Goal: Task Accomplishment & Management: Complete application form

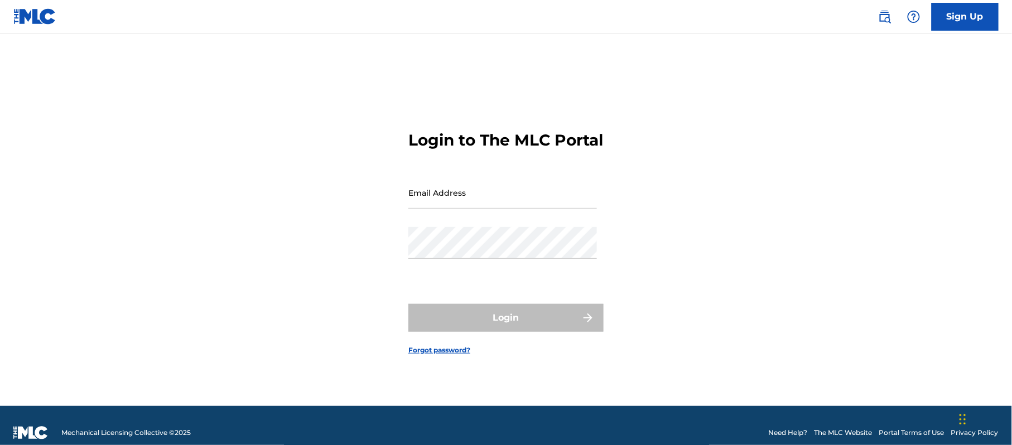
click at [498, 209] on input "Email Address" at bounding box center [502, 193] width 189 height 32
type input "[PERSON_NAME][EMAIL_ADDRESS][DOMAIN_NAME]"
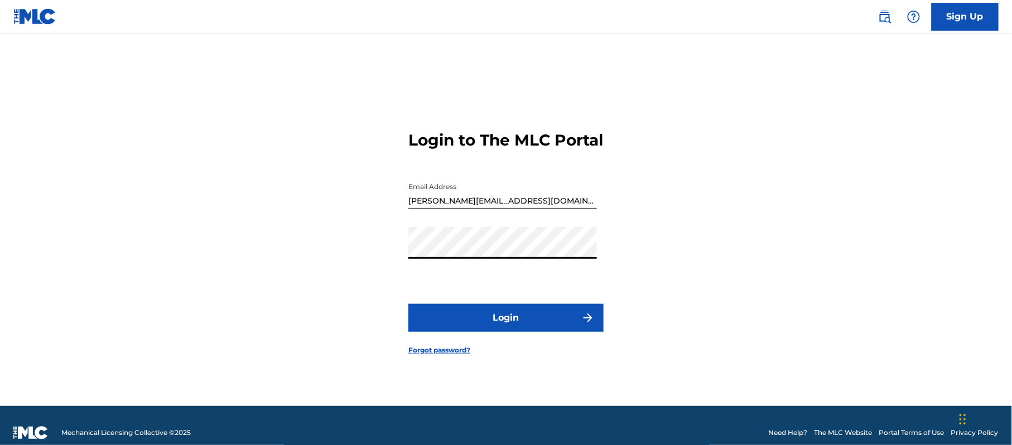
click at [529, 331] on button "Login" at bounding box center [505, 318] width 195 height 28
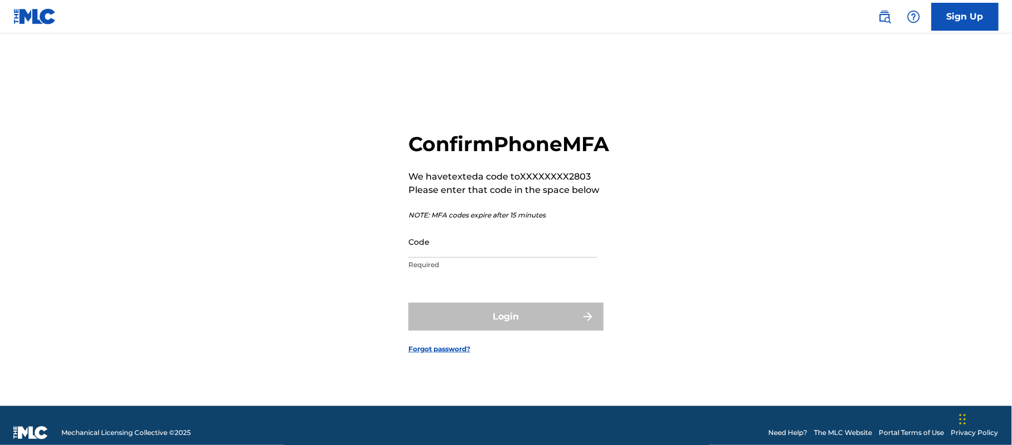
click at [464, 258] on input "Code" at bounding box center [502, 242] width 189 height 32
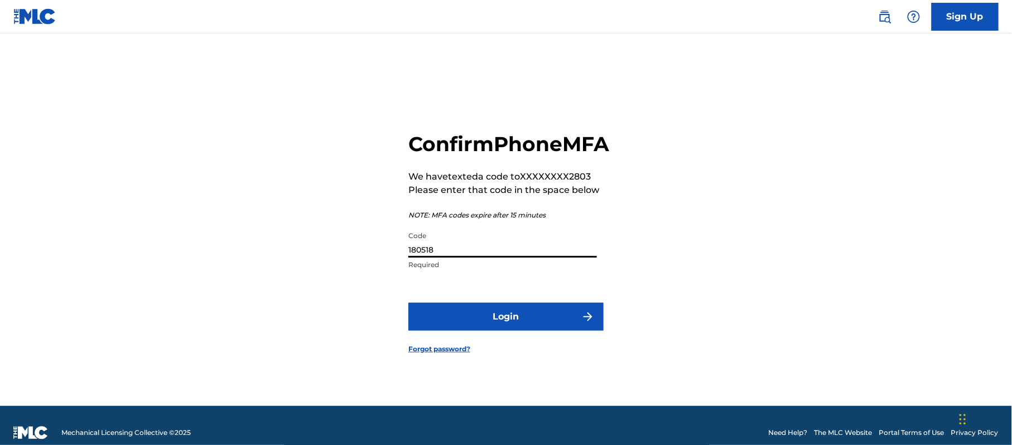
type input "180518"
click at [481, 329] on button "Login" at bounding box center [505, 317] width 195 height 28
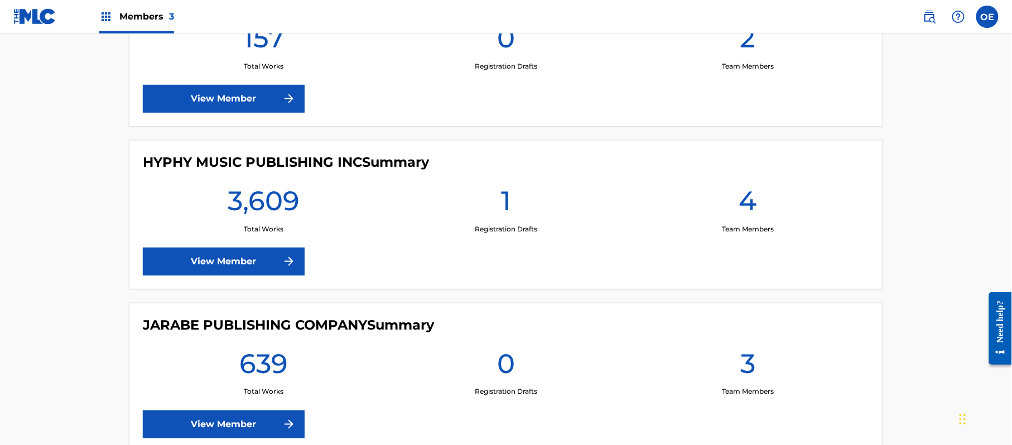
scroll to position [378, 0]
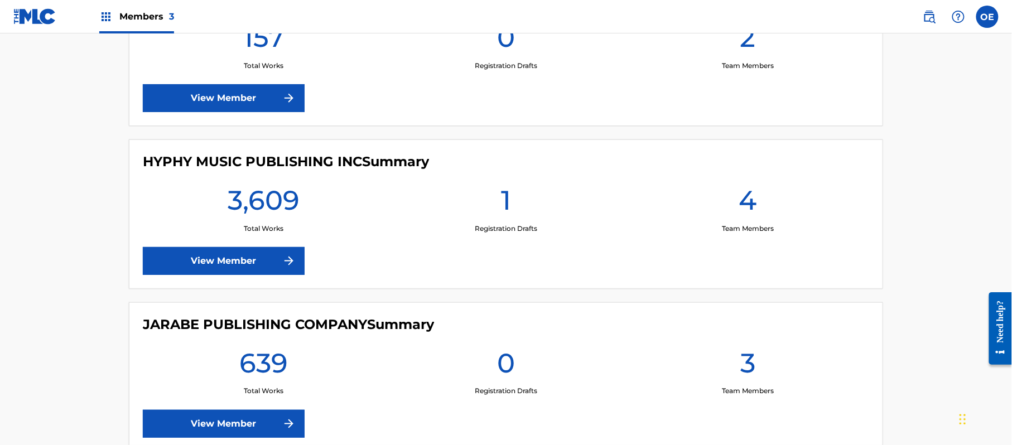
click at [279, 257] on link "View Member" at bounding box center [224, 261] width 162 height 28
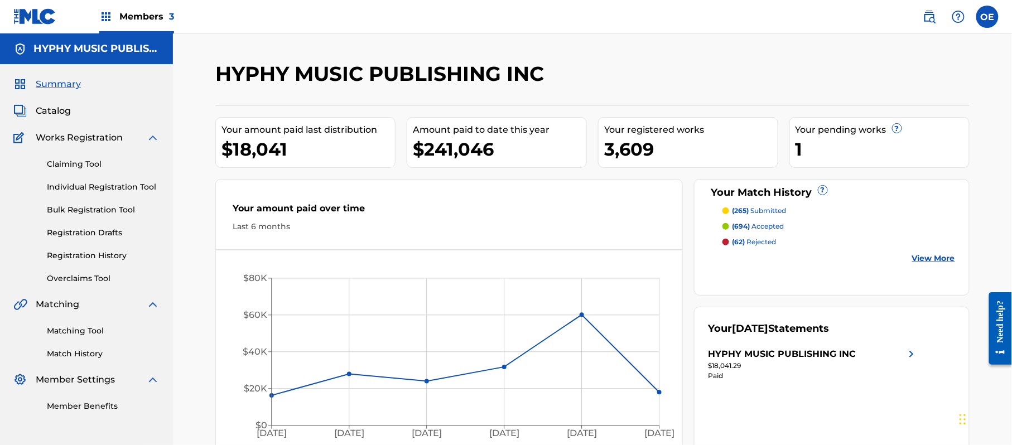
click at [115, 182] on link "Individual Registration Tool" at bounding box center [103, 187] width 113 height 12
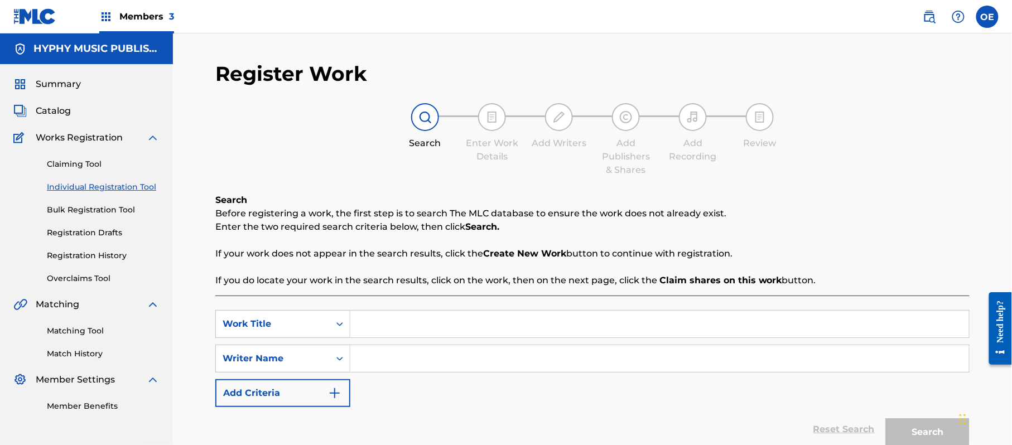
paste input "LA MUERTE EL CABALLO EL BOOGUI"
type input "LA MUERTE EL CABALLO EL BOOGUI"
paste input "[PERSON_NAME]"
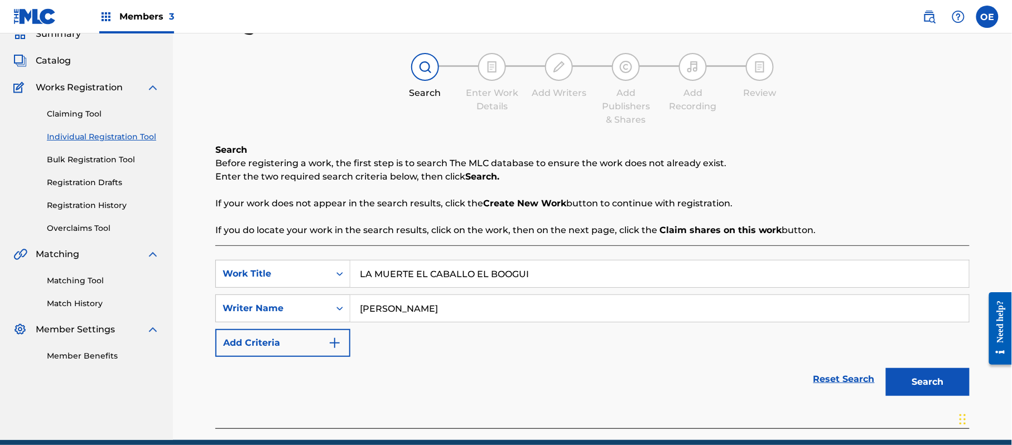
scroll to position [99, 0]
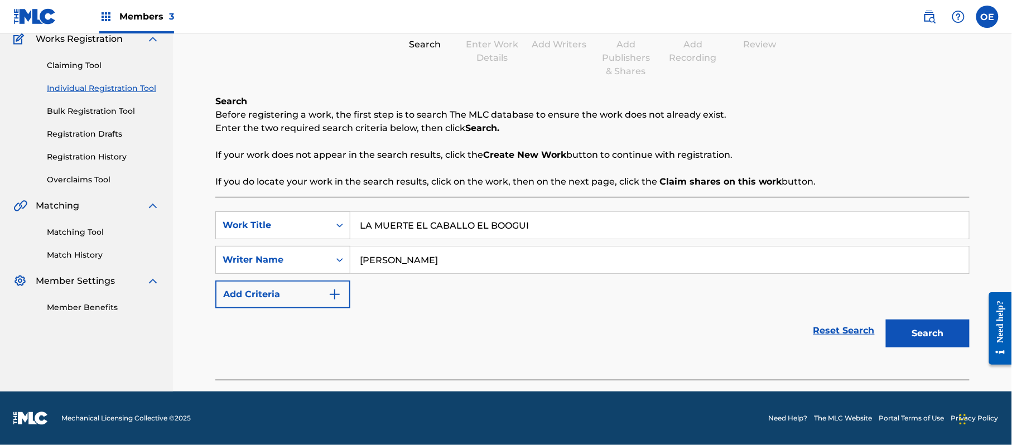
click at [911, 331] on button "Search" at bounding box center [928, 334] width 84 height 28
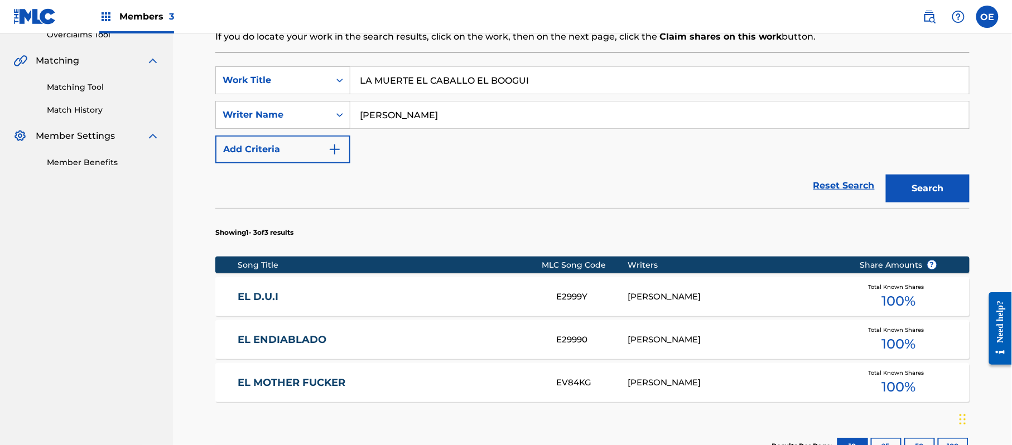
scroll to position [248, 0]
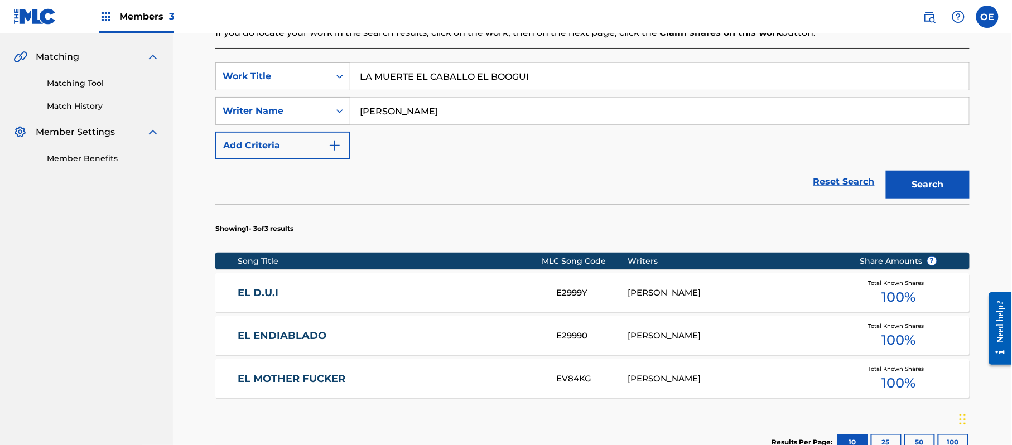
drag, startPoint x: 409, startPoint y: 114, endPoint x: 393, endPoint y: 116, distance: 16.3
click at [393, 116] on input "[PERSON_NAME]" at bounding box center [659, 111] width 619 height 27
click at [886, 171] on button "Search" at bounding box center [928, 185] width 84 height 28
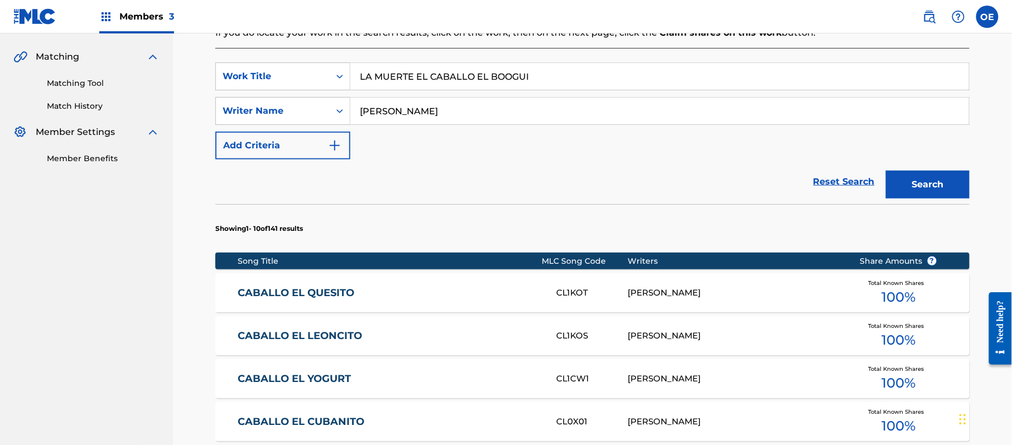
type input "[PERSON_NAME]"
click at [886, 171] on button "Search" at bounding box center [928, 185] width 84 height 28
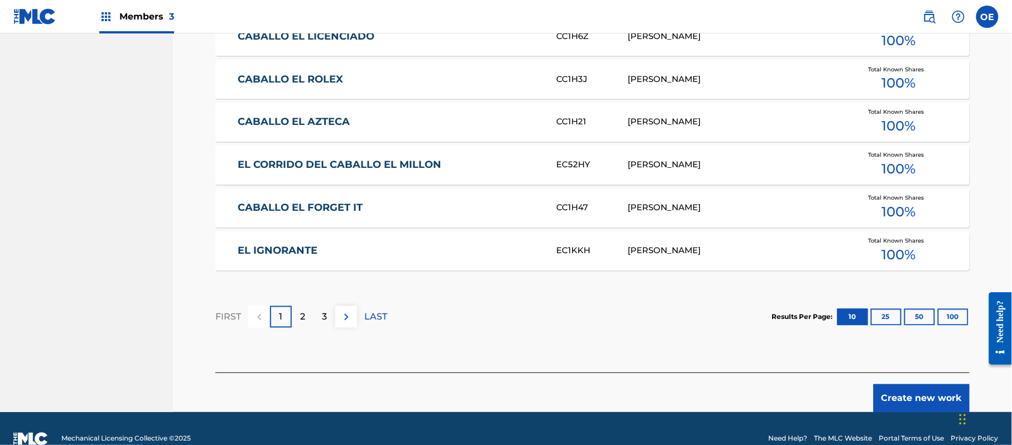
scroll to position [697, 0]
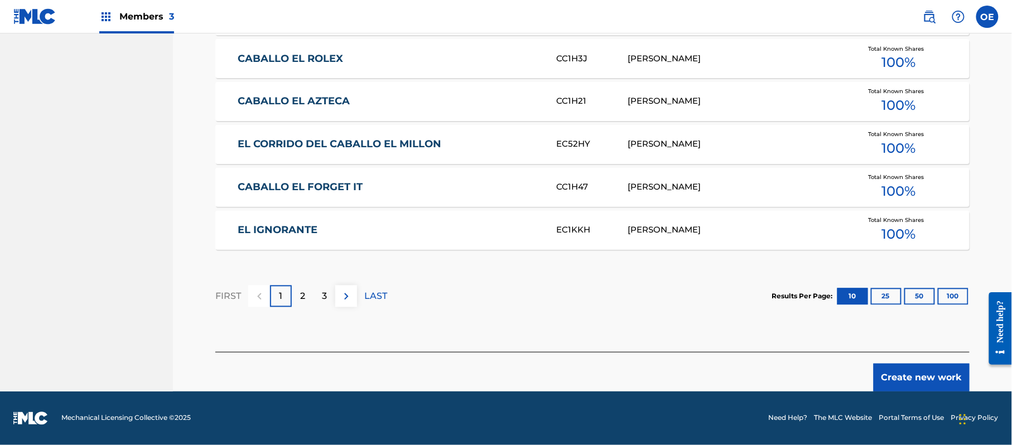
click at [907, 387] on button "Create new work" at bounding box center [922, 378] width 96 height 28
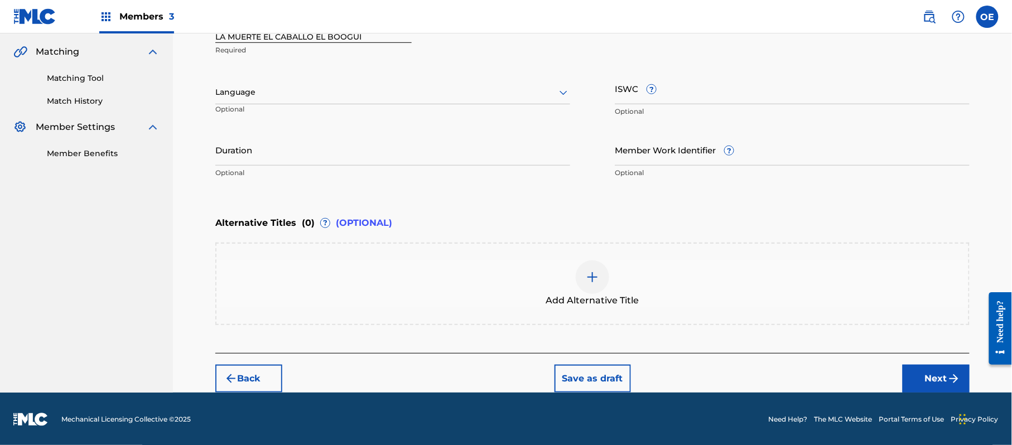
click at [330, 88] on div at bounding box center [392, 92] width 355 height 14
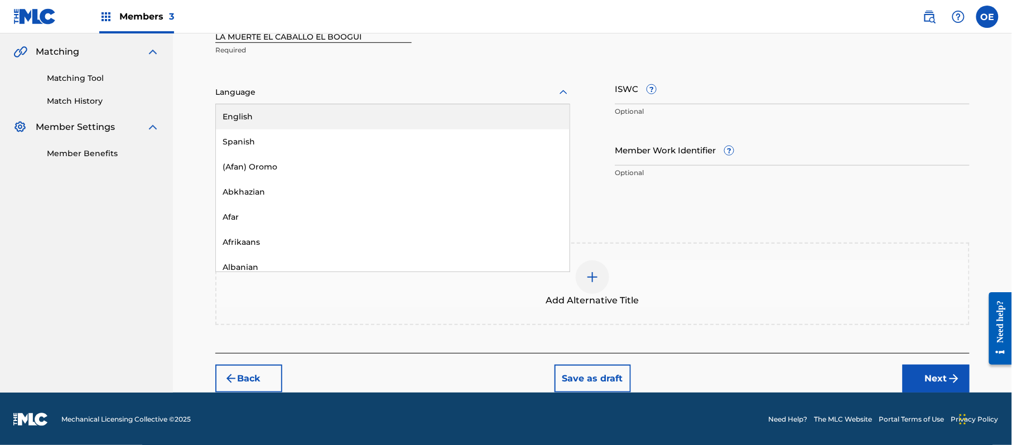
click at [304, 125] on div "English" at bounding box center [393, 116] width 354 height 25
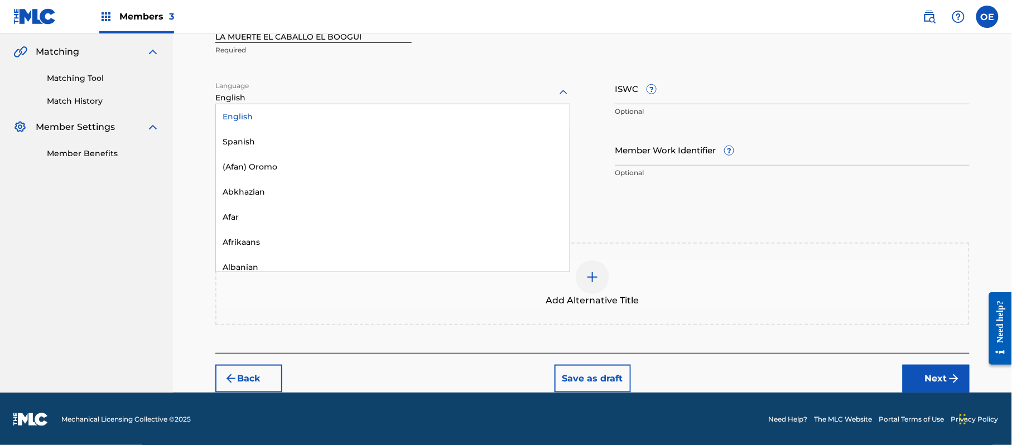
click at [277, 86] on div at bounding box center [392, 92] width 355 height 14
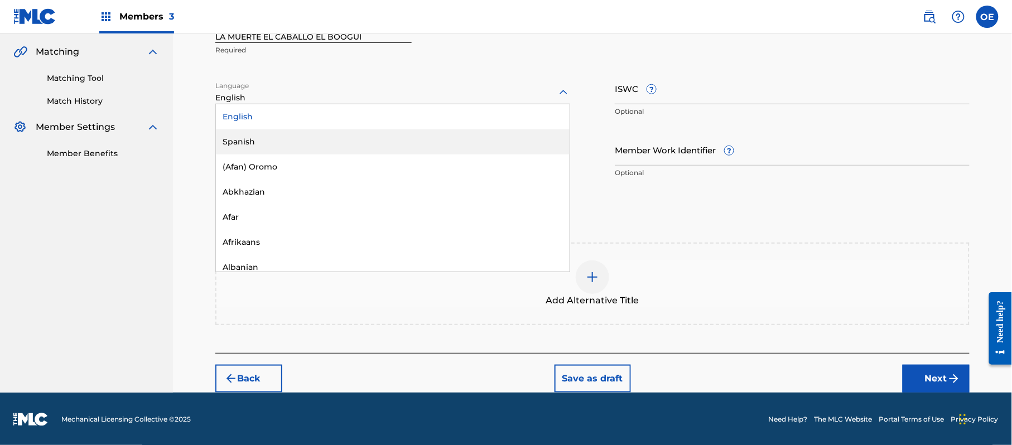
click at [255, 135] on div "Spanish" at bounding box center [393, 141] width 354 height 25
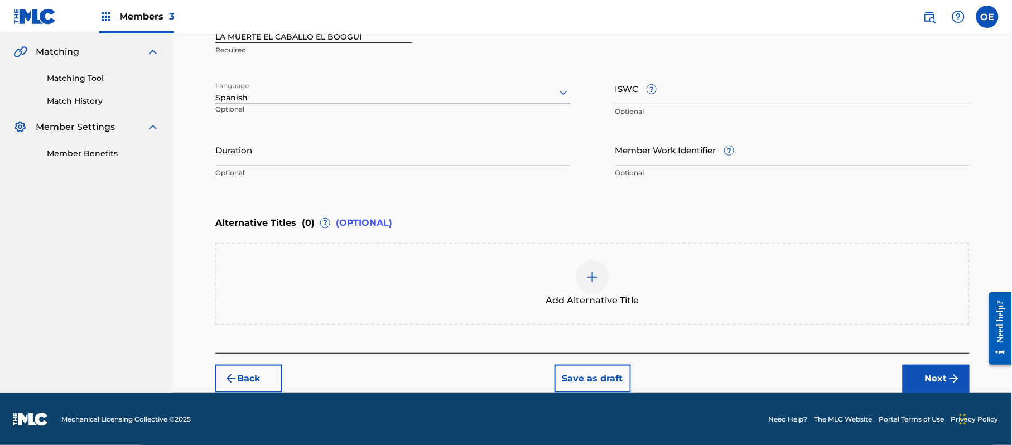
click at [937, 375] on button "Next" at bounding box center [936, 379] width 67 height 28
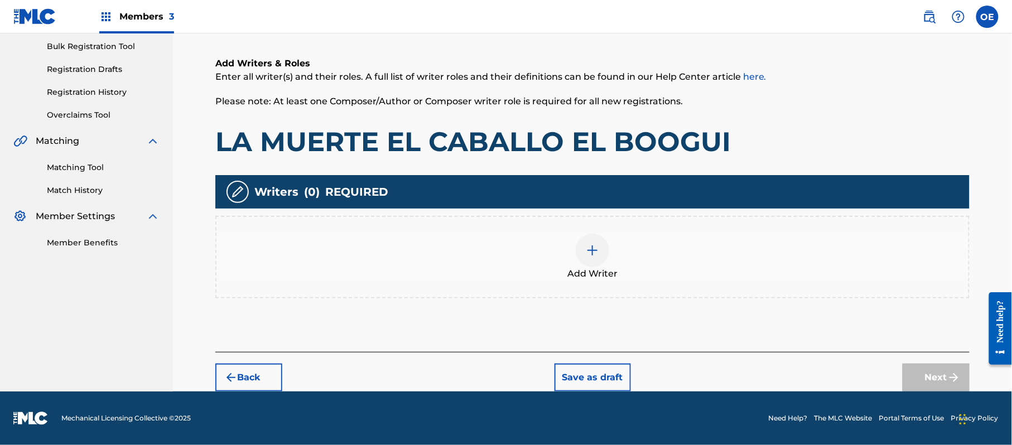
scroll to position [50, 0]
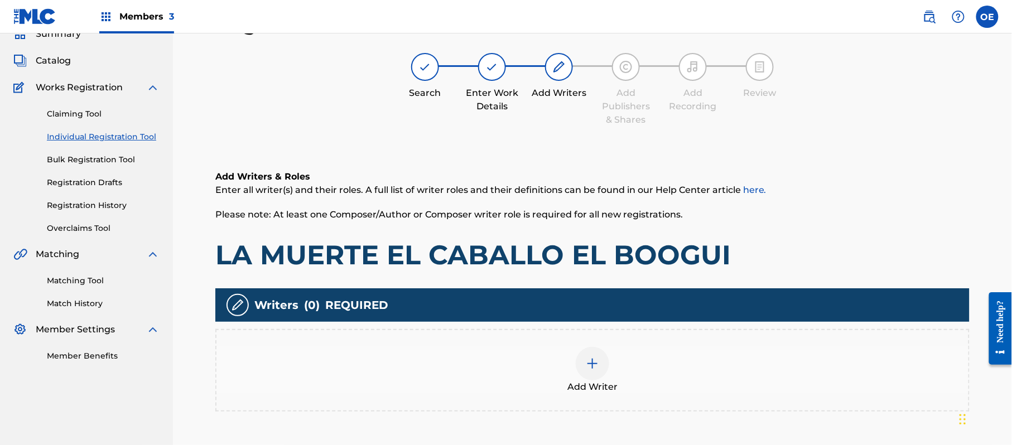
click at [641, 365] on div "Add Writer" at bounding box center [592, 370] width 752 height 47
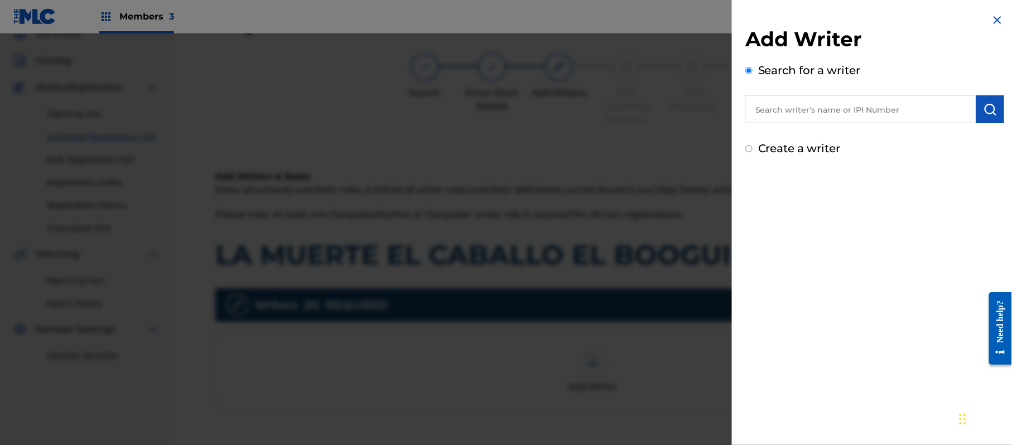
click at [761, 142] on label "Create a writer" at bounding box center [799, 148] width 83 height 13
radio input "true"
click at [753, 145] on input "Create a writer" at bounding box center [748, 148] width 7 height 7
radio input "false"
radio input "true"
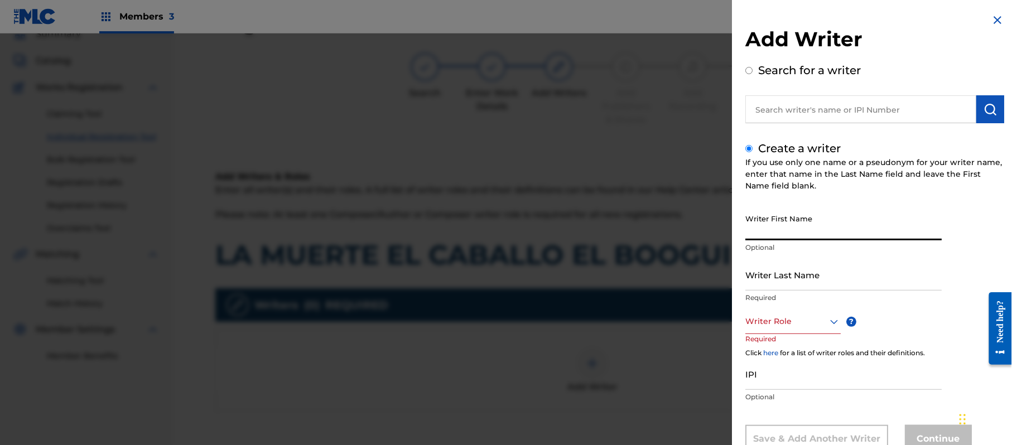
paste input "[PERSON_NAME]"
type input "[PERSON_NAME]"
paste input "[PERSON_NAME]"
type input "[PERSON_NAME]"
drag, startPoint x: 831, startPoint y: 233, endPoint x: 789, endPoint y: 243, distance: 43.2
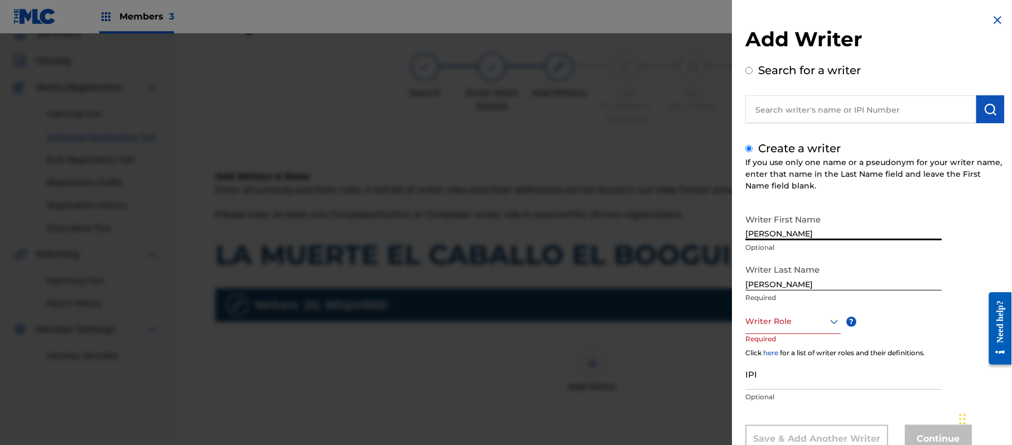
click at [789, 243] on div "Writer First Name [PERSON_NAME] Optional" at bounding box center [843, 234] width 196 height 50
type input "[PERSON_NAME]"
drag, startPoint x: 793, startPoint y: 286, endPoint x: 644, endPoint y: 290, distance: 149.0
click at [644, 290] on div "Add Writer Search for a writer Create a writer If you use only one name or a ps…" at bounding box center [506, 239] width 1012 height 412
type input "[PERSON_NAME]"
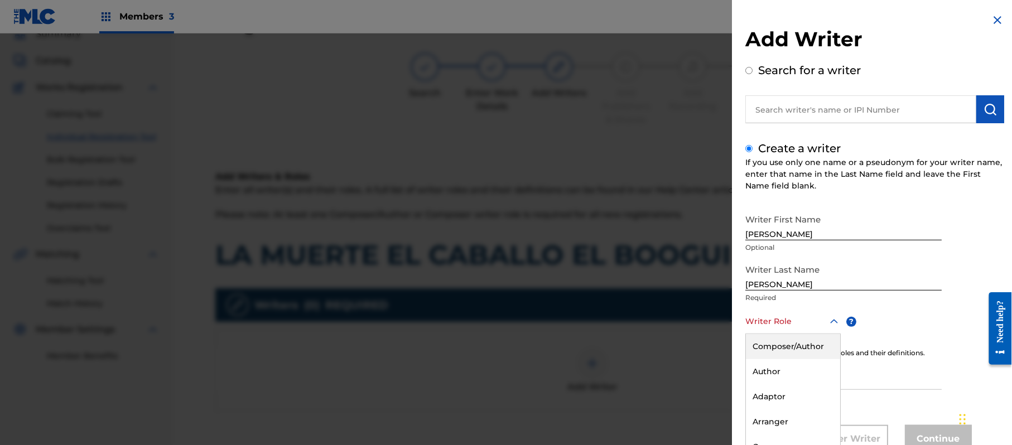
click at [797, 319] on div "8 results available. Use Up and Down to choose options, press Enter to select t…" at bounding box center [792, 321] width 95 height 25
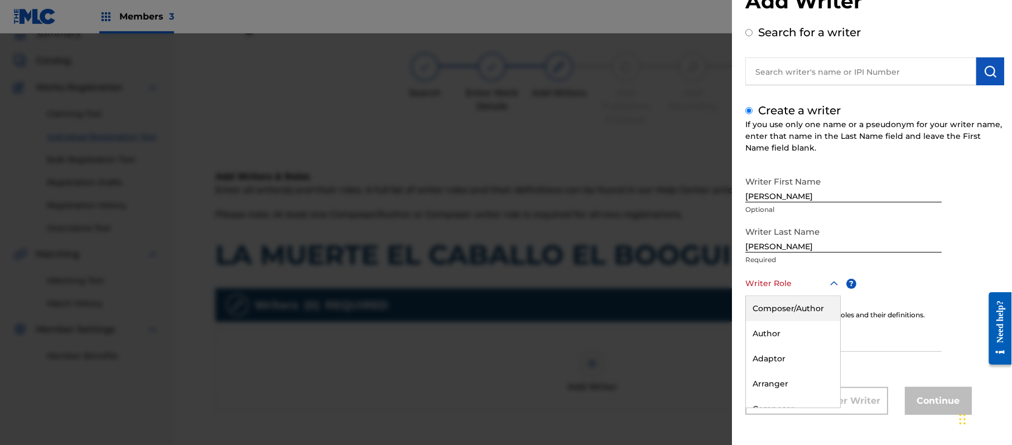
click at [797, 319] on div "Composer/Author" at bounding box center [793, 308] width 94 height 25
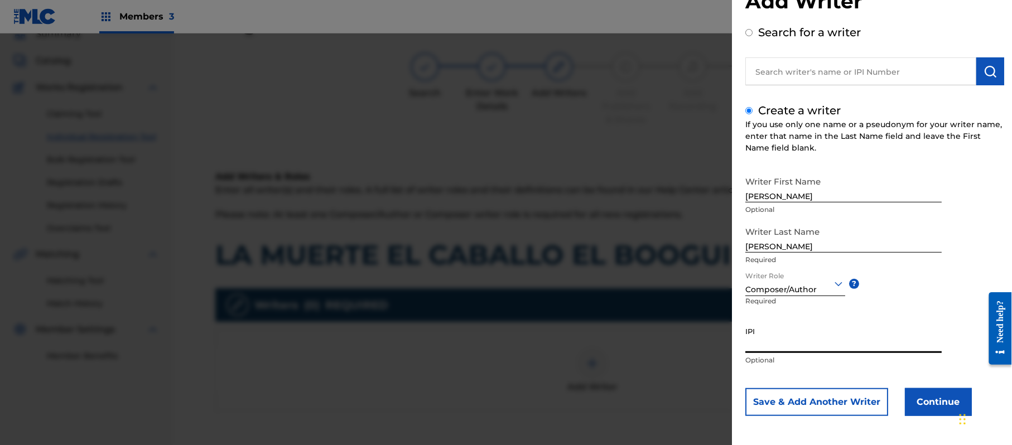
paste input "357223564"
type input "357223564"
click at [920, 393] on button "Continue" at bounding box center [938, 402] width 67 height 28
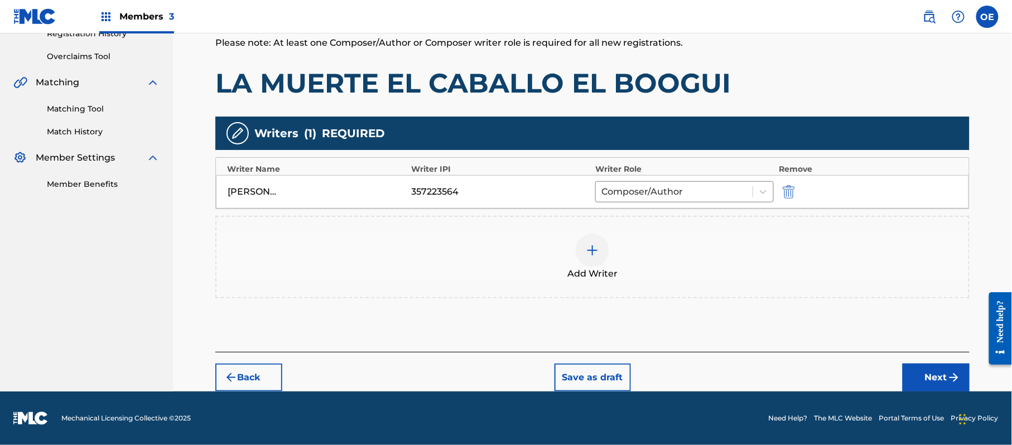
click at [941, 375] on button "Next" at bounding box center [936, 378] width 67 height 28
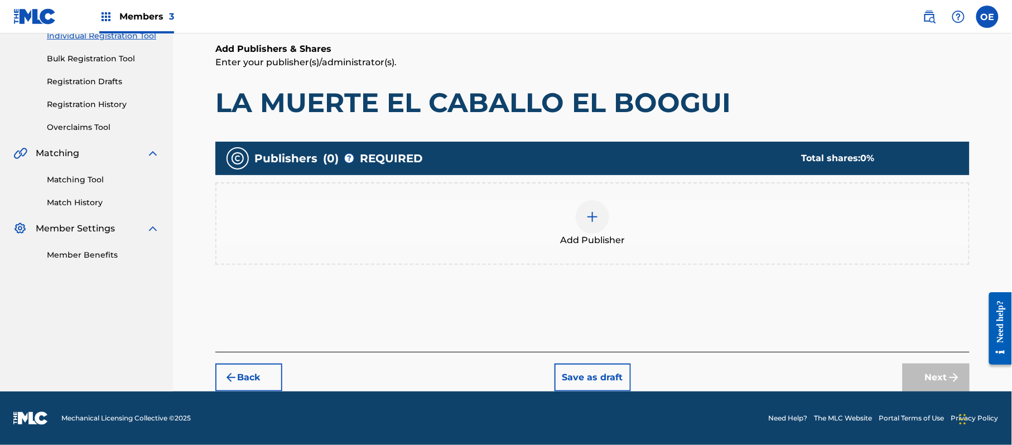
scroll to position [50, 0]
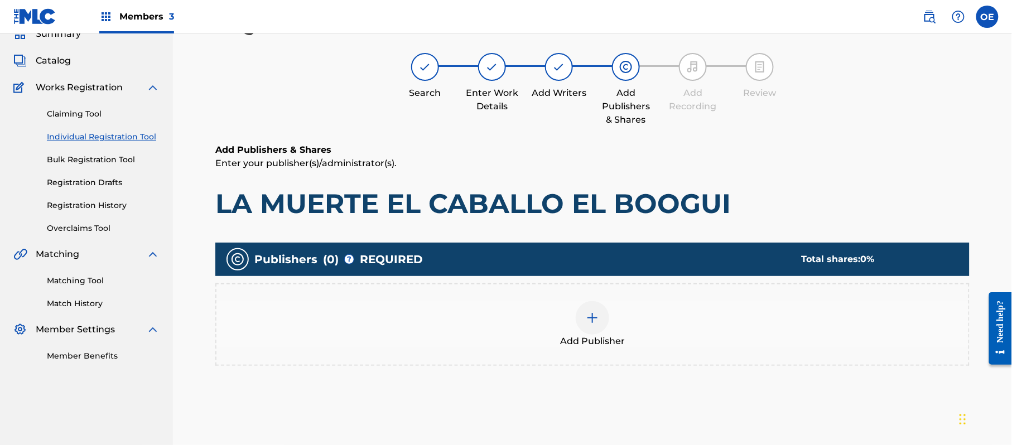
click at [617, 340] on span "Add Publisher" at bounding box center [592, 341] width 65 height 13
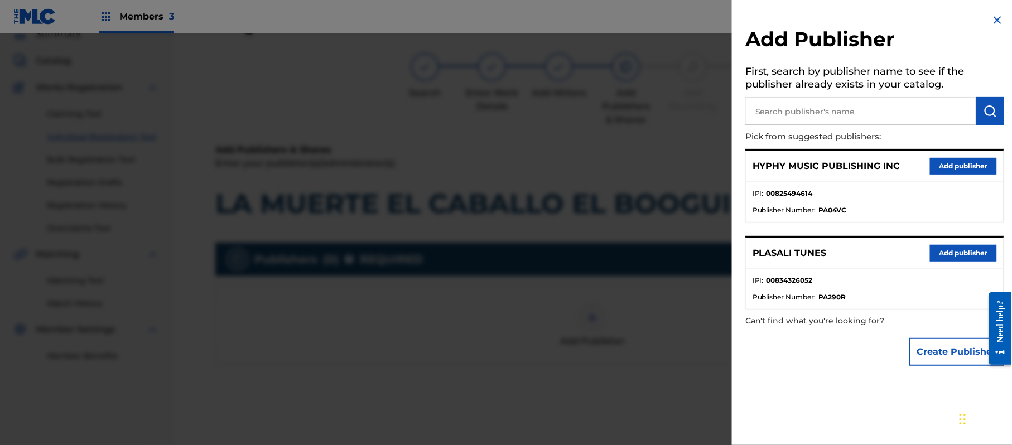
click at [960, 163] on button "Add publisher" at bounding box center [963, 166] width 67 height 17
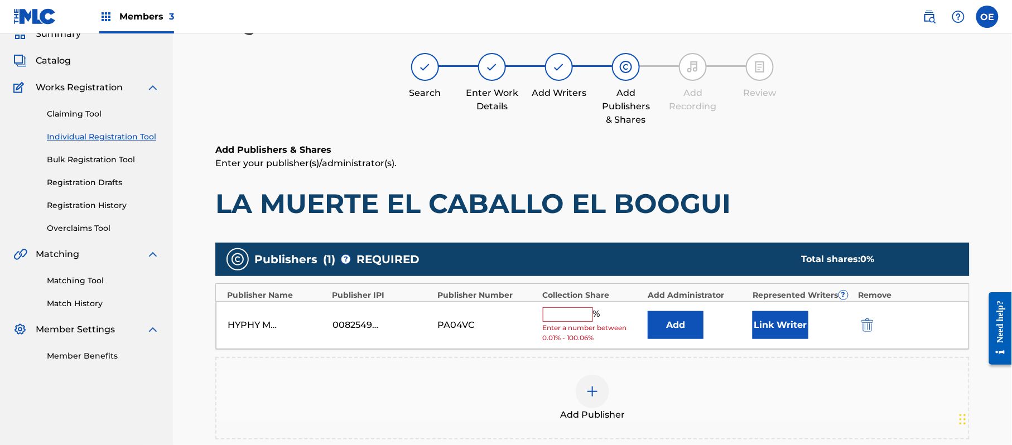
click at [561, 315] on input "text" at bounding box center [568, 314] width 50 height 15
type input "100"
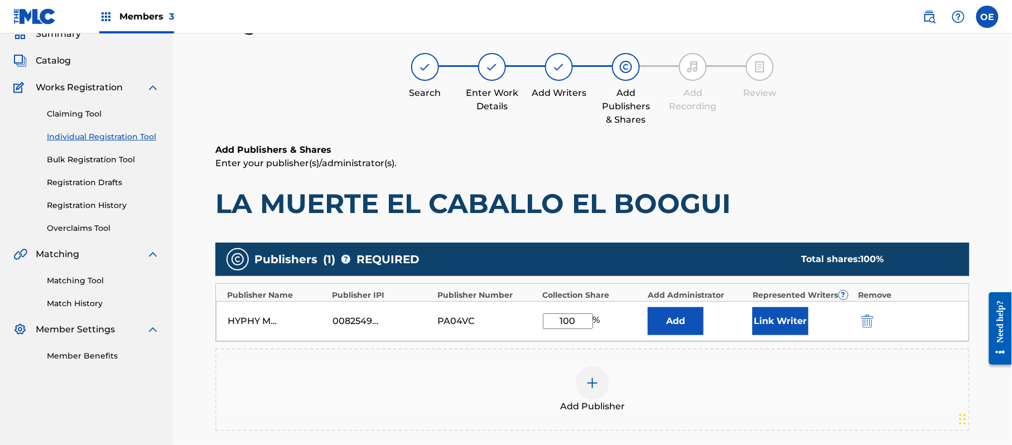
click at [772, 320] on button "Link Writer" at bounding box center [781, 321] width 56 height 28
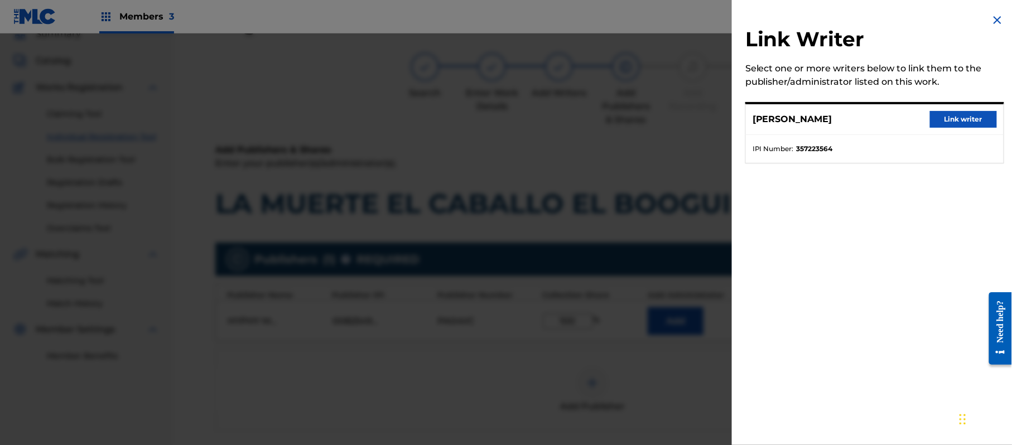
click at [963, 113] on button "Link writer" at bounding box center [963, 119] width 67 height 17
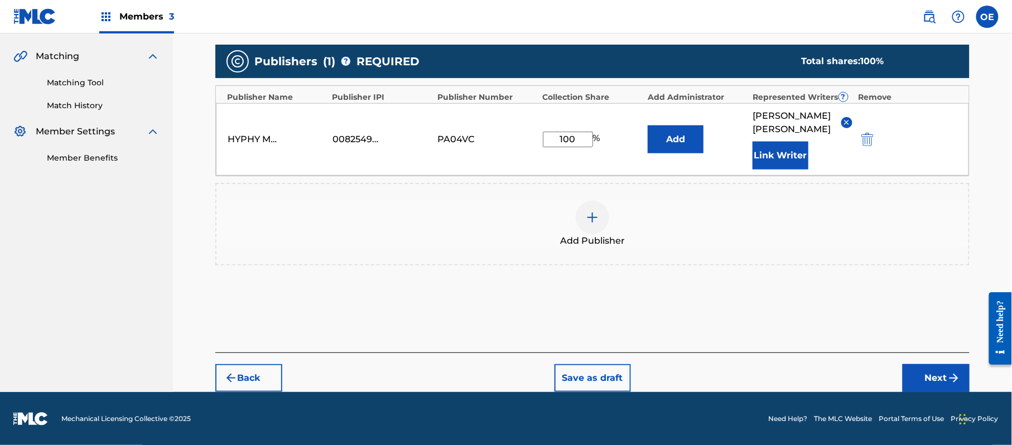
click at [949, 364] on button "Next" at bounding box center [936, 378] width 67 height 28
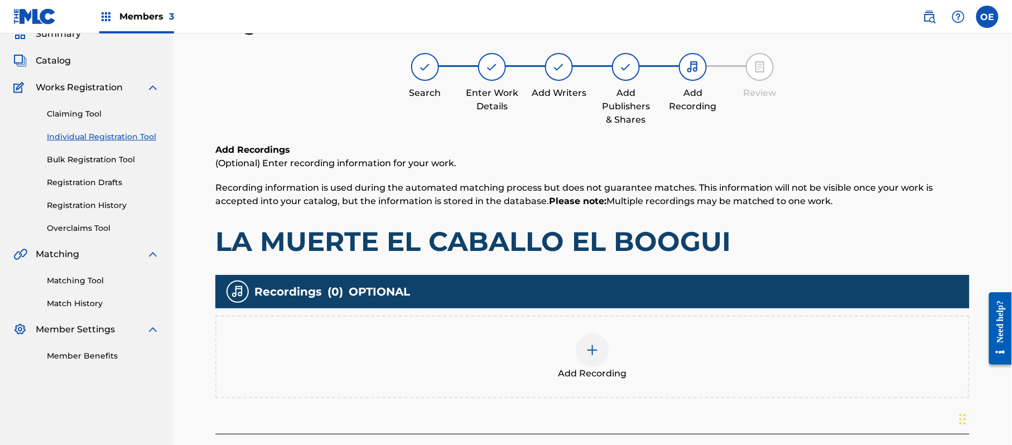
click at [567, 343] on div "Add Recording" at bounding box center [592, 357] width 752 height 47
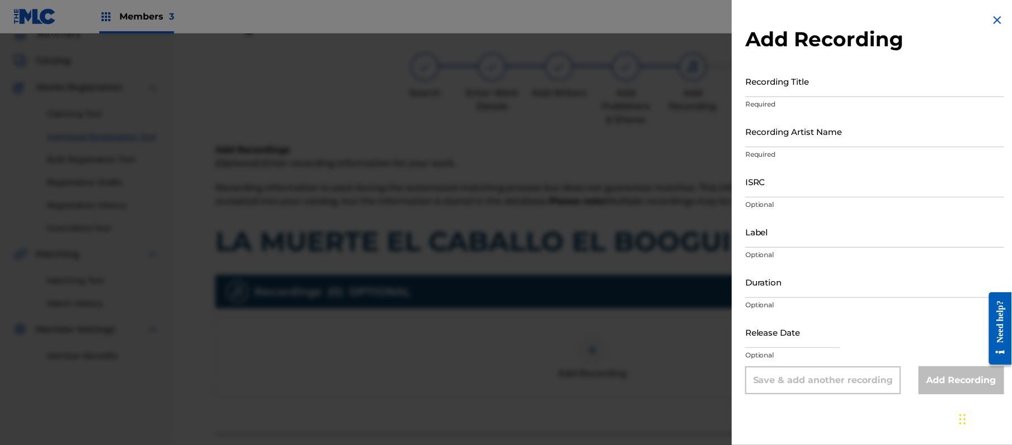
click at [991, 20] on img at bounding box center [997, 19] width 13 height 13
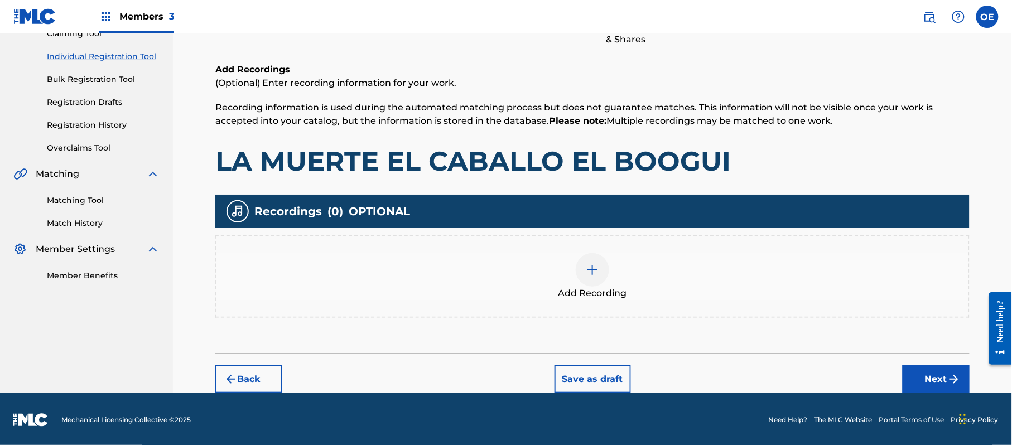
click at [933, 372] on button "Next" at bounding box center [936, 379] width 67 height 28
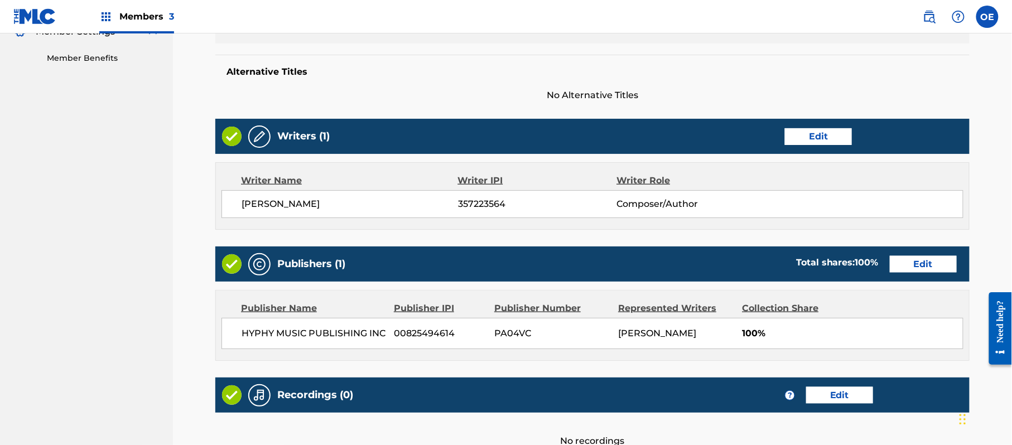
scroll to position [463, 0]
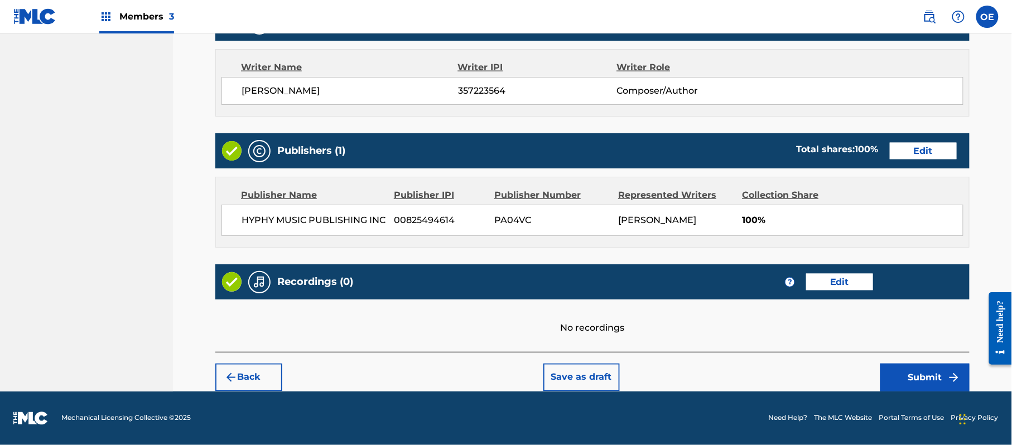
click at [913, 369] on button "Submit" at bounding box center [924, 378] width 89 height 28
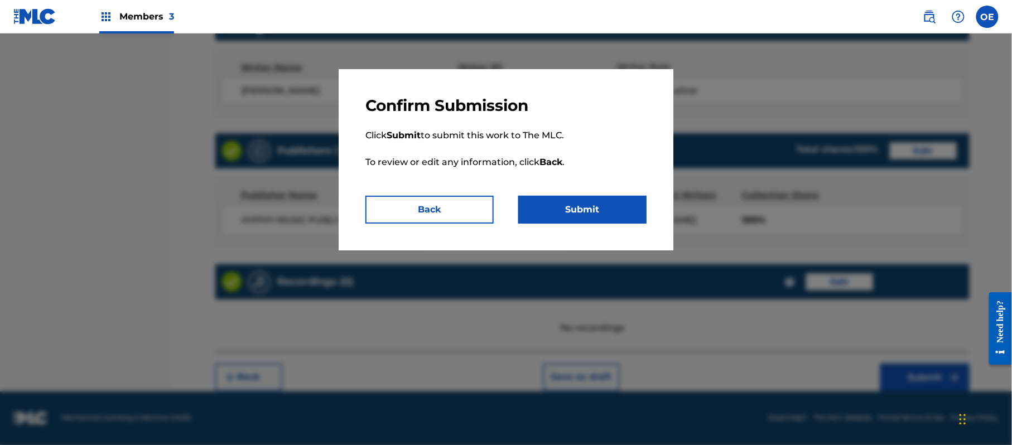
click at [608, 205] on button "Submit" at bounding box center [582, 210] width 128 height 28
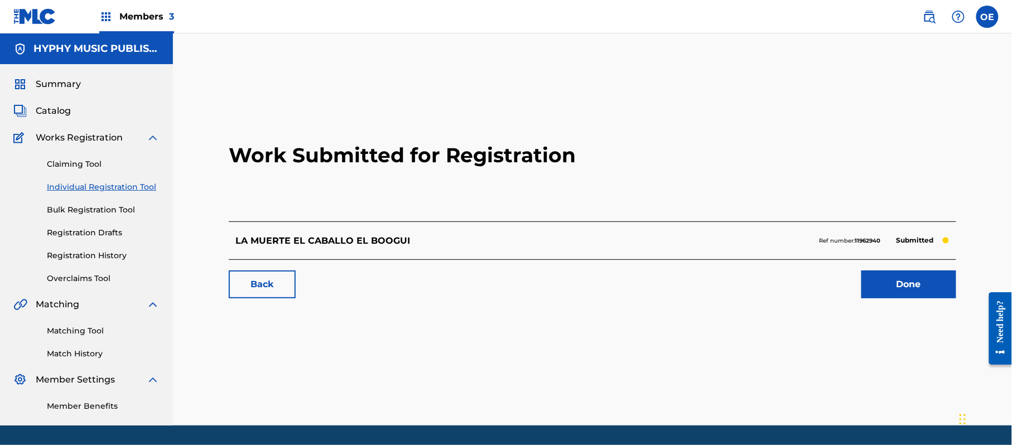
drag, startPoint x: 108, startPoint y: 182, endPoint x: 19, endPoint y: 166, distance: 90.7
click at [108, 182] on link "Individual Registration Tool" at bounding box center [103, 187] width 113 height 12
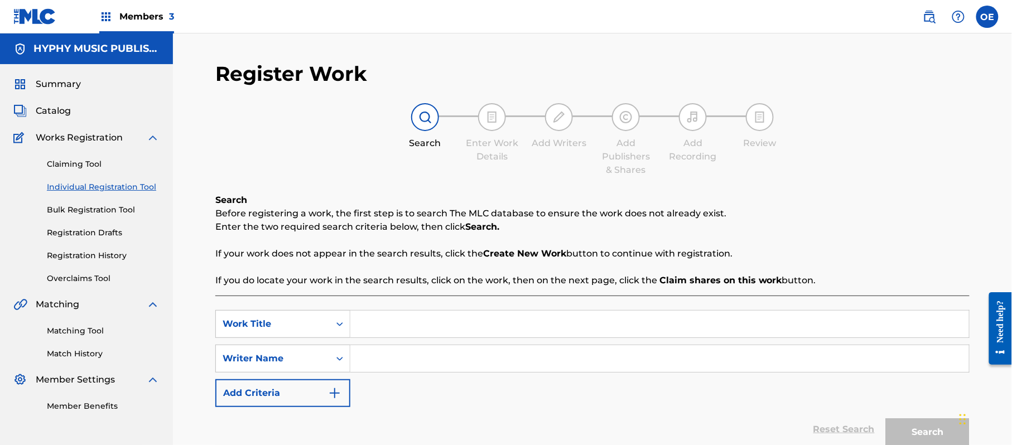
paste input "LA MUERTE DEL CABALLO EL TAMPICO"
type input "LA MUERTE DEL CABALLO EL TAMPICO"
paste input "[PERSON_NAME]"
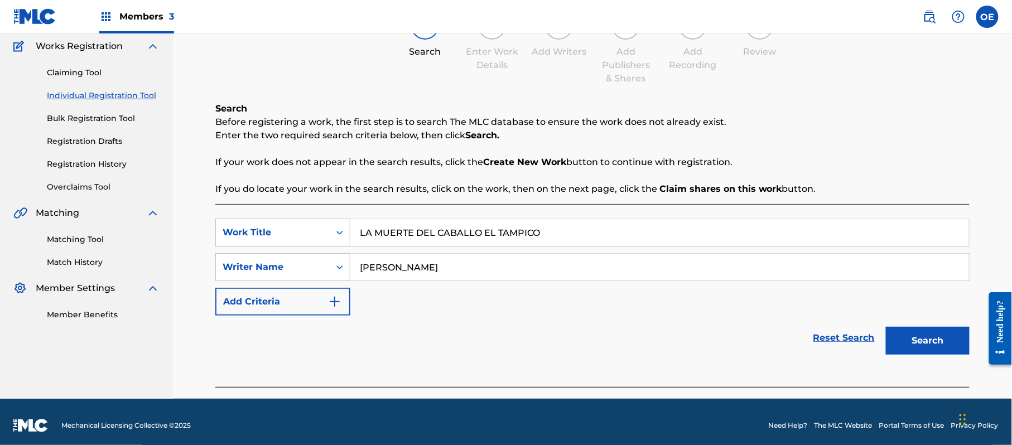
scroll to position [99, 0]
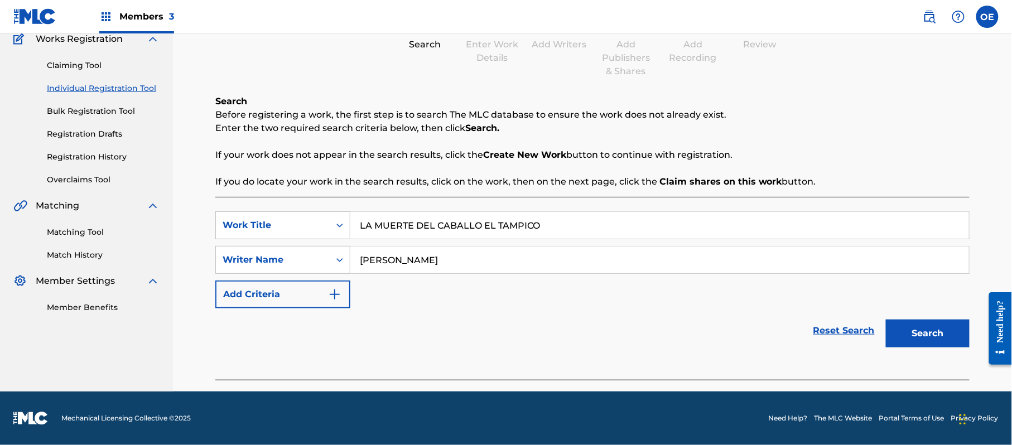
click at [908, 322] on button "Search" at bounding box center [928, 334] width 84 height 28
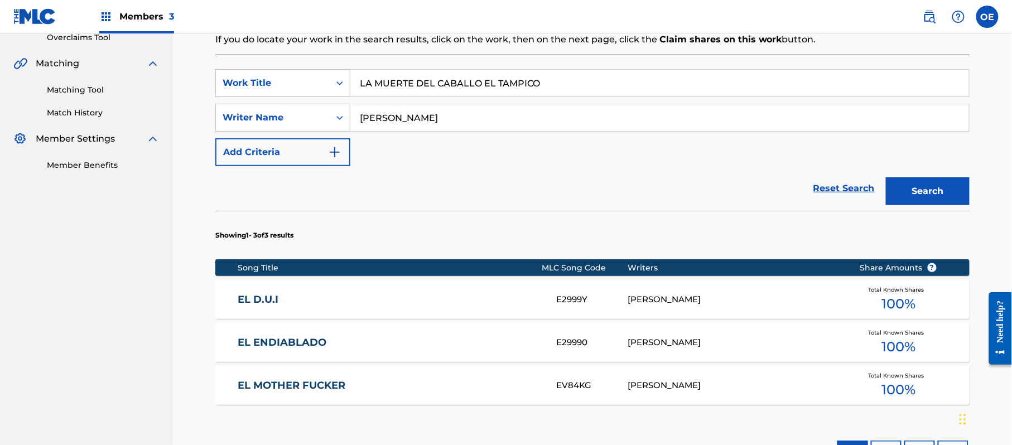
scroll to position [248, 0]
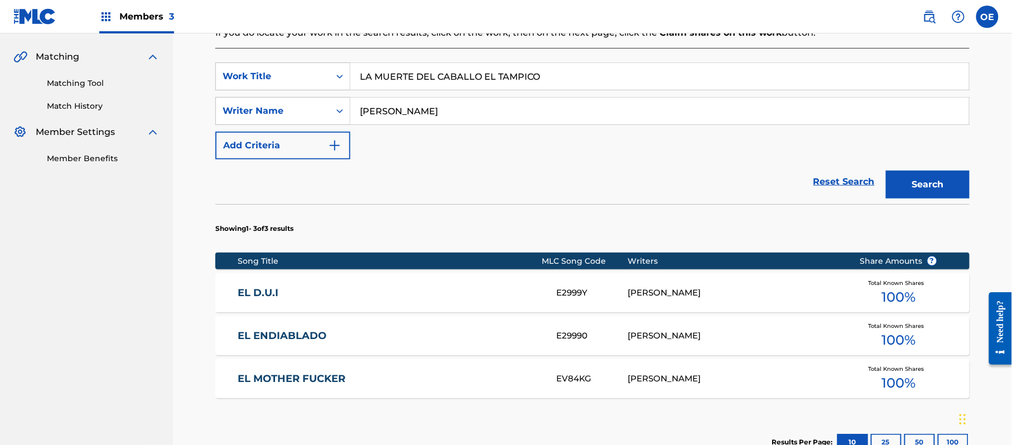
drag, startPoint x: 410, startPoint y: 114, endPoint x: 395, endPoint y: 116, distance: 14.7
click at [395, 116] on input "[PERSON_NAME]" at bounding box center [659, 111] width 619 height 27
click at [886, 171] on button "Search" at bounding box center [928, 185] width 84 height 28
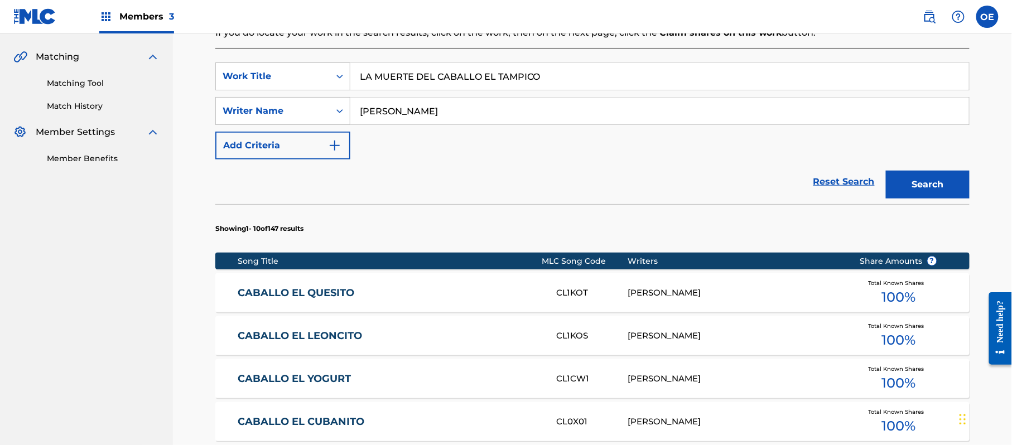
type input "[PERSON_NAME]"
click at [886, 171] on button "Search" at bounding box center [928, 185] width 84 height 28
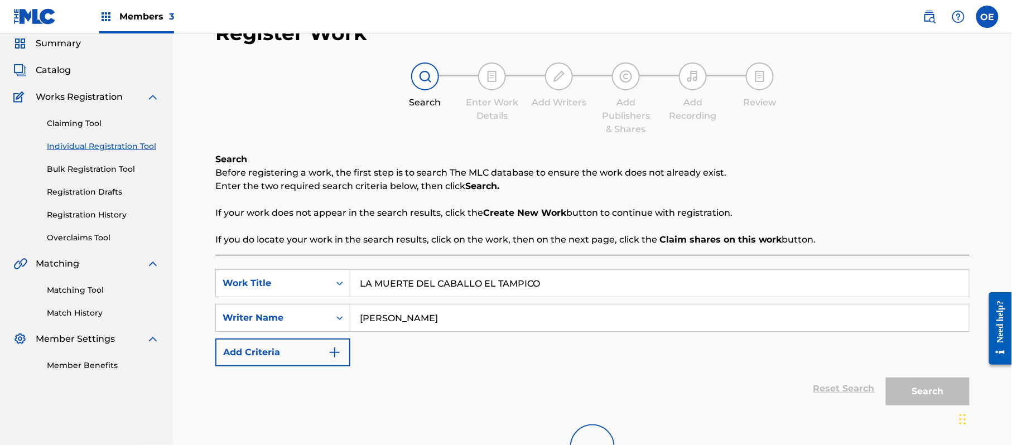
scroll to position [21, 0]
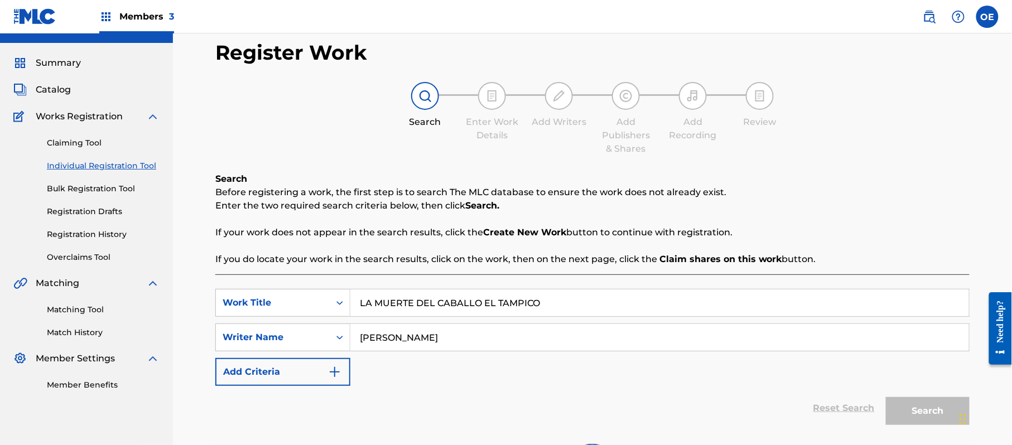
click at [112, 188] on link "Bulk Registration Tool" at bounding box center [103, 189] width 113 height 12
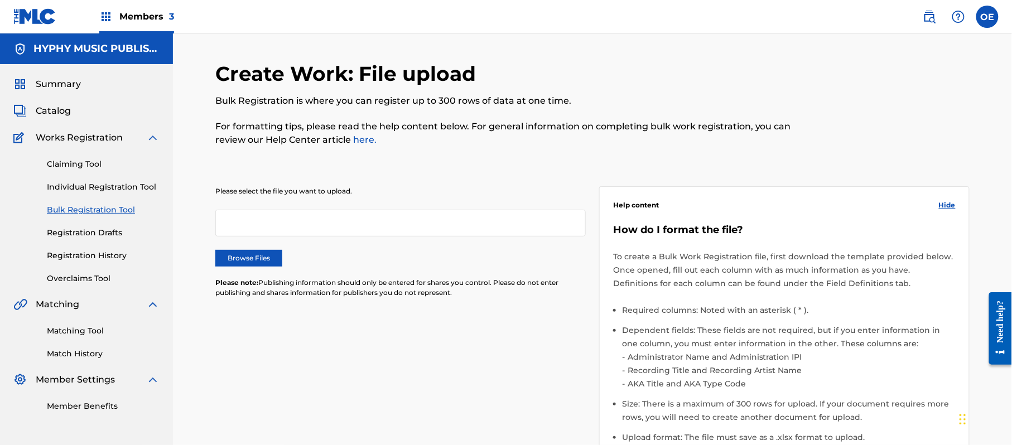
click at [101, 186] on link "Individual Registration Tool" at bounding box center [103, 187] width 113 height 12
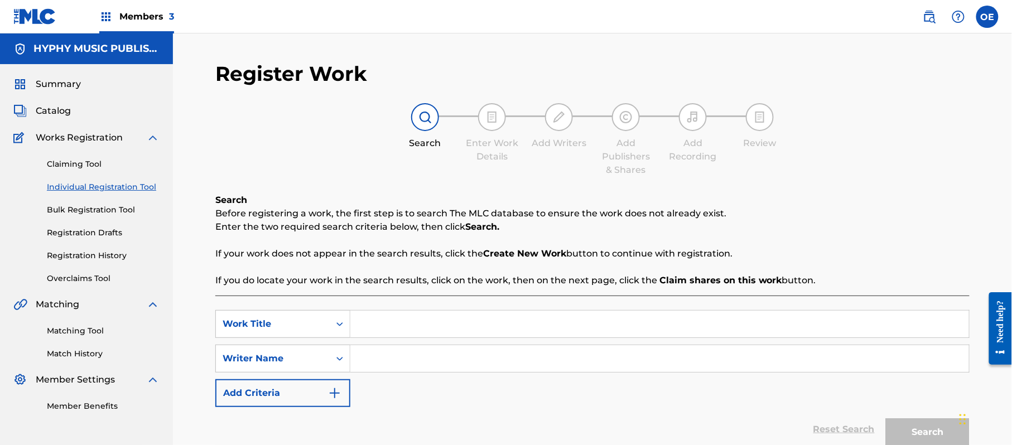
paste input "LA MUERTE DEL CABALLO EL TAMPICO"
type input "LA MUERTE DEL CABALLO EL TAMPICO"
paste input "[PERSON_NAME]"
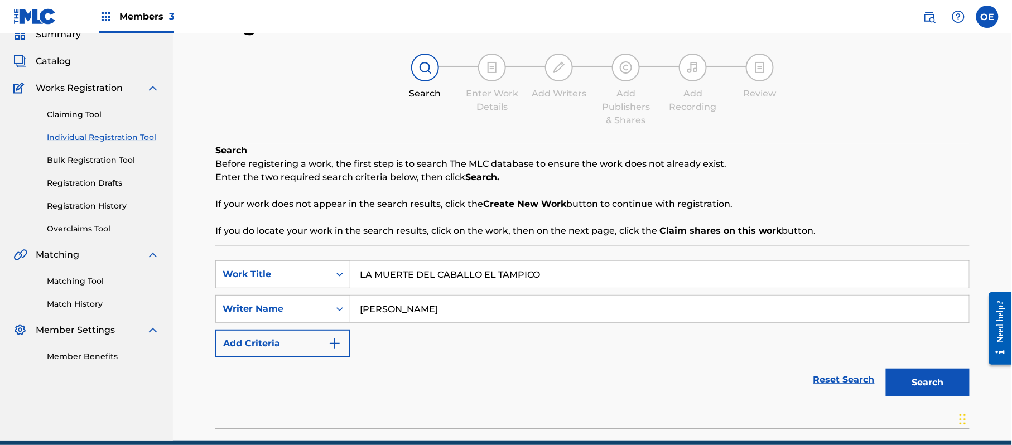
scroll to position [99, 0]
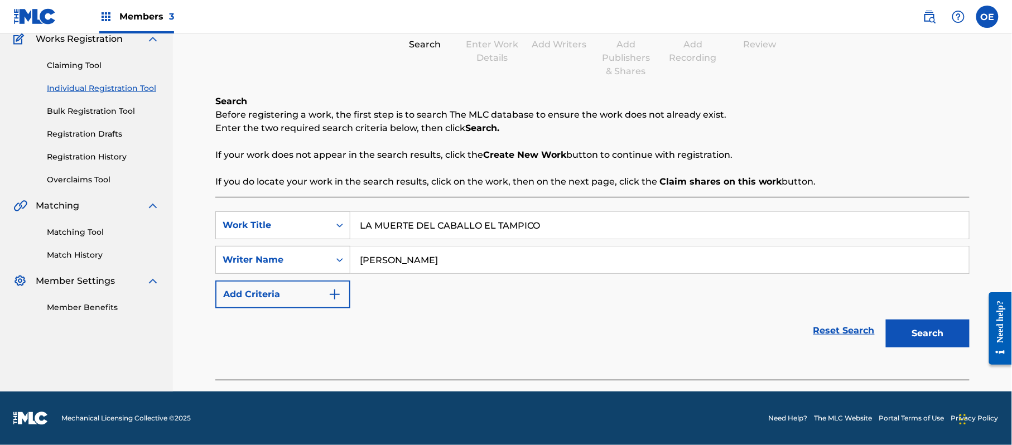
click at [898, 335] on button "Search" at bounding box center [928, 334] width 84 height 28
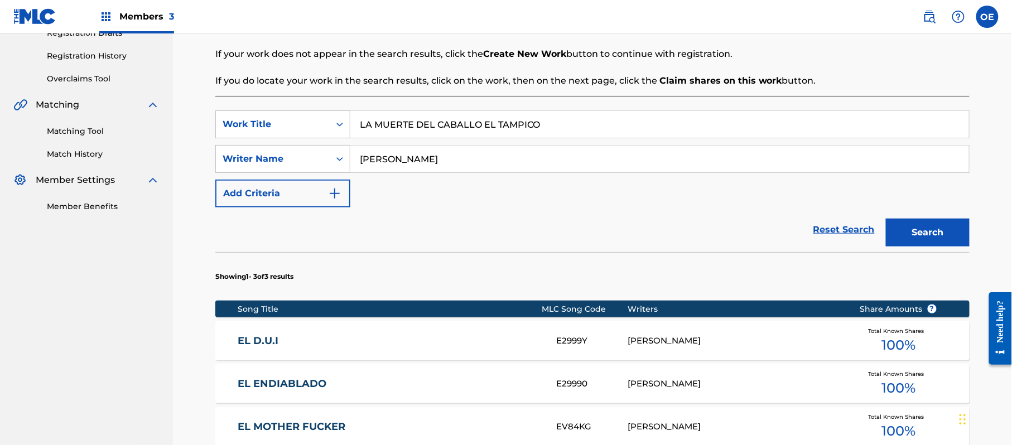
scroll to position [173, 0]
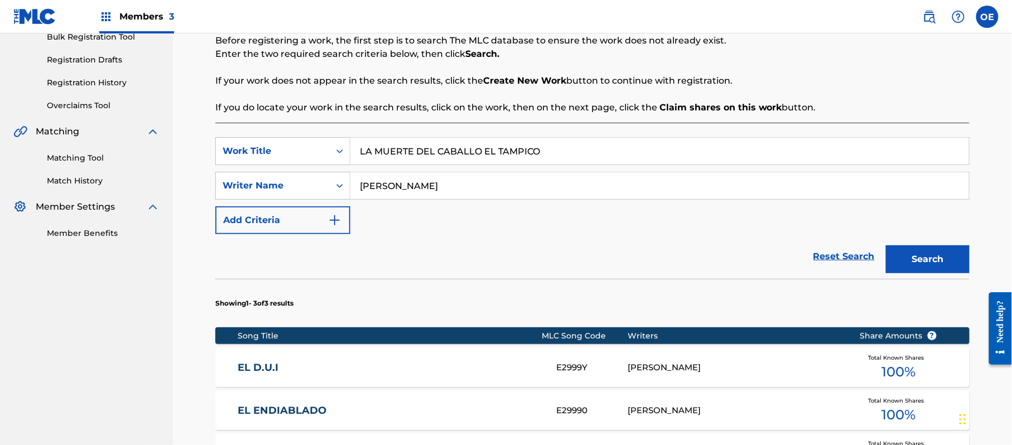
drag, startPoint x: 409, startPoint y: 186, endPoint x: 391, endPoint y: 190, distance: 18.7
click at [391, 190] on input "[PERSON_NAME]" at bounding box center [659, 185] width 619 height 27
click at [886, 246] on button "Search" at bounding box center [928, 260] width 84 height 28
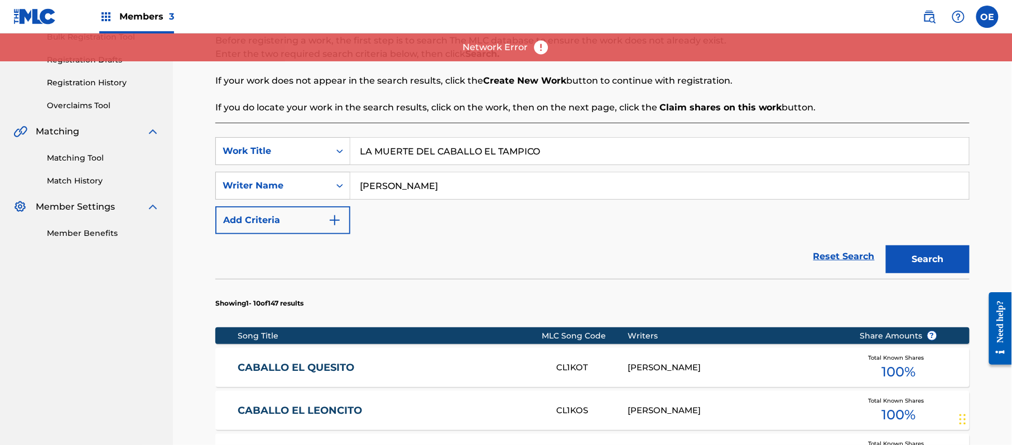
type input "[PERSON_NAME]"
click at [886, 246] on button "Search" at bounding box center [928, 260] width 84 height 28
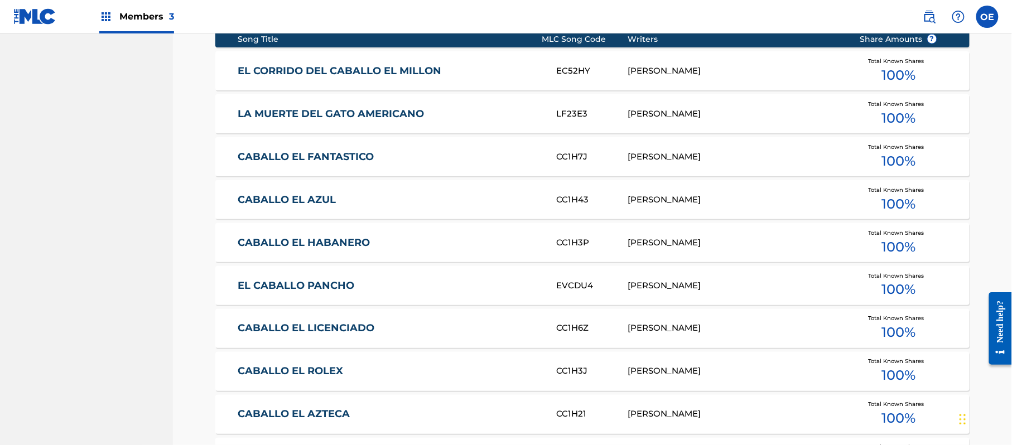
scroll to position [619, 0]
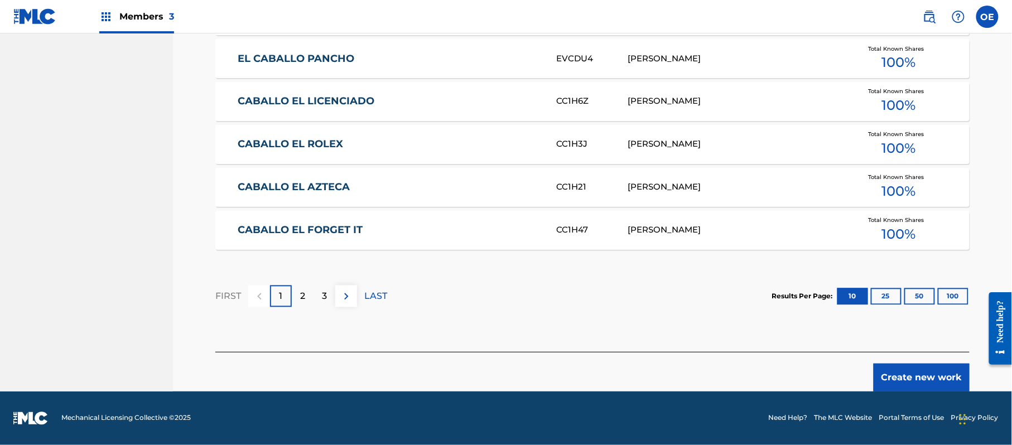
click at [900, 382] on button "Create new work" at bounding box center [922, 378] width 96 height 28
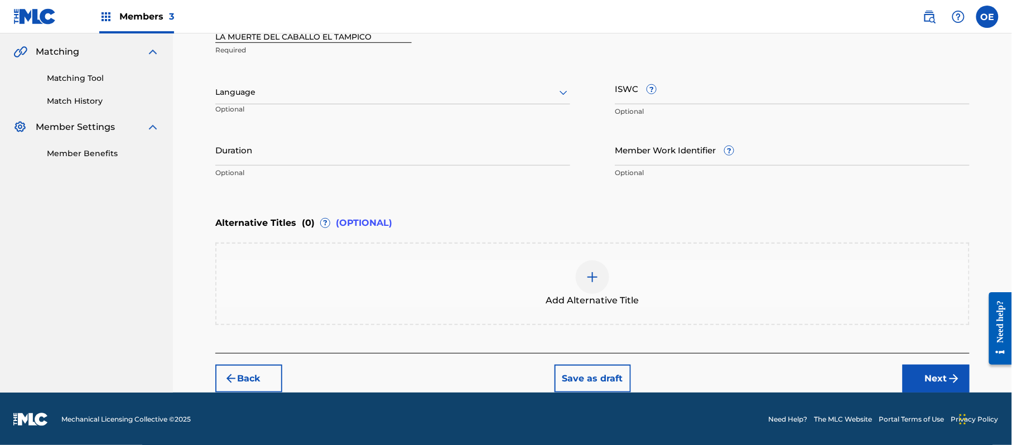
click at [276, 99] on div at bounding box center [392, 92] width 355 height 14
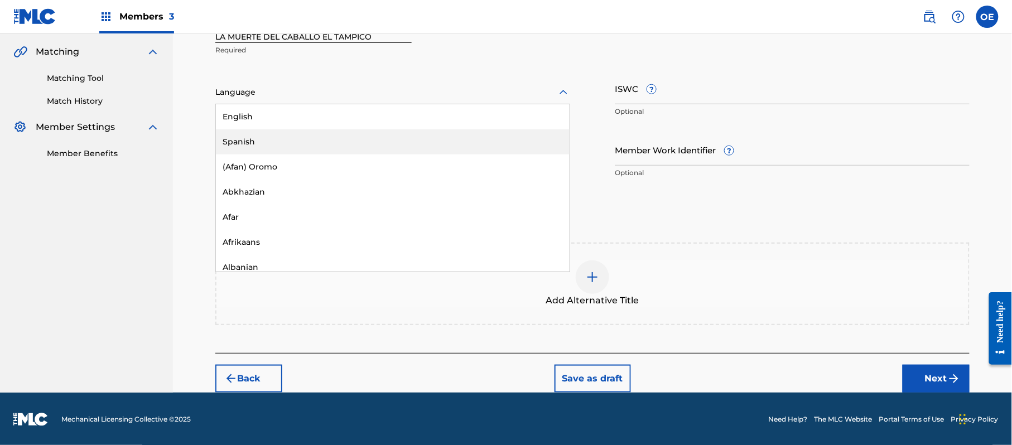
click at [272, 133] on div "Spanish" at bounding box center [393, 141] width 354 height 25
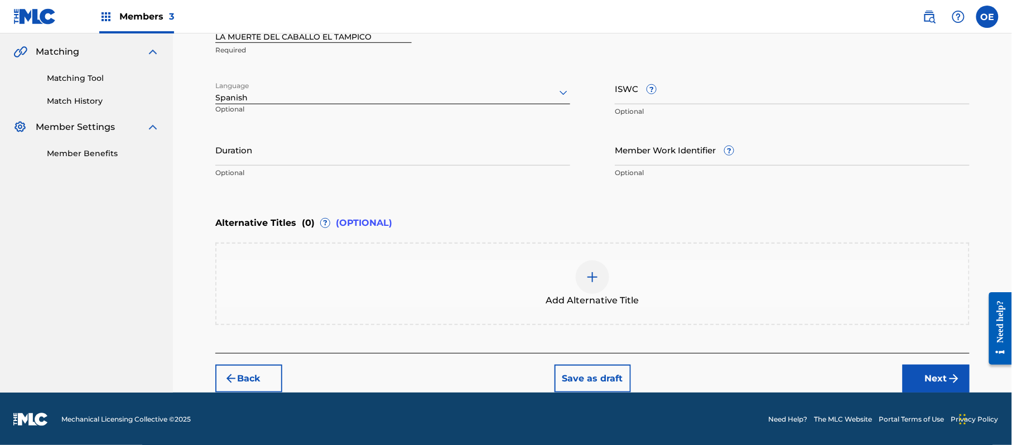
click at [934, 373] on button "Next" at bounding box center [936, 379] width 67 height 28
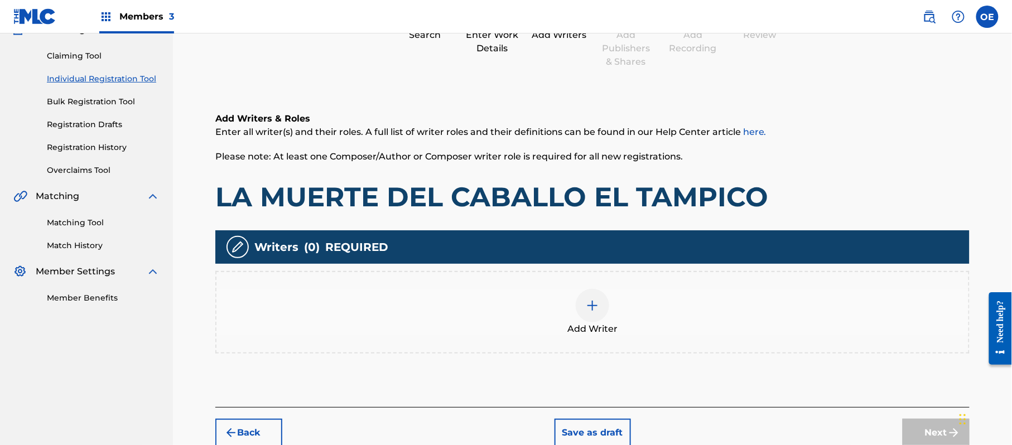
scroll to position [50, 0]
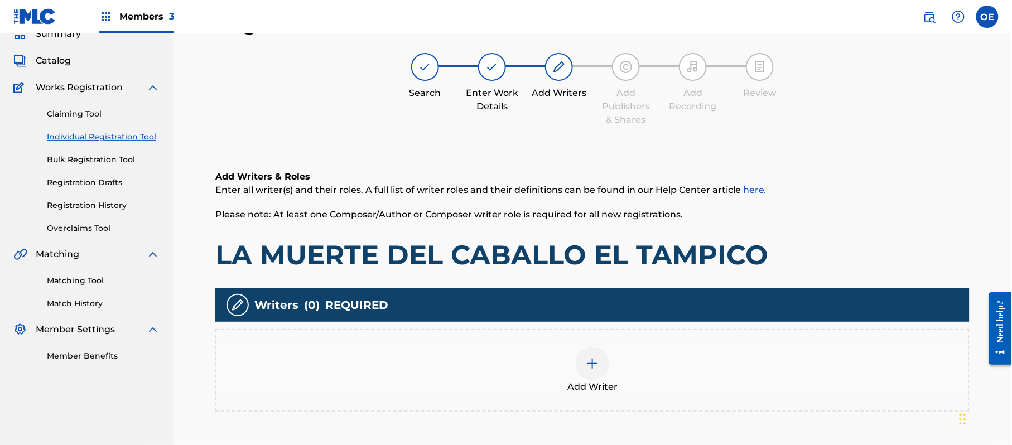
click at [593, 358] on img at bounding box center [592, 363] width 13 height 13
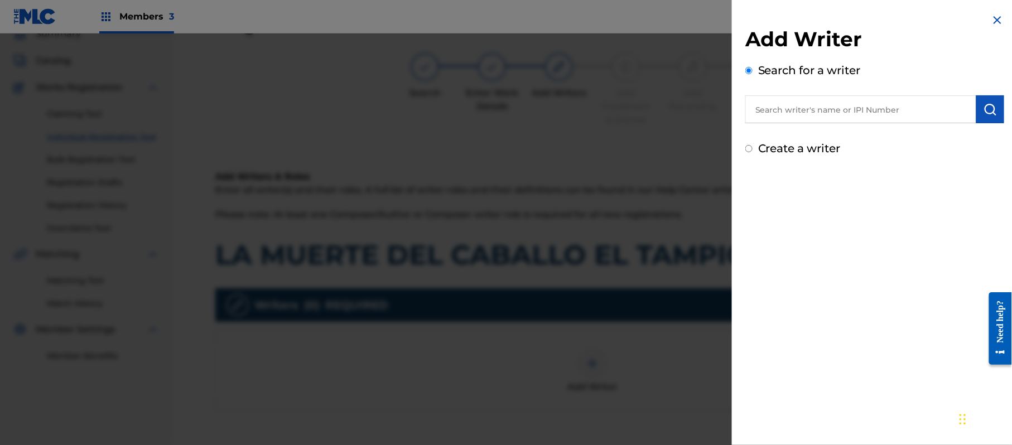
click at [831, 148] on label "Create a writer" at bounding box center [799, 148] width 83 height 13
radio input "true"
click at [753, 148] on input "Create a writer" at bounding box center [748, 148] width 7 height 7
radio input "false"
radio input "true"
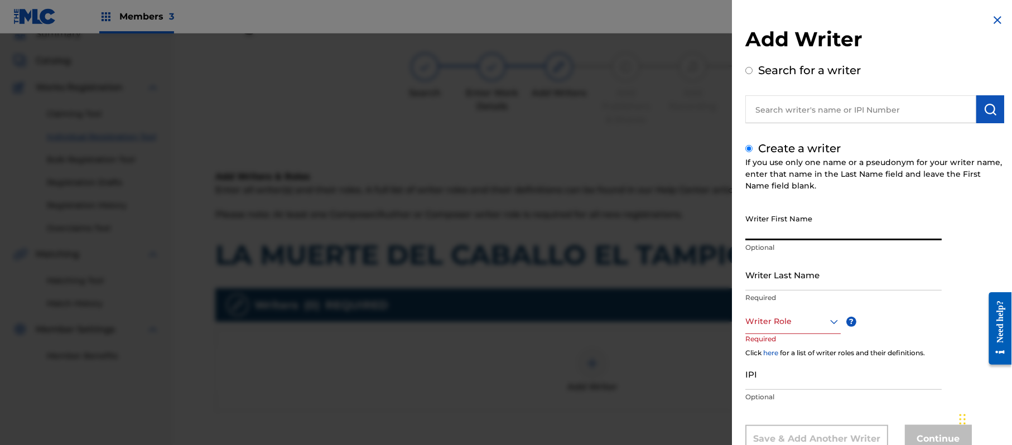
paste input "[PERSON_NAME]"
type input "[PERSON_NAME]"
paste input "[PERSON_NAME]"
type input "[PERSON_NAME]"
drag, startPoint x: 808, startPoint y: 239, endPoint x: 792, endPoint y: 239, distance: 16.2
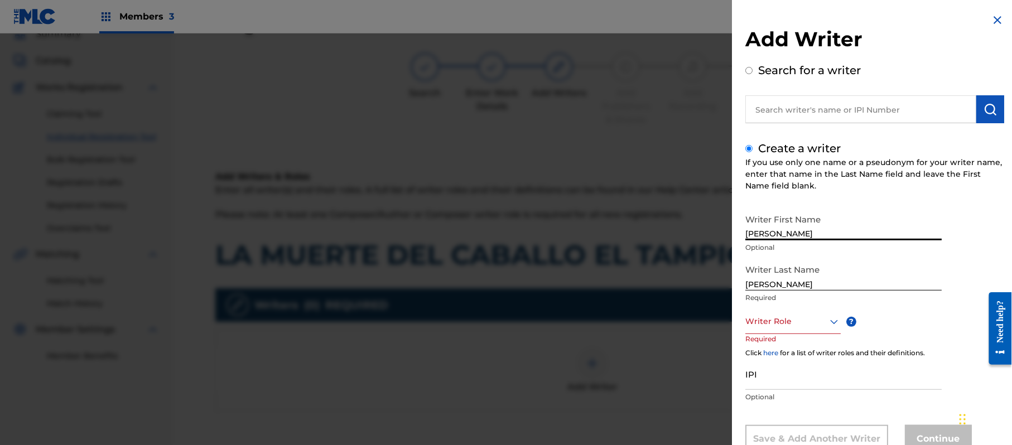
click at [792, 239] on input "[PERSON_NAME]" at bounding box center [843, 225] width 196 height 32
type input "[PERSON_NAME]"
drag, startPoint x: 793, startPoint y: 285, endPoint x: 706, endPoint y: 288, distance: 87.1
click at [708, 288] on div "Add Writer Search for a writer Create a writer If you use only one name or a ps…" at bounding box center [506, 239] width 1012 height 412
type input "[PERSON_NAME]"
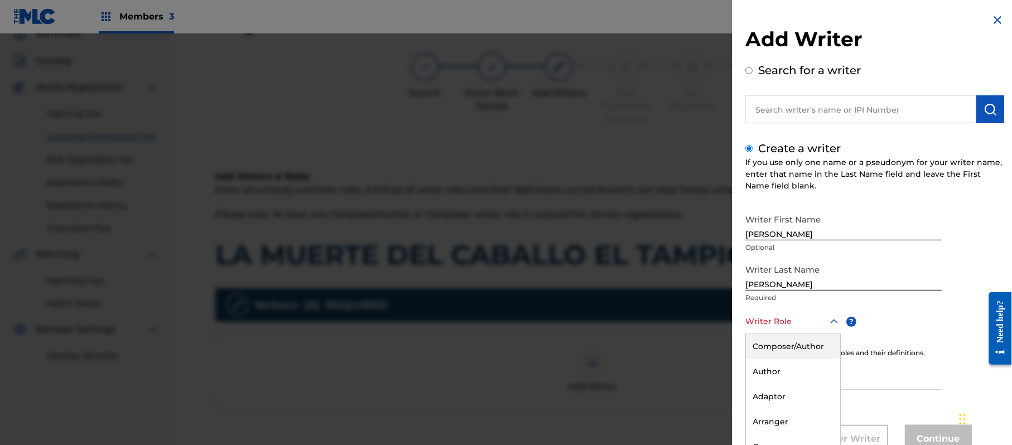
click at [780, 320] on div "8 results available. Use Up and Down to choose options, press Enter to select t…" at bounding box center [792, 321] width 95 height 25
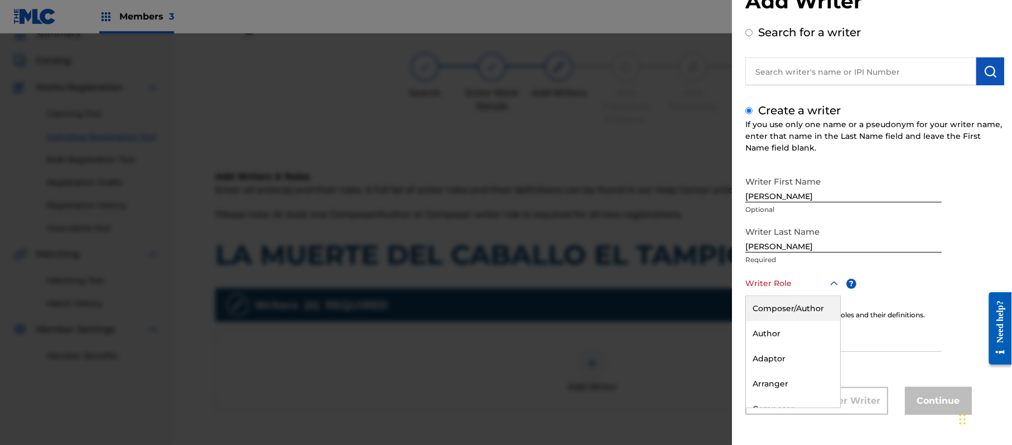
click at [780, 320] on div "Composer/Author" at bounding box center [793, 308] width 94 height 25
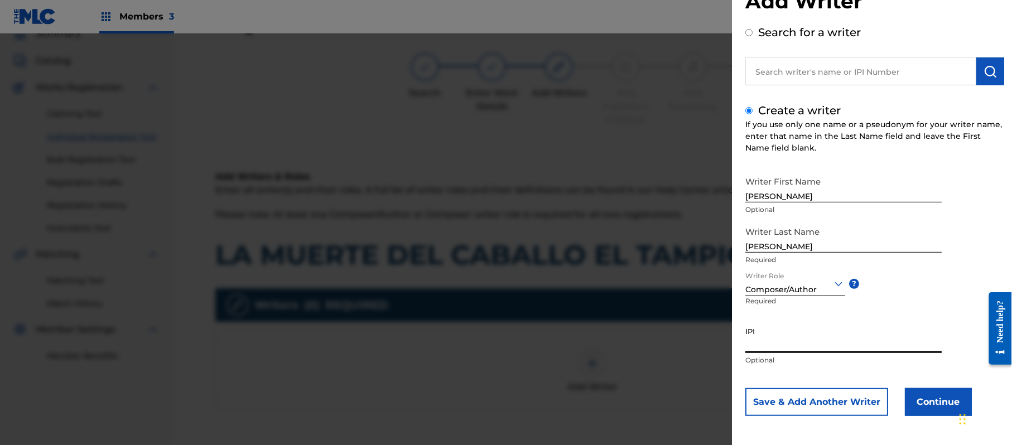
paste input "357223564"
type input "357223564"
click at [918, 391] on button "Continue" at bounding box center [938, 402] width 67 height 28
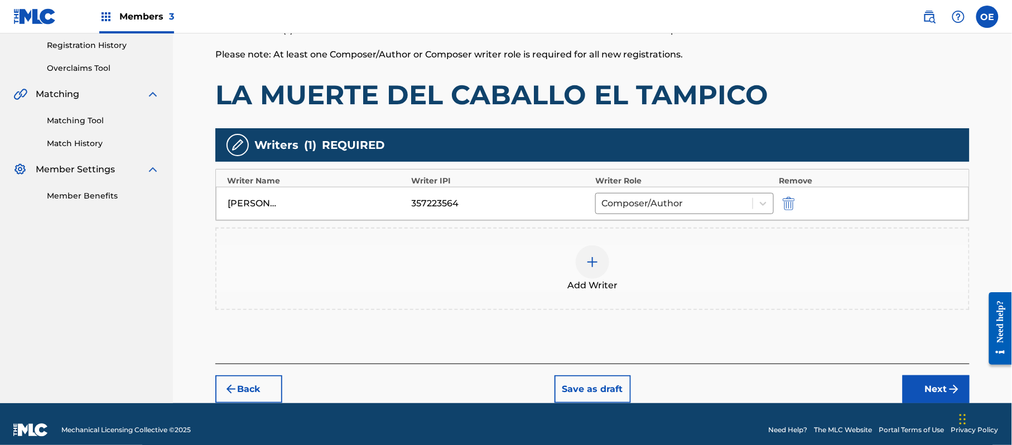
scroll to position [222, 0]
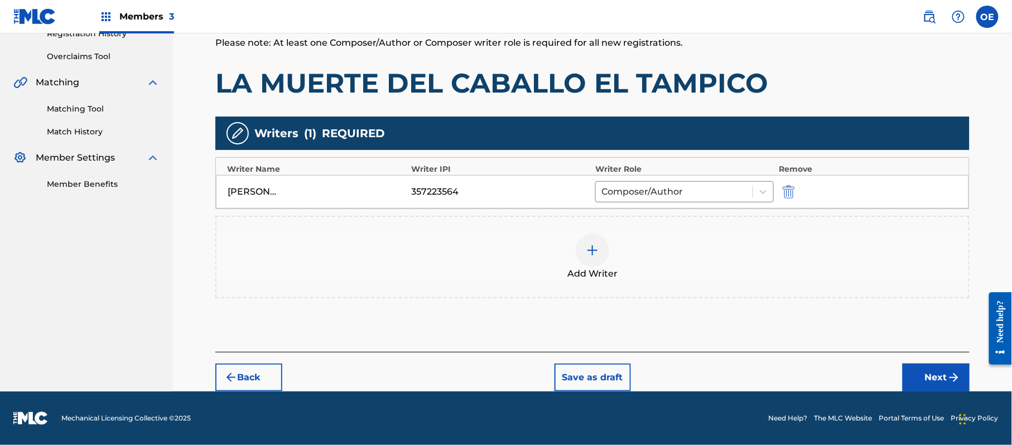
click at [920, 367] on button "Next" at bounding box center [936, 378] width 67 height 28
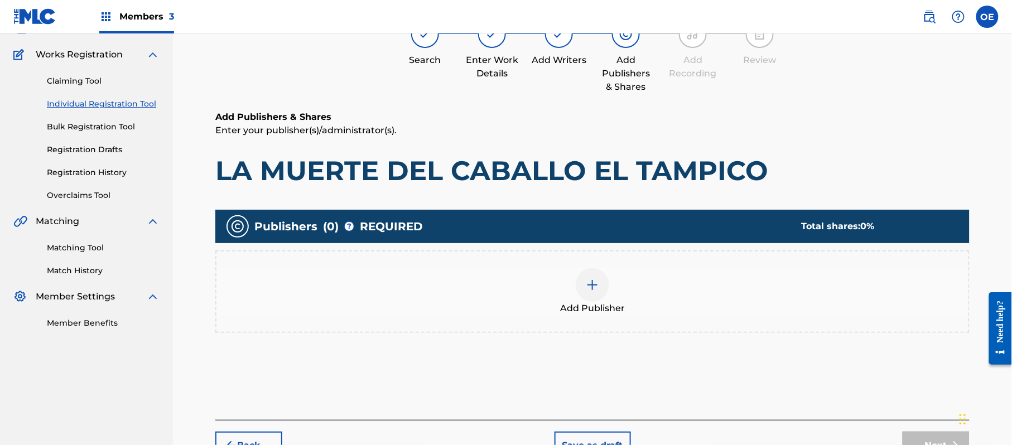
scroll to position [50, 0]
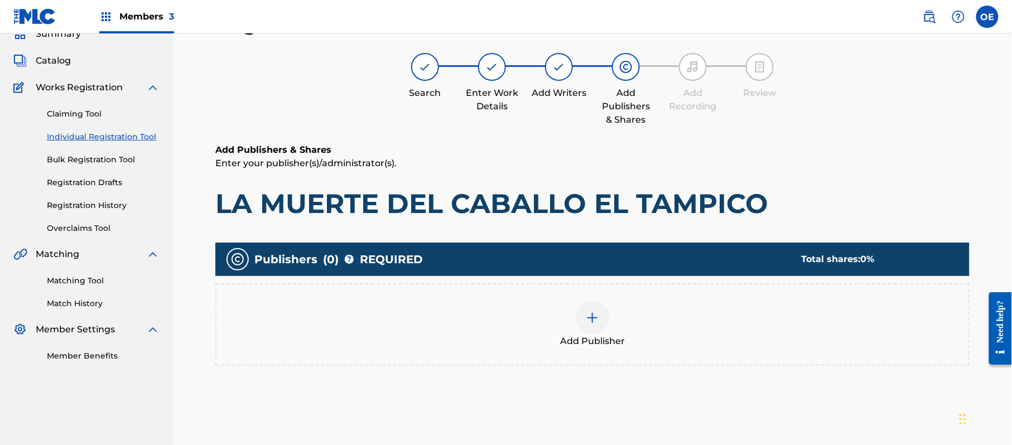
click at [676, 353] on div "Add Publisher" at bounding box center [592, 324] width 754 height 83
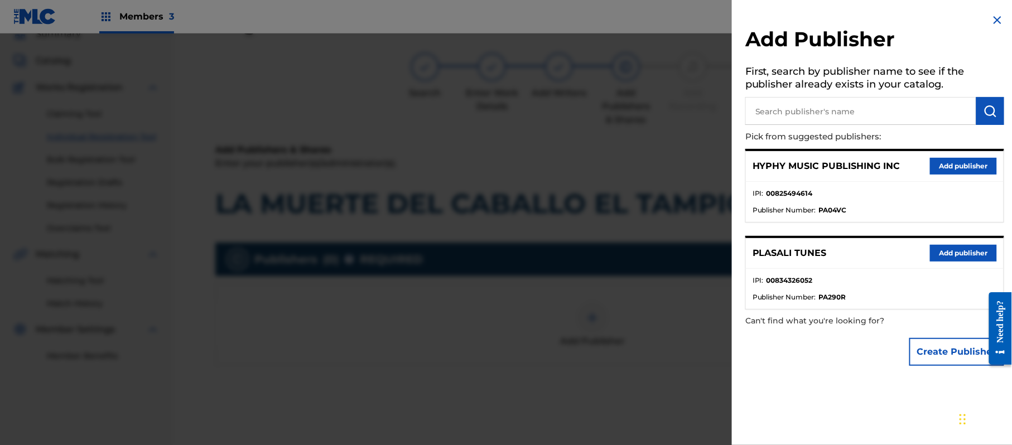
click at [942, 166] on button "Add publisher" at bounding box center [963, 166] width 67 height 17
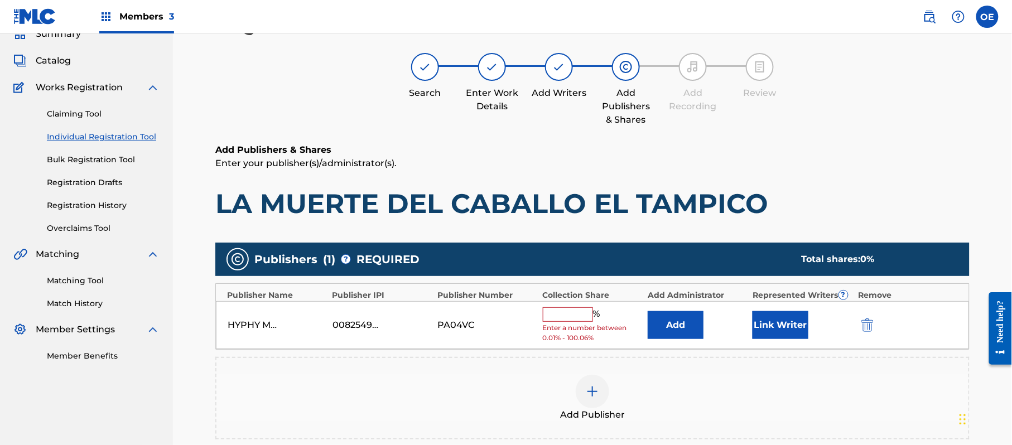
click at [583, 311] on input "text" at bounding box center [568, 314] width 50 height 15
type input "100"
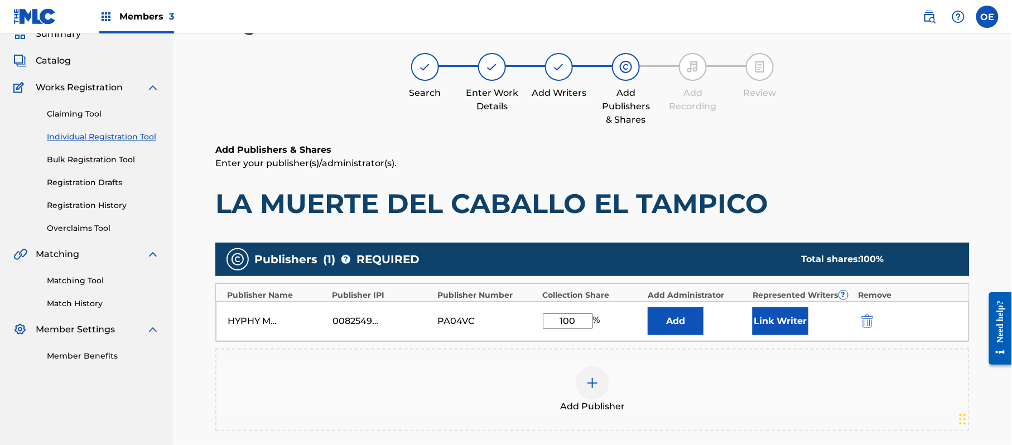
click at [763, 328] on button "Link Writer" at bounding box center [781, 321] width 56 height 28
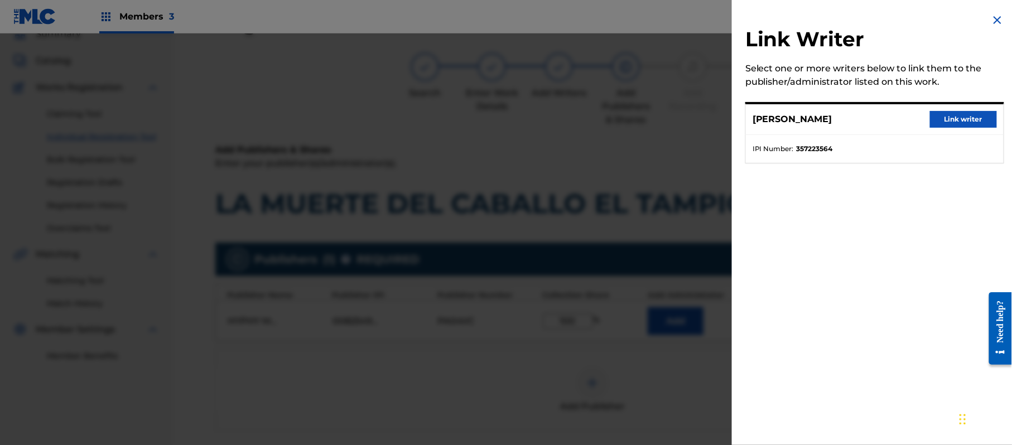
click at [972, 124] on button "Link writer" at bounding box center [963, 119] width 67 height 17
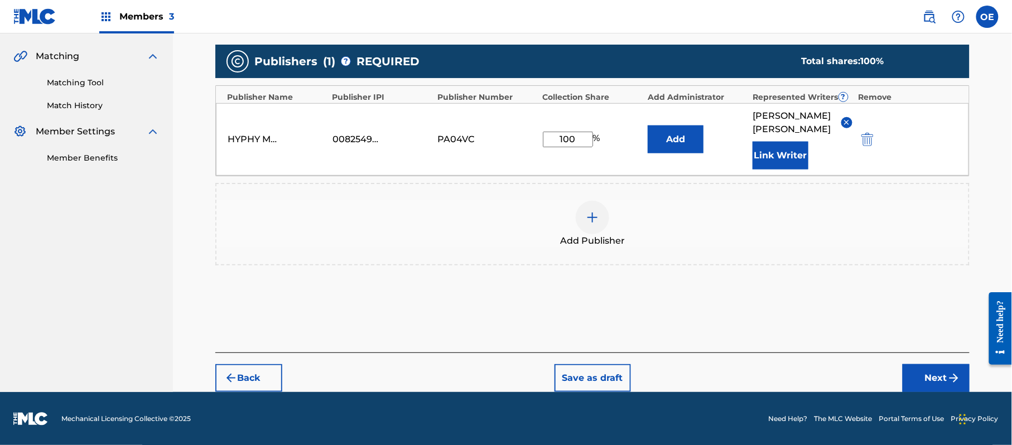
click at [933, 370] on button "Next" at bounding box center [936, 378] width 67 height 28
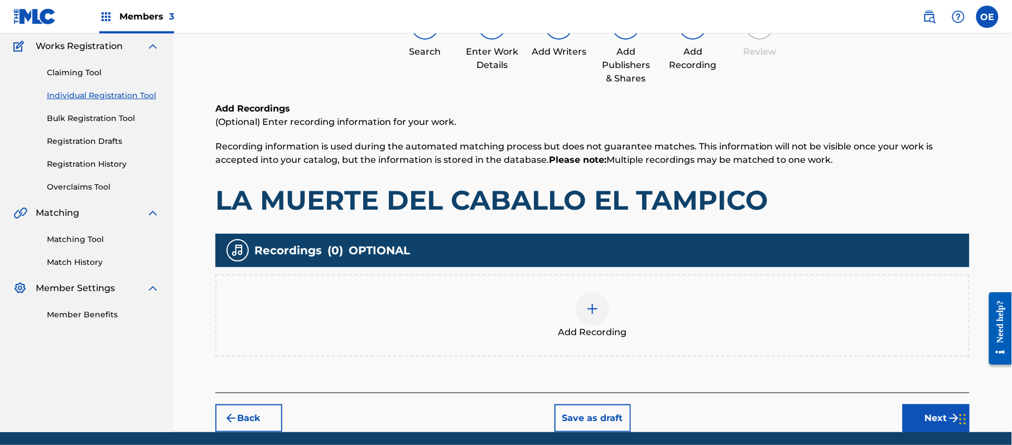
scroll to position [131, 0]
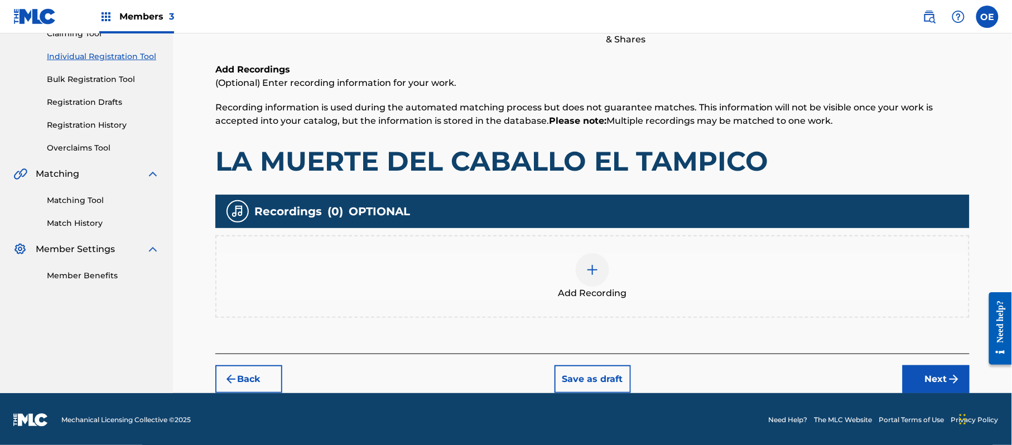
click at [596, 275] on img at bounding box center [592, 269] width 13 height 13
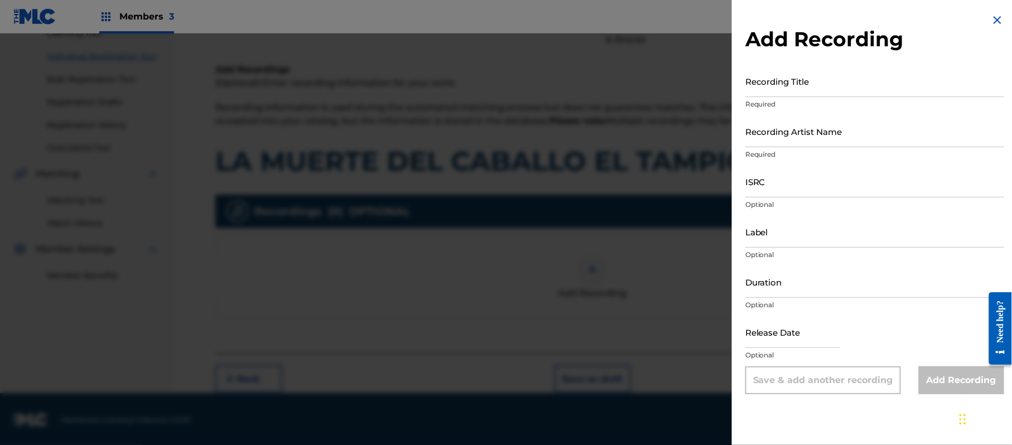
click at [992, 15] on img at bounding box center [997, 19] width 13 height 13
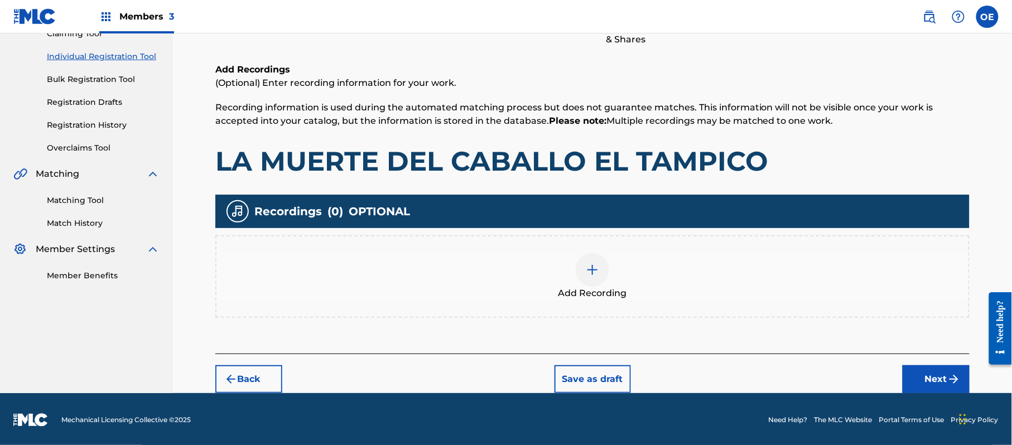
click at [930, 366] on button "Next" at bounding box center [936, 379] width 67 height 28
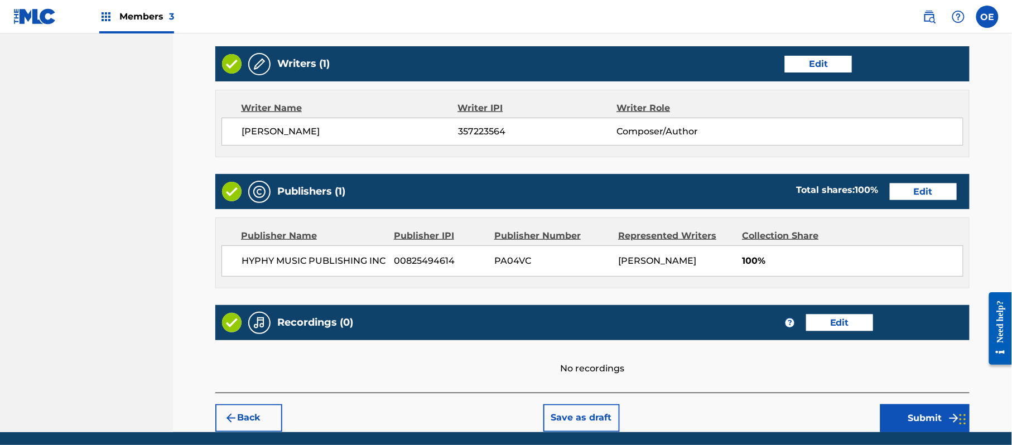
scroll to position [463, 0]
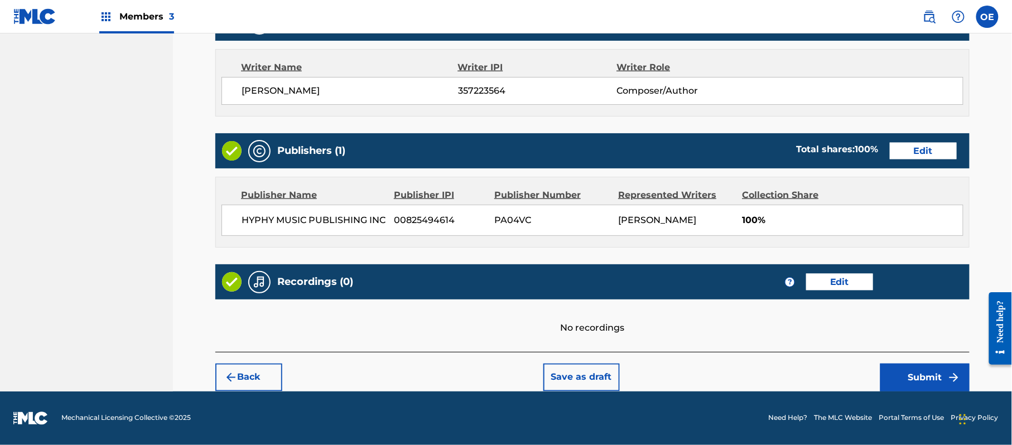
click at [916, 385] on button "Submit" at bounding box center [924, 378] width 89 height 28
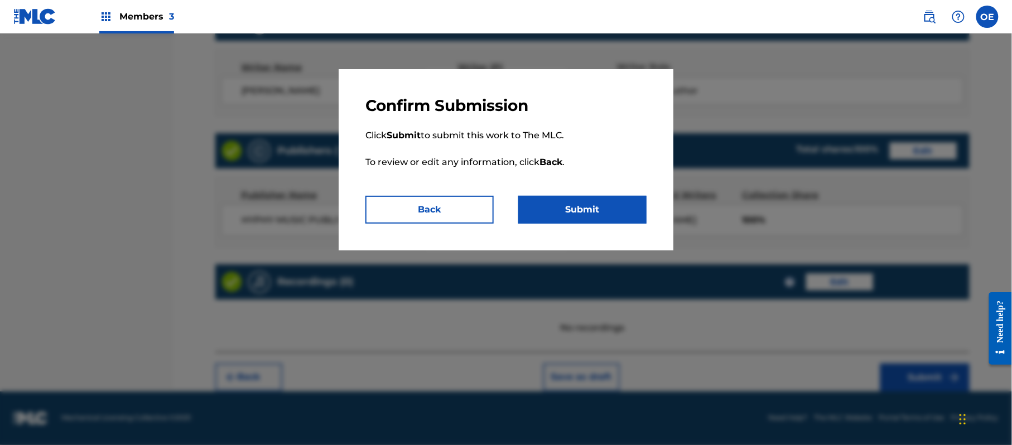
click at [578, 215] on button "Submit" at bounding box center [582, 210] width 128 height 28
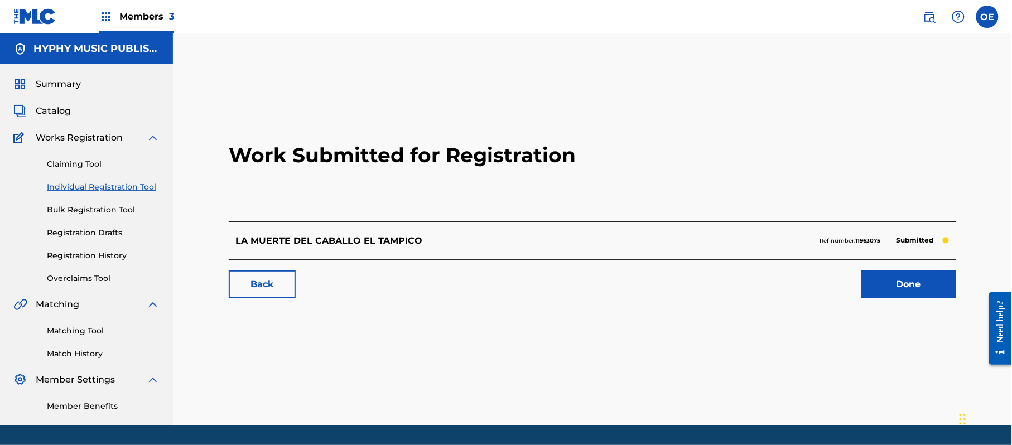
click at [123, 188] on link "Individual Registration Tool" at bounding box center [103, 187] width 113 height 12
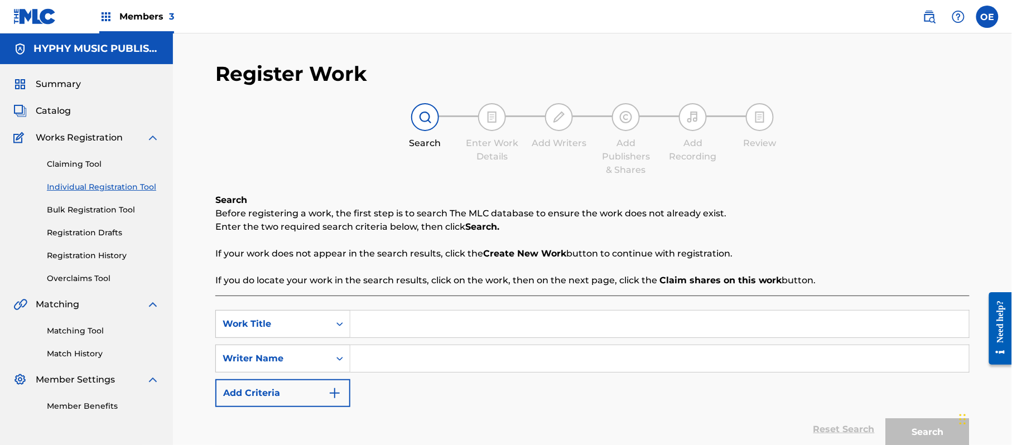
paste input "LA MUERTE DEL CABALLO EL TEMPLARIO"
type input "LA MUERTE DEL CABALLO EL TEMPLARIO"
paste input "[PERSON_NAME]"
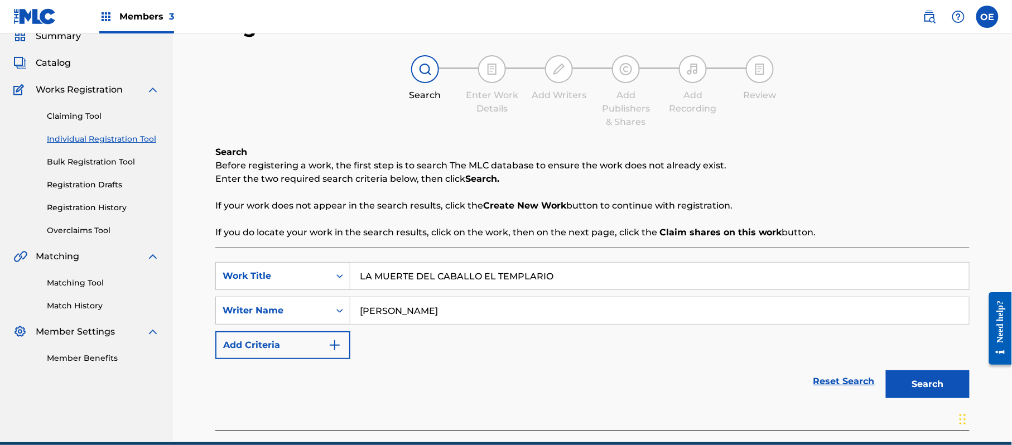
scroll to position [99, 0]
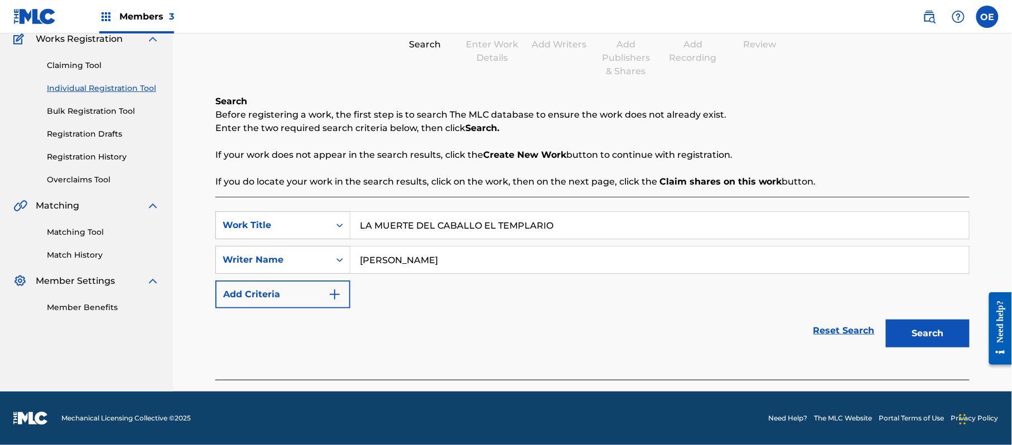
click at [947, 329] on button "Search" at bounding box center [928, 334] width 84 height 28
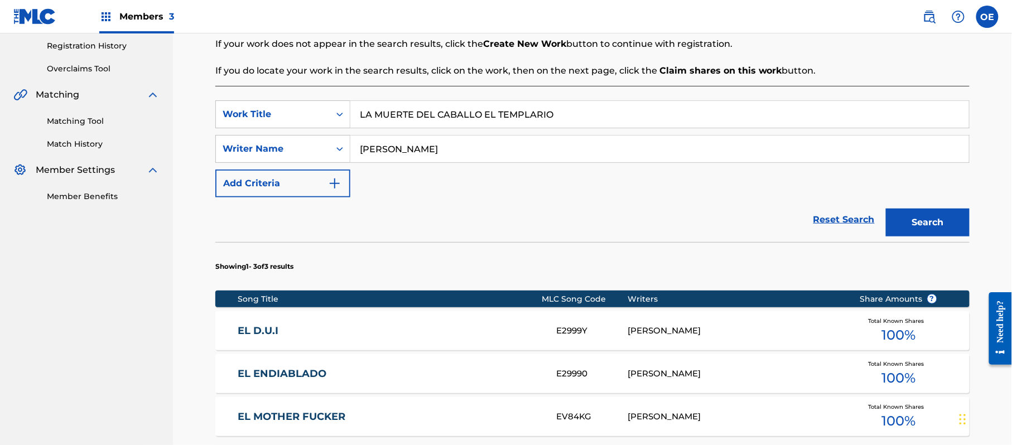
scroll to position [173, 0]
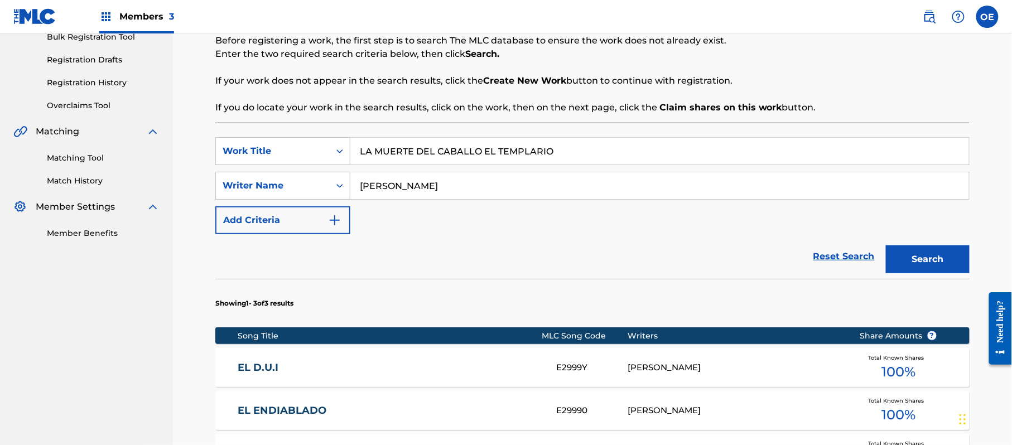
drag, startPoint x: 410, startPoint y: 187, endPoint x: 392, endPoint y: 183, distance: 18.4
click at [392, 183] on input "[PERSON_NAME]" at bounding box center [659, 185] width 619 height 27
click at [886, 246] on button "Search" at bounding box center [928, 260] width 84 height 28
type input "[PERSON_NAME]"
click at [886, 246] on button "Search" at bounding box center [928, 260] width 84 height 28
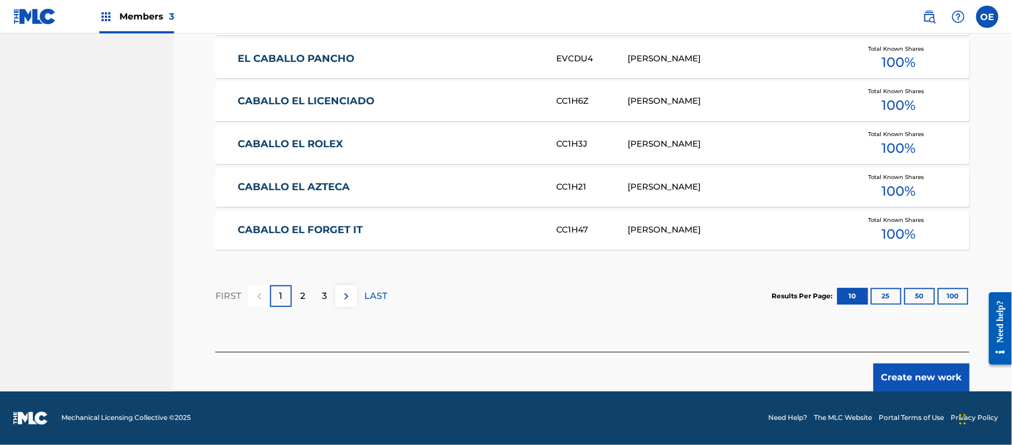
click at [916, 369] on button "Create new work" at bounding box center [922, 378] width 96 height 28
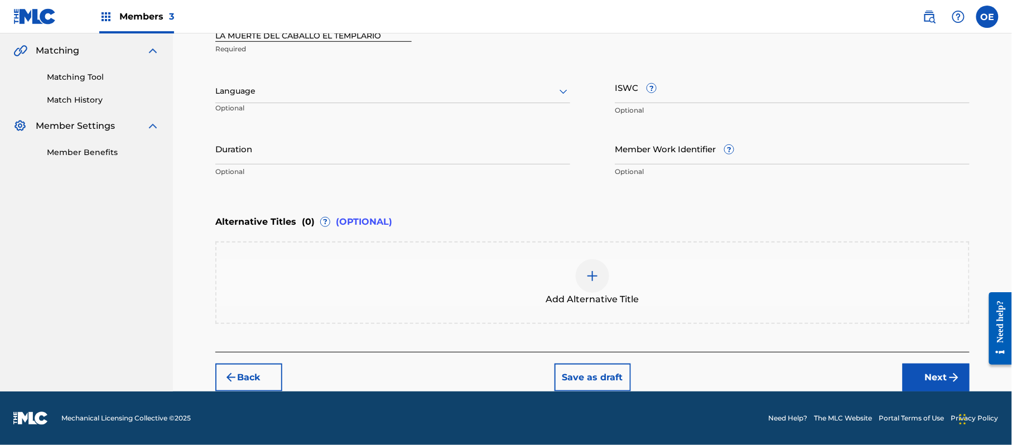
scroll to position [253, 0]
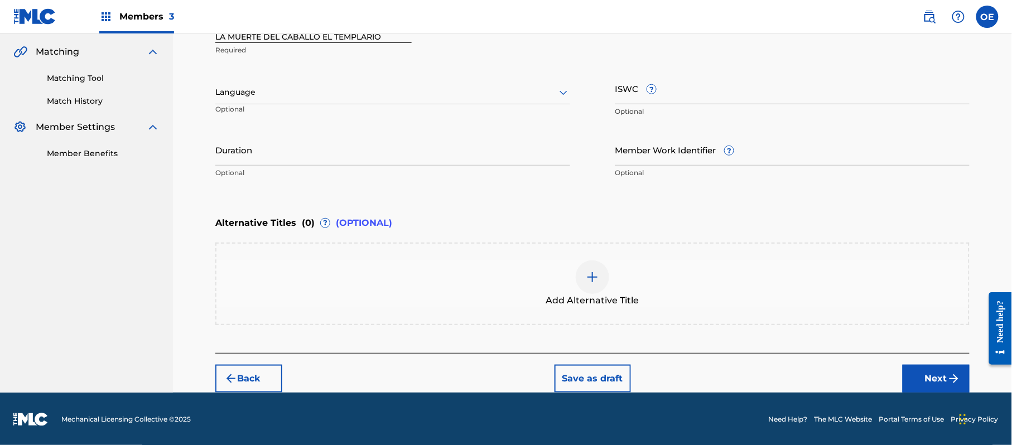
click at [263, 83] on div "Language" at bounding box center [392, 92] width 355 height 23
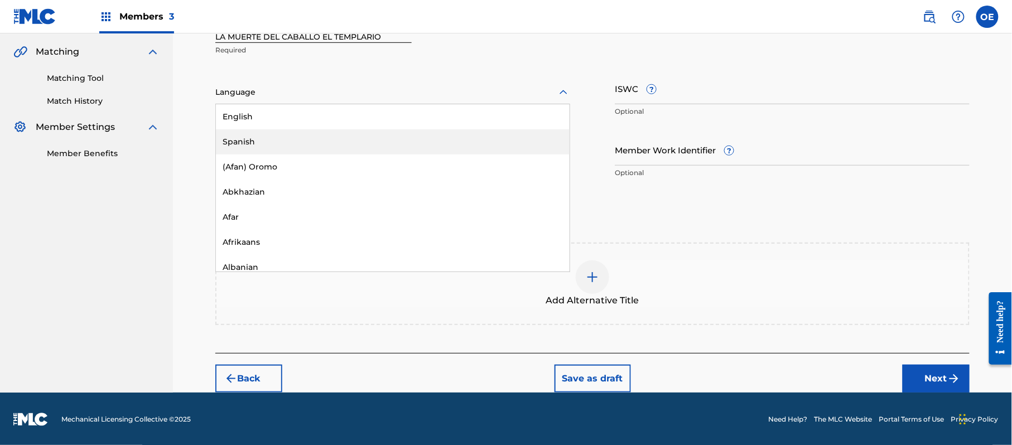
click at [263, 143] on div "Spanish" at bounding box center [393, 141] width 354 height 25
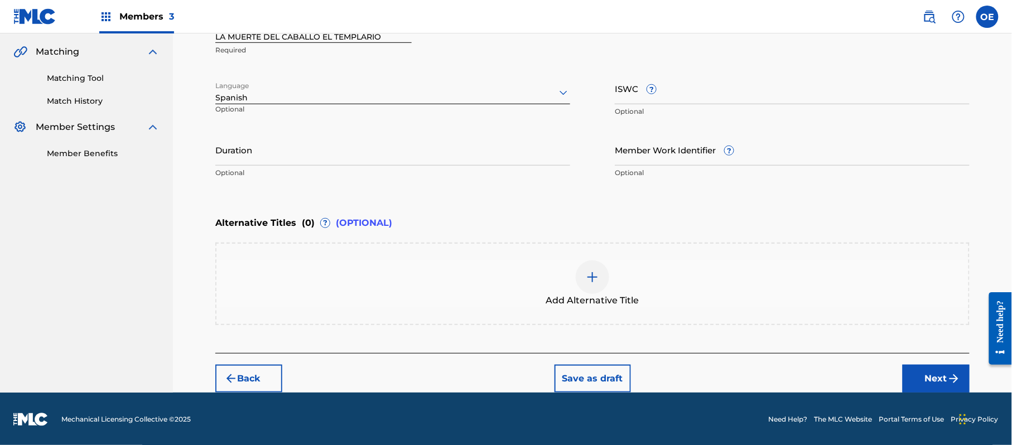
click at [928, 370] on button "Next" at bounding box center [936, 379] width 67 height 28
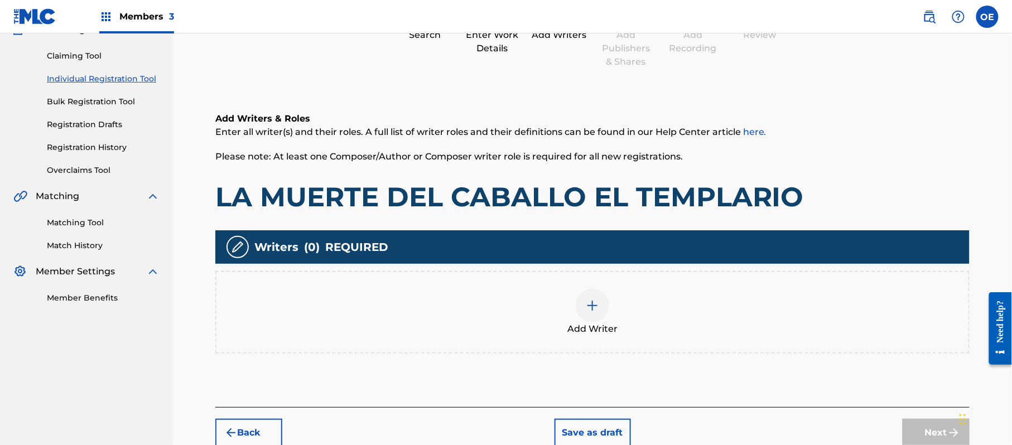
scroll to position [50, 0]
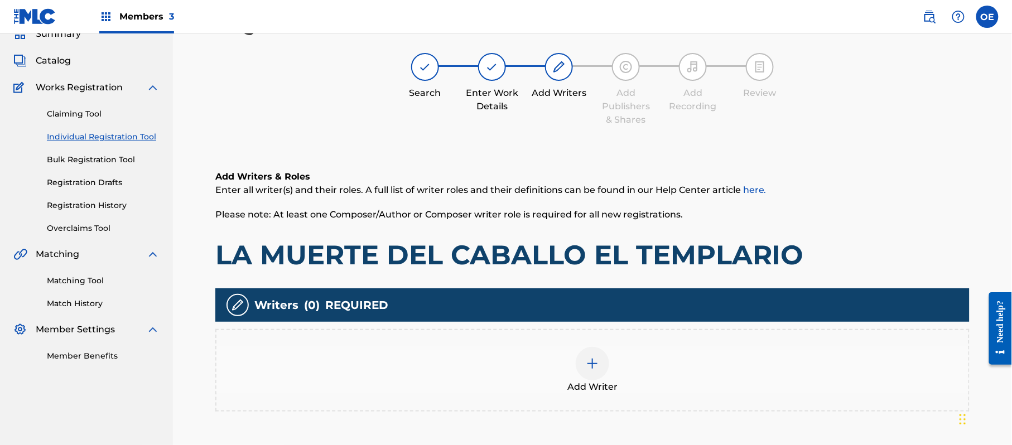
click at [648, 383] on div "Add Writer" at bounding box center [592, 370] width 752 height 47
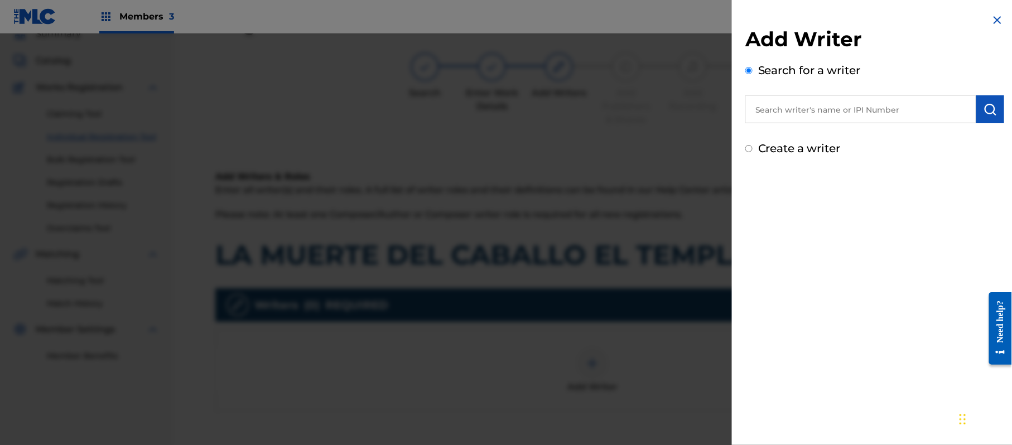
click at [810, 155] on div "Create a writer" at bounding box center [874, 148] width 259 height 17
click at [795, 145] on label "Create a writer" at bounding box center [799, 148] width 83 height 13
radio input "true"
click at [753, 145] on input "Create a writer" at bounding box center [748, 148] width 7 height 7
radio input "false"
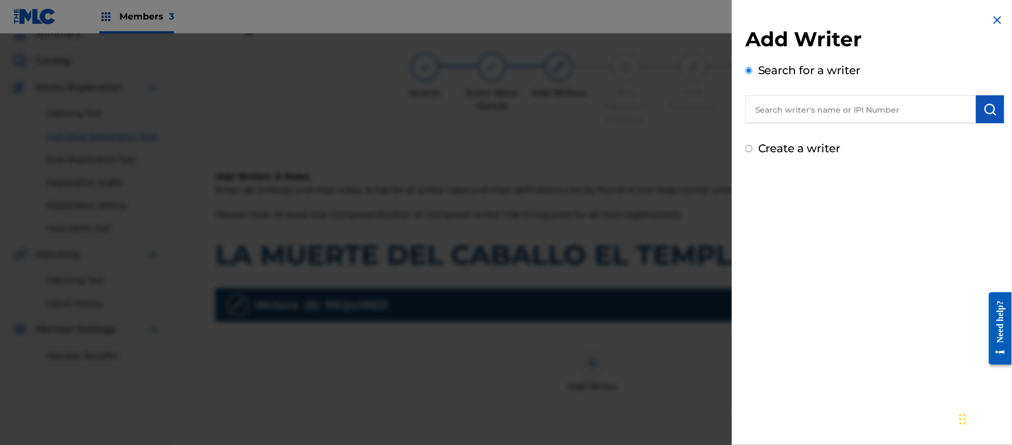
radio input "true"
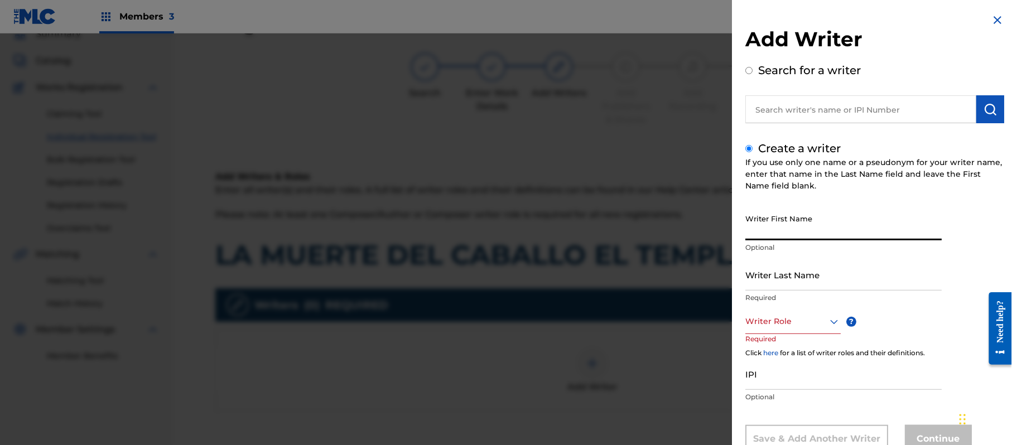
paste input "[PERSON_NAME]"
type input "[PERSON_NAME]"
paste input "[PERSON_NAME]"
type input "[PERSON_NAME]"
drag, startPoint x: 826, startPoint y: 234, endPoint x: 792, endPoint y: 235, distance: 33.5
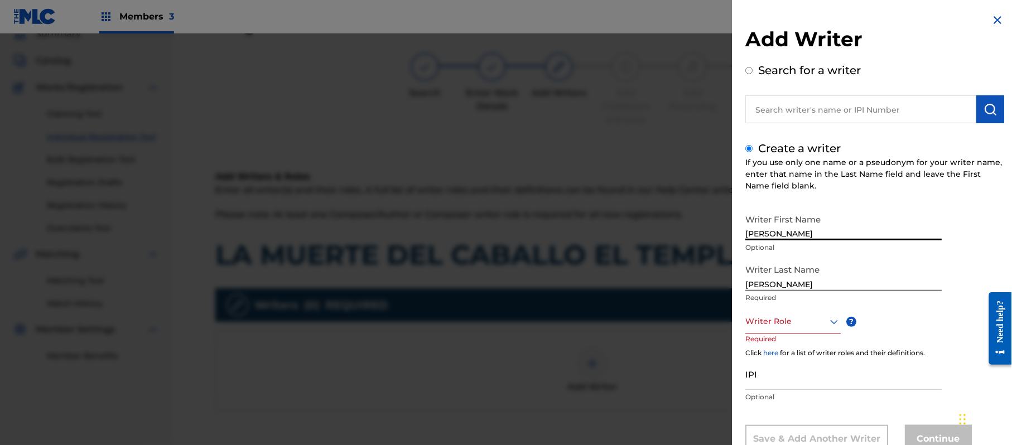
click at [792, 235] on input "[PERSON_NAME]" at bounding box center [843, 225] width 196 height 32
type input "[PERSON_NAME]"
drag, startPoint x: 793, startPoint y: 285, endPoint x: 590, endPoint y: 286, distance: 202.5
click at [595, 288] on div "Add Writer Search for a writer Create a writer If you use only one name or a ps…" at bounding box center [506, 239] width 1012 height 412
type input "[PERSON_NAME]"
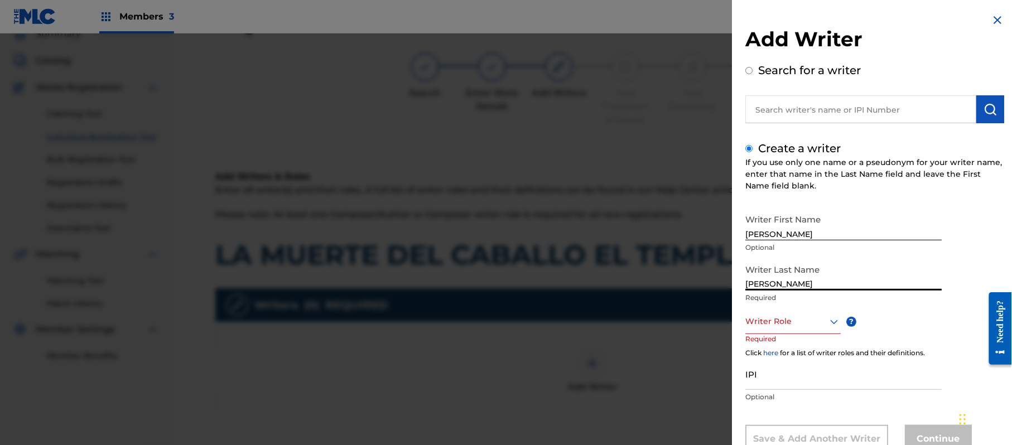
click at [802, 319] on div "Writer Role" at bounding box center [792, 321] width 95 height 25
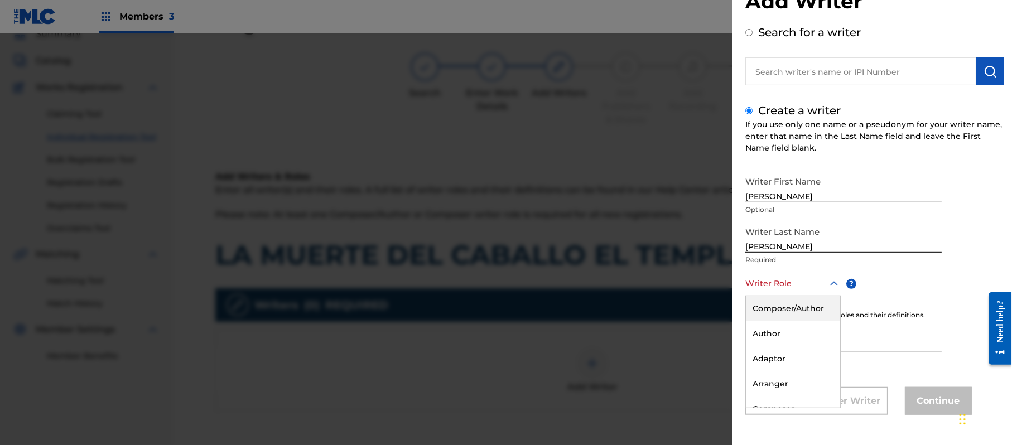
click at [802, 319] on div "Composer/Author" at bounding box center [793, 308] width 94 height 25
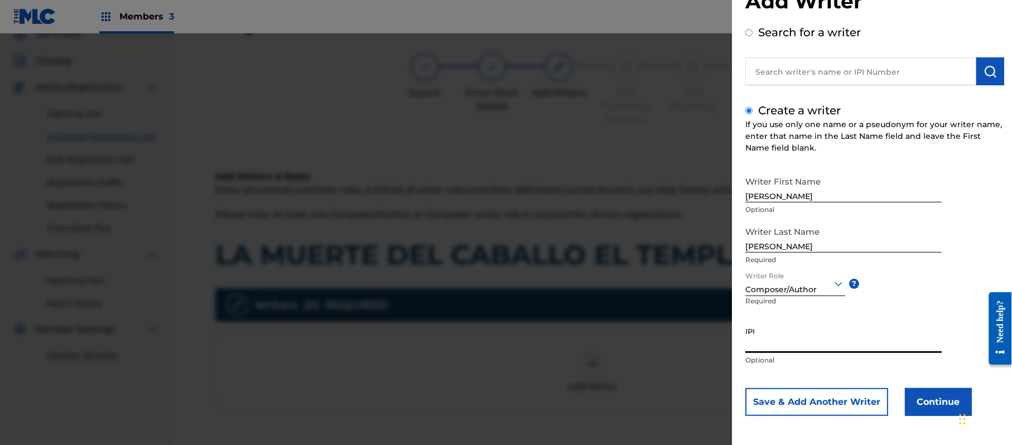
paste input "357223564"
type input "357223564"
click at [909, 393] on button "Continue" at bounding box center [938, 402] width 67 height 28
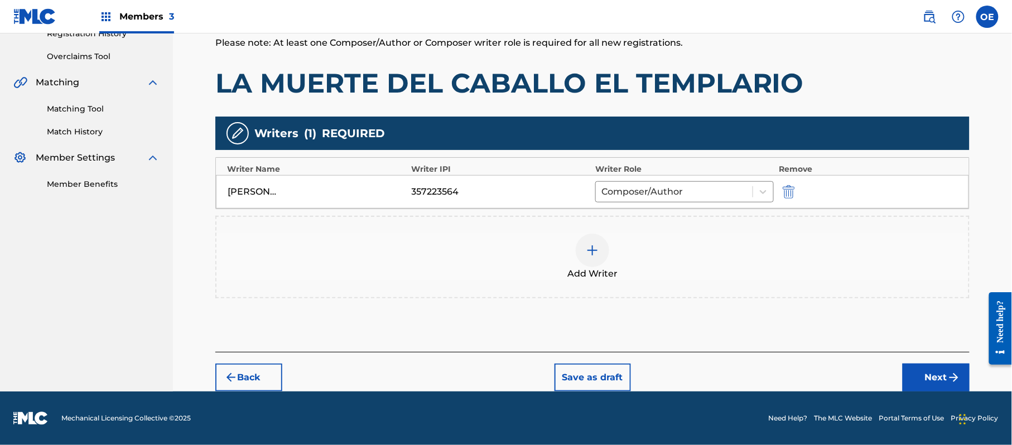
click at [908, 380] on button "Next" at bounding box center [936, 378] width 67 height 28
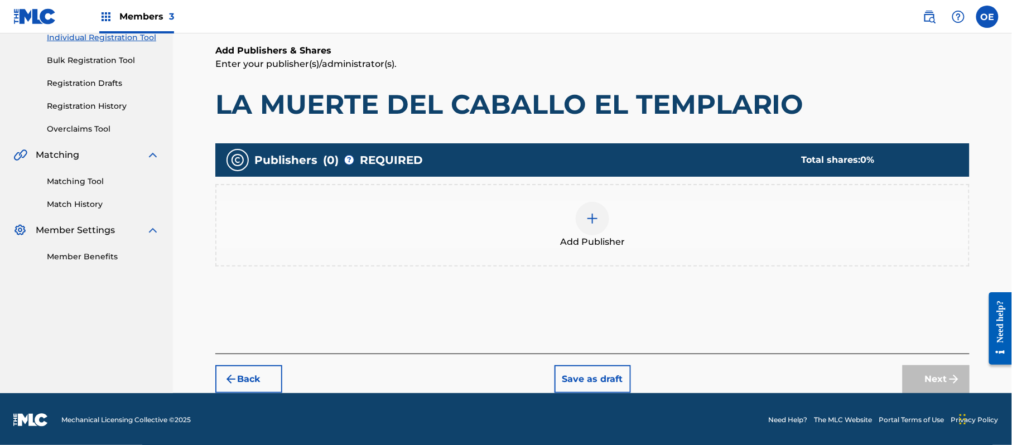
scroll to position [150, 0]
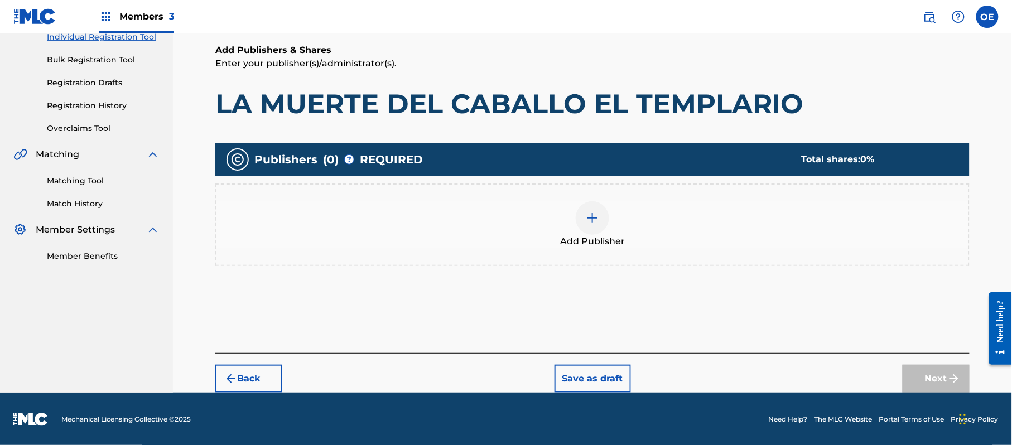
click at [559, 235] on div "Add Publisher" at bounding box center [592, 224] width 752 height 47
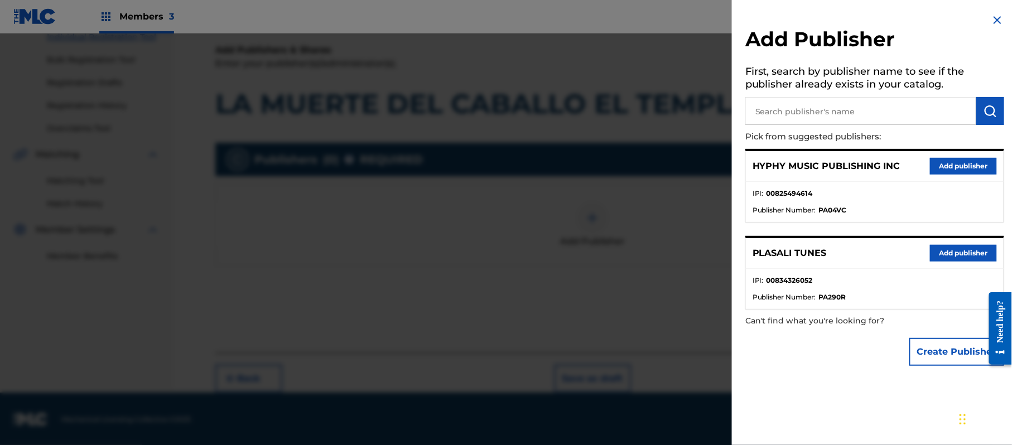
click at [945, 166] on button "Add publisher" at bounding box center [963, 166] width 67 height 17
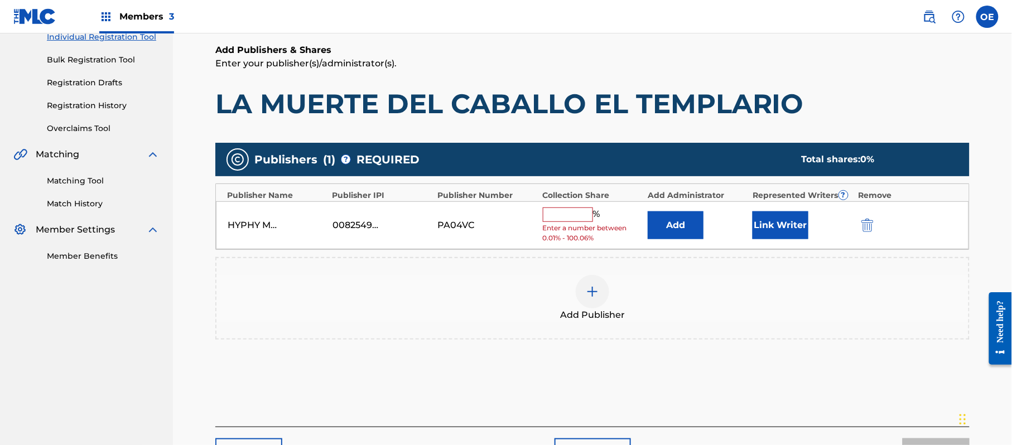
click at [589, 204] on div "HYPHY MUSIC PUBLISHING INC 00825494614 PA04VC % Enter a number between 0.01% - …" at bounding box center [592, 225] width 753 height 49
click at [574, 213] on input "text" at bounding box center [568, 215] width 50 height 15
type input "100"
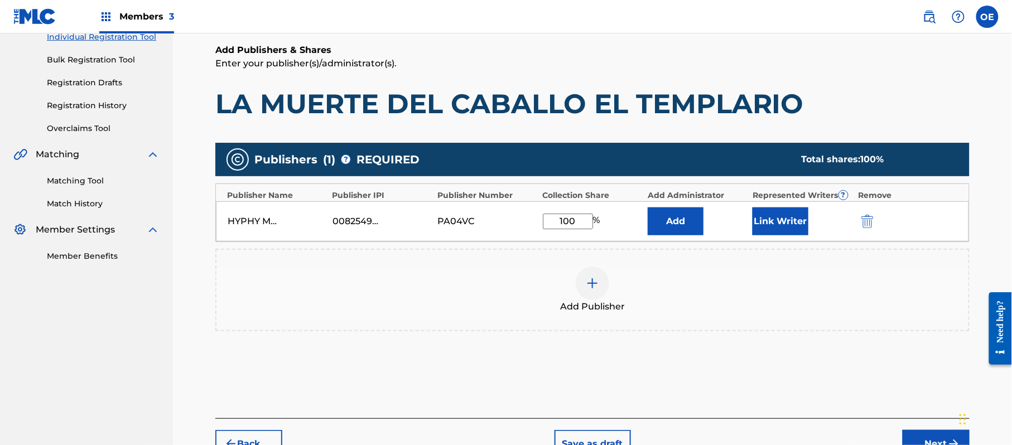
click at [761, 228] on button "Link Writer" at bounding box center [781, 222] width 56 height 28
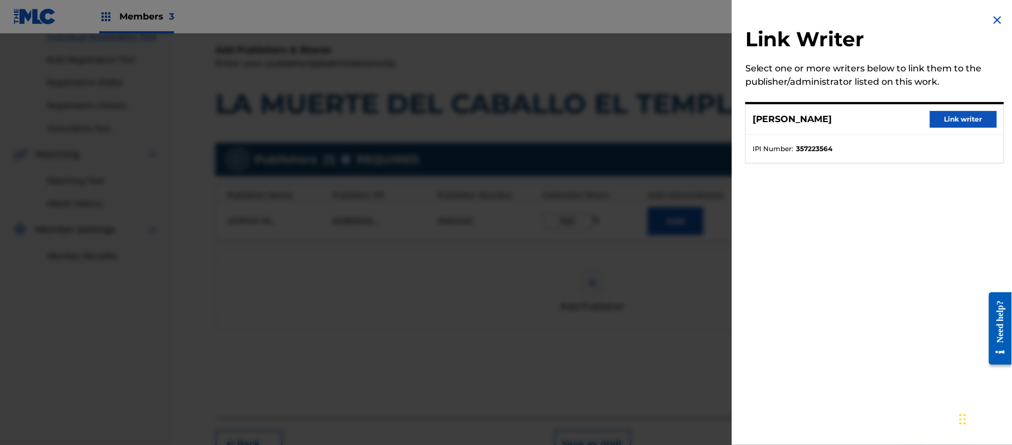
click at [933, 122] on button "Link writer" at bounding box center [963, 119] width 67 height 17
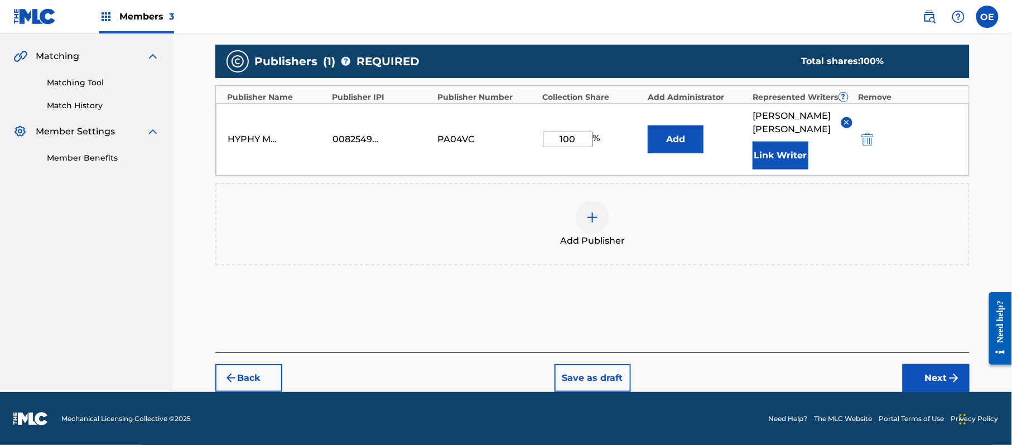
click at [893, 366] on div "Back Save as draft Next" at bounding box center [592, 373] width 754 height 40
click at [914, 366] on button "Next" at bounding box center [936, 378] width 67 height 28
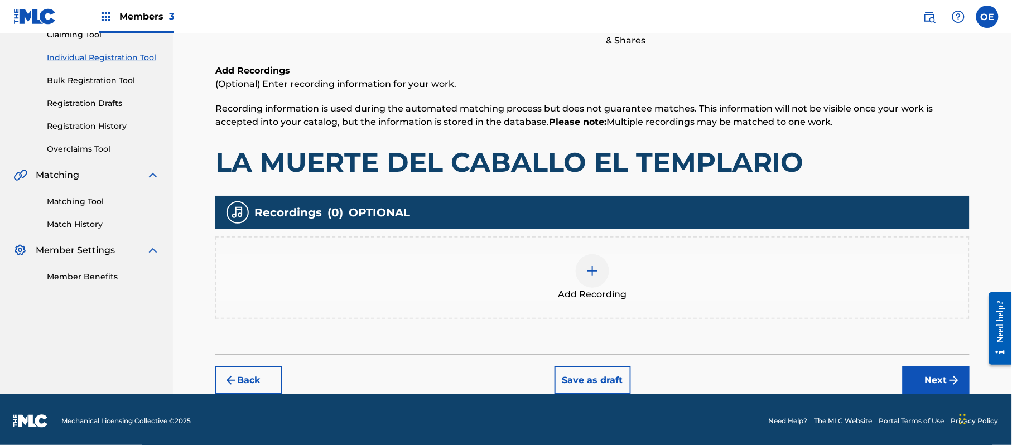
scroll to position [131, 0]
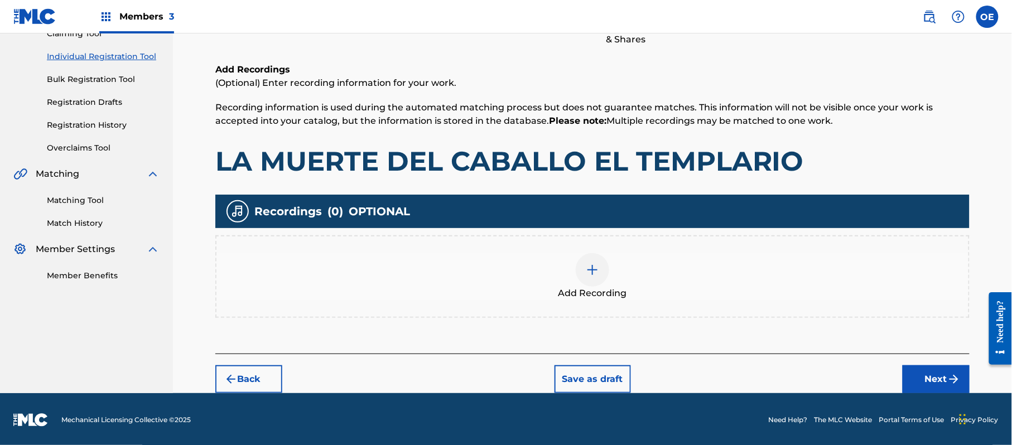
click at [576, 281] on div "Add Recording" at bounding box center [592, 276] width 752 height 47
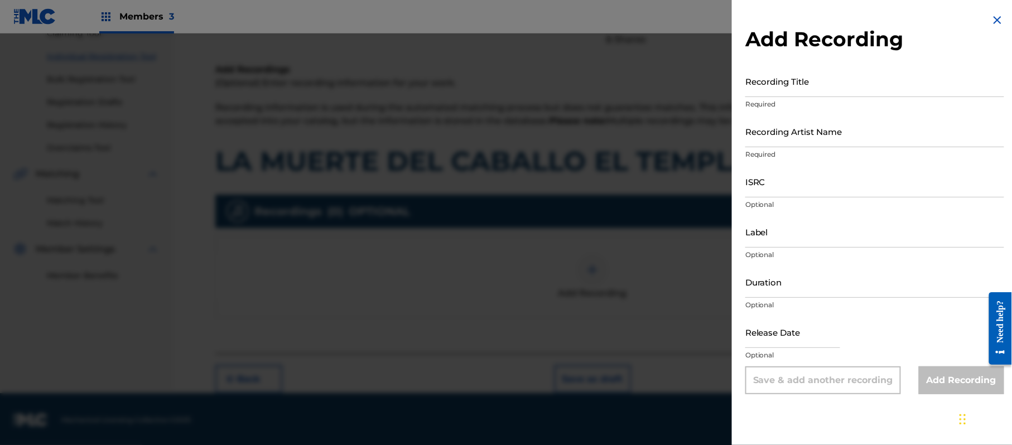
click at [995, 18] on img at bounding box center [997, 19] width 13 height 13
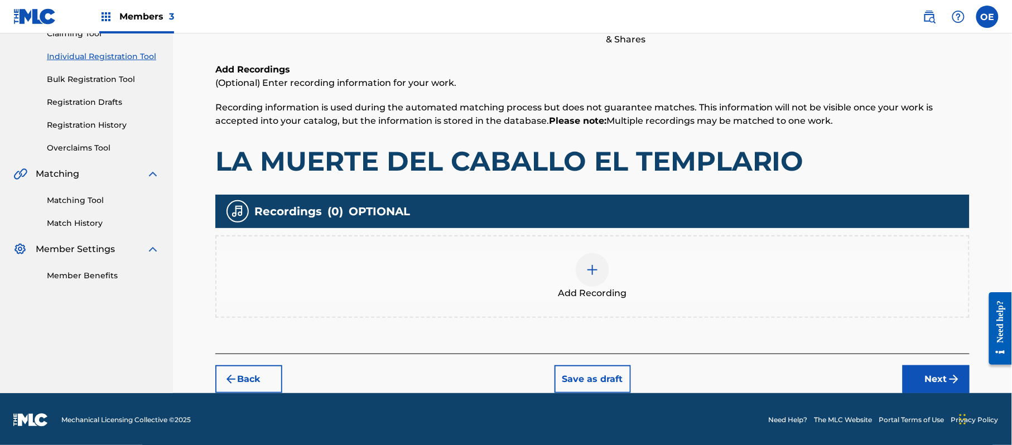
click at [937, 378] on button "Next" at bounding box center [936, 379] width 67 height 28
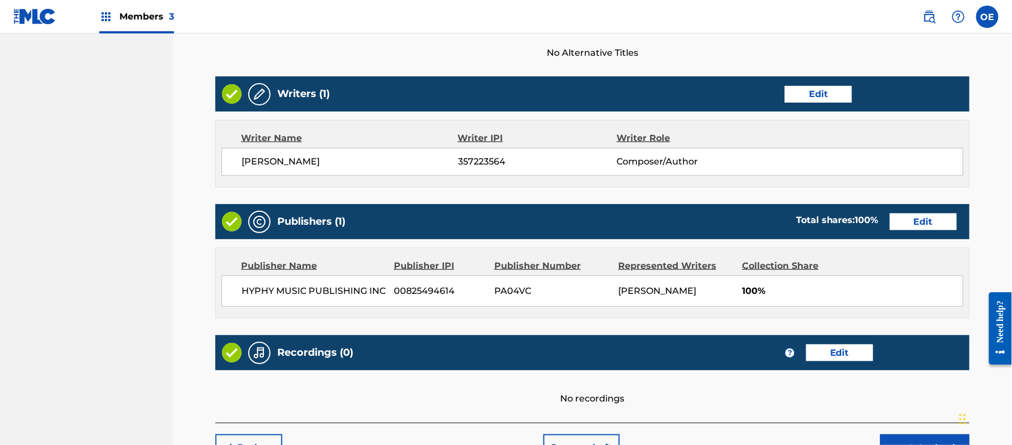
scroll to position [463, 0]
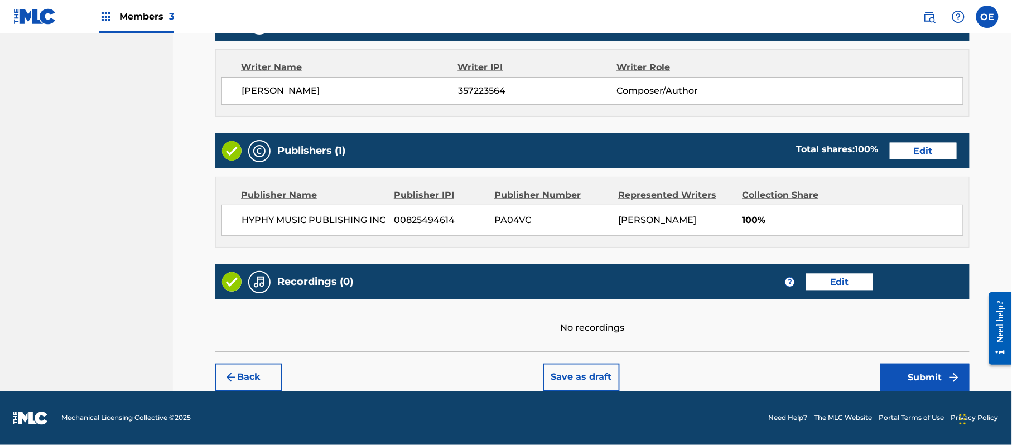
click at [904, 369] on button "Submit" at bounding box center [924, 378] width 89 height 28
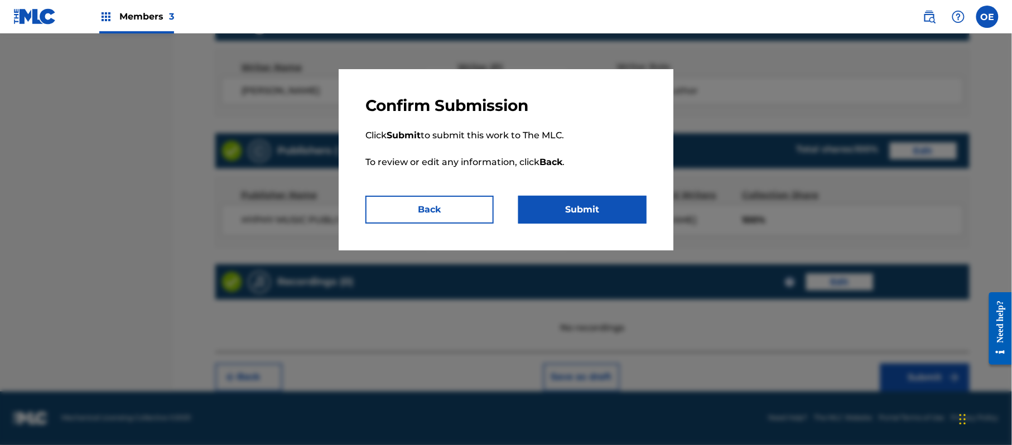
click at [565, 212] on button "Submit" at bounding box center [582, 210] width 128 height 28
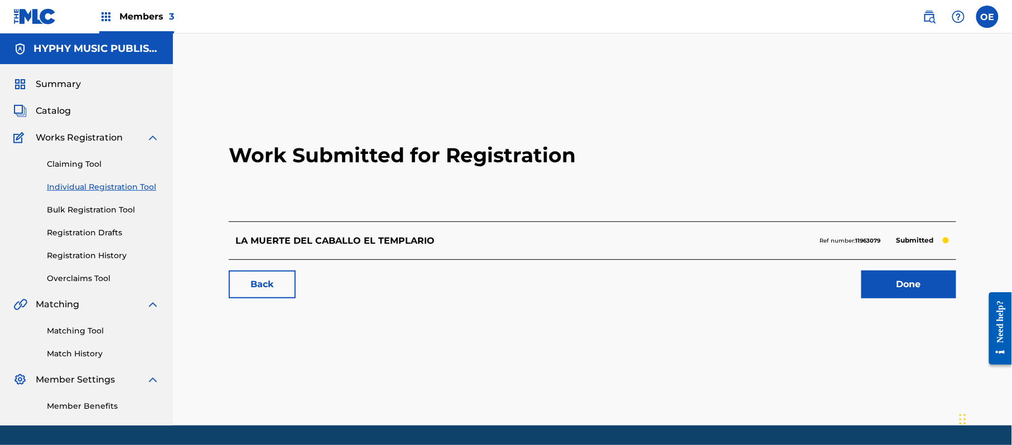
click at [127, 180] on div "Claiming Tool Individual Registration Tool Bulk Registration Tool Registration …" at bounding box center [86, 215] width 146 height 140
click at [109, 194] on div "Claiming Tool Individual Registration Tool Bulk Registration Tool Registration …" at bounding box center [86, 215] width 146 height 140
click at [108, 189] on link "Individual Registration Tool" at bounding box center [103, 187] width 113 height 12
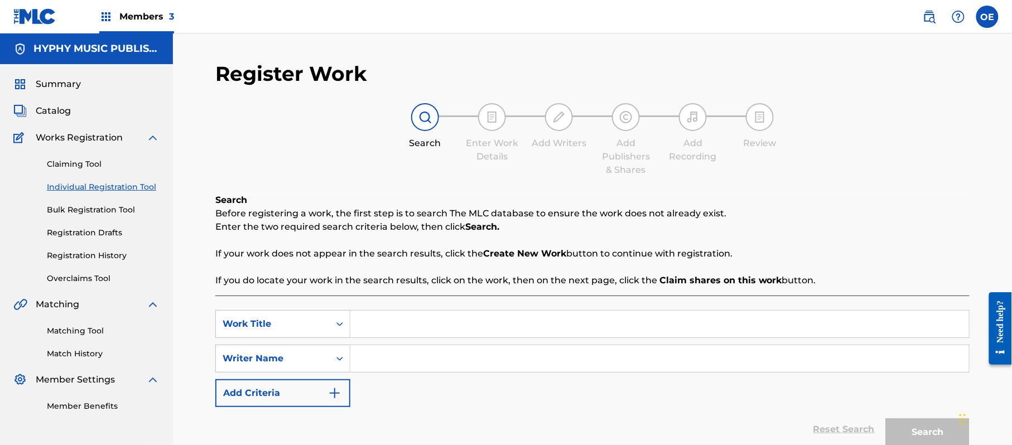
paste input "[PERSON_NAME] DEL NUEVO TARASCO"
type input "[PERSON_NAME] DEL NUEVO TARASCO"
paste input "[PERSON_NAME]"
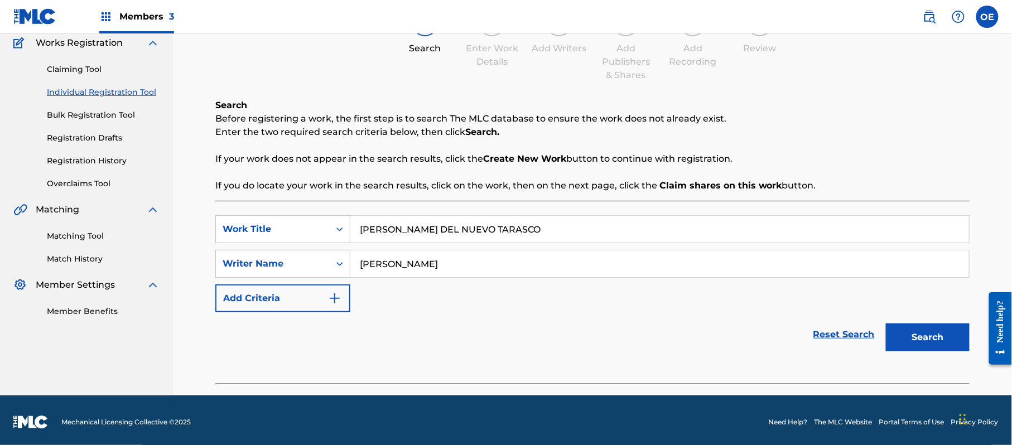
scroll to position [99, 0]
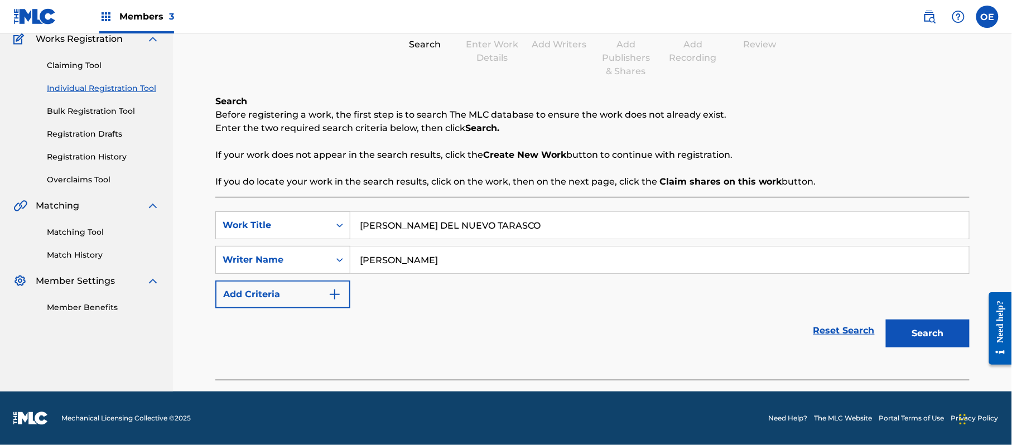
click at [909, 349] on div "Search" at bounding box center [924, 331] width 89 height 45
click at [905, 337] on button "Search" at bounding box center [928, 334] width 84 height 28
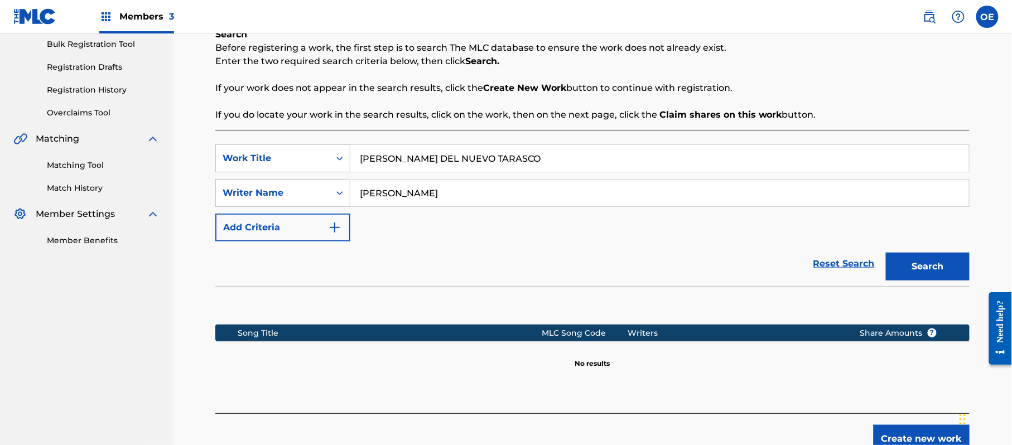
scroll to position [228, 0]
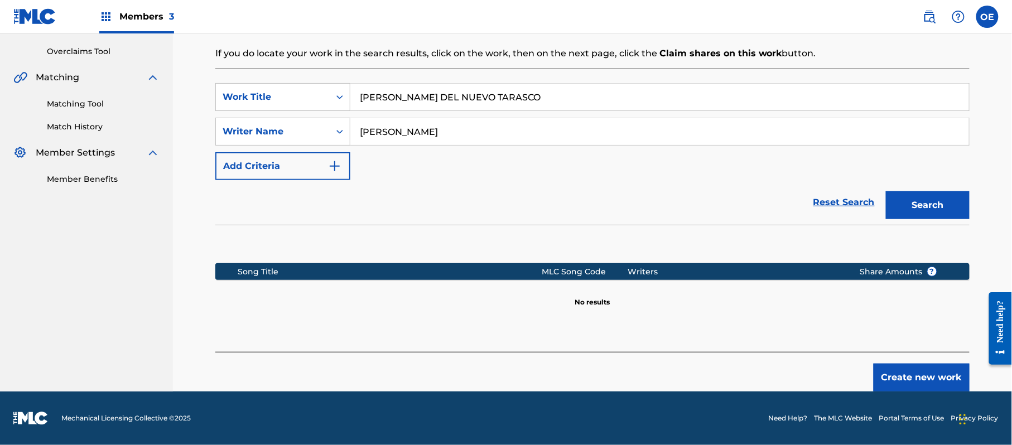
drag, startPoint x: 413, startPoint y: 131, endPoint x: 394, endPoint y: 137, distance: 20.1
click at [394, 137] on input "[PERSON_NAME]" at bounding box center [659, 131] width 619 height 27
click at [886, 191] on button "Search" at bounding box center [928, 205] width 84 height 28
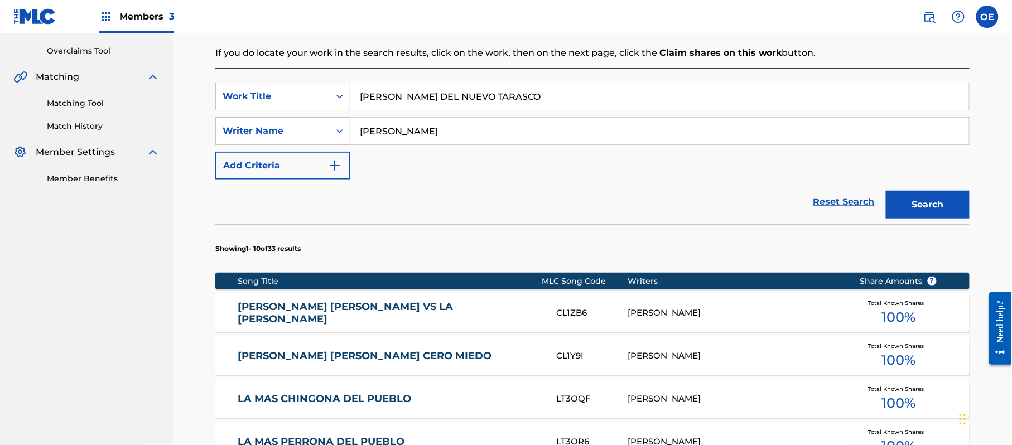
drag, startPoint x: 395, startPoint y: 134, endPoint x: 381, endPoint y: 136, distance: 14.7
click at [381, 136] on input "[PERSON_NAME]" at bounding box center [659, 131] width 619 height 27
type input "[PERSON_NAME]"
click at [886, 191] on button "Search" at bounding box center [928, 205] width 84 height 28
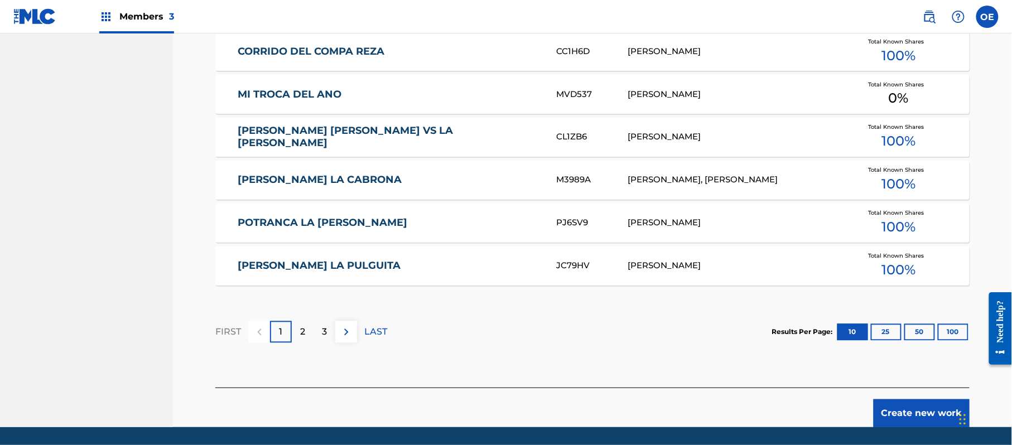
scroll to position [674, 0]
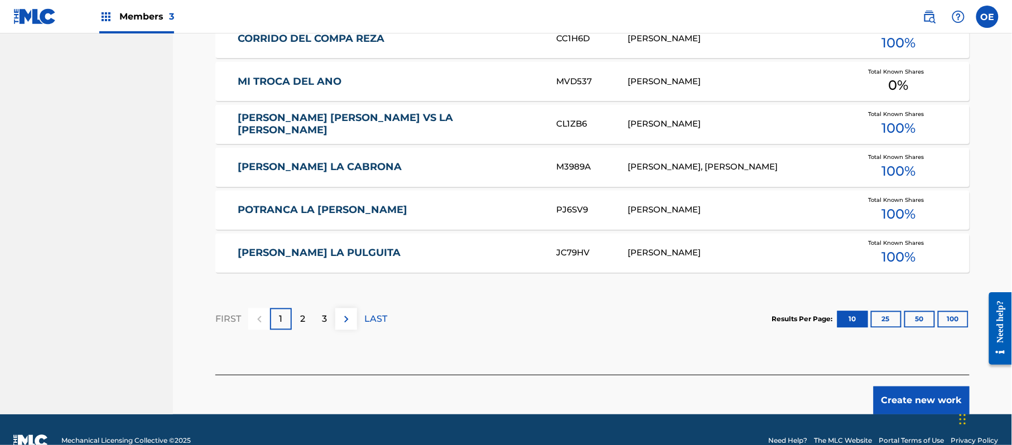
click at [931, 407] on button "Create new work" at bounding box center [922, 401] width 96 height 28
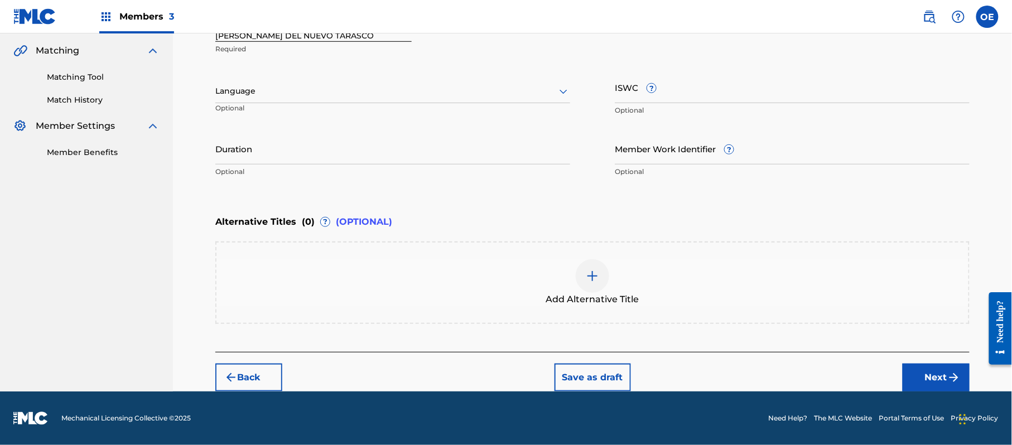
scroll to position [253, 0]
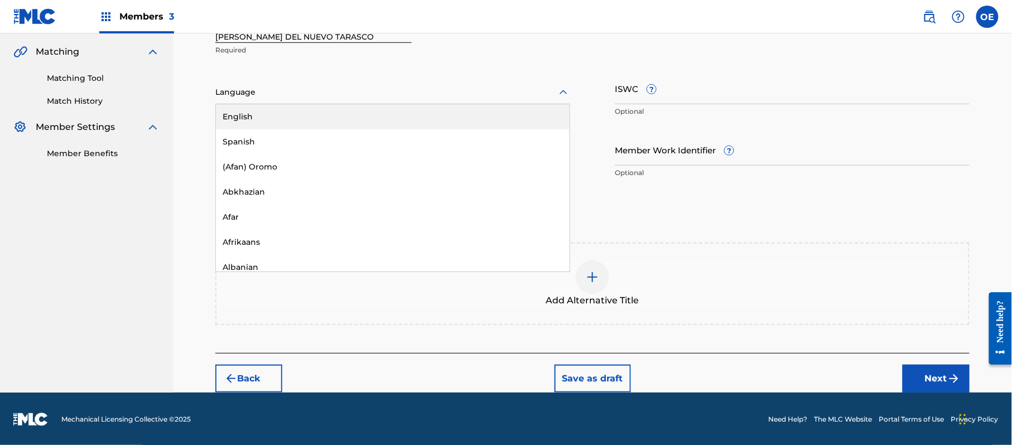
click at [290, 85] on div at bounding box center [392, 92] width 355 height 14
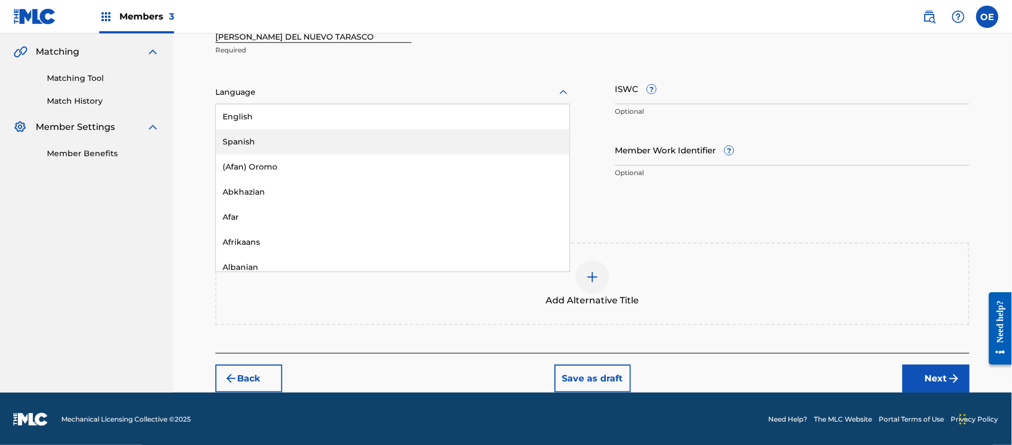
click at [278, 133] on div "Spanish" at bounding box center [393, 141] width 354 height 25
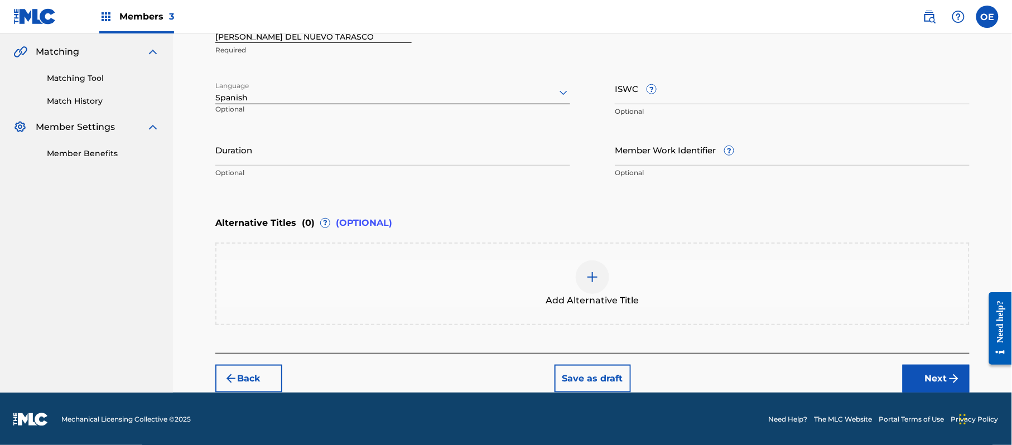
click at [940, 382] on button "Next" at bounding box center [936, 379] width 67 height 28
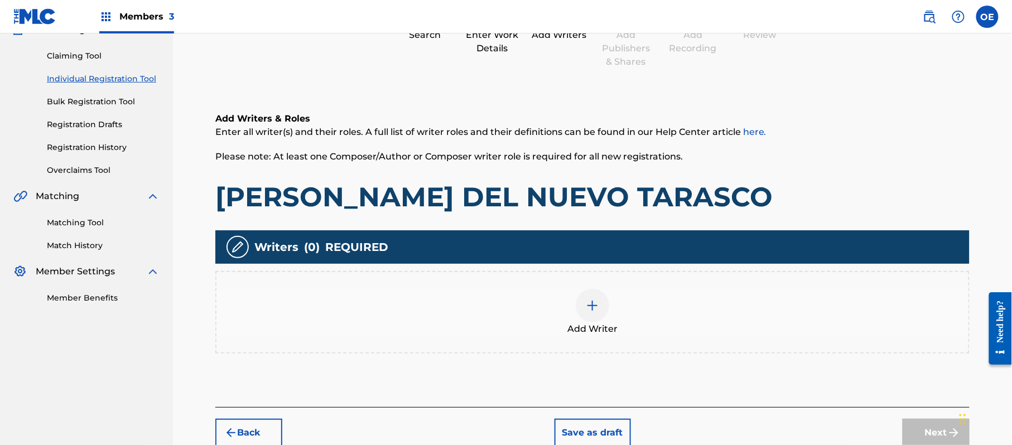
scroll to position [50, 0]
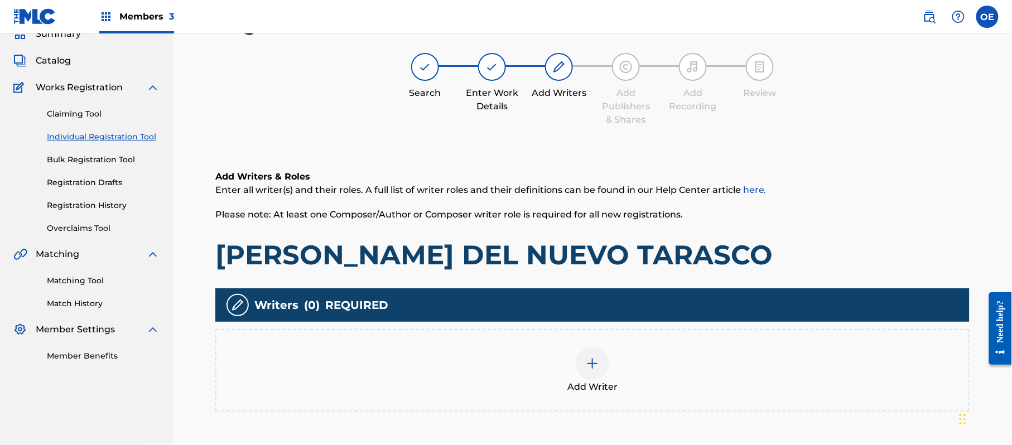
click at [703, 358] on div "Add Writer" at bounding box center [592, 370] width 752 height 47
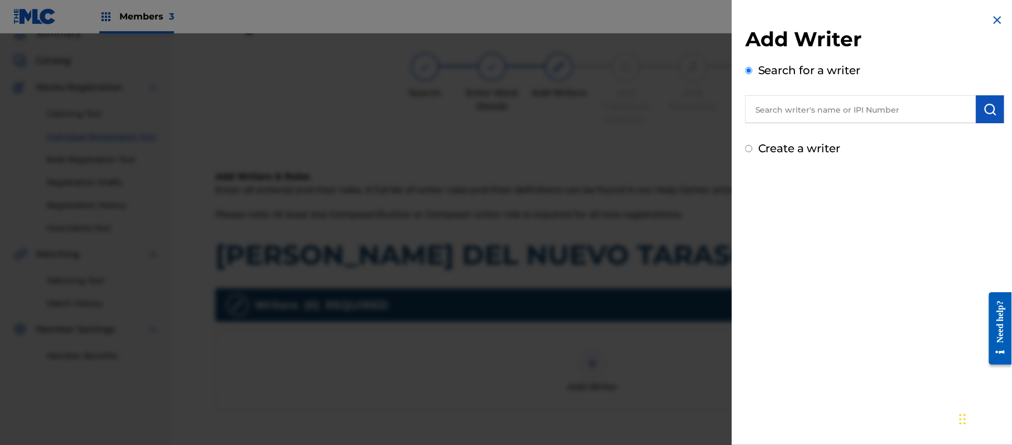
click at [760, 147] on label "Create a writer" at bounding box center [799, 148] width 83 height 13
radio input "true"
click at [753, 147] on input "Create a writer" at bounding box center [748, 148] width 7 height 7
radio input "false"
radio input "true"
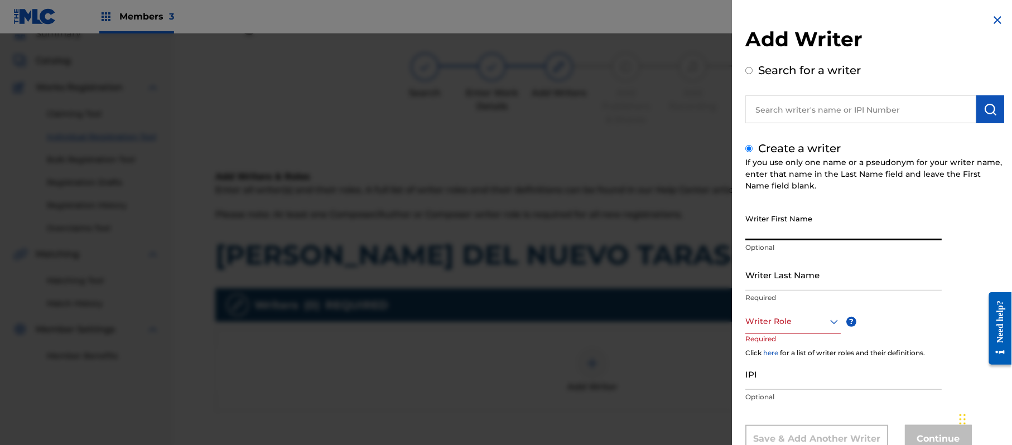
paste input "[PERSON_NAME]"
type input "[PERSON_NAME]"
paste input "[PERSON_NAME]"
type input "[PERSON_NAME]"
drag, startPoint x: 831, startPoint y: 237, endPoint x: 791, endPoint y: 244, distance: 41.4
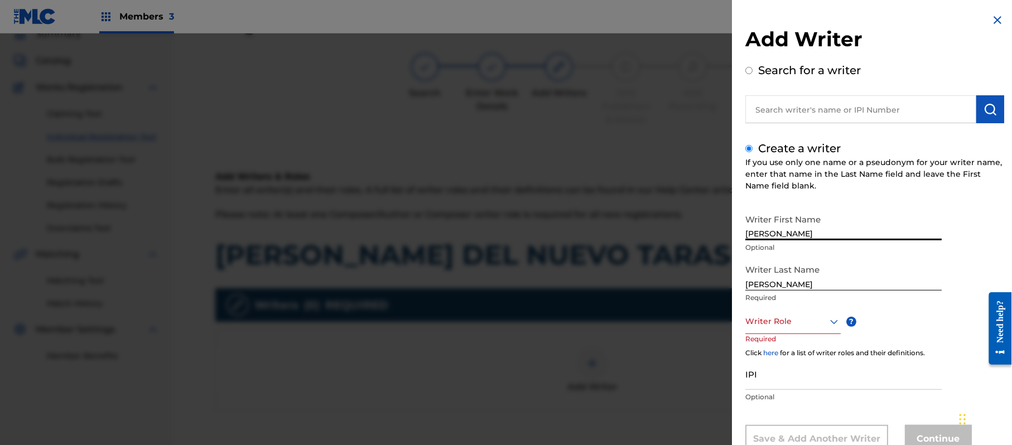
click at [791, 244] on div "Writer First Name [PERSON_NAME] Optional" at bounding box center [843, 234] width 196 height 50
type input "[PERSON_NAME]"
drag, startPoint x: 795, startPoint y: 286, endPoint x: 678, endPoint y: 293, distance: 116.8
click at [686, 292] on div "Add Writer Search for a writer Create a writer If you use only one name or a ps…" at bounding box center [506, 239] width 1012 height 412
type input "[PERSON_NAME]"
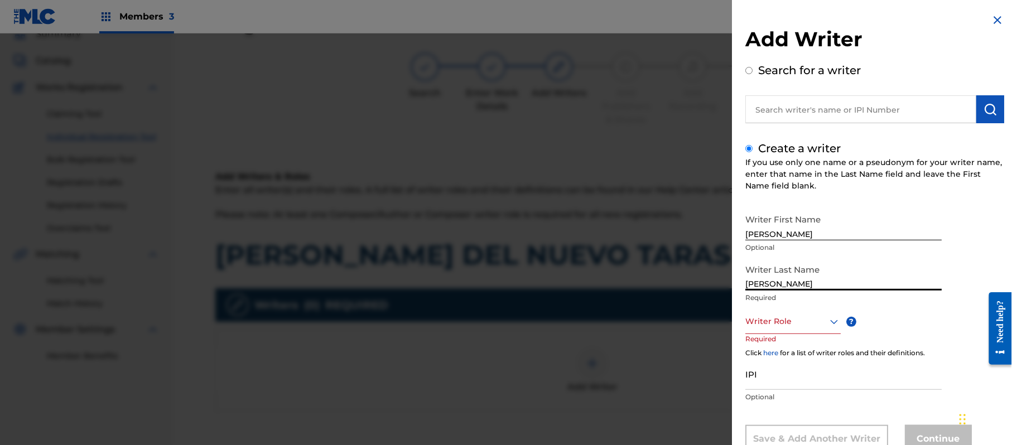
click at [773, 320] on div "Writer Role" at bounding box center [792, 321] width 95 height 25
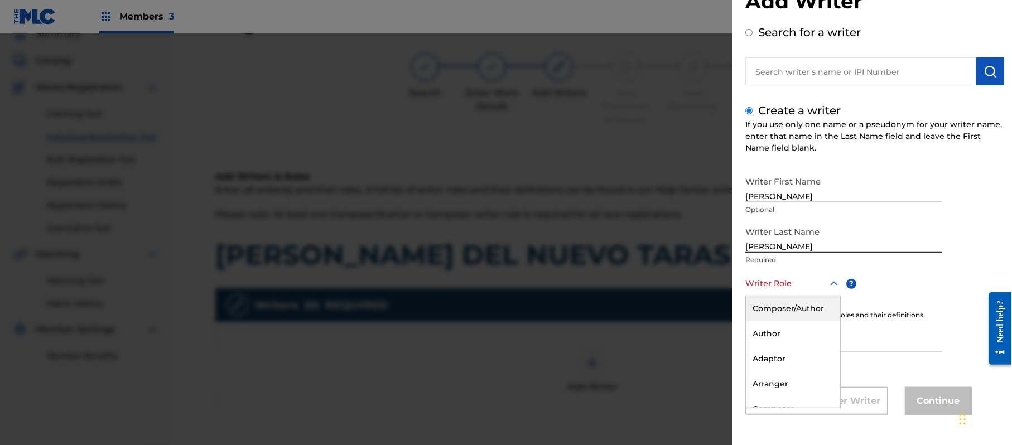
click at [771, 316] on div "Composer/Author" at bounding box center [793, 308] width 94 height 25
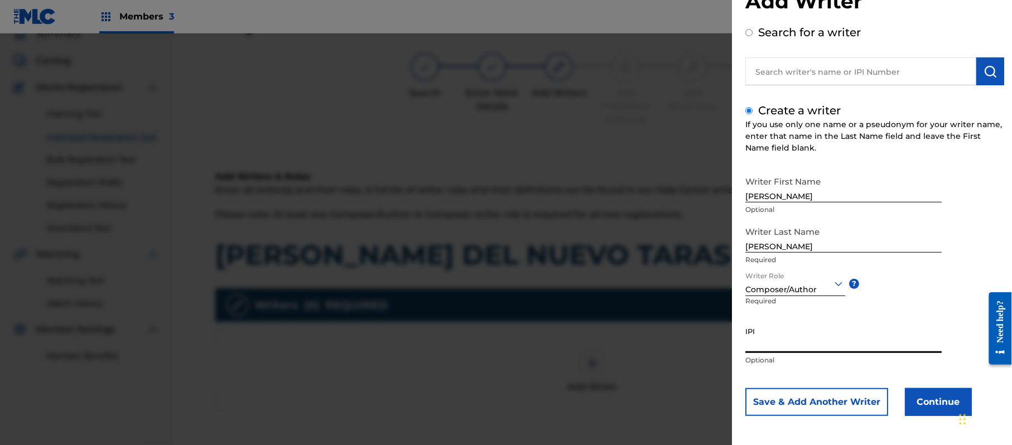
paste input "357223564"
type input "357223564"
click at [935, 393] on button "Continue" at bounding box center [938, 402] width 67 height 28
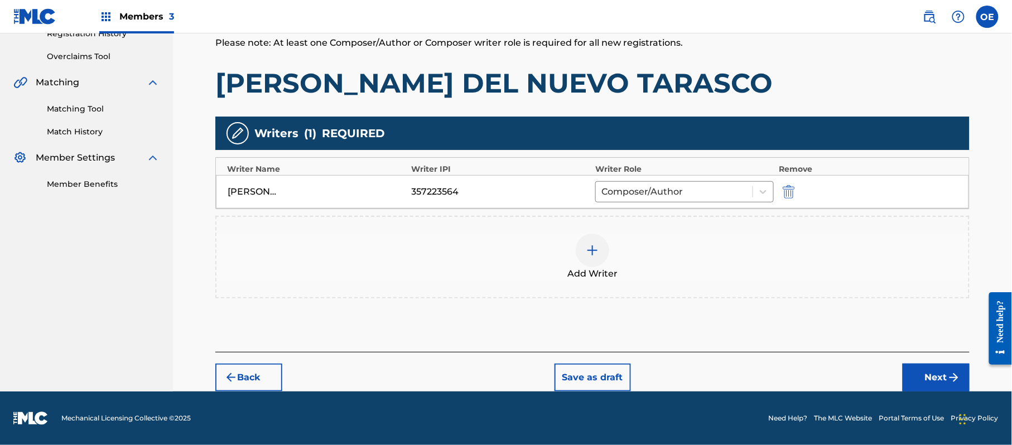
click at [929, 373] on button "Next" at bounding box center [936, 378] width 67 height 28
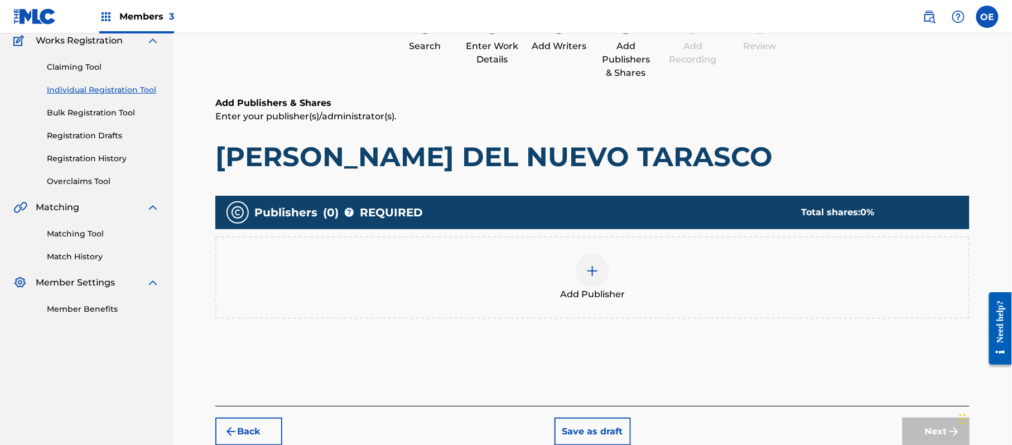
scroll to position [50, 0]
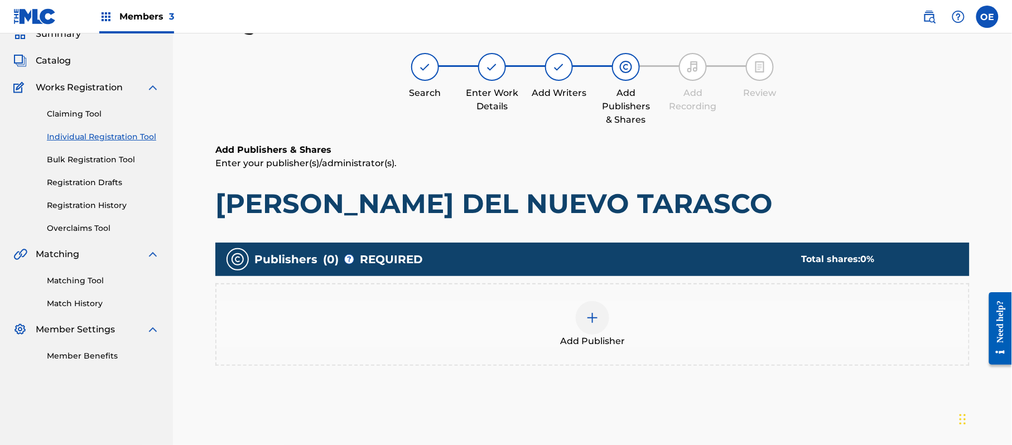
click at [624, 375] on div "Publishers ( 0 ) ? REQUIRED Total shares: 0 % Add Publisher" at bounding box center [592, 310] width 754 height 134
click at [648, 298] on div "Add Publisher" at bounding box center [592, 324] width 754 height 83
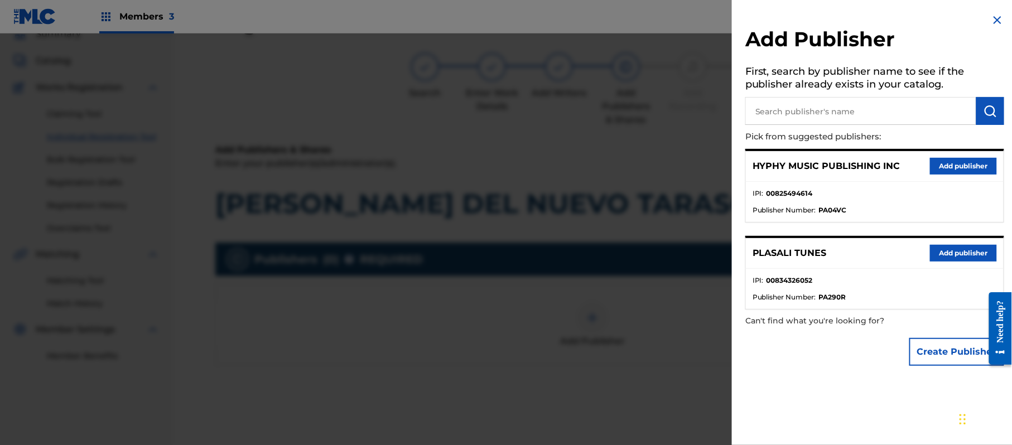
click at [940, 168] on button "Add publisher" at bounding box center [963, 166] width 67 height 17
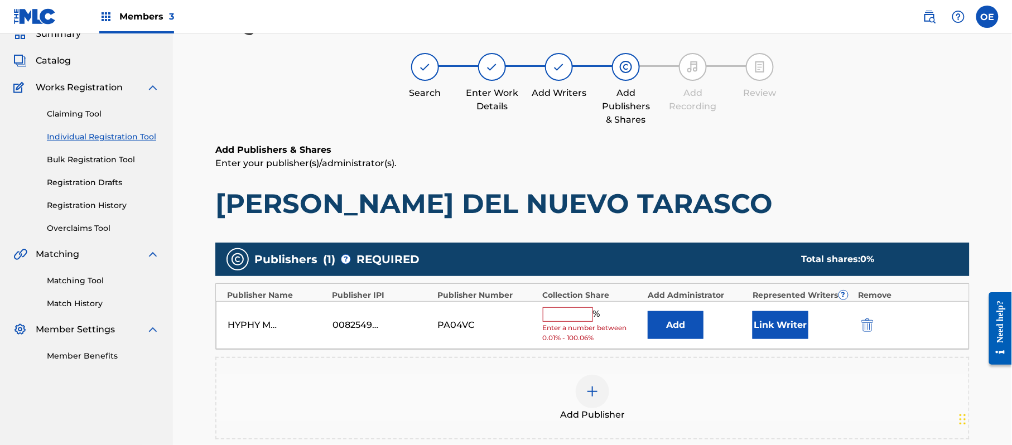
click at [579, 315] on input "text" at bounding box center [568, 314] width 50 height 15
type input "100"
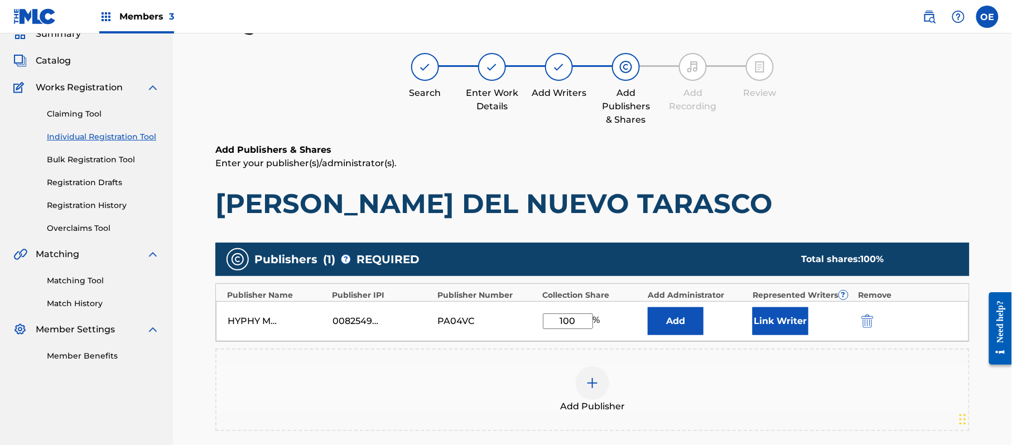
click at [777, 308] on button "Link Writer" at bounding box center [781, 321] width 56 height 28
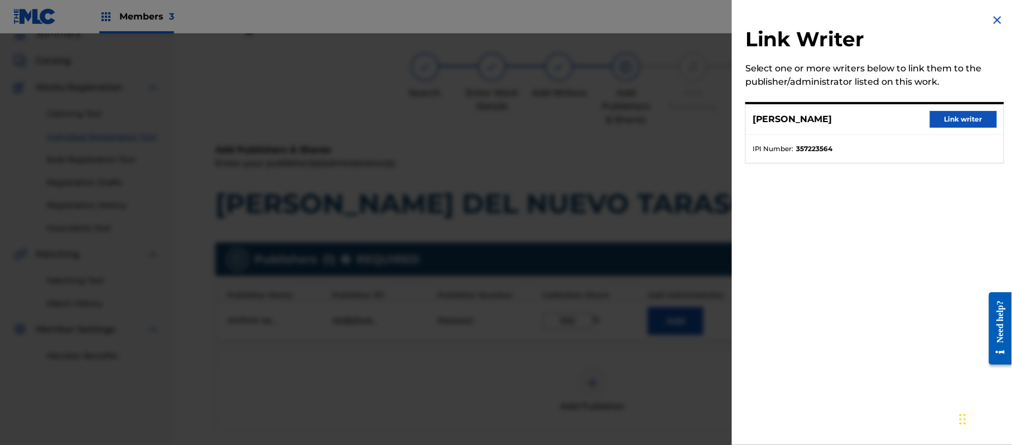
click at [936, 124] on button "Link writer" at bounding box center [963, 119] width 67 height 17
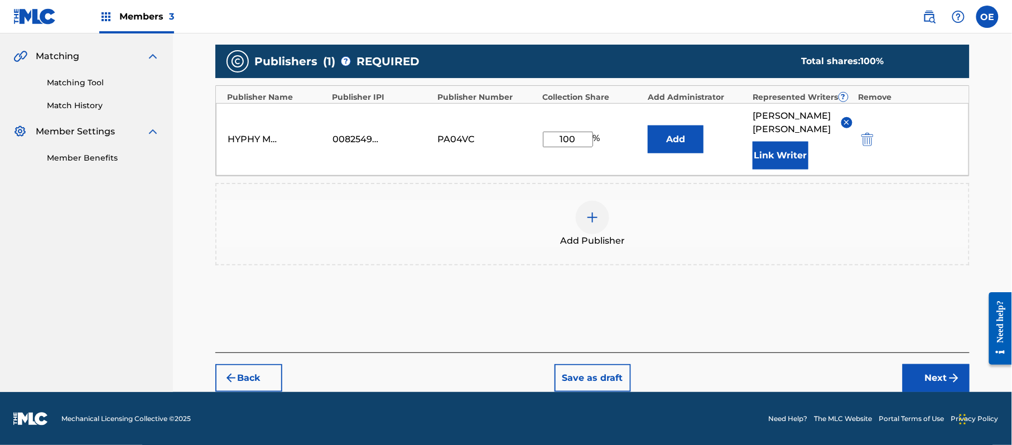
click at [918, 368] on button "Next" at bounding box center [936, 378] width 67 height 28
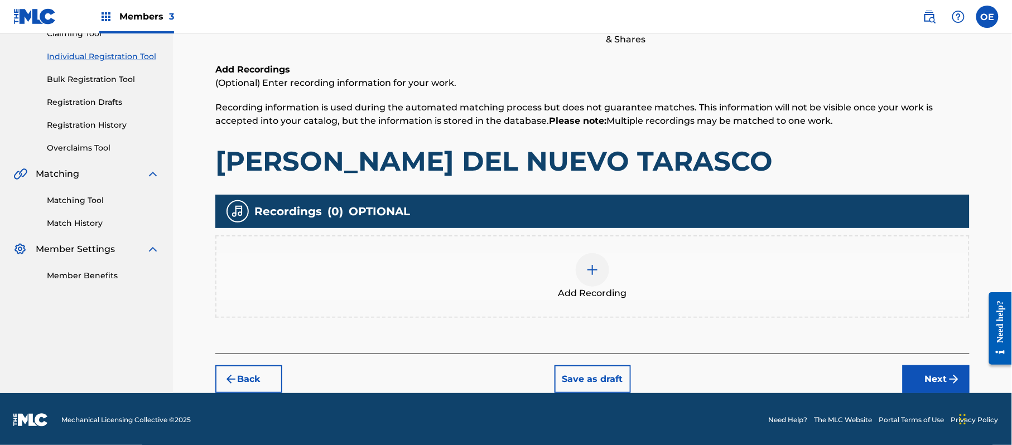
click at [933, 367] on button "Next" at bounding box center [936, 379] width 67 height 28
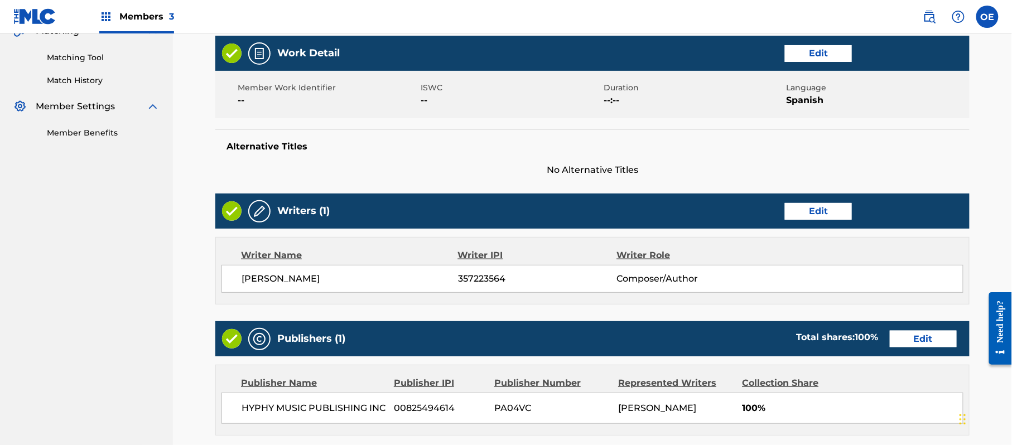
scroll to position [463, 0]
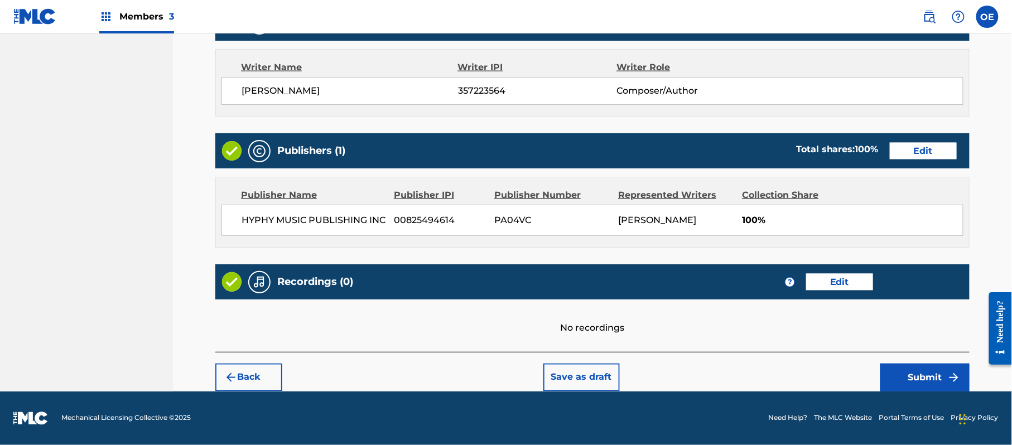
click at [916, 368] on button "Submit" at bounding box center [924, 378] width 89 height 28
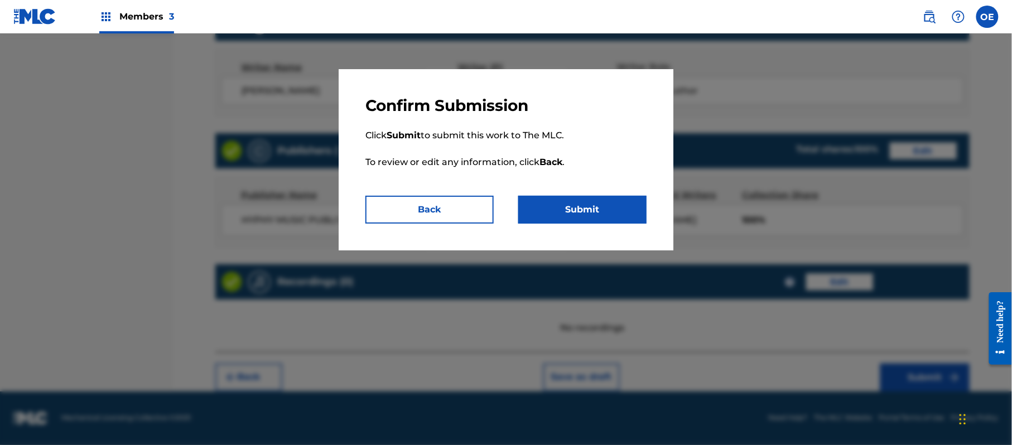
click at [565, 209] on button "Submit" at bounding box center [582, 210] width 128 height 28
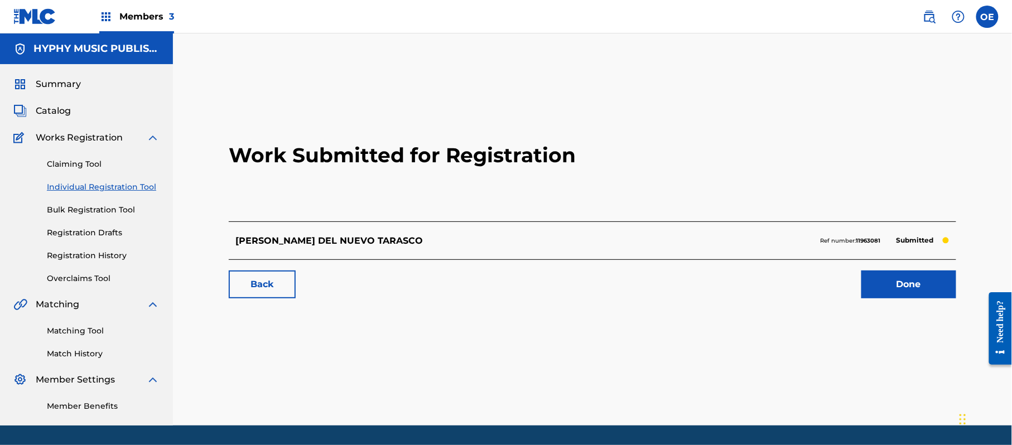
click at [118, 180] on div "Claiming Tool Individual Registration Tool Bulk Registration Tool Registration …" at bounding box center [86, 215] width 146 height 140
click at [118, 181] on link "Individual Registration Tool" at bounding box center [103, 187] width 113 height 12
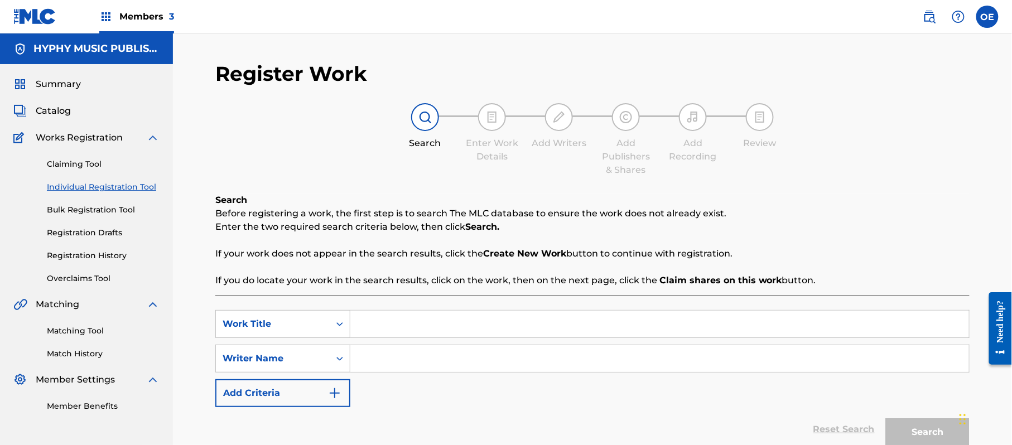
paste input "LA VIDA DE [PERSON_NAME]"
type input "LA VIDA DE [PERSON_NAME]"
paste input "[PERSON_NAME]"
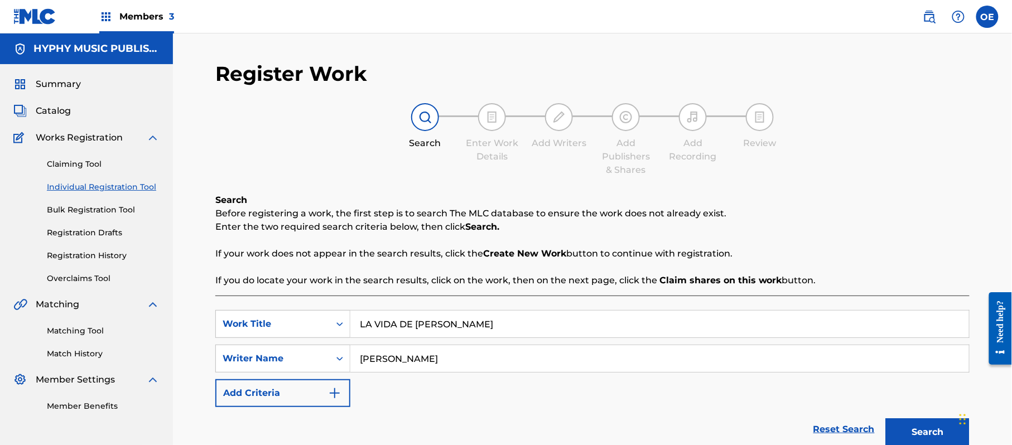
scroll to position [99, 0]
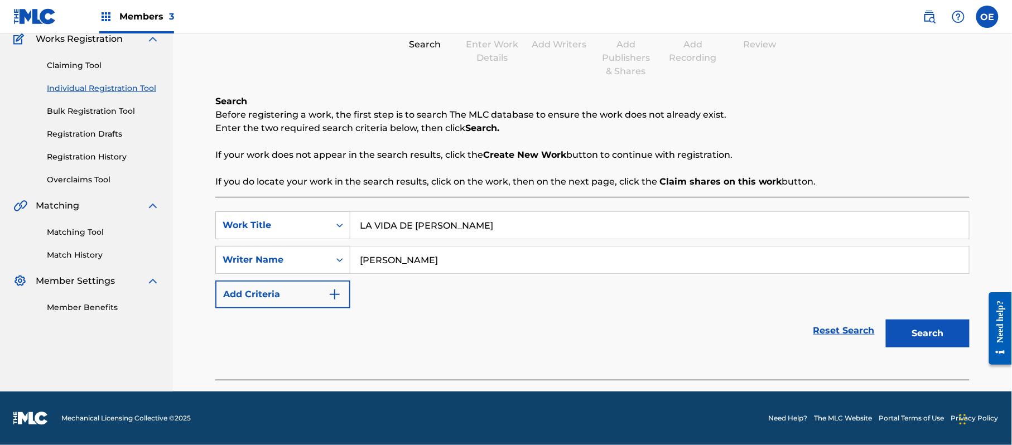
click at [941, 334] on button "Search" at bounding box center [928, 334] width 84 height 28
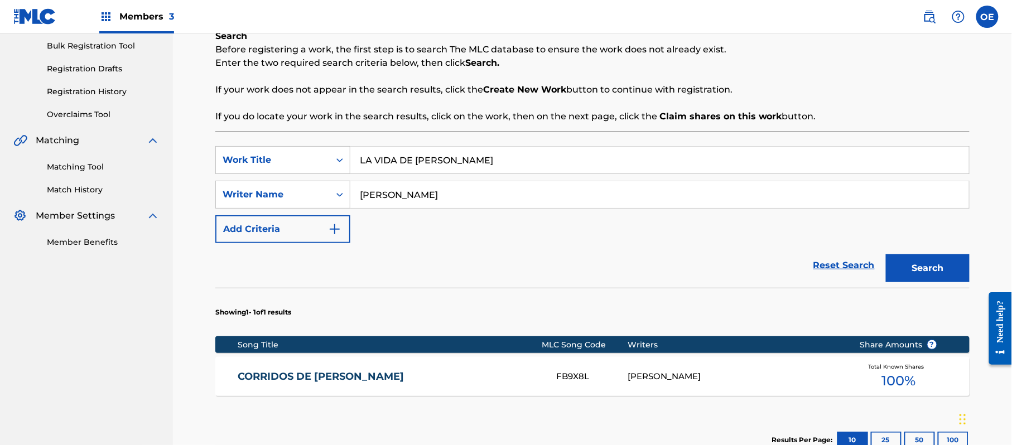
scroll to position [248, 0]
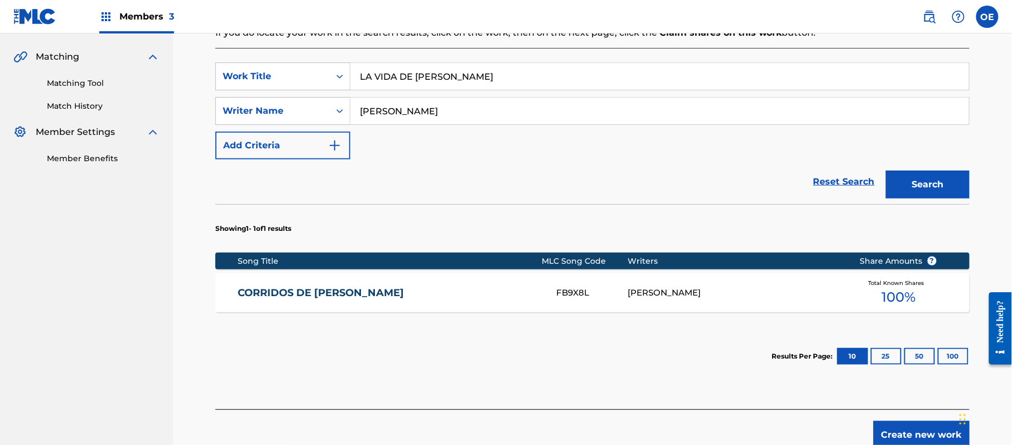
drag, startPoint x: 413, startPoint y: 109, endPoint x: 392, endPoint y: 112, distance: 21.3
click at [392, 112] on input "[PERSON_NAME]" at bounding box center [659, 111] width 619 height 27
click at [886, 171] on button "Search" at bounding box center [928, 185] width 84 height 28
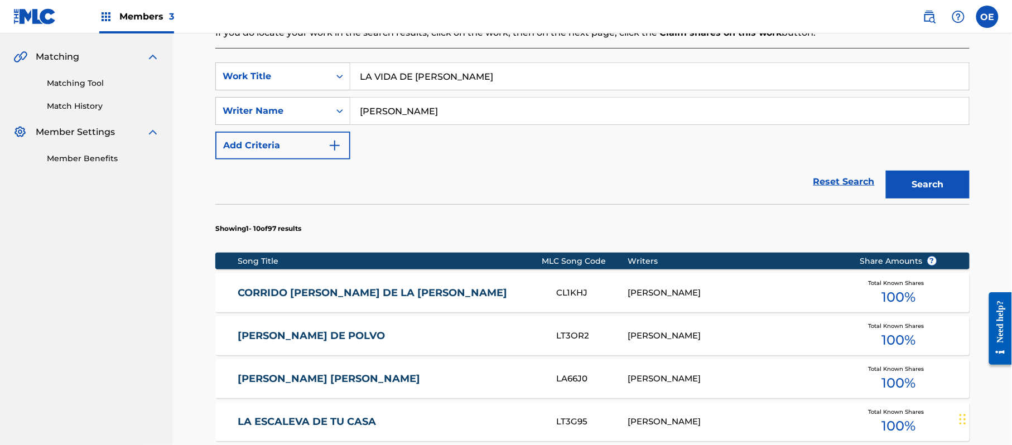
type input "[PERSON_NAME]"
click at [886, 171] on button "Search" at bounding box center [928, 185] width 84 height 28
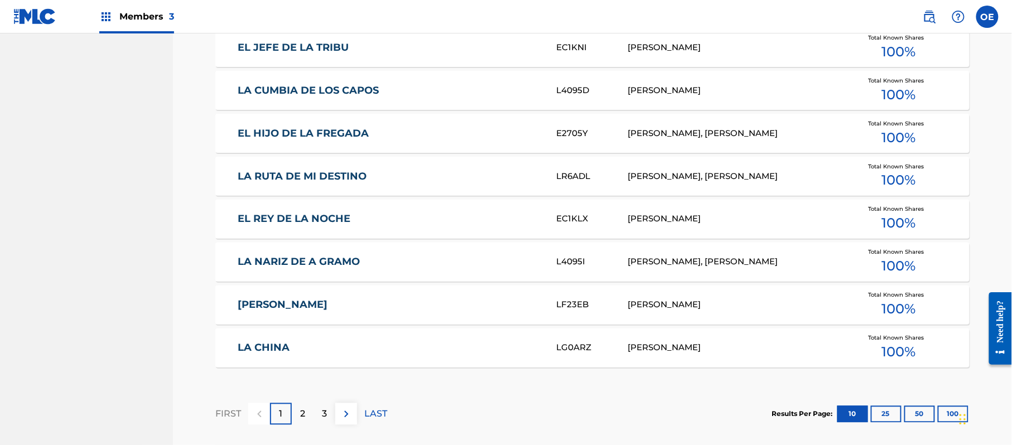
scroll to position [694, 0]
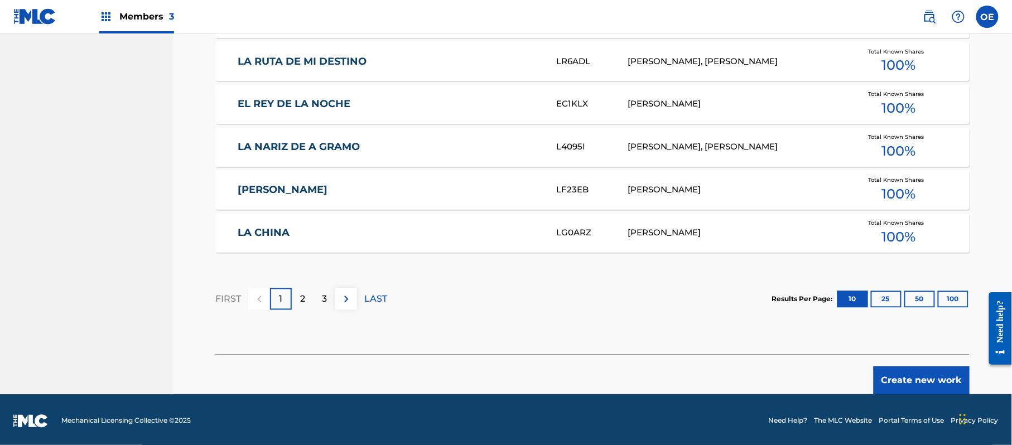
click at [913, 368] on button "Create new work" at bounding box center [922, 381] width 96 height 28
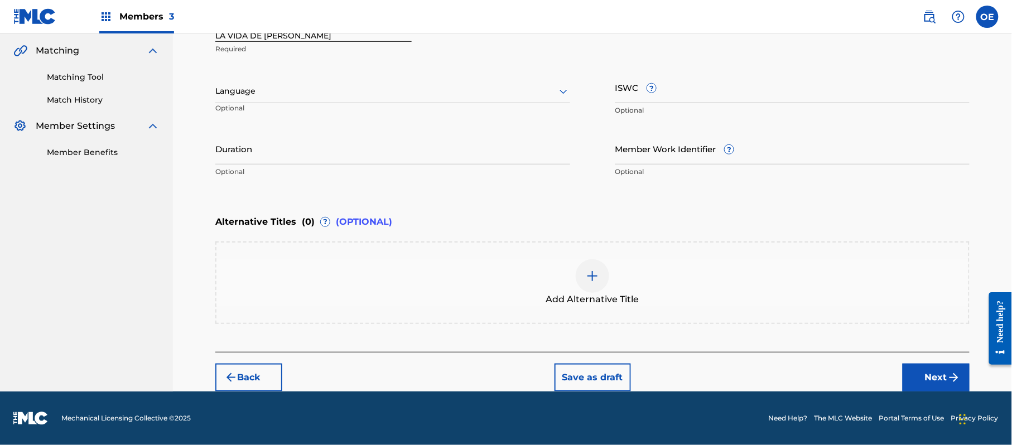
scroll to position [253, 0]
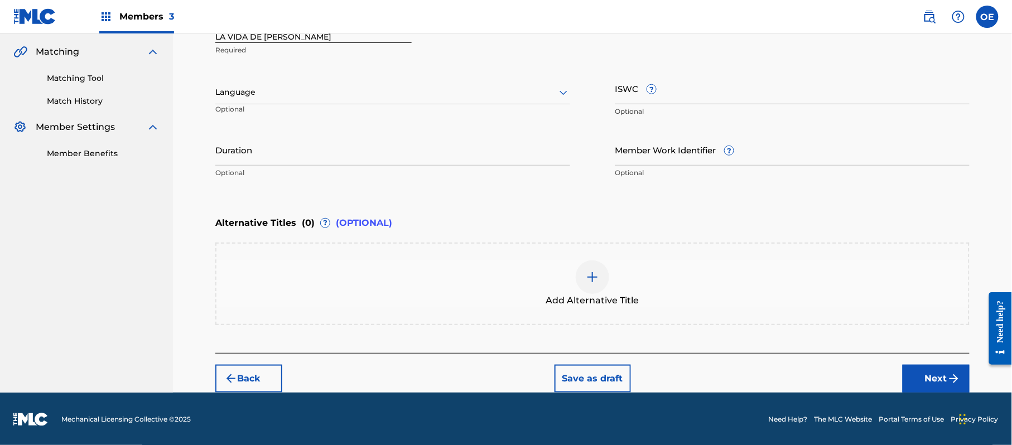
click at [329, 97] on div at bounding box center [392, 92] width 355 height 14
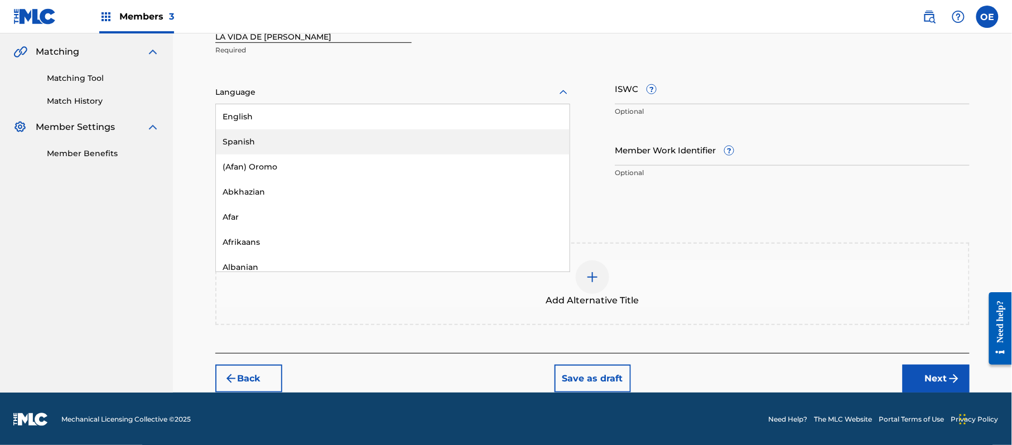
click at [325, 143] on div "Spanish" at bounding box center [393, 141] width 354 height 25
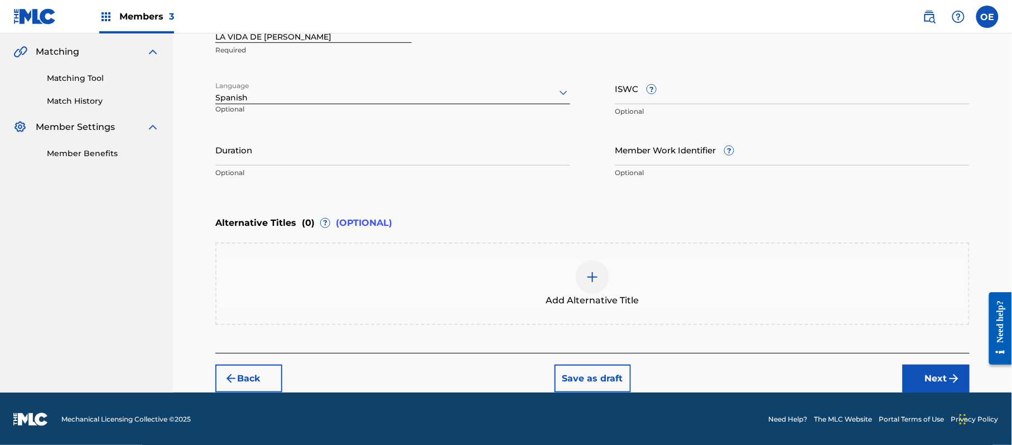
click at [398, 161] on input "Duration" at bounding box center [392, 150] width 355 height 32
type input "03:05"
click at [945, 374] on button "Next" at bounding box center [936, 379] width 67 height 28
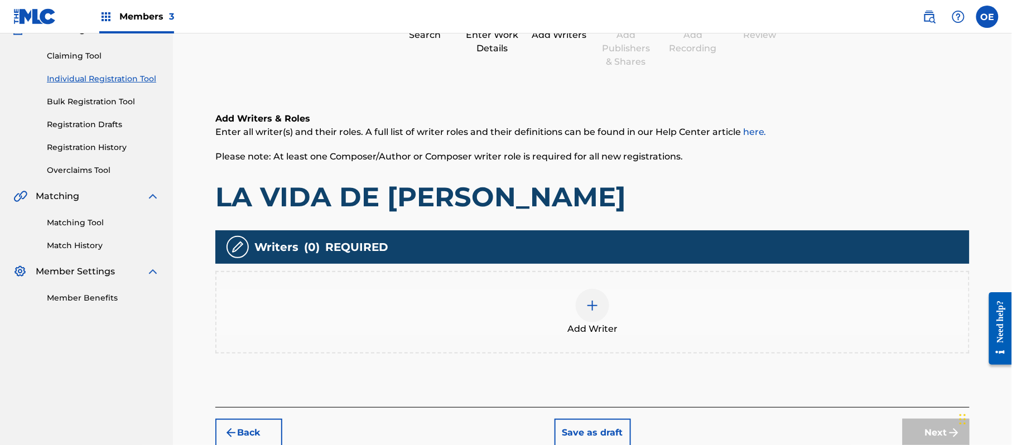
scroll to position [50, 0]
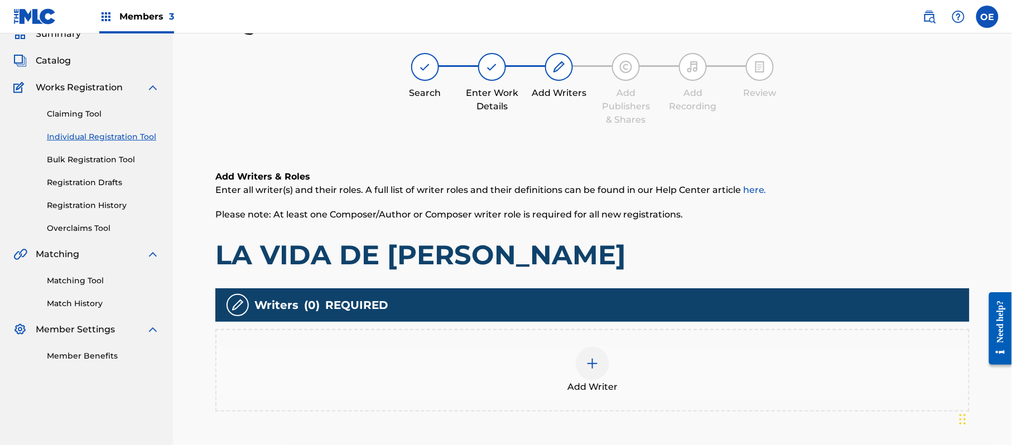
click at [548, 334] on div "Add Writer" at bounding box center [592, 370] width 754 height 83
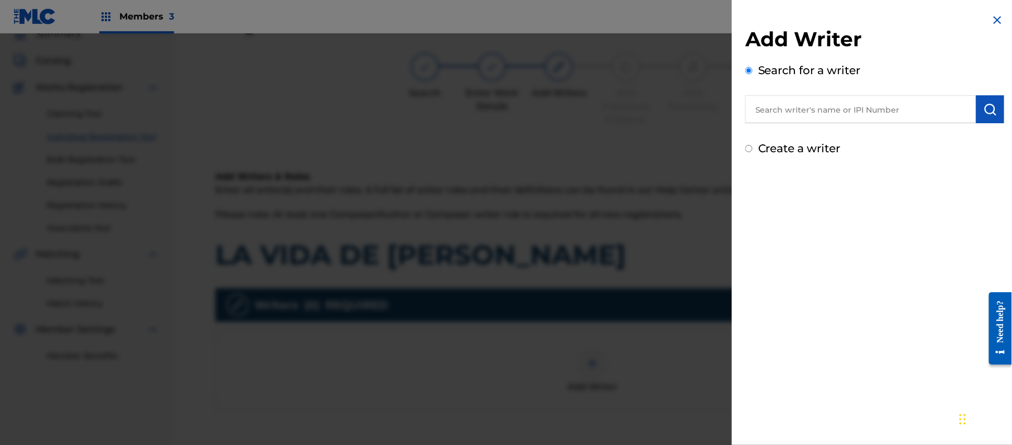
click at [807, 151] on label "Create a writer" at bounding box center [799, 148] width 83 height 13
radio input "true"
click at [753, 151] on input "Create a writer" at bounding box center [748, 148] width 7 height 7
radio input "false"
radio input "true"
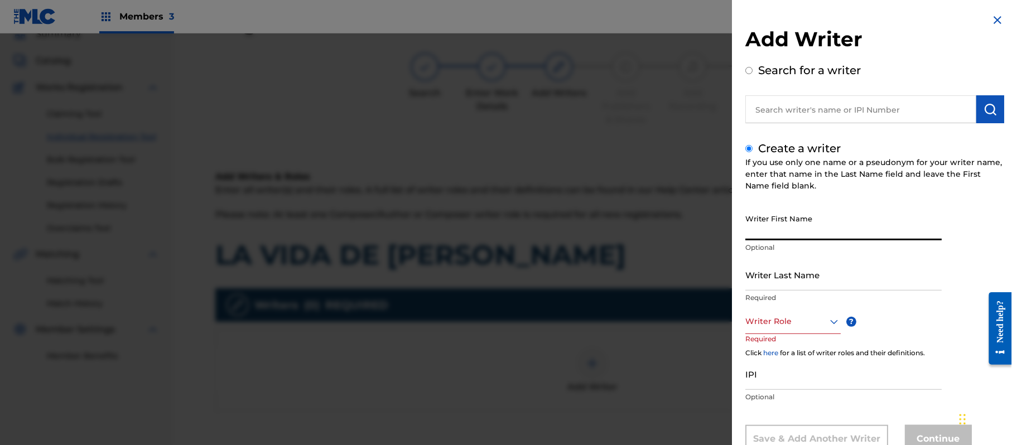
paste input "[PERSON_NAME]"
type input "[PERSON_NAME]"
paste input "[PERSON_NAME]"
type input "[PERSON_NAME]"
drag, startPoint x: 839, startPoint y: 233, endPoint x: 790, endPoint y: 238, distance: 49.3
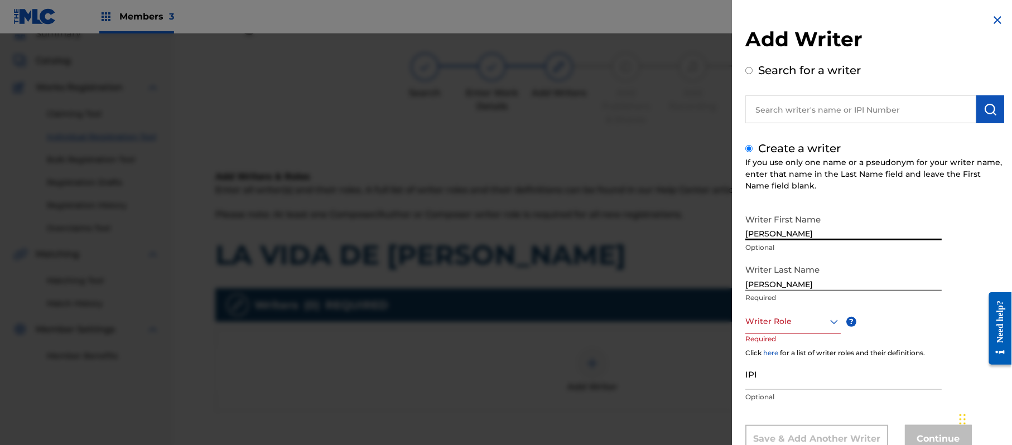
click at [790, 238] on input "[PERSON_NAME]" at bounding box center [843, 225] width 196 height 32
type input "[PERSON_NAME]"
drag, startPoint x: 795, startPoint y: 284, endPoint x: 684, endPoint y: 286, distance: 111.1
click at [684, 286] on div "Add Writer Search for a writer Create a writer If you use only one name or a ps…" at bounding box center [506, 239] width 1012 height 412
type input "[PERSON_NAME]"
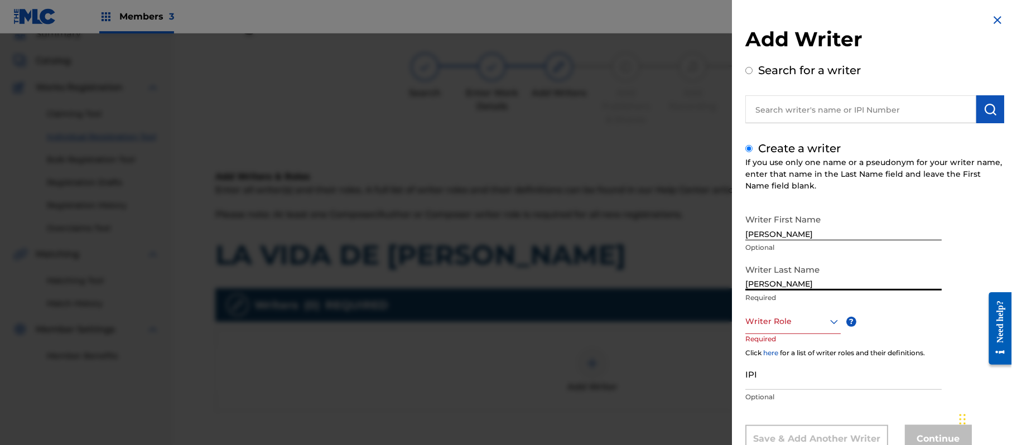
scroll to position [38, 0]
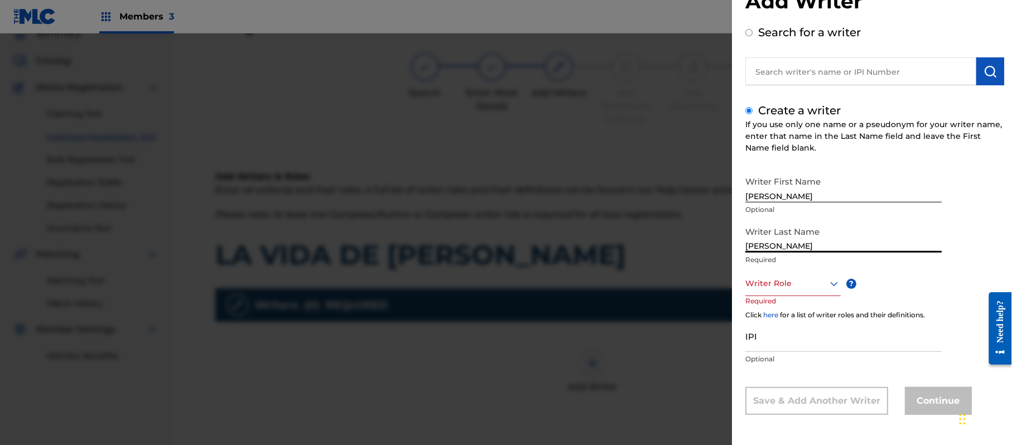
click at [797, 296] on div "Writer Role" at bounding box center [792, 283] width 95 height 25
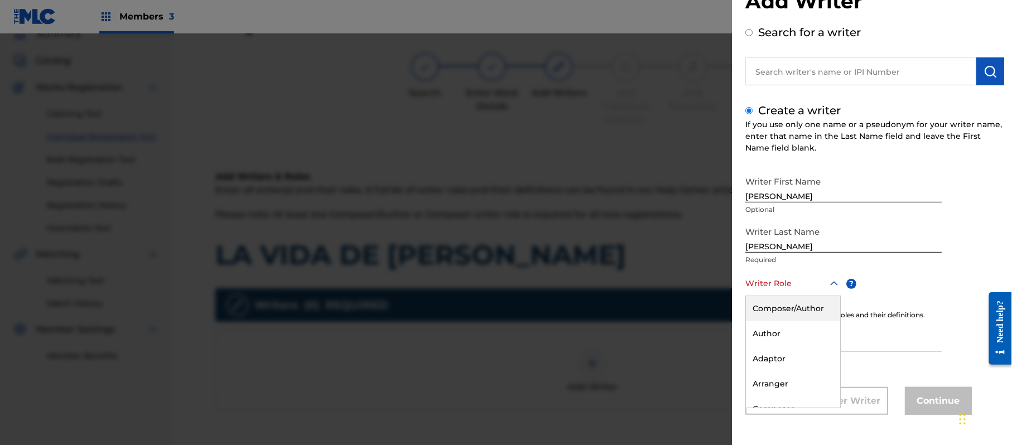
click at [797, 313] on div "Composer/Author" at bounding box center [793, 308] width 94 height 25
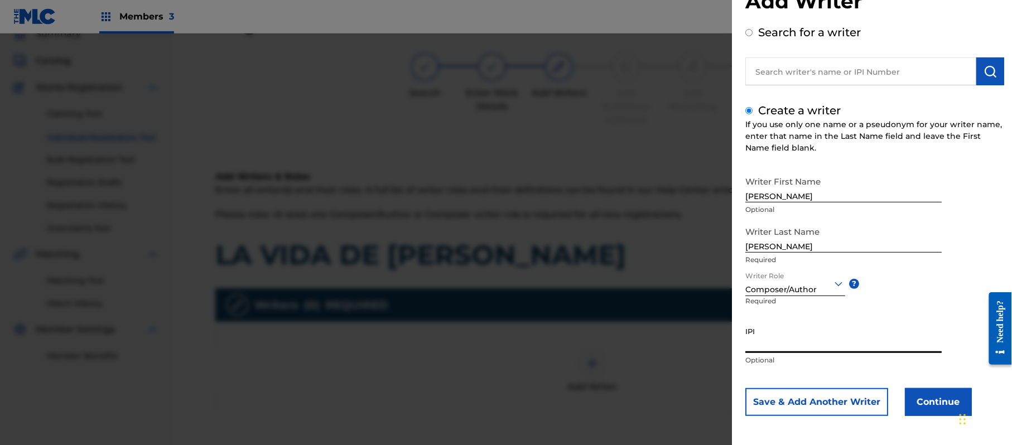
paste input "357223564"
type input "357223564"
click at [925, 397] on button "Continue" at bounding box center [938, 402] width 67 height 28
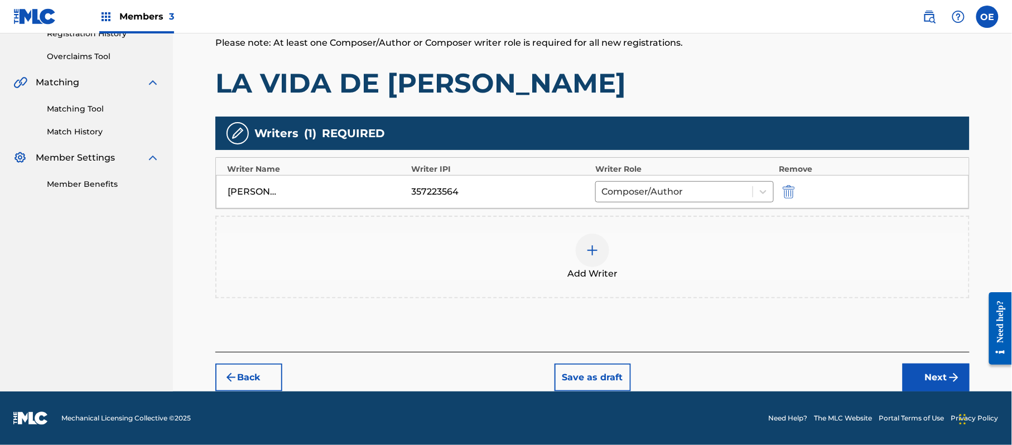
click at [925, 365] on button "Next" at bounding box center [936, 378] width 67 height 28
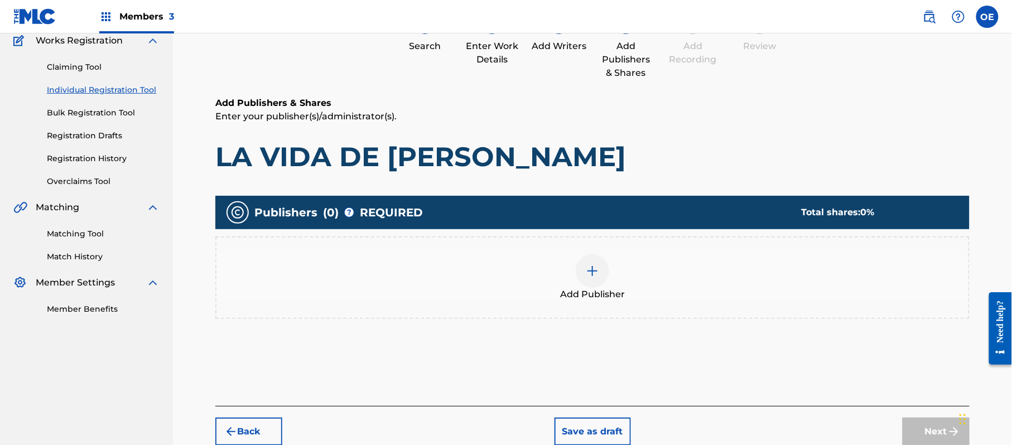
scroll to position [50, 0]
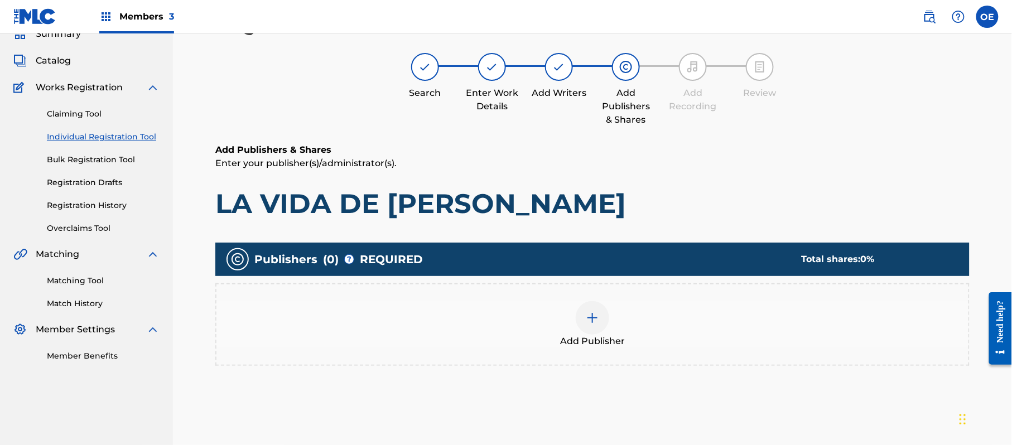
click at [570, 317] on div "Add Publisher" at bounding box center [592, 324] width 752 height 47
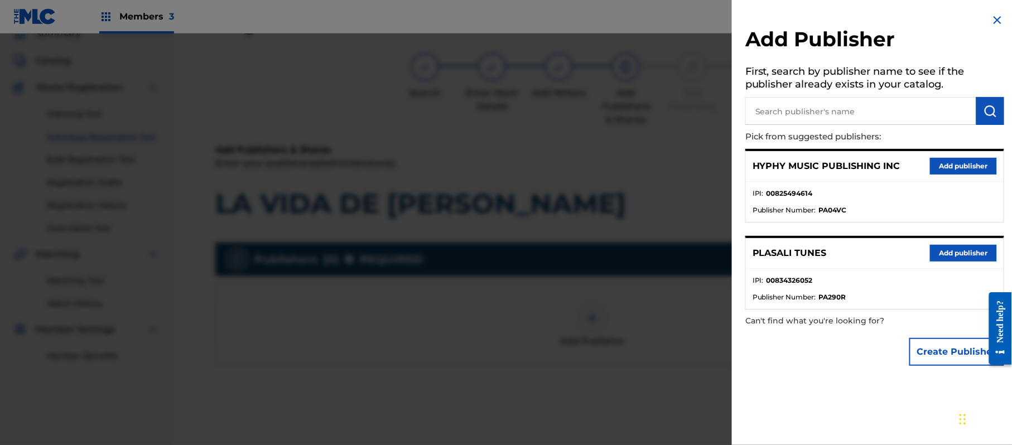
click at [947, 172] on button "Add publisher" at bounding box center [963, 166] width 67 height 17
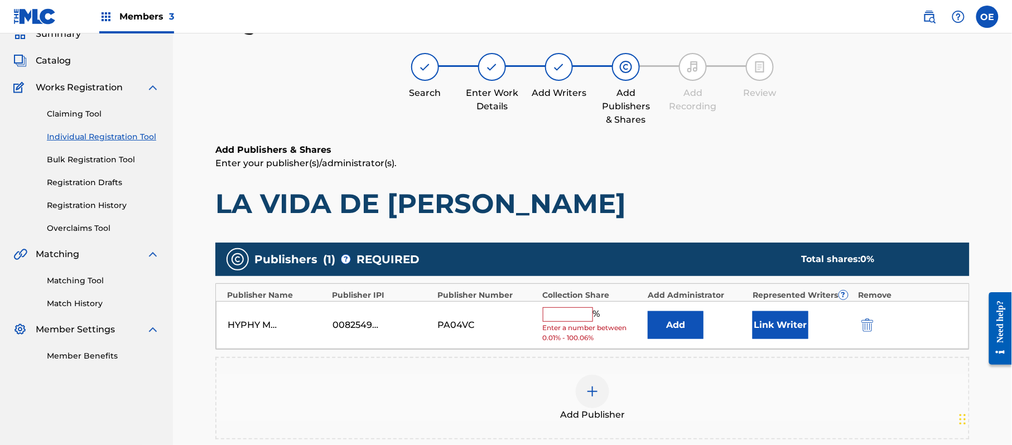
click at [554, 308] on input "text" at bounding box center [568, 314] width 50 height 15
type input "100"
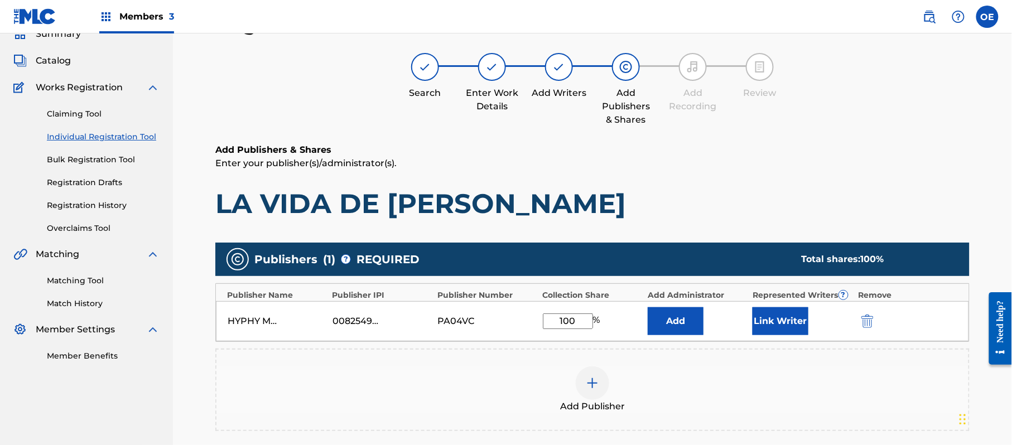
click at [773, 316] on button "Link Writer" at bounding box center [781, 321] width 56 height 28
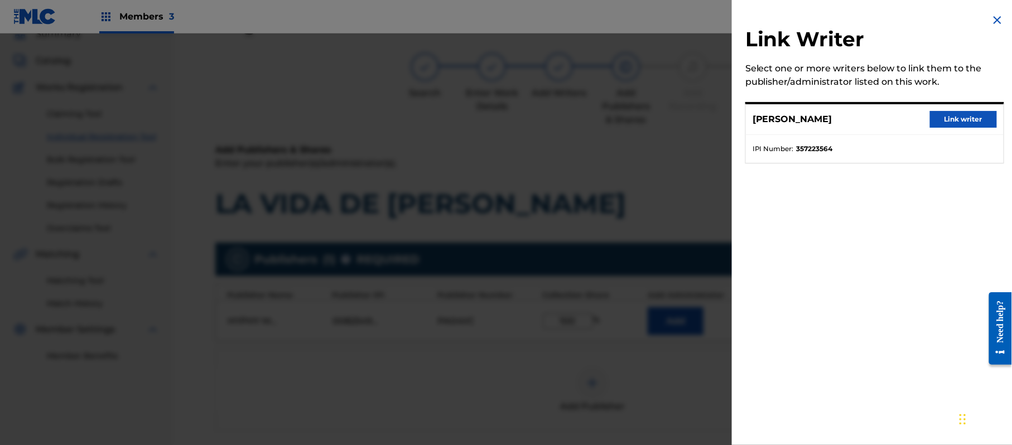
click at [937, 122] on button "Link writer" at bounding box center [963, 119] width 67 height 17
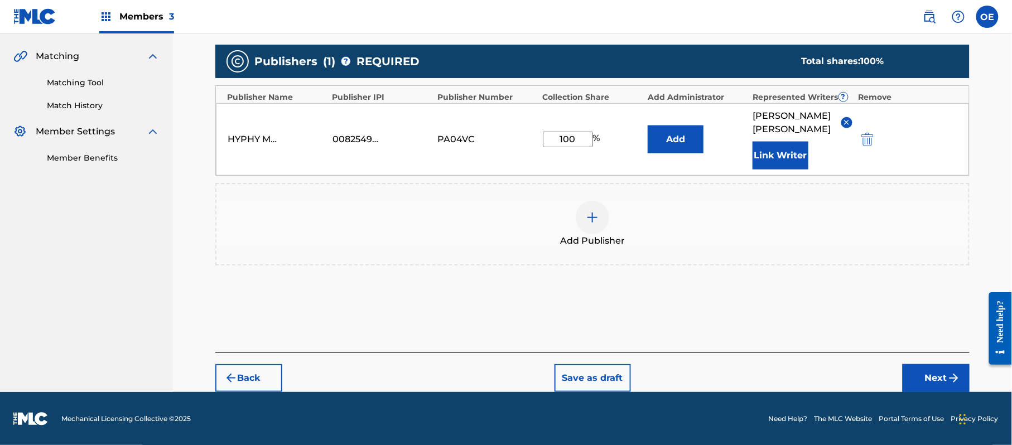
click at [928, 369] on button "Next" at bounding box center [936, 378] width 67 height 28
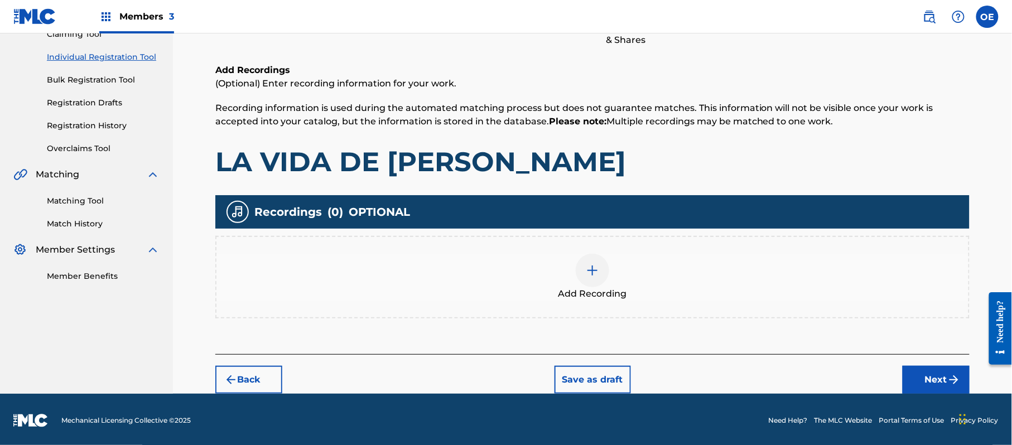
scroll to position [131, 0]
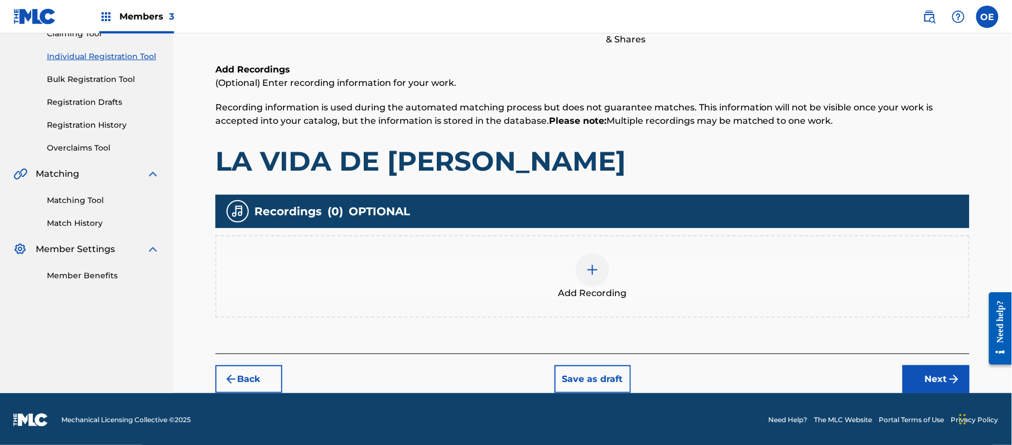
click at [593, 311] on div "Add Recording" at bounding box center [592, 276] width 754 height 83
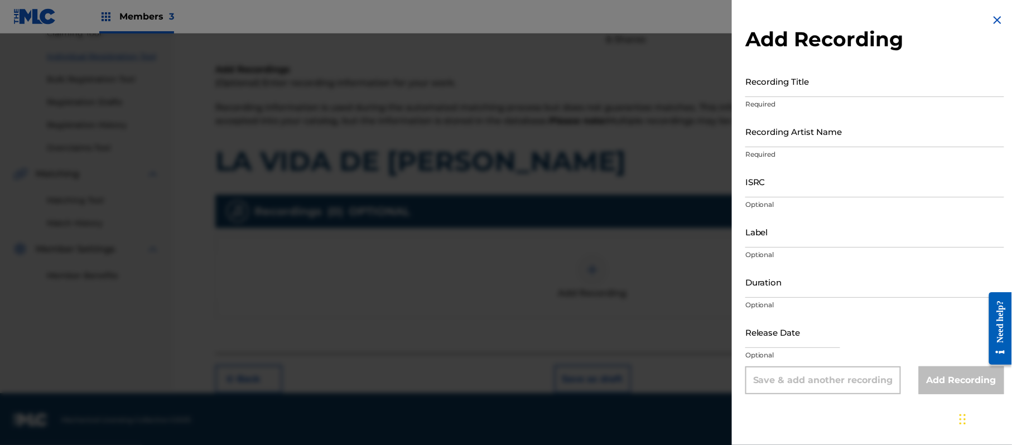
click at [994, 19] on img at bounding box center [997, 19] width 13 height 13
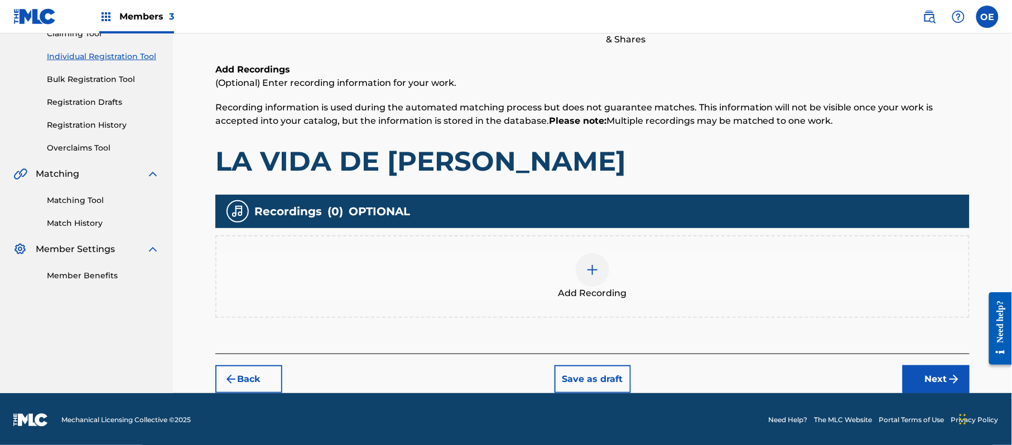
click at [664, 302] on div "Add Recording" at bounding box center [592, 276] width 754 height 83
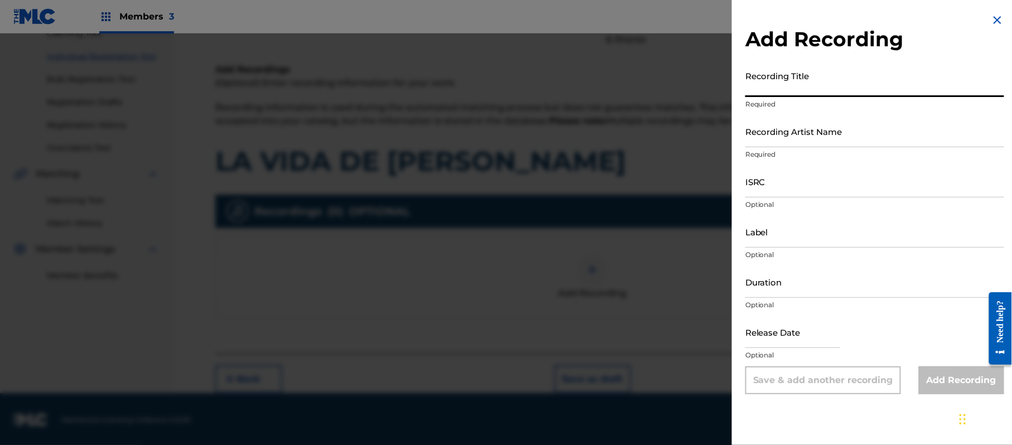
paste input "La Vida De [PERSON_NAME]"
type input "La Vida De [PERSON_NAME]"
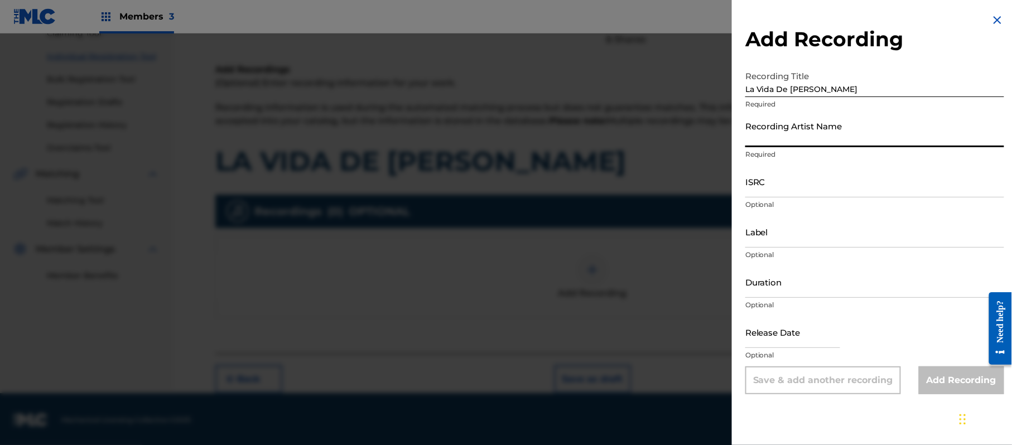
paste input "[PERSON_NAME] "El Guacho""
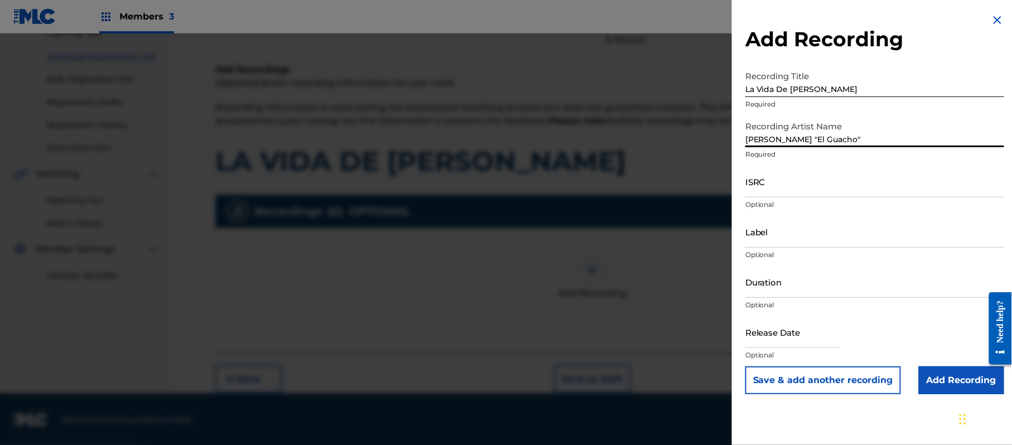
type input "[PERSON_NAME] "El Guacho""
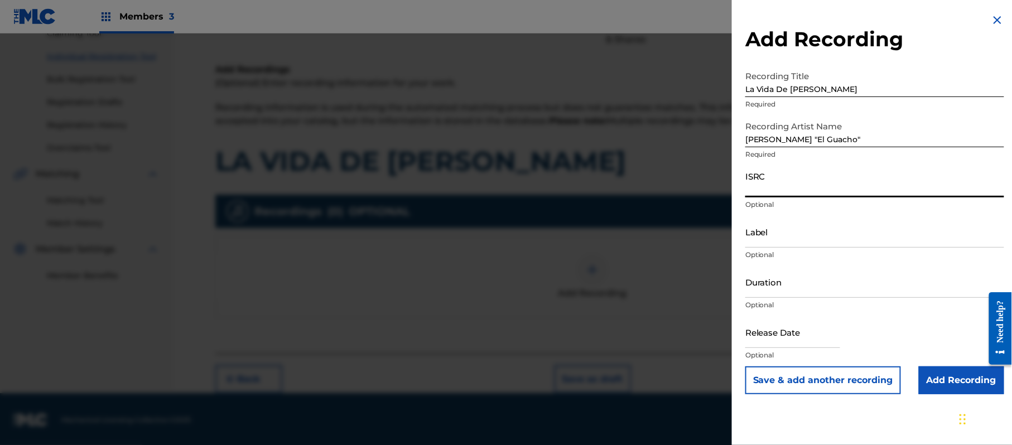
paste input "QZDQH2105673"
type input "QZDQH2105673"
drag, startPoint x: 799, startPoint y: 251, endPoint x: 820, endPoint y: 235, distance: 25.9
paste input "[PERSON_NAME] El Guacho"
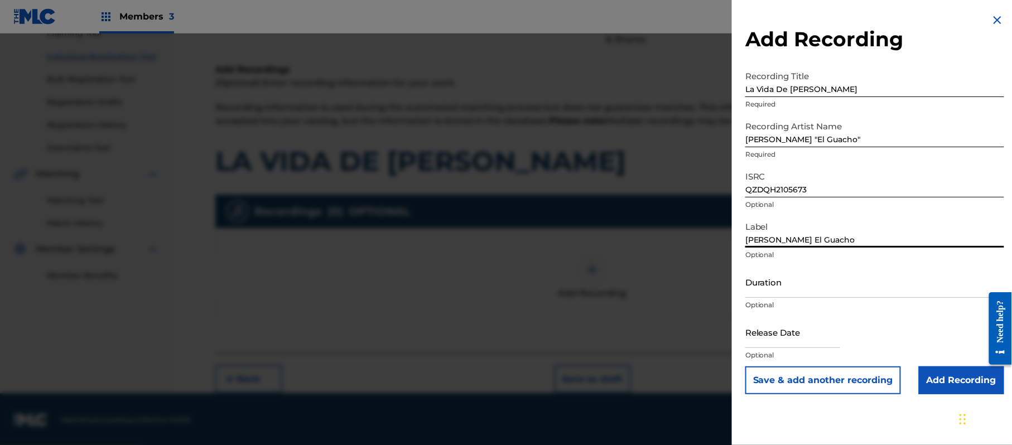
type input "[PERSON_NAME] El Guacho"
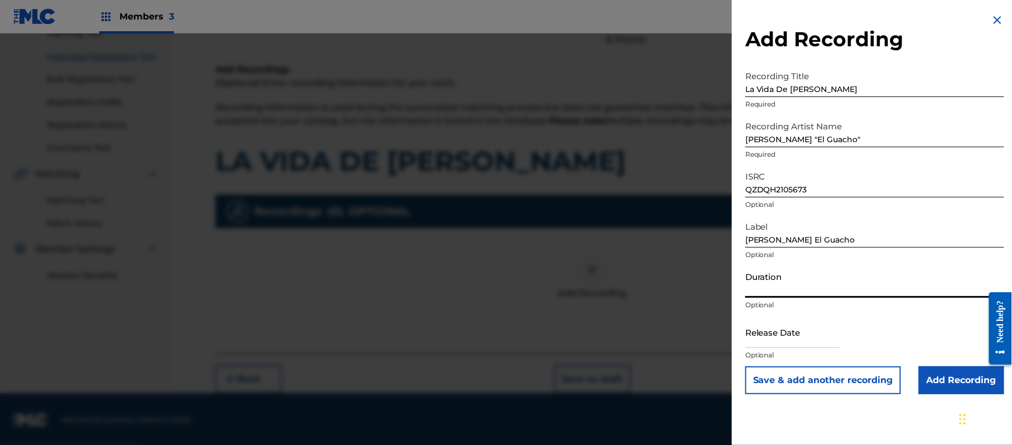
click at [800, 278] on input "Duration" at bounding box center [874, 282] width 259 height 32
type input "03:05"
click at [759, 340] on input "text" at bounding box center [792, 332] width 95 height 32
select select "7"
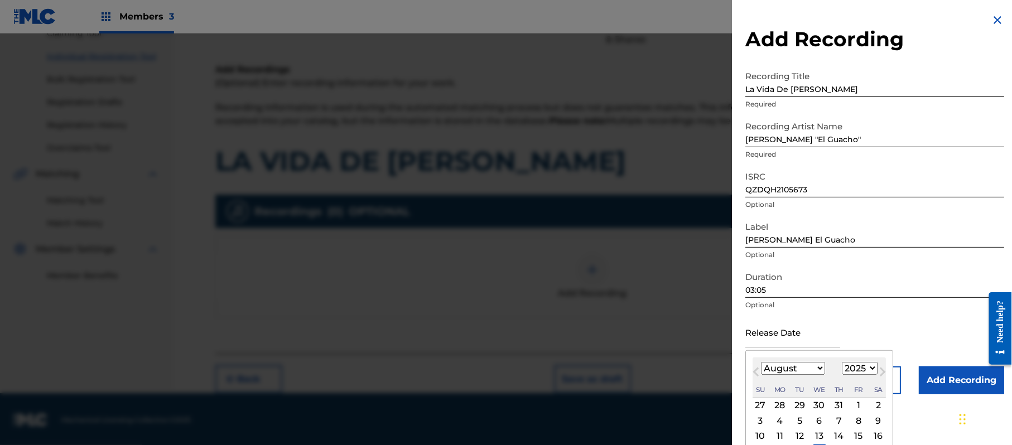
click at [860, 364] on select "1899 1900 1901 1902 1903 1904 1905 1906 1907 1908 1909 1910 1911 1912 1913 1914…" at bounding box center [860, 368] width 36 height 13
select select "2022"
click at [844, 362] on select "1899 1900 1901 1902 1903 1904 1905 1906 1907 1908 1909 1910 1911 1912 1913 1914…" at bounding box center [860, 368] width 36 height 13
click at [809, 376] on div "August [DATE] February March April May June July August September October Novem…" at bounding box center [819, 378] width 133 height 40
select select "0"
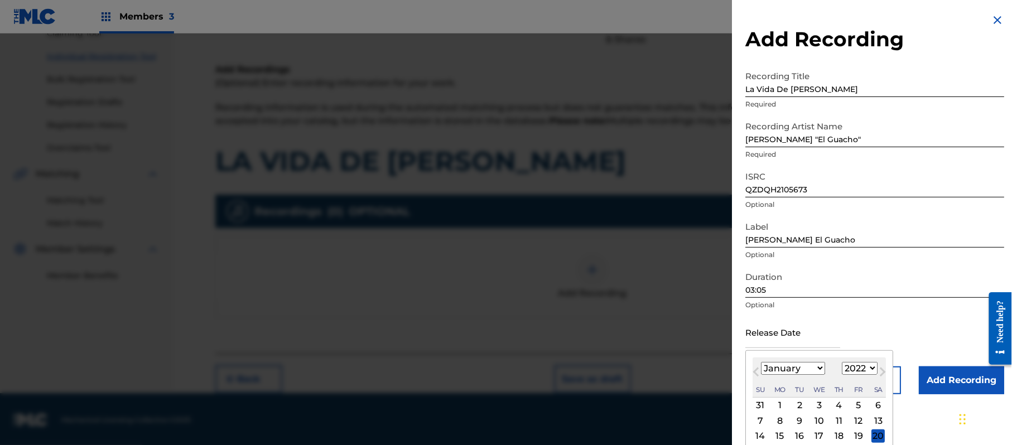
click at [762, 362] on select "January February March April May June July August September October November De…" at bounding box center [793, 368] width 64 height 13
click at [868, 436] on div "9 10 11 12 13 14 15" at bounding box center [819, 436] width 133 height 15
click at [865, 436] on div "14" at bounding box center [858, 436] width 13 height 13
type input "[DATE]"
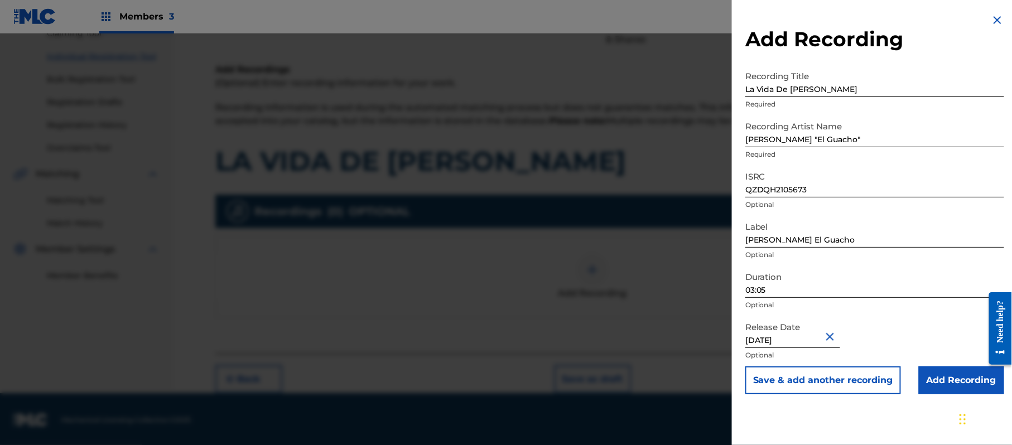
click at [935, 388] on input "Add Recording" at bounding box center [961, 381] width 85 height 28
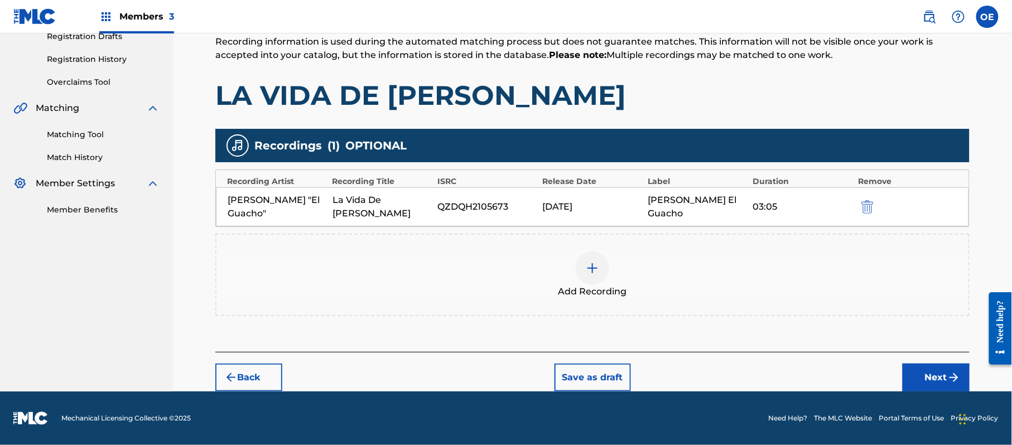
click at [925, 369] on button "Next" at bounding box center [936, 378] width 67 height 28
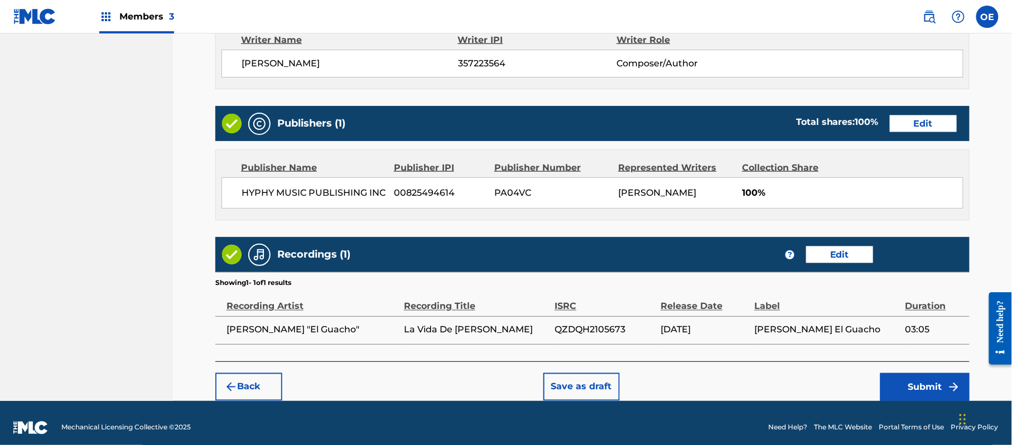
scroll to position [499, 0]
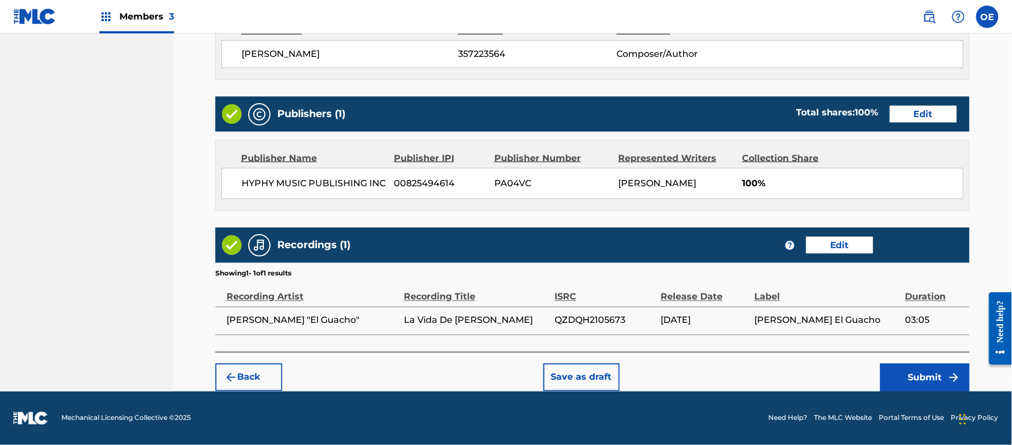
click at [918, 379] on button "Submit" at bounding box center [924, 378] width 89 height 28
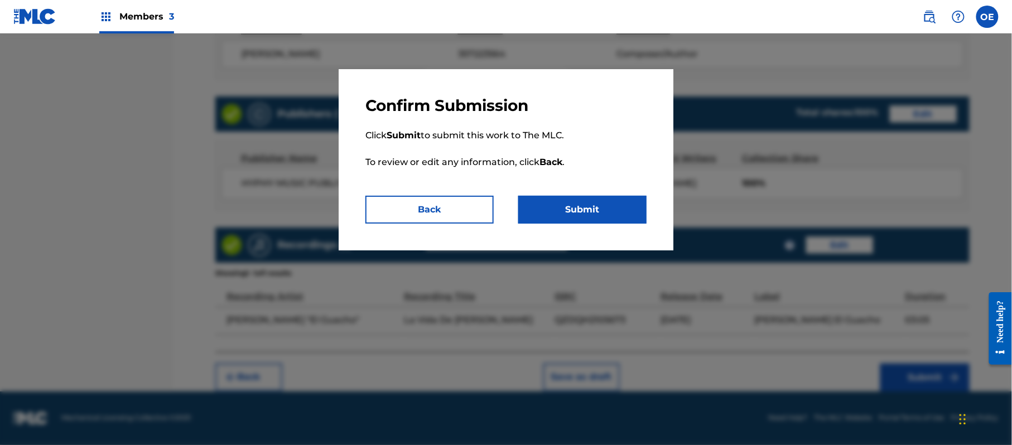
click at [547, 214] on button "Submit" at bounding box center [582, 210] width 128 height 28
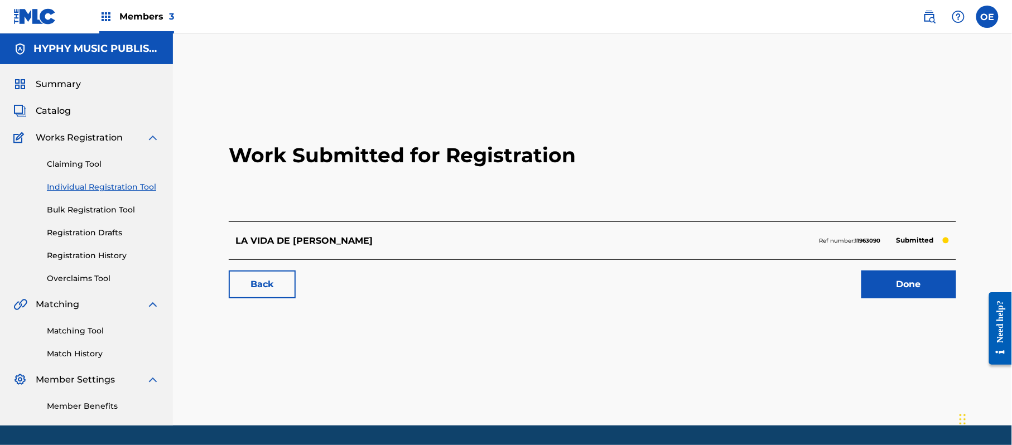
drag, startPoint x: 88, startPoint y: 187, endPoint x: 143, endPoint y: 195, distance: 55.2
click at [88, 187] on link "Individual Registration Tool" at bounding box center [103, 187] width 113 height 12
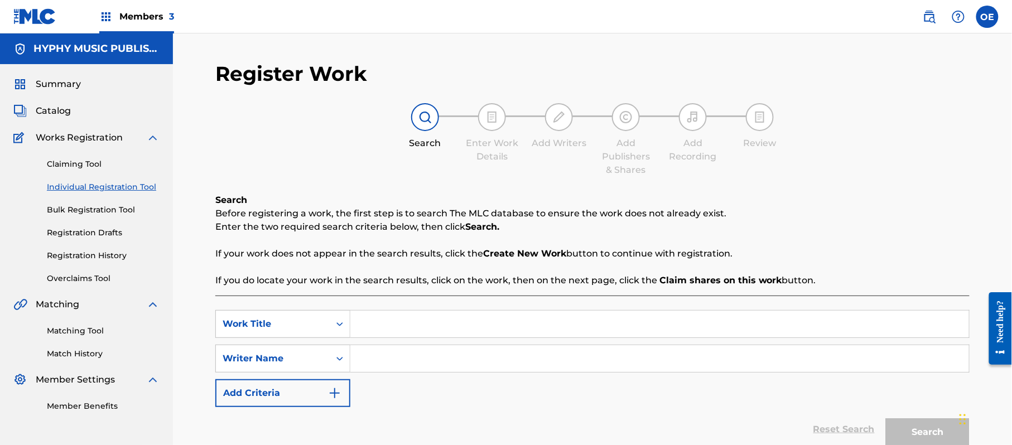
paste input "LA VIDA Y LA MUERTE BELICO EL ROLLO"
type input "LA VIDA Y LA MUERTE BELICO EL ROLLO"
paste input "[PERSON_NAME]"
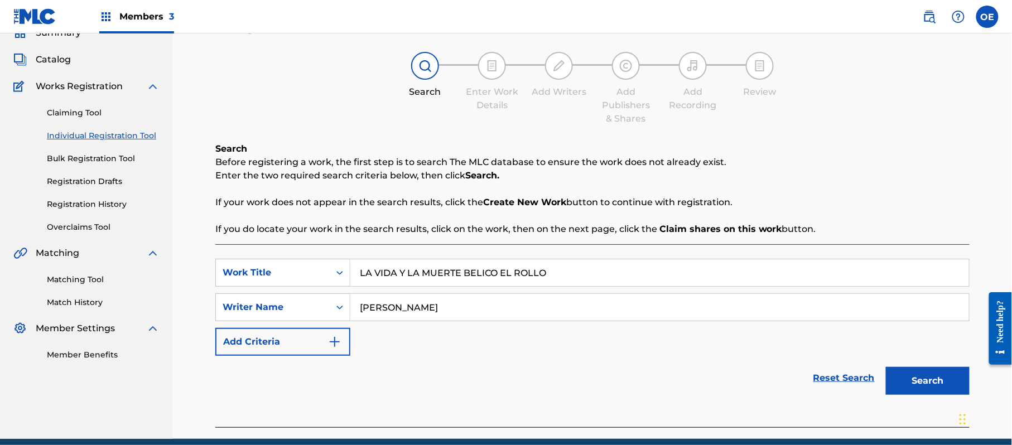
scroll to position [99, 0]
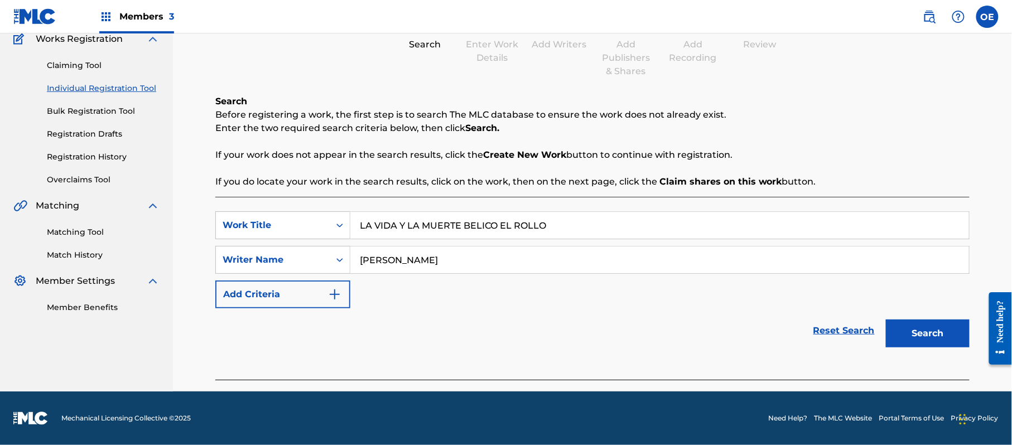
click at [937, 320] on button "Search" at bounding box center [928, 334] width 84 height 28
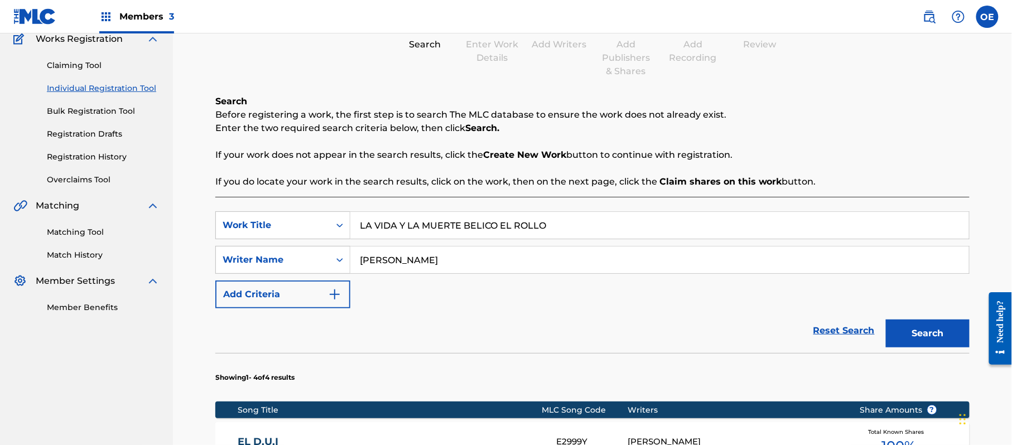
drag, startPoint x: 410, startPoint y: 261, endPoint x: 393, endPoint y: 264, distance: 16.5
click at [393, 264] on input "[PERSON_NAME]" at bounding box center [659, 260] width 619 height 27
click at [886, 320] on button "Search" at bounding box center [928, 334] width 84 height 28
type input "[PERSON_NAME]"
click at [886, 320] on button "Search" at bounding box center [928, 334] width 84 height 28
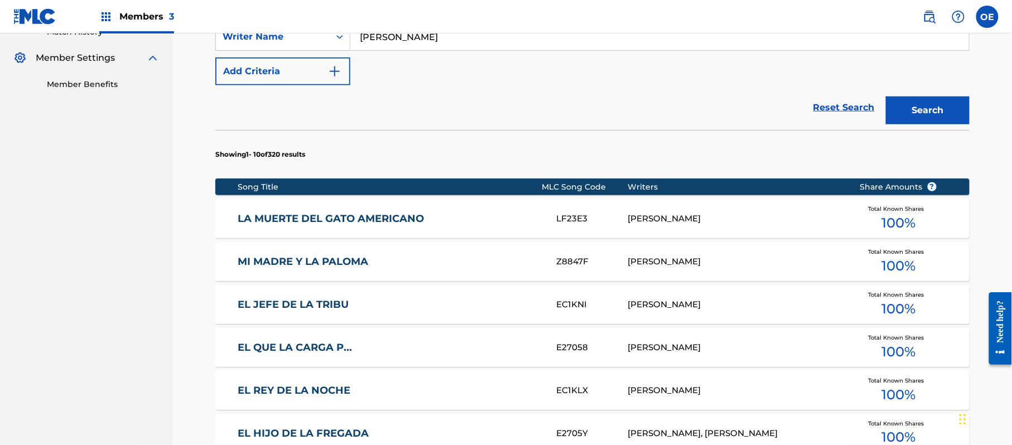
scroll to position [545, 0]
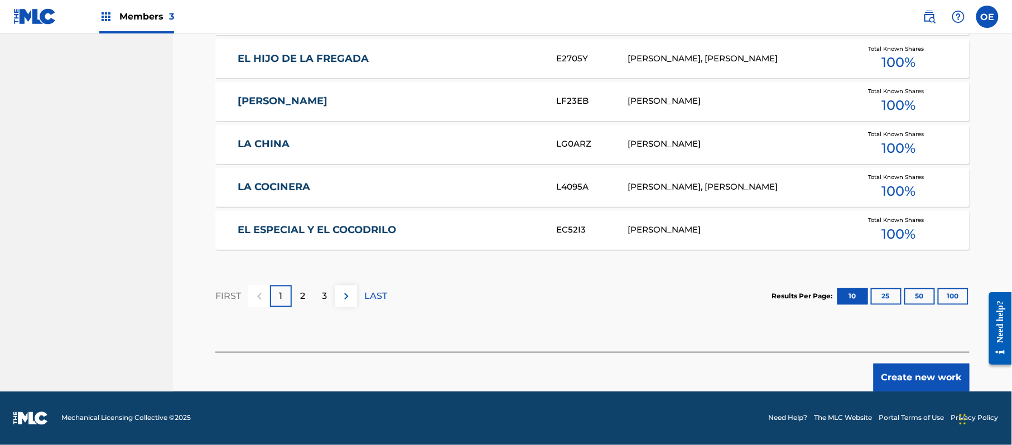
click at [897, 370] on button "Create new work" at bounding box center [922, 378] width 96 height 28
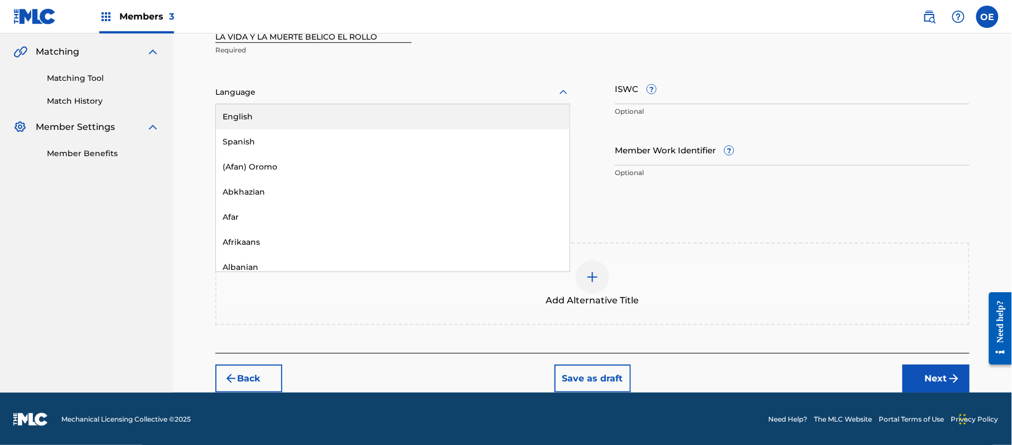
click at [309, 96] on div at bounding box center [392, 92] width 355 height 14
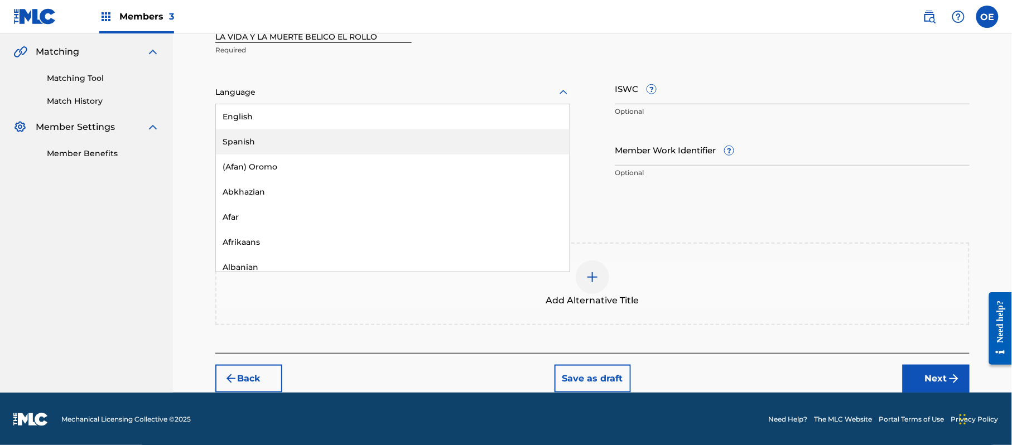
click at [300, 135] on div "Spanish" at bounding box center [393, 141] width 354 height 25
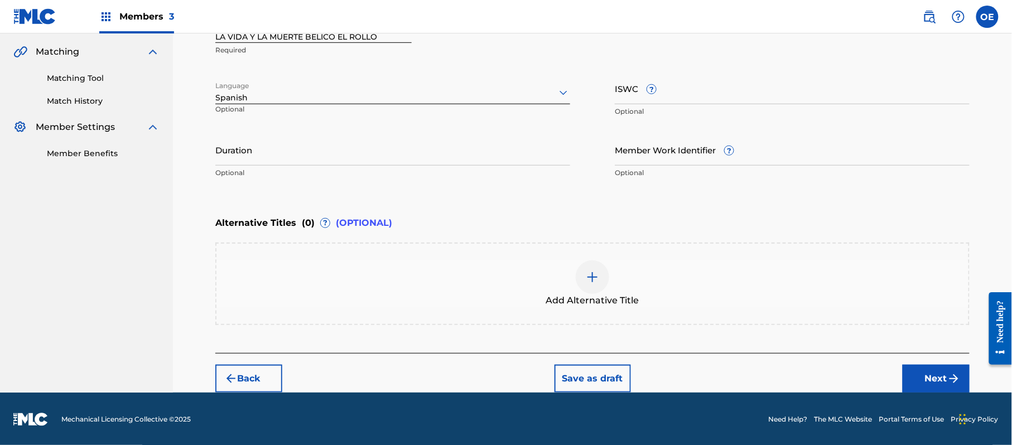
click at [951, 378] on img "submit" at bounding box center [953, 378] width 13 height 13
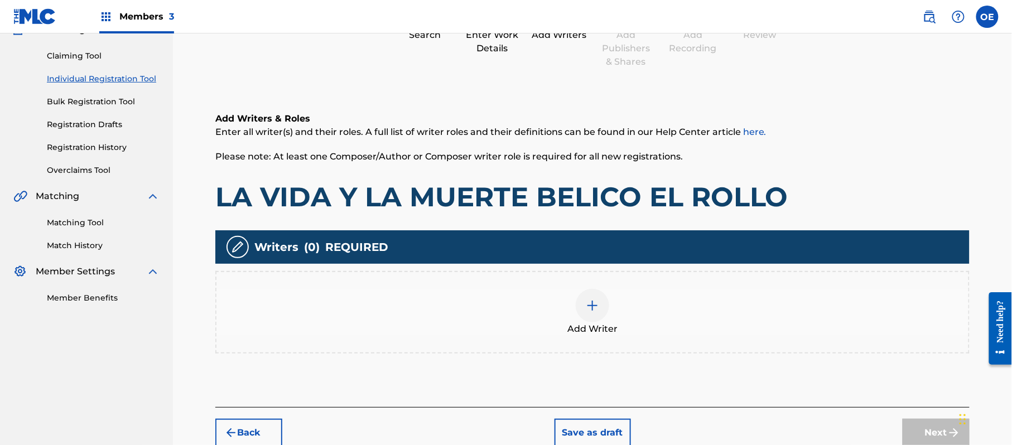
scroll to position [50, 0]
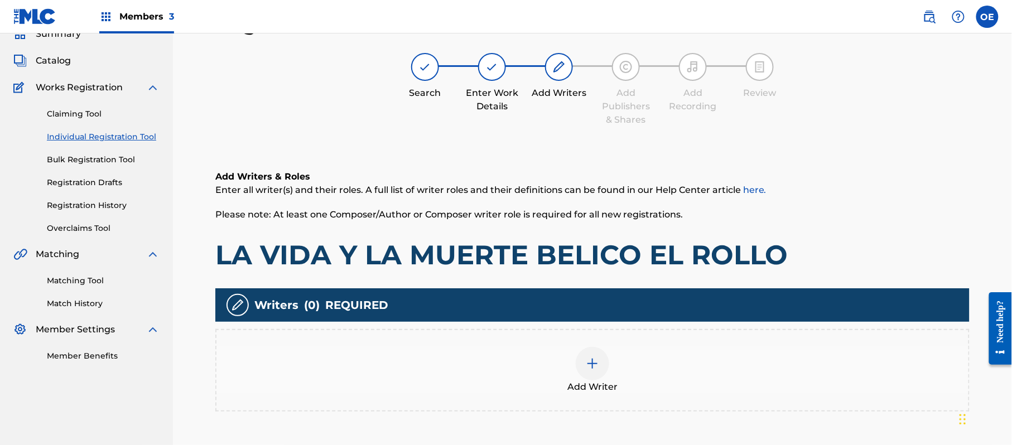
click at [590, 344] on div "Add Writer" at bounding box center [592, 370] width 754 height 83
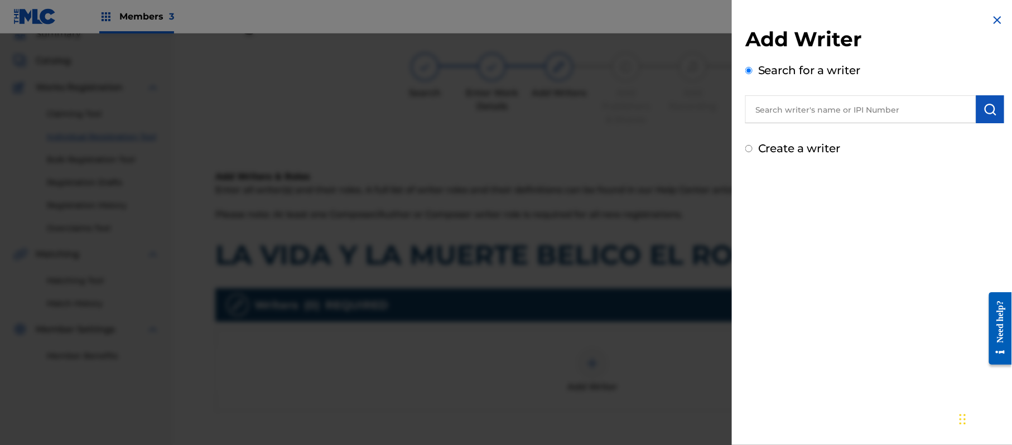
click at [768, 143] on label "Create a writer" at bounding box center [799, 148] width 83 height 13
radio input "true"
click at [753, 145] on input "Create a writer" at bounding box center [748, 148] width 7 height 7
radio input "false"
radio input "true"
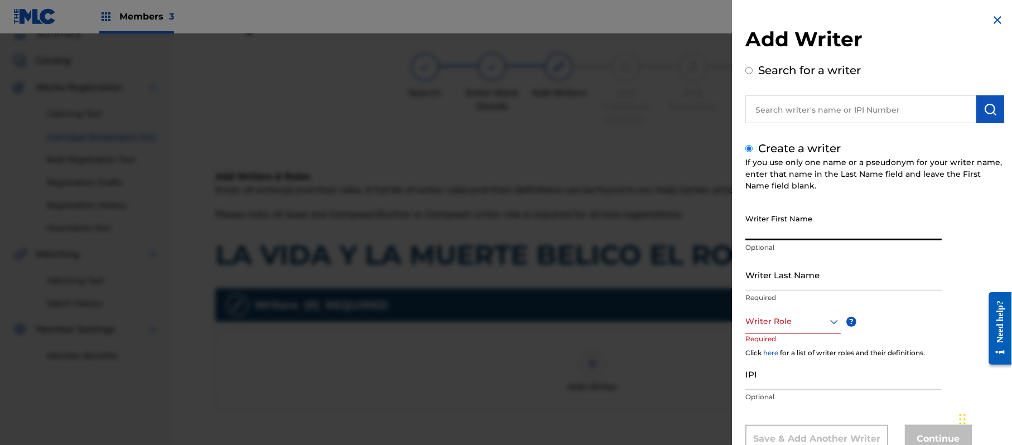
paste input "LA VIDA Y LA MUERTE BELICO EL ROLLO"
type input "LA VIDA Y LA MUERTE BELICO EL ROLLO"
paste input "LA VIDA Y LA MUERTE BELICO EL ROLLO"
type input "LA VIDA Y LA MUERTE BELICO EL ROLLO"
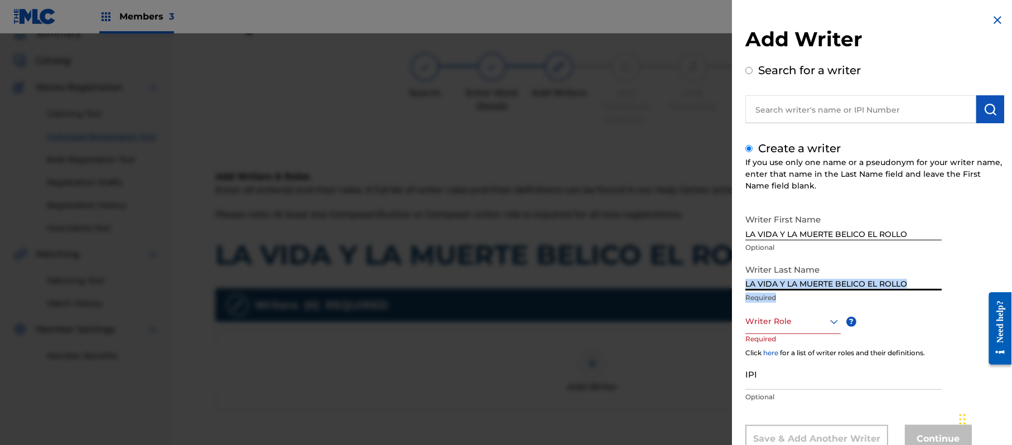
drag, startPoint x: 923, startPoint y: 292, endPoint x: 916, endPoint y: 289, distance: 7.5
click at [917, 289] on div "Writer Last Name LA VIDA Y LA MUERTE BELICO EL ROLLO Required" at bounding box center [843, 284] width 196 height 50
drag, startPoint x: 913, startPoint y: 284, endPoint x: 587, endPoint y: 286, distance: 326.4
click at [587, 286] on div "Add Writer Search for a writer Create a writer If you use only one name or a ps…" at bounding box center [506, 239] width 1012 height 412
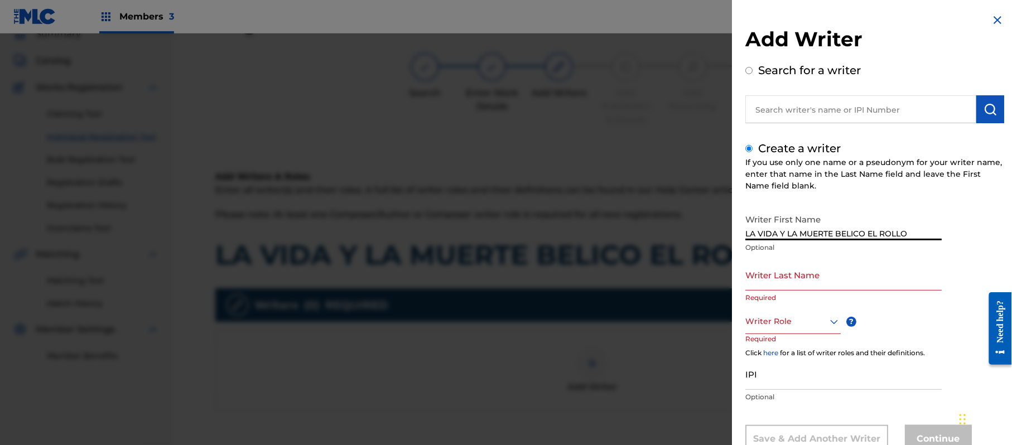
drag, startPoint x: 923, startPoint y: 225, endPoint x: 639, endPoint y: 242, distance: 283.9
click at [644, 242] on div "Add Writer Search for a writer Create a writer If you use only one name or a ps…" at bounding box center [506, 239] width 1012 height 412
paste input "[PERSON_NAME]"
type input "[PERSON_NAME]"
paste input "[PERSON_NAME]"
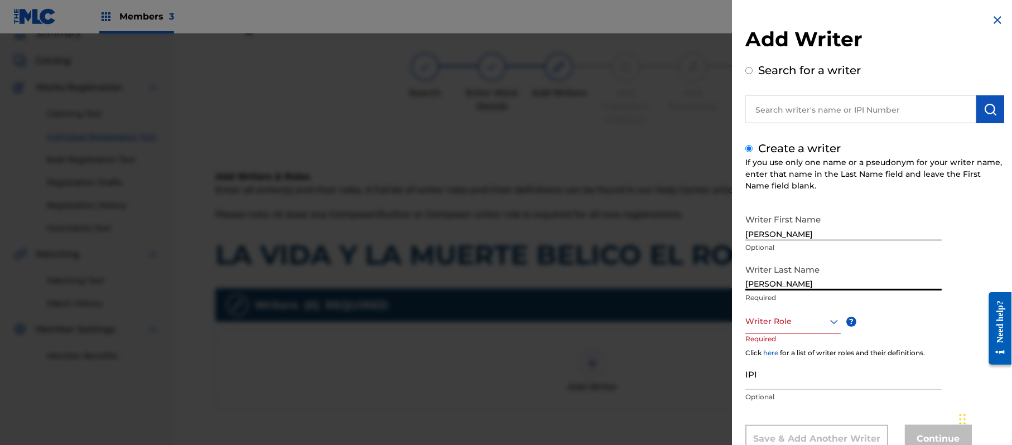
type input "[PERSON_NAME]"
click at [828, 243] on p "Optional" at bounding box center [843, 248] width 196 height 10
drag, startPoint x: 826, startPoint y: 235, endPoint x: 790, endPoint y: 239, distance: 36.4
click at [790, 239] on input "[PERSON_NAME]" at bounding box center [843, 225] width 196 height 32
type input "[PERSON_NAME]"
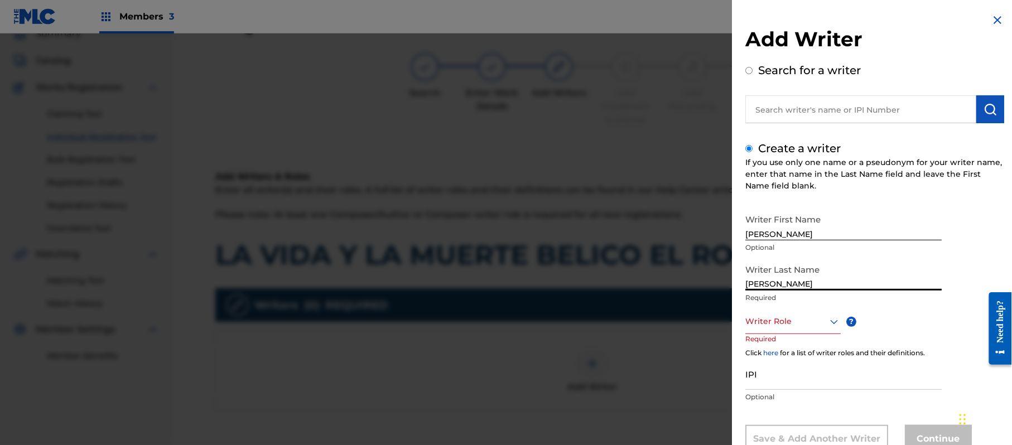
drag, startPoint x: 793, startPoint y: 288, endPoint x: 704, endPoint y: 281, distance: 89.0
click at [702, 290] on div "Add Writer Search for a writer Create a writer If you use only one name or a ps…" at bounding box center [506, 239] width 1012 height 412
type input "[PERSON_NAME]"
click at [762, 314] on div "8 results available. Use Up and Down to choose options, press Enter to select t…" at bounding box center [792, 321] width 95 height 25
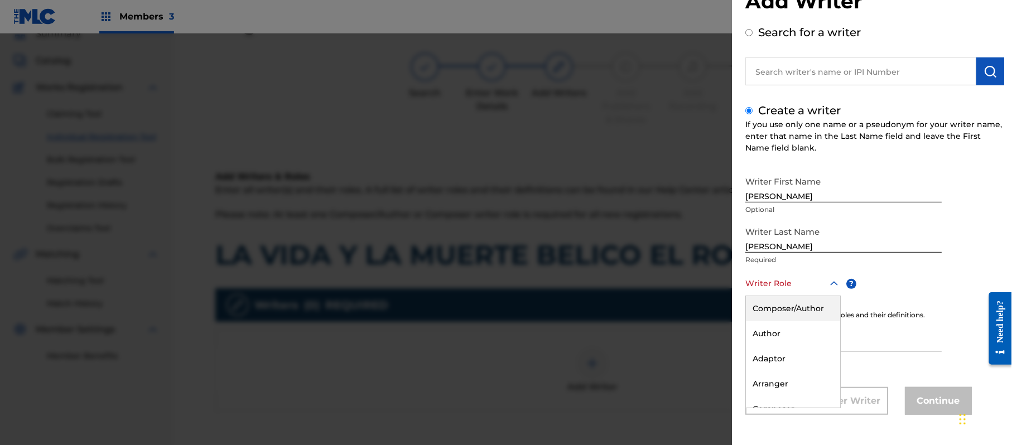
click at [762, 314] on div "Composer/Author" at bounding box center [793, 308] width 94 height 25
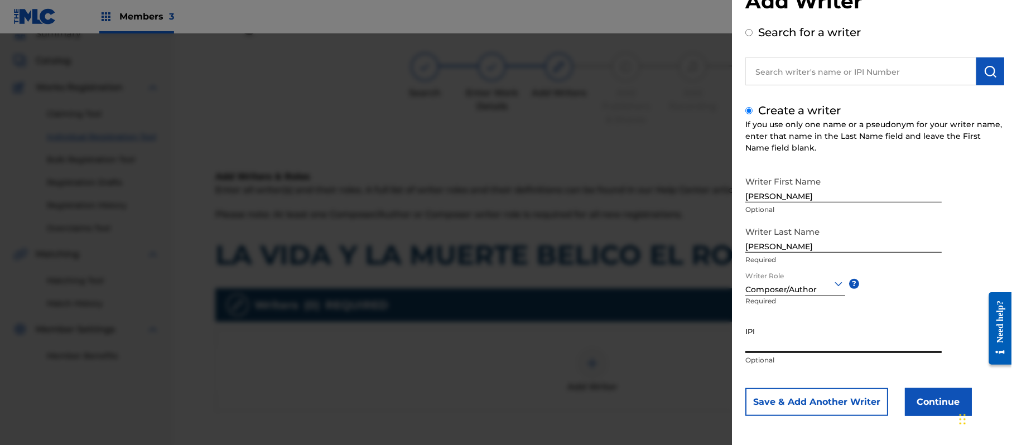
paste input "357223564"
type input "357223564"
click at [920, 393] on button "Continue" at bounding box center [938, 402] width 67 height 28
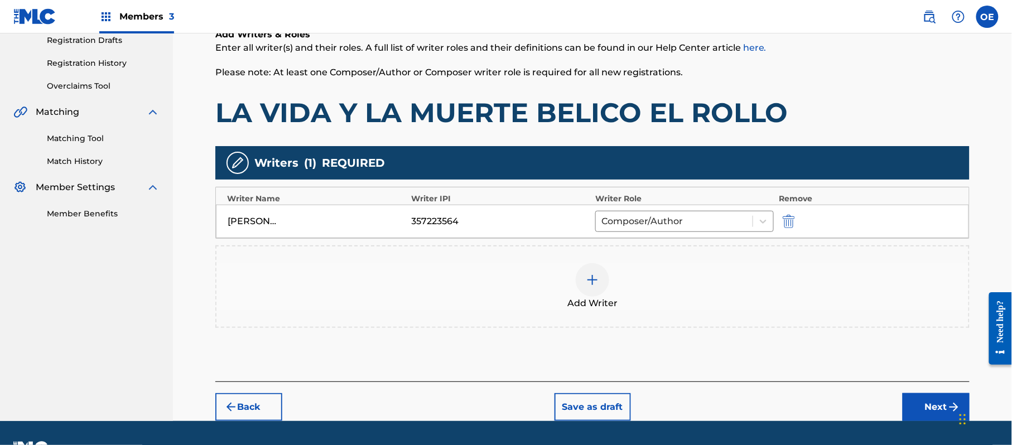
scroll to position [222, 0]
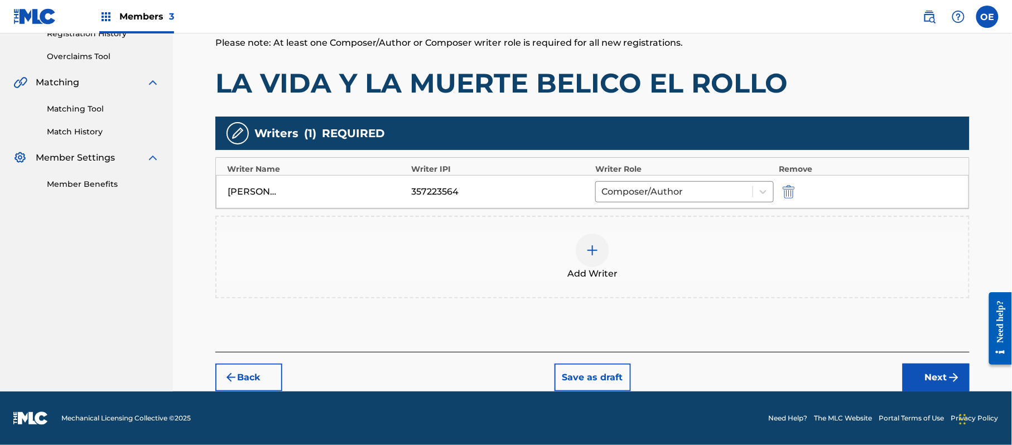
click at [934, 371] on button "Next" at bounding box center [936, 378] width 67 height 28
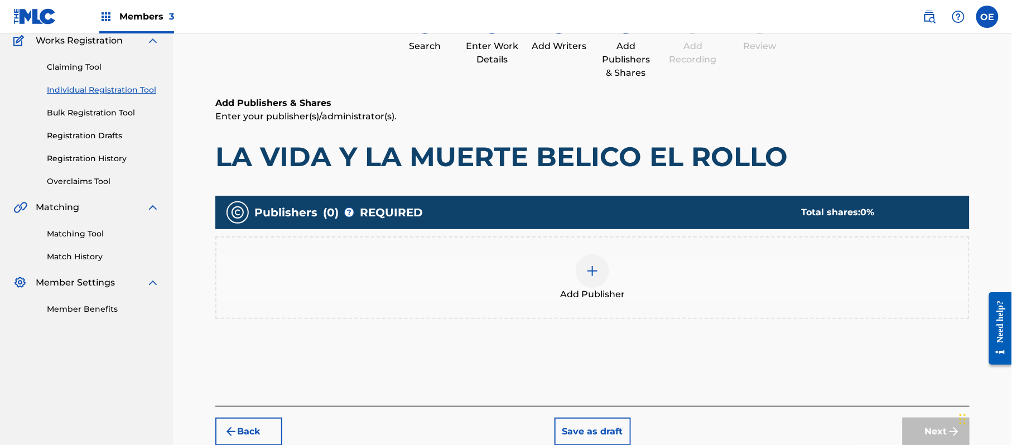
scroll to position [50, 0]
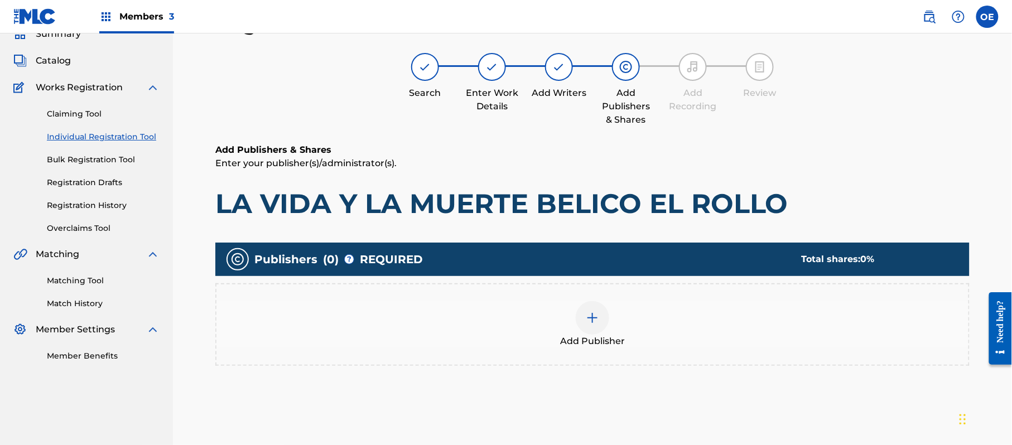
click at [594, 306] on div at bounding box center [592, 317] width 33 height 33
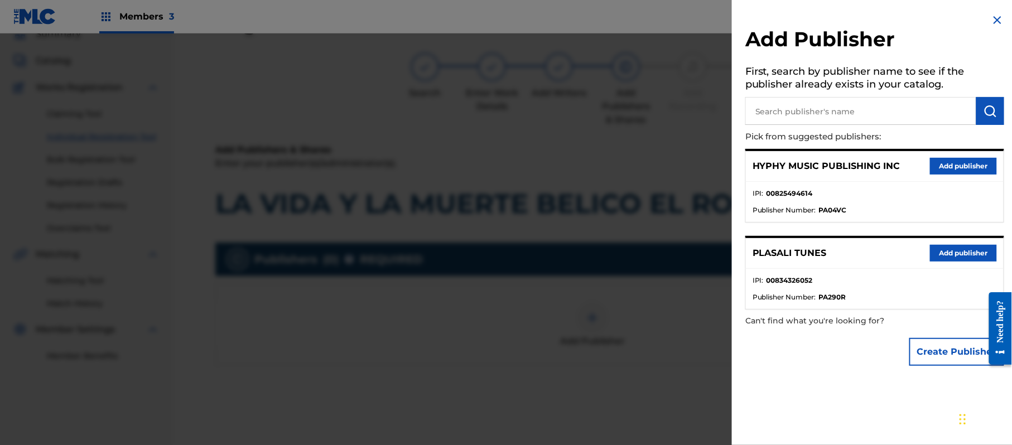
click at [947, 159] on button "Add publisher" at bounding box center [963, 166] width 67 height 17
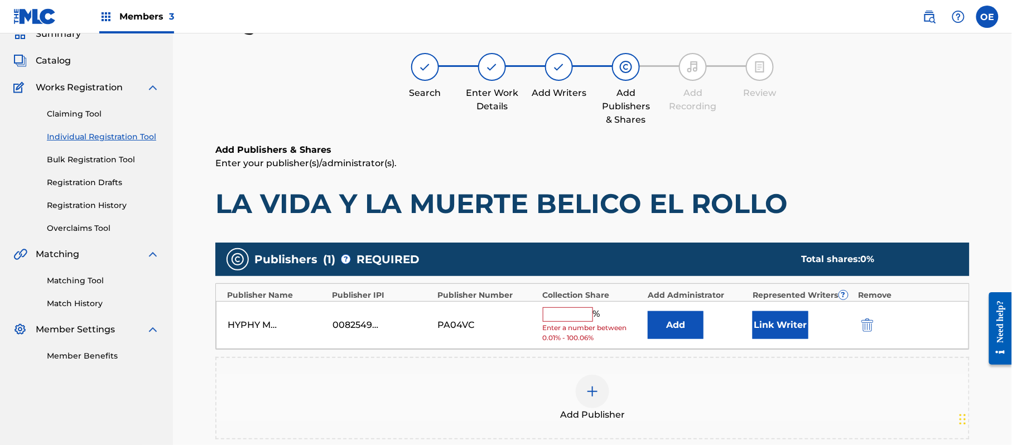
click at [574, 317] on input "text" at bounding box center [568, 314] width 50 height 15
type input "100"
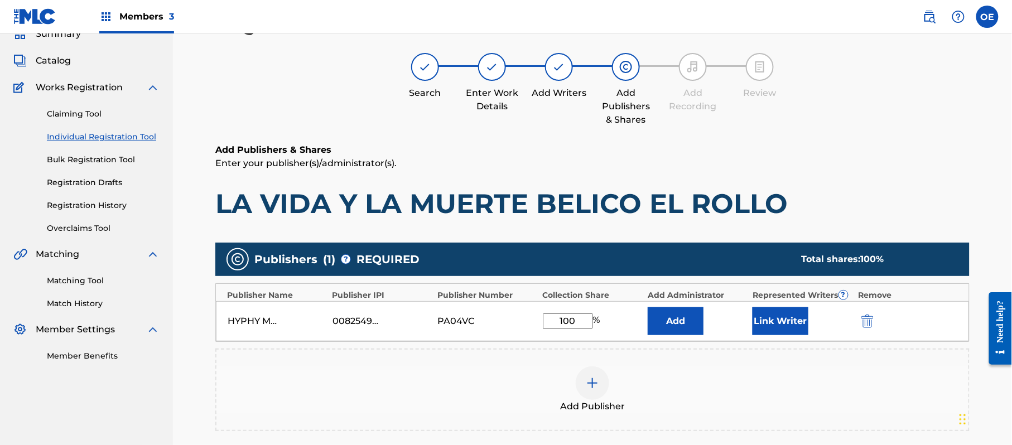
click at [763, 310] on button "Link Writer" at bounding box center [781, 321] width 56 height 28
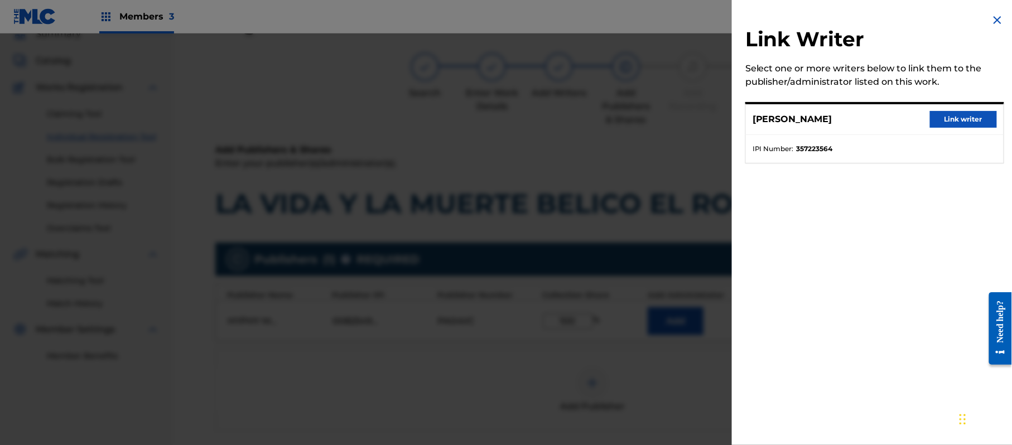
click at [940, 112] on button "Link writer" at bounding box center [963, 119] width 67 height 17
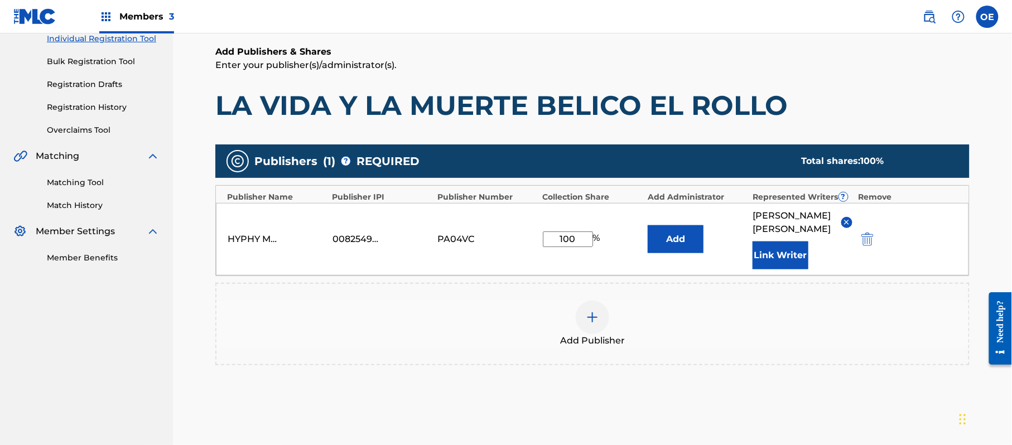
scroll to position [248, 0]
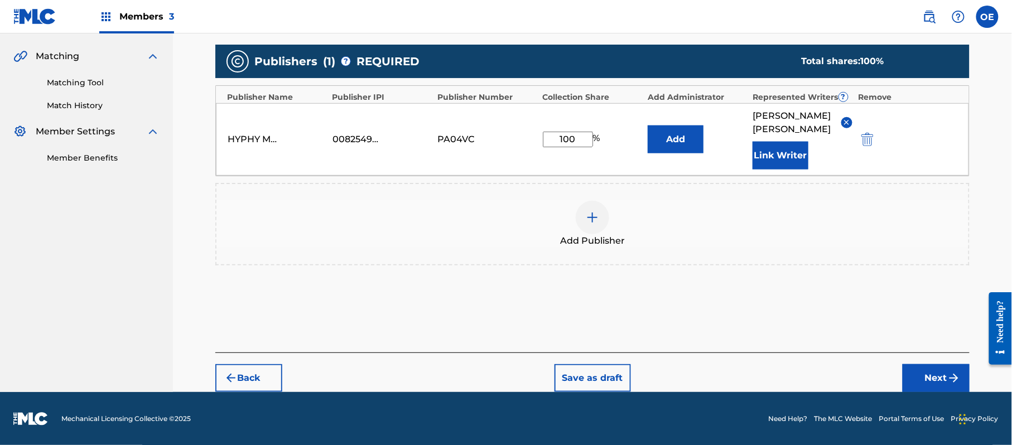
click at [920, 372] on button "Next" at bounding box center [936, 378] width 67 height 28
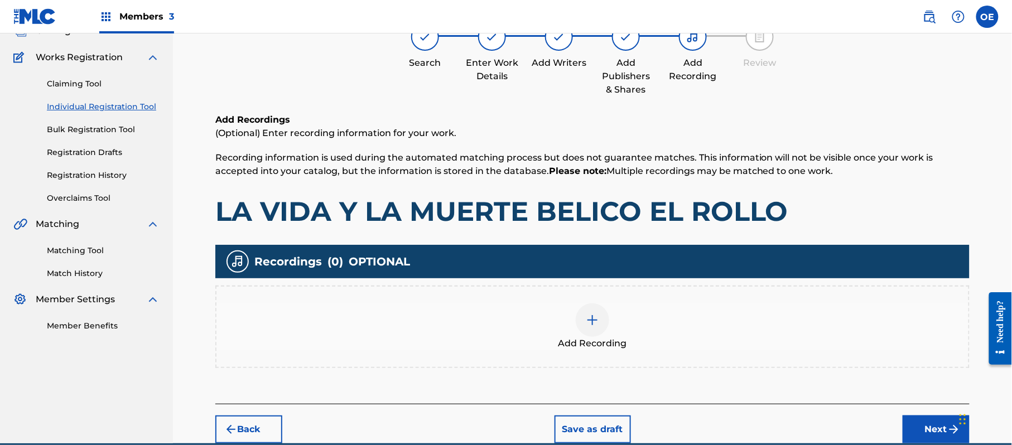
scroll to position [50, 0]
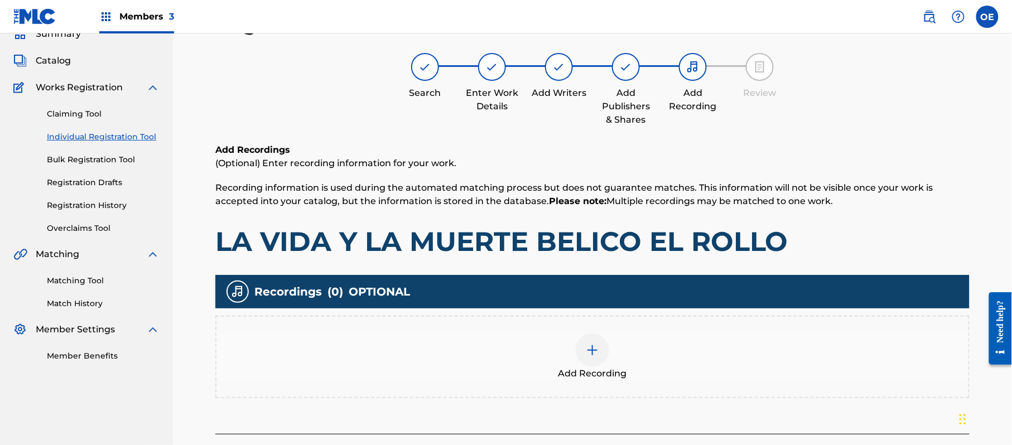
click at [656, 367] on div "Add Recording" at bounding box center [592, 357] width 752 height 47
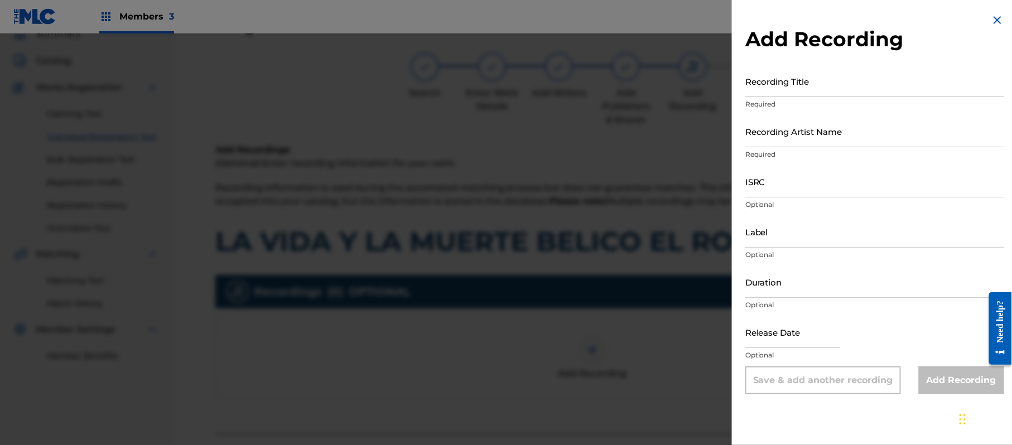
click at [994, 18] on img at bounding box center [997, 19] width 13 height 13
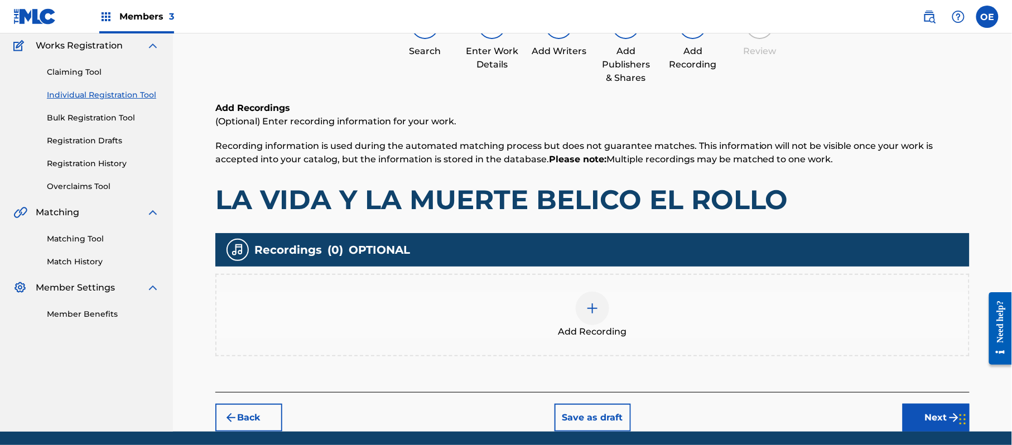
scroll to position [131, 0]
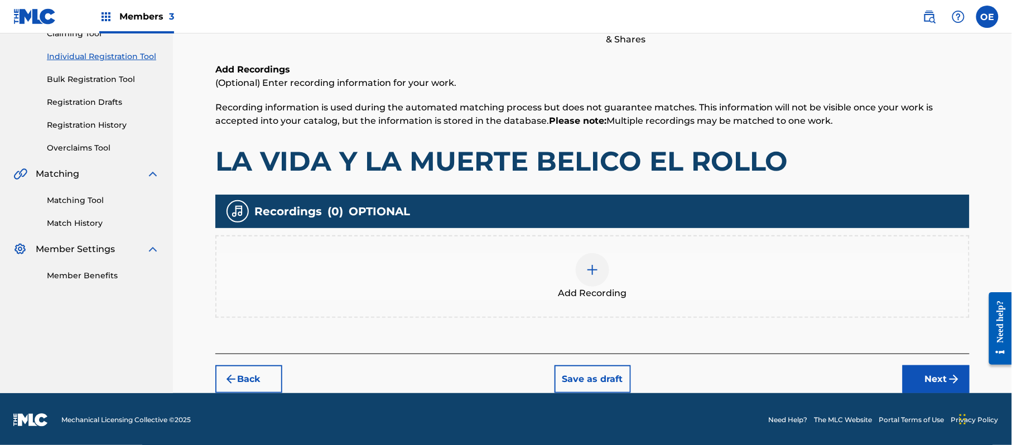
click at [940, 373] on button "Next" at bounding box center [936, 379] width 67 height 28
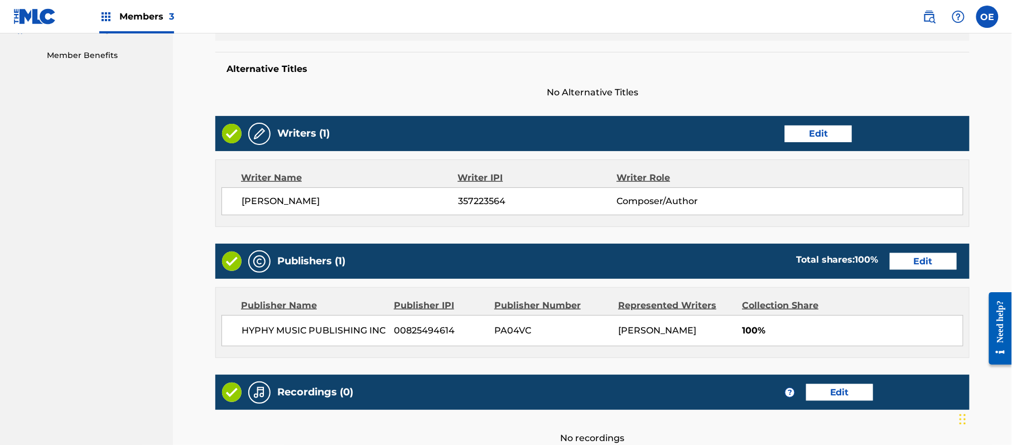
scroll to position [422, 0]
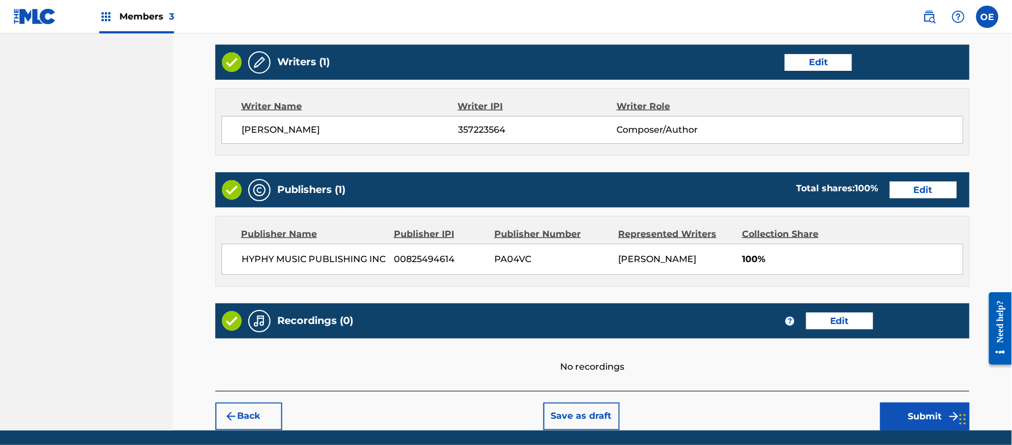
click at [905, 410] on button "Submit" at bounding box center [924, 417] width 89 height 28
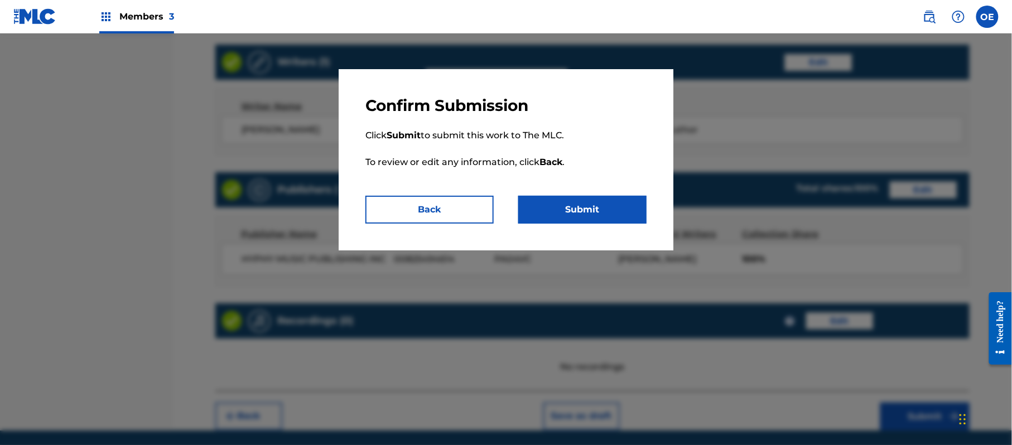
click at [607, 215] on button "Submit" at bounding box center [582, 210] width 128 height 28
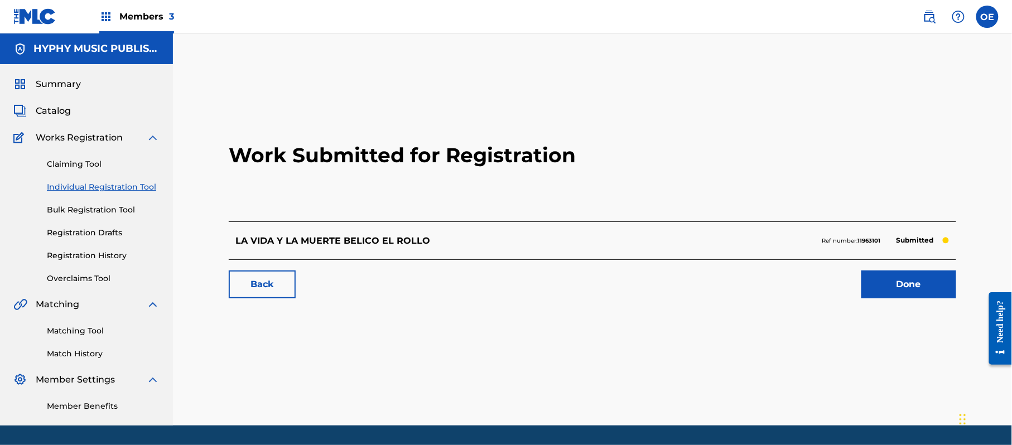
click at [109, 190] on link "Individual Registration Tool" at bounding box center [103, 187] width 113 height 12
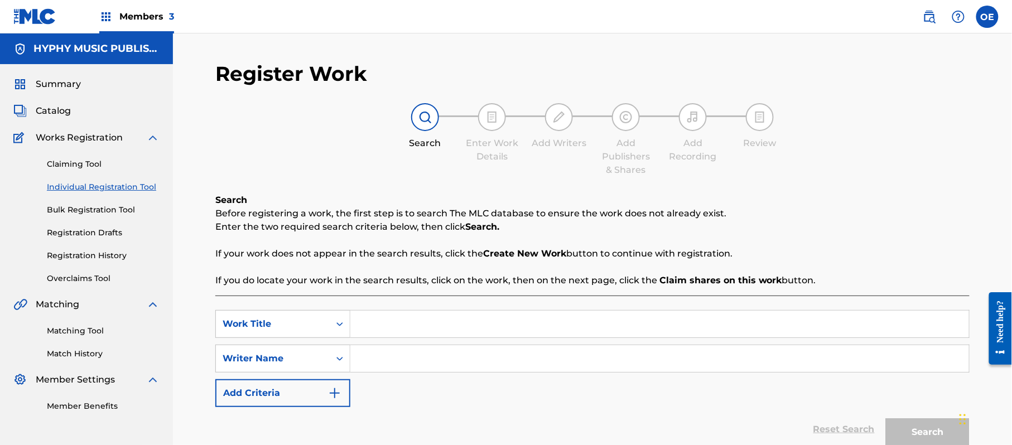
paste input "LAMBORGNI"
type input "LAMBORGNI"
drag, startPoint x: 472, startPoint y: 373, endPoint x: 407, endPoint y: 355, distance: 67.5
paste input "[PERSON_NAME]"
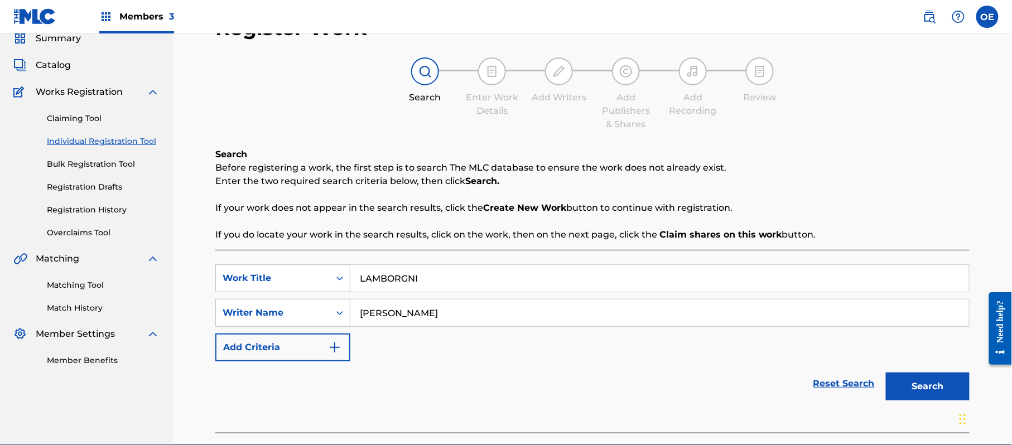
scroll to position [99, 0]
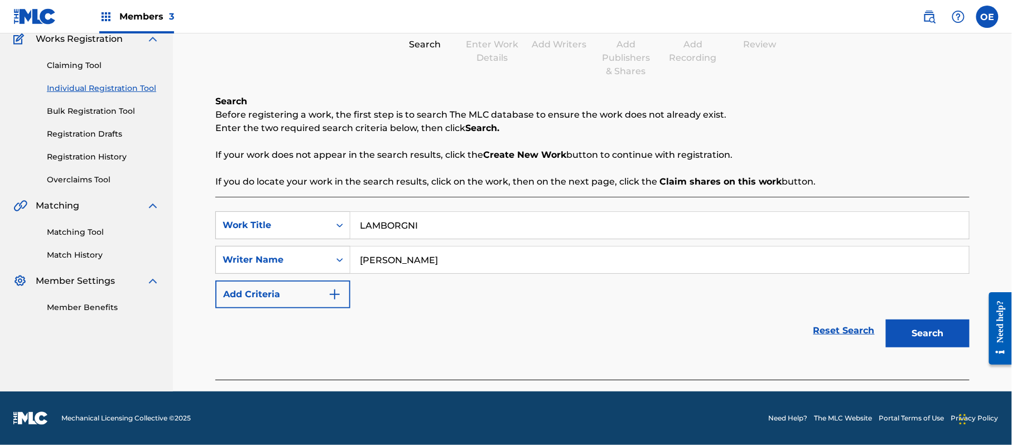
click at [944, 331] on button "Search" at bounding box center [928, 334] width 84 height 28
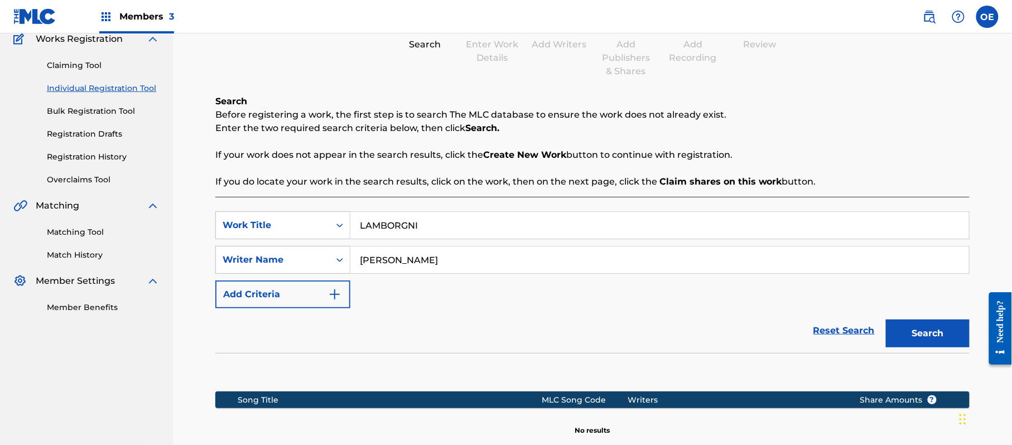
drag, startPoint x: 411, startPoint y: 258, endPoint x: 394, endPoint y: 262, distance: 17.2
click at [394, 262] on input "[PERSON_NAME]" at bounding box center [659, 260] width 619 height 27
click at [886, 320] on button "Search" at bounding box center [928, 334] width 84 height 28
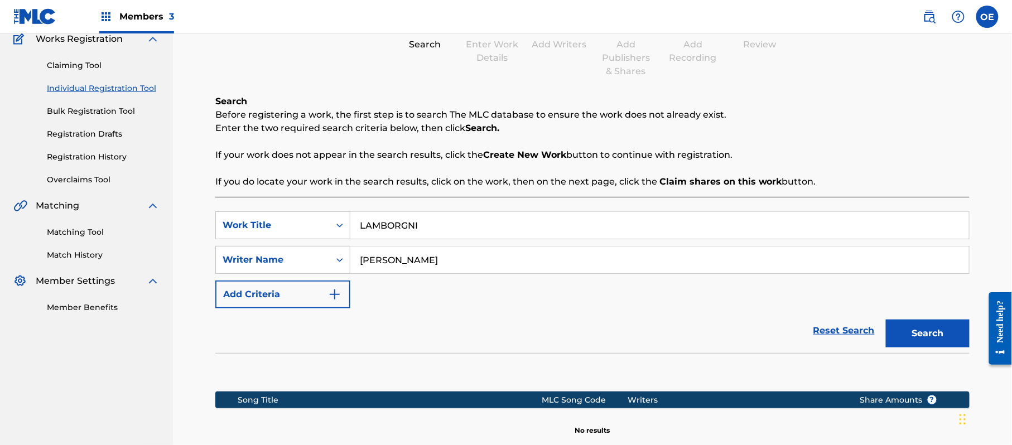
click at [886, 320] on button "Search" at bounding box center [928, 334] width 84 height 28
type input "[PERSON_NAME] [PERSON_NAME]"
click at [886, 320] on button "Search" at bounding box center [928, 334] width 84 height 28
click at [358, 224] on input "LAMBORGNI" at bounding box center [659, 225] width 619 height 27
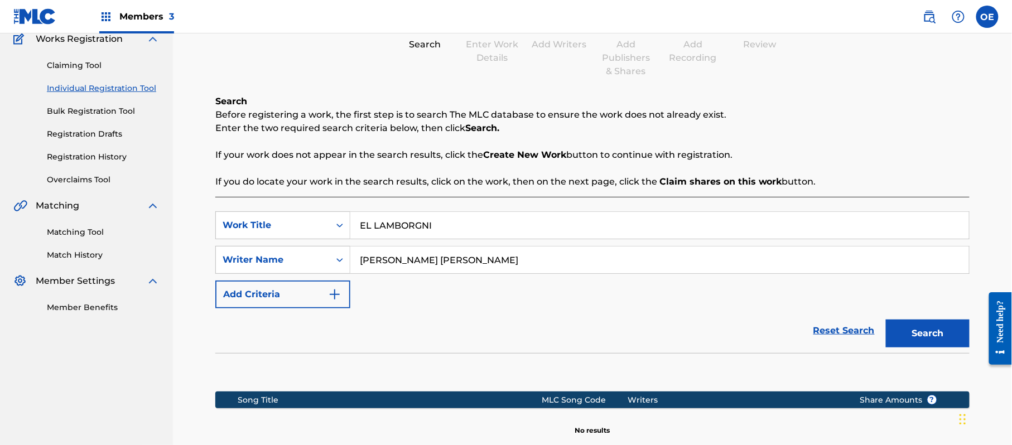
type input "EL LAMBORGNI"
click at [886, 320] on button "Search" at bounding box center [928, 334] width 84 height 28
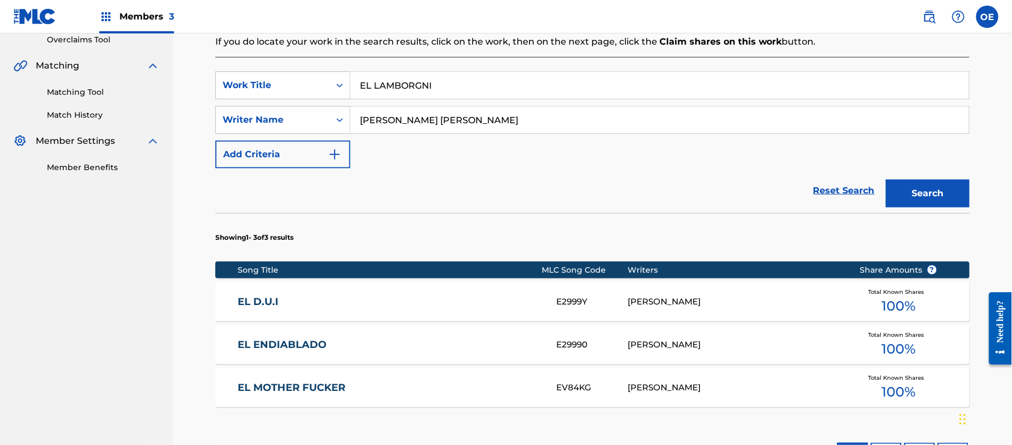
scroll to position [248, 0]
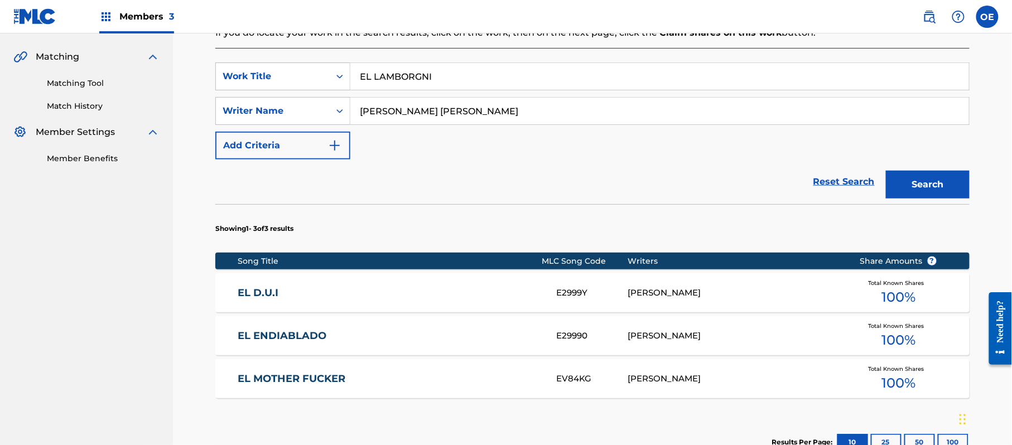
drag, startPoint x: 473, startPoint y: 118, endPoint x: 434, endPoint y: 117, distance: 39.1
click at [434, 117] on input "[PERSON_NAME] [PERSON_NAME]" at bounding box center [659, 111] width 619 height 27
click at [886, 171] on button "Search" at bounding box center [928, 185] width 84 height 28
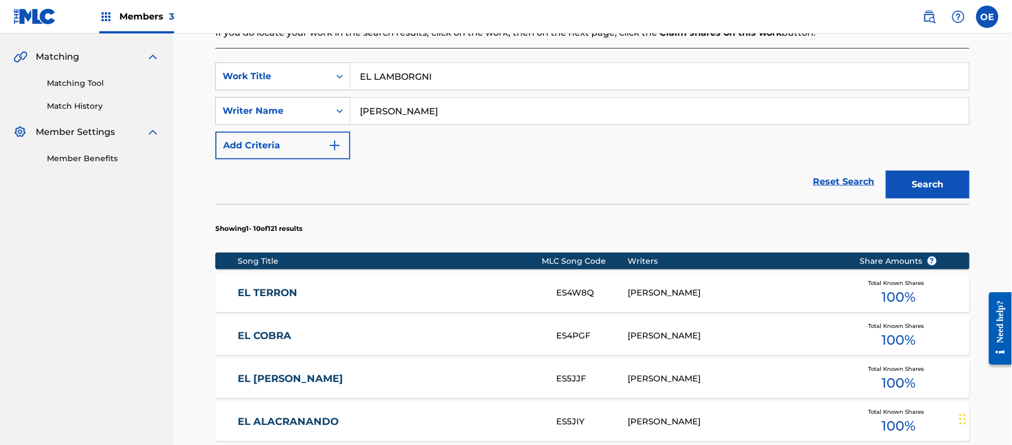
type input "[PERSON_NAME]"
click at [886, 171] on button "Search" at bounding box center [928, 185] width 84 height 28
click at [338, 331] on div "EL LAMBORGHINI EC1KIX [PERSON_NAME] Total Known Shares 100 %" at bounding box center [592, 335] width 754 height 39
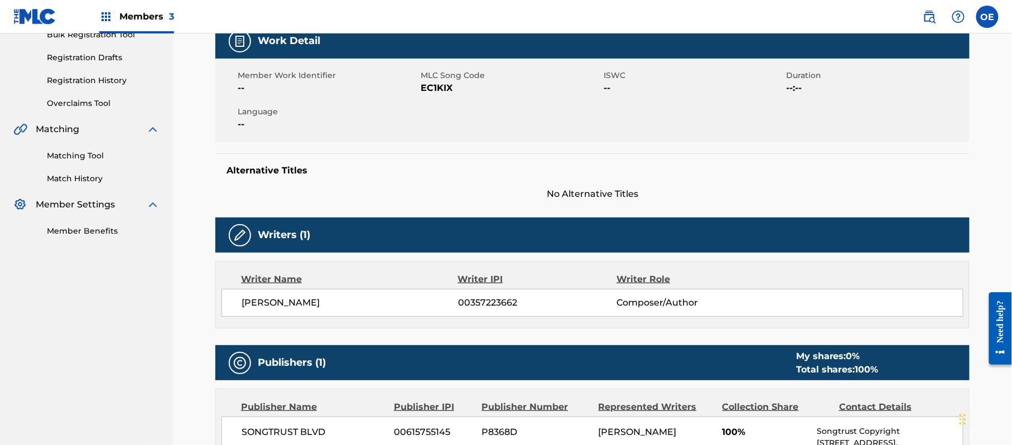
scroll to position [148, 0]
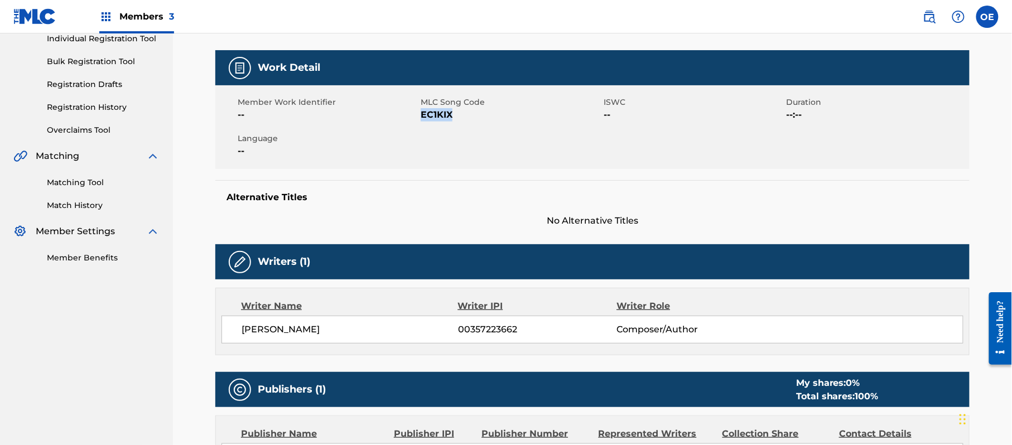
drag, startPoint x: 454, startPoint y: 116, endPoint x: 420, endPoint y: 113, distance: 33.6
click at [421, 113] on span "EC1KIX" at bounding box center [511, 114] width 180 height 13
copy span "EC1KIX"
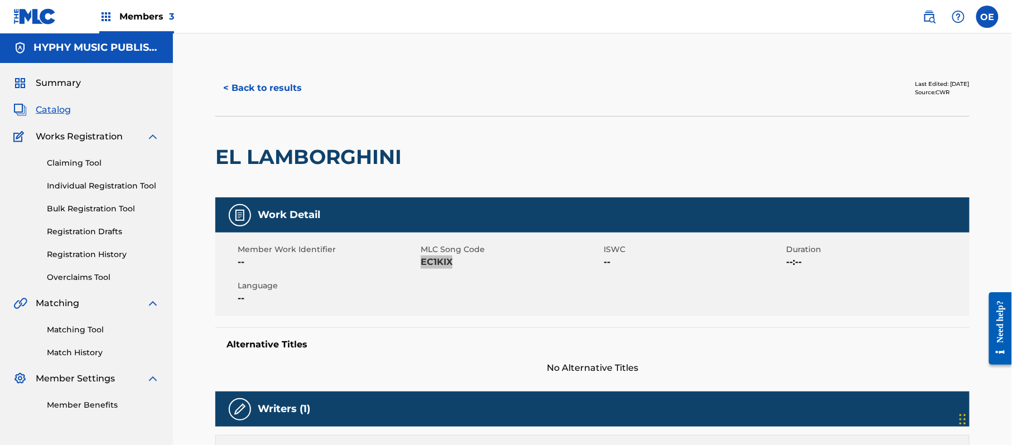
scroll to position [0, 0]
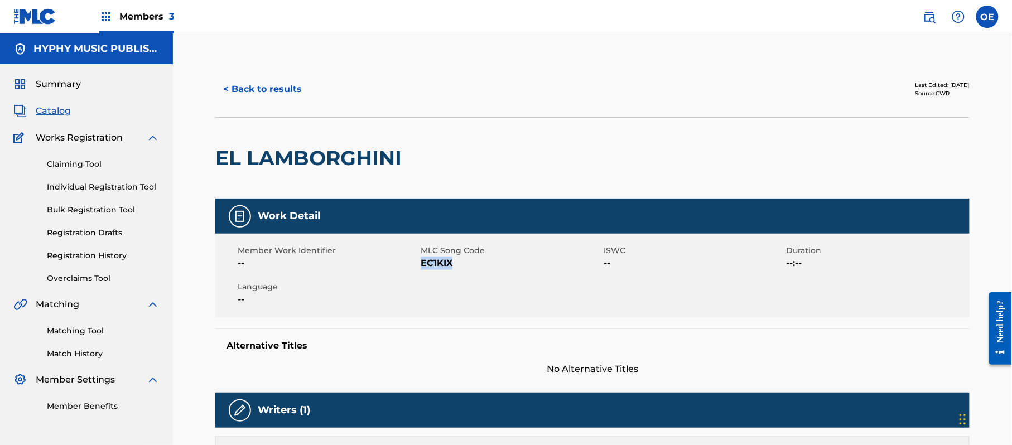
click at [288, 88] on button "< Back to results" at bounding box center [262, 89] width 94 height 28
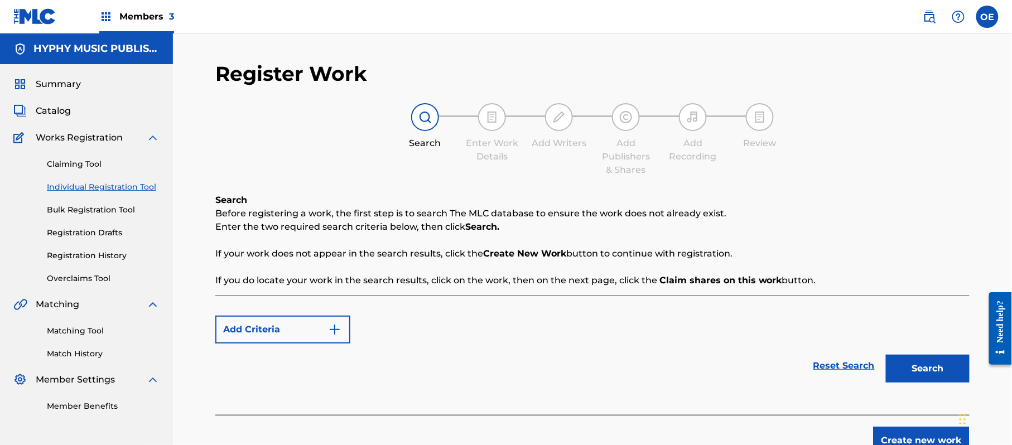
scroll to position [63, 0]
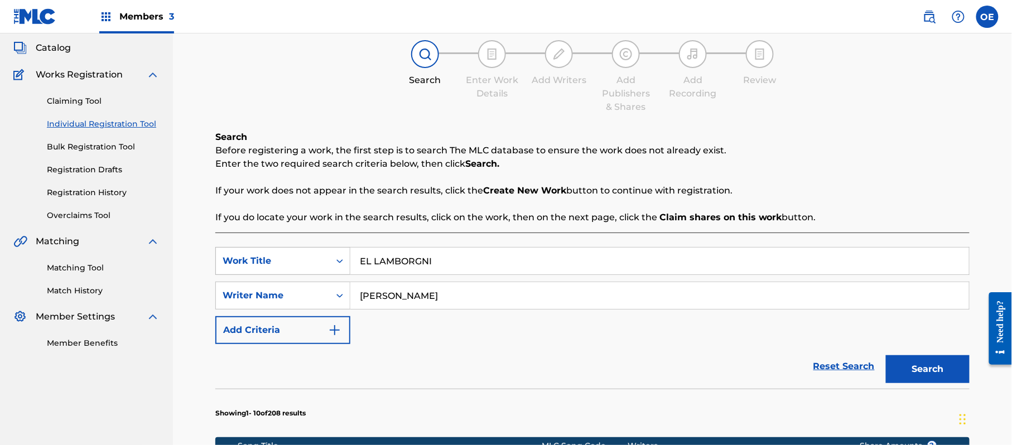
drag, startPoint x: 456, startPoint y: 271, endPoint x: 334, endPoint y: 267, distance: 122.8
click at [334, 267] on div "SearchWithCriteria89ca6398-ee69-4b15-8227-21a42842f840 Work Title EL LAMBORGNI" at bounding box center [592, 261] width 754 height 28
paste input "LAS YEGUAS DE [PERSON_NAME]"
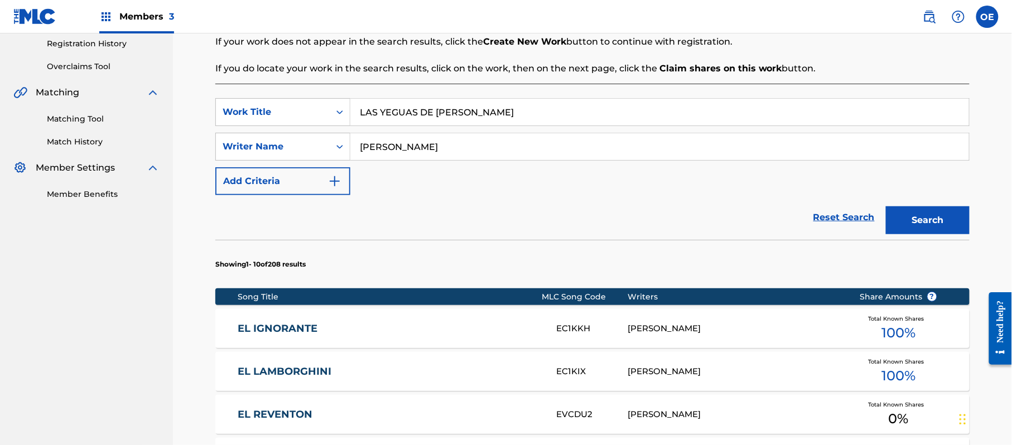
type input "LAS YEGUAS DE [PERSON_NAME]"
click at [911, 232] on button "Search" at bounding box center [928, 220] width 84 height 28
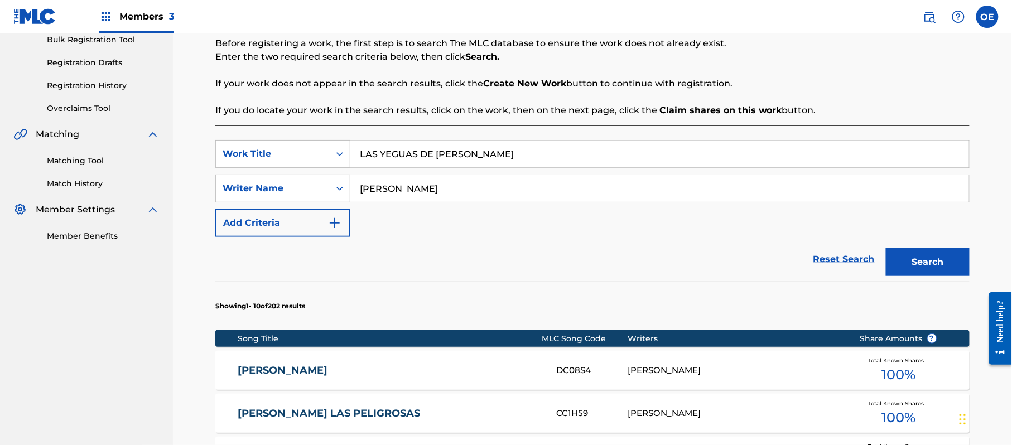
scroll to position [212, 0]
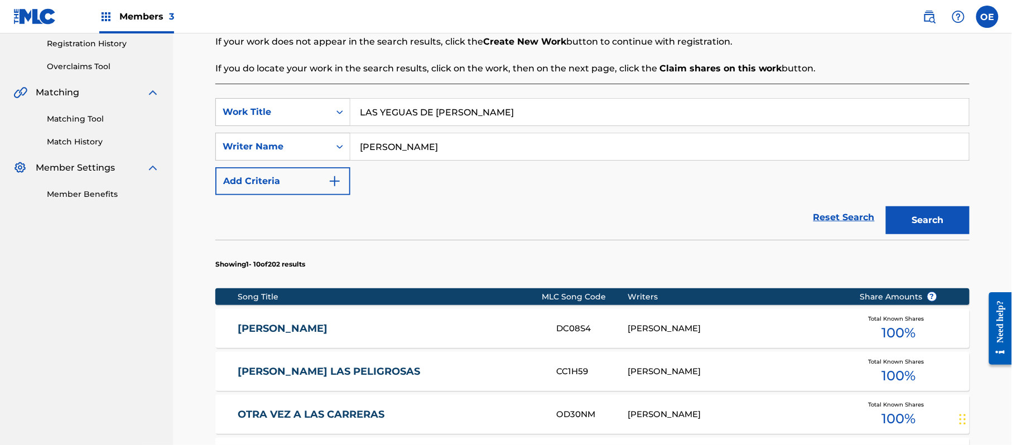
click at [384, 148] on input "[PERSON_NAME]" at bounding box center [659, 146] width 619 height 27
click at [886, 206] on button "Search" at bounding box center [928, 220] width 84 height 28
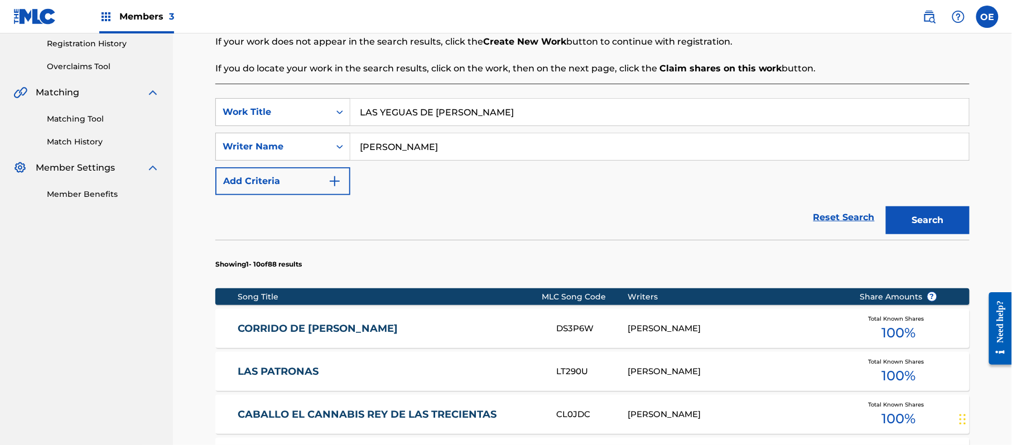
type input "[PERSON_NAME]"
click at [886, 206] on button "Search" at bounding box center [928, 220] width 84 height 28
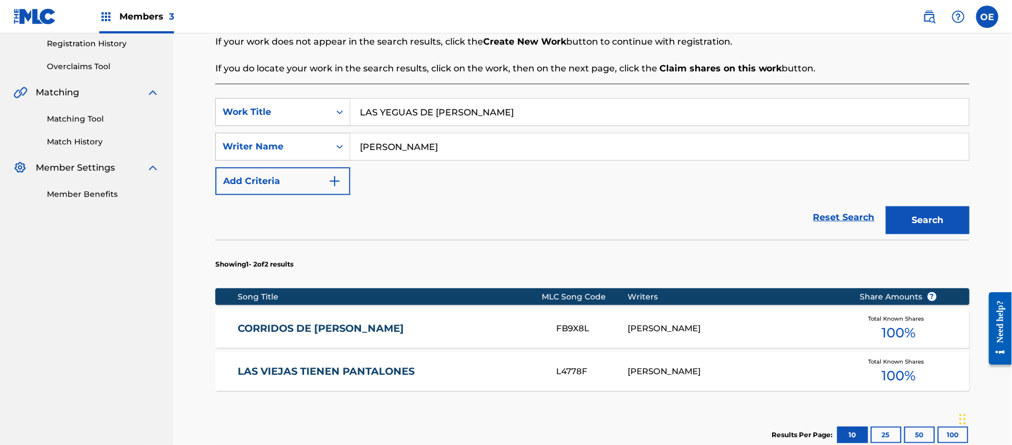
scroll to position [348, 0]
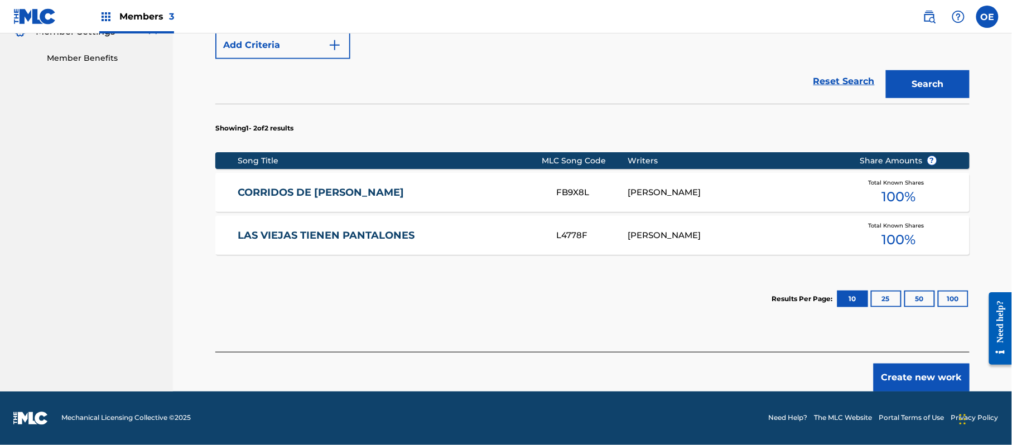
click at [908, 365] on button "Create new work" at bounding box center [922, 378] width 96 height 28
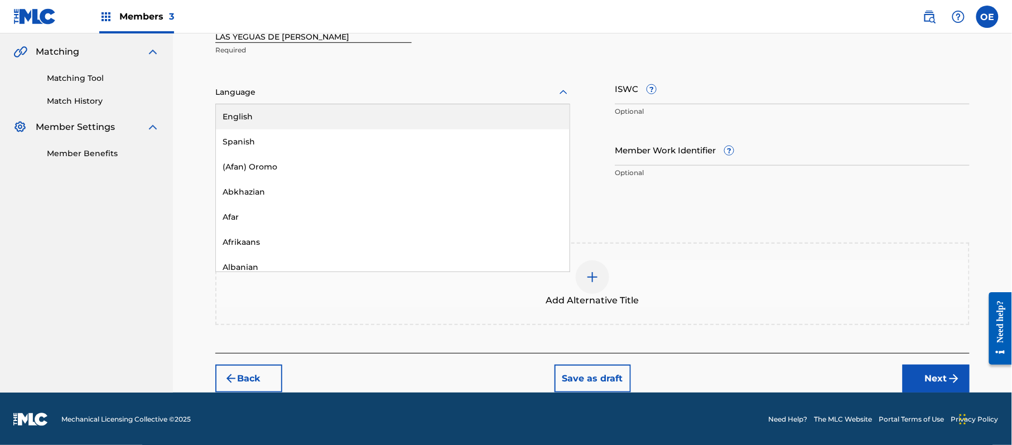
click at [314, 94] on div at bounding box center [392, 92] width 355 height 14
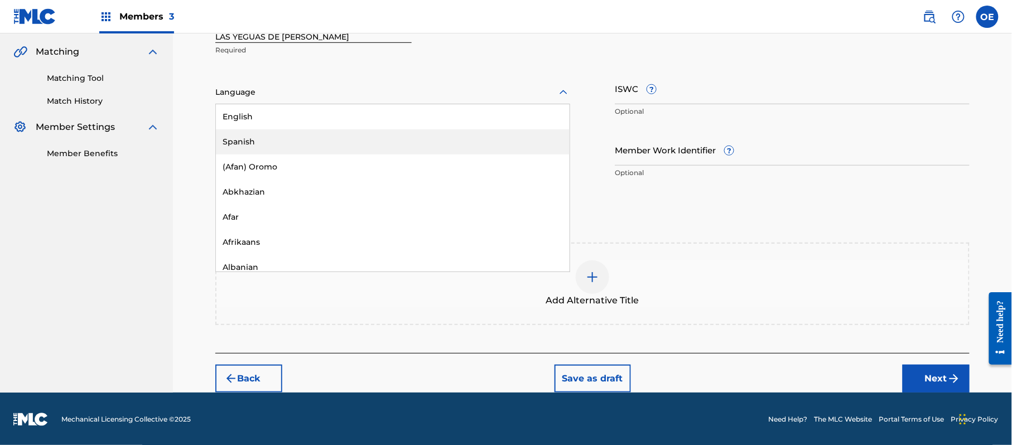
click at [316, 137] on div "Spanish" at bounding box center [393, 141] width 354 height 25
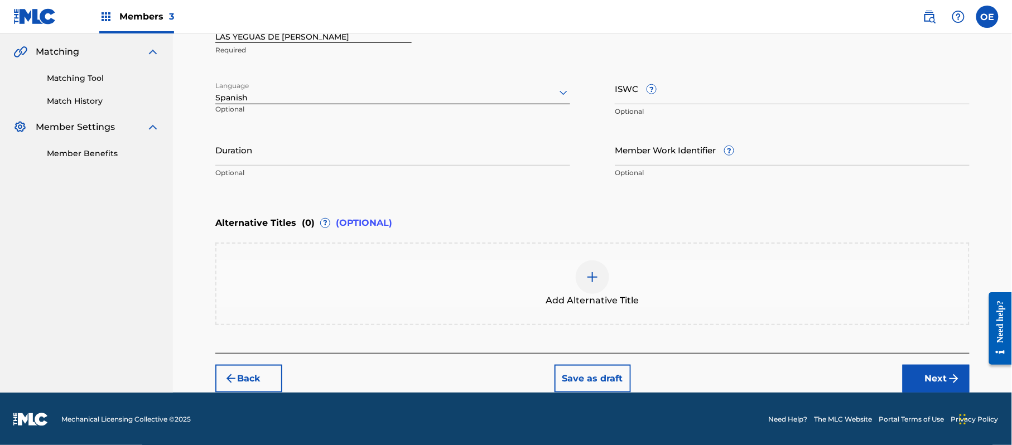
click at [925, 367] on button "Next" at bounding box center [936, 379] width 67 height 28
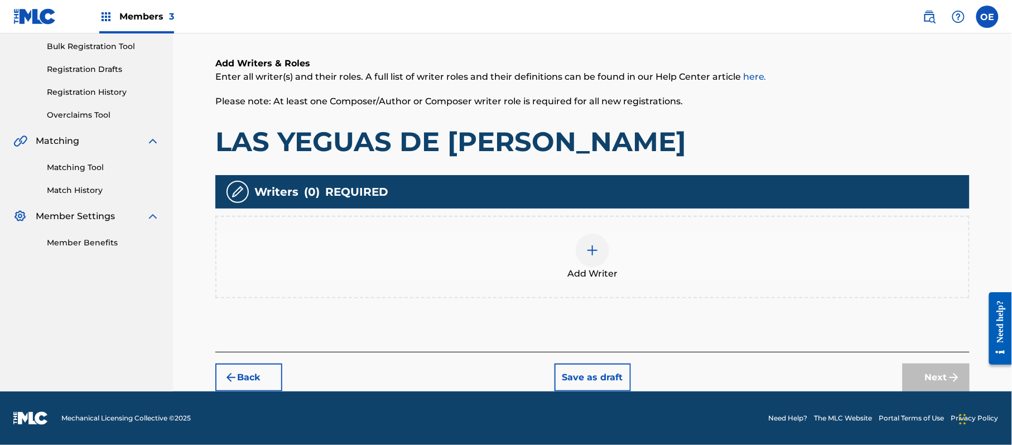
scroll to position [50, 0]
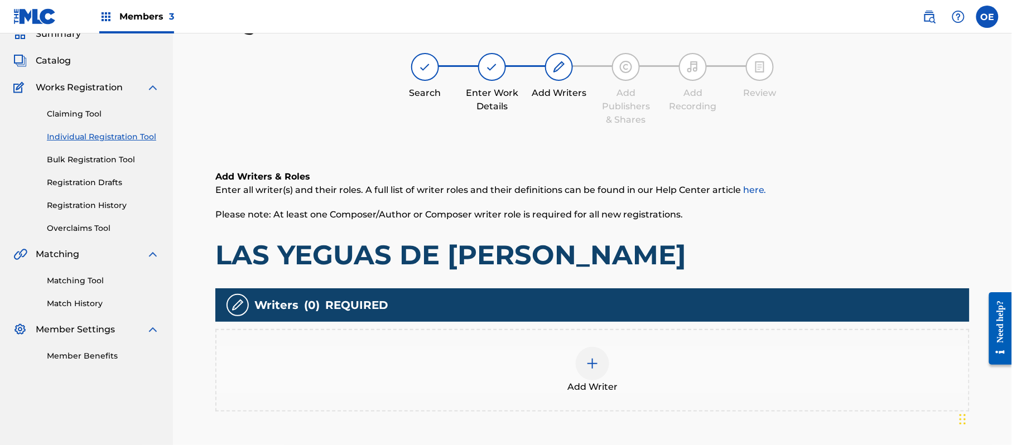
click at [593, 367] on img at bounding box center [592, 363] width 13 height 13
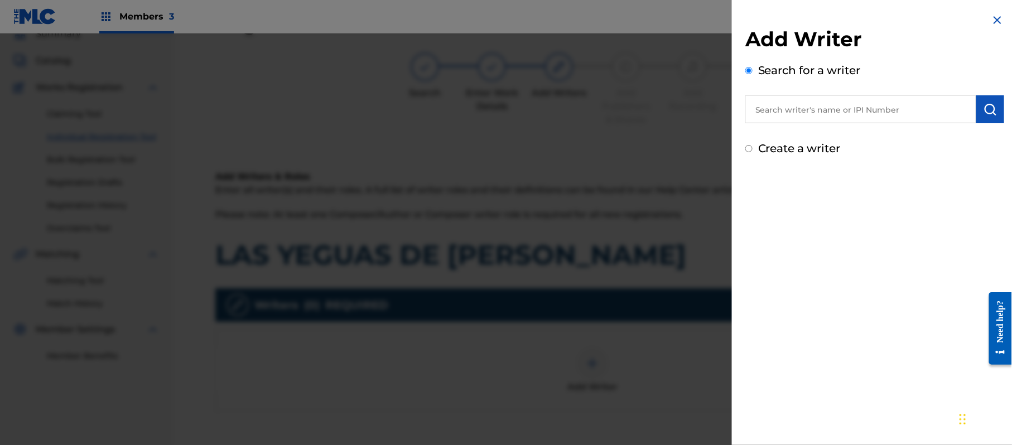
click at [777, 155] on div "Create a writer" at bounding box center [874, 148] width 259 height 17
click at [777, 150] on label "Create a writer" at bounding box center [799, 148] width 83 height 13
radio input "true"
click at [753, 150] on input "Create a writer" at bounding box center [748, 148] width 7 height 7
radio input "false"
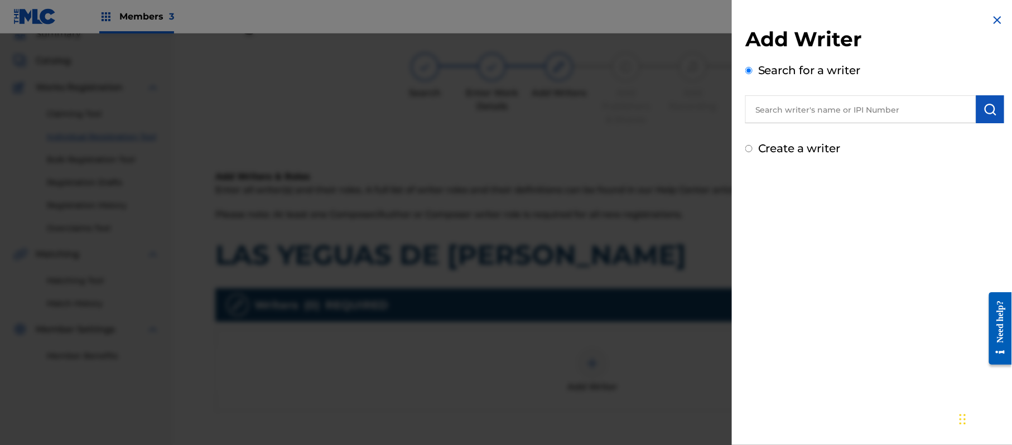
radio input "true"
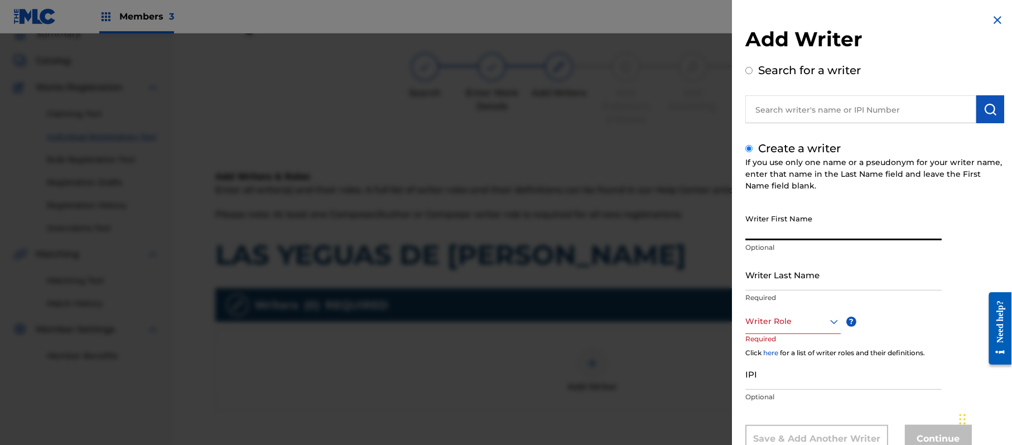
paste input "[PERSON_NAME]"
type input "[PERSON_NAME]"
paste input "[PERSON_NAME]"
type input "[PERSON_NAME]"
drag, startPoint x: 841, startPoint y: 217, endPoint x: 839, endPoint y: 225, distance: 8.7
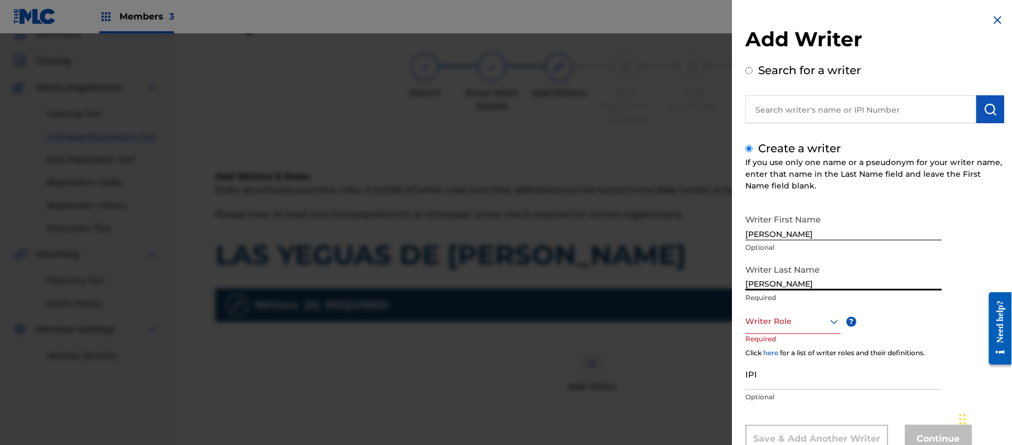
click at [839, 225] on input "[PERSON_NAME]" at bounding box center [843, 225] width 196 height 32
drag, startPoint x: 815, startPoint y: 231, endPoint x: 791, endPoint y: 239, distance: 25.4
click at [791, 239] on input "[PERSON_NAME]" at bounding box center [843, 225] width 196 height 32
type input "[PERSON_NAME]"
drag, startPoint x: 795, startPoint y: 286, endPoint x: 719, endPoint y: 286, distance: 75.9
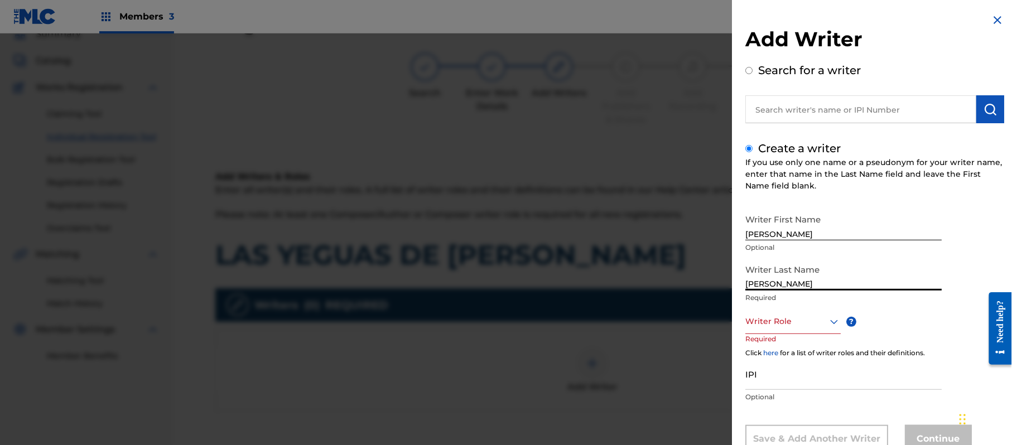
click at [719, 286] on div "Add Writer Search for a writer Create a writer If you use only one name or a ps…" at bounding box center [506, 239] width 1012 height 412
type input "[PERSON_NAME]"
click at [768, 314] on div "8 results available. Use Up and Down to choose options, press Enter to select t…" at bounding box center [792, 321] width 95 height 25
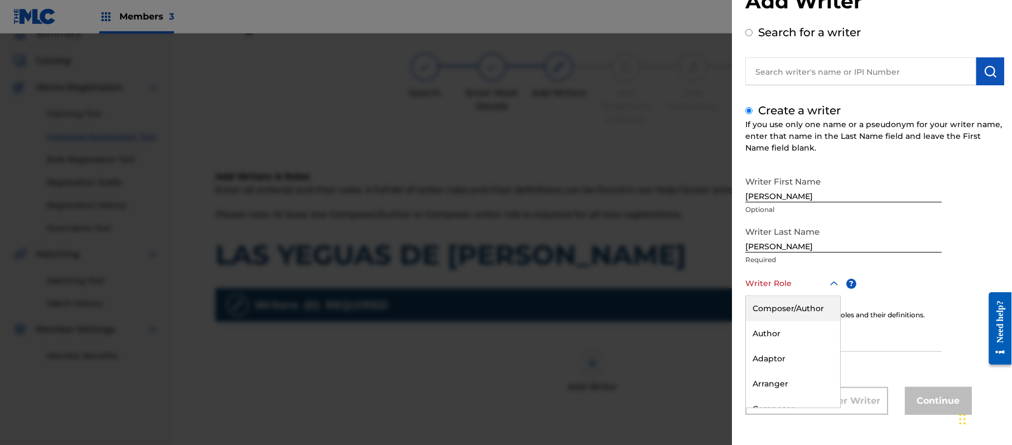
click at [769, 313] on div "Composer/Author" at bounding box center [793, 308] width 94 height 25
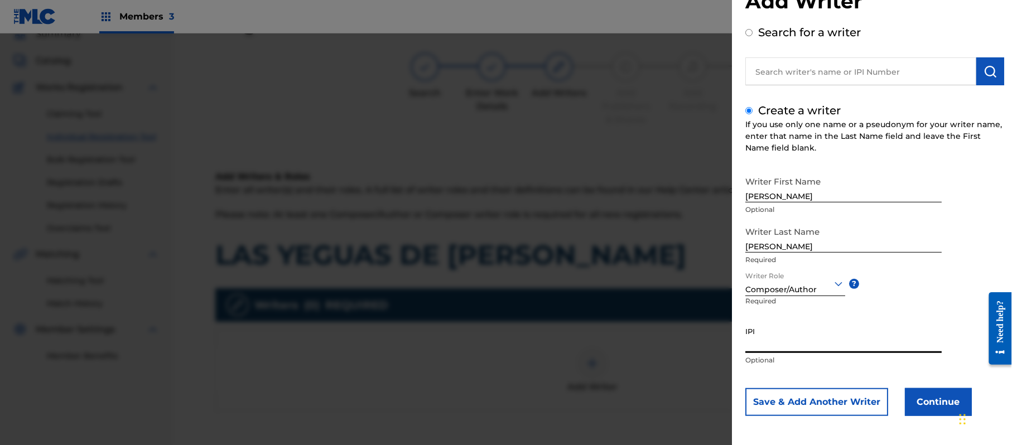
paste input "357223564"
type input "357223564"
click at [905, 410] on button "Continue" at bounding box center [938, 402] width 67 height 28
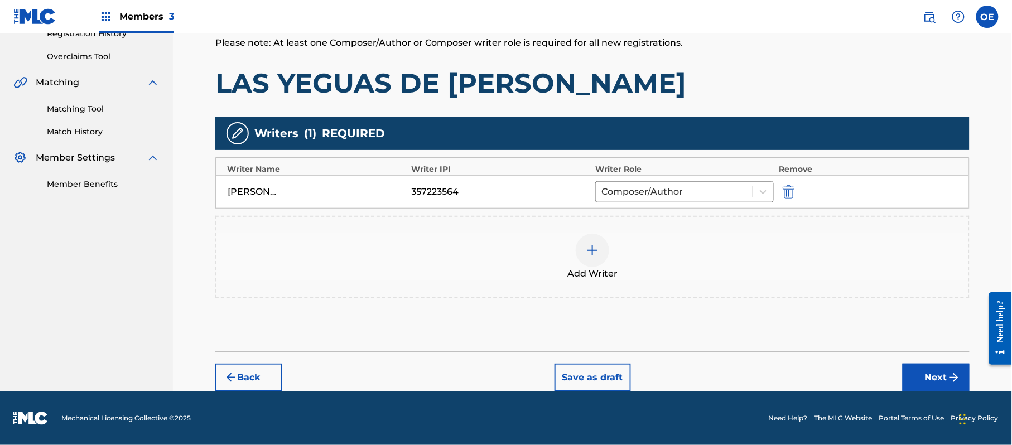
click at [904, 386] on button "Next" at bounding box center [936, 378] width 67 height 28
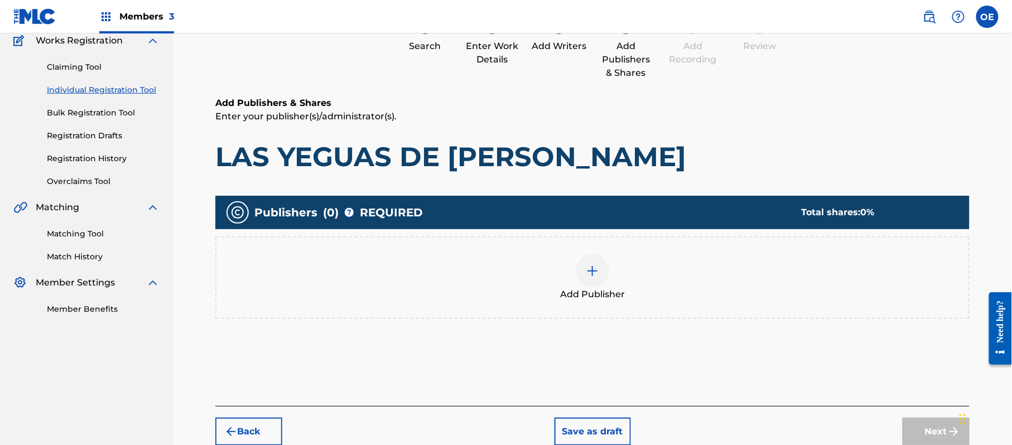
scroll to position [50, 0]
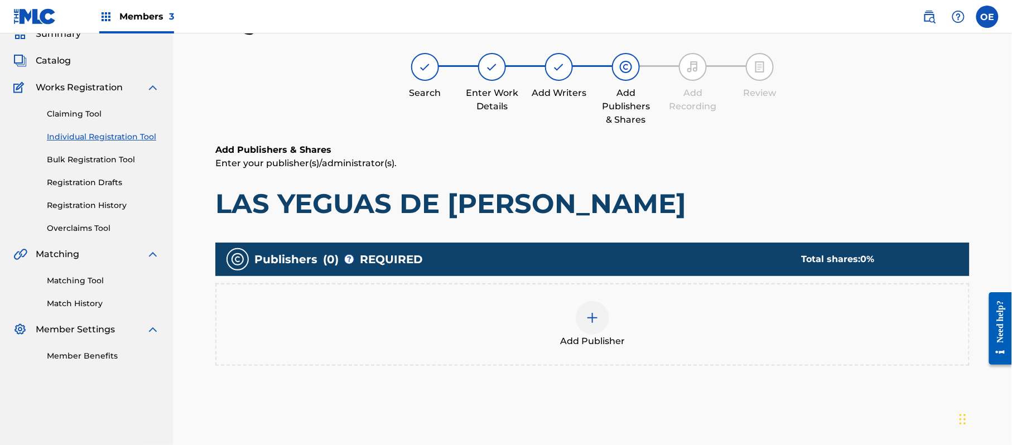
click at [567, 387] on div "Publishers ( 0 ) ? REQUIRED Total shares: 0 % Add Publisher" at bounding box center [592, 320] width 754 height 167
click at [603, 345] on span "Add Publisher" at bounding box center [592, 341] width 65 height 13
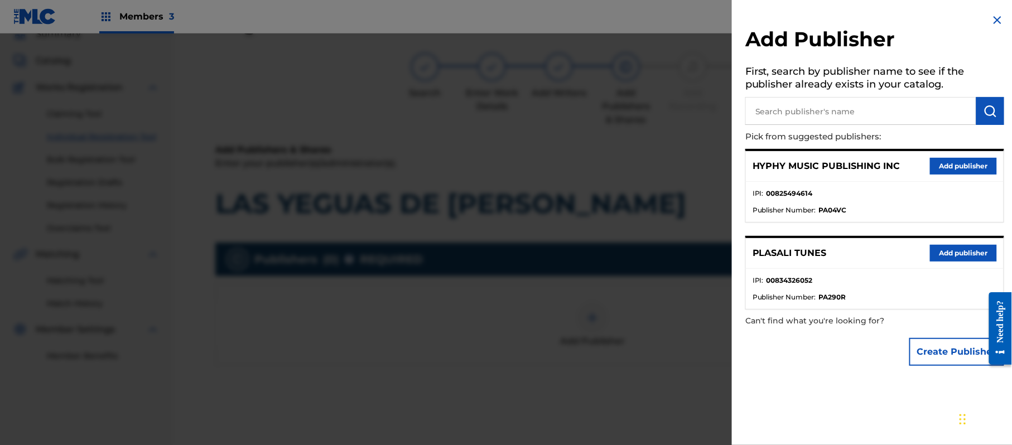
click at [952, 165] on button "Add publisher" at bounding box center [963, 166] width 67 height 17
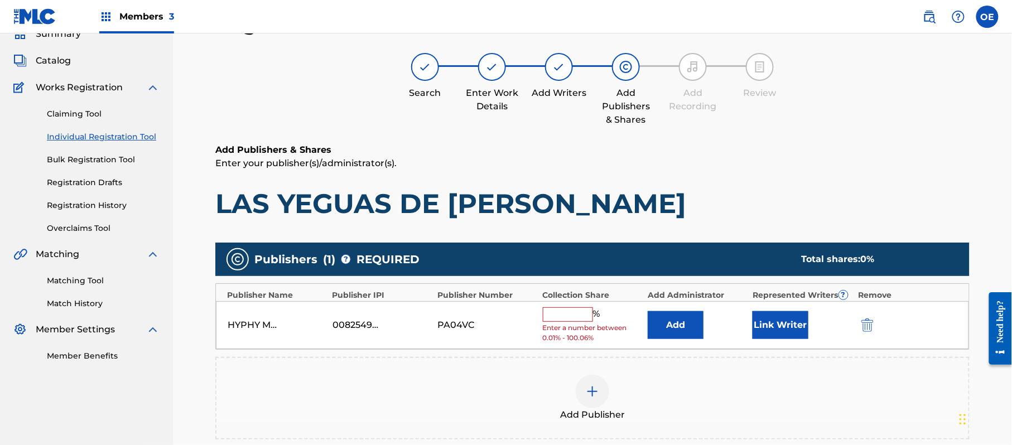
click at [543, 309] on input "text" at bounding box center [568, 314] width 50 height 15
type input "100"
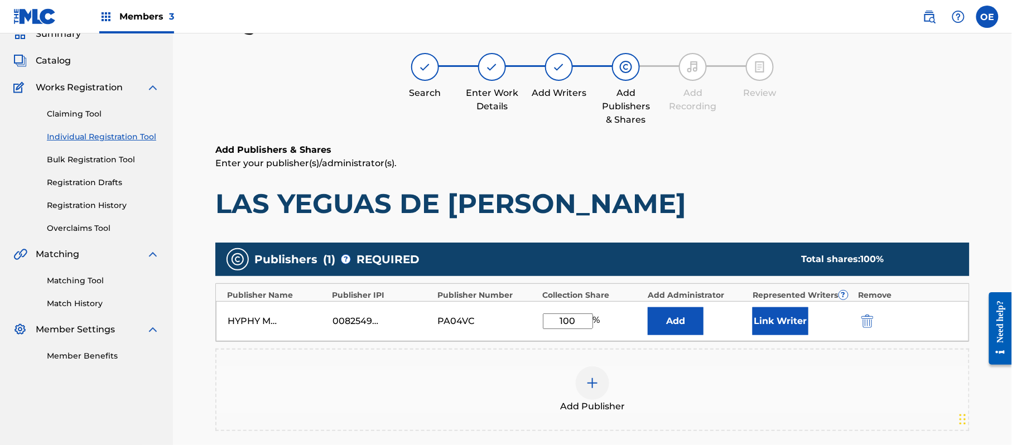
click at [775, 317] on button "Link Writer" at bounding box center [781, 321] width 56 height 28
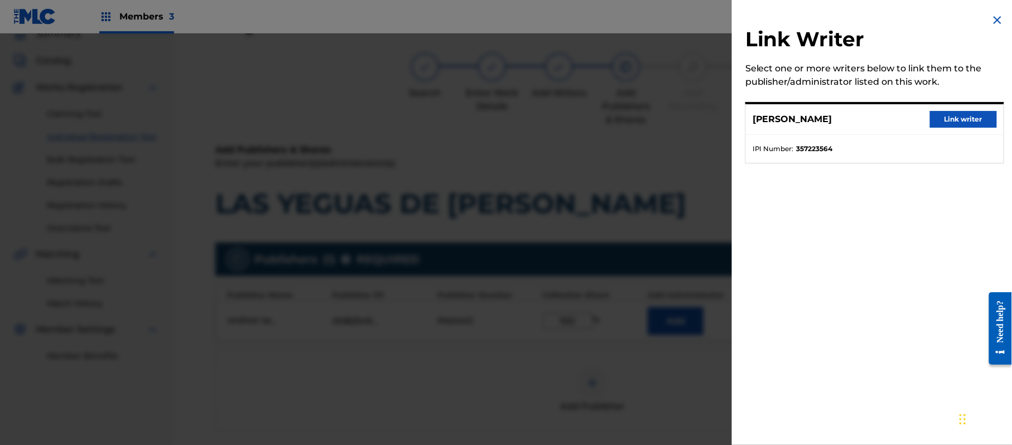
click at [933, 119] on button "Link writer" at bounding box center [963, 119] width 67 height 17
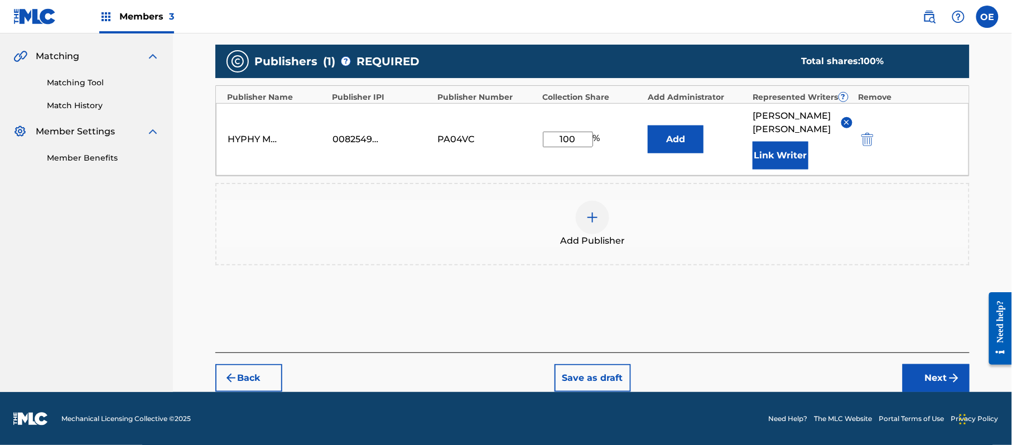
click at [946, 373] on button "Next" at bounding box center [936, 378] width 67 height 28
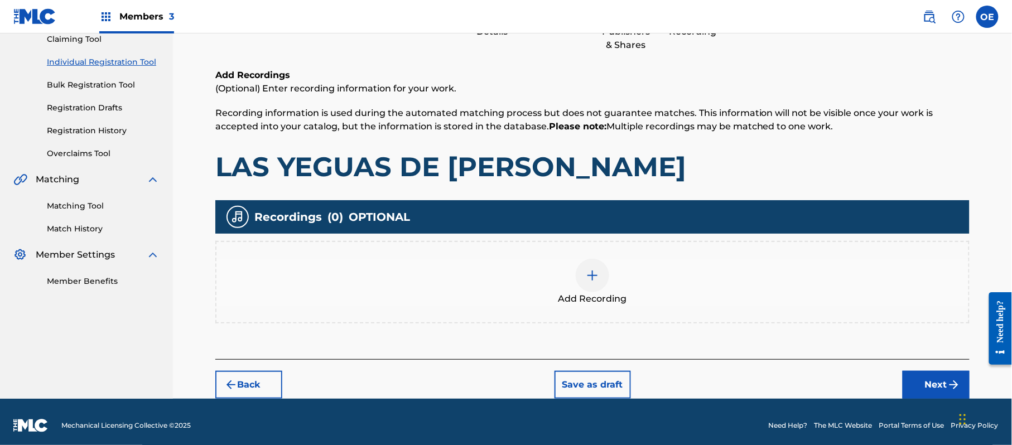
scroll to position [131, 0]
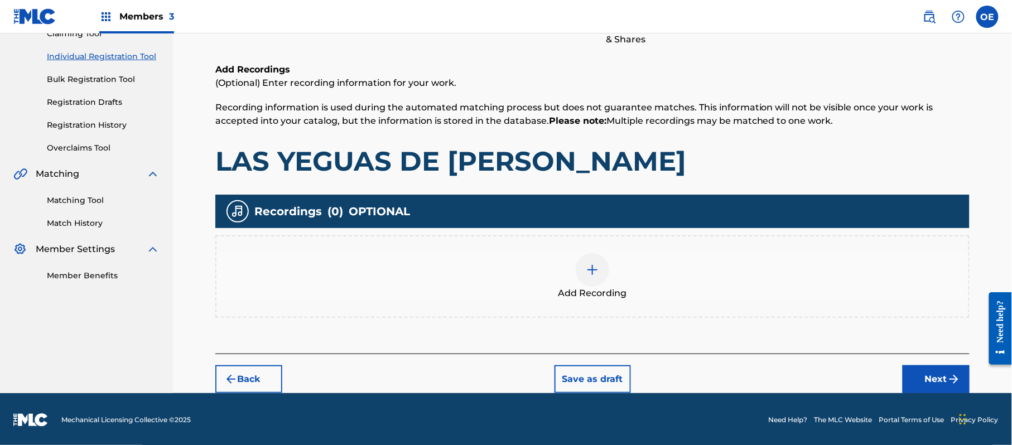
click at [597, 283] on div at bounding box center [592, 269] width 33 height 33
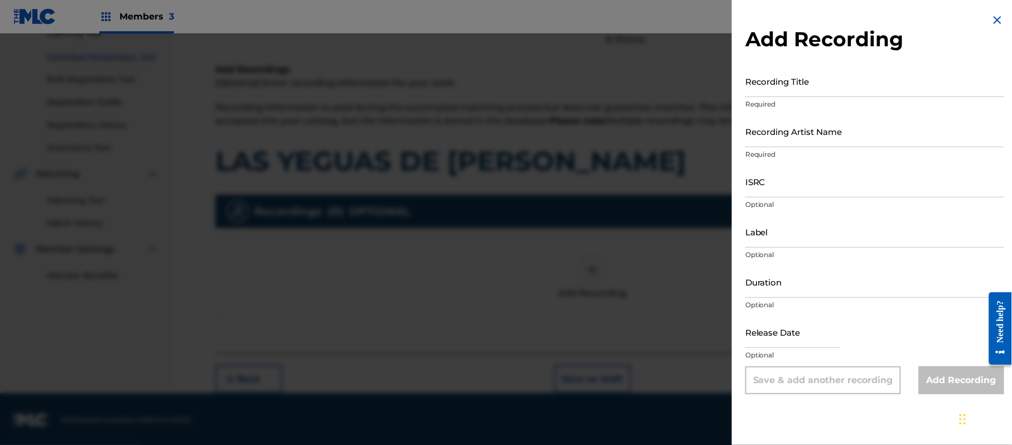
click at [991, 17] on img at bounding box center [997, 19] width 13 height 13
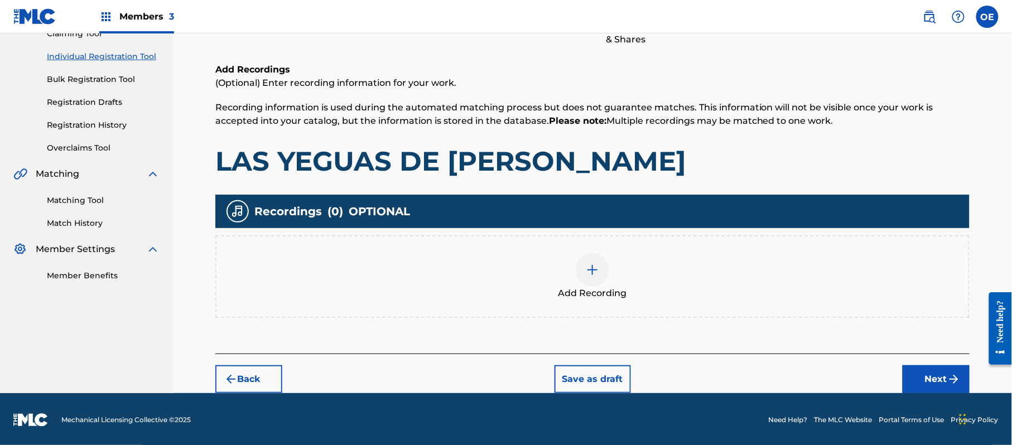
click at [953, 376] on img "submit" at bounding box center [953, 379] width 13 height 13
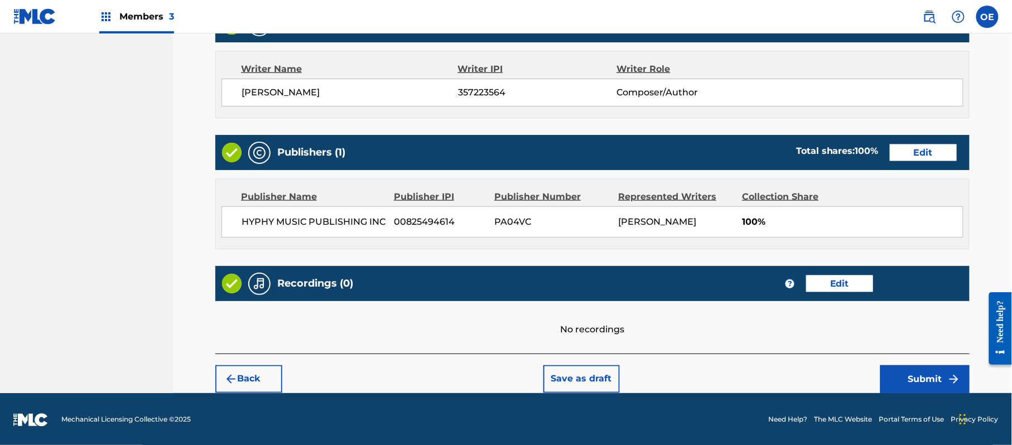
scroll to position [463, 0]
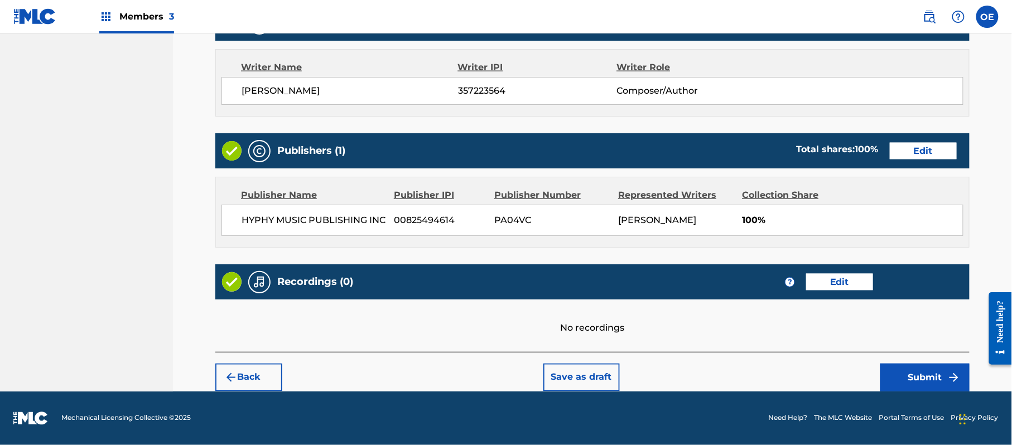
click at [907, 365] on button "Submit" at bounding box center [924, 378] width 89 height 28
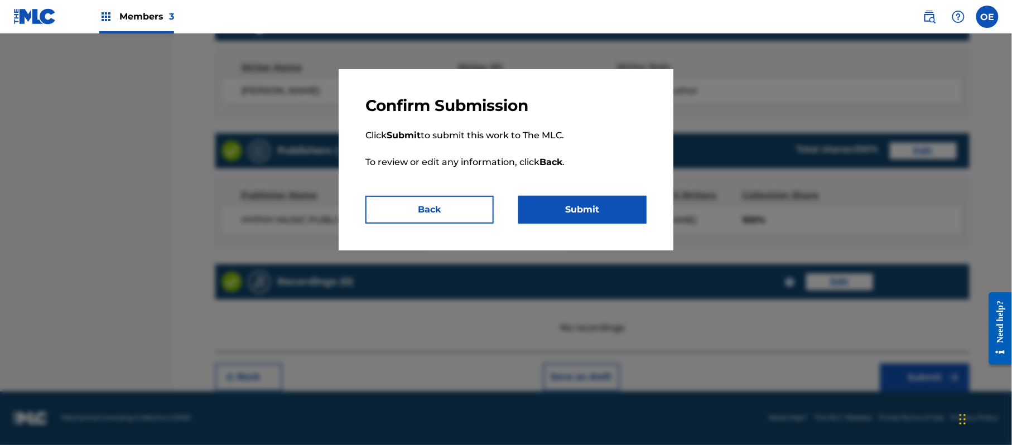
click at [614, 209] on button "Submit" at bounding box center [582, 210] width 128 height 28
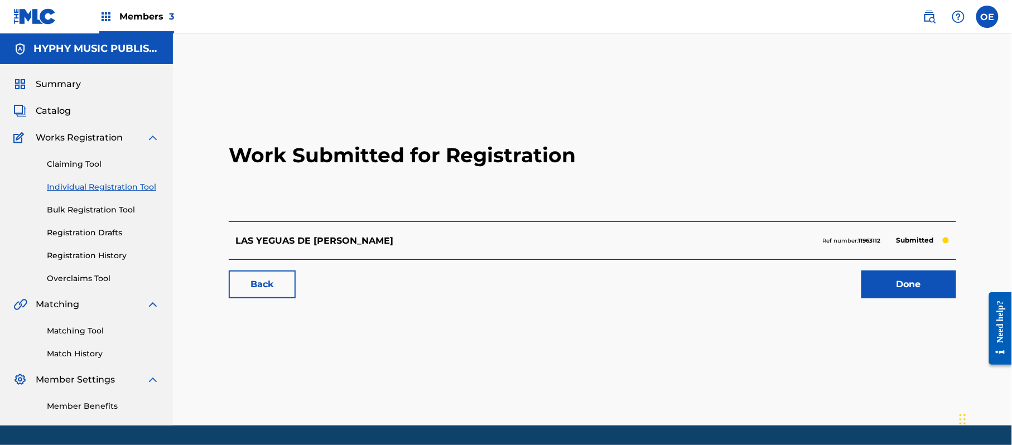
click at [126, 183] on link "Individual Registration Tool" at bounding box center [103, 187] width 113 height 12
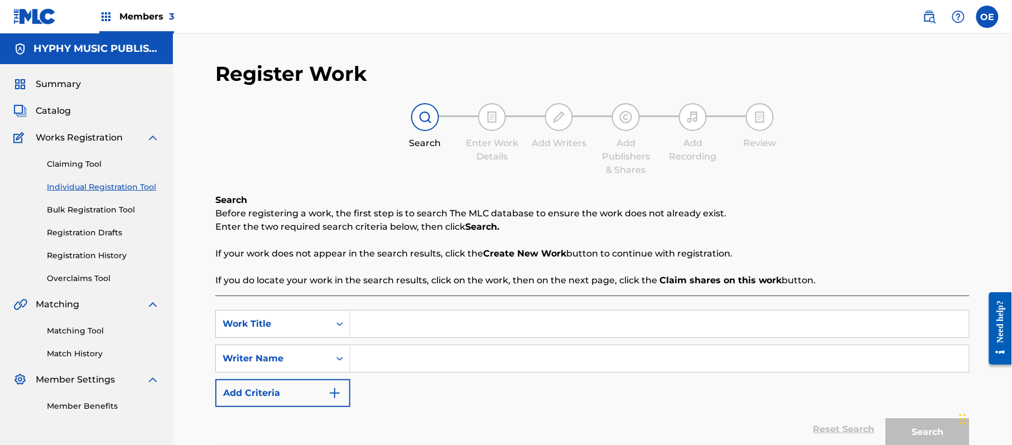
paste input "LE BRINCA EL CABALLO EL PAPIRRRIQUI"
type input "LE BRINCA EL CABALLO EL PAPIRRRIQUI"
paste input "[PERSON_NAME]"
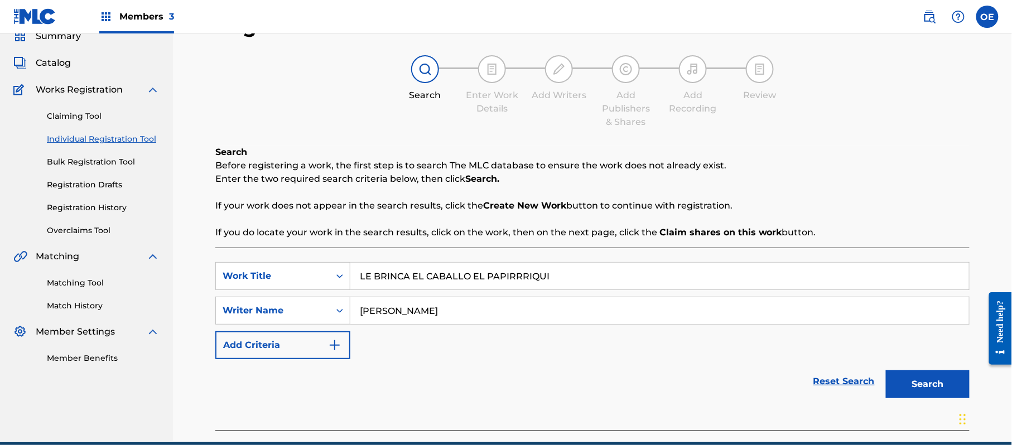
scroll to position [99, 0]
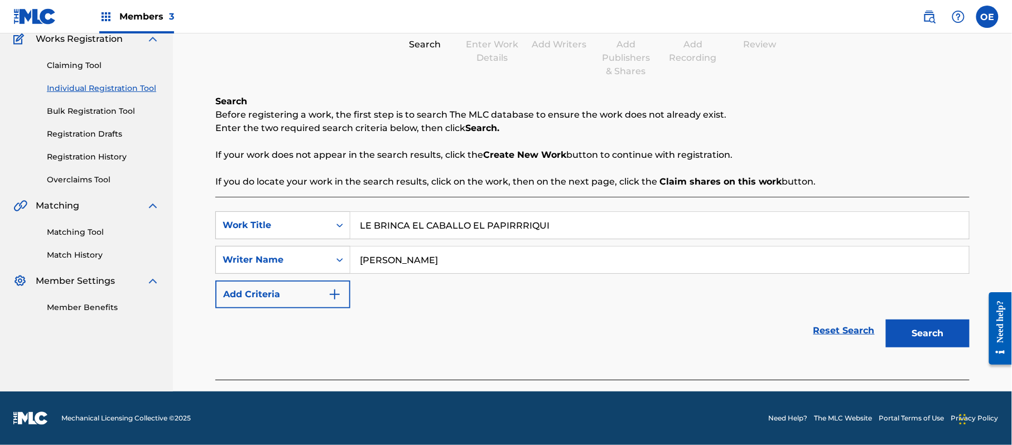
type input "[PERSON_NAME]"
click at [918, 318] on div "Search" at bounding box center [924, 331] width 89 height 45
click at [932, 349] on div "Search" at bounding box center [924, 331] width 89 height 45
click at [874, 330] on link "Reset Search" at bounding box center [844, 331] width 73 height 25
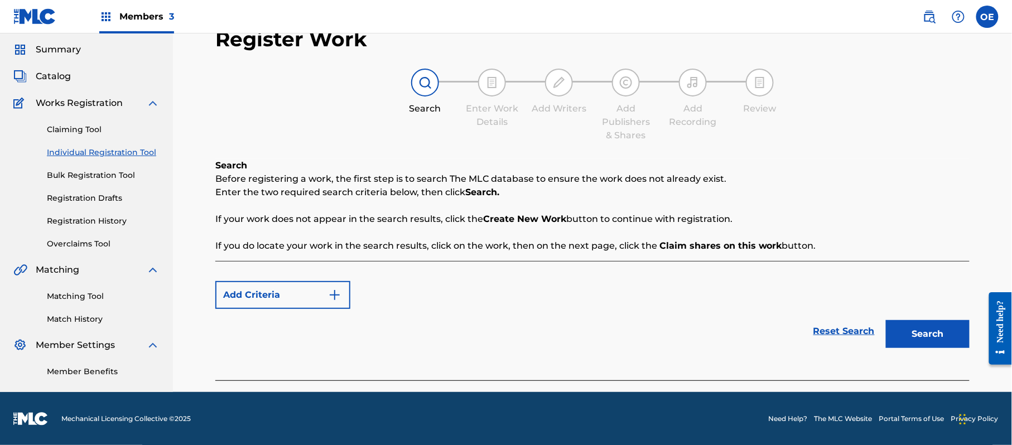
click at [850, 335] on link "Reset Search" at bounding box center [844, 331] width 73 height 25
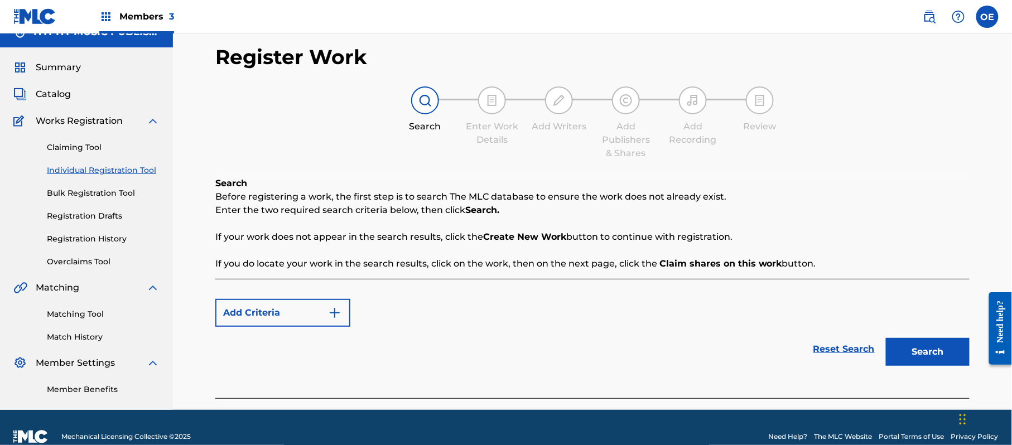
scroll to position [0, 0]
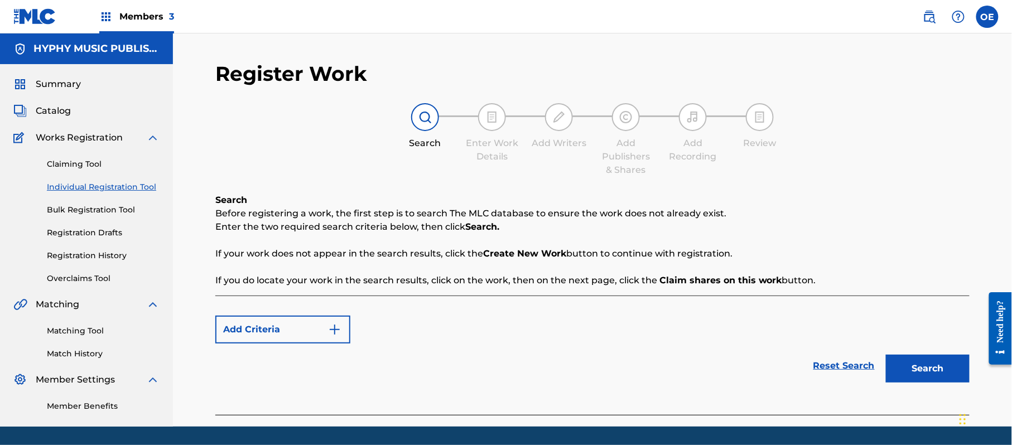
click at [299, 324] on button "Add Criteria" at bounding box center [282, 330] width 135 height 28
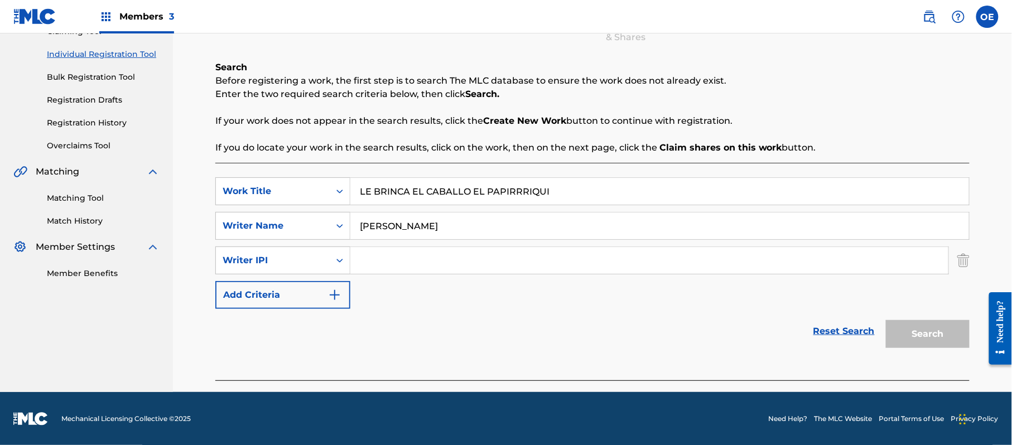
click at [965, 259] on img "Search Form" at bounding box center [963, 261] width 12 height 28
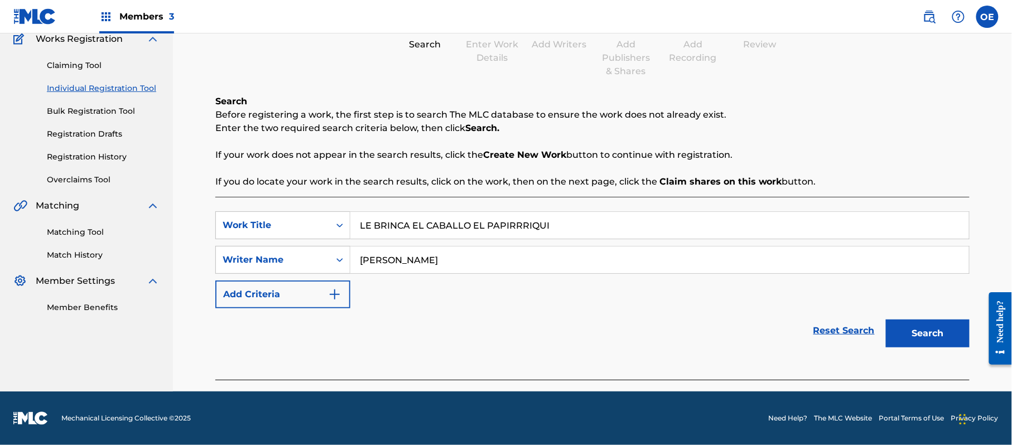
click at [933, 326] on button "Search" at bounding box center [928, 334] width 84 height 28
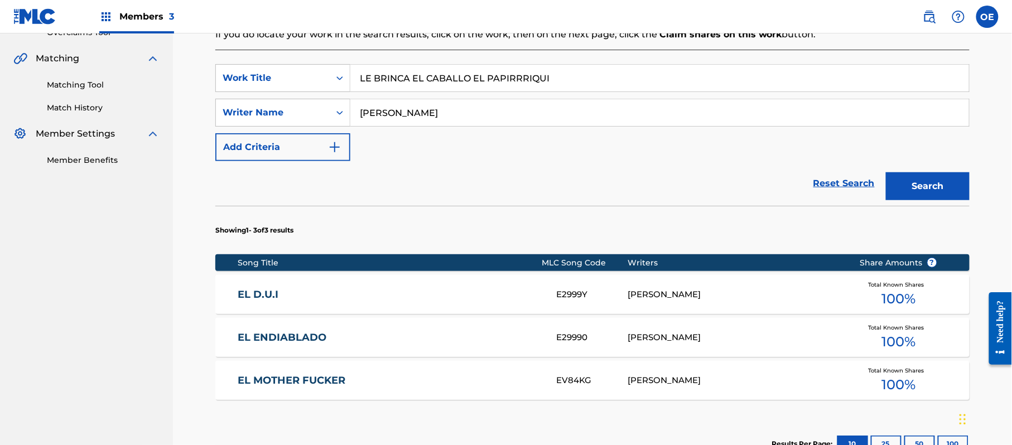
scroll to position [248, 0]
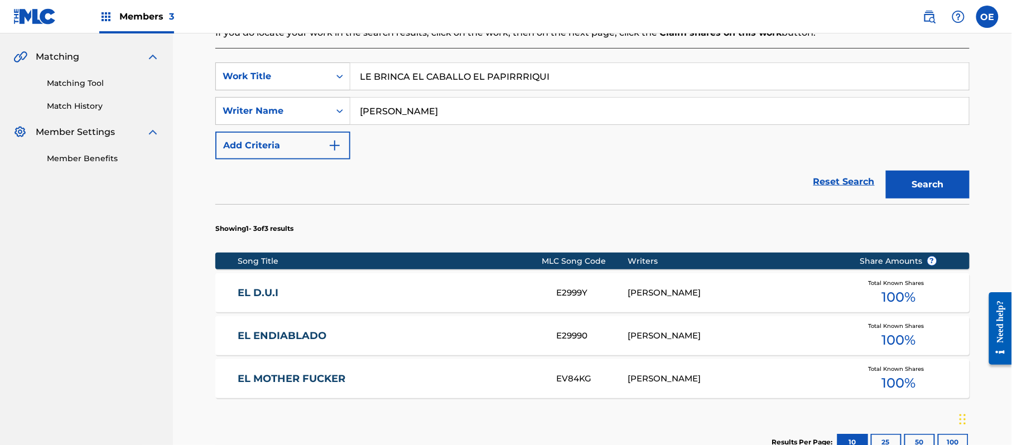
drag, startPoint x: 413, startPoint y: 114, endPoint x: 404, endPoint y: 114, distance: 8.9
click at [404, 114] on input "[PERSON_NAME]" at bounding box center [659, 111] width 619 height 27
click at [510, 80] on input "LE BRINCA EL CABALLO EL PAPIRRRIQUI" at bounding box center [659, 76] width 619 height 27
click at [512, 78] on input "LE BRINCA EL CABALLO EL PAPIRRRIQUI" at bounding box center [659, 76] width 619 height 27
type input "LE BRINCA EL CABALLO EL PAPIRRIQUI"
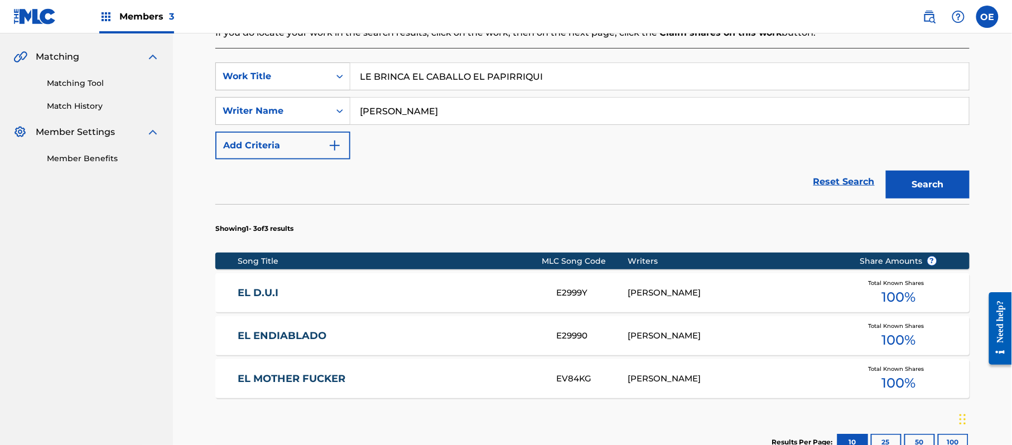
click at [886, 171] on button "Search" at bounding box center [928, 185] width 84 height 28
drag, startPoint x: 416, startPoint y: 112, endPoint x: 395, endPoint y: 117, distance: 21.7
click at [395, 117] on input "[PERSON_NAME]" at bounding box center [659, 111] width 619 height 27
click at [886, 171] on button "Search" at bounding box center [928, 185] width 84 height 28
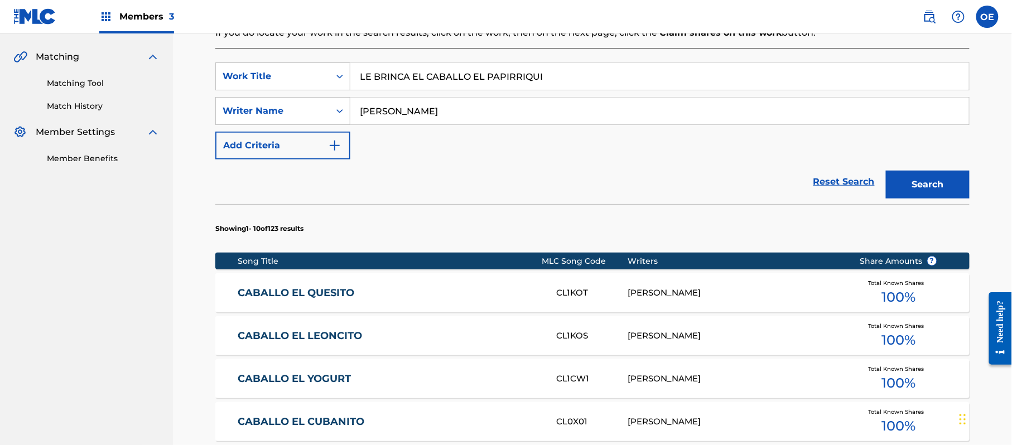
type input "[PERSON_NAME]"
click at [886, 171] on button "Search" at bounding box center [928, 185] width 84 height 28
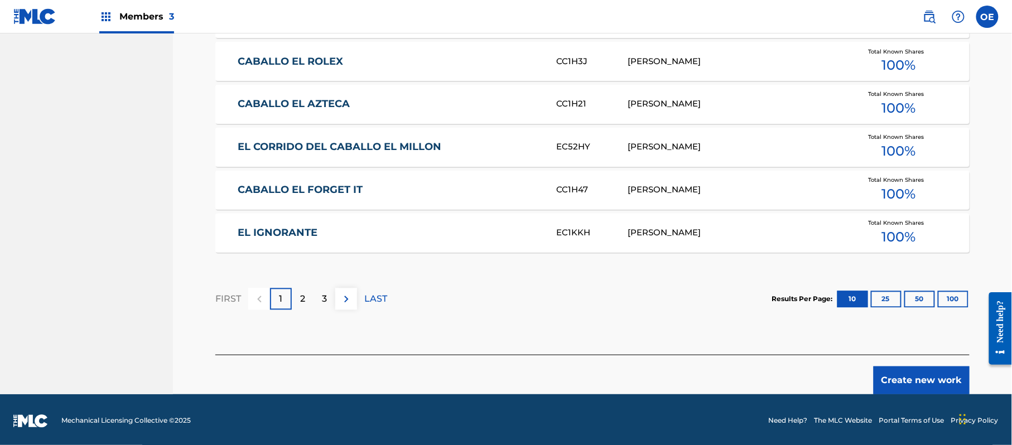
click at [902, 382] on button "Create new work" at bounding box center [922, 381] width 96 height 28
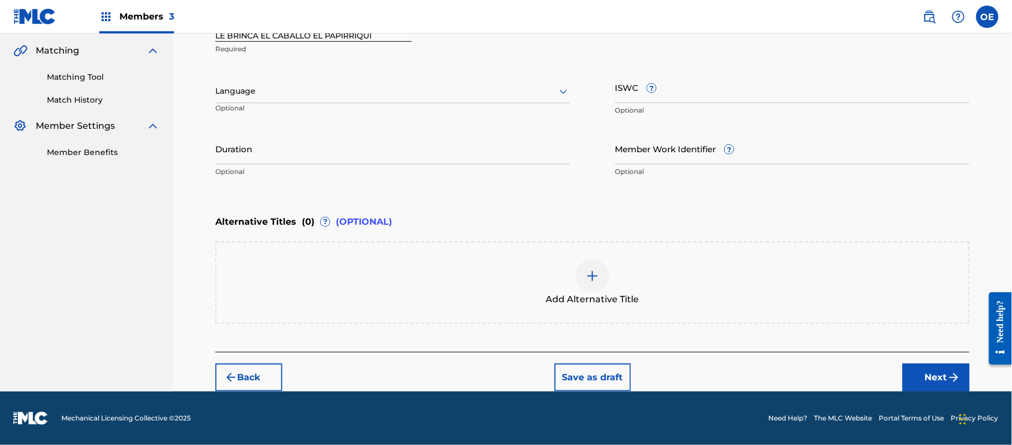
scroll to position [253, 0]
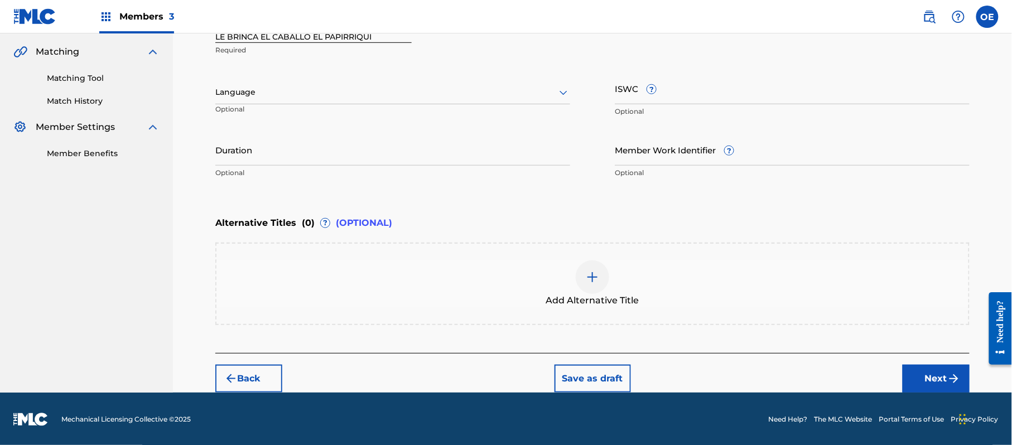
click at [279, 97] on div at bounding box center [392, 92] width 355 height 14
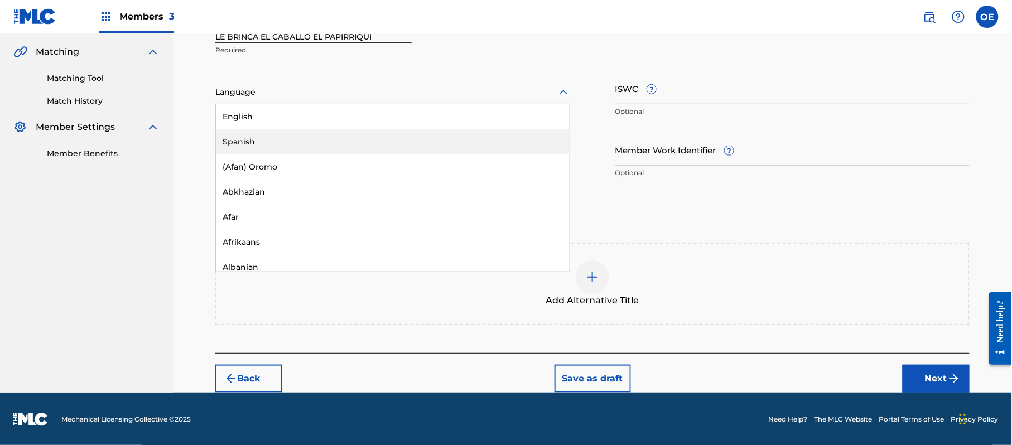
click at [279, 141] on div "Spanish" at bounding box center [393, 141] width 354 height 25
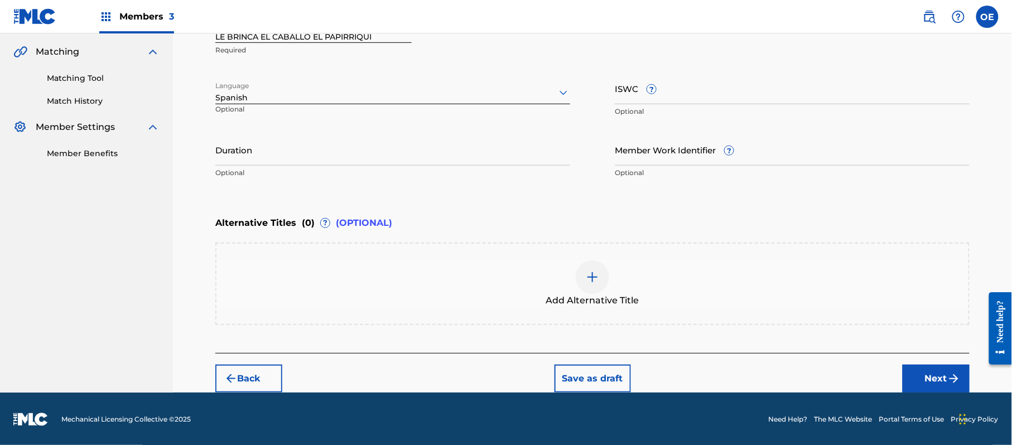
click at [934, 365] on button "Next" at bounding box center [936, 379] width 67 height 28
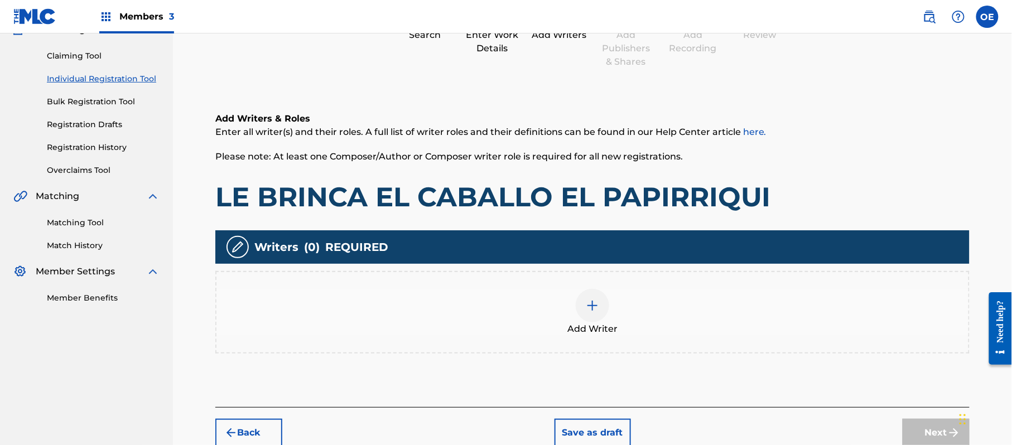
scroll to position [50, 0]
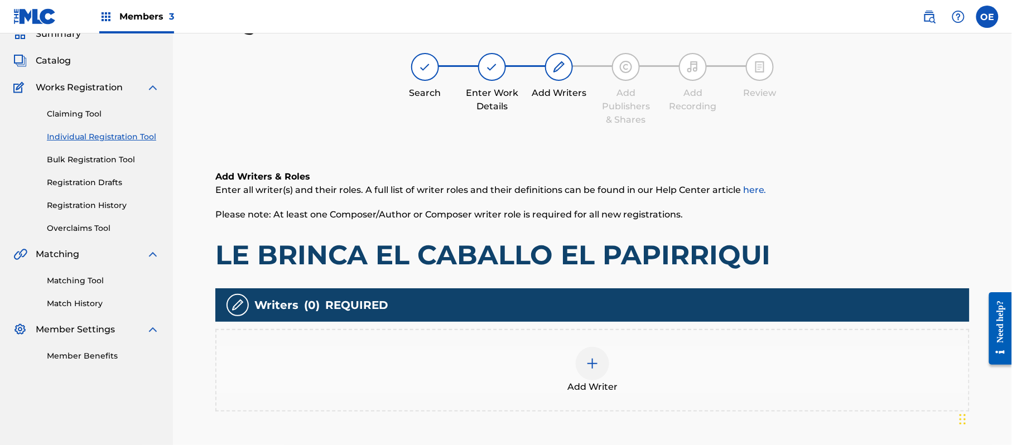
click at [728, 367] on div "Add Writer" at bounding box center [592, 370] width 752 height 47
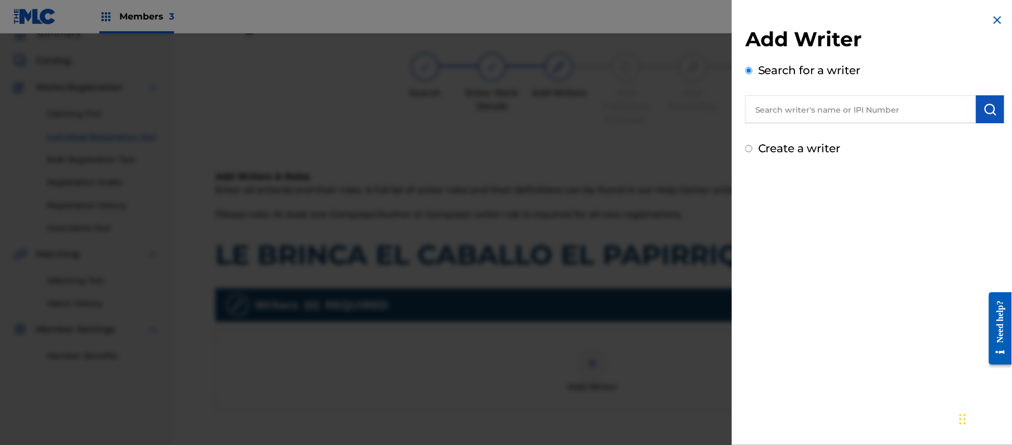
click at [796, 143] on label "Create a writer" at bounding box center [799, 148] width 83 height 13
radio input "true"
click at [753, 145] on input "Create a writer" at bounding box center [748, 148] width 7 height 7
radio input "false"
radio input "true"
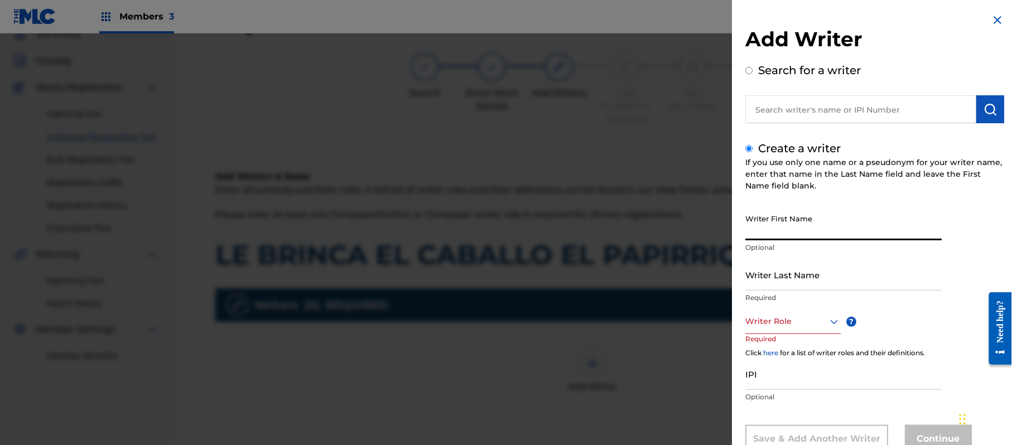
paste input "[PERSON_NAME]"
type input "[PERSON_NAME]"
paste input "[PERSON_NAME]"
type input "[PERSON_NAME]"
drag, startPoint x: 844, startPoint y: 228, endPoint x: 791, endPoint y: 242, distance: 54.4
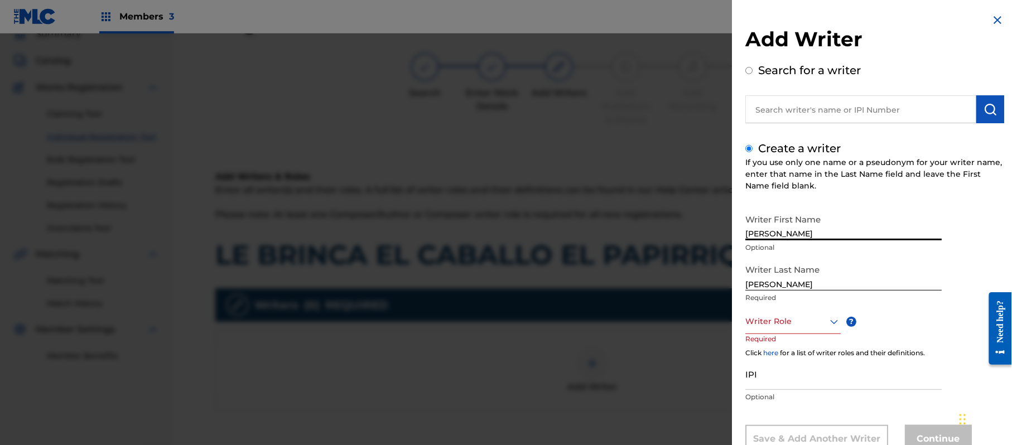
click at [791, 242] on div "Writer First Name [PERSON_NAME] Optional" at bounding box center [843, 234] width 196 height 50
type input "[PERSON_NAME]"
drag, startPoint x: 795, startPoint y: 288, endPoint x: 688, endPoint y: 311, distance: 109.0
click at [688, 311] on div "Add Writer Search for a writer Create a writer If you use only one name or a ps…" at bounding box center [506, 239] width 1012 height 412
type input "[PERSON_NAME]"
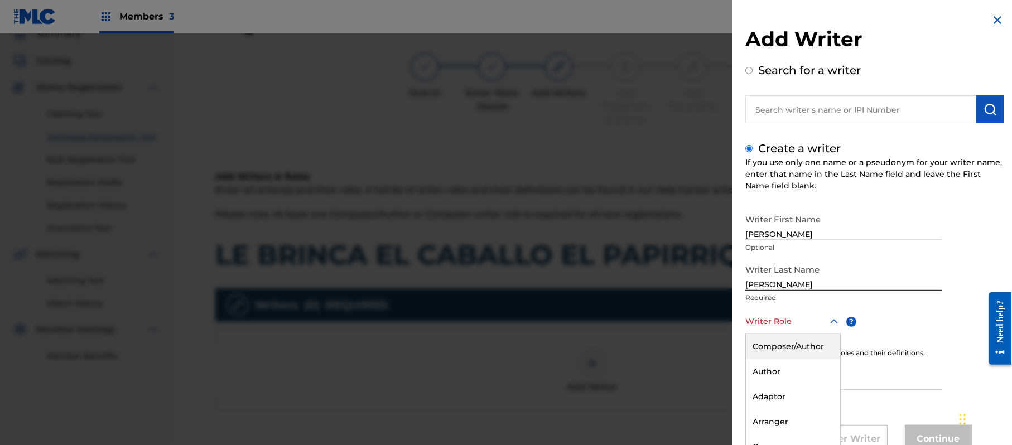
scroll to position [38, 0]
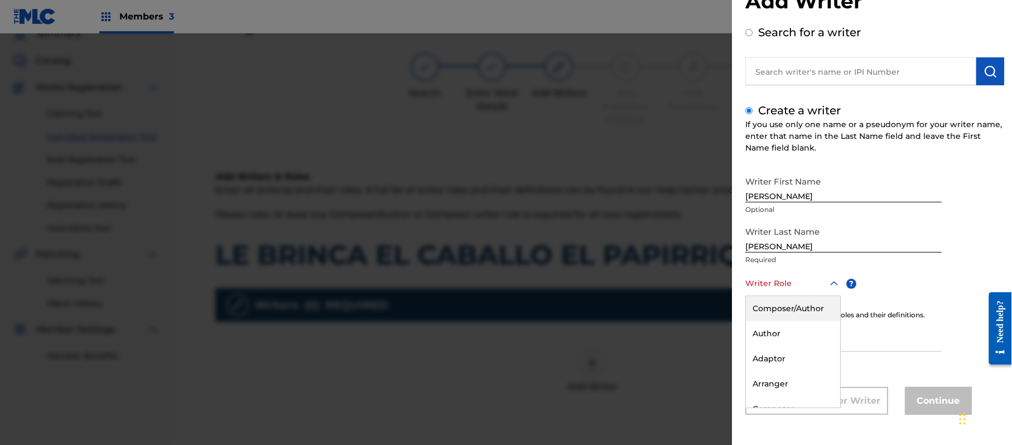
click at [764, 296] on div "8 results available. Use Up and Down to choose options, press Enter to select t…" at bounding box center [792, 283] width 95 height 25
click at [777, 313] on div "Composer/Author" at bounding box center [793, 308] width 94 height 25
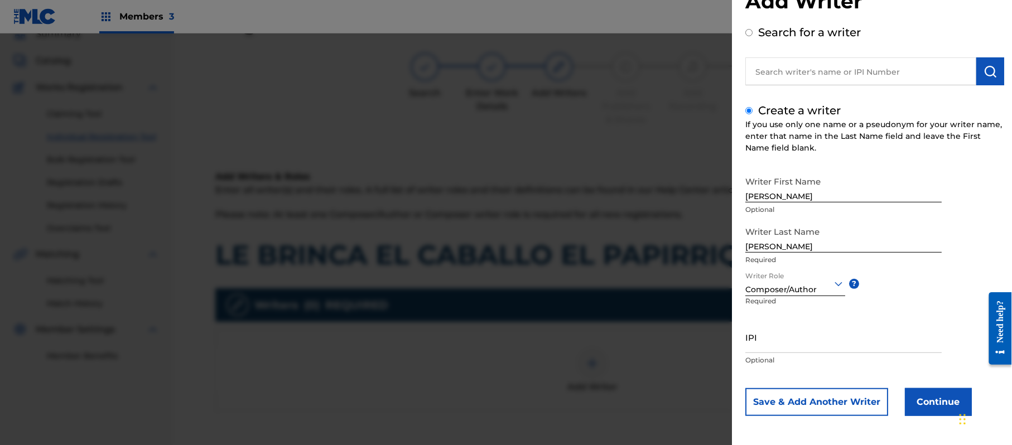
drag, startPoint x: 835, startPoint y: 358, endPoint x: 843, endPoint y: 337, distance: 22.6
paste input "357223564"
type input "357223564"
click at [941, 402] on button "Continue" at bounding box center [938, 402] width 67 height 28
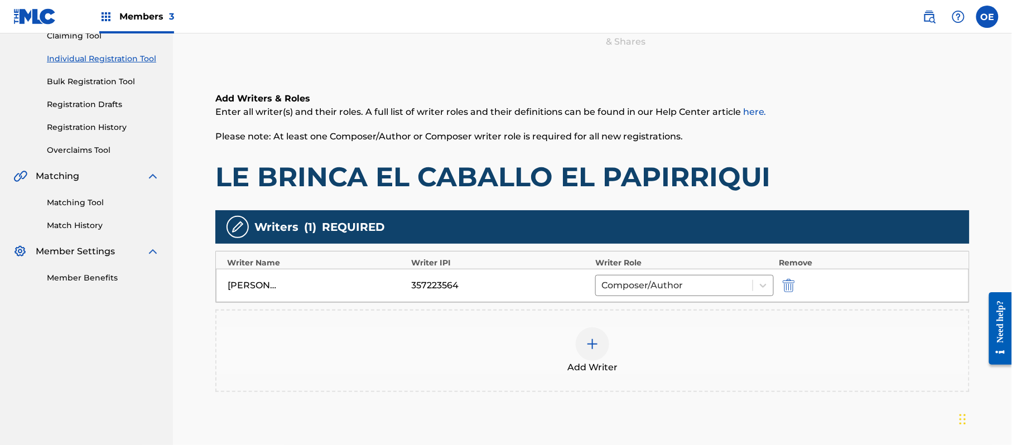
scroll to position [222, 0]
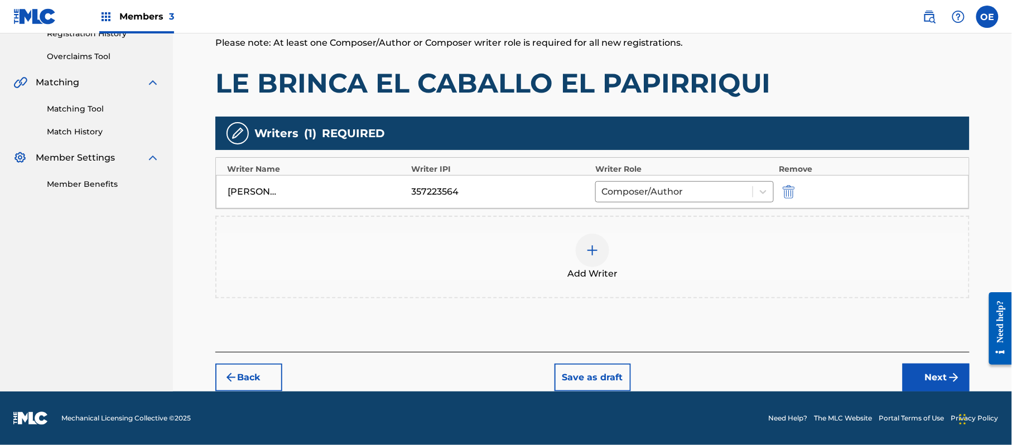
click at [935, 369] on button "Next" at bounding box center [936, 378] width 67 height 28
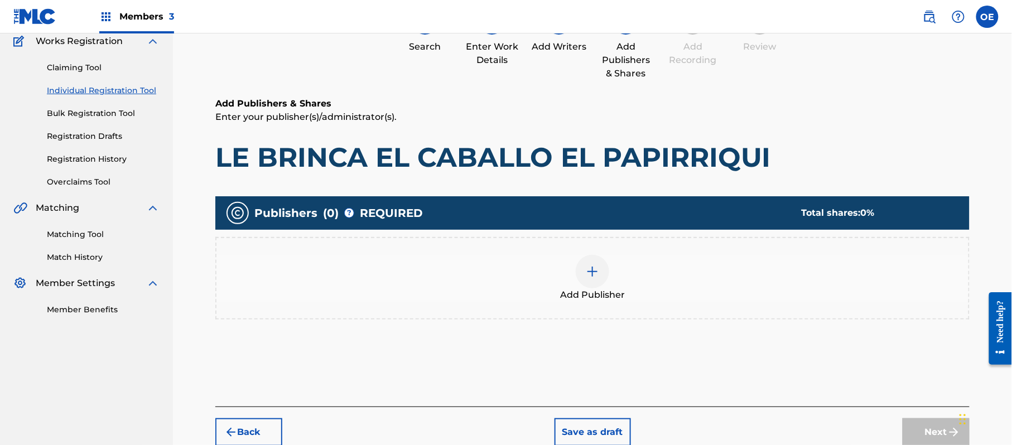
scroll to position [150, 0]
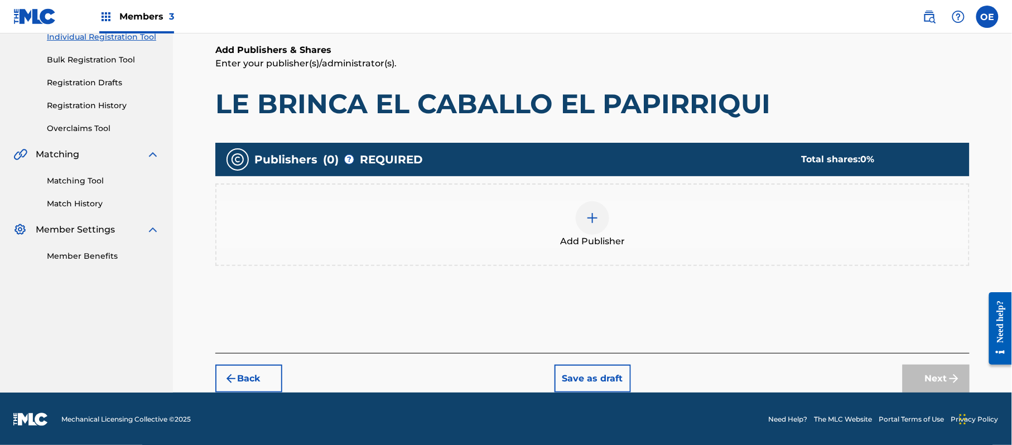
click at [605, 222] on div at bounding box center [592, 217] width 33 height 33
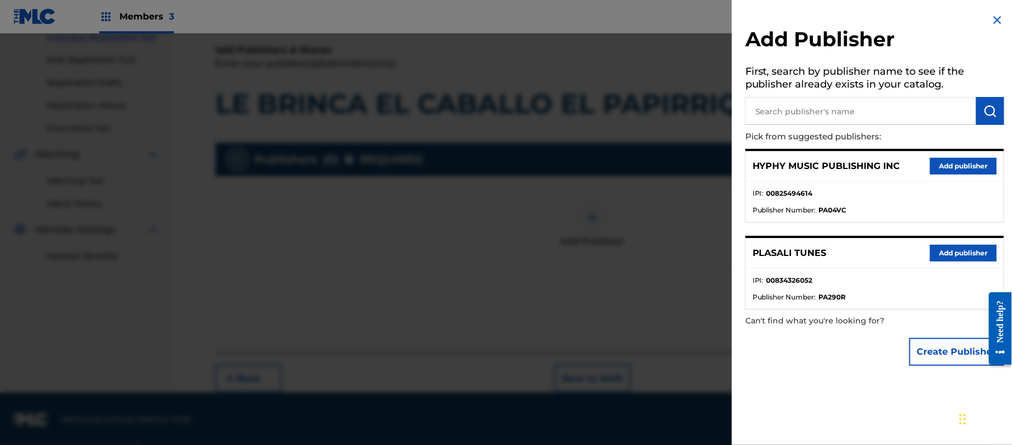
click at [965, 155] on div "HYPHY MUSIC PUBLISHING INC Add publisher" at bounding box center [875, 166] width 258 height 31
click at [965, 158] on button "Add publisher" at bounding box center [963, 166] width 67 height 17
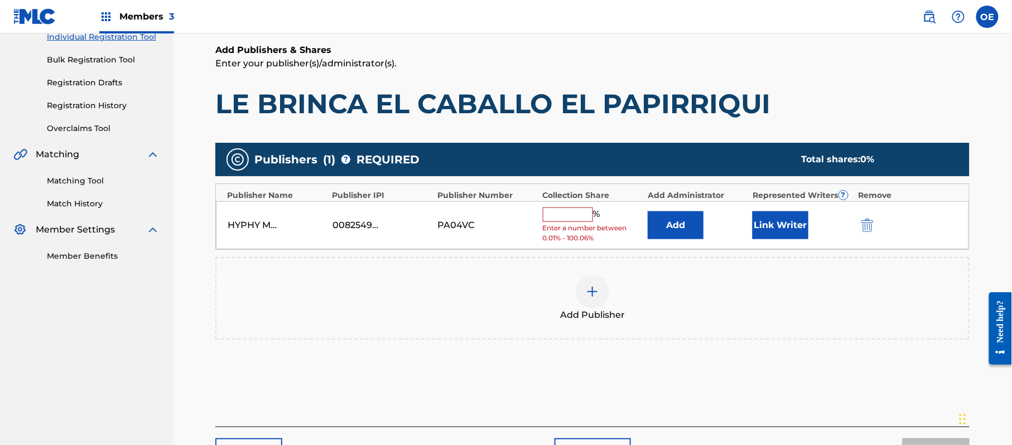
click at [589, 219] on input "text" at bounding box center [568, 215] width 50 height 15
type input "100"
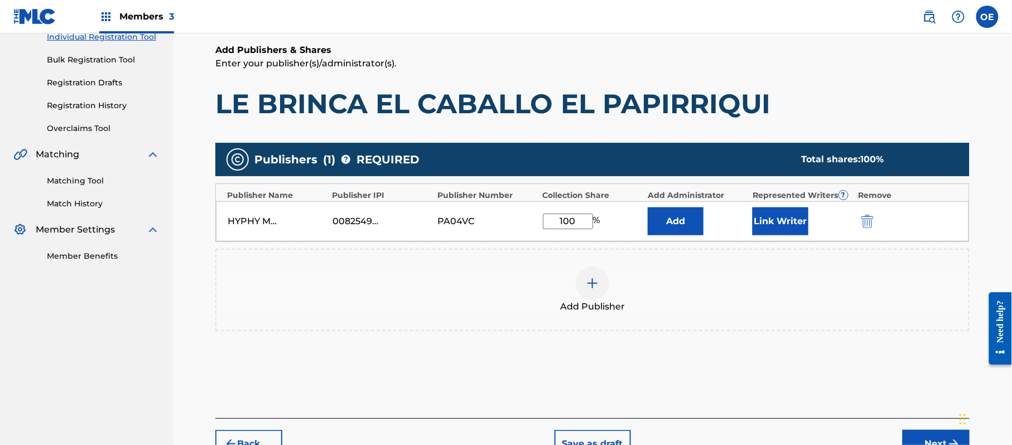
click at [740, 219] on div "Add" at bounding box center [697, 222] width 99 height 28
click at [779, 217] on button "Link Writer" at bounding box center [781, 222] width 56 height 28
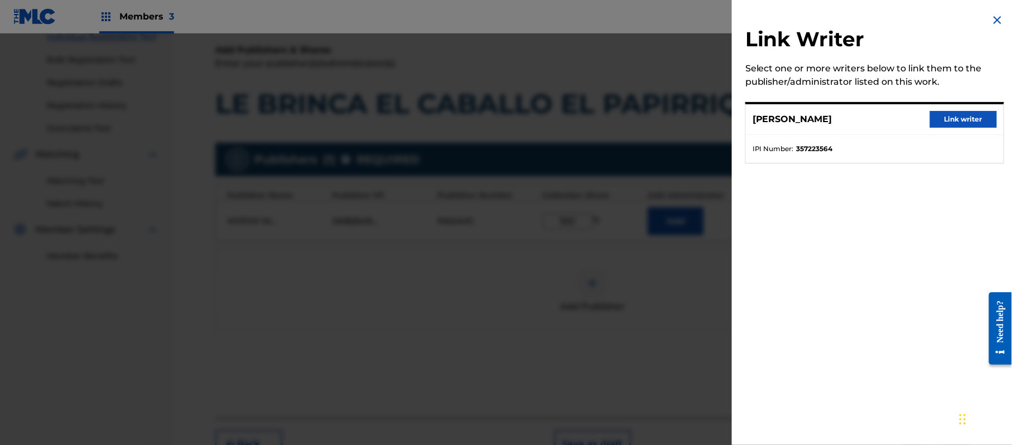
click at [965, 111] on button "Link writer" at bounding box center [963, 119] width 67 height 17
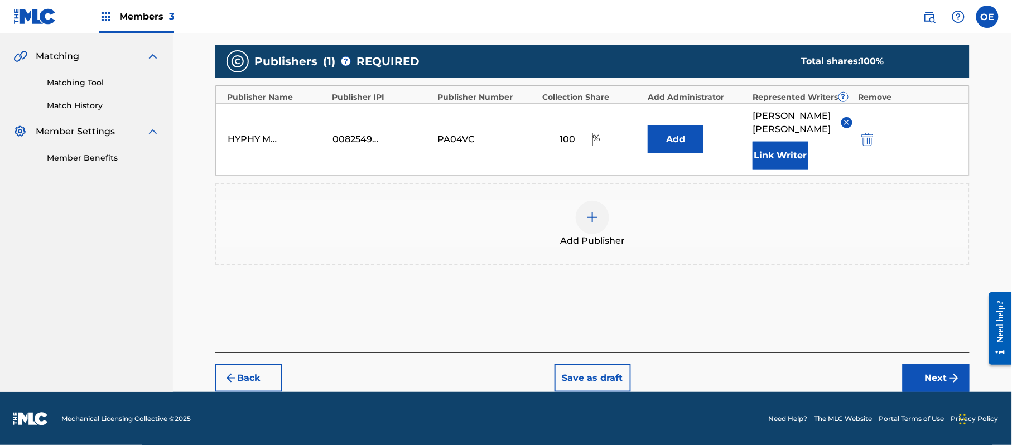
click at [926, 372] on button "Next" at bounding box center [936, 378] width 67 height 28
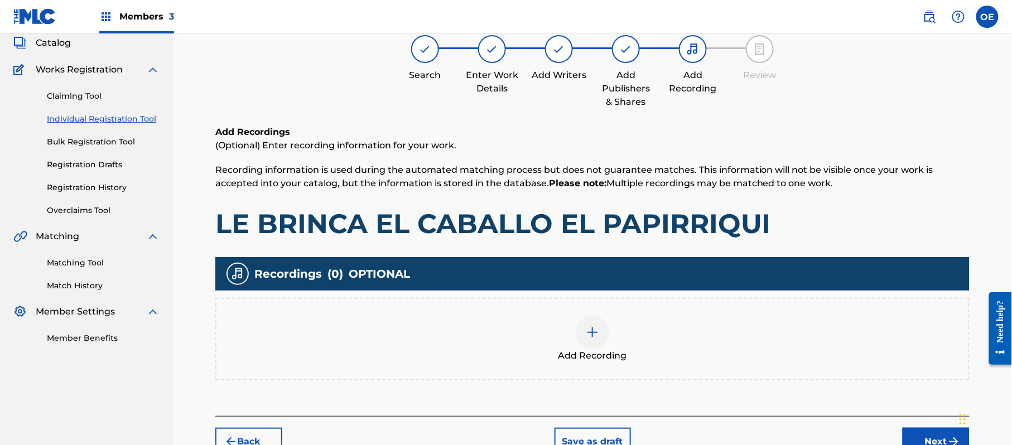
scroll to position [50, 0]
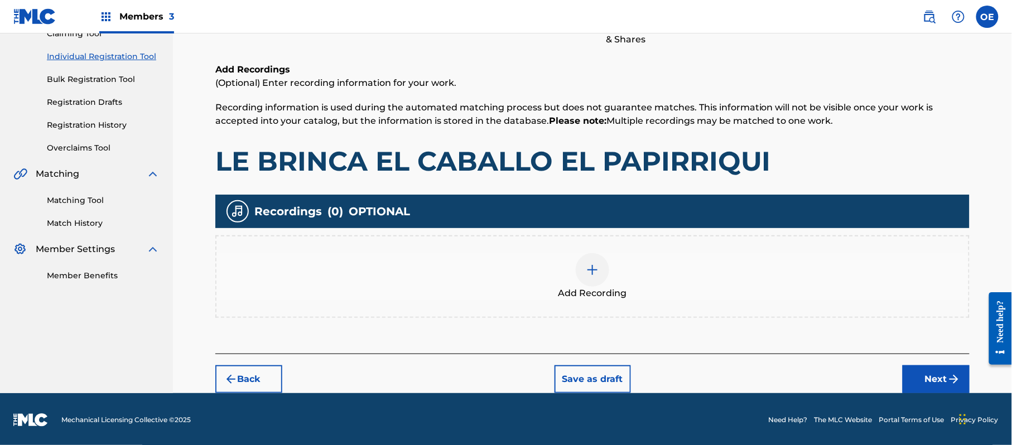
click at [932, 369] on button "Next" at bounding box center [936, 379] width 67 height 28
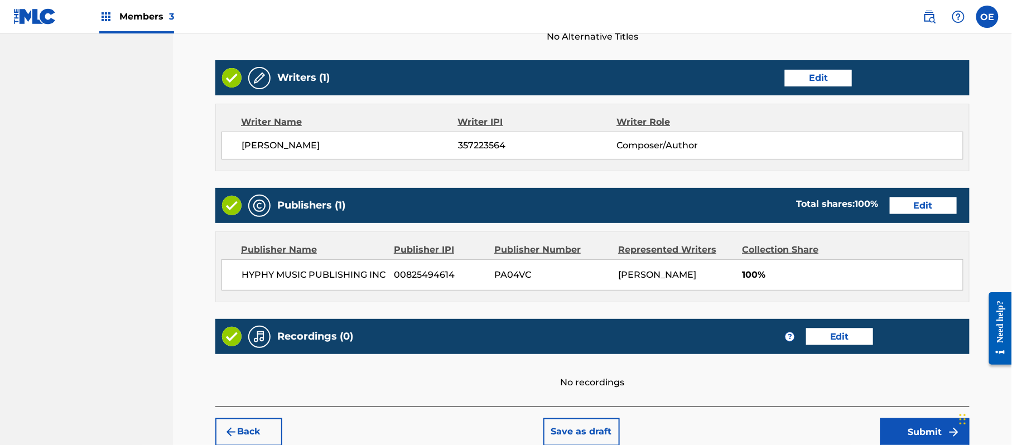
scroll to position [463, 0]
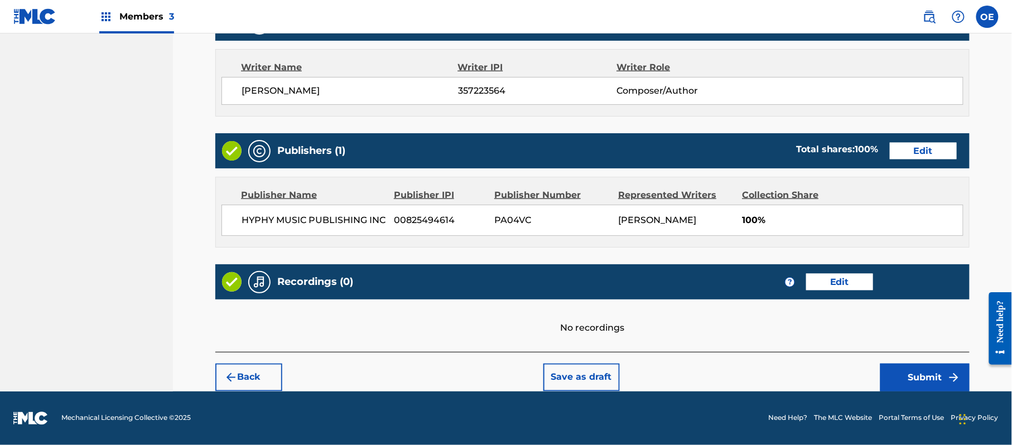
click at [945, 376] on button "Submit" at bounding box center [924, 378] width 89 height 28
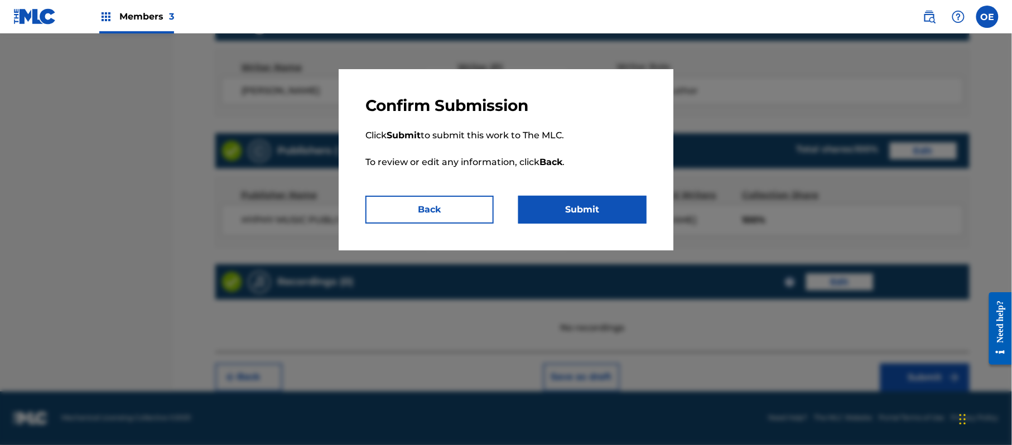
click at [612, 215] on button "Submit" at bounding box center [582, 210] width 128 height 28
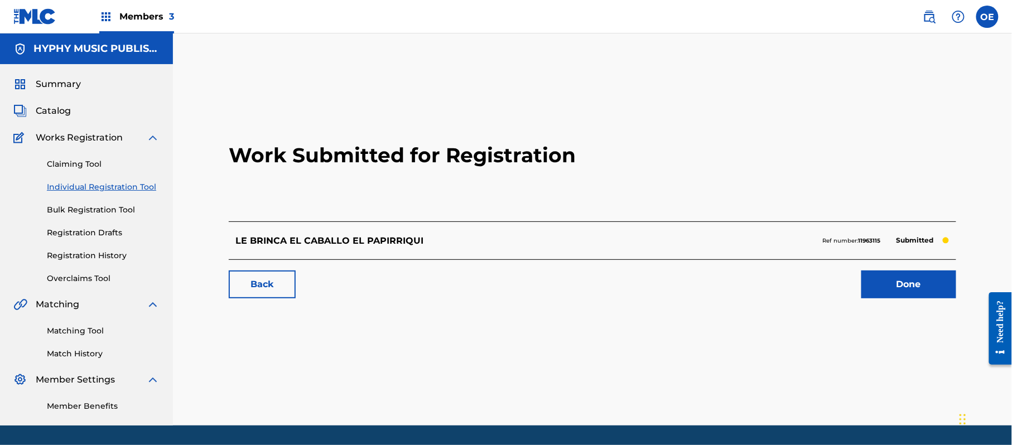
drag, startPoint x: 128, startPoint y: 190, endPoint x: 169, endPoint y: 190, distance: 40.7
click at [128, 190] on link "Individual Registration Tool" at bounding box center [103, 187] width 113 height 12
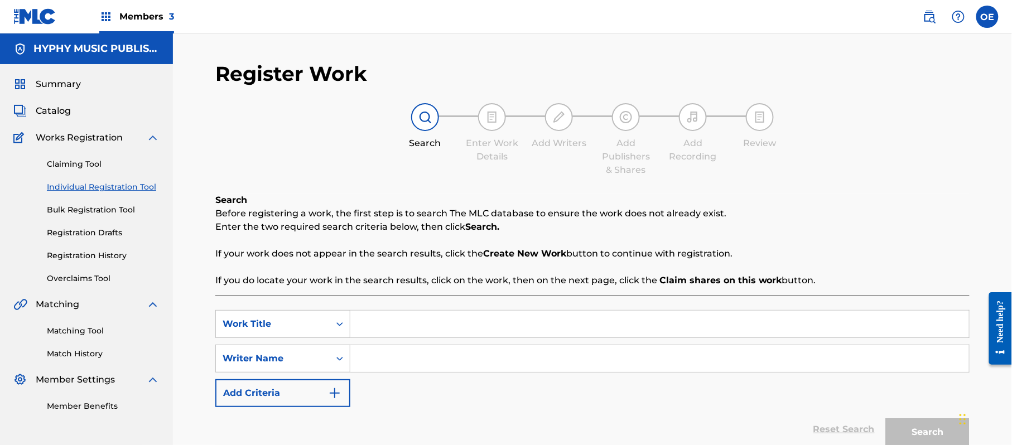
drag, startPoint x: 402, startPoint y: 305, endPoint x: 384, endPoint y: 326, distance: 27.4
paste input "LLEGUE LA CHINA DE SONYTA"
type input "LLEGUE LA CHINA DE SONYTA"
paste input "[PERSON_NAME]"
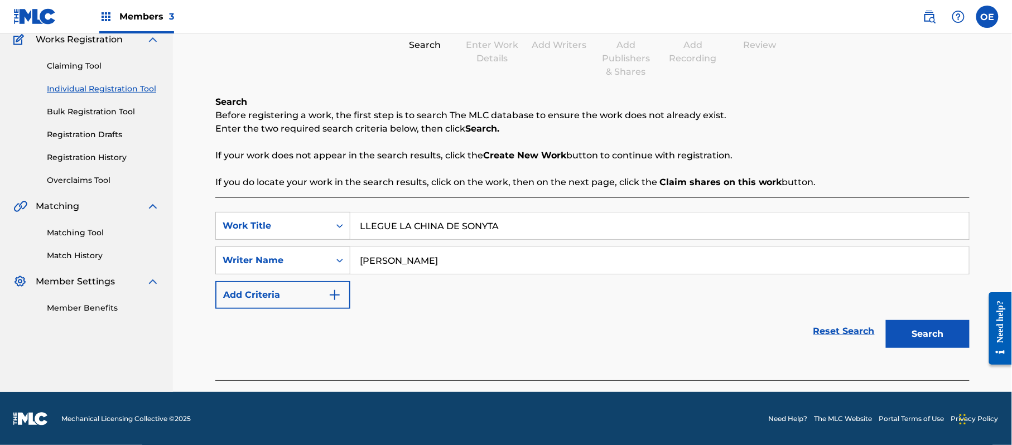
scroll to position [99, 0]
click at [909, 325] on button "Search" at bounding box center [928, 334] width 84 height 28
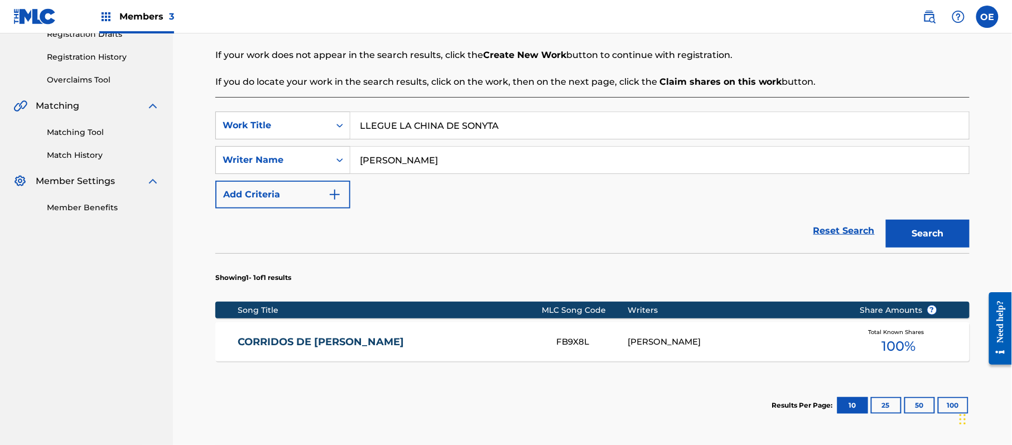
scroll to position [173, 0]
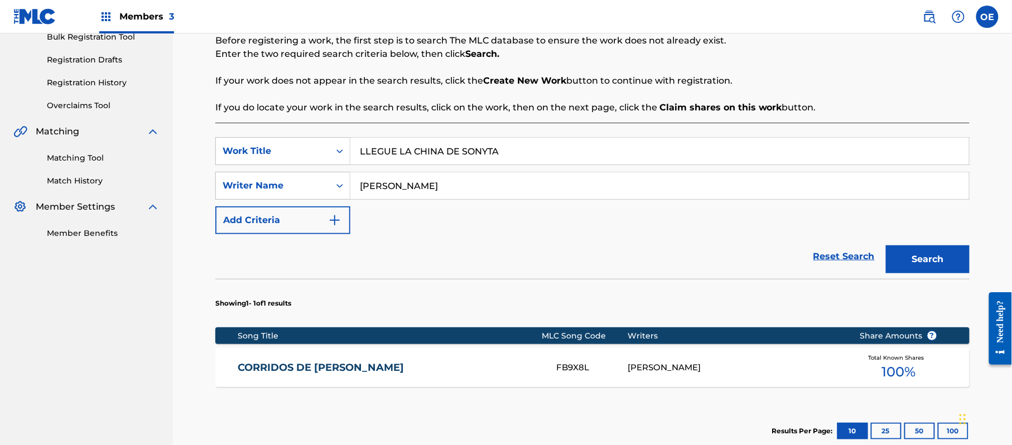
drag, startPoint x: 412, startPoint y: 184, endPoint x: 393, endPoint y: 196, distance: 22.1
click at [394, 195] on input "[PERSON_NAME]" at bounding box center [659, 185] width 619 height 27
click at [886, 246] on button "Search" at bounding box center [928, 260] width 84 height 28
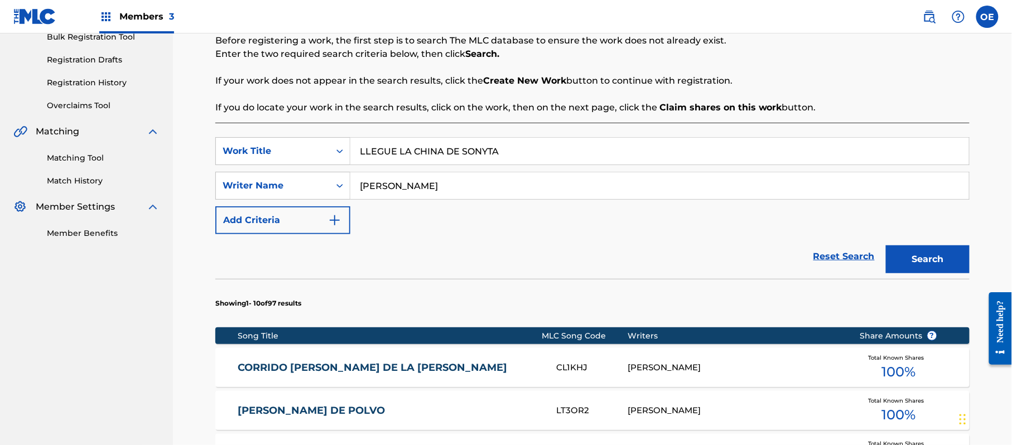
type input "[PERSON_NAME]"
click at [886, 246] on button "Search" at bounding box center [928, 260] width 84 height 28
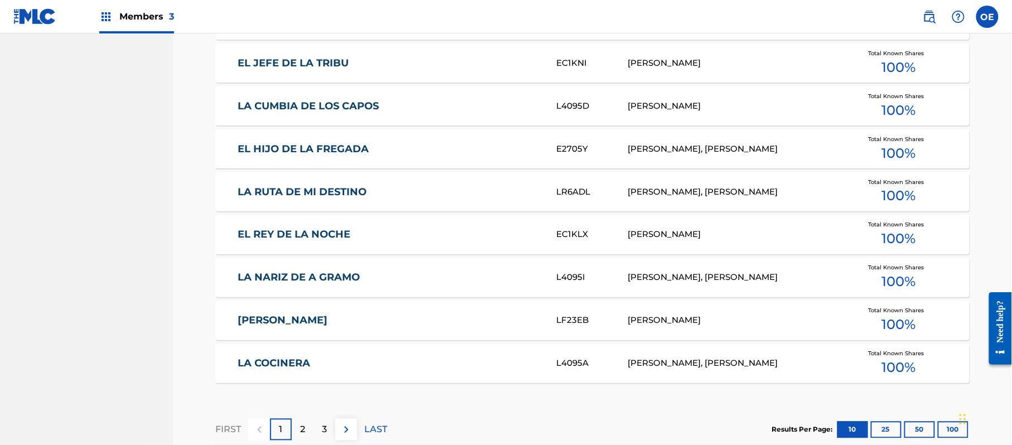
scroll to position [697, 0]
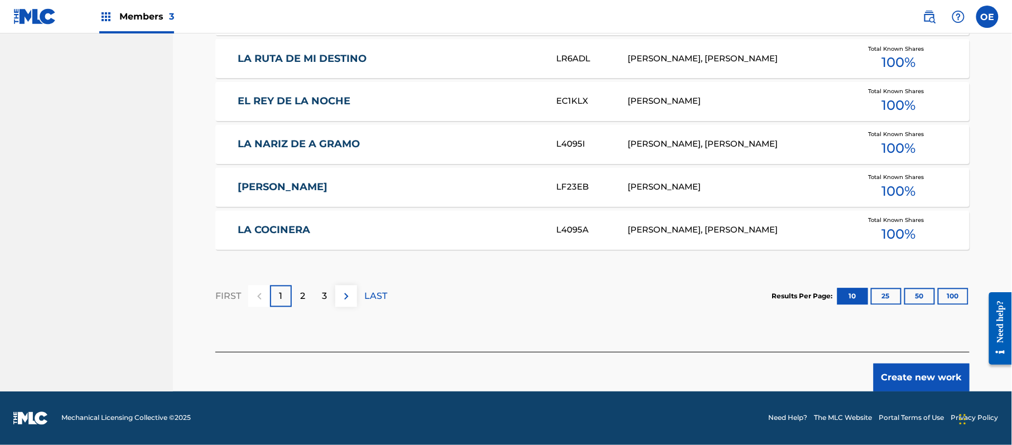
click at [932, 378] on button "Create new work" at bounding box center [922, 378] width 96 height 28
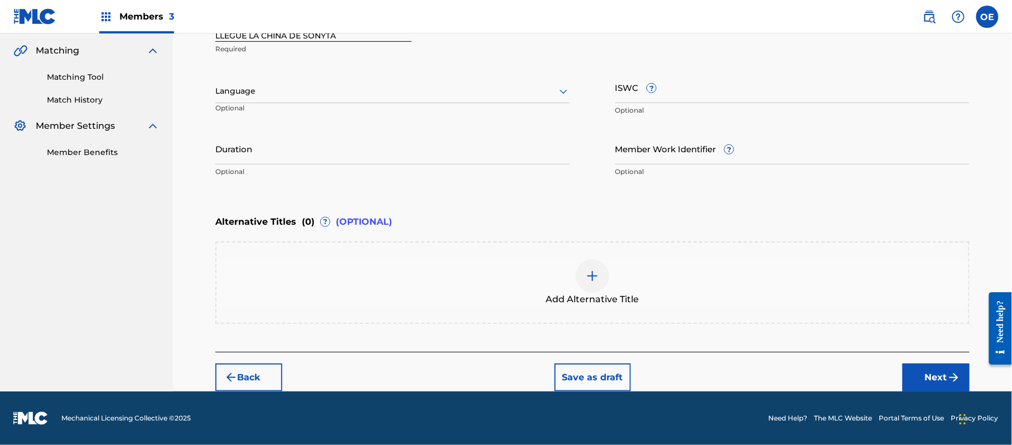
scroll to position [253, 0]
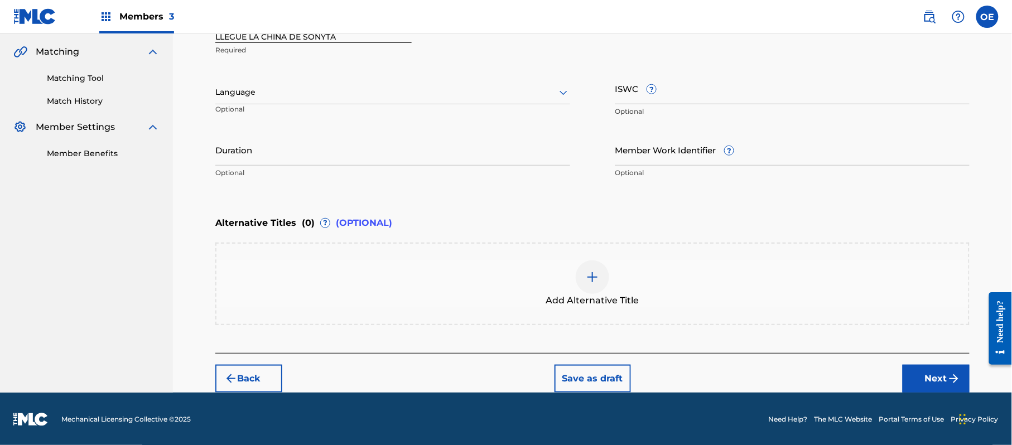
click at [296, 92] on div at bounding box center [392, 92] width 355 height 14
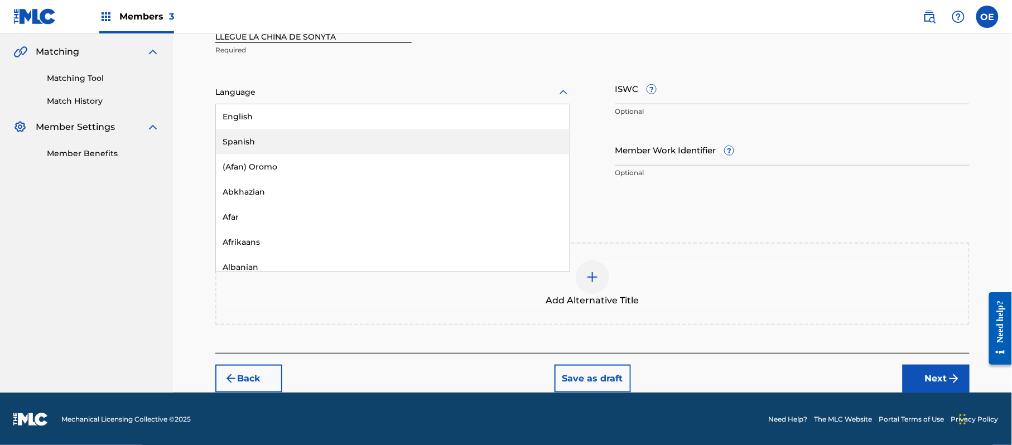
click at [296, 132] on div "Spanish" at bounding box center [393, 141] width 354 height 25
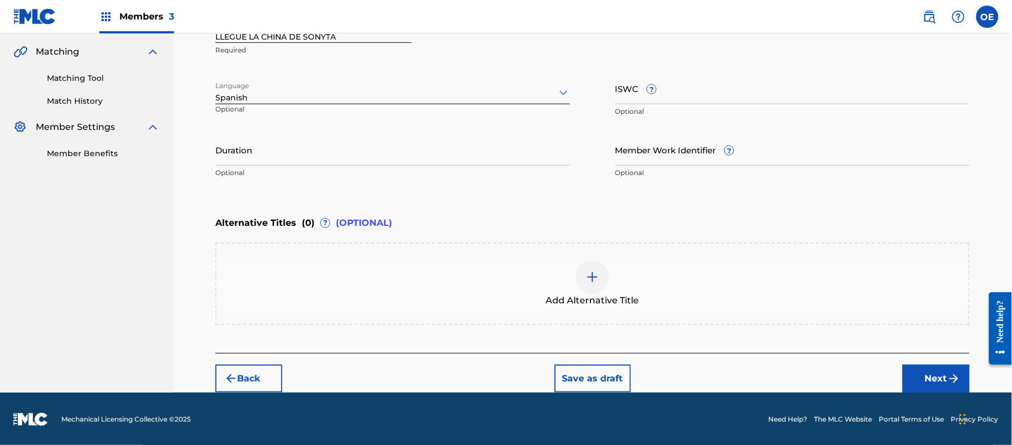
click at [936, 369] on button "Next" at bounding box center [936, 379] width 67 height 28
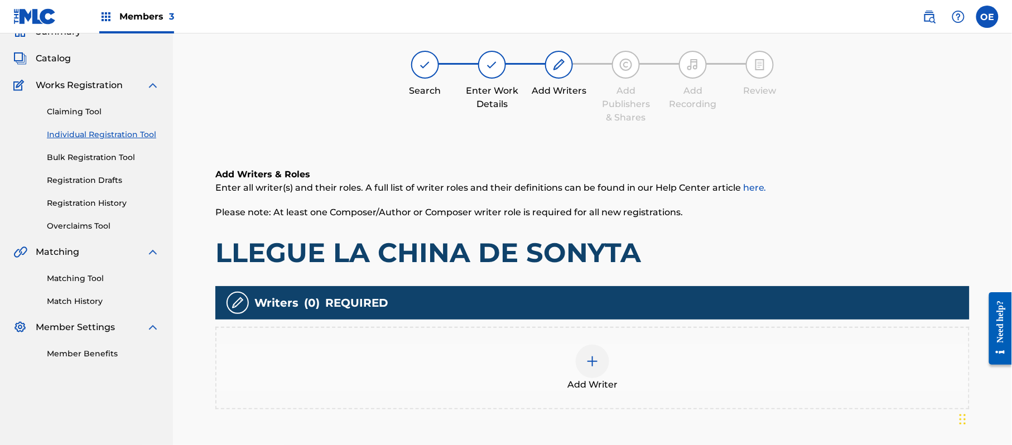
scroll to position [50, 0]
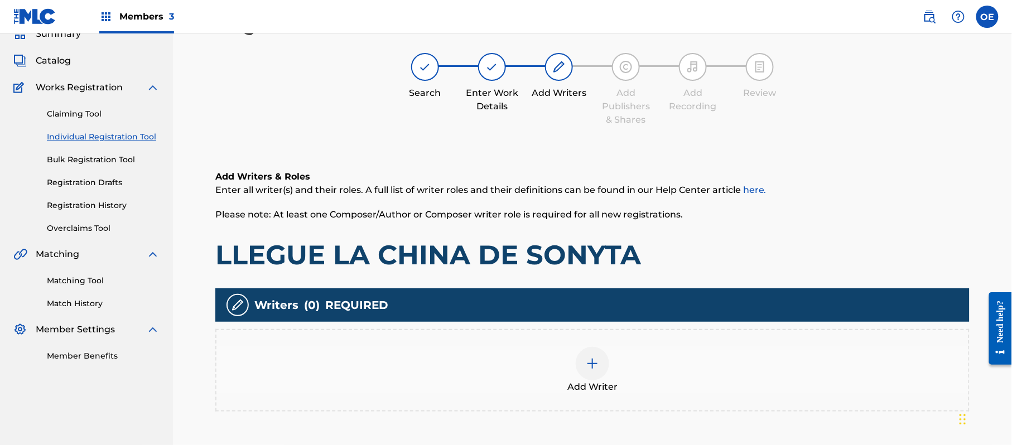
click at [545, 342] on div "Add Writer" at bounding box center [592, 370] width 754 height 83
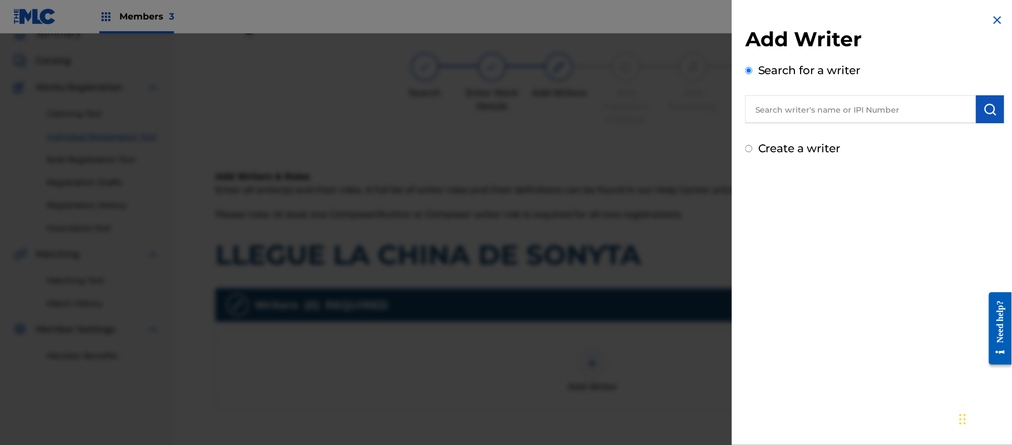
click at [769, 155] on div "Create a writer" at bounding box center [874, 148] width 259 height 17
click at [751, 151] on input "Create a writer" at bounding box center [748, 148] width 7 height 7
radio input "false"
radio input "true"
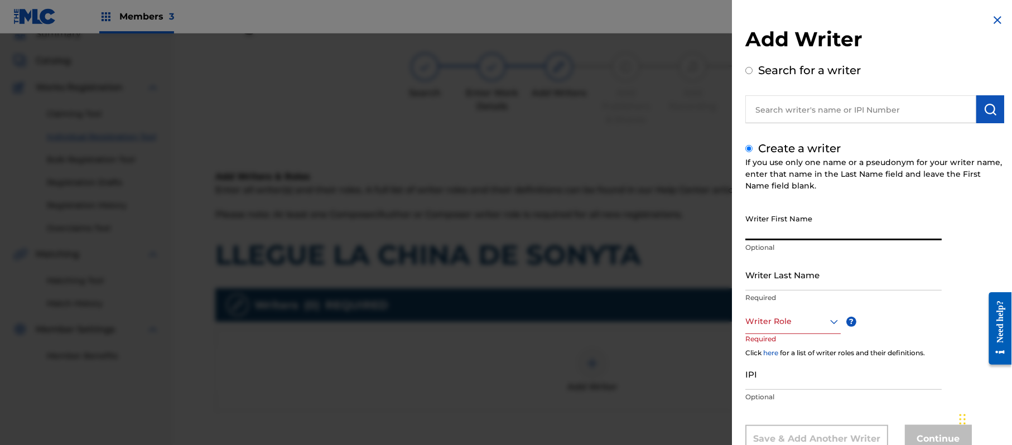
paste input "[PERSON_NAME] TITLES / OBRA LA MUERTE EN UN COLIADERO LAS PLEBES FASHION EL VAQ…"
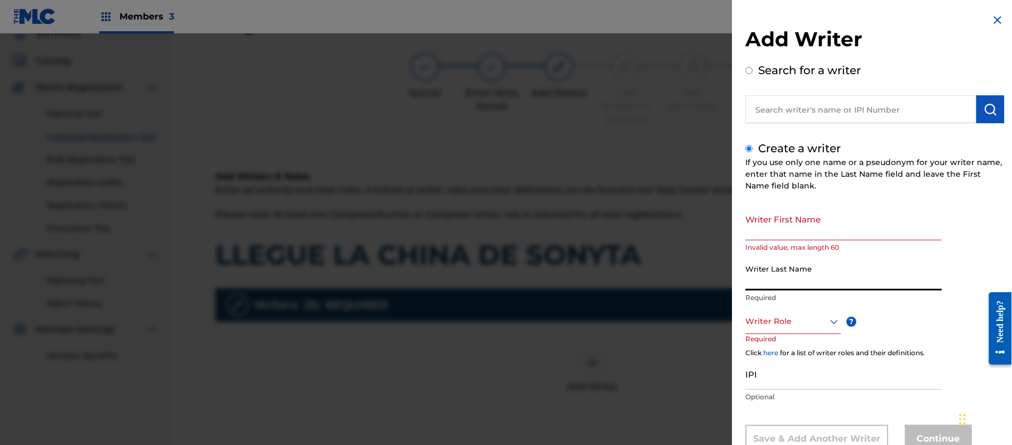
scroll to position [0, 0]
drag, startPoint x: 808, startPoint y: 279, endPoint x: 779, endPoint y: 163, distance: 119.8
click at [779, 160] on div "If you use only one name or a pseudonym for your writer name, enter that name i…" at bounding box center [874, 174] width 259 height 35
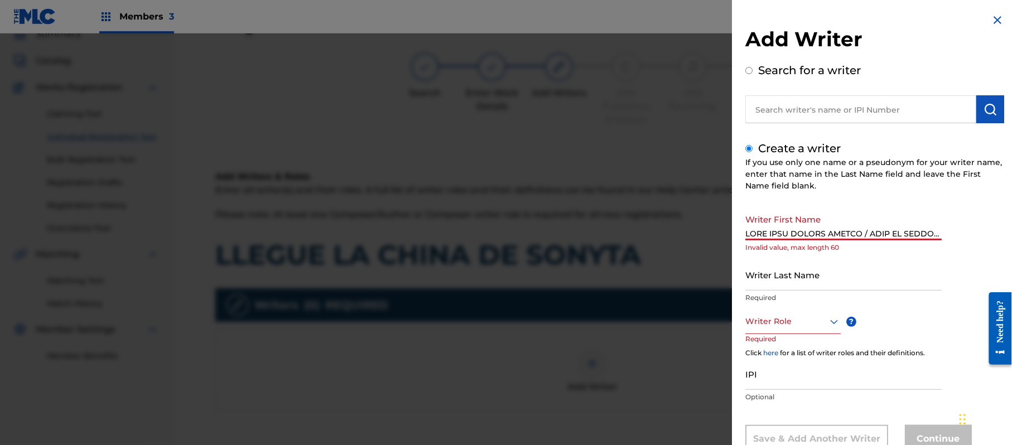
drag, startPoint x: 900, startPoint y: 230, endPoint x: 666, endPoint y: 248, distance: 234.5
click at [668, 247] on div "Add Writer Search for a writer Create a writer If you use only one name or a ps…" at bounding box center [506, 239] width 1012 height 412
drag, startPoint x: 937, startPoint y: 234, endPoint x: 389, endPoint y: 220, distance: 548.7
click at [389, 220] on div "Add Writer Search for a writer Create a writer If you use only one name or a ps…" at bounding box center [506, 239] width 1012 height 412
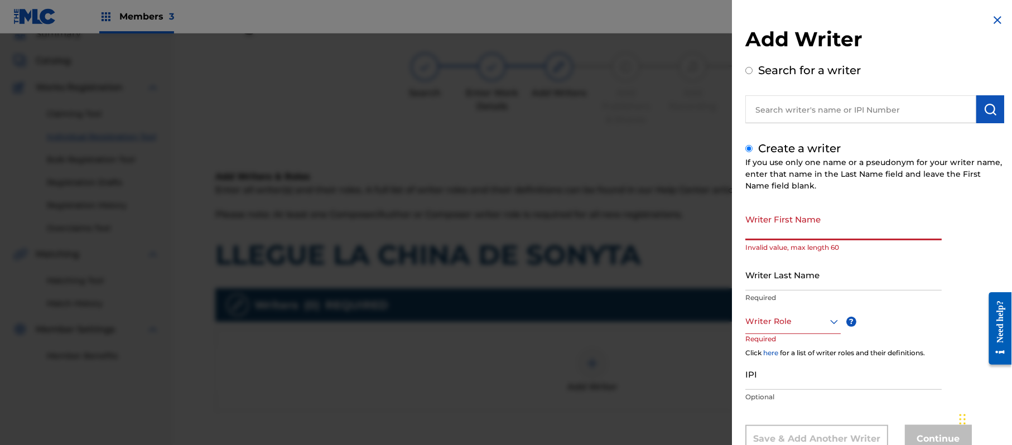
type input "EN UN COLIADERO LAS PLEBES FASHION EL VAQUERO [PERSON_NAME] LA COYOTERA SOY [PE…"
click at [829, 228] on input "Writer First Name" at bounding box center [843, 225] width 196 height 32
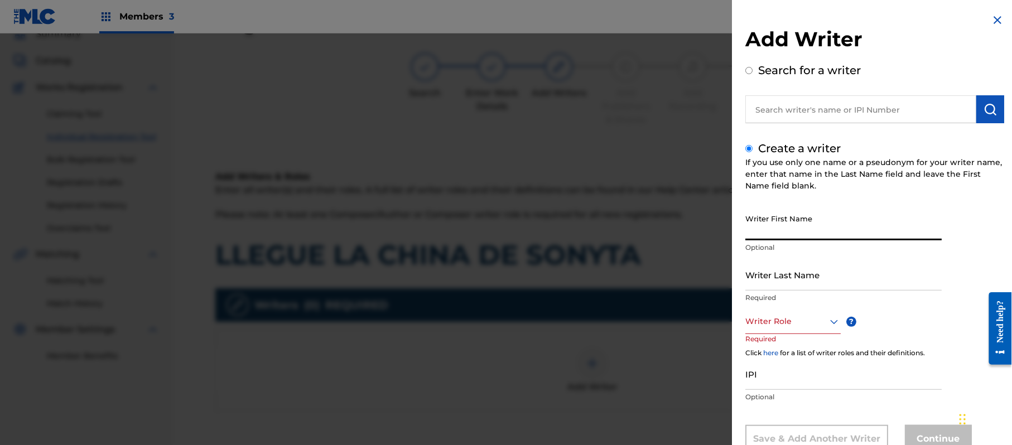
scroll to position [0, 0]
paste input "[PERSON_NAME]"
type input "[PERSON_NAME]"
paste input "[PERSON_NAME]"
type input "[PERSON_NAME]"
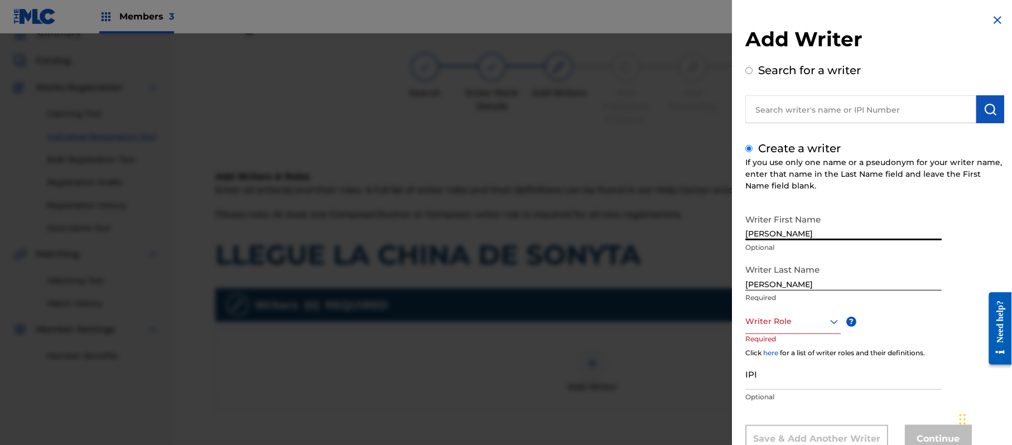
drag, startPoint x: 834, startPoint y: 233, endPoint x: 791, endPoint y: 234, distance: 43.0
click at [791, 234] on input "[PERSON_NAME]" at bounding box center [843, 225] width 196 height 32
type input "[PERSON_NAME]"
drag, startPoint x: 795, startPoint y: 286, endPoint x: 683, endPoint y: 286, distance: 111.6
click at [682, 288] on div "Add Writer Search for a writer Create a writer If you use only one name or a ps…" at bounding box center [506, 239] width 1012 height 412
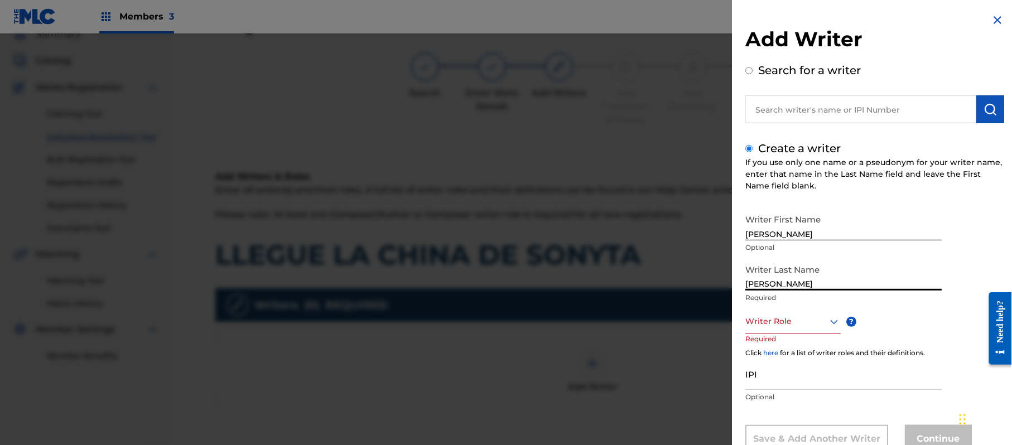
type input "[PERSON_NAME]"
click at [791, 326] on div "Writer Role" at bounding box center [792, 321] width 95 height 25
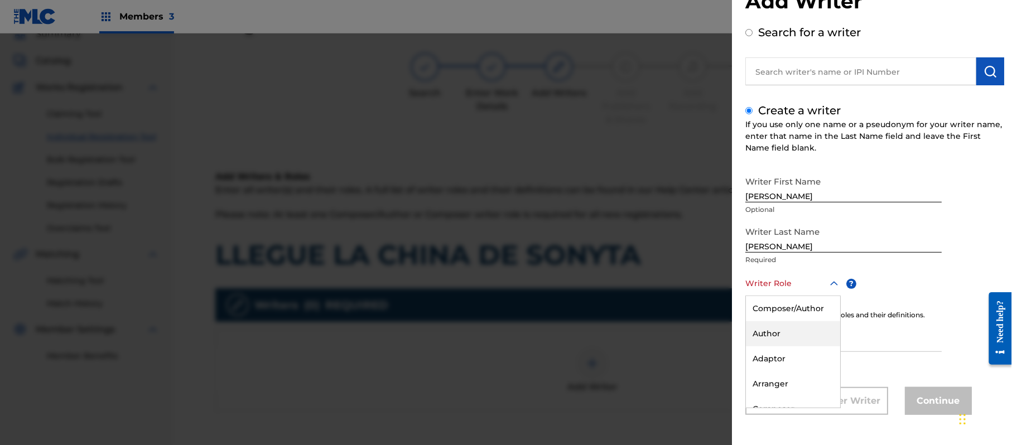
click at [777, 324] on div "Author" at bounding box center [793, 333] width 94 height 25
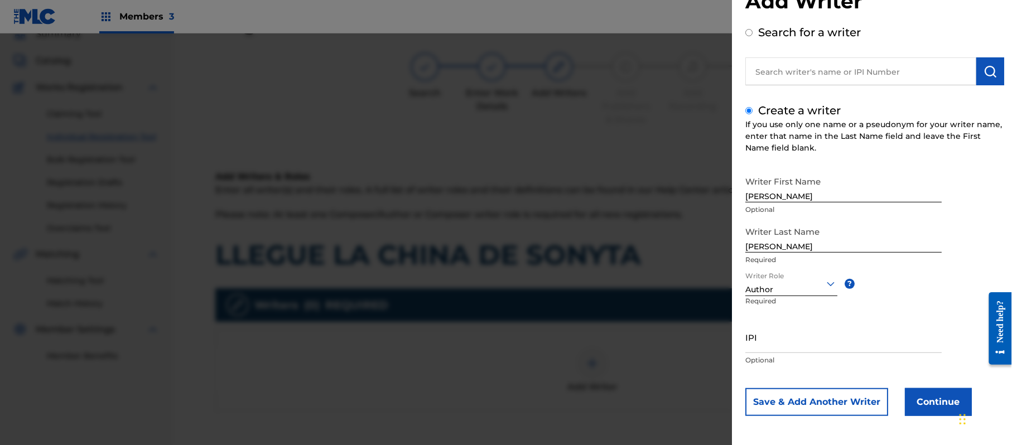
click at [776, 289] on div at bounding box center [791, 284] width 92 height 14
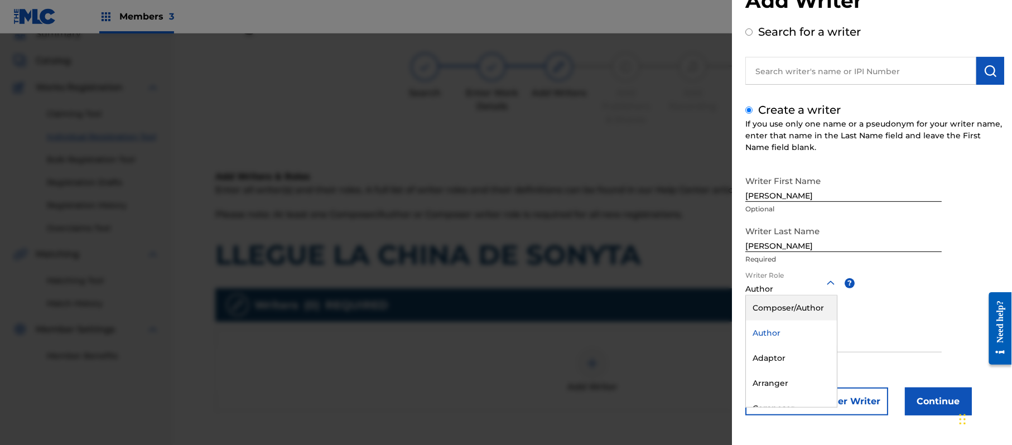
click at [775, 297] on div "Composer/Author" at bounding box center [791, 308] width 91 height 25
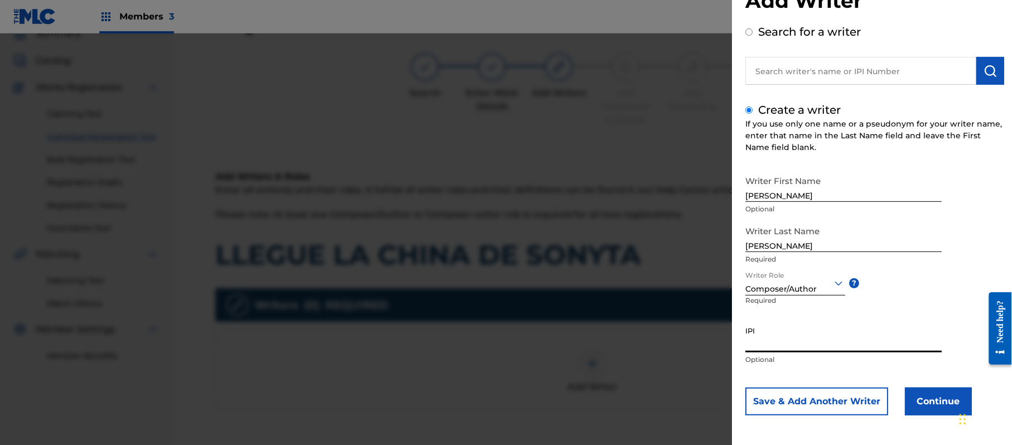
paste input "357223564"
type input "357223564"
click at [922, 398] on button "Continue" at bounding box center [938, 402] width 67 height 28
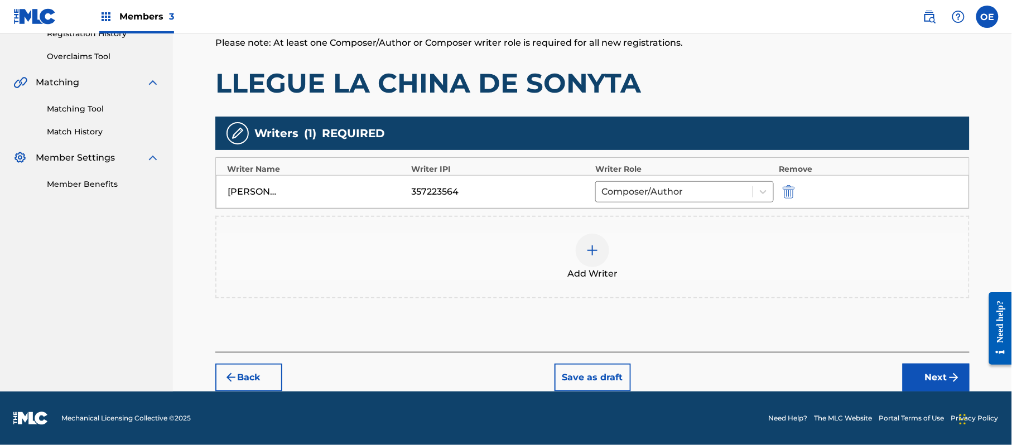
click at [927, 370] on button "Next" at bounding box center [936, 378] width 67 height 28
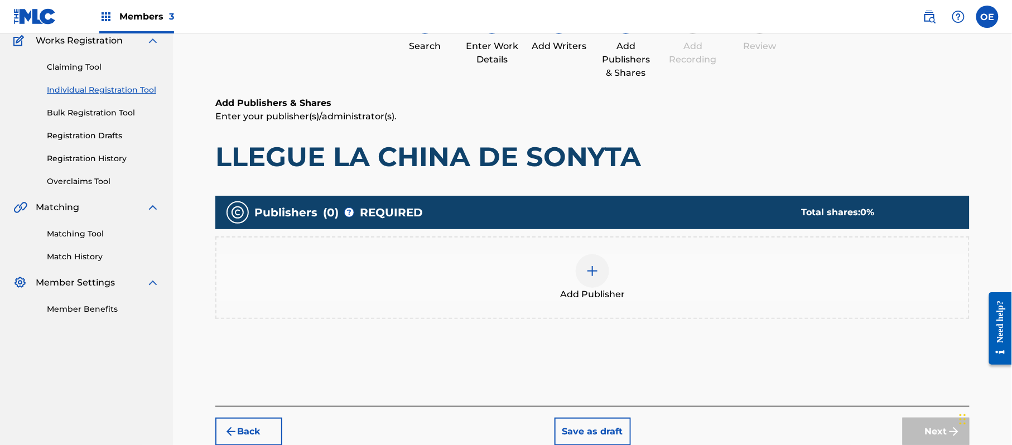
scroll to position [50, 0]
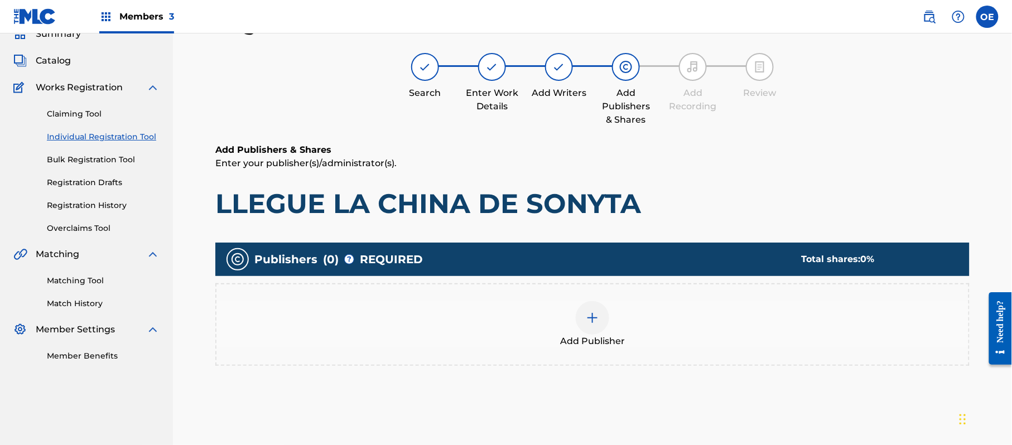
click at [588, 335] on span "Add Publisher" at bounding box center [592, 341] width 65 height 13
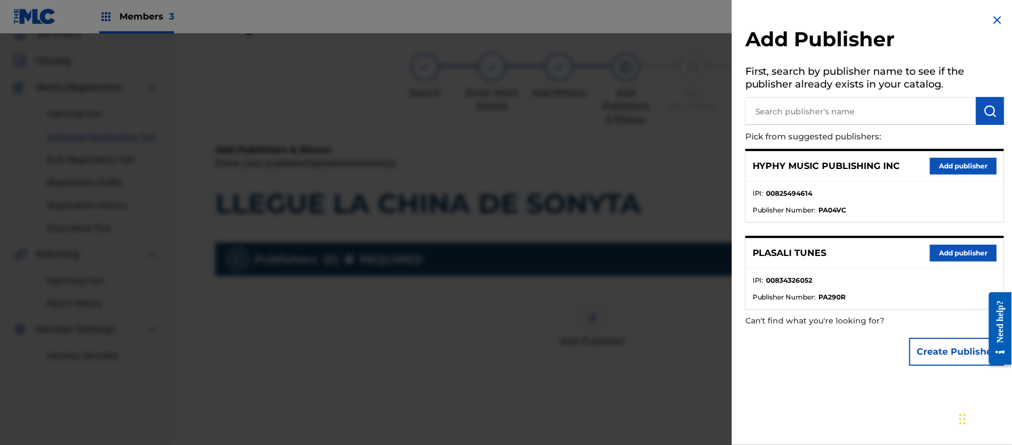
click at [958, 163] on button "Add publisher" at bounding box center [963, 166] width 67 height 17
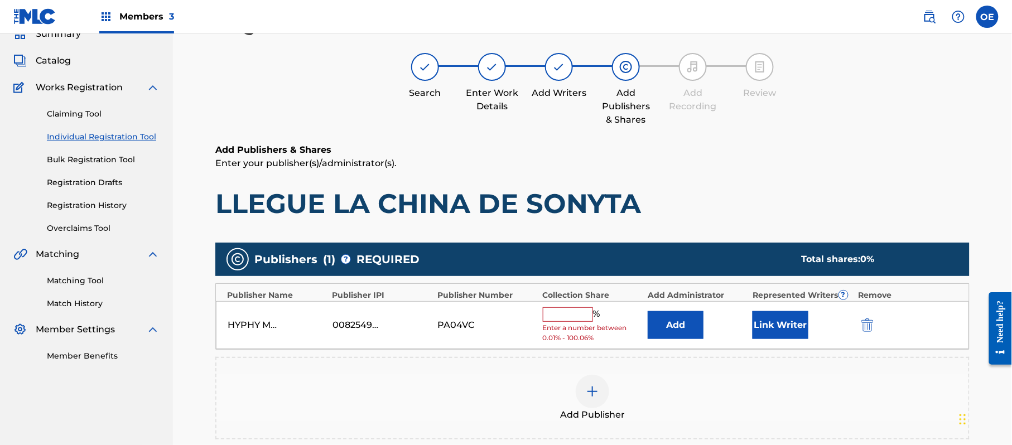
click at [570, 310] on input "text" at bounding box center [568, 314] width 50 height 15
type input "100"
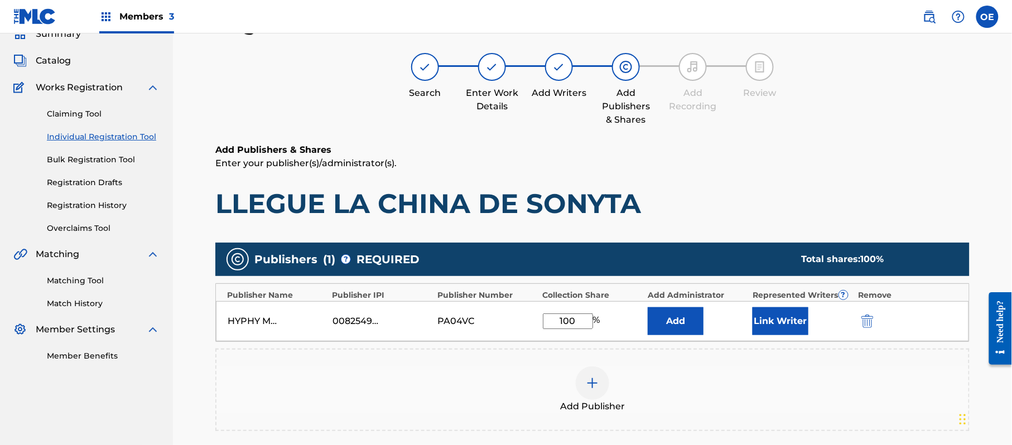
click at [776, 323] on button "Link Writer" at bounding box center [781, 321] width 56 height 28
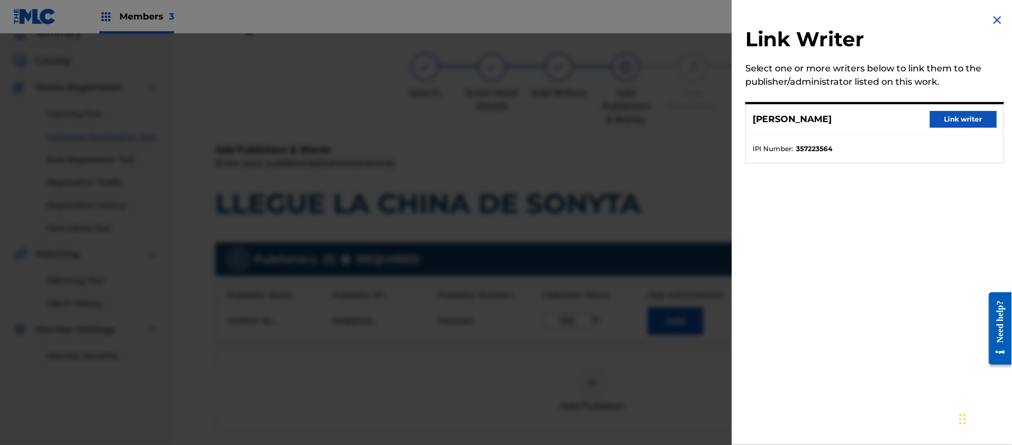
click at [947, 116] on button "Link writer" at bounding box center [963, 119] width 67 height 17
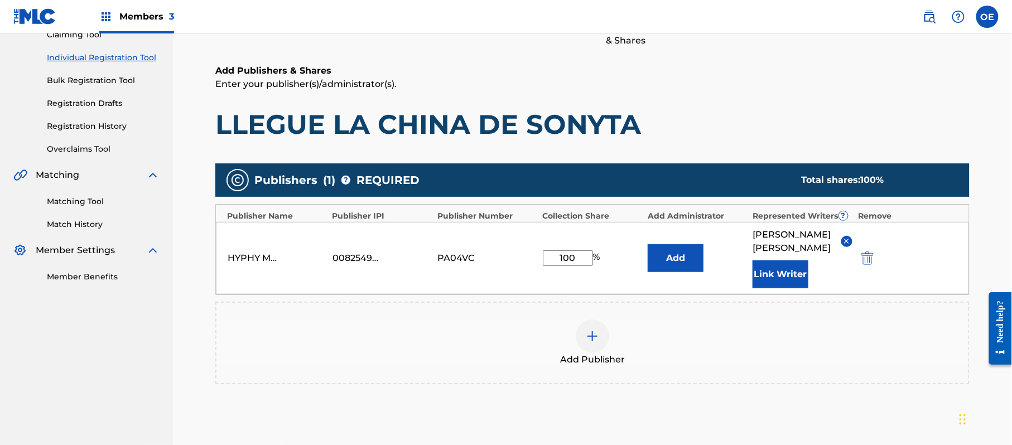
scroll to position [248, 0]
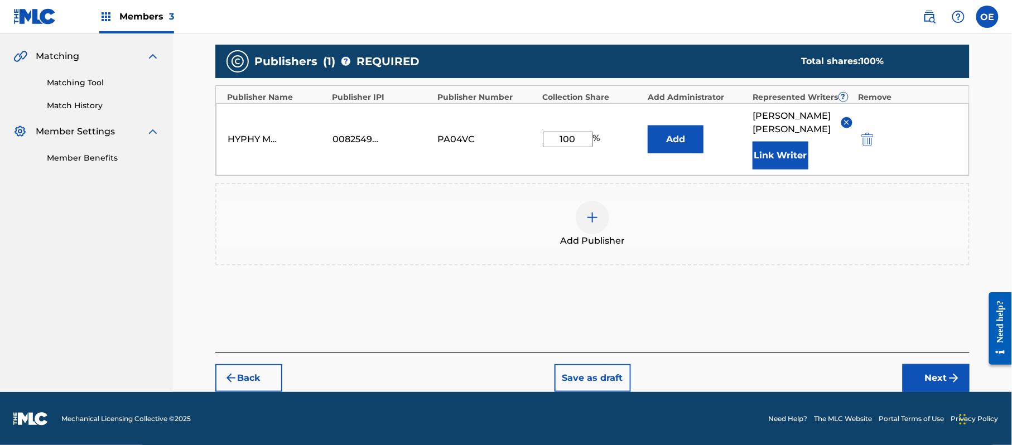
click at [927, 374] on button "Next" at bounding box center [936, 378] width 67 height 28
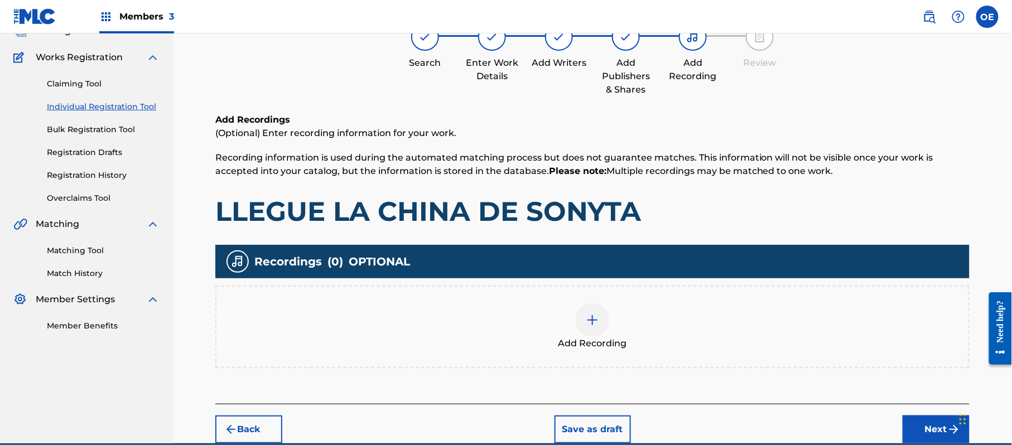
scroll to position [50, 0]
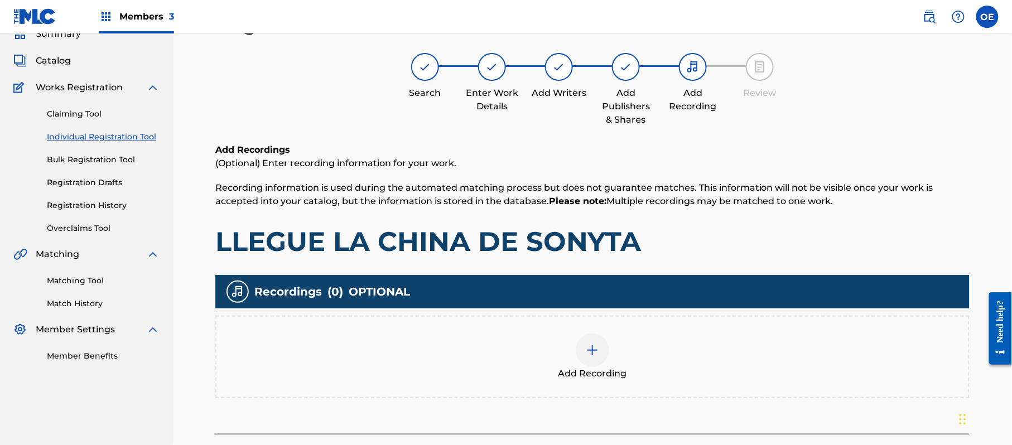
click at [601, 298] on div "Recordings ( 0 ) OPTIONAL" at bounding box center [592, 291] width 754 height 33
click at [596, 328] on div "Add Recording" at bounding box center [592, 357] width 754 height 83
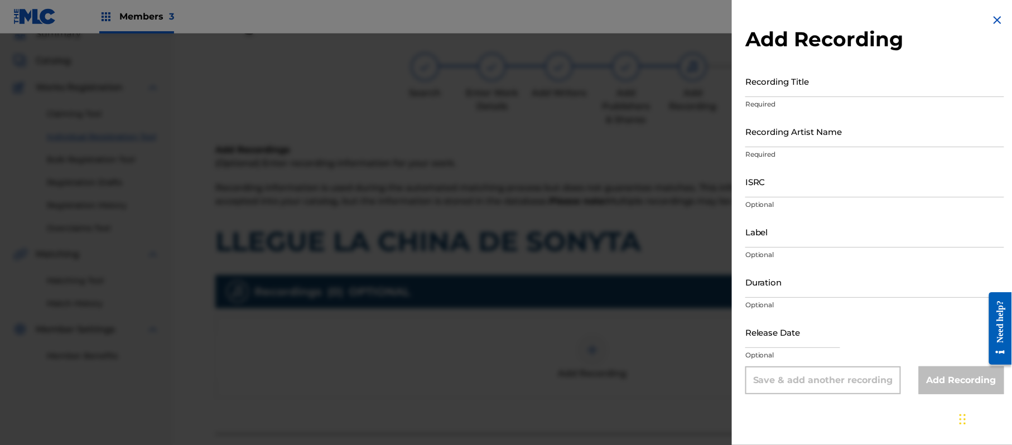
click at [981, 27] on h2 "Add Recording" at bounding box center [874, 39] width 259 height 25
click at [984, 23] on div "Add Recording Recording Title Required Recording Artist Name Required ISRC Opti…" at bounding box center [875, 204] width 286 height 408
click at [992, 16] on img at bounding box center [997, 19] width 13 height 13
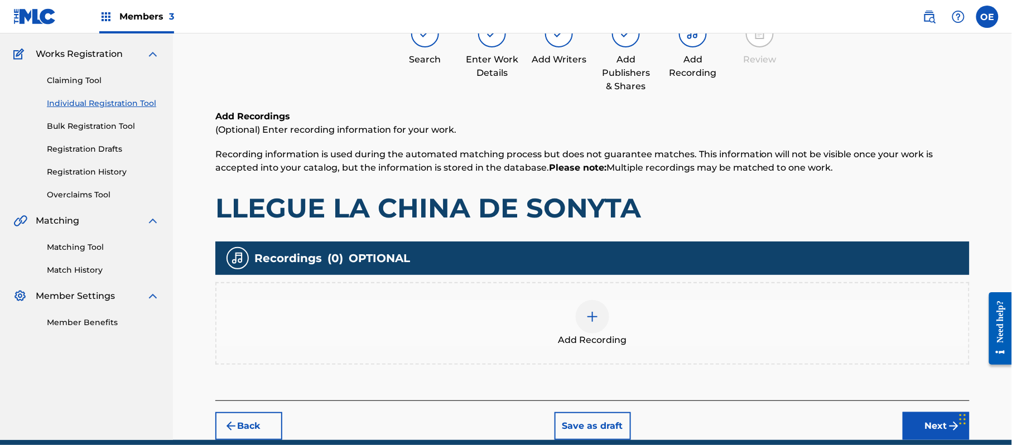
scroll to position [131, 0]
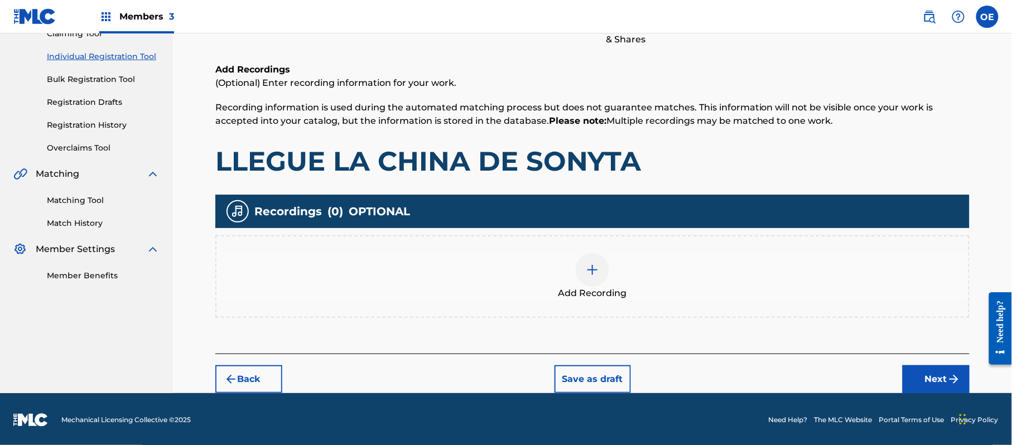
click at [914, 369] on button "Next" at bounding box center [936, 379] width 67 height 28
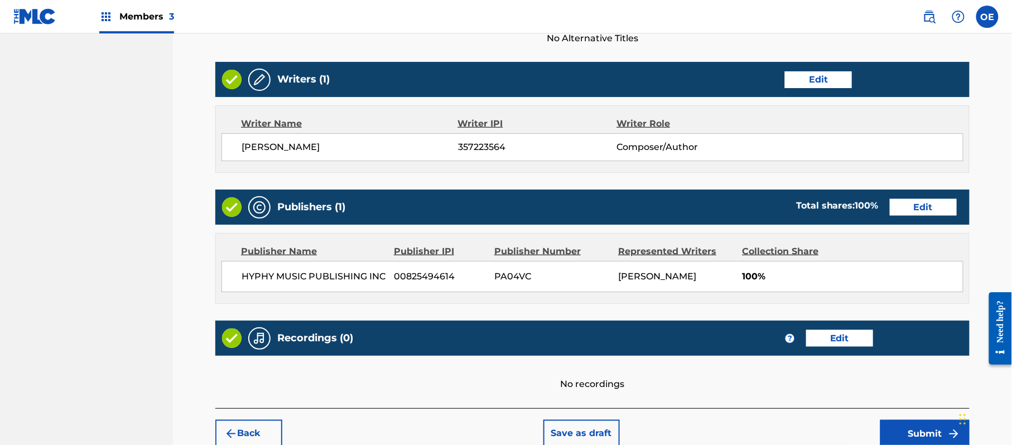
scroll to position [463, 0]
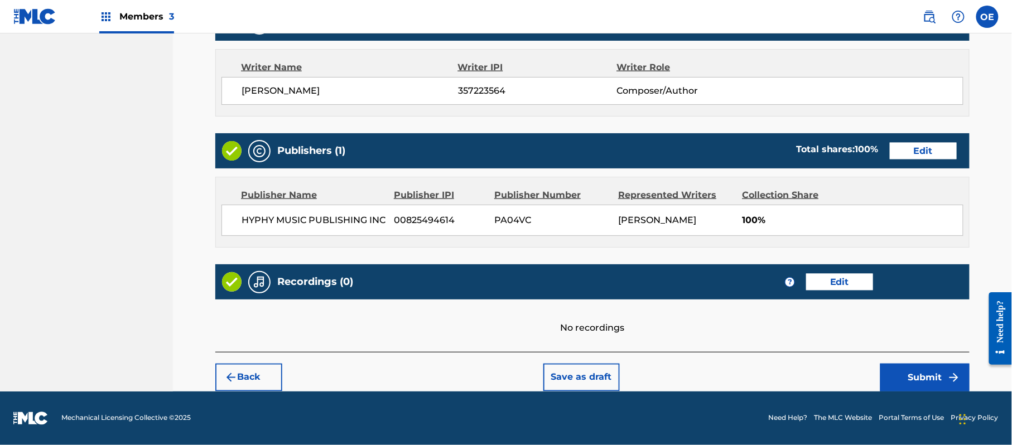
click at [920, 376] on button "Submit" at bounding box center [924, 378] width 89 height 28
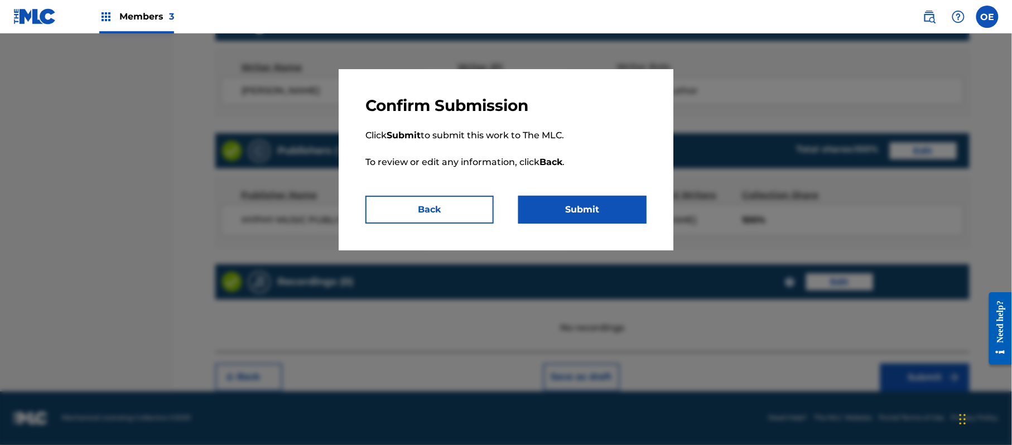
click at [625, 219] on button "Submit" at bounding box center [582, 210] width 128 height 28
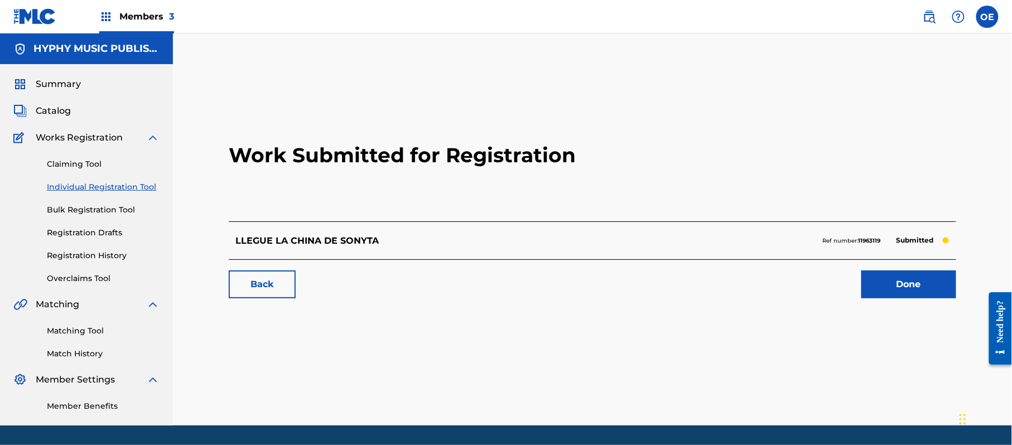
click at [124, 179] on div "Claiming Tool Individual Registration Tool Bulk Registration Tool Registration …" at bounding box center [86, 215] width 146 height 140
click at [129, 186] on link "Individual Registration Tool" at bounding box center [103, 187] width 113 height 12
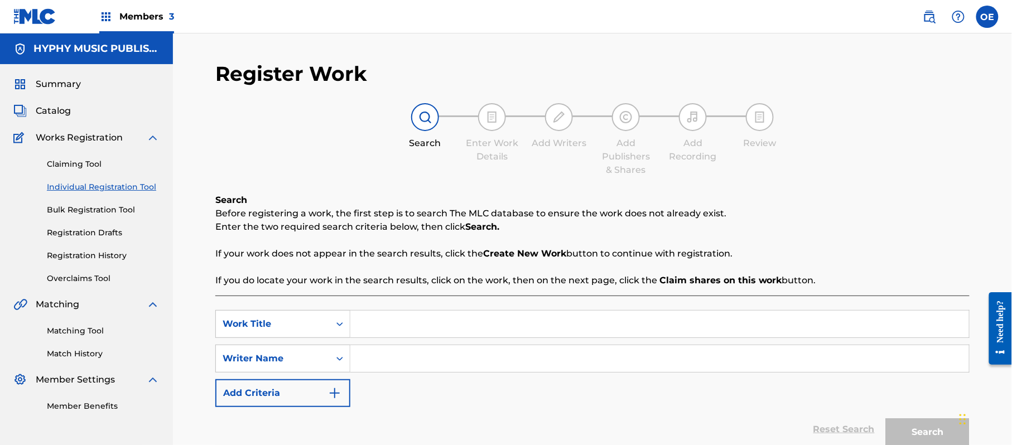
paste input "LOS JUNIOR S DE [PERSON_NAME]"
type input "LOS JUNIOR S DE [PERSON_NAME]"
paste input "[PERSON_NAME]"
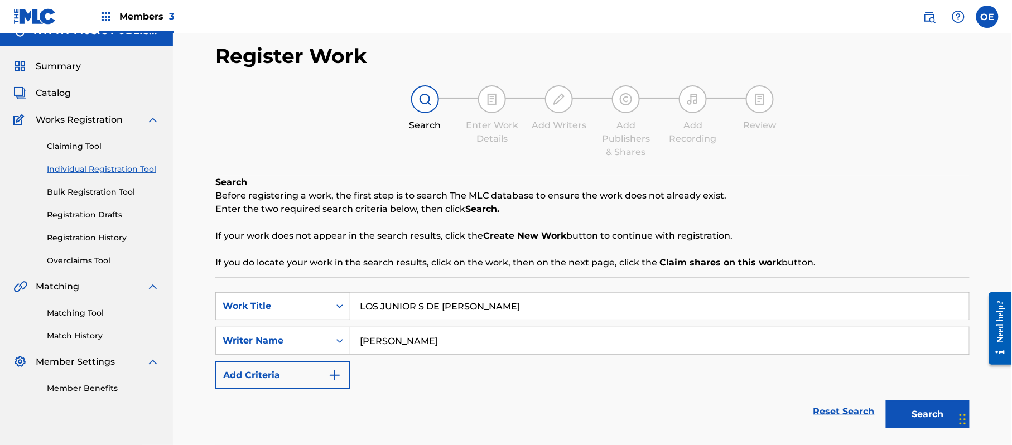
scroll to position [99, 0]
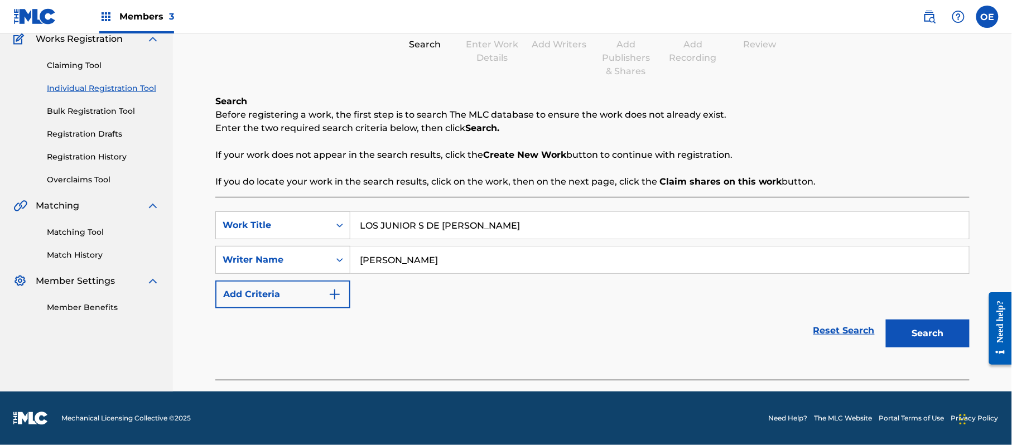
drag, startPoint x: 940, startPoint y: 333, endPoint x: 576, endPoint y: 299, distance: 365.3
click at [933, 331] on button "Search" at bounding box center [928, 334] width 84 height 28
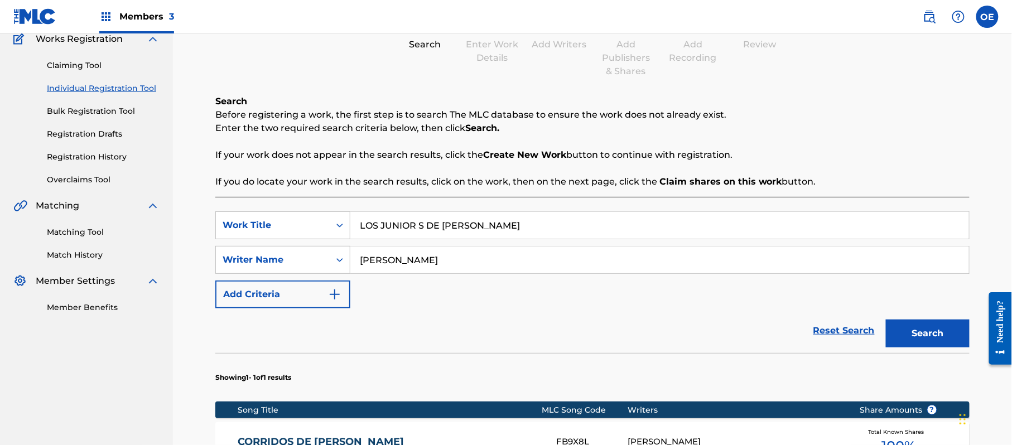
drag, startPoint x: 411, startPoint y: 262, endPoint x: 391, endPoint y: 262, distance: 20.1
click at [391, 262] on input "[PERSON_NAME]" at bounding box center [659, 260] width 619 height 27
click at [886, 320] on button "Search" at bounding box center [928, 334] width 84 height 28
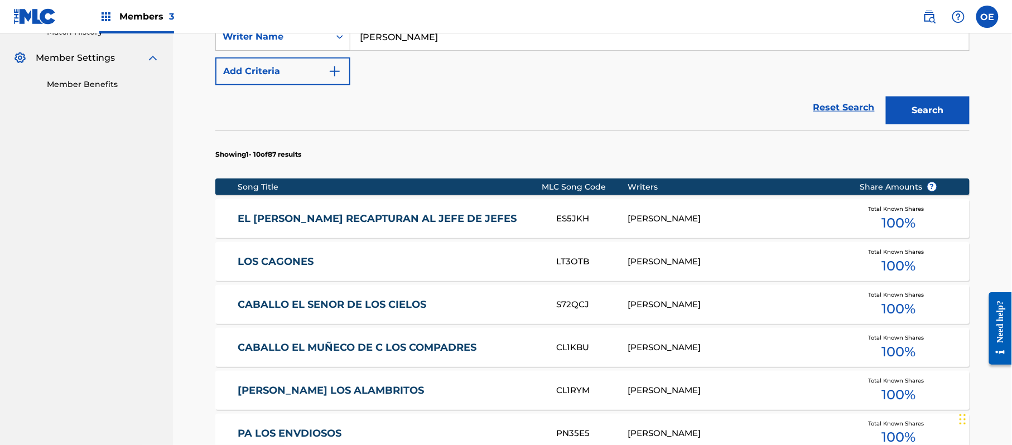
scroll to position [248, 0]
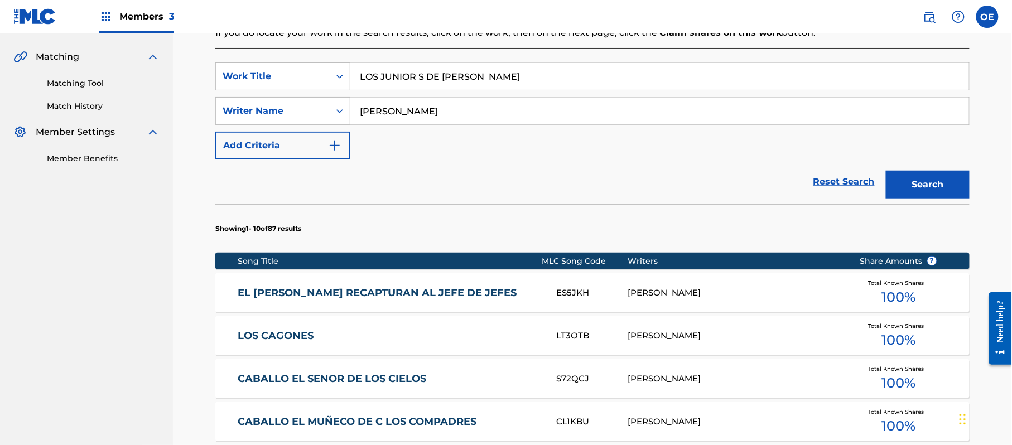
click at [920, 181] on button "Search" at bounding box center [928, 185] width 84 height 28
drag, startPoint x: 393, startPoint y: 114, endPoint x: 385, endPoint y: 115, distance: 8.4
click at [385, 115] on input "[PERSON_NAME]" at bounding box center [659, 111] width 619 height 27
type input "[PERSON_NAME]"
click at [886, 171] on button "Search" at bounding box center [928, 185] width 84 height 28
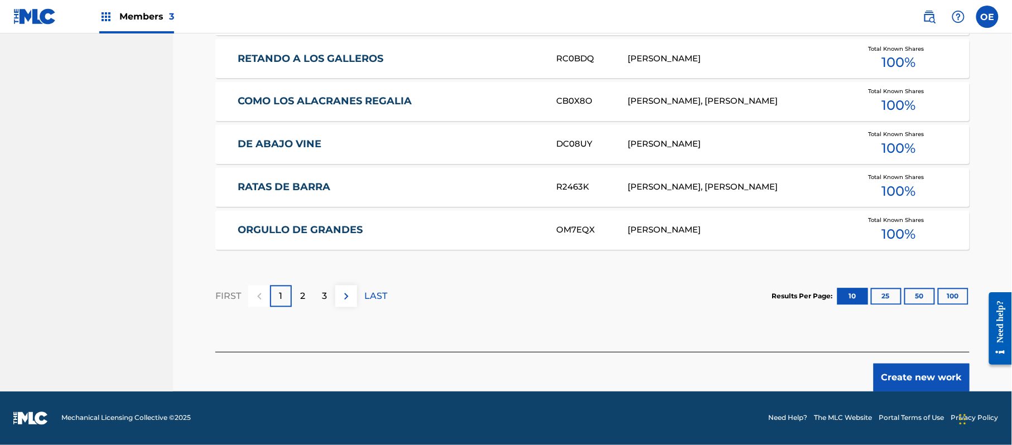
click at [938, 367] on button "Create new work" at bounding box center [922, 378] width 96 height 28
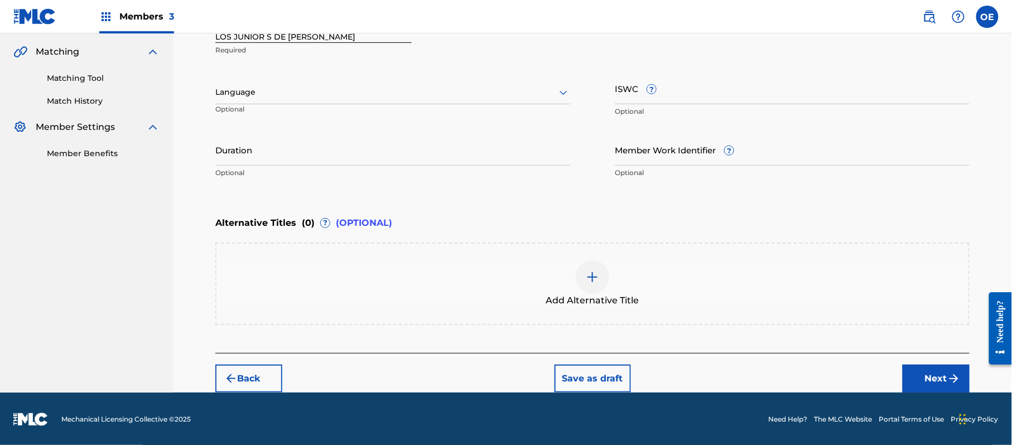
drag, startPoint x: 286, startPoint y: 89, endPoint x: 283, endPoint y: 97, distance: 8.3
click at [286, 90] on div at bounding box center [392, 92] width 355 height 14
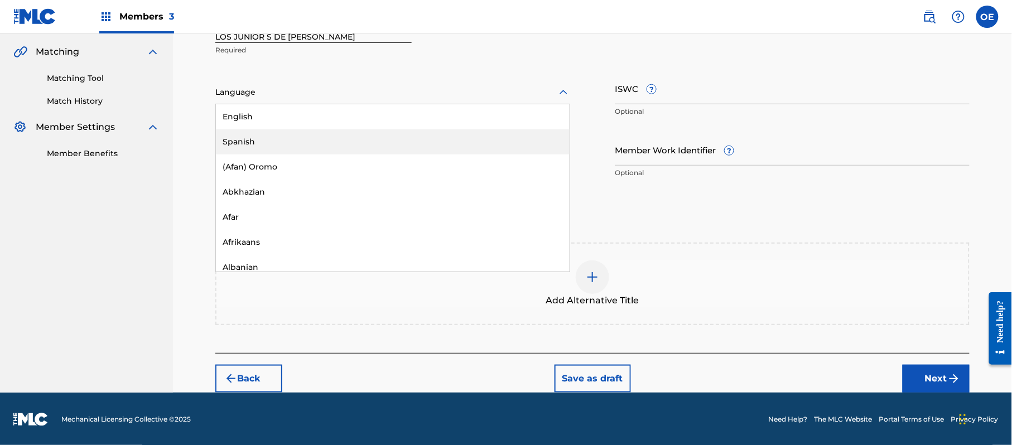
click at [275, 137] on div "Spanish" at bounding box center [393, 141] width 354 height 25
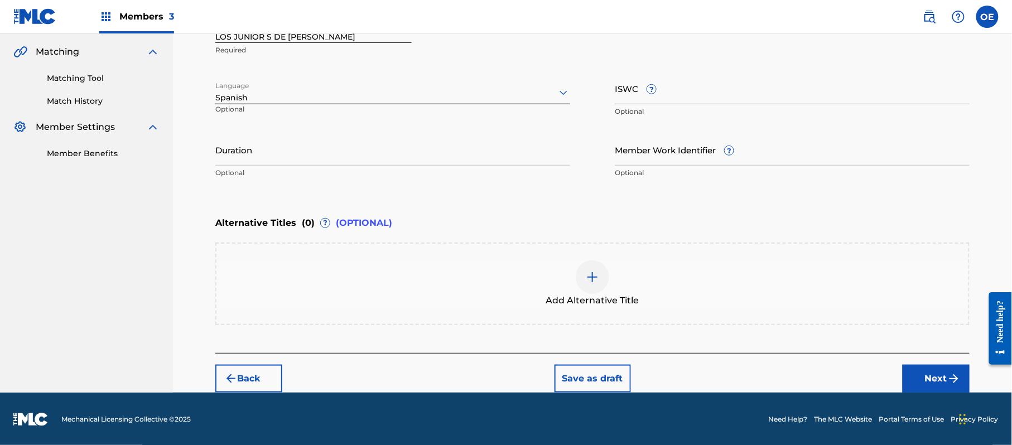
click at [309, 143] on input "Duration" at bounding box center [392, 150] width 355 height 32
type input "02:50"
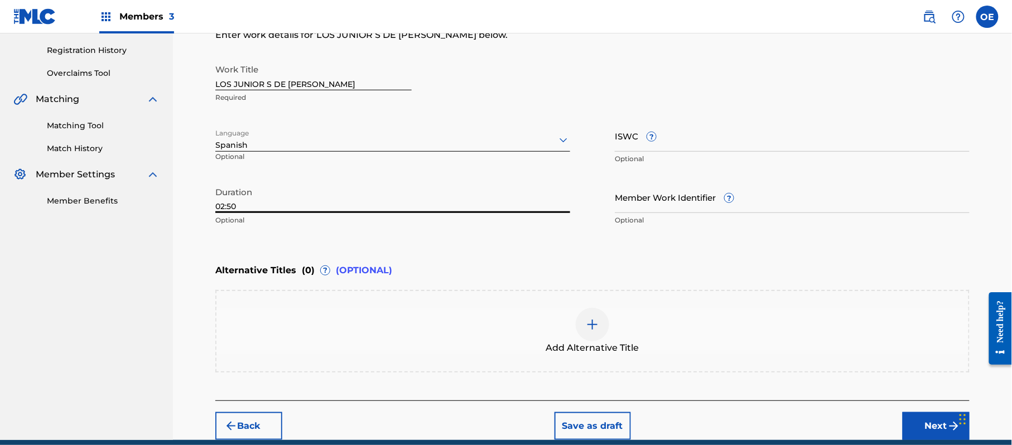
scroll to position [179, 0]
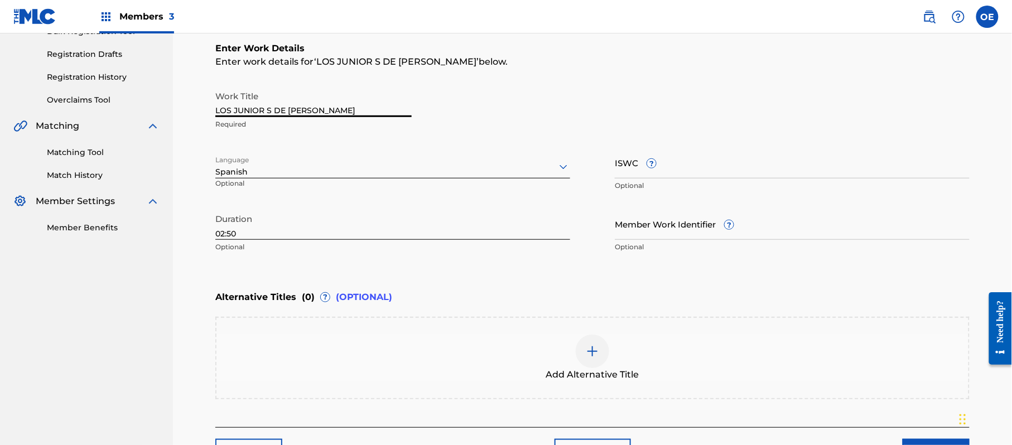
drag, startPoint x: 270, startPoint y: 110, endPoint x: 262, endPoint y: 105, distance: 9.3
click at [262, 105] on input "LOS JUNIOR S DE [PERSON_NAME]" at bounding box center [313, 101] width 196 height 32
type input "LOS JUNIORS DE [PERSON_NAME]"
click at [465, 364] on div "Add Alternative Title" at bounding box center [592, 358] width 752 height 47
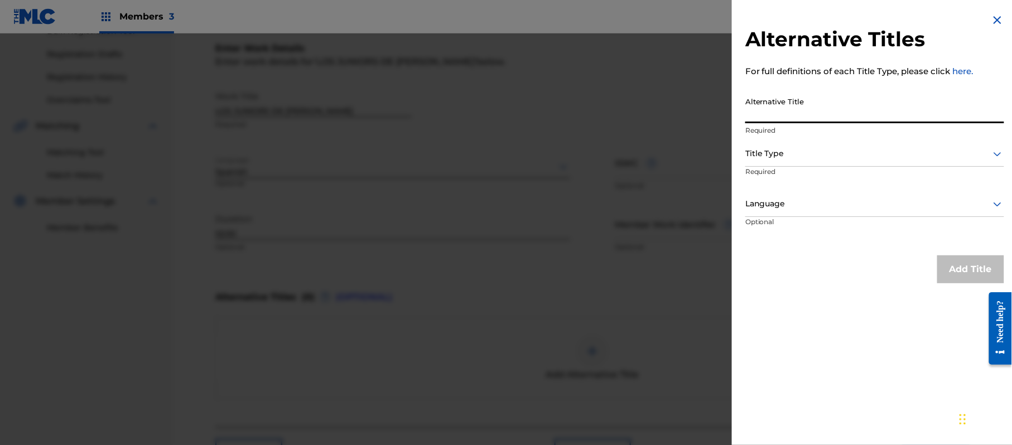
drag, startPoint x: 761, startPoint y: 110, endPoint x: 764, endPoint y: 119, distance: 9.4
click at [761, 112] on input "Alternative Title" at bounding box center [874, 108] width 259 height 32
paste input "Los Jr [PERSON_NAME]"
type input "Los Jr [PERSON_NAME]"
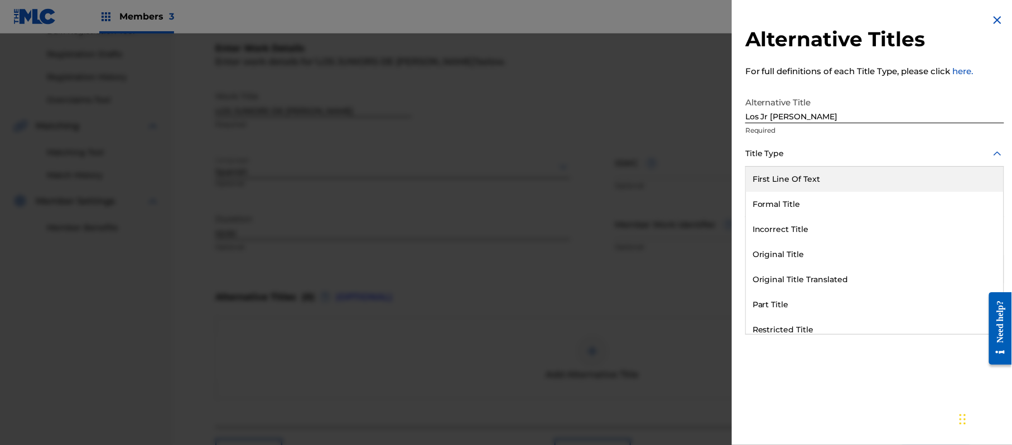
click at [754, 142] on div "Title Type" at bounding box center [874, 154] width 259 height 25
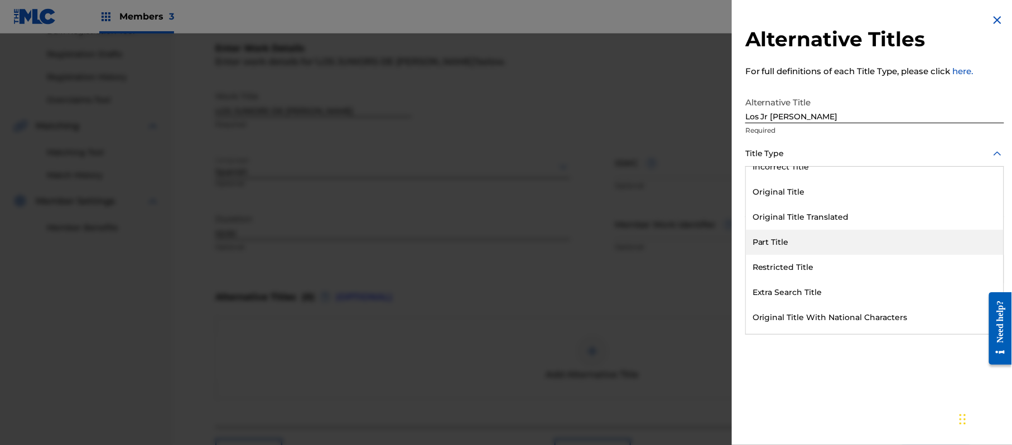
scroll to position [108, 0]
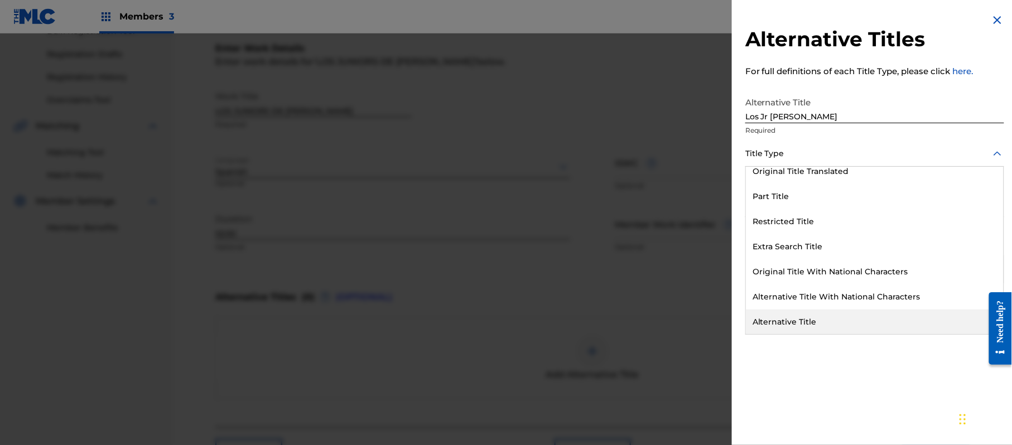
click at [797, 310] on div "Alternative Title" at bounding box center [875, 322] width 258 height 25
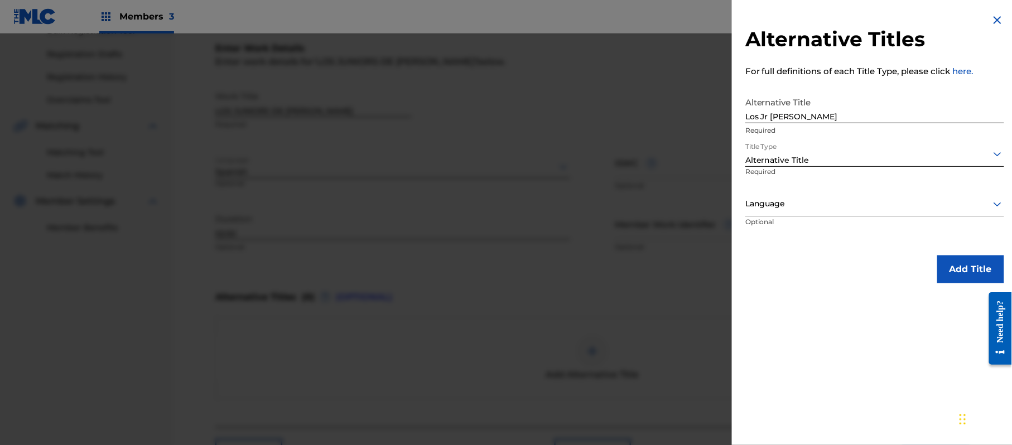
click at [779, 195] on div "Language" at bounding box center [874, 204] width 259 height 25
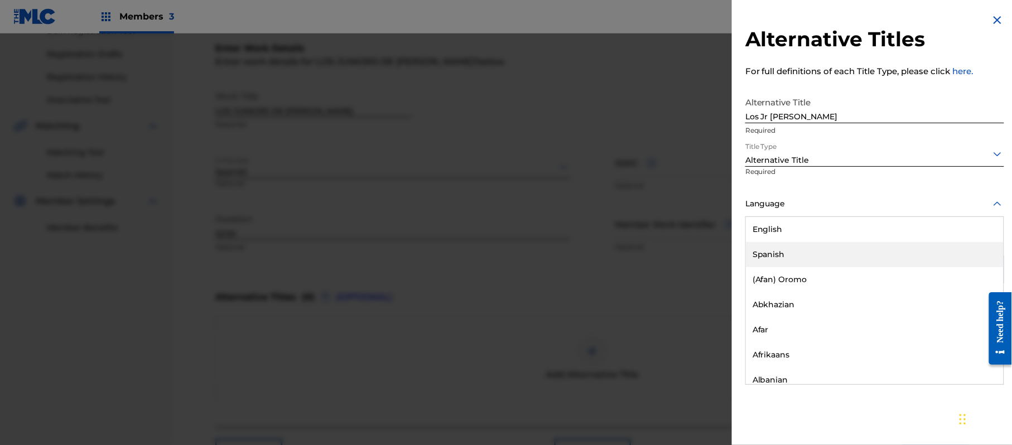
click at [777, 247] on div "Spanish" at bounding box center [875, 254] width 258 height 25
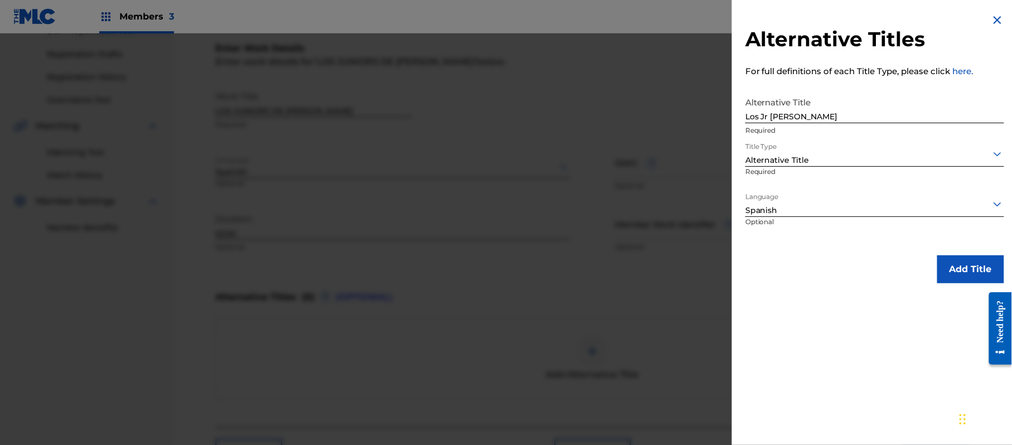
click at [960, 260] on button "Add Title" at bounding box center [970, 270] width 67 height 28
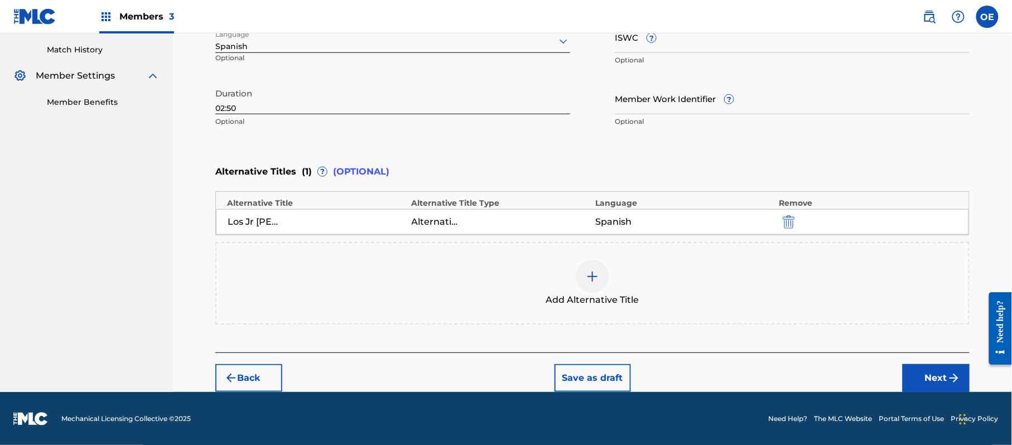
click at [932, 373] on button "Next" at bounding box center [936, 378] width 67 height 28
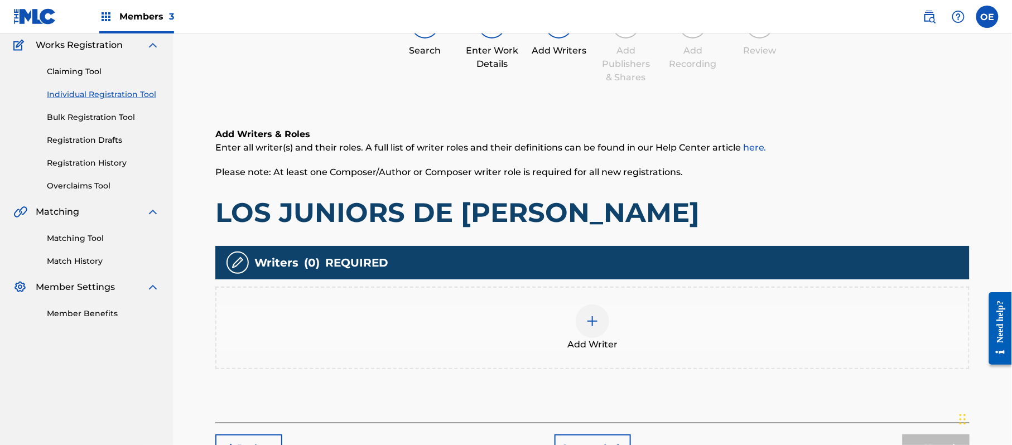
scroll to position [50, 0]
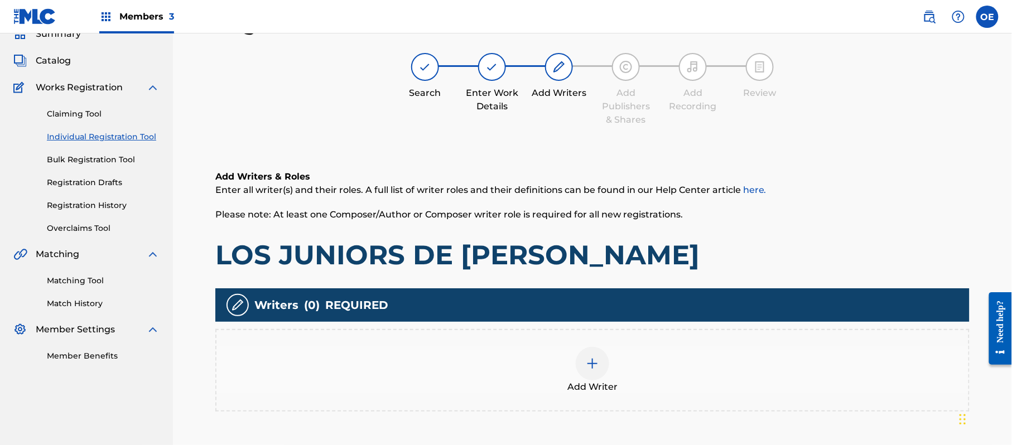
click at [619, 358] on div "Add Writer" at bounding box center [592, 370] width 752 height 47
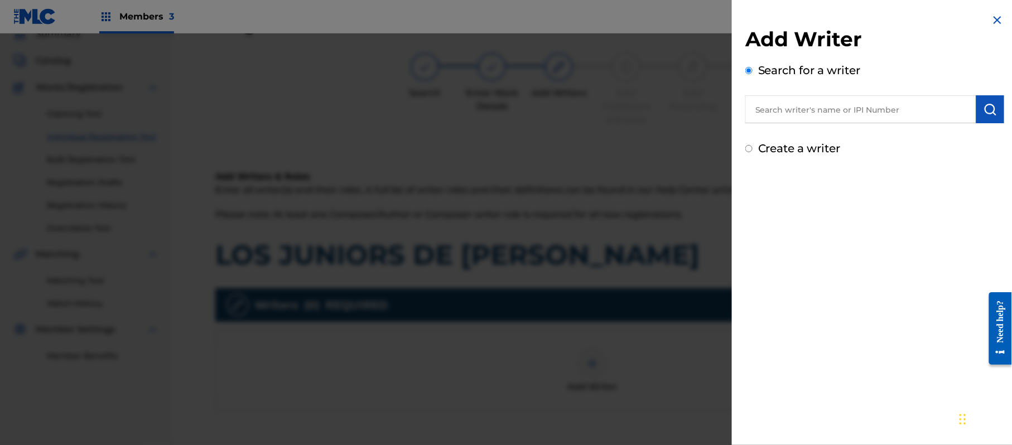
click at [797, 142] on label "Create a writer" at bounding box center [799, 148] width 83 height 13
radio input "true"
click at [753, 145] on input "Create a writer" at bounding box center [748, 148] width 7 height 7
radio input "false"
radio input "true"
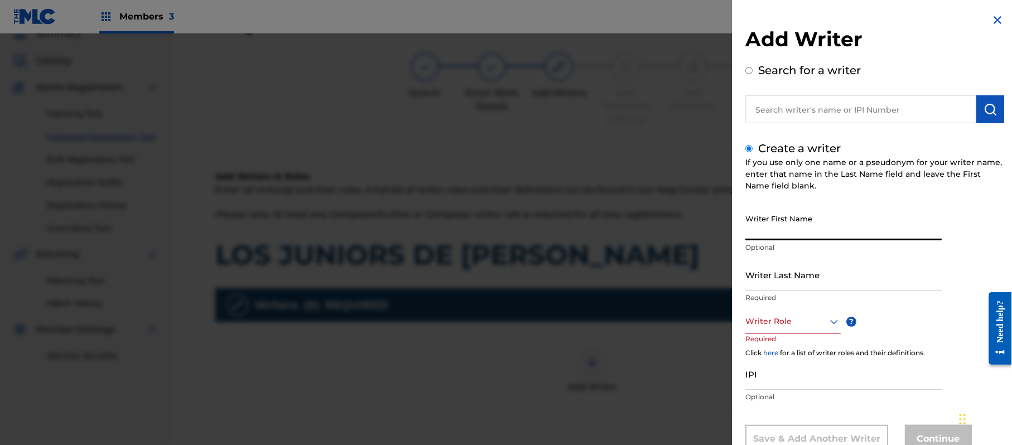
paste input "[PERSON_NAME]"
type input "[PERSON_NAME]"
paste input "[PERSON_NAME]"
type input "[PERSON_NAME]"
drag, startPoint x: 843, startPoint y: 220, endPoint x: 789, endPoint y: 233, distance: 55.2
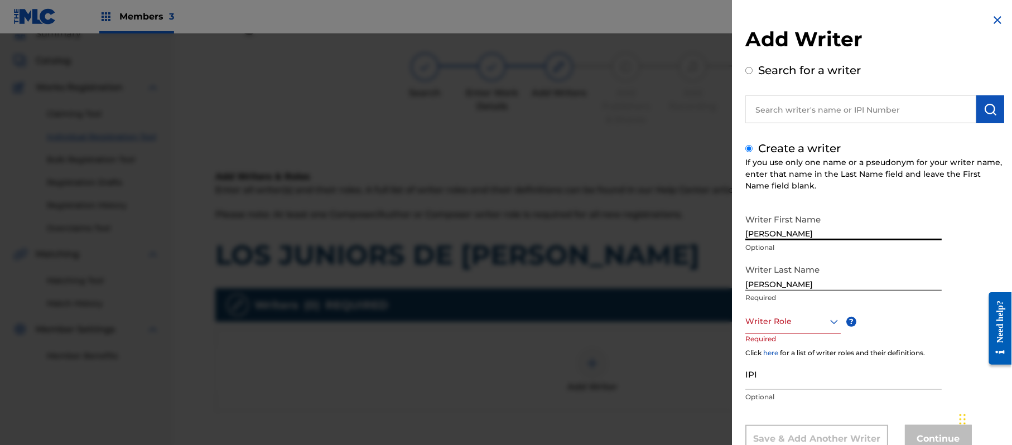
click at [789, 233] on input "[PERSON_NAME]" at bounding box center [843, 225] width 196 height 32
type input "[PERSON_NAME]"
drag, startPoint x: 795, startPoint y: 286, endPoint x: 694, endPoint y: 288, distance: 101.0
click at [695, 288] on div "Add Writer Search for a writer Create a writer If you use only one name or a ps…" at bounding box center [506, 239] width 1012 height 412
type input "[PERSON_NAME]"
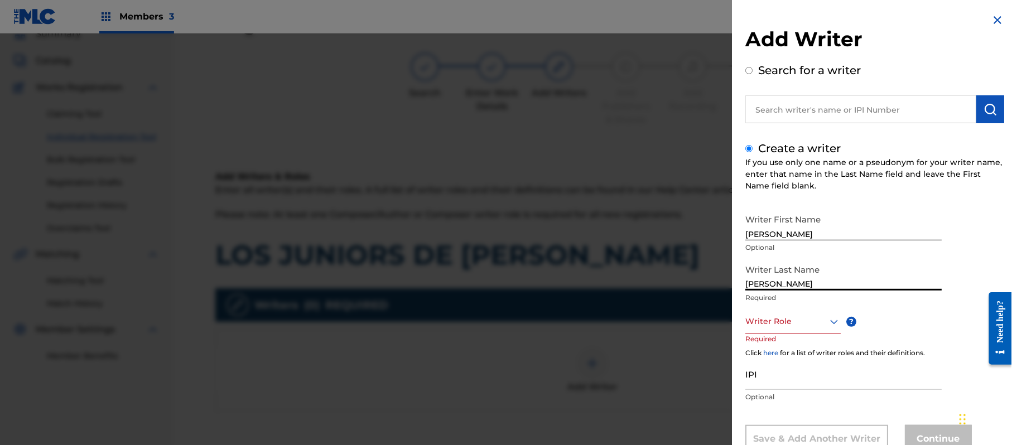
click at [797, 326] on div "Writer Role" at bounding box center [792, 321] width 95 height 25
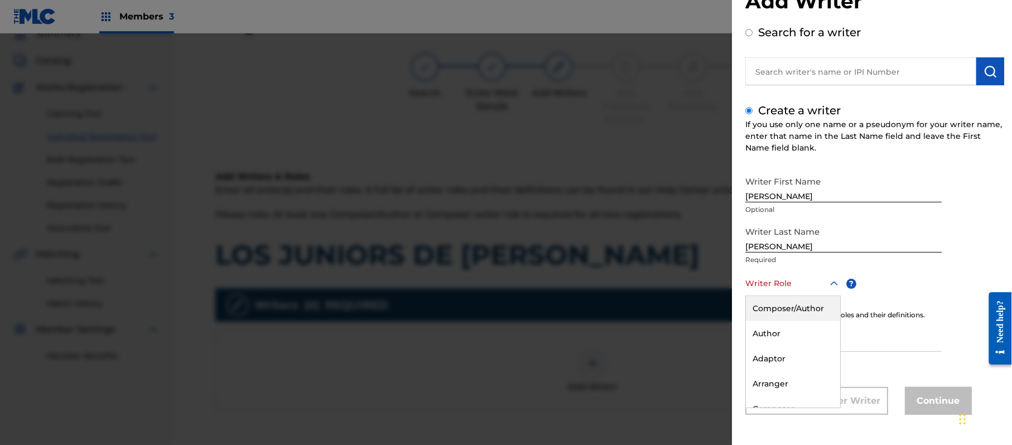
click at [796, 309] on div "Composer/Author" at bounding box center [793, 308] width 94 height 25
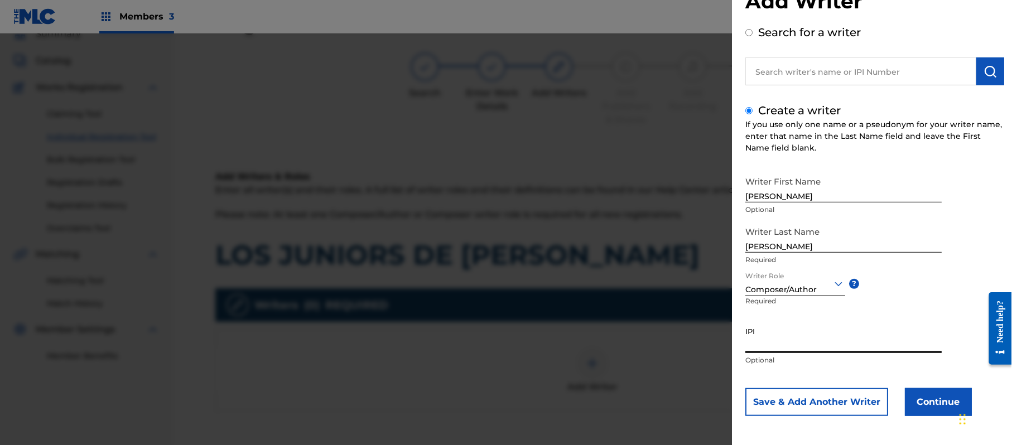
paste input "357223564"
type input "357223564"
click at [950, 404] on button "Continue" at bounding box center [938, 402] width 67 height 28
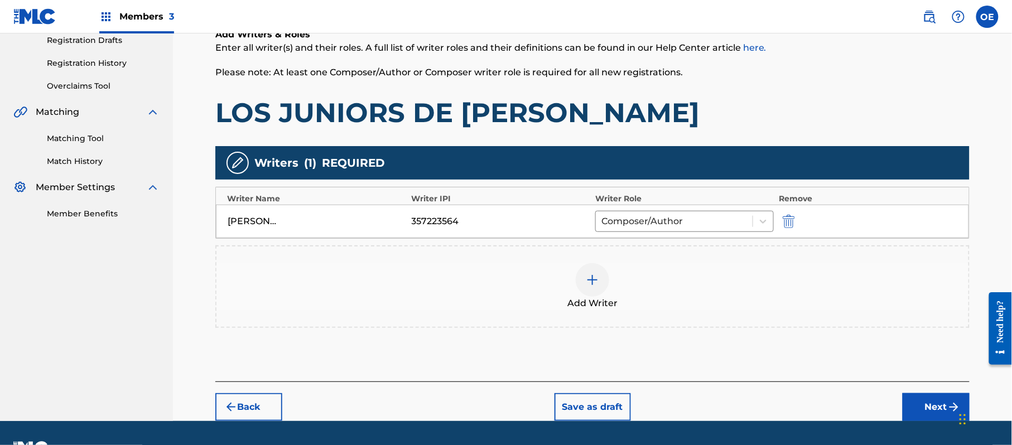
scroll to position [199, 0]
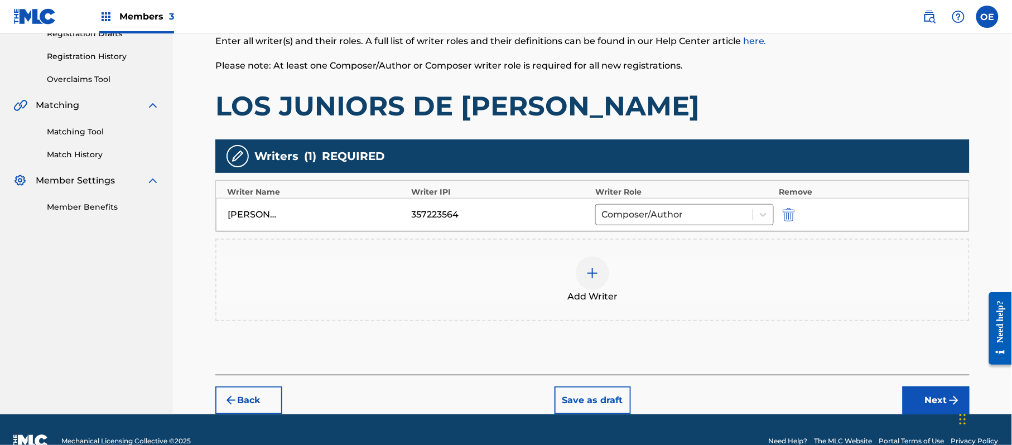
drag, startPoint x: 946, startPoint y: 403, endPoint x: 916, endPoint y: 392, distance: 32.7
click at [940, 400] on button "Next" at bounding box center [936, 401] width 67 height 28
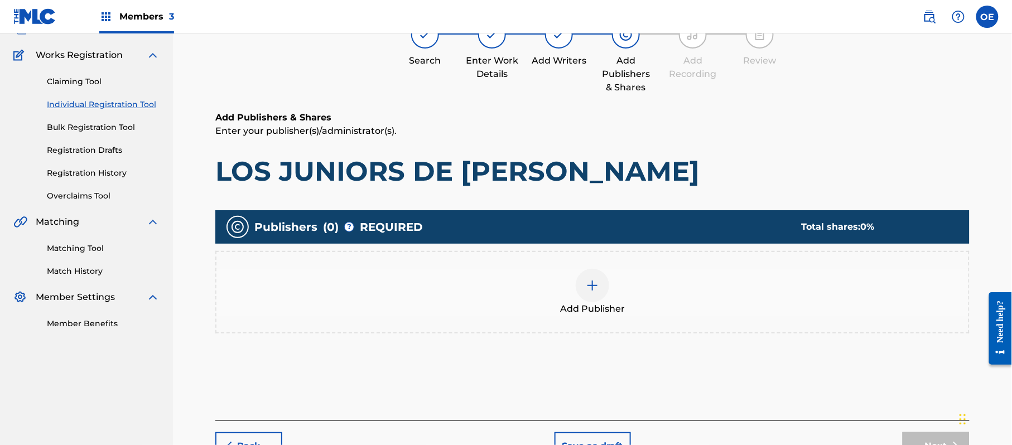
scroll to position [50, 0]
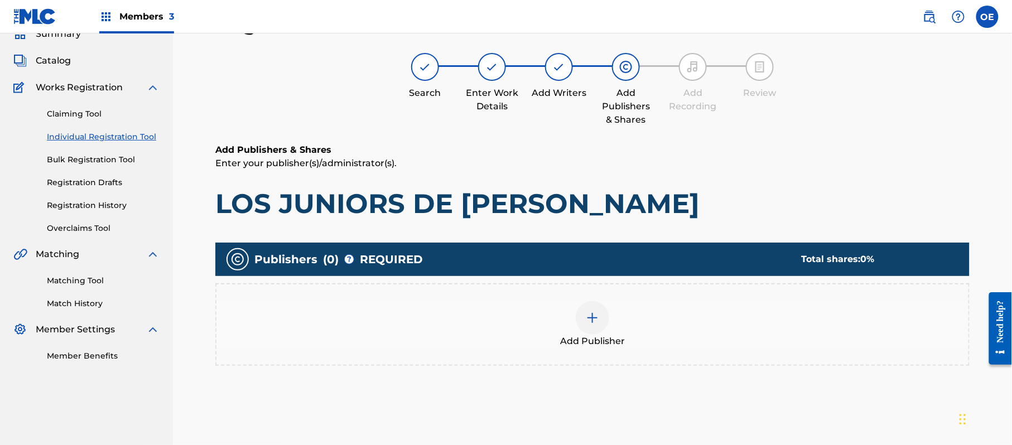
click at [605, 359] on div "Add Publisher" at bounding box center [592, 324] width 754 height 83
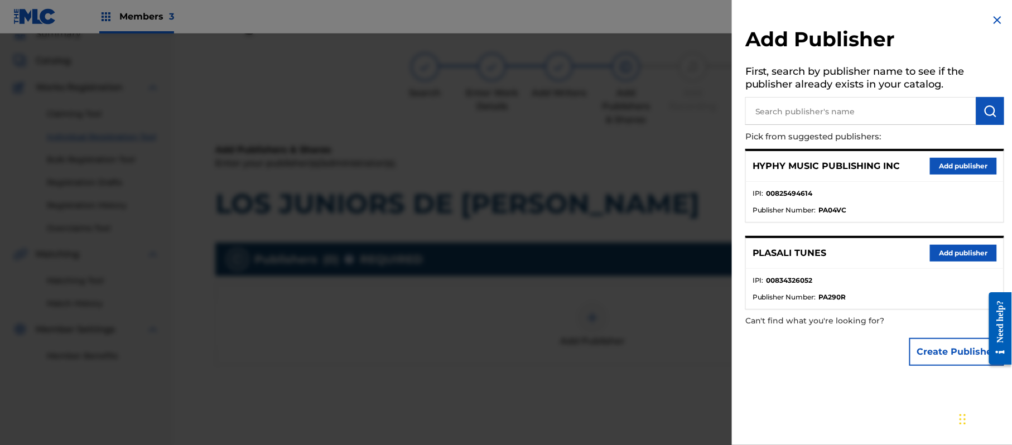
click at [974, 166] on button "Add publisher" at bounding box center [963, 166] width 67 height 17
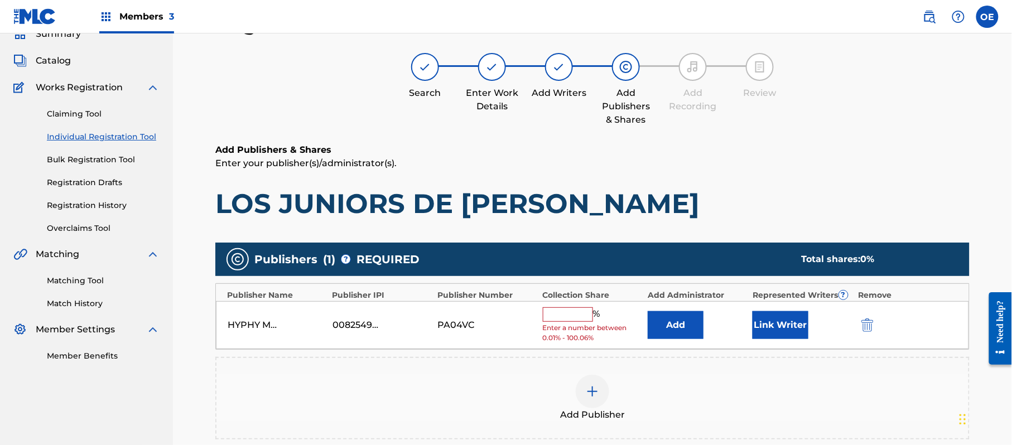
click at [580, 311] on input "text" at bounding box center [568, 314] width 50 height 15
type input "100"
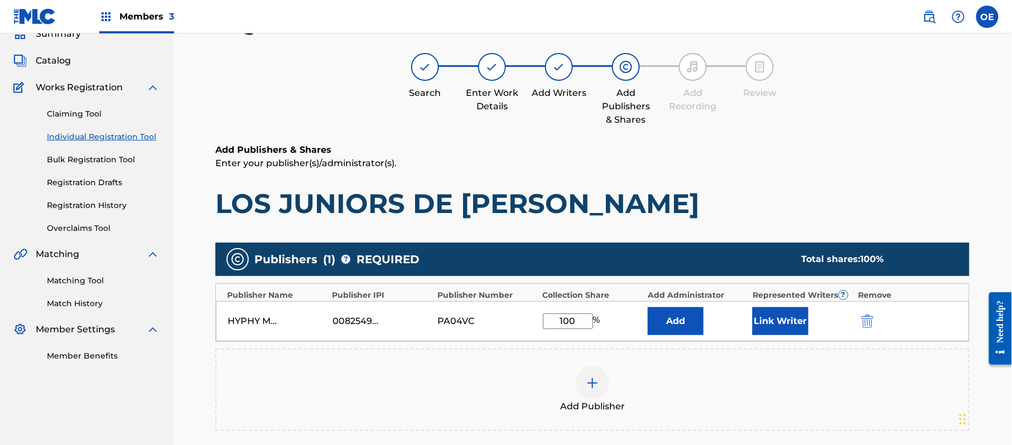
click at [791, 319] on button "Link Writer" at bounding box center [781, 321] width 56 height 28
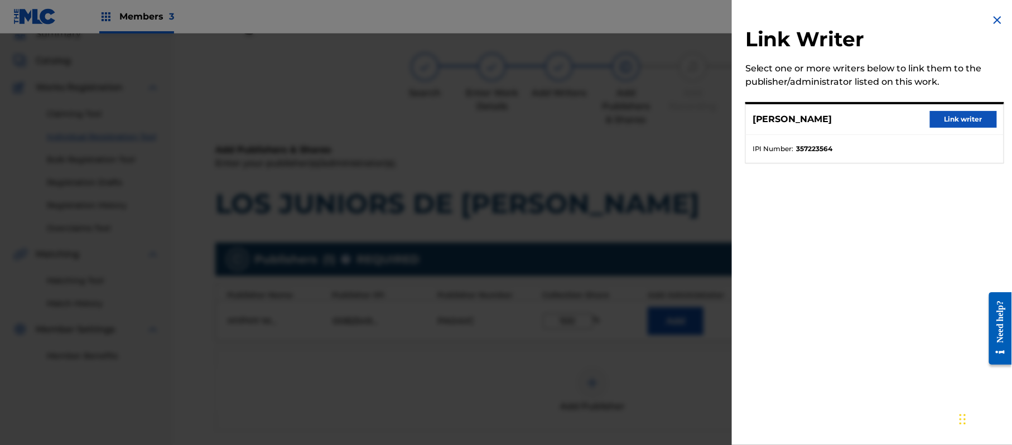
drag, startPoint x: 974, startPoint y: 119, endPoint x: 954, endPoint y: 129, distance: 22.5
click at [974, 121] on button "Link writer" at bounding box center [963, 119] width 67 height 17
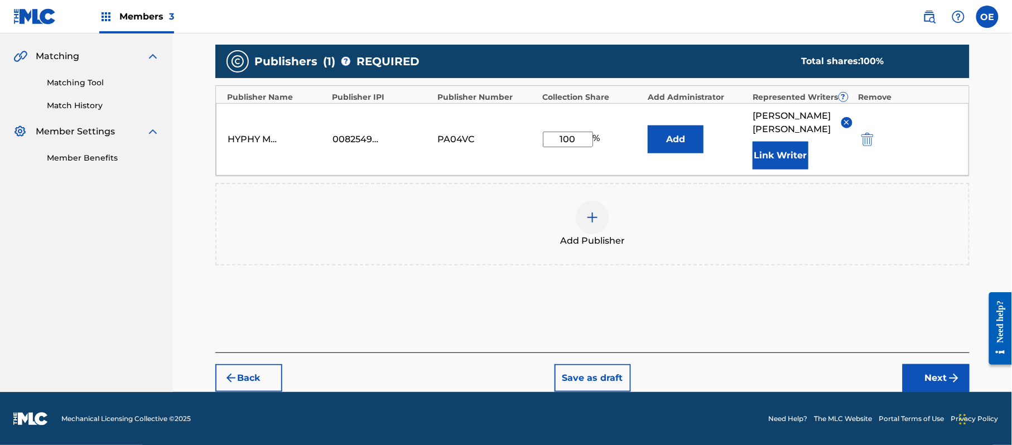
click at [909, 374] on button "Next" at bounding box center [936, 378] width 67 height 28
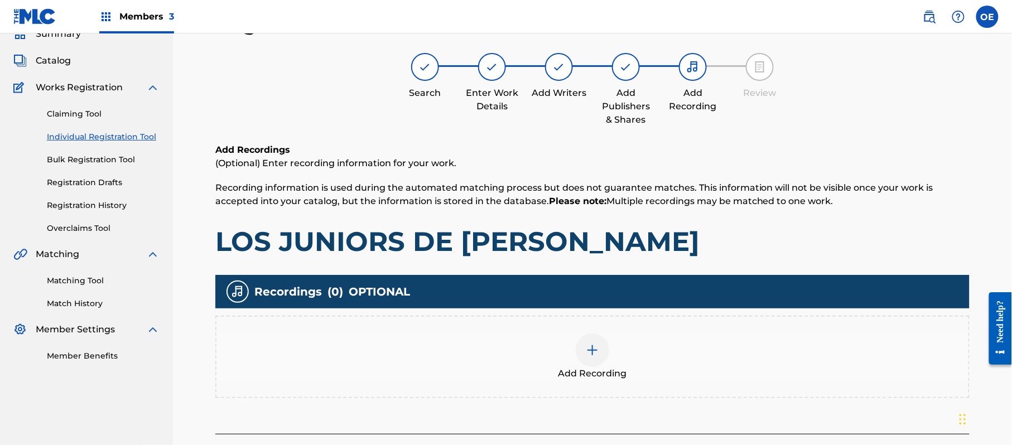
click at [668, 346] on div "Add Recording" at bounding box center [592, 357] width 752 height 47
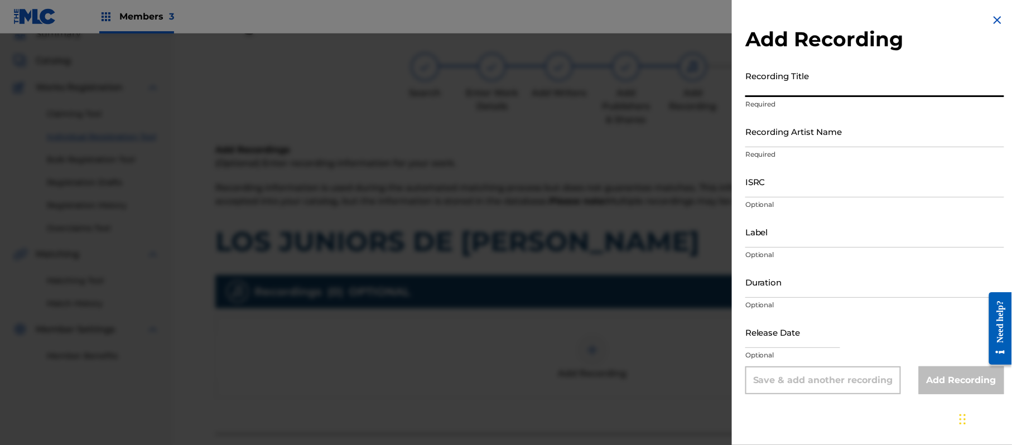
paste input "Los Jr [PERSON_NAME]"
type input "Los Jr [PERSON_NAME]"
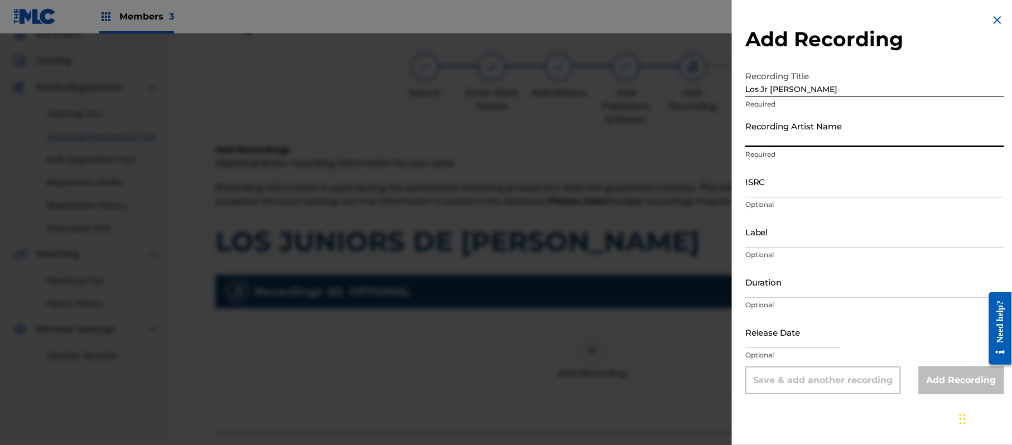
paste input "[PERSON_NAME] "El Guacho""
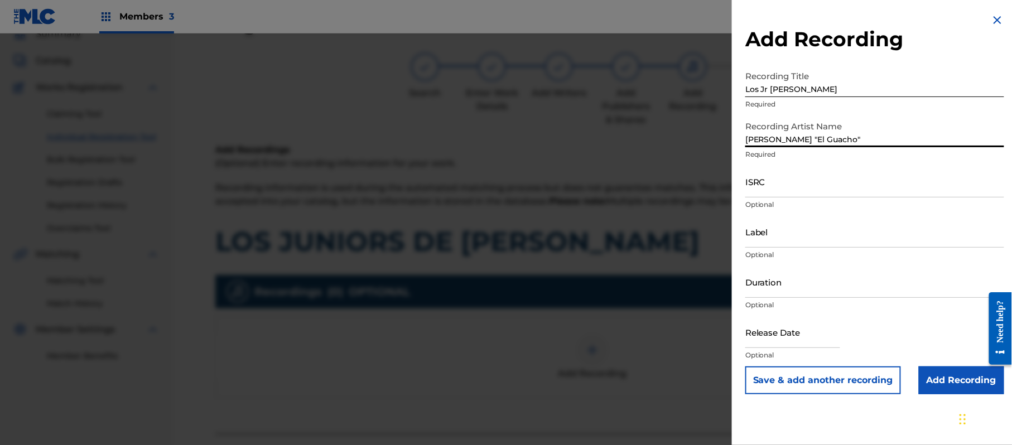
type input "[PERSON_NAME] "El Guacho""
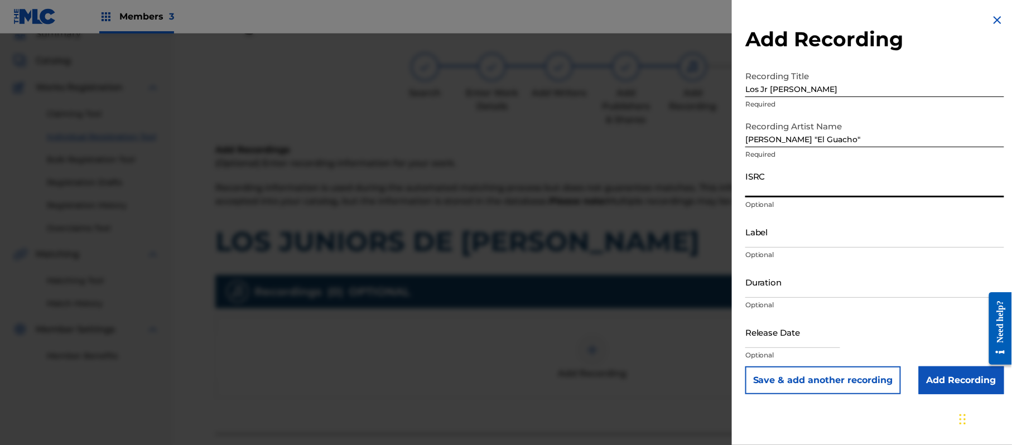
paste input "QZDQH2202575"
type input "QZDQH2202575"
paste input "[PERSON_NAME] El Guacho"
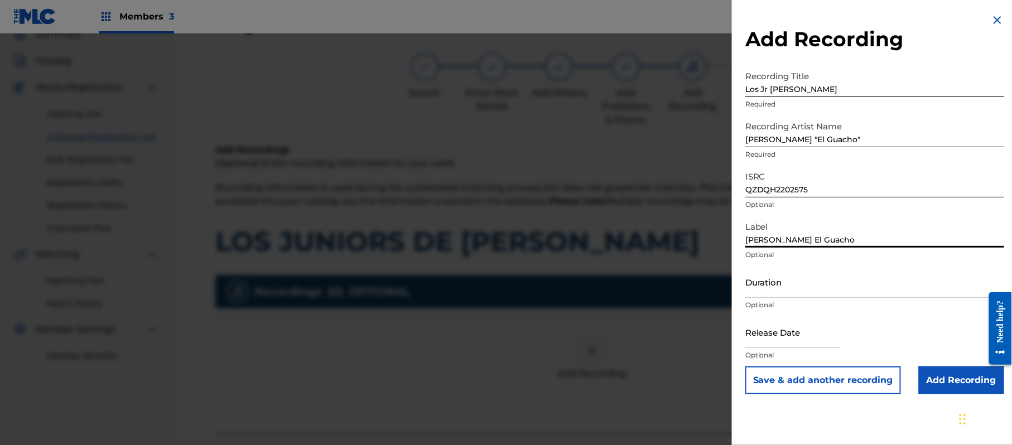
type input "[PERSON_NAME] El Guacho"
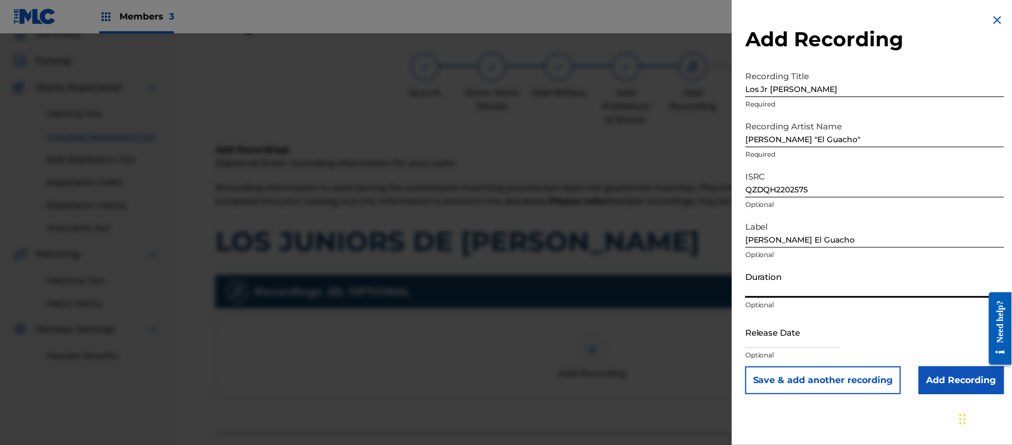
click at [767, 293] on input "Duration" at bounding box center [874, 282] width 259 height 32
type input "02:50"
drag, startPoint x: 748, startPoint y: 339, endPoint x: 769, endPoint y: 340, distance: 21.2
click at [748, 339] on input "text" at bounding box center [792, 332] width 95 height 32
select select "7"
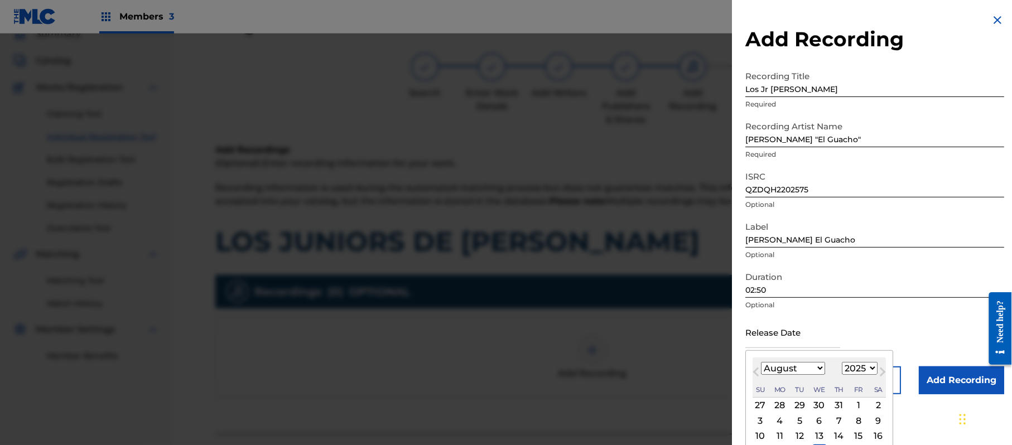
click at [876, 369] on select "1899 1900 1901 1902 1903 1904 1905 1906 1907 1908 1909 1910 1911 1912 1913 1914…" at bounding box center [860, 368] width 36 height 13
select select "2022"
click at [844, 362] on select "1899 1900 1901 1902 1903 1904 1905 1906 1907 1908 1909 1910 1911 1912 1913 1914…" at bounding box center [860, 368] width 36 height 13
click at [802, 370] on select "January February March April May June July August September October November De…" at bounding box center [793, 368] width 64 height 13
select select "5"
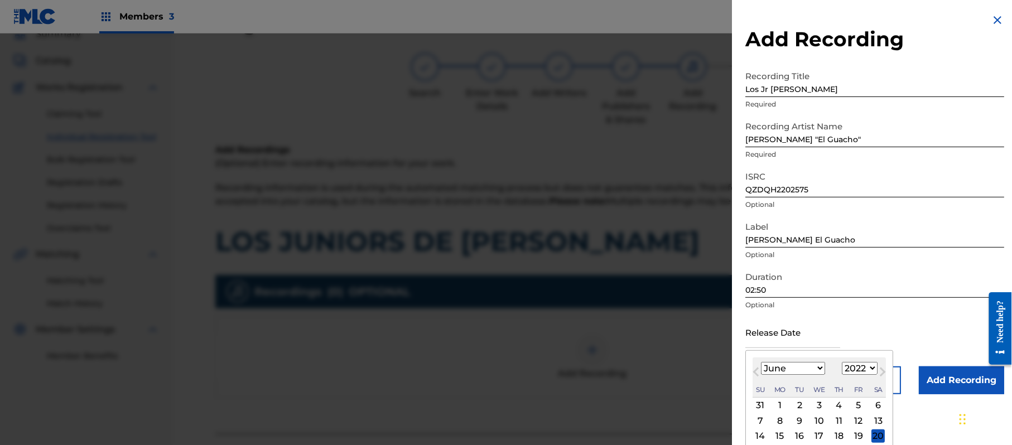
click at [762, 362] on select "January February March April May June July August September October November De…" at bounding box center [793, 368] width 64 height 13
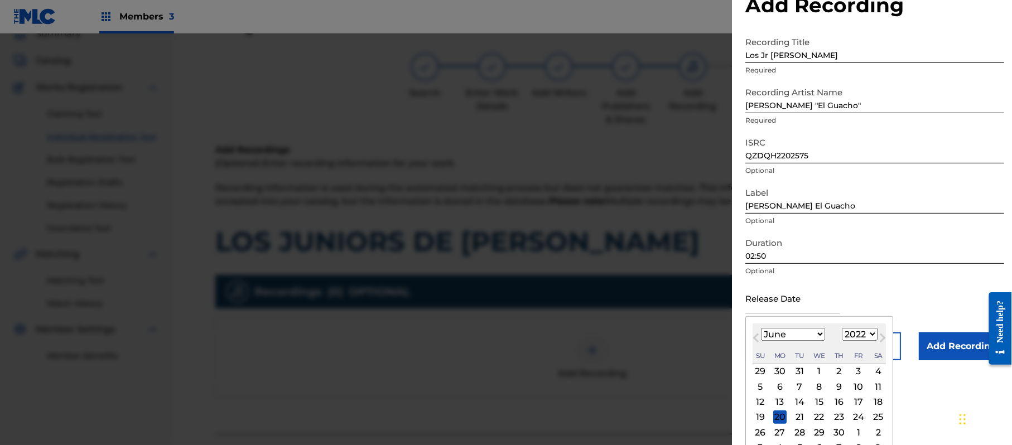
scroll to position [51, 0]
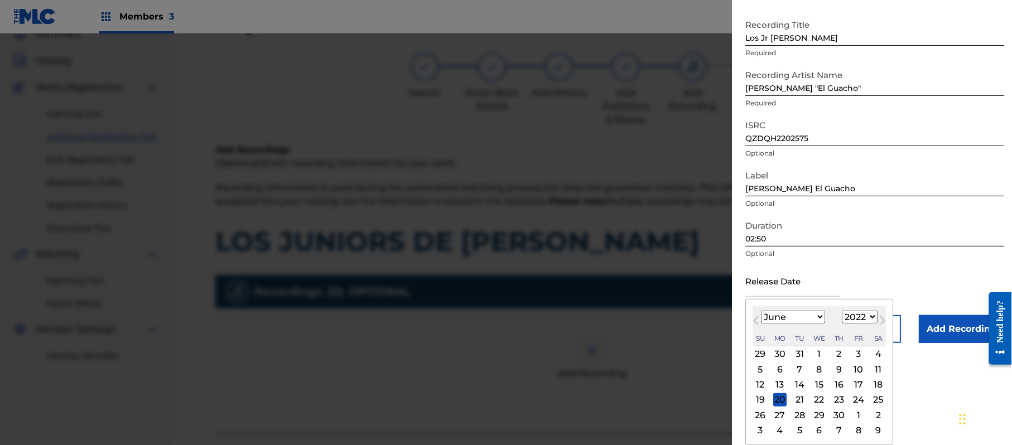
click at [865, 384] on div "17" at bounding box center [858, 384] width 13 height 13
type input "[DATE]"
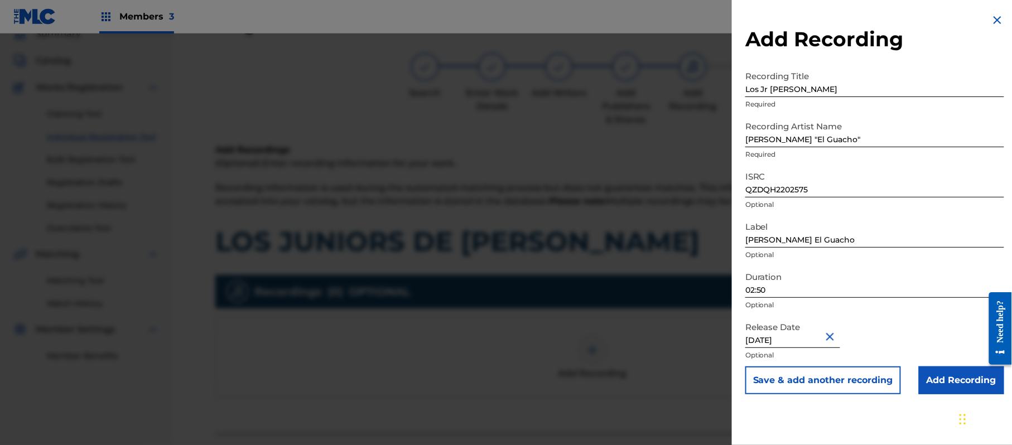
scroll to position [0, 0]
click at [922, 367] on input "Add Recording" at bounding box center [961, 381] width 85 height 28
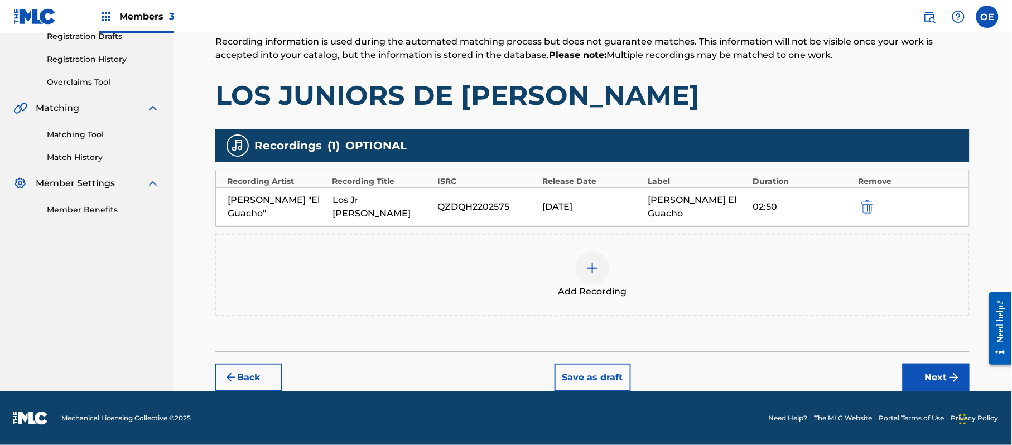
click at [936, 364] on button "Next" at bounding box center [936, 378] width 67 height 28
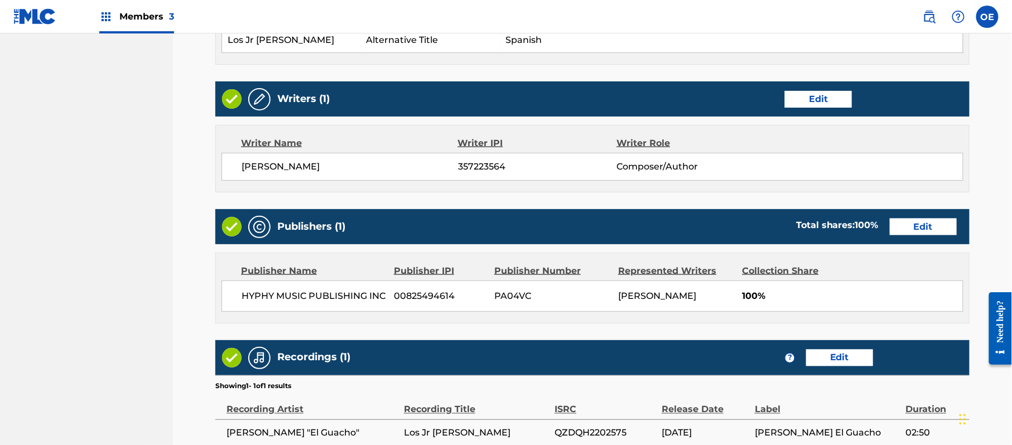
scroll to position [550, 0]
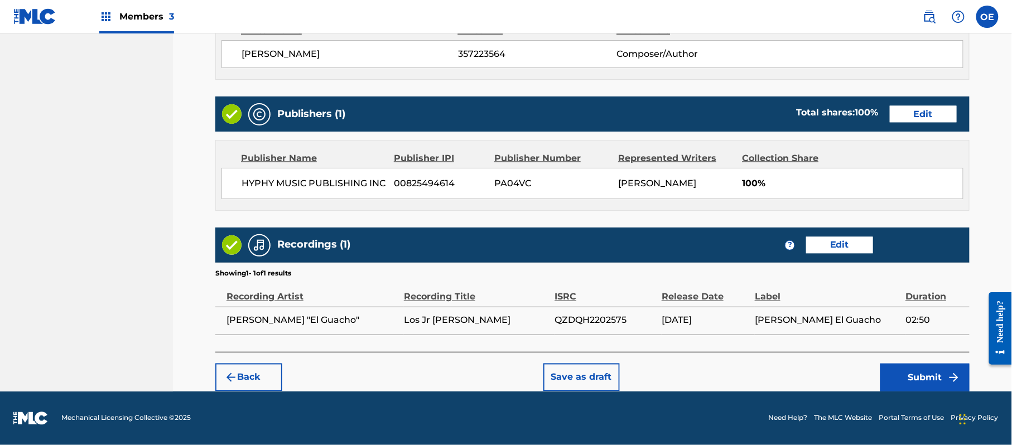
click at [937, 368] on button "Submit" at bounding box center [924, 378] width 89 height 28
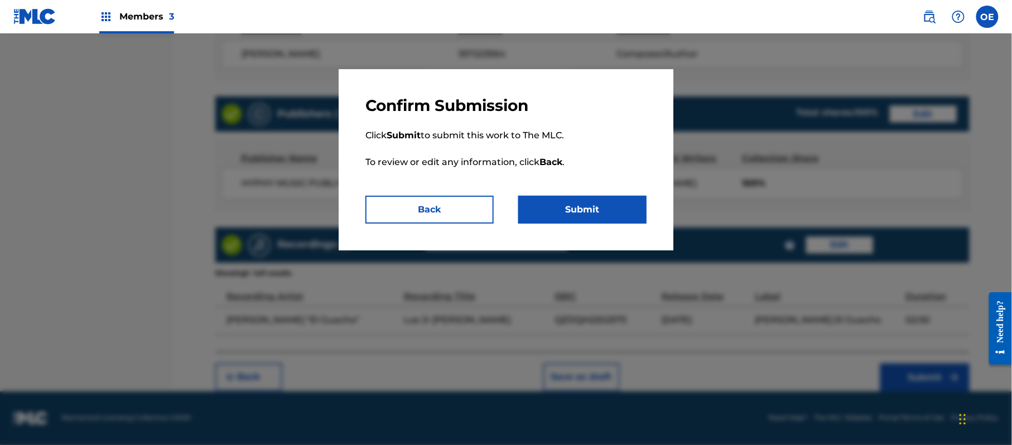
click at [610, 205] on button "Submit" at bounding box center [582, 210] width 128 height 28
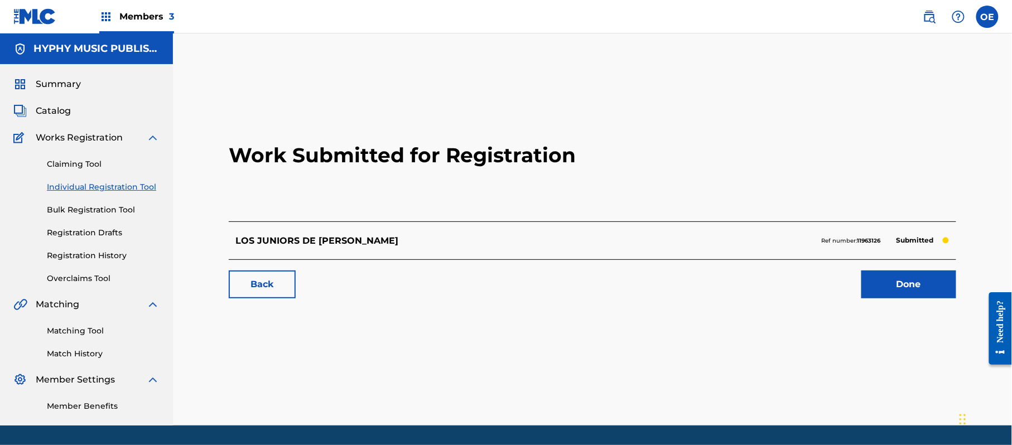
drag, startPoint x: 114, startPoint y: 186, endPoint x: 179, endPoint y: 215, distance: 71.2
click at [114, 186] on link "Individual Registration Tool" at bounding box center [103, 187] width 113 height 12
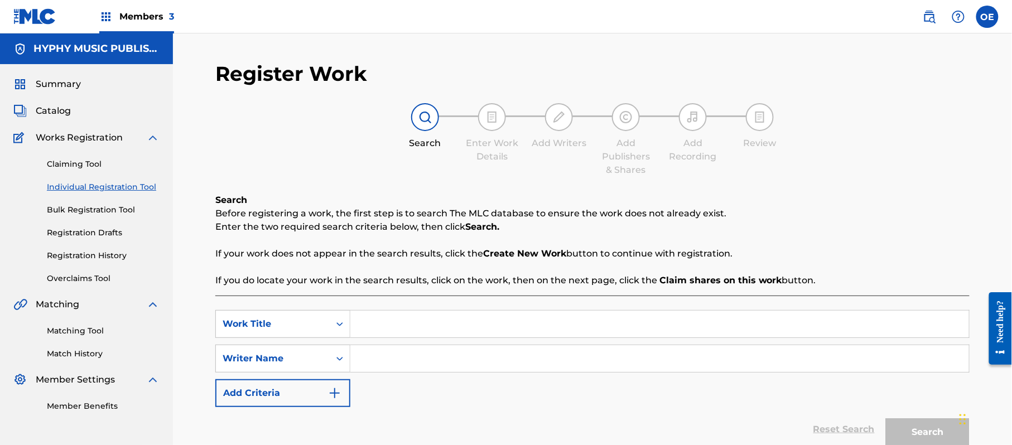
paste input "LOS TRES HERMANOS [PERSON_NAME]"
type input "LOS TRES HERMANOS [PERSON_NAME]"
paste input "[PERSON_NAME]"
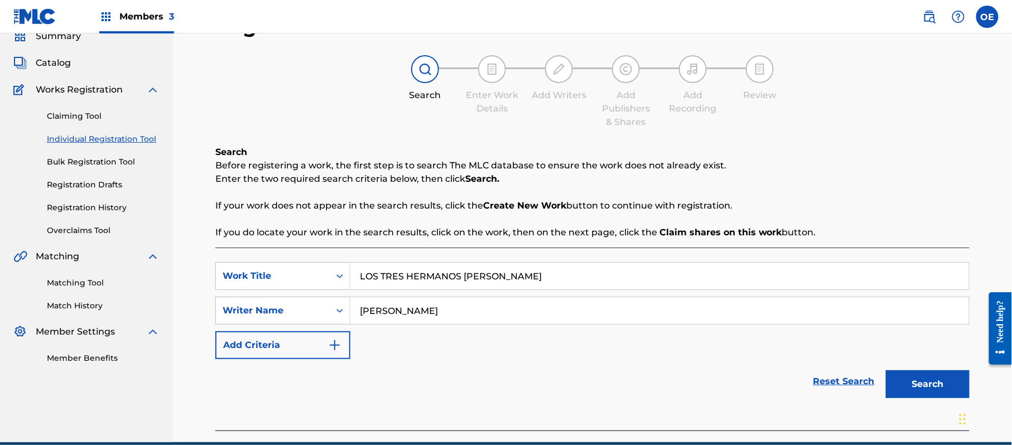
scroll to position [99, 0]
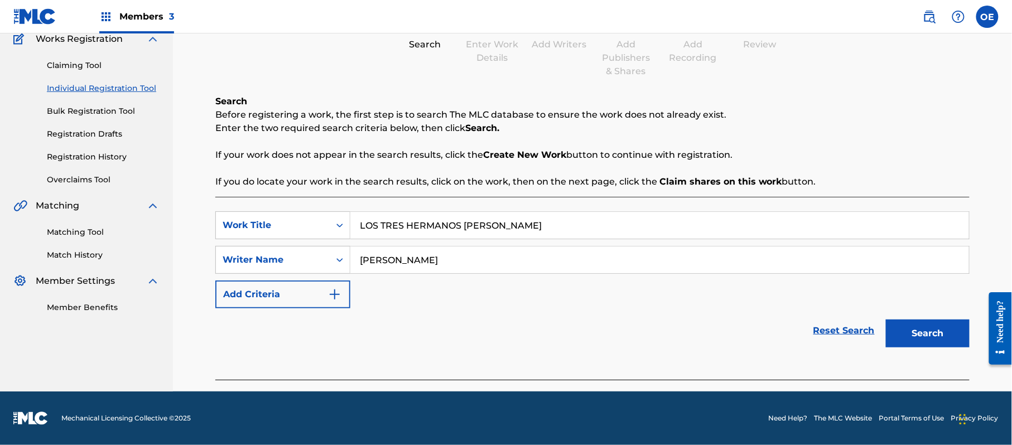
drag, startPoint x: 920, startPoint y: 347, endPoint x: 608, endPoint y: 340, distance: 312.5
click at [918, 347] on button "Search" at bounding box center [928, 334] width 84 height 28
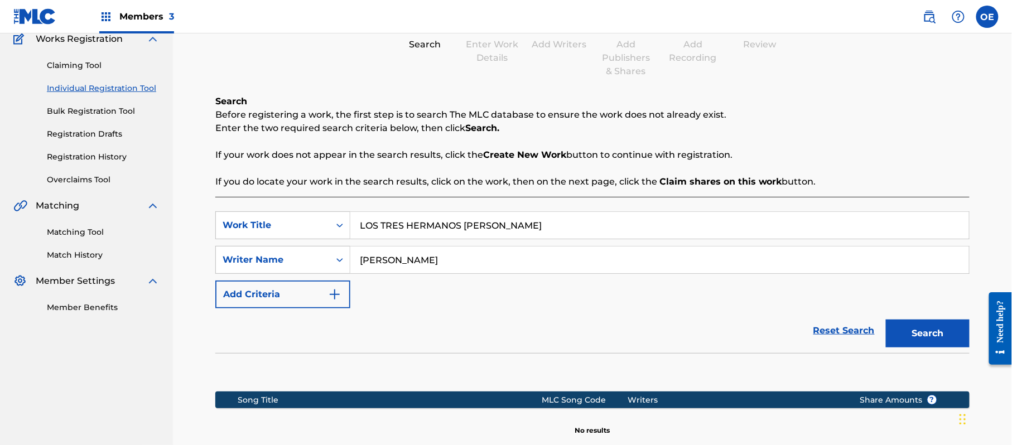
click at [406, 262] on input "[PERSON_NAME]" at bounding box center [659, 260] width 619 height 27
drag, startPoint x: 410, startPoint y: 260, endPoint x: 395, endPoint y: 259, distance: 14.6
click at [395, 259] on input "[PERSON_NAME]" at bounding box center [659, 260] width 619 height 27
click at [886, 320] on button "Search" at bounding box center [928, 334] width 84 height 28
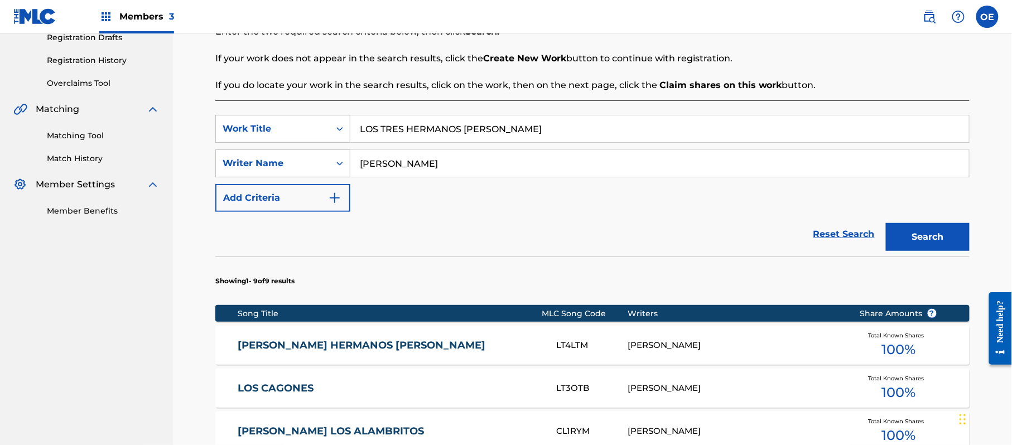
scroll to position [173, 0]
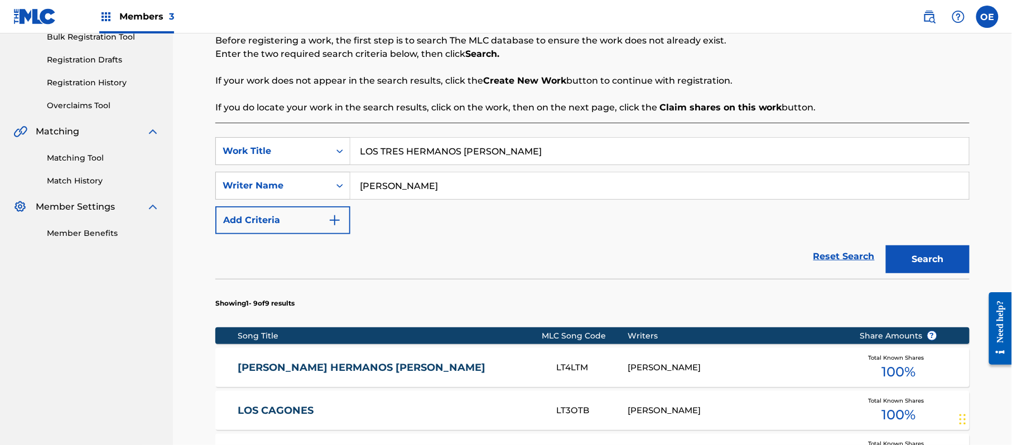
type input "[PERSON_NAME]"
click at [886, 246] on button "Search" at bounding box center [928, 260] width 84 height 28
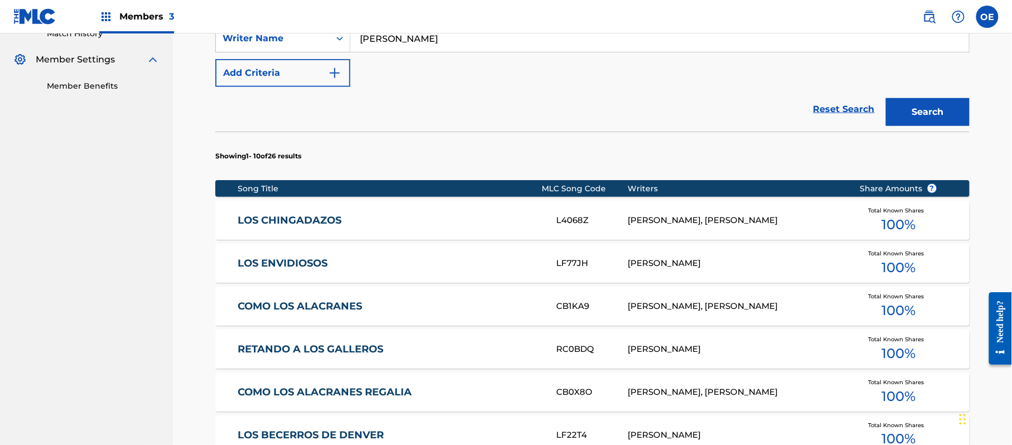
scroll to position [322, 0]
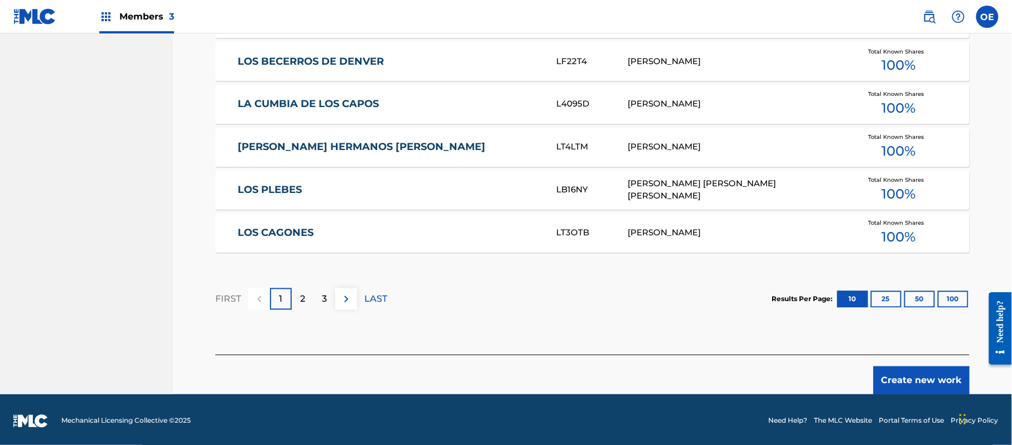
click at [904, 382] on button "Create new work" at bounding box center [922, 381] width 96 height 28
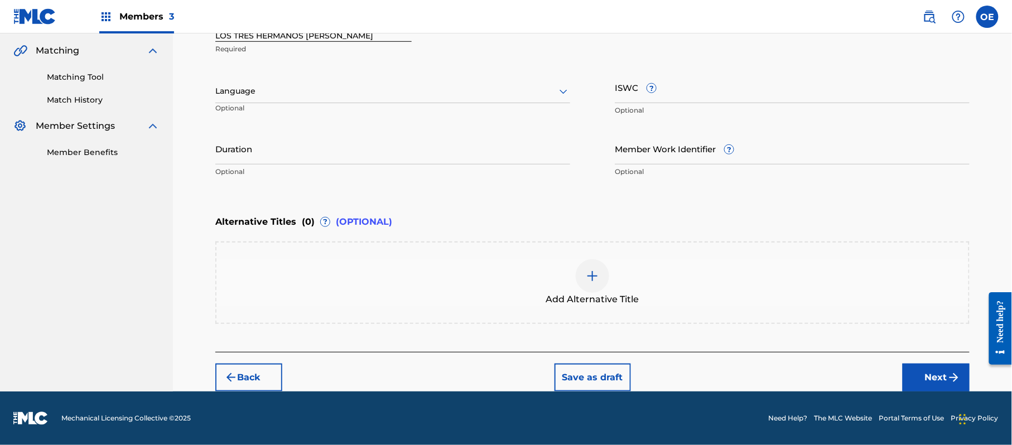
scroll to position [253, 0]
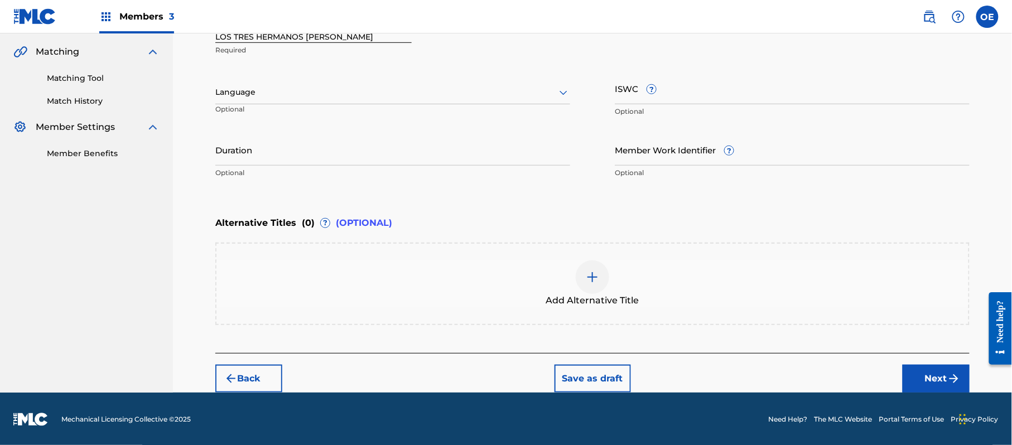
click at [262, 100] on div "Language" at bounding box center [392, 92] width 355 height 23
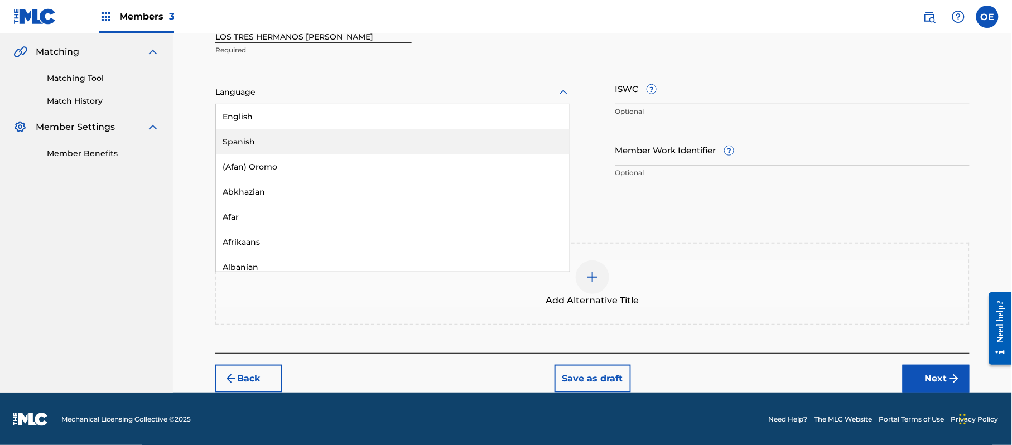
click at [272, 145] on div "Spanish" at bounding box center [393, 141] width 354 height 25
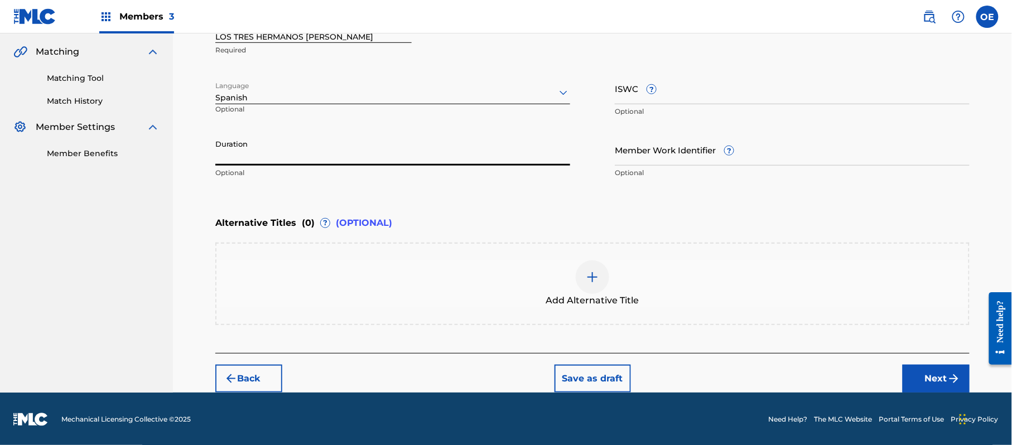
click at [358, 142] on input "Duration" at bounding box center [392, 150] width 355 height 32
type input "04:06"
click at [909, 371] on button "Next" at bounding box center [936, 379] width 67 height 28
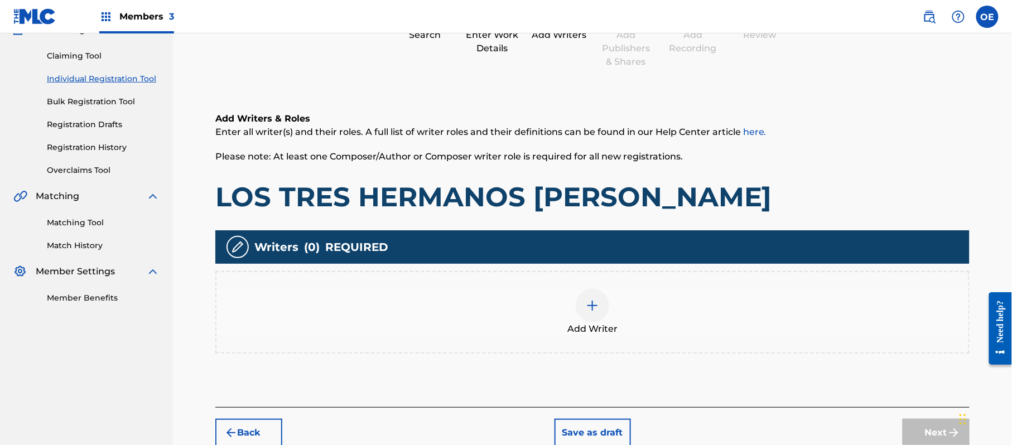
scroll to position [50, 0]
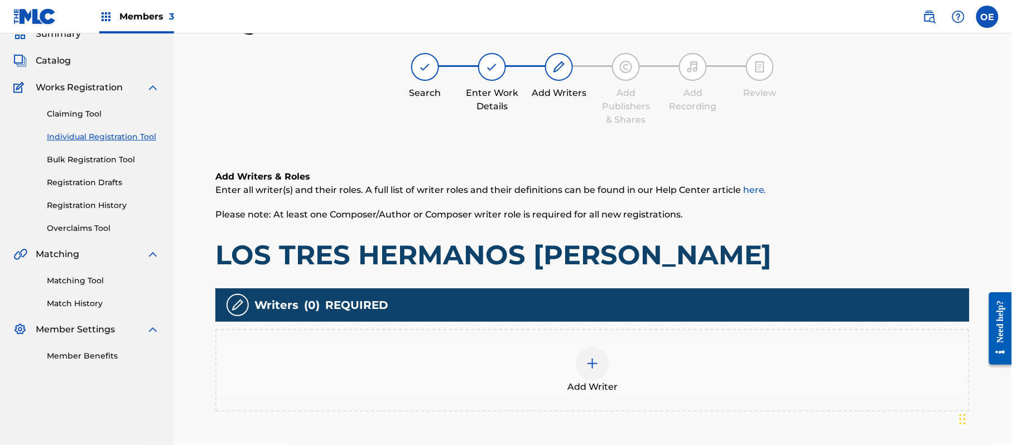
click at [536, 351] on div "Add Writer" at bounding box center [592, 370] width 752 height 47
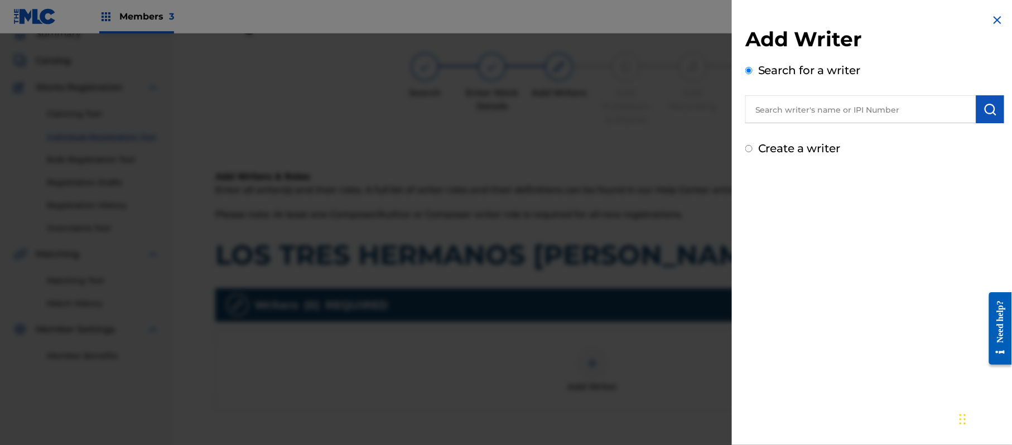
click at [745, 146] on input "Create a writer" at bounding box center [748, 148] width 7 height 7
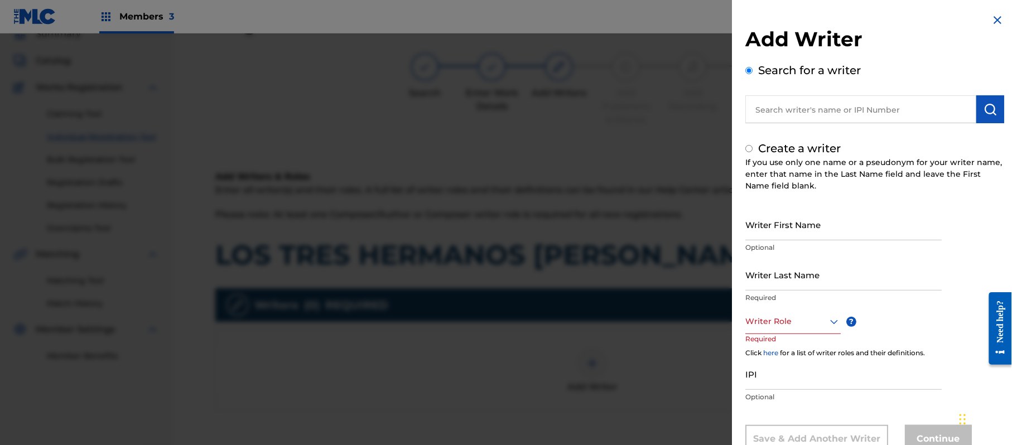
radio input "false"
radio input "true"
paste input "[PERSON_NAME]"
type input "[PERSON_NAME]"
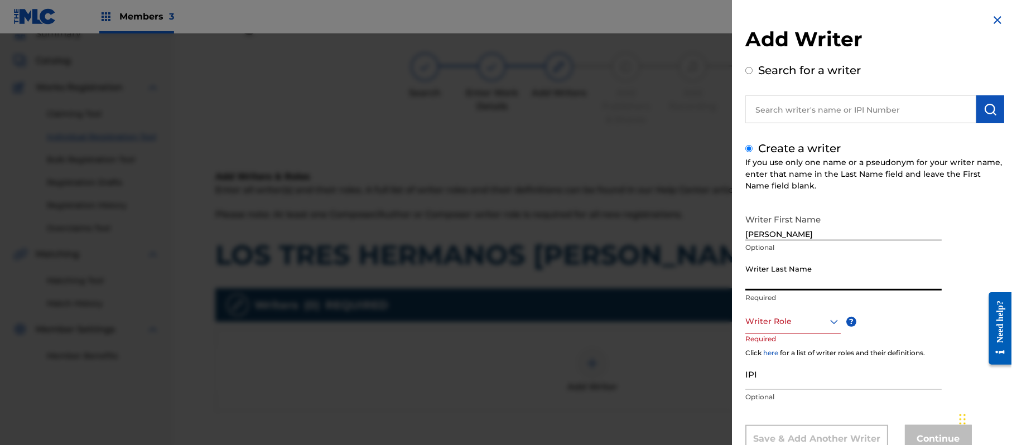
paste input "[PERSON_NAME]"
type input "[PERSON_NAME]"
drag, startPoint x: 826, startPoint y: 230, endPoint x: 790, endPoint y: 235, distance: 36.6
click at [790, 235] on input "[PERSON_NAME]" at bounding box center [843, 225] width 196 height 32
type input "[PERSON_NAME]"
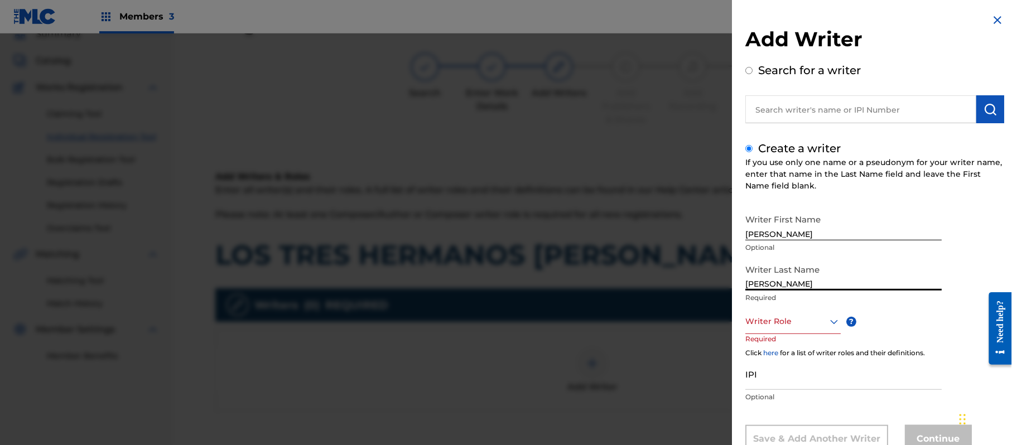
drag, startPoint x: 795, startPoint y: 285, endPoint x: 665, endPoint y: 271, distance: 130.1
click at [657, 278] on div "Add Writer Search for a writer Create a writer If you use only one name or a ps…" at bounding box center [506, 239] width 1012 height 412
type input "[PERSON_NAME]"
click at [797, 311] on div "Writer Role" at bounding box center [792, 321] width 95 height 25
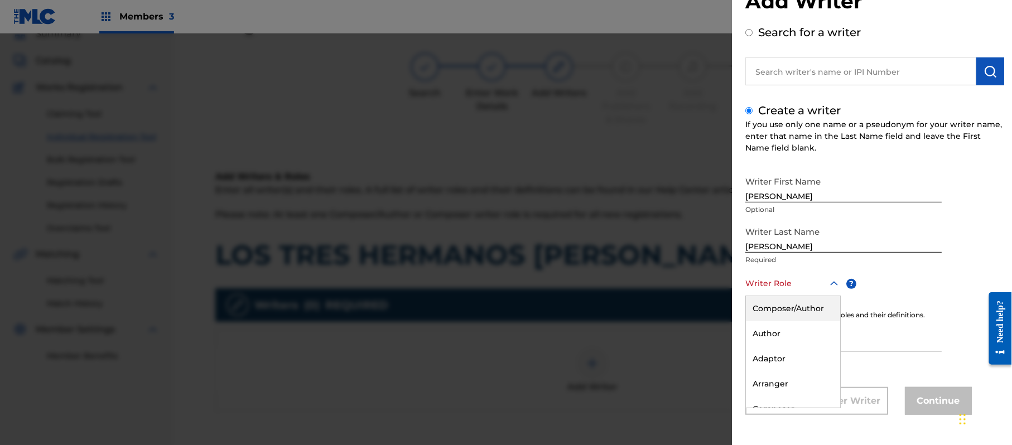
click at [796, 310] on div "Composer/Author" at bounding box center [793, 308] width 94 height 25
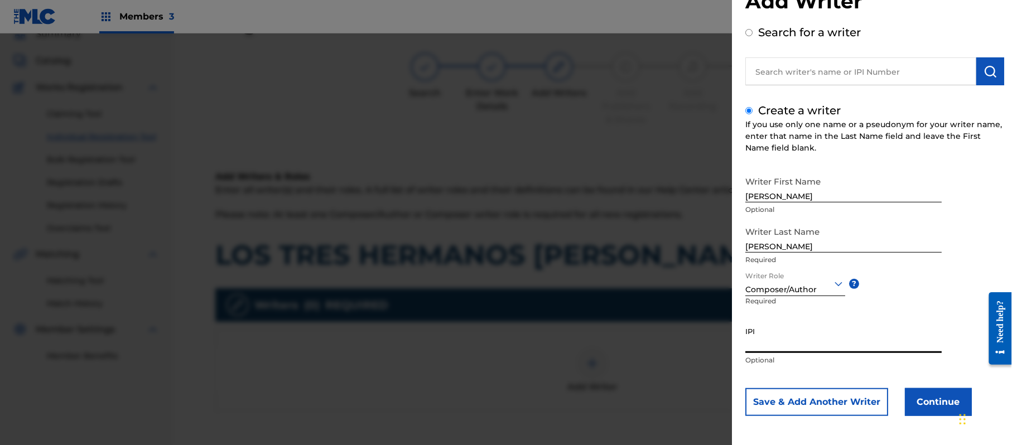
paste input "357223564"
type input "357223564"
click at [925, 393] on button "Continue" at bounding box center [938, 402] width 67 height 28
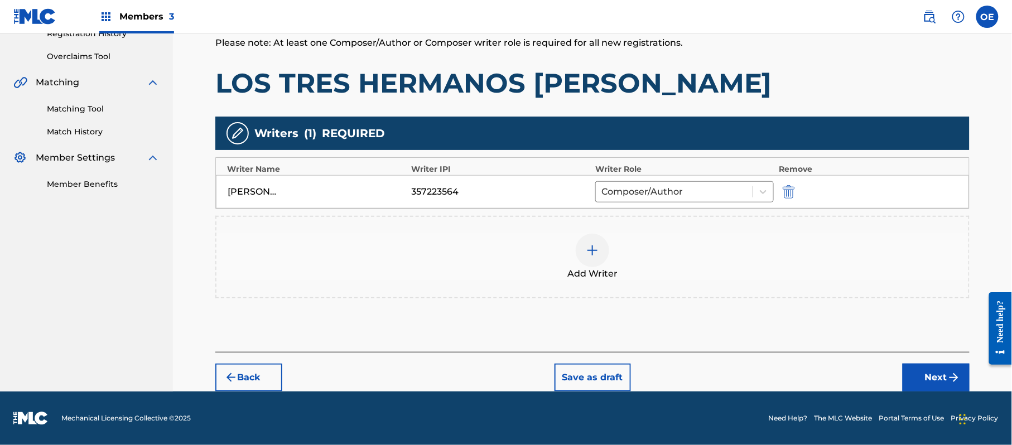
click at [958, 373] on img "submit" at bounding box center [953, 377] width 13 height 13
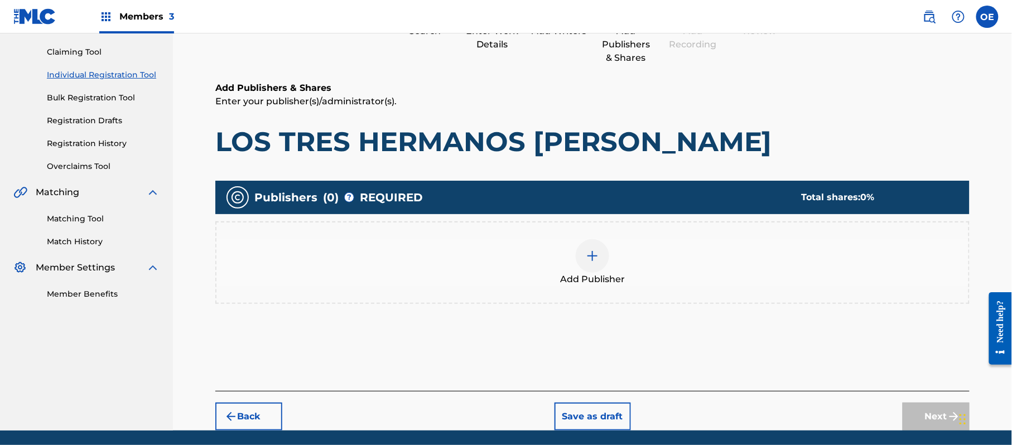
scroll to position [50, 0]
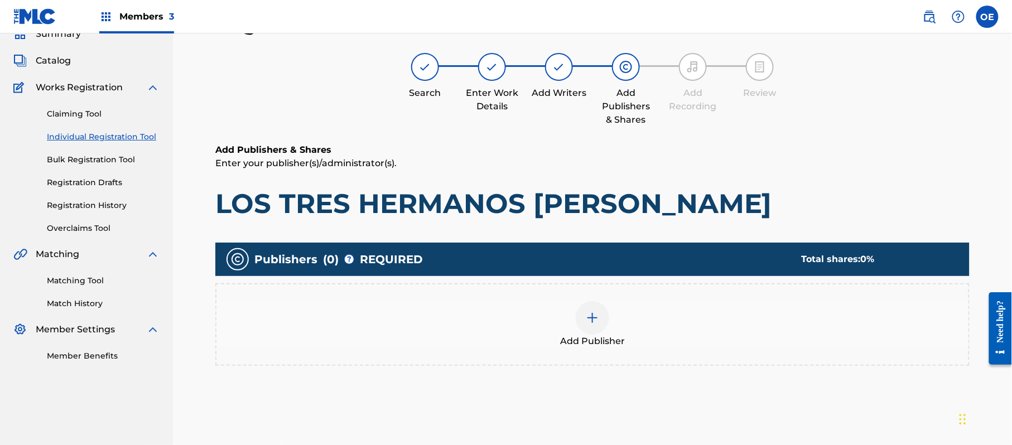
click at [721, 342] on div "Add Publisher" at bounding box center [592, 324] width 752 height 47
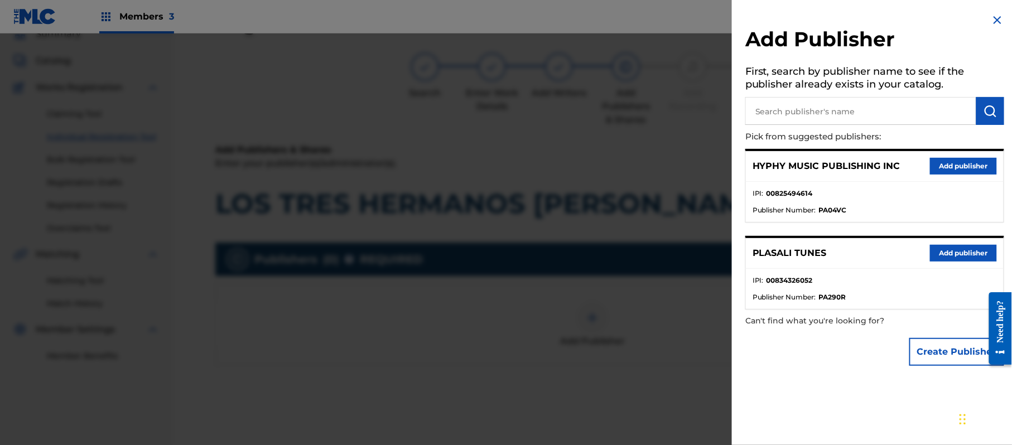
click at [964, 162] on button "Add publisher" at bounding box center [963, 166] width 67 height 17
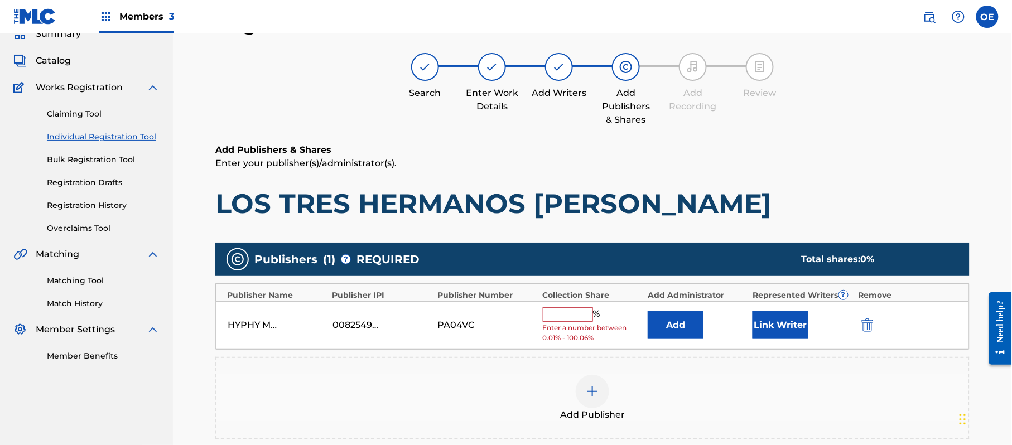
click at [579, 311] on input "text" at bounding box center [568, 314] width 50 height 15
type input "100"
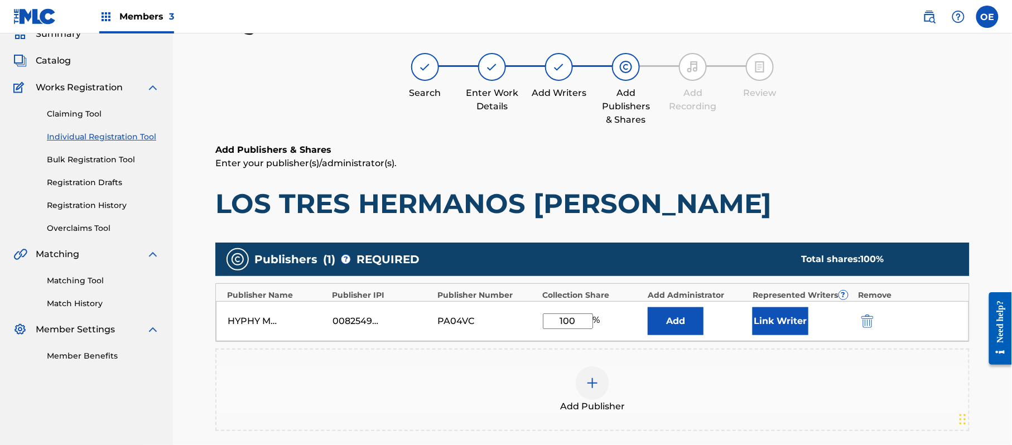
click at [784, 318] on button "Link Writer" at bounding box center [781, 321] width 56 height 28
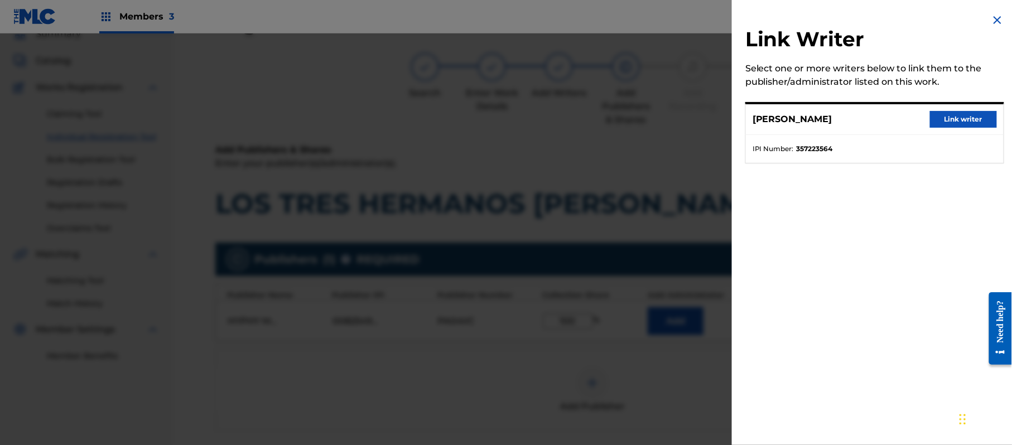
click at [949, 121] on button "Link writer" at bounding box center [963, 119] width 67 height 17
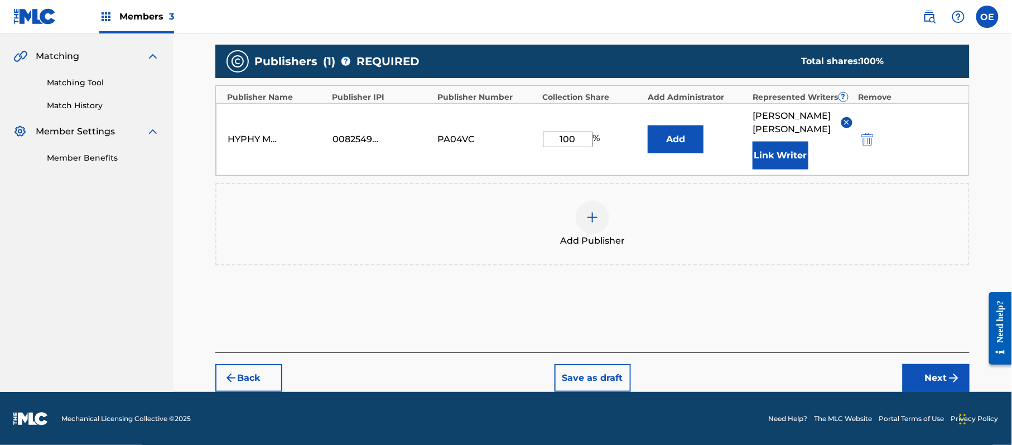
click at [938, 385] on button "Next" at bounding box center [936, 378] width 67 height 28
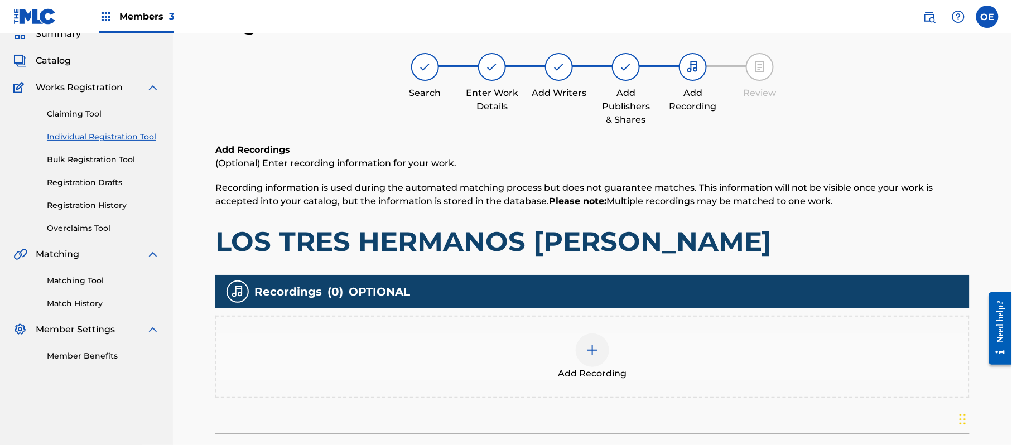
click at [603, 331] on div "Add Recording" at bounding box center [592, 357] width 754 height 83
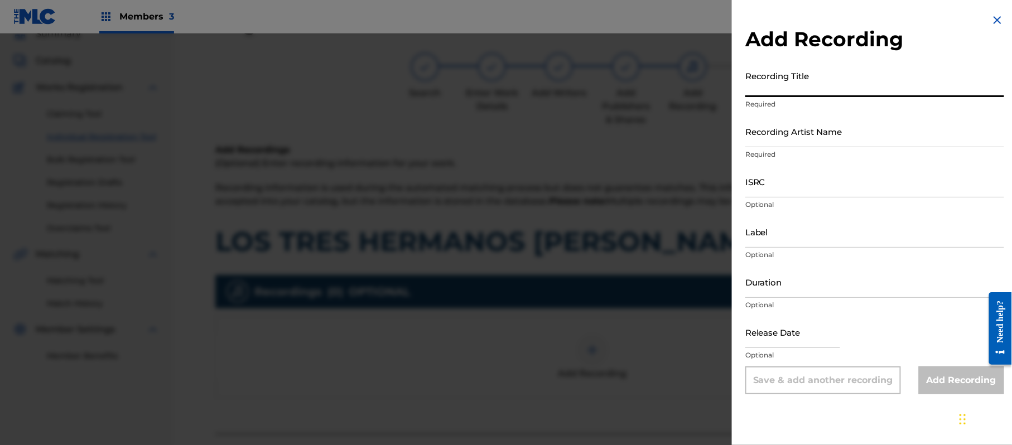
paste input "Los Tres [PERSON_NAME]"
type input "Los Tres [PERSON_NAME]"
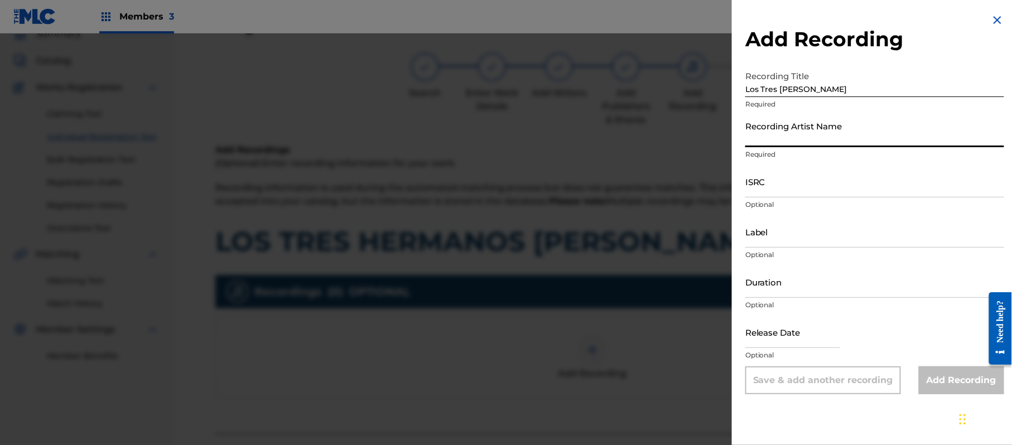
paste input "[PERSON_NAME] "El Guacho""
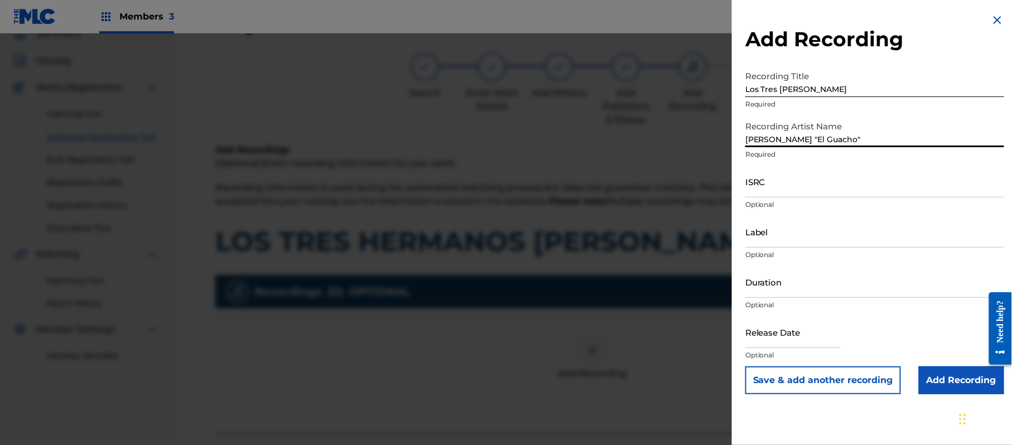
type input "[PERSON_NAME] "El Guacho""
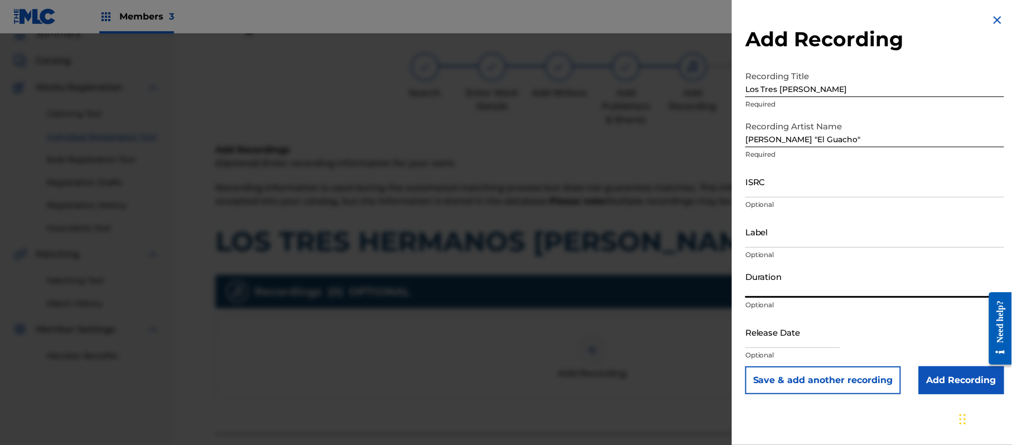
click at [827, 271] on input "Duration" at bounding box center [874, 282] width 259 height 32
click at [766, 184] on input "ISRC" at bounding box center [874, 182] width 259 height 32
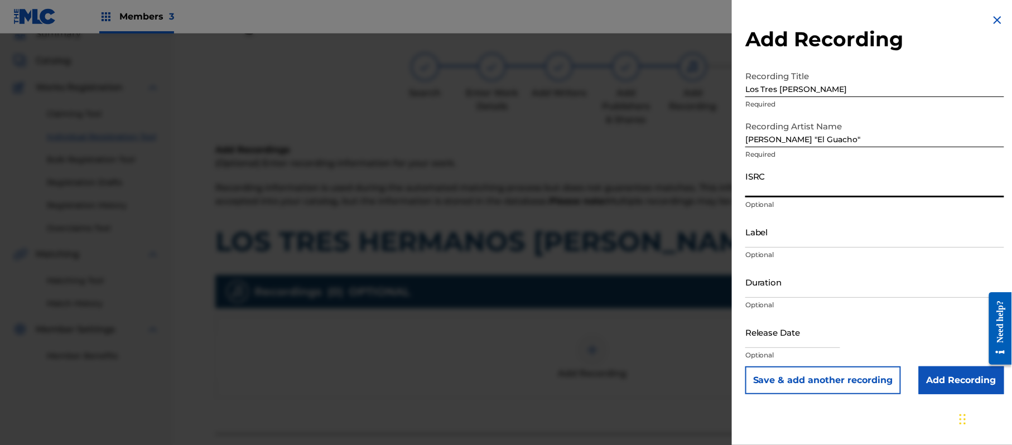
paste input "TCACH1537409"
type input "TCACH1537409"
paste input "[PERSON_NAME] El Guacho"
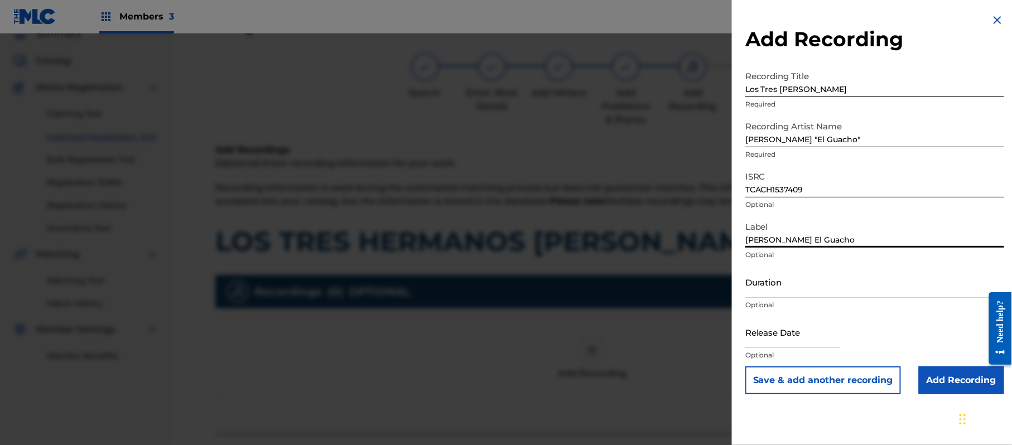
type input "[PERSON_NAME] El Guacho"
click at [807, 279] on input "Duration" at bounding box center [874, 282] width 259 height 32
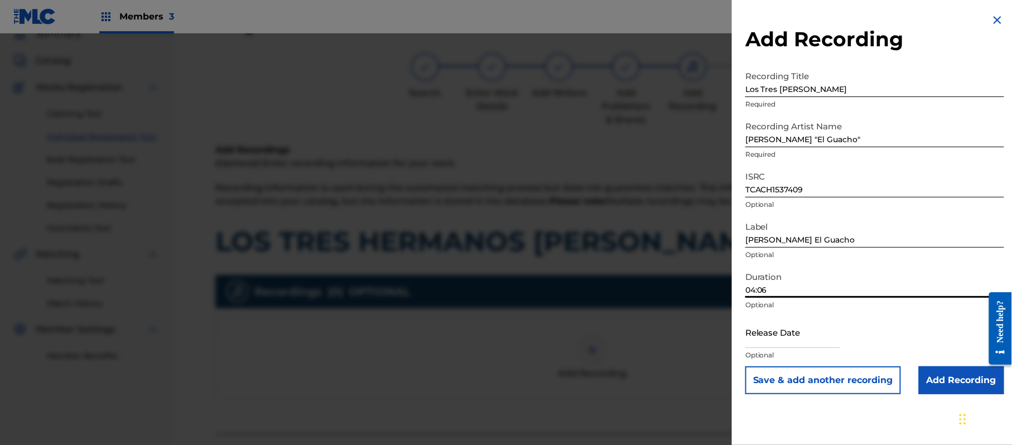
type input "04:06"
drag, startPoint x: 804, startPoint y: 346, endPoint x: 797, endPoint y: 344, distance: 6.9
click at [804, 346] on input "text" at bounding box center [792, 332] width 95 height 32
select select "7"
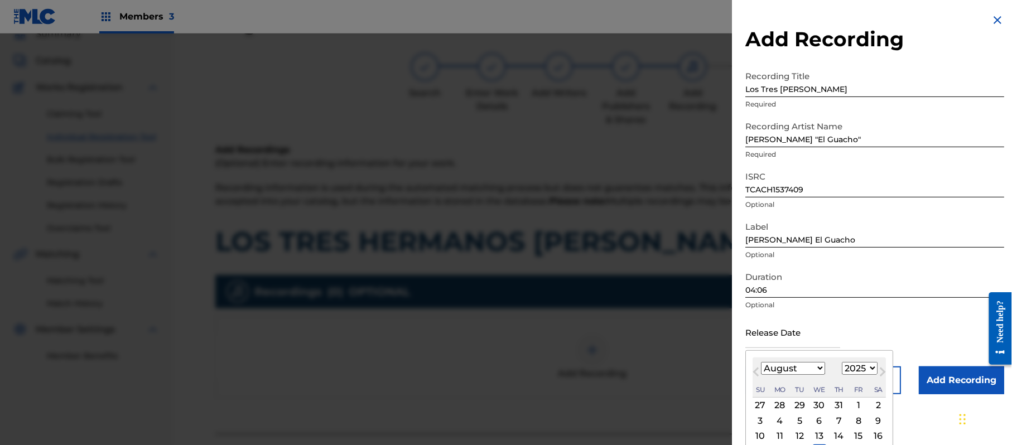
click at [847, 365] on select "1899 1900 1901 1902 1903 1904 1905 1906 1907 1908 1909 1910 1911 1912 1913 1914…" at bounding box center [860, 368] width 36 height 13
select select "2011"
click at [844, 362] on select "1899 1900 1901 1902 1903 1904 1905 1906 1907 1908 1909 1910 1911 1912 1913 1914…" at bounding box center [860, 368] width 36 height 13
drag, startPoint x: 793, startPoint y: 369, endPoint x: 793, endPoint y: 363, distance: 6.2
click at [793, 369] on select "January February March April May June July August September October November De…" at bounding box center [793, 368] width 64 height 13
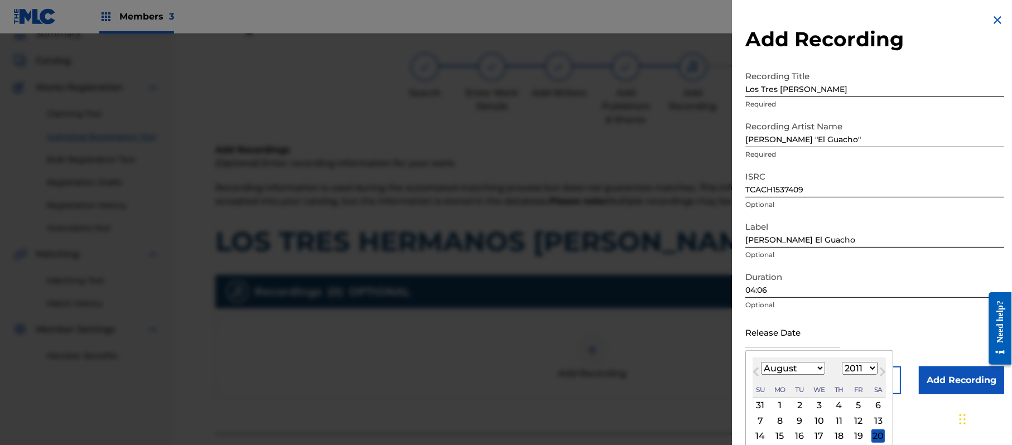
select select "6"
click at [762, 362] on select "January February March April May June July August September October November De…" at bounding box center [793, 368] width 64 height 13
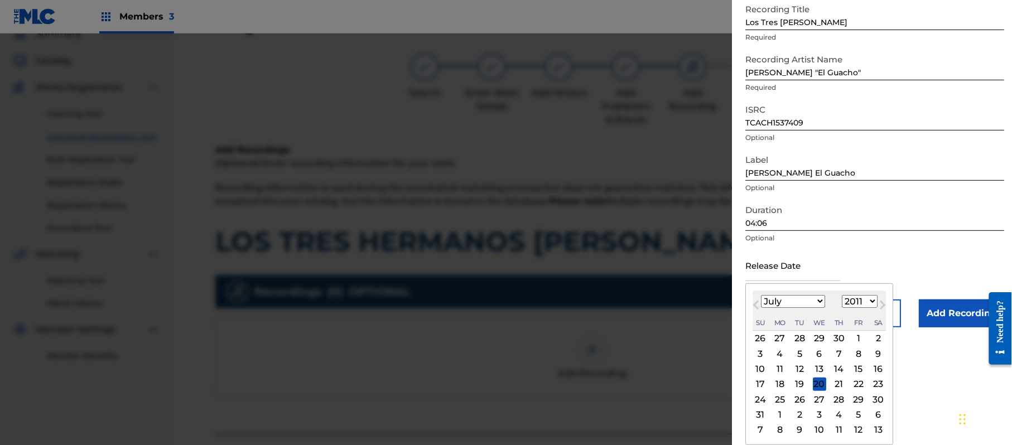
click at [882, 385] on div "23" at bounding box center [878, 384] width 13 height 13
type input "[DATE]"
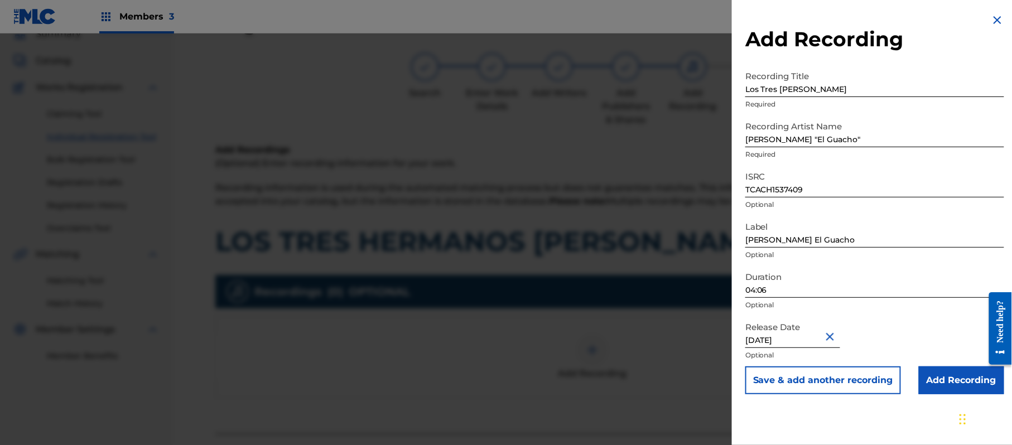
click at [954, 376] on input "Add Recording" at bounding box center [961, 381] width 85 height 28
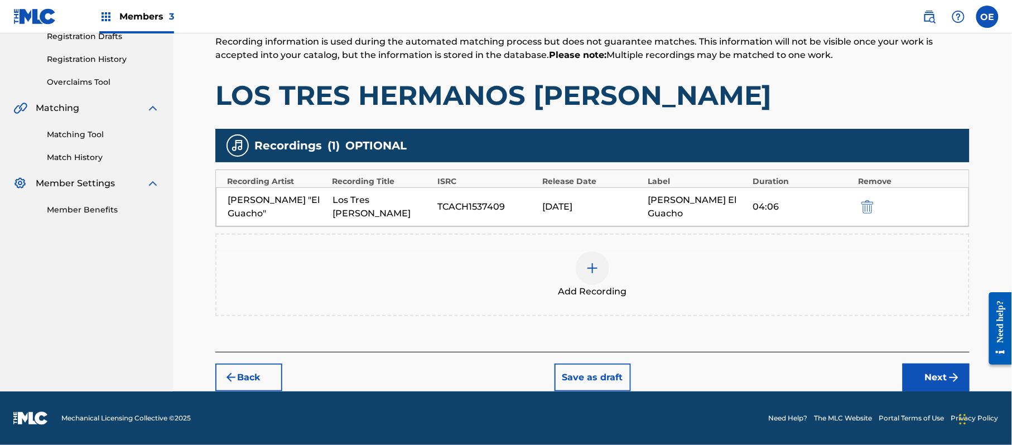
click at [918, 385] on button "Next" at bounding box center [936, 378] width 67 height 28
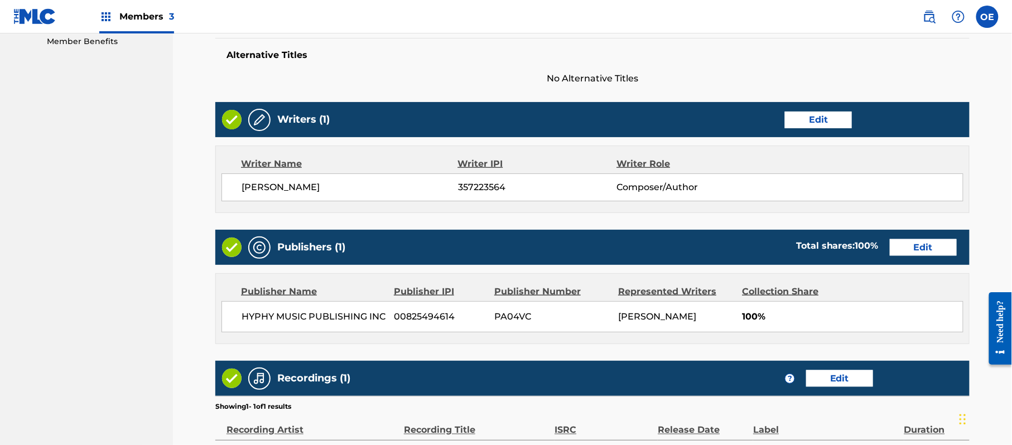
scroll to position [499, 0]
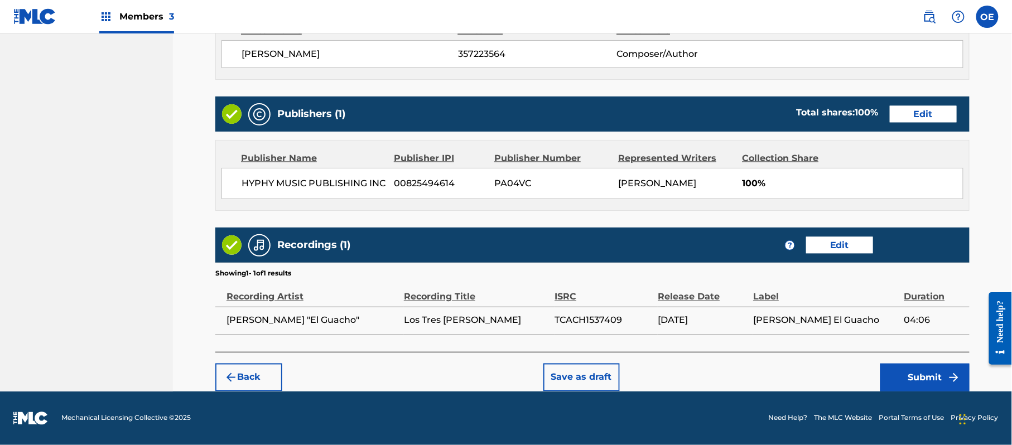
click at [927, 376] on button "Submit" at bounding box center [924, 378] width 89 height 28
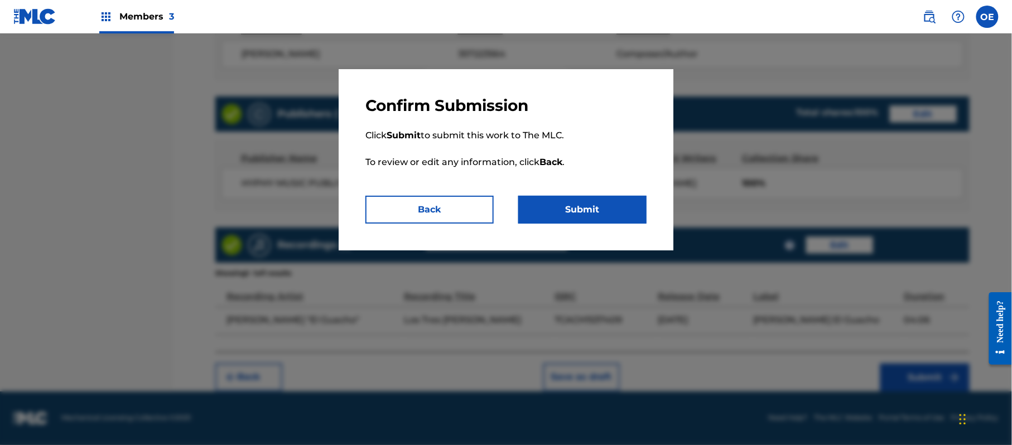
click at [620, 218] on button "Submit" at bounding box center [582, 210] width 128 height 28
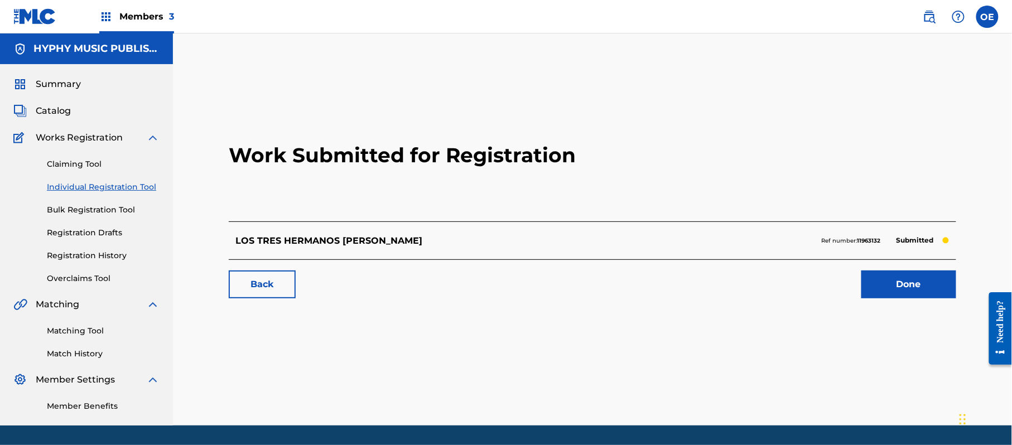
click at [119, 186] on link "Individual Registration Tool" at bounding box center [103, 187] width 113 height 12
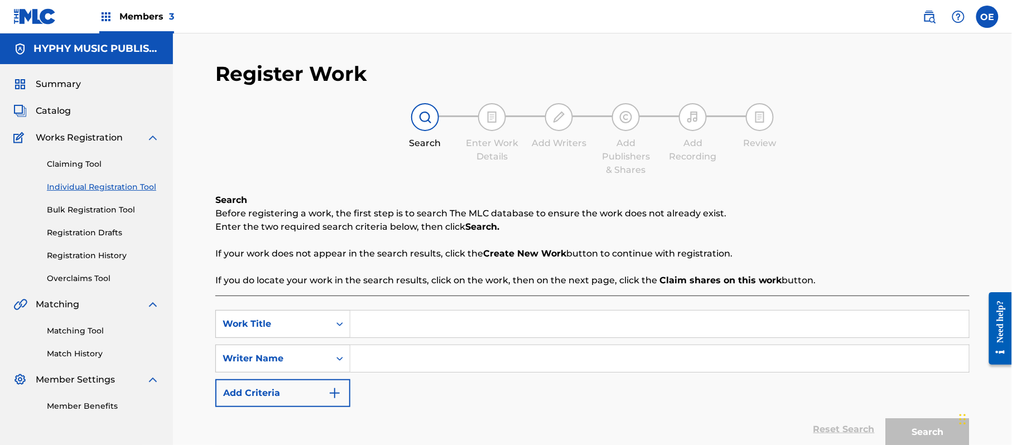
paste input "[PERSON_NAME] EL [PERSON_NAME]"
type input "[PERSON_NAME] EL [PERSON_NAME]"
paste input "[PERSON_NAME]"
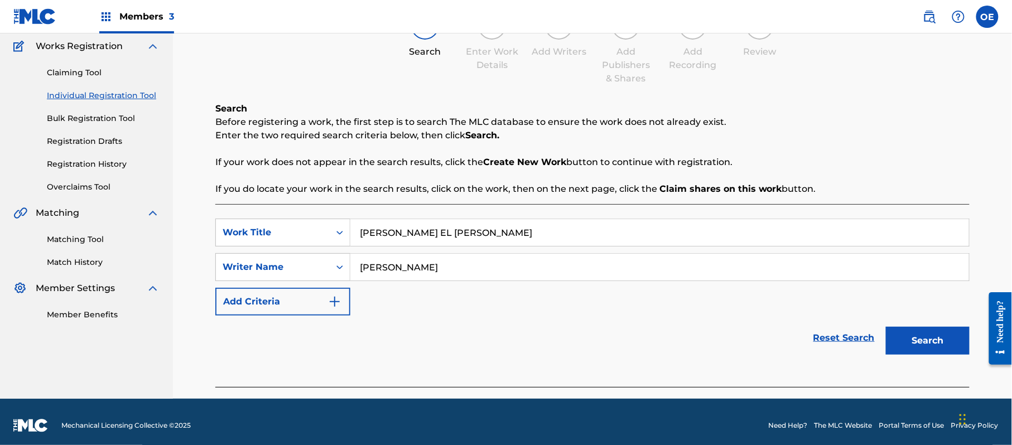
scroll to position [99, 0]
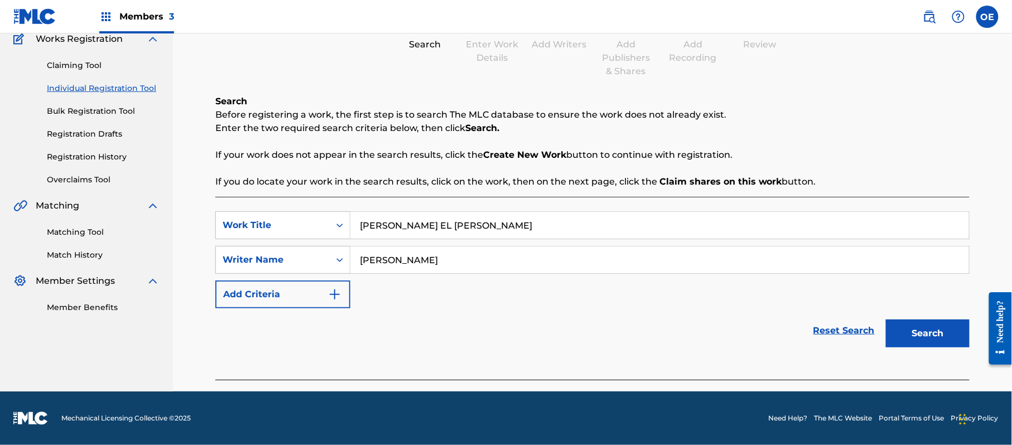
click at [916, 346] on button "Search" at bounding box center [928, 334] width 84 height 28
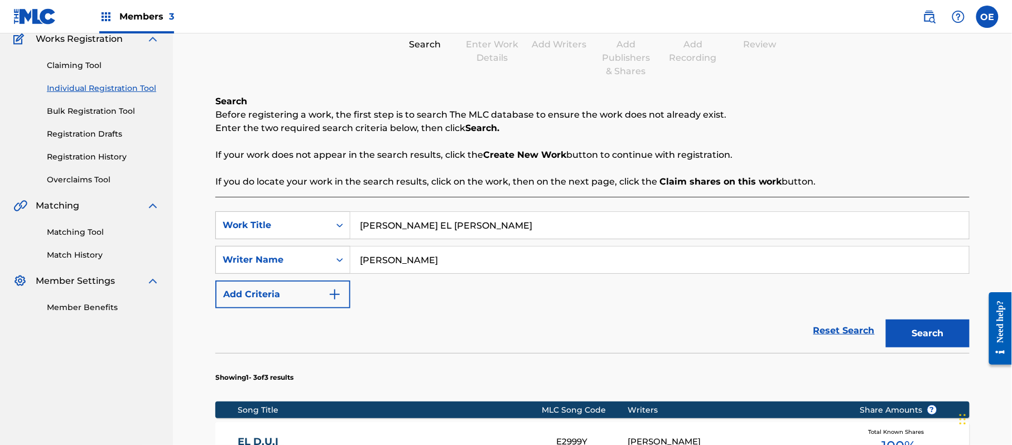
scroll to position [173, 0]
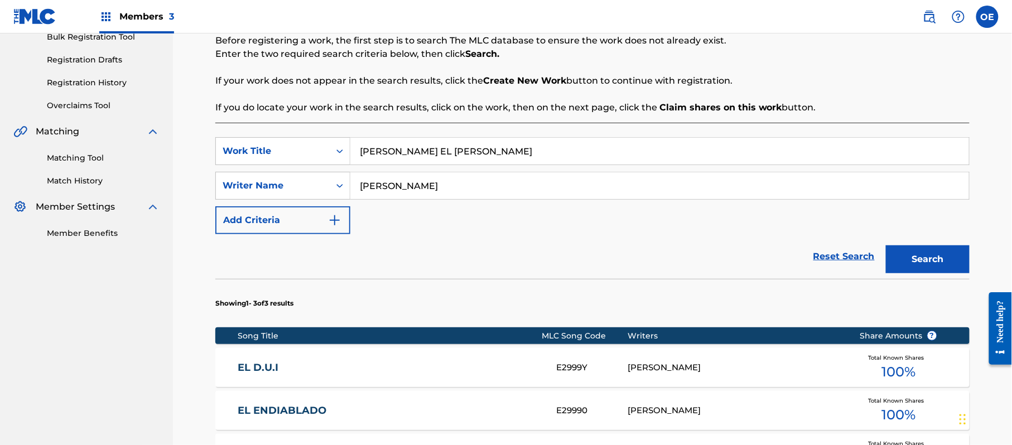
drag, startPoint x: 412, startPoint y: 184, endPoint x: 393, endPoint y: 181, distance: 18.6
click at [393, 181] on input "[PERSON_NAME]" at bounding box center [659, 185] width 619 height 27
click at [886, 246] on button "Search" at bounding box center [928, 260] width 84 height 28
type input "[PERSON_NAME]"
click at [886, 246] on button "Search" at bounding box center [928, 260] width 84 height 28
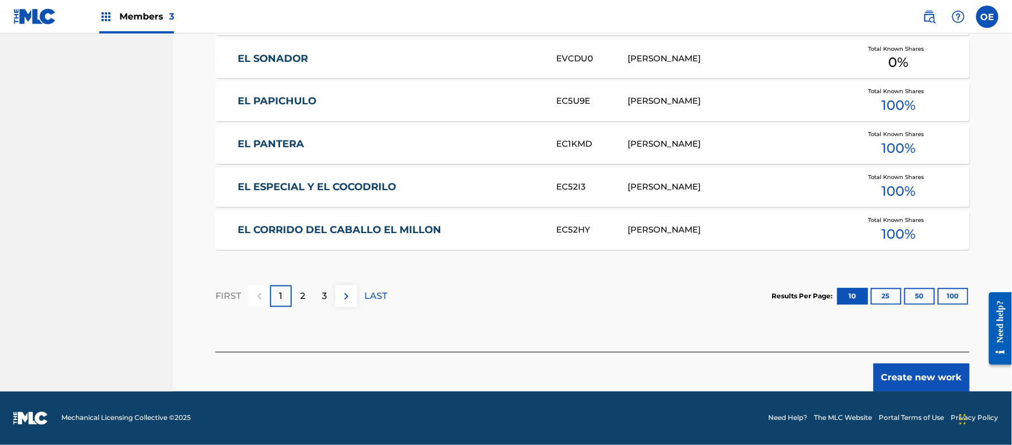
click at [916, 376] on button "Create new work" at bounding box center [922, 378] width 96 height 28
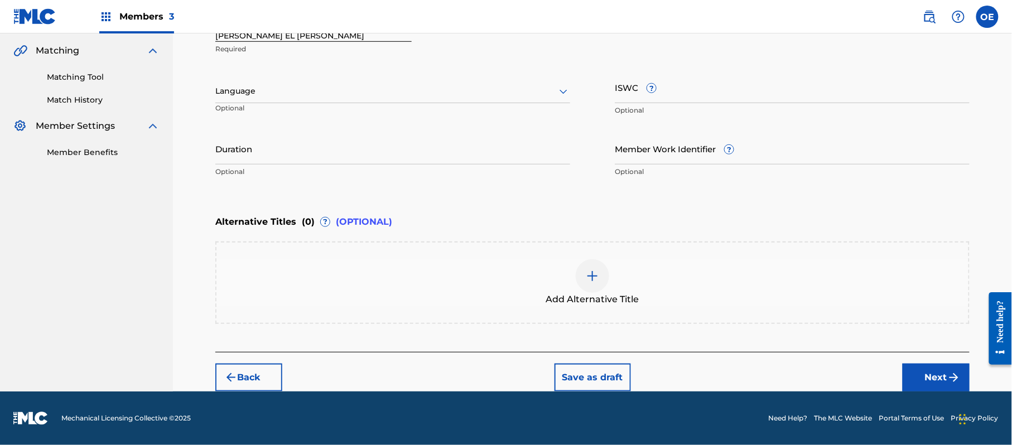
scroll to position [253, 0]
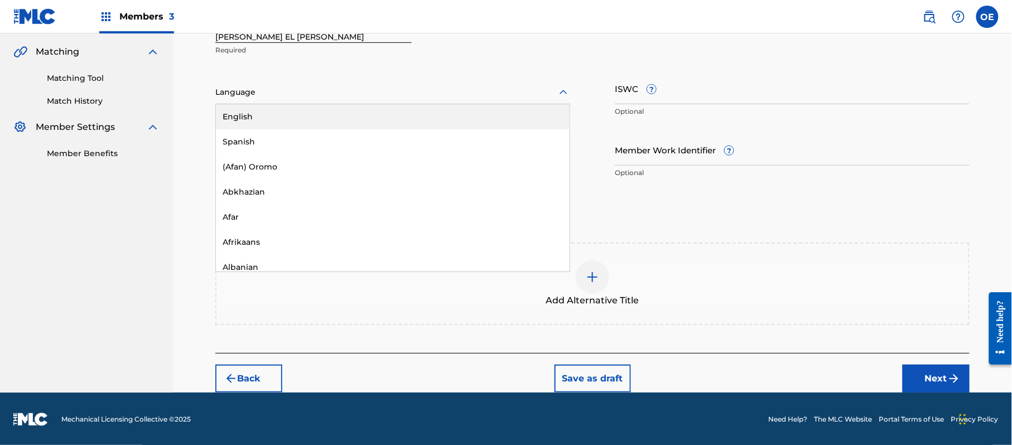
drag, startPoint x: 253, startPoint y: 100, endPoint x: 257, endPoint y: 131, distance: 30.3
click at [253, 101] on div "Language" at bounding box center [392, 92] width 355 height 23
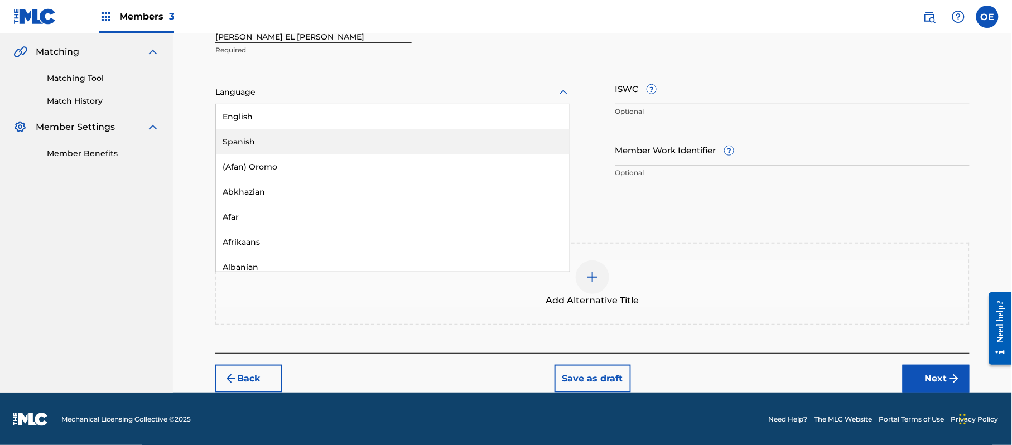
click at [257, 134] on div "Spanish" at bounding box center [393, 141] width 354 height 25
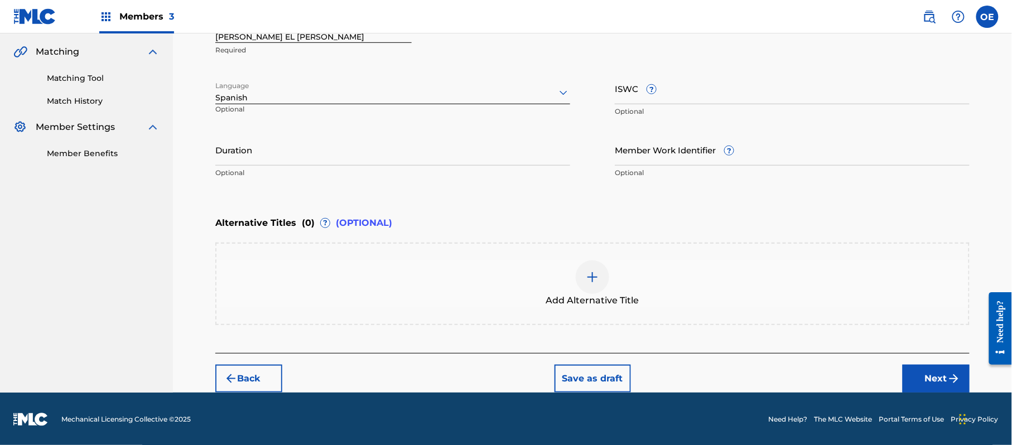
click at [909, 382] on button "Next" at bounding box center [936, 379] width 67 height 28
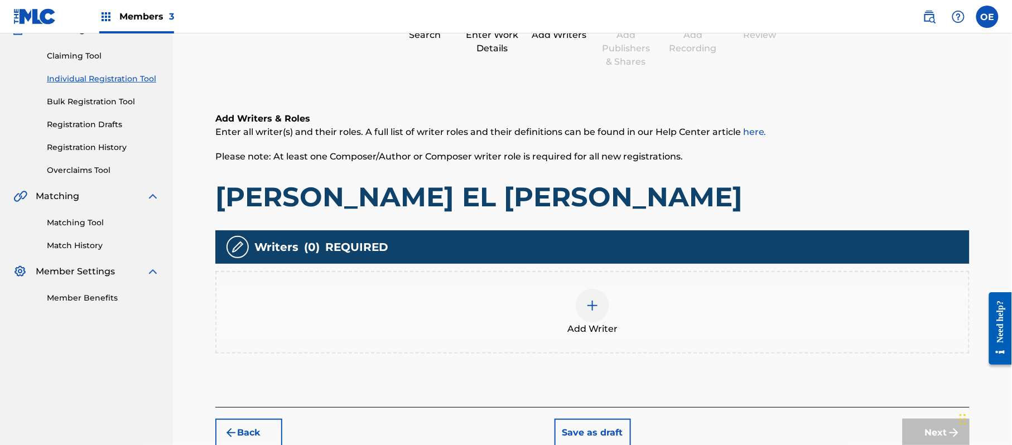
scroll to position [50, 0]
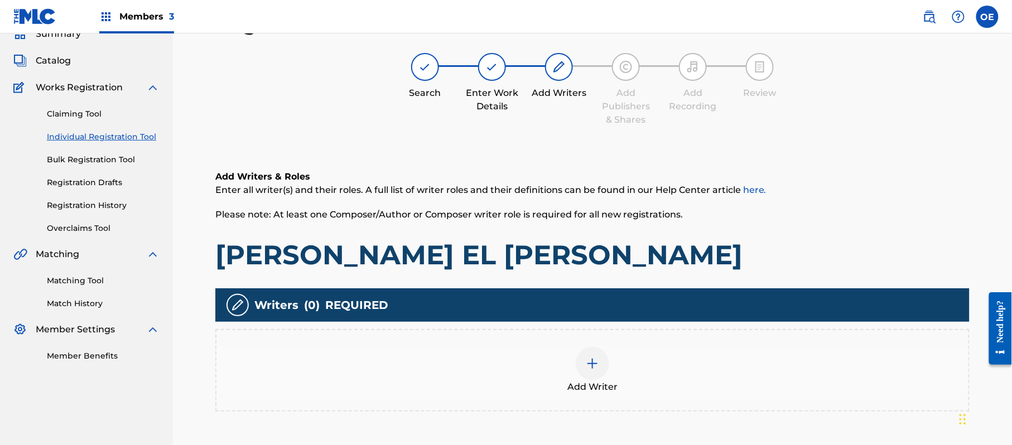
click at [581, 373] on div at bounding box center [592, 363] width 33 height 33
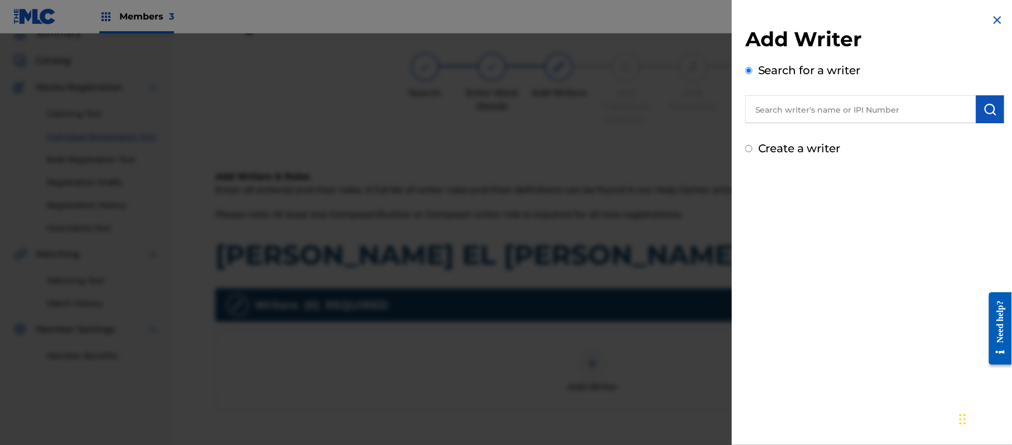
click at [759, 151] on label "Create a writer" at bounding box center [799, 148] width 83 height 13
radio input "true"
click at [753, 151] on input "Create a writer" at bounding box center [748, 148] width 7 height 7
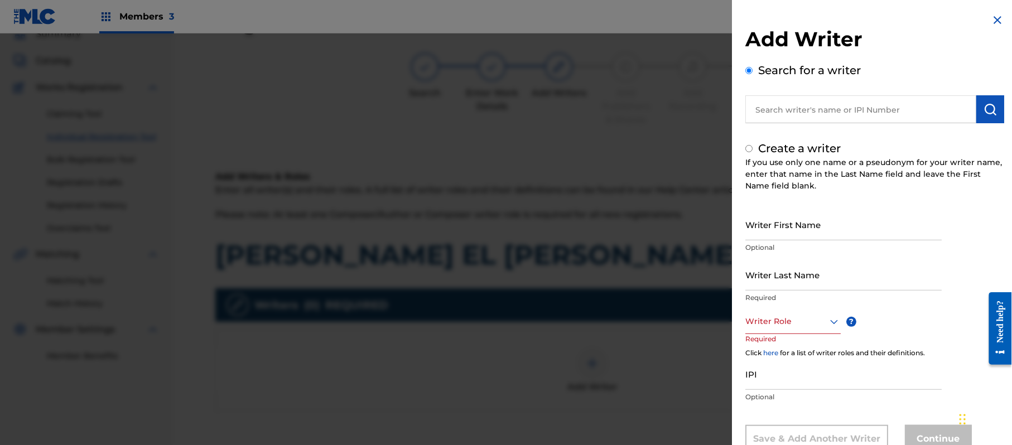
radio input "false"
radio input "true"
paste input "[PERSON_NAME]"
type input "[PERSON_NAME]"
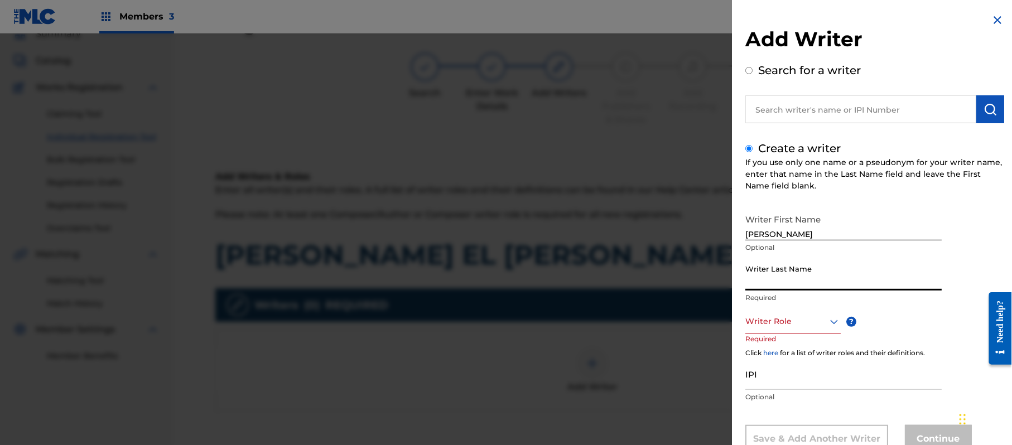
paste input "[PERSON_NAME]"
type input "[PERSON_NAME]"
drag, startPoint x: 830, startPoint y: 235, endPoint x: 791, endPoint y: 239, distance: 39.8
click at [791, 239] on input "[PERSON_NAME]" at bounding box center [843, 225] width 196 height 32
type input "[PERSON_NAME]"
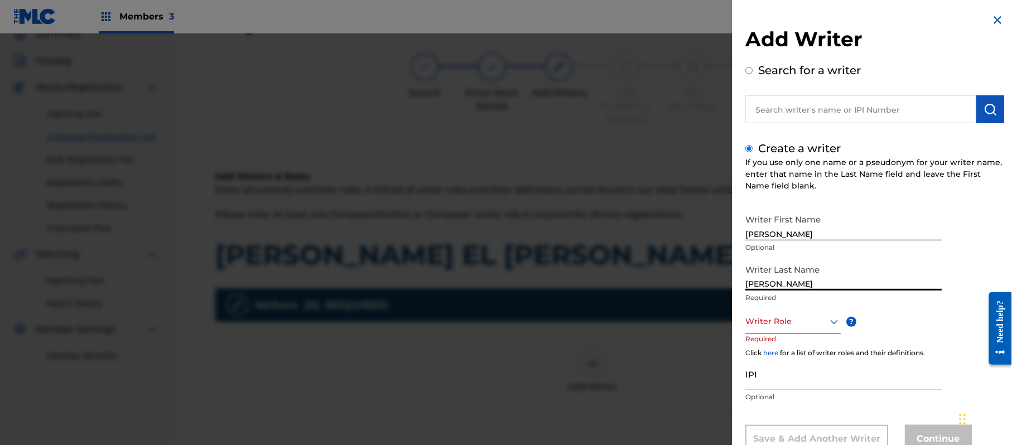
drag, startPoint x: 795, startPoint y: 286, endPoint x: 687, endPoint y: 286, distance: 107.7
click at [687, 286] on div "Add Writer Search for a writer Create a writer If you use only one name or a ps…" at bounding box center [506, 239] width 1012 height 412
type input "[PERSON_NAME]"
click at [763, 307] on div "Writer Last Name [PERSON_NAME] Required" at bounding box center [843, 284] width 196 height 50
click at [762, 315] on div "Writer Role" at bounding box center [792, 321] width 95 height 25
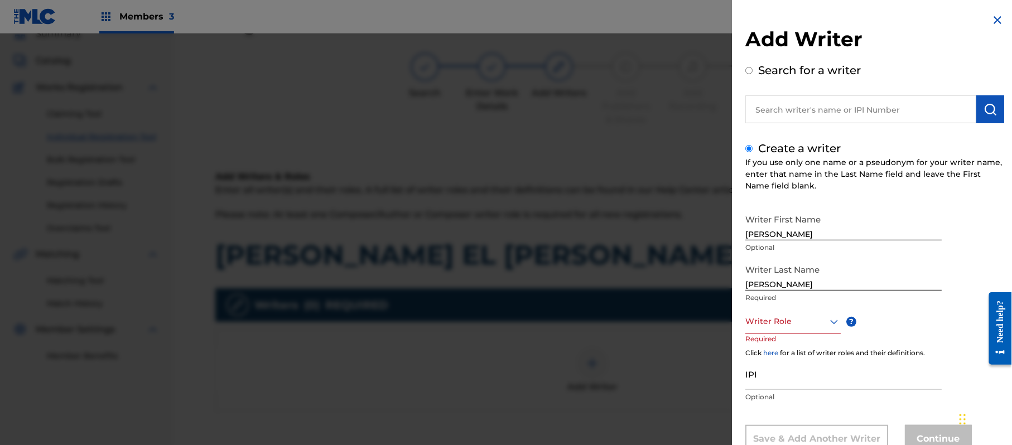
scroll to position [38, 0]
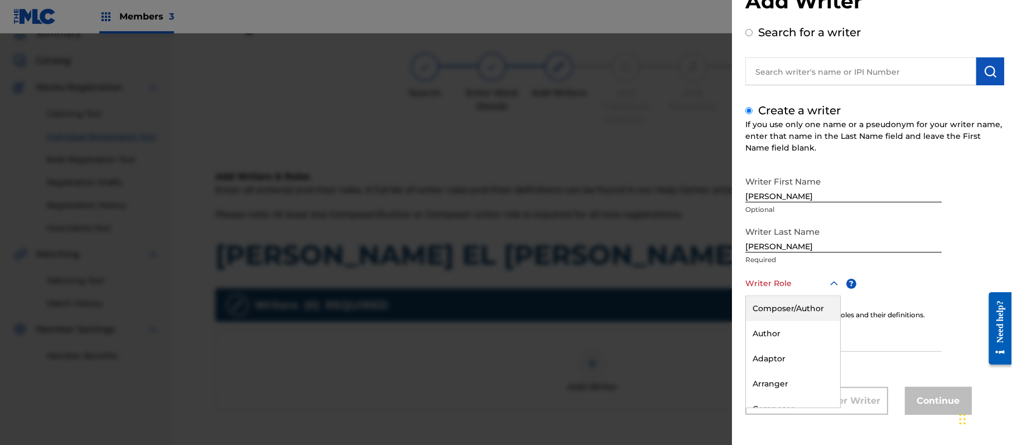
click at [762, 315] on div "Composer/Author" at bounding box center [793, 308] width 94 height 25
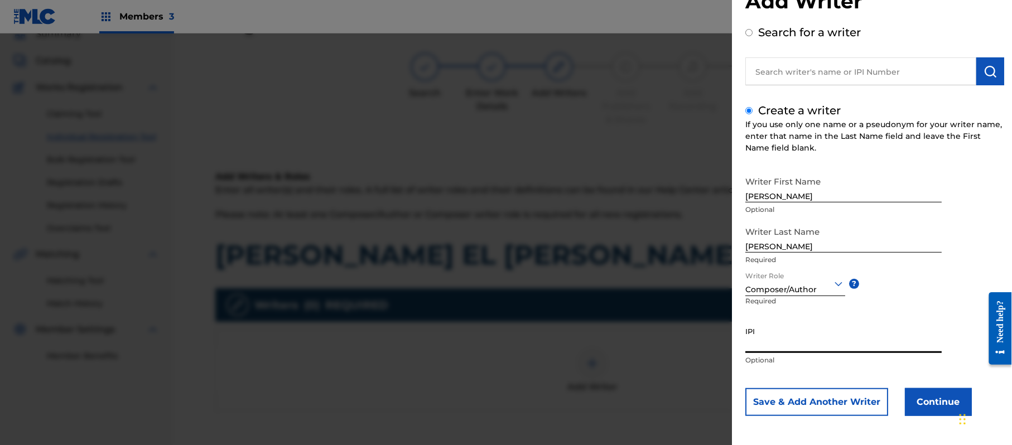
paste input "357223564"
type input "357223564"
click at [929, 405] on button "Continue" at bounding box center [938, 402] width 67 height 28
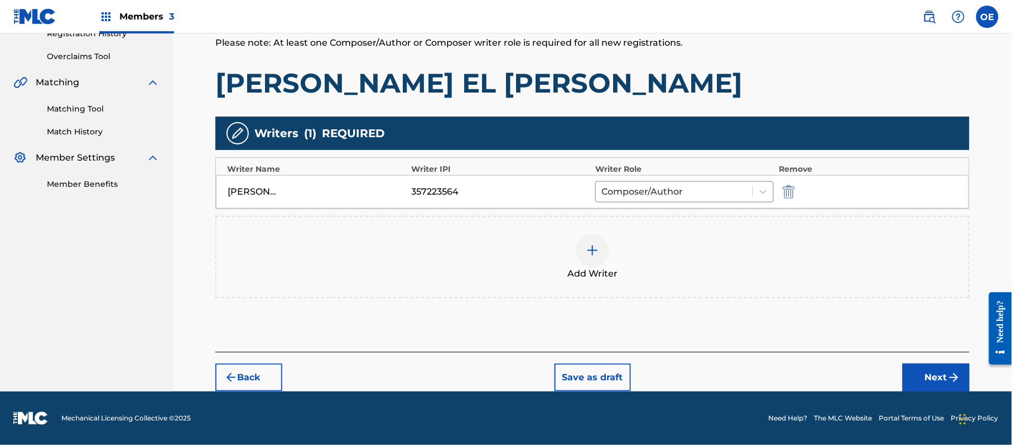
click at [931, 389] on button "Next" at bounding box center [936, 378] width 67 height 28
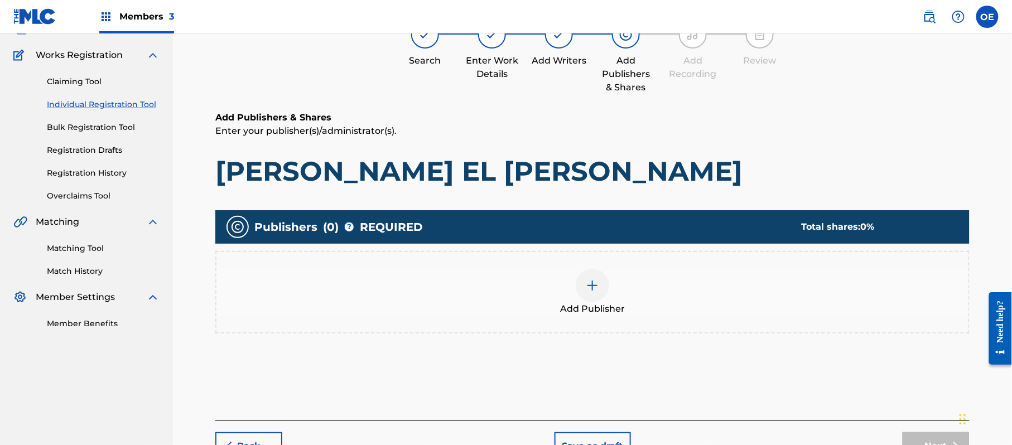
scroll to position [50, 0]
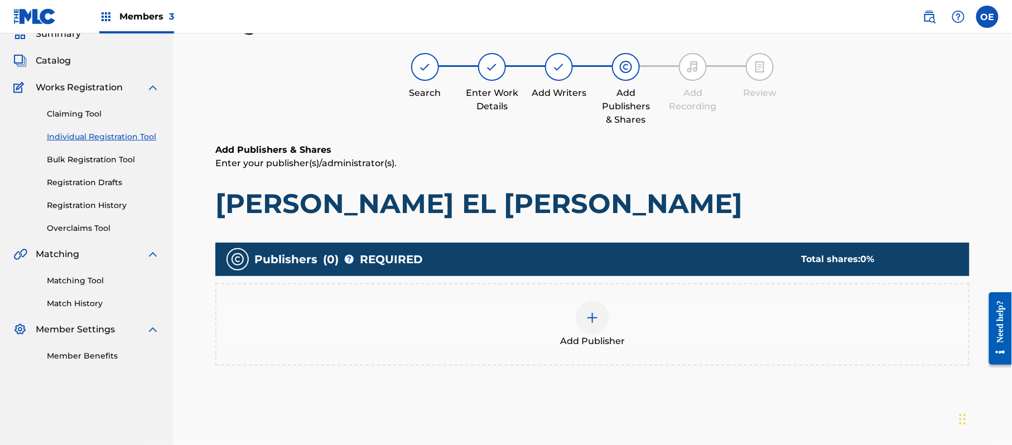
click at [597, 324] on div at bounding box center [592, 317] width 33 height 33
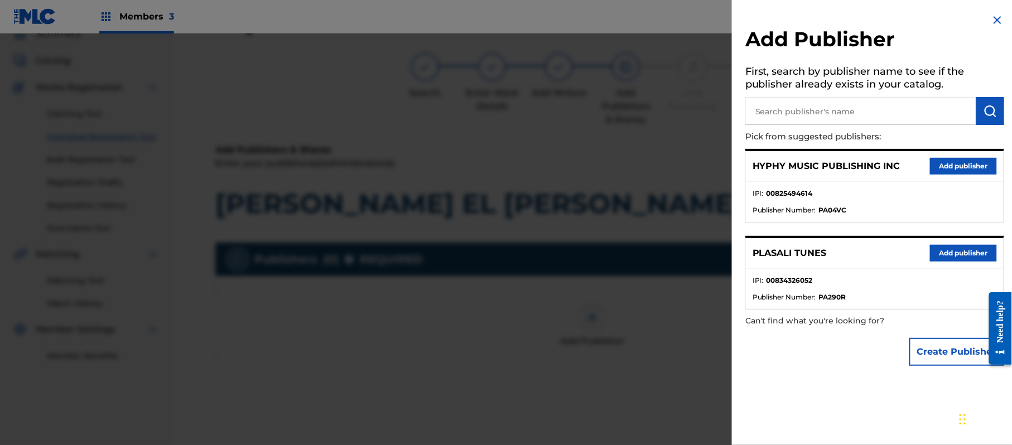
click at [951, 163] on button "Add publisher" at bounding box center [963, 166] width 67 height 17
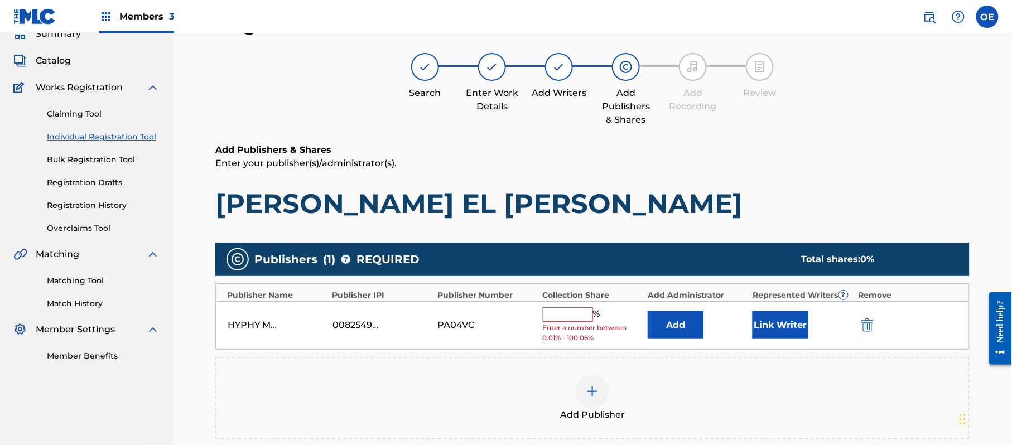
click at [558, 317] on input "text" at bounding box center [568, 314] width 50 height 15
type input "100"
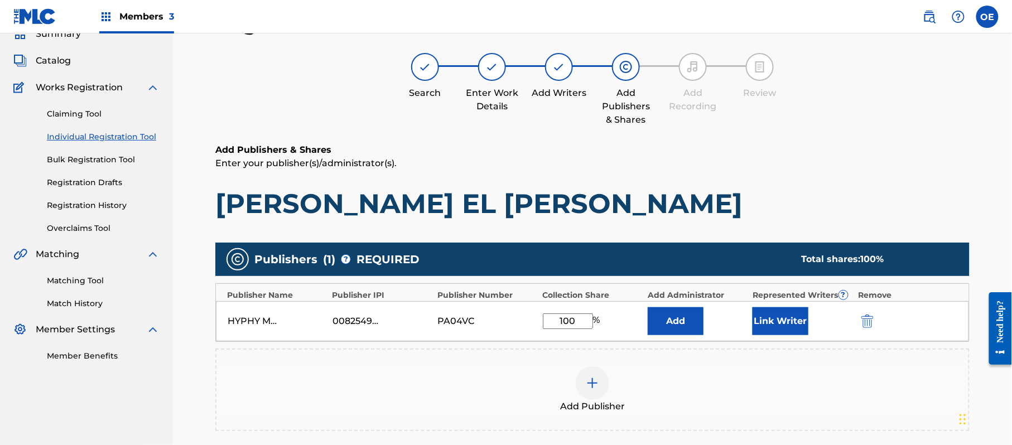
click at [803, 329] on button "Link Writer" at bounding box center [781, 321] width 56 height 28
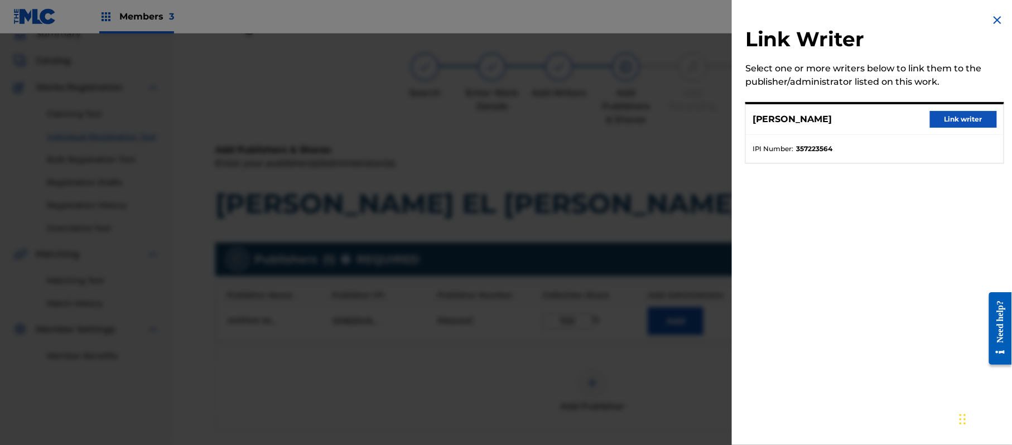
click at [983, 121] on button "Link writer" at bounding box center [963, 119] width 67 height 17
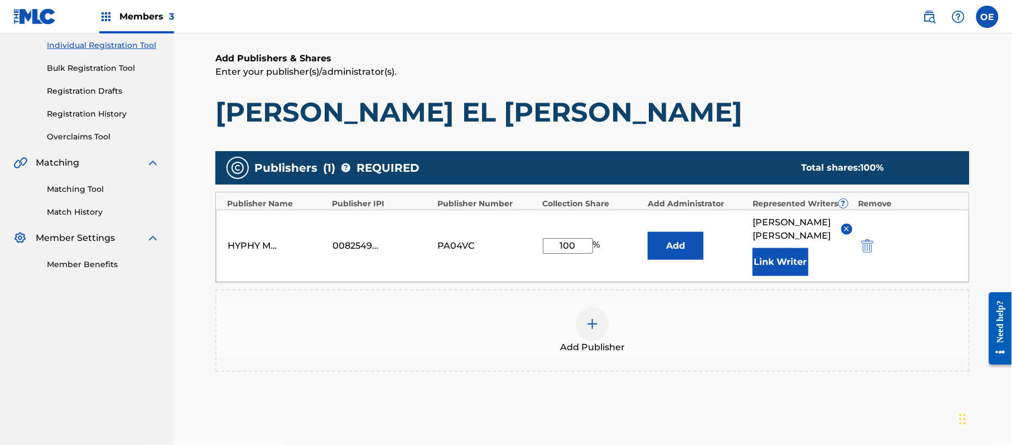
scroll to position [248, 0]
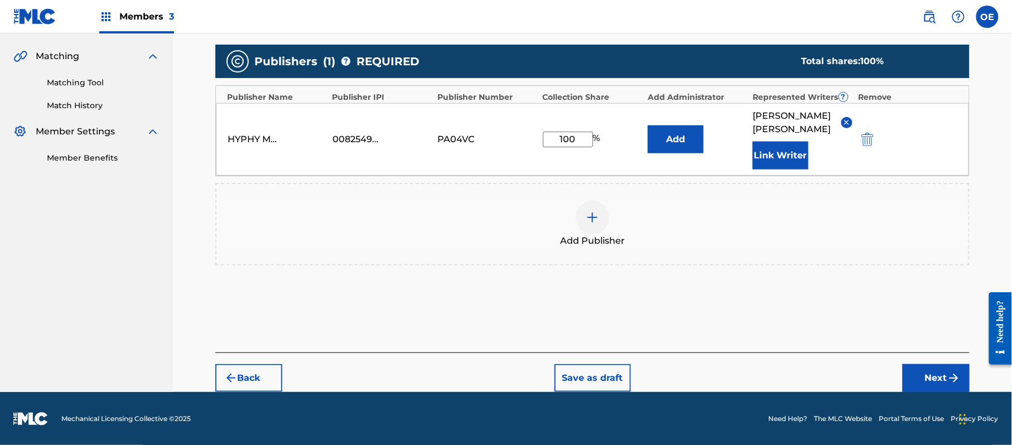
click at [935, 369] on button "Next" at bounding box center [936, 378] width 67 height 28
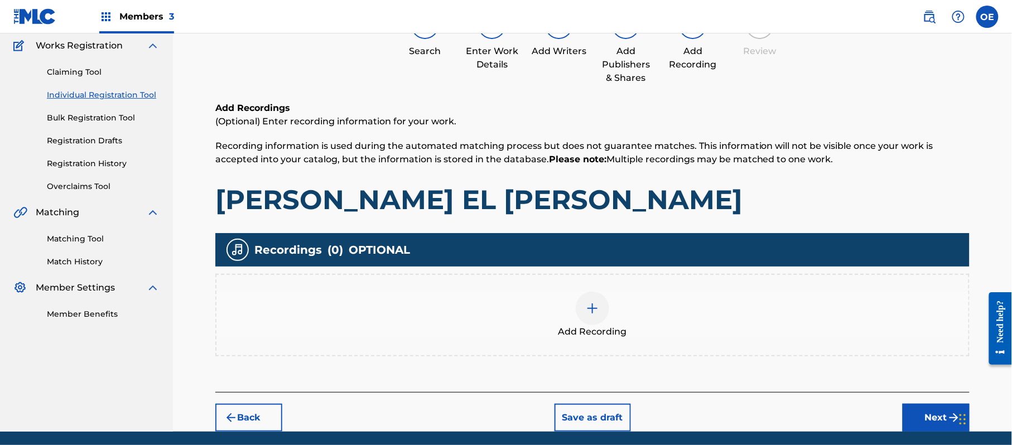
scroll to position [131, 0]
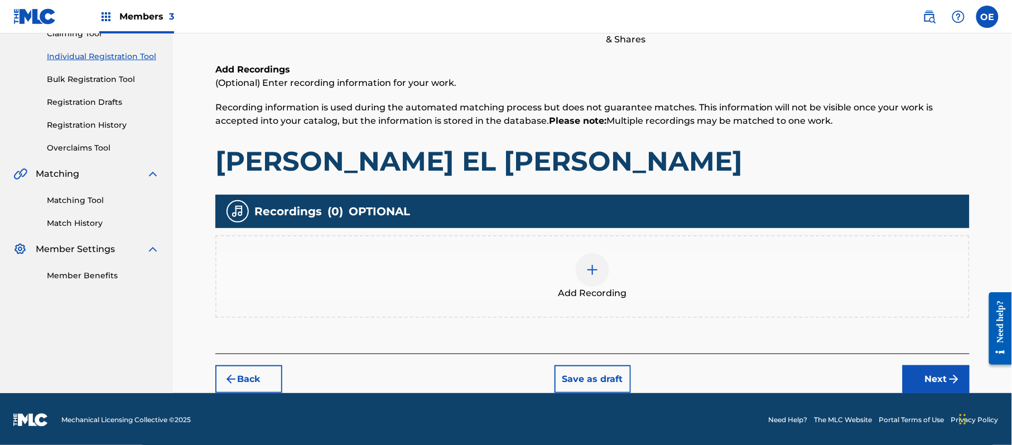
click at [601, 262] on div at bounding box center [592, 269] width 33 height 33
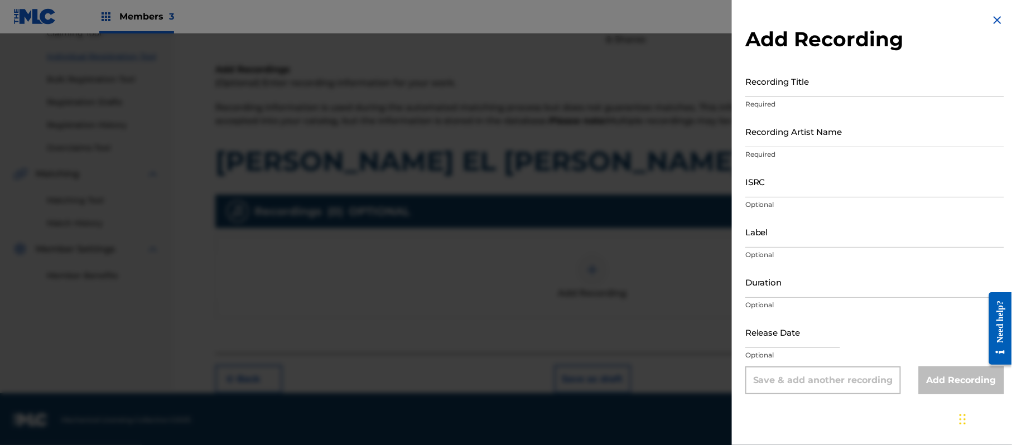
click at [993, 16] on img at bounding box center [997, 19] width 13 height 13
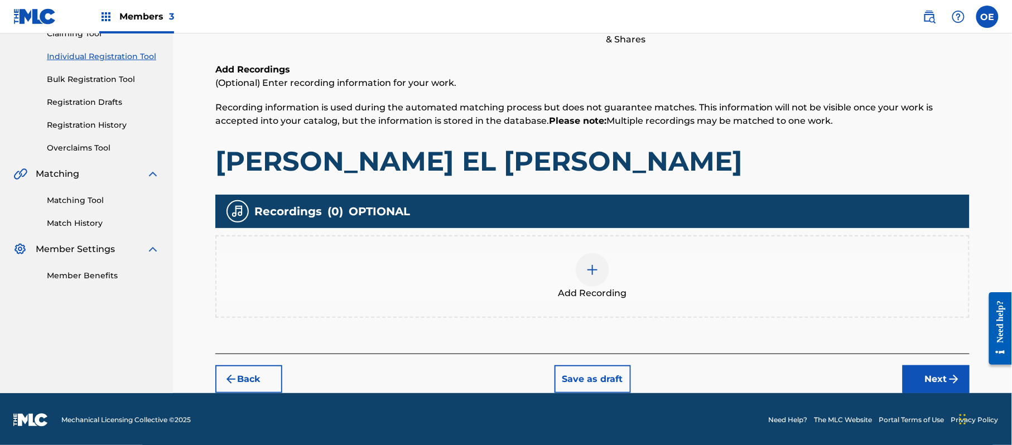
click at [926, 376] on button "Next" at bounding box center [936, 379] width 67 height 28
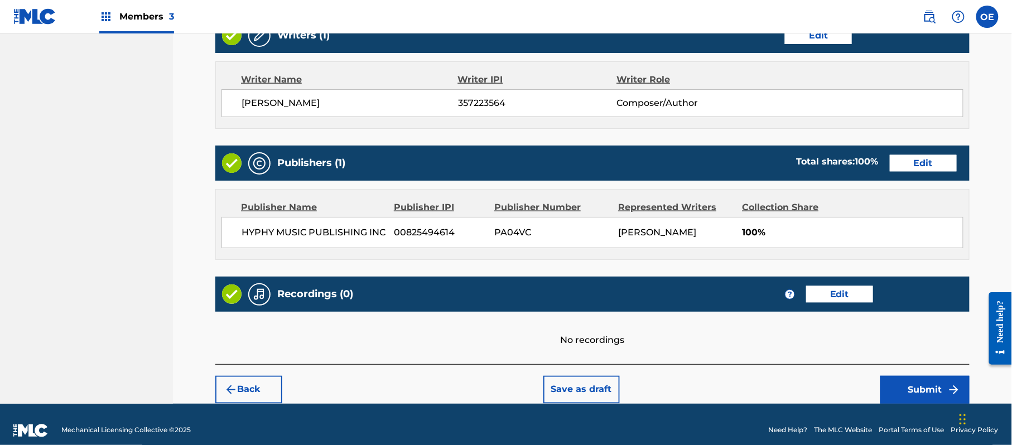
scroll to position [463, 0]
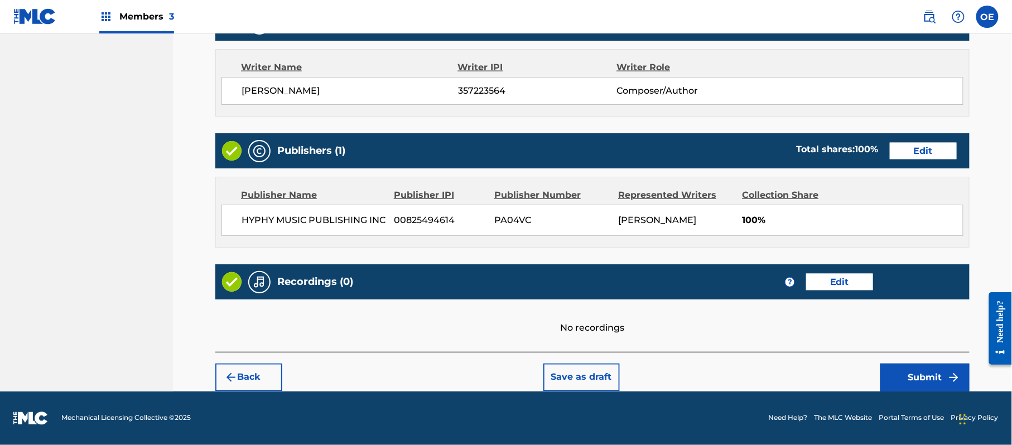
click at [931, 364] on div "Back Save as draft Submit" at bounding box center [592, 372] width 754 height 40
click at [908, 380] on button "Submit" at bounding box center [924, 378] width 89 height 28
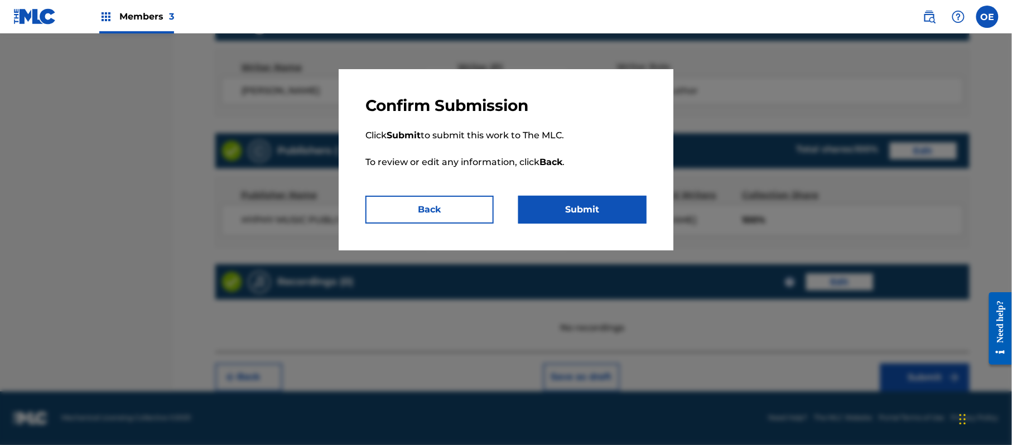
click at [591, 221] on button "Submit" at bounding box center [582, 210] width 128 height 28
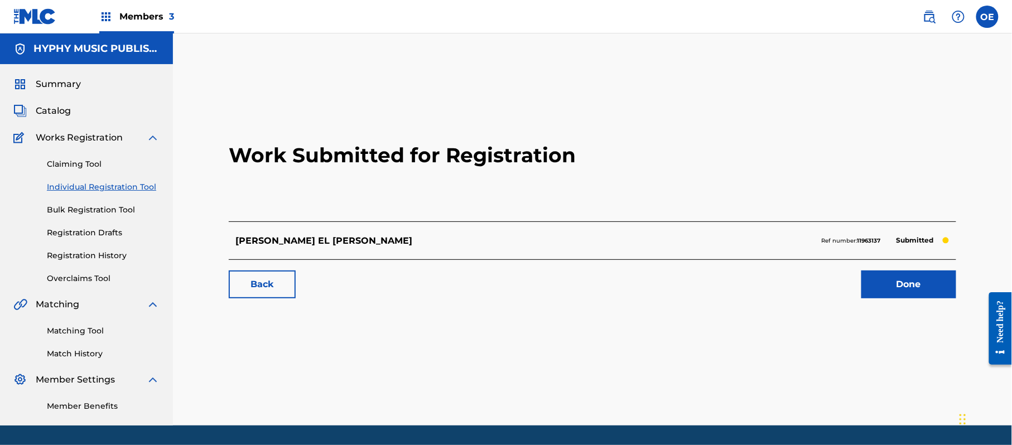
drag, startPoint x: 112, startPoint y: 183, endPoint x: 129, endPoint y: 191, distance: 19.5
click at [112, 183] on link "Individual Registration Tool" at bounding box center [103, 187] width 113 height 12
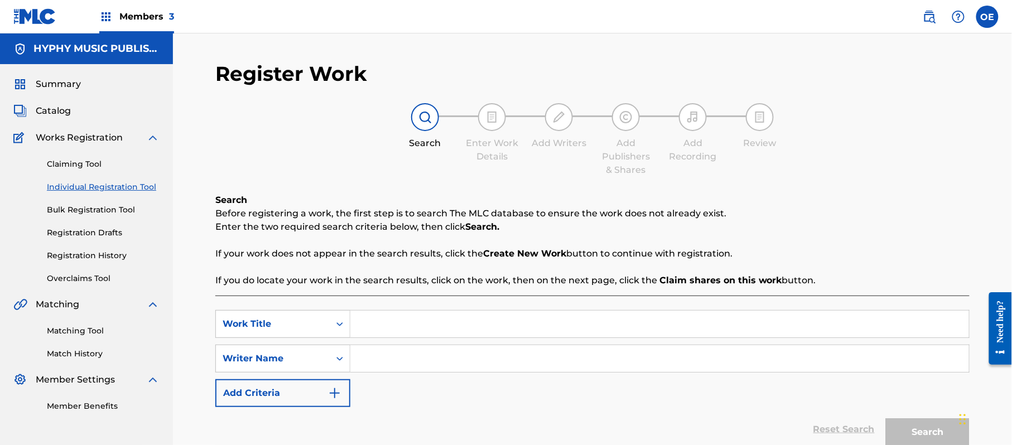
paste input "[PERSON_NAME]"
type input "[PERSON_NAME]"
paste input "[PERSON_NAME]"
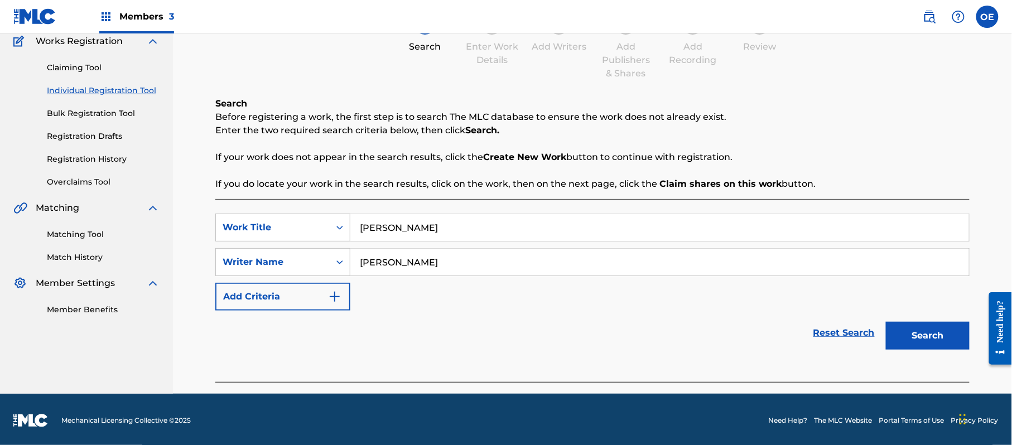
scroll to position [99, 0]
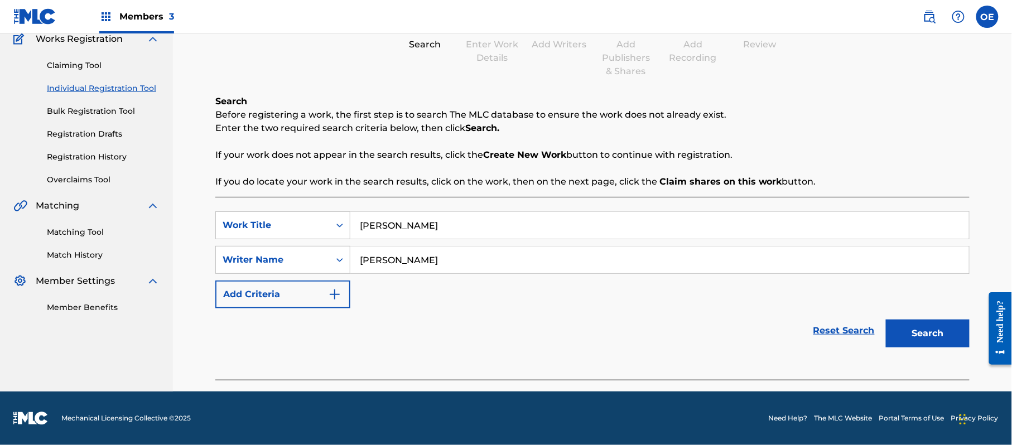
click at [921, 331] on button "Search" at bounding box center [928, 334] width 84 height 28
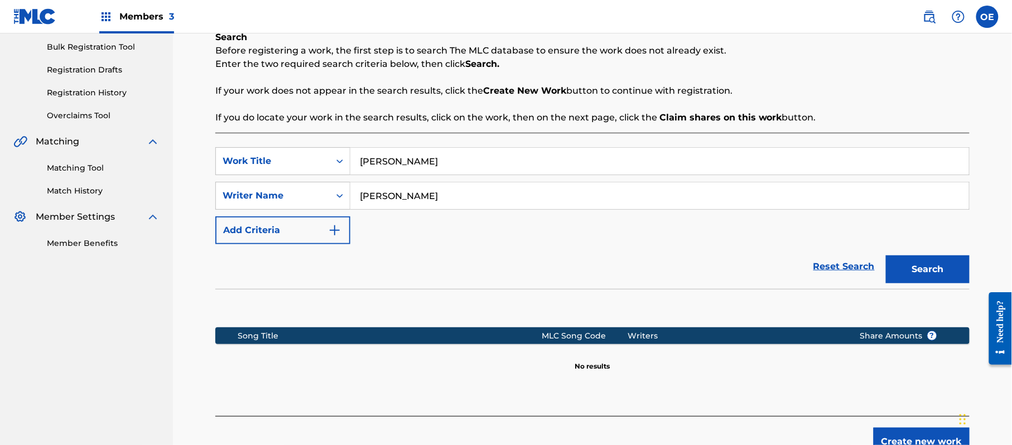
scroll to position [228, 0]
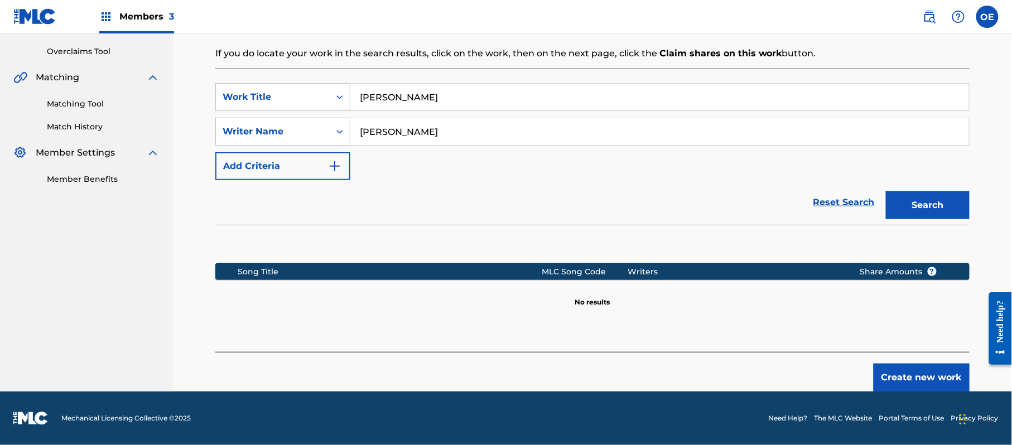
drag, startPoint x: 408, startPoint y: 131, endPoint x: 396, endPoint y: 131, distance: 12.8
click at [395, 131] on input "[PERSON_NAME]" at bounding box center [659, 131] width 619 height 27
drag, startPoint x: 410, startPoint y: 132, endPoint x: 392, endPoint y: 134, distance: 18.0
click at [392, 134] on input "[PERSON_NAME]" at bounding box center [659, 131] width 619 height 27
click at [886, 191] on button "Search" at bounding box center [928, 205] width 84 height 28
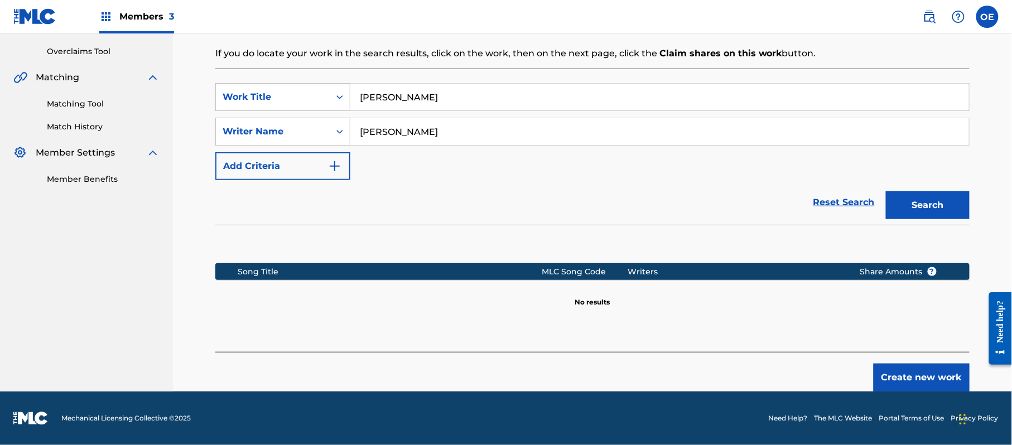
type input "[PERSON_NAME]"
click at [886, 191] on button "Search" at bounding box center [928, 205] width 84 height 28
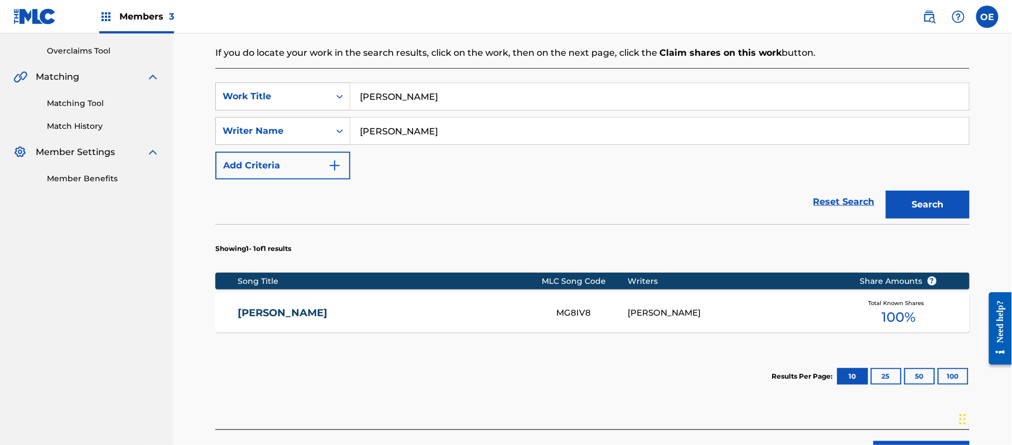
click at [398, 305] on div "[PERSON_NAME] MG8IV8 [PERSON_NAME] Total Known Shares 100 %" at bounding box center [592, 312] width 754 height 39
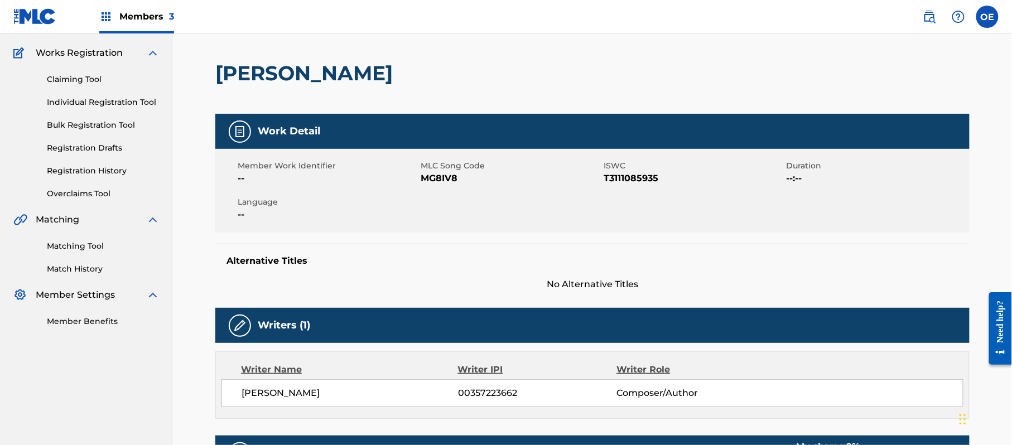
scroll to position [74, 0]
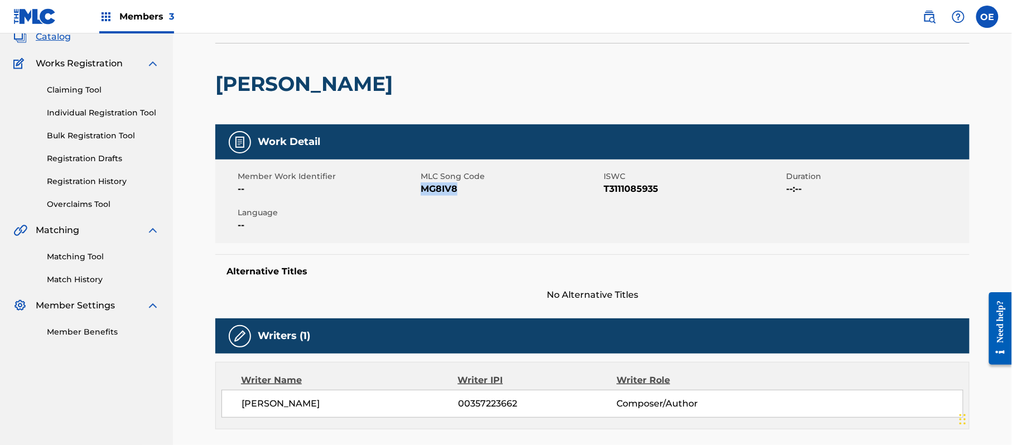
drag, startPoint x: 463, startPoint y: 193, endPoint x: 422, endPoint y: 193, distance: 40.7
click at [422, 193] on span "MG8IV8" at bounding box center [511, 188] width 180 height 13
copy span "MG8IV8"
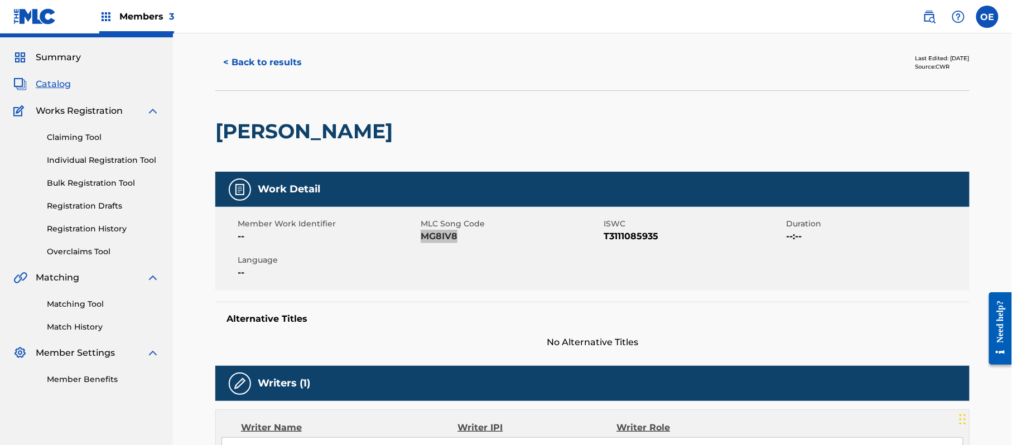
scroll to position [0, 0]
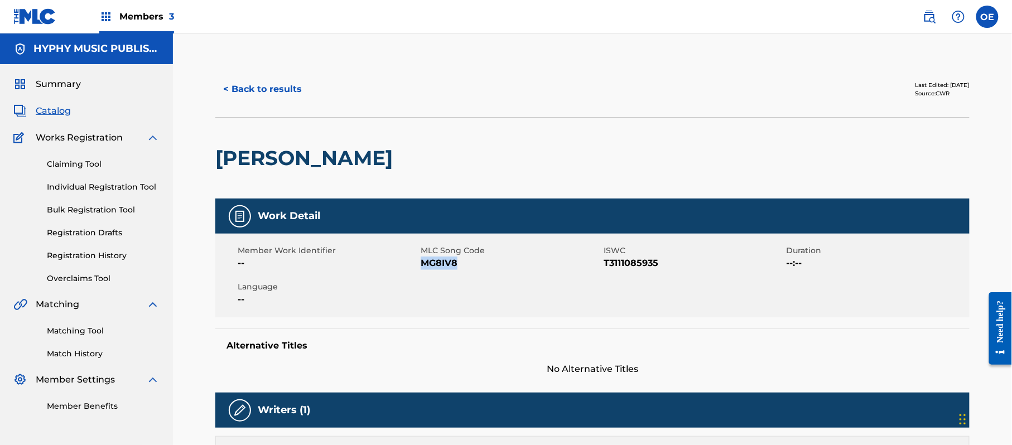
click at [268, 90] on button "< Back to results" at bounding box center [262, 89] width 94 height 28
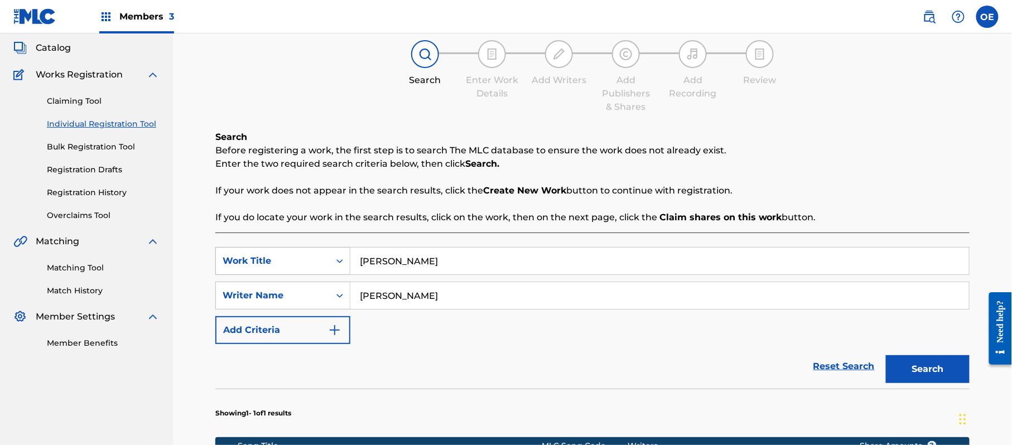
drag, startPoint x: 522, startPoint y: 266, endPoint x: 340, endPoint y: 261, distance: 182.5
click at [340, 261] on div "SearchWithCriteria89ca6398-ee69-4b15-8227-21a42842f840 Work Title [PERSON_NAME]" at bounding box center [592, 261] width 754 height 28
paste input "[PERSON_NAME]"
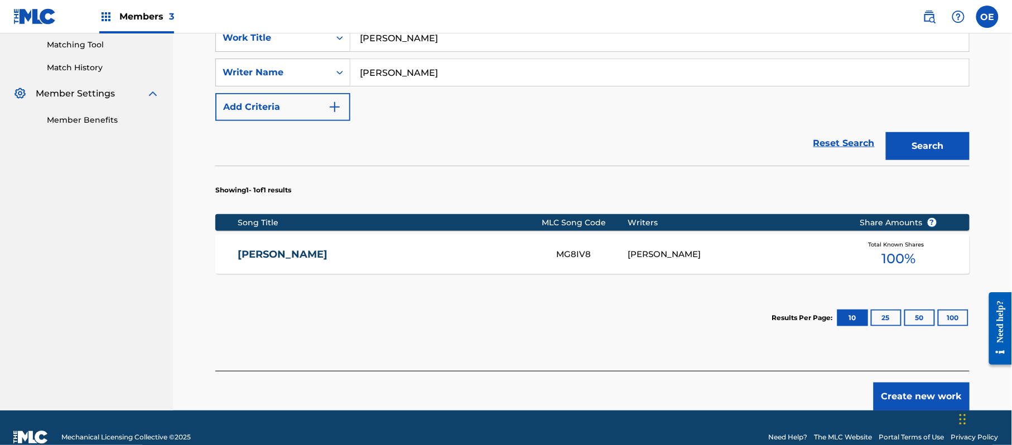
type input "[PERSON_NAME]"
click at [924, 157] on button "Search" at bounding box center [928, 146] width 84 height 28
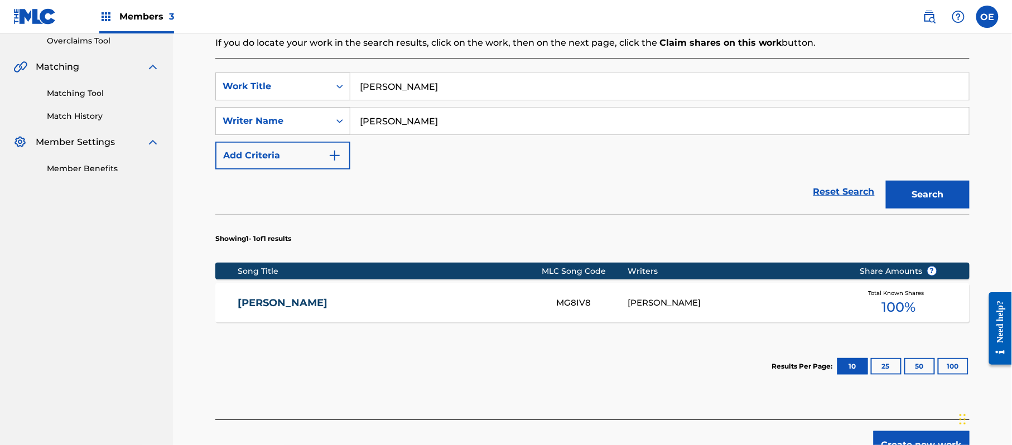
scroll to position [212, 0]
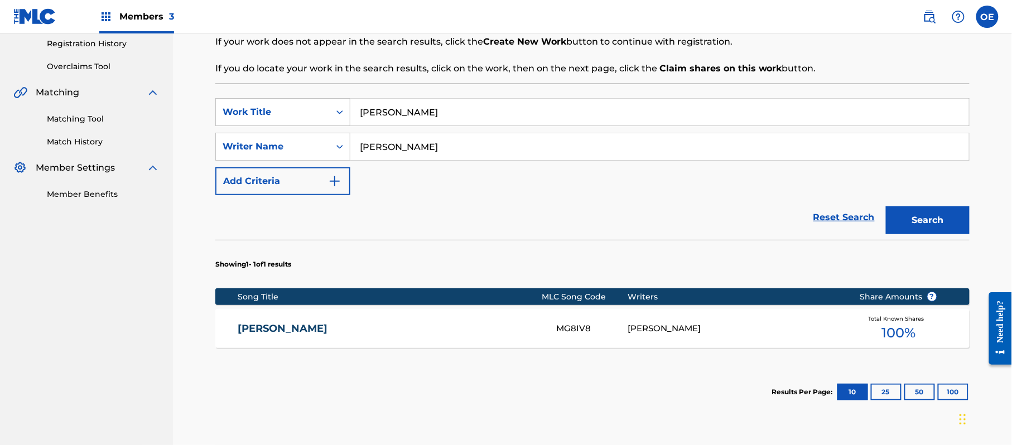
click at [381, 143] on input "[PERSON_NAME]" at bounding box center [659, 146] width 619 height 27
click at [886, 206] on button "Search" at bounding box center [928, 220] width 84 height 28
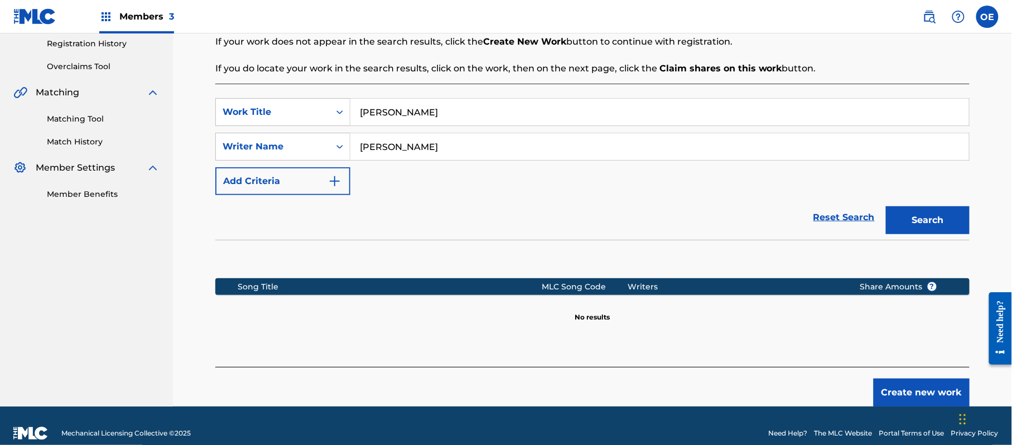
type input "[PERSON_NAME]"
click at [886, 206] on button "Search" at bounding box center [928, 220] width 84 height 28
click at [897, 387] on button "Create new work" at bounding box center [922, 393] width 96 height 28
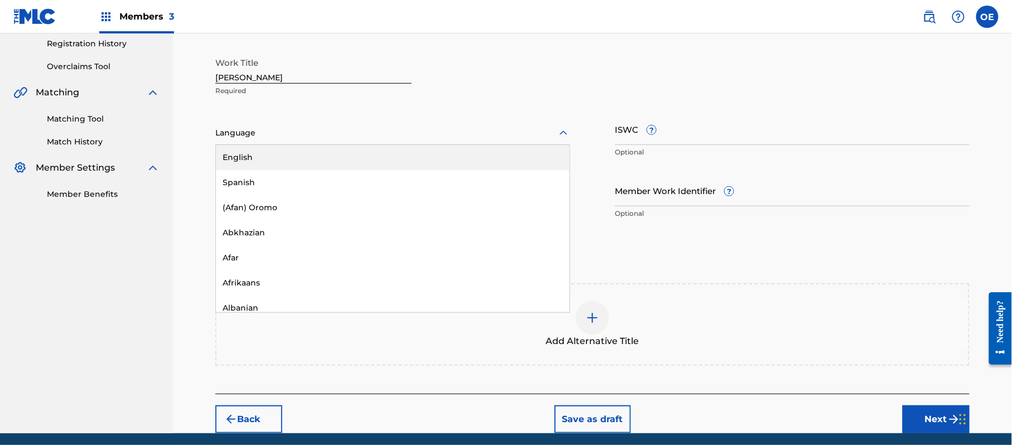
click at [242, 126] on div at bounding box center [392, 133] width 355 height 14
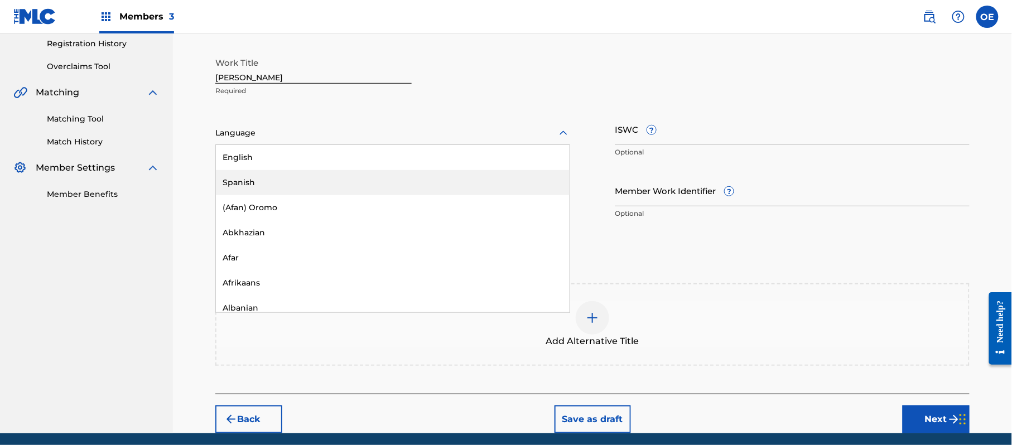
click at [259, 179] on div "Spanish" at bounding box center [393, 182] width 354 height 25
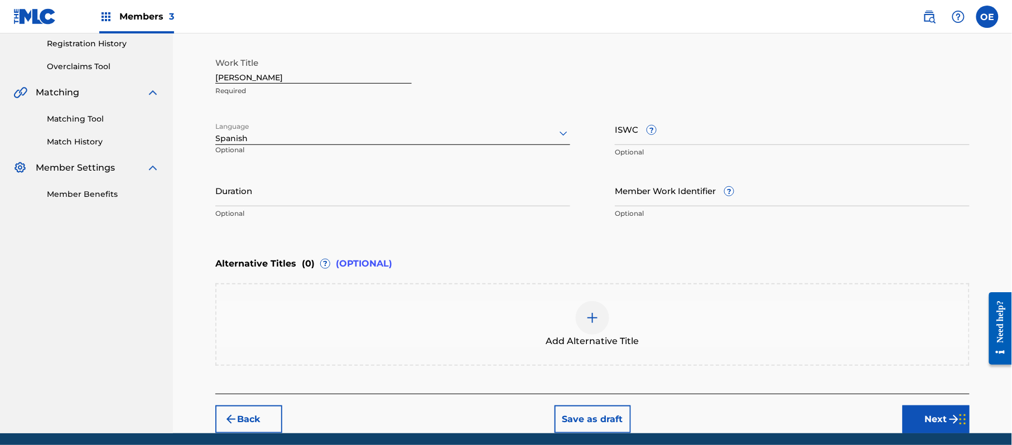
click at [301, 192] on input "Duration" at bounding box center [392, 191] width 355 height 32
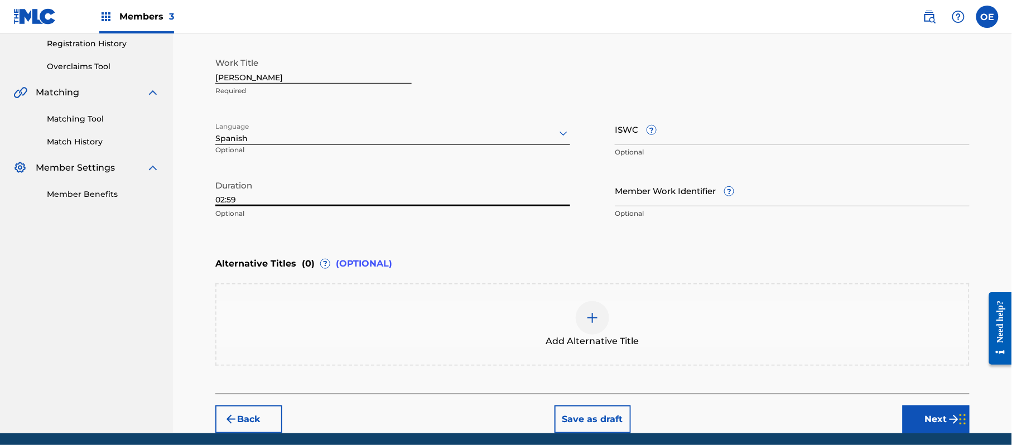
type input "02:59"
drag, startPoint x: 926, startPoint y: 422, endPoint x: 869, endPoint y: 420, distance: 57.5
click at [924, 422] on button "Next" at bounding box center [936, 420] width 67 height 28
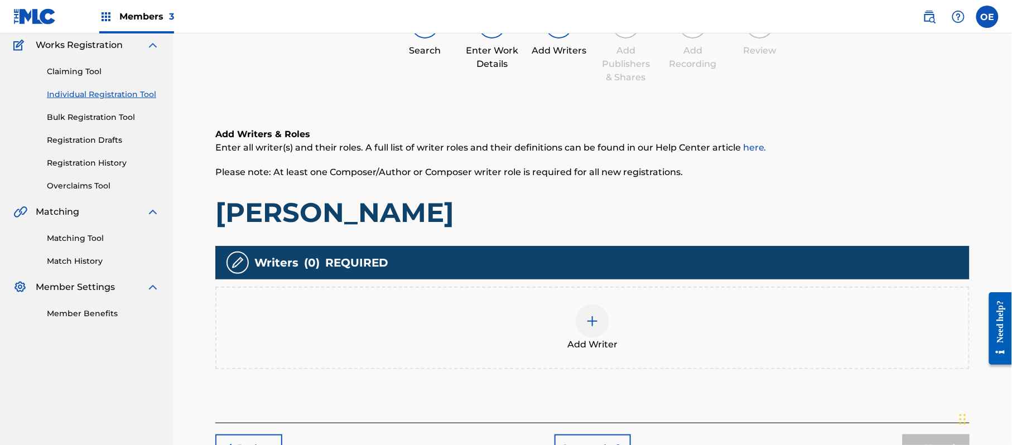
scroll to position [50, 0]
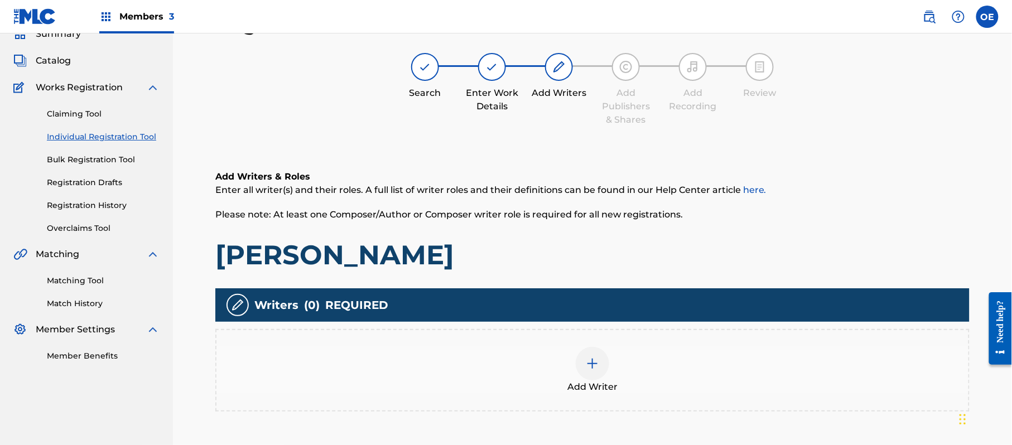
click at [554, 365] on div "Add Writer" at bounding box center [592, 370] width 752 height 47
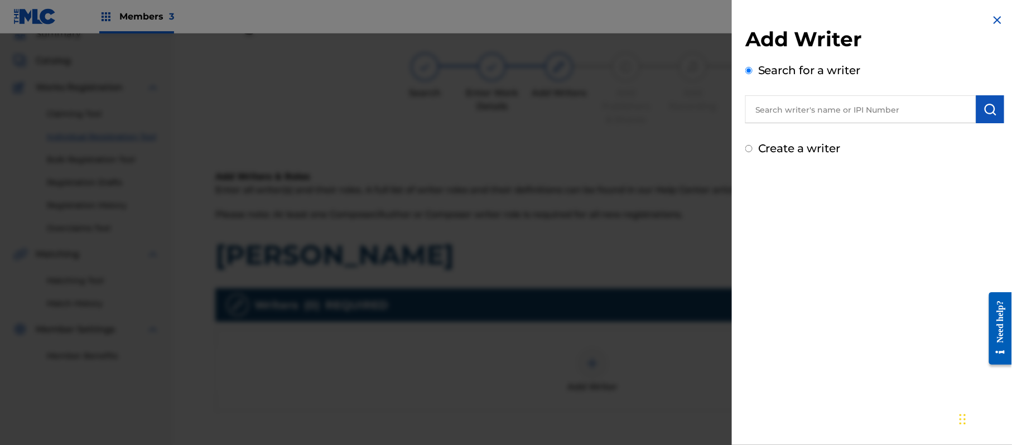
click at [795, 152] on label "Create a writer" at bounding box center [799, 148] width 83 height 13
radio input "true"
click at [753, 152] on input "Create a writer" at bounding box center [748, 148] width 7 height 7
radio input "false"
radio input "true"
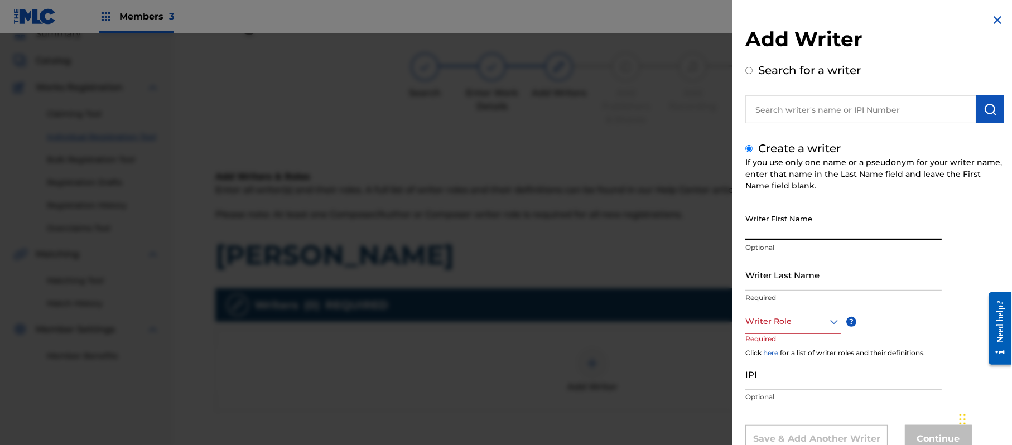
paste input "[PERSON_NAME]"
type input "[PERSON_NAME]"
paste input "[PERSON_NAME]"
type input "[PERSON_NAME]"
drag, startPoint x: 822, startPoint y: 235, endPoint x: 808, endPoint y: 240, distance: 14.8
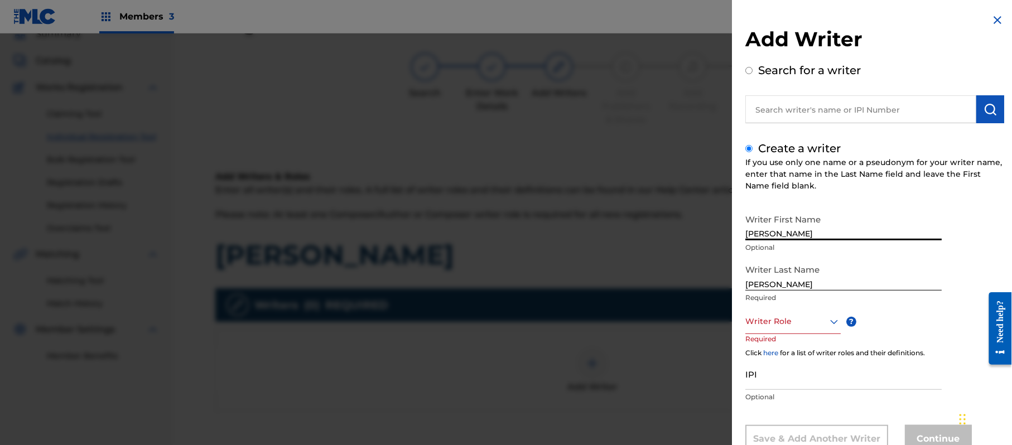
click at [808, 240] on input "[PERSON_NAME]" at bounding box center [843, 225] width 196 height 32
drag, startPoint x: 835, startPoint y: 237, endPoint x: 791, endPoint y: 237, distance: 43.5
click at [791, 237] on input "[PERSON_NAME]" at bounding box center [843, 225] width 196 height 32
type input "[PERSON_NAME]"
drag, startPoint x: 797, startPoint y: 286, endPoint x: 695, endPoint y: 288, distance: 102.1
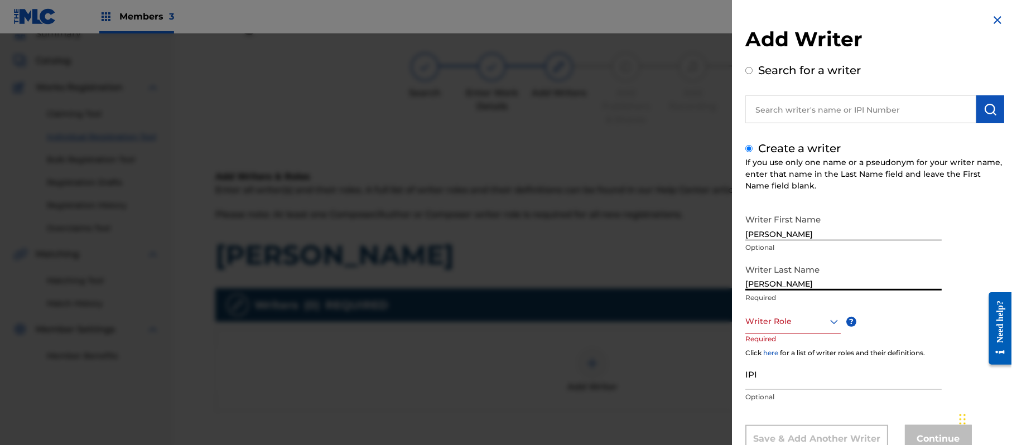
click at [695, 288] on div "Add Writer Search for a writer Create a writer If you use only one name or a ps…" at bounding box center [506, 239] width 1012 height 412
type input "[PERSON_NAME]"
click at [773, 315] on div "8 results available. Use Up and Down to choose options, press Enter to select t…" at bounding box center [792, 321] width 95 height 25
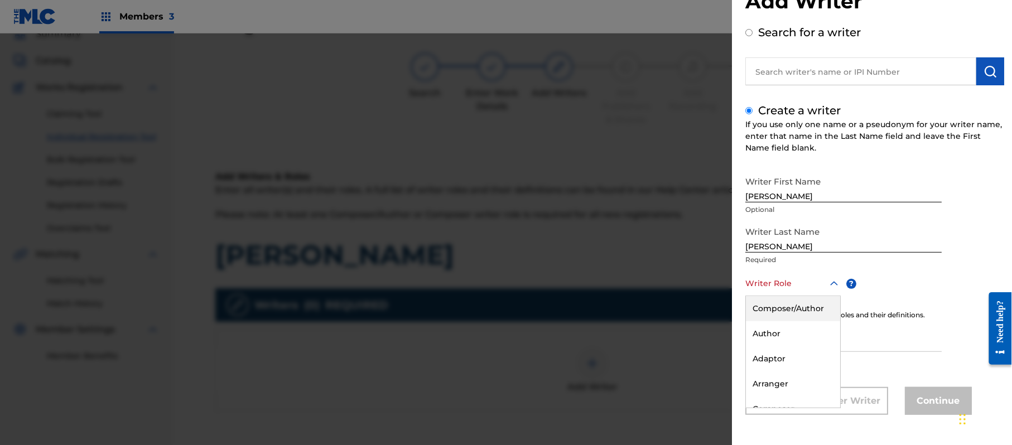
click at [773, 315] on div "Composer/Author" at bounding box center [793, 308] width 94 height 25
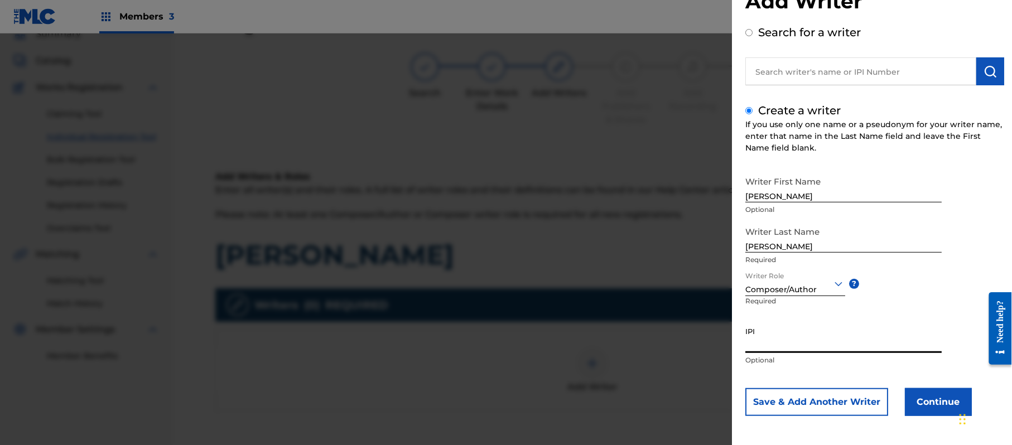
paste input "357223564"
type input "357223564"
click at [927, 397] on button "Continue" at bounding box center [938, 402] width 67 height 28
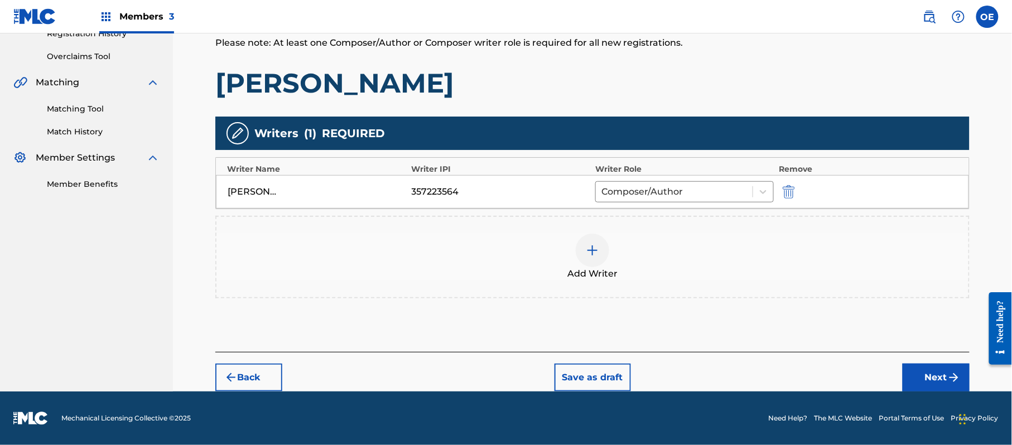
click at [927, 370] on button "Next" at bounding box center [936, 378] width 67 height 28
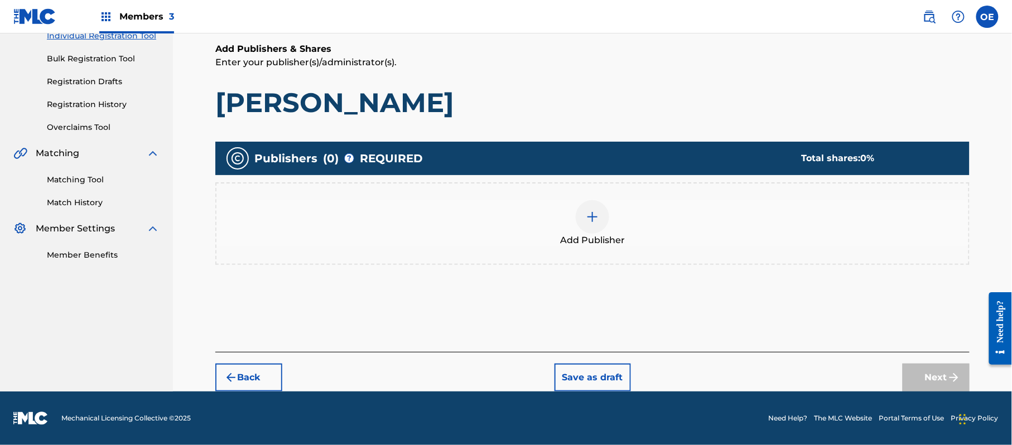
scroll to position [50, 0]
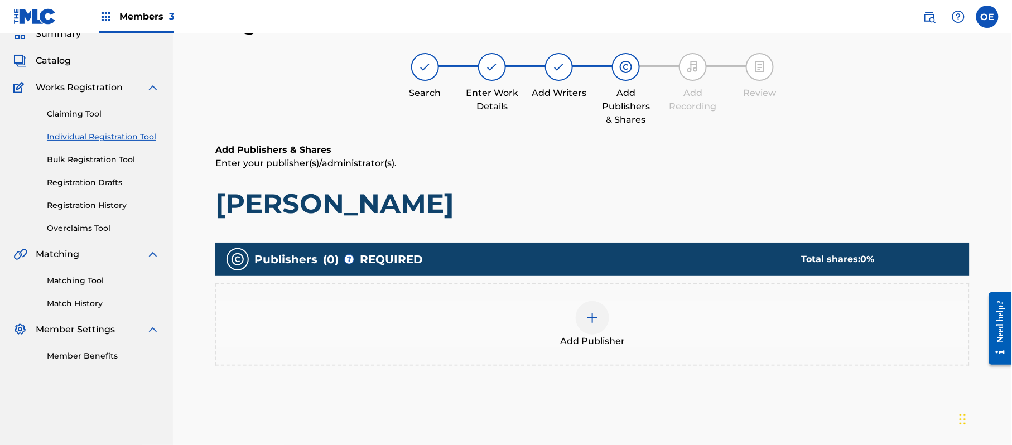
click at [607, 325] on div "Add Publisher" at bounding box center [592, 324] width 752 height 47
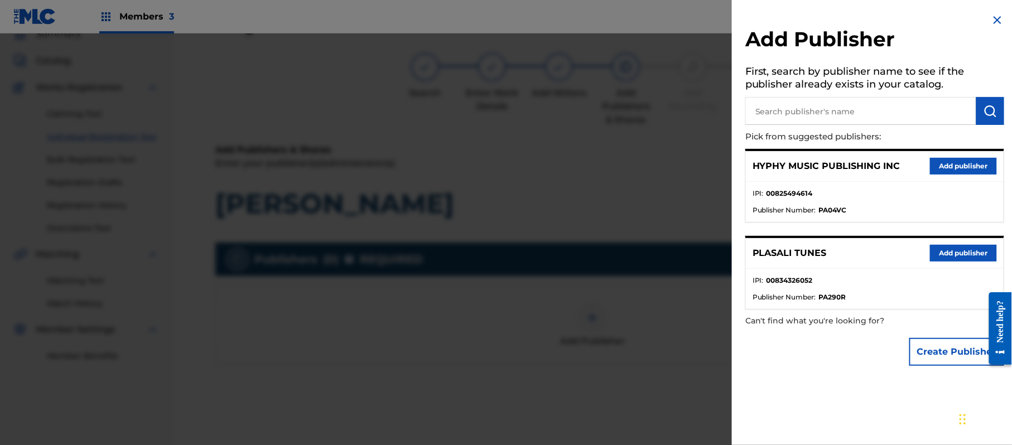
click at [972, 161] on button "Add publisher" at bounding box center [963, 166] width 67 height 17
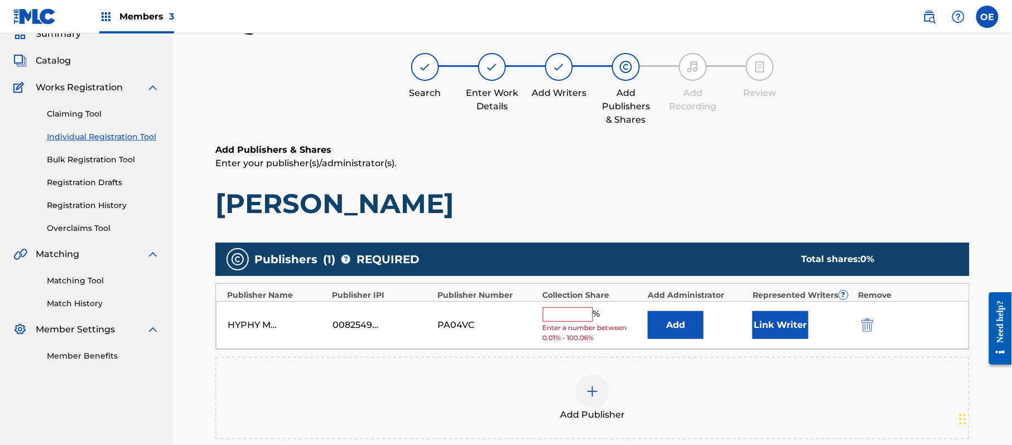
click at [559, 307] on input "text" at bounding box center [568, 314] width 50 height 15
type input "100"
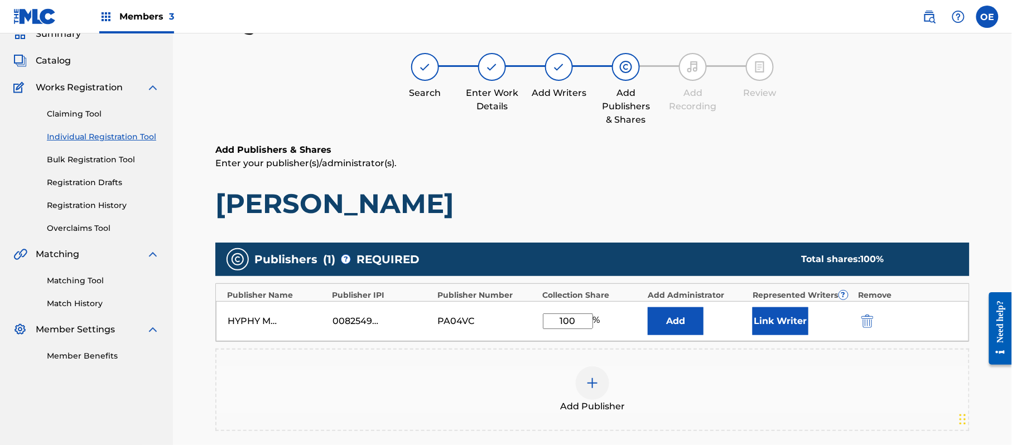
click at [779, 311] on button "Link Writer" at bounding box center [781, 321] width 56 height 28
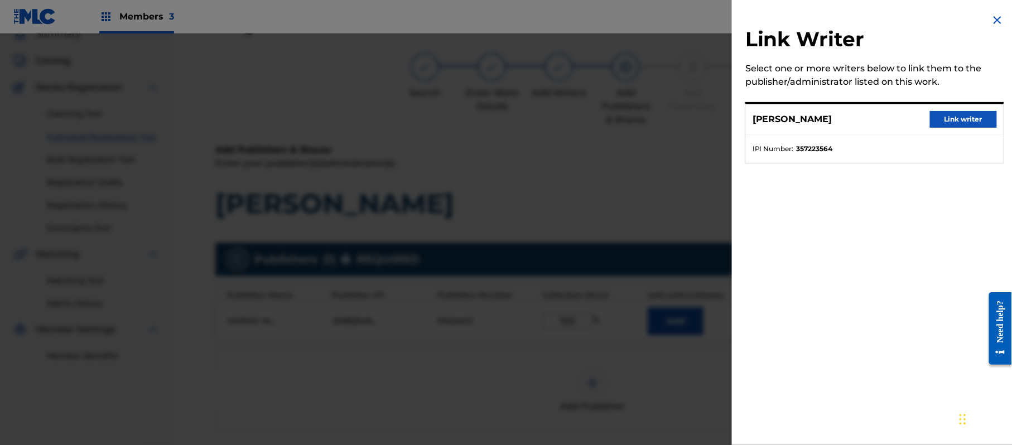
click at [940, 119] on button "Link writer" at bounding box center [963, 119] width 67 height 17
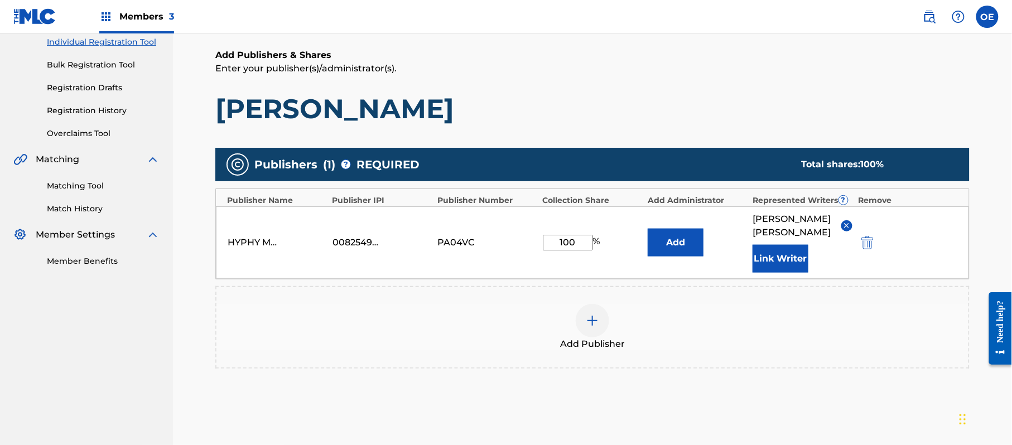
scroll to position [199, 0]
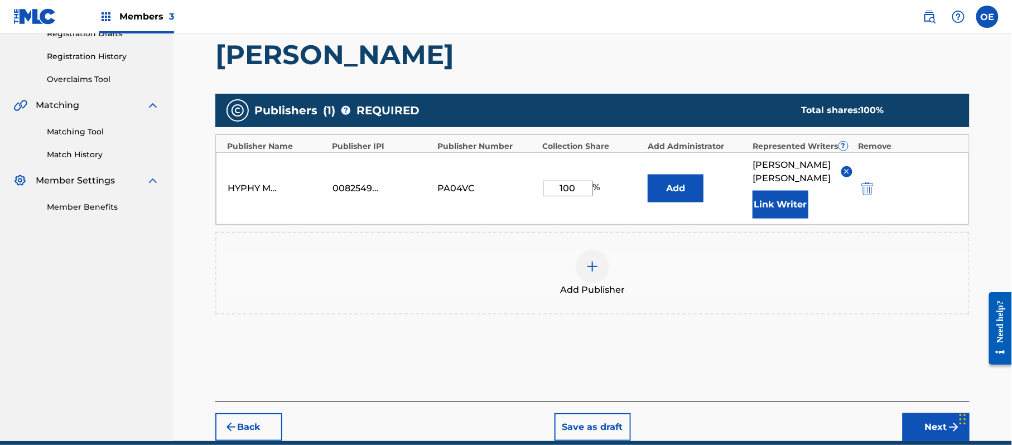
click at [922, 411] on div "Back Save as draft Next" at bounding box center [592, 422] width 754 height 40
click at [913, 418] on button "Next" at bounding box center [936, 427] width 67 height 28
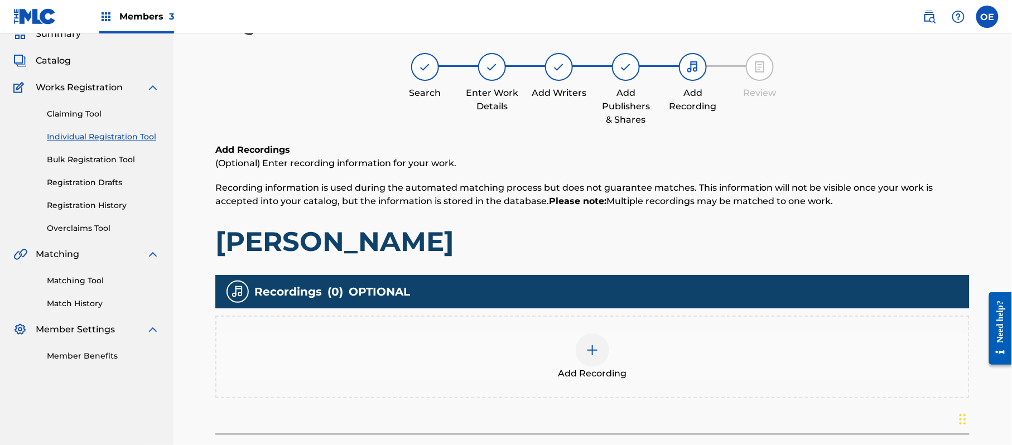
scroll to position [131, 0]
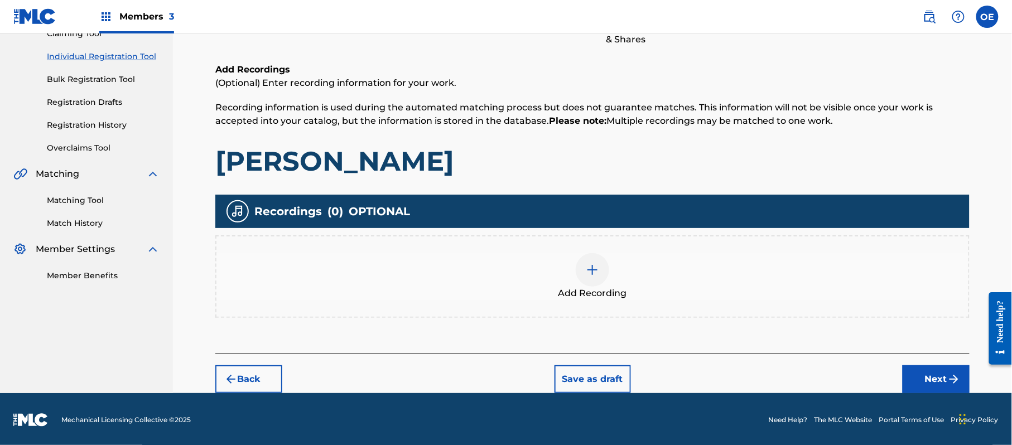
click at [614, 288] on span "Add Recording" at bounding box center [593, 293] width 69 height 13
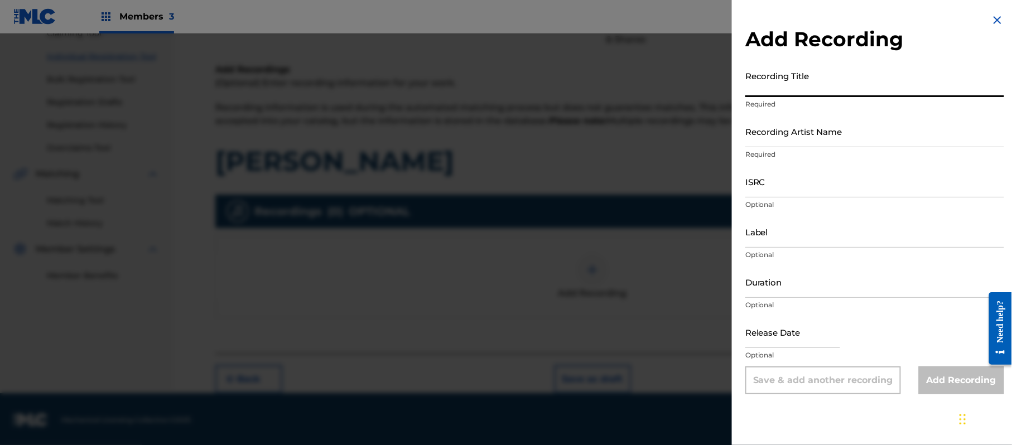
paste input "[PERSON_NAME]"
type input "[PERSON_NAME]"
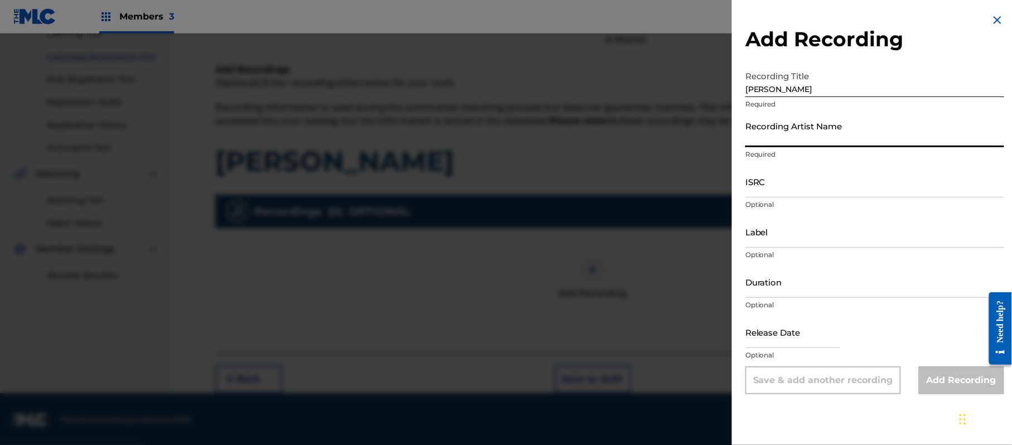
paste input "[PERSON_NAME] "El Guacho""
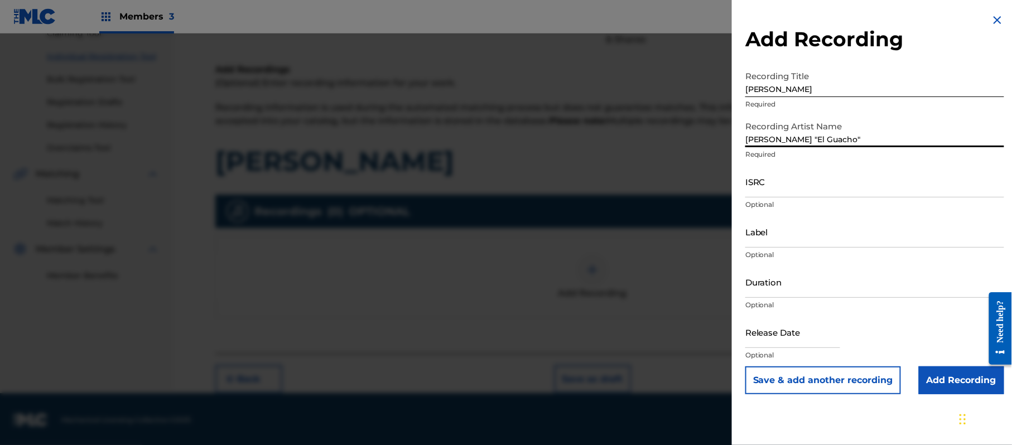
type input "[PERSON_NAME] "El Guacho""
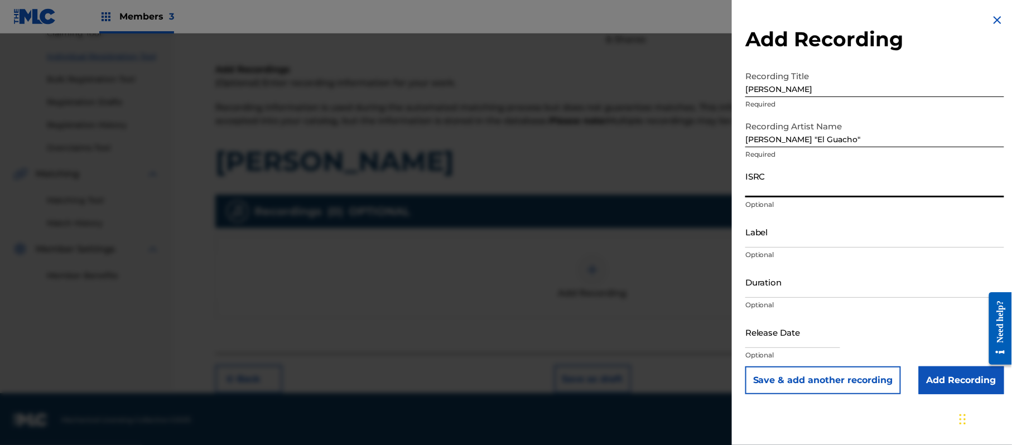
paste input "QZDQH2202577"
type input "QZDQH2202577"
paste input "[PERSON_NAME] El Guacho"
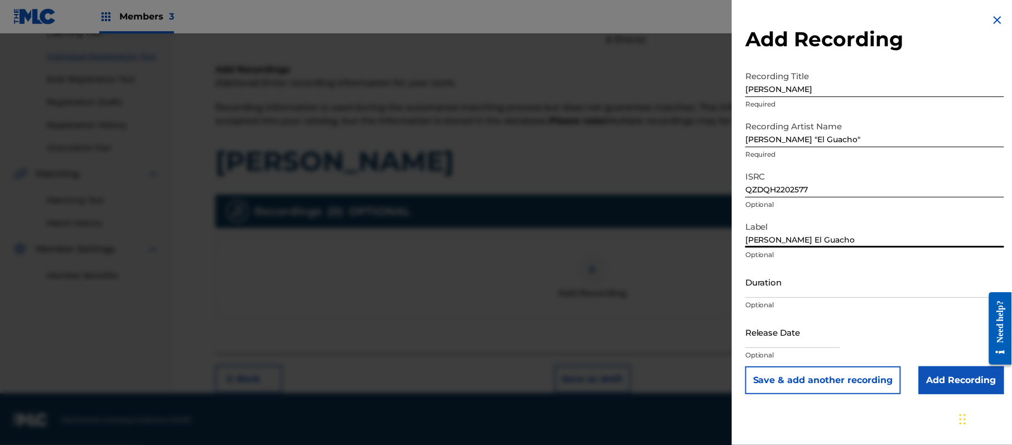
type input "[PERSON_NAME] El Guacho"
click at [772, 283] on input "Duration" at bounding box center [874, 282] width 259 height 32
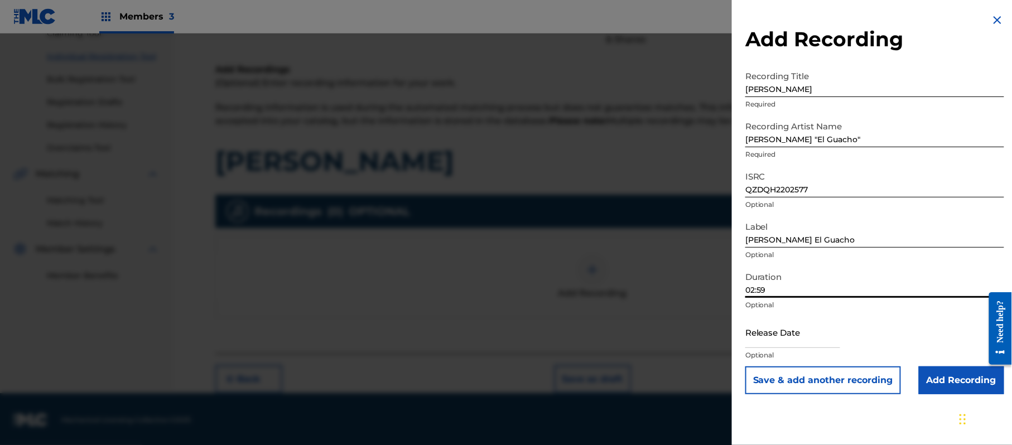
type input "02:59"
click at [791, 323] on input "text" at bounding box center [792, 332] width 95 height 32
select select "7"
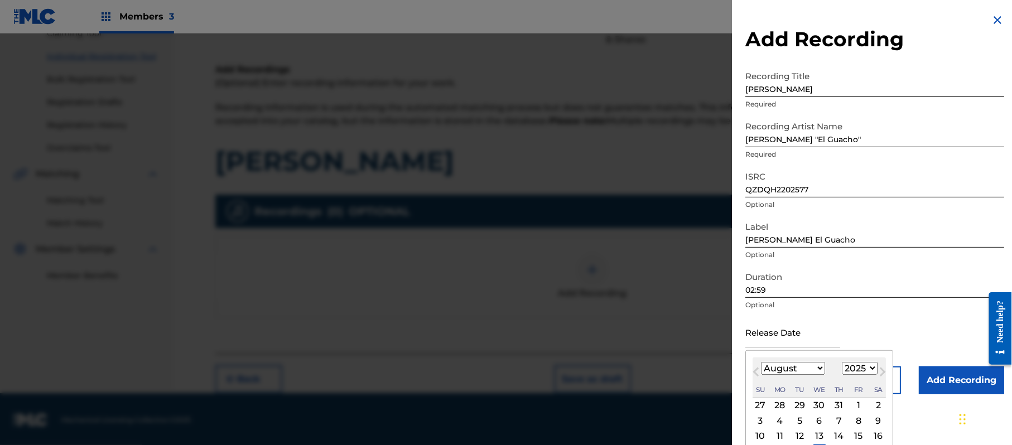
click at [873, 365] on select "1899 1900 1901 1902 1903 1904 1905 1906 1907 1908 1909 1910 1911 1912 1913 1914…" at bounding box center [860, 368] width 36 height 13
select select "2022"
click at [844, 362] on select "1899 1900 1901 1902 1903 1904 1905 1906 1907 1908 1909 1910 1911 1912 1913 1914…" at bounding box center [860, 368] width 36 height 13
click at [801, 374] on select "January February March April May June July August September October November De…" at bounding box center [793, 368] width 64 height 13
select select "5"
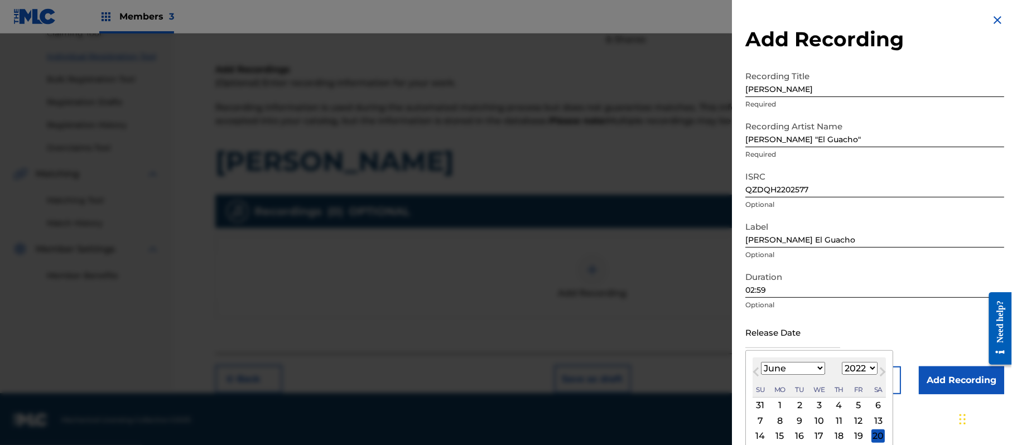
click at [762, 362] on select "January February March April May June July August September October November De…" at bounding box center [793, 368] width 64 height 13
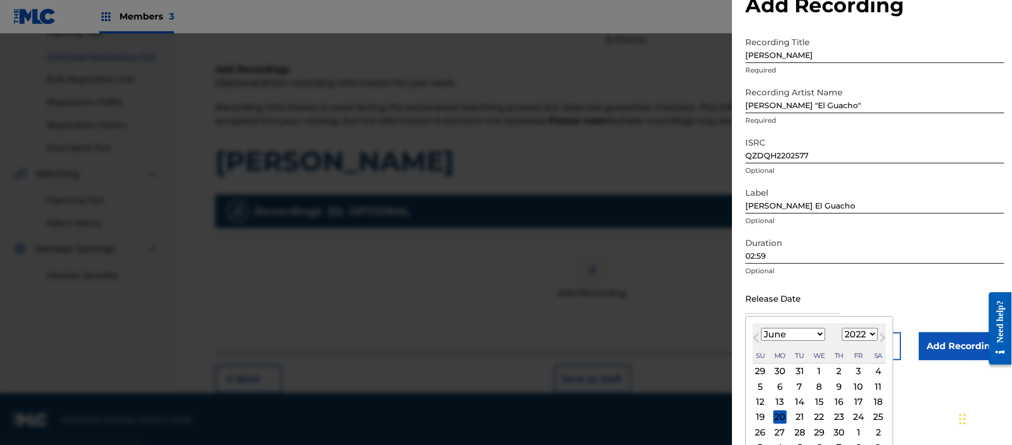
scroll to position [51, 0]
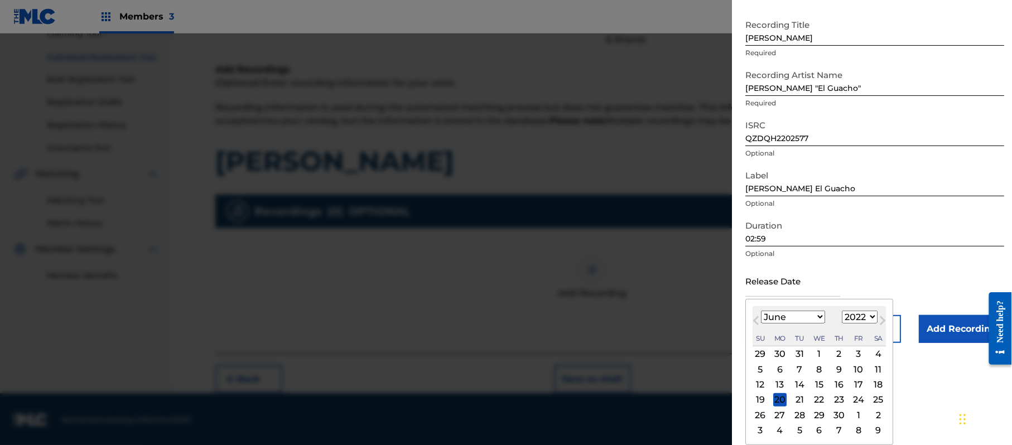
click at [865, 384] on div "17" at bounding box center [858, 384] width 13 height 13
type input "[DATE]"
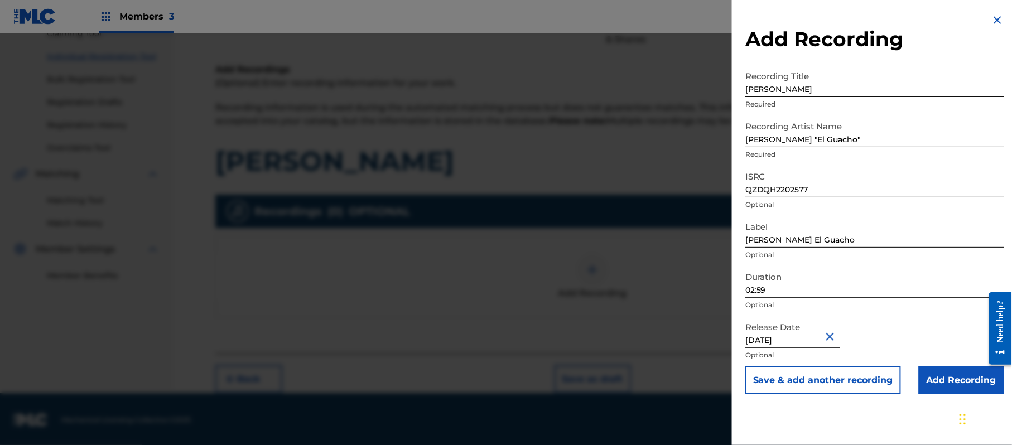
click at [961, 374] on input "Add Recording" at bounding box center [961, 381] width 85 height 28
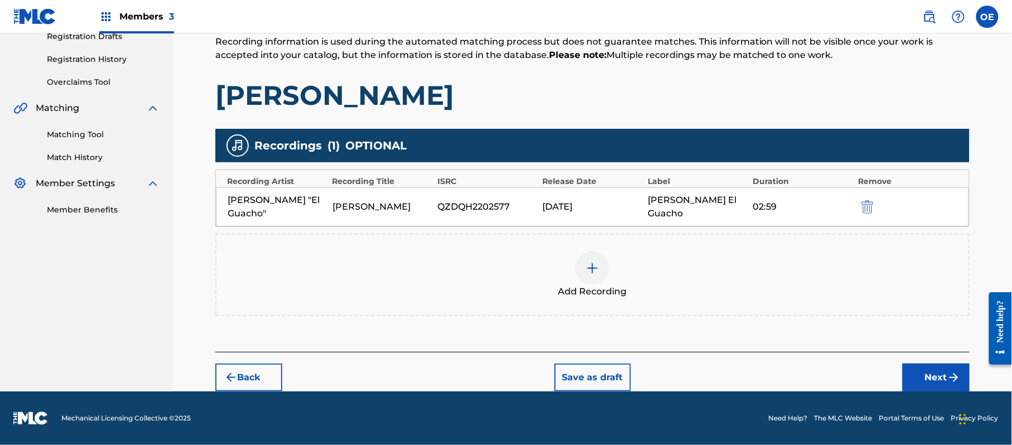
click at [925, 367] on button "Next" at bounding box center [936, 378] width 67 height 28
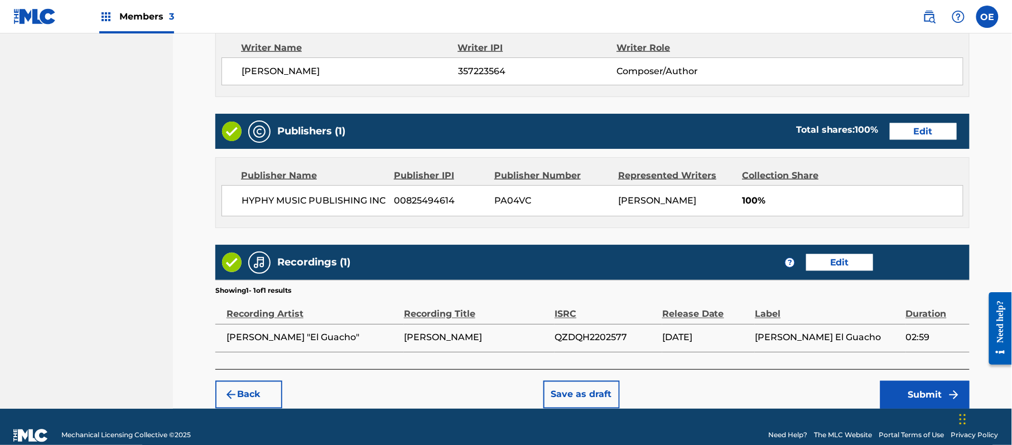
scroll to position [497, 0]
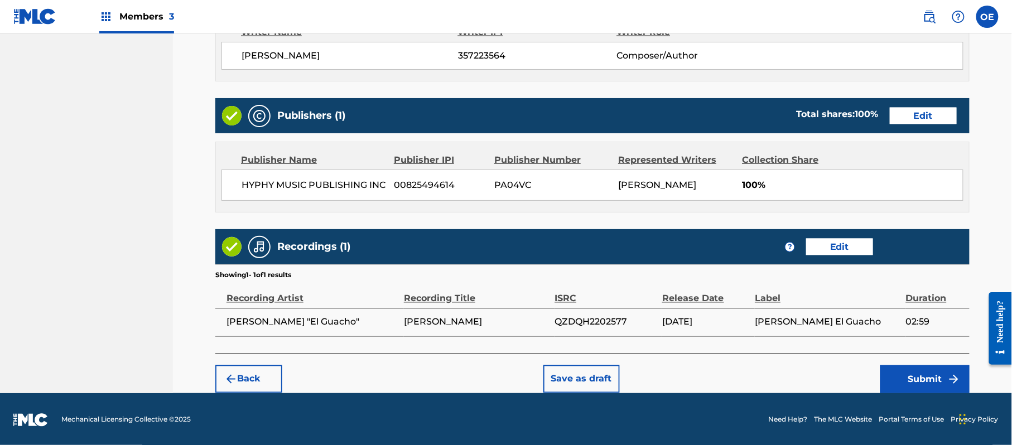
click at [921, 384] on button "Submit" at bounding box center [924, 379] width 89 height 28
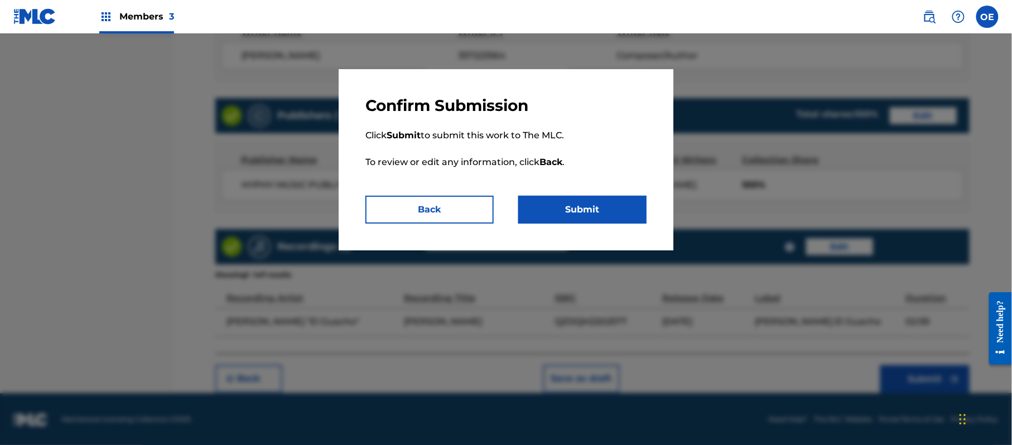
click at [596, 219] on button "Submit" at bounding box center [582, 210] width 128 height 28
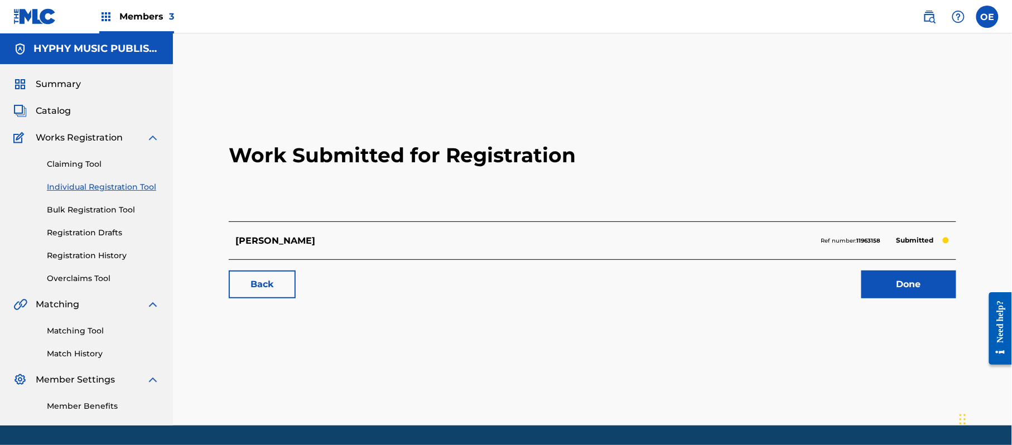
click at [88, 251] on link "Registration History" at bounding box center [103, 256] width 113 height 12
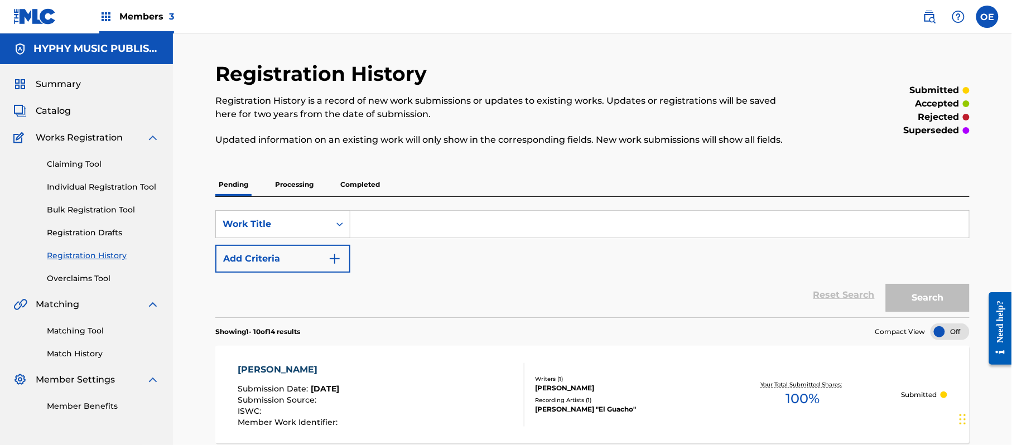
click at [115, 185] on link "Individual Registration Tool" at bounding box center [103, 187] width 113 height 12
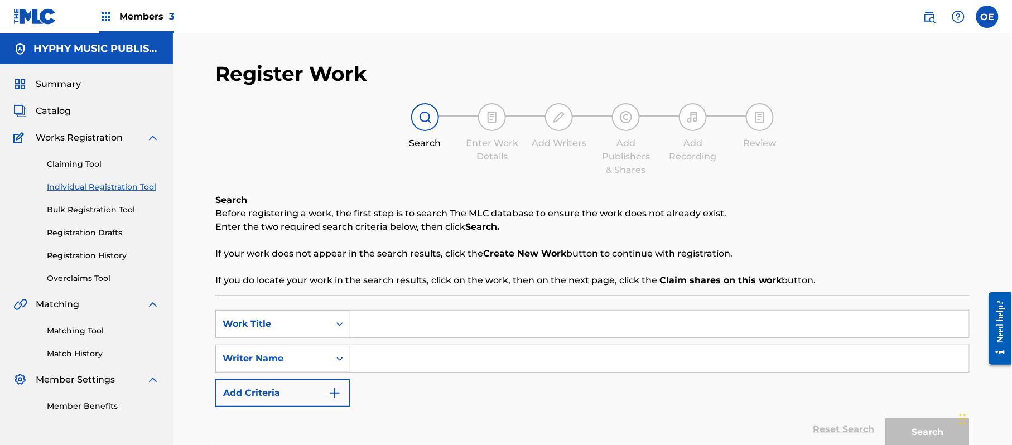
paste input "ME MORDIO UNA RATA"
type input "ME MORDIO UNA RATA"
paste input "[PERSON_NAME]"
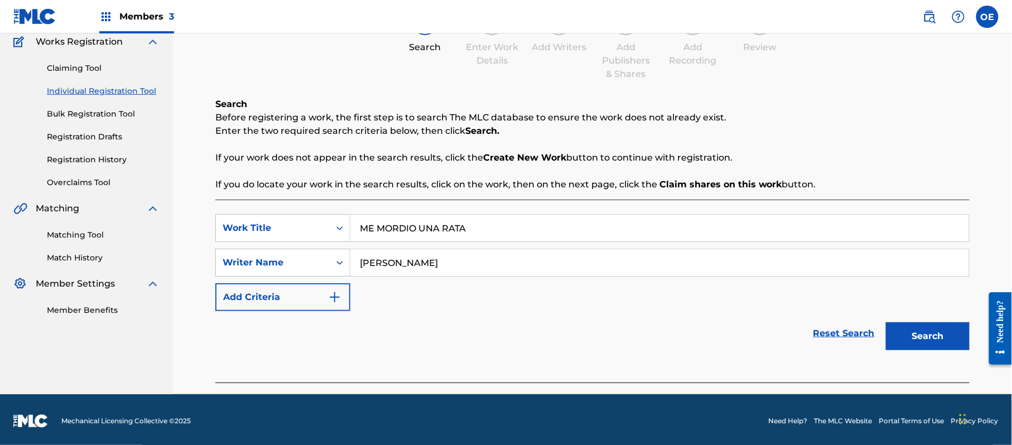
scroll to position [99, 0]
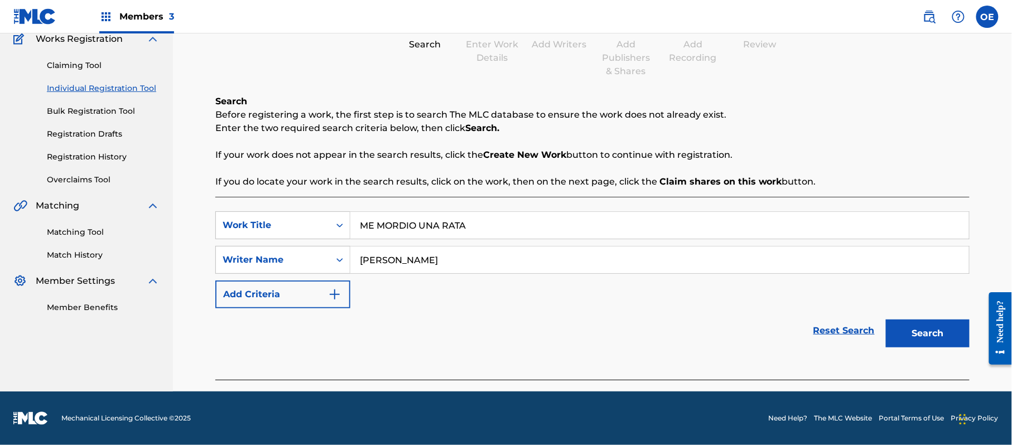
click at [941, 322] on button "Search" at bounding box center [928, 334] width 84 height 28
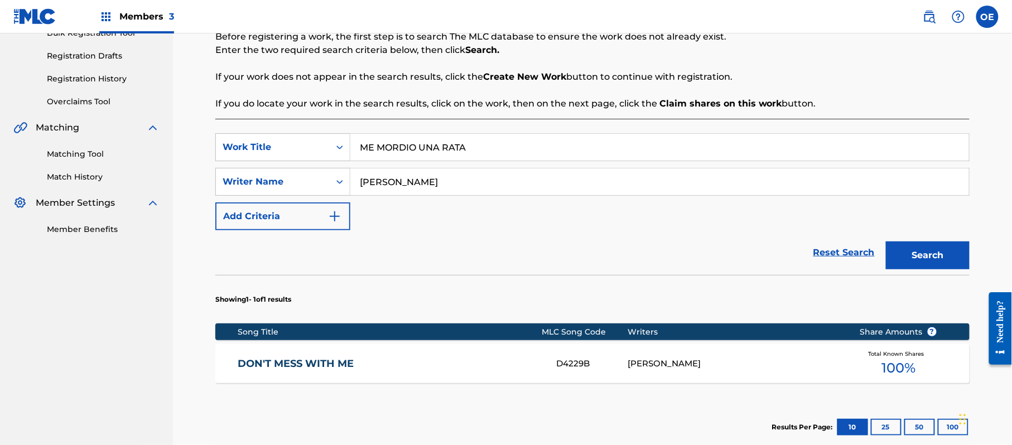
scroll to position [248, 0]
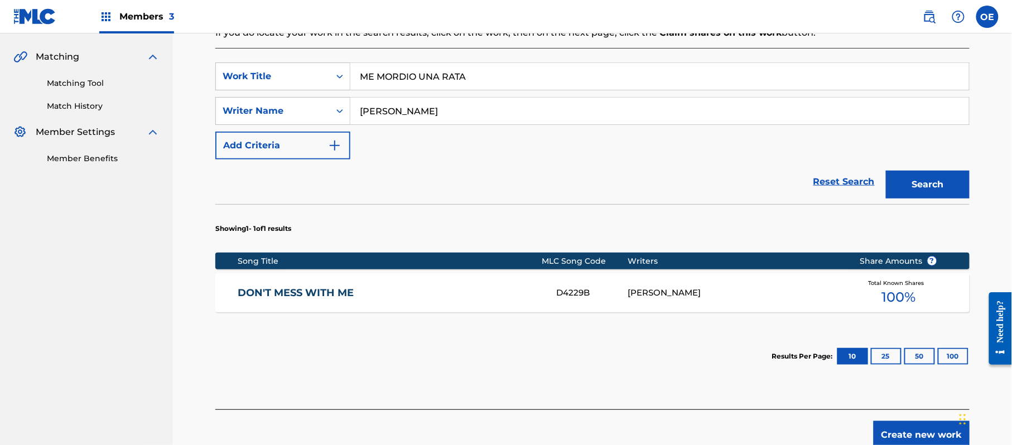
drag, startPoint x: 411, startPoint y: 115, endPoint x: 393, endPoint y: 113, distance: 18.0
click at [393, 113] on input "[PERSON_NAME]" at bounding box center [659, 111] width 619 height 27
click at [886, 171] on button "Search" at bounding box center [928, 185] width 84 height 28
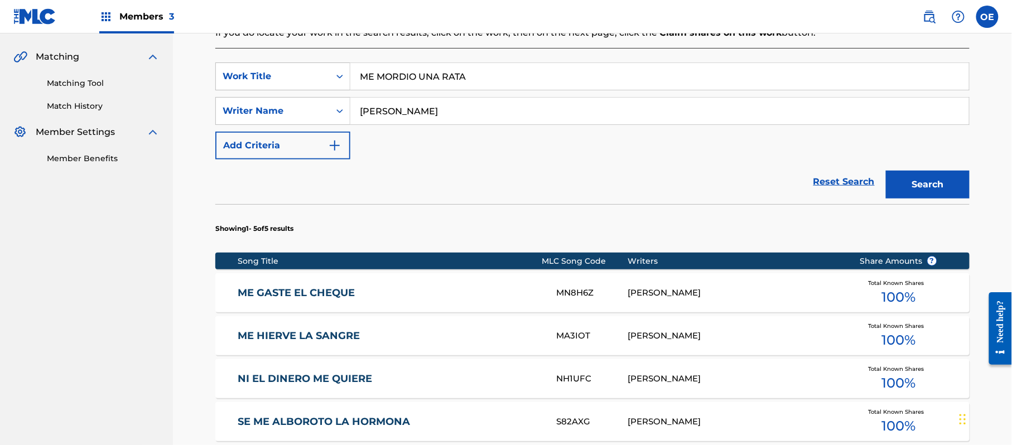
click at [942, 175] on button "Search" at bounding box center [928, 185] width 84 height 28
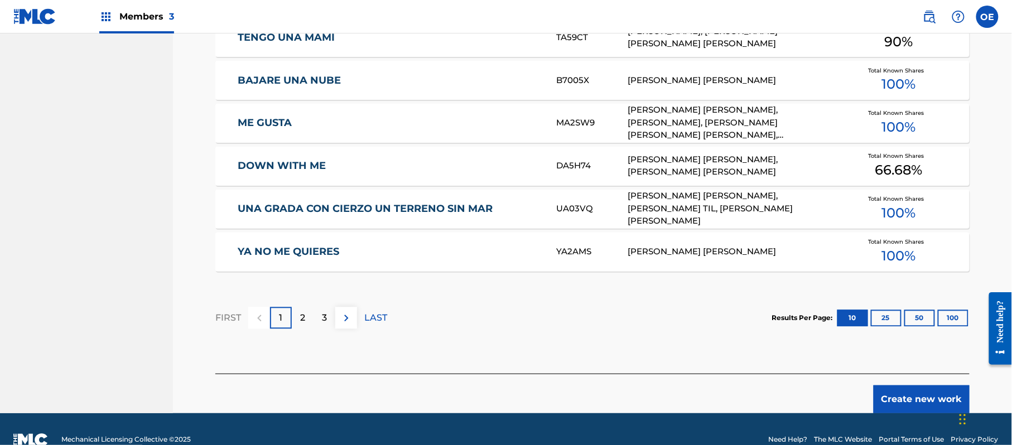
scroll to position [694, 0]
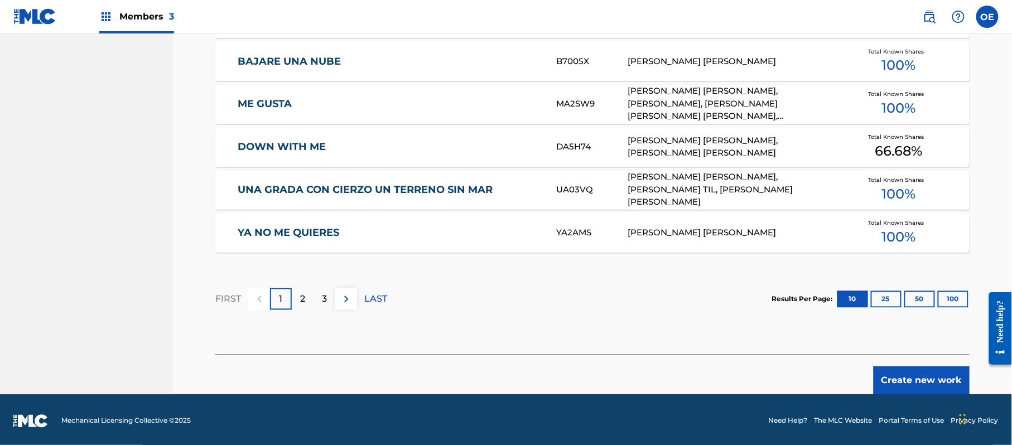
click at [954, 370] on button "Create new work" at bounding box center [922, 381] width 96 height 28
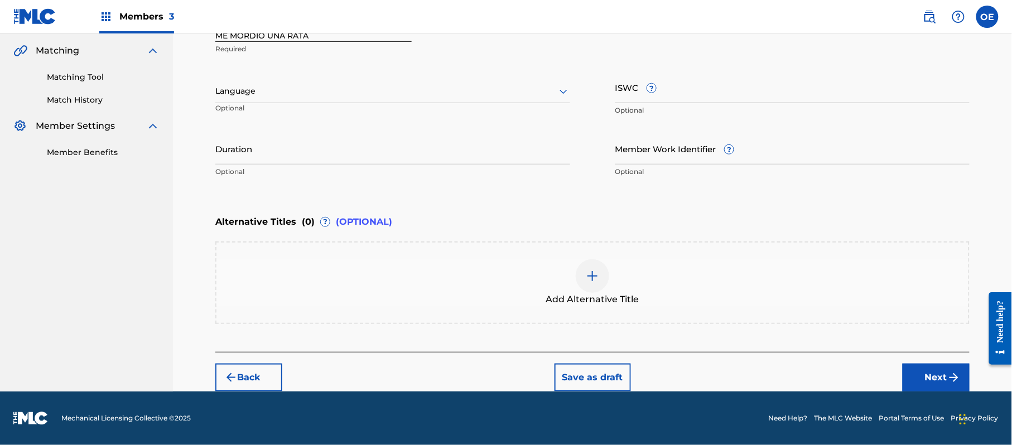
scroll to position [253, 0]
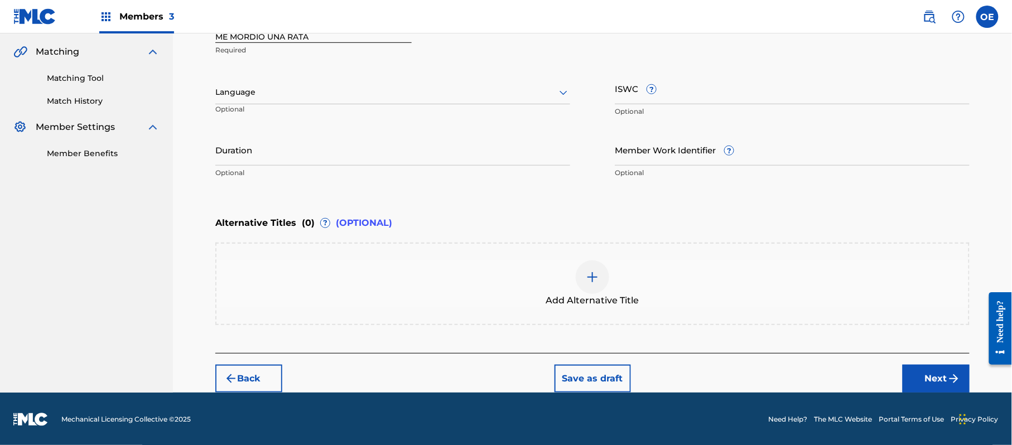
click at [321, 99] on div at bounding box center [392, 92] width 355 height 14
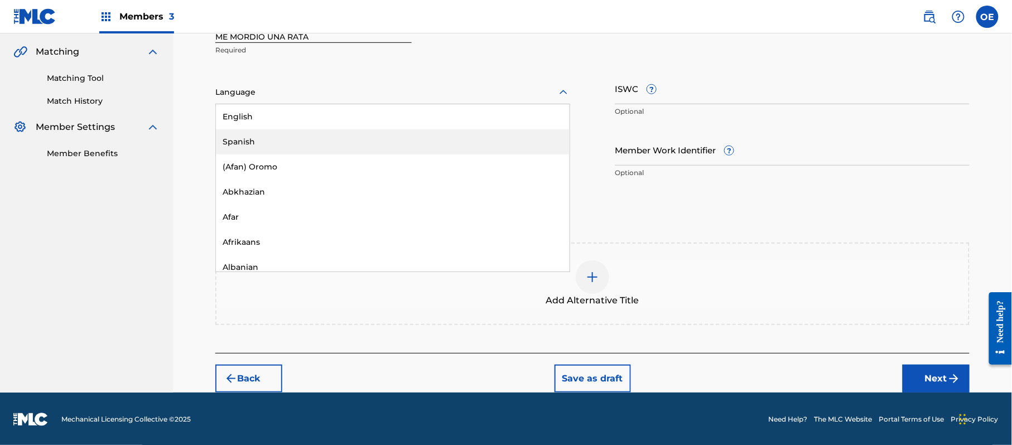
click at [280, 134] on div "Spanish" at bounding box center [393, 141] width 354 height 25
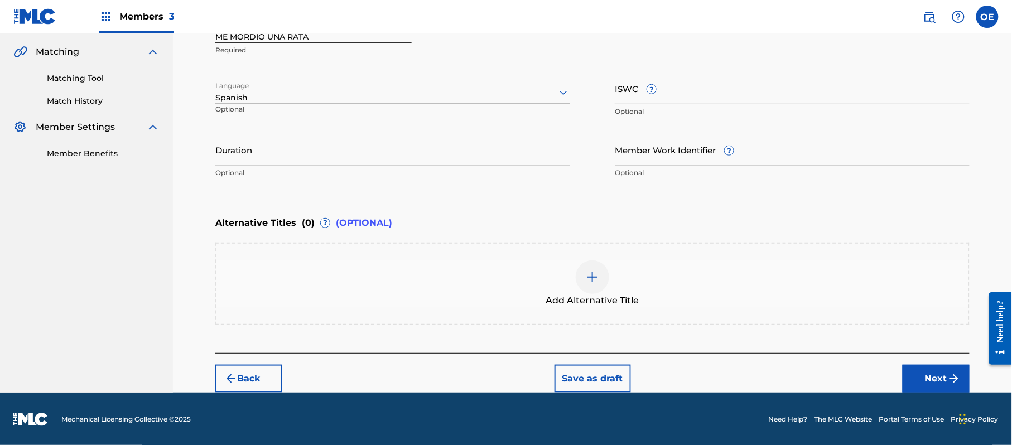
click at [923, 370] on button "Next" at bounding box center [936, 379] width 67 height 28
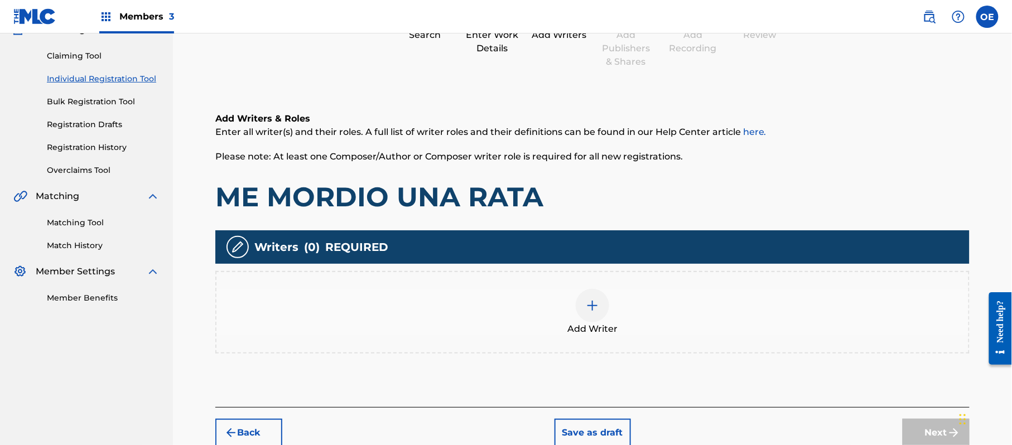
scroll to position [50, 0]
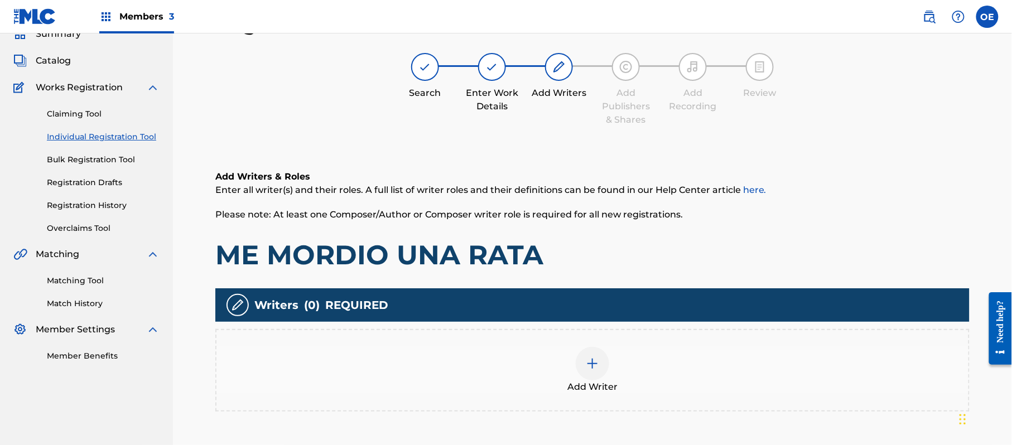
click at [666, 329] on div "Add Writer" at bounding box center [592, 370] width 754 height 83
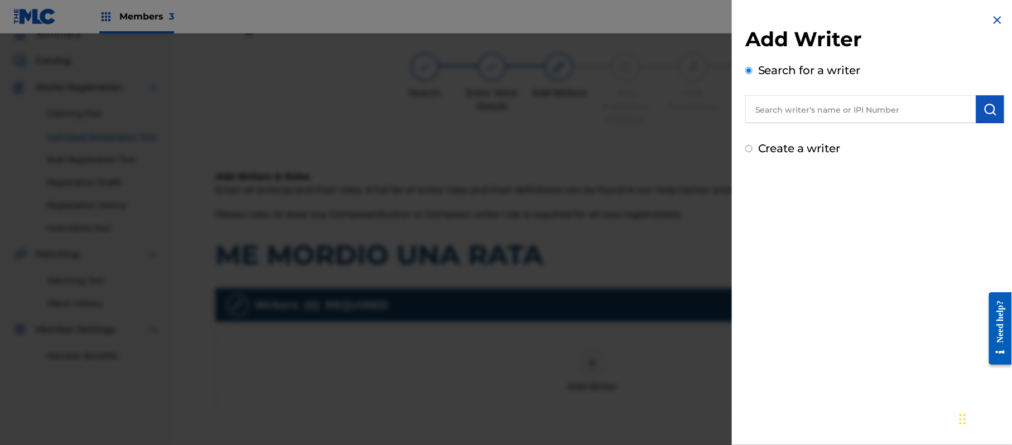
click at [759, 148] on label "Create a writer" at bounding box center [799, 148] width 83 height 13
click at [753, 148] on input "Create a writer" at bounding box center [748, 148] width 7 height 7
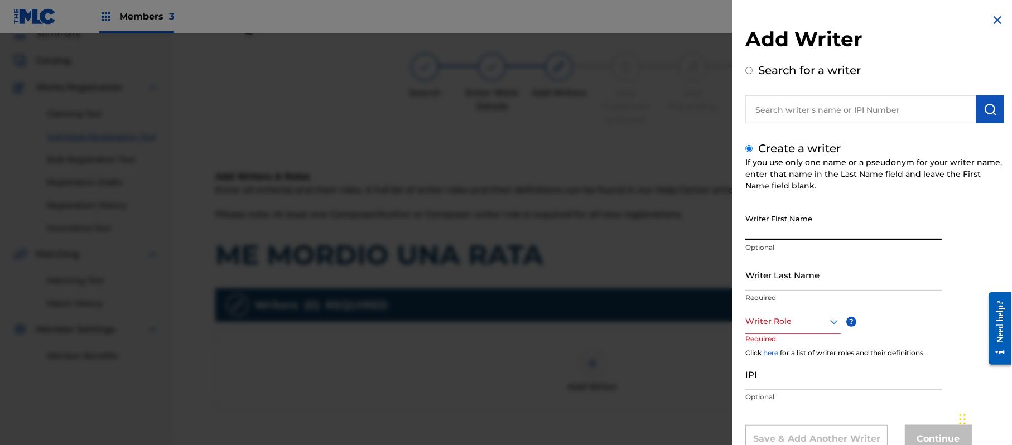
paste input "[PERSON_NAME]"
drag, startPoint x: 835, startPoint y: 238, endPoint x: 791, endPoint y: 242, distance: 44.9
click at [791, 242] on div "Writer First Name [PERSON_NAME] Optional" at bounding box center [843, 234] width 196 height 50
drag, startPoint x: 792, startPoint y: 282, endPoint x: 729, endPoint y: 286, distance: 63.7
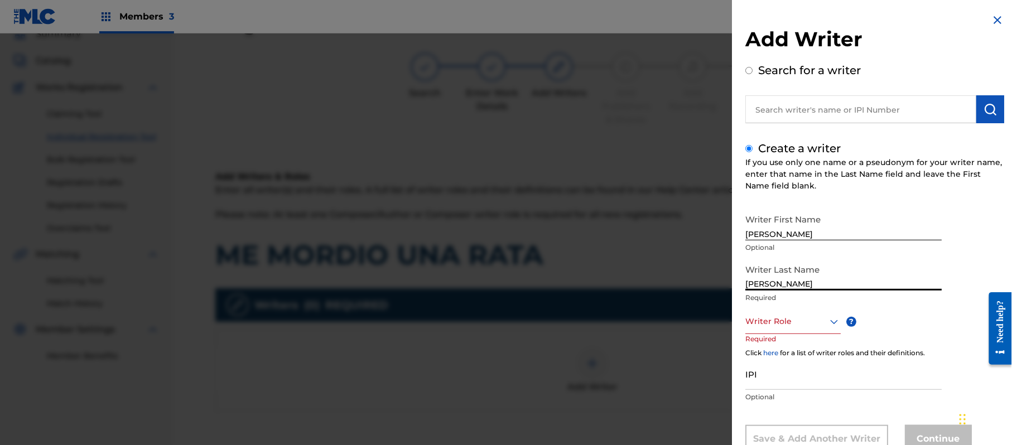
click at [729, 286] on div "Add Writer Search for a writer Create a writer If you use only one name or a ps…" at bounding box center [506, 239] width 1012 height 412
click at [800, 311] on div "8 results available. Use Up and Down to choose options, press Enter to select t…" at bounding box center [792, 321] width 95 height 25
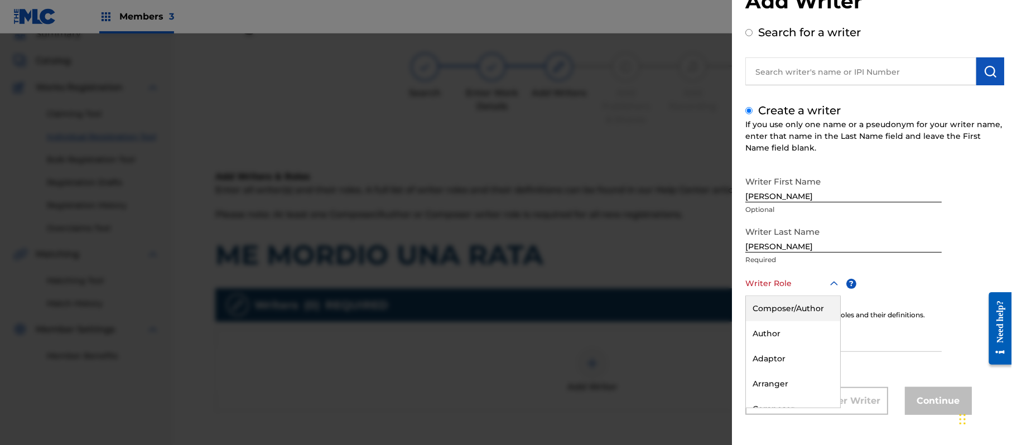
click at [800, 311] on div "Composer/Author" at bounding box center [793, 308] width 94 height 25
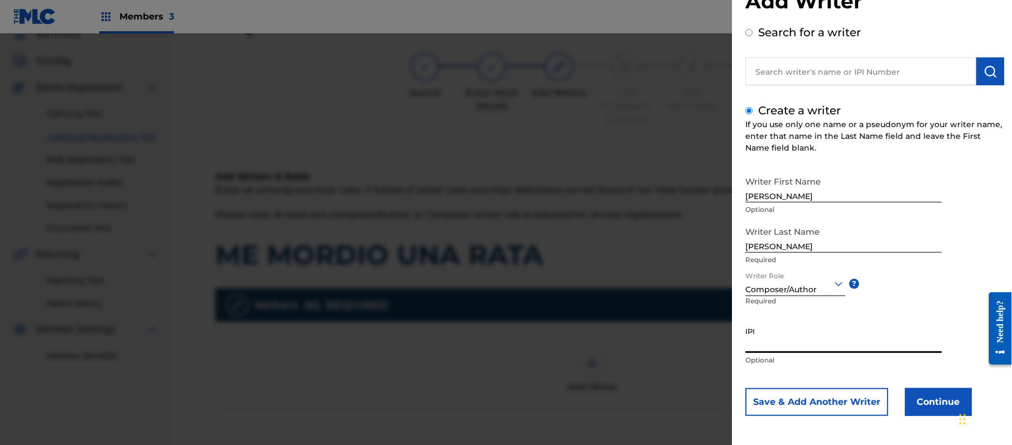
paste input "357223564"
click at [929, 397] on button "Continue" at bounding box center [938, 402] width 67 height 28
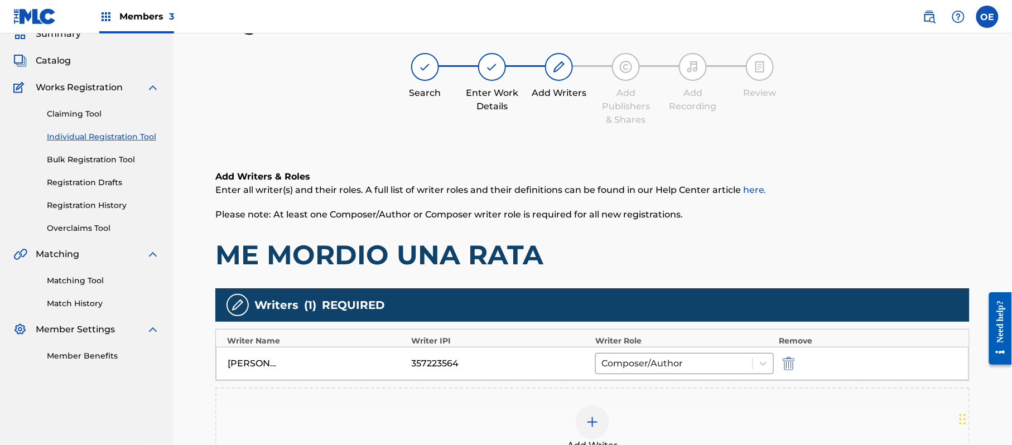
scroll to position [199, 0]
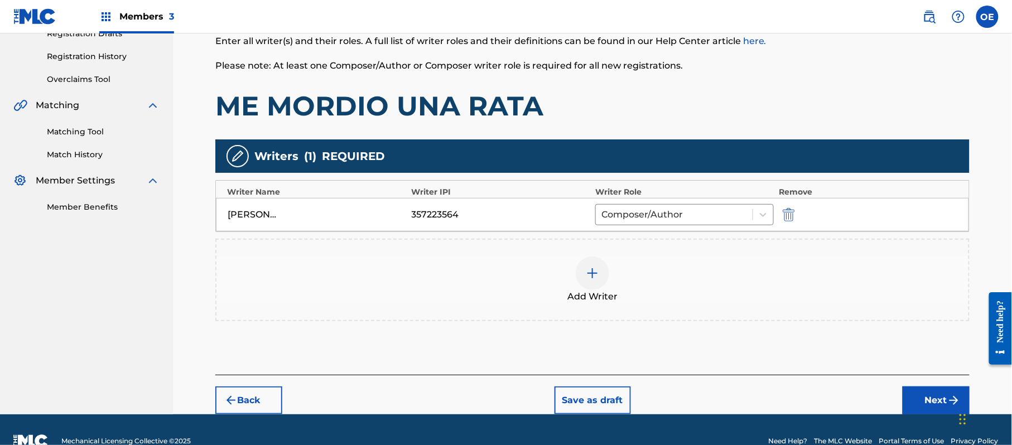
click at [940, 398] on button "Next" at bounding box center [936, 401] width 67 height 28
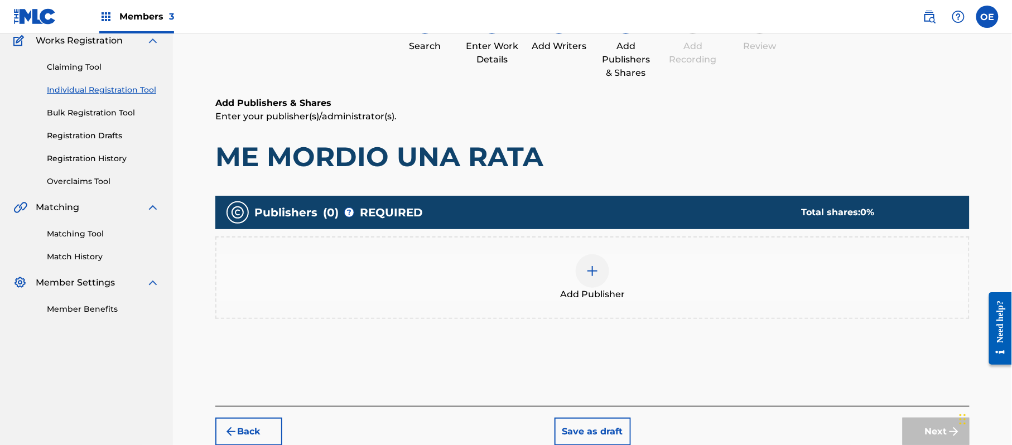
scroll to position [50, 0]
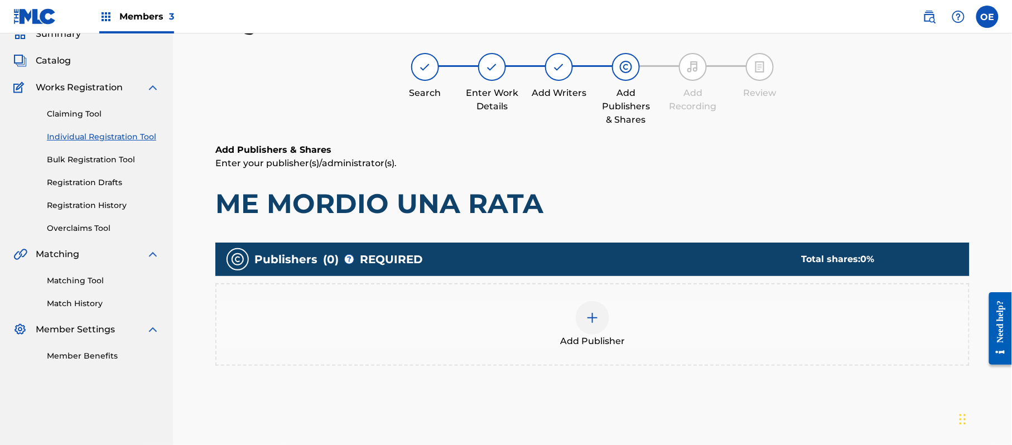
click at [578, 337] on span "Add Publisher" at bounding box center [592, 341] width 65 height 13
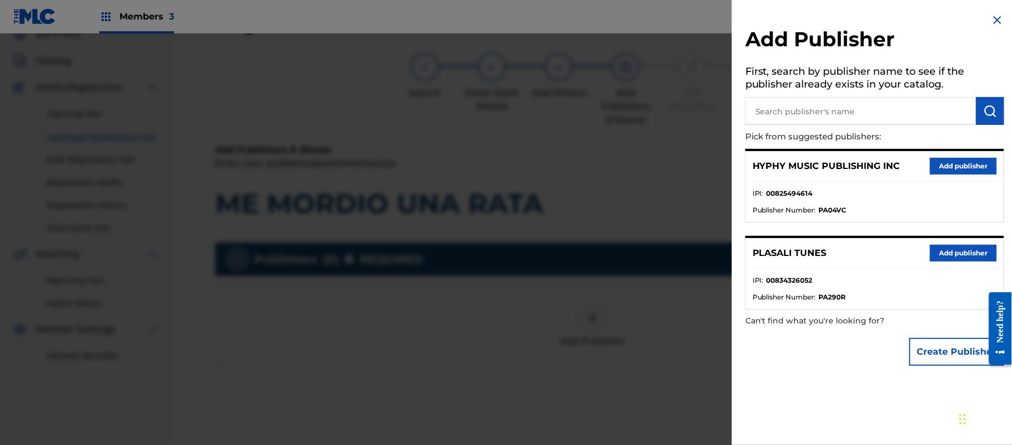
click at [972, 161] on button "Add publisher" at bounding box center [963, 166] width 67 height 17
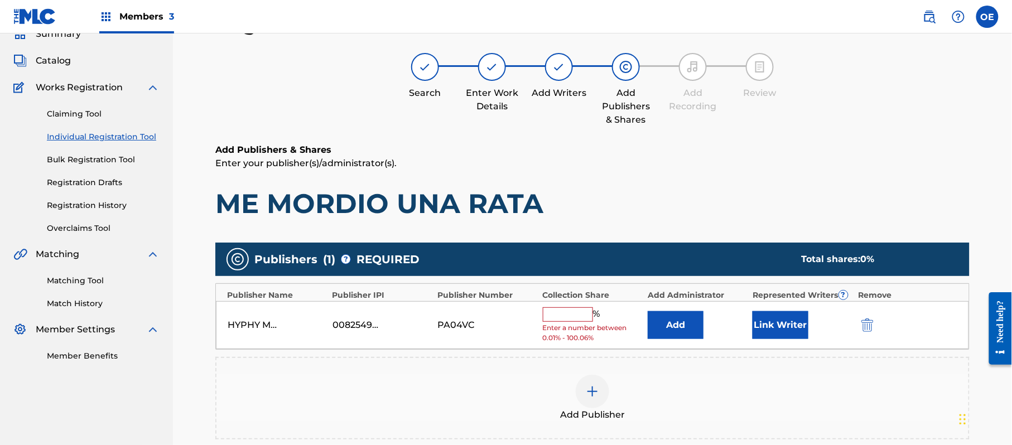
click at [583, 311] on input "text" at bounding box center [568, 314] width 50 height 15
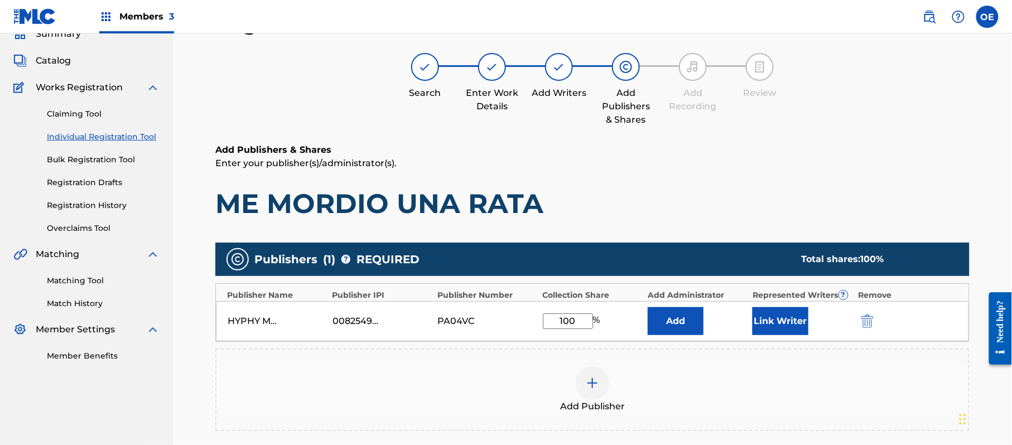
click at [789, 319] on button "Link Writer" at bounding box center [781, 321] width 56 height 28
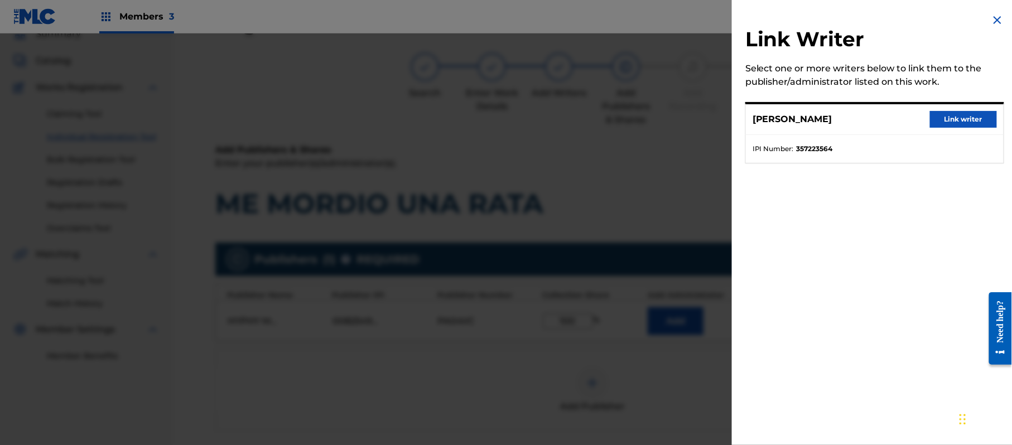
click at [964, 117] on button "Link writer" at bounding box center [963, 119] width 67 height 17
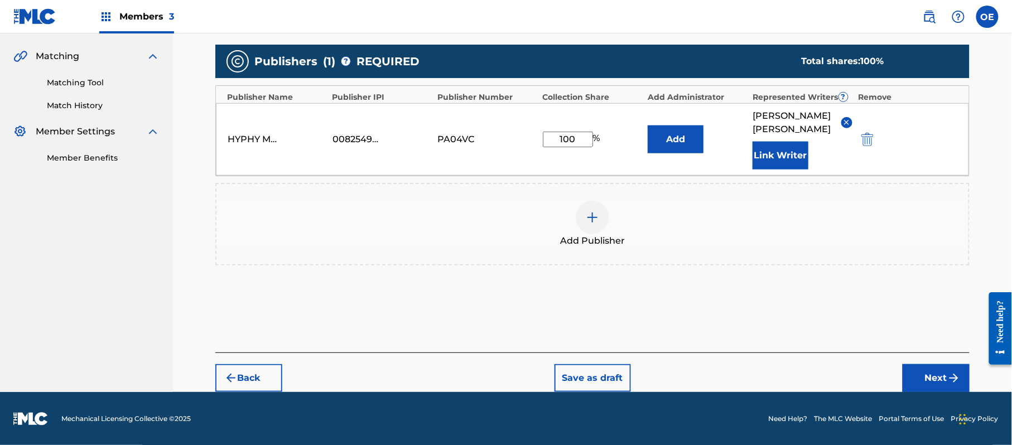
click at [918, 364] on button "Next" at bounding box center [936, 378] width 67 height 28
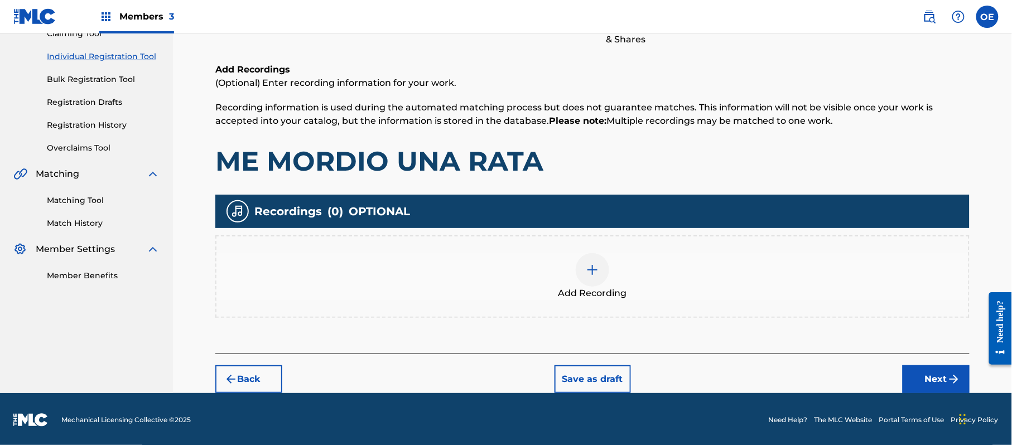
click at [914, 378] on button "Next" at bounding box center [936, 379] width 67 height 28
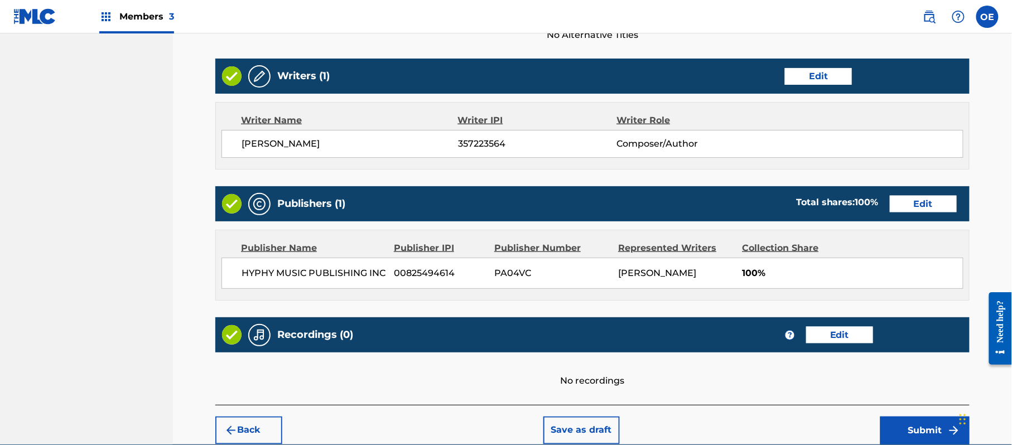
scroll to position [463, 0]
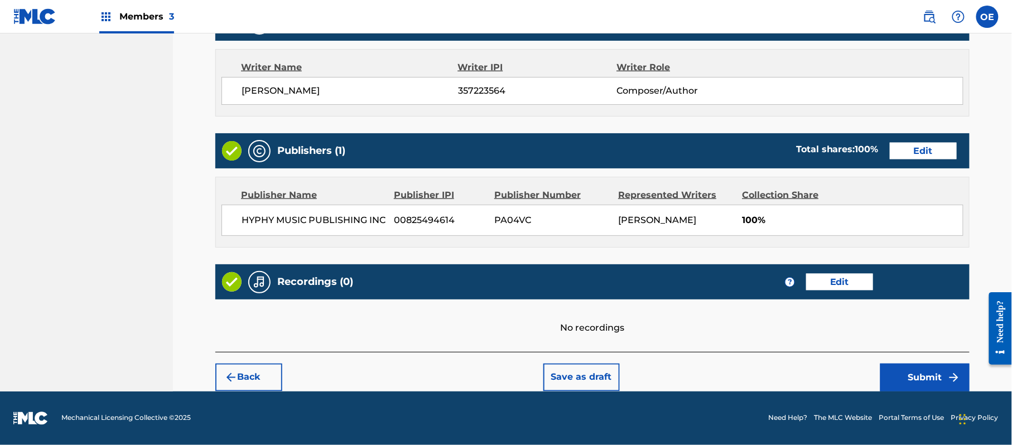
click at [891, 367] on button "Submit" at bounding box center [924, 378] width 89 height 28
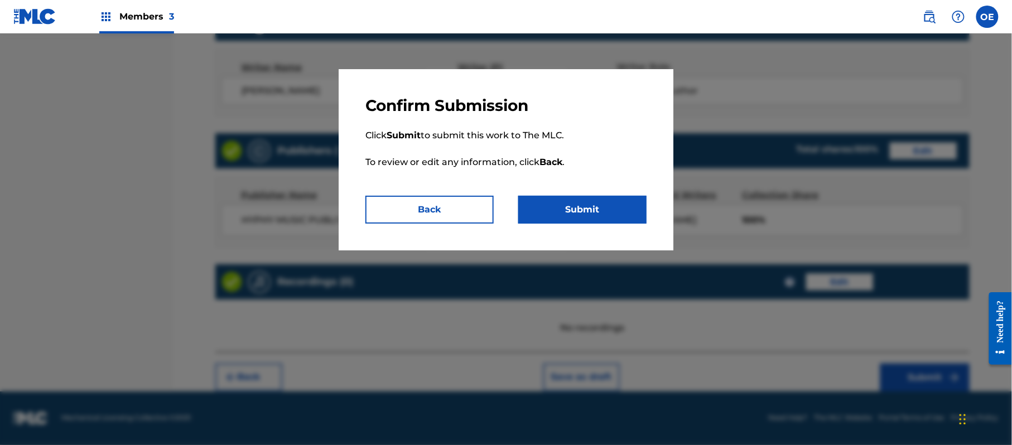
click at [583, 209] on button "Submit" at bounding box center [582, 210] width 128 height 28
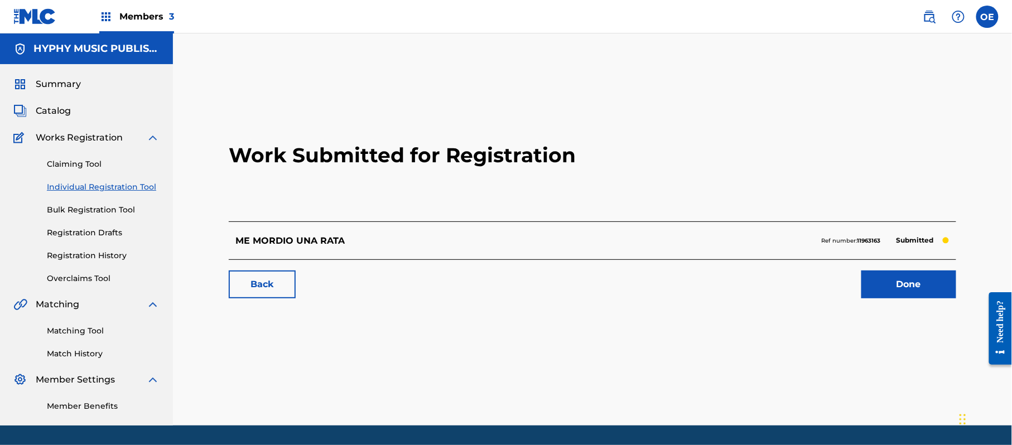
click at [136, 185] on link "Individual Registration Tool" at bounding box center [103, 187] width 113 height 12
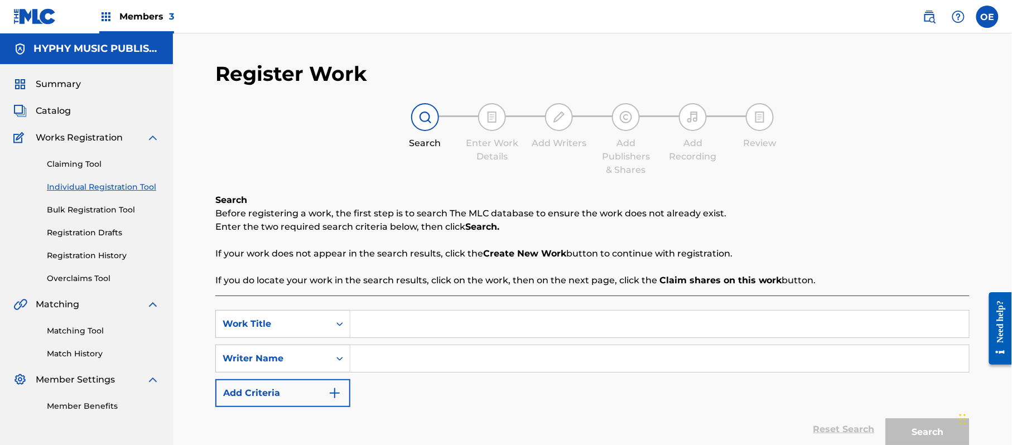
paste input "MEXICANO Y COLIADOR"
paste input "[PERSON_NAME]"
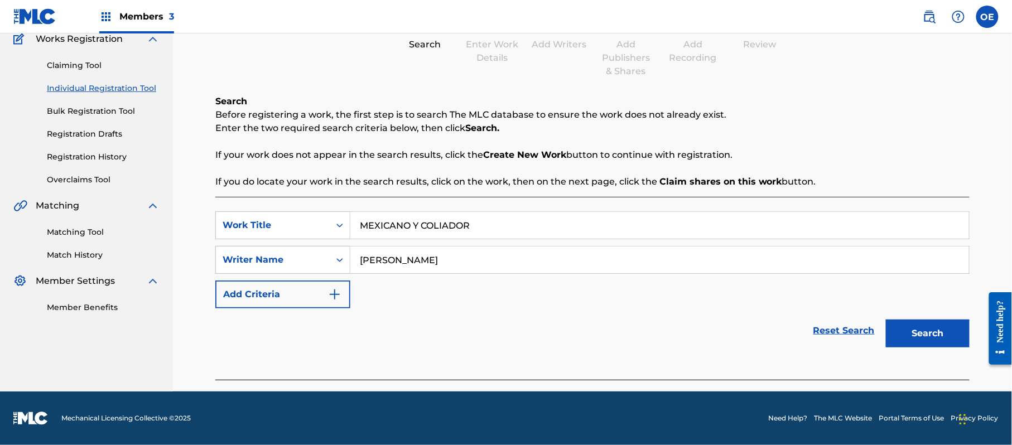
click at [927, 322] on button "Search" at bounding box center [928, 334] width 84 height 28
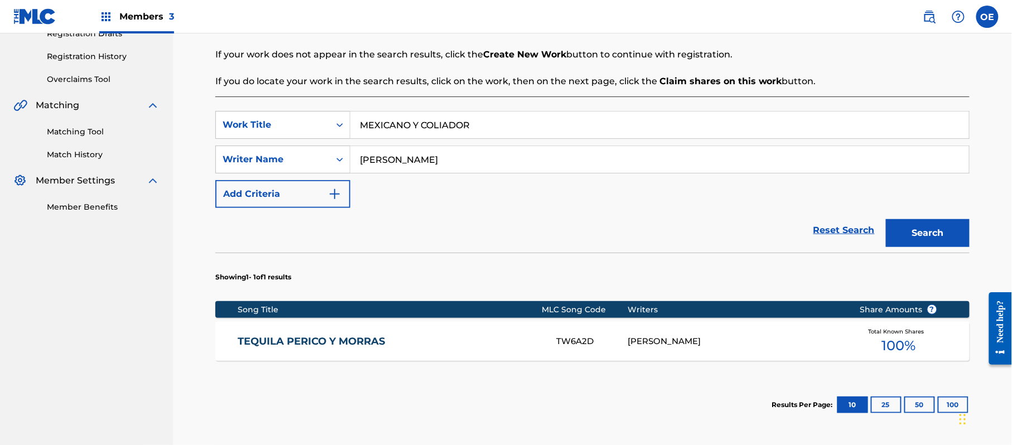
scroll to position [173, 0]
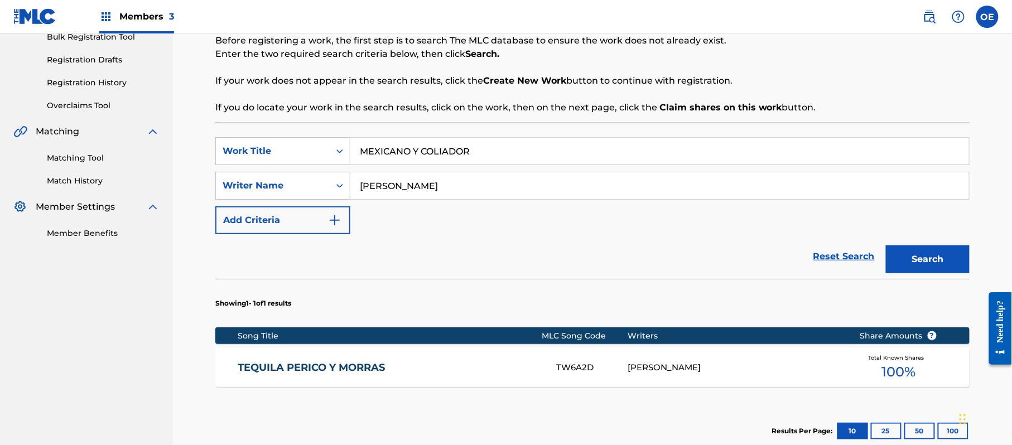
drag, startPoint x: 411, startPoint y: 186, endPoint x: 395, endPoint y: 184, distance: 16.3
click at [395, 184] on input "[PERSON_NAME]" at bounding box center [659, 185] width 619 height 27
drag, startPoint x: 918, startPoint y: 267, endPoint x: 885, endPoint y: 259, distance: 34.4
click at [912, 266] on button "Search" at bounding box center [928, 260] width 84 height 28
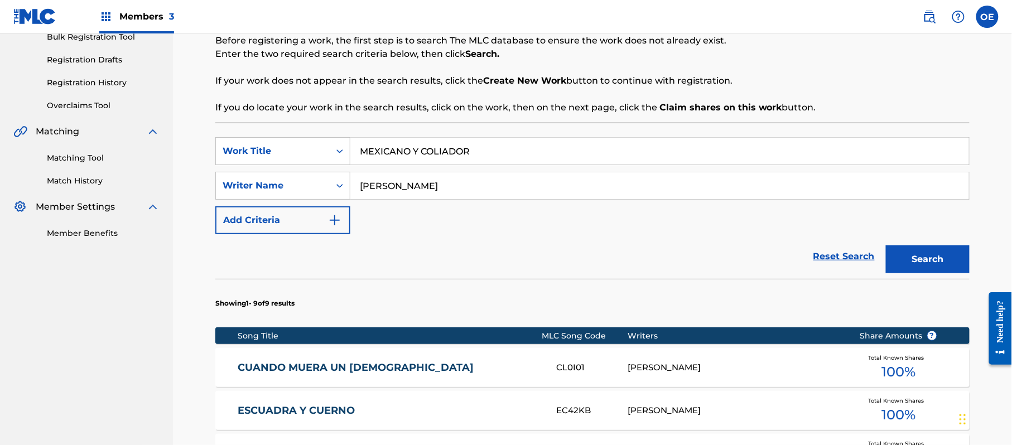
drag, startPoint x: 393, startPoint y: 188, endPoint x: 384, endPoint y: 192, distance: 10.3
click at [384, 192] on input "[PERSON_NAME]" at bounding box center [659, 185] width 619 height 27
click at [886, 246] on button "Search" at bounding box center [928, 260] width 84 height 28
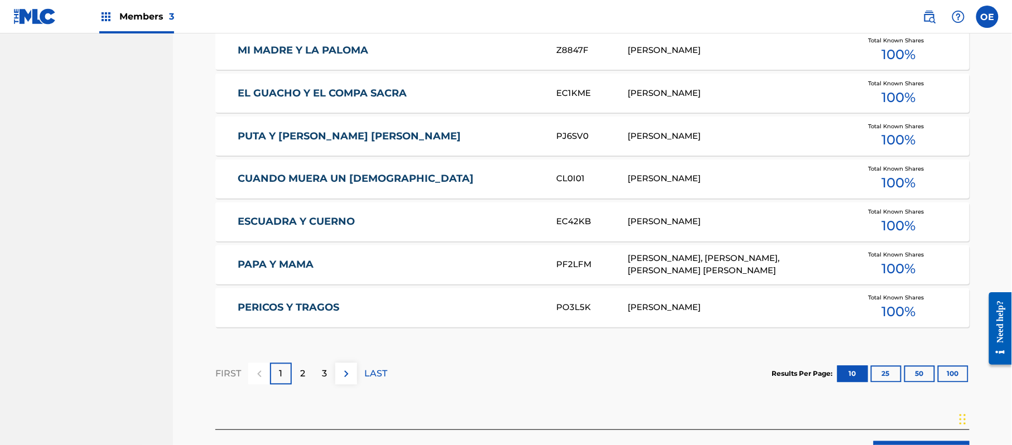
scroll to position [697, 0]
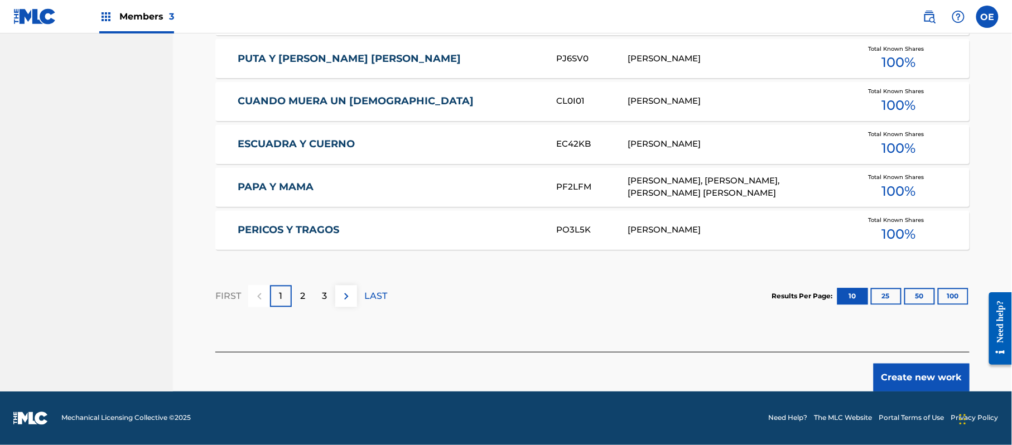
click at [922, 374] on button "Create new work" at bounding box center [922, 378] width 96 height 28
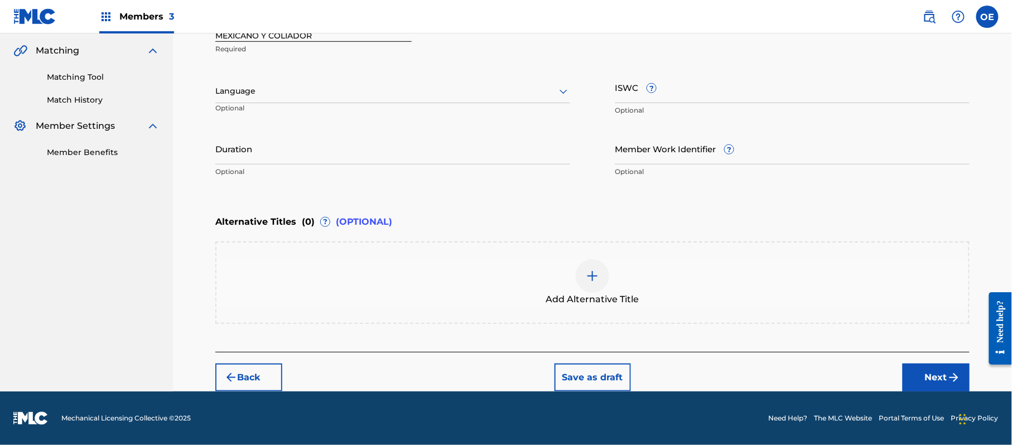
scroll to position [253, 0]
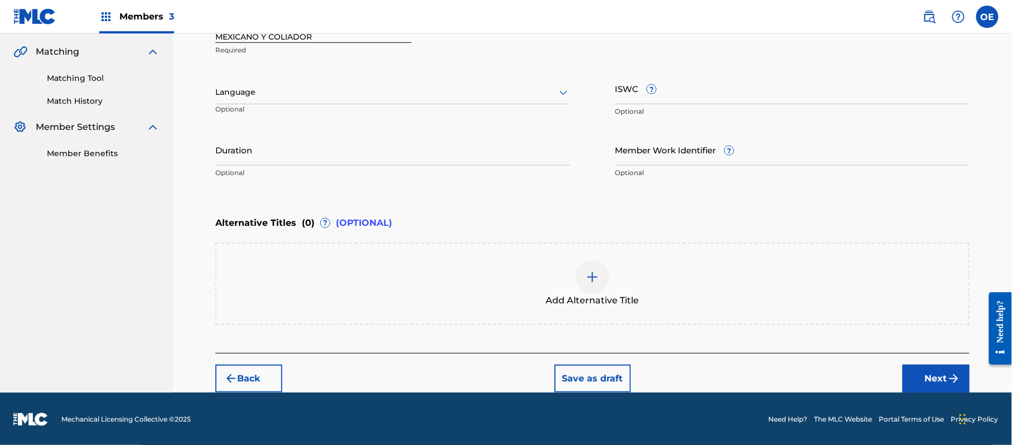
click at [312, 97] on div at bounding box center [392, 92] width 355 height 14
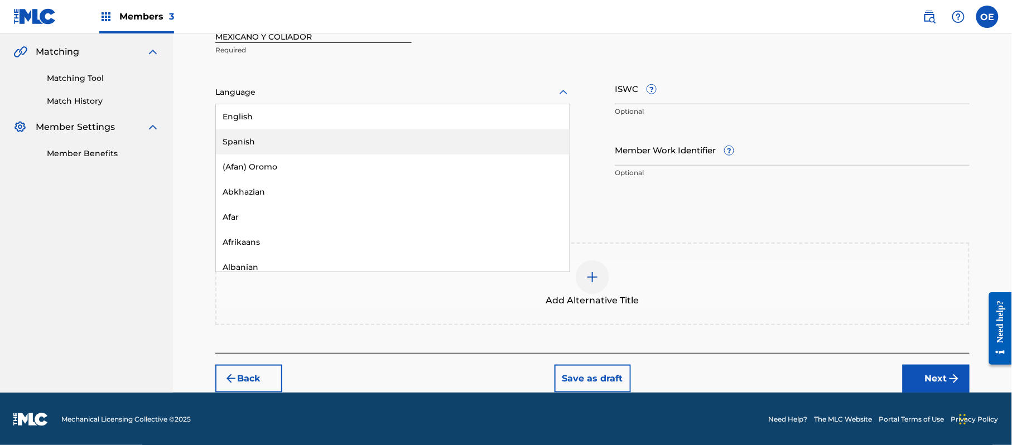
click at [297, 136] on div "Spanish" at bounding box center [393, 141] width 354 height 25
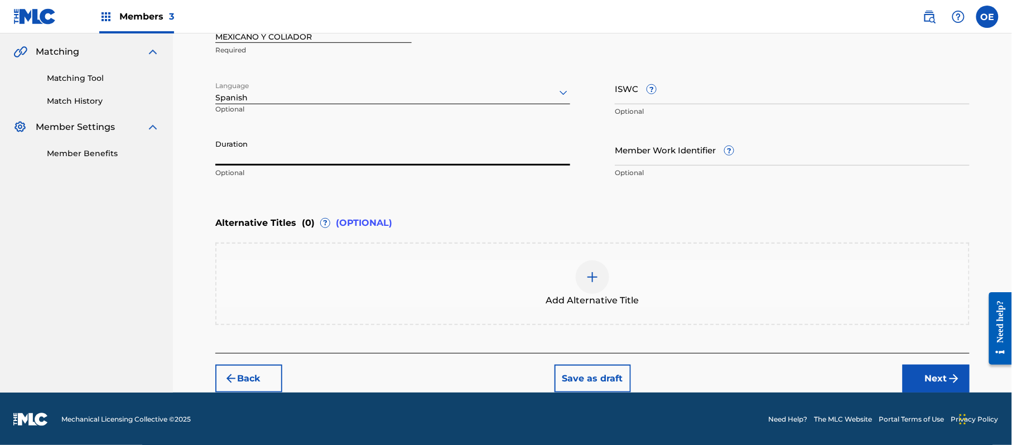
click at [365, 162] on input "Duration" at bounding box center [392, 150] width 355 height 32
click at [936, 378] on button "Next" at bounding box center [936, 379] width 67 height 28
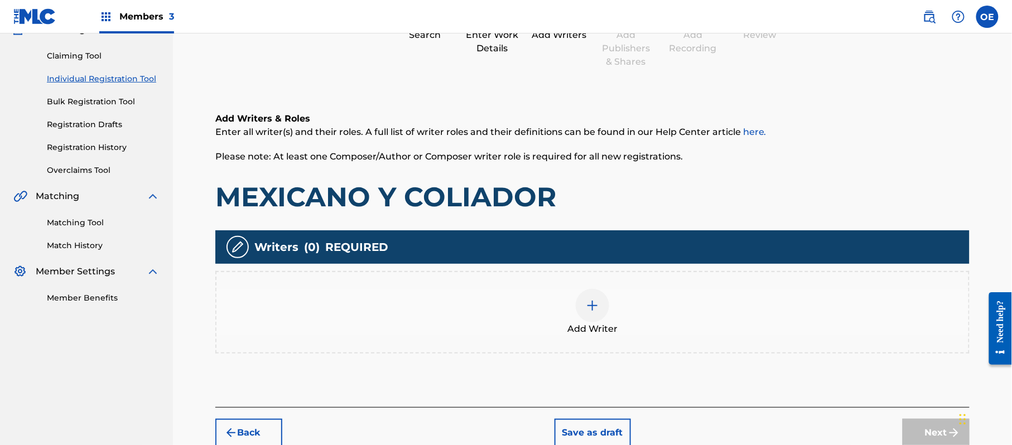
scroll to position [50, 0]
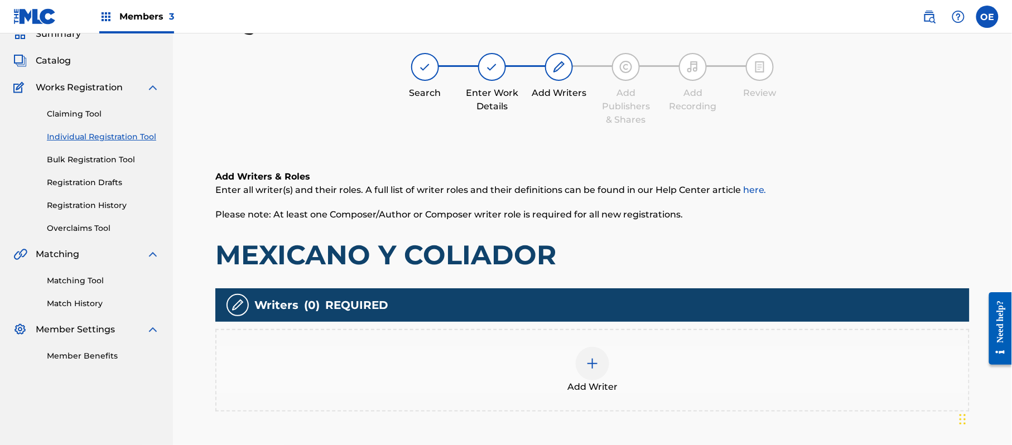
click at [732, 358] on div "Add Writer" at bounding box center [592, 370] width 752 height 47
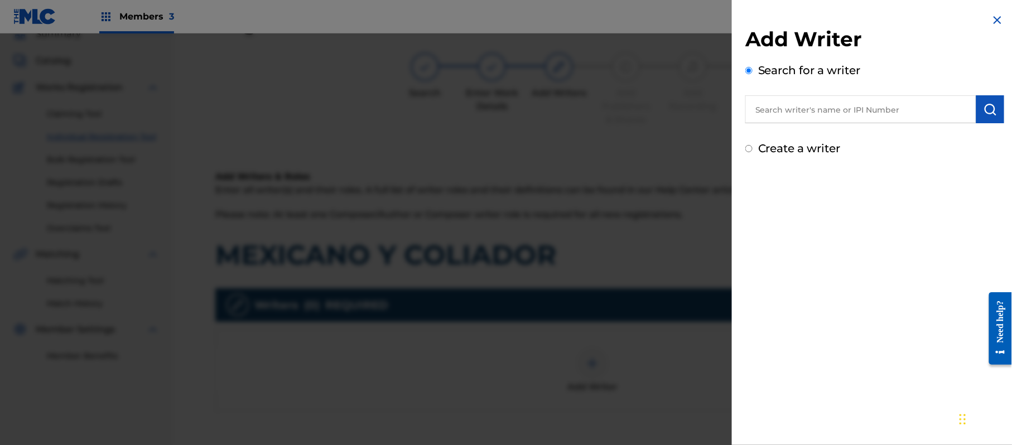
click at [777, 148] on label "Create a writer" at bounding box center [799, 148] width 83 height 13
click at [753, 148] on input "Create a writer" at bounding box center [748, 148] width 7 height 7
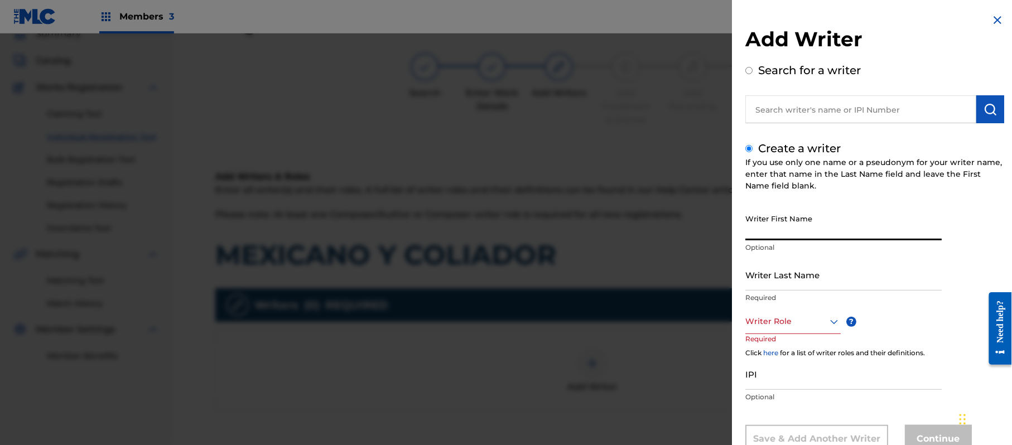
paste input "[PERSON_NAME]"
drag, startPoint x: 840, startPoint y: 235, endPoint x: 791, endPoint y: 241, distance: 49.4
click at [791, 241] on div "Writer First Name [PERSON_NAME] Optional" at bounding box center [843, 234] width 196 height 50
drag, startPoint x: 791, startPoint y: 280, endPoint x: 721, endPoint y: 281, distance: 70.3
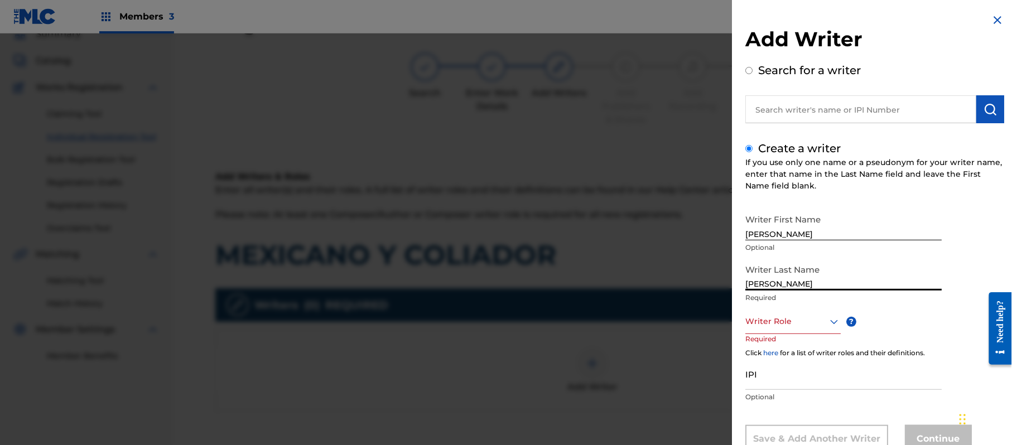
click at [721, 281] on div "Add Writer Search for a writer Create a writer If you use only one name or a ps…" at bounding box center [506, 239] width 1012 height 412
click at [779, 314] on div "Writer Role" at bounding box center [792, 321] width 95 height 25
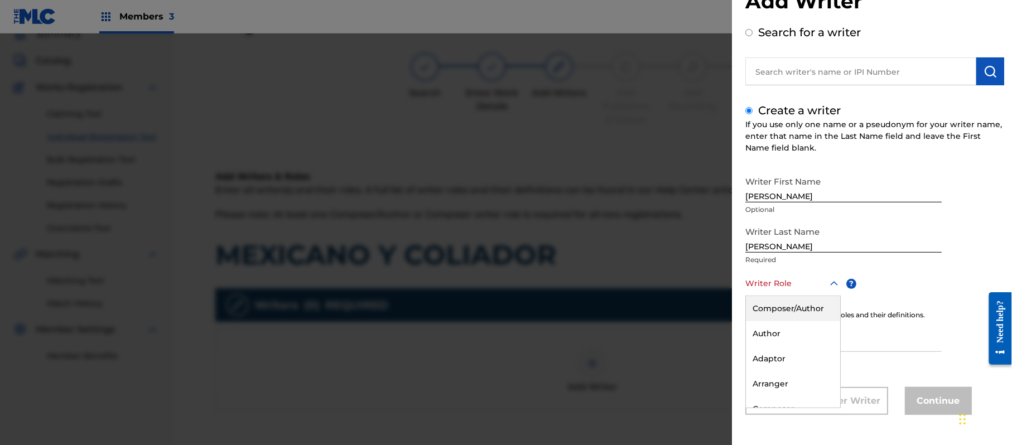
click at [781, 306] on div "Composer/Author" at bounding box center [793, 308] width 94 height 25
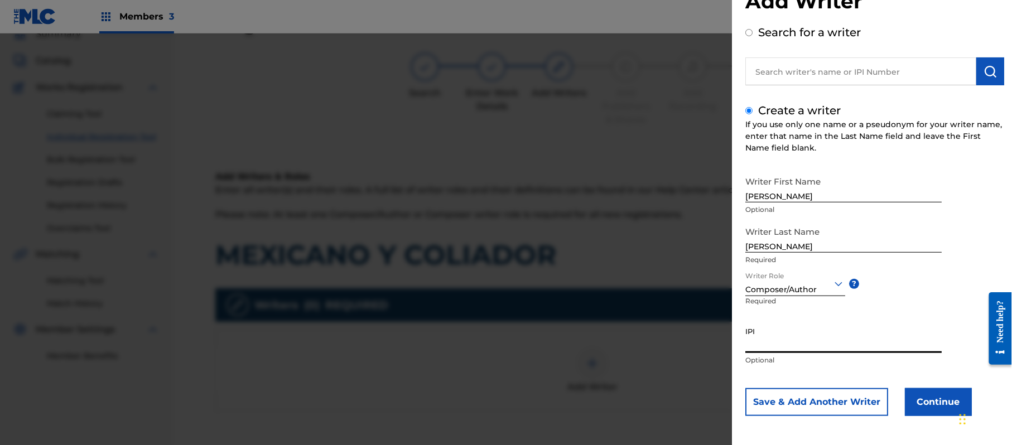
paste input "357223564"
click at [926, 405] on button "Continue" at bounding box center [938, 402] width 67 height 28
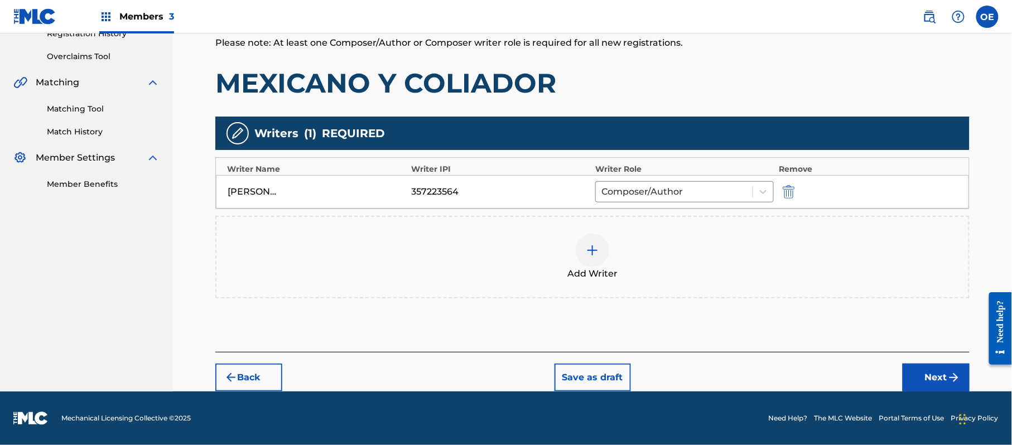
click at [921, 379] on button "Next" at bounding box center [936, 378] width 67 height 28
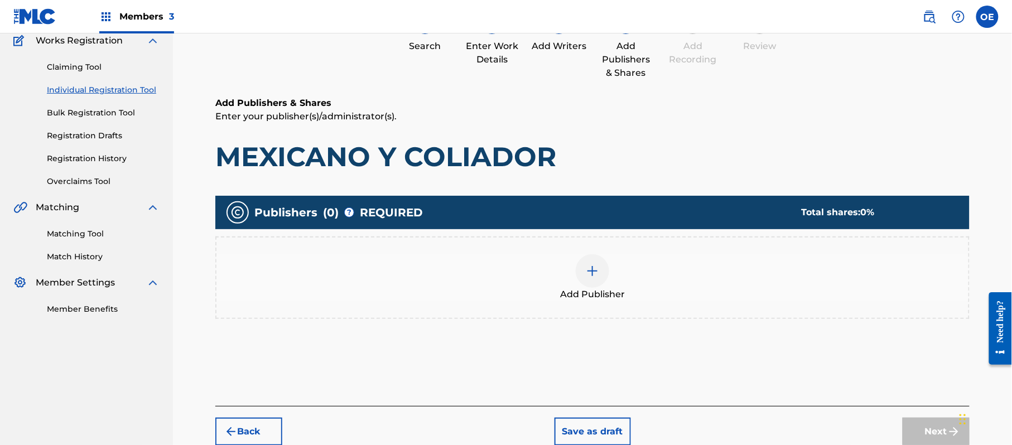
scroll to position [50, 0]
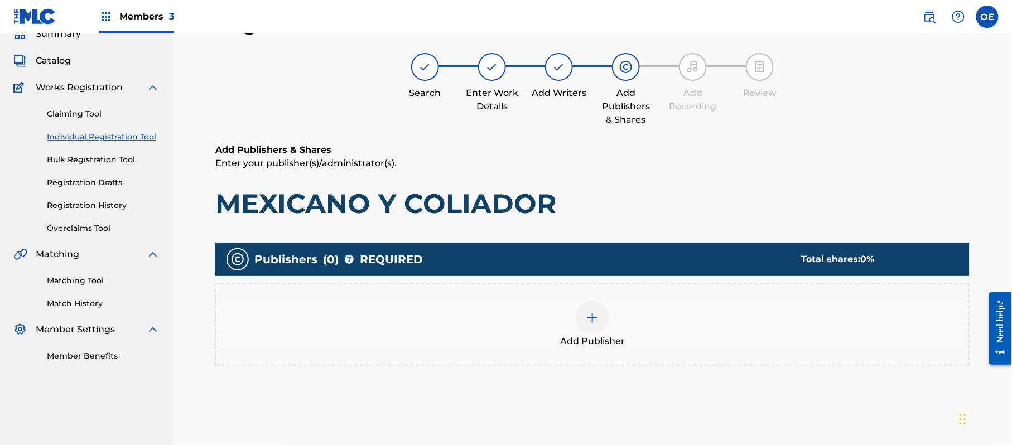
click at [614, 340] on span "Add Publisher" at bounding box center [592, 341] width 65 height 13
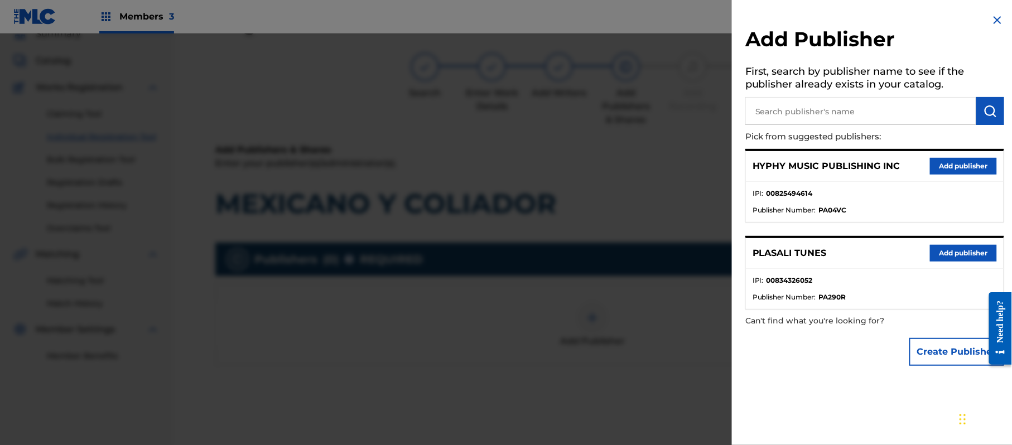
click at [951, 164] on button "Add publisher" at bounding box center [963, 166] width 67 height 17
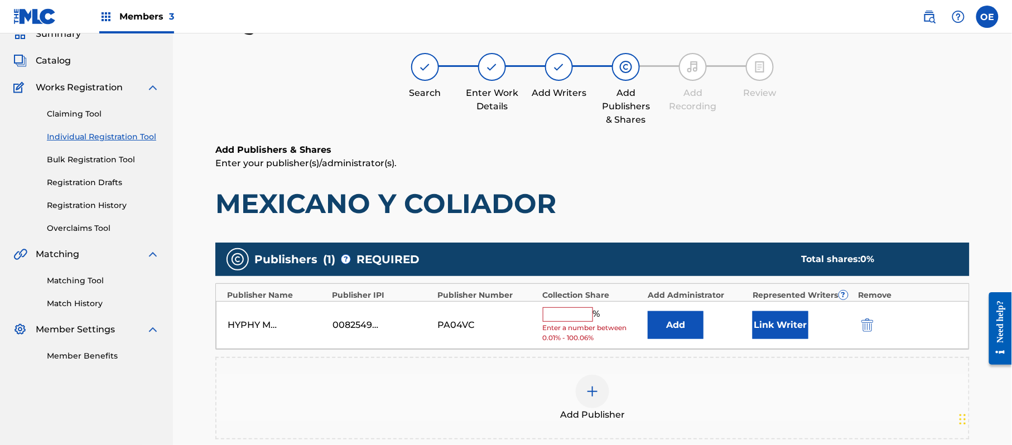
click at [565, 310] on input "text" at bounding box center [568, 314] width 50 height 15
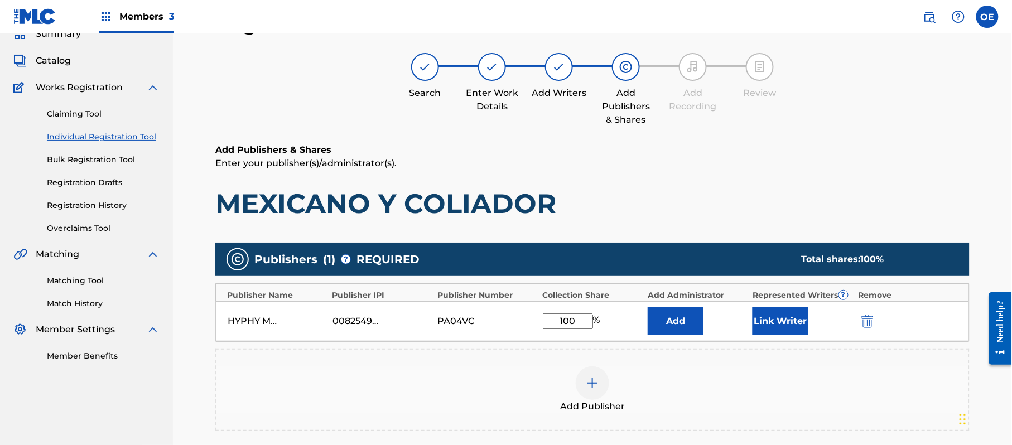
click at [764, 315] on button "Link Writer" at bounding box center [781, 321] width 56 height 28
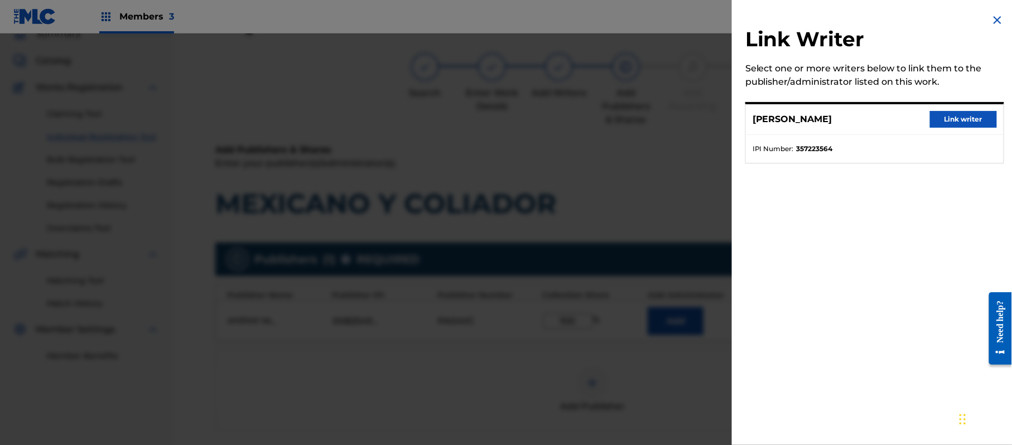
click at [951, 112] on button "Link writer" at bounding box center [963, 119] width 67 height 17
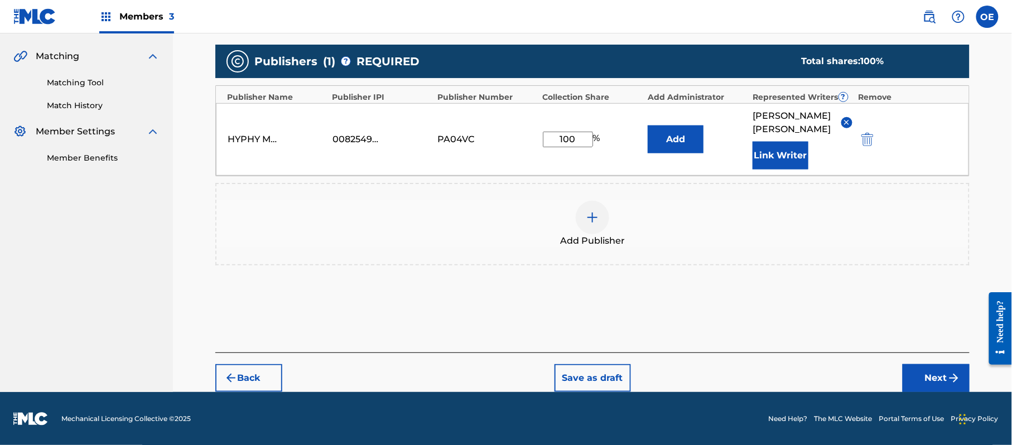
click at [922, 376] on button "Next" at bounding box center [936, 378] width 67 height 28
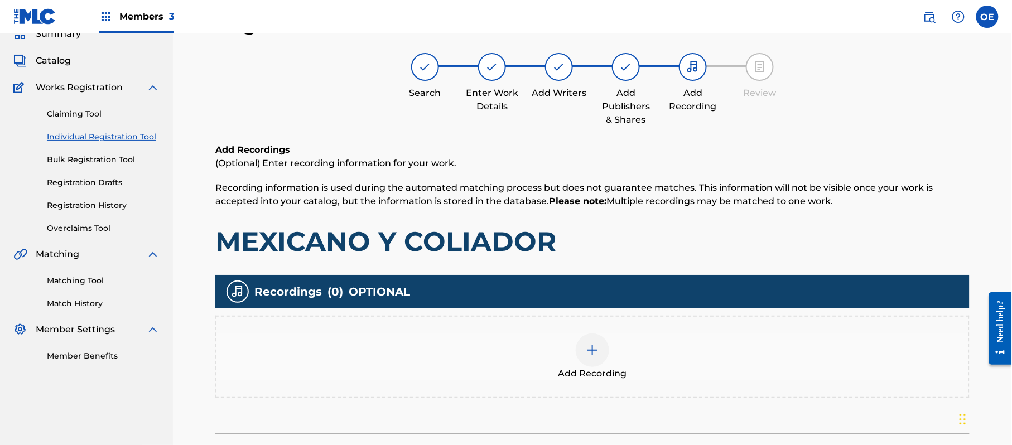
click at [610, 355] on div "Add Recording" at bounding box center [592, 357] width 752 height 47
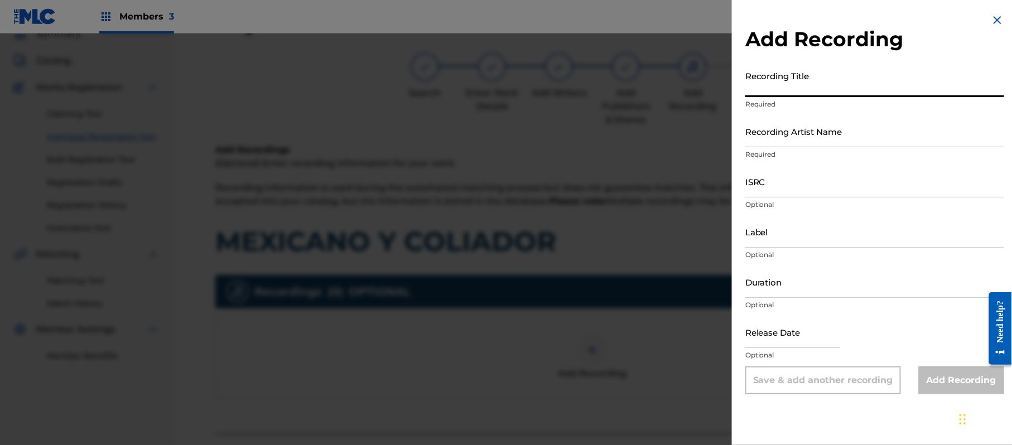
paste input "Mexicano y Coleador"
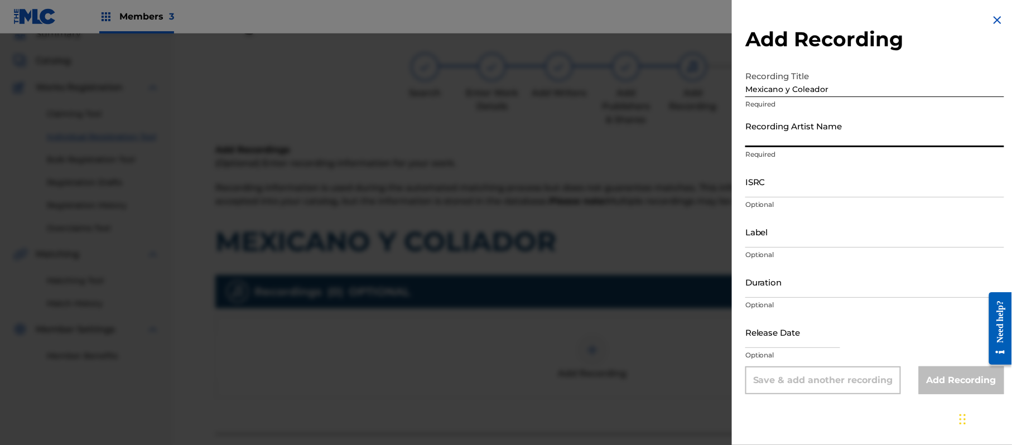
paste
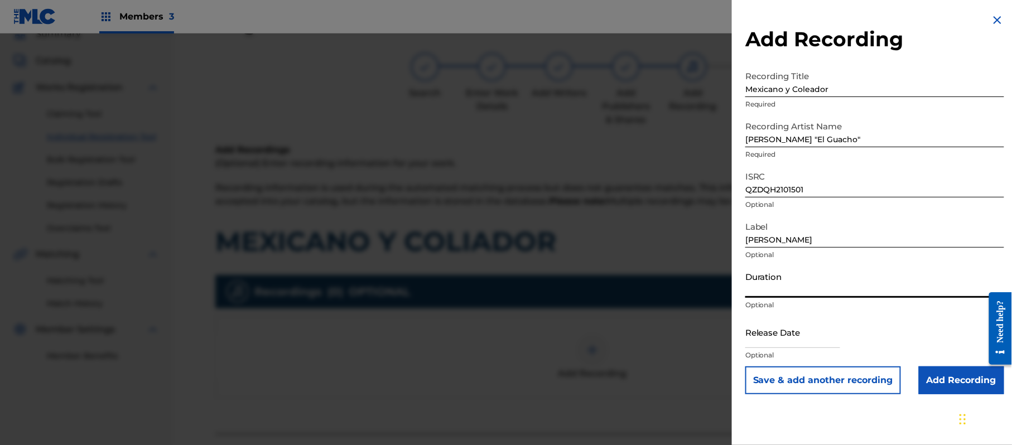
click at [746, 286] on input "Duration" at bounding box center [874, 282] width 259 height 32
click at [769, 323] on input "text" at bounding box center [792, 332] width 95 height 32
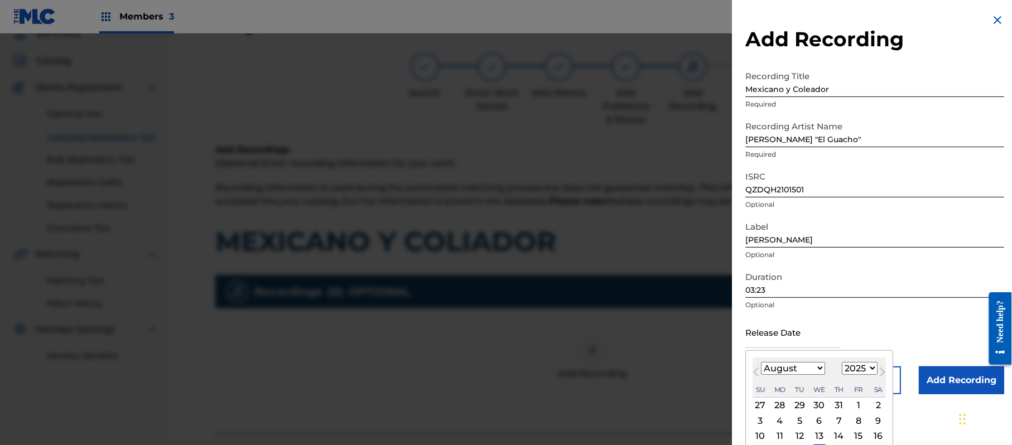
click at [865, 369] on select "1899 1900 1901 1902 1903 1904 1905 1906 1907 1908 1909 1910 1911 1912 1913 1914…" at bounding box center [860, 368] width 36 height 13
click at [844, 362] on select "1899 1900 1901 1902 1903 1904 1905 1906 1907 1908 1909 1910 1911 1912 1913 1914…" at bounding box center [860, 368] width 36 height 13
click at [795, 372] on select "January February March April May June July August September October November De…" at bounding box center [793, 368] width 64 height 13
click at [762, 362] on select "January February March April May June July August September October November De…" at bounding box center [793, 368] width 64 height 13
click at [862, 436] on div "16" at bounding box center [858, 436] width 13 height 13
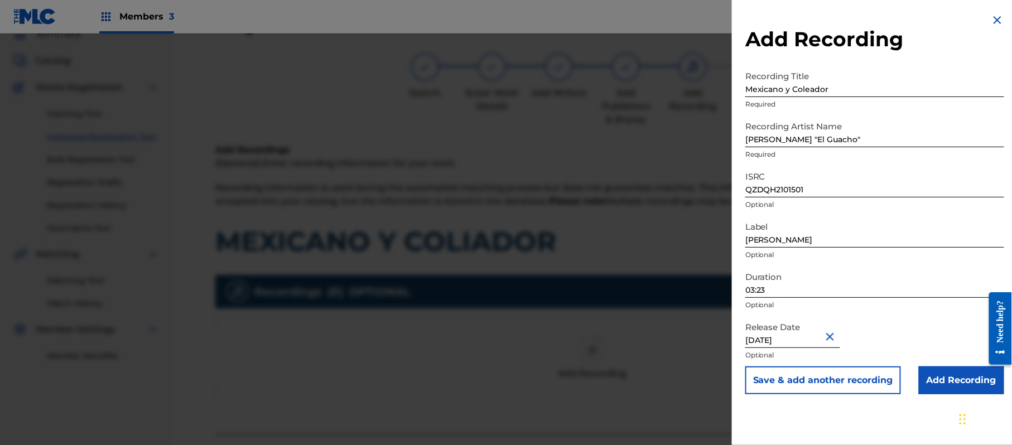
click at [846, 380] on button "Save & add another recording" at bounding box center [823, 381] width 156 height 28
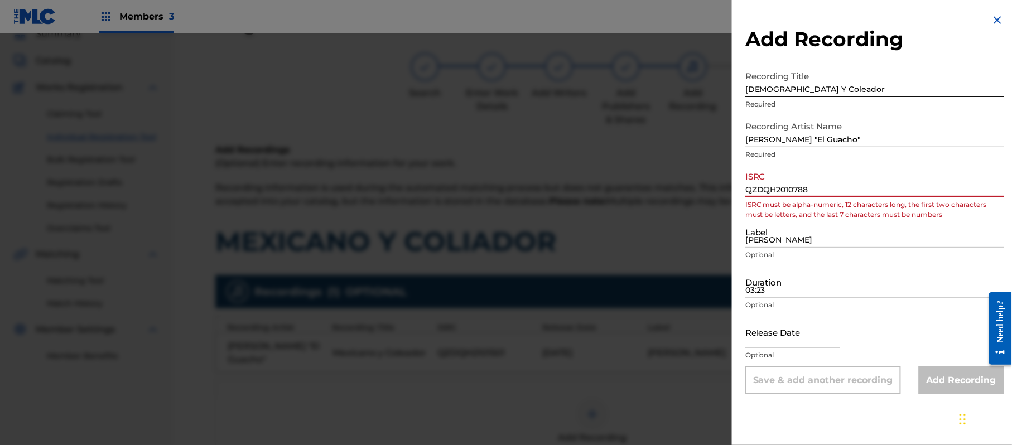
click at [757, 193] on input "QZDQH2010788" at bounding box center [874, 182] width 259 height 32
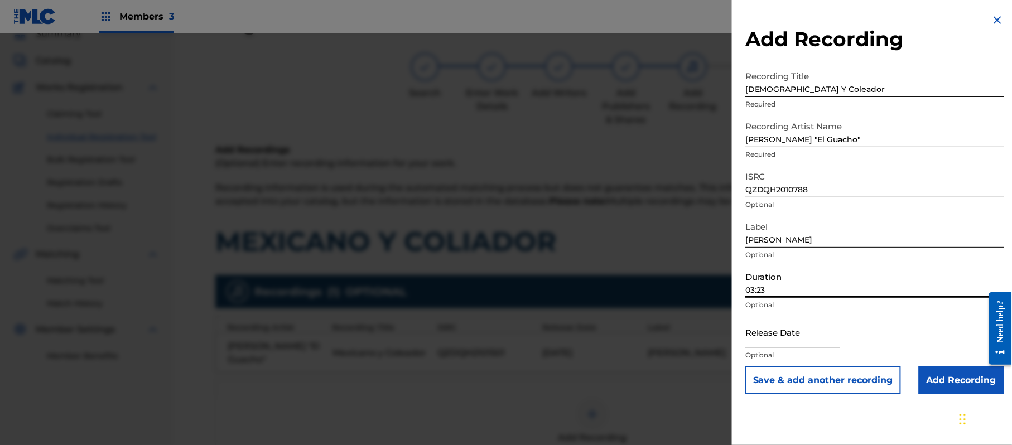
click at [766, 275] on input "03:23" at bounding box center [874, 282] width 259 height 32
click at [813, 341] on input "text" at bounding box center [792, 332] width 95 height 32
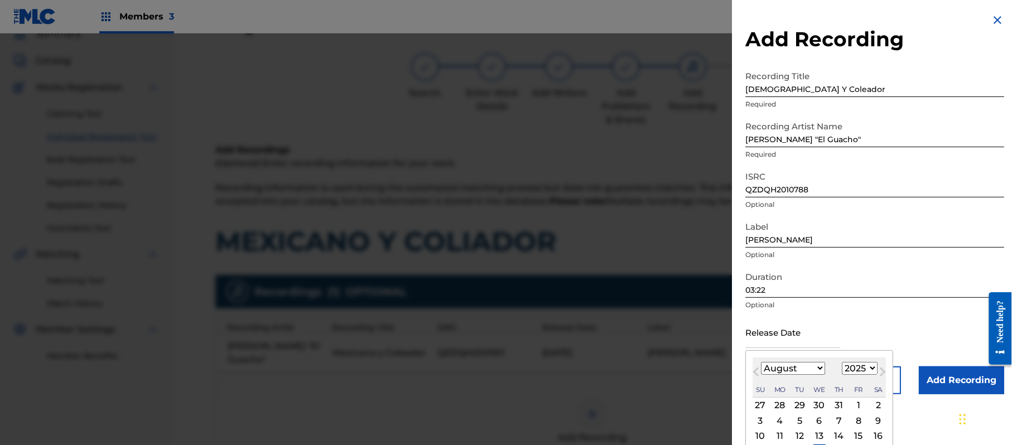
click at [864, 364] on select "1899 1900 1901 1902 1903 1904 1905 1906 1907 1908 1909 1910 1911 1912 1913 1914…" at bounding box center [860, 368] width 36 height 13
click at [844, 362] on select "1899 1900 1901 1902 1903 1904 1905 1906 1907 1908 1909 1910 1911 1912 1913 1914…" at bounding box center [860, 368] width 36 height 13
click at [807, 374] on select "January February March April May June July August September October November De…" at bounding box center [793, 368] width 64 height 13
click at [762, 362] on select "January February March April May June July August September October November De…" at bounding box center [793, 368] width 64 height 13
click at [802, 423] on div "6" at bounding box center [799, 420] width 13 height 13
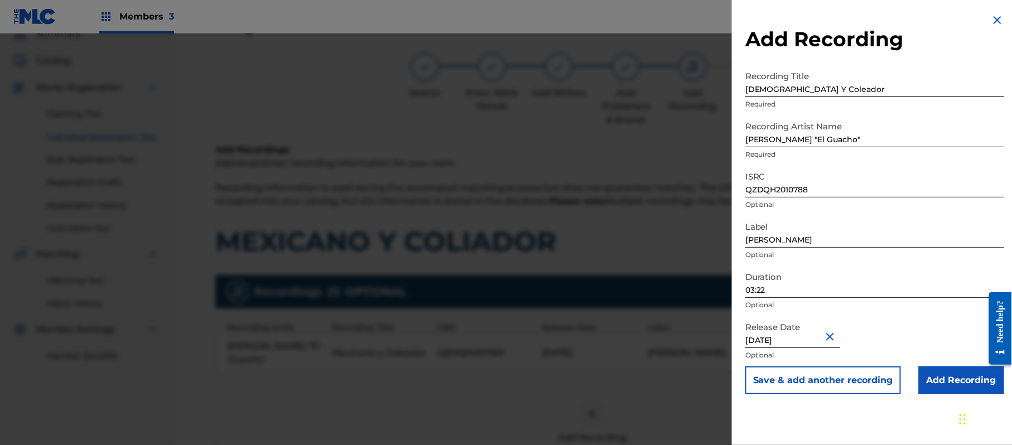
click at [936, 389] on input "Add Recording" at bounding box center [961, 381] width 85 height 28
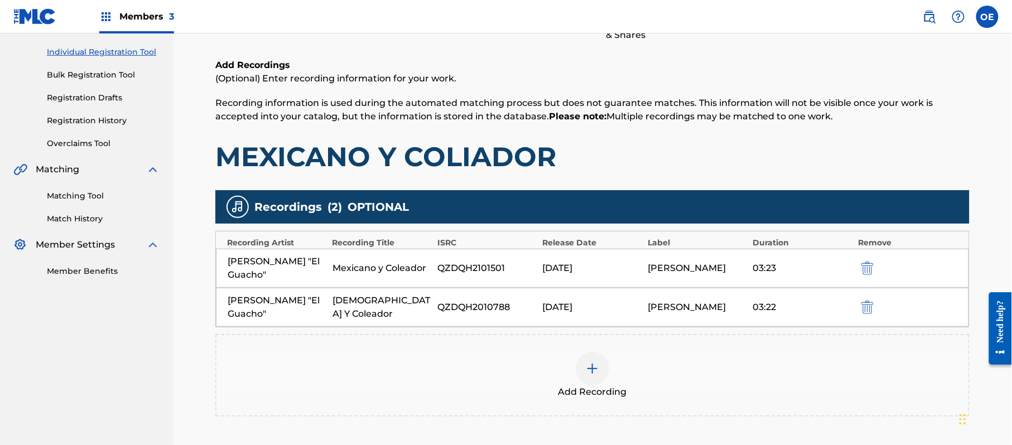
scroll to position [235, 0]
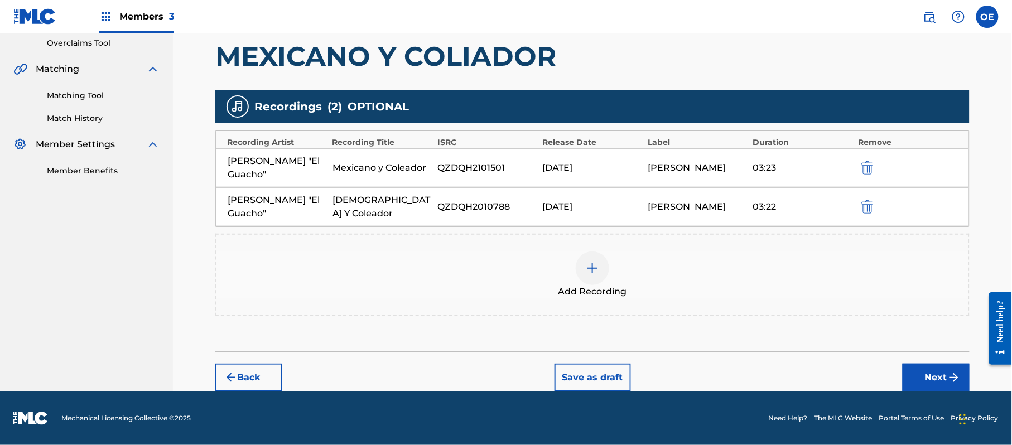
click at [942, 393] on footer "Mechanical Licensing Collective © 2025 Need Help? The MLC Website Portal Terms …" at bounding box center [506, 419] width 1012 height 54
click at [935, 384] on button "Next" at bounding box center [936, 378] width 67 height 28
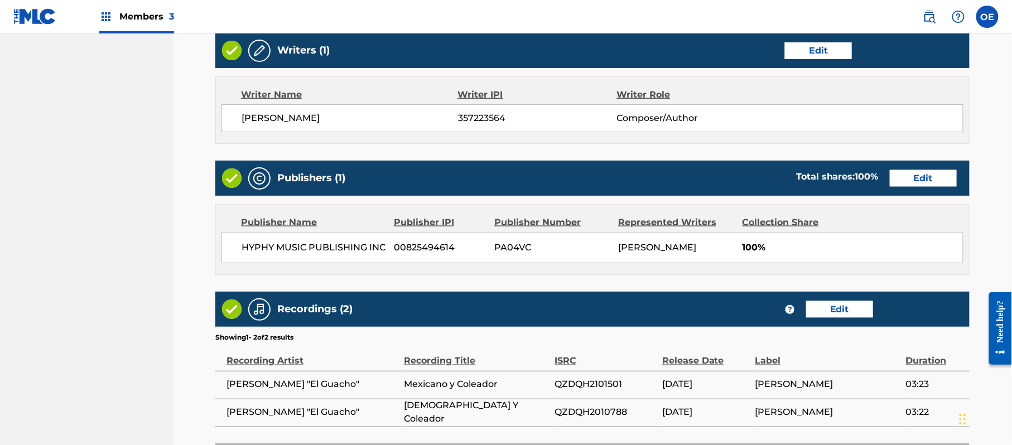
scroll to position [527, 0]
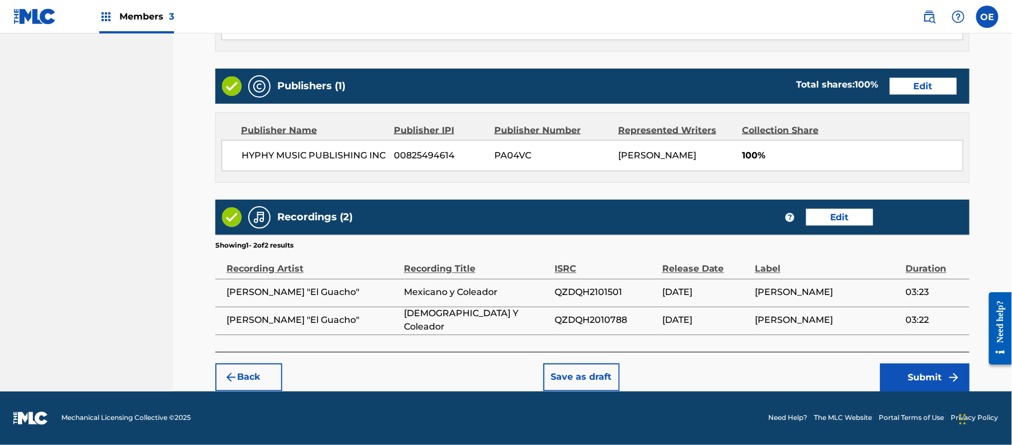
click at [913, 368] on button "Submit" at bounding box center [924, 378] width 89 height 28
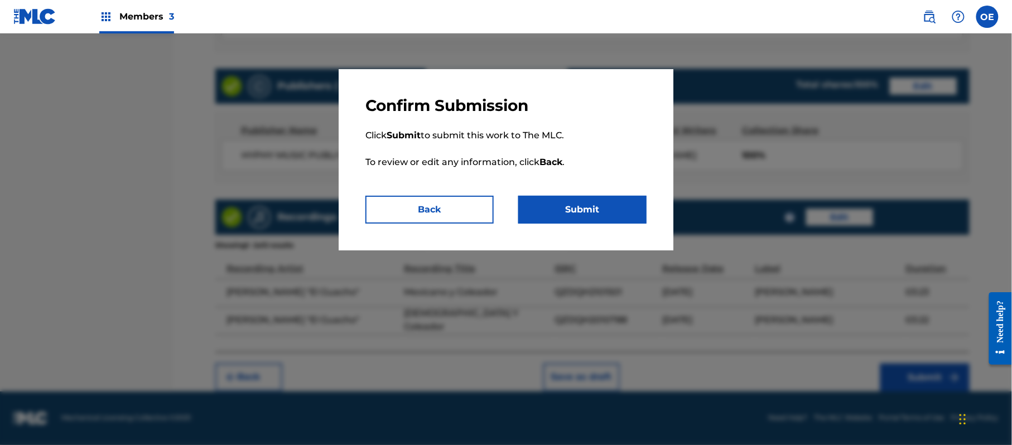
click at [632, 209] on button "Submit" at bounding box center [582, 210] width 128 height 28
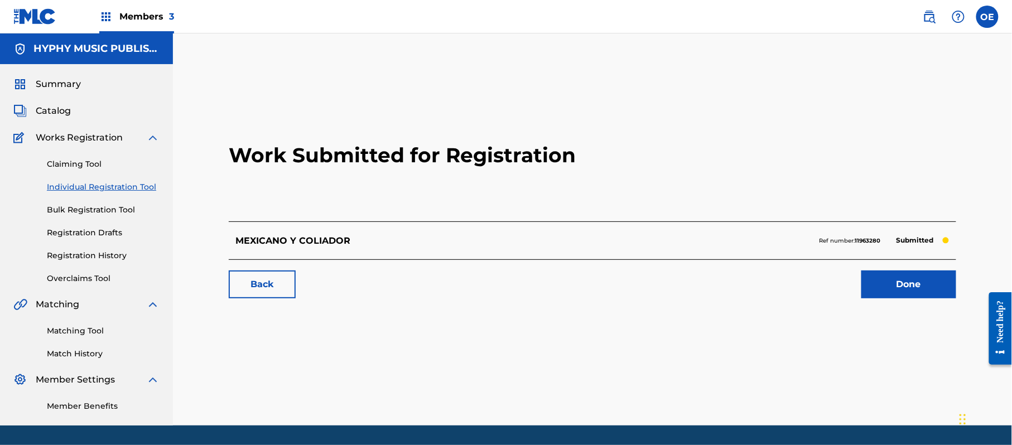
drag, startPoint x: 128, startPoint y: 192, endPoint x: 185, endPoint y: 215, distance: 61.3
click at [128, 192] on link "Individual Registration Tool" at bounding box center [103, 187] width 113 height 12
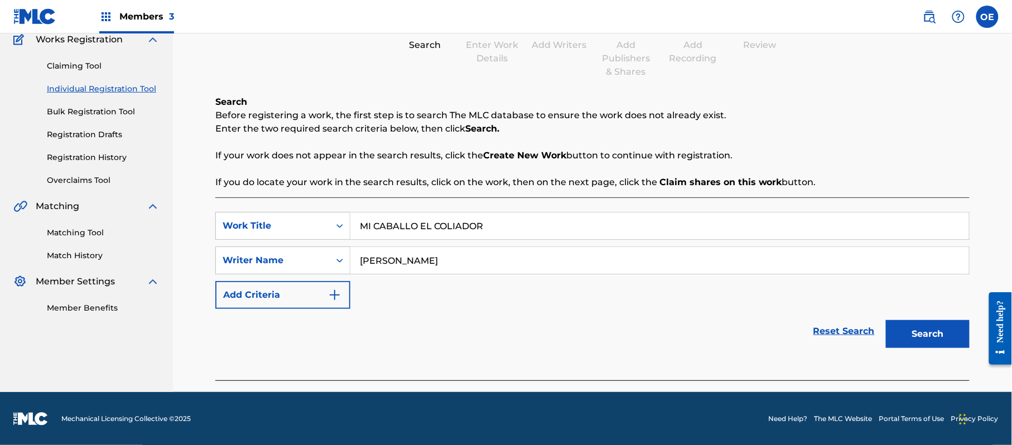
scroll to position [99, 0]
click at [950, 344] on button "Search" at bounding box center [928, 334] width 84 height 28
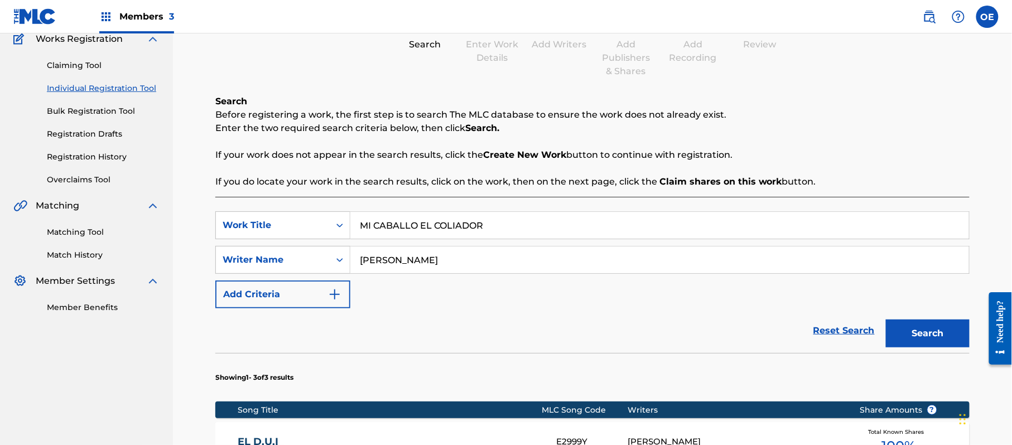
drag, startPoint x: 410, startPoint y: 260, endPoint x: 395, endPoint y: 262, distance: 14.7
click at [395, 262] on input "[PERSON_NAME]" at bounding box center [659, 260] width 619 height 27
click at [886, 320] on button "Search" at bounding box center [928, 334] width 84 height 28
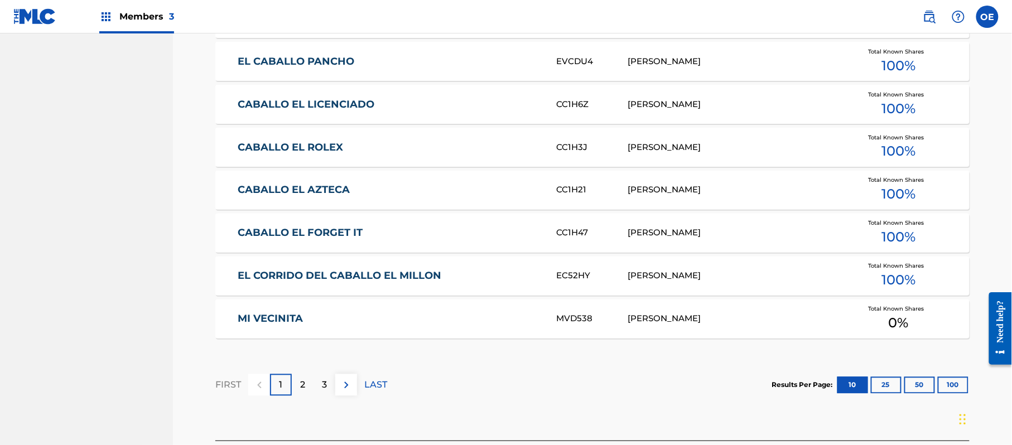
scroll to position [694, 0]
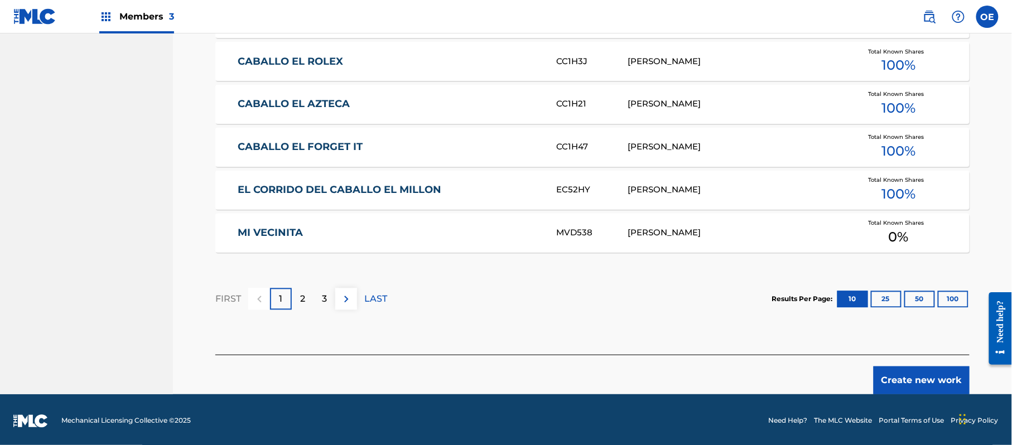
click at [898, 387] on button "Create new work" at bounding box center [922, 381] width 96 height 28
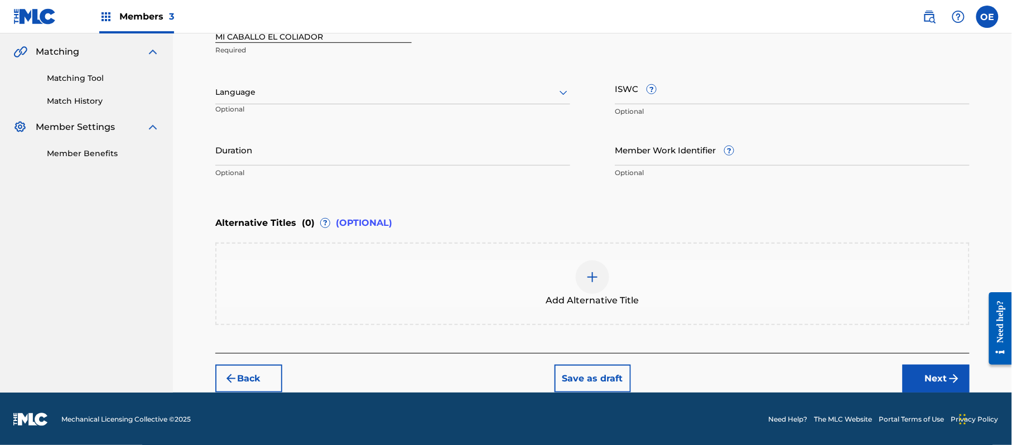
click at [300, 93] on div at bounding box center [392, 92] width 355 height 14
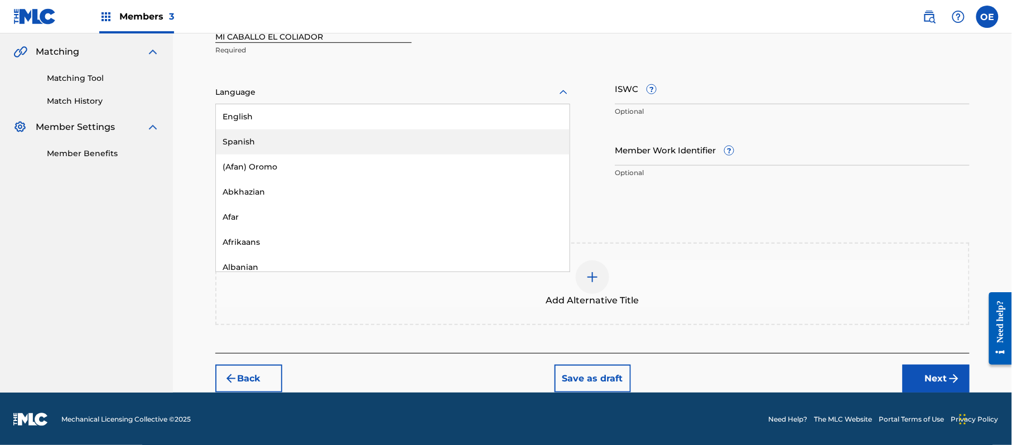
click at [280, 136] on div "Spanish" at bounding box center [393, 141] width 354 height 25
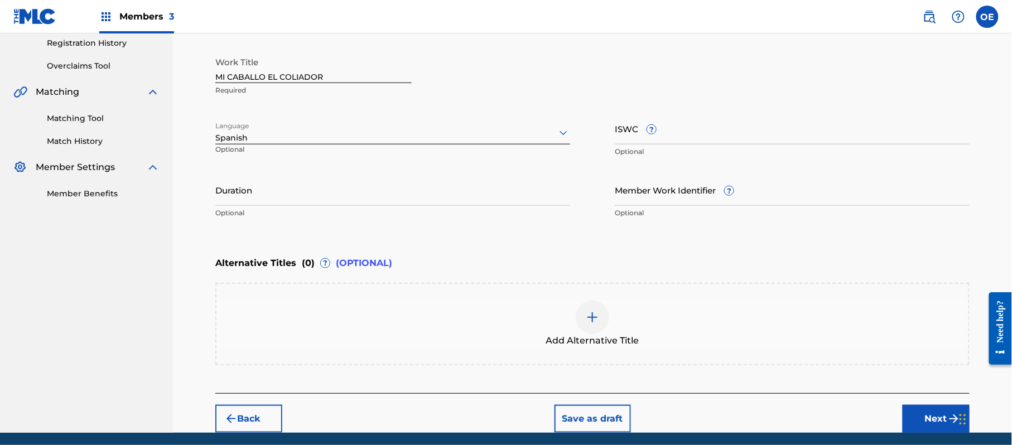
scroll to position [179, 0]
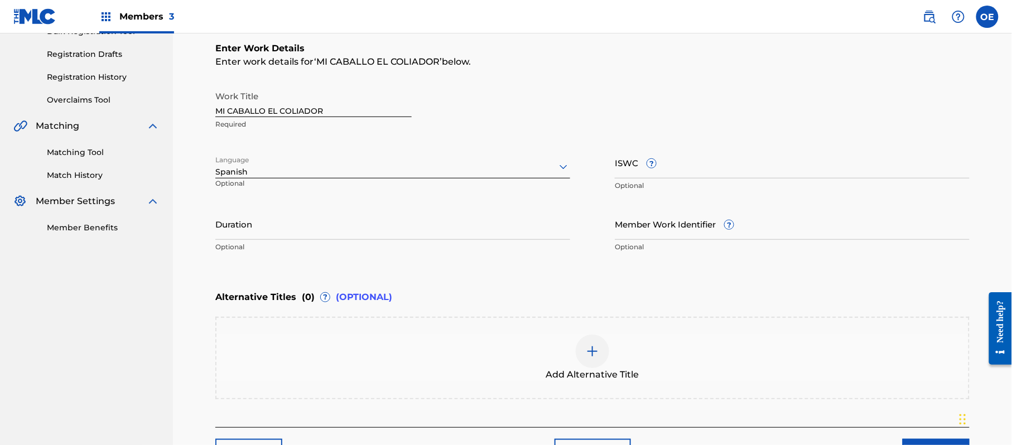
click at [465, 218] on input "Duration" at bounding box center [392, 224] width 355 height 32
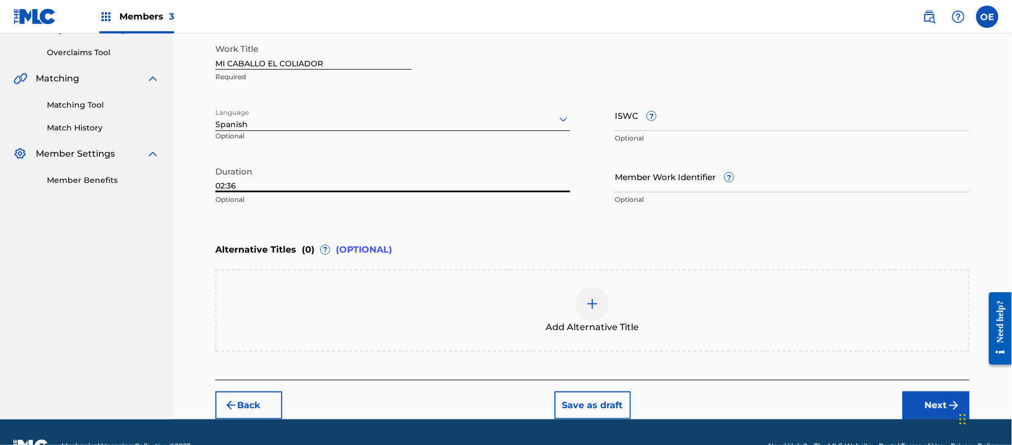
scroll to position [253, 0]
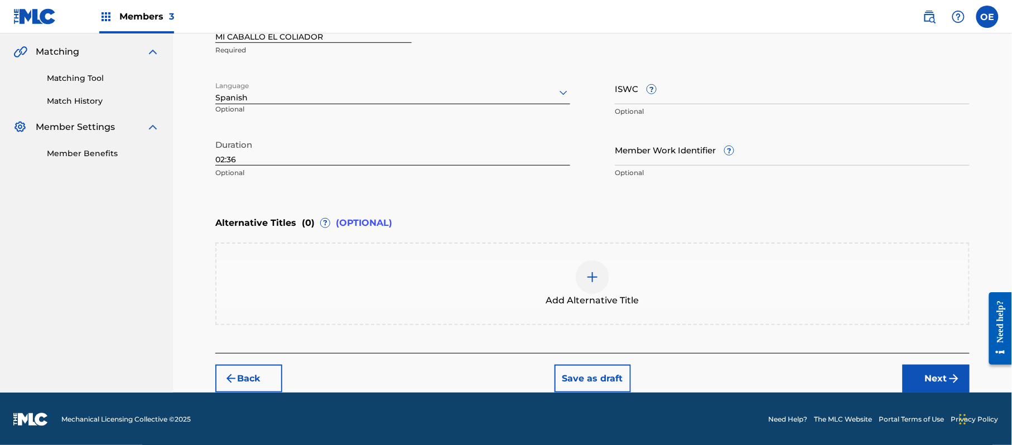
drag, startPoint x: 913, startPoint y: 362, endPoint x: 811, endPoint y: 351, distance: 102.7
click at [913, 362] on div "Back Save as draft Next" at bounding box center [592, 373] width 754 height 40
click at [936, 385] on button "Next" at bounding box center [936, 379] width 67 height 28
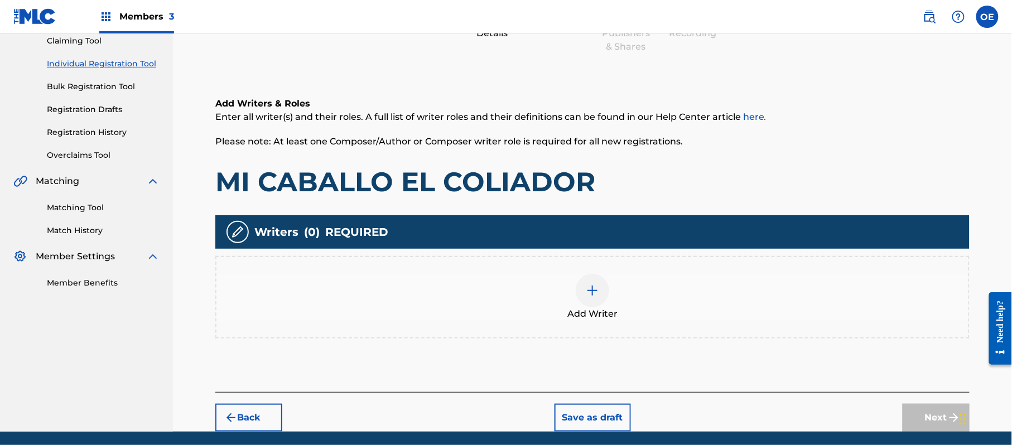
scroll to position [50, 0]
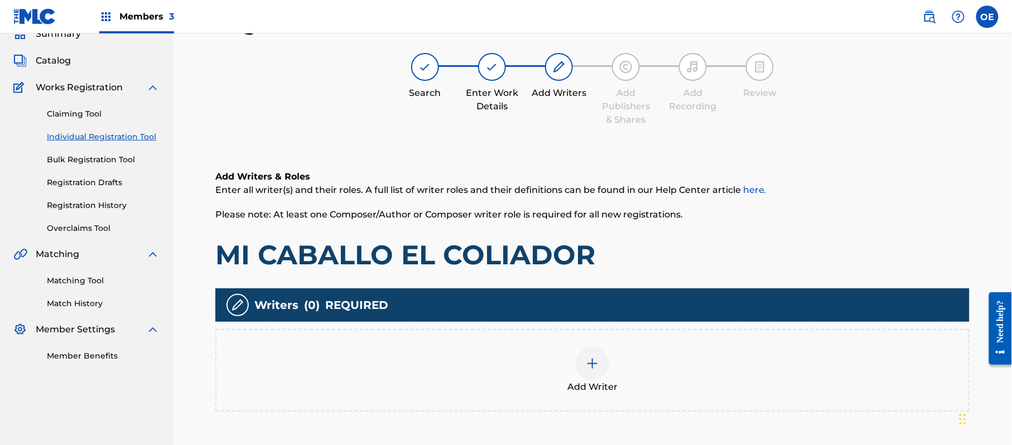
click at [574, 351] on div "Add Writer" at bounding box center [592, 370] width 752 height 47
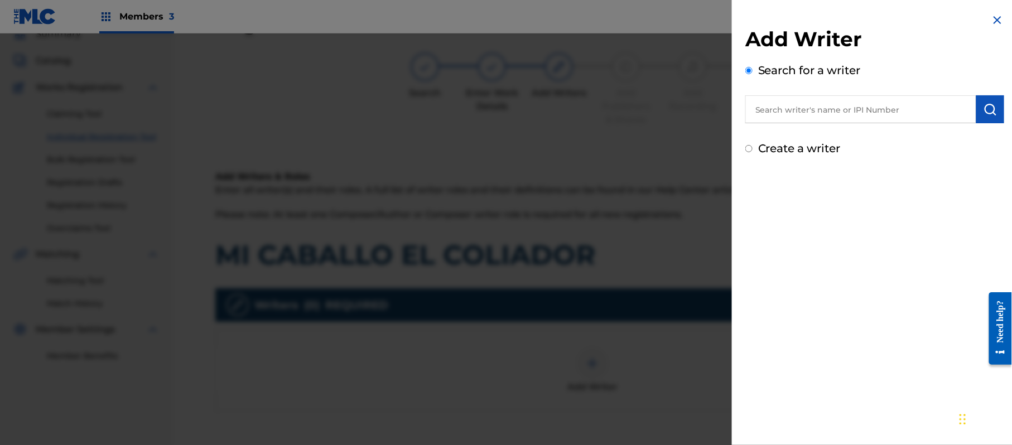
click at [783, 143] on label "Create a writer" at bounding box center [799, 148] width 83 height 13
click at [753, 145] on input "Create a writer" at bounding box center [748, 148] width 7 height 7
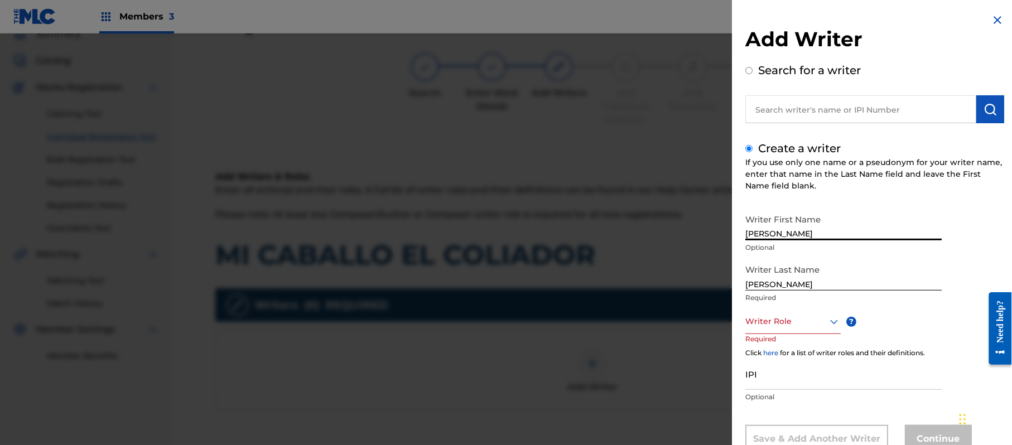
drag, startPoint x: 832, startPoint y: 226, endPoint x: 791, endPoint y: 239, distance: 43.2
click at [791, 239] on input "[PERSON_NAME]" at bounding box center [843, 225] width 196 height 32
drag, startPoint x: 793, startPoint y: 283, endPoint x: 701, endPoint y: 280, distance: 92.1
click at [701, 280] on div "Add Writer Search for a writer Create a writer If you use only one name or a ps…" at bounding box center [506, 239] width 1012 height 412
click at [771, 309] on div "Writer Role" at bounding box center [792, 321] width 95 height 25
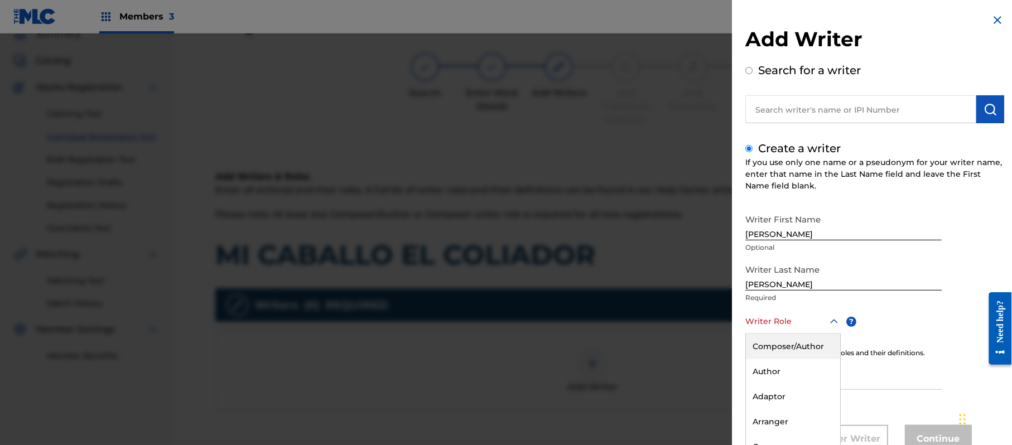
scroll to position [38, 0]
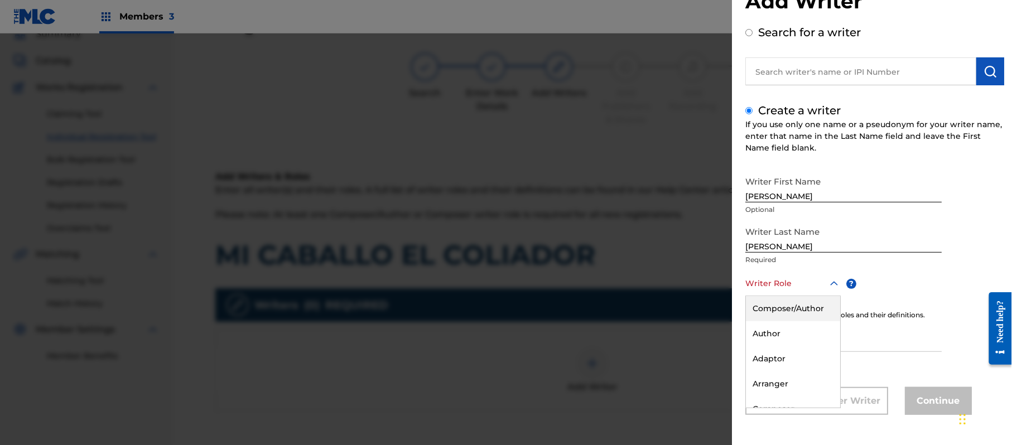
click at [771, 309] on div "Composer/Author" at bounding box center [793, 308] width 94 height 25
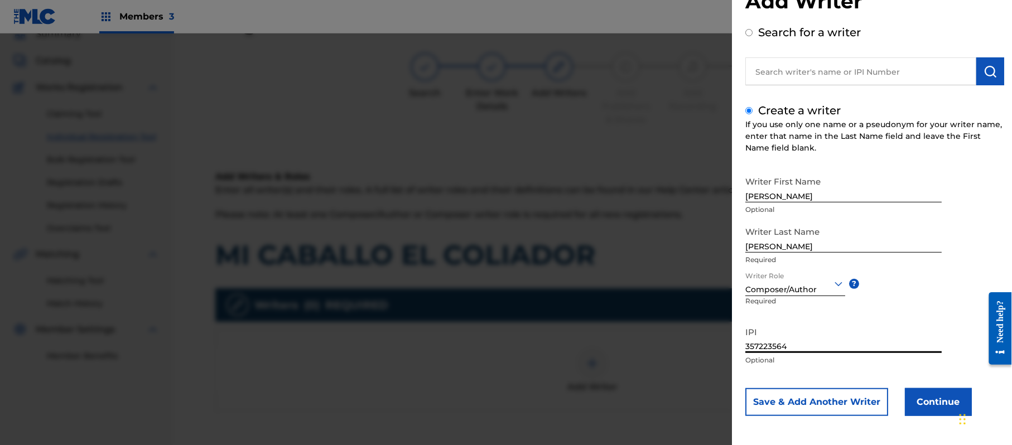
click at [937, 397] on button "Continue" at bounding box center [938, 402] width 67 height 28
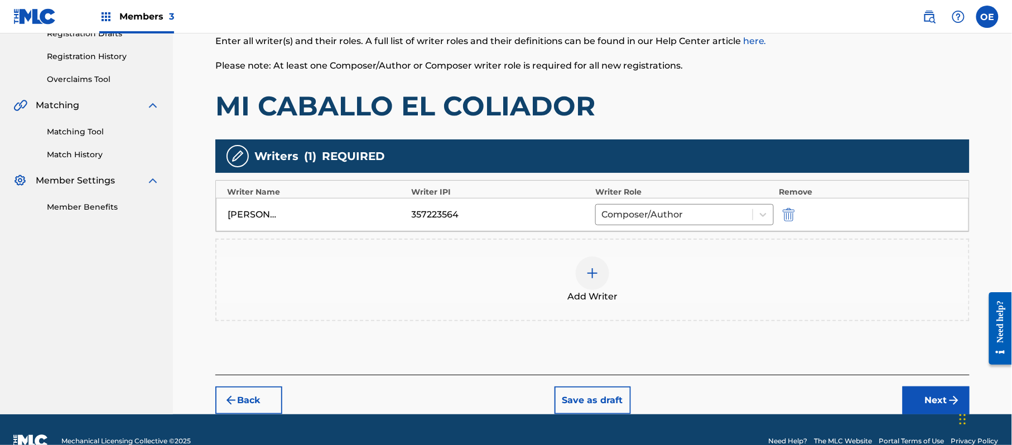
click at [925, 402] on button "Next" at bounding box center [936, 401] width 67 height 28
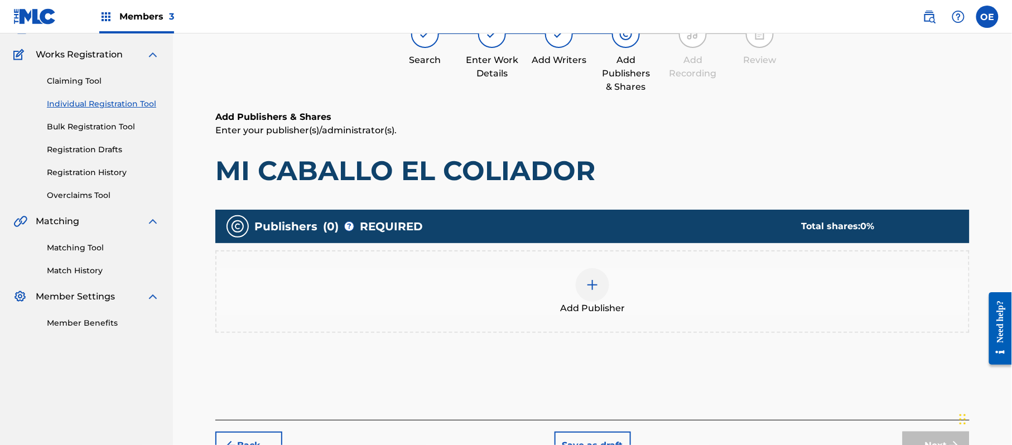
scroll to position [50, 0]
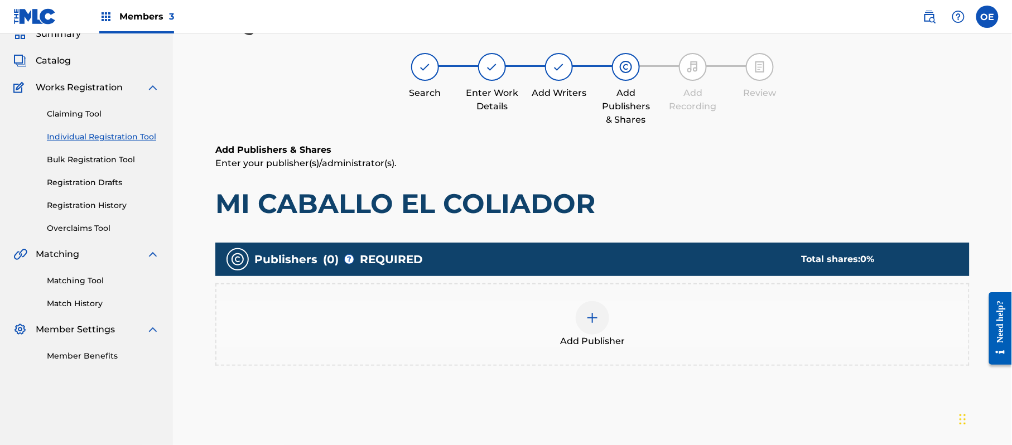
click at [596, 340] on span "Add Publisher" at bounding box center [592, 341] width 65 height 13
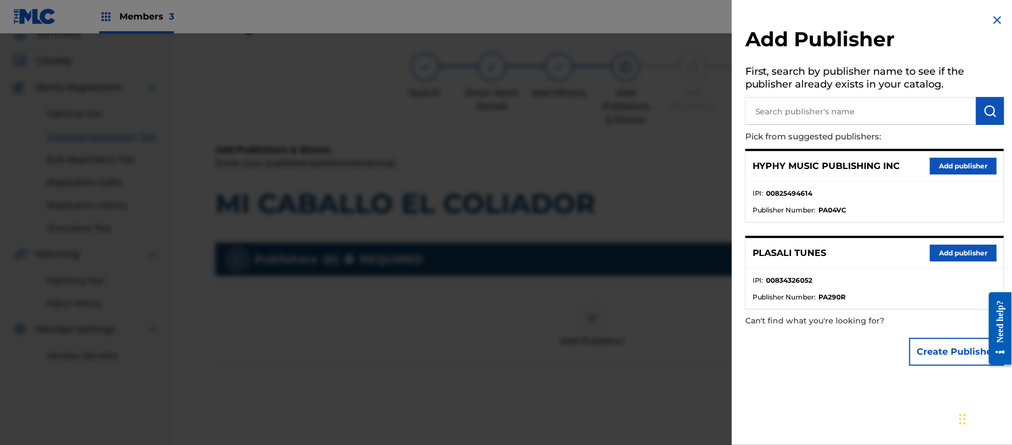
click at [985, 161] on button "Add publisher" at bounding box center [963, 166] width 67 height 17
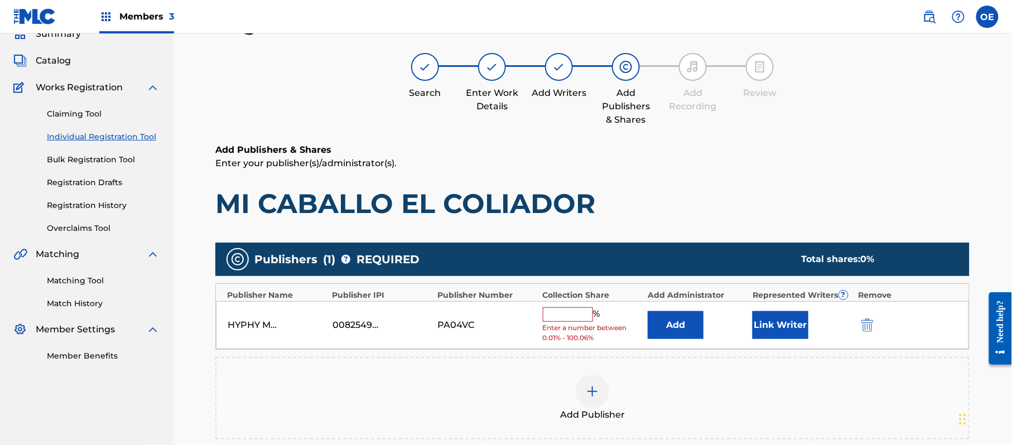
click at [570, 310] on input "text" at bounding box center [568, 314] width 50 height 15
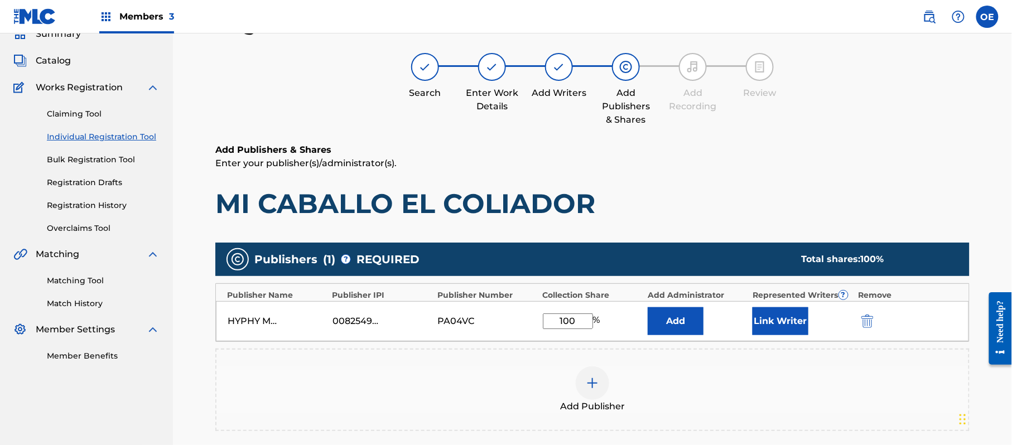
click at [793, 311] on button "Link Writer" at bounding box center [781, 321] width 56 height 28
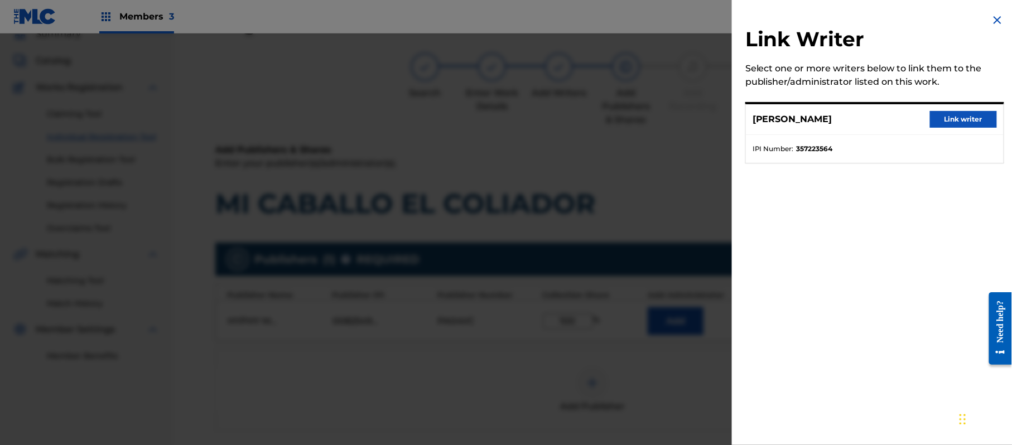
click at [961, 105] on div "[PERSON_NAME] Link writer" at bounding box center [875, 119] width 258 height 31
click at [960, 111] on button "Link writer" at bounding box center [963, 119] width 67 height 17
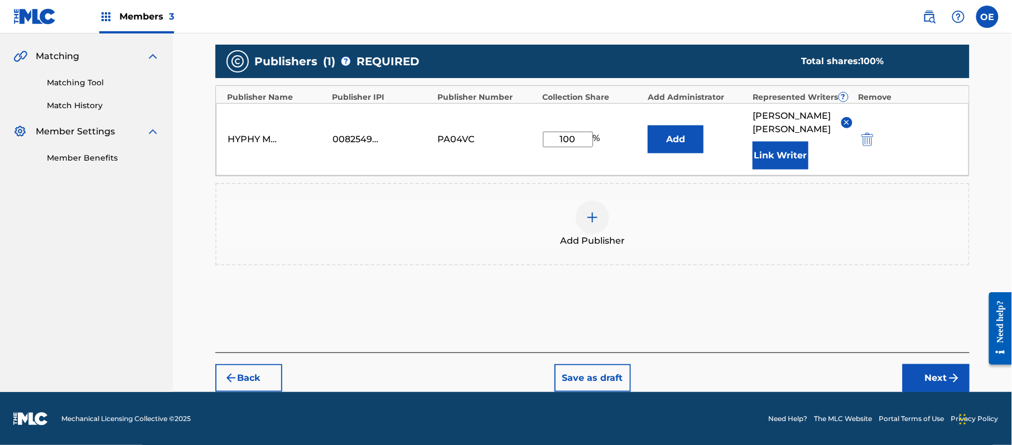
click at [913, 369] on button "Next" at bounding box center [936, 378] width 67 height 28
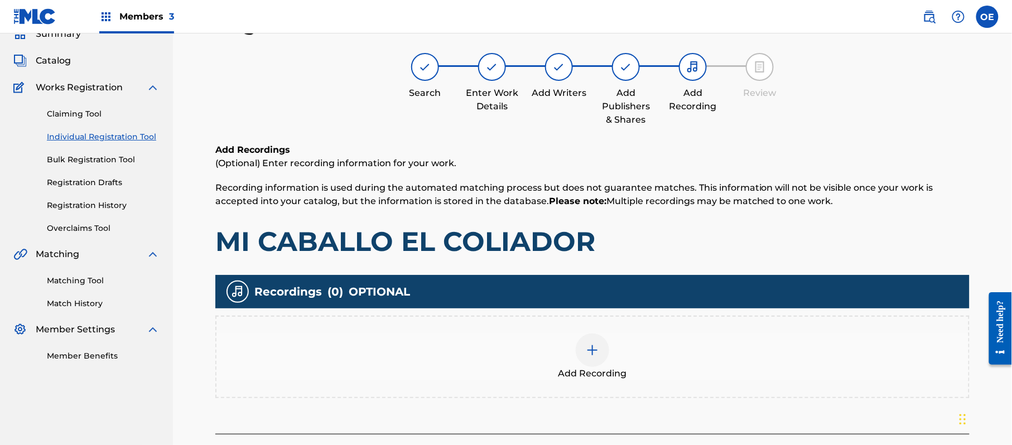
click at [612, 367] on span "Add Recording" at bounding box center [593, 373] width 69 height 13
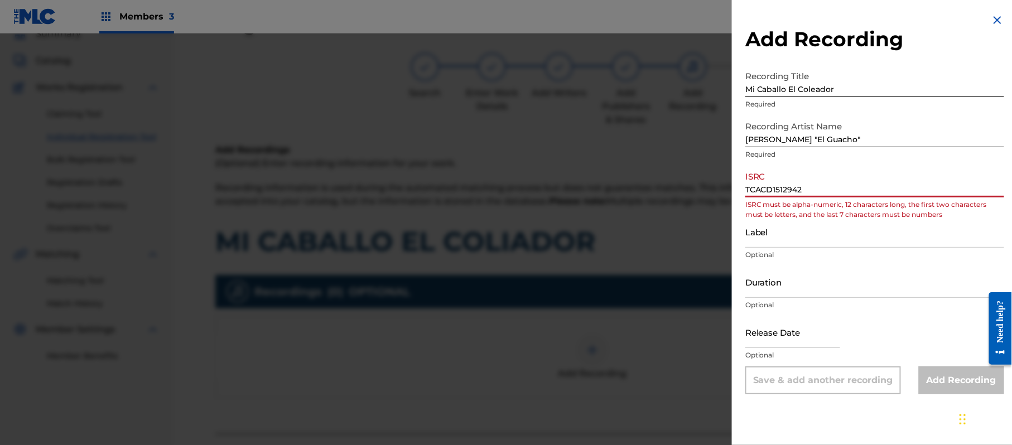
drag, startPoint x: 764, startPoint y: 195, endPoint x: 730, endPoint y: 199, distance: 33.6
click at [730, 199] on div "Add Recording Recording Title Mi Caballo El Coleador Required Recording Artist …" at bounding box center [506, 239] width 1012 height 412
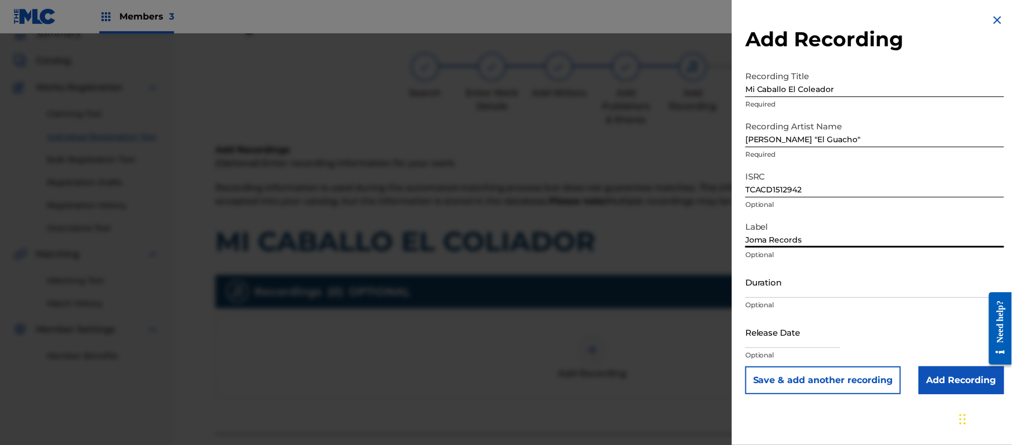
click at [783, 284] on input "Duration" at bounding box center [874, 282] width 259 height 32
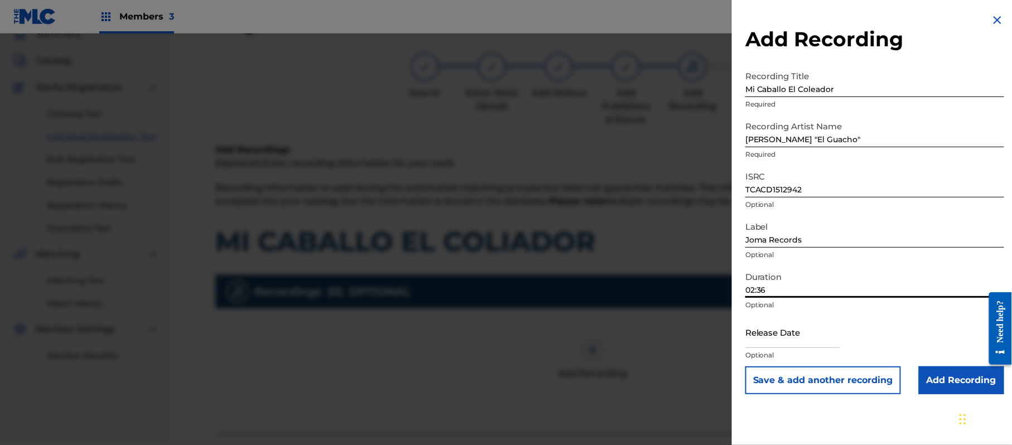
drag, startPoint x: 771, startPoint y: 328, endPoint x: 795, endPoint y: 341, distance: 28.0
click at [772, 329] on input "text" at bounding box center [792, 332] width 95 height 32
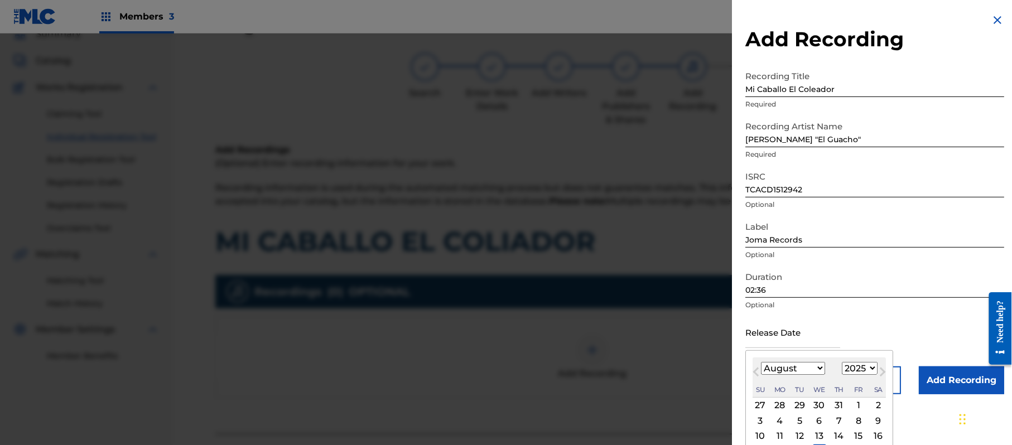
drag, startPoint x: 873, startPoint y: 371, endPoint x: 869, endPoint y: 363, distance: 9.2
click at [873, 371] on select "1899 1900 1901 1902 1903 1904 1905 1906 1907 1908 1909 1910 1911 1912 1913 1914…" at bounding box center [860, 368] width 36 height 13
click at [844, 362] on select "1899 1900 1901 1902 1903 1904 1905 1906 1907 1908 1909 1910 1911 1912 1913 1914…" at bounding box center [860, 368] width 36 height 13
drag, startPoint x: 791, startPoint y: 373, endPoint x: 788, endPoint y: 362, distance: 10.8
click at [791, 373] on select "January February March April May June July August September October November De…" at bounding box center [793, 368] width 64 height 13
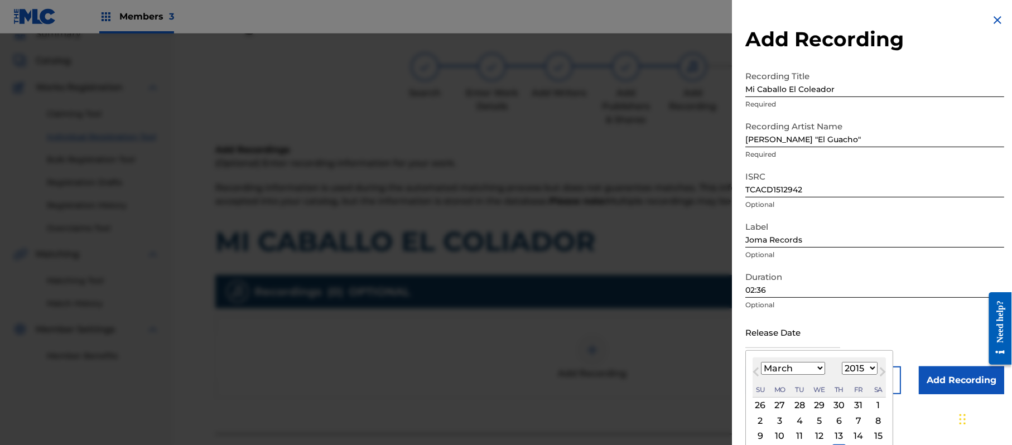
click at [762, 362] on select "January February March April May June July August September October November De…" at bounding box center [793, 368] width 64 height 13
drag, startPoint x: 777, startPoint y: 369, endPoint x: 777, endPoint y: 362, distance: 7.3
click at [778, 364] on select "January February March April May June July August September October November De…" at bounding box center [793, 368] width 64 height 13
click at [762, 362] on select "January February March April May June July August September October November De…" at bounding box center [793, 368] width 64 height 13
click at [797, 404] on div "3" at bounding box center [799, 405] width 13 height 13
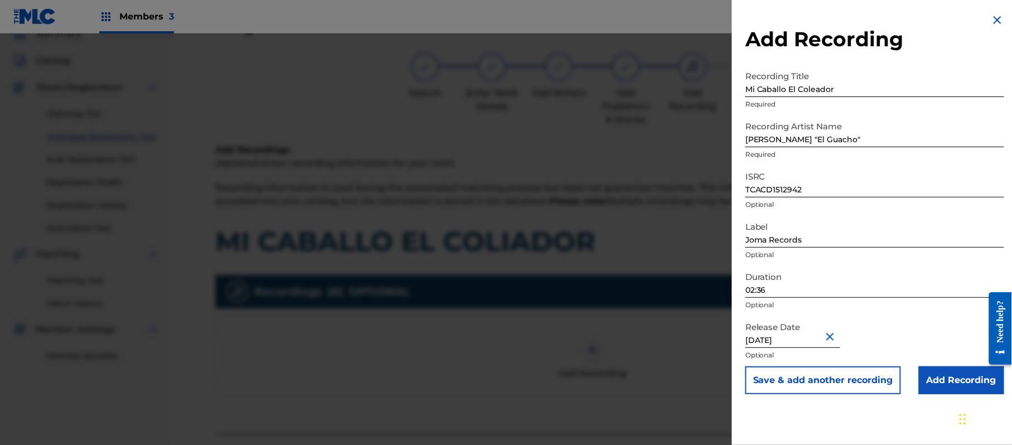
click at [933, 375] on input "Add Recording" at bounding box center [961, 381] width 85 height 28
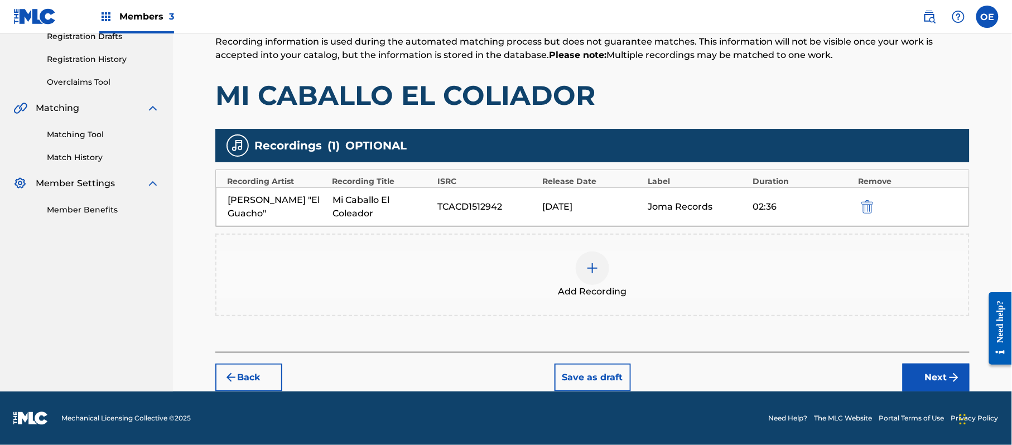
click at [927, 377] on button "Next" at bounding box center [936, 378] width 67 height 28
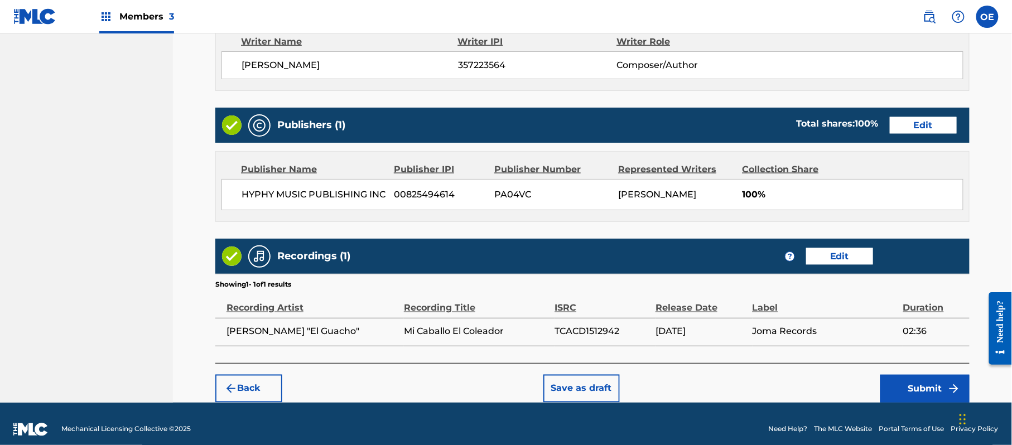
scroll to position [499, 0]
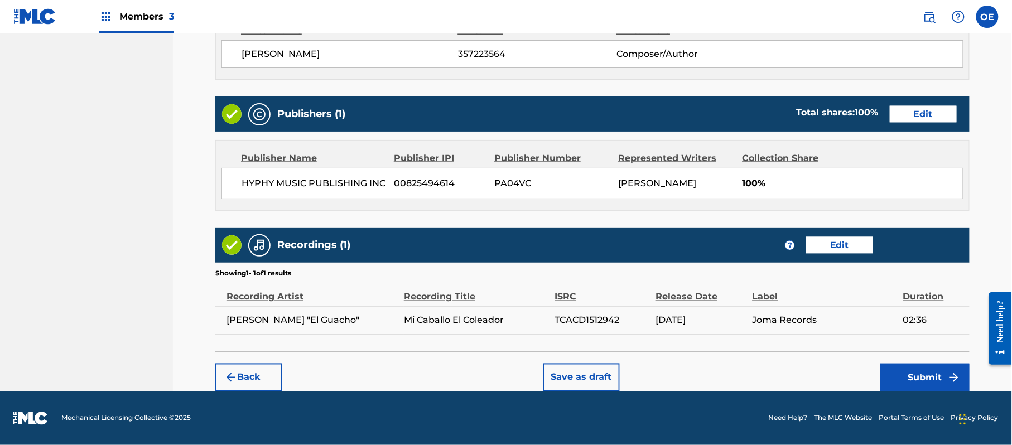
click at [912, 383] on button "Submit" at bounding box center [924, 378] width 89 height 28
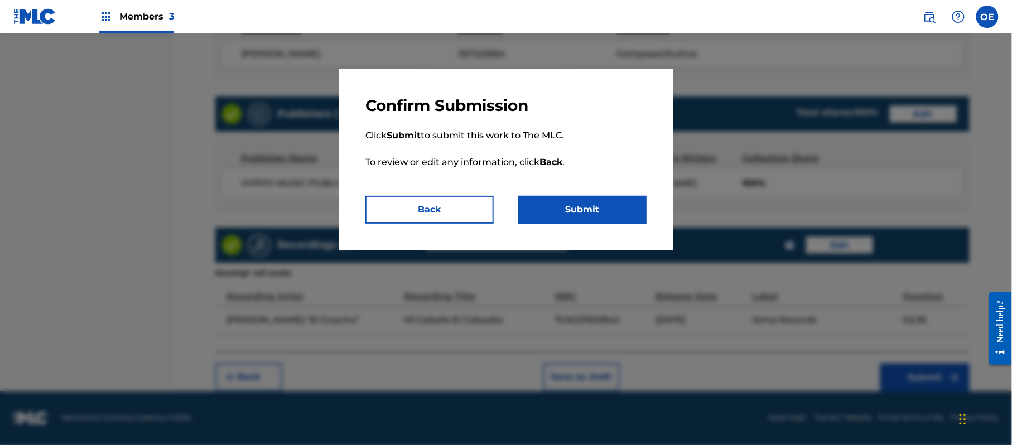
click at [597, 213] on button "Submit" at bounding box center [582, 210] width 128 height 28
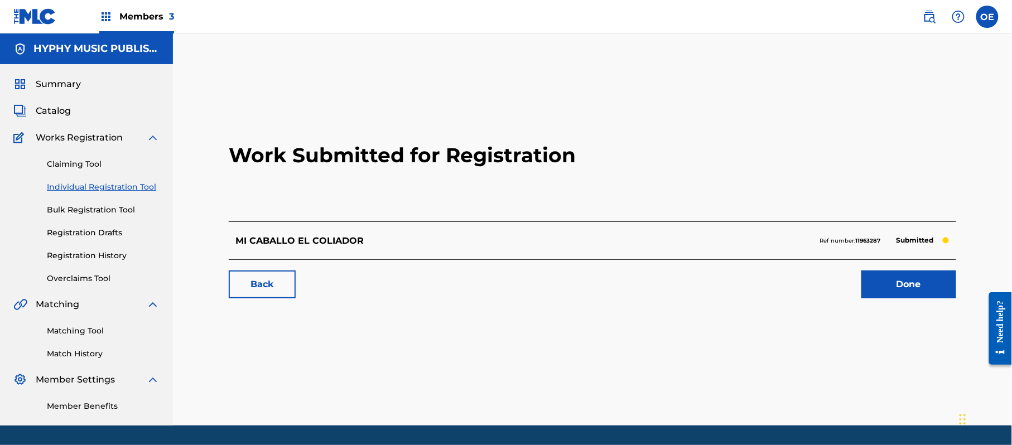
click at [101, 252] on link "Registration History" at bounding box center [103, 256] width 113 height 12
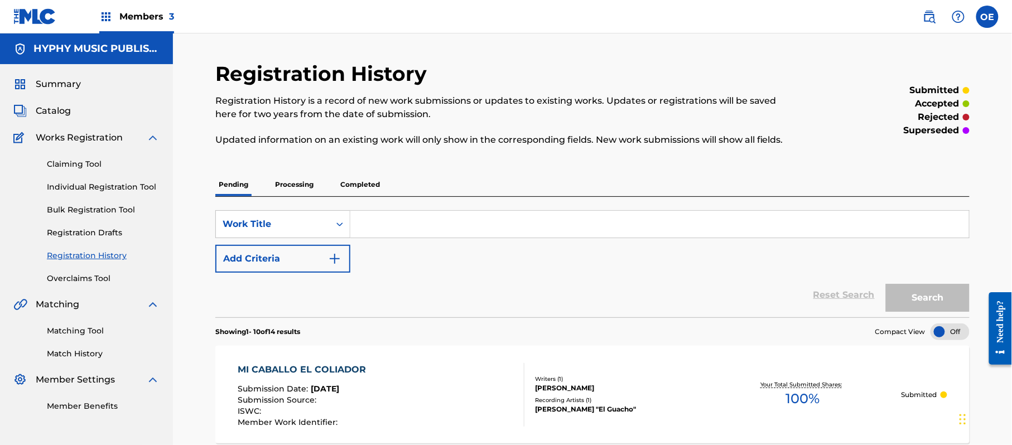
click at [123, 183] on link "Individual Registration Tool" at bounding box center [103, 187] width 113 height 12
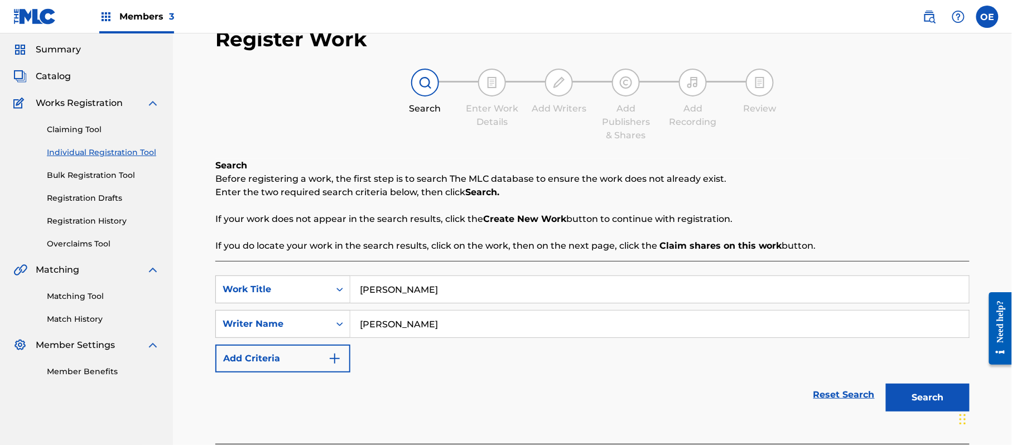
scroll to position [99, 0]
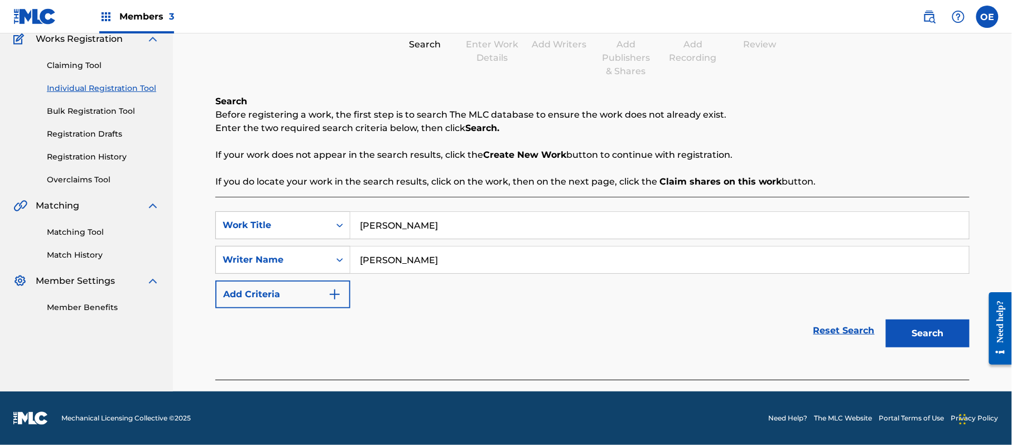
click at [916, 320] on button "Search" at bounding box center [928, 334] width 84 height 28
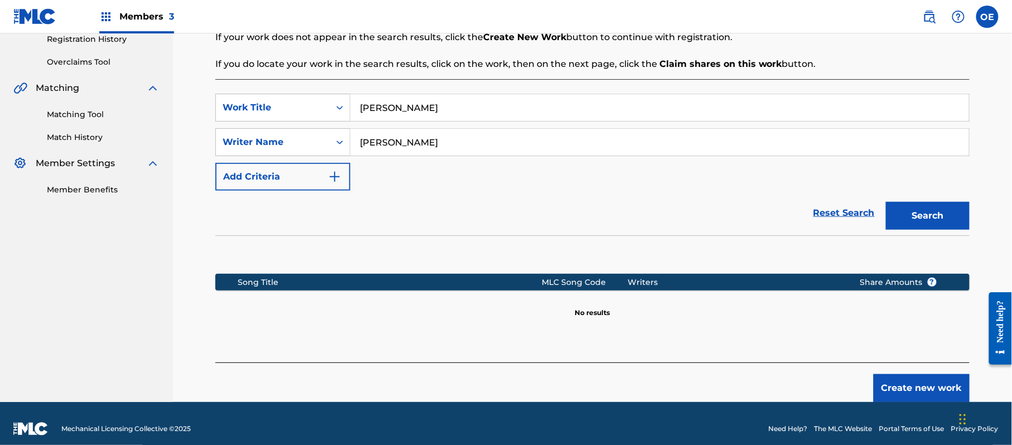
scroll to position [228, 0]
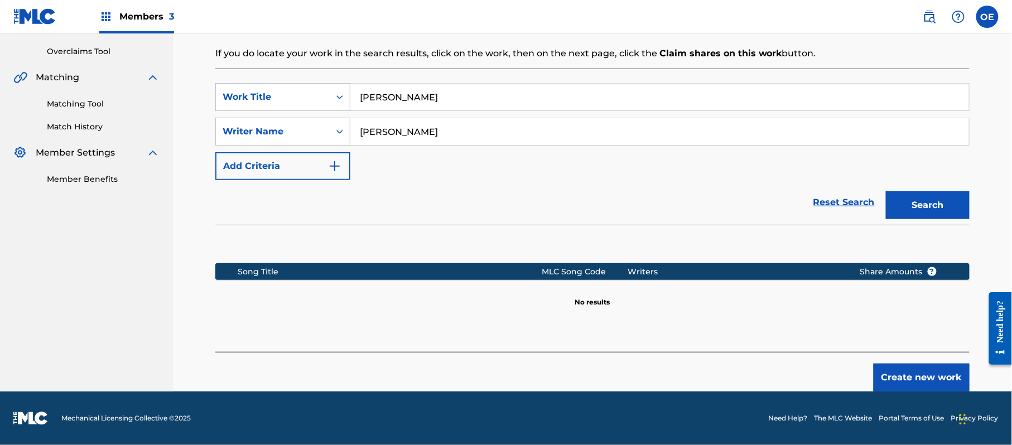
click at [891, 366] on button "Create new work" at bounding box center [922, 378] width 96 height 28
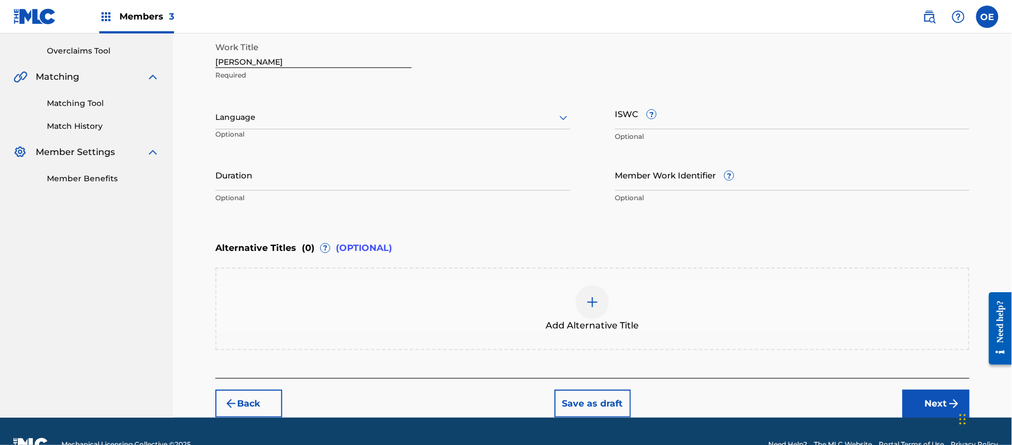
click at [269, 395] on button "Back" at bounding box center [248, 404] width 67 height 28
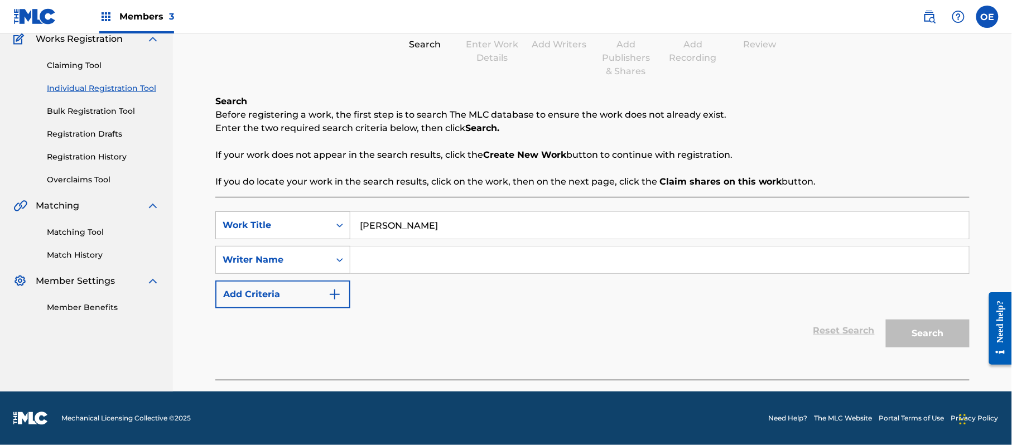
drag, startPoint x: 454, startPoint y: 219, endPoint x: 299, endPoint y: 224, distance: 155.2
click at [300, 224] on div "SearchWithCriteria89ca6398-ee69-4b15-8227-21a42842f840 Work Title [PERSON_NAME]" at bounding box center [592, 225] width 754 height 28
drag, startPoint x: 391, startPoint y: 248, endPoint x: 389, endPoint y: 257, distance: 9.2
click at [939, 321] on button "Search" at bounding box center [928, 334] width 84 height 28
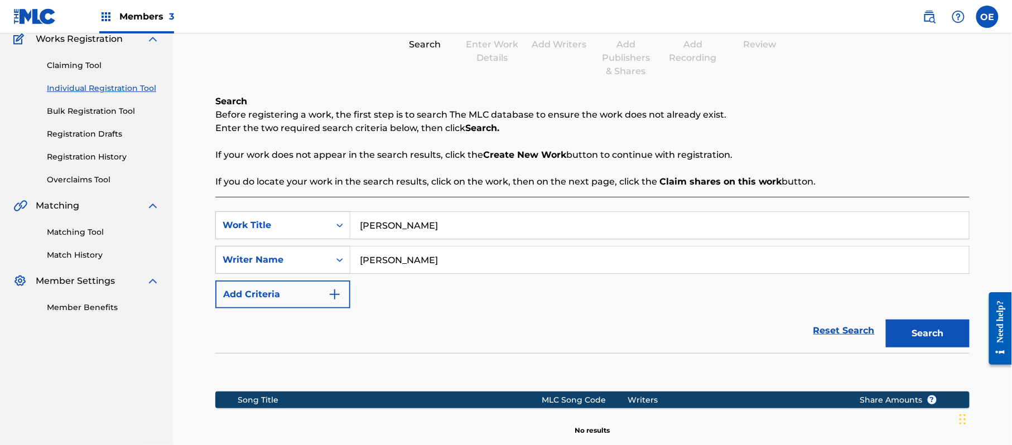
scroll to position [228, 0]
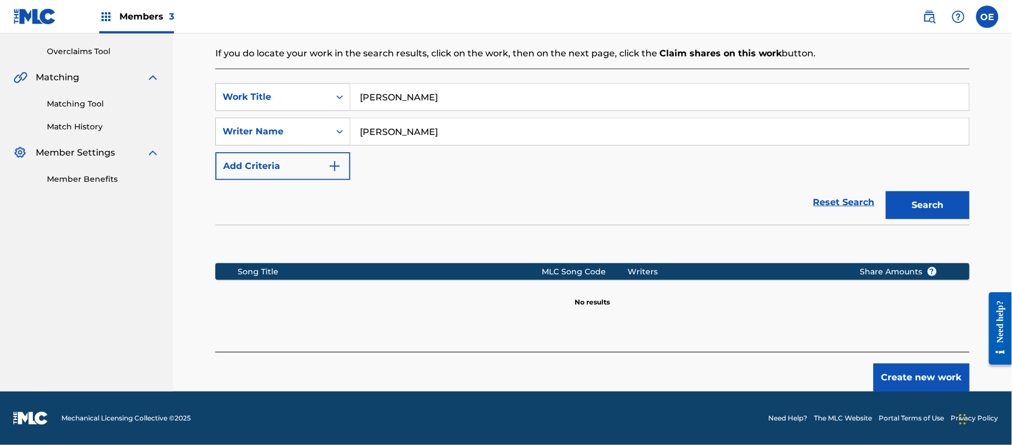
drag, startPoint x: 411, startPoint y: 134, endPoint x: 393, endPoint y: 134, distance: 17.3
click at [393, 134] on input "[PERSON_NAME]" at bounding box center [659, 131] width 619 height 27
click at [886, 191] on button "Search" at bounding box center [928, 205] width 84 height 28
click at [912, 388] on button "Create new work" at bounding box center [922, 378] width 96 height 28
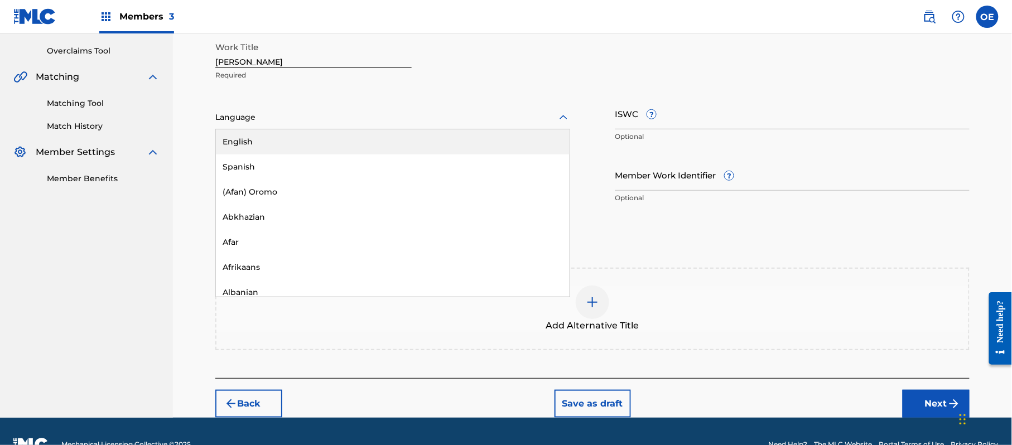
click at [272, 106] on div "Language" at bounding box center [392, 117] width 355 height 23
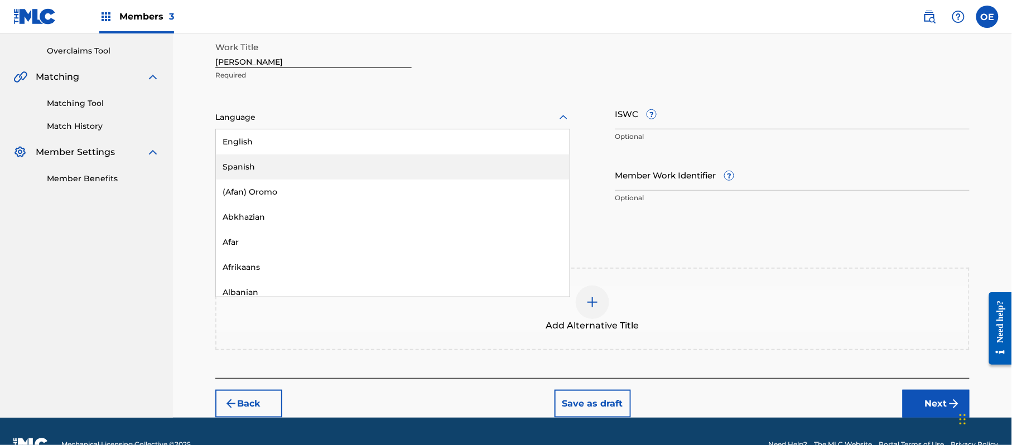
click at [256, 156] on div "Spanish" at bounding box center [393, 167] width 354 height 25
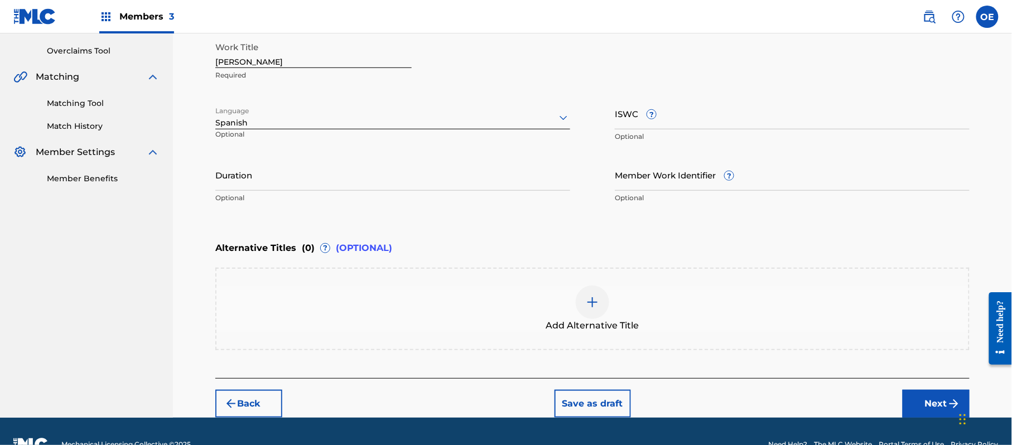
click at [918, 400] on button "Next" at bounding box center [936, 404] width 67 height 28
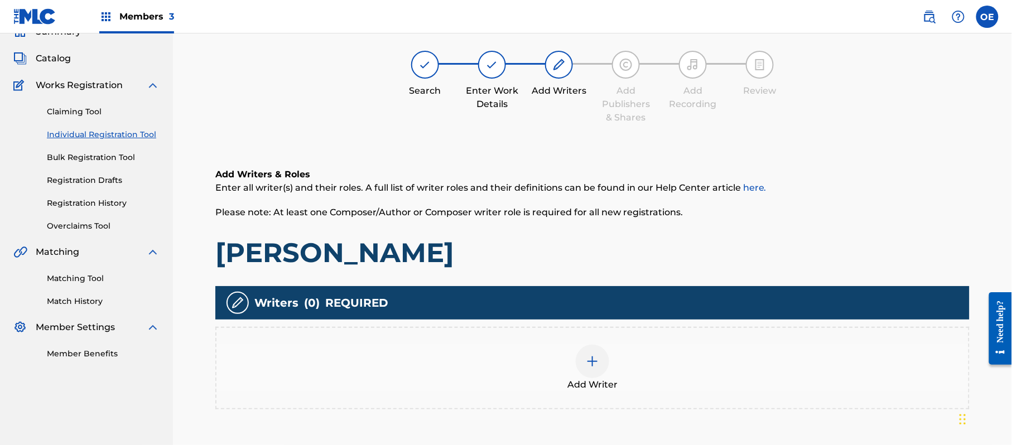
scroll to position [50, 0]
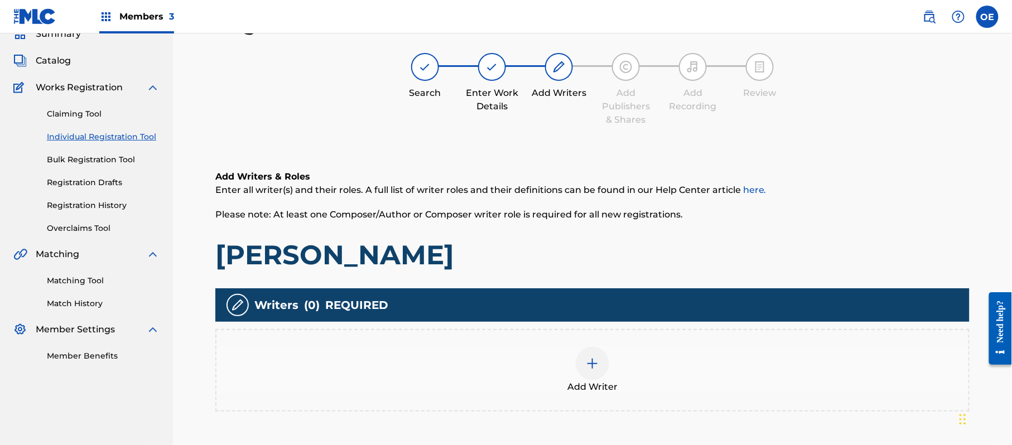
click at [728, 380] on div "Add Writer" at bounding box center [592, 370] width 752 height 47
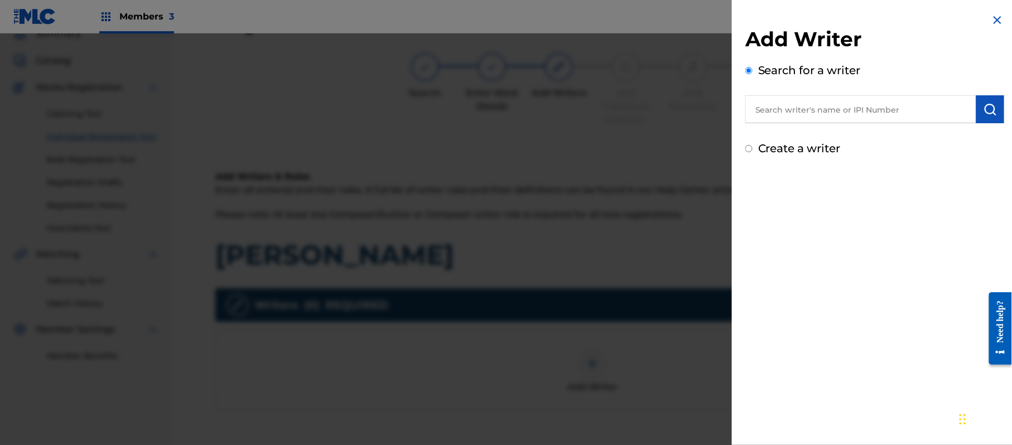
click at [752, 152] on input "Create a writer" at bounding box center [748, 148] width 7 height 7
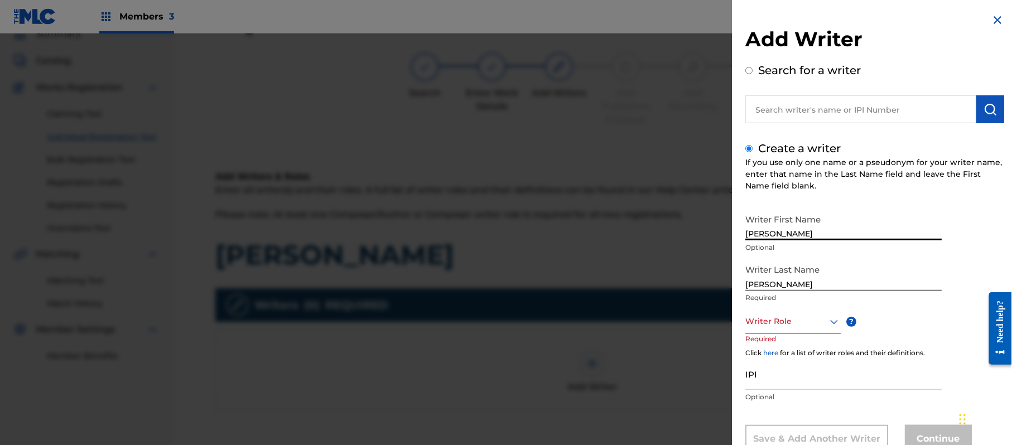
drag, startPoint x: 828, startPoint y: 235, endPoint x: 790, endPoint y: 239, distance: 38.1
click at [790, 239] on input "[PERSON_NAME]" at bounding box center [843, 225] width 196 height 32
drag, startPoint x: 793, startPoint y: 286, endPoint x: 705, endPoint y: 295, distance: 88.6
click at [705, 295] on div "Add Writer Search for a writer Create a writer If you use only one name or a ps…" at bounding box center [506, 239] width 1012 height 412
click at [808, 316] on div "Writer Role" at bounding box center [792, 321] width 95 height 25
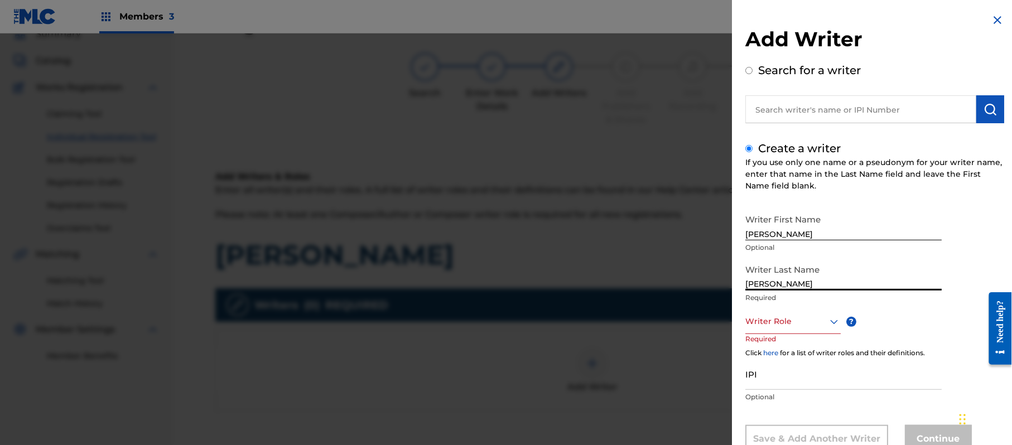
scroll to position [38, 0]
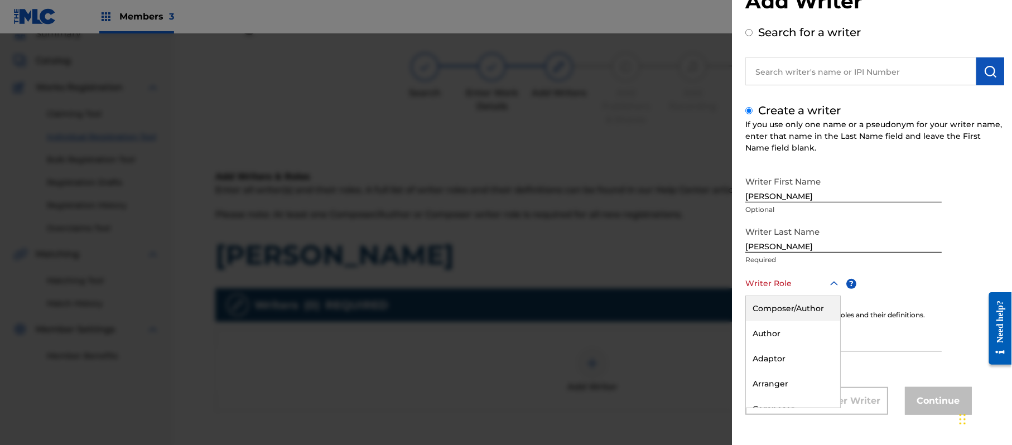
click at [808, 316] on div "Composer/Author" at bounding box center [793, 308] width 94 height 25
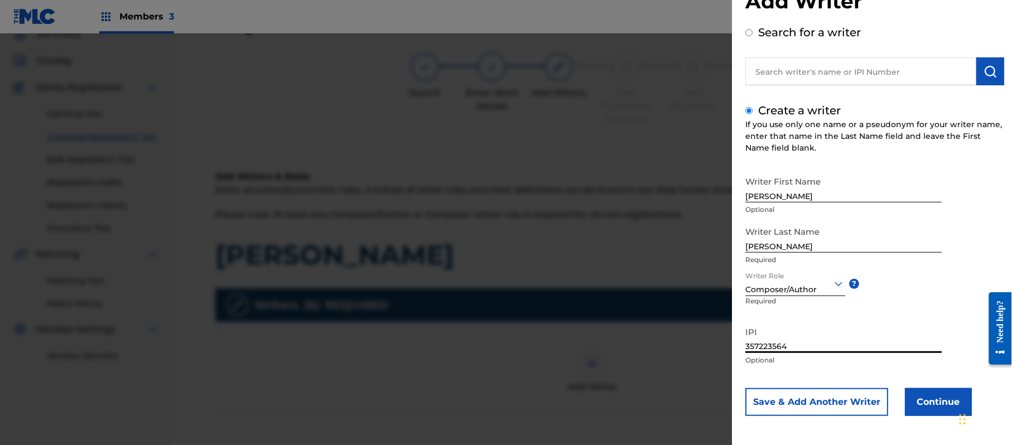
click at [932, 401] on button "Continue" at bounding box center [938, 402] width 67 height 28
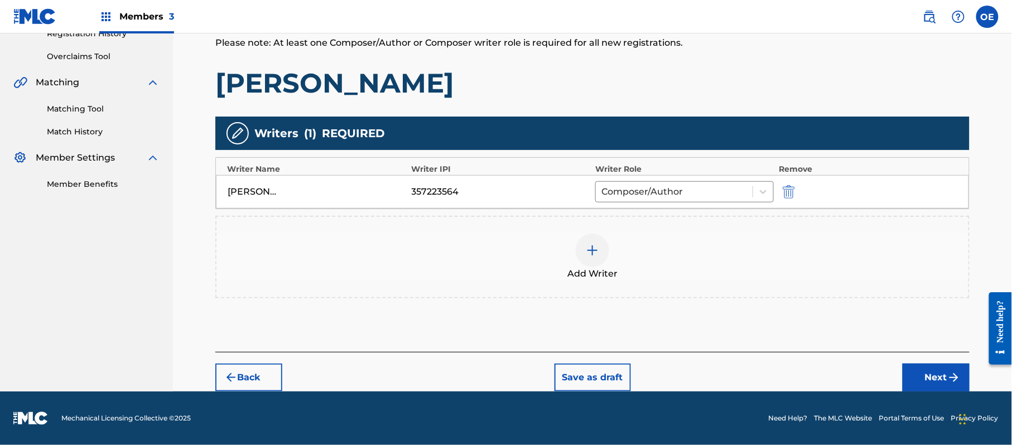
click at [915, 375] on button "Next" at bounding box center [936, 378] width 67 height 28
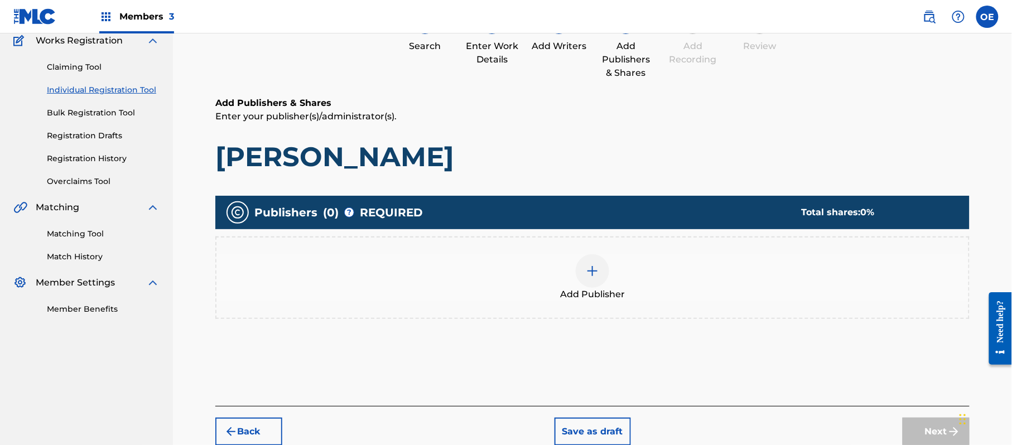
scroll to position [50, 0]
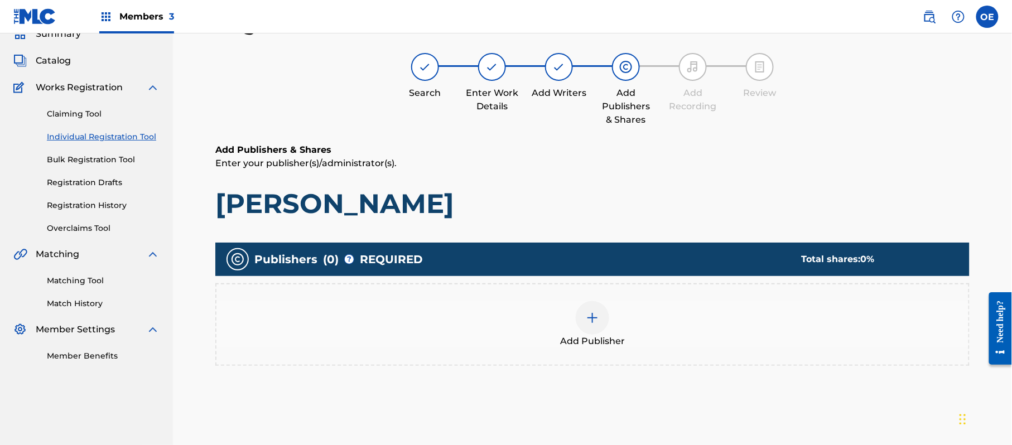
click at [690, 333] on div "Add Publisher" at bounding box center [592, 324] width 752 height 47
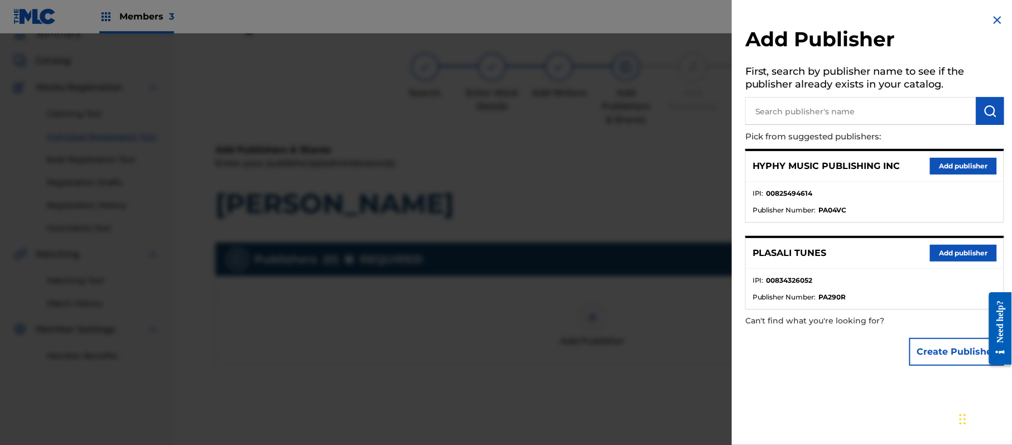
click at [951, 158] on button "Add publisher" at bounding box center [963, 166] width 67 height 17
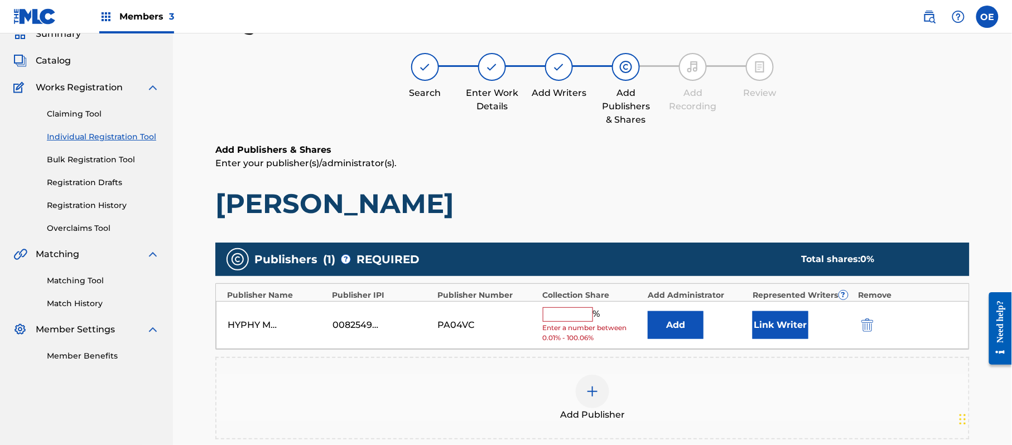
click at [570, 311] on input "text" at bounding box center [568, 314] width 50 height 15
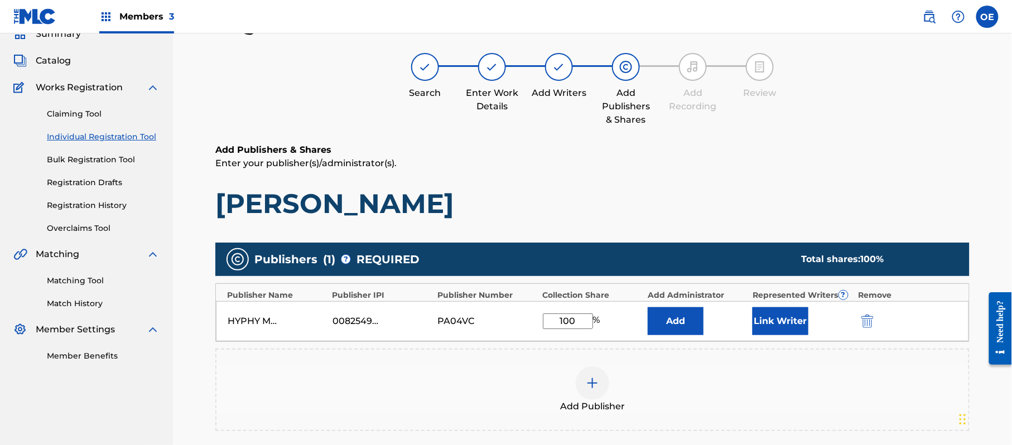
click at [800, 324] on button "Link Writer" at bounding box center [781, 321] width 56 height 28
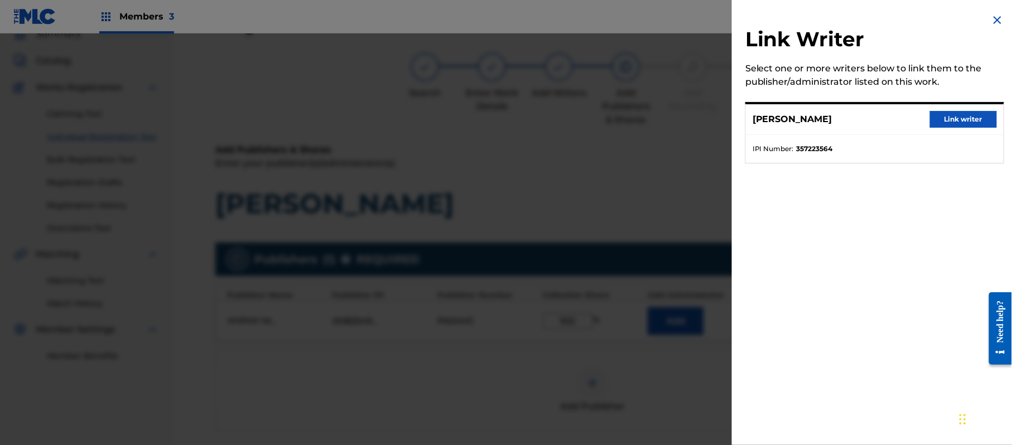
click at [941, 121] on button "Link writer" at bounding box center [963, 119] width 67 height 17
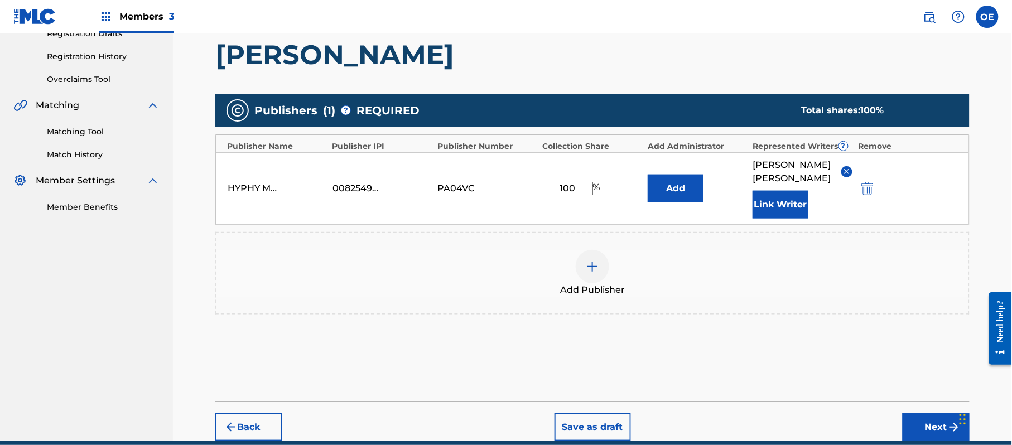
click at [944, 424] on button "Next" at bounding box center [936, 427] width 67 height 28
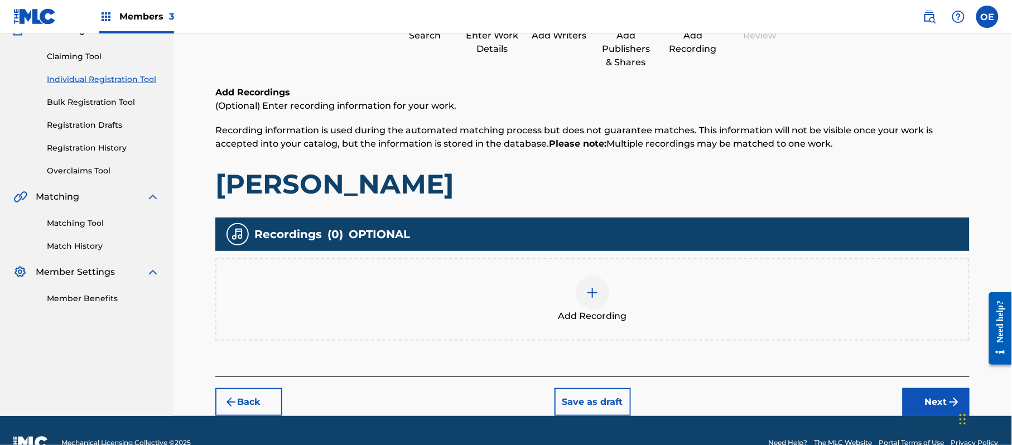
scroll to position [125, 0]
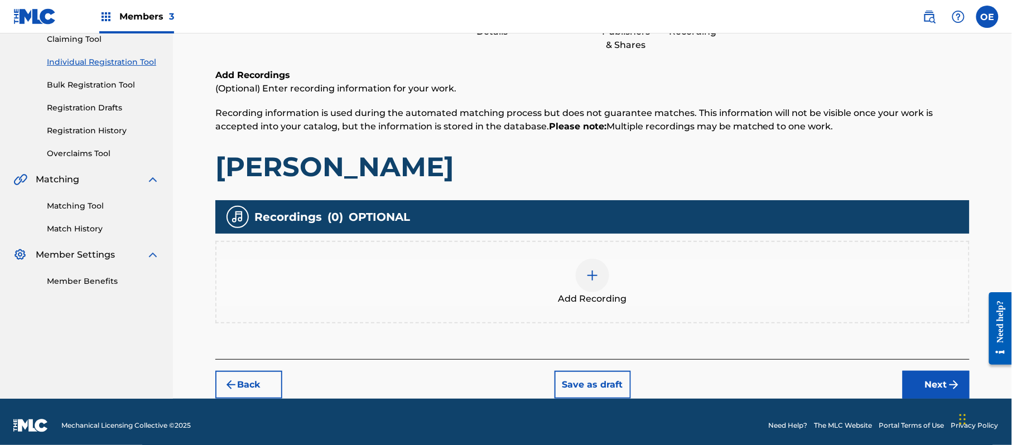
click at [578, 270] on div at bounding box center [592, 275] width 33 height 33
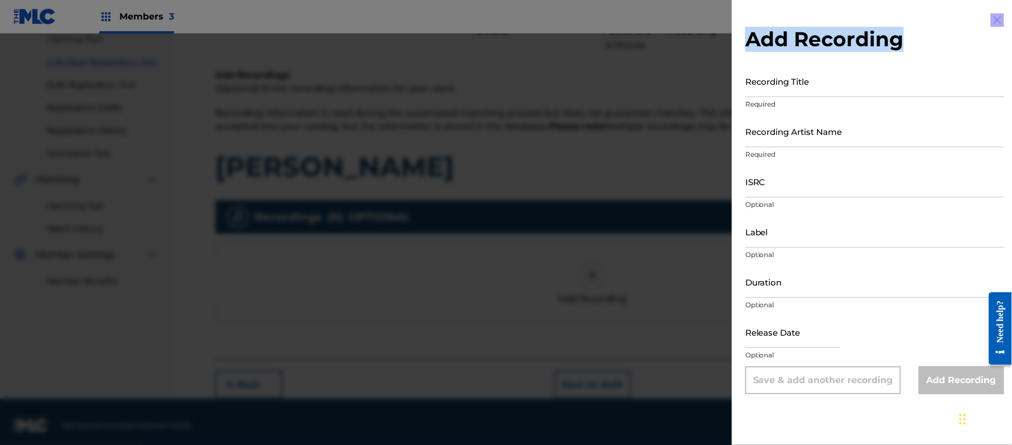
click at [992, 17] on div "Add Recording Recording Title Required Recording Artist Name Required ISRC Opti…" at bounding box center [875, 222] width 286 height 445
click at [992, 17] on img at bounding box center [997, 19] width 13 height 13
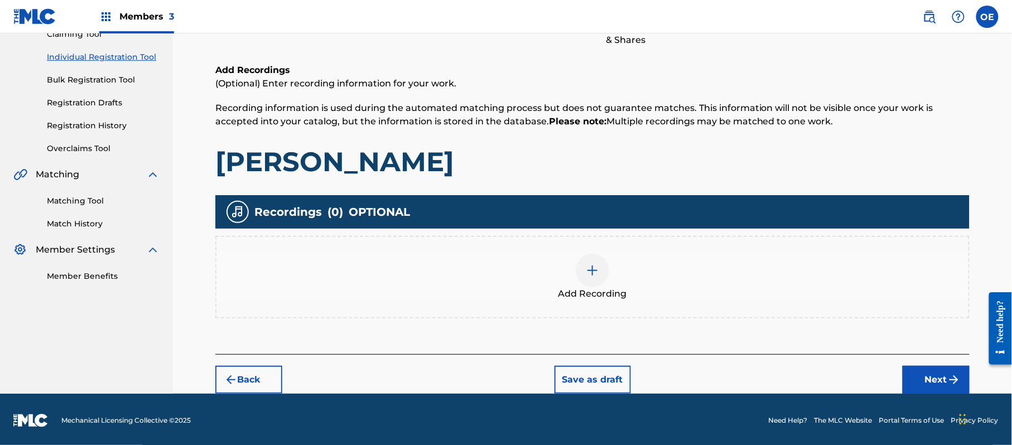
scroll to position [131, 0]
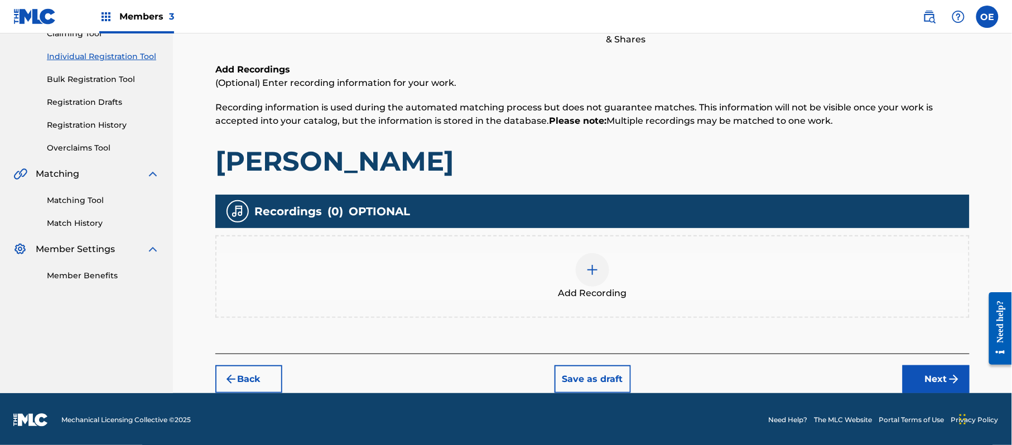
click at [922, 367] on button "Next" at bounding box center [936, 379] width 67 height 28
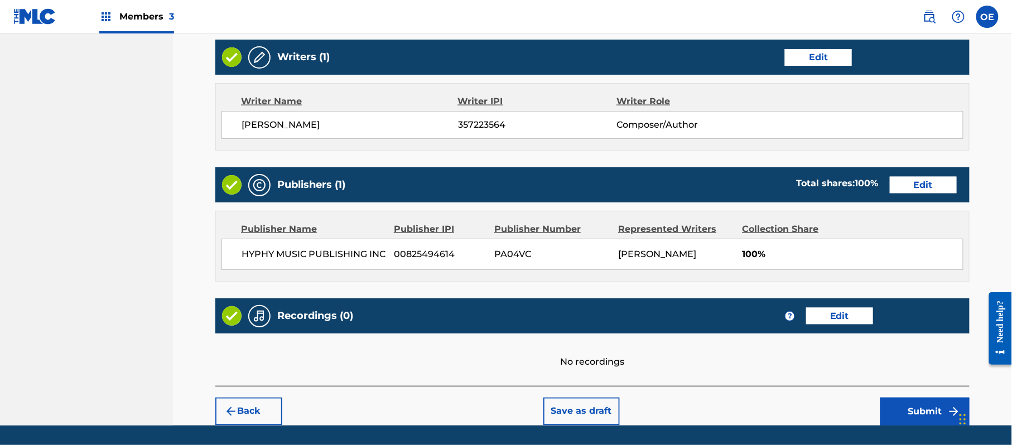
scroll to position [463, 0]
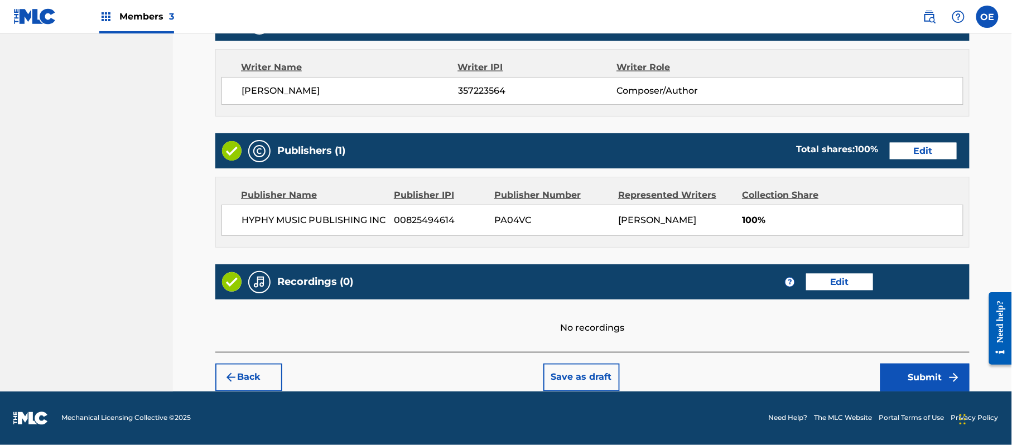
drag, startPoint x: 925, startPoint y: 391, endPoint x: 924, endPoint y: 385, distance: 6.2
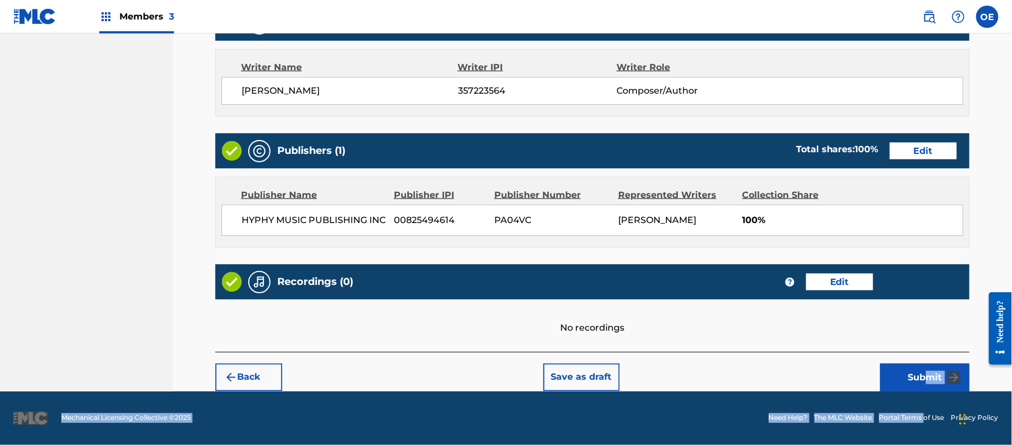
click at [923, 382] on button "Submit" at bounding box center [924, 378] width 89 height 28
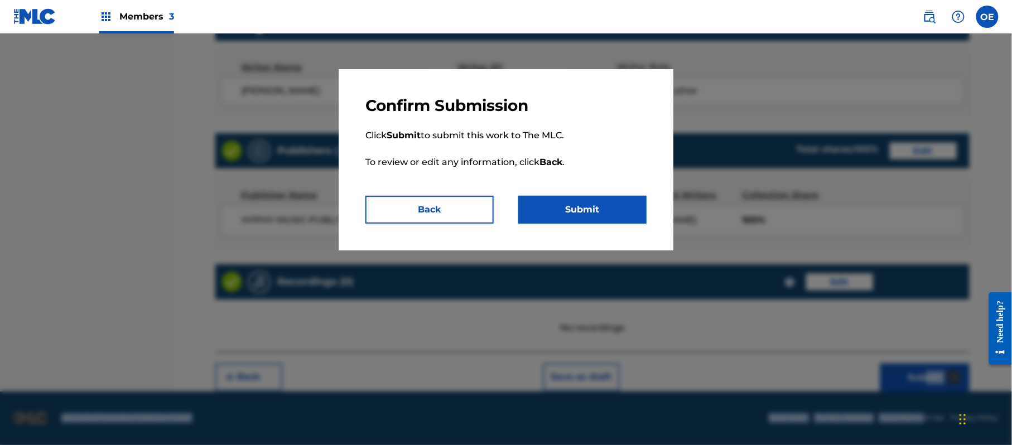
drag, startPoint x: 619, startPoint y: 219, endPoint x: 371, endPoint y: 163, distance: 254.5
click at [619, 218] on button "Submit" at bounding box center [582, 210] width 128 height 28
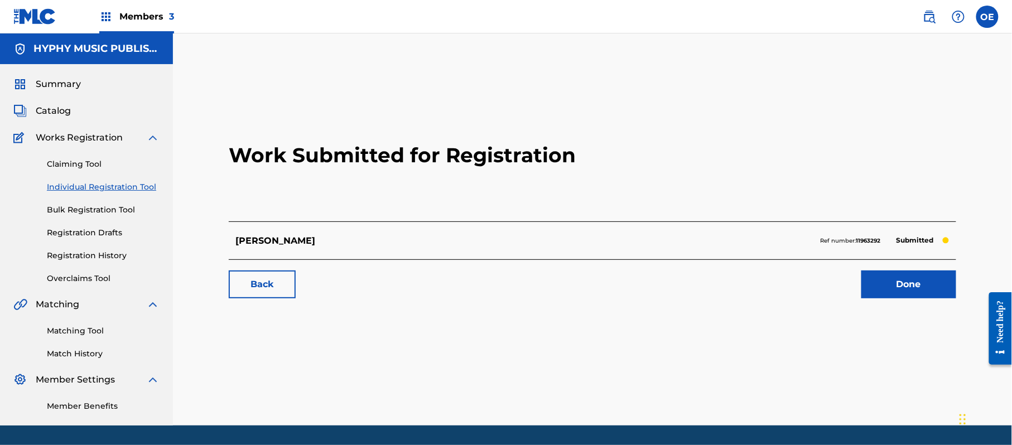
click at [116, 177] on div "Claiming Tool Individual Registration Tool Bulk Registration Tool Registration …" at bounding box center [86, 215] width 146 height 140
click at [119, 181] on link "Individual Registration Tool" at bounding box center [103, 187] width 113 height 12
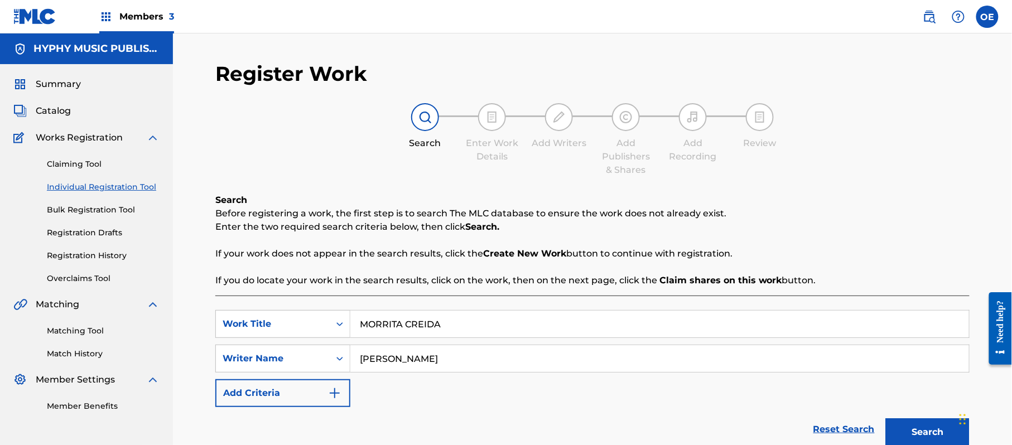
scroll to position [99, 0]
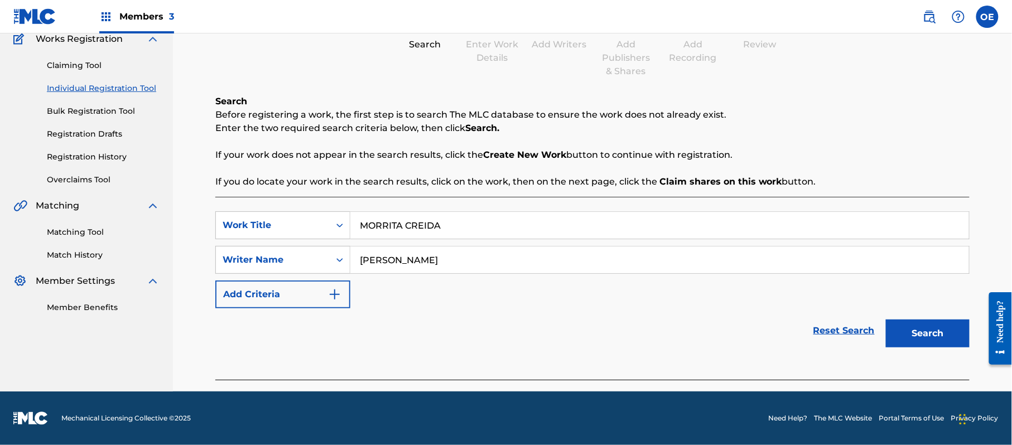
click at [887, 333] on button "Search" at bounding box center [928, 334] width 84 height 28
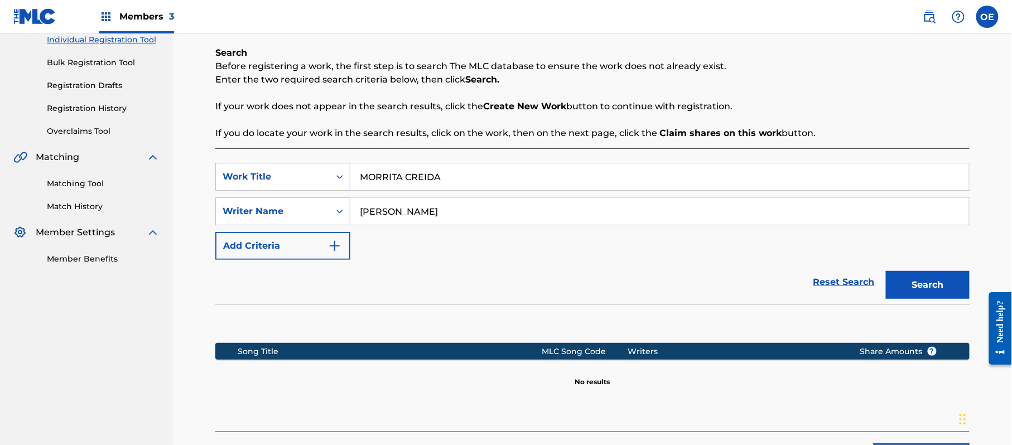
scroll to position [173, 0]
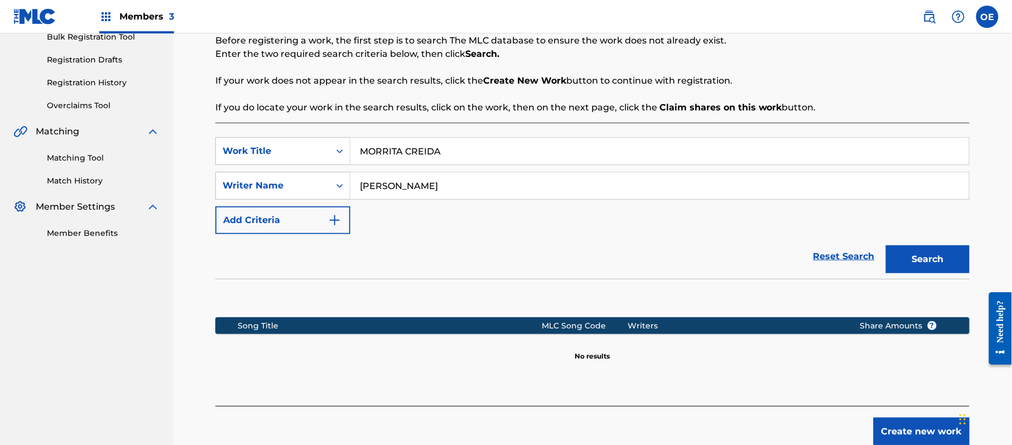
drag, startPoint x: 413, startPoint y: 184, endPoint x: 391, endPoint y: 189, distance: 22.9
click at [391, 189] on input "[PERSON_NAME]" at bounding box center [659, 185] width 619 height 27
click at [886, 246] on button "Search" at bounding box center [928, 260] width 84 height 28
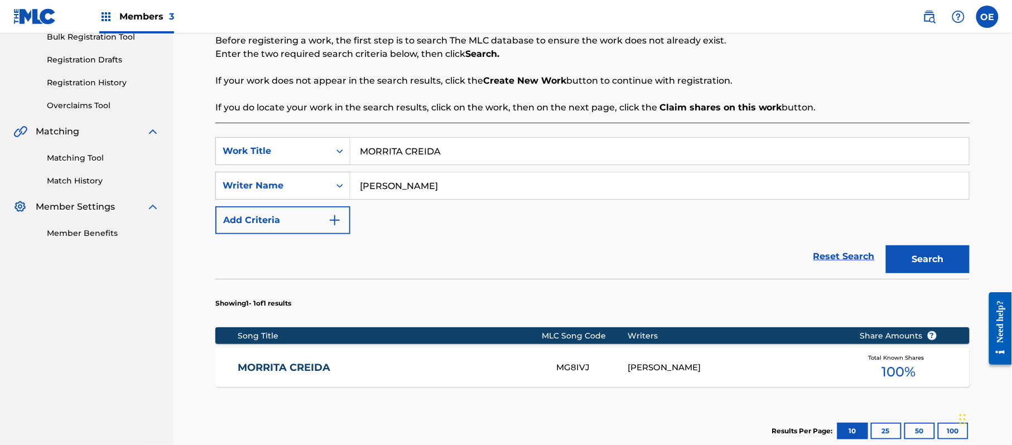
click at [376, 359] on div "MORRITA CREIDA MG8IVJ [PERSON_NAME] Total Known Shares 100 %" at bounding box center [592, 367] width 754 height 39
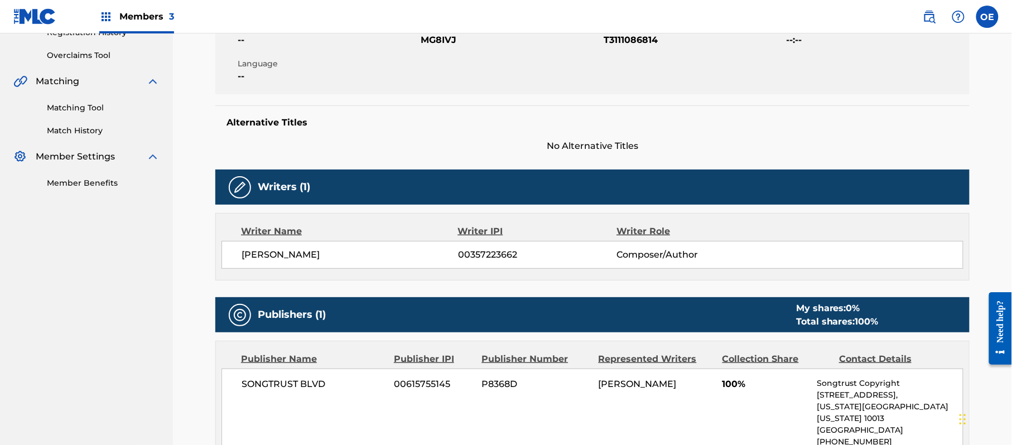
scroll to position [148, 0]
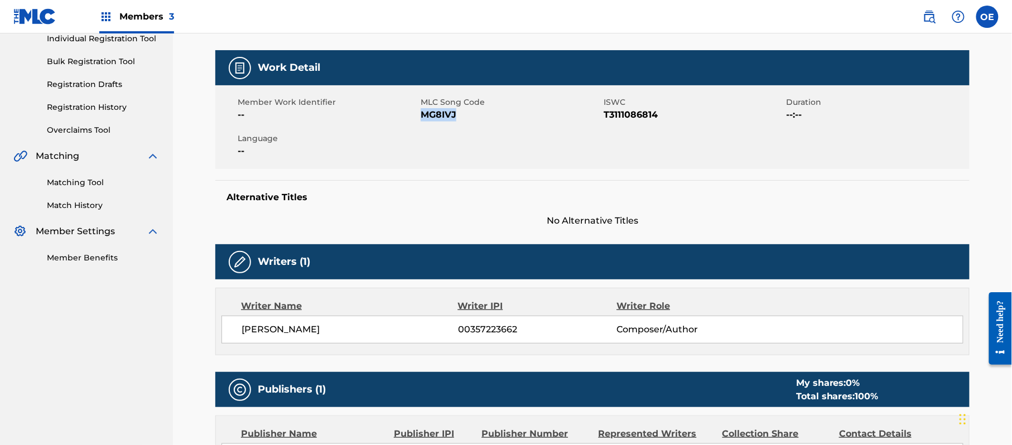
drag, startPoint x: 459, startPoint y: 110, endPoint x: 424, endPoint y: 114, distance: 34.8
click at [424, 114] on span "MG8IVJ" at bounding box center [511, 114] width 180 height 13
copy span "MG8IVJ"
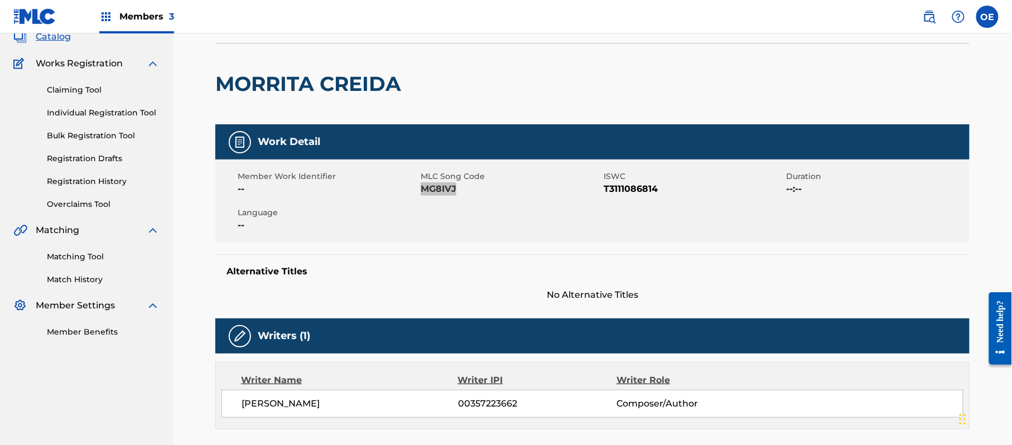
scroll to position [0, 0]
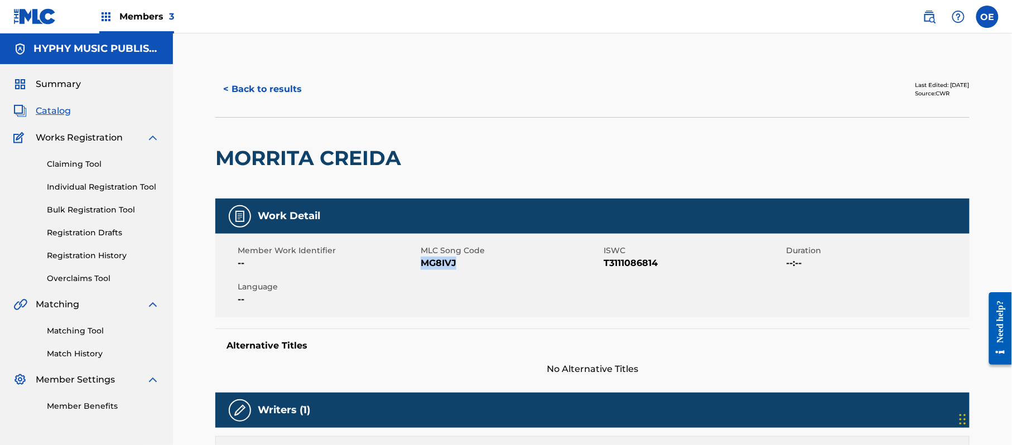
click at [276, 85] on button "< Back to results" at bounding box center [262, 89] width 94 height 28
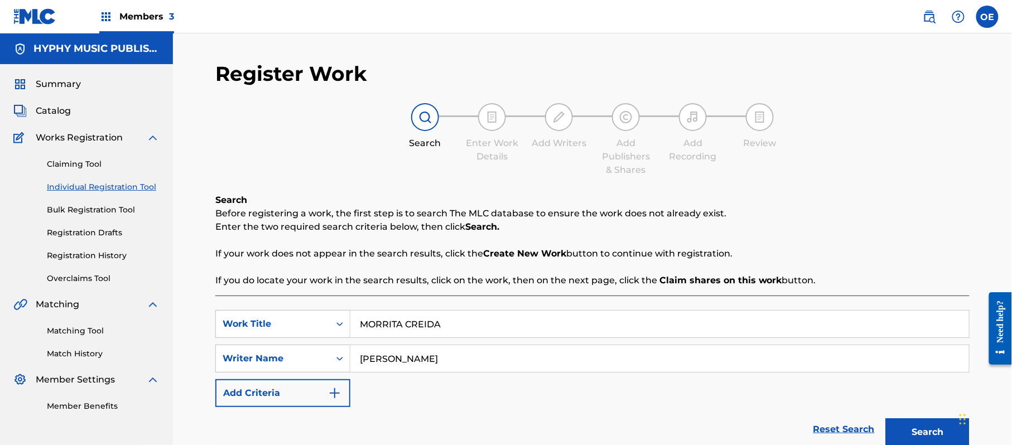
scroll to position [63, 0]
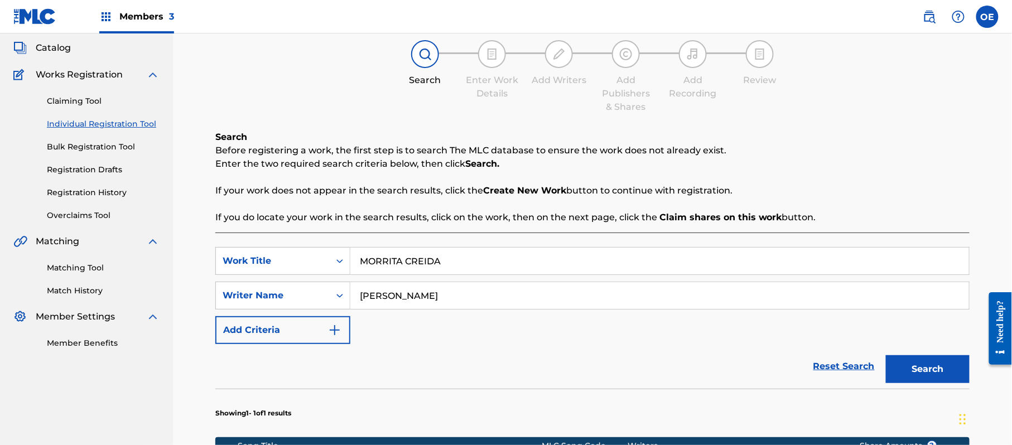
drag, startPoint x: 454, startPoint y: 270, endPoint x: 420, endPoint y: 258, distance: 36.2
click at [420, 259] on input "MORRITA CREIDA" at bounding box center [659, 261] width 619 height 27
drag, startPoint x: 451, startPoint y: 256, endPoint x: 368, endPoint y: 257, distance: 83.2
click at [368, 257] on input "MORRITA CREIDA" at bounding box center [659, 261] width 619 height 27
drag, startPoint x: 402, startPoint y: 260, endPoint x: 364, endPoint y: 262, distance: 37.5
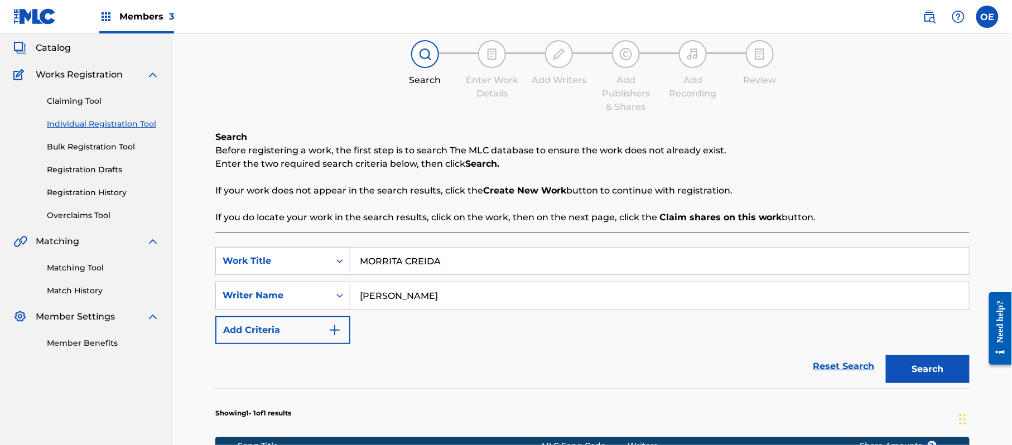
click at [364, 262] on input "MORRITA CREIDA" at bounding box center [659, 261] width 619 height 27
drag, startPoint x: 475, startPoint y: 264, endPoint x: 309, endPoint y: 262, distance: 166.3
click at [306, 264] on div "SearchWithCriteria89ca6398-ee69-4b15-8227-21a42842f840 Work Title MORRITA CREIDA" at bounding box center [592, 261] width 754 height 28
click at [945, 360] on button "Search" at bounding box center [928, 369] width 84 height 28
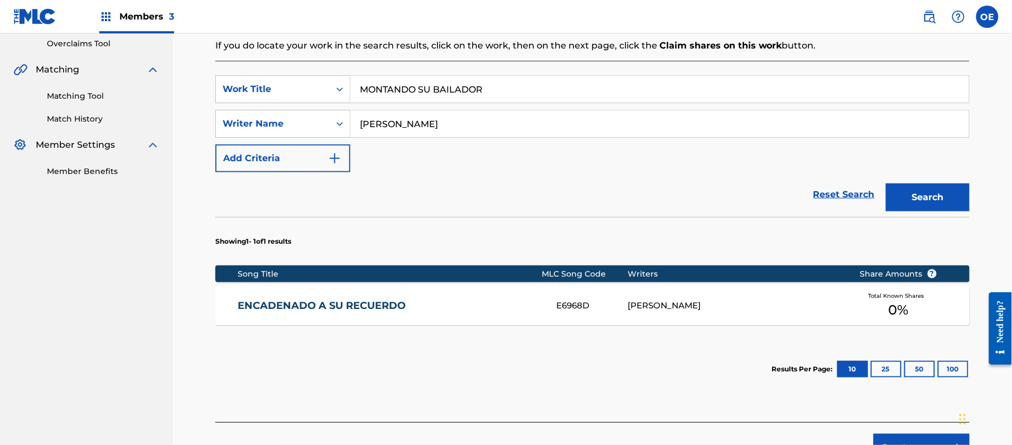
scroll to position [212, 0]
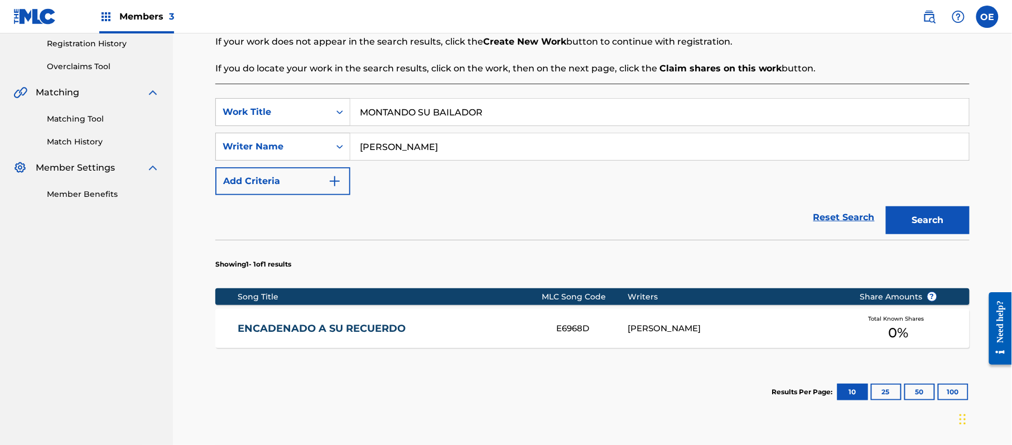
click at [383, 148] on input "[PERSON_NAME]" at bounding box center [659, 146] width 619 height 27
click at [886, 206] on button "Search" at bounding box center [928, 220] width 84 height 28
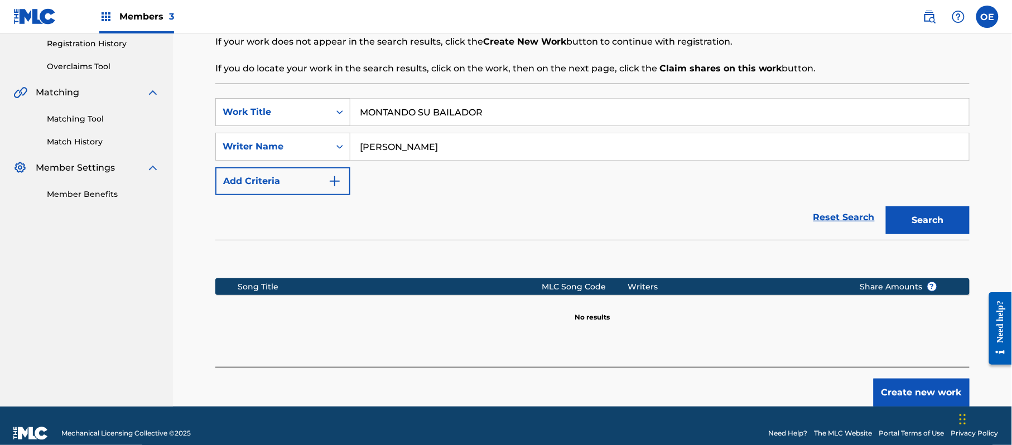
click at [886, 206] on button "Search" at bounding box center [928, 220] width 84 height 28
click at [898, 379] on button "Create new work" at bounding box center [922, 393] width 96 height 28
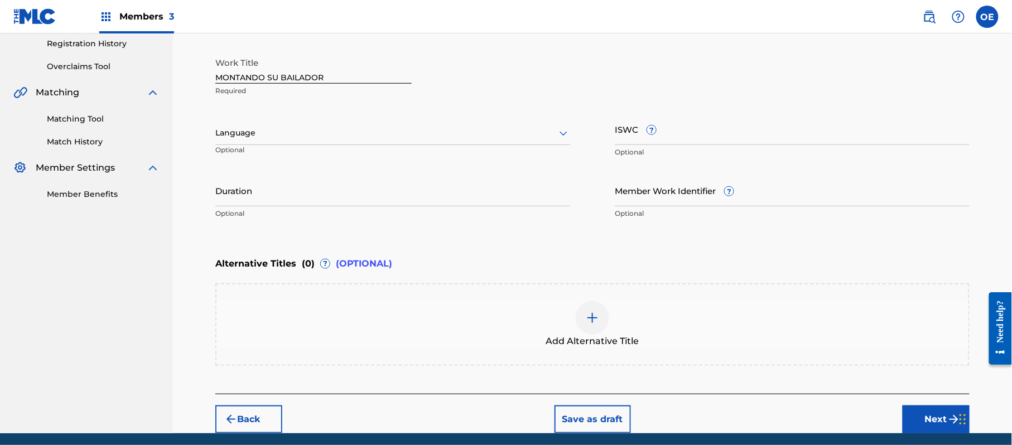
click at [327, 117] on div "Language Optional" at bounding box center [392, 138] width 355 height 50
click at [317, 148] on p "Optional" at bounding box center [269, 154] width 108 height 18
click at [277, 141] on div "Language" at bounding box center [392, 133] width 355 height 23
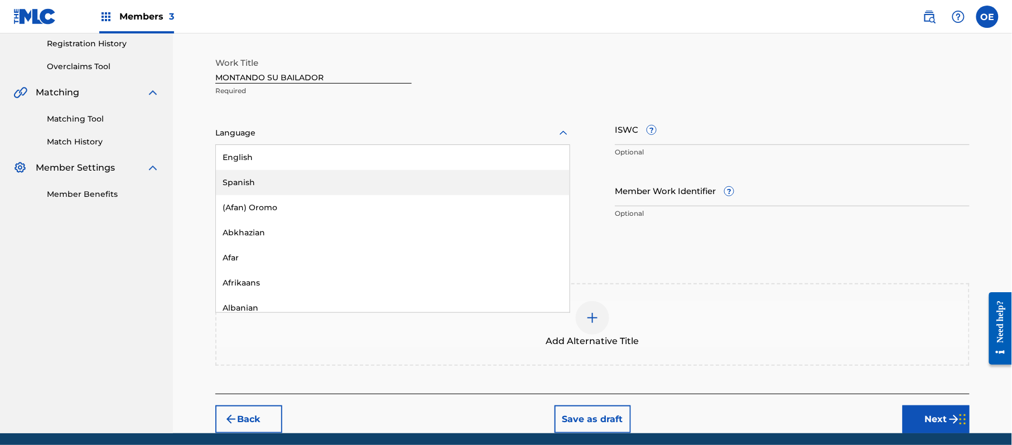
drag, startPoint x: 268, startPoint y: 186, endPoint x: 259, endPoint y: 183, distance: 9.4
click at [268, 186] on div "Spanish" at bounding box center [393, 182] width 354 height 25
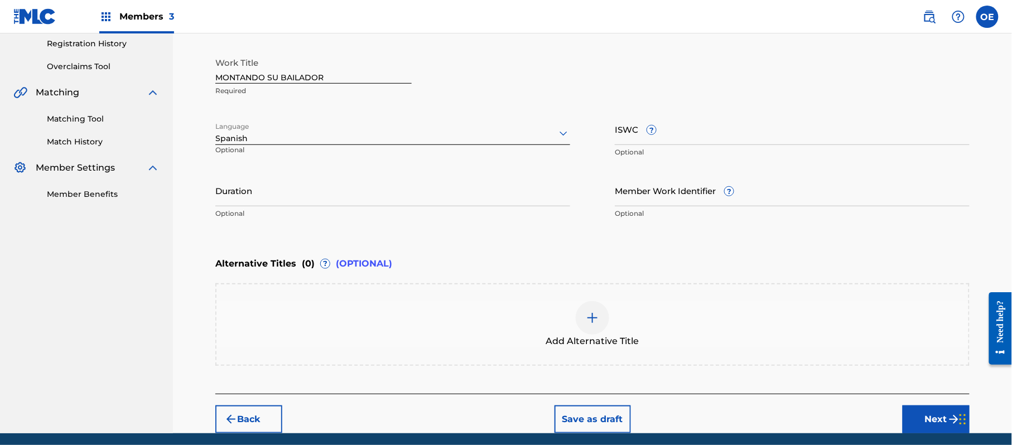
click at [918, 418] on button "Next" at bounding box center [936, 420] width 67 height 28
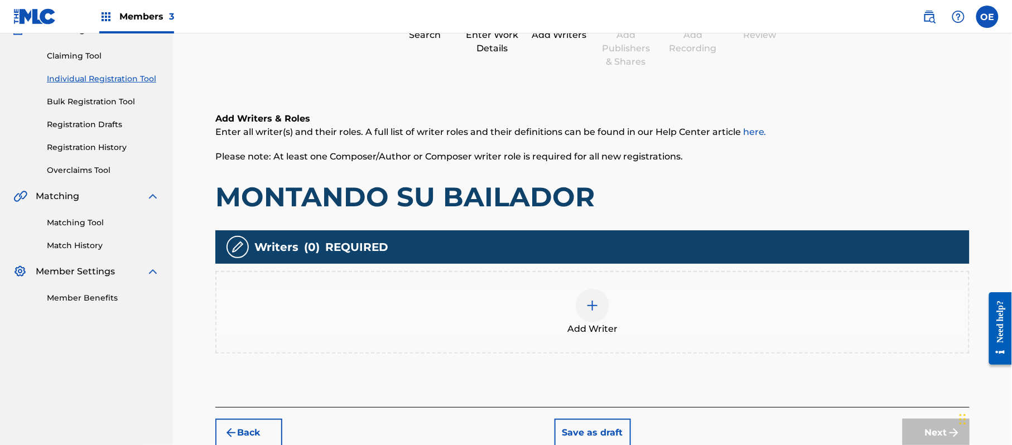
scroll to position [50, 0]
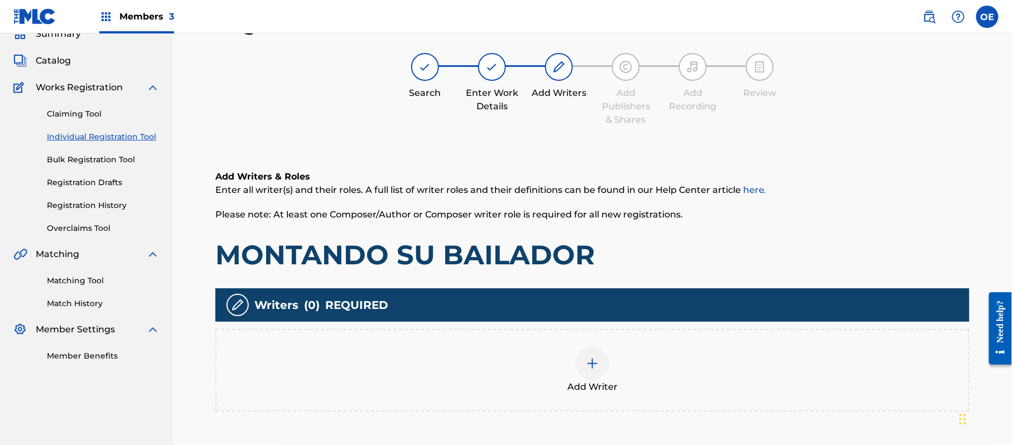
click at [578, 347] on div "Add Writer" at bounding box center [592, 370] width 752 height 47
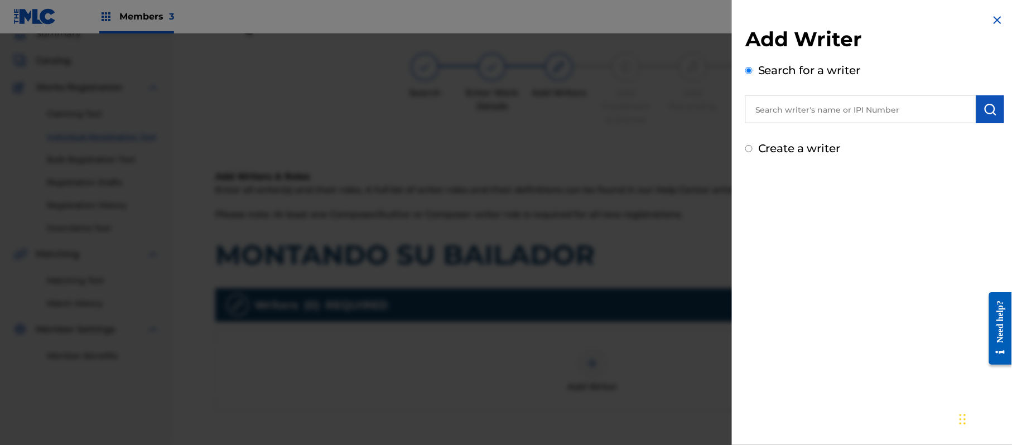
click at [782, 142] on label "Create a writer" at bounding box center [799, 148] width 83 height 13
click at [753, 145] on input "Create a writer" at bounding box center [748, 148] width 7 height 7
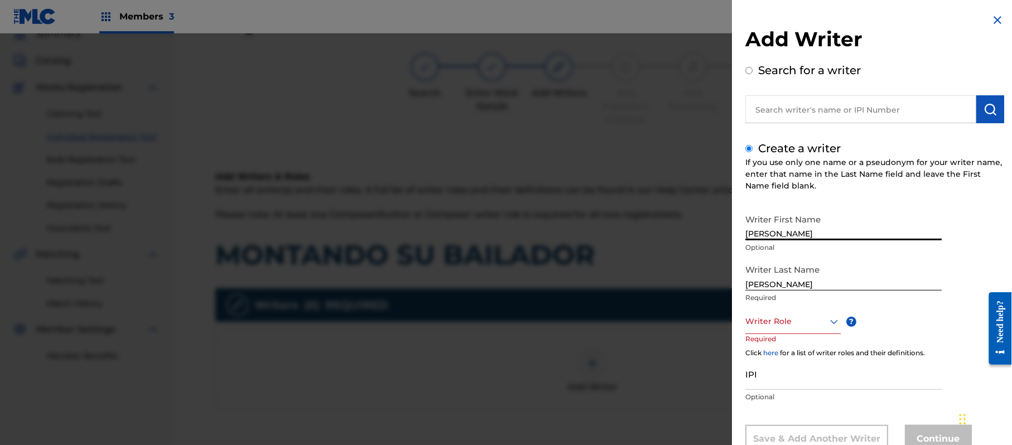
drag, startPoint x: 835, startPoint y: 229, endPoint x: 791, endPoint y: 239, distance: 44.8
click at [791, 239] on input "[PERSON_NAME]" at bounding box center [843, 225] width 196 height 32
drag, startPoint x: 795, startPoint y: 284, endPoint x: 696, endPoint y: 288, distance: 98.3
click at [690, 287] on div "Add Writer Search for a writer Create a writer If you use only one name or a ps…" at bounding box center [506, 239] width 1012 height 412
click at [791, 309] on div "Writer Role" at bounding box center [792, 321] width 95 height 25
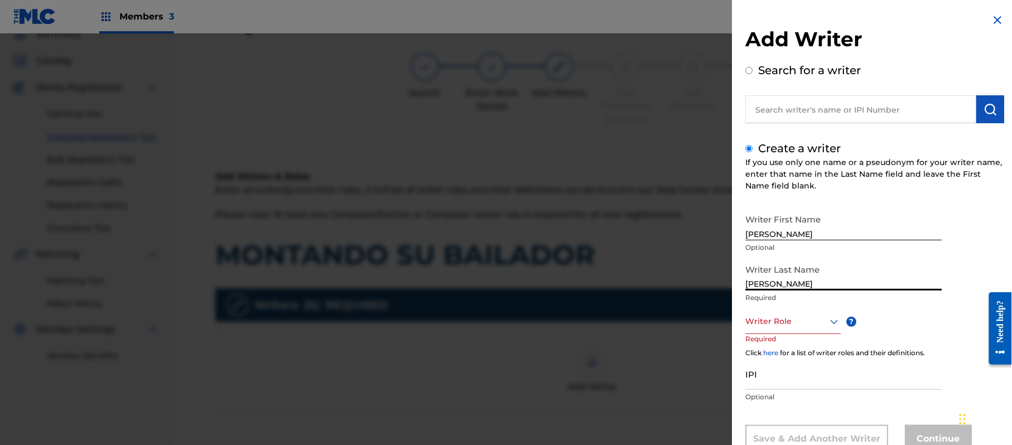
scroll to position [38, 0]
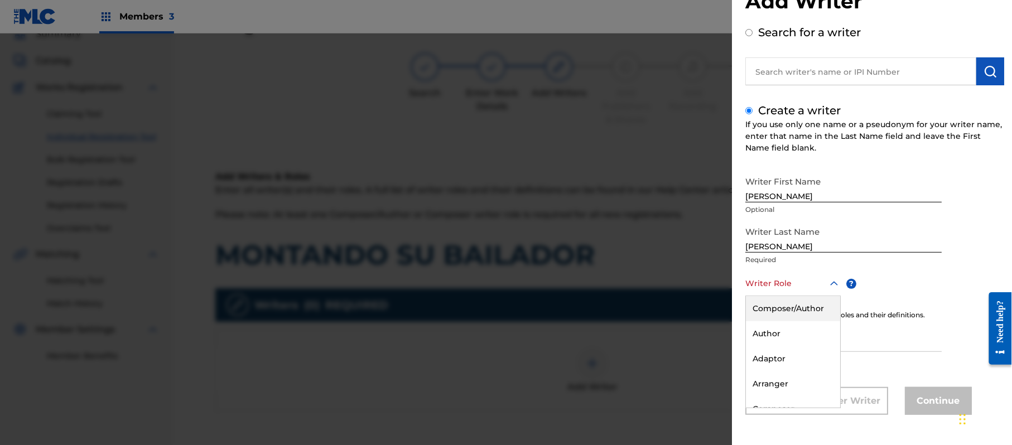
click at [791, 309] on div "Composer/Author" at bounding box center [793, 308] width 94 height 25
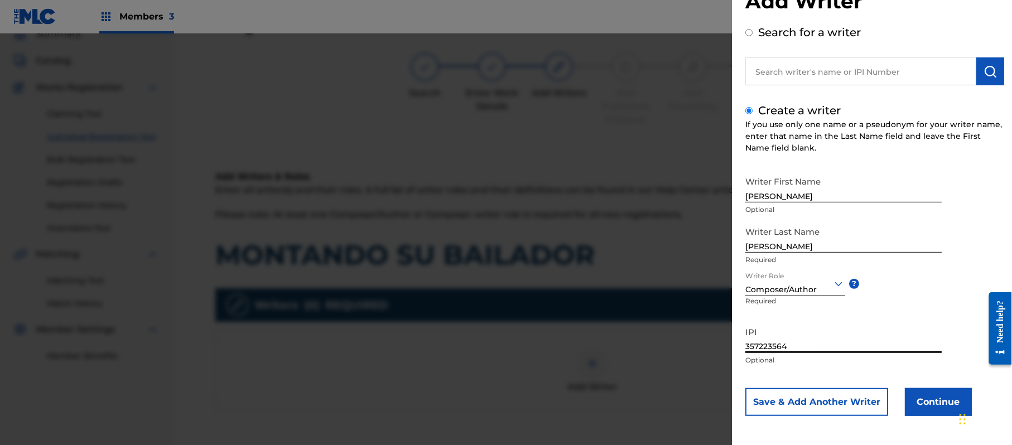
click at [921, 403] on button "Continue" at bounding box center [938, 402] width 67 height 28
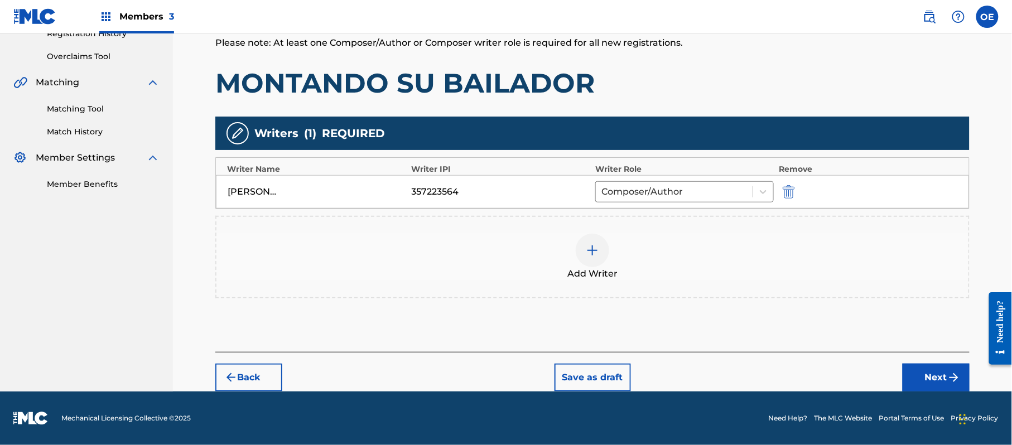
click at [944, 370] on button "Next" at bounding box center [936, 378] width 67 height 28
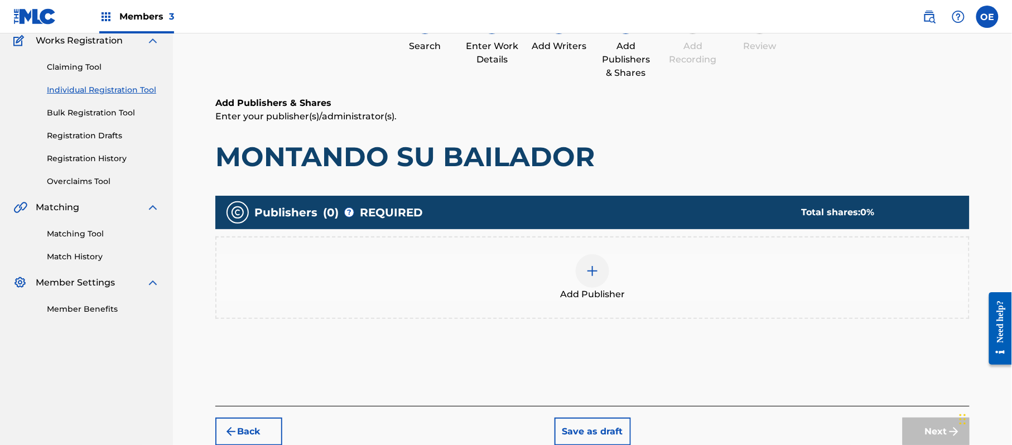
scroll to position [50, 0]
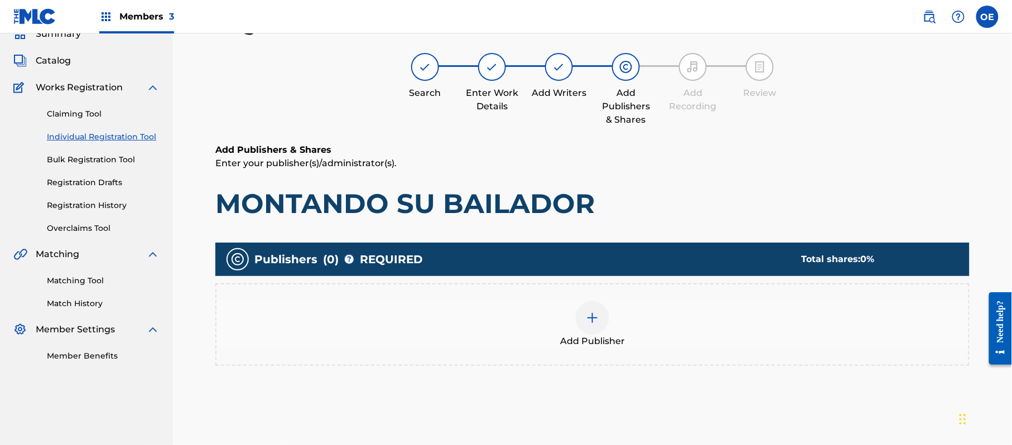
click at [548, 311] on div "Add Publisher" at bounding box center [592, 324] width 752 height 47
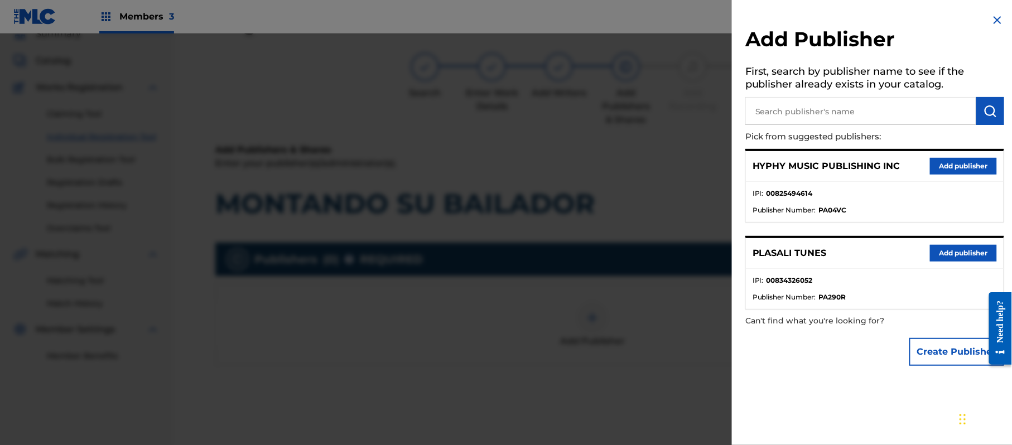
click at [949, 166] on button "Add publisher" at bounding box center [963, 166] width 67 height 17
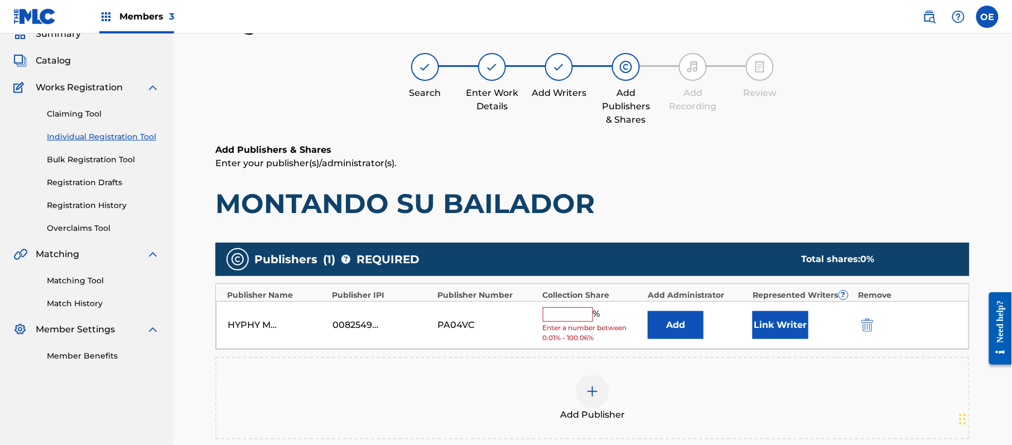
click at [570, 317] on input "text" at bounding box center [568, 314] width 50 height 15
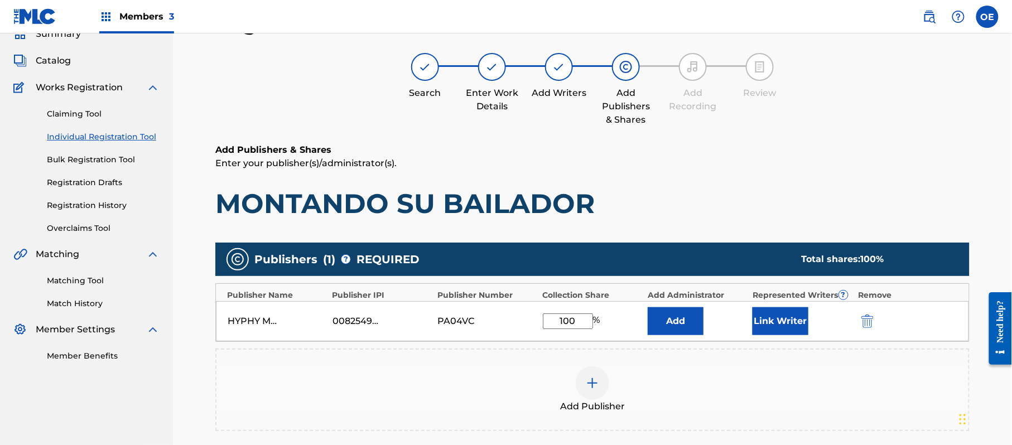
click at [770, 326] on button "Link Writer" at bounding box center [781, 321] width 56 height 28
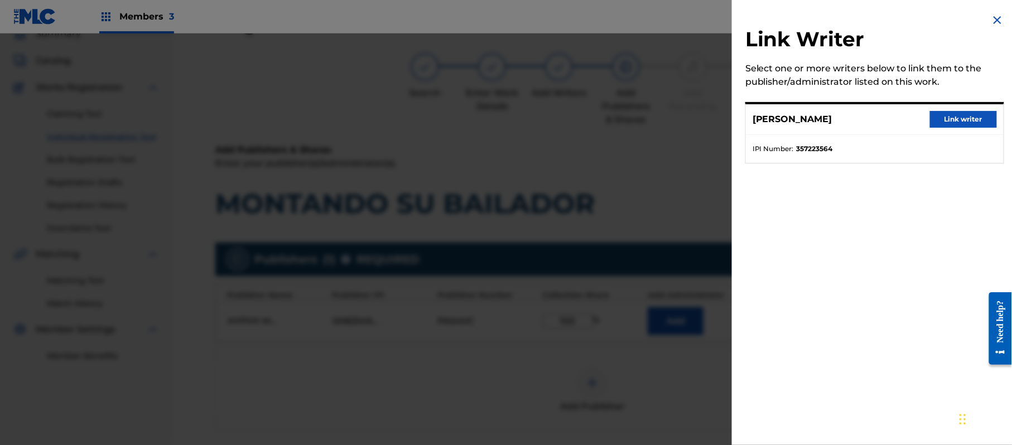
click at [969, 124] on button "Link writer" at bounding box center [963, 119] width 67 height 17
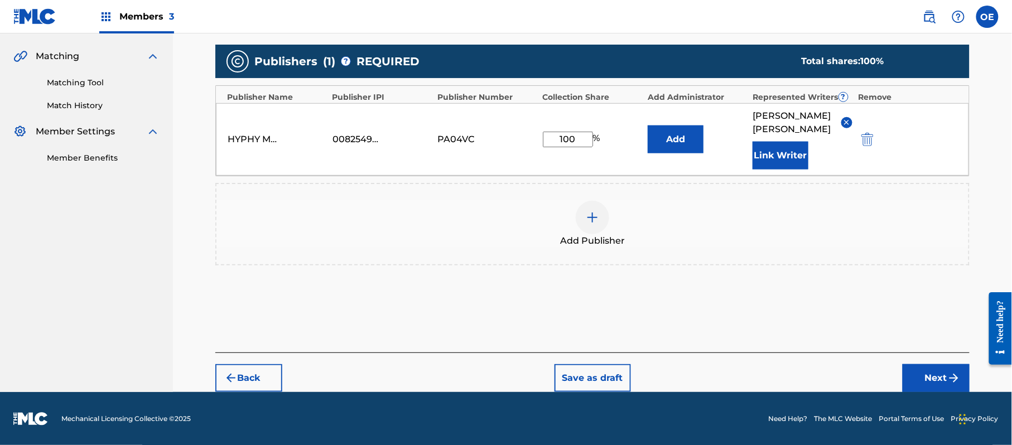
click at [931, 377] on button "Next" at bounding box center [936, 378] width 67 height 28
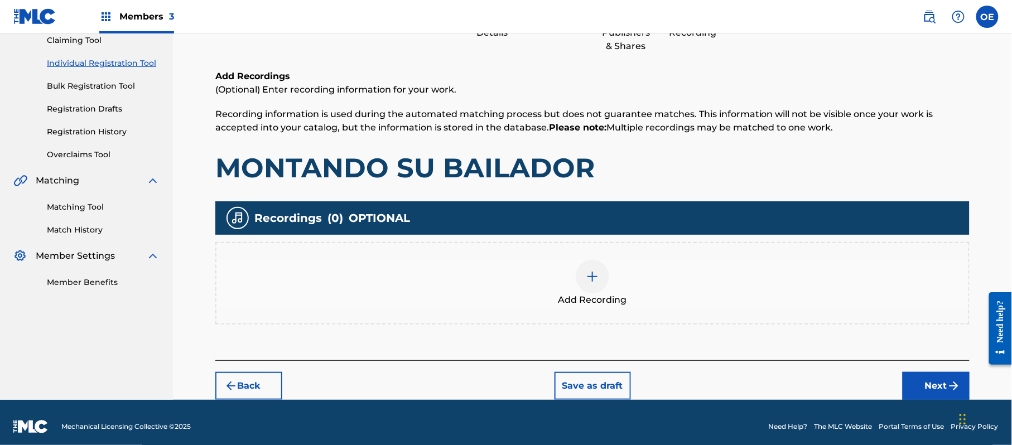
scroll to position [131, 0]
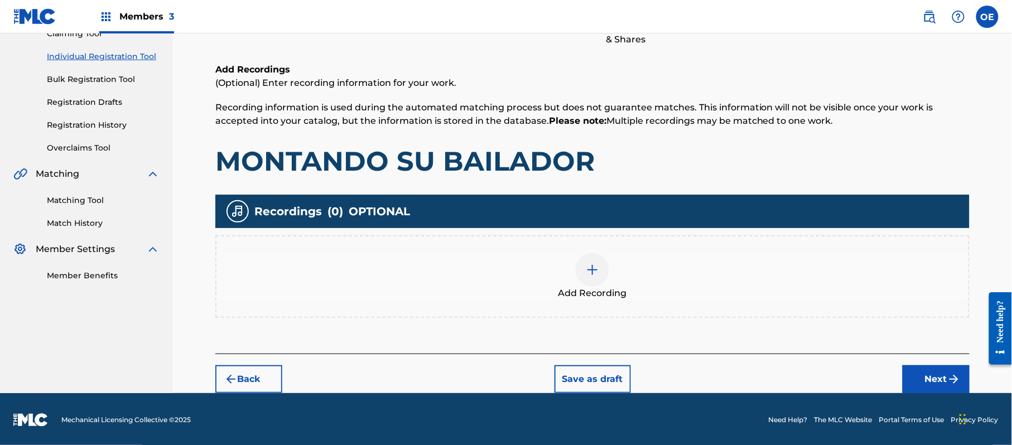
click at [610, 295] on span "Add Recording" at bounding box center [593, 293] width 69 height 13
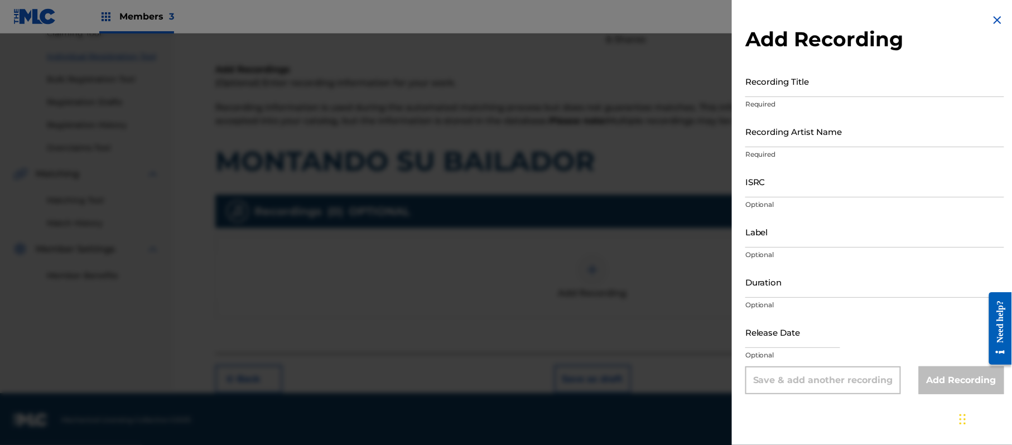
click at [991, 25] on img at bounding box center [997, 19] width 13 height 13
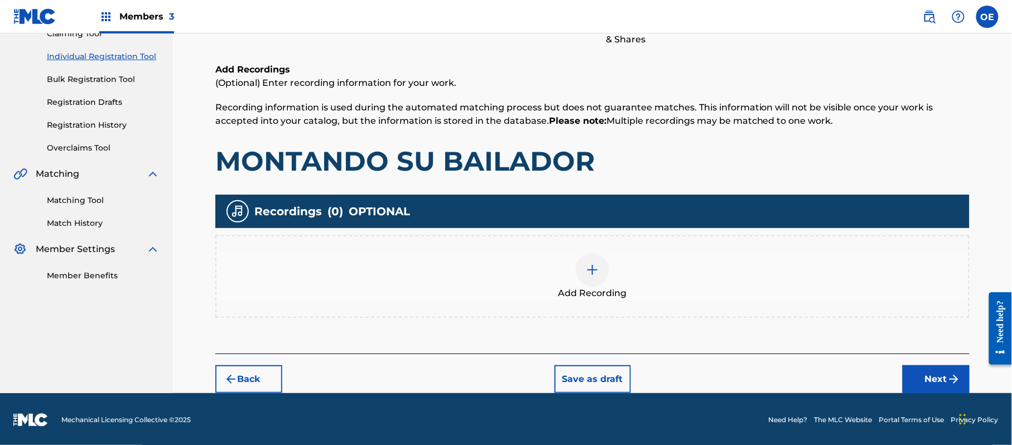
click at [920, 386] on button "Next" at bounding box center [936, 379] width 67 height 28
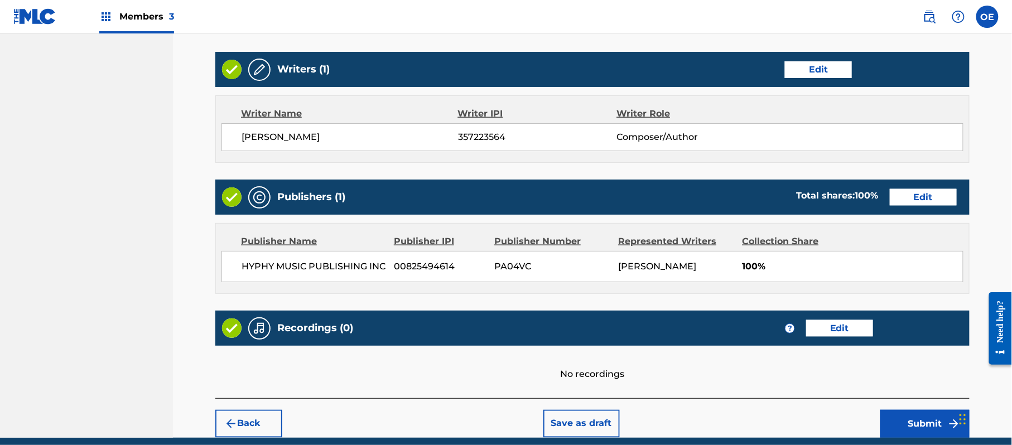
scroll to position [463, 0]
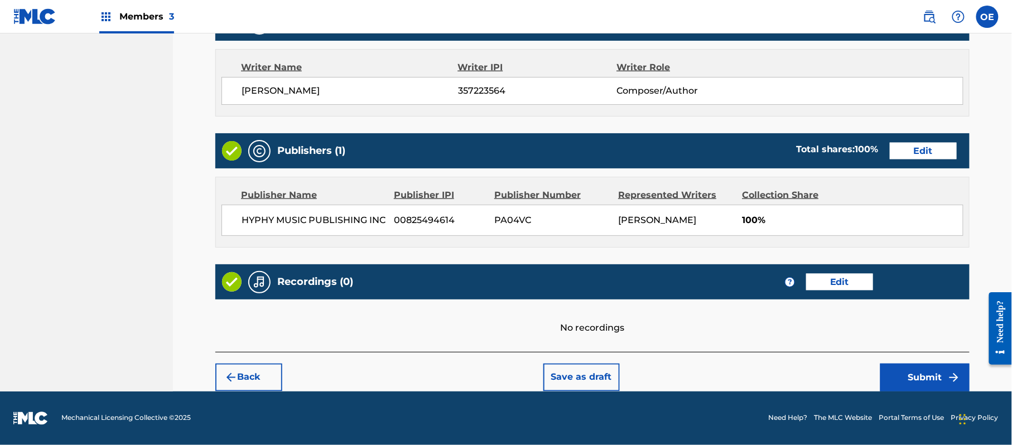
click at [920, 373] on button "Submit" at bounding box center [924, 378] width 89 height 28
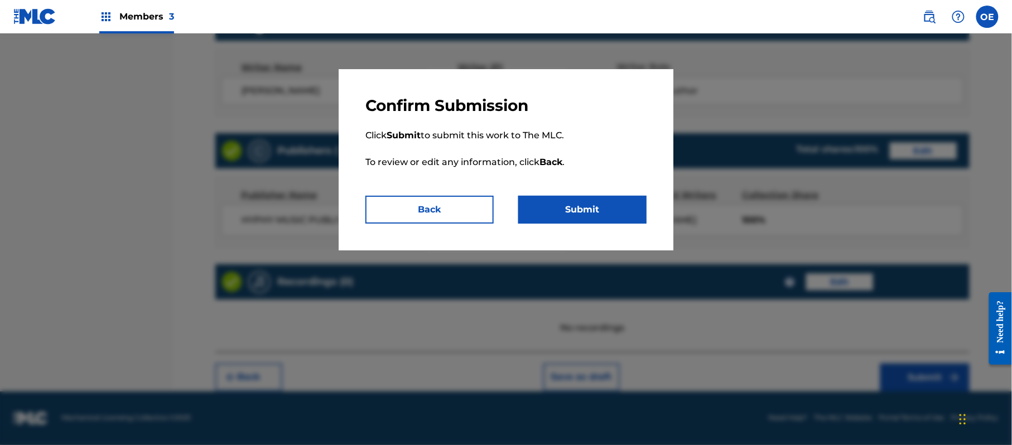
click at [618, 201] on button "Submit" at bounding box center [582, 210] width 128 height 28
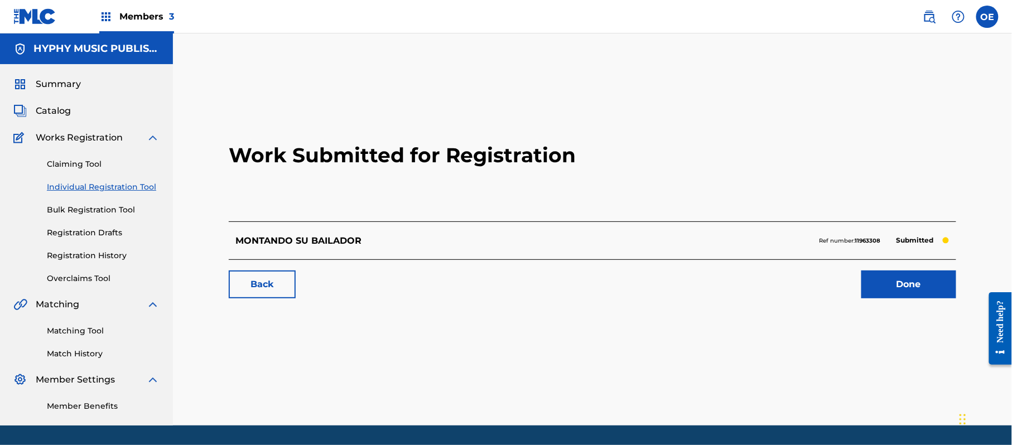
scroll to position [33, 0]
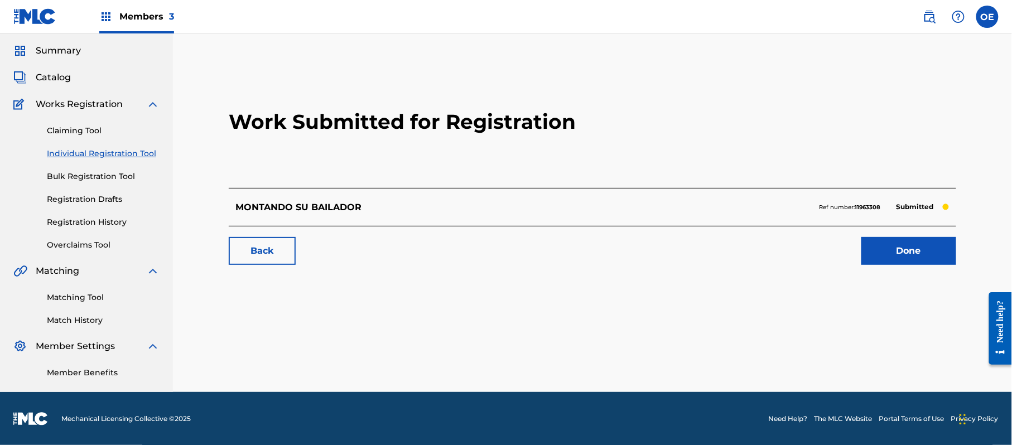
click at [906, 262] on link "Done" at bounding box center [909, 251] width 95 height 28
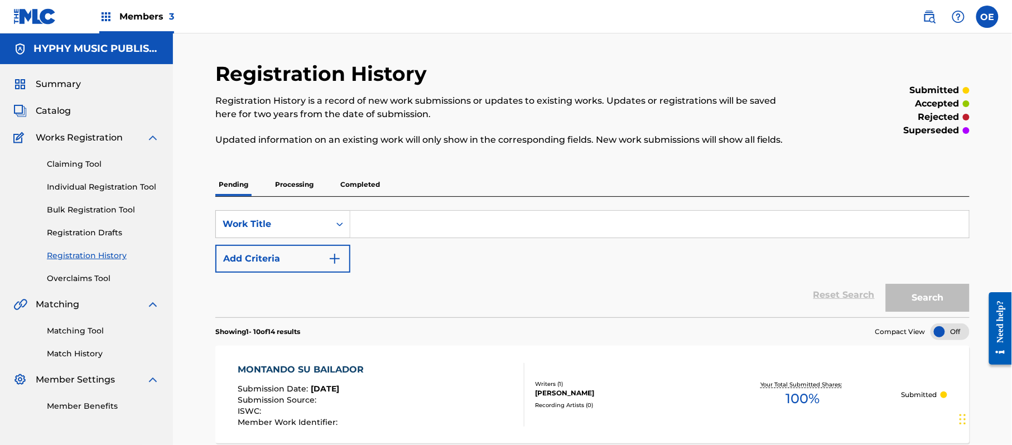
drag, startPoint x: 116, startPoint y: 188, endPoint x: 181, endPoint y: 204, distance: 67.3
click at [116, 188] on link "Individual Registration Tool" at bounding box center [103, 187] width 113 height 12
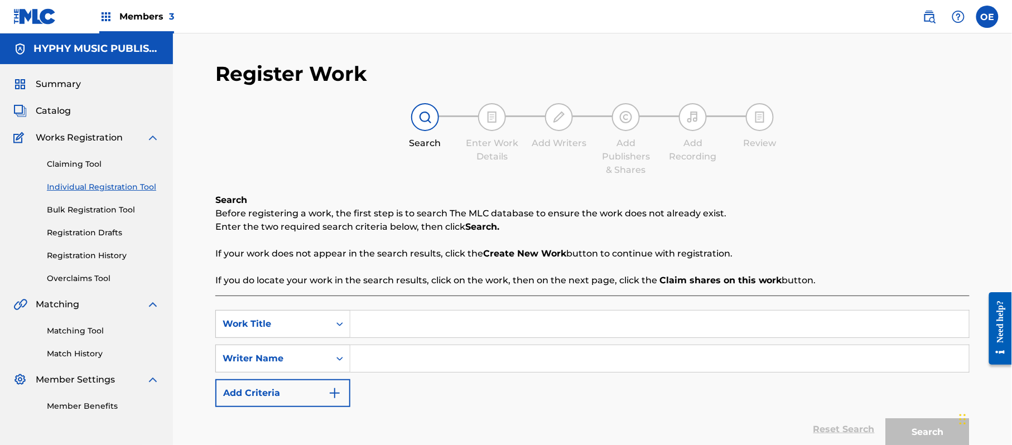
drag, startPoint x: 396, startPoint y: 311, endPoint x: 394, endPoint y: 321, distance: 10.2
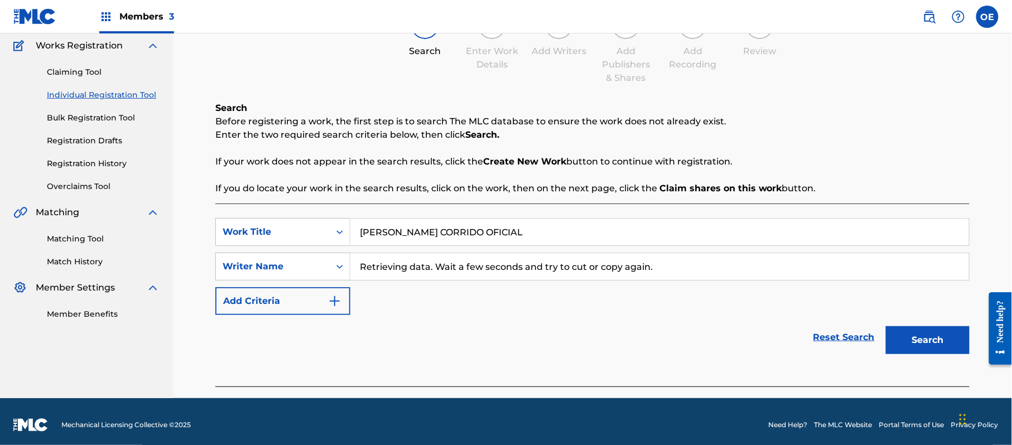
scroll to position [99, 0]
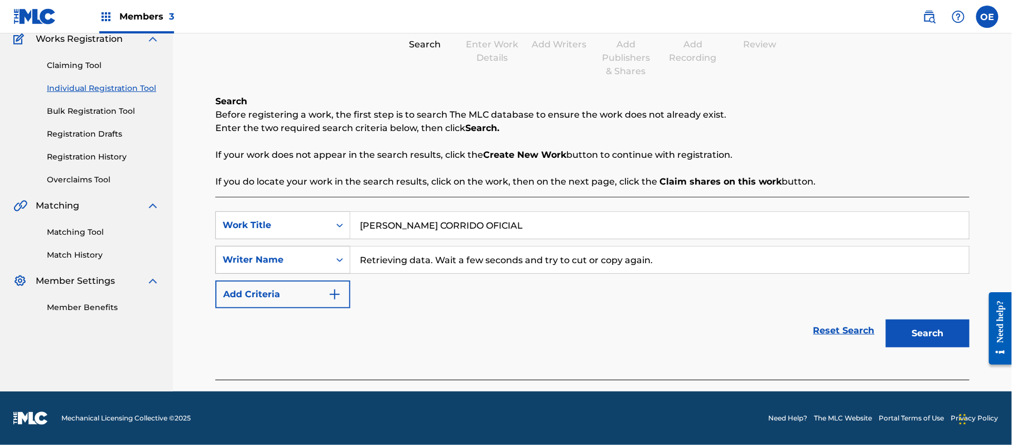
drag, startPoint x: 677, startPoint y: 266, endPoint x: 271, endPoint y: 266, distance: 406.2
click at [273, 266] on div "SearchWithCriteria9d6308a0-9769-4170-a7e5-88ce3029da74 Writer Name Retrieving d…" at bounding box center [592, 260] width 754 height 28
click at [918, 324] on button "Search" at bounding box center [928, 334] width 84 height 28
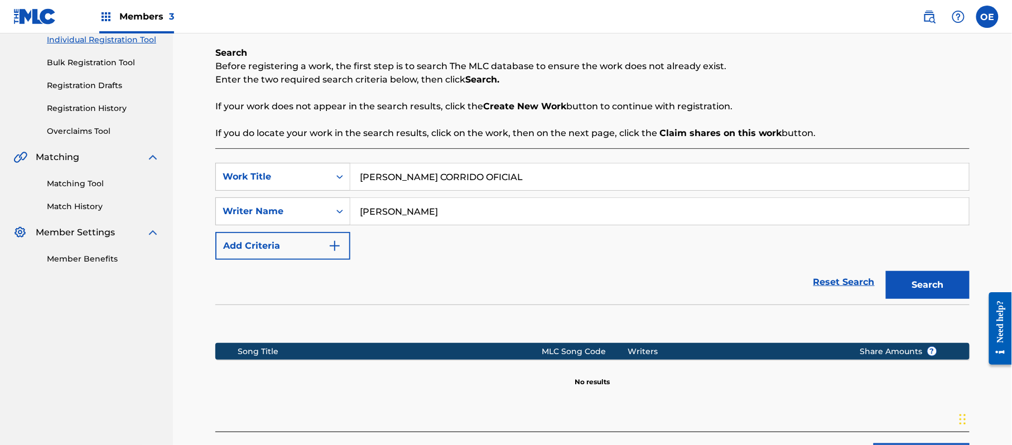
scroll to position [173, 0]
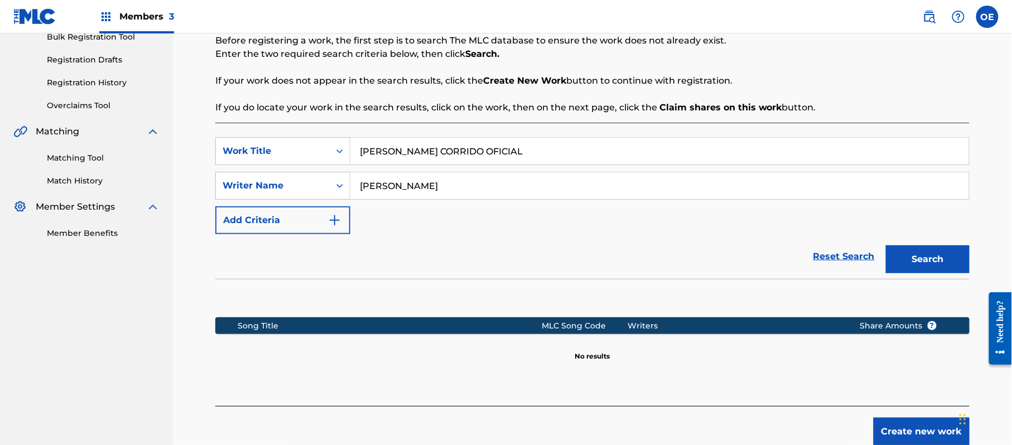
drag, startPoint x: 410, startPoint y: 189, endPoint x: 391, endPoint y: 189, distance: 18.4
click at [391, 189] on input "[PERSON_NAME]" at bounding box center [659, 185] width 619 height 27
click at [886, 246] on button "Search" at bounding box center [928, 260] width 84 height 28
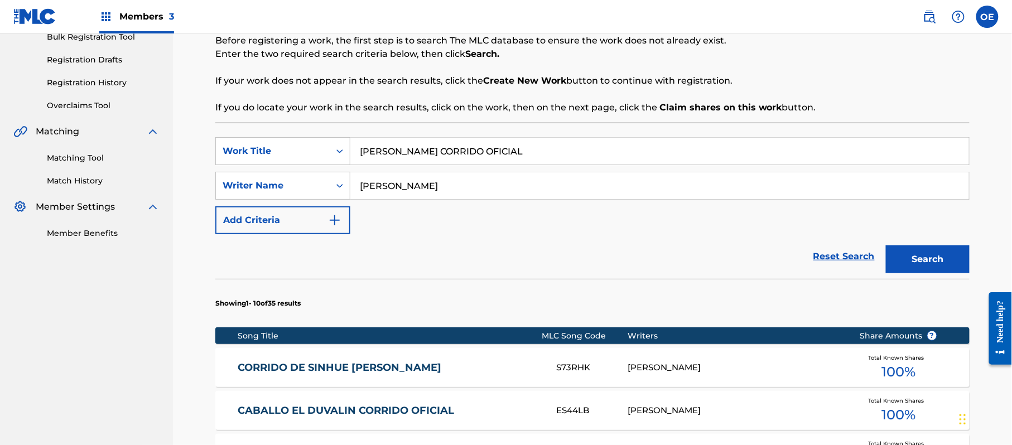
scroll to position [248, 0]
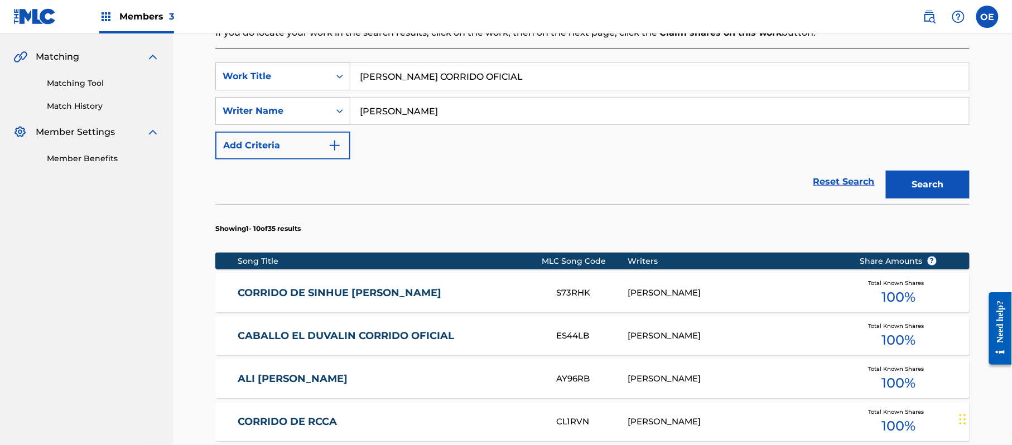
click at [389, 114] on input "[PERSON_NAME]" at bounding box center [659, 111] width 619 height 27
click at [393, 113] on input "[PERSON_NAME]" at bounding box center [659, 111] width 619 height 27
drag, startPoint x: 563, startPoint y: 79, endPoint x: 220, endPoint y: 85, distance: 343.2
click at [220, 85] on div "SearchWithCriteria89ca6398-ee69-4b15-8227-21a42842f840 Work Title [PERSON_NAME]…" at bounding box center [592, 76] width 754 height 28
drag, startPoint x: 925, startPoint y: 184, endPoint x: 546, endPoint y: 170, distance: 379.1
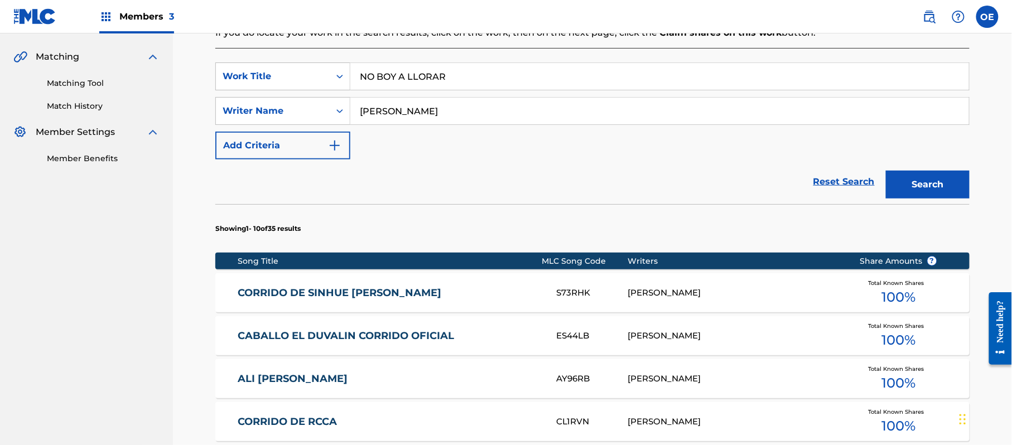
click at [925, 184] on button "Search" at bounding box center [928, 185] width 84 height 28
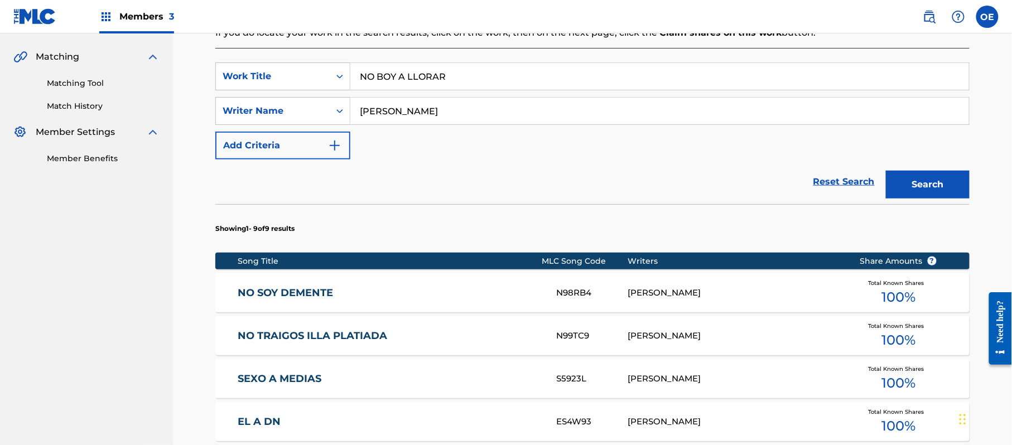
click at [393, 117] on input "[PERSON_NAME]" at bounding box center [659, 111] width 619 height 27
click at [396, 117] on input "[PERSON_NAME]" at bounding box center [659, 111] width 619 height 27
click at [886, 171] on button "Search" at bounding box center [928, 185] width 84 height 28
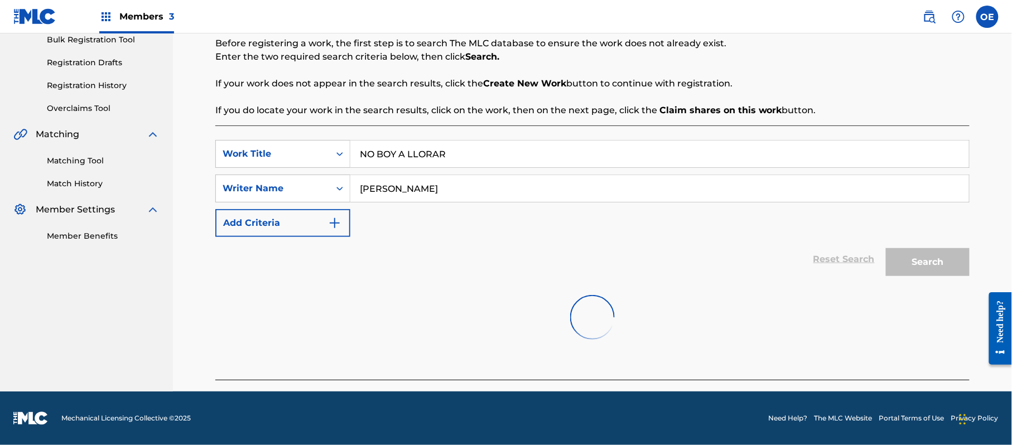
scroll to position [228, 0]
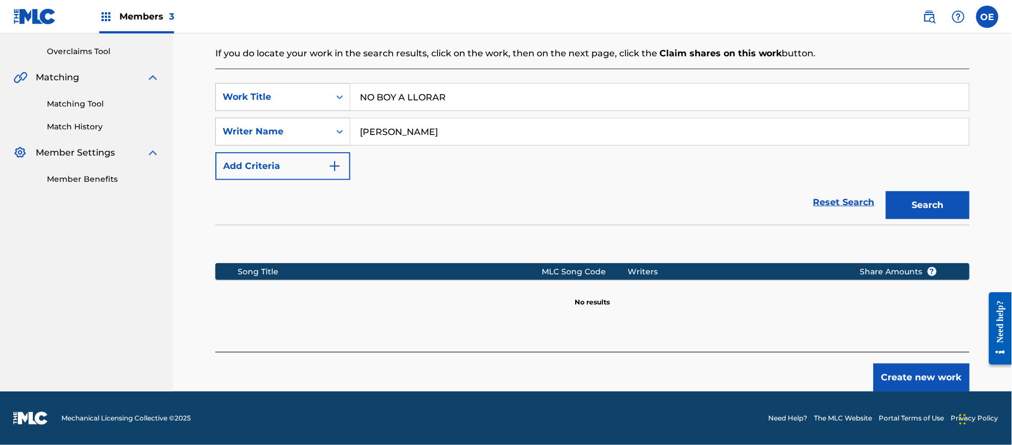
click at [886, 191] on button "Search" at bounding box center [928, 205] width 84 height 28
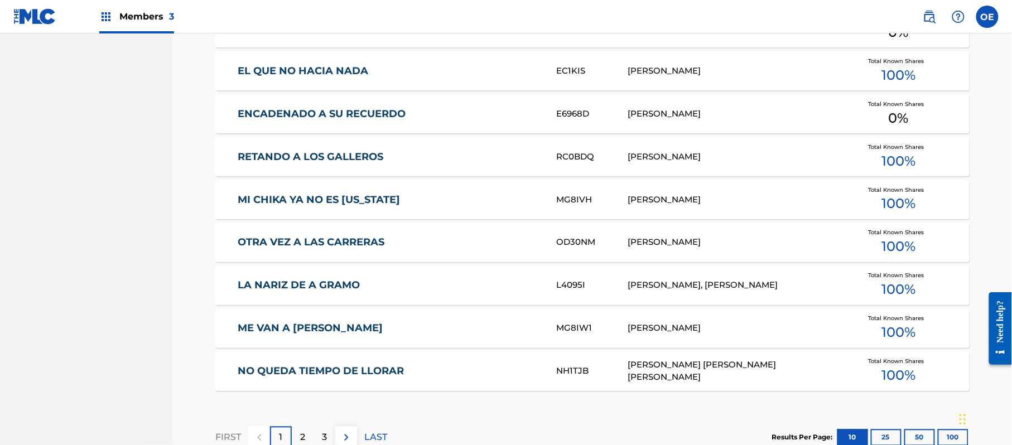
scroll to position [697, 0]
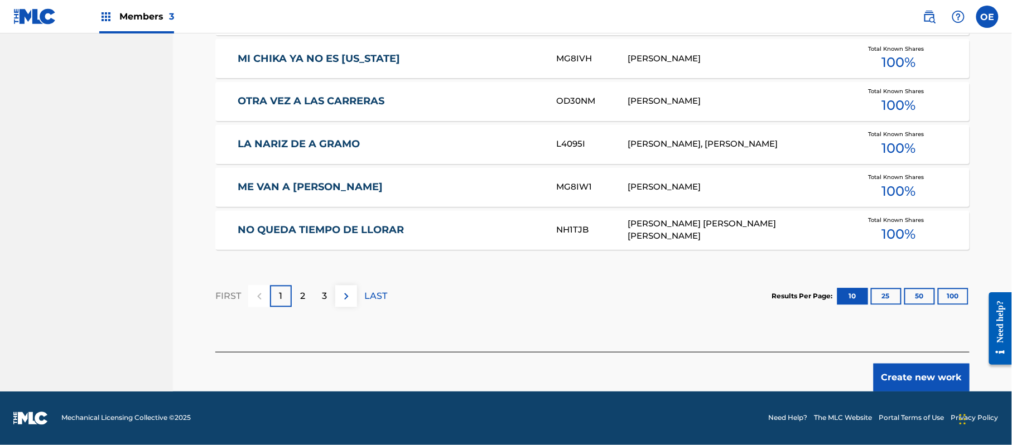
click at [922, 364] on button "Create new work" at bounding box center [922, 378] width 96 height 28
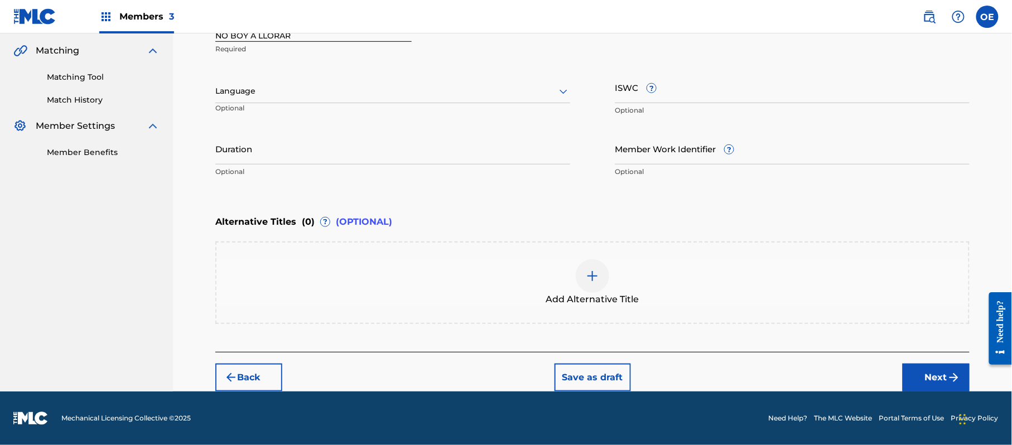
scroll to position [253, 0]
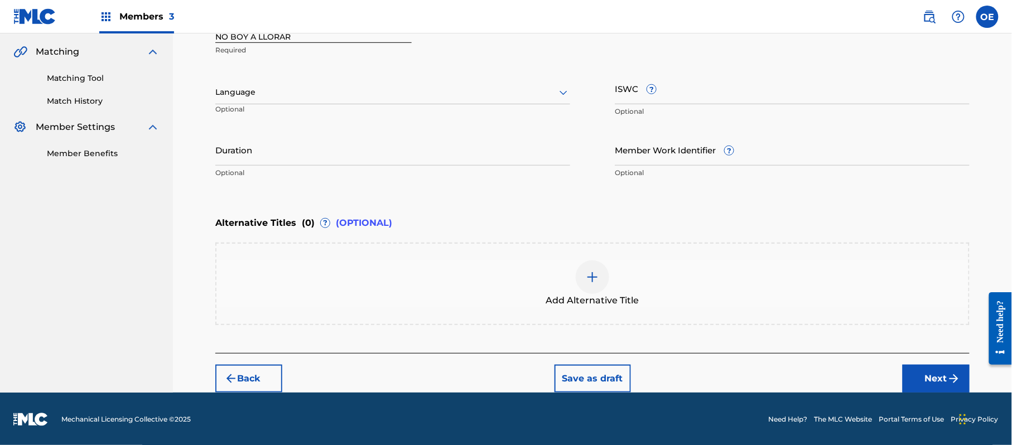
click at [233, 83] on div "Language" at bounding box center [392, 92] width 355 height 23
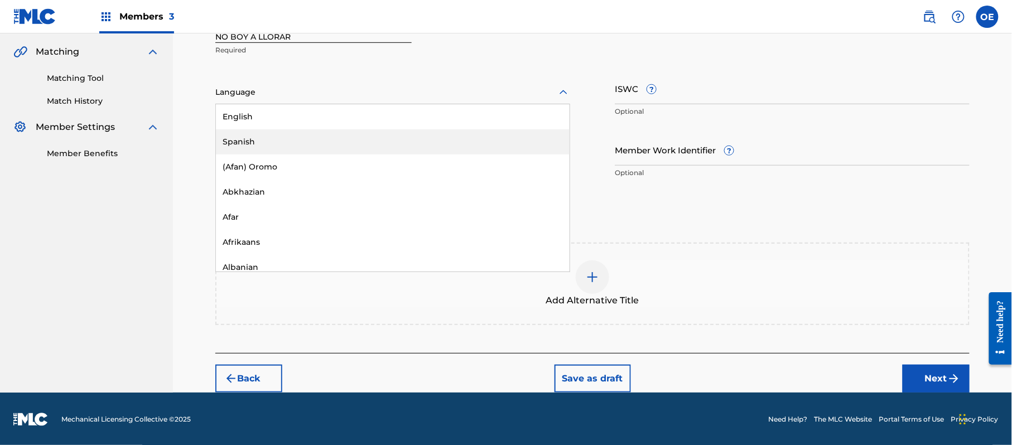
click at [257, 135] on div "Spanish" at bounding box center [393, 141] width 354 height 25
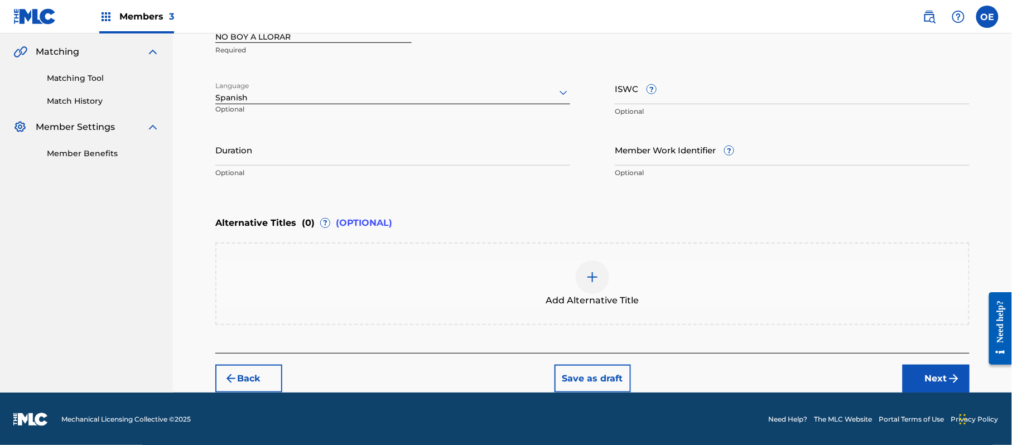
scroll to position [179, 0]
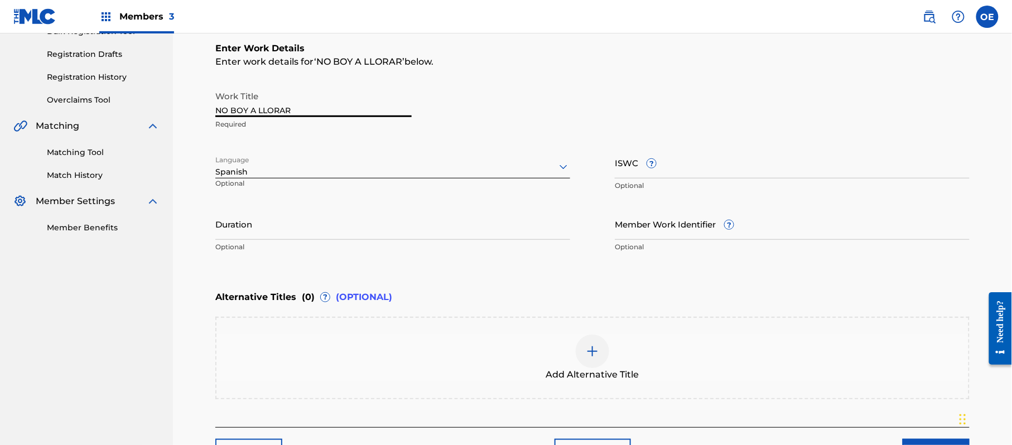
click at [233, 109] on input "NO BOY A LLORAR" at bounding box center [313, 101] width 196 height 32
click at [338, 217] on input "Duration" at bounding box center [392, 224] width 355 height 32
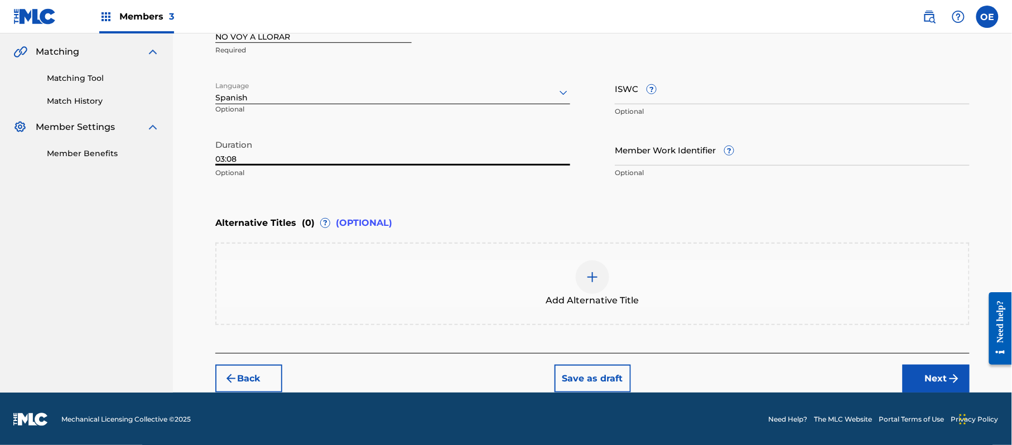
click at [927, 375] on button "Next" at bounding box center [936, 379] width 67 height 28
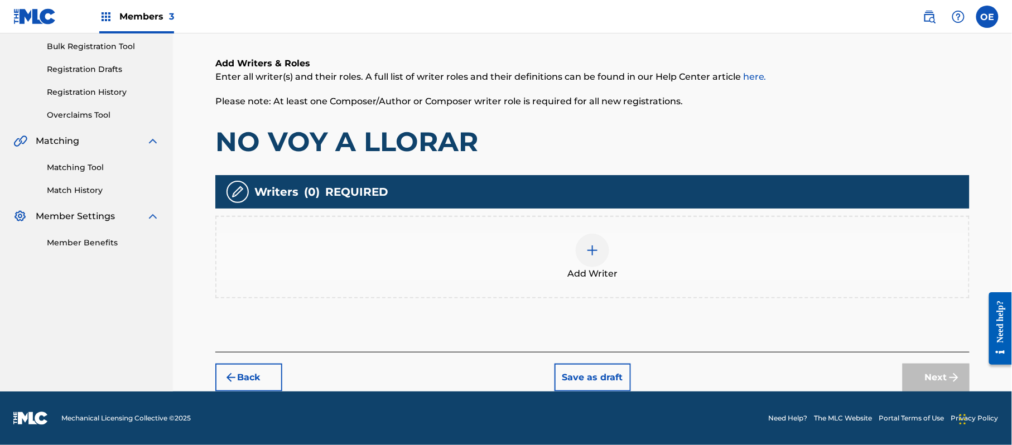
scroll to position [50, 0]
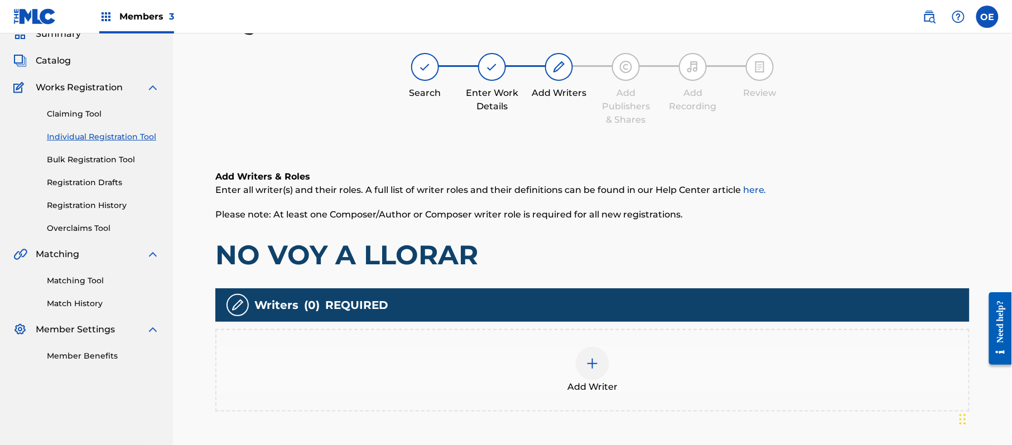
click at [585, 373] on div at bounding box center [592, 363] width 33 height 33
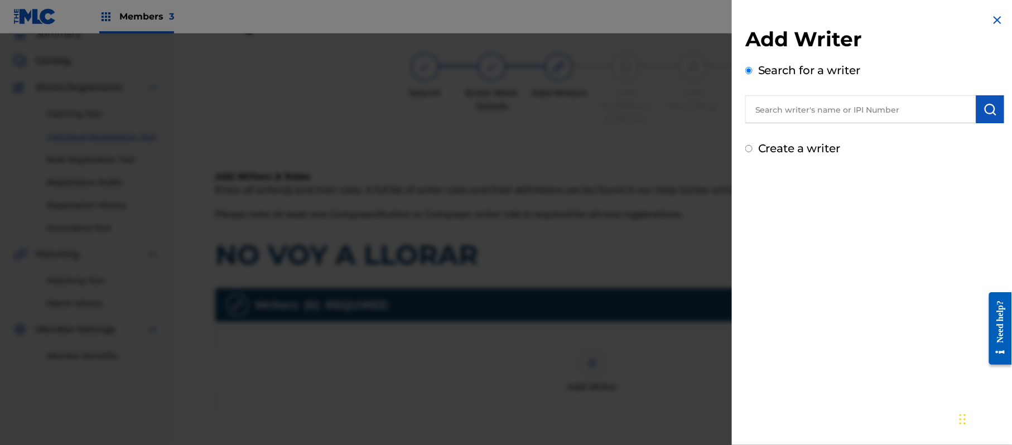
click at [812, 142] on label "Create a writer" at bounding box center [799, 148] width 83 height 13
click at [753, 145] on input "Create a writer" at bounding box center [748, 148] width 7 height 7
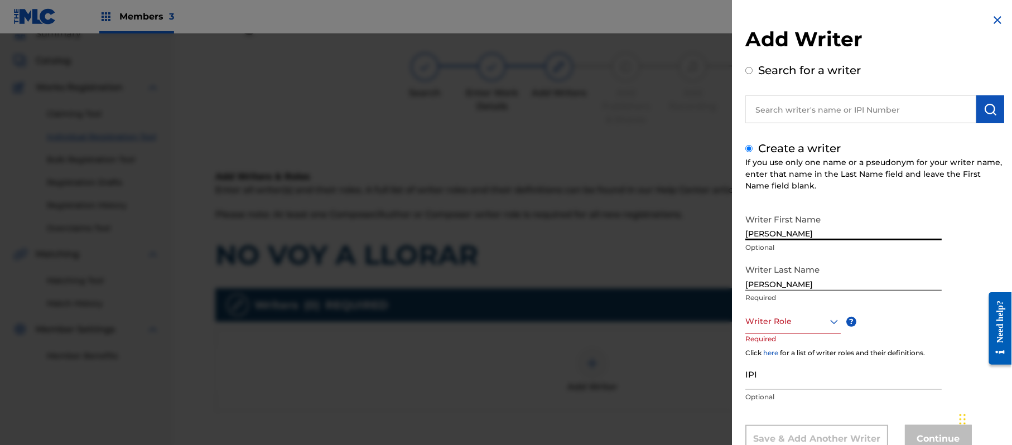
drag, startPoint x: 836, startPoint y: 230, endPoint x: 791, endPoint y: 240, distance: 45.6
click at [791, 240] on input "[PERSON_NAME]" at bounding box center [843, 225] width 196 height 32
drag, startPoint x: 793, startPoint y: 286, endPoint x: 670, endPoint y: 286, distance: 123.9
click at [681, 288] on div "Add Writer Search for a writer Create a writer If you use only one name or a ps…" at bounding box center [506, 239] width 1012 height 412
click at [785, 326] on div "Writer Role" at bounding box center [792, 321] width 95 height 25
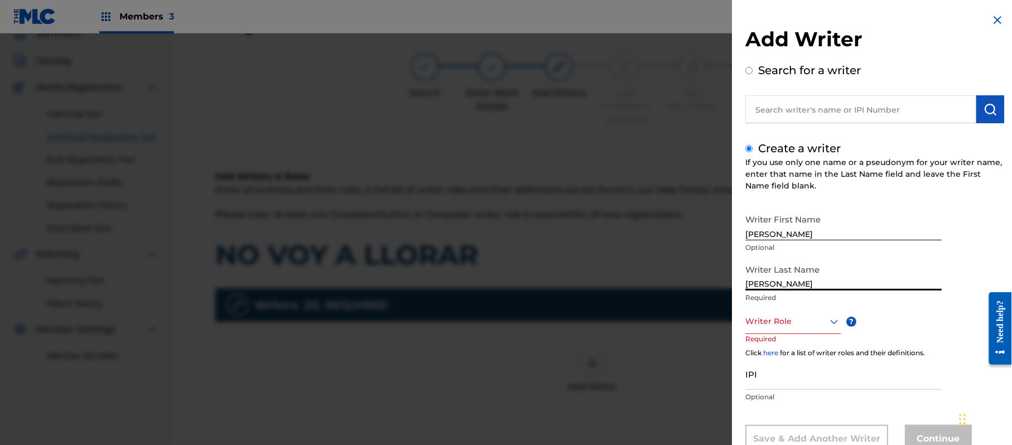
scroll to position [38, 0]
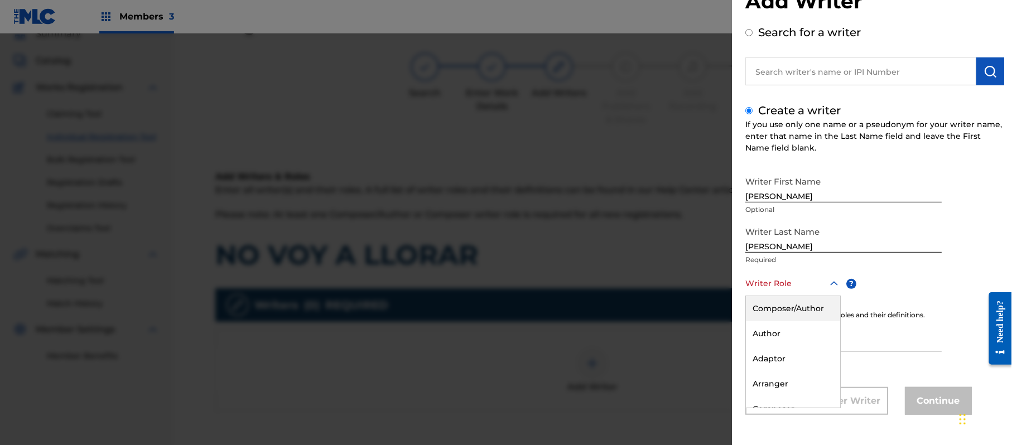
click at [785, 318] on div "Composer/Author" at bounding box center [793, 308] width 94 height 25
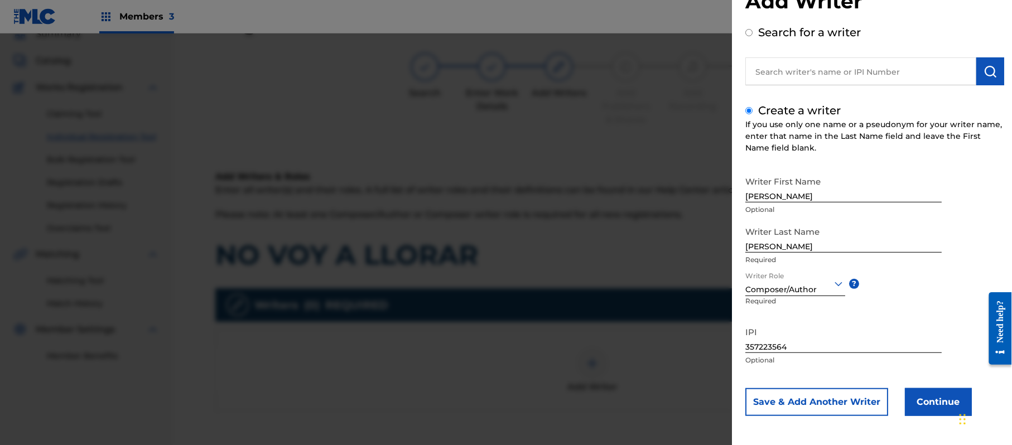
click at [928, 391] on button "Continue" at bounding box center [938, 402] width 67 height 28
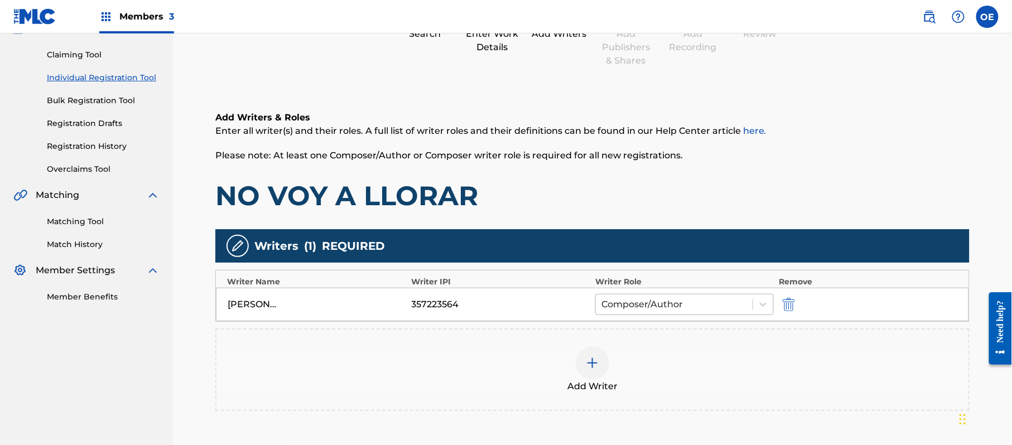
scroll to position [199, 0]
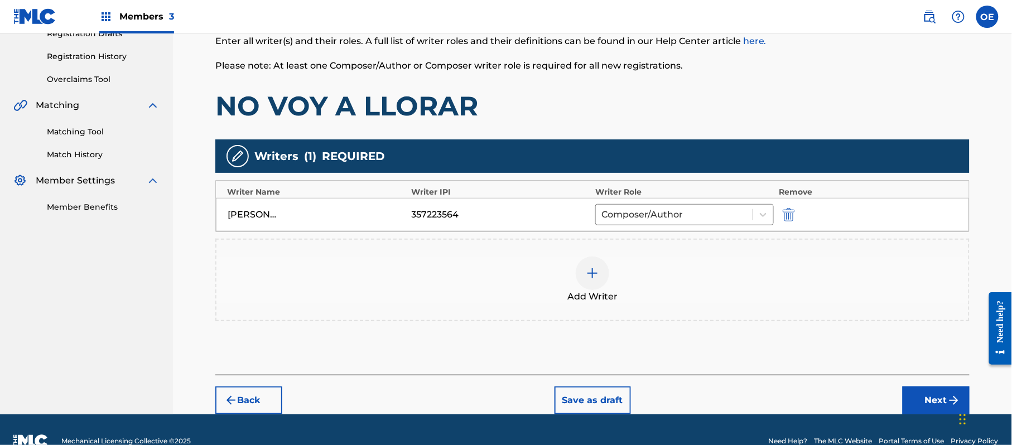
click at [909, 393] on button "Next" at bounding box center [936, 401] width 67 height 28
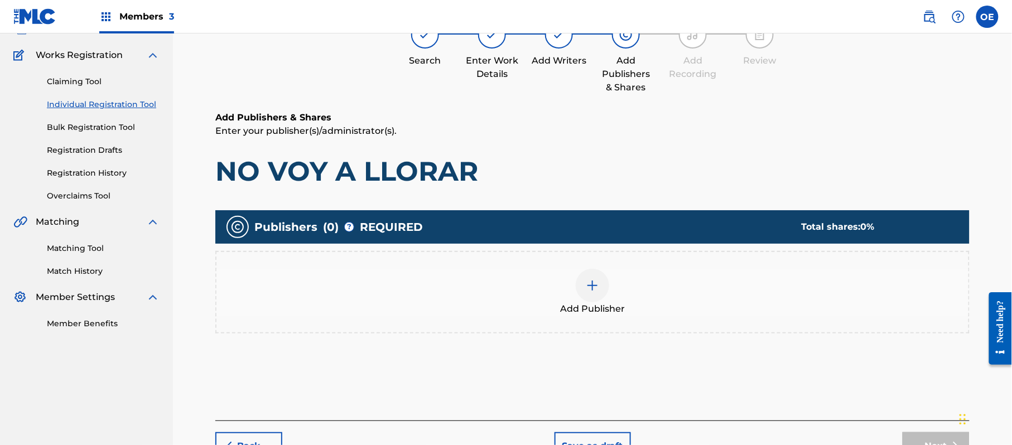
scroll to position [50, 0]
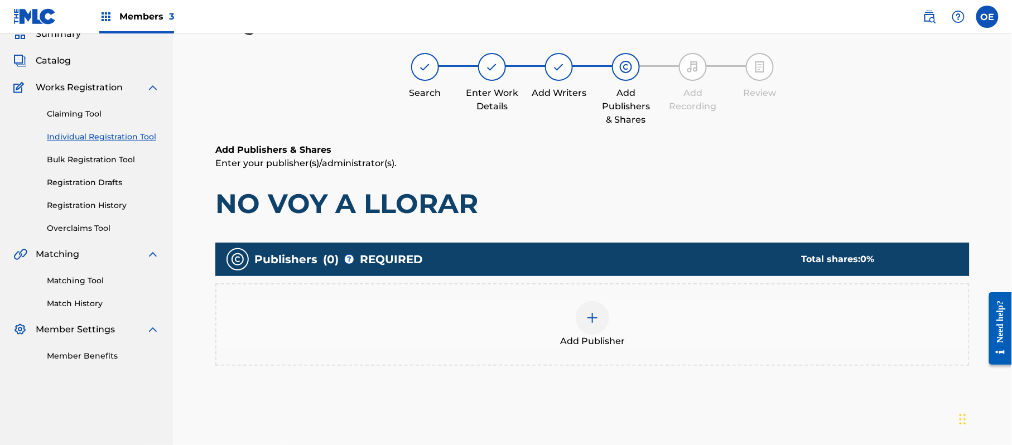
click at [625, 368] on div "Publishers ( 0 ) ? REQUIRED Total shares: 0 % Add Publisher" at bounding box center [592, 310] width 754 height 134
click at [630, 346] on div "Add Publisher" at bounding box center [592, 324] width 752 height 47
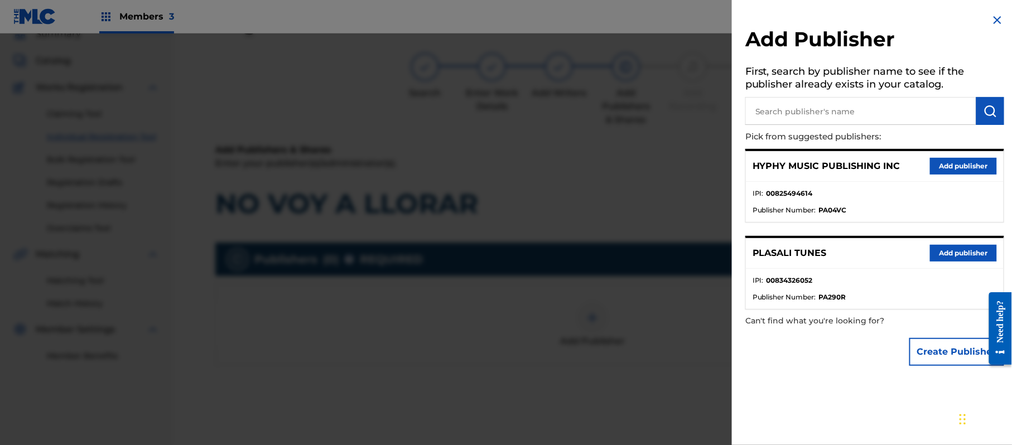
click at [955, 164] on button "Add publisher" at bounding box center [963, 166] width 67 height 17
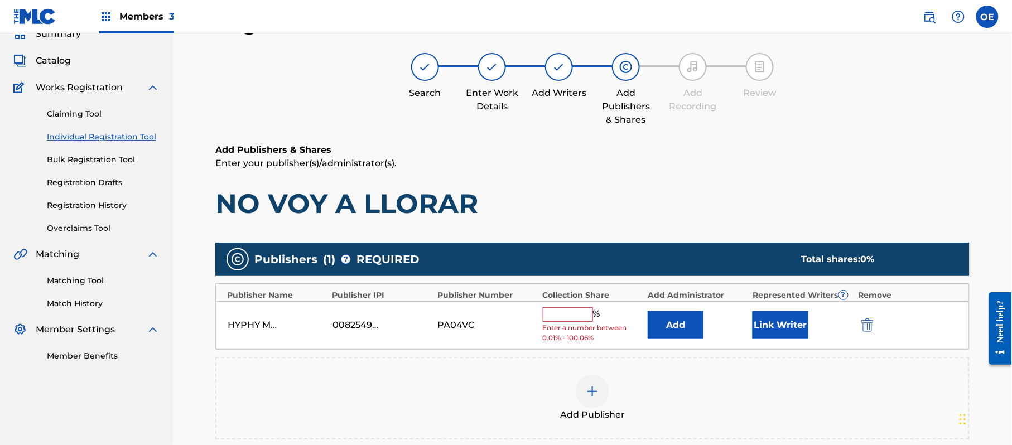
click at [588, 311] on input "text" at bounding box center [568, 314] width 50 height 15
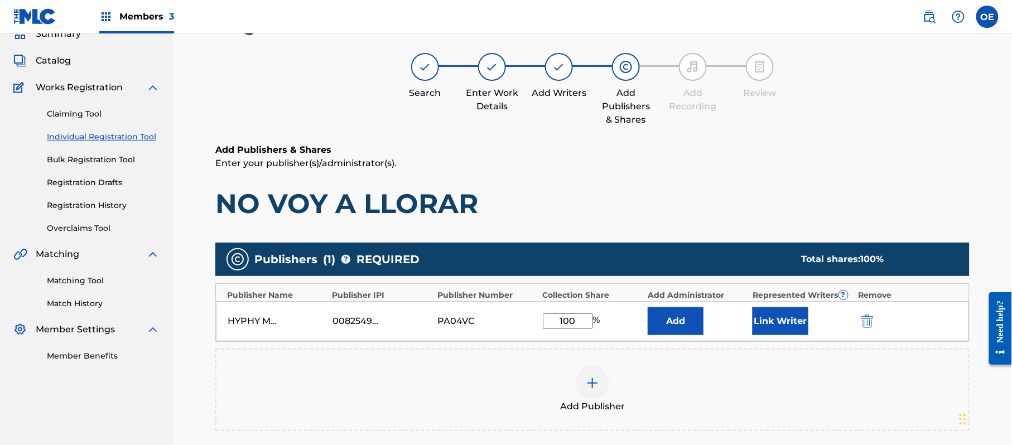
drag, startPoint x: 750, startPoint y: 317, endPoint x: 777, endPoint y: 311, distance: 26.8
click at [751, 317] on div "HYPHY MUSIC PUBLISHING INC 00825494614 PA04VC 100 % Add Link Writer" at bounding box center [592, 321] width 753 height 40
click at [788, 311] on button "Link Writer" at bounding box center [781, 321] width 56 height 28
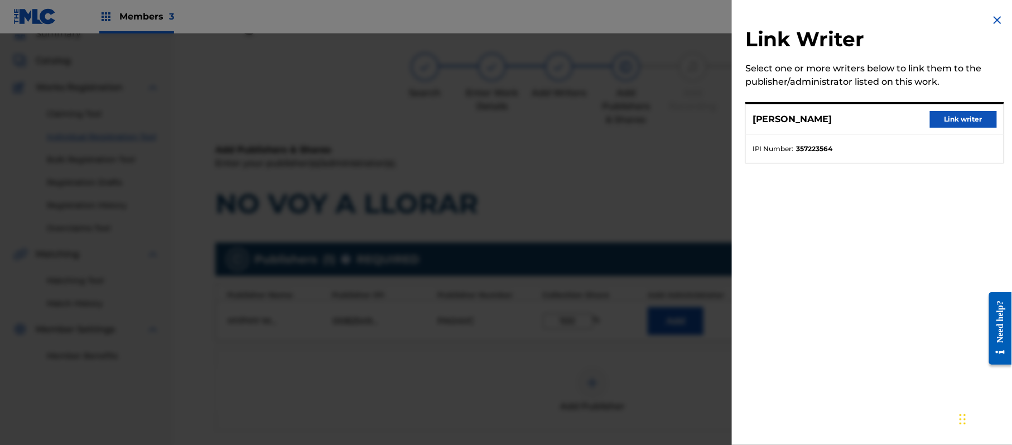
click at [956, 117] on button "Link writer" at bounding box center [963, 119] width 67 height 17
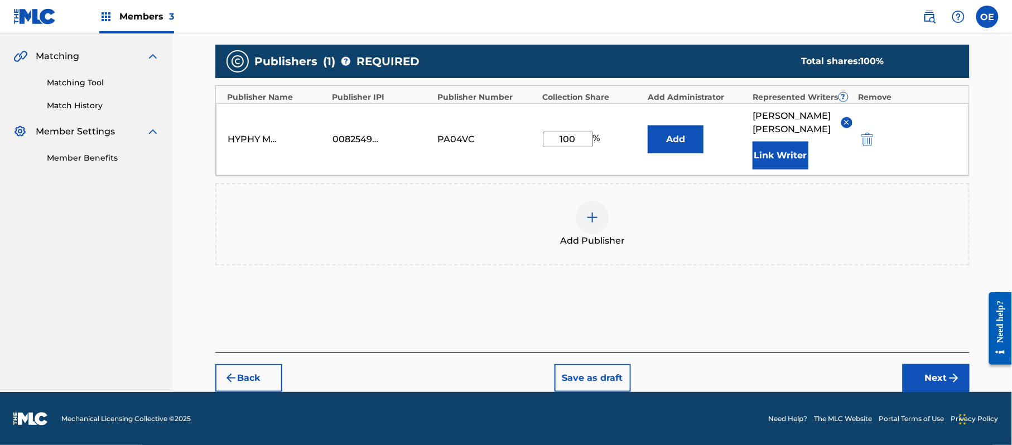
click at [939, 381] on button "Next" at bounding box center [936, 378] width 67 height 28
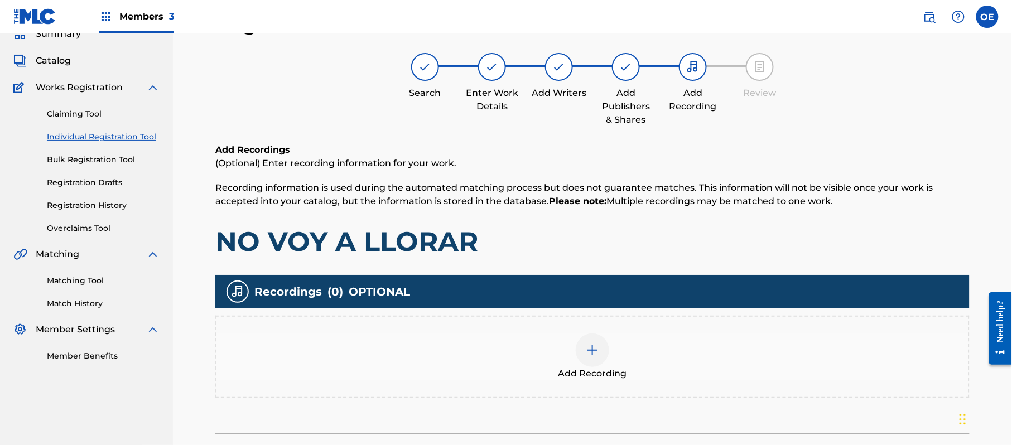
click at [621, 353] on div "Add Recording" at bounding box center [592, 357] width 752 height 47
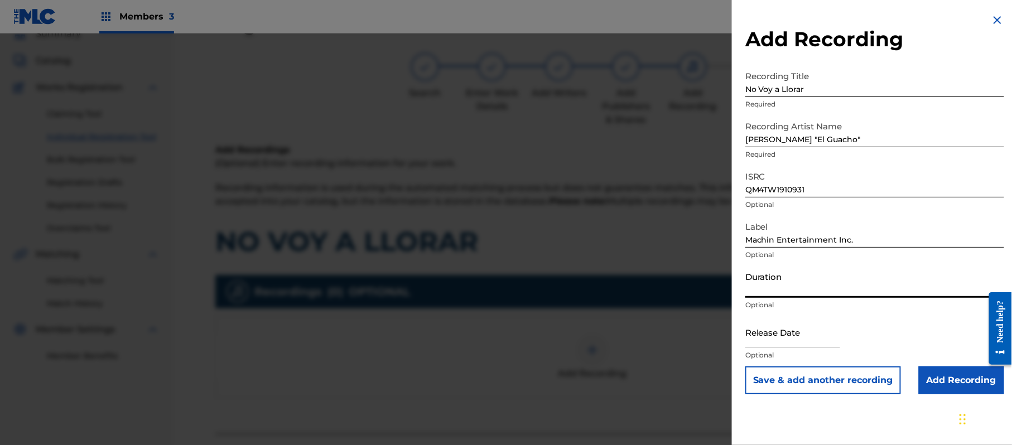
click at [774, 287] on input "Duration" at bounding box center [874, 282] width 259 height 32
click at [784, 338] on input "text" at bounding box center [792, 332] width 95 height 32
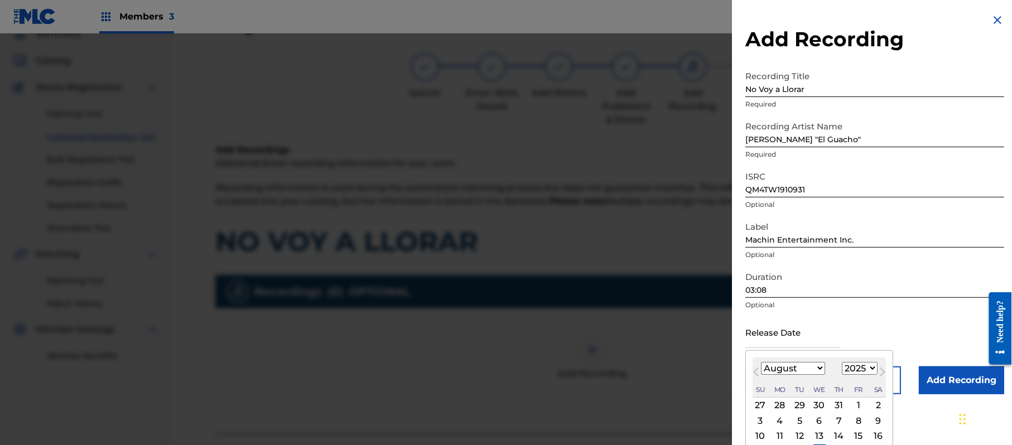
click at [862, 371] on select "1899 1900 1901 1902 1903 1904 1905 1906 1907 1908 1909 1910 1911 1912 1913 1914…" at bounding box center [860, 368] width 36 height 13
click at [844, 362] on select "1899 1900 1901 1902 1903 1904 1905 1906 1907 1908 1909 1910 1911 1912 1913 1914…" at bounding box center [860, 368] width 36 height 13
click at [779, 364] on select "January February March April May June July August September October November De…" at bounding box center [793, 368] width 64 height 13
click at [762, 362] on select "January February March April May June July August September October November De…" at bounding box center [793, 368] width 64 height 13
click at [862, 402] on div "3" at bounding box center [858, 405] width 13 height 13
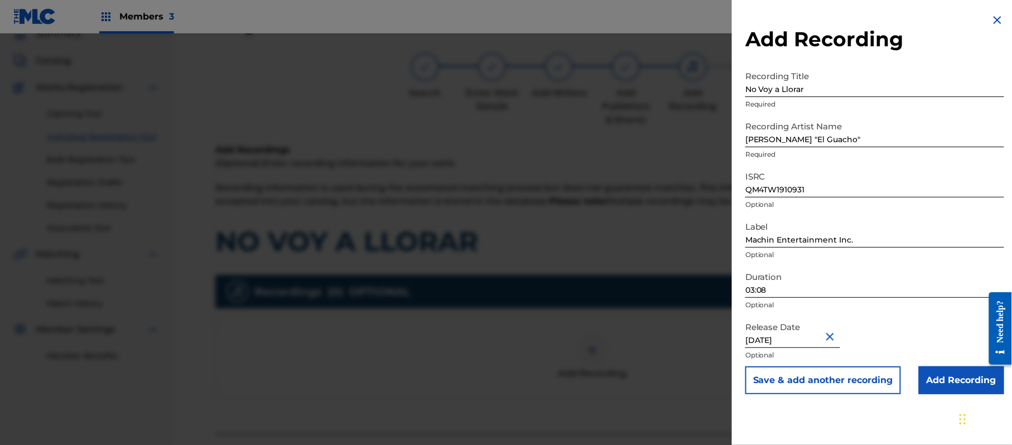
click at [942, 386] on input "Add Recording" at bounding box center [961, 381] width 85 height 28
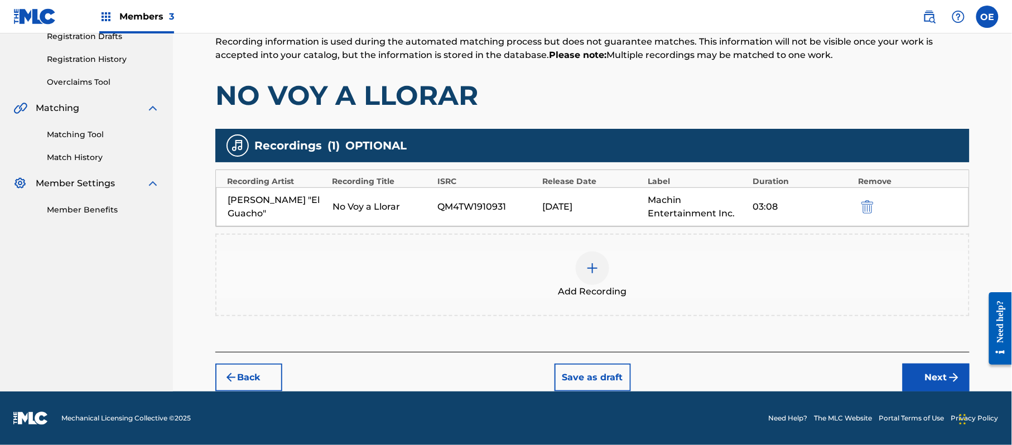
click at [913, 375] on button "Next" at bounding box center [936, 378] width 67 height 28
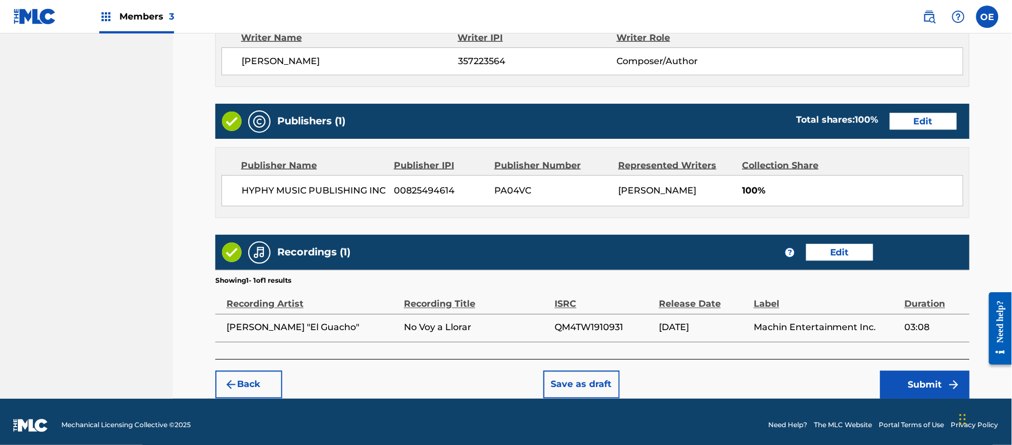
scroll to position [499, 0]
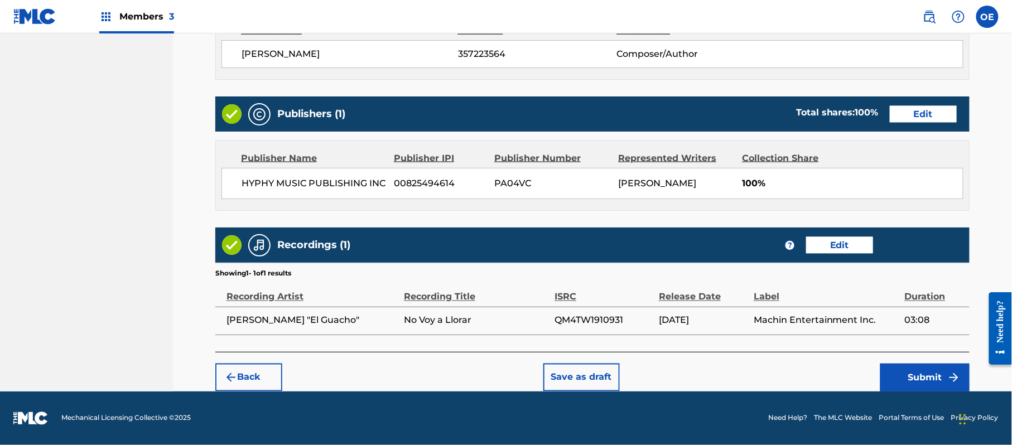
click at [893, 362] on div "Back Save as draft Submit" at bounding box center [592, 372] width 754 height 40
click at [903, 371] on button "Submit" at bounding box center [924, 378] width 89 height 28
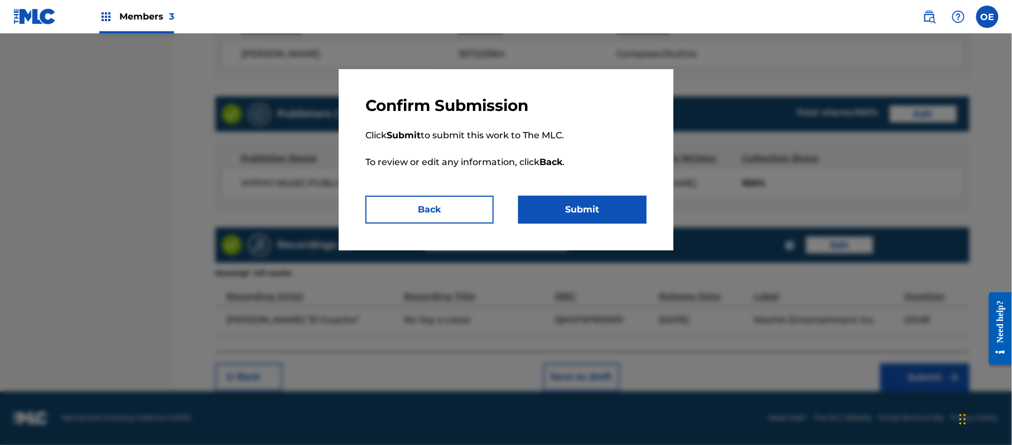
click at [567, 215] on button "Submit" at bounding box center [582, 210] width 128 height 28
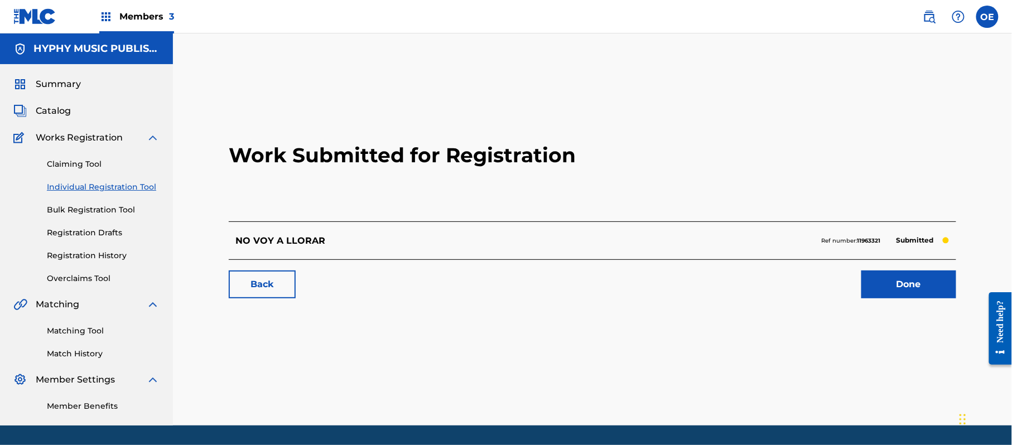
click at [144, 185] on link "Individual Registration Tool" at bounding box center [103, 187] width 113 height 12
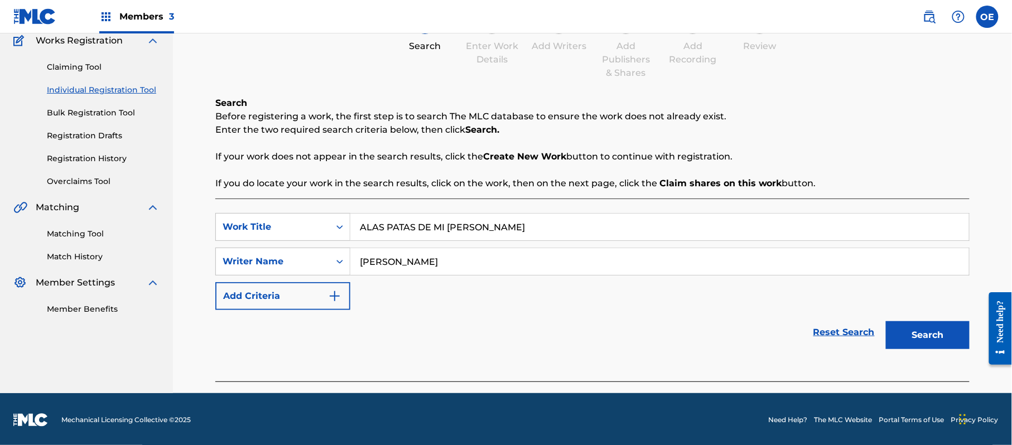
scroll to position [99, 0]
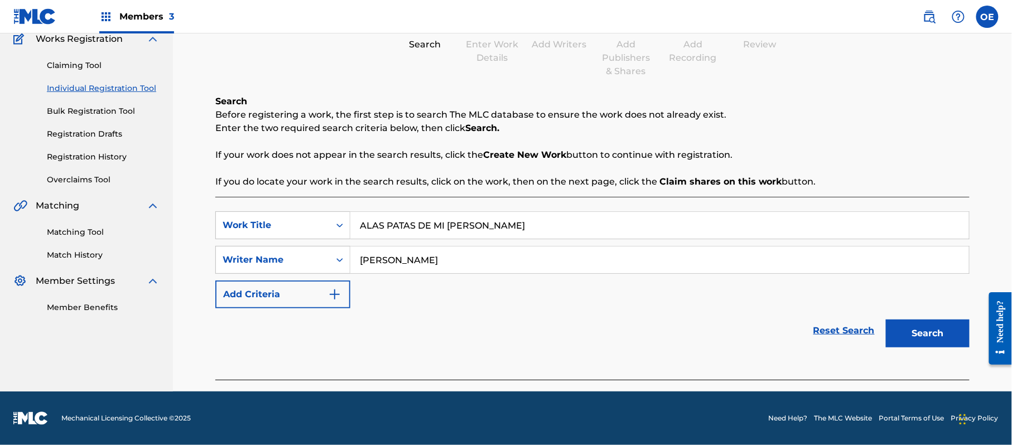
click at [914, 323] on button "Search" at bounding box center [928, 334] width 84 height 28
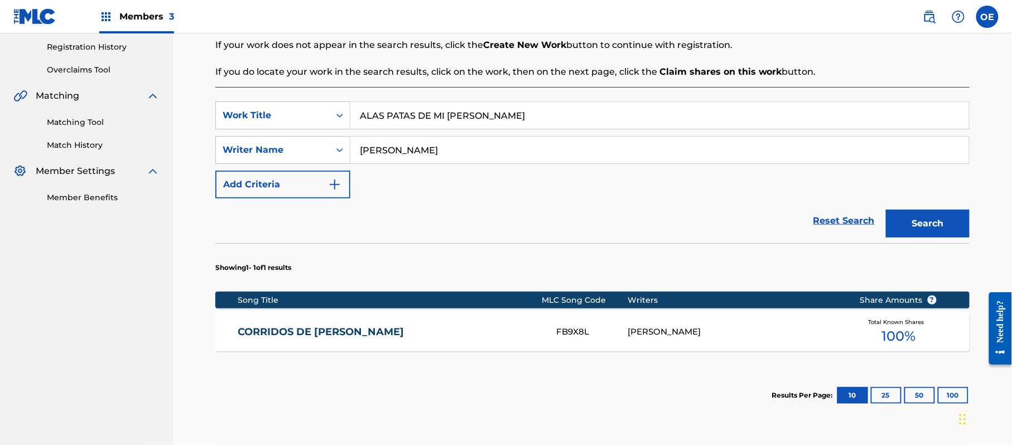
scroll to position [173, 0]
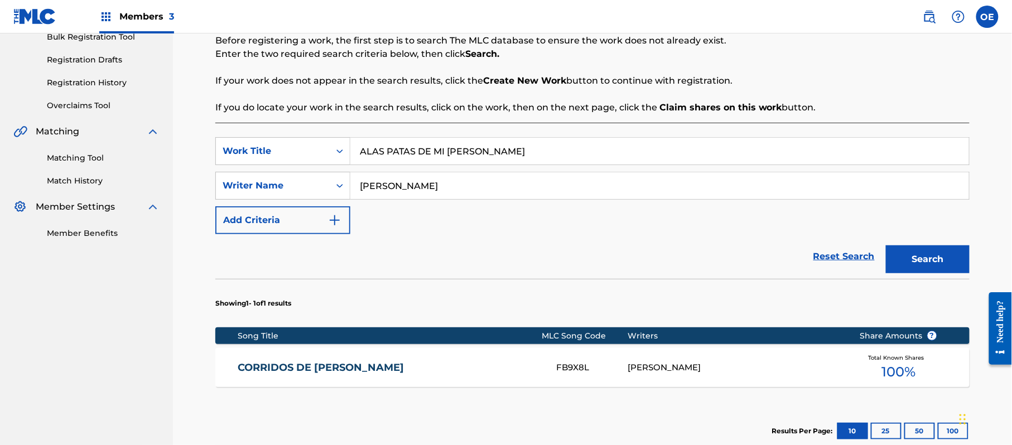
drag, startPoint x: 411, startPoint y: 186, endPoint x: 393, endPoint y: 192, distance: 19.2
click at [393, 192] on input "[PERSON_NAME]" at bounding box center [659, 185] width 619 height 27
click at [886, 246] on button "Search" at bounding box center [928, 260] width 84 height 28
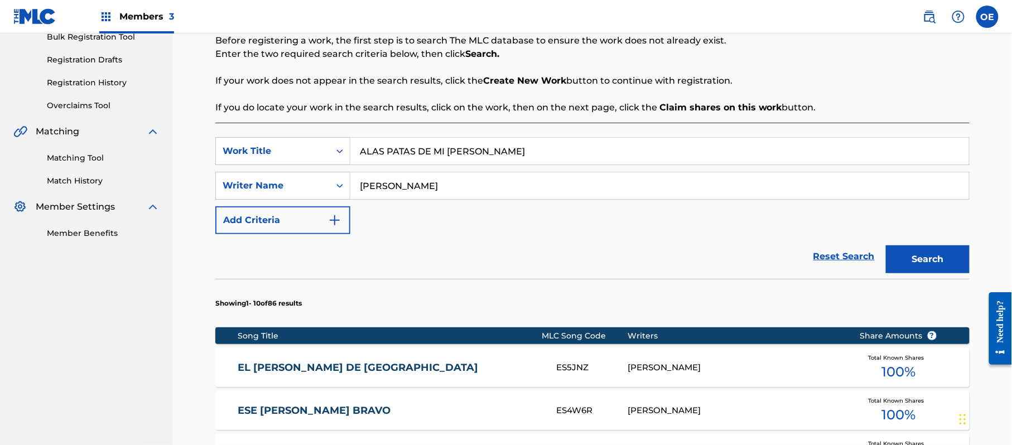
click at [939, 269] on button "Search" at bounding box center [928, 260] width 84 height 28
drag, startPoint x: 518, startPoint y: 150, endPoint x: 315, endPoint y: 148, distance: 203.1
click at [315, 148] on div "SearchWithCriteria89ca6398-ee69-4b15-8227-21a42842f840 Work Title ALAS PATAS DE…" at bounding box center [592, 151] width 754 height 28
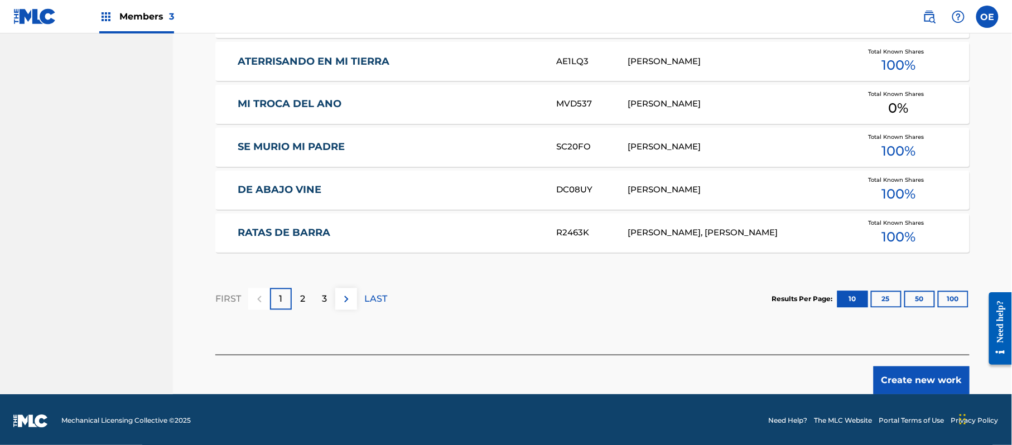
click at [896, 377] on button "Create new work" at bounding box center [922, 381] width 96 height 28
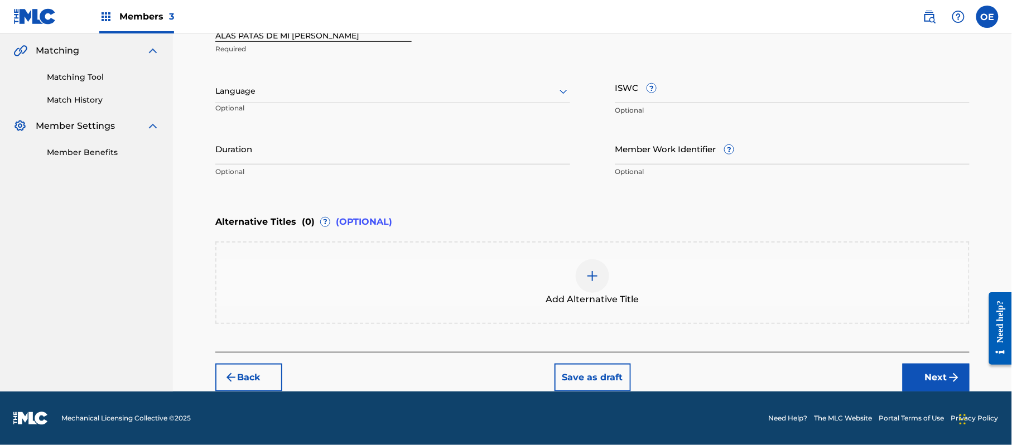
scroll to position [253, 0]
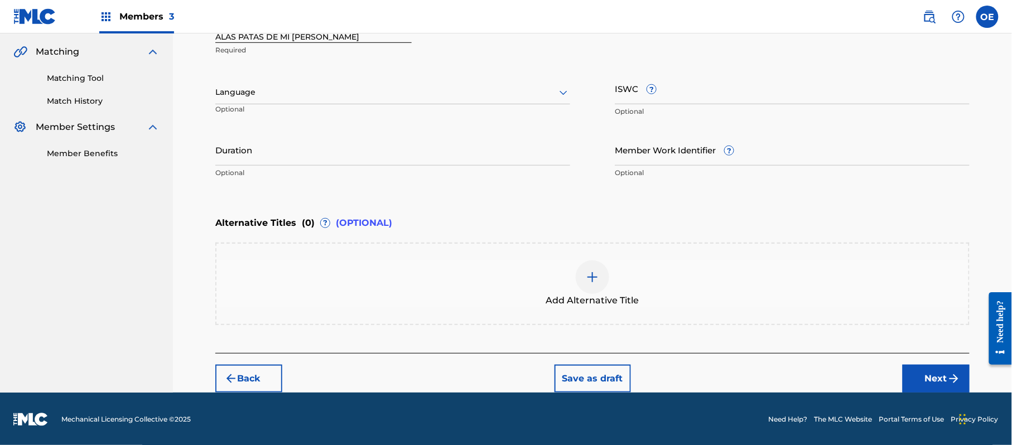
click at [289, 98] on div at bounding box center [392, 92] width 355 height 14
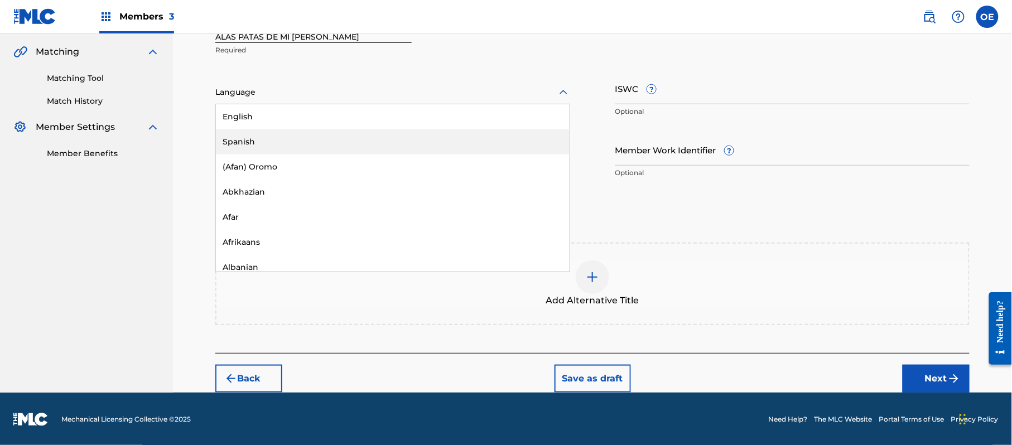
click at [249, 146] on div "Spanish" at bounding box center [393, 141] width 354 height 25
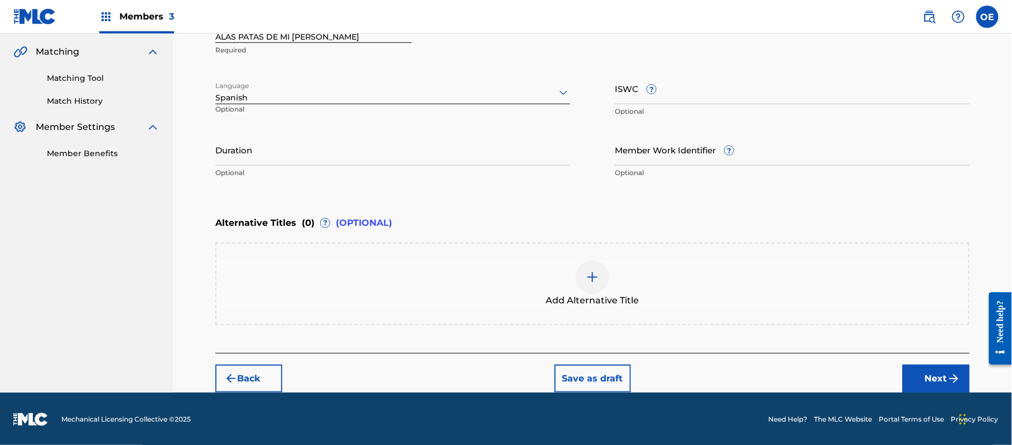
click at [927, 375] on button "Next" at bounding box center [936, 379] width 67 height 28
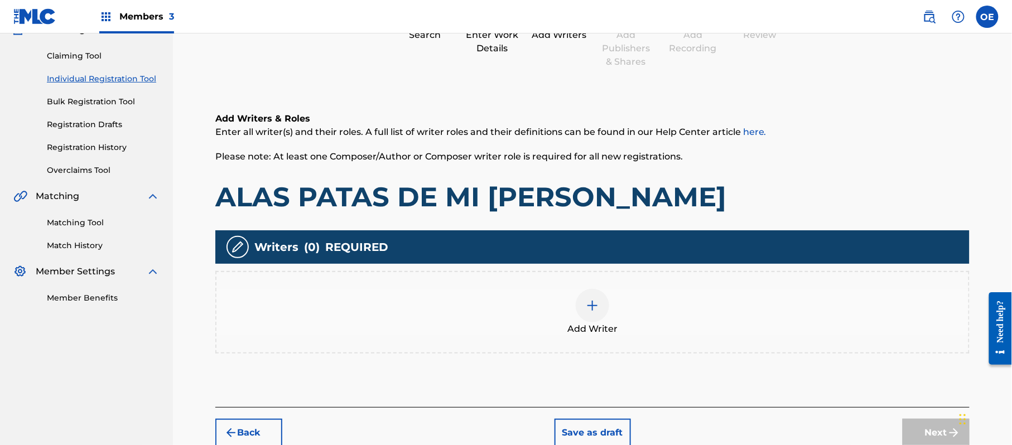
scroll to position [50, 0]
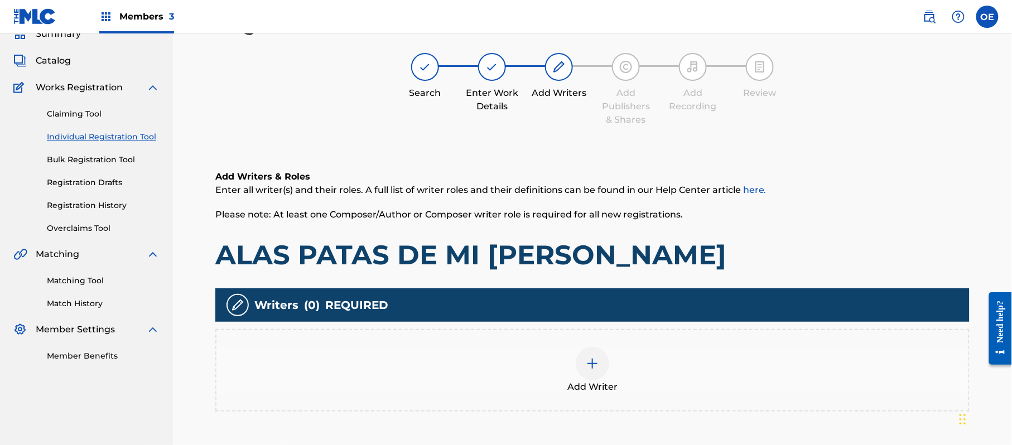
click at [538, 349] on div "Add Writer" at bounding box center [592, 370] width 752 height 47
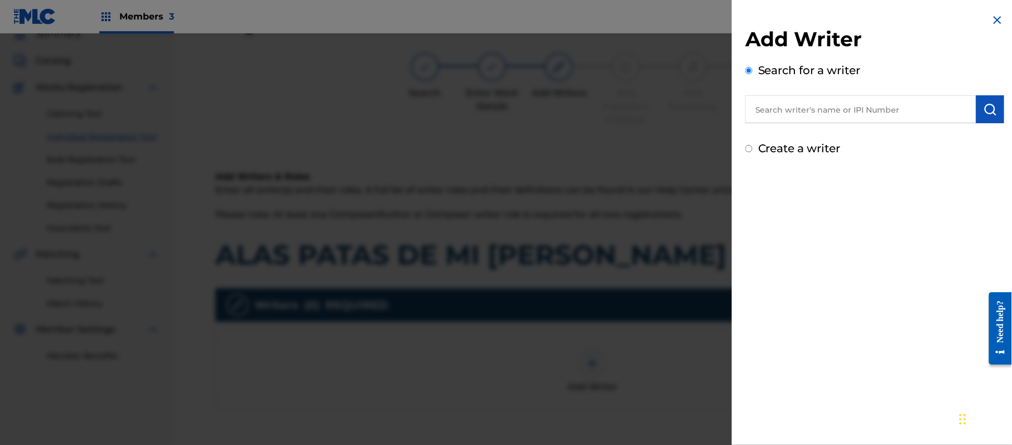
click at [814, 146] on label "Create a writer" at bounding box center [799, 148] width 83 height 13
click at [753, 146] on input "Create a writer" at bounding box center [748, 148] width 7 height 7
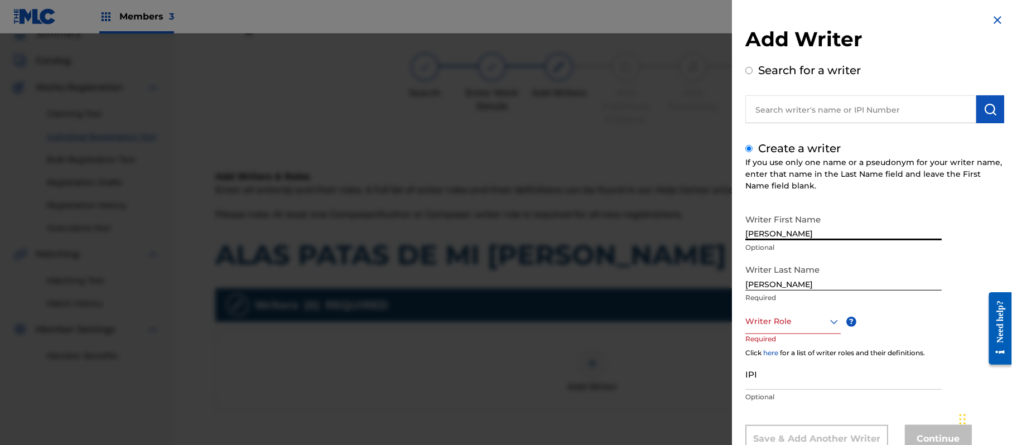
drag, startPoint x: 847, startPoint y: 232, endPoint x: 790, endPoint y: 237, distance: 57.1
click at [790, 237] on input "[PERSON_NAME]" at bounding box center [843, 225] width 196 height 32
drag, startPoint x: 795, startPoint y: 285, endPoint x: 648, endPoint y: 286, distance: 146.2
click at [648, 286] on div "Add Writer Search for a writer Create a writer If you use only one name or a ps…" at bounding box center [506, 239] width 1012 height 412
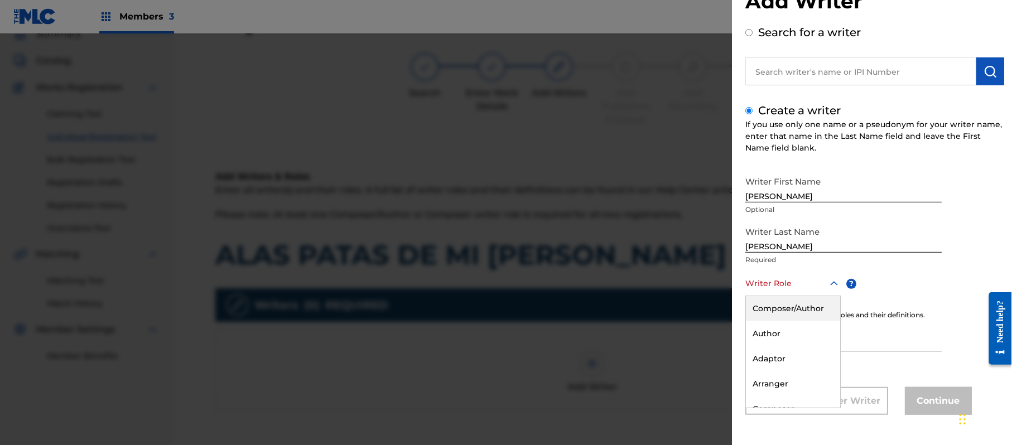
click at [800, 296] on div "8 results available. Use Up and Down to choose options, press Enter to select t…" at bounding box center [792, 283] width 95 height 25
click at [800, 309] on div "Composer/Author" at bounding box center [793, 308] width 94 height 25
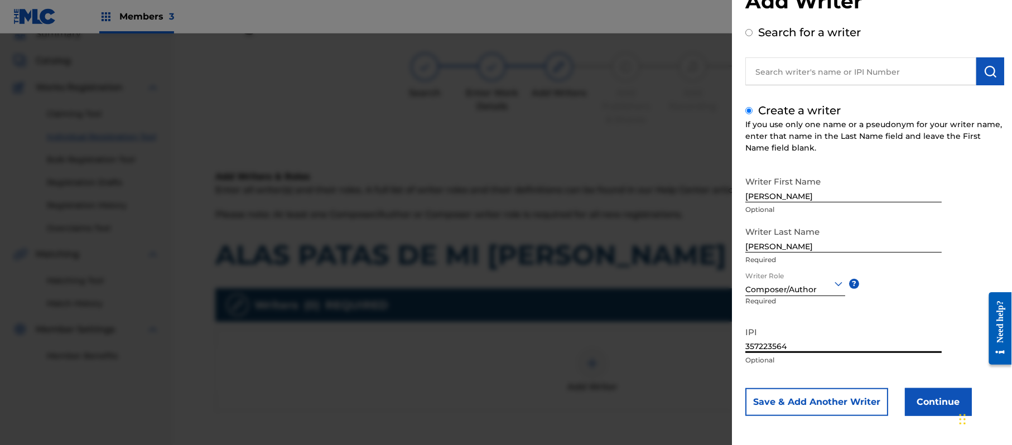
click at [930, 406] on button "Continue" at bounding box center [938, 402] width 67 height 28
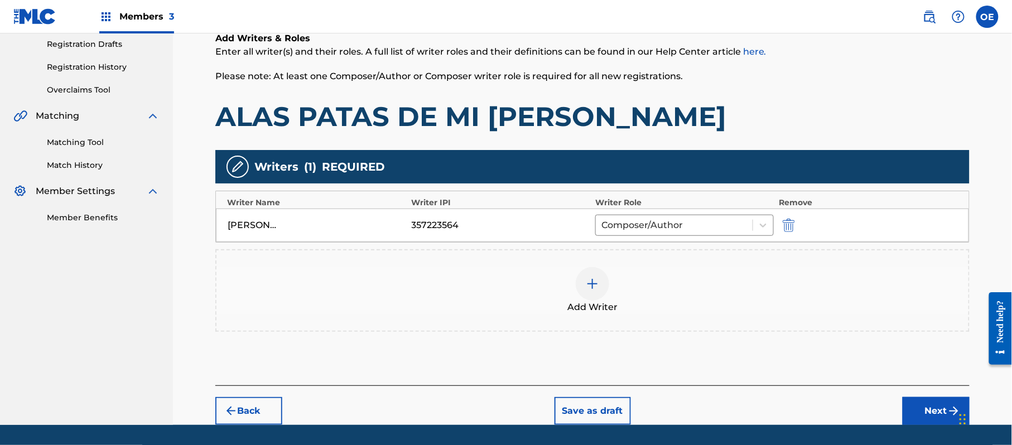
scroll to position [199, 0]
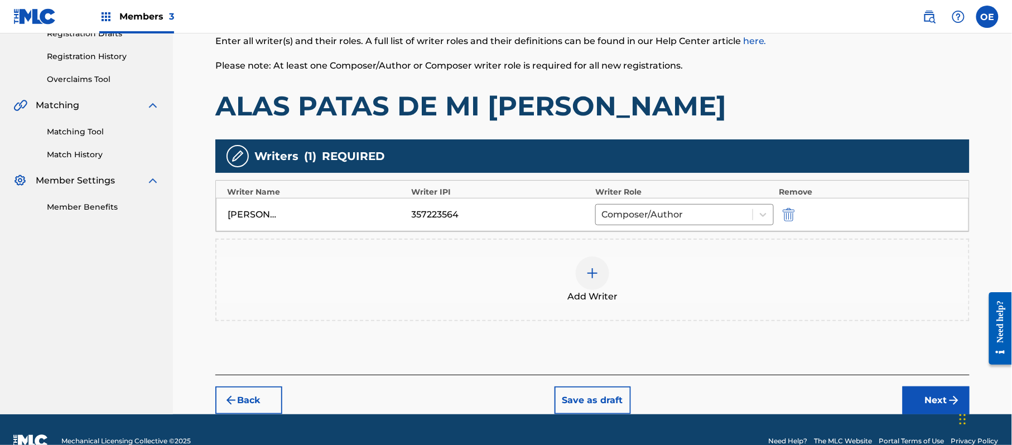
click at [942, 402] on button "Next" at bounding box center [936, 401] width 67 height 28
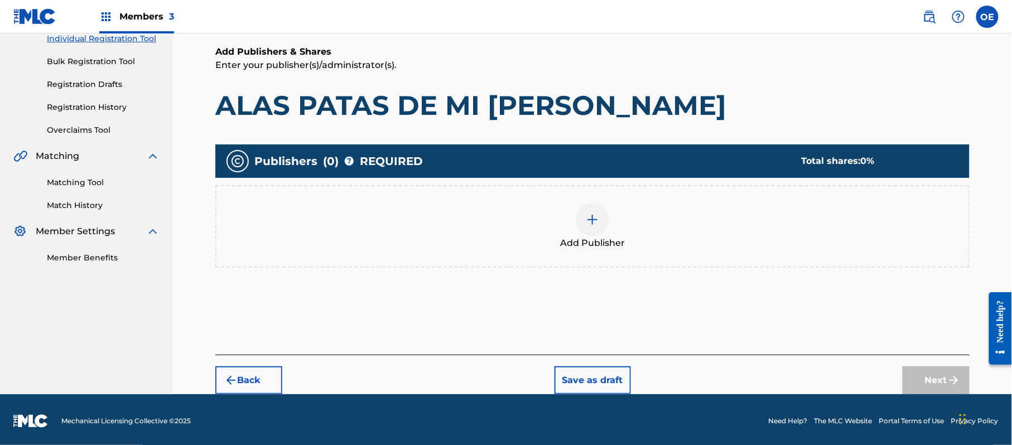
scroll to position [150, 0]
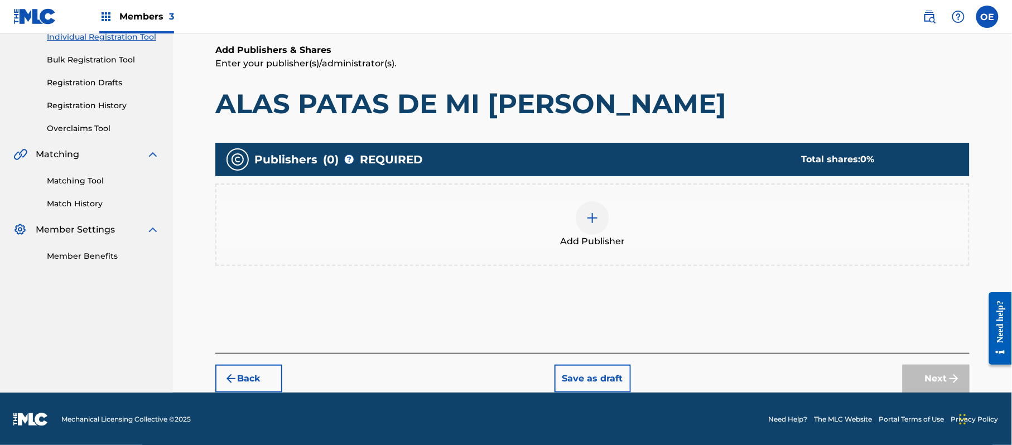
click at [572, 244] on span "Add Publisher" at bounding box center [592, 241] width 65 height 13
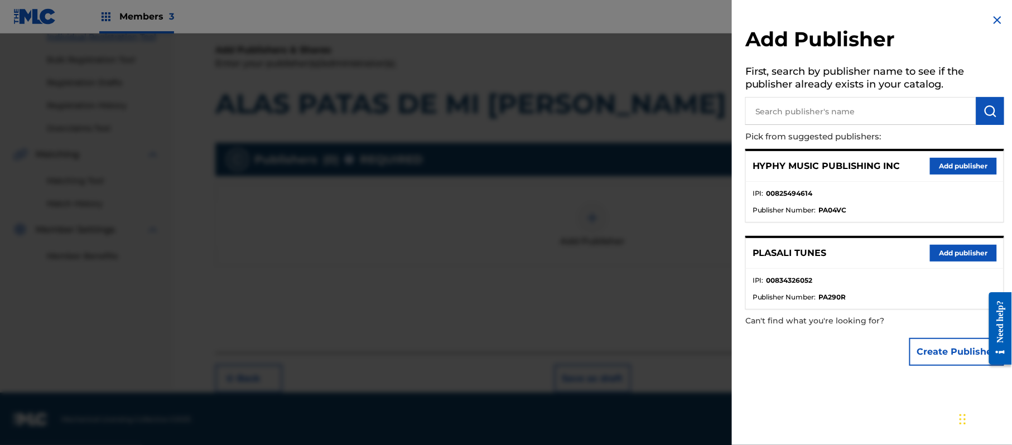
click at [949, 166] on button "Add publisher" at bounding box center [963, 166] width 67 height 17
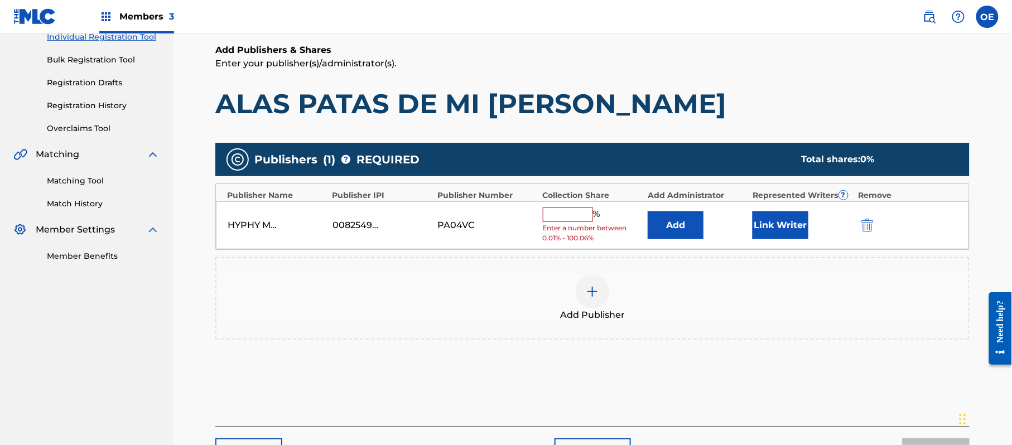
click at [547, 220] on input "text" at bounding box center [568, 215] width 50 height 15
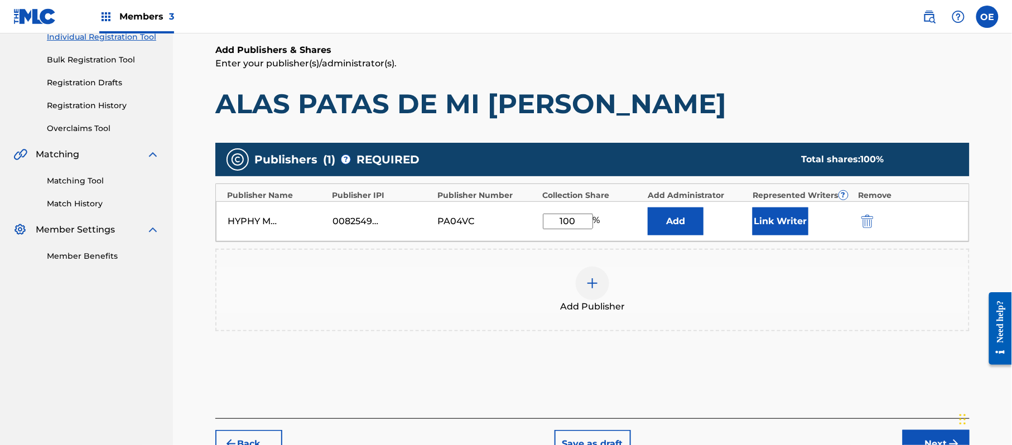
click at [819, 215] on div "Link Writer" at bounding box center [802, 222] width 99 height 28
click at [793, 215] on button "Link Writer" at bounding box center [781, 222] width 56 height 28
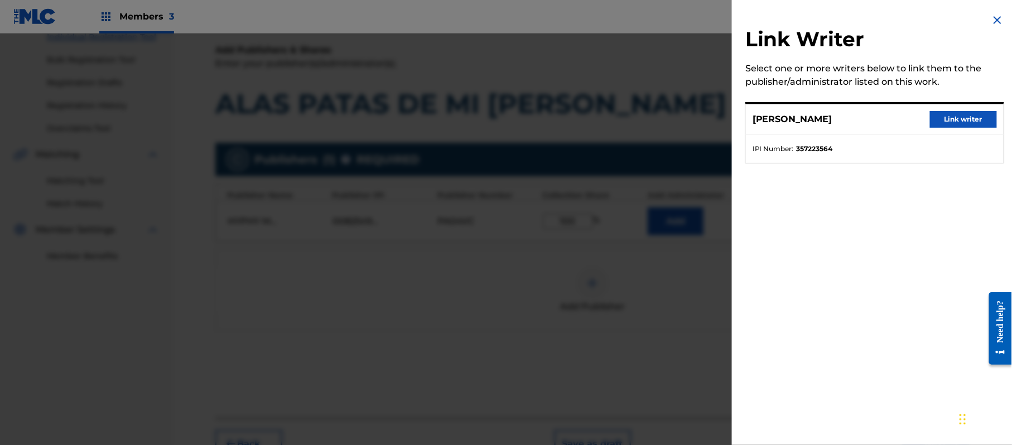
click at [949, 127] on button "Link writer" at bounding box center [963, 119] width 67 height 17
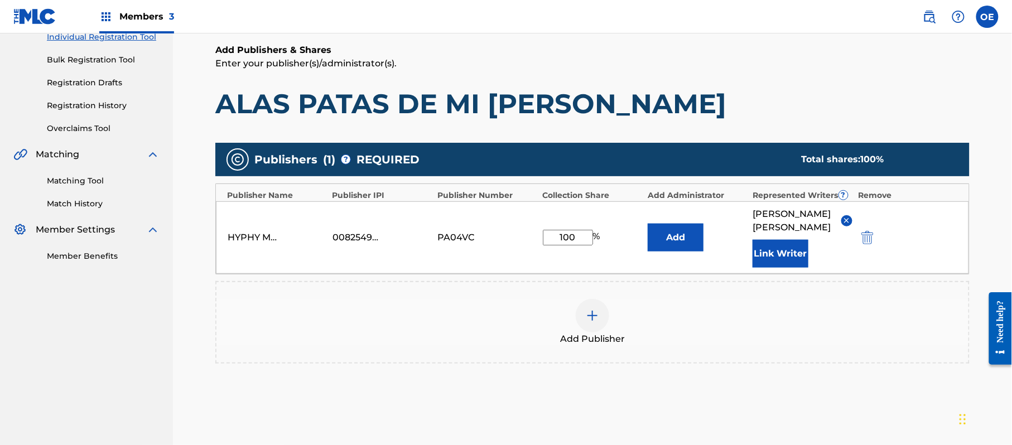
click at [952, 121] on div "Add Publishers & Shares Enter your publisher(s)/administrator(s). ALAS PATAS DE…" at bounding box center [592, 247] width 754 height 407
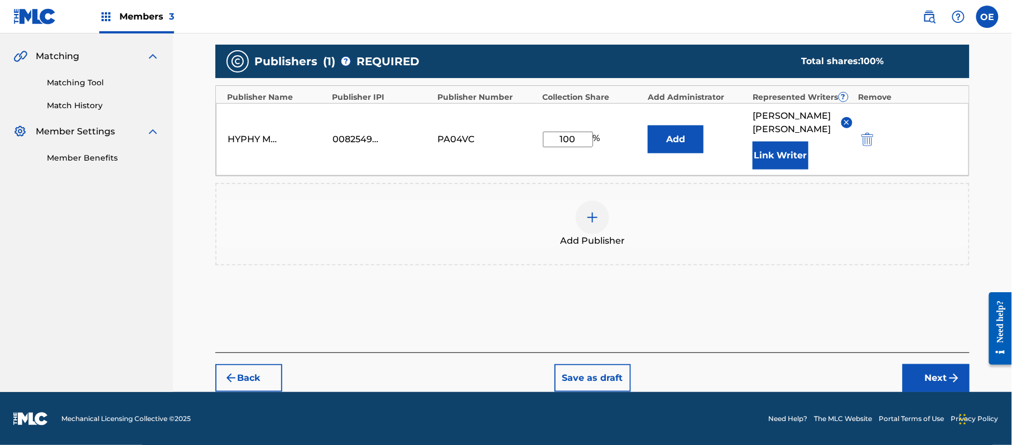
click at [939, 382] on button "Next" at bounding box center [936, 378] width 67 height 28
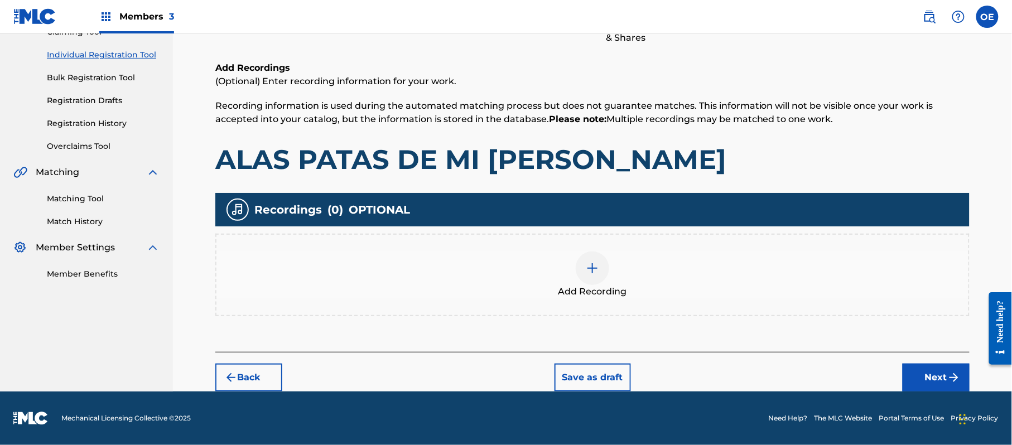
scroll to position [50, 0]
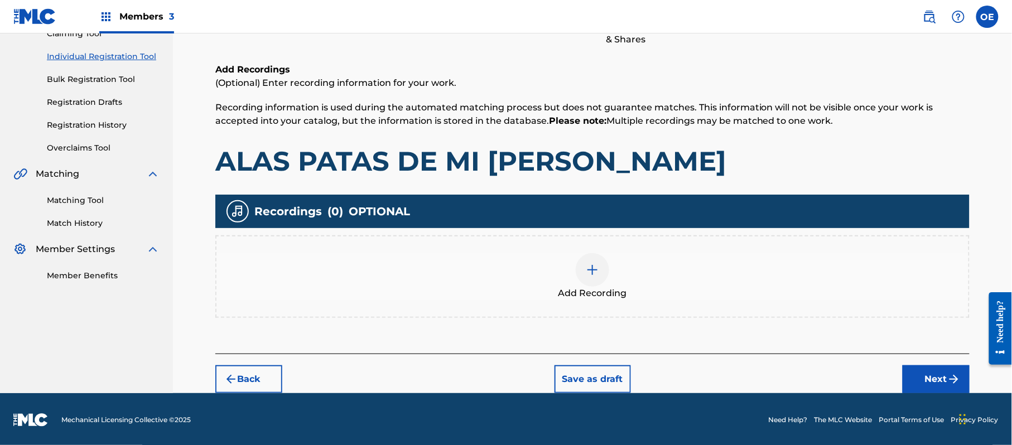
click at [942, 376] on button "Next" at bounding box center [936, 379] width 67 height 28
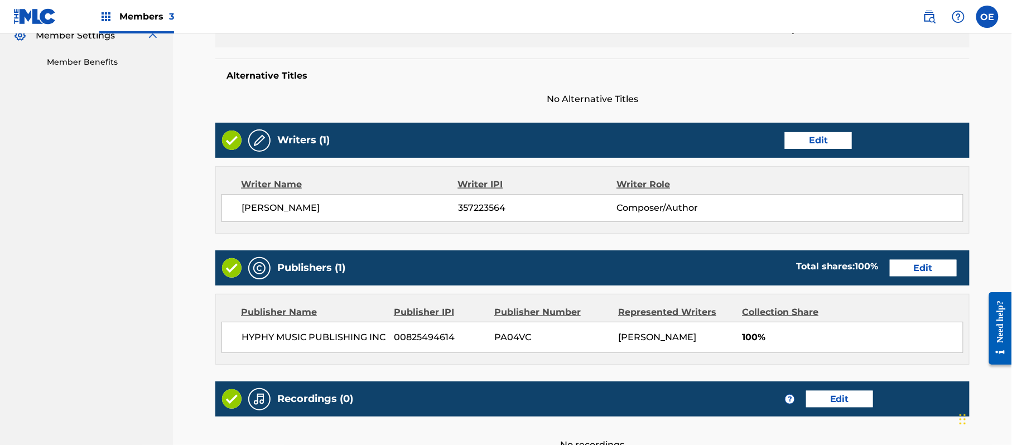
scroll to position [422, 0]
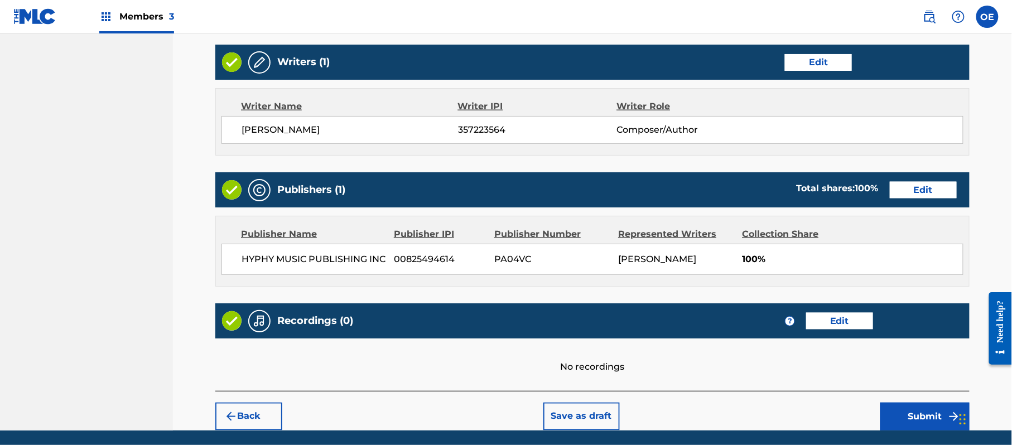
click at [901, 408] on button "Submit" at bounding box center [924, 417] width 89 height 28
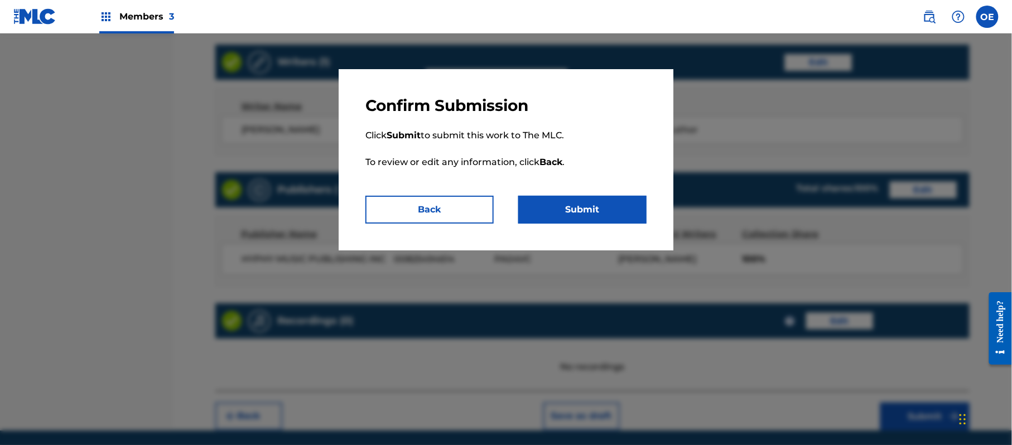
click at [579, 192] on p "Click Submit to submit this work to The MLC. To review or edit any information,…" at bounding box center [505, 155] width 281 height 80
click at [585, 202] on button "Submit" at bounding box center [582, 210] width 128 height 28
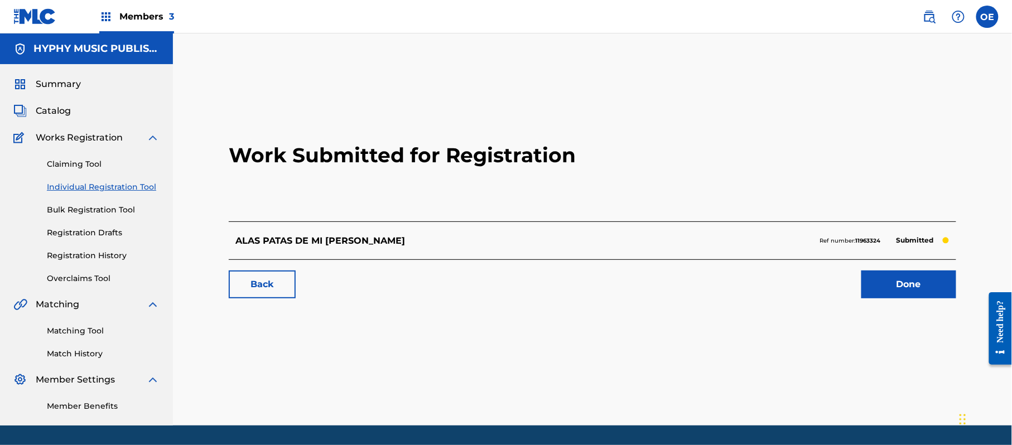
click at [96, 177] on div "Claiming Tool Individual Registration Tool Bulk Registration Tool Registration …" at bounding box center [86, 215] width 146 height 140
click at [99, 181] on link "Individual Registration Tool" at bounding box center [103, 187] width 113 height 12
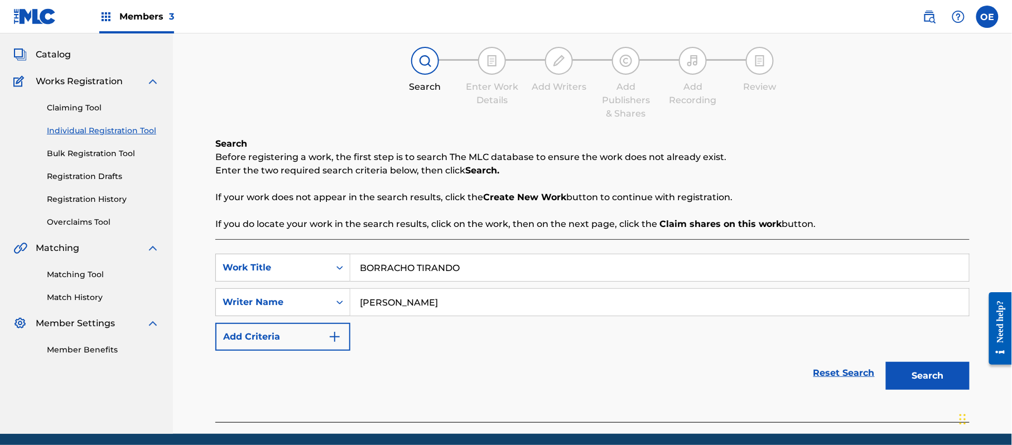
scroll to position [99, 0]
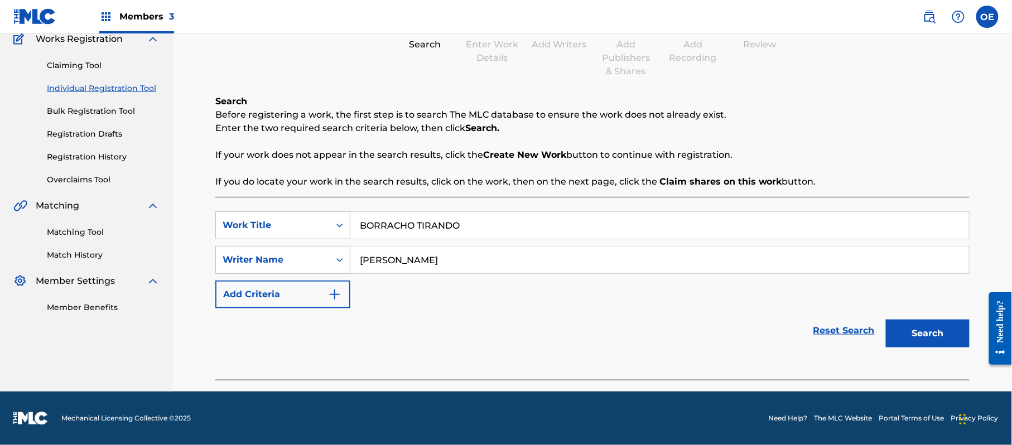
drag, startPoint x: 911, startPoint y: 324, endPoint x: 708, endPoint y: 301, distance: 204.3
click at [911, 324] on button "Search" at bounding box center [928, 334] width 84 height 28
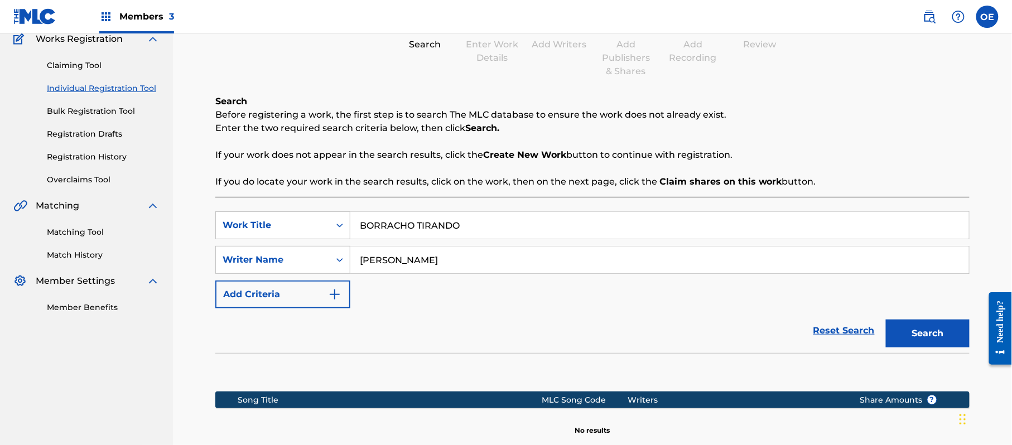
drag, startPoint x: 412, startPoint y: 264, endPoint x: 395, endPoint y: 267, distance: 17.0
click at [395, 267] on input "[PERSON_NAME]" at bounding box center [659, 260] width 619 height 27
click at [886, 320] on button "Search" at bounding box center [928, 334] width 84 height 28
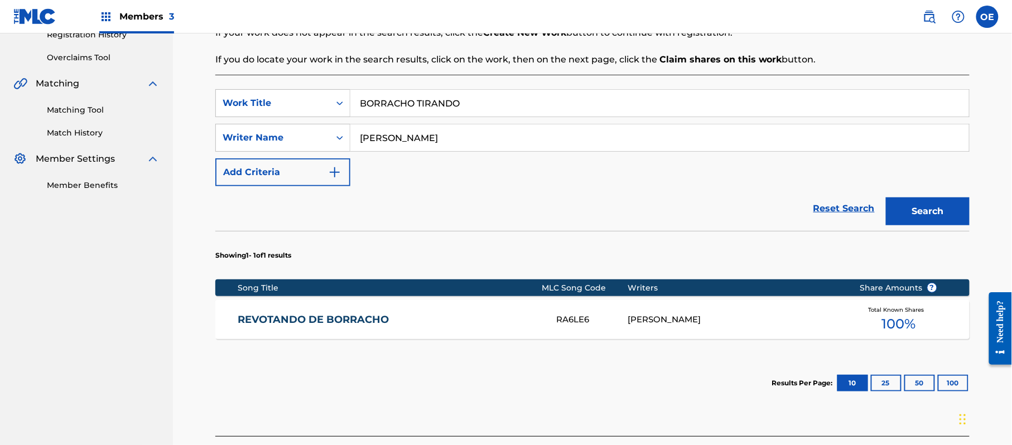
scroll to position [173, 0]
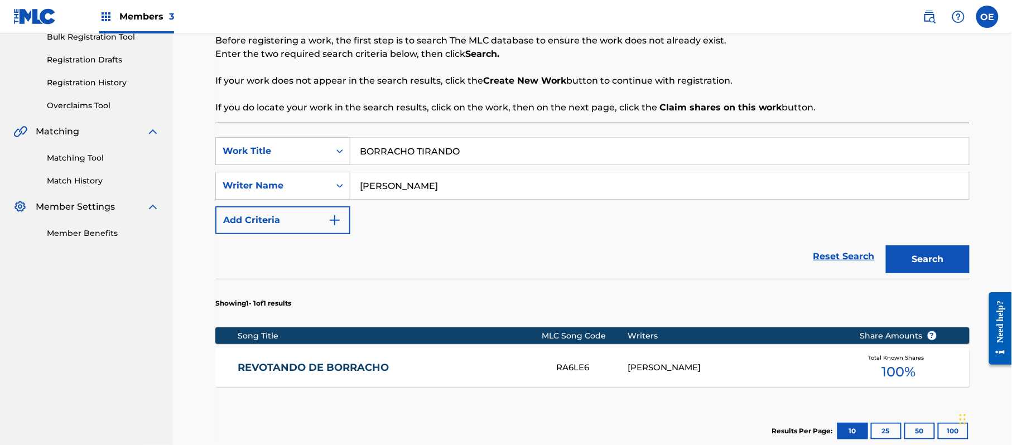
click at [898, 275] on div "Search" at bounding box center [924, 256] width 89 height 45
click at [900, 269] on button "Search" at bounding box center [928, 260] width 84 height 28
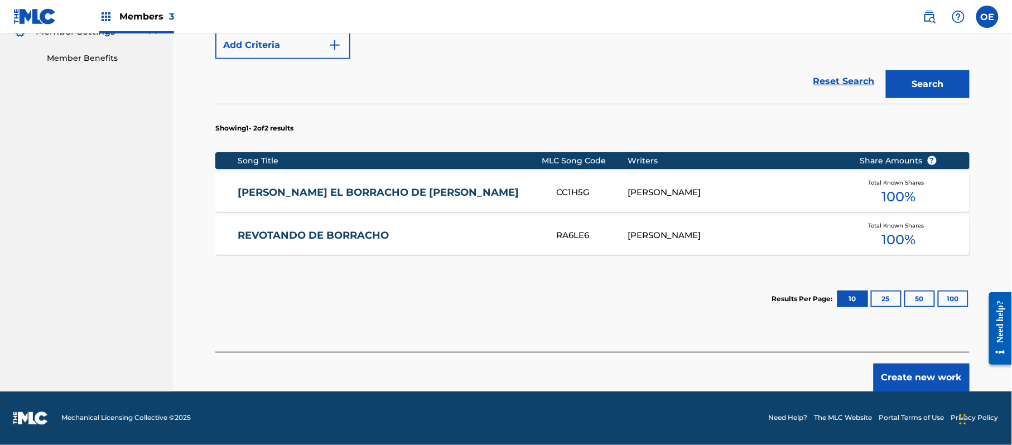
click at [924, 373] on button "Create new work" at bounding box center [922, 378] width 96 height 28
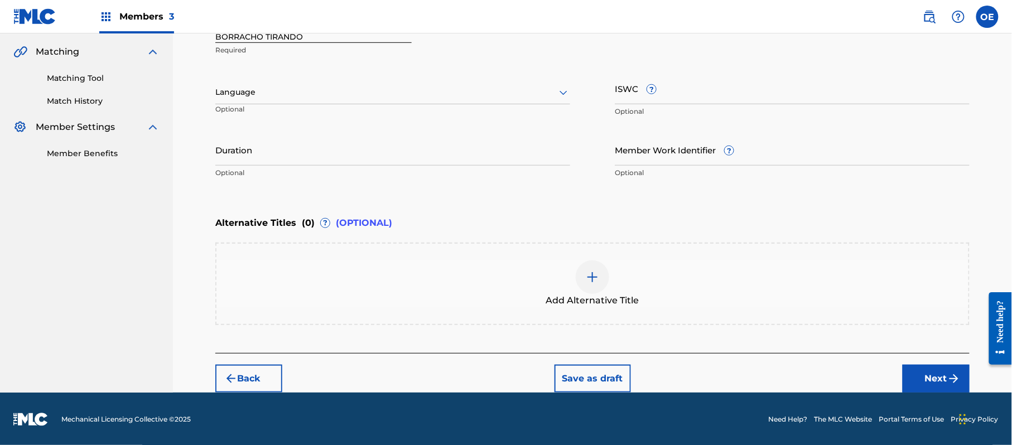
click at [262, 83] on div "Language" at bounding box center [392, 92] width 355 height 23
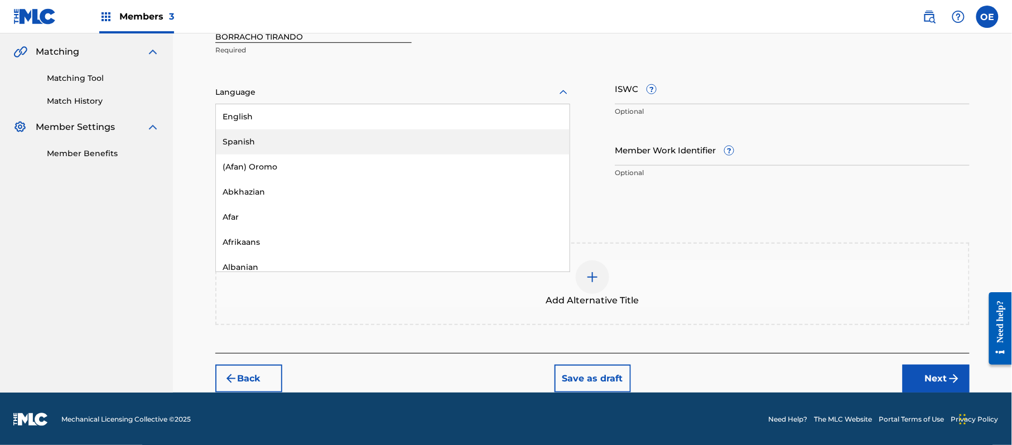
click at [271, 150] on div "Spanish" at bounding box center [393, 141] width 354 height 25
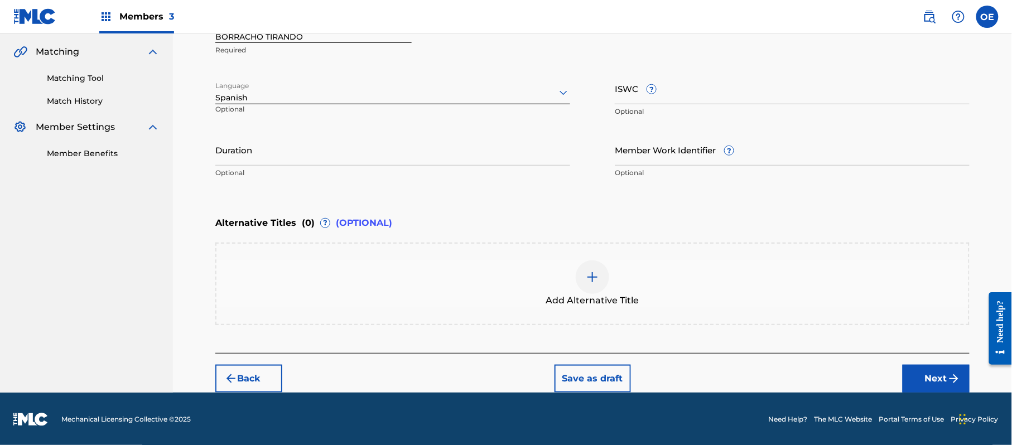
click at [943, 382] on button "Next" at bounding box center [936, 379] width 67 height 28
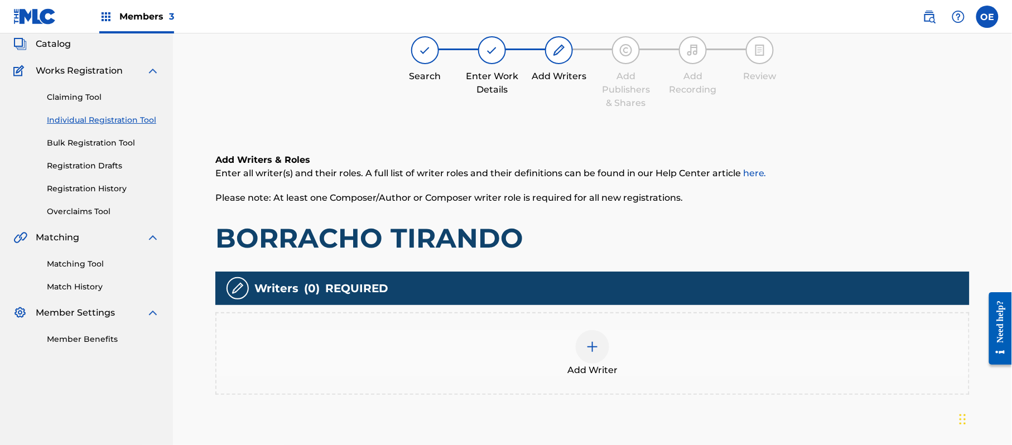
scroll to position [50, 0]
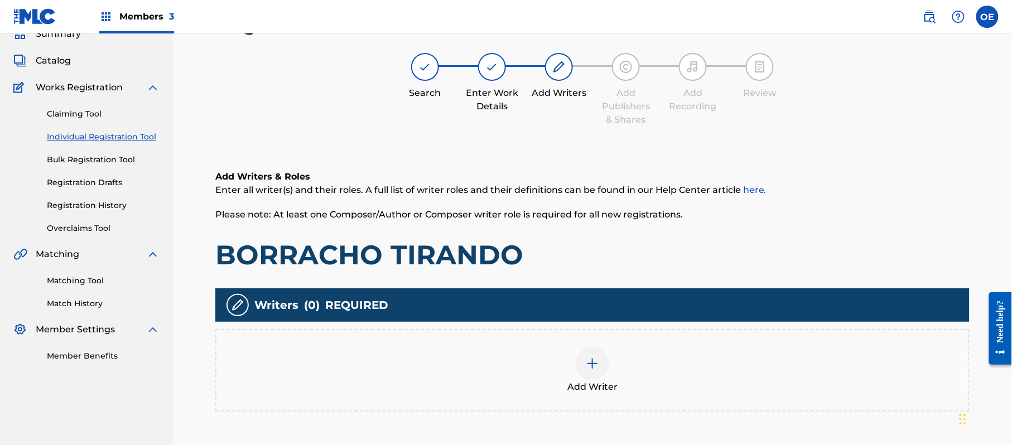
click at [555, 358] on div "Add Writer" at bounding box center [592, 370] width 752 height 47
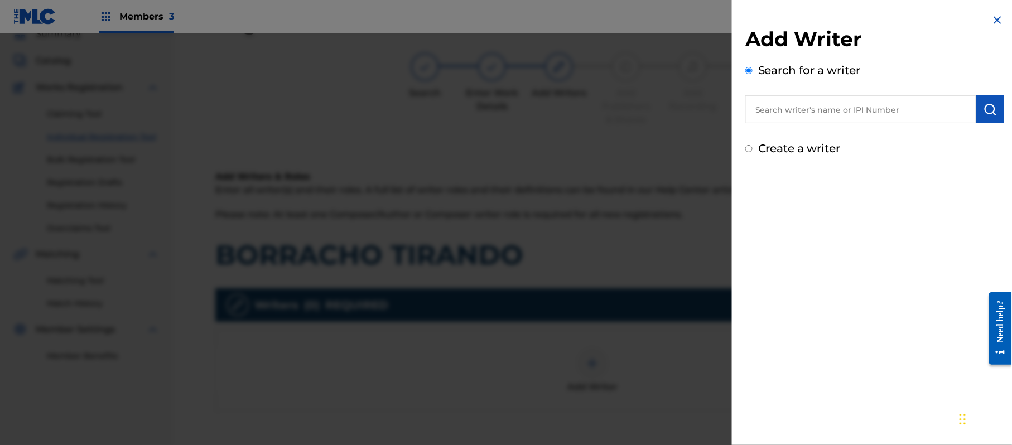
click at [802, 150] on label "Create a writer" at bounding box center [799, 148] width 83 height 13
click at [753, 150] on input "Create a writer" at bounding box center [748, 148] width 7 height 7
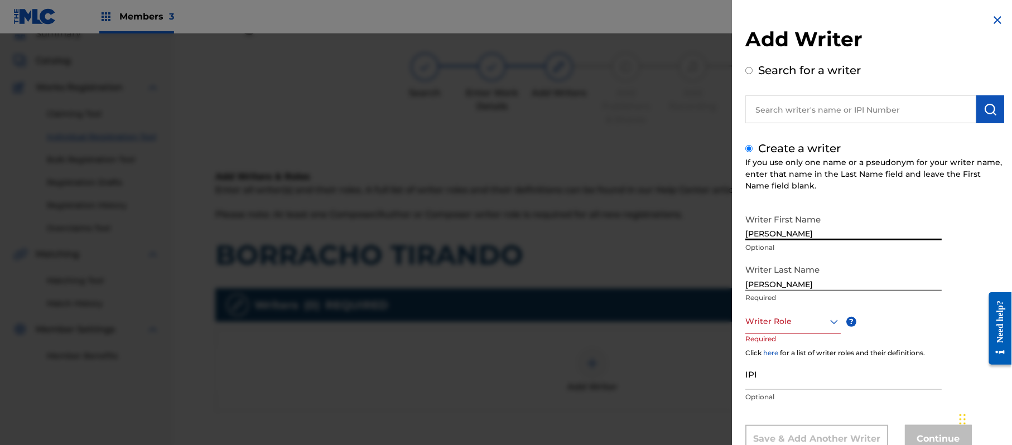
drag, startPoint x: 843, startPoint y: 230, endPoint x: 791, endPoint y: 242, distance: 52.5
click at [791, 242] on div "Writer First Name [PERSON_NAME] Optional" at bounding box center [843, 234] width 196 height 50
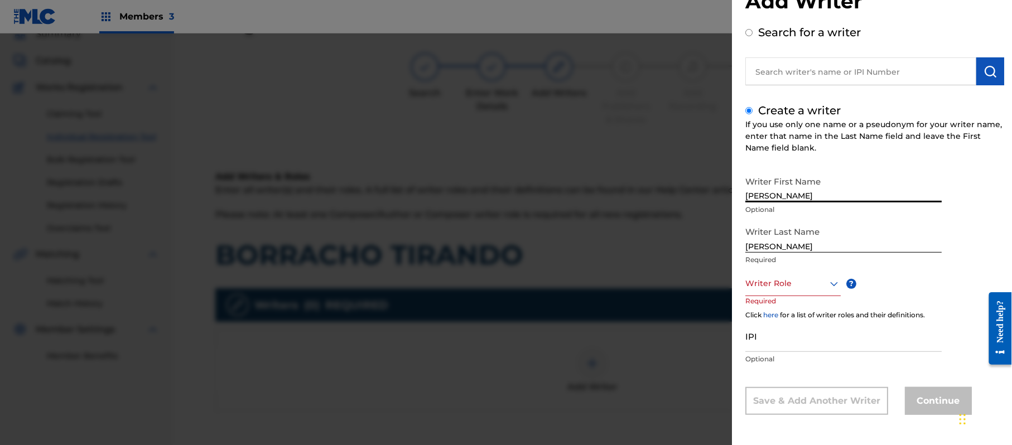
click at [777, 296] on div "Writer Role" at bounding box center [792, 283] width 95 height 25
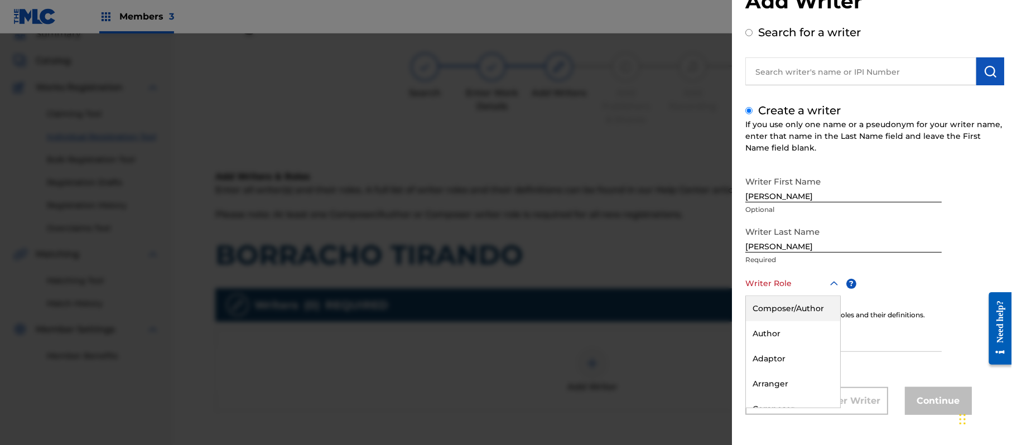
click at [777, 311] on div "Composer/Author" at bounding box center [793, 308] width 94 height 25
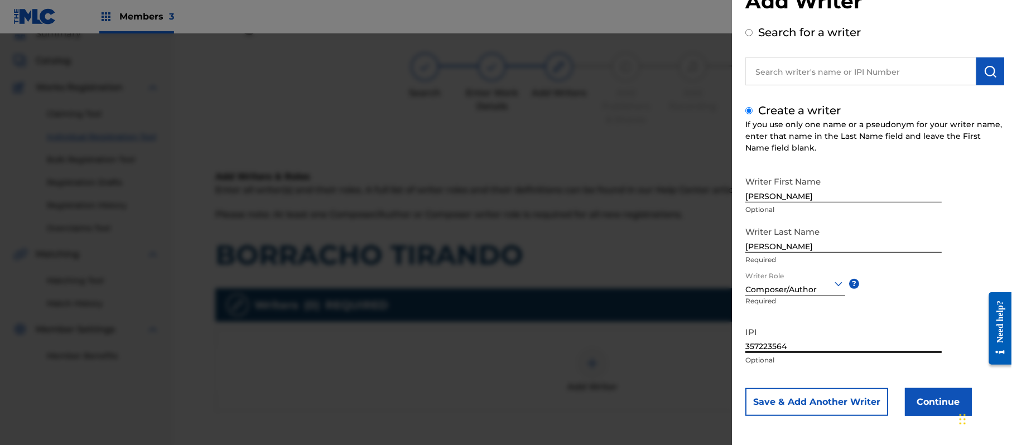
click at [939, 397] on button "Continue" at bounding box center [938, 402] width 67 height 28
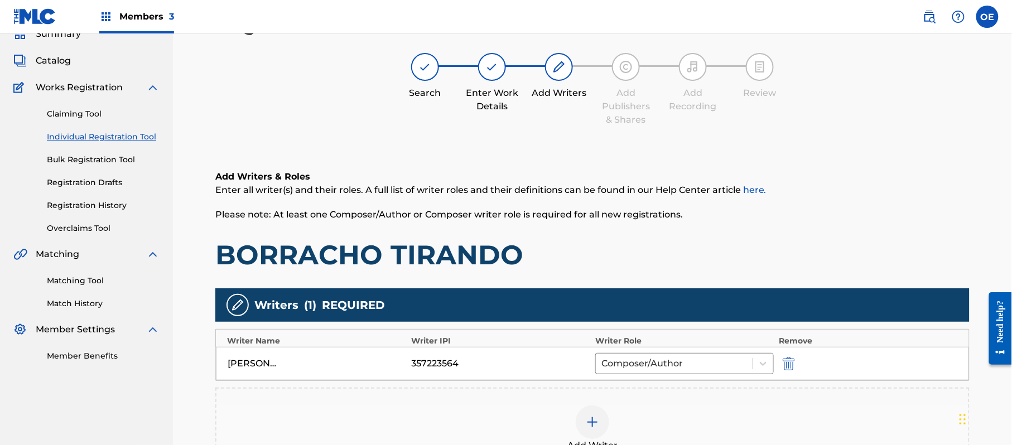
scroll to position [222, 0]
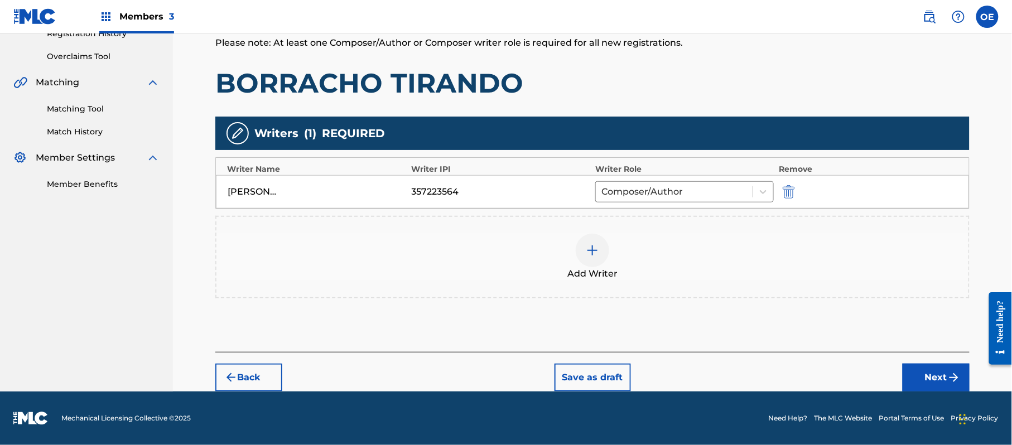
click at [935, 372] on button "Next" at bounding box center [936, 378] width 67 height 28
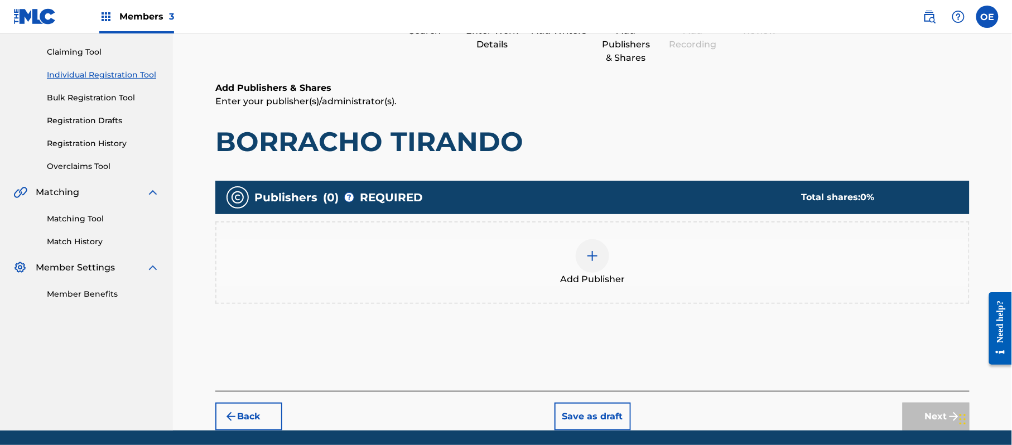
scroll to position [50, 0]
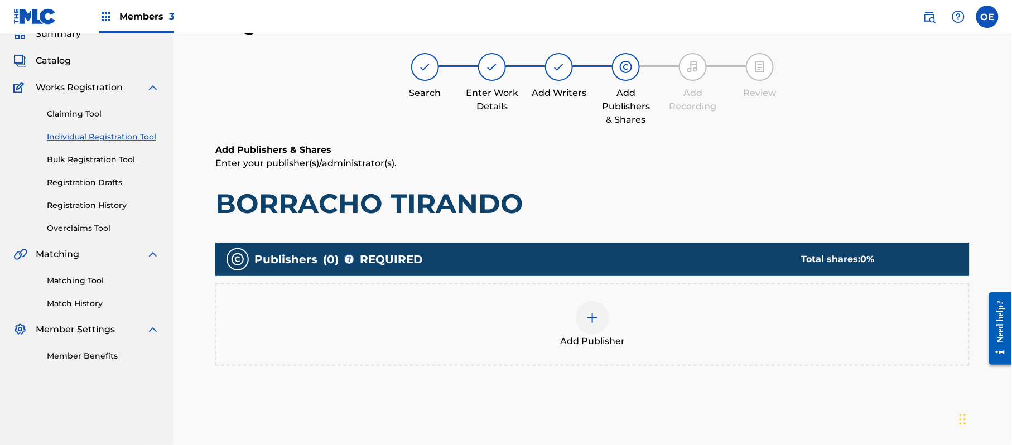
click at [574, 339] on span "Add Publisher" at bounding box center [592, 341] width 65 height 13
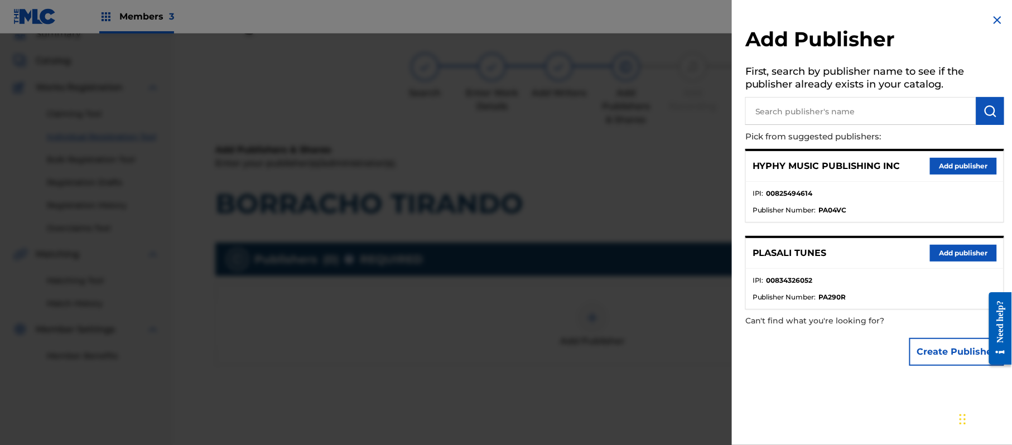
drag, startPoint x: 630, startPoint y: 297, endPoint x: 955, endPoint y: 189, distance: 342.8
click at [955, 189] on li "IPI : 00825494614" at bounding box center [875, 197] width 244 height 17
click at [959, 168] on button "Add publisher" at bounding box center [963, 166] width 67 height 17
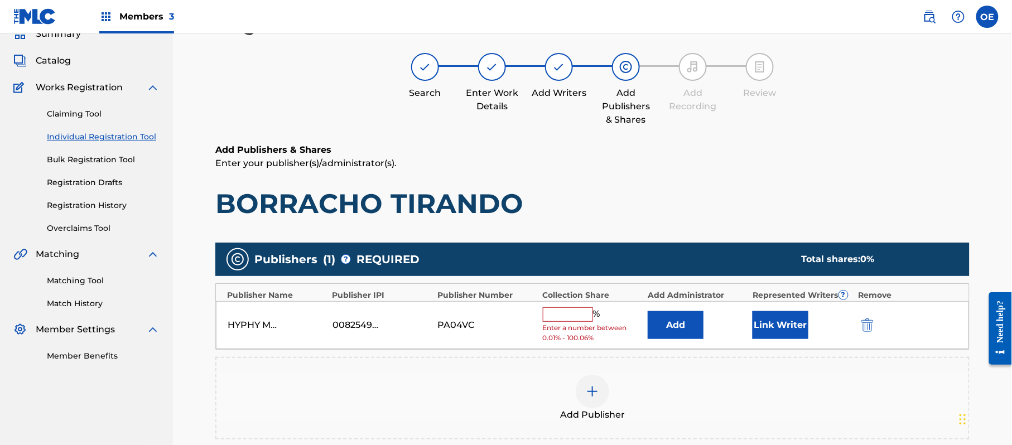
click at [568, 326] on span "Enter a number between 0.01% - 100.06%" at bounding box center [592, 333] width 99 height 20
click at [570, 322] on div "% Enter a number between 0.01% - 100.06%" at bounding box center [592, 325] width 99 height 36
click at [578, 318] on input "text" at bounding box center [568, 314] width 50 height 15
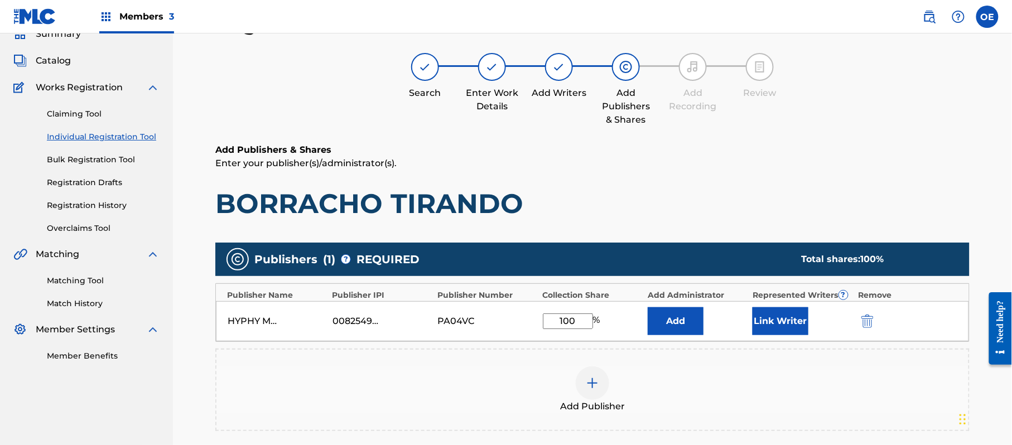
click at [778, 321] on button "Link Writer" at bounding box center [781, 321] width 56 height 28
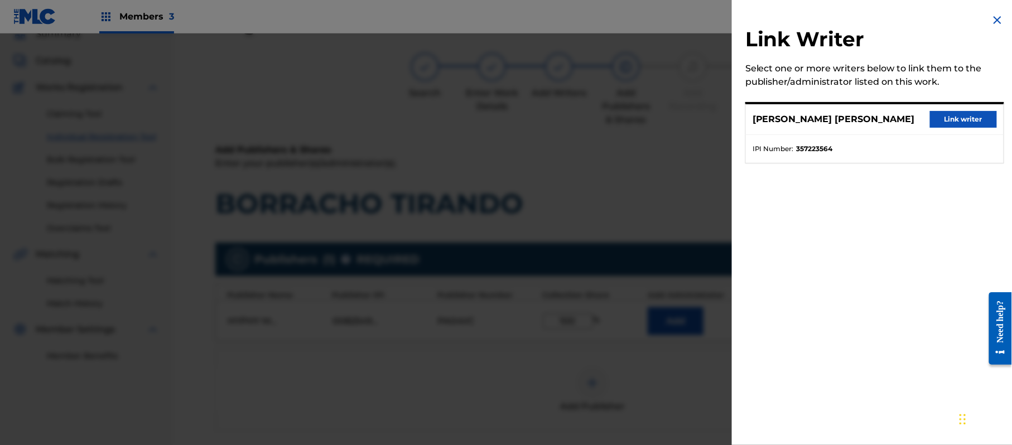
click at [958, 118] on button "Link writer" at bounding box center [963, 119] width 67 height 17
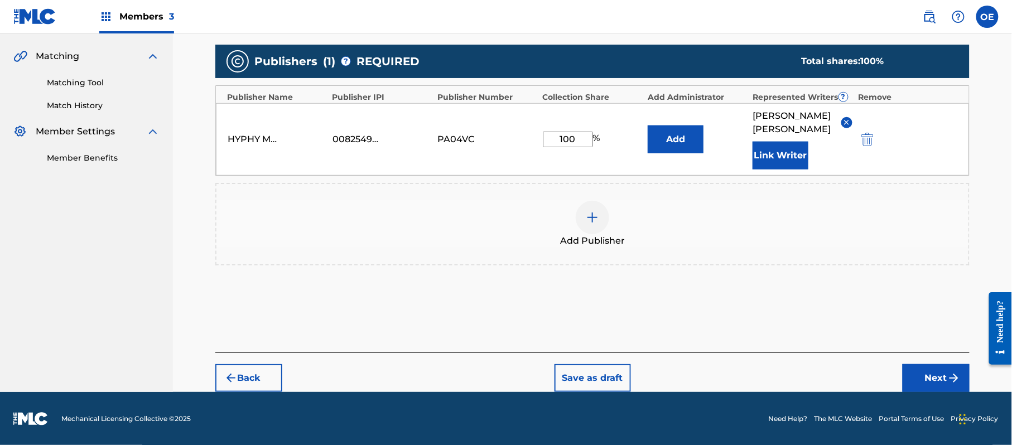
click at [921, 371] on button "Next" at bounding box center [936, 378] width 67 height 28
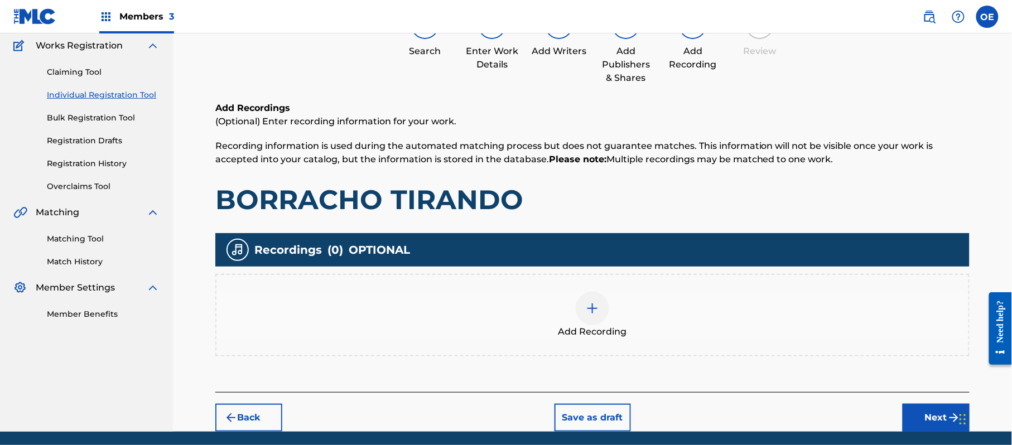
scroll to position [131, 0]
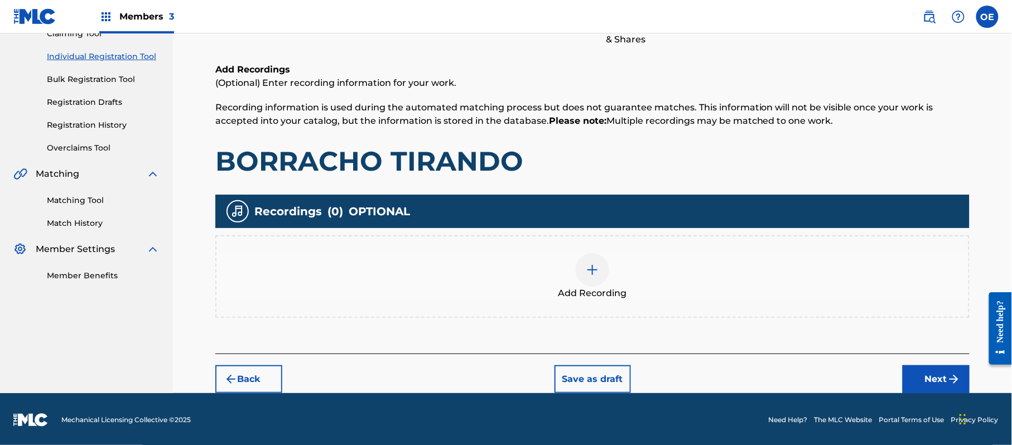
click at [263, 377] on button "Back" at bounding box center [248, 379] width 67 height 28
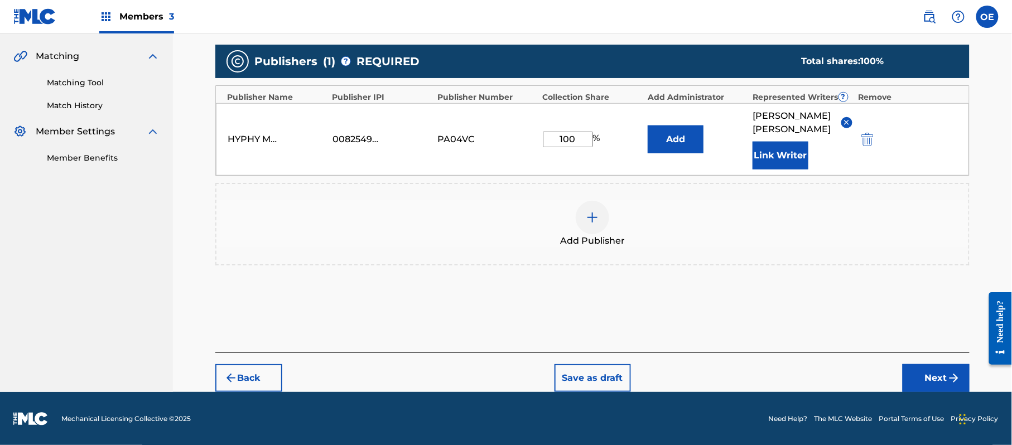
click at [262, 379] on button "Back" at bounding box center [248, 378] width 67 height 28
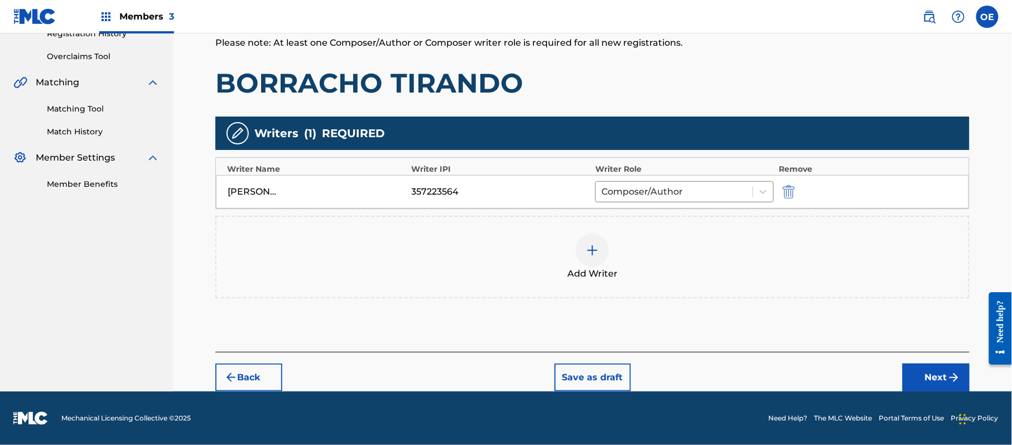
scroll to position [222, 0]
drag, startPoint x: 799, startPoint y: 185, endPoint x: 792, endPoint y: 187, distance: 7.1
click at [797, 186] on div at bounding box center [804, 191] width 50 height 13
click at [782, 190] on button "submit" at bounding box center [787, 191] width 17 height 13
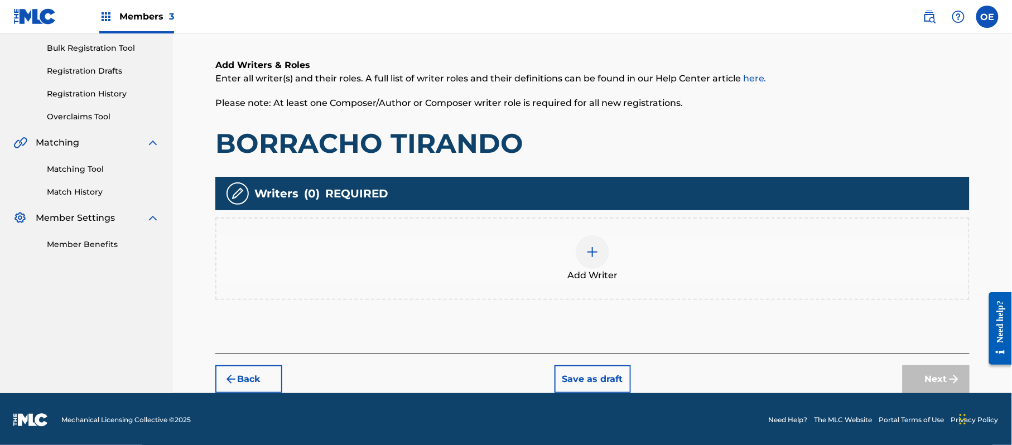
click at [612, 241] on div "Add Writer" at bounding box center [592, 258] width 752 height 47
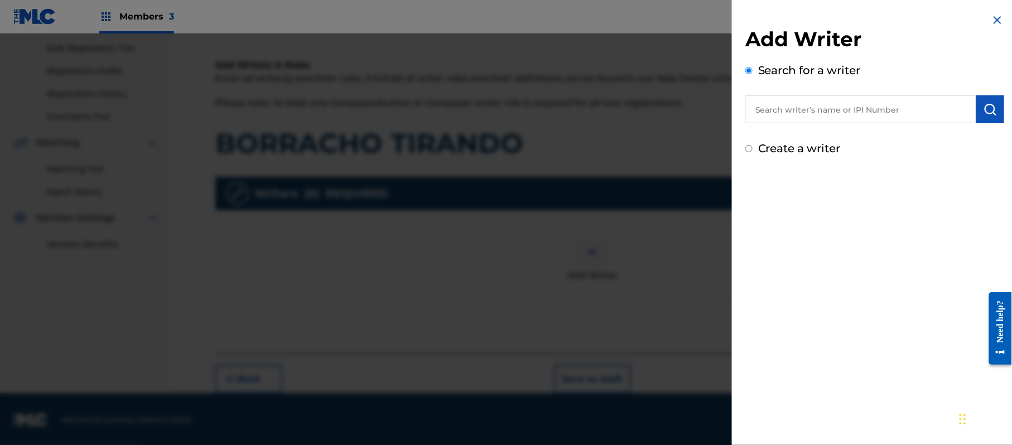
click at [773, 156] on div "Create a writer" at bounding box center [874, 148] width 259 height 17
click at [785, 156] on div "Create a writer" at bounding box center [874, 148] width 259 height 17
click at [782, 150] on label "Create a writer" at bounding box center [799, 148] width 83 height 13
click at [753, 150] on input "Create a writer" at bounding box center [748, 148] width 7 height 7
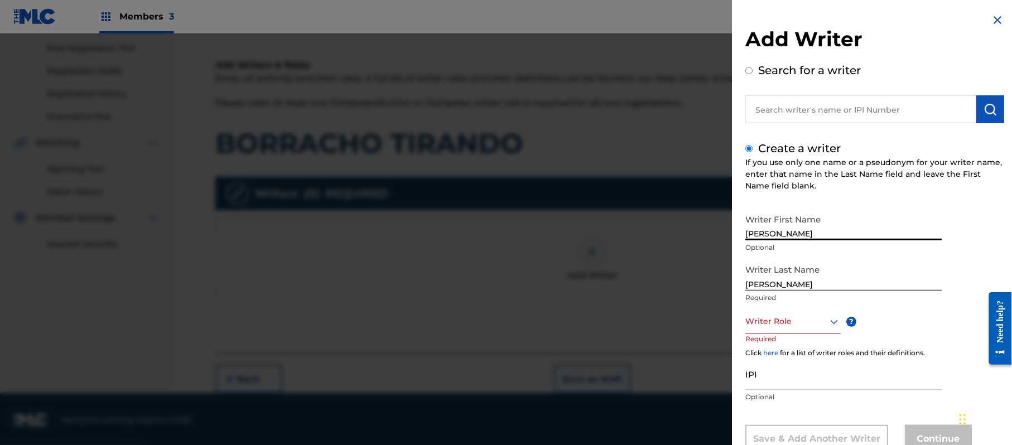
drag, startPoint x: 832, startPoint y: 231, endPoint x: 791, endPoint y: 240, distance: 42.2
click at [791, 240] on input "[PERSON_NAME]" at bounding box center [843, 225] width 196 height 32
drag, startPoint x: 793, startPoint y: 285, endPoint x: 701, endPoint y: 285, distance: 92.1
click at [701, 285] on div "Add Writer Search for a writer Create a writer If you use only one name or a ps…" at bounding box center [506, 239] width 1012 height 412
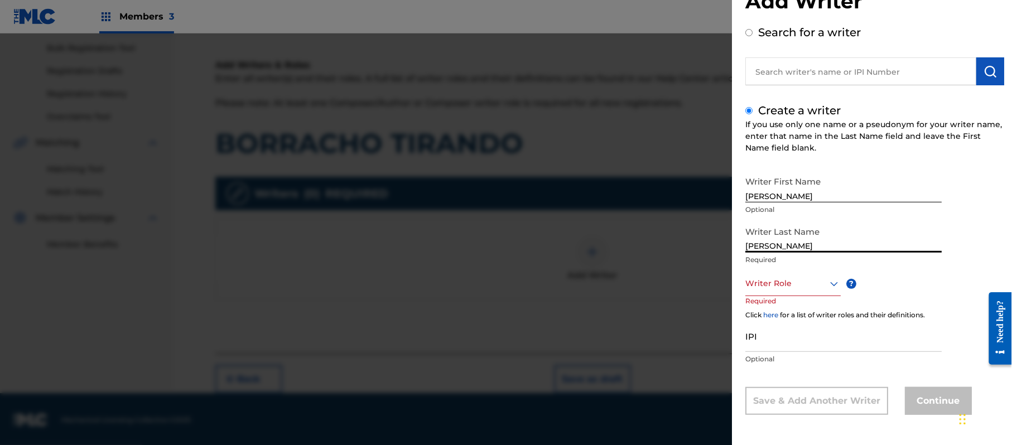
click at [809, 296] on div "Writer Role" at bounding box center [792, 283] width 95 height 25
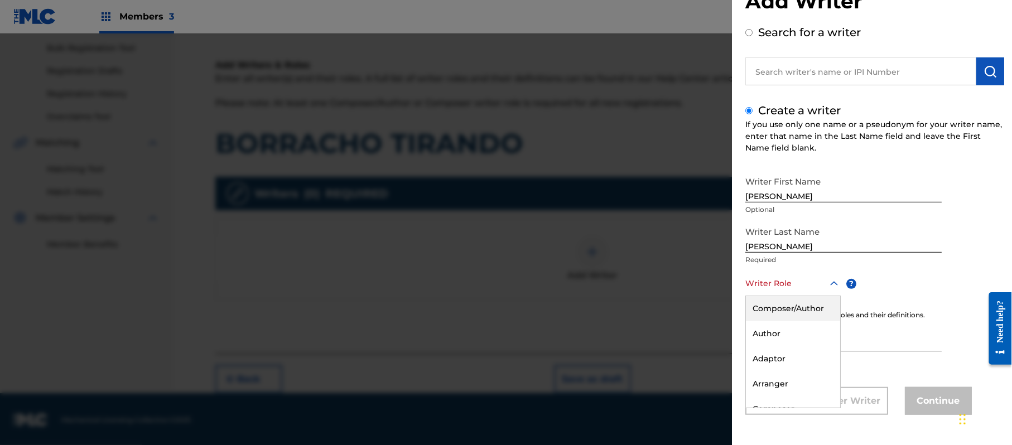
drag, startPoint x: 809, startPoint y: 307, endPoint x: 629, endPoint y: 256, distance: 186.9
click at [808, 307] on div "Composer/Author" at bounding box center [793, 308] width 94 height 25
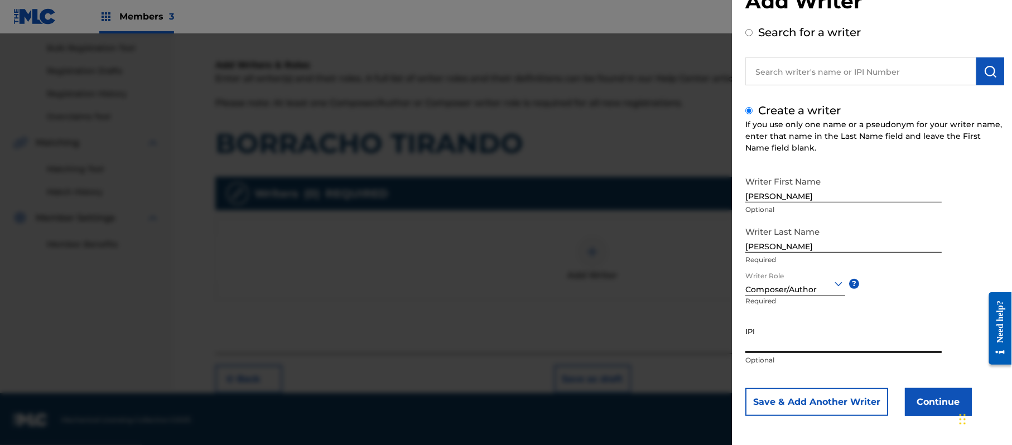
drag, startPoint x: 797, startPoint y: 329, endPoint x: 788, endPoint y: 333, distance: 9.5
click at [951, 411] on button "Continue" at bounding box center [938, 402] width 67 height 28
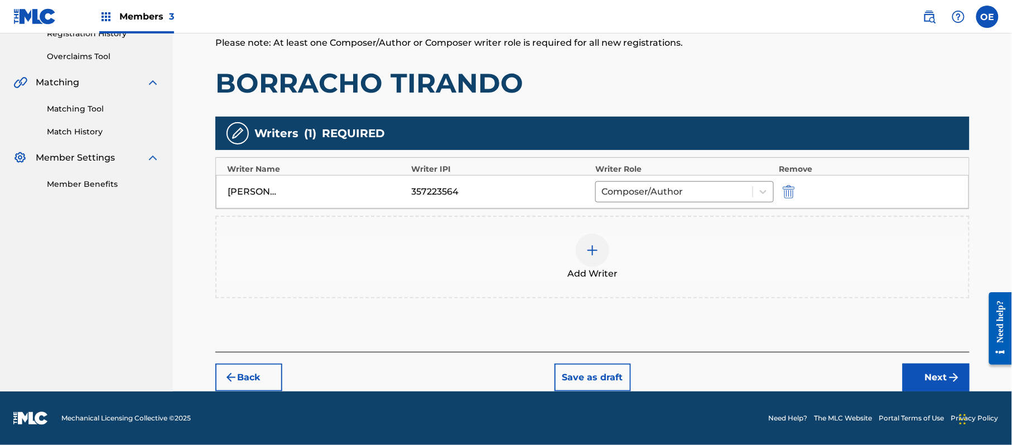
click at [920, 371] on button "Next" at bounding box center [936, 378] width 67 height 28
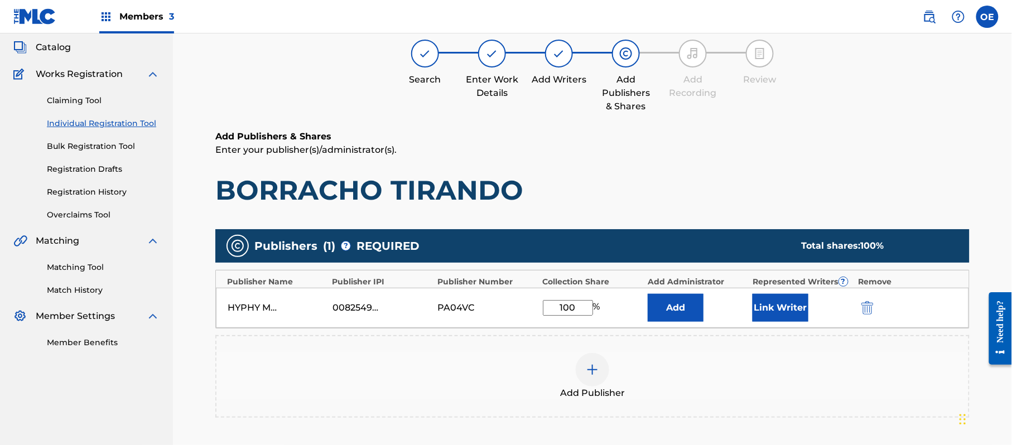
scroll to position [50, 0]
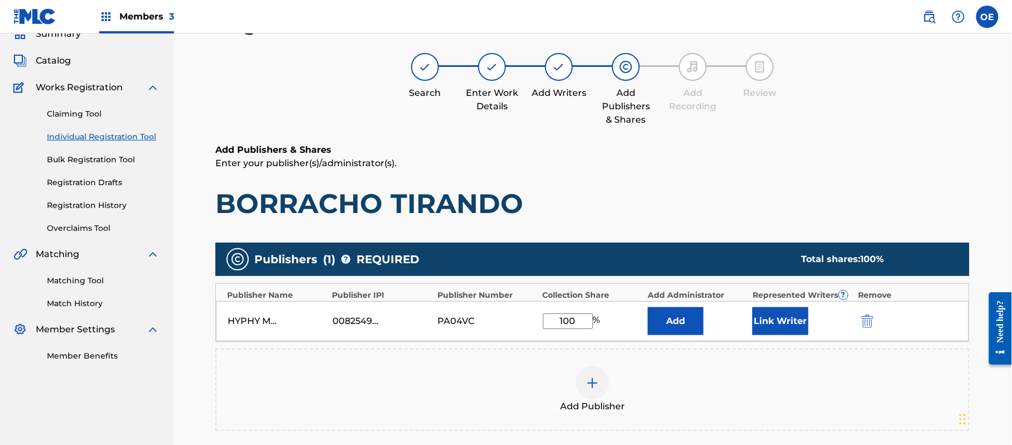
click at [606, 369] on div "Add Publisher" at bounding box center [592, 390] width 752 height 47
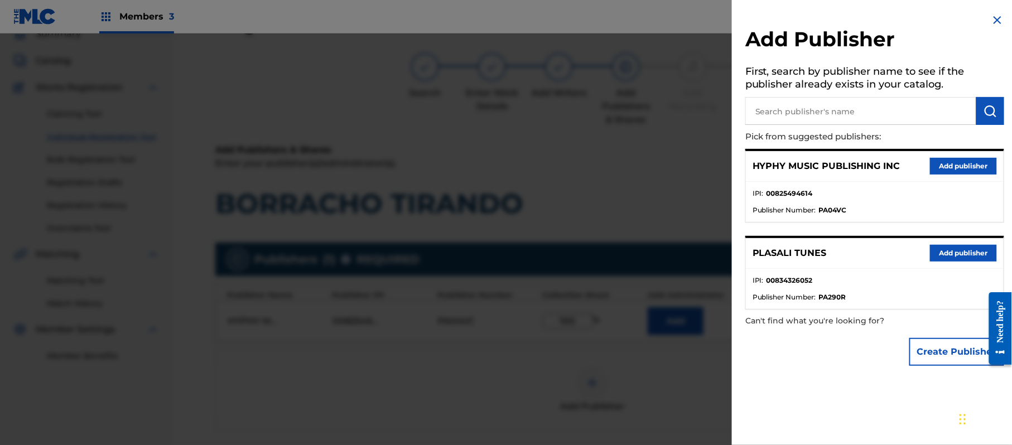
click at [991, 18] on img at bounding box center [997, 19] width 13 height 13
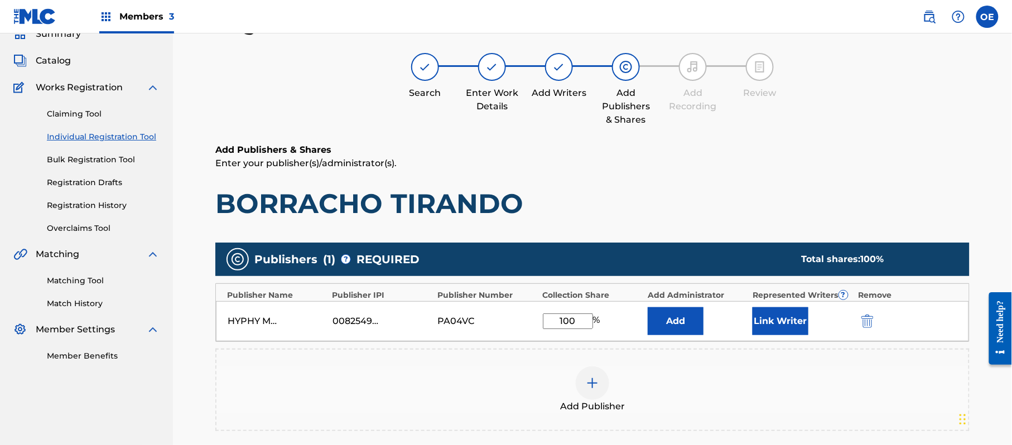
click at [764, 318] on button "Link Writer" at bounding box center [781, 321] width 56 height 28
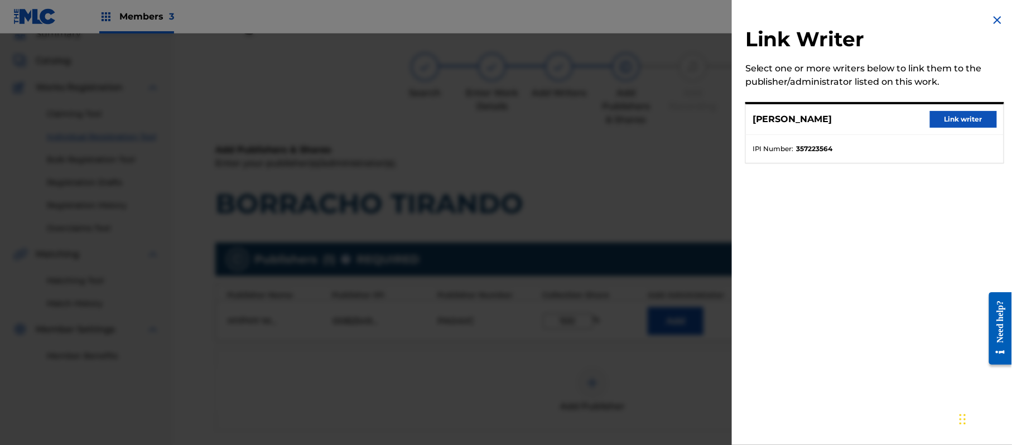
click at [974, 110] on div "[PERSON_NAME] Link writer" at bounding box center [875, 119] width 258 height 31
click at [968, 121] on button "Link writer" at bounding box center [963, 119] width 67 height 17
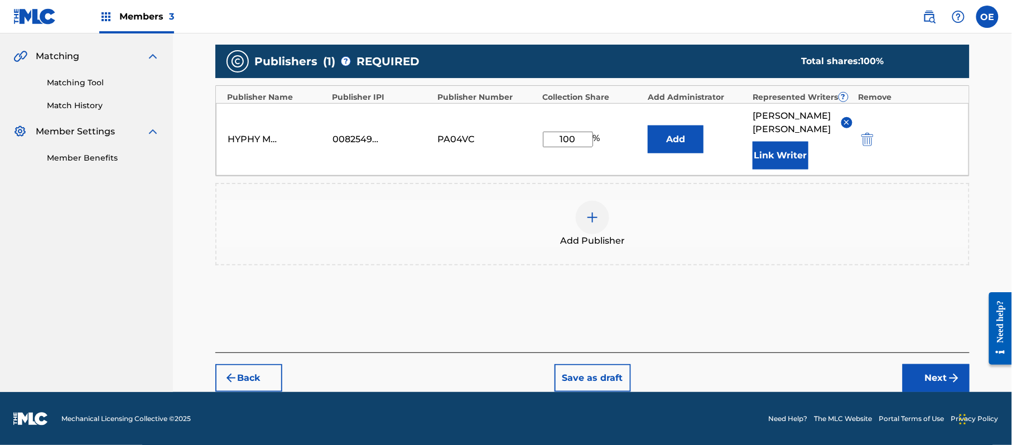
click at [909, 374] on button "Next" at bounding box center [936, 378] width 67 height 28
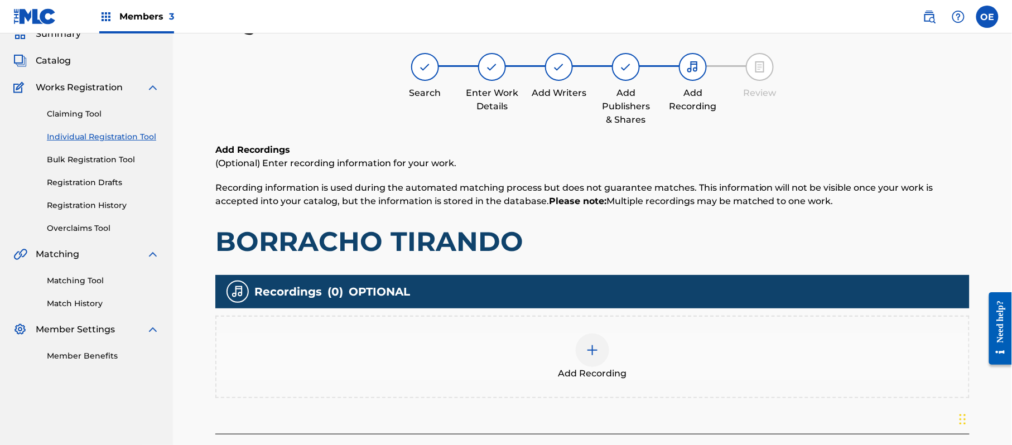
click at [618, 363] on div "Add Recording" at bounding box center [592, 357] width 752 height 47
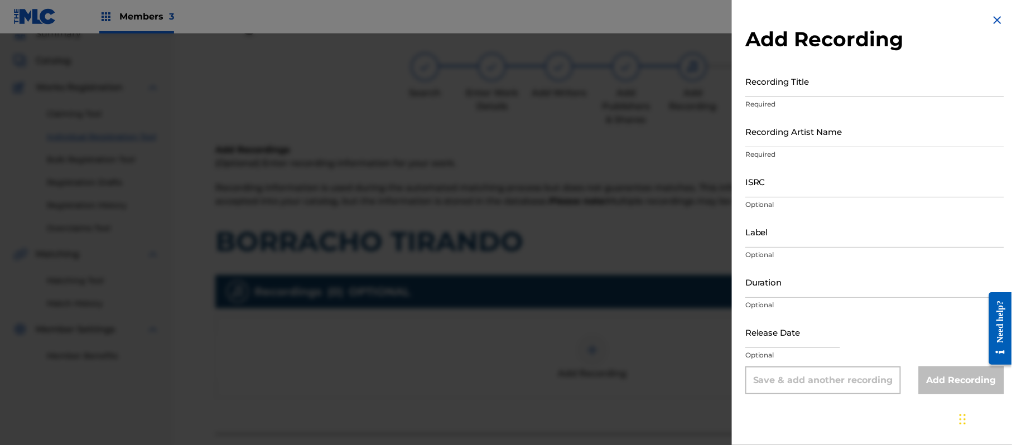
click at [992, 21] on img at bounding box center [997, 19] width 13 height 13
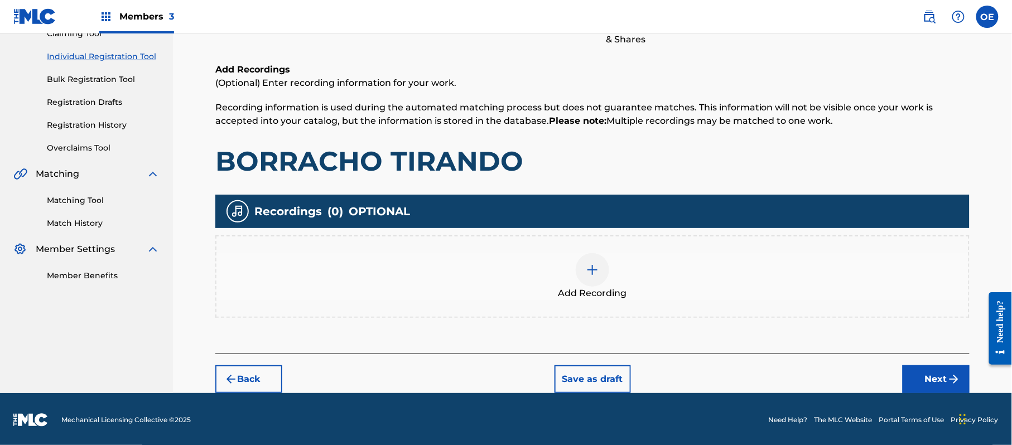
click at [944, 365] on button "Next" at bounding box center [936, 379] width 67 height 28
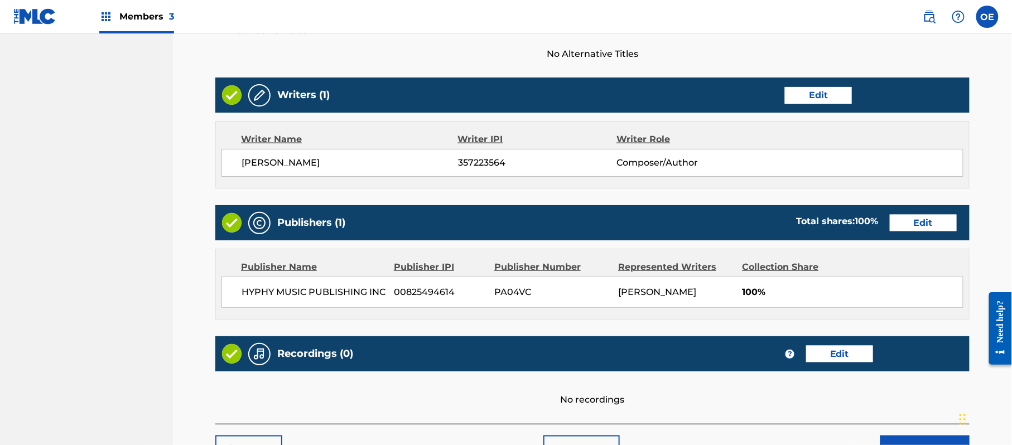
scroll to position [463, 0]
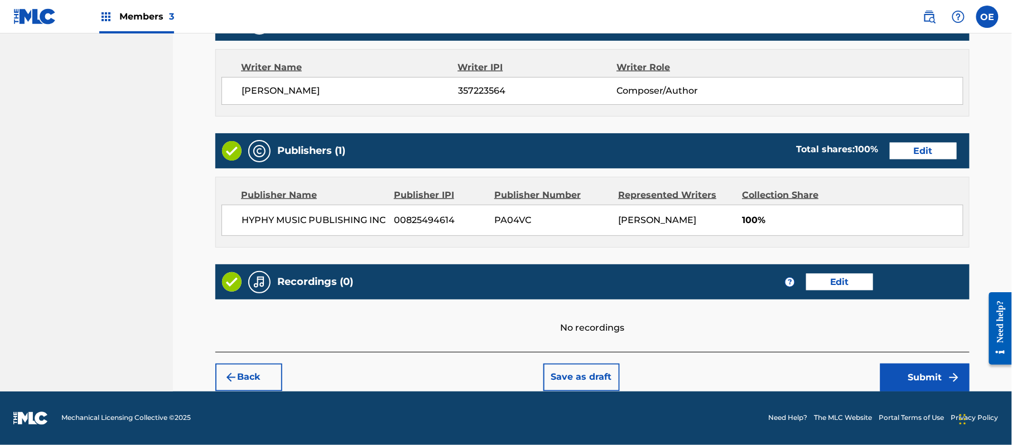
click at [928, 374] on button "Submit" at bounding box center [924, 378] width 89 height 28
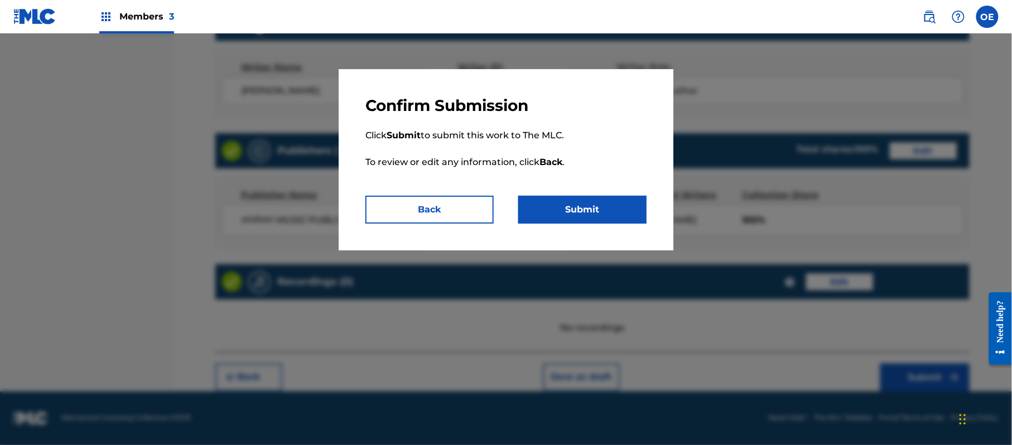
click at [592, 213] on button "Submit" at bounding box center [582, 210] width 128 height 28
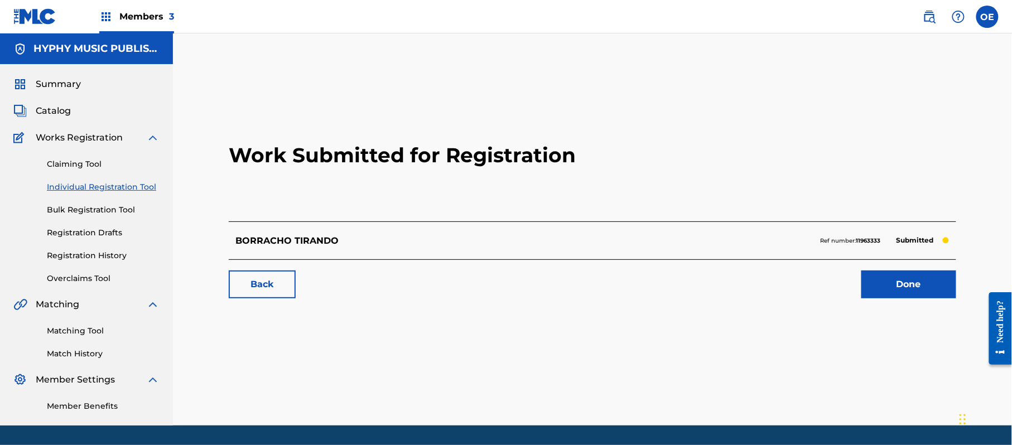
click at [112, 186] on link "Individual Registration Tool" at bounding box center [103, 187] width 113 height 12
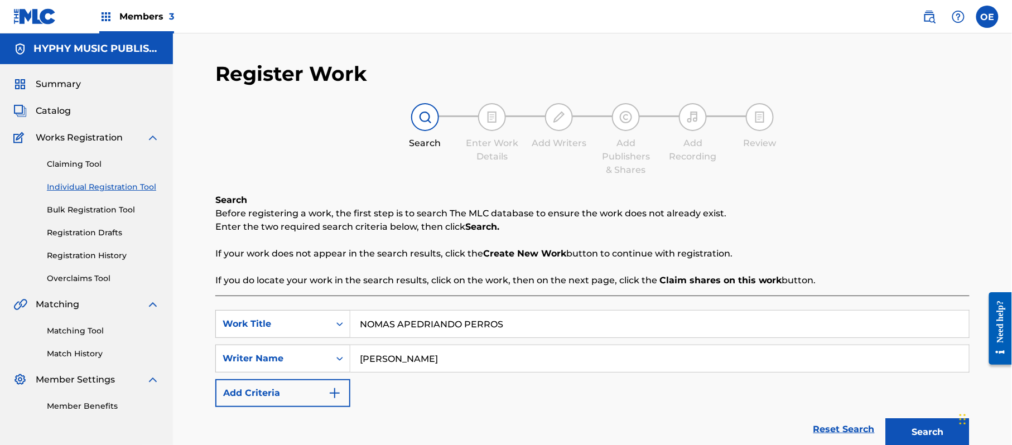
click at [914, 418] on button "Search" at bounding box center [928, 432] width 84 height 28
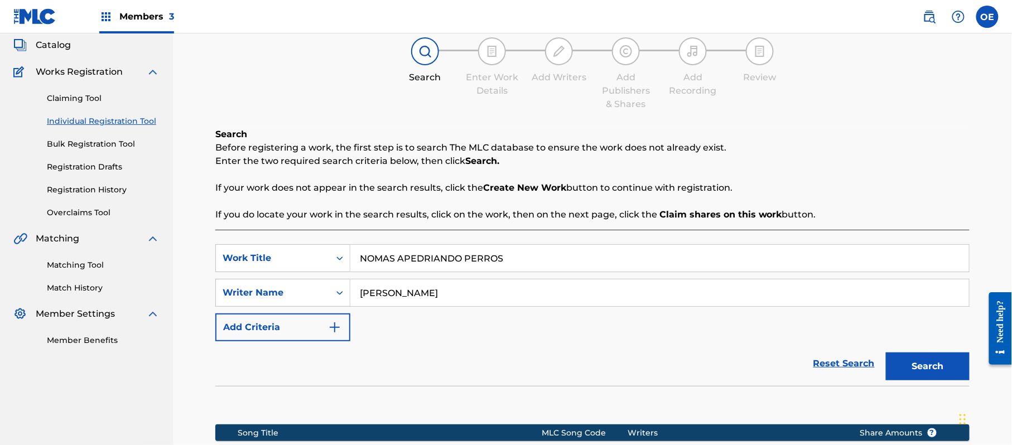
scroll to position [148, 0]
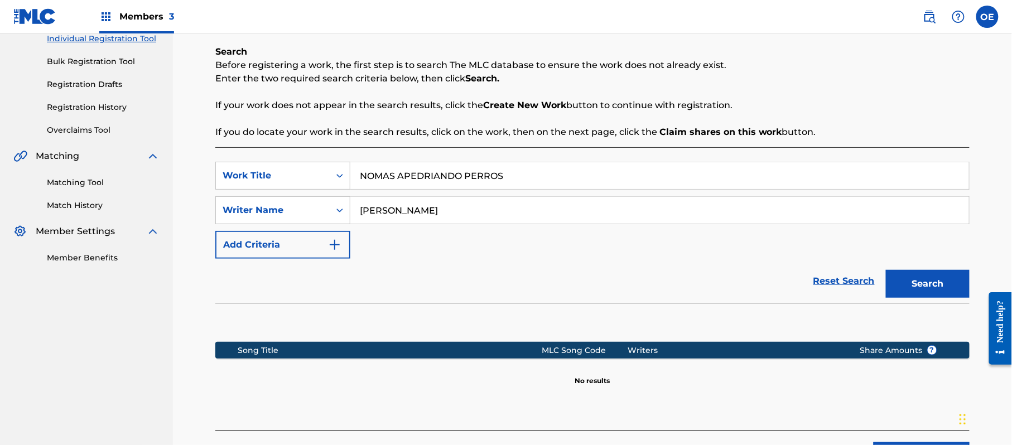
click at [408, 210] on input "[PERSON_NAME]" at bounding box center [659, 210] width 619 height 27
drag, startPoint x: 410, startPoint y: 210, endPoint x: 391, endPoint y: 210, distance: 19.0
click at [391, 210] on input "[PERSON_NAME]" at bounding box center [659, 210] width 619 height 27
click at [886, 270] on button "Search" at bounding box center [928, 284] width 84 height 28
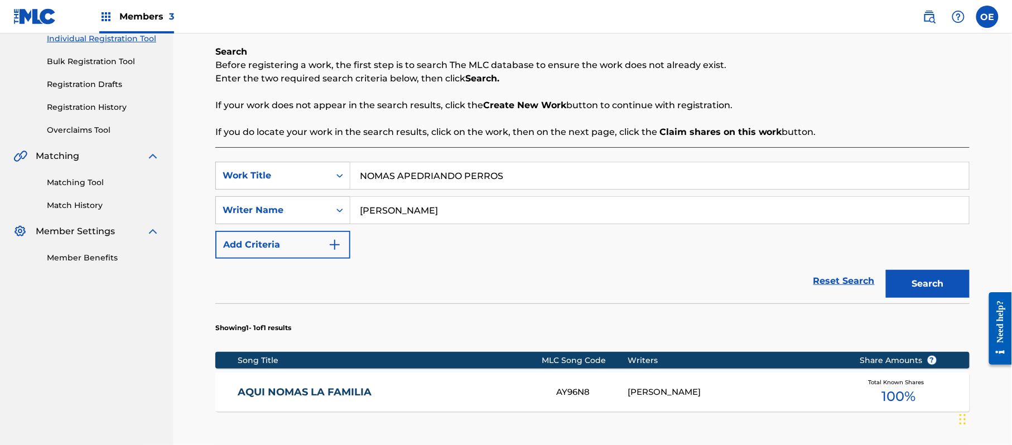
click at [886, 270] on button "Search" at bounding box center [928, 284] width 84 height 28
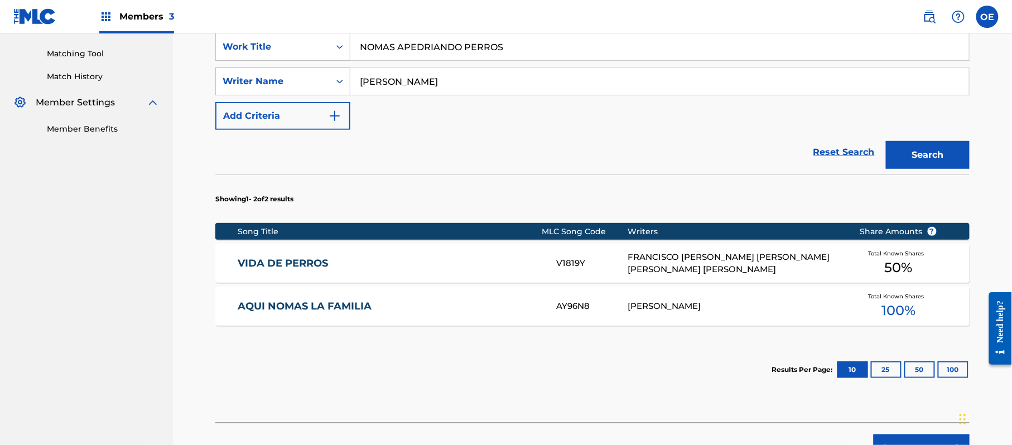
scroll to position [297, 0]
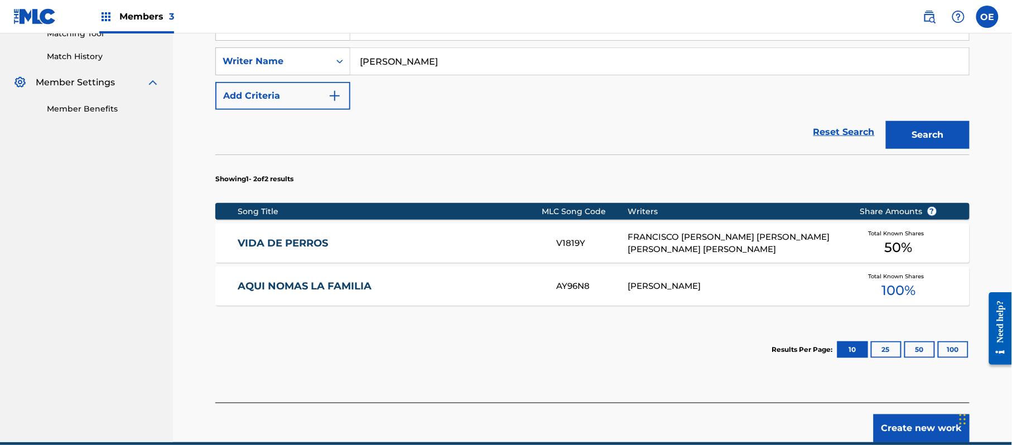
click at [925, 431] on button "Create new work" at bounding box center [922, 429] width 96 height 28
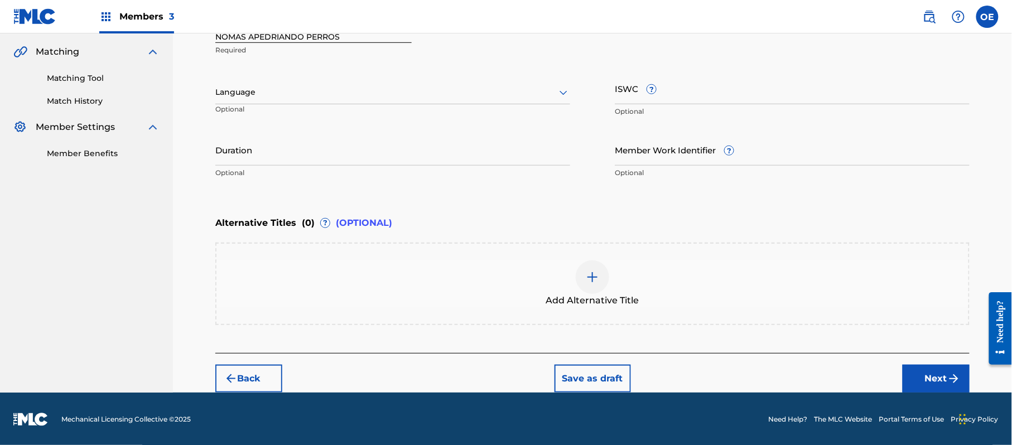
drag, startPoint x: 272, startPoint y: 88, endPoint x: 267, endPoint y: 98, distance: 12.0
click at [272, 88] on div at bounding box center [392, 92] width 355 height 14
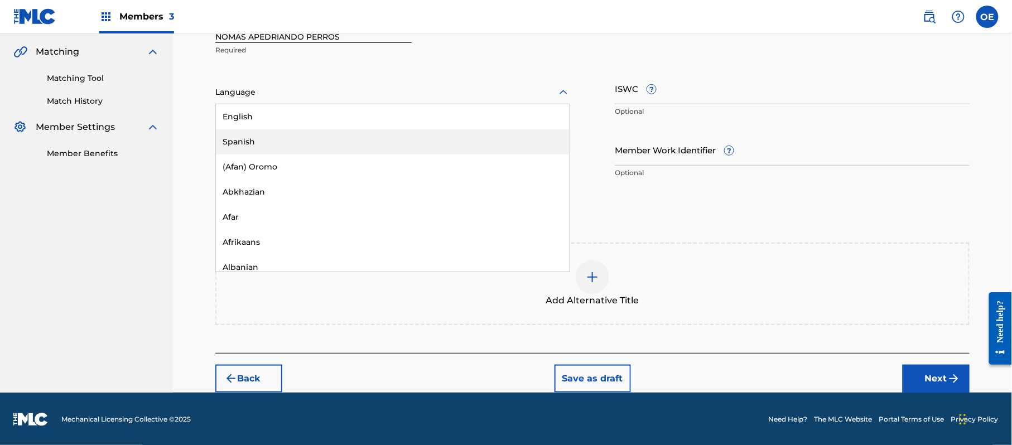
click at [259, 132] on div "Spanish" at bounding box center [393, 141] width 354 height 25
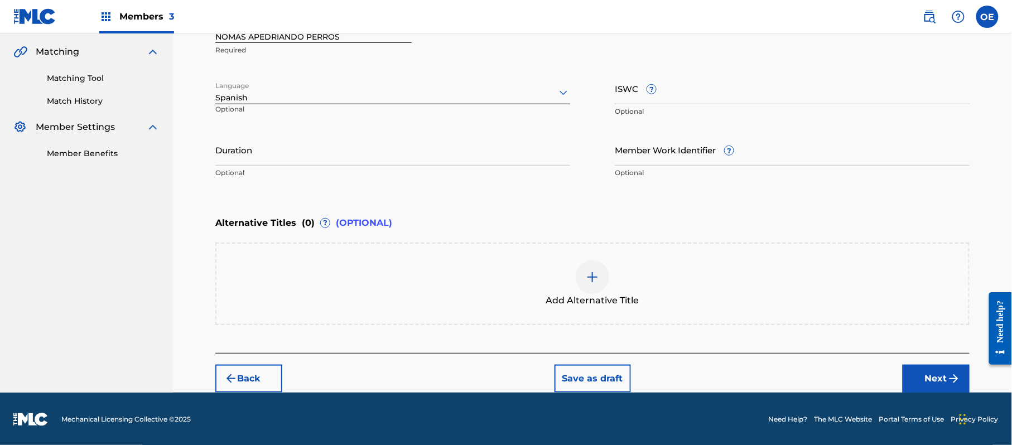
click at [915, 367] on button "Next" at bounding box center [936, 379] width 67 height 28
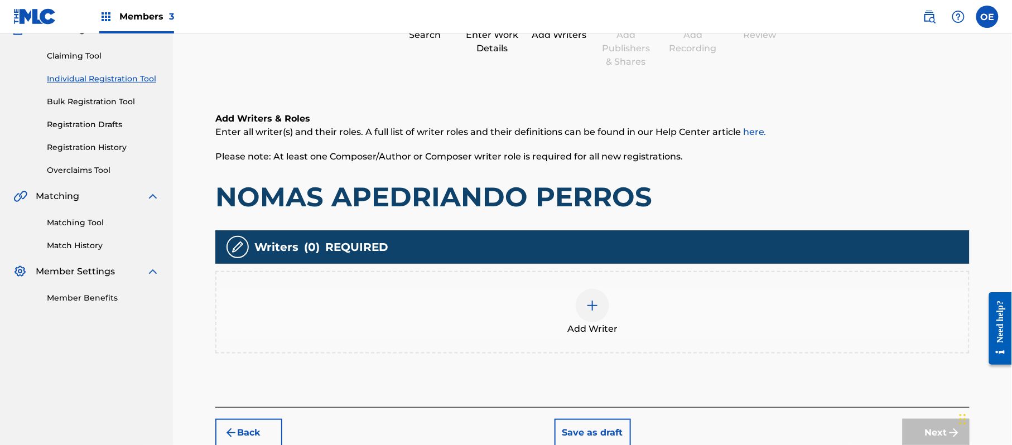
scroll to position [50, 0]
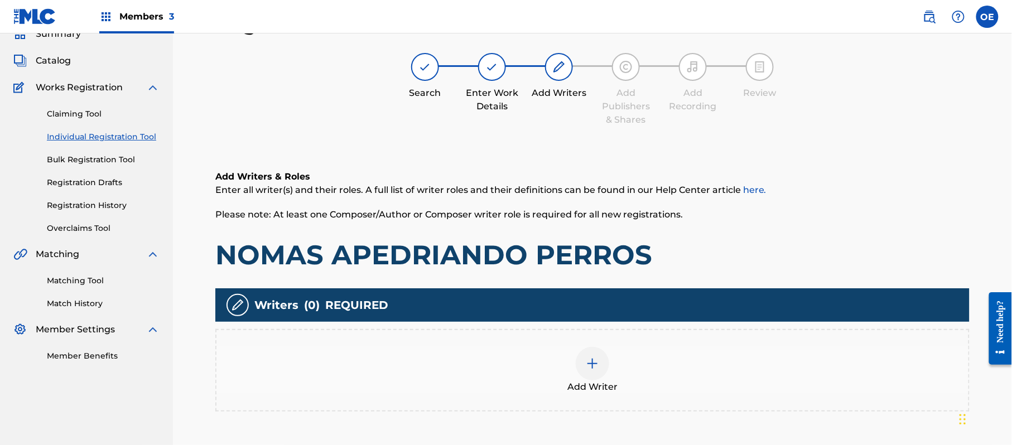
click at [545, 360] on div "Add Writer" at bounding box center [592, 370] width 752 height 47
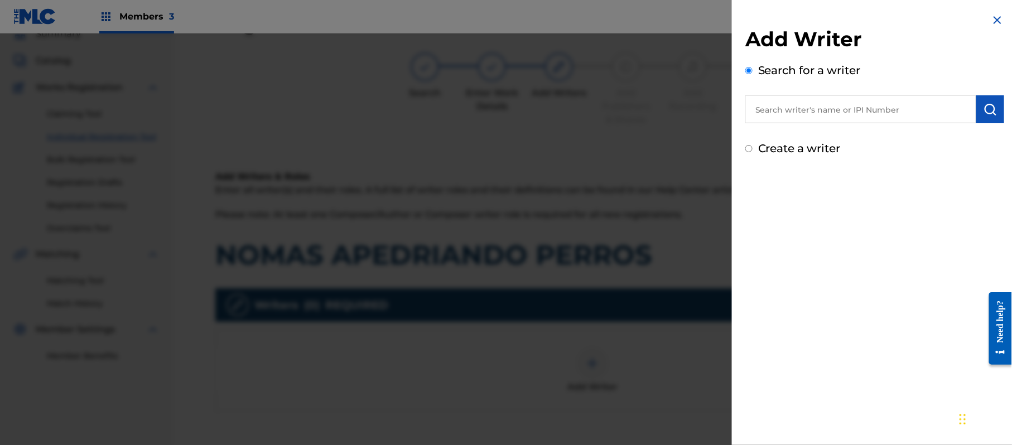
click at [800, 145] on label "Create a writer" at bounding box center [799, 148] width 83 height 13
click at [753, 145] on input "Create a writer" at bounding box center [748, 148] width 7 height 7
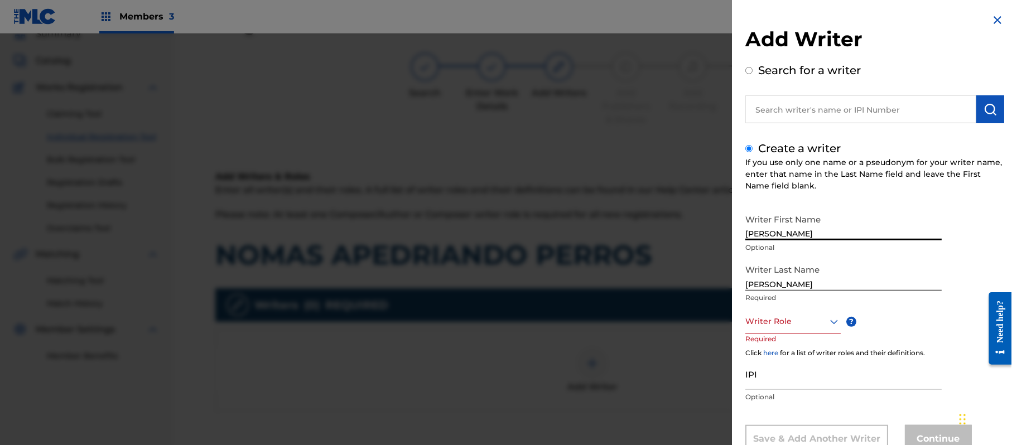
drag, startPoint x: 838, startPoint y: 239, endPoint x: 796, endPoint y: 241, distance: 42.5
click at [796, 241] on div "Writer First Name [PERSON_NAME] Optional" at bounding box center [843, 234] width 196 height 50
drag, startPoint x: 795, startPoint y: 281, endPoint x: 629, endPoint y: 285, distance: 165.8
click at [673, 287] on div "Add Writer Search for a writer Create a writer If you use only one name or a ps…" at bounding box center [506, 239] width 1012 height 412
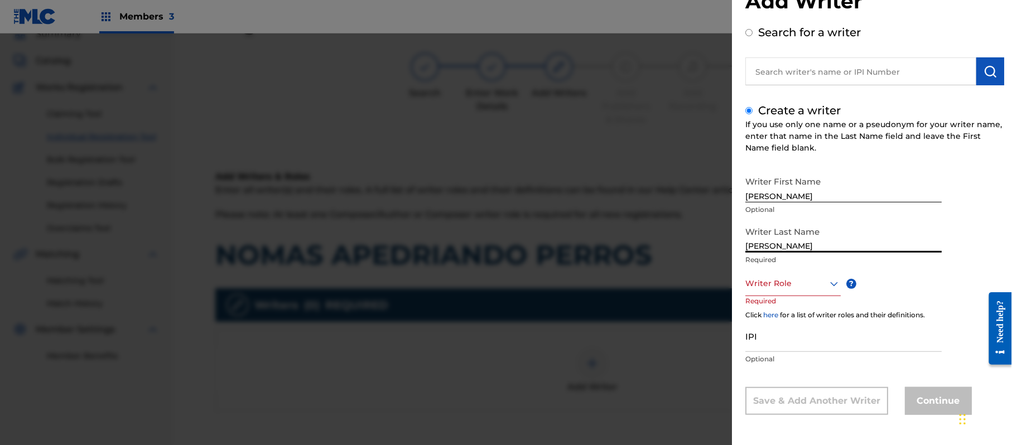
click at [789, 296] on div "Writer Role" at bounding box center [792, 283] width 95 height 25
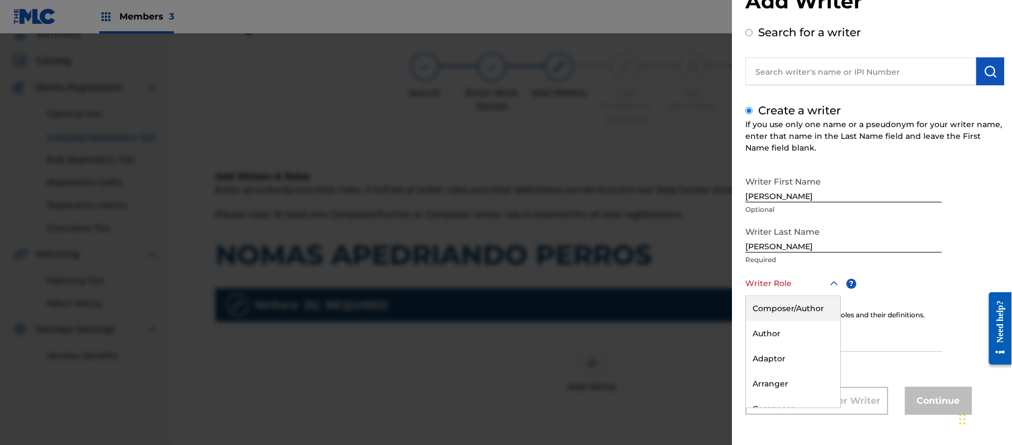
click at [788, 320] on div "Composer/Author" at bounding box center [793, 308] width 94 height 25
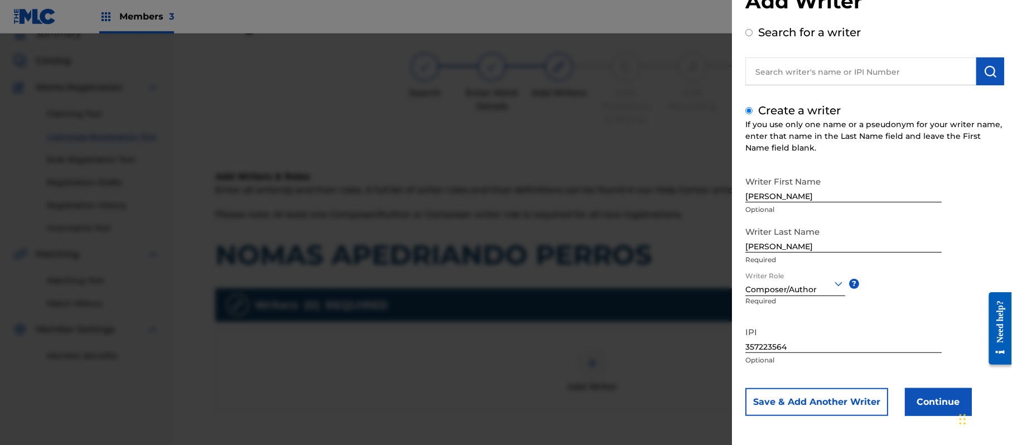
click at [923, 391] on button "Continue" at bounding box center [938, 402] width 67 height 28
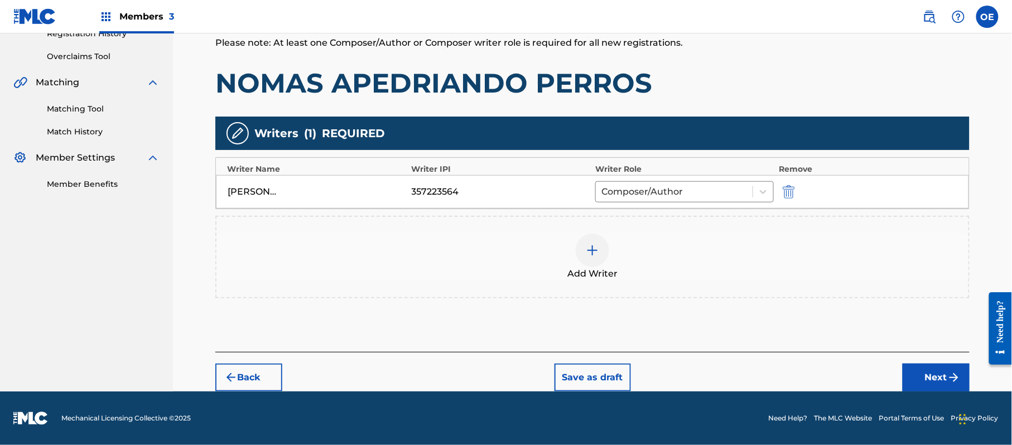
click at [935, 387] on button "Next" at bounding box center [936, 378] width 67 height 28
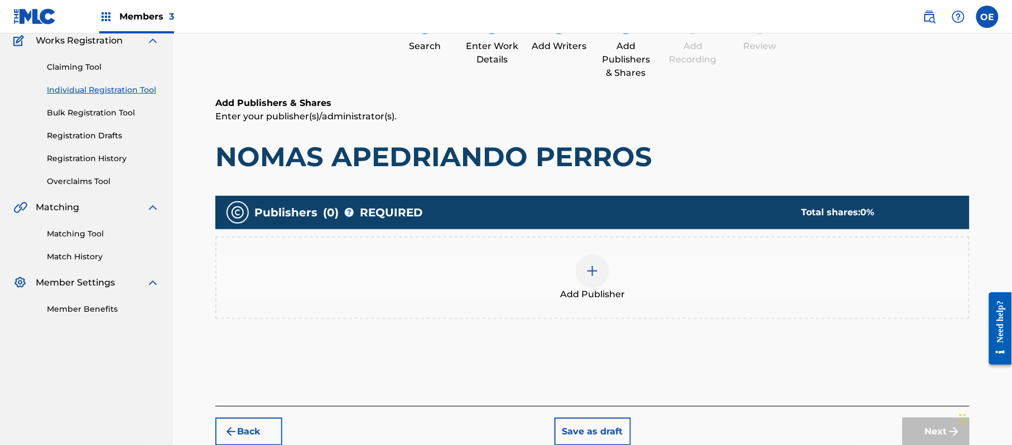
scroll to position [50, 0]
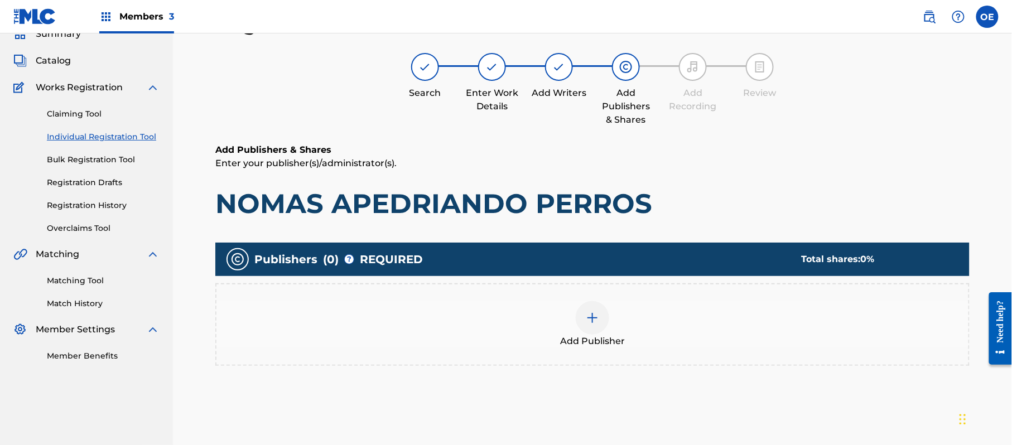
click at [628, 348] on div "Add Publisher" at bounding box center [592, 324] width 754 height 83
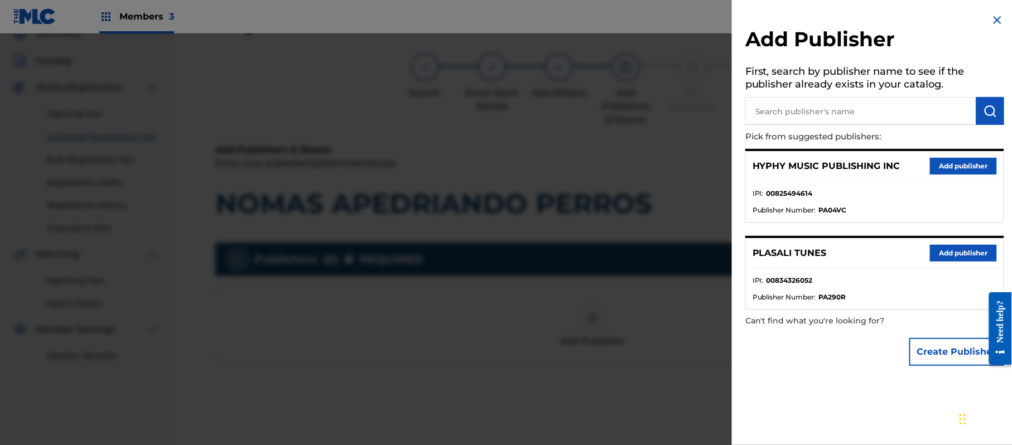
click at [947, 154] on div "HYPHY MUSIC PUBLISHING INC Add publisher" at bounding box center [875, 166] width 258 height 31
click at [945, 158] on button "Add publisher" at bounding box center [963, 166] width 67 height 17
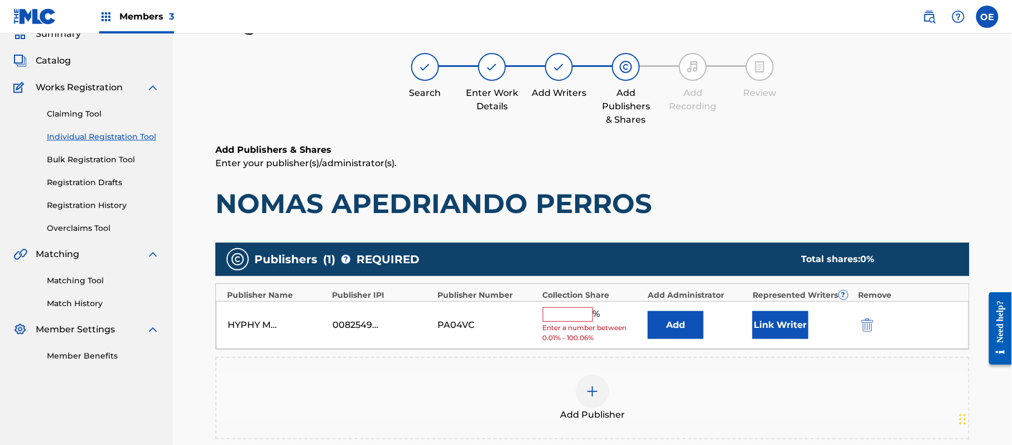
click at [579, 310] on input "text" at bounding box center [568, 314] width 50 height 15
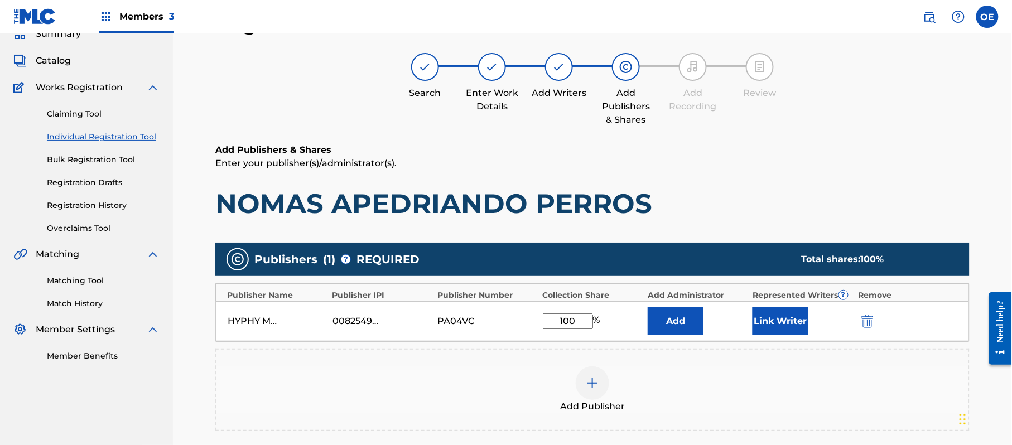
click at [802, 320] on button "Link Writer" at bounding box center [781, 321] width 56 height 28
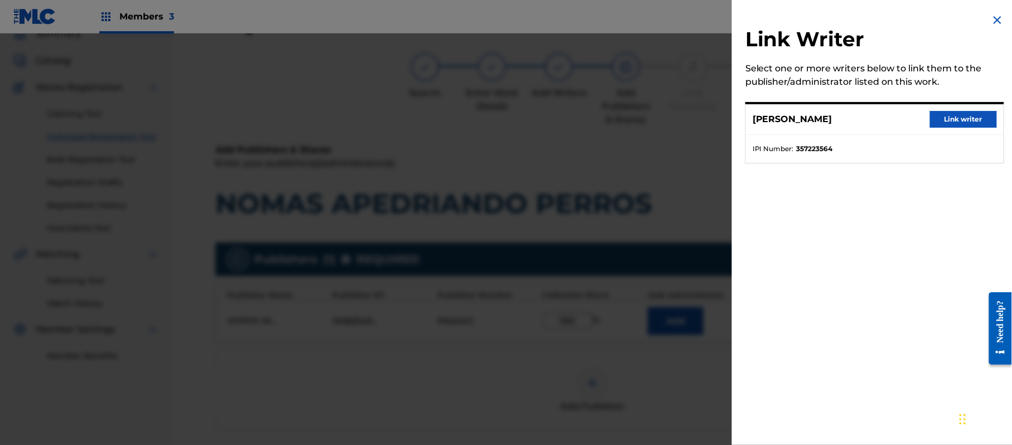
click at [964, 123] on button "Link writer" at bounding box center [963, 119] width 67 height 17
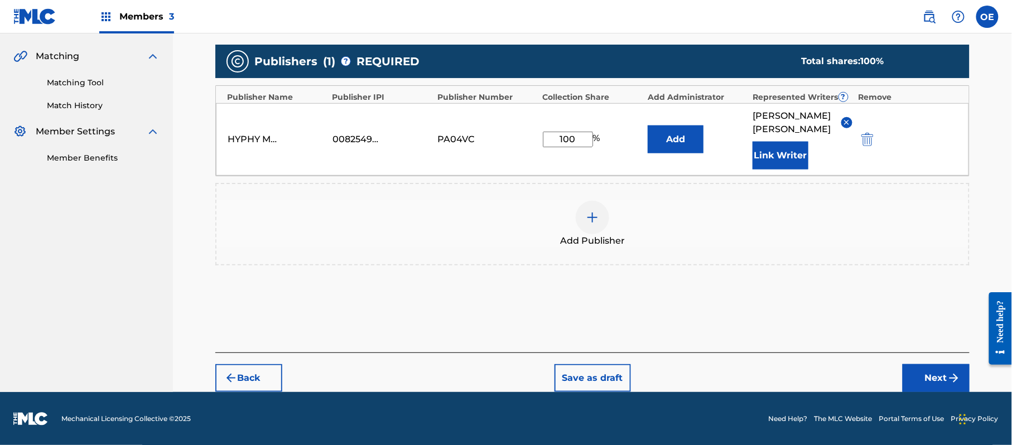
click at [951, 381] on img "submit" at bounding box center [953, 378] width 13 height 13
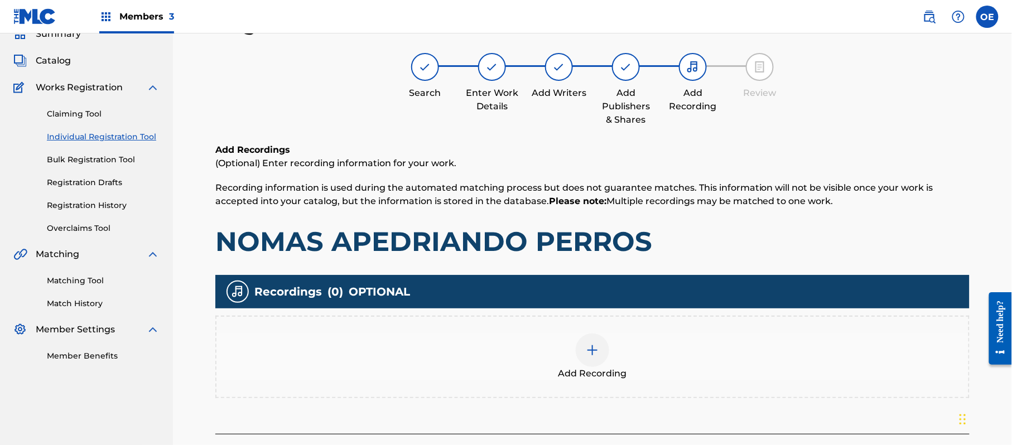
click at [623, 369] on span "Add Recording" at bounding box center [593, 373] width 69 height 13
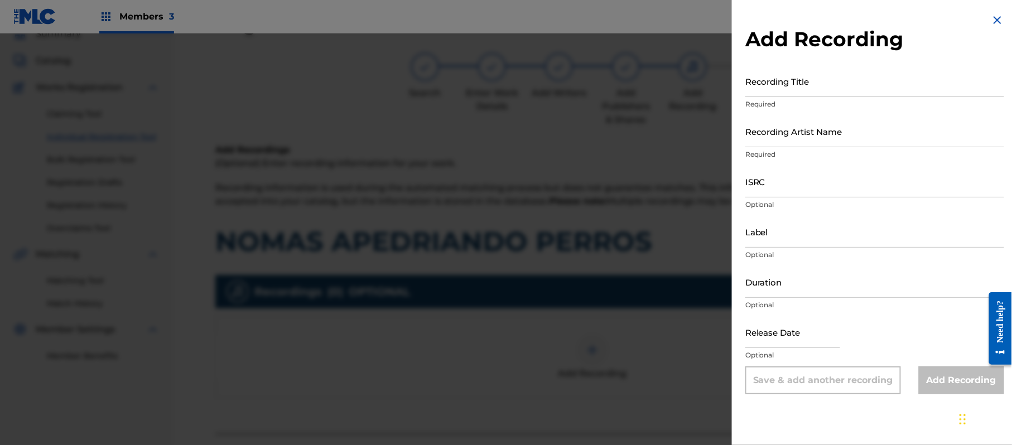
drag, startPoint x: 992, startPoint y: 18, endPoint x: 913, endPoint y: 166, distance: 167.8
click at [992, 21] on img at bounding box center [997, 19] width 13 height 13
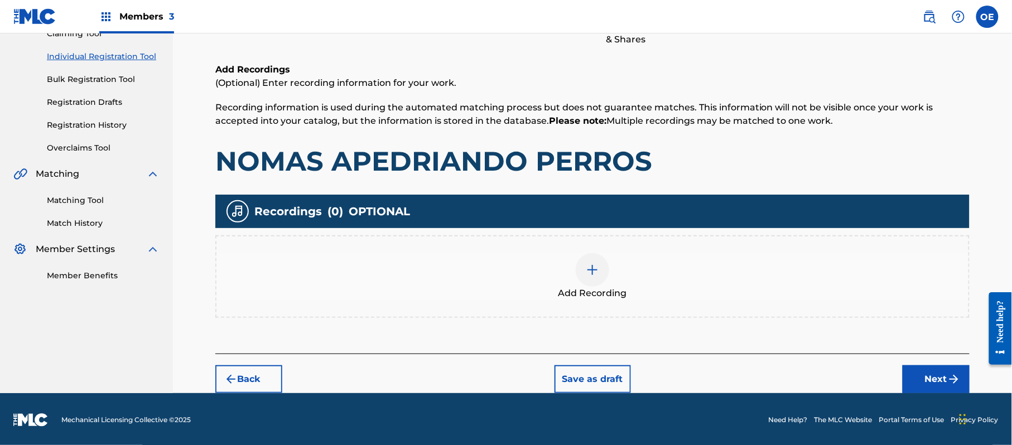
click at [913, 384] on button "Next" at bounding box center [936, 379] width 67 height 28
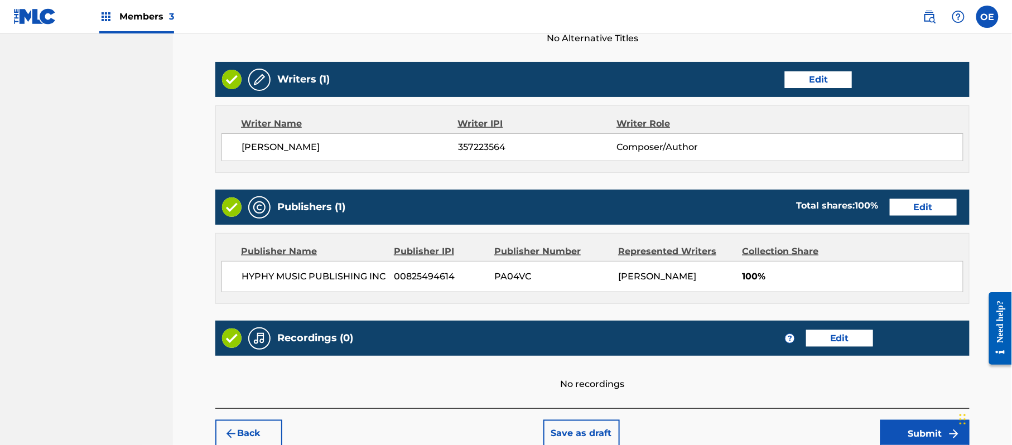
scroll to position [463, 0]
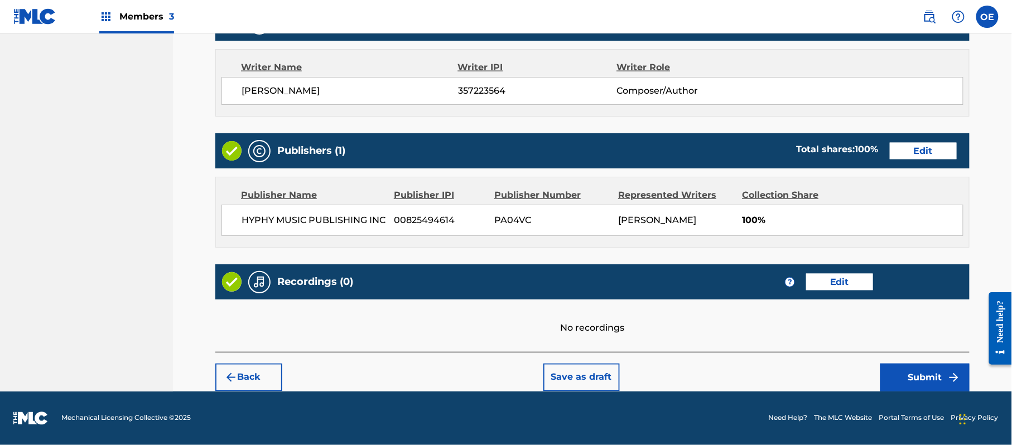
click at [909, 360] on div "Back Save as draft Submit" at bounding box center [592, 372] width 754 height 40
click at [909, 367] on button "Submit" at bounding box center [924, 378] width 89 height 28
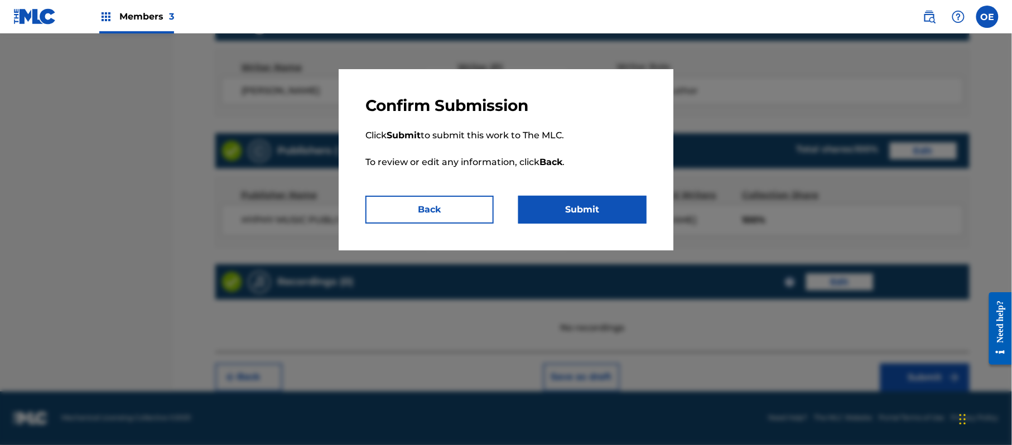
click at [580, 205] on button "Submit" at bounding box center [582, 210] width 128 height 28
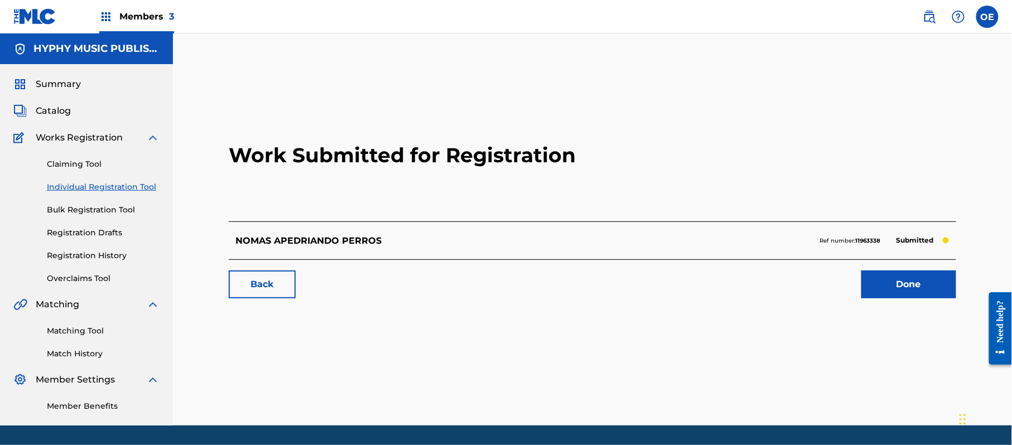
click at [131, 182] on link "Individual Registration Tool" at bounding box center [103, 187] width 113 height 12
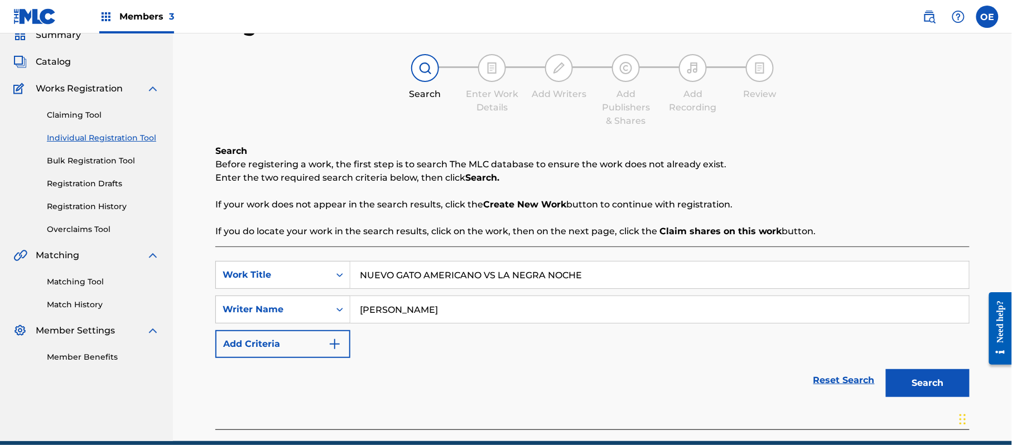
scroll to position [99, 0]
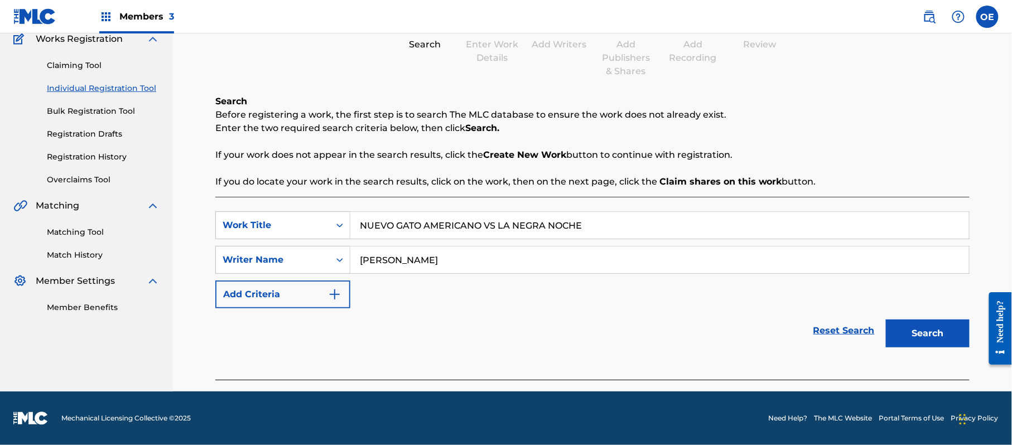
click at [955, 330] on button "Search" at bounding box center [928, 334] width 84 height 28
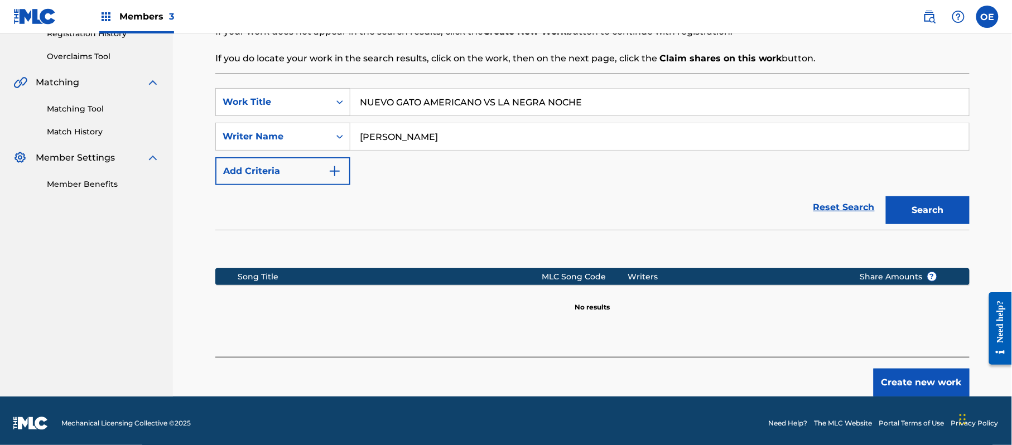
scroll to position [228, 0]
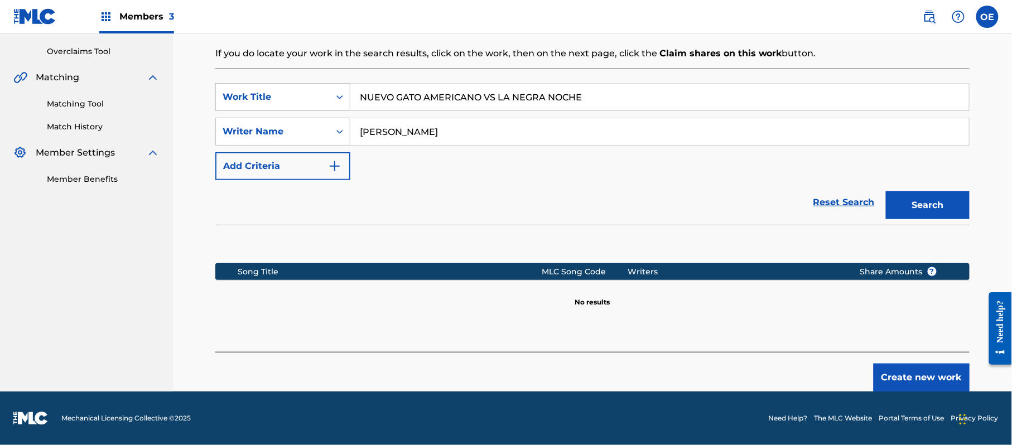
click at [960, 378] on button "Create new work" at bounding box center [922, 378] width 96 height 28
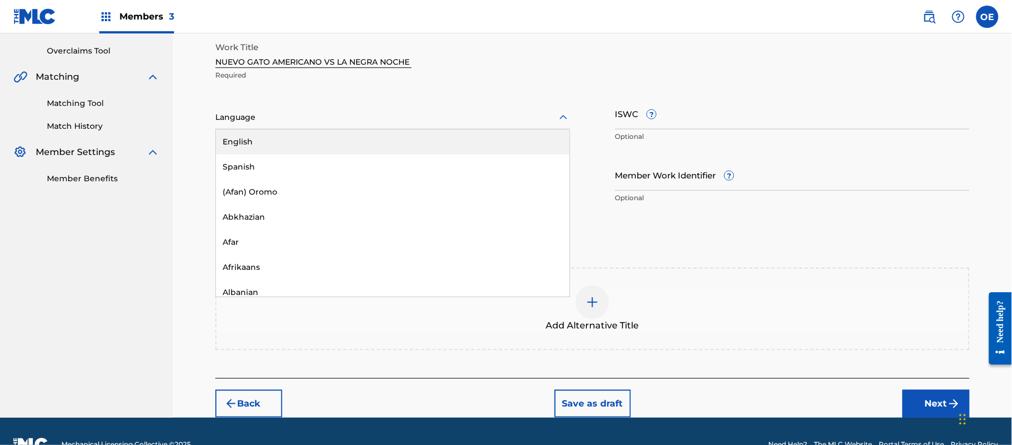
click at [372, 108] on div "Language" at bounding box center [392, 117] width 355 height 23
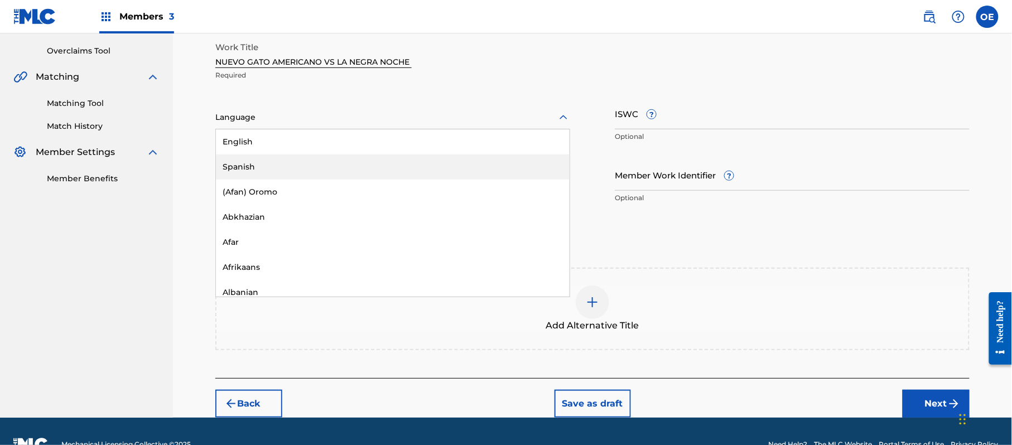
click at [341, 158] on div "Spanish" at bounding box center [393, 167] width 354 height 25
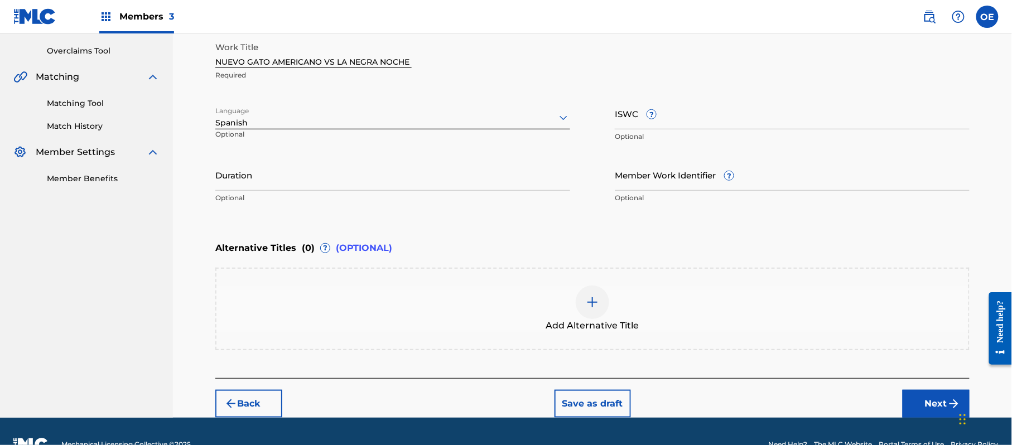
click at [942, 407] on button "Next" at bounding box center [936, 404] width 67 height 28
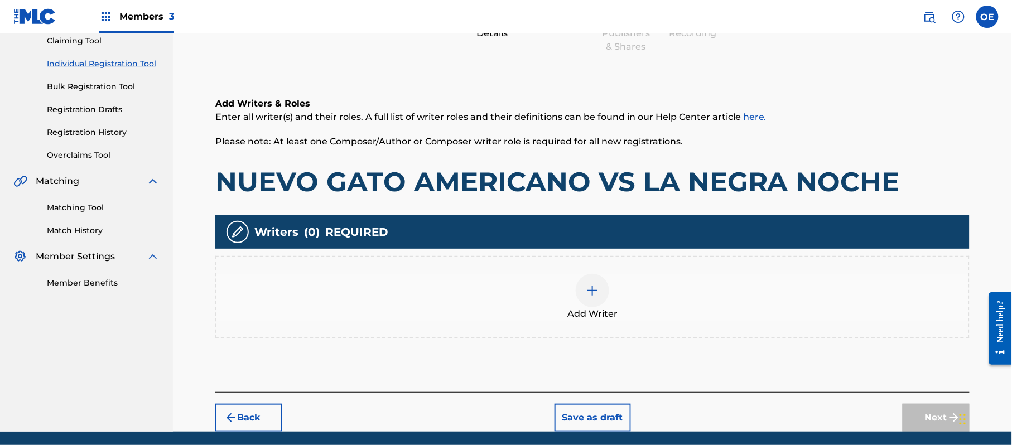
scroll to position [50, 0]
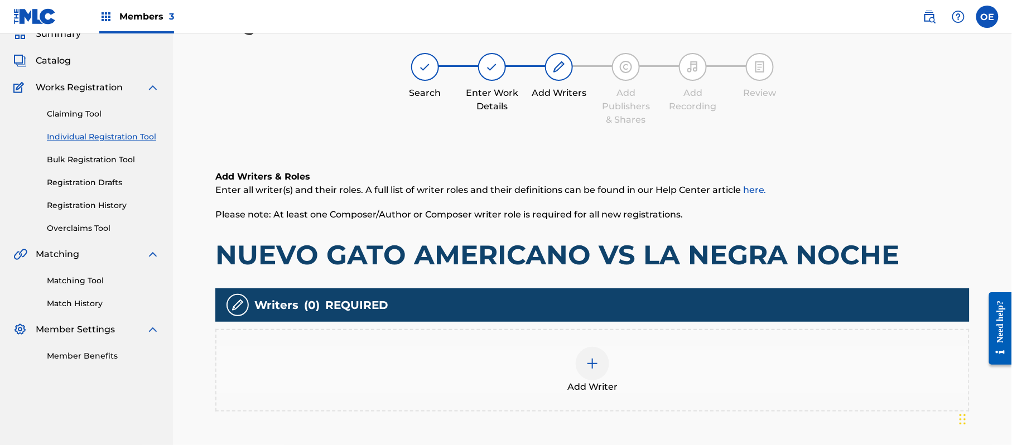
click at [668, 398] on div "Add Writer" at bounding box center [592, 370] width 754 height 83
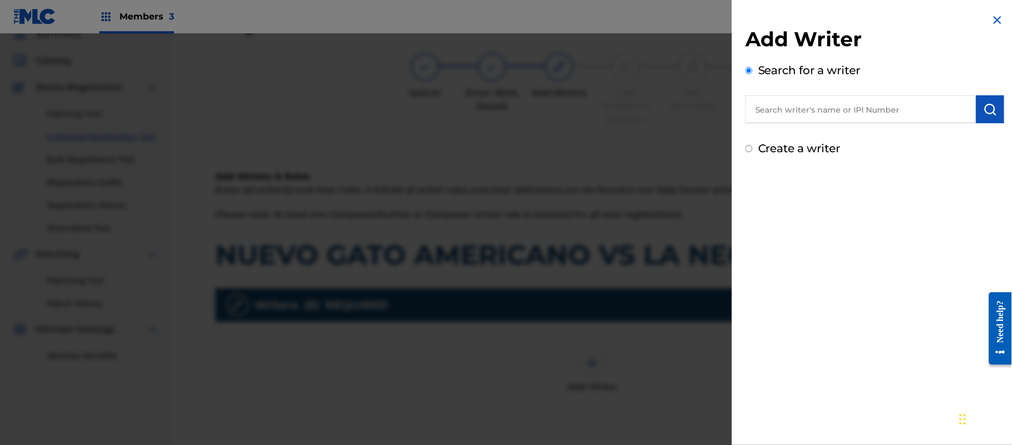
click at [759, 146] on label "Create a writer" at bounding box center [799, 148] width 83 height 13
click at [753, 146] on input "Create a writer" at bounding box center [748, 148] width 7 height 7
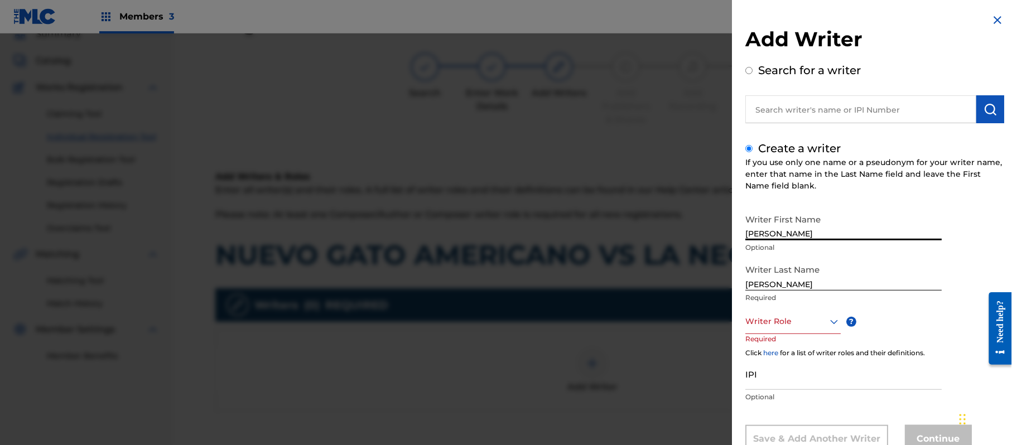
drag, startPoint x: 834, startPoint y: 228, endPoint x: 791, endPoint y: 240, distance: 44.5
click at [791, 240] on input "[PERSON_NAME]" at bounding box center [843, 225] width 196 height 32
drag, startPoint x: 792, startPoint y: 286, endPoint x: 701, endPoint y: 301, distance: 92.7
click at [701, 300] on div "Add Writer Search for a writer Create a writer If you use only one name or a ps…" at bounding box center [506, 239] width 1012 height 412
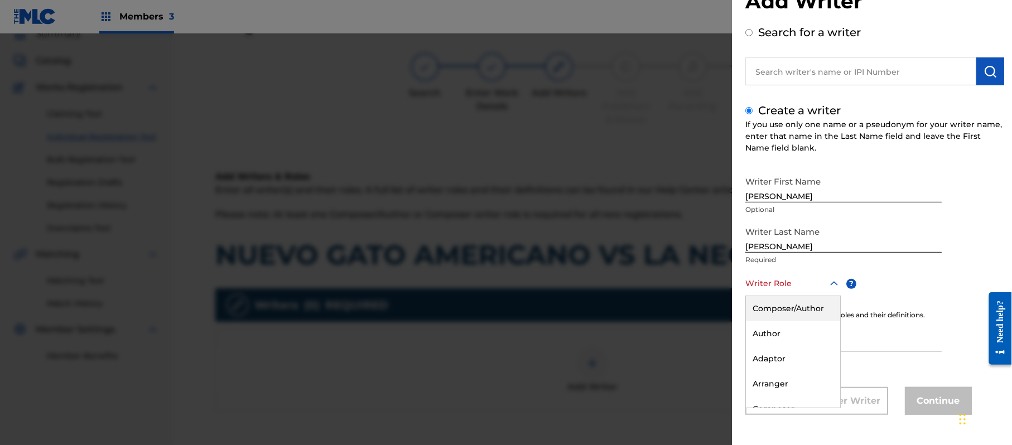
click at [755, 296] on div "8 results available. Use Up and Down to choose options, press Enter to select t…" at bounding box center [792, 283] width 95 height 25
click at [755, 312] on div "Composer/Author" at bounding box center [793, 308] width 94 height 25
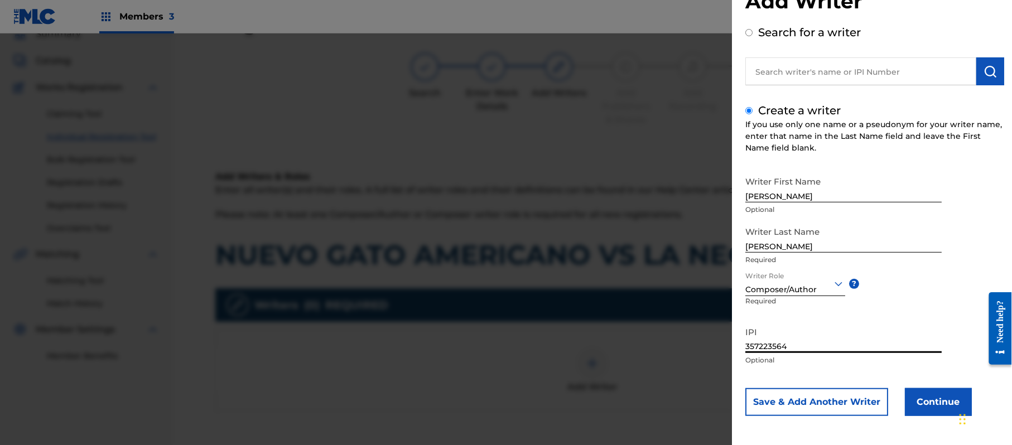
click at [924, 396] on button "Continue" at bounding box center [938, 402] width 67 height 28
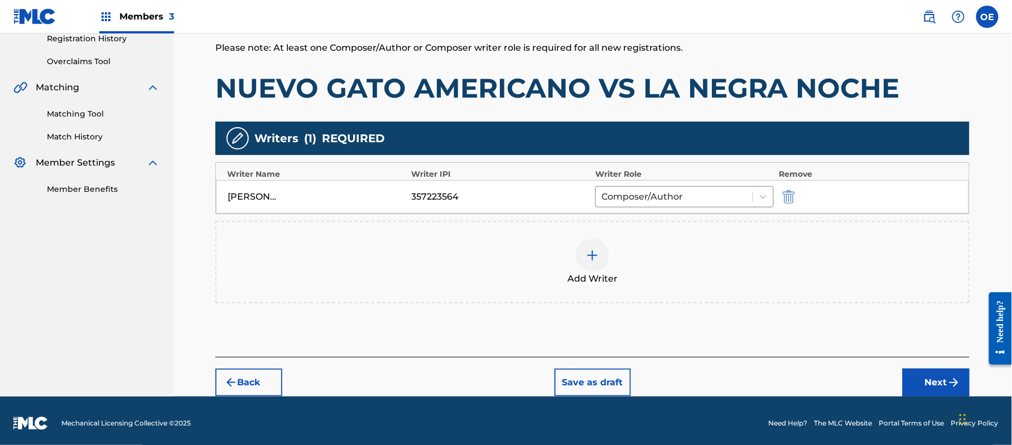
scroll to position [222, 0]
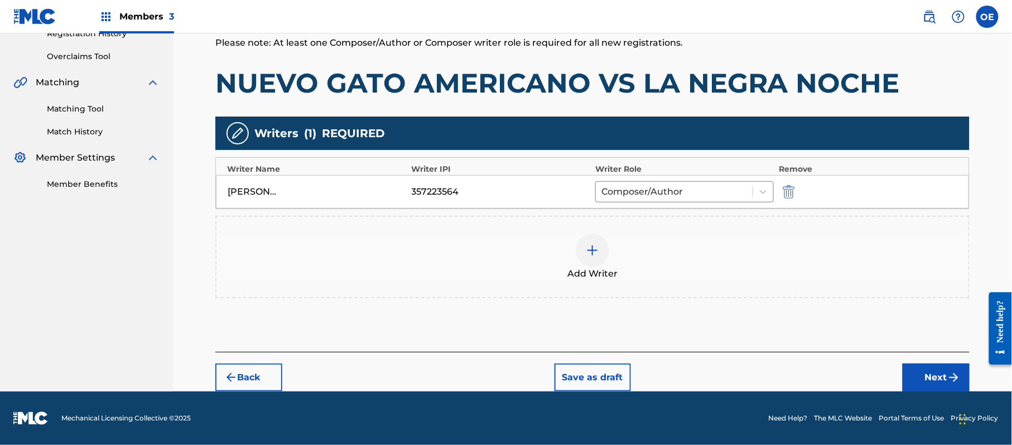
click at [907, 382] on button "Next" at bounding box center [936, 378] width 67 height 28
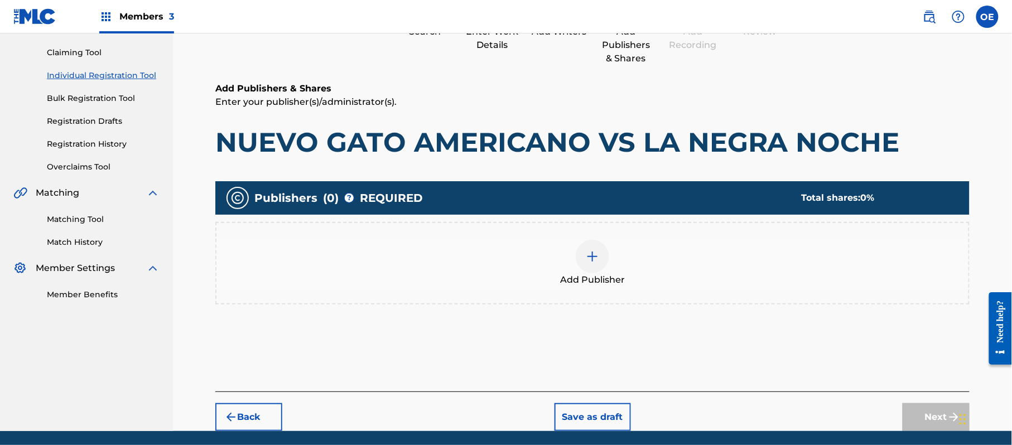
scroll to position [50, 0]
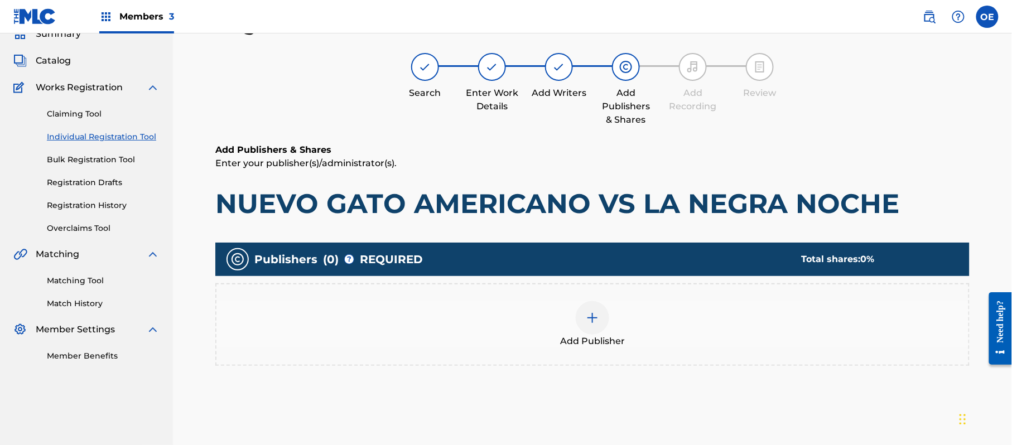
click at [552, 344] on div "Add Publisher" at bounding box center [592, 324] width 752 height 47
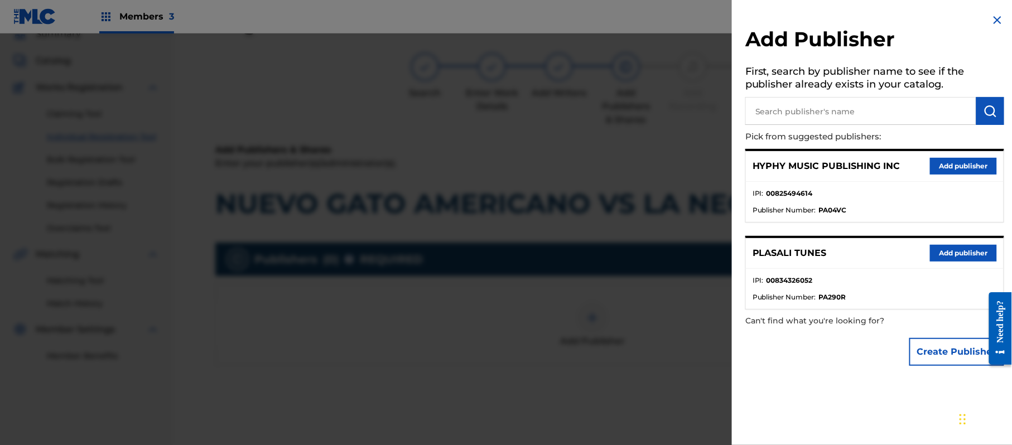
click at [956, 167] on button "Add publisher" at bounding box center [963, 166] width 67 height 17
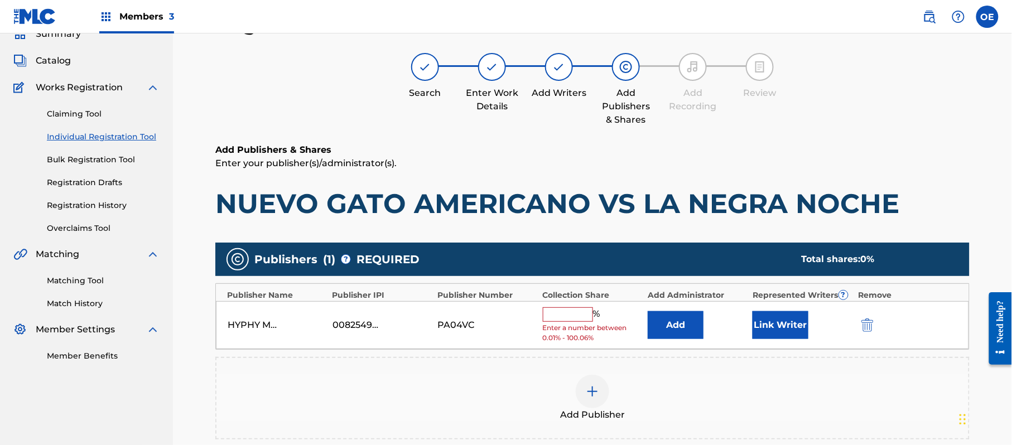
click at [567, 311] on input "text" at bounding box center [568, 314] width 50 height 15
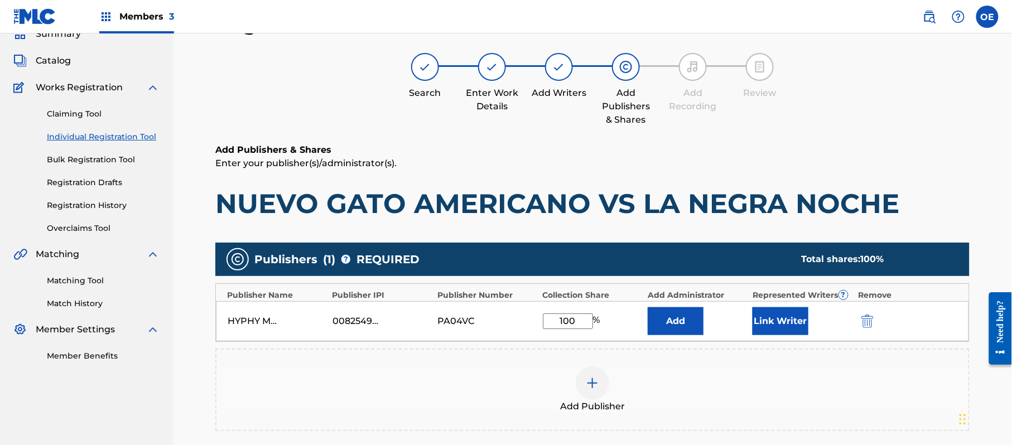
click at [755, 322] on button "Link Writer" at bounding box center [781, 321] width 56 height 28
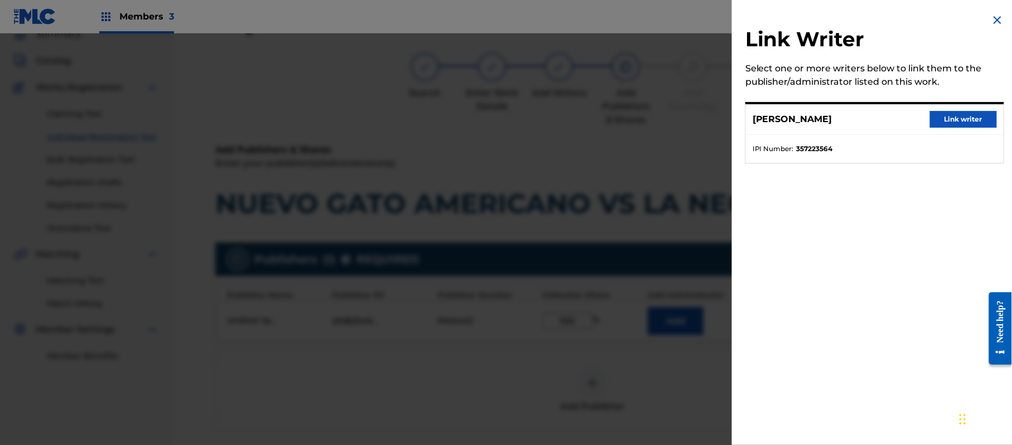
click at [972, 124] on button "Link writer" at bounding box center [963, 119] width 67 height 17
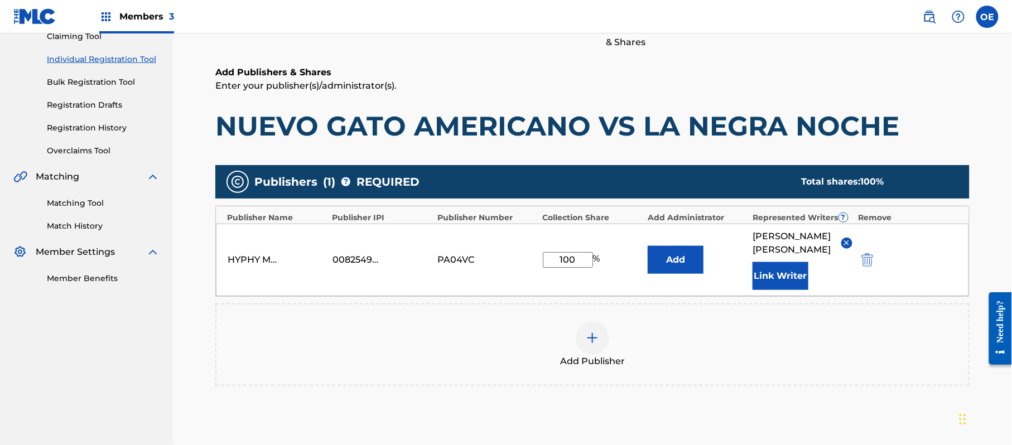
scroll to position [199, 0]
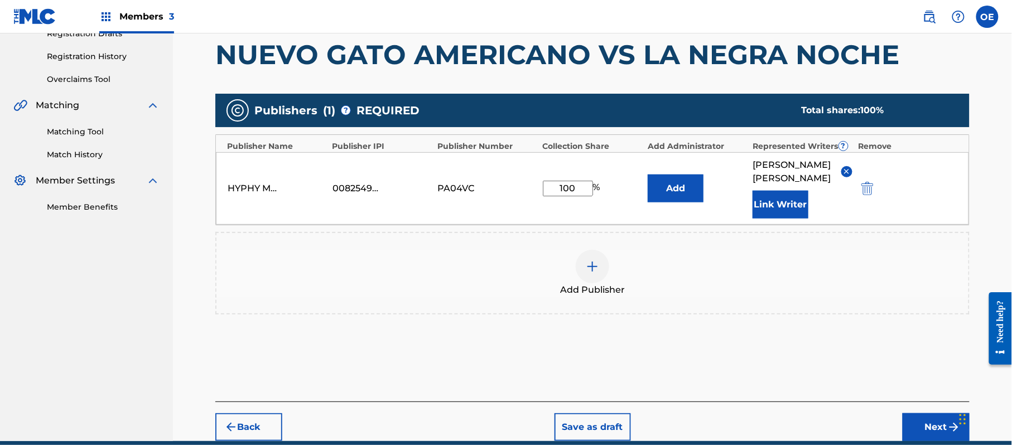
click at [918, 418] on button "Next" at bounding box center [936, 427] width 67 height 28
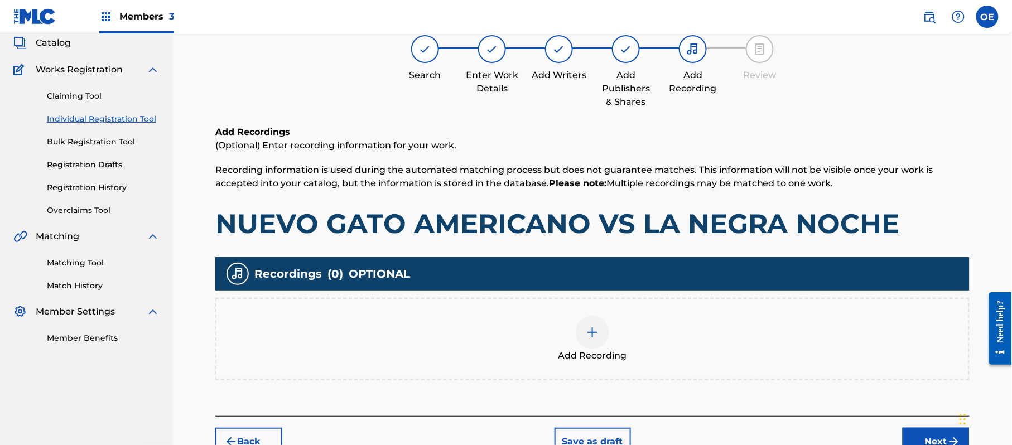
scroll to position [50, 0]
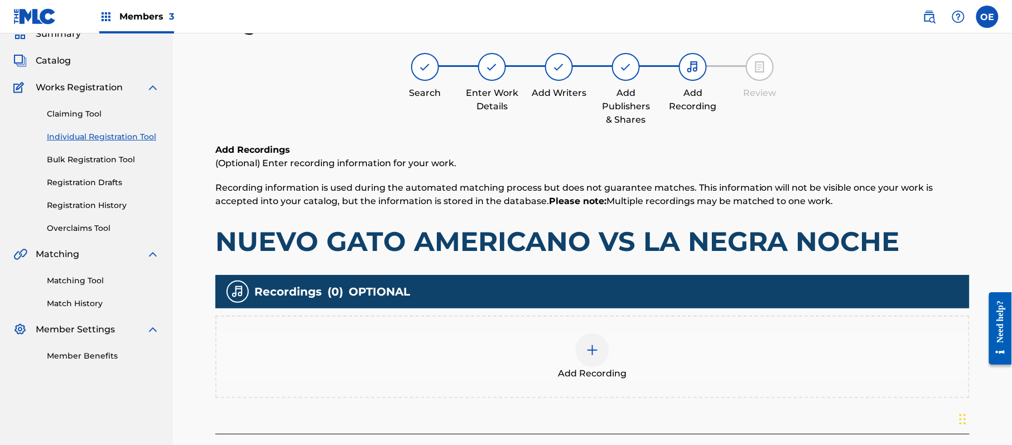
click at [626, 358] on div "Add Recording" at bounding box center [592, 357] width 752 height 47
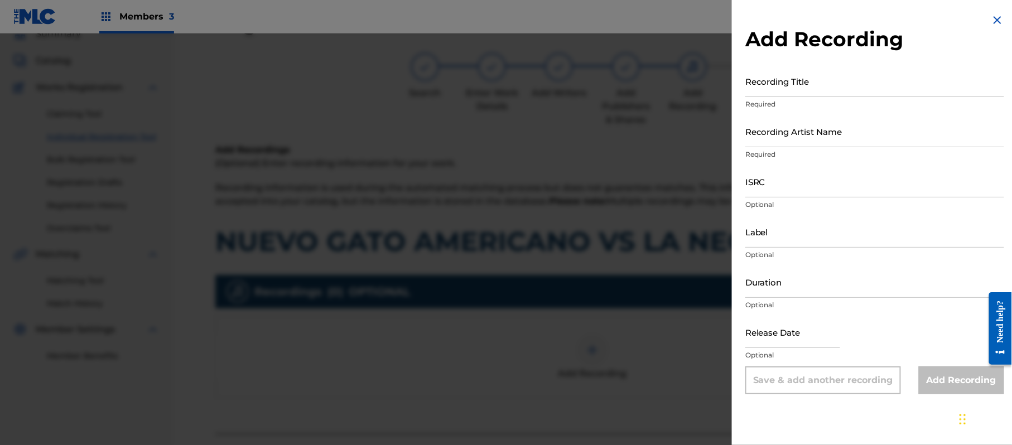
click at [1003, 23] on div "Add Recording Recording Title Required Recording Artist Name Required ISRC Opti…" at bounding box center [875, 204] width 286 height 408
click at [1000, 23] on img at bounding box center [997, 19] width 13 height 13
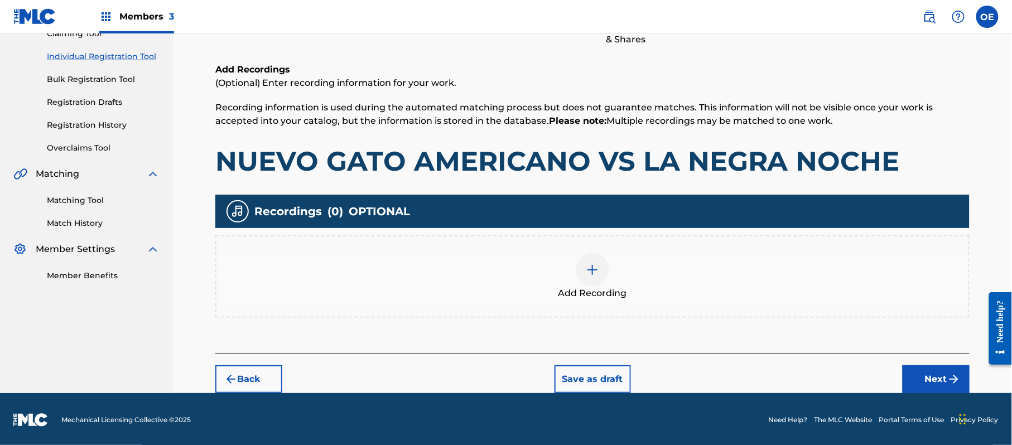
click at [929, 378] on button "Next" at bounding box center [936, 379] width 67 height 28
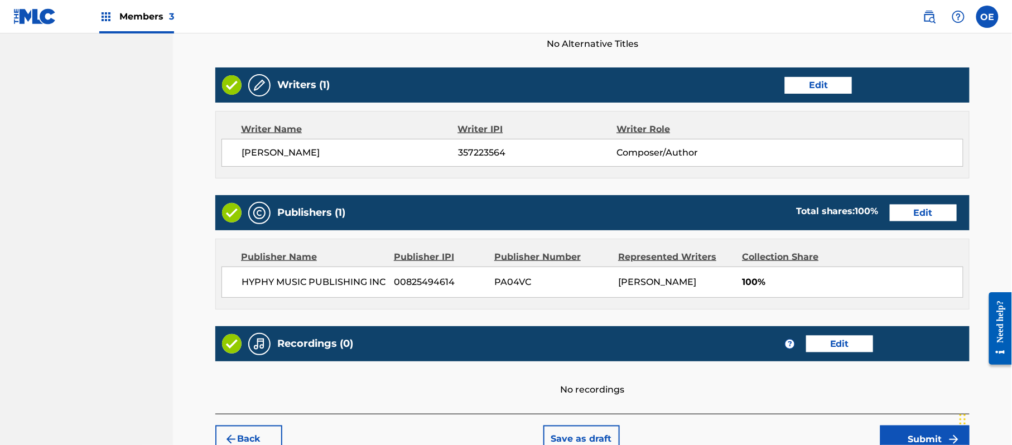
scroll to position [463, 0]
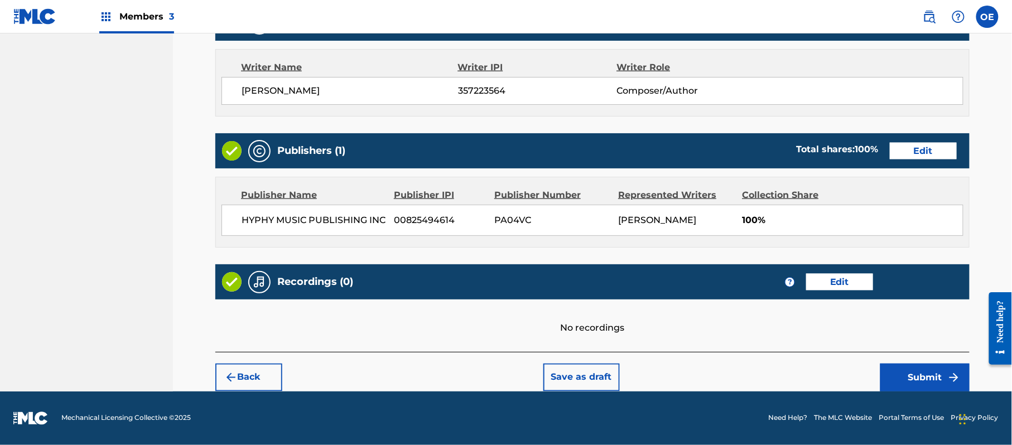
click at [906, 367] on button "Submit" at bounding box center [924, 378] width 89 height 28
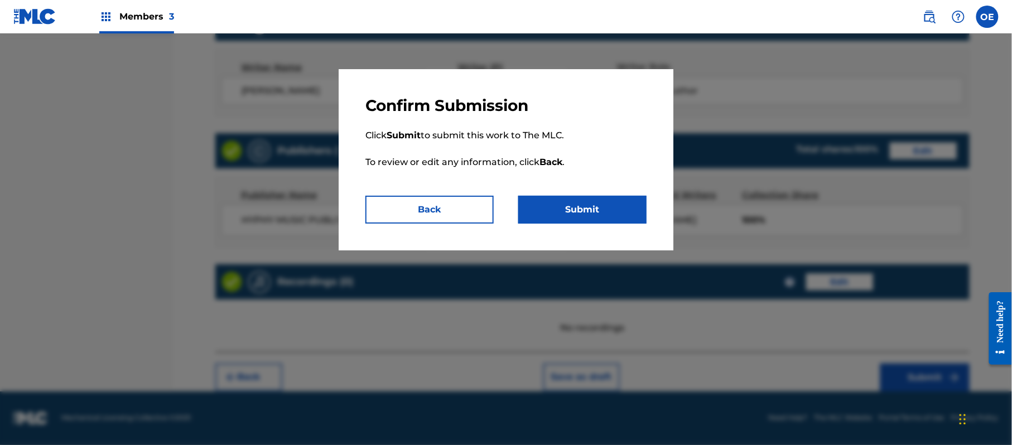
click at [583, 205] on button "Submit" at bounding box center [582, 210] width 128 height 28
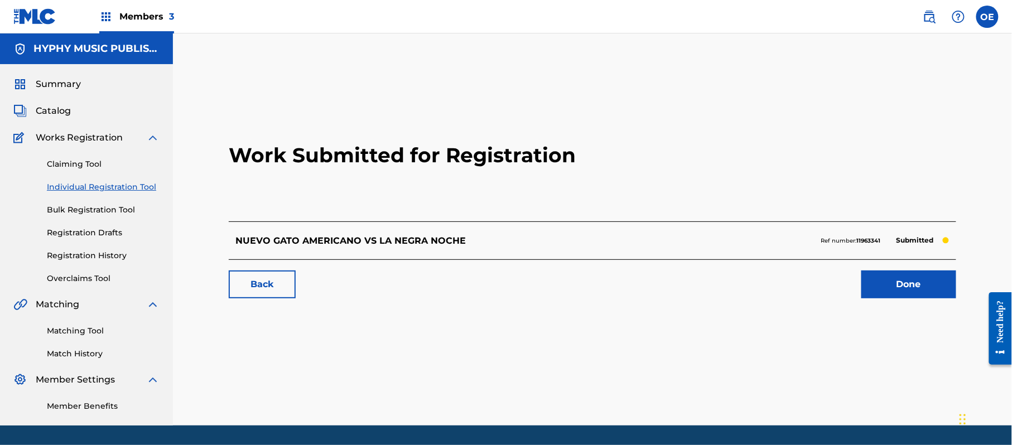
click at [132, 189] on link "Individual Registration Tool" at bounding box center [103, 187] width 113 height 12
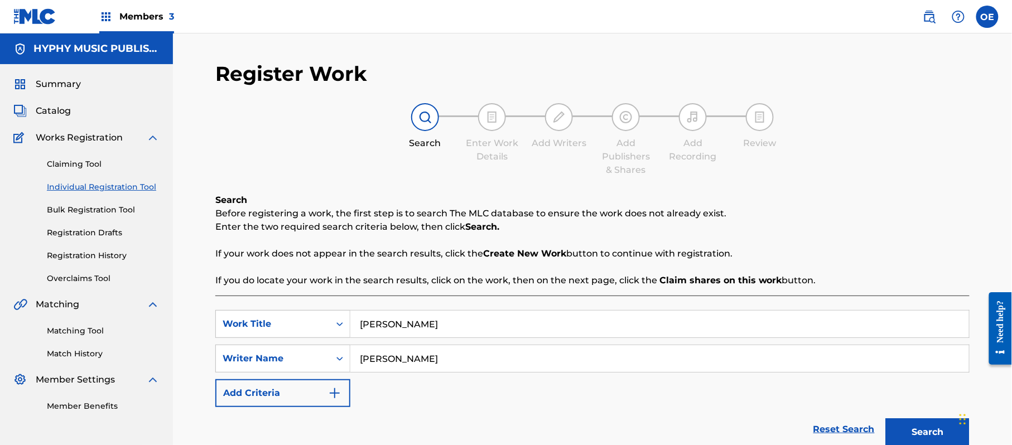
drag, startPoint x: 410, startPoint y: 358, endPoint x: 386, endPoint y: 358, distance: 23.4
click at [386, 358] on input "[PERSON_NAME]" at bounding box center [659, 358] width 619 height 27
click at [886, 418] on button "Search" at bounding box center [928, 432] width 84 height 28
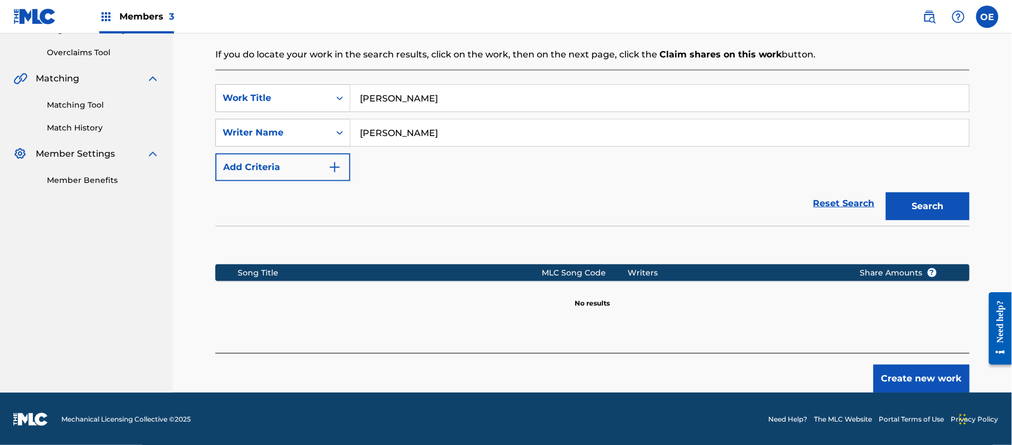
scroll to position [228, 0]
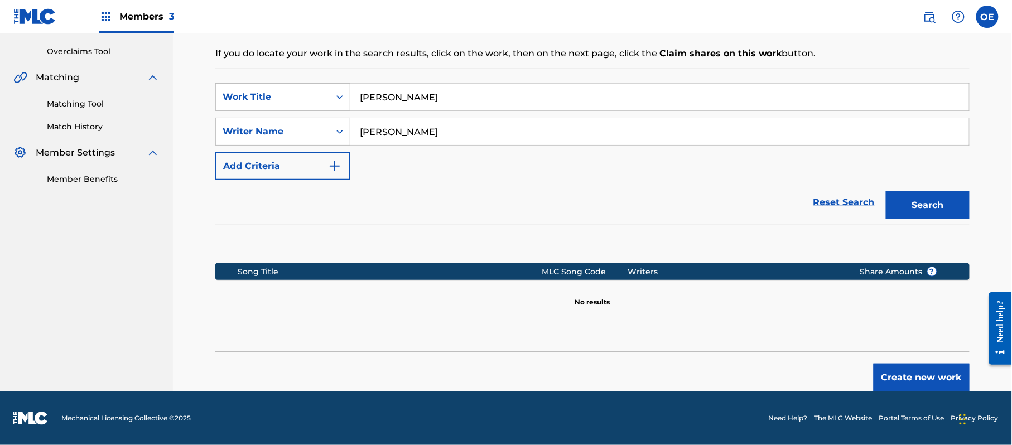
click at [886, 191] on button "Search" at bounding box center [928, 205] width 84 height 28
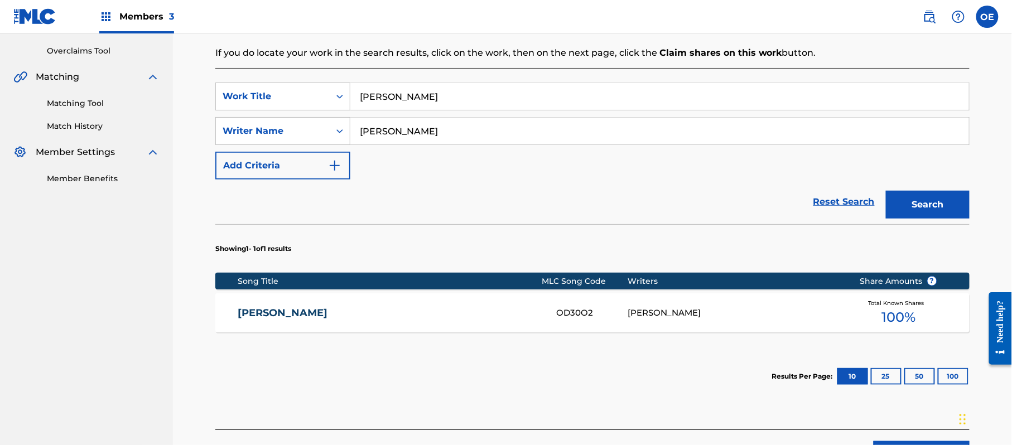
click at [373, 305] on div "[PERSON_NAME] OD30O2 [PERSON_NAME] Total Known Shares 100 %" at bounding box center [592, 312] width 754 height 39
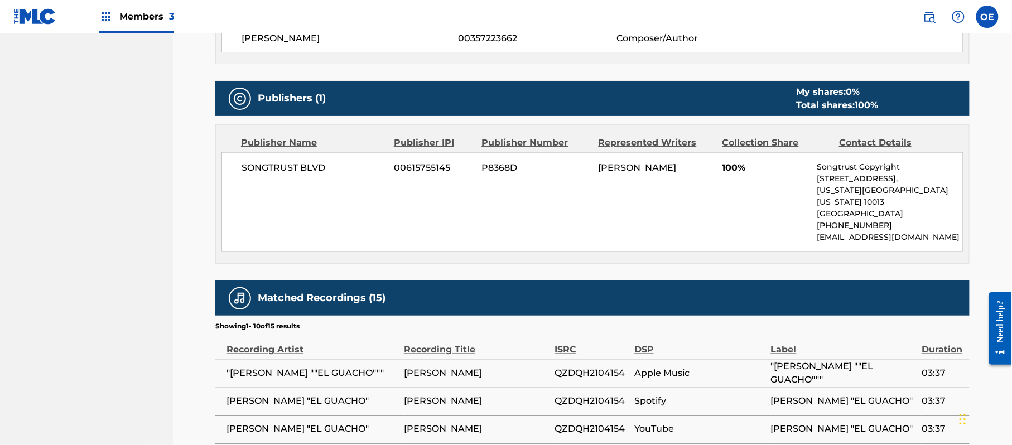
scroll to position [446, 0]
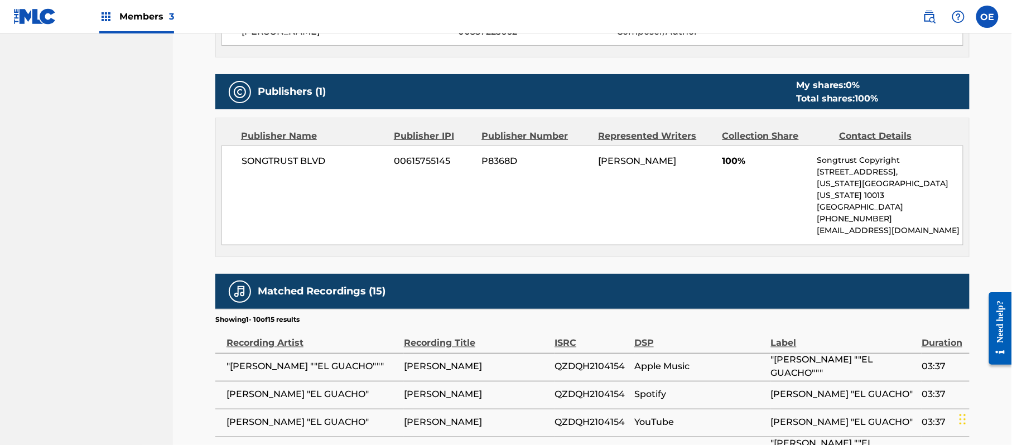
click at [527, 127] on div "Publisher Name Publisher IPI Publisher Number Represented Writers Collection Sh…" at bounding box center [592, 187] width 753 height 138
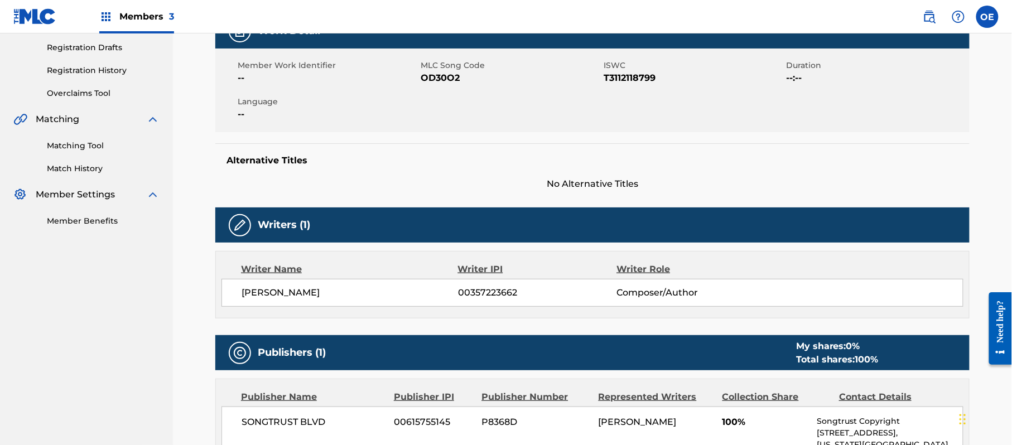
scroll to position [148, 0]
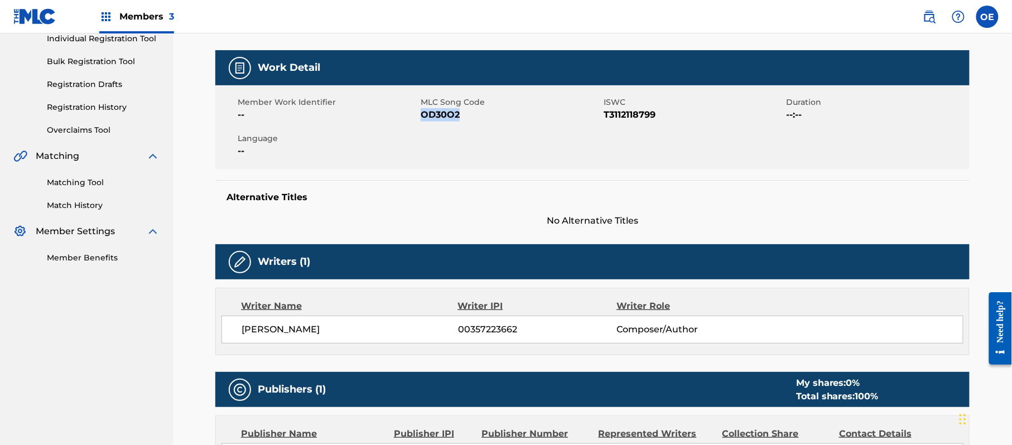
drag, startPoint x: 463, startPoint y: 108, endPoint x: 420, endPoint y: 118, distance: 43.6
click at [421, 118] on span "OD30O2" at bounding box center [511, 114] width 180 height 13
copy span "OD30O2"
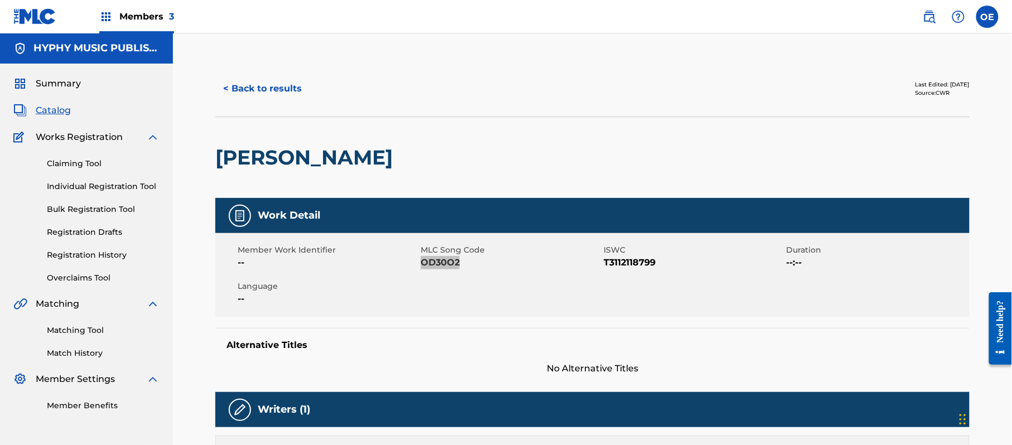
scroll to position [0, 0]
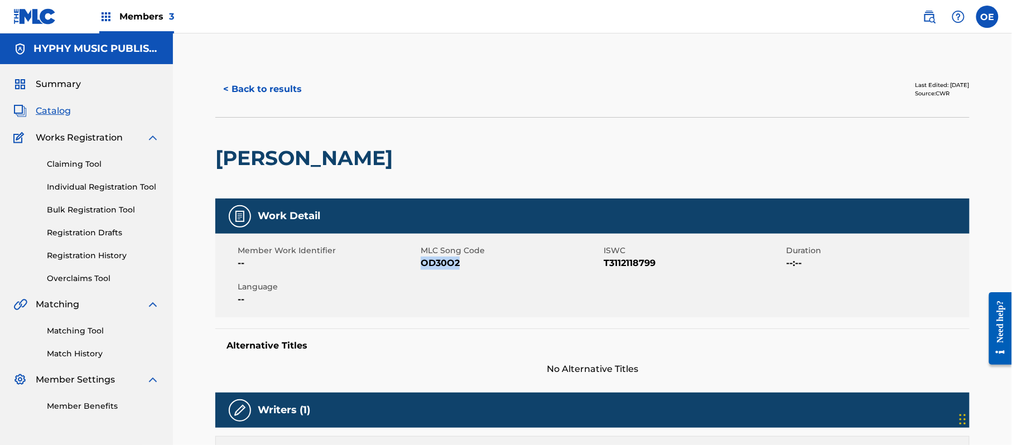
click at [282, 85] on button "< Back to results" at bounding box center [262, 89] width 94 height 28
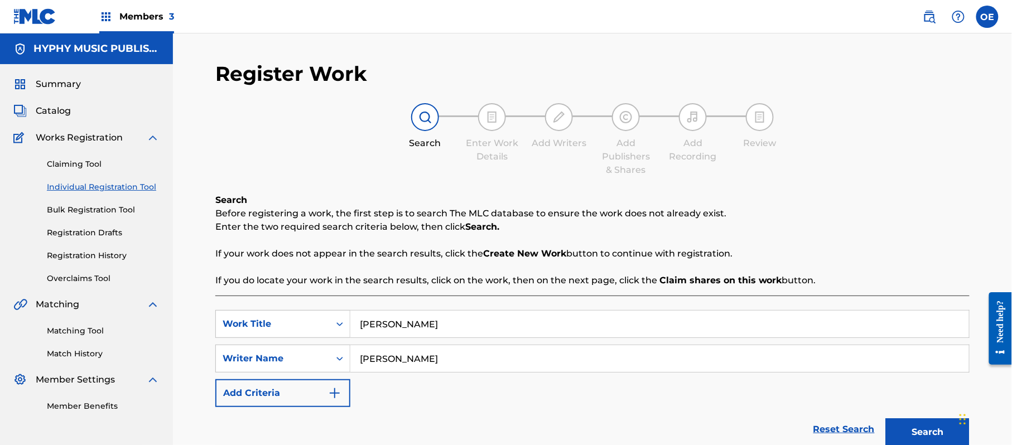
scroll to position [63, 0]
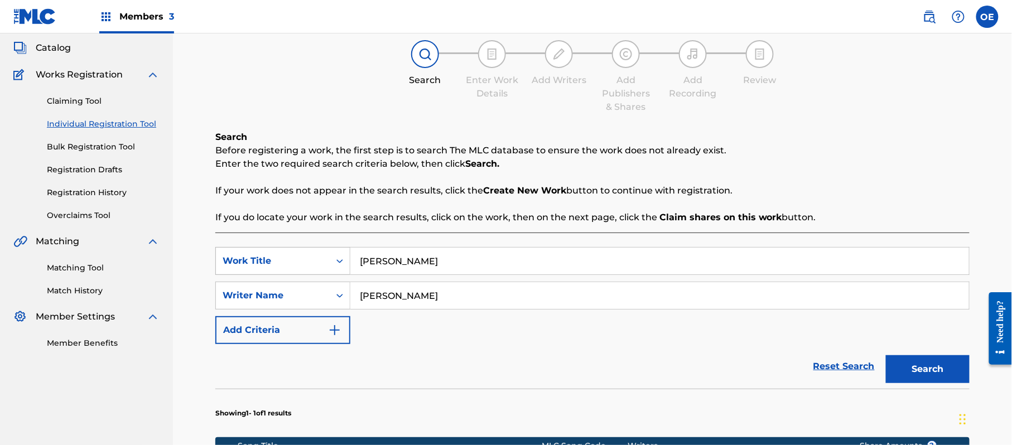
drag, startPoint x: 451, startPoint y: 255, endPoint x: 357, endPoint y: 257, distance: 93.8
click at [309, 259] on div "SearchWithCriteria89ca6398-ee69-4b15-8227-21a42842f840 Work Title [PERSON_NAME]" at bounding box center [592, 261] width 754 height 28
click at [905, 367] on button "Search" at bounding box center [928, 369] width 84 height 28
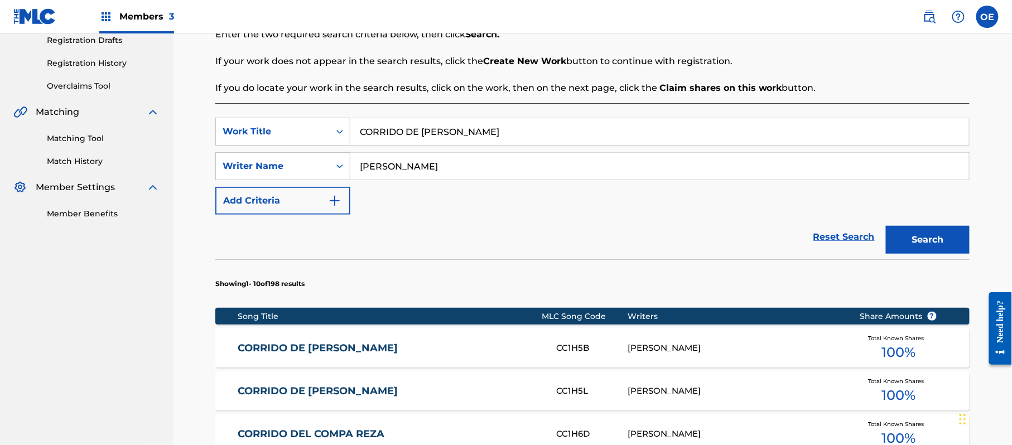
scroll to position [170, 0]
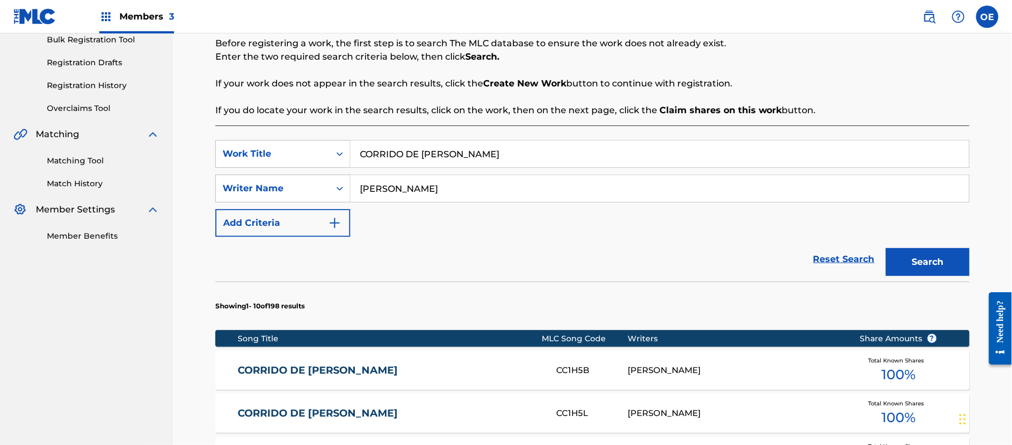
click at [387, 188] on input "[PERSON_NAME]" at bounding box center [659, 188] width 619 height 27
click at [886, 248] on button "Search" at bounding box center [928, 262] width 84 height 28
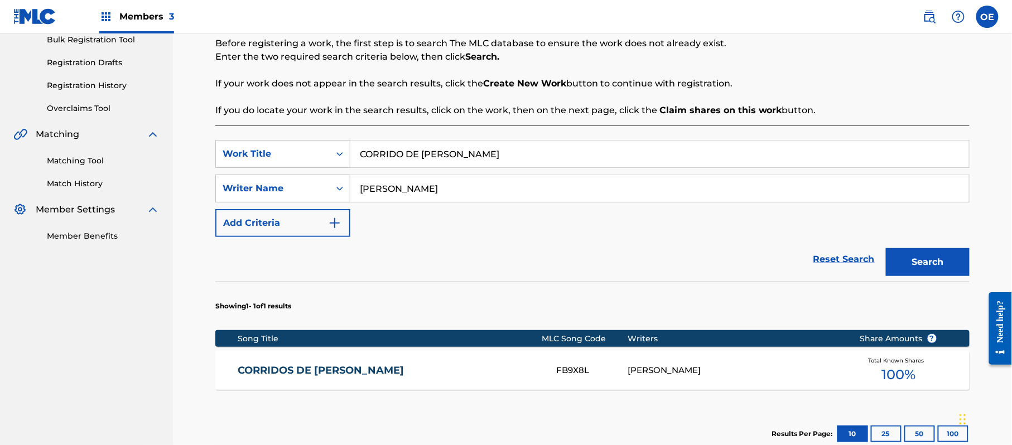
click at [886, 248] on button "Search" at bounding box center [928, 262] width 84 height 28
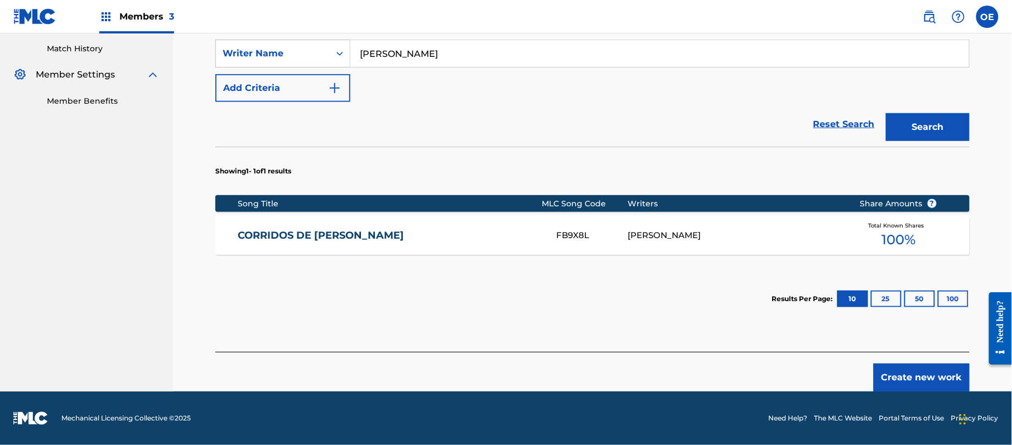
click at [961, 374] on button "Create new work" at bounding box center [922, 378] width 96 height 28
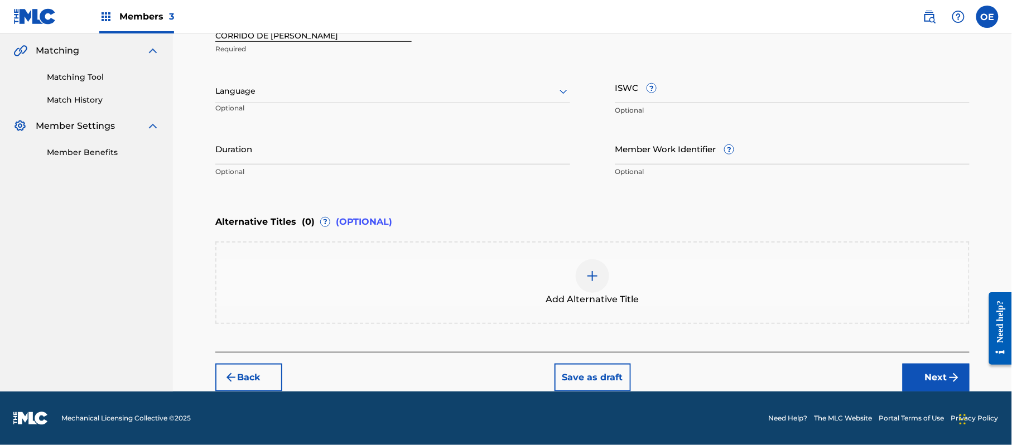
scroll to position [253, 0]
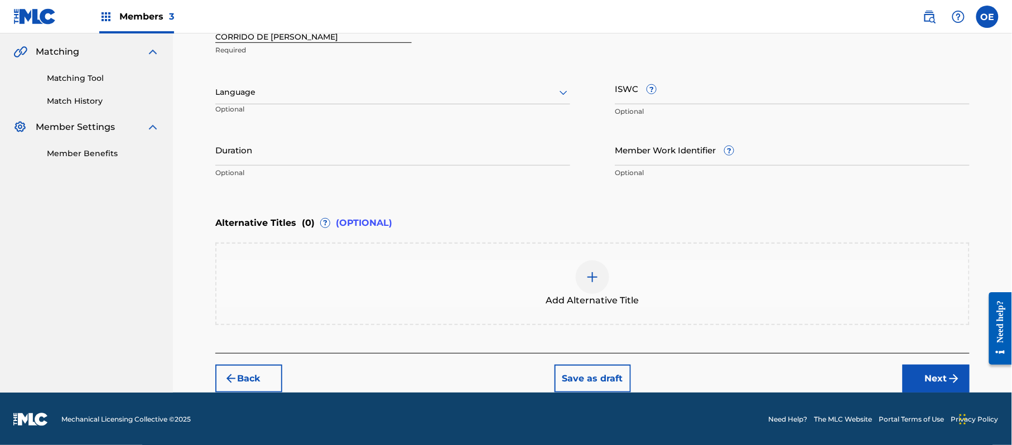
click at [290, 99] on div "Language" at bounding box center [392, 92] width 355 height 23
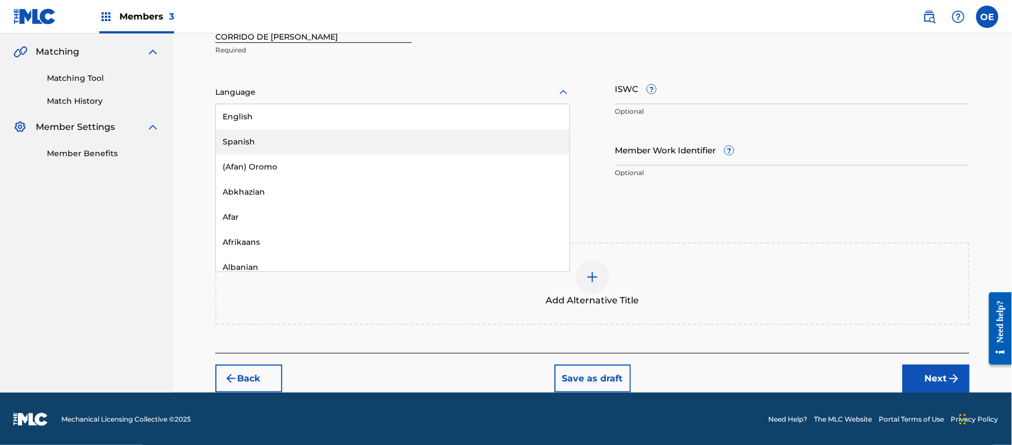
click at [300, 137] on div "Spanish" at bounding box center [393, 141] width 354 height 25
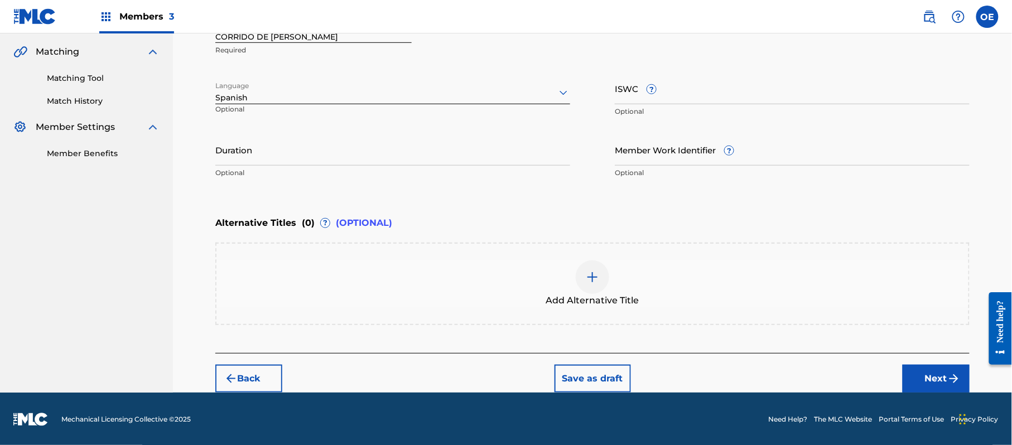
click at [942, 386] on button "Next" at bounding box center [936, 379] width 67 height 28
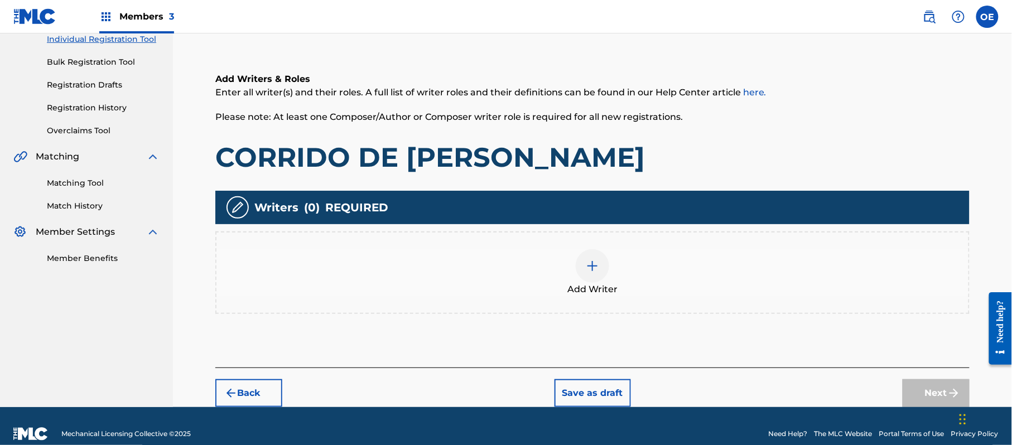
scroll to position [50, 0]
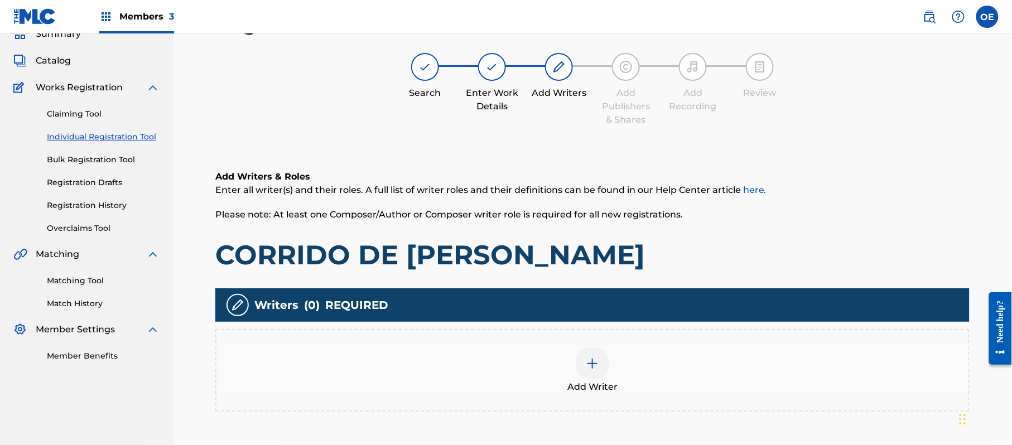
click at [574, 348] on div "Add Writer" at bounding box center [592, 370] width 752 height 47
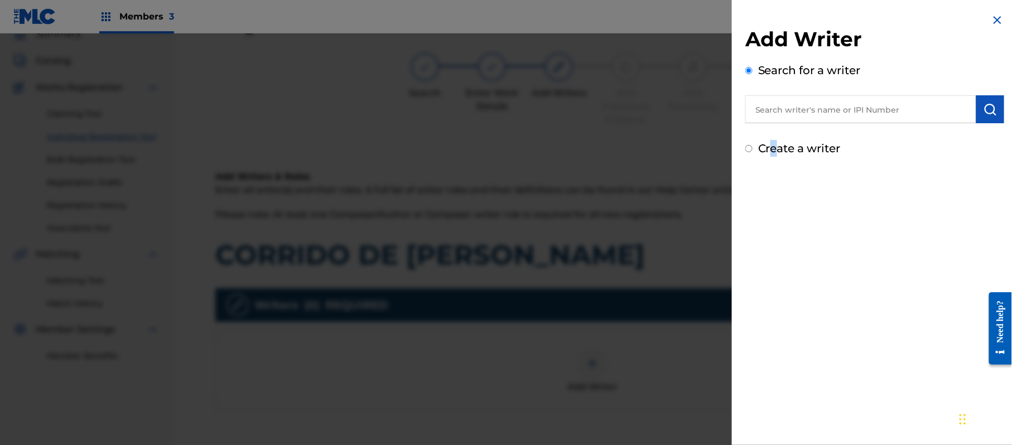
click at [774, 148] on label "Create a writer" at bounding box center [799, 148] width 83 height 13
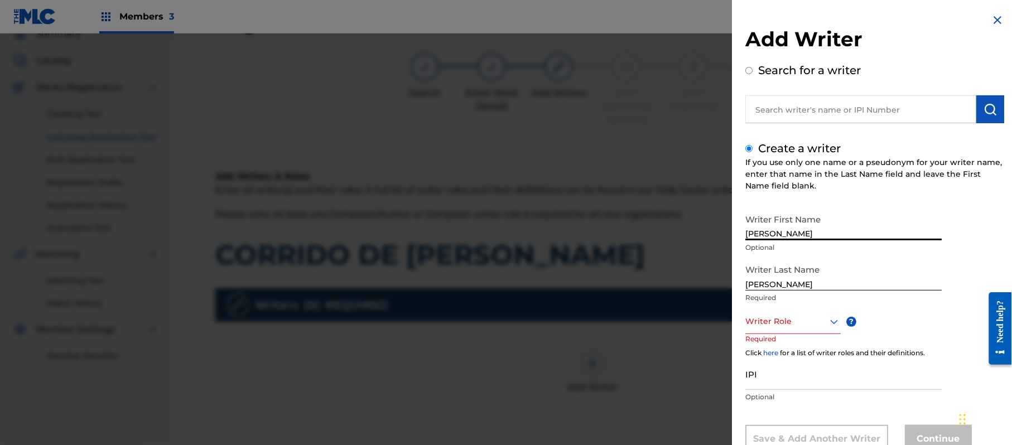
drag, startPoint x: 845, startPoint y: 234, endPoint x: 791, endPoint y: 241, distance: 54.0
click at [791, 241] on div "Writer First Name [PERSON_NAME] Optional" at bounding box center [843, 234] width 196 height 50
drag, startPoint x: 793, startPoint y: 287, endPoint x: 691, endPoint y: 295, distance: 103.0
click at [691, 295] on div "Add Writer Search for a writer Create a writer If you use only one name or a ps…" at bounding box center [506, 239] width 1012 height 412
click at [790, 331] on div "Writer Role" at bounding box center [792, 321] width 95 height 25
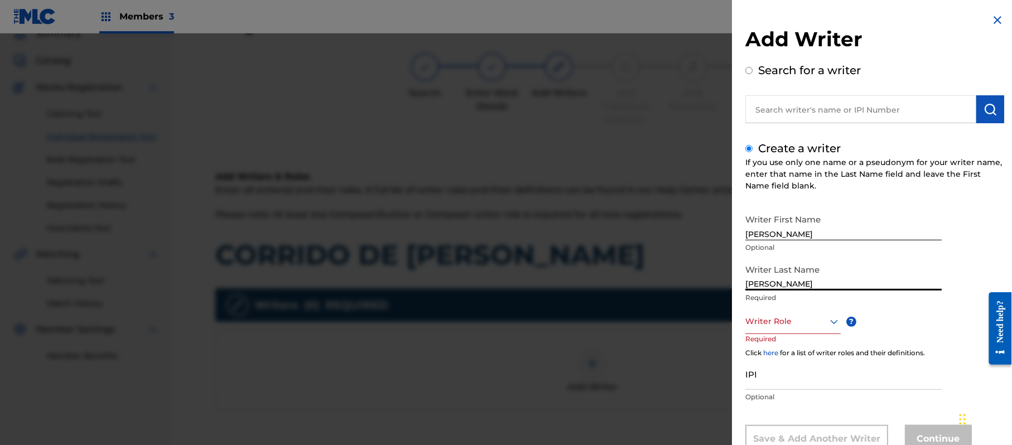
scroll to position [38, 0]
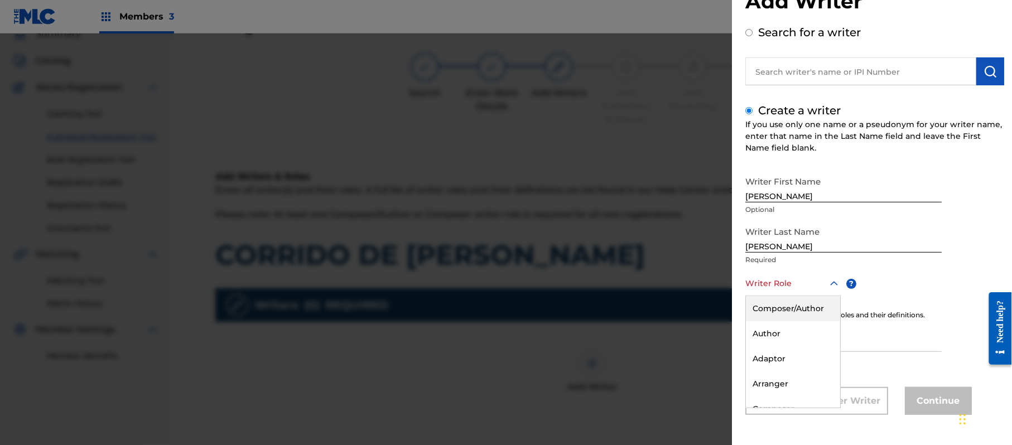
click at [777, 312] on div "Composer/Author" at bounding box center [793, 308] width 94 height 25
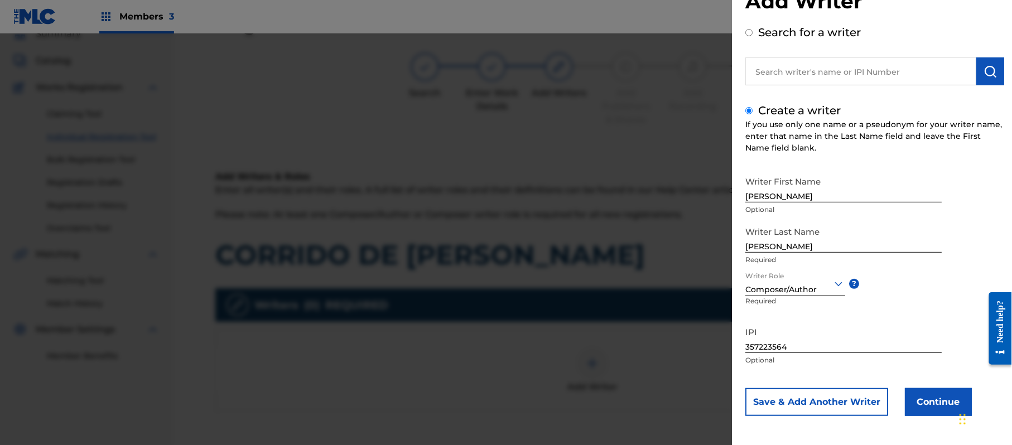
click at [925, 405] on button "Continue" at bounding box center [938, 402] width 67 height 28
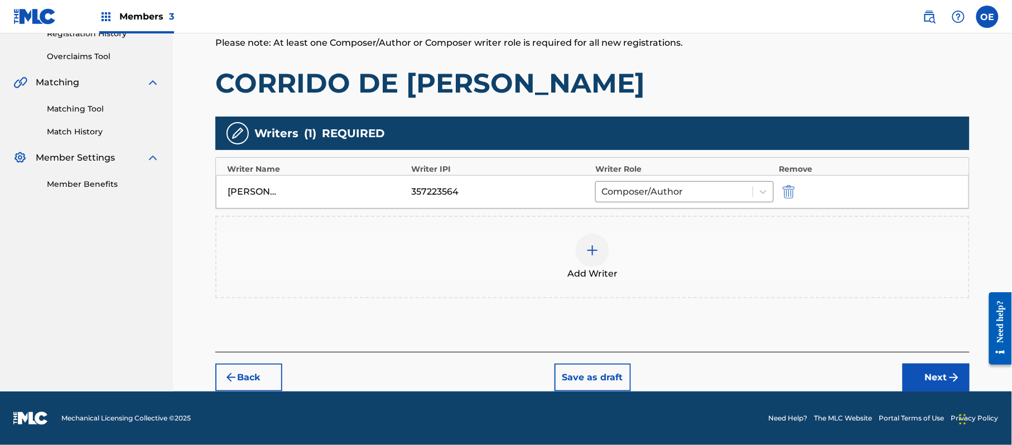
click at [909, 369] on button "Next" at bounding box center [936, 378] width 67 height 28
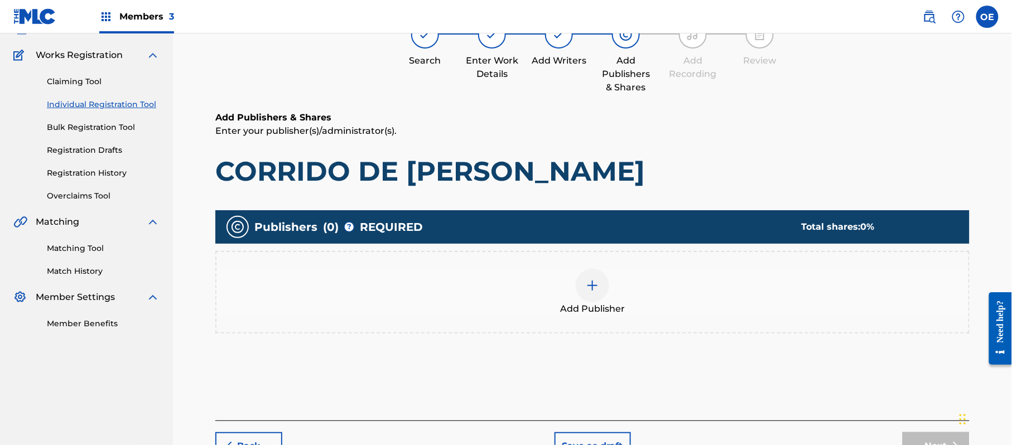
scroll to position [50, 0]
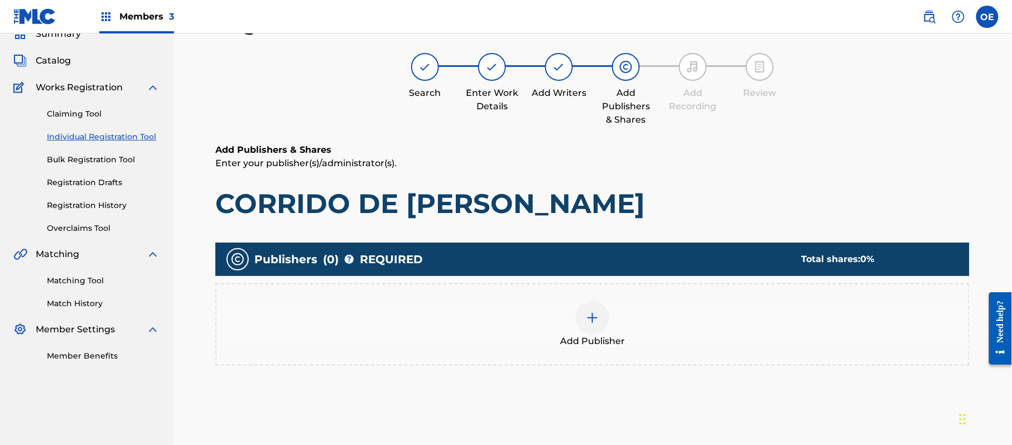
click at [643, 339] on div "Add Publisher" at bounding box center [592, 324] width 752 height 47
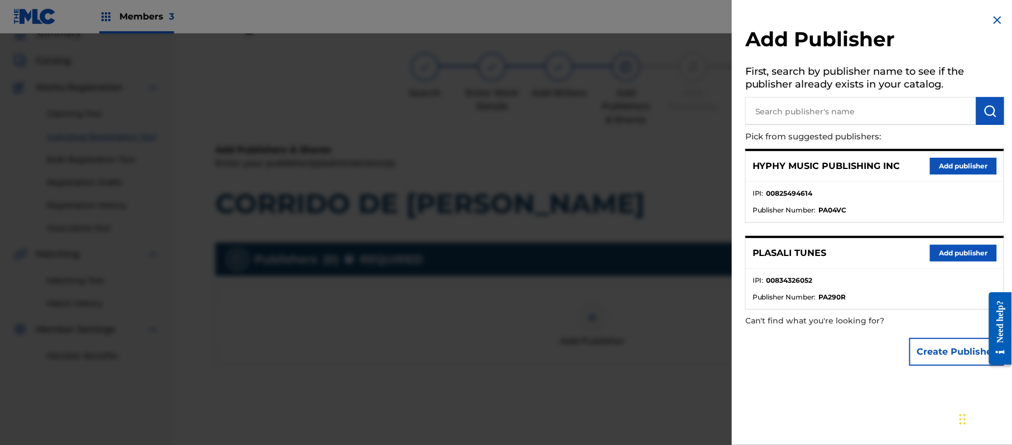
click at [946, 163] on button "Add publisher" at bounding box center [963, 166] width 67 height 17
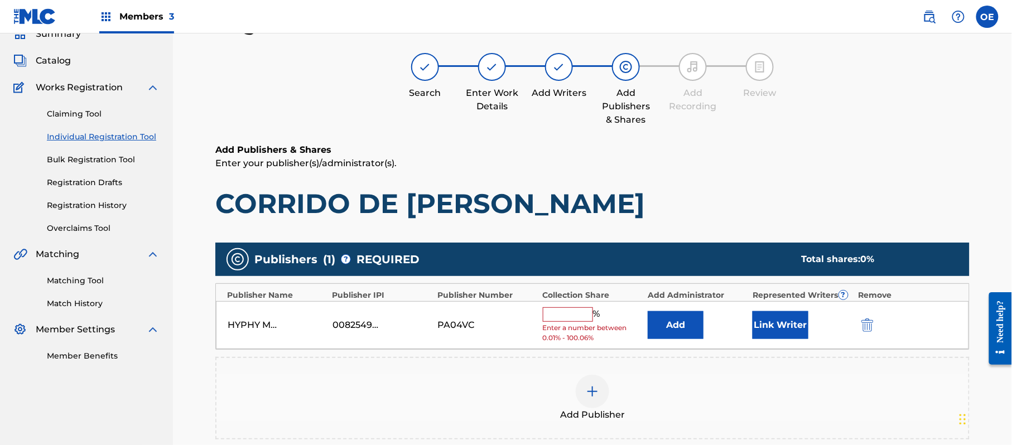
drag, startPoint x: 574, startPoint y: 309, endPoint x: 572, endPoint y: 315, distance: 6.4
click at [574, 312] on input "text" at bounding box center [568, 314] width 50 height 15
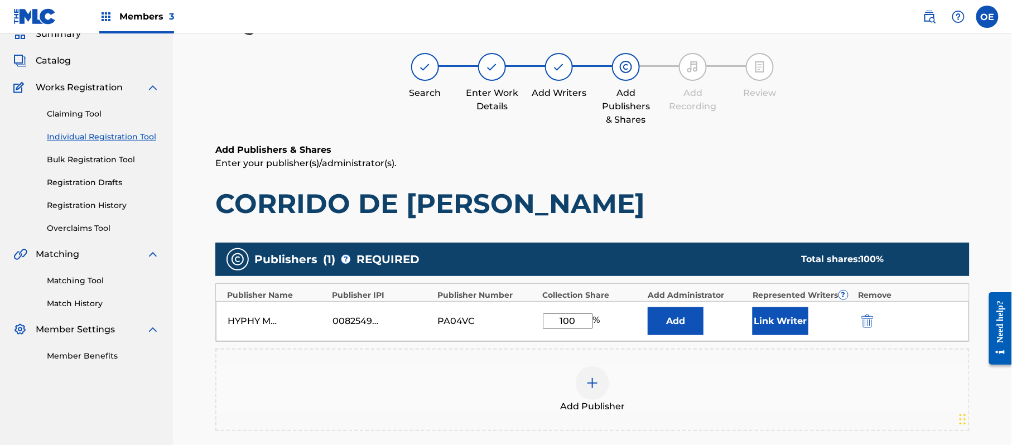
click at [773, 322] on button "Link Writer" at bounding box center [781, 321] width 56 height 28
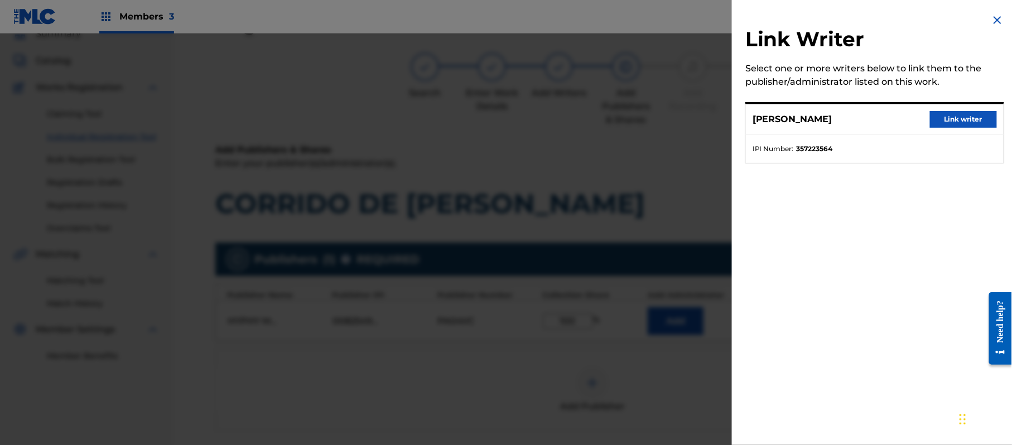
click at [951, 122] on button "Link writer" at bounding box center [963, 119] width 67 height 17
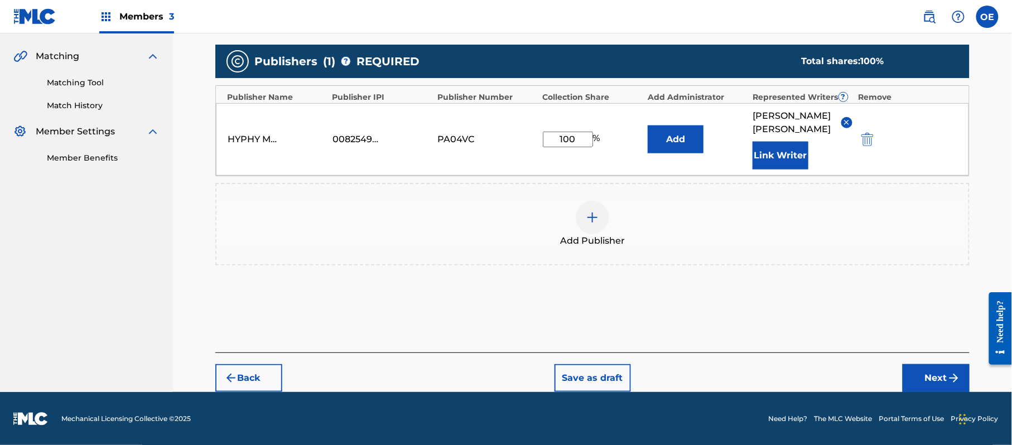
click at [931, 384] on button "Next" at bounding box center [936, 378] width 67 height 28
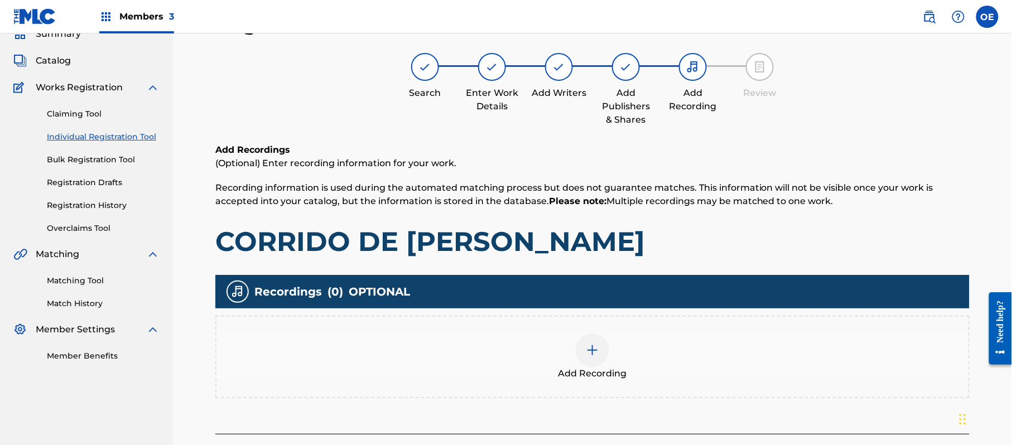
scroll to position [131, 0]
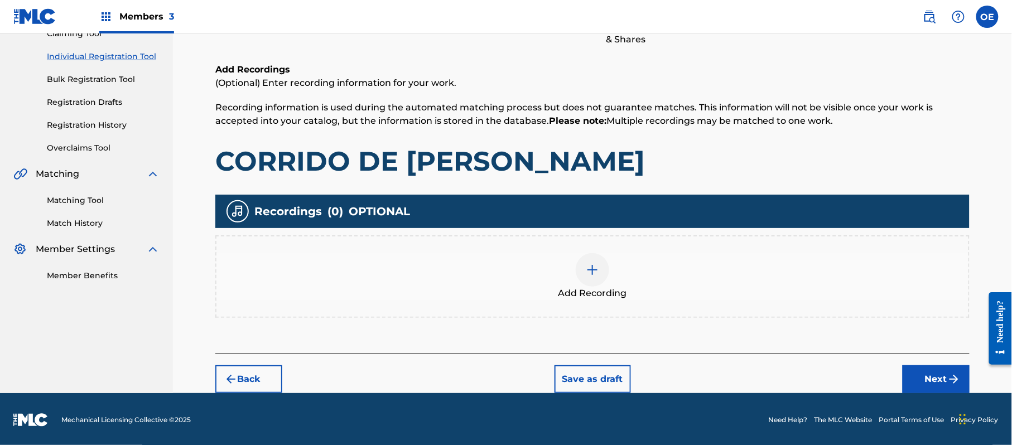
click at [960, 376] on img "submit" at bounding box center [953, 379] width 13 height 13
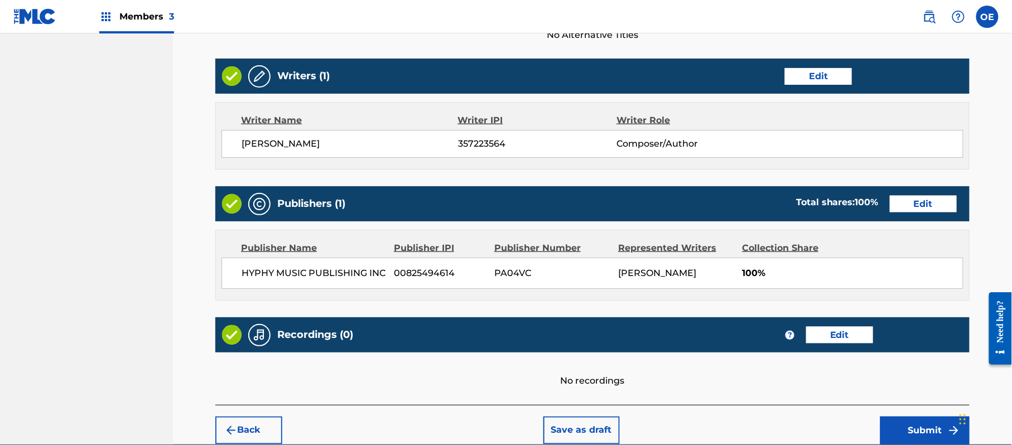
scroll to position [463, 0]
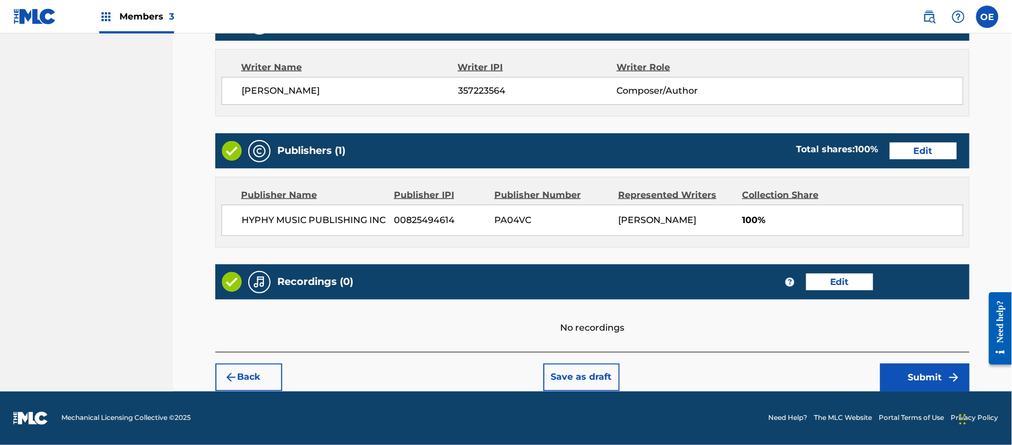
click at [927, 376] on button "Submit" at bounding box center [924, 378] width 89 height 28
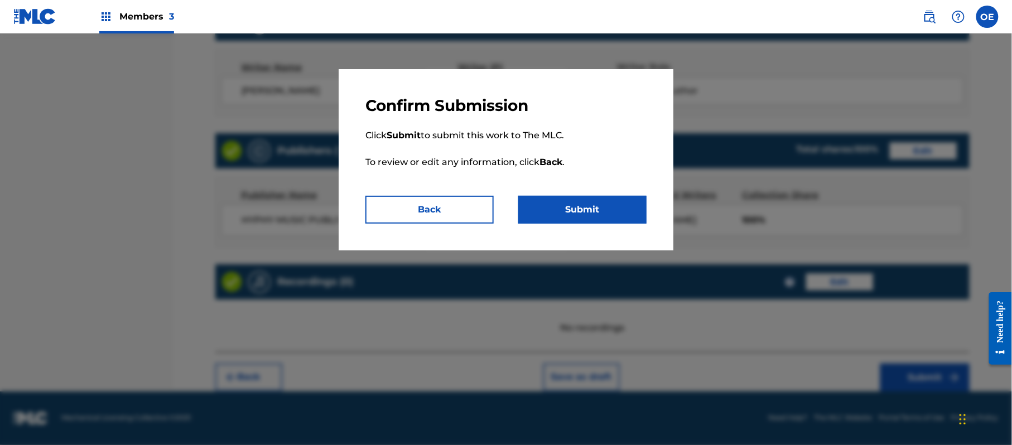
drag, startPoint x: 629, startPoint y: 206, endPoint x: 476, endPoint y: 175, distance: 156.5
click at [628, 206] on button "Submit" at bounding box center [582, 210] width 128 height 28
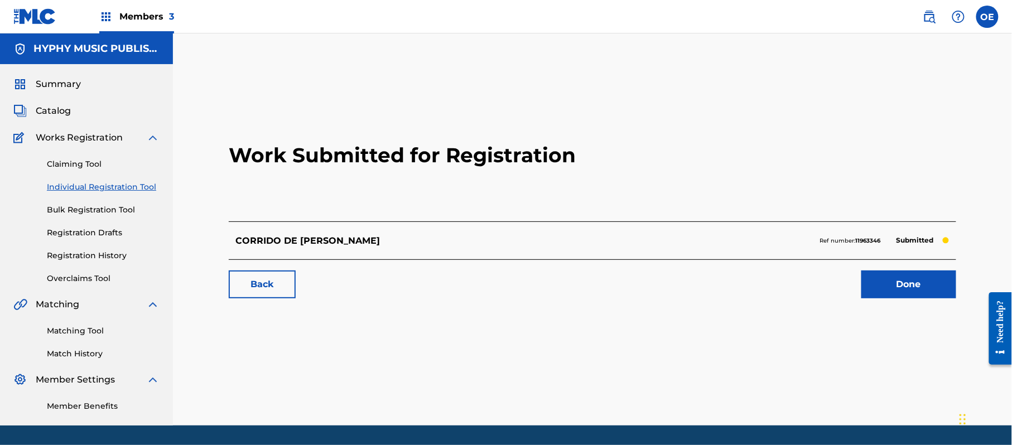
drag, startPoint x: 94, startPoint y: 191, endPoint x: 118, endPoint y: 190, distance: 24.0
click at [94, 190] on link "Individual Registration Tool" at bounding box center [103, 187] width 113 height 12
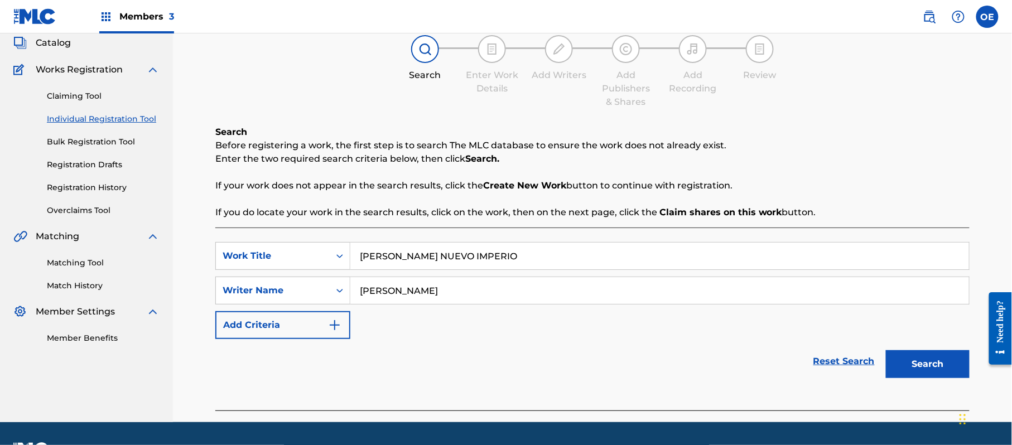
scroll to position [99, 0]
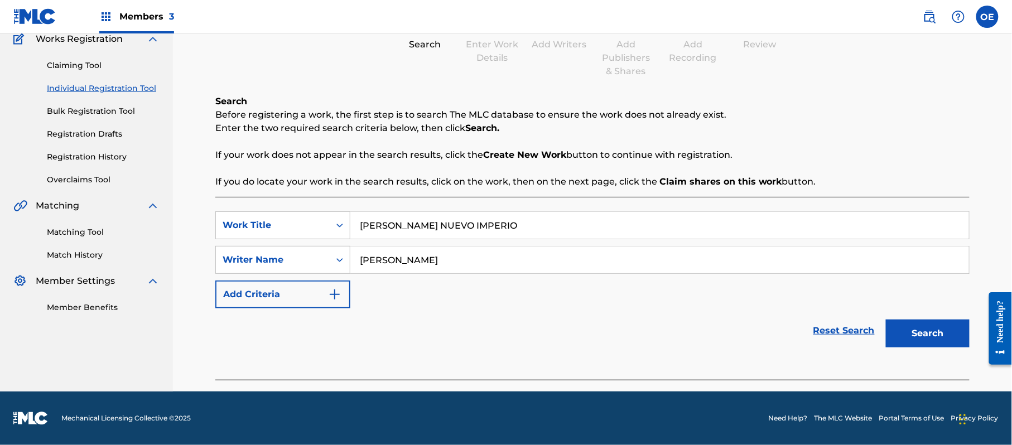
click at [946, 325] on button "Search" at bounding box center [928, 334] width 84 height 28
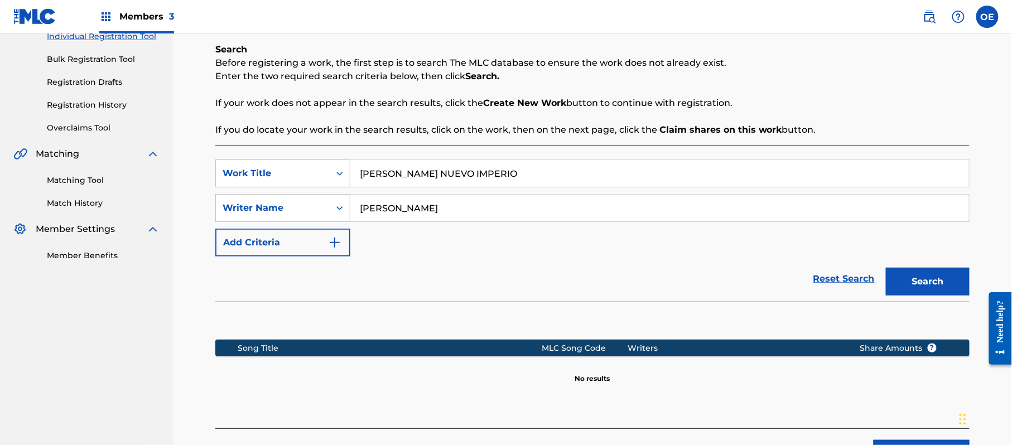
scroll to position [173, 0]
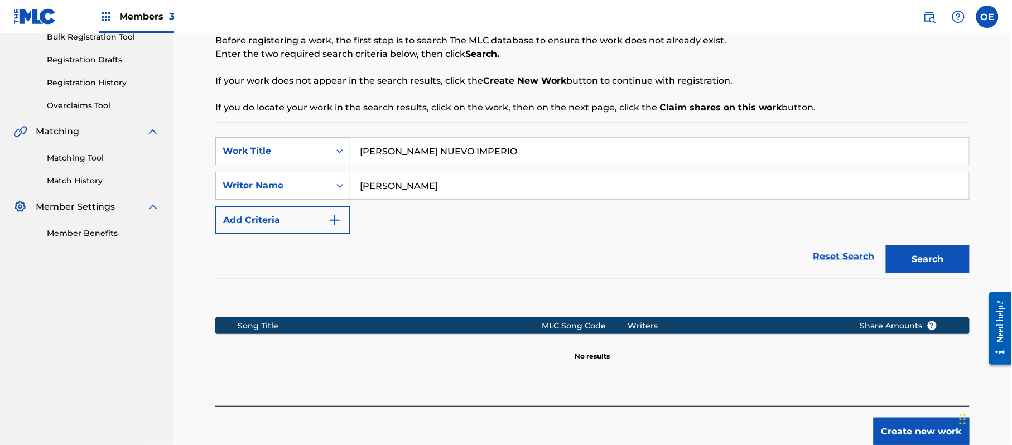
click at [406, 185] on input "[PERSON_NAME]" at bounding box center [659, 185] width 619 height 27
drag, startPoint x: 410, startPoint y: 187, endPoint x: 392, endPoint y: 190, distance: 18.1
click at [392, 190] on input "[PERSON_NAME]" at bounding box center [659, 185] width 619 height 27
click at [886, 246] on button "Search" at bounding box center [928, 260] width 84 height 28
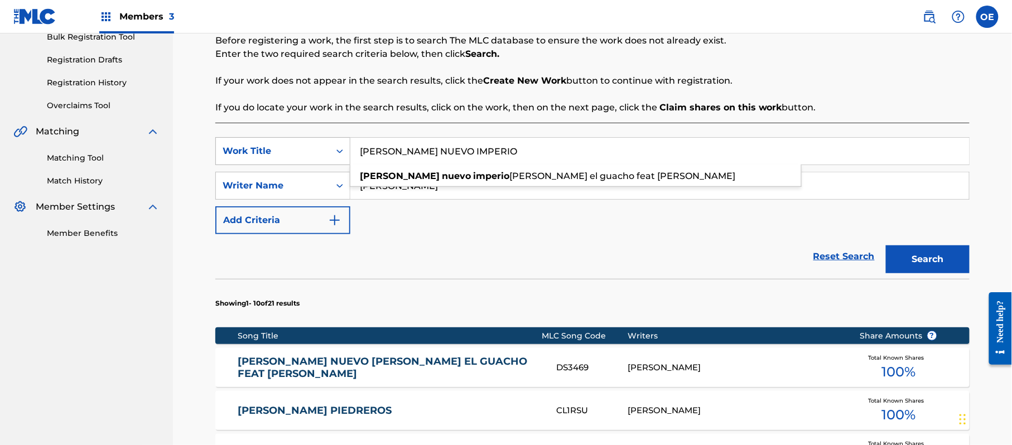
drag, startPoint x: 512, startPoint y: 141, endPoint x: 334, endPoint y: 152, distance: 178.9
click at [334, 152] on div "SearchWithCriteria89ca6398-ee69-4b15-8227-21a42842f840 Work Title [PERSON_NAME]…" at bounding box center [592, 151] width 754 height 28
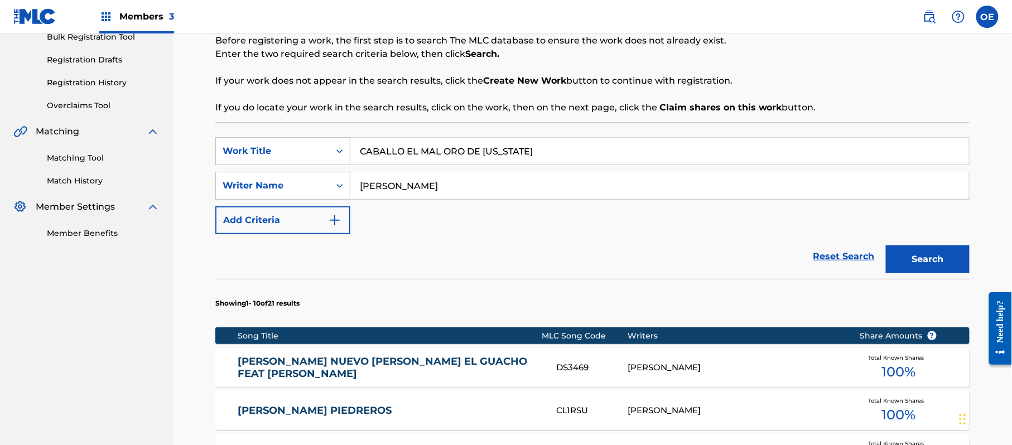
click at [947, 255] on button "Search" at bounding box center [928, 260] width 84 height 28
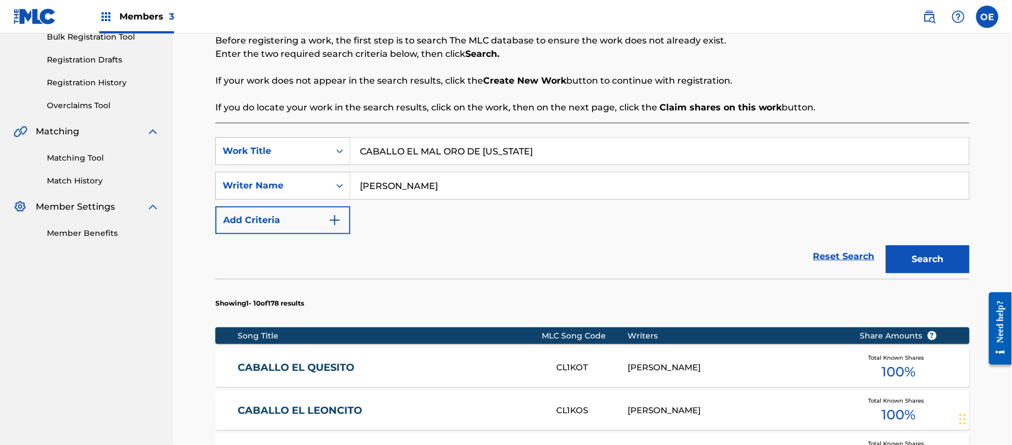
click at [391, 187] on input "[PERSON_NAME]" at bounding box center [659, 185] width 619 height 27
click at [395, 186] on input "[PERSON_NAME]" at bounding box center [659, 185] width 619 height 27
click at [886, 246] on button "Search" at bounding box center [928, 260] width 84 height 28
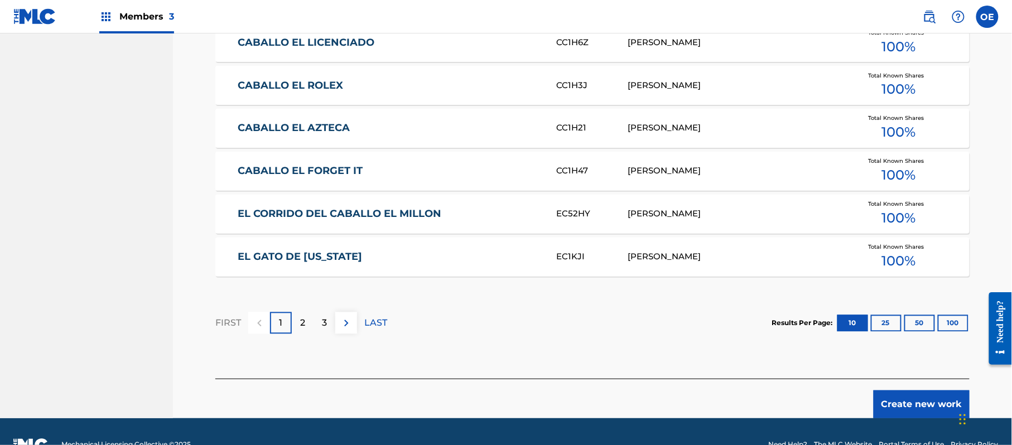
scroll to position [697, 0]
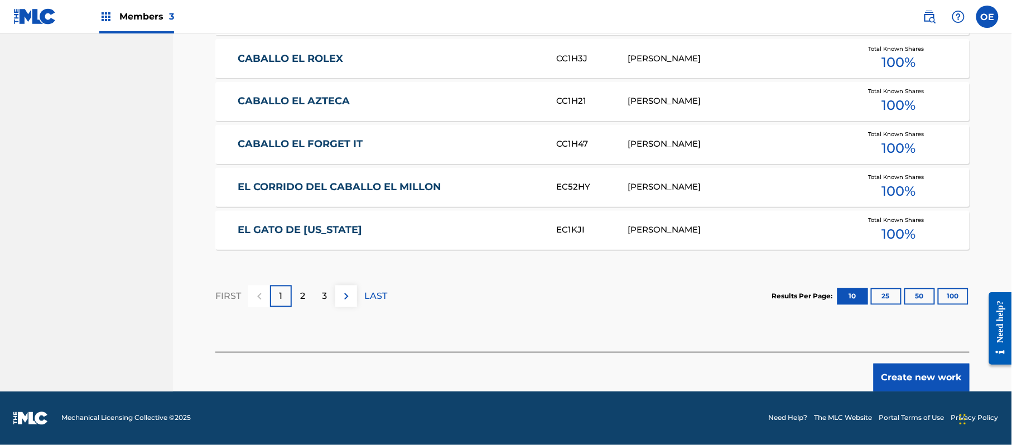
click at [902, 362] on div "Create new work" at bounding box center [592, 372] width 754 height 40
click at [902, 369] on button "Create new work" at bounding box center [922, 378] width 96 height 28
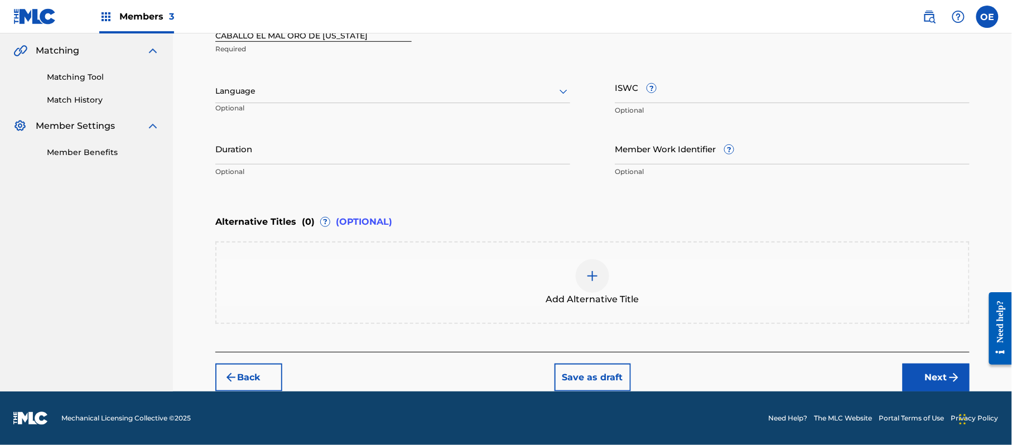
scroll to position [253, 0]
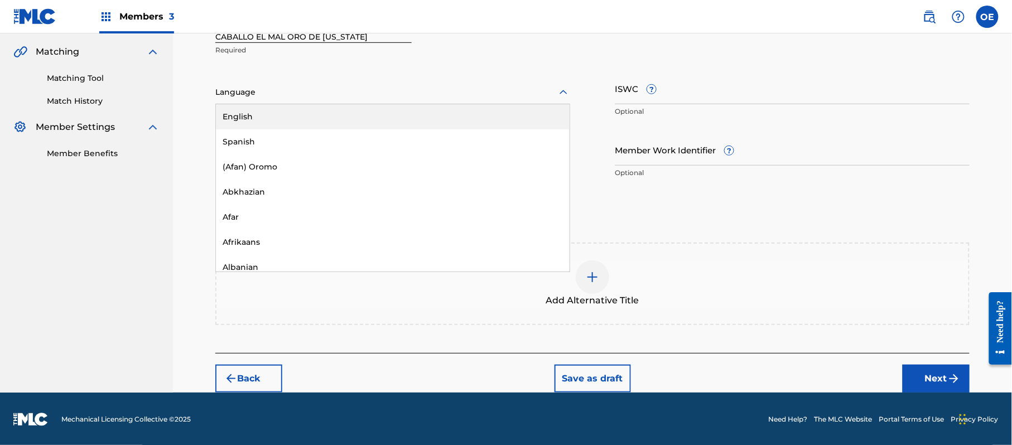
click at [290, 88] on div at bounding box center [392, 92] width 355 height 14
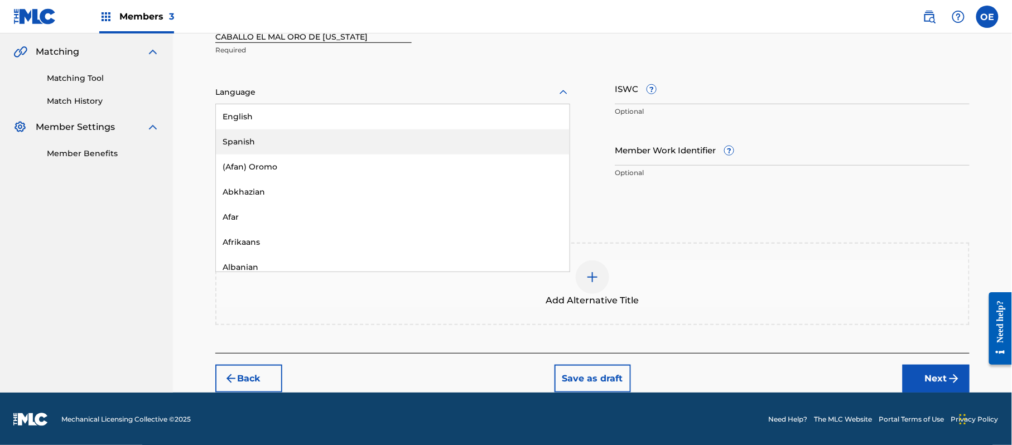
click at [288, 134] on div "Spanish" at bounding box center [393, 141] width 354 height 25
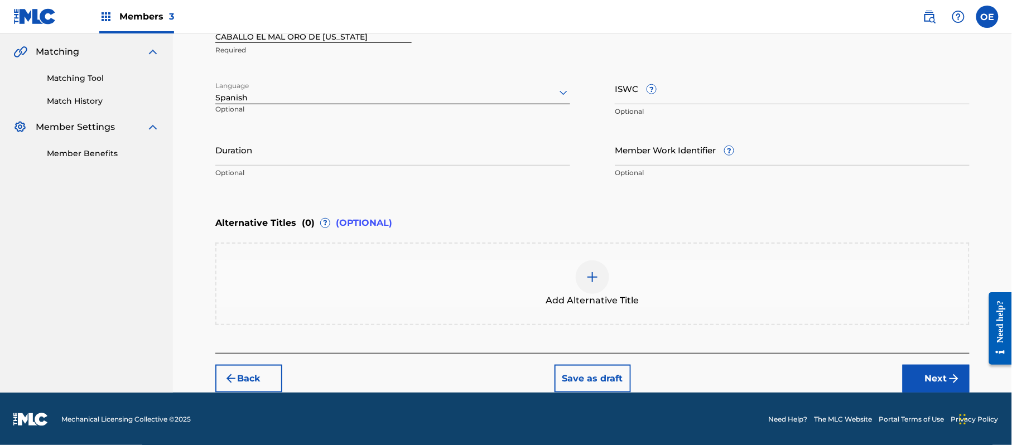
click at [915, 380] on button "Next" at bounding box center [936, 379] width 67 height 28
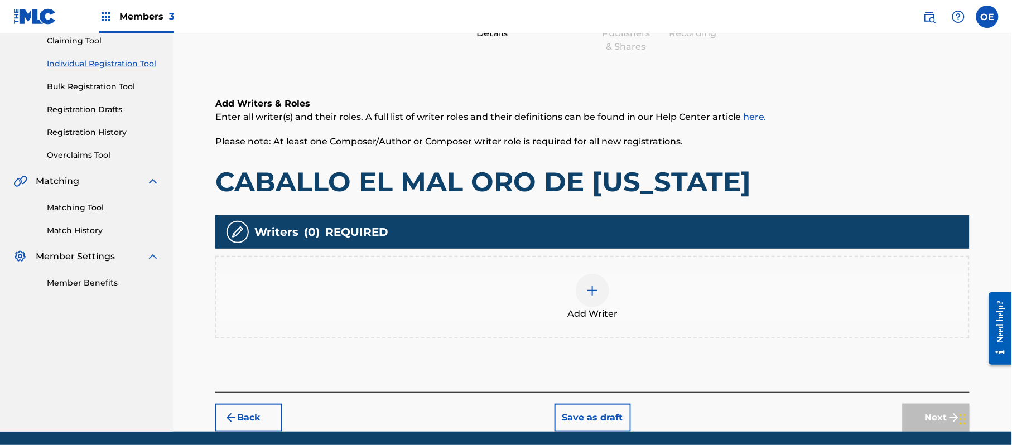
scroll to position [50, 0]
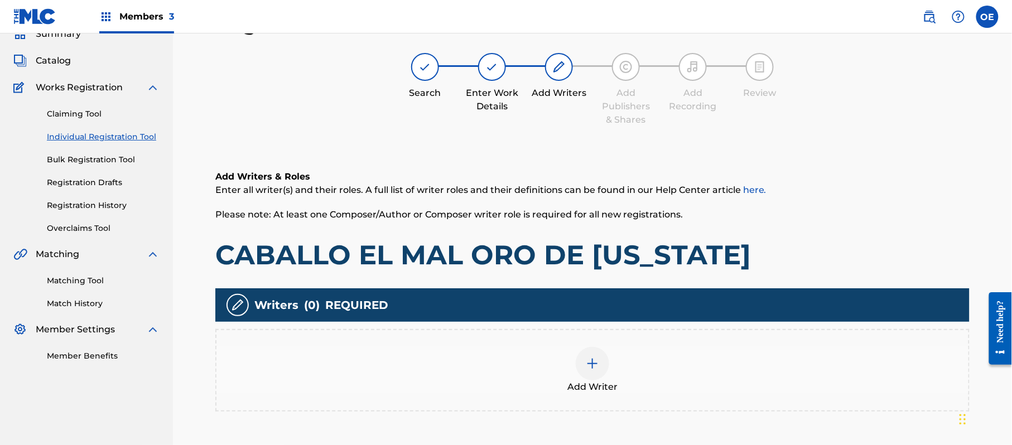
click at [586, 347] on div at bounding box center [592, 363] width 33 height 33
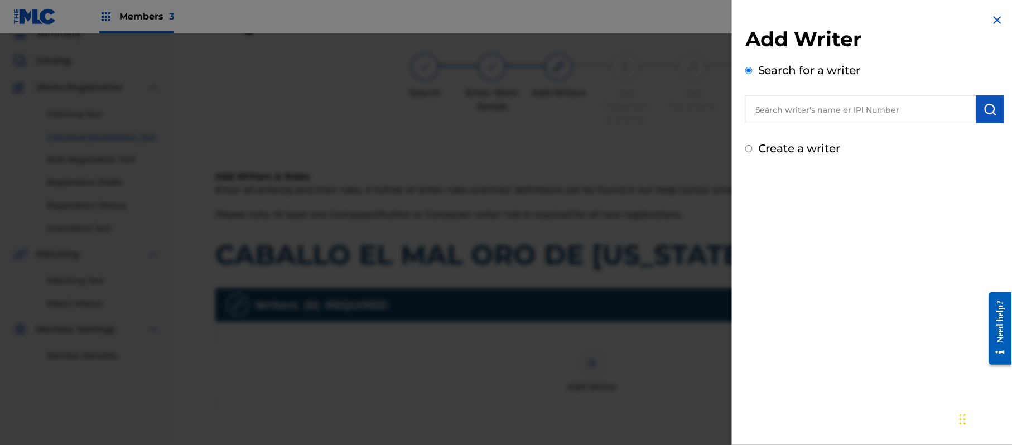
click at [791, 146] on label "Create a writer" at bounding box center [799, 148] width 83 height 13
click at [753, 146] on input "Create a writer" at bounding box center [748, 148] width 7 height 7
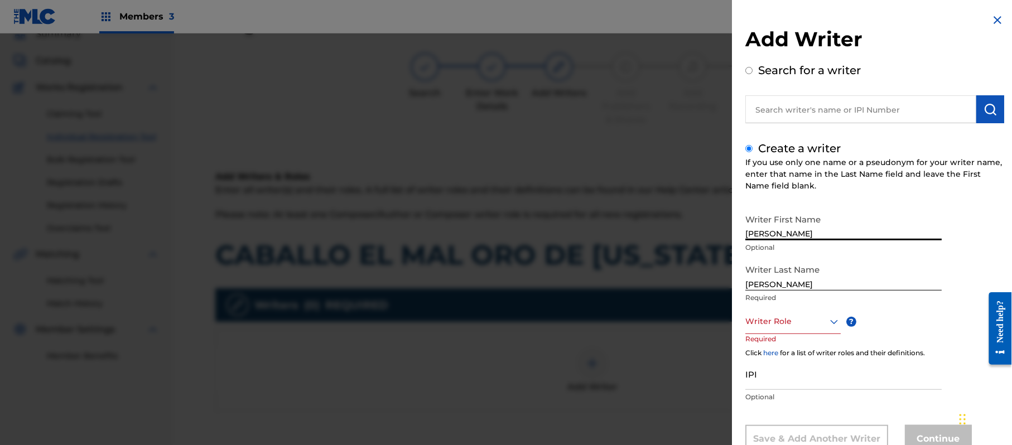
drag, startPoint x: 831, startPoint y: 233, endPoint x: 791, endPoint y: 237, distance: 40.4
click at [791, 237] on input "[PERSON_NAME]" at bounding box center [843, 225] width 196 height 32
click at [791, 286] on input "[PERSON_NAME]" at bounding box center [843, 275] width 196 height 32
drag, startPoint x: 795, startPoint y: 285, endPoint x: 643, endPoint y: 280, distance: 151.9
click at [646, 280] on div "Add Writer Search for a writer Create a writer If you use only one name or a ps…" at bounding box center [506, 239] width 1012 height 412
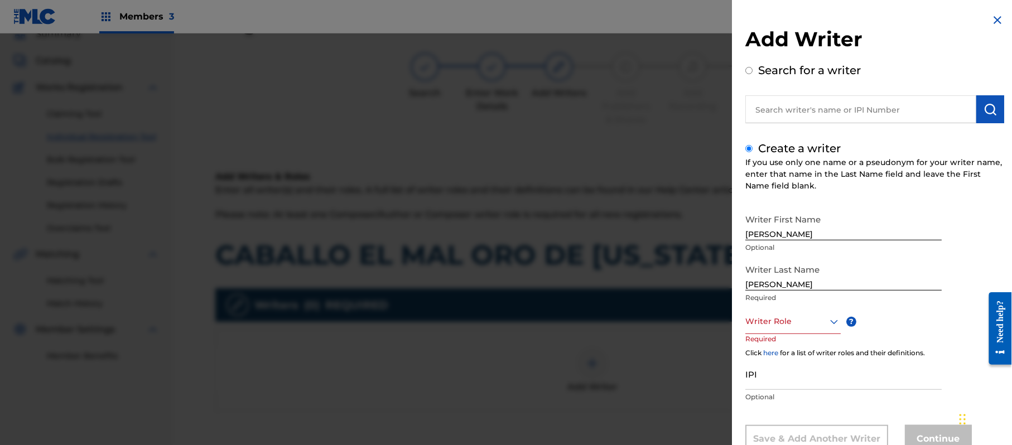
click at [744, 325] on div "Add Writer Search for a writer Create a writer If you use only one name or a ps…" at bounding box center [875, 241] width 286 height 483
click at [762, 319] on div "Writer Role" at bounding box center [792, 321] width 95 height 25
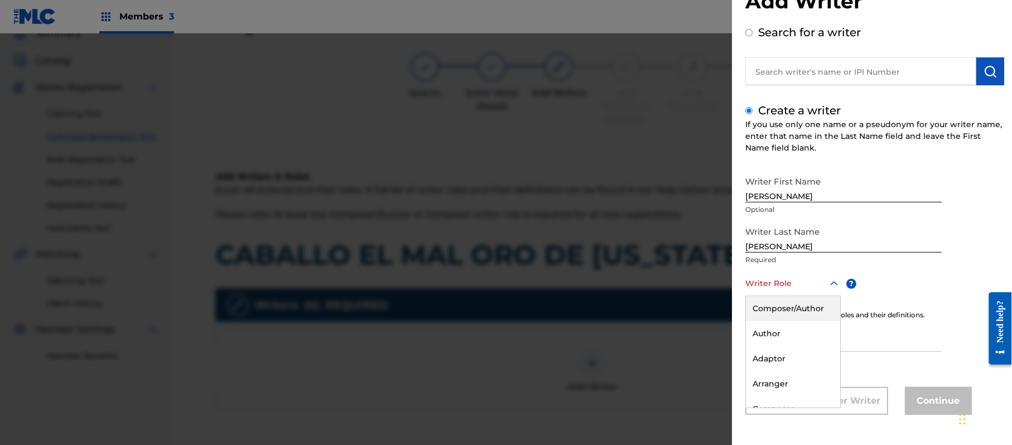
click at [764, 313] on div "Composer/Author" at bounding box center [793, 308] width 94 height 25
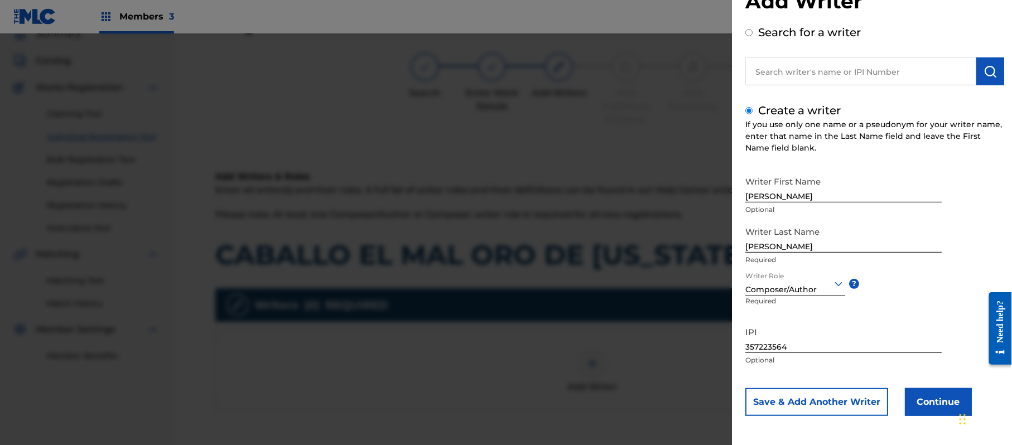
click at [929, 398] on button "Continue" at bounding box center [938, 402] width 67 height 28
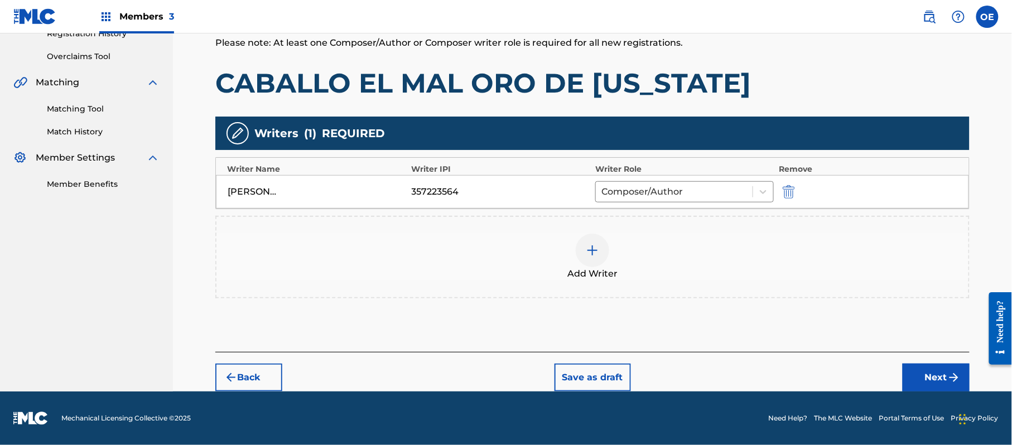
click at [928, 382] on button "Next" at bounding box center [936, 378] width 67 height 28
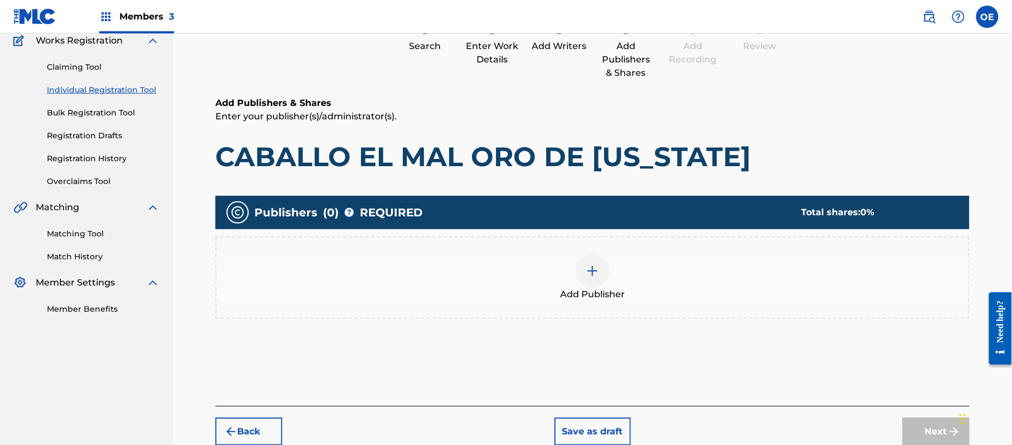
scroll to position [50, 0]
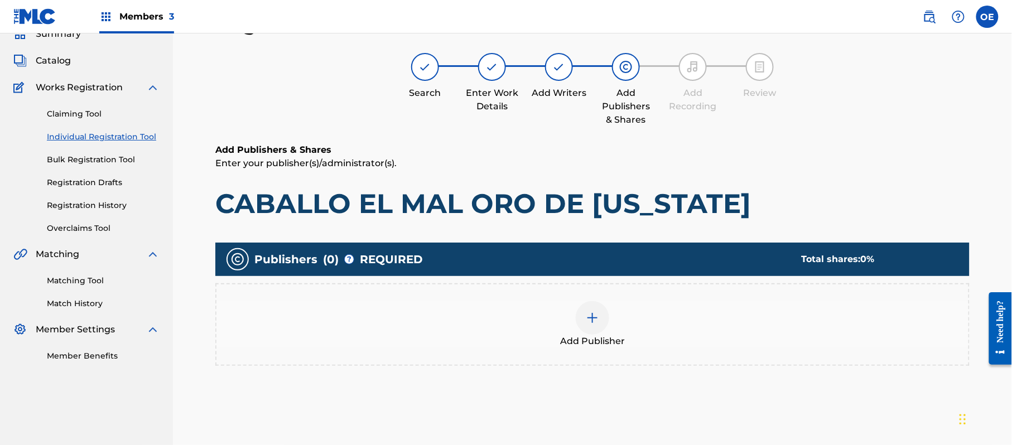
click at [565, 318] on div "Add Publisher" at bounding box center [592, 324] width 752 height 47
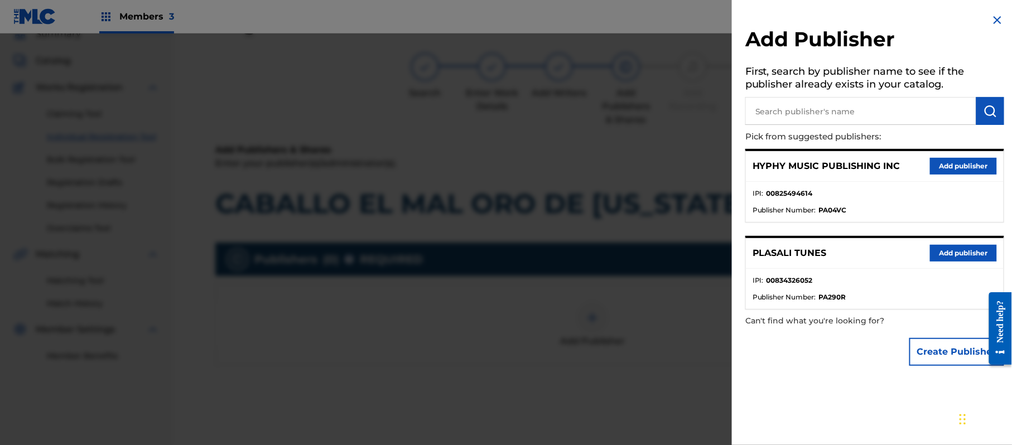
click at [969, 165] on button "Add publisher" at bounding box center [963, 166] width 67 height 17
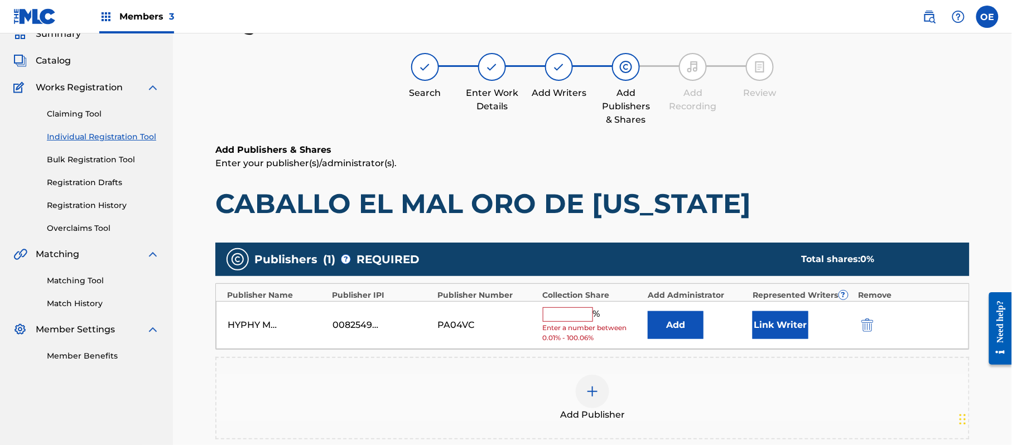
click at [570, 311] on input "text" at bounding box center [568, 314] width 50 height 15
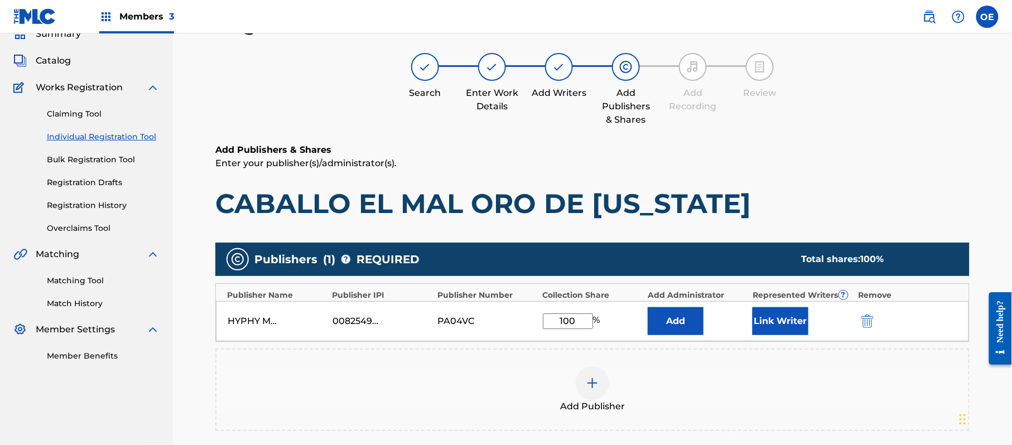
click at [788, 310] on button "Link Writer" at bounding box center [781, 321] width 56 height 28
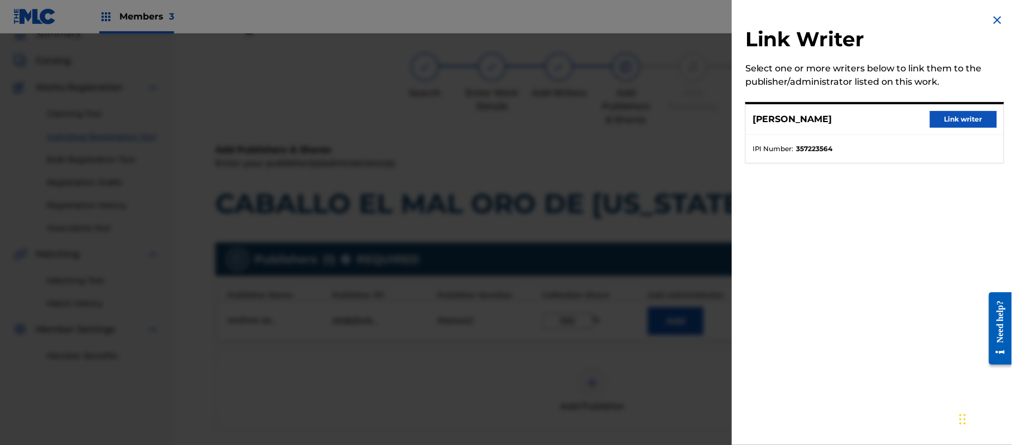
click at [942, 114] on button "Link writer" at bounding box center [963, 119] width 67 height 17
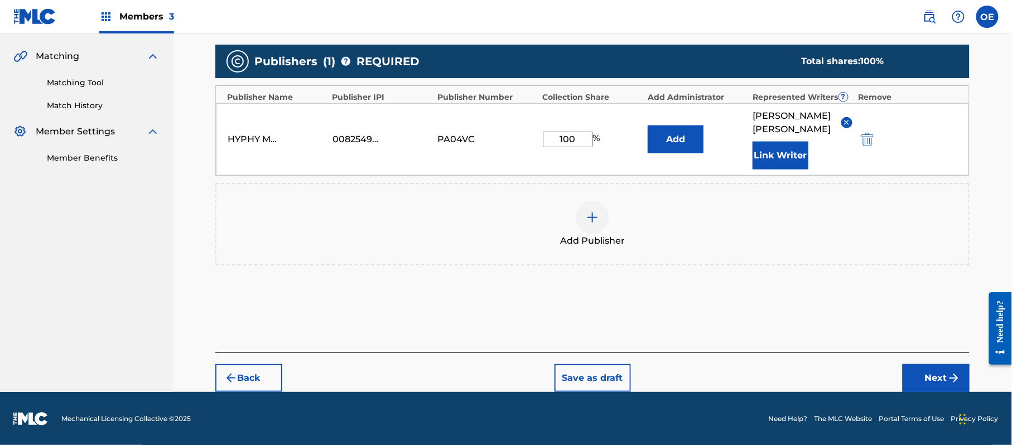
click at [918, 369] on button "Next" at bounding box center [936, 378] width 67 height 28
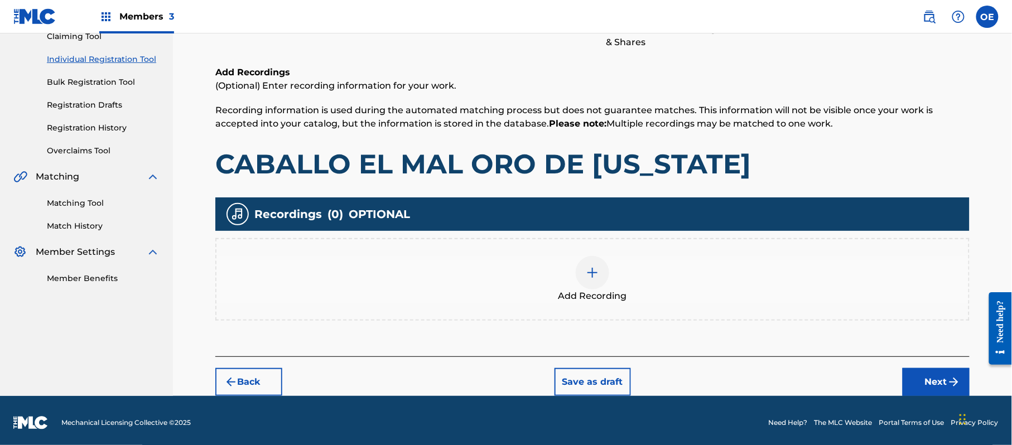
scroll to position [131, 0]
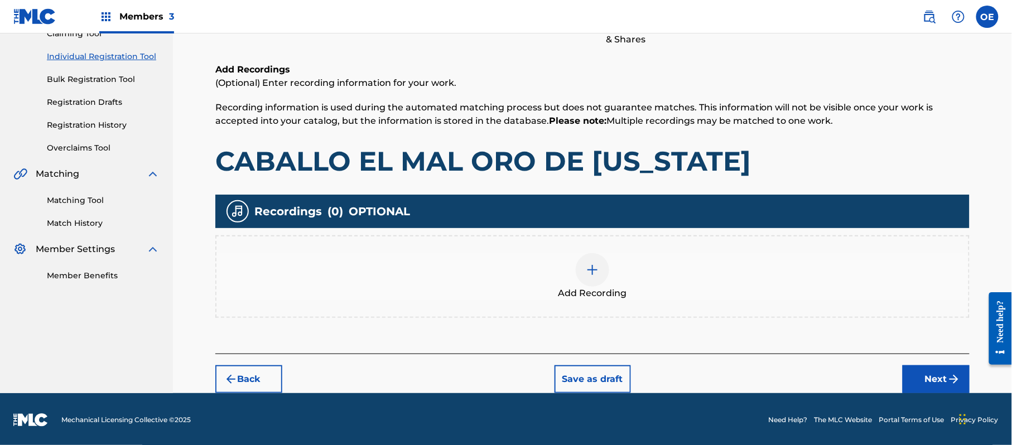
click at [930, 362] on div "Back Save as draft Next" at bounding box center [592, 374] width 754 height 40
click at [923, 367] on button "Next" at bounding box center [936, 379] width 67 height 28
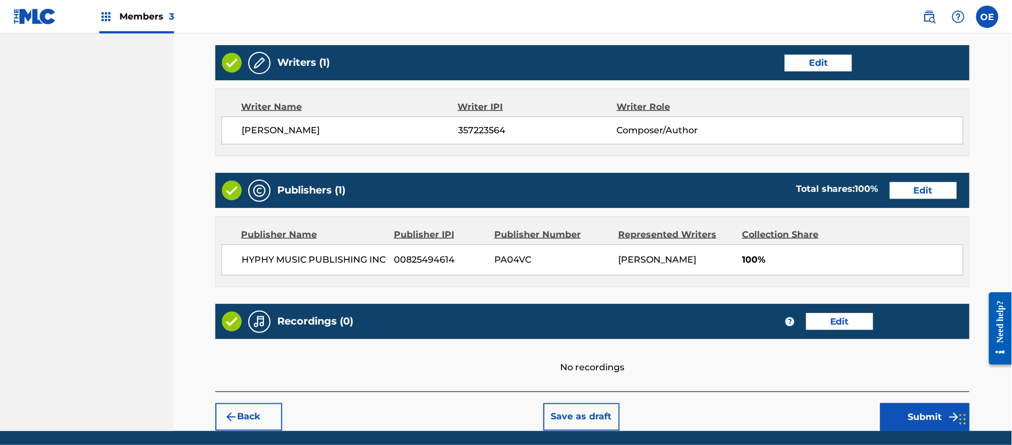
scroll to position [422, 0]
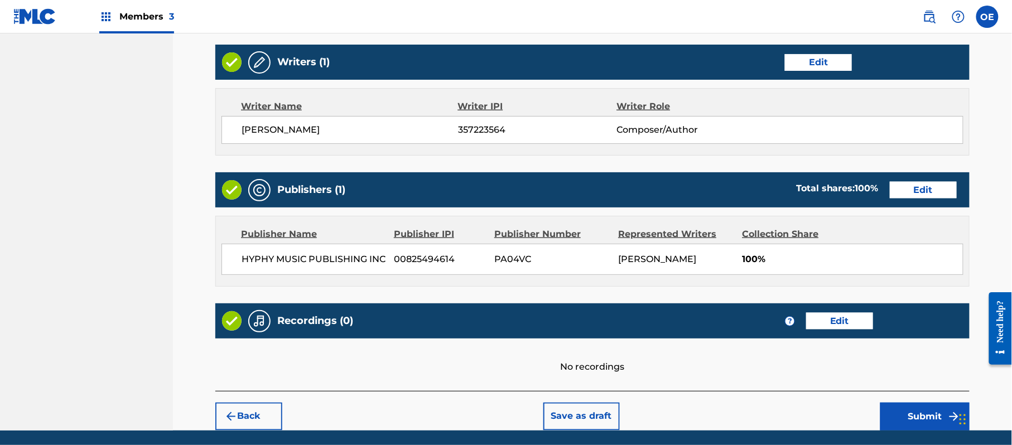
click at [909, 398] on div "Back Save as draft Submit" at bounding box center [592, 411] width 754 height 40
click at [916, 396] on div "Back Save as draft Submit" at bounding box center [592, 411] width 754 height 40
click at [907, 412] on button "Submit" at bounding box center [924, 417] width 89 height 28
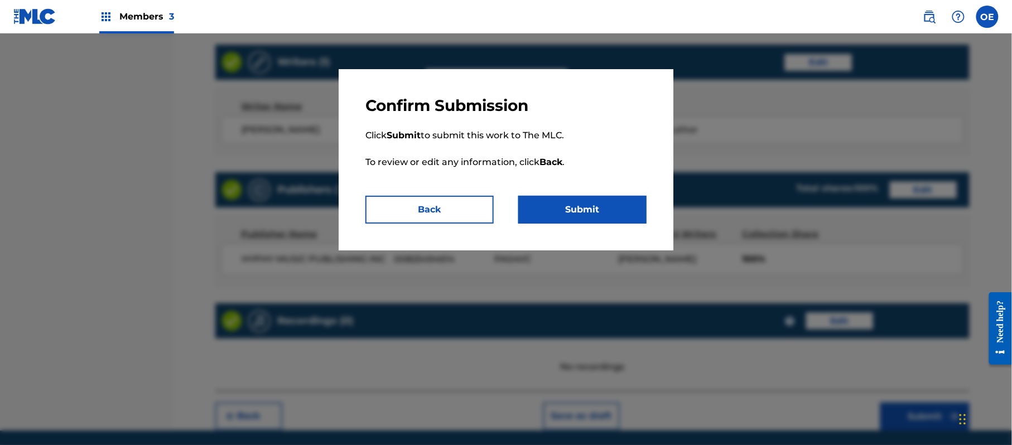
click at [632, 221] on button "Submit" at bounding box center [582, 210] width 128 height 28
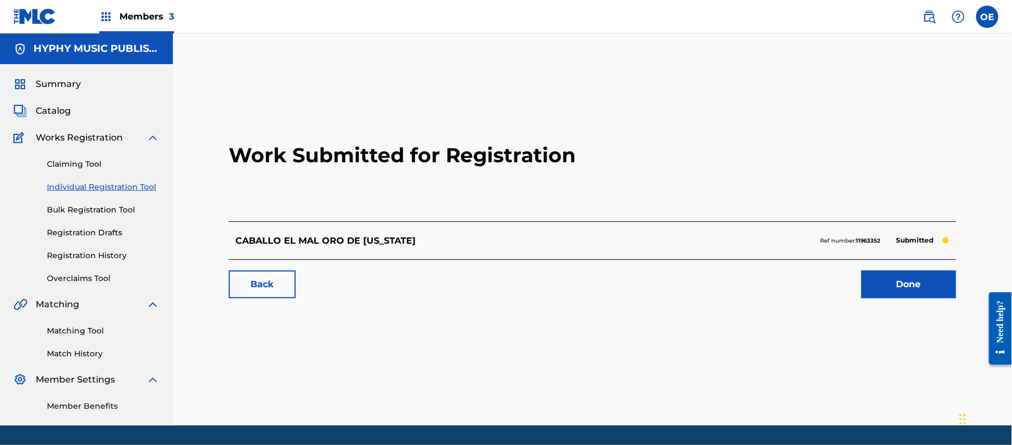
click at [61, 188] on link "Individual Registration Tool" at bounding box center [103, 187] width 113 height 12
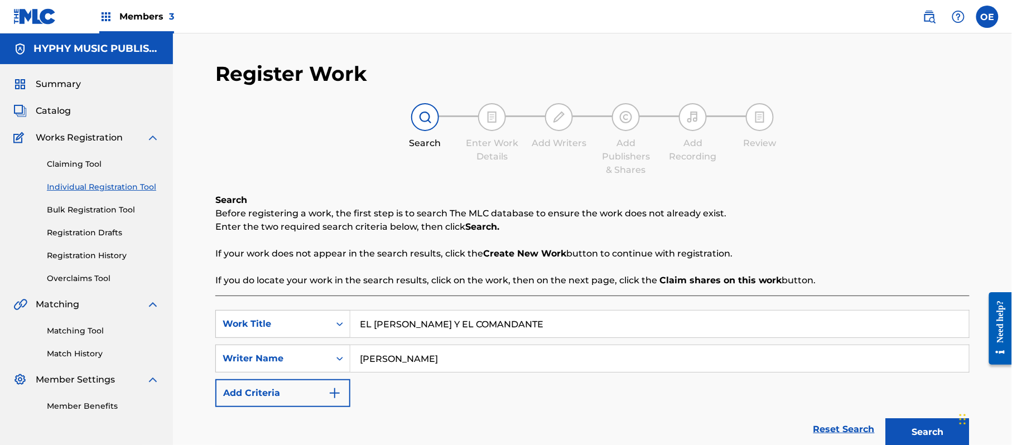
scroll to position [99, 0]
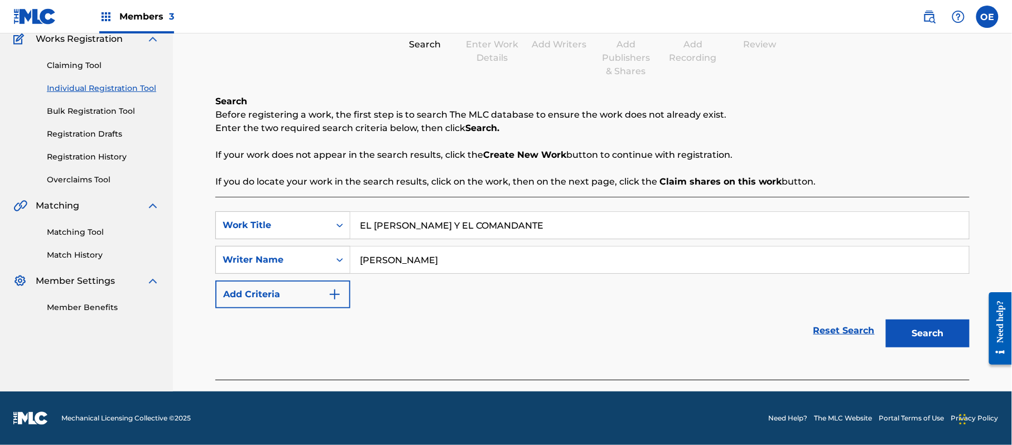
click at [922, 320] on button "Search" at bounding box center [928, 334] width 84 height 28
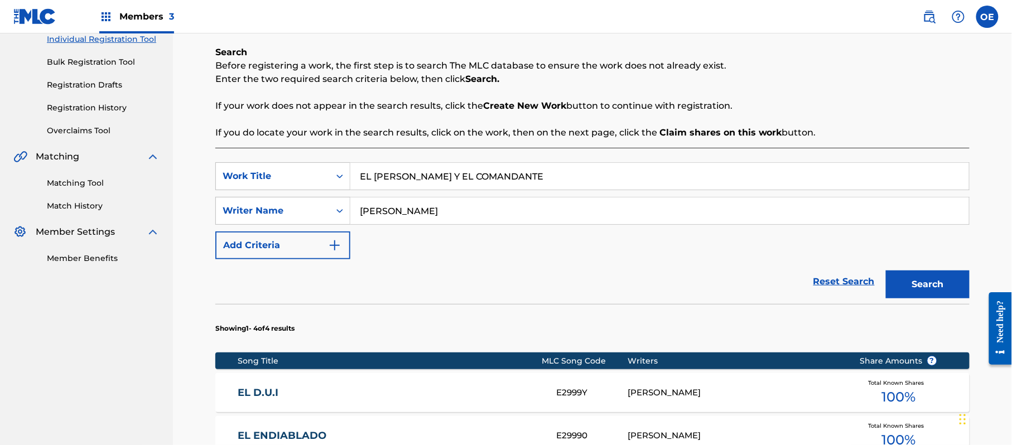
scroll to position [173, 0]
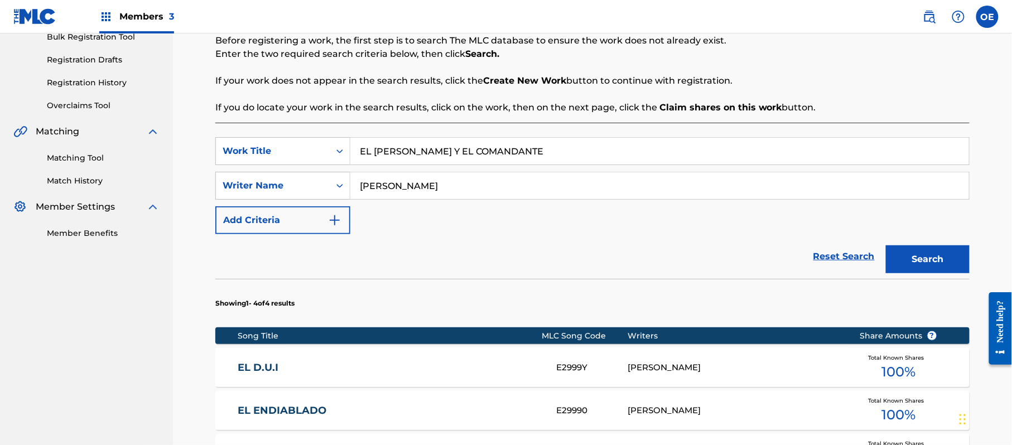
drag, startPoint x: 410, startPoint y: 182, endPoint x: 393, endPoint y: 190, distance: 18.5
click at [393, 190] on input "[PERSON_NAME]" at bounding box center [659, 185] width 619 height 27
click at [886, 246] on button "Search" at bounding box center [928, 260] width 84 height 28
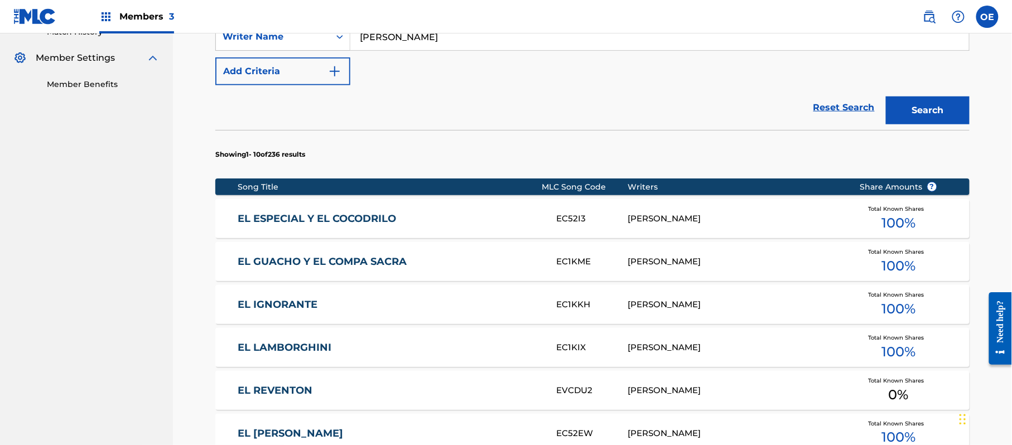
click at [909, 123] on button "Search" at bounding box center [928, 111] width 84 height 28
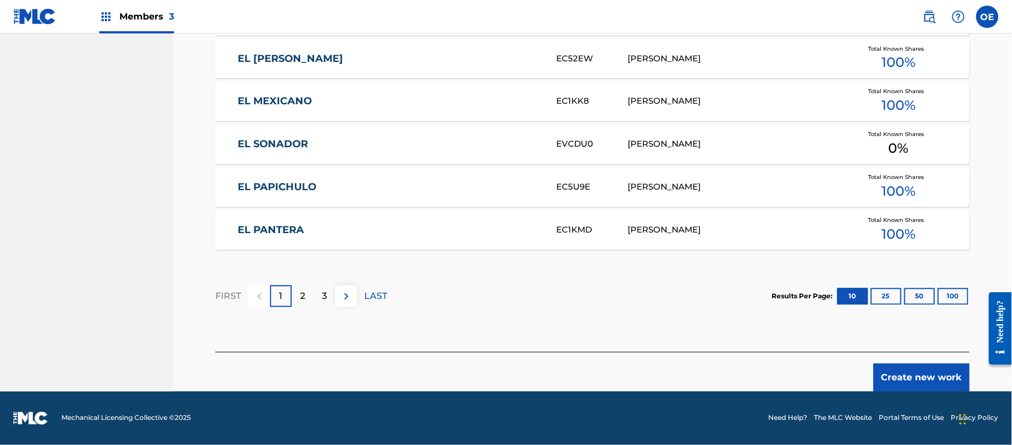
click at [904, 369] on button "Create new work" at bounding box center [922, 378] width 96 height 28
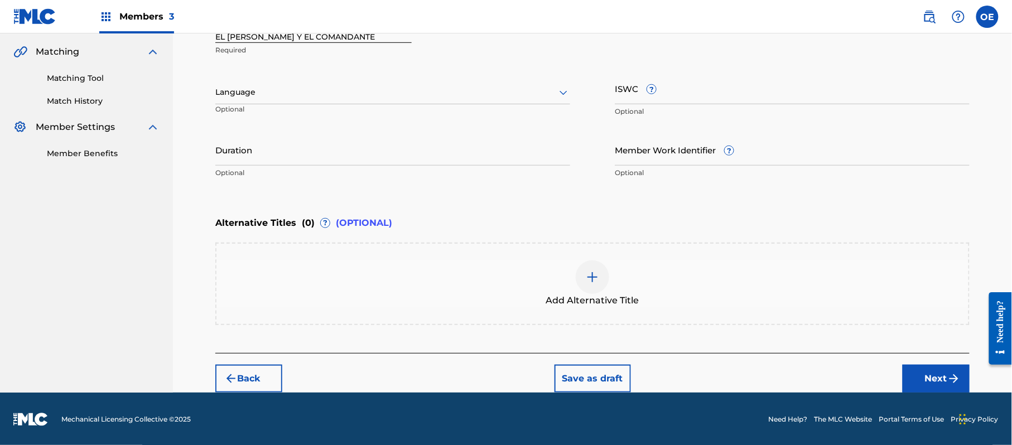
click at [295, 94] on div at bounding box center [392, 92] width 355 height 14
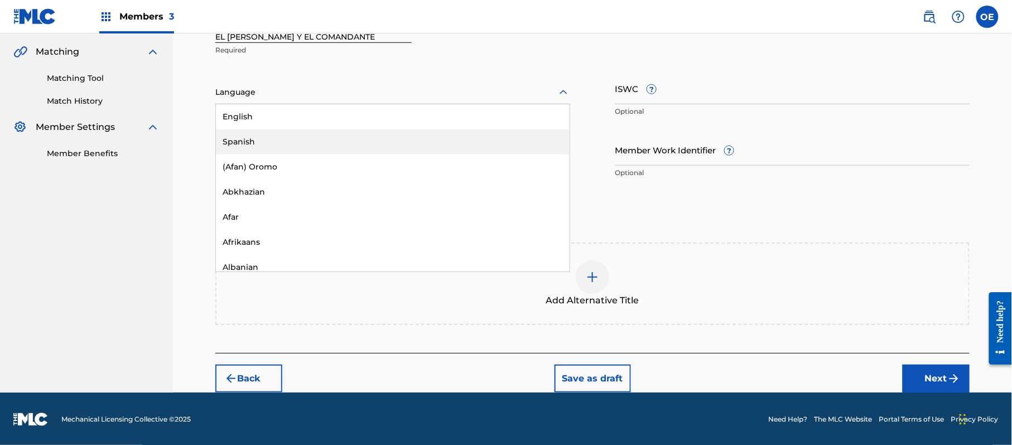
click at [300, 139] on div "Spanish" at bounding box center [393, 141] width 354 height 25
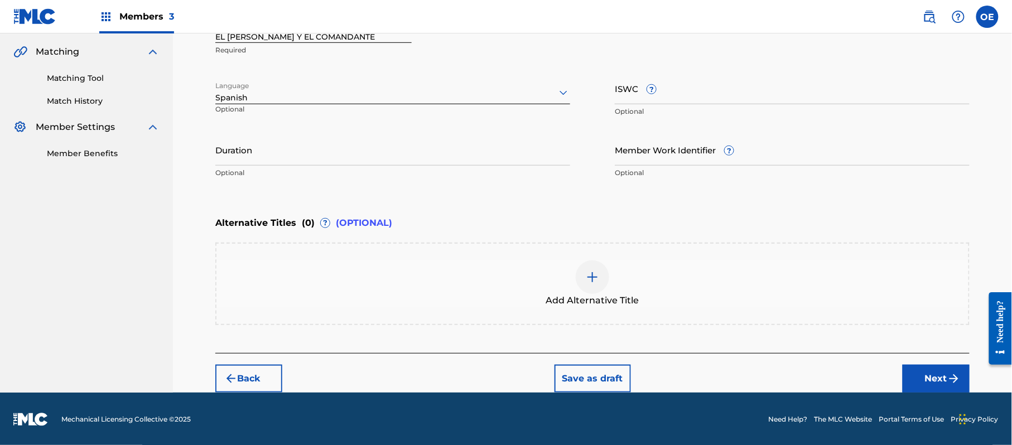
click at [920, 367] on button "Next" at bounding box center [936, 379] width 67 height 28
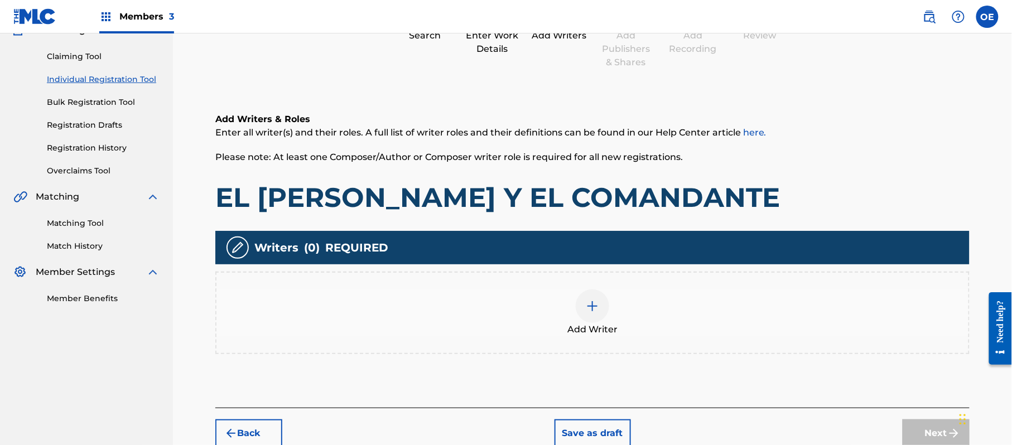
scroll to position [50, 0]
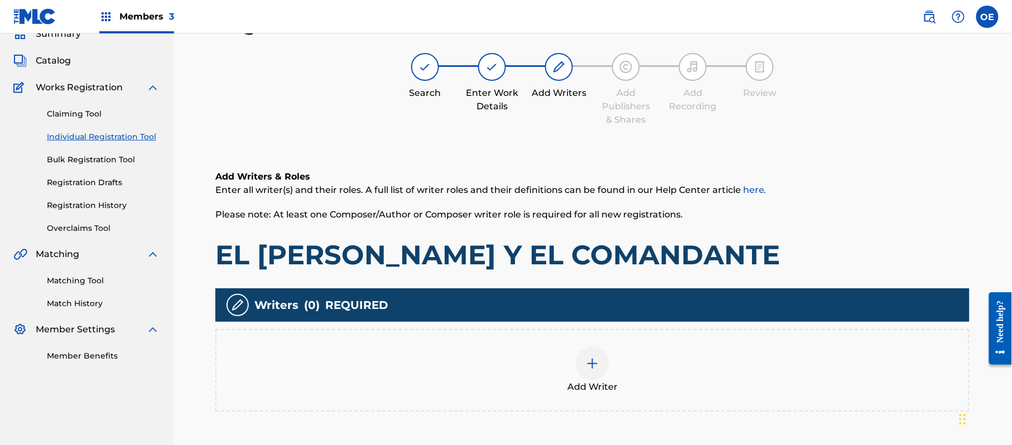
click at [615, 347] on div "Add Writer" at bounding box center [592, 370] width 752 height 47
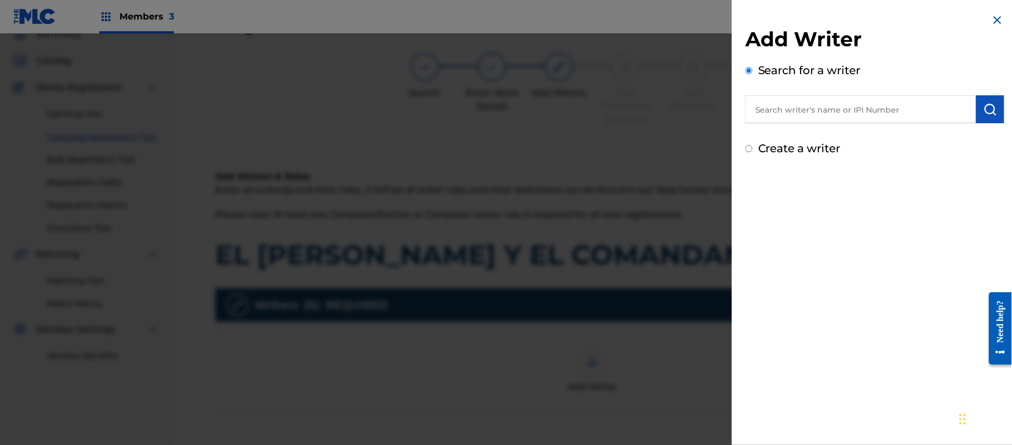
click at [788, 152] on label "Create a writer" at bounding box center [799, 148] width 83 height 13
click at [753, 152] on input "Create a writer" at bounding box center [748, 148] width 7 height 7
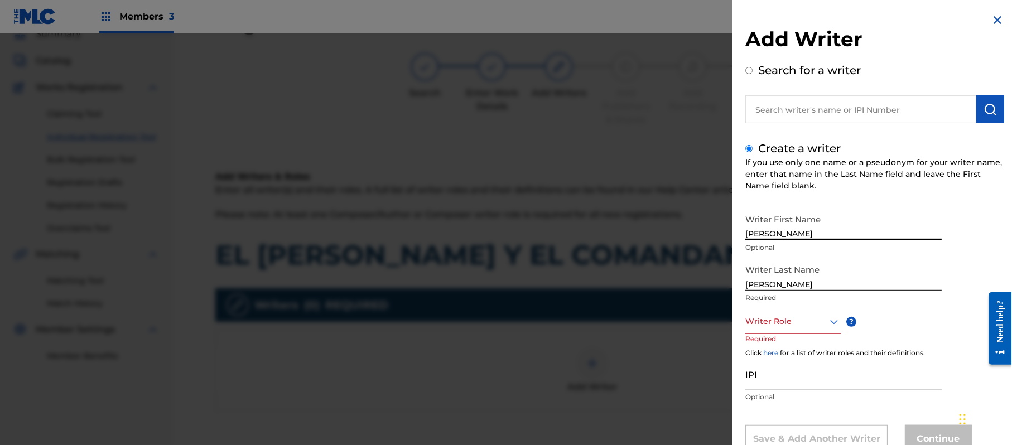
drag, startPoint x: 838, startPoint y: 235, endPoint x: 788, endPoint y: 244, distance: 50.6
click at [788, 244] on div "Writer First Name [PERSON_NAME] Optional" at bounding box center [843, 234] width 196 height 50
drag, startPoint x: 795, startPoint y: 287, endPoint x: 704, endPoint y: 291, distance: 91.1
click at [705, 291] on div "Add Writer Search for a writer Create a writer If you use only one name or a ps…" at bounding box center [506, 239] width 1012 height 412
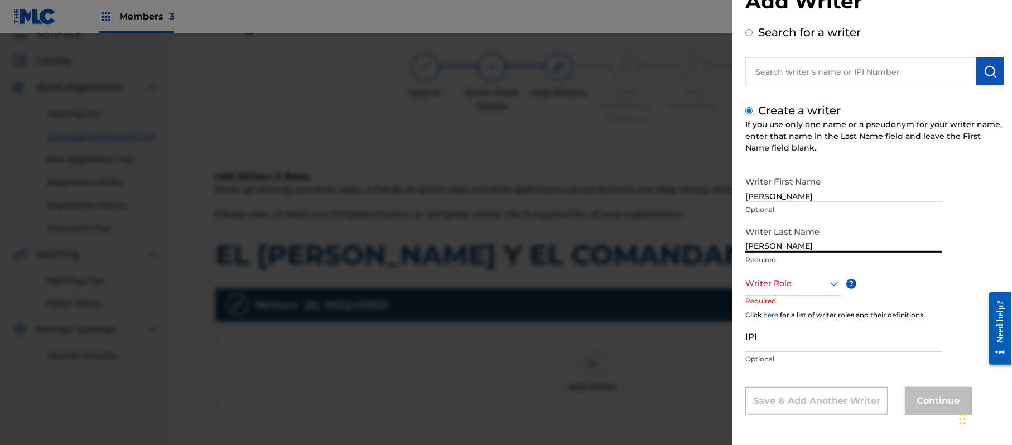
click at [803, 296] on div "Writer Role" at bounding box center [792, 283] width 95 height 25
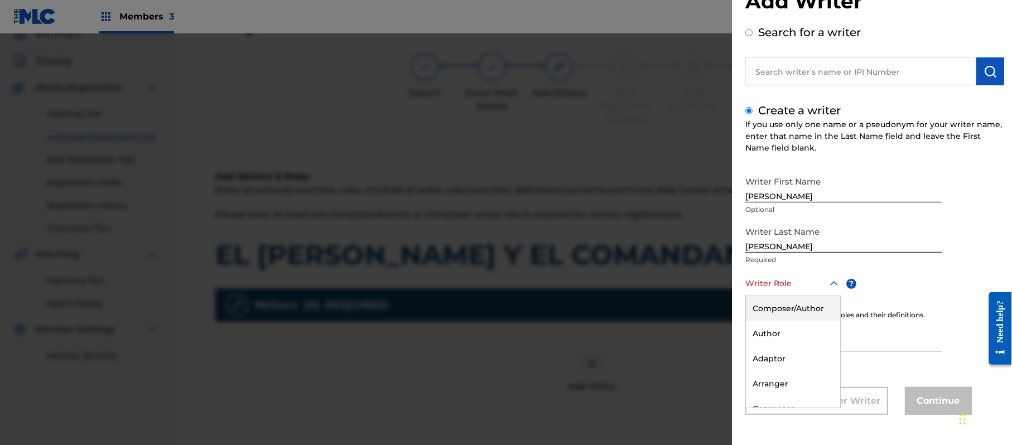
drag, startPoint x: 807, startPoint y: 320, endPoint x: 432, endPoint y: 230, distance: 385.4
click at [806, 319] on div "Composer/Author" at bounding box center [793, 308] width 94 height 25
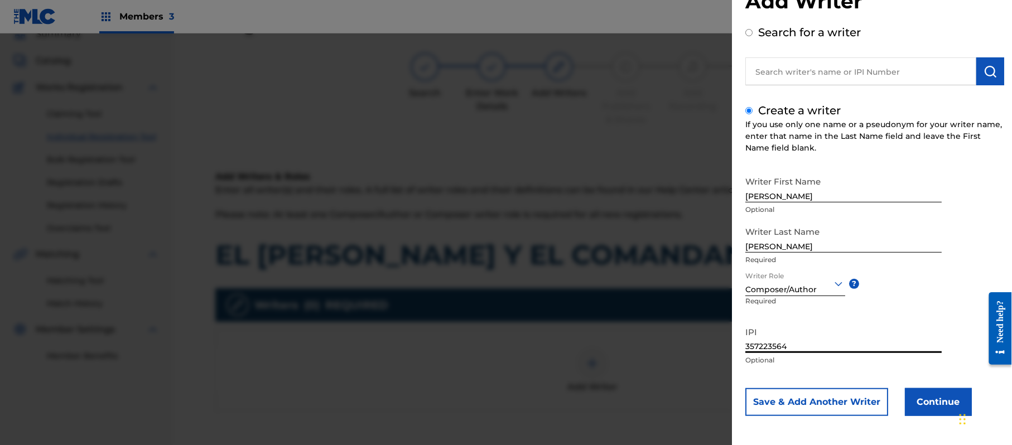
click at [931, 398] on button "Continue" at bounding box center [938, 402] width 67 height 28
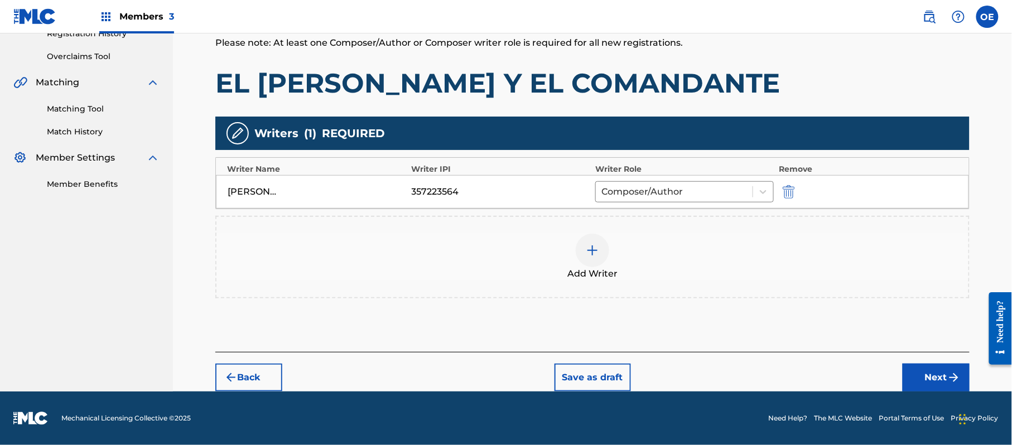
click at [918, 364] on button "Next" at bounding box center [936, 378] width 67 height 28
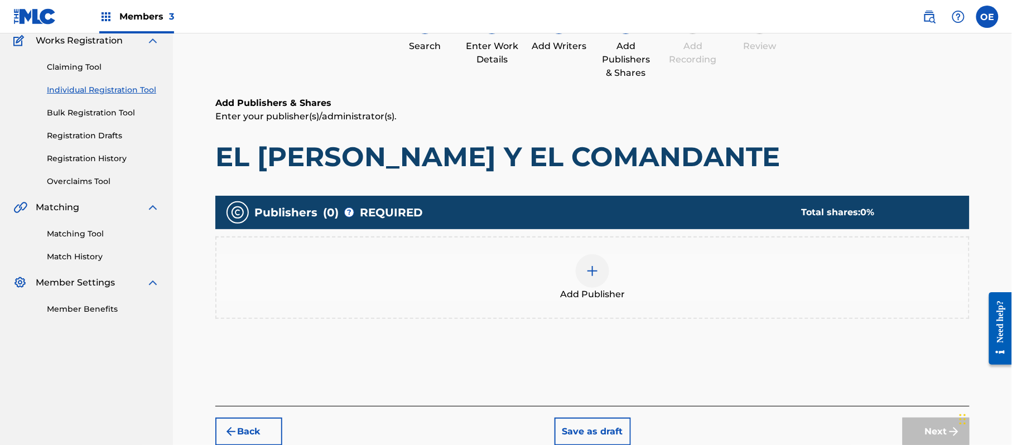
scroll to position [50, 0]
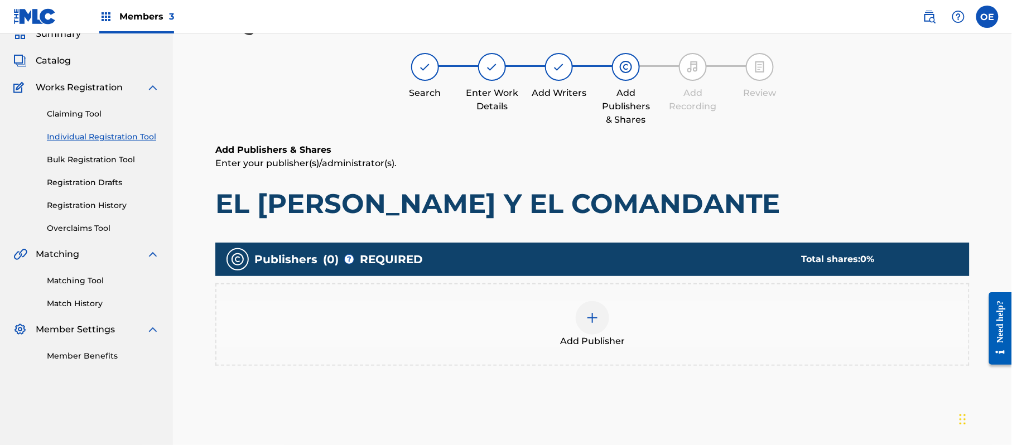
click at [543, 346] on div "Add Publisher" at bounding box center [592, 324] width 752 height 47
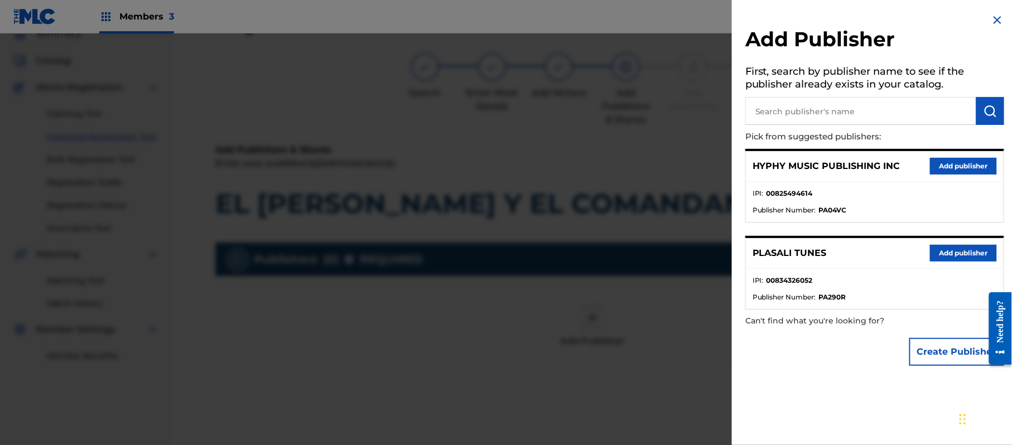
drag, startPoint x: 974, startPoint y: 170, endPoint x: 923, endPoint y: 188, distance: 53.8
click at [969, 172] on button "Add publisher" at bounding box center [963, 166] width 67 height 17
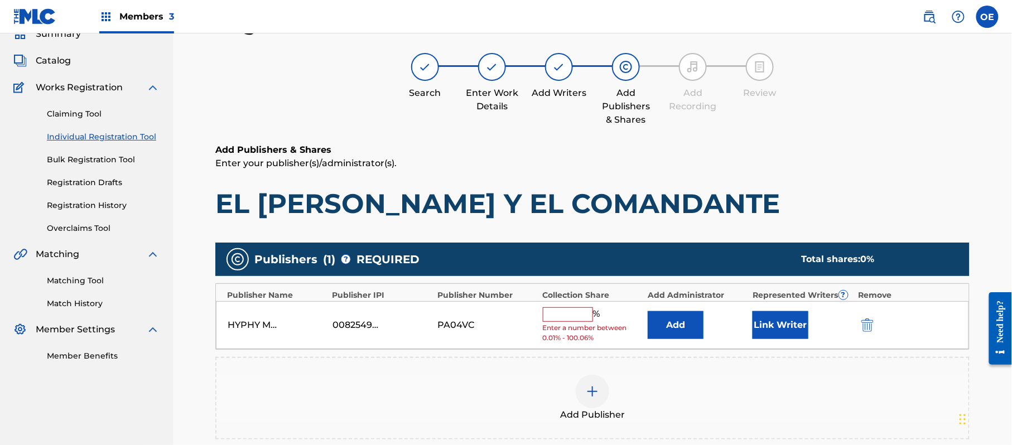
click at [584, 318] on input "text" at bounding box center [568, 314] width 50 height 15
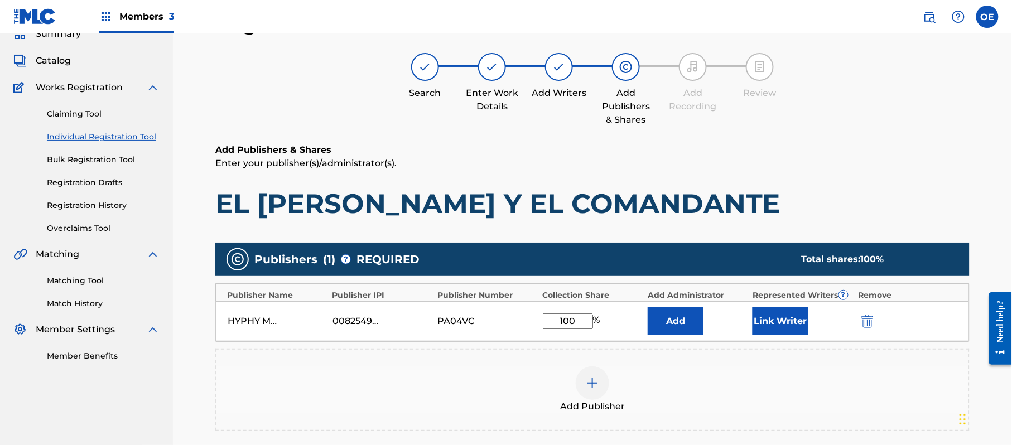
click at [758, 316] on button "Link Writer" at bounding box center [781, 321] width 56 height 28
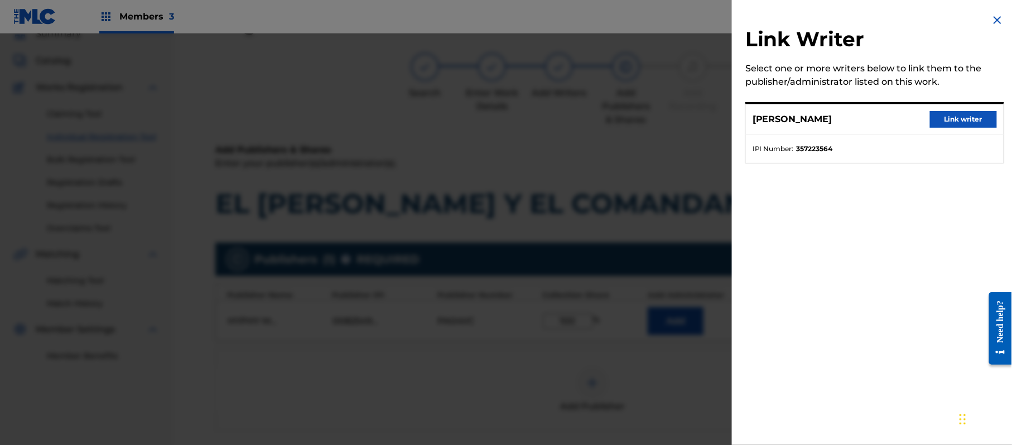
click at [974, 115] on button "Link writer" at bounding box center [963, 119] width 67 height 17
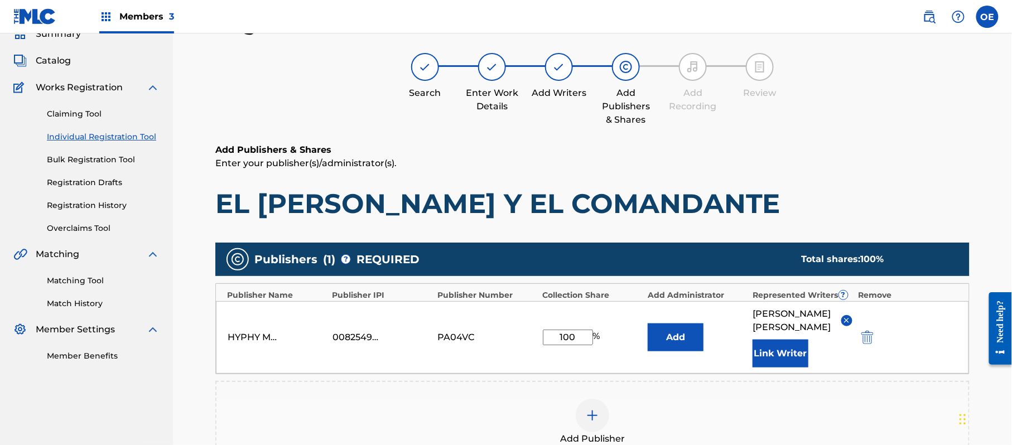
scroll to position [199, 0]
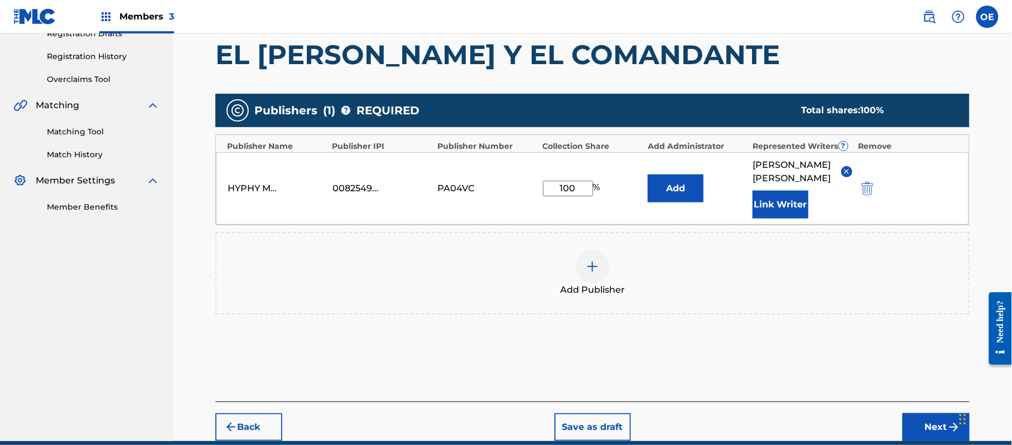
click at [912, 411] on div "Back Save as draft Next" at bounding box center [592, 422] width 754 height 40
click at [914, 422] on button "Next" at bounding box center [936, 427] width 67 height 28
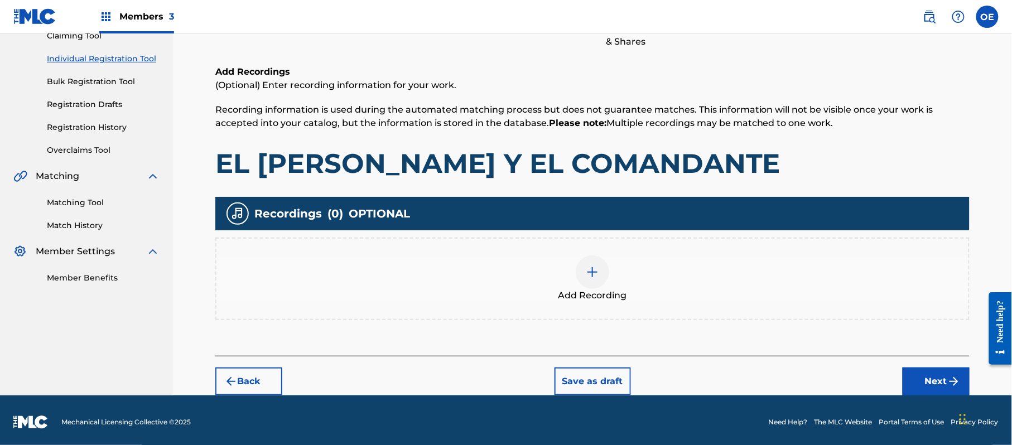
scroll to position [131, 0]
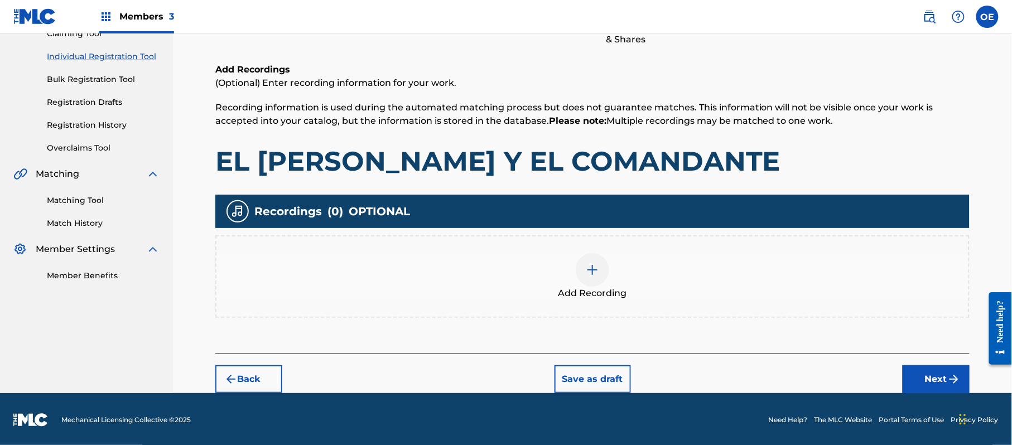
click at [936, 363] on div "Back Save as draft Next" at bounding box center [592, 374] width 754 height 40
click at [926, 369] on button "Next" at bounding box center [936, 379] width 67 height 28
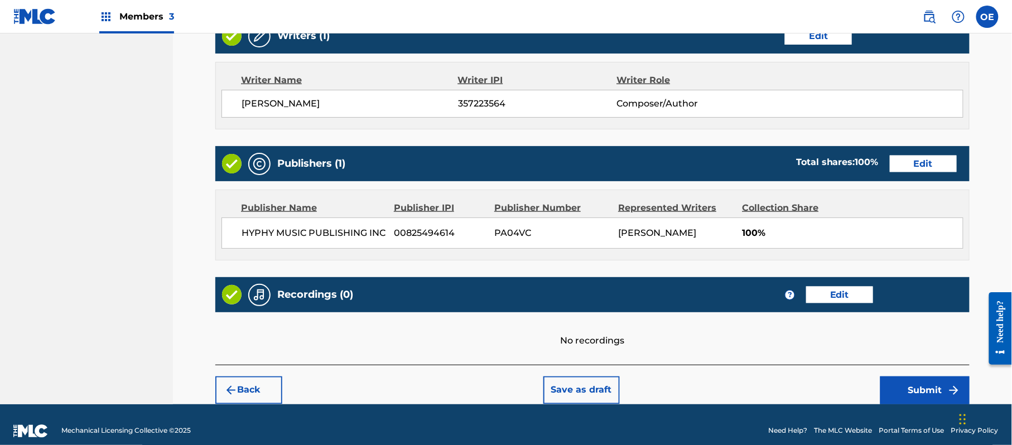
scroll to position [463, 0]
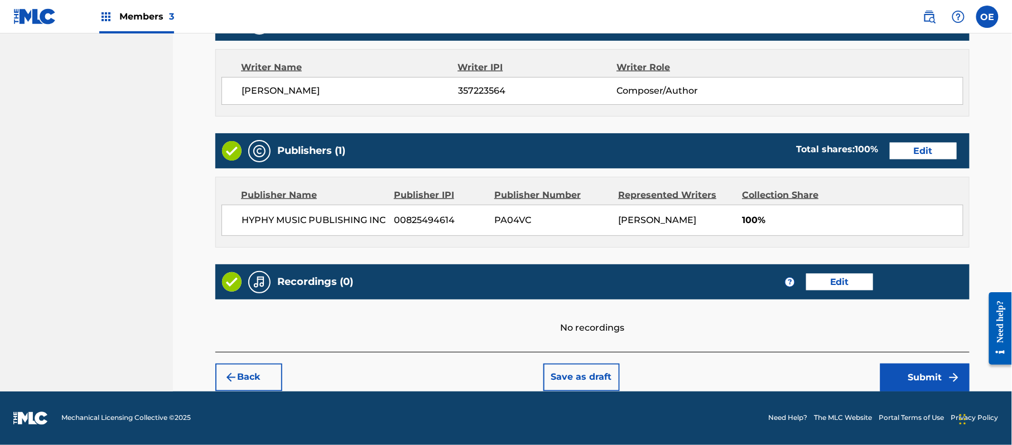
click at [922, 368] on button "Submit" at bounding box center [924, 378] width 89 height 28
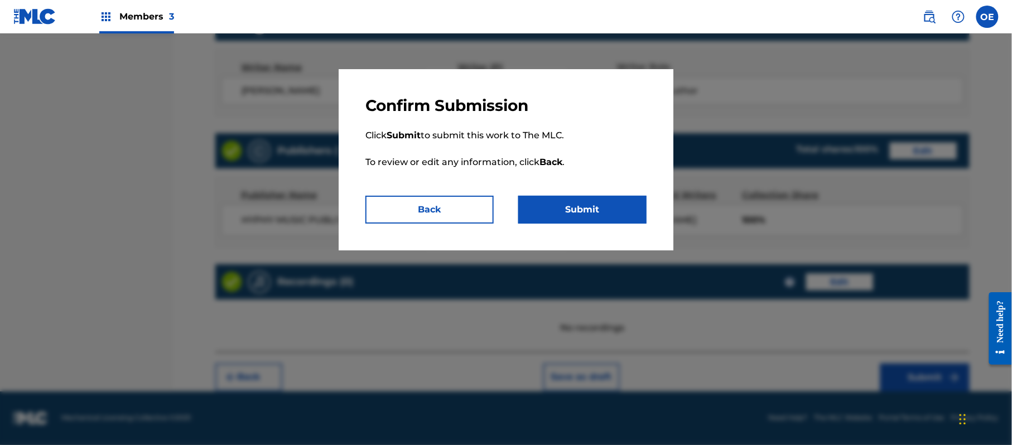
click at [604, 209] on button "Submit" at bounding box center [582, 210] width 128 height 28
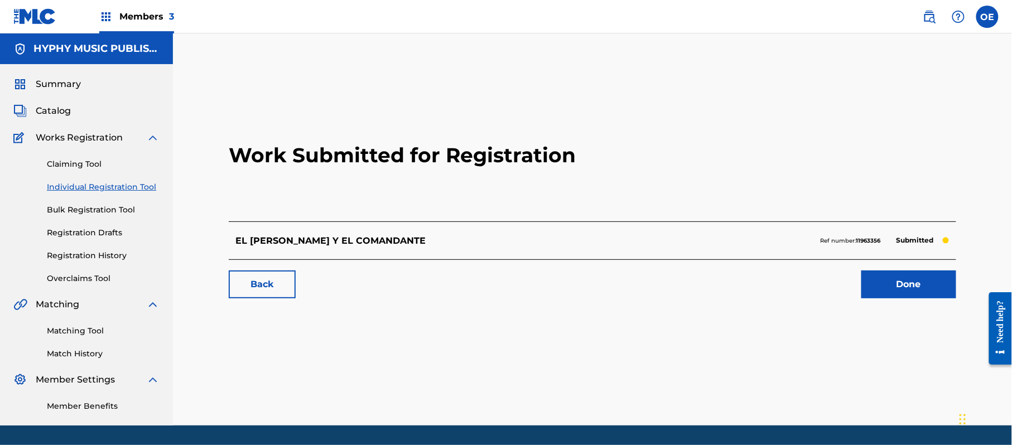
click at [112, 187] on link "Individual Registration Tool" at bounding box center [103, 187] width 113 height 12
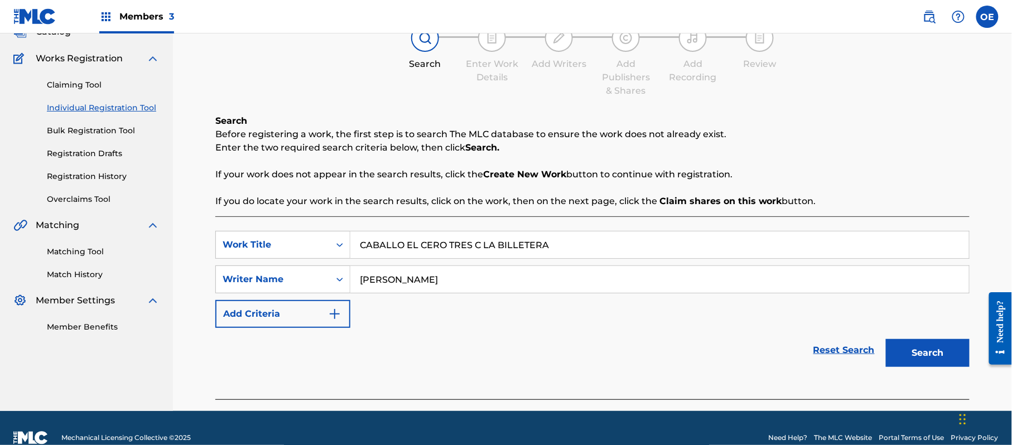
scroll to position [99, 0]
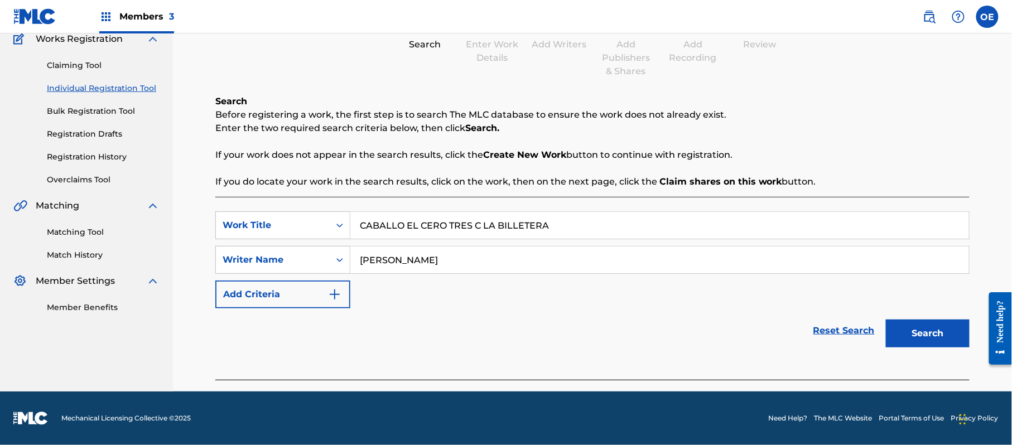
click at [918, 324] on button "Search" at bounding box center [928, 334] width 84 height 28
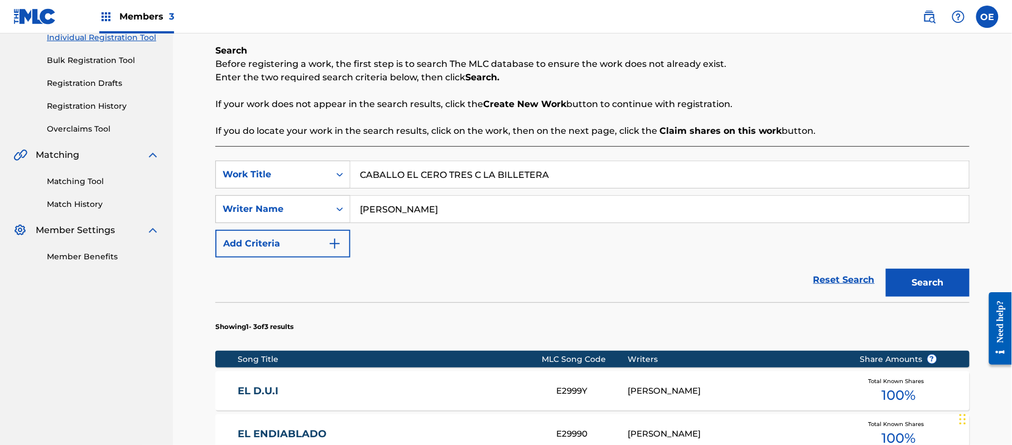
scroll to position [173, 0]
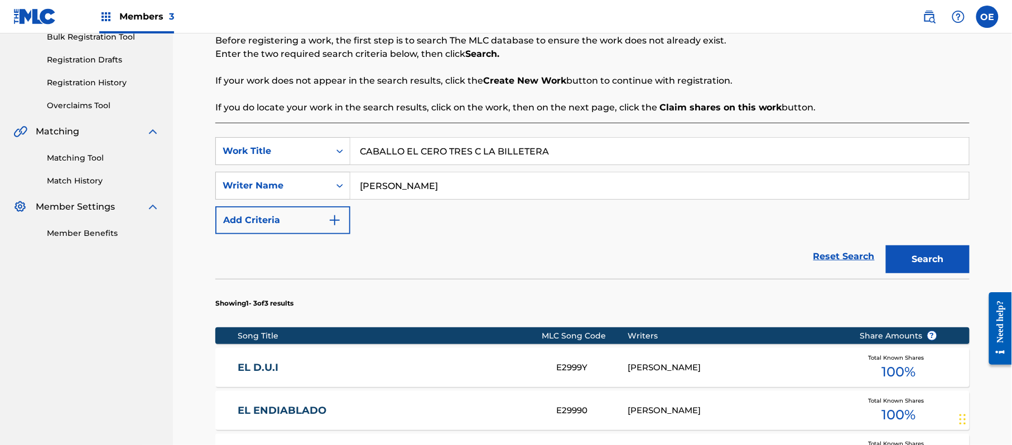
drag, startPoint x: 411, startPoint y: 187, endPoint x: 393, endPoint y: 185, distance: 18.0
click at [393, 185] on input "[PERSON_NAME]" at bounding box center [659, 185] width 619 height 27
click at [886, 246] on button "Search" at bounding box center [928, 260] width 84 height 28
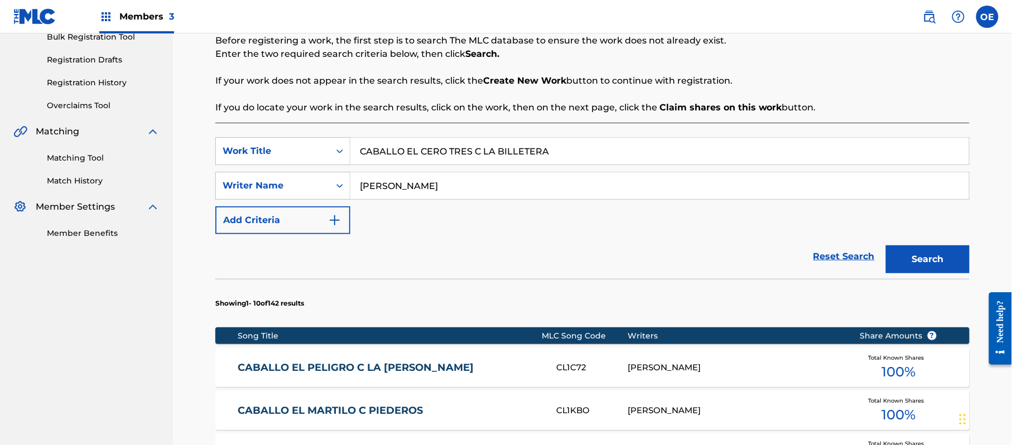
click at [886, 246] on button "Search" at bounding box center [928, 260] width 84 height 28
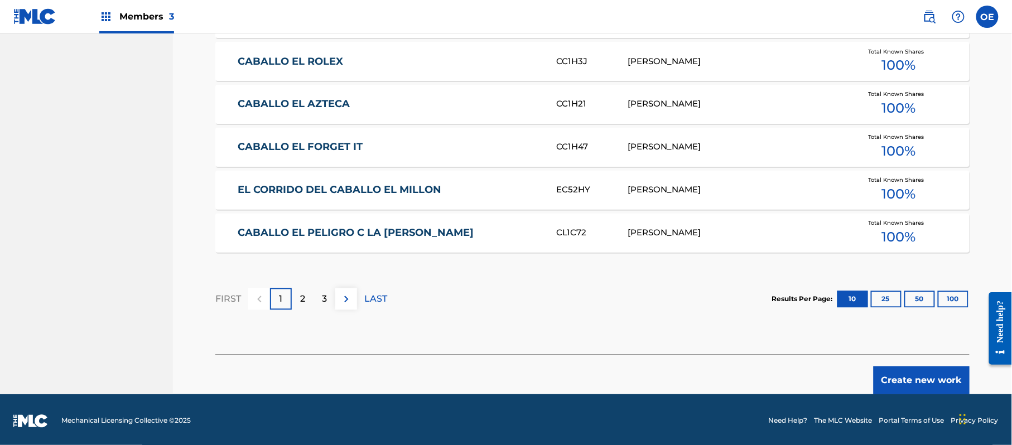
click at [914, 379] on button "Create new work" at bounding box center [922, 381] width 96 height 28
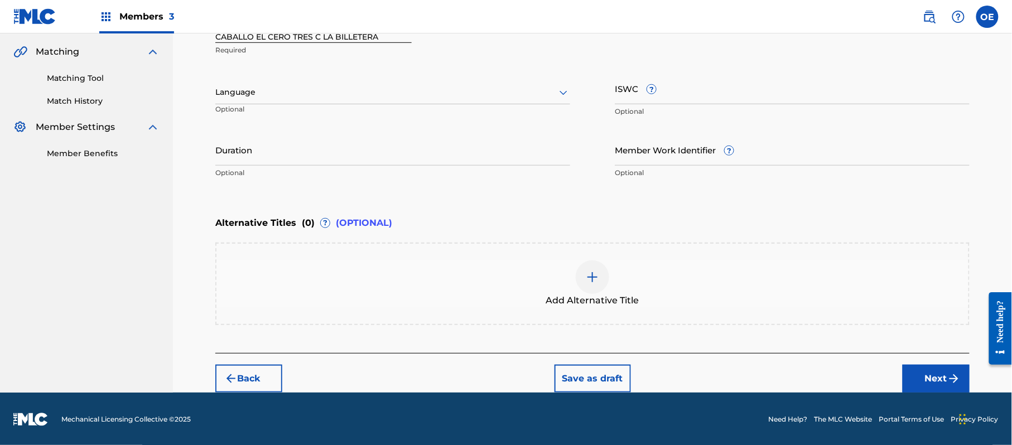
click at [264, 94] on div at bounding box center [392, 92] width 355 height 14
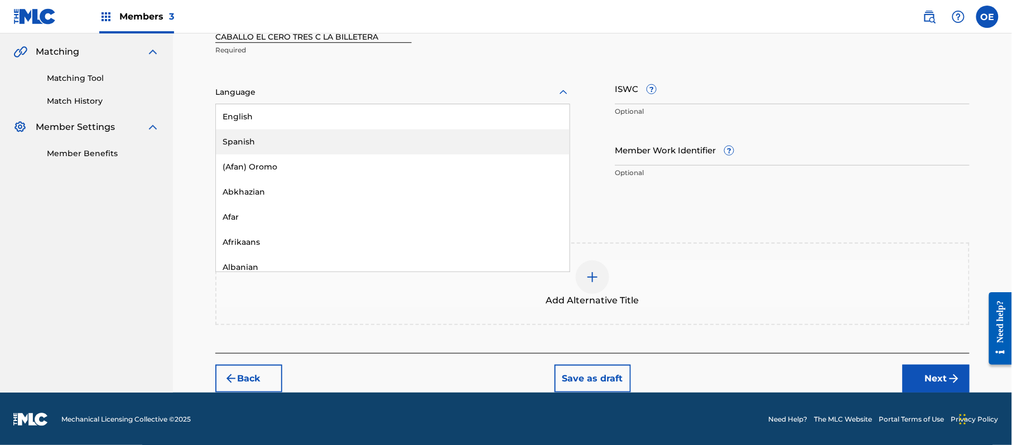
click at [279, 137] on div "Spanish" at bounding box center [393, 141] width 354 height 25
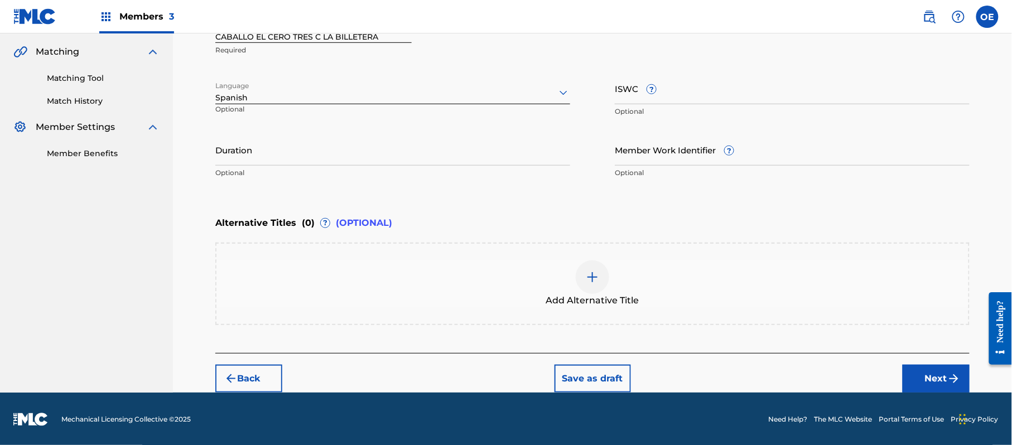
click at [313, 261] on div "Add Alternative Title" at bounding box center [592, 284] width 752 height 47
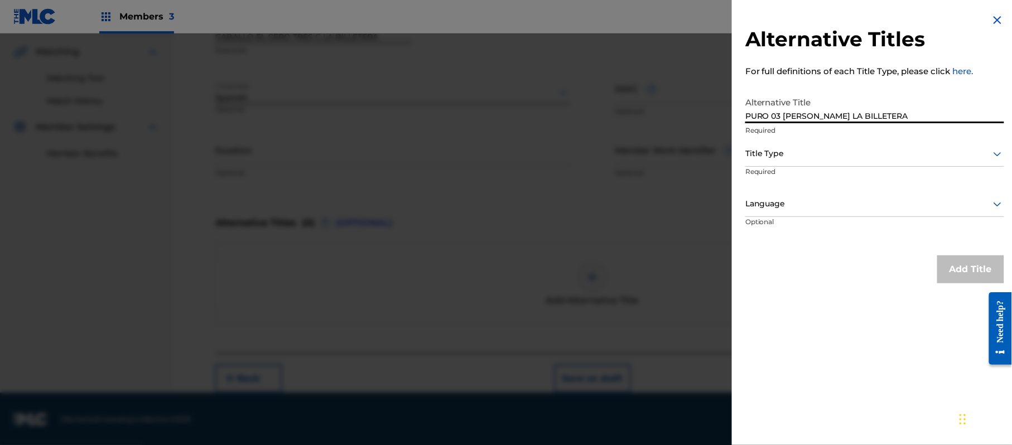
click at [798, 157] on div at bounding box center [874, 154] width 259 height 14
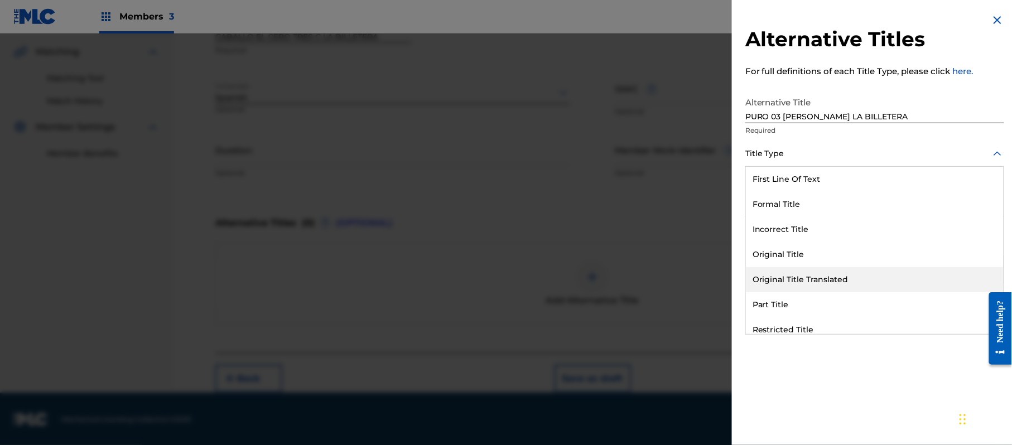
scroll to position [108, 0]
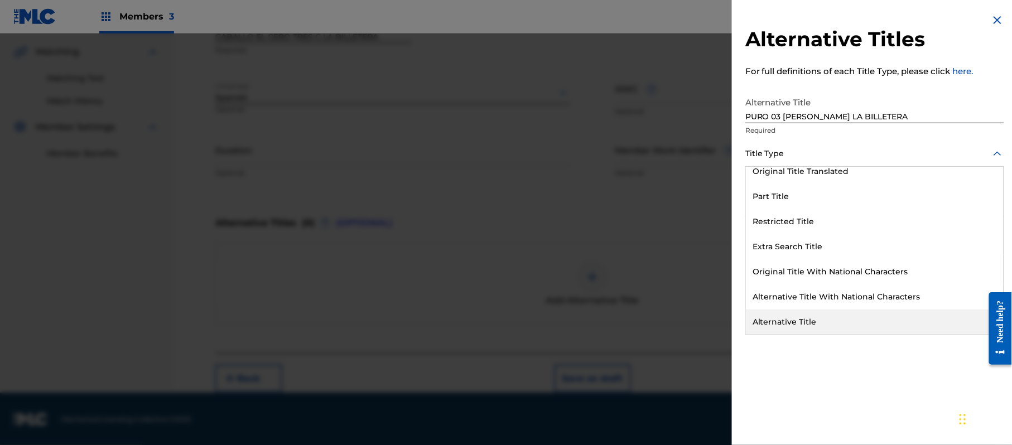
click at [802, 311] on div "Alternative Title" at bounding box center [875, 322] width 258 height 25
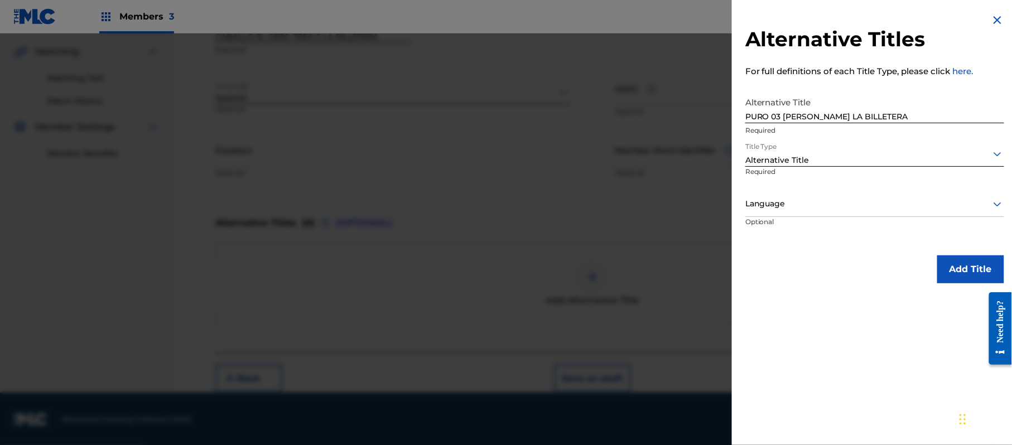
click at [787, 198] on div "Language" at bounding box center [874, 204] width 259 height 25
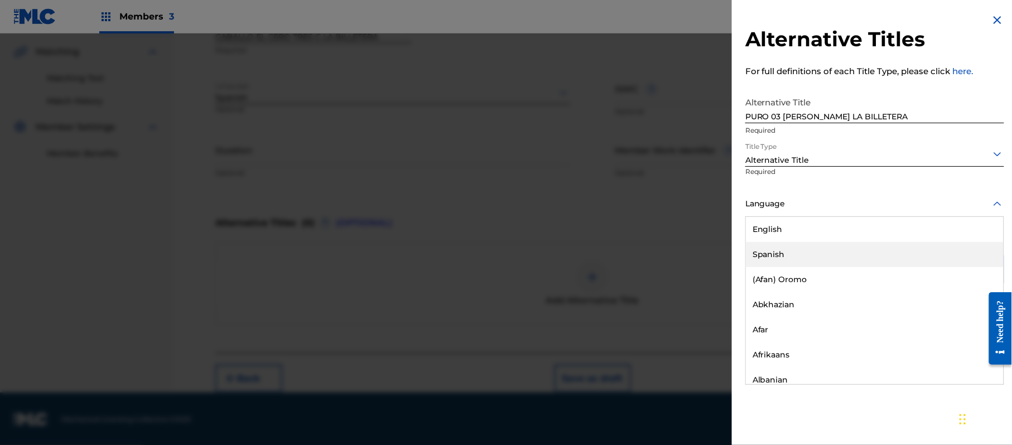
click at [793, 262] on div "Spanish" at bounding box center [875, 254] width 258 height 25
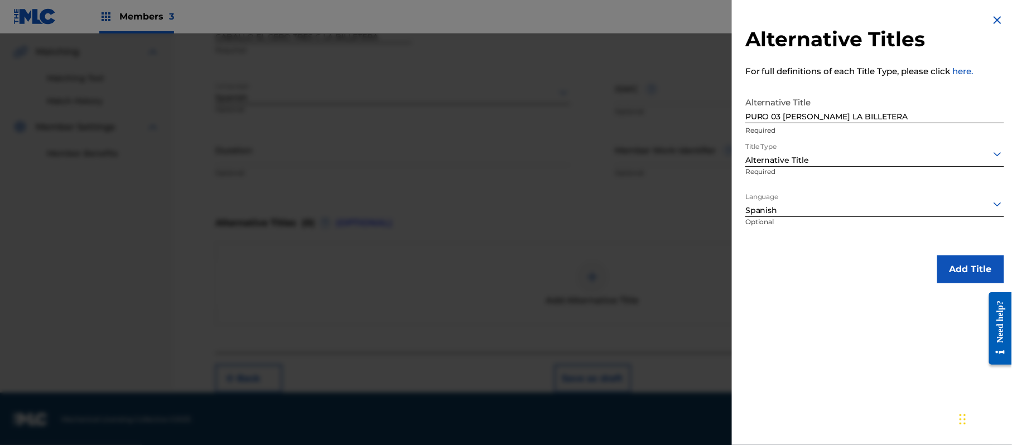
click at [980, 264] on button "Add Title" at bounding box center [970, 270] width 67 height 28
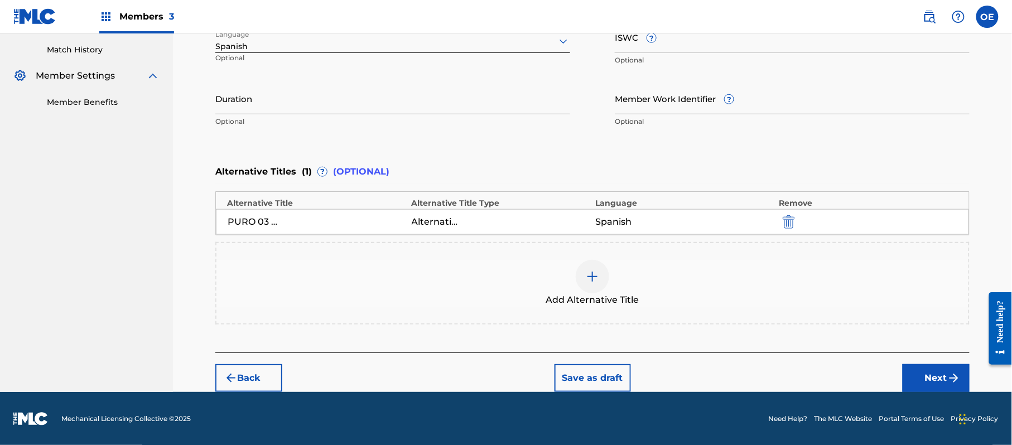
click at [940, 389] on button "Next" at bounding box center [936, 378] width 67 height 28
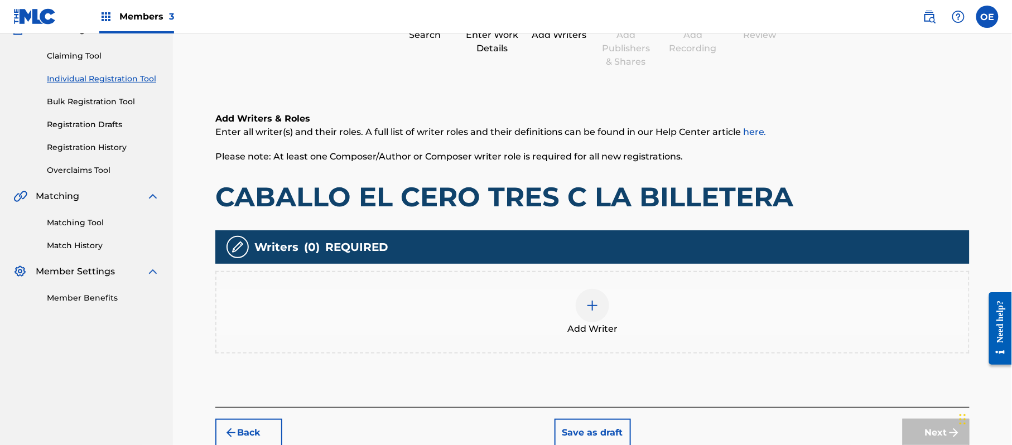
scroll to position [50, 0]
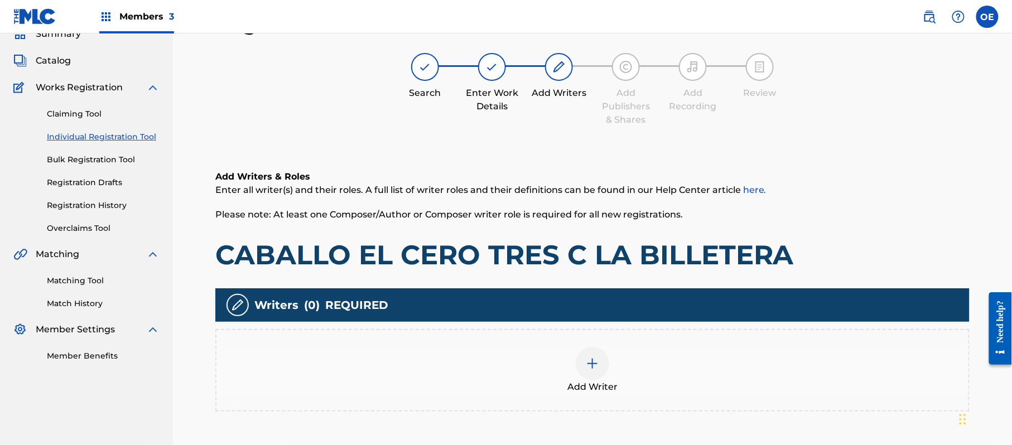
click at [556, 348] on div "Add Writer" at bounding box center [592, 370] width 752 height 47
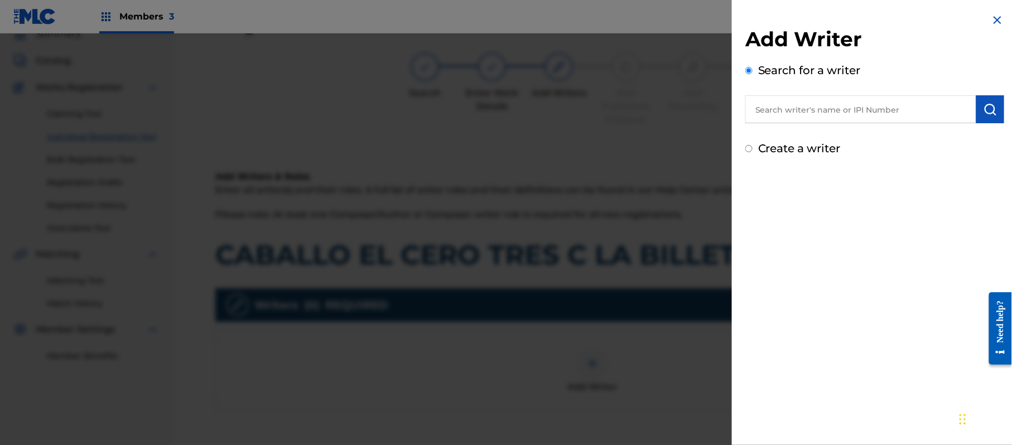
click at [802, 152] on label "Create a writer" at bounding box center [799, 148] width 83 height 13
click at [753, 152] on input "Create a writer" at bounding box center [748, 148] width 7 height 7
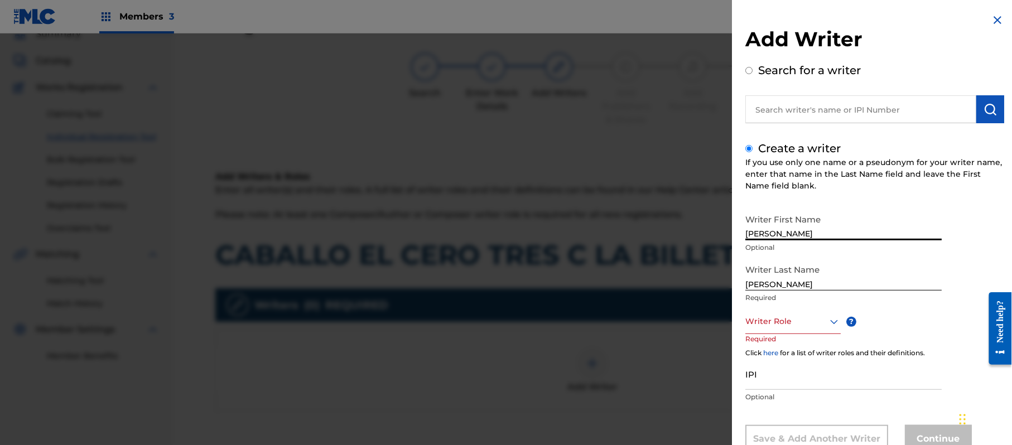
drag, startPoint x: 855, startPoint y: 230, endPoint x: 791, endPoint y: 239, distance: 64.8
click at [791, 239] on input "[PERSON_NAME]" at bounding box center [843, 225] width 196 height 32
drag, startPoint x: 795, startPoint y: 285, endPoint x: 731, endPoint y: 297, distance: 65.4
click at [737, 297] on div "Add Writer Search for a writer Create a writer If you use only one name or a ps…" at bounding box center [875, 241] width 286 height 483
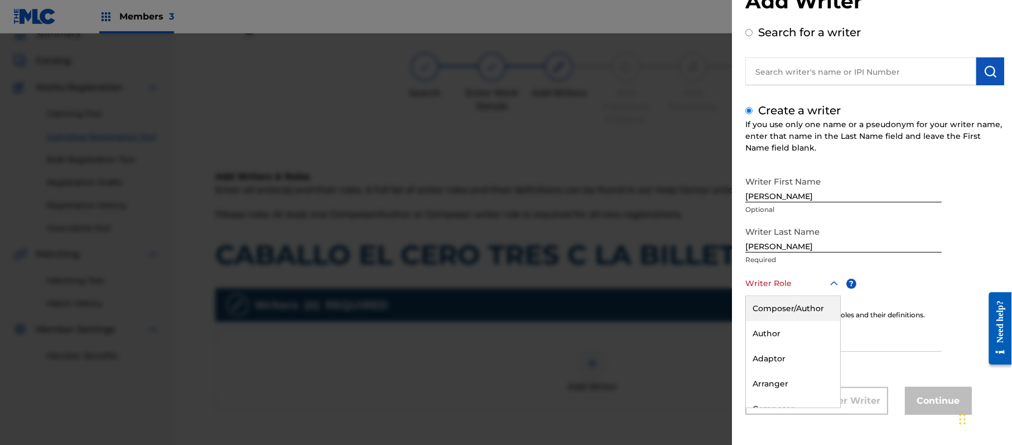
click at [795, 296] on div "8 results available. Use Up and Down to choose options, press Enter to select t…" at bounding box center [792, 283] width 95 height 25
click at [795, 308] on div "Composer/Author" at bounding box center [793, 308] width 94 height 25
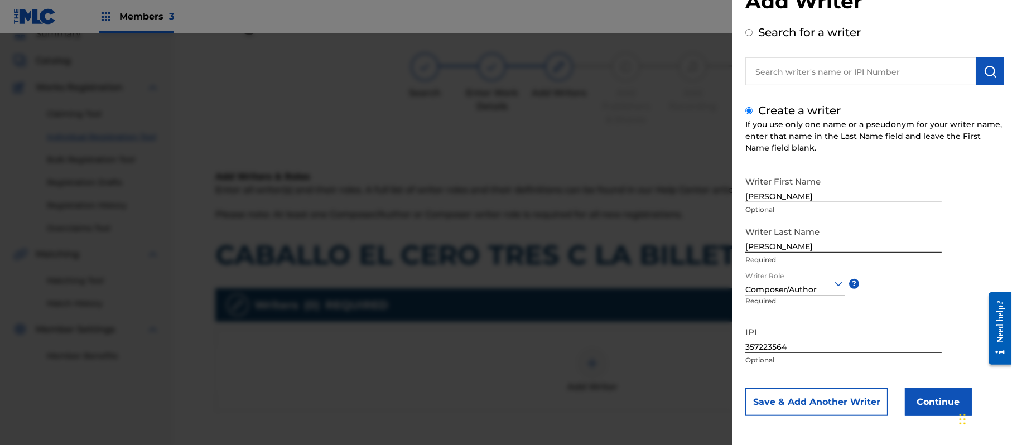
click at [951, 402] on button "Continue" at bounding box center [938, 402] width 67 height 28
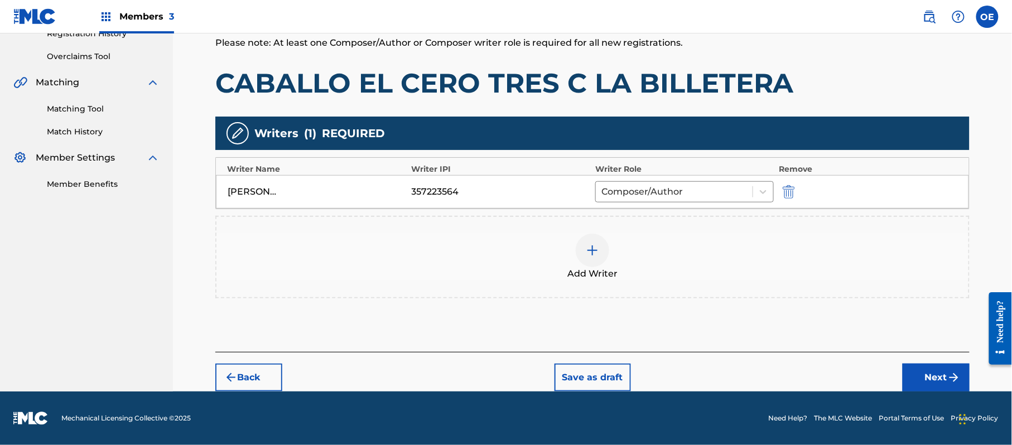
click at [947, 386] on button "Next" at bounding box center [936, 378] width 67 height 28
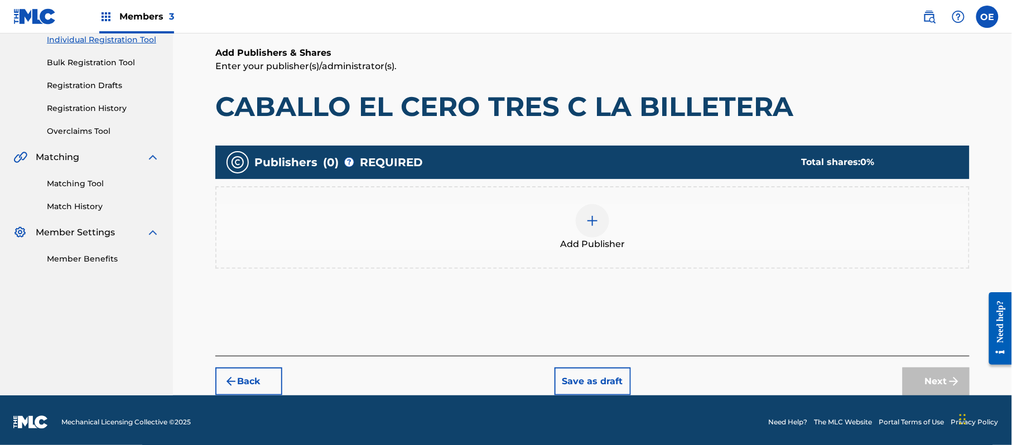
scroll to position [150, 0]
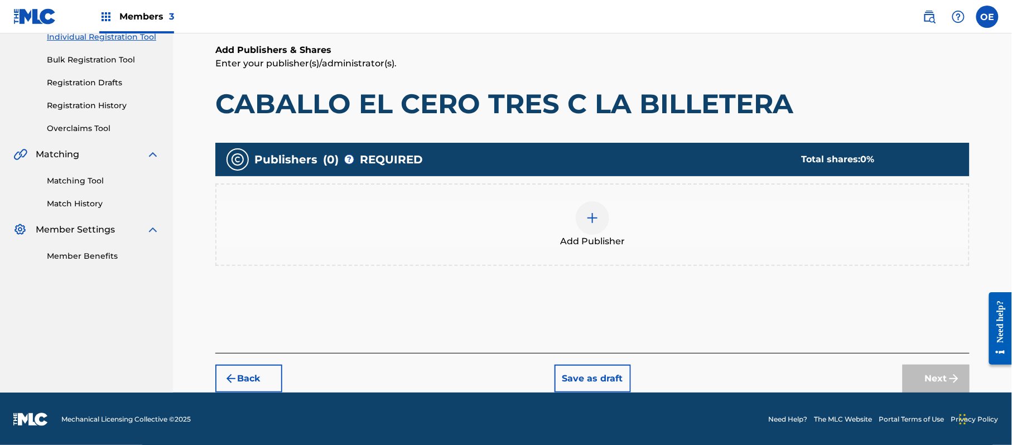
click at [600, 259] on div "Add Publisher" at bounding box center [592, 225] width 754 height 83
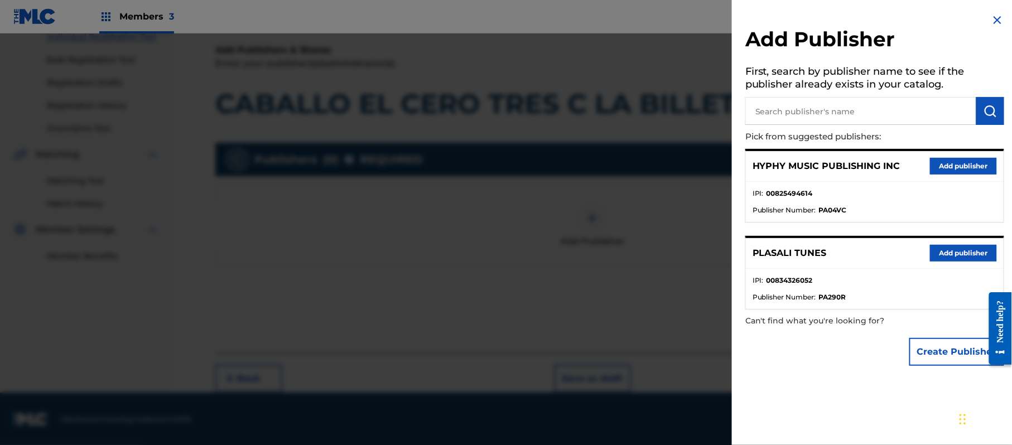
drag, startPoint x: 941, startPoint y: 159, endPoint x: 879, endPoint y: 176, distance: 63.8
click at [941, 160] on button "Add publisher" at bounding box center [963, 166] width 67 height 17
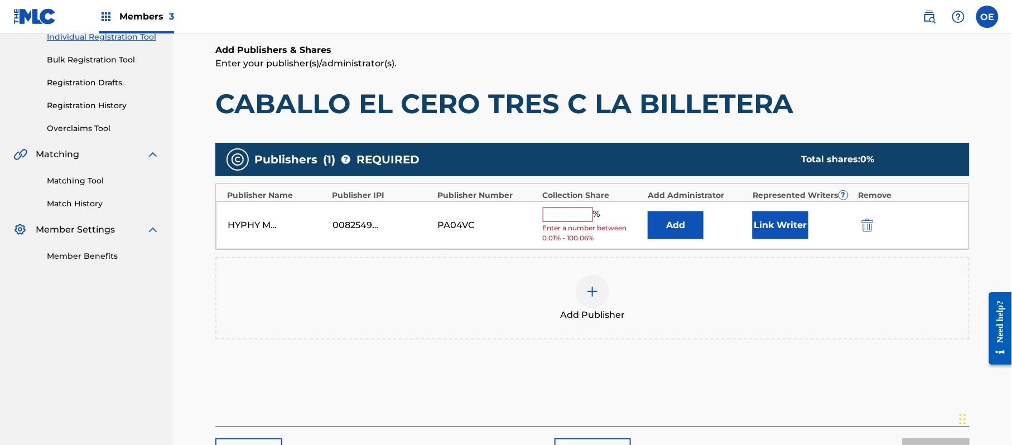
click at [571, 210] on input "text" at bounding box center [568, 215] width 50 height 15
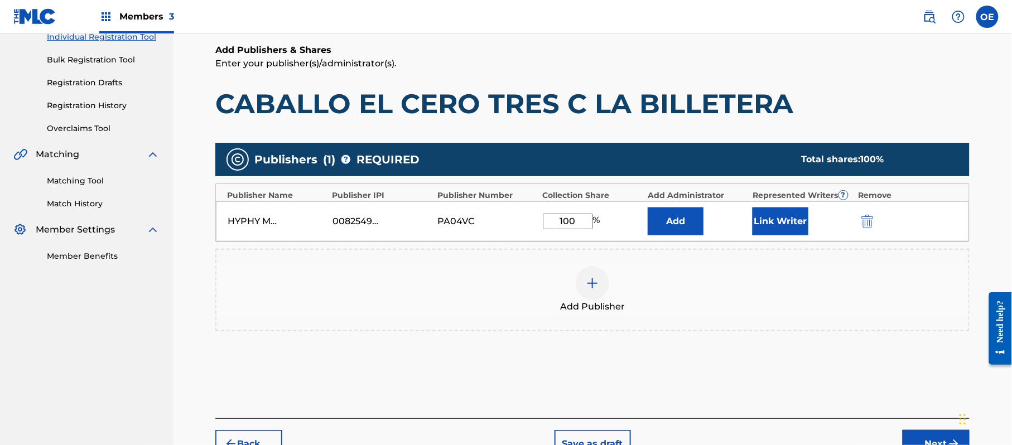
click at [769, 219] on button "Link Writer" at bounding box center [781, 222] width 56 height 28
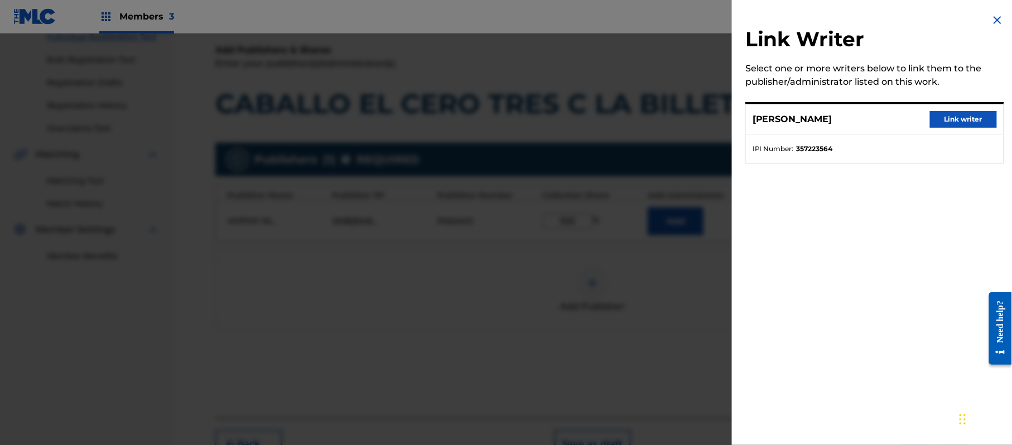
click at [971, 116] on button "Link writer" at bounding box center [963, 119] width 67 height 17
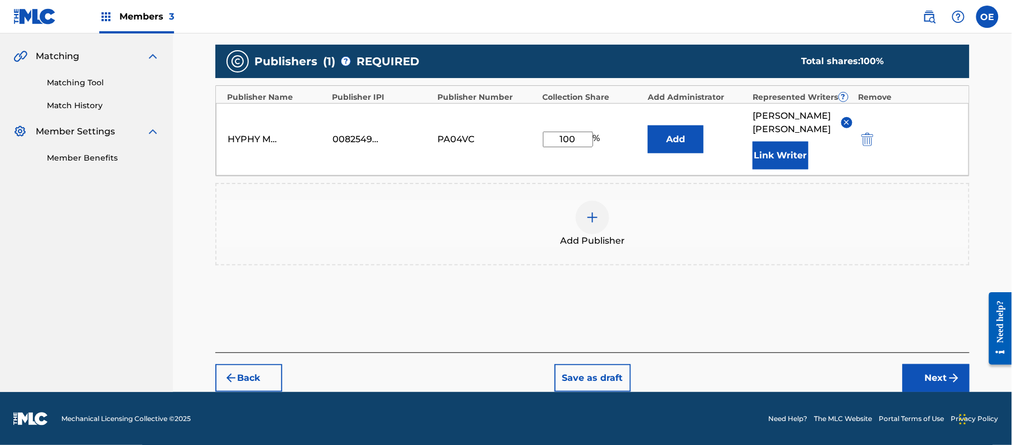
click at [926, 373] on button "Next" at bounding box center [936, 378] width 67 height 28
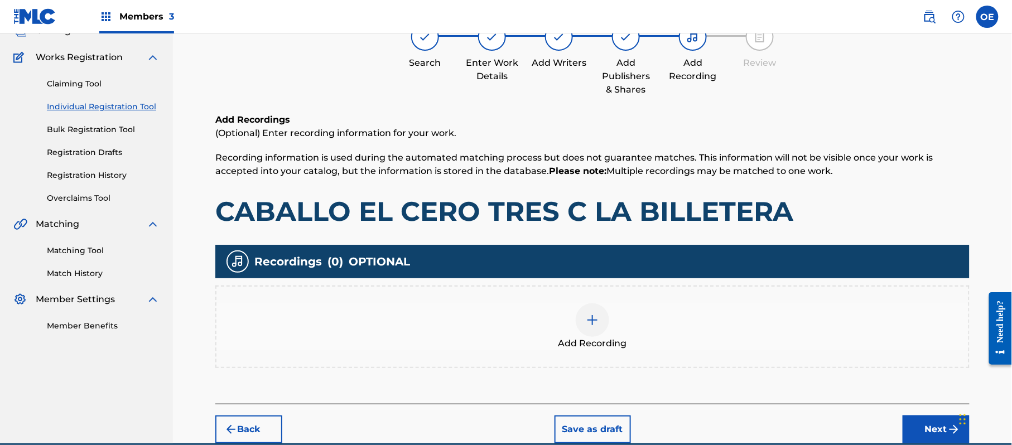
scroll to position [50, 0]
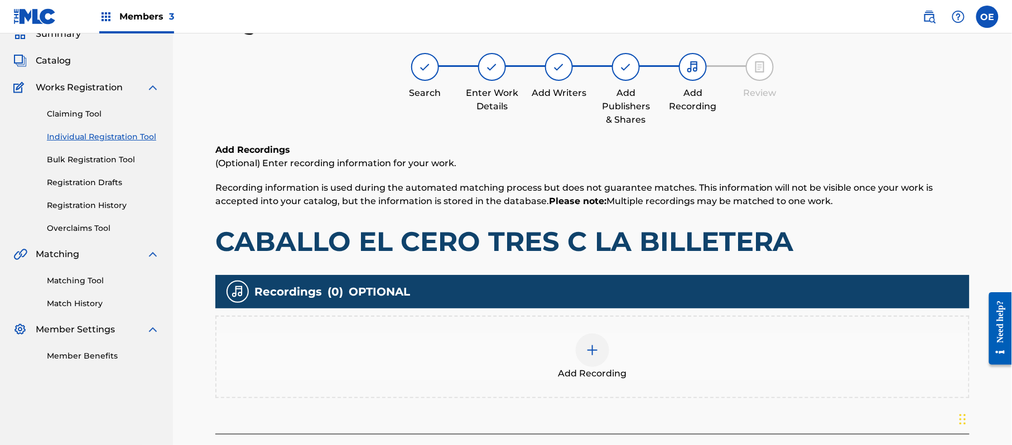
click at [630, 353] on div "Add Recording" at bounding box center [592, 357] width 752 height 47
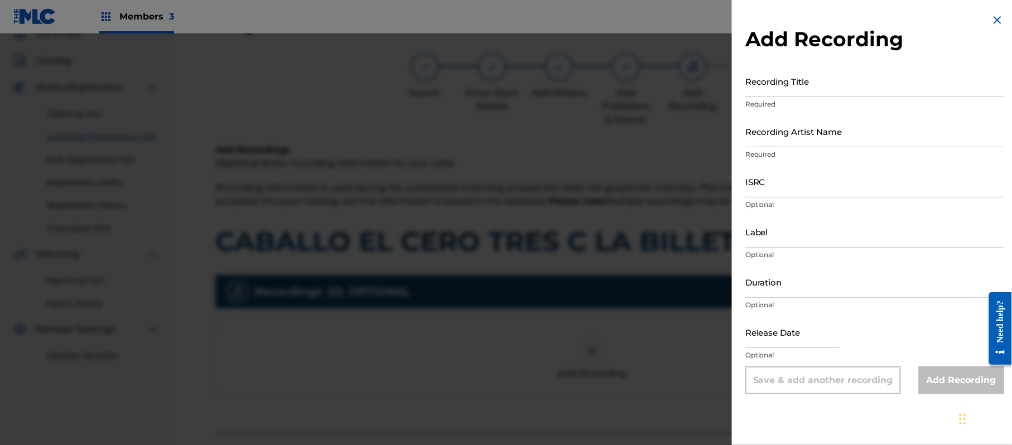
click at [996, 21] on img at bounding box center [997, 19] width 13 height 13
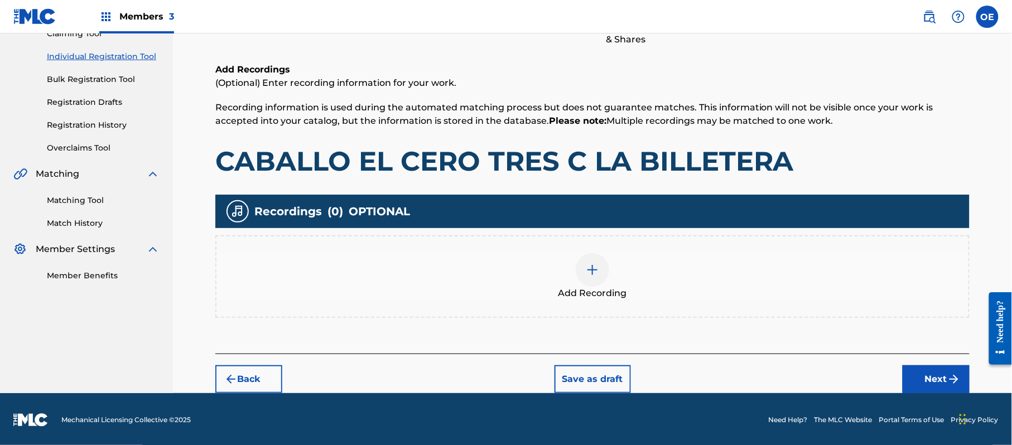
click at [927, 368] on button "Next" at bounding box center [936, 379] width 67 height 28
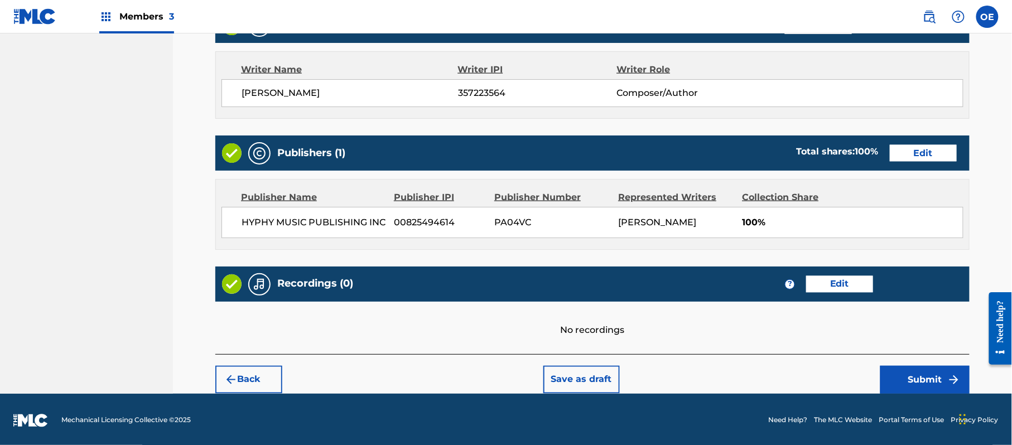
scroll to position [527, 0]
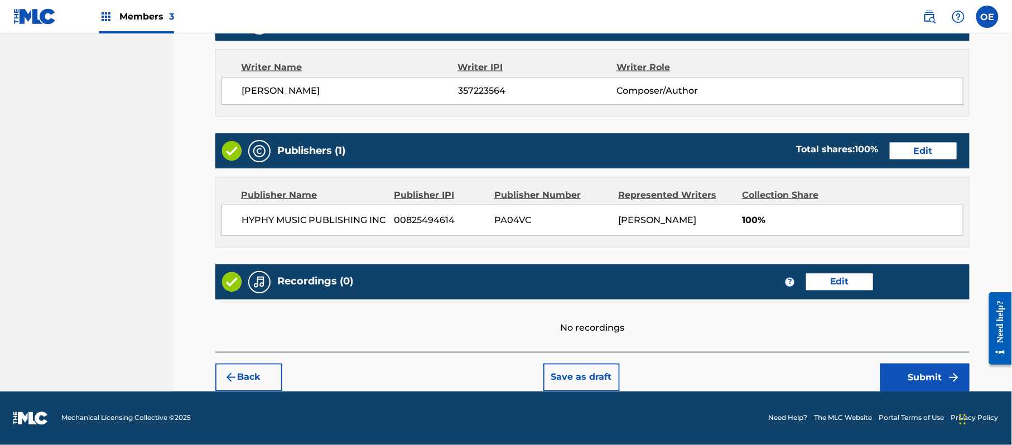
click at [924, 382] on button "Submit" at bounding box center [924, 378] width 89 height 28
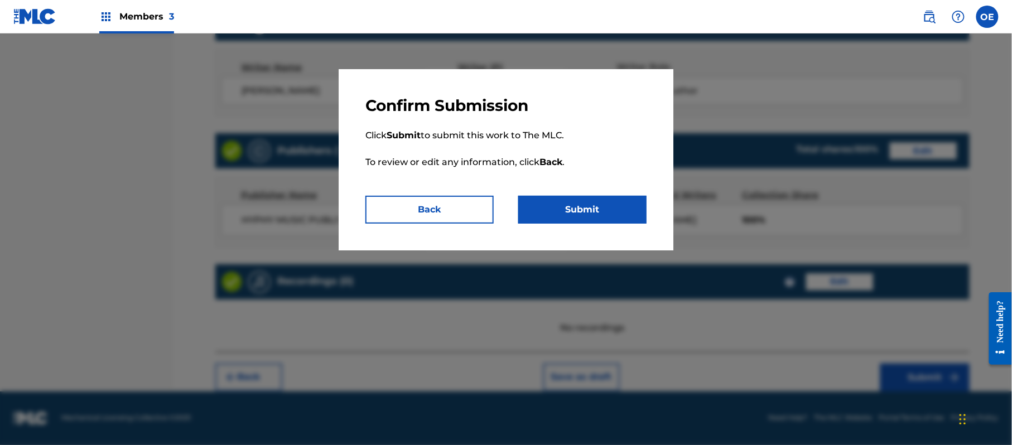
drag, startPoint x: 608, startPoint y: 213, endPoint x: 538, endPoint y: 210, distance: 69.2
click at [604, 213] on button "Submit" at bounding box center [582, 210] width 128 height 28
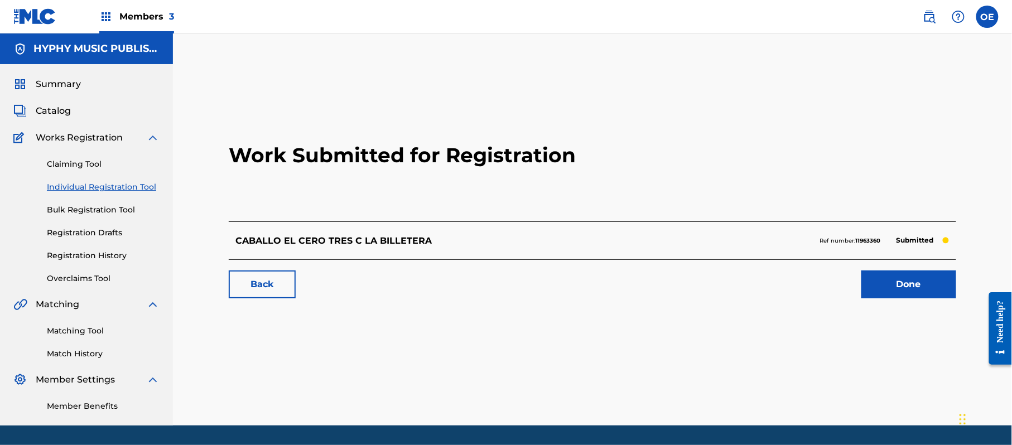
click at [118, 181] on link "Individual Registration Tool" at bounding box center [103, 187] width 113 height 12
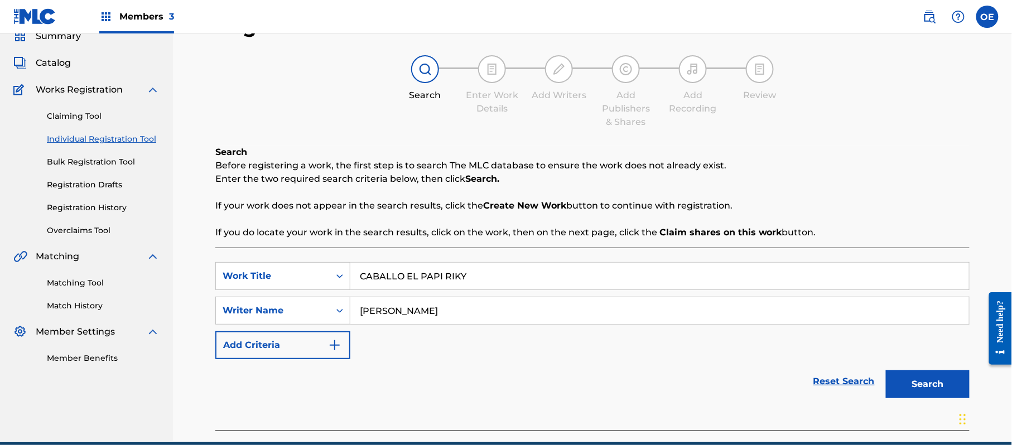
scroll to position [99, 0]
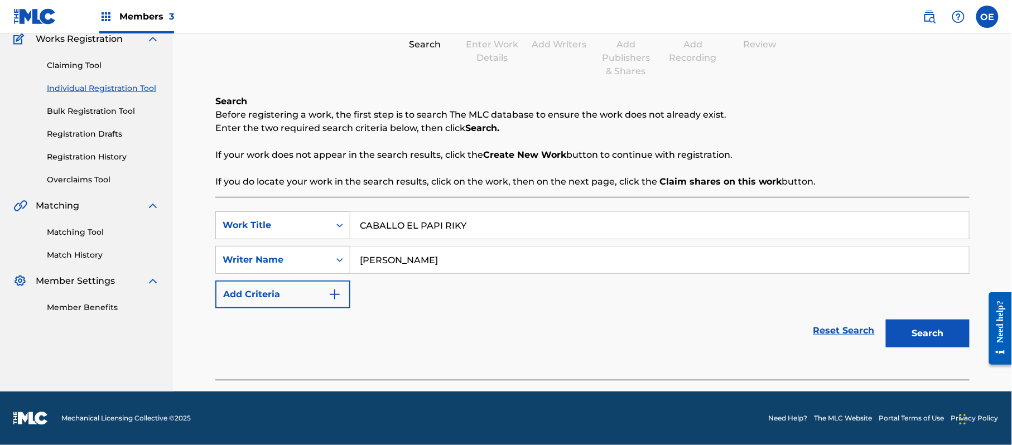
click at [974, 327] on div "Register Work Search Enter Work Details Add Writers Add Publishers & Shares Add…" at bounding box center [592, 177] width 781 height 429
click at [936, 334] on button "Search" at bounding box center [928, 334] width 84 height 28
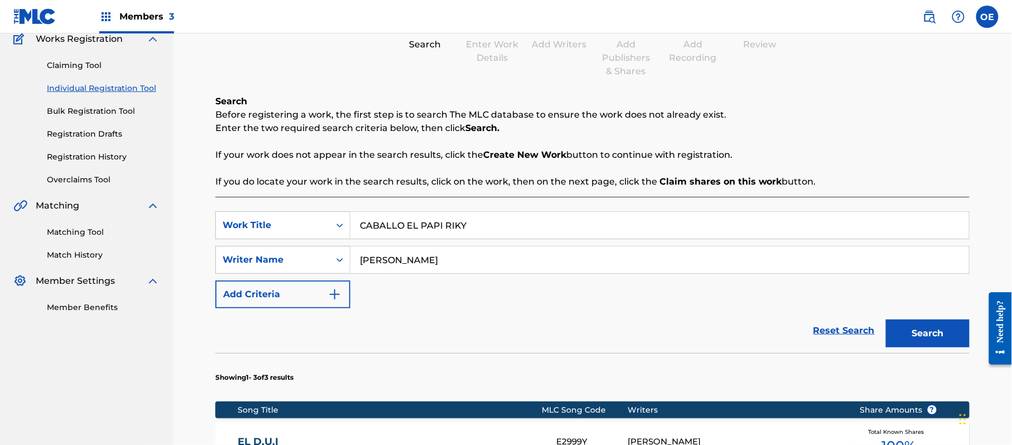
drag, startPoint x: 411, startPoint y: 264, endPoint x: 392, endPoint y: 262, distance: 19.7
click at [392, 262] on input "[PERSON_NAME]" at bounding box center [659, 260] width 619 height 27
click at [886, 320] on button "Search" at bounding box center [928, 334] width 84 height 28
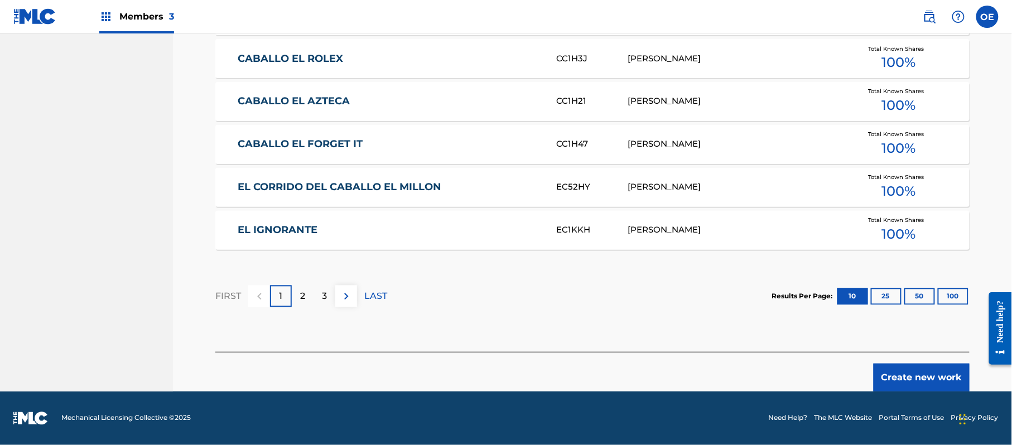
click at [925, 384] on button "Create new work" at bounding box center [922, 378] width 96 height 28
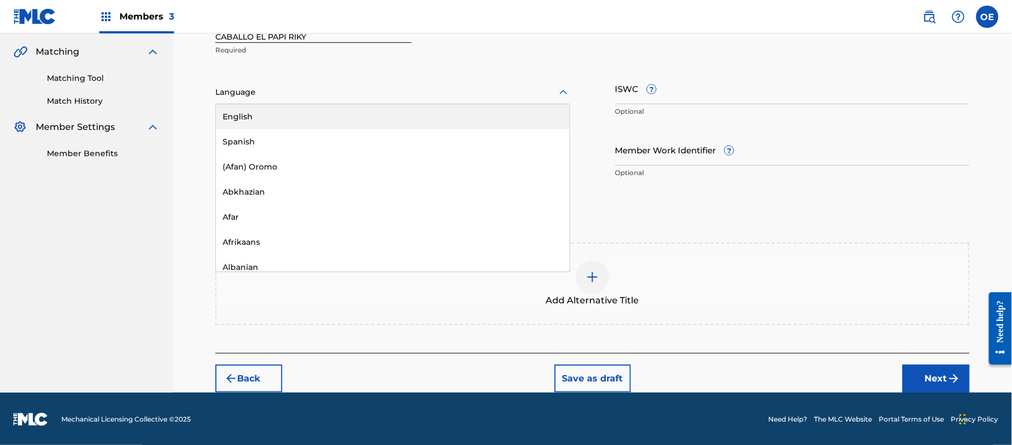
drag, startPoint x: 302, startPoint y: 93, endPoint x: 299, endPoint y: 128, distance: 35.3
click at [302, 93] on div at bounding box center [392, 92] width 355 height 14
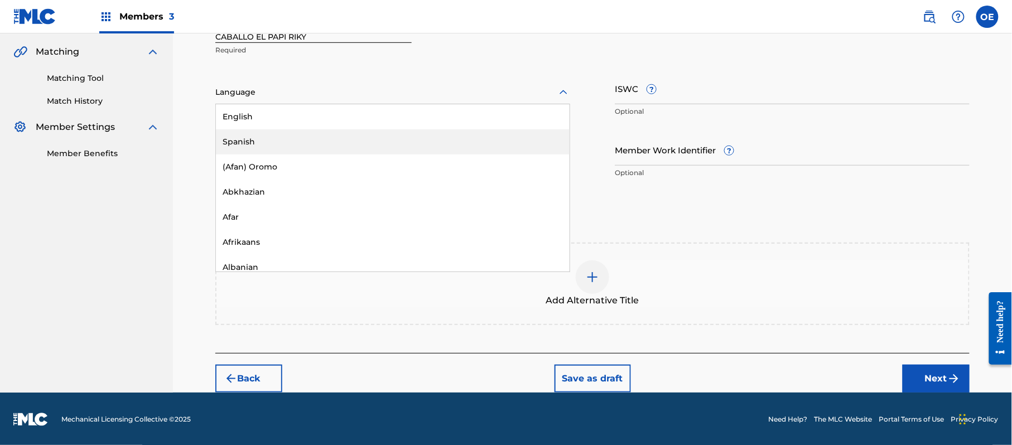
click at [297, 148] on div "Spanish" at bounding box center [393, 141] width 354 height 25
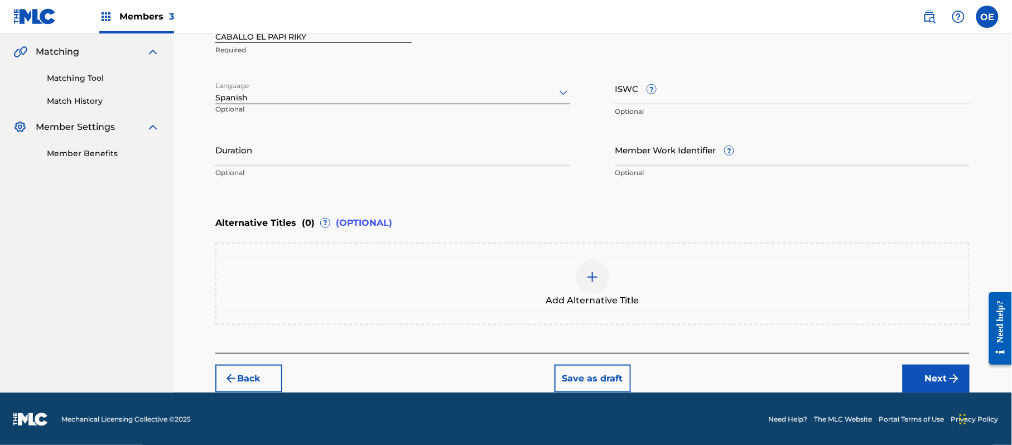
click at [458, 250] on div "Add Alternative Title" at bounding box center [592, 284] width 754 height 83
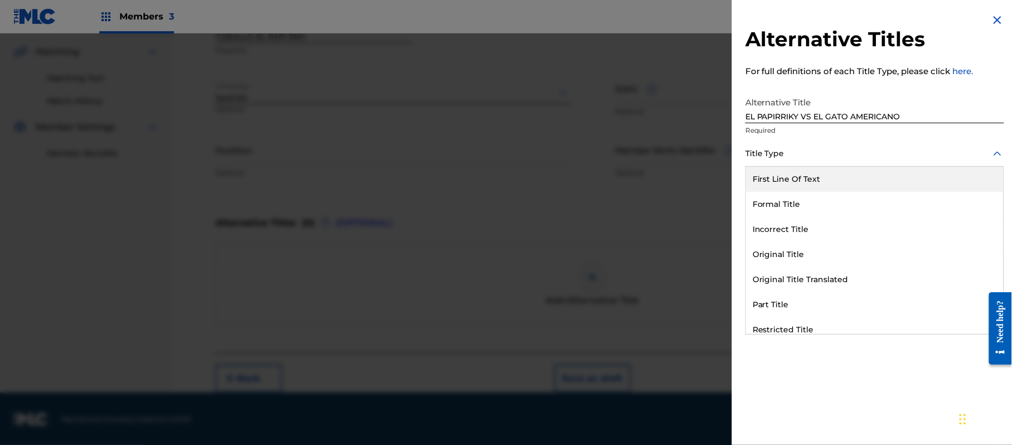
click at [819, 155] on div at bounding box center [874, 154] width 259 height 14
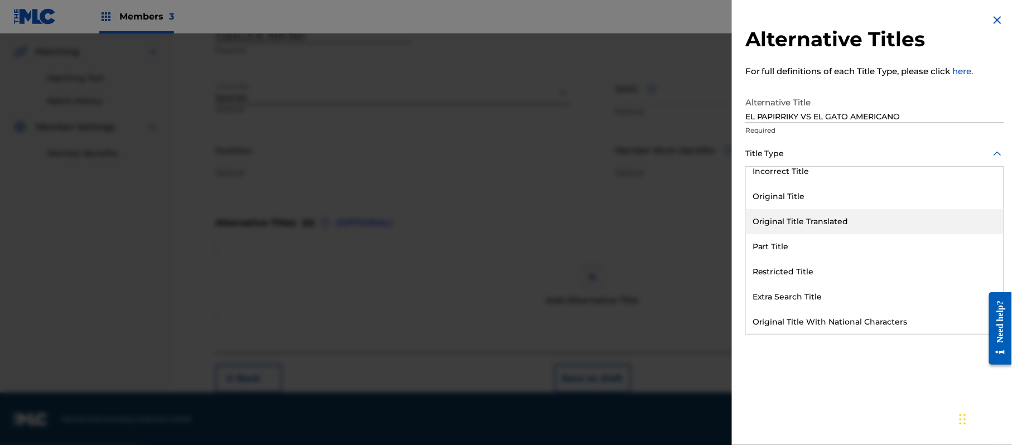
scroll to position [108, 0]
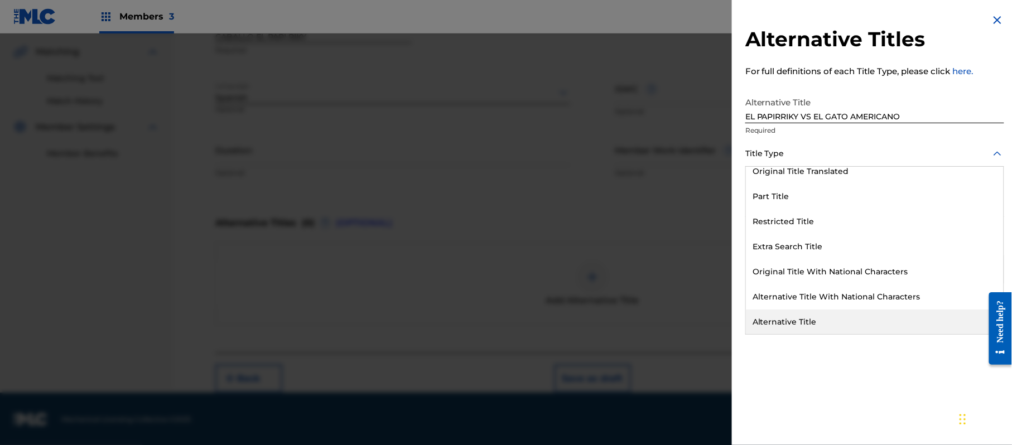
click at [809, 316] on div "Alternative Title" at bounding box center [875, 322] width 258 height 25
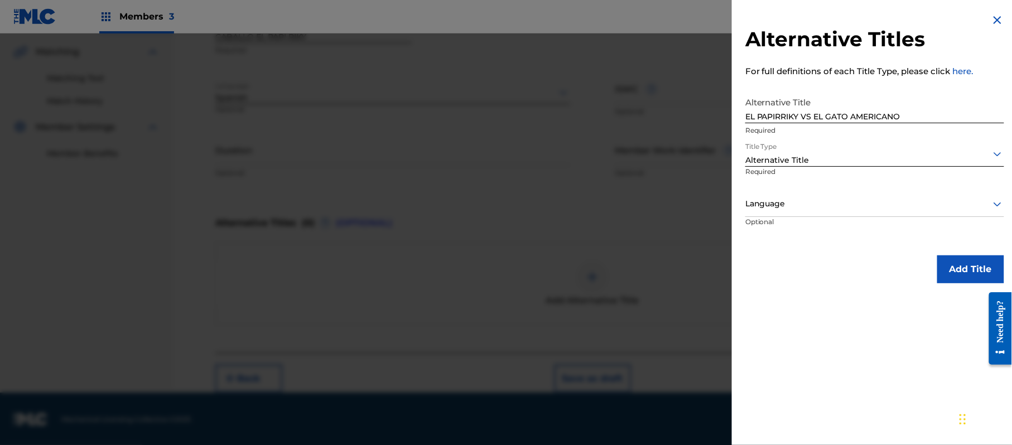
click at [791, 198] on div at bounding box center [874, 204] width 259 height 14
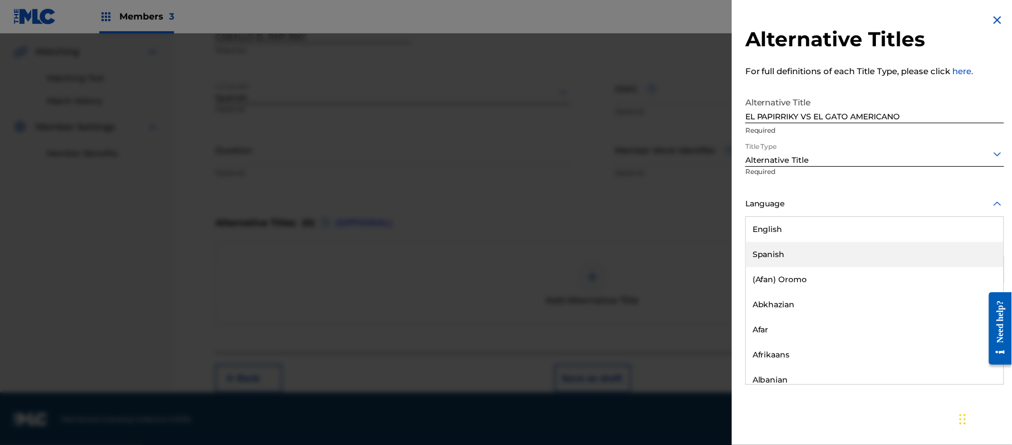
drag, startPoint x: 791, startPoint y: 253, endPoint x: 889, endPoint y: 254, distance: 97.7
click at [793, 253] on div "Spanish" at bounding box center [875, 254] width 258 height 25
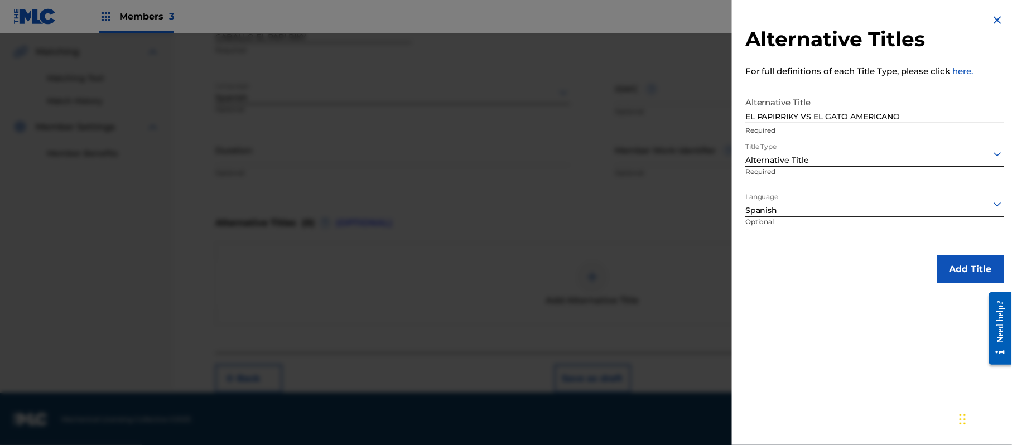
click at [956, 268] on button "Add Title" at bounding box center [970, 270] width 67 height 28
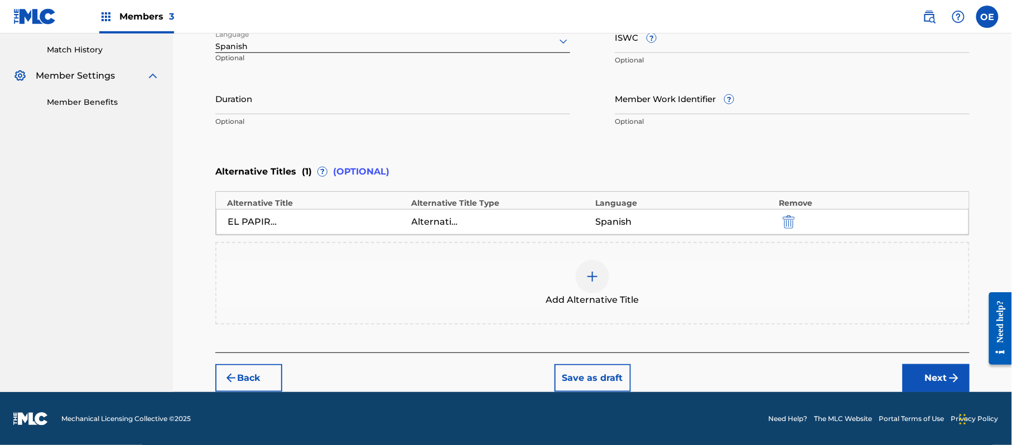
click at [951, 391] on button "Next" at bounding box center [936, 378] width 67 height 28
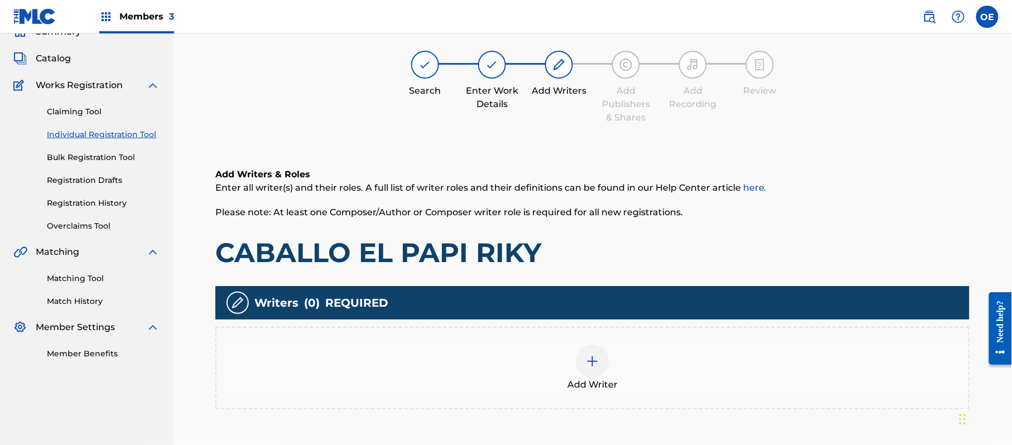
scroll to position [50, 0]
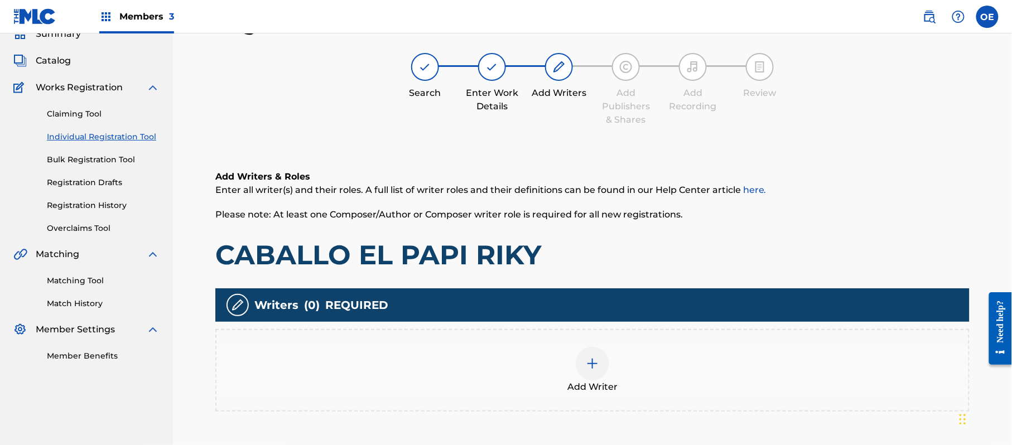
click at [558, 386] on div "Add Writer" at bounding box center [592, 370] width 752 height 47
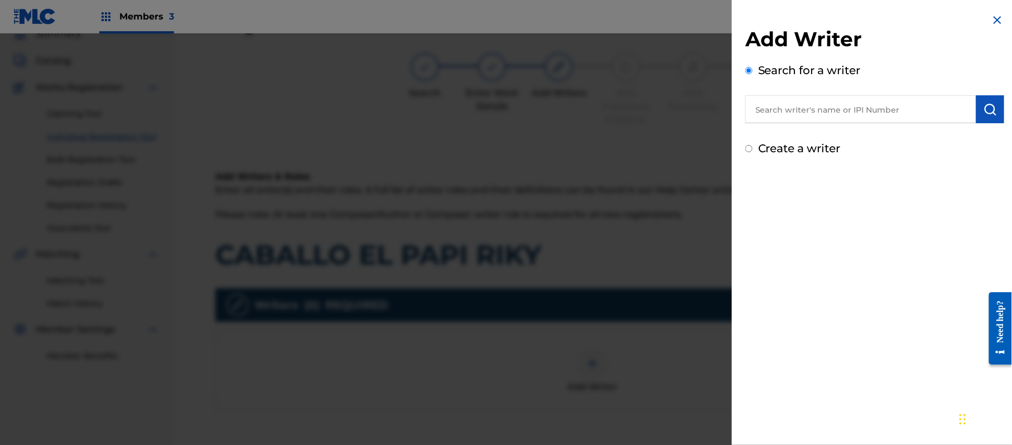
click at [773, 146] on label "Create a writer" at bounding box center [799, 148] width 83 height 13
click at [753, 146] on input "Create a writer" at bounding box center [748, 148] width 7 height 7
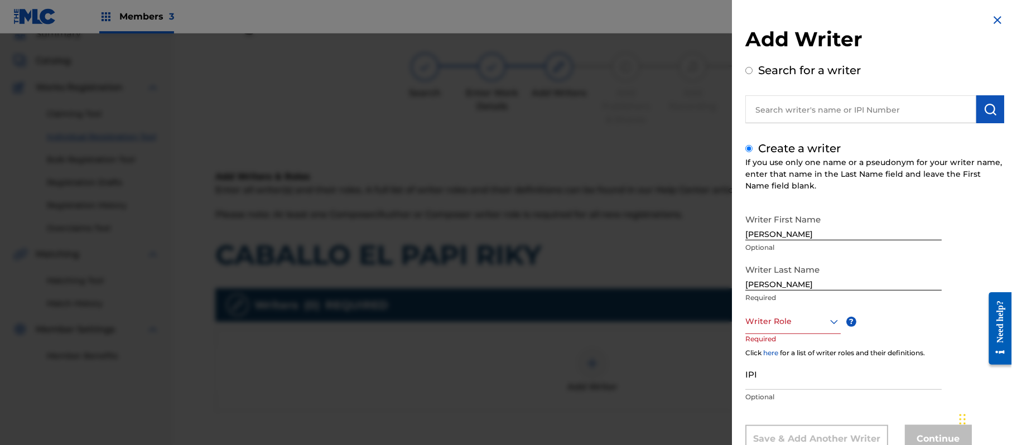
drag, startPoint x: 831, startPoint y: 241, endPoint x: 799, endPoint y: 238, distance: 32.0
click at [797, 241] on div "Writer First Name [PERSON_NAME] Optional" at bounding box center [843, 234] width 196 height 50
drag, startPoint x: 841, startPoint y: 234, endPoint x: 788, endPoint y: 239, distance: 53.8
click at [788, 239] on input "[PERSON_NAME]" at bounding box center [843, 225] width 196 height 32
drag, startPoint x: 795, startPoint y: 280, endPoint x: 652, endPoint y: 269, distance: 143.3
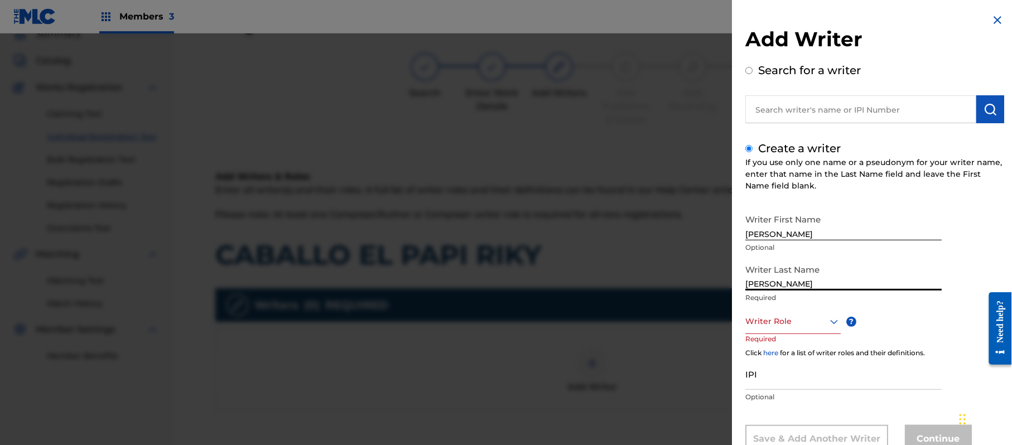
click at [661, 276] on div "Add Writer Search for a writer Create a writer If you use only one name or a ps…" at bounding box center [506, 239] width 1012 height 412
click at [779, 326] on div "Writer Role" at bounding box center [792, 321] width 95 height 25
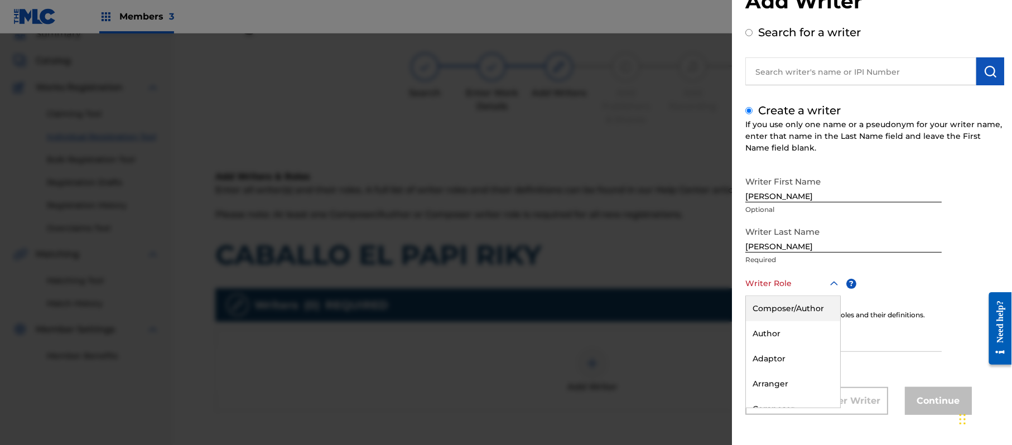
drag, startPoint x: 784, startPoint y: 316, endPoint x: 468, endPoint y: 271, distance: 319.6
click at [776, 315] on div "Composer/Author" at bounding box center [793, 308] width 94 height 25
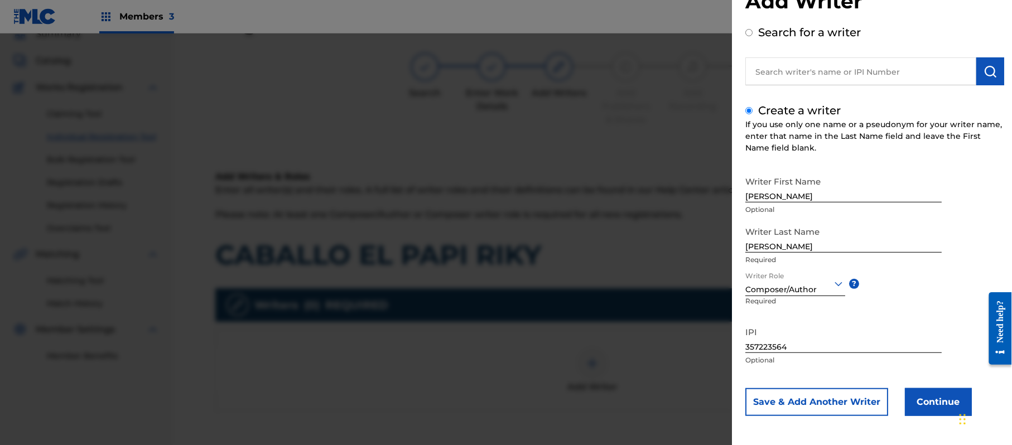
click at [933, 393] on button "Continue" at bounding box center [938, 402] width 67 height 28
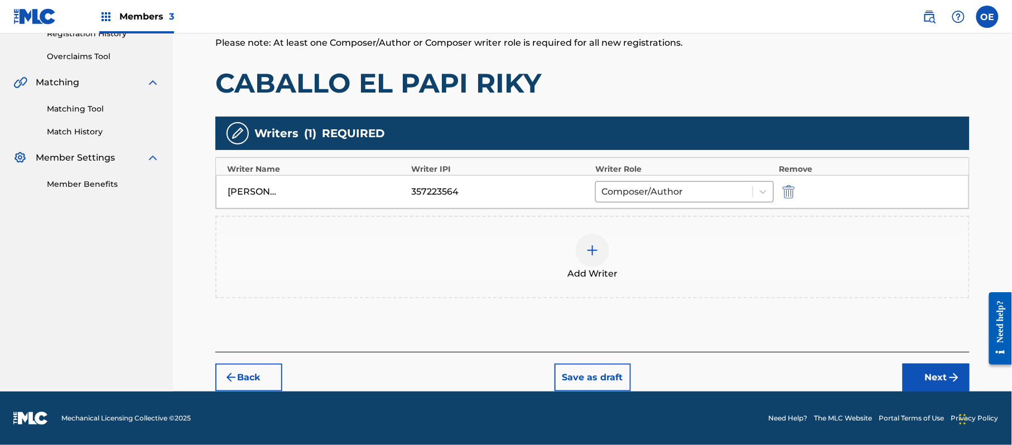
click at [930, 389] on button "Next" at bounding box center [936, 378] width 67 height 28
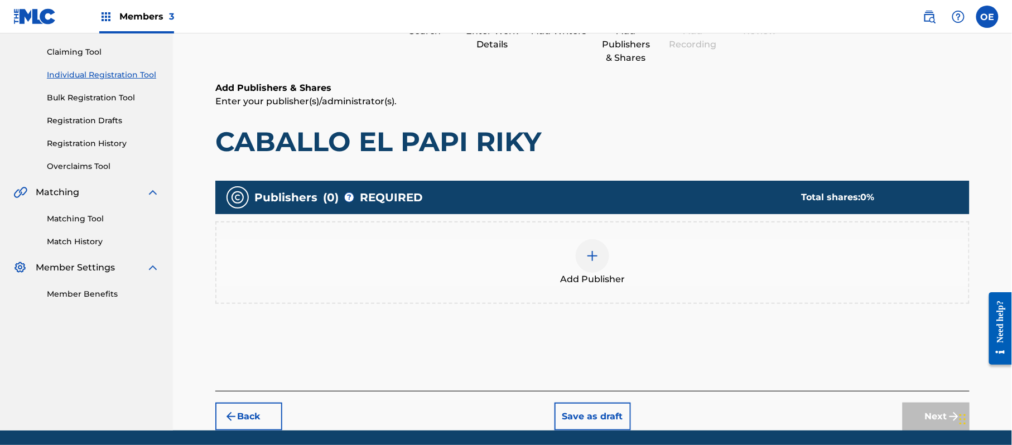
scroll to position [50, 0]
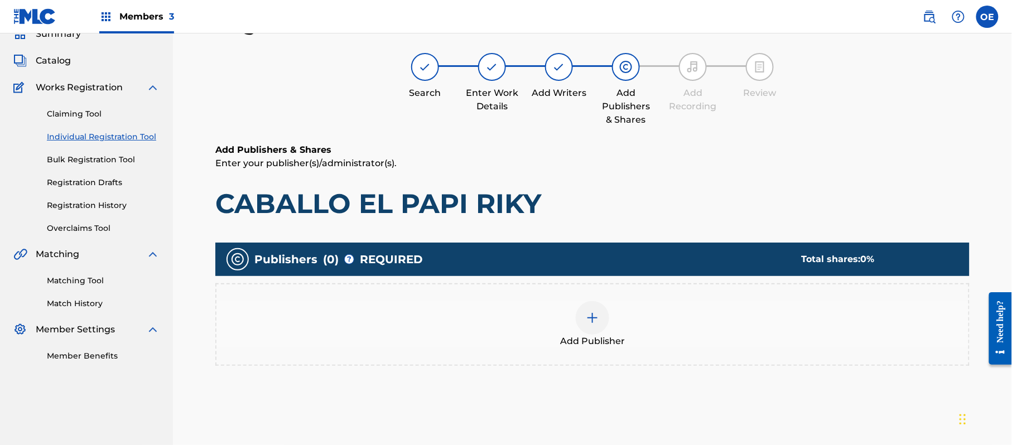
click at [503, 311] on div "Add Publisher" at bounding box center [592, 324] width 752 height 47
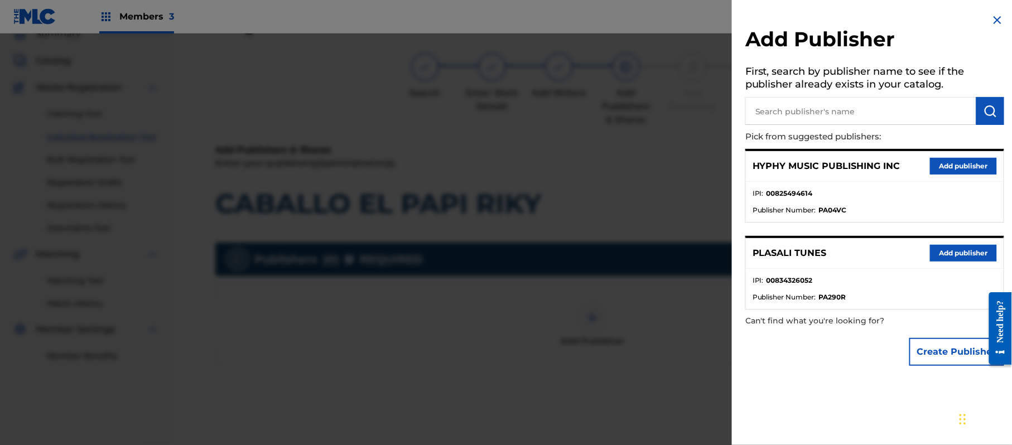
click at [937, 161] on button "Add publisher" at bounding box center [963, 166] width 67 height 17
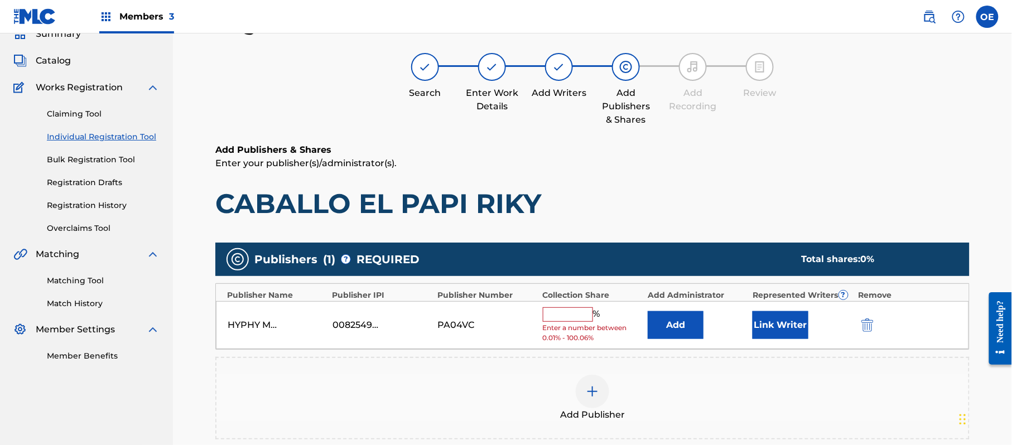
click at [559, 310] on input "text" at bounding box center [568, 314] width 50 height 15
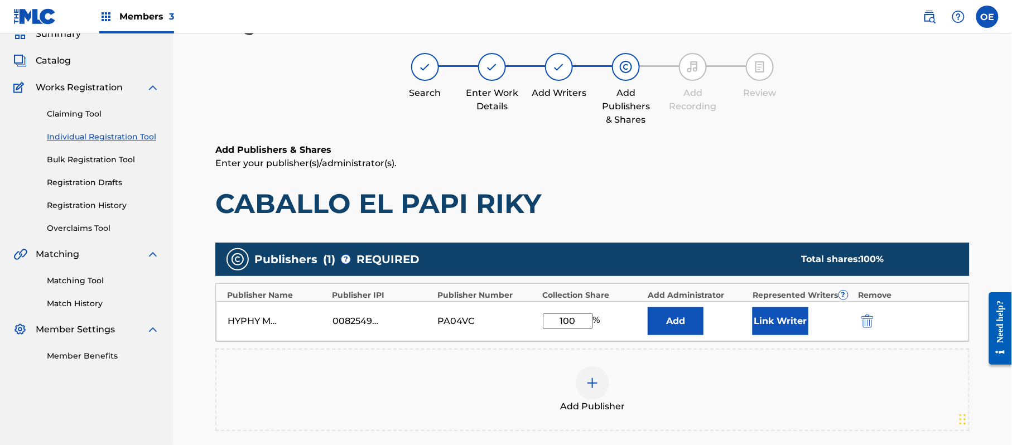
click at [791, 316] on button "Link Writer" at bounding box center [781, 321] width 56 height 28
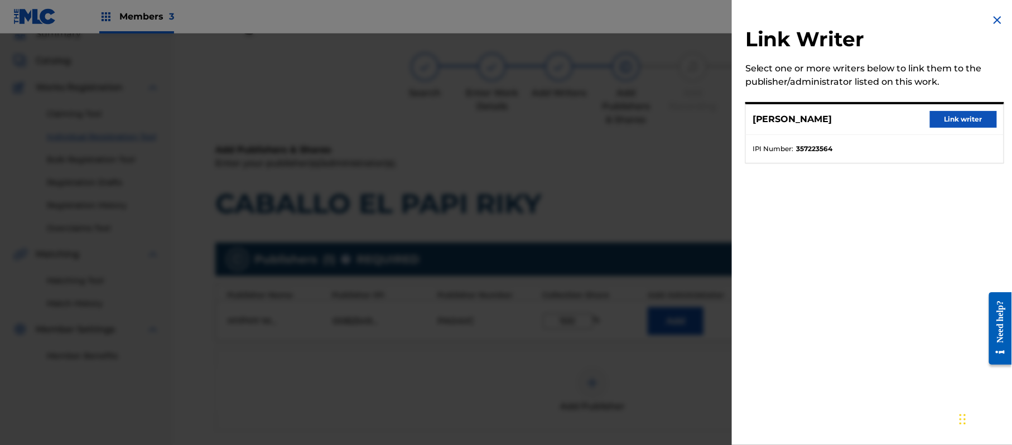
click at [962, 124] on button "Link writer" at bounding box center [963, 119] width 67 height 17
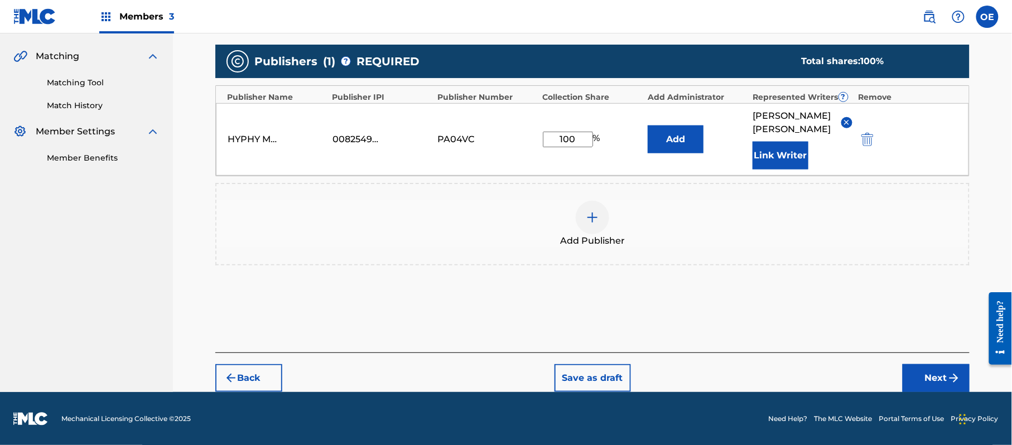
click at [933, 370] on button "Next" at bounding box center [936, 378] width 67 height 28
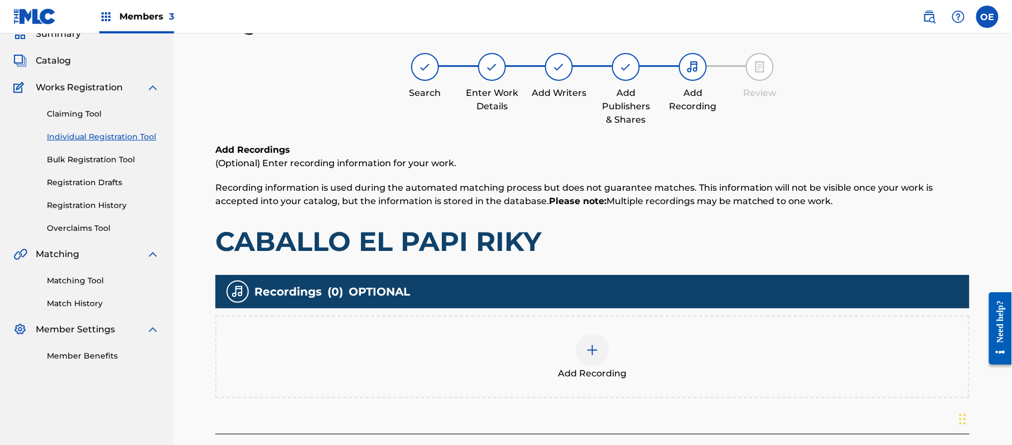
click at [586, 351] on img at bounding box center [592, 350] width 13 height 13
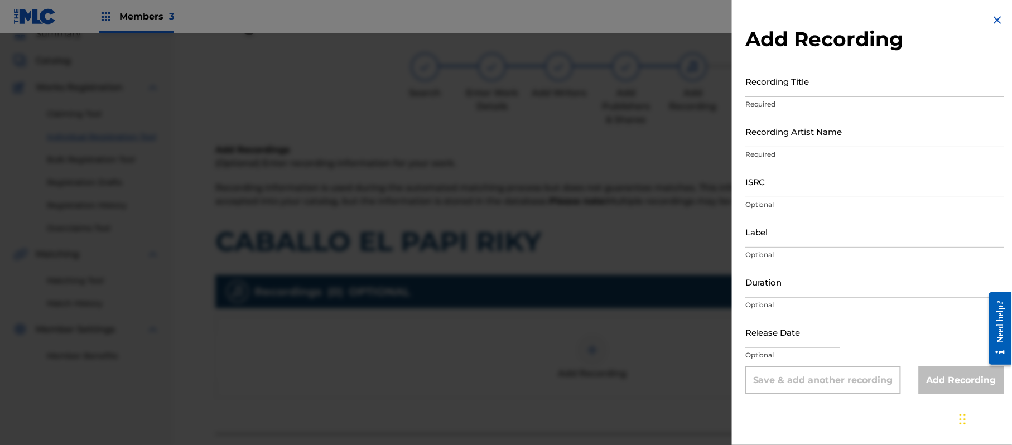
click at [991, 22] on img at bounding box center [997, 19] width 13 height 13
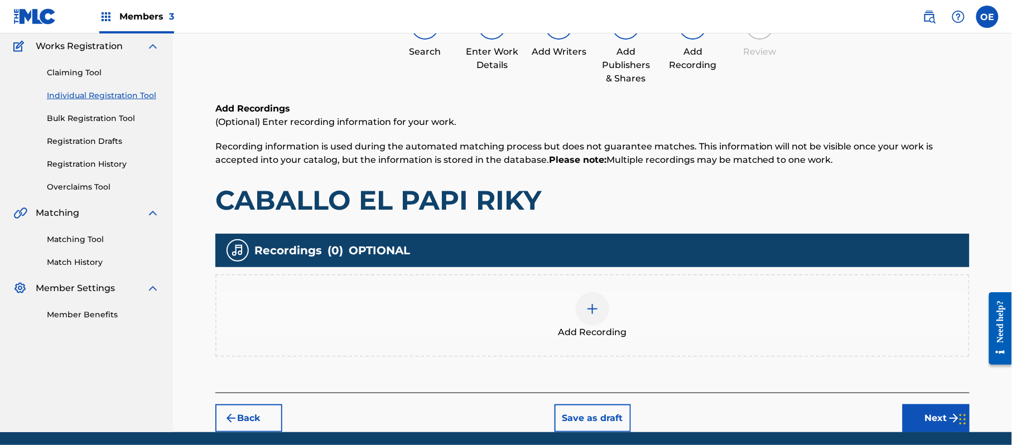
scroll to position [131, 0]
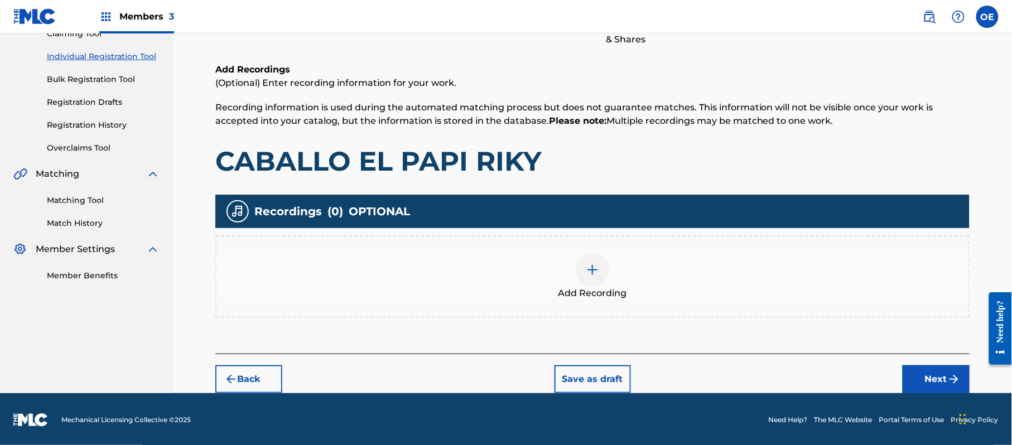
drag, startPoint x: 920, startPoint y: 364, endPoint x: 897, endPoint y: 358, distance: 23.0
click at [920, 363] on div "Back Save as draft Next" at bounding box center [592, 374] width 754 height 40
click at [936, 366] on button "Next" at bounding box center [936, 379] width 67 height 28
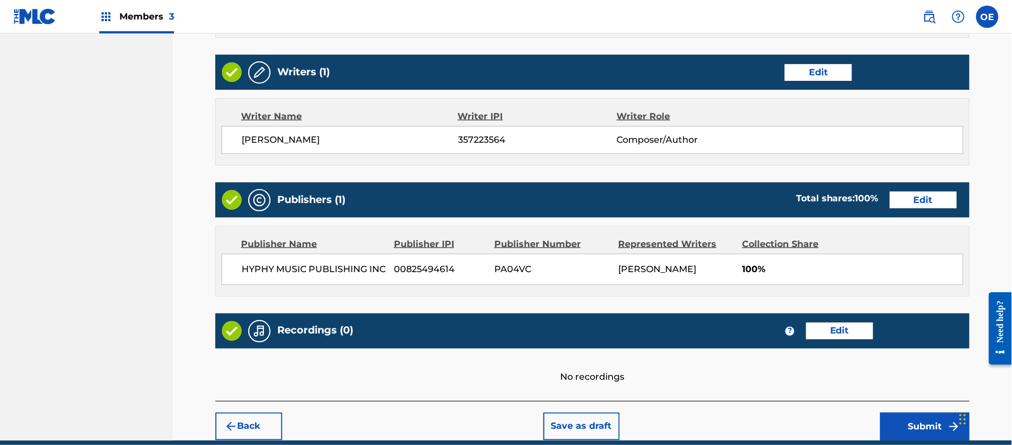
scroll to position [527, 0]
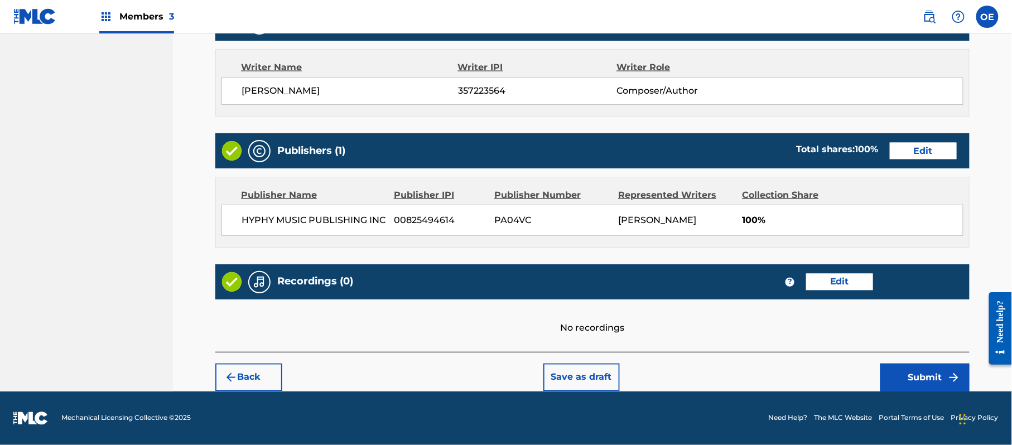
click at [898, 371] on button "Submit" at bounding box center [924, 378] width 89 height 28
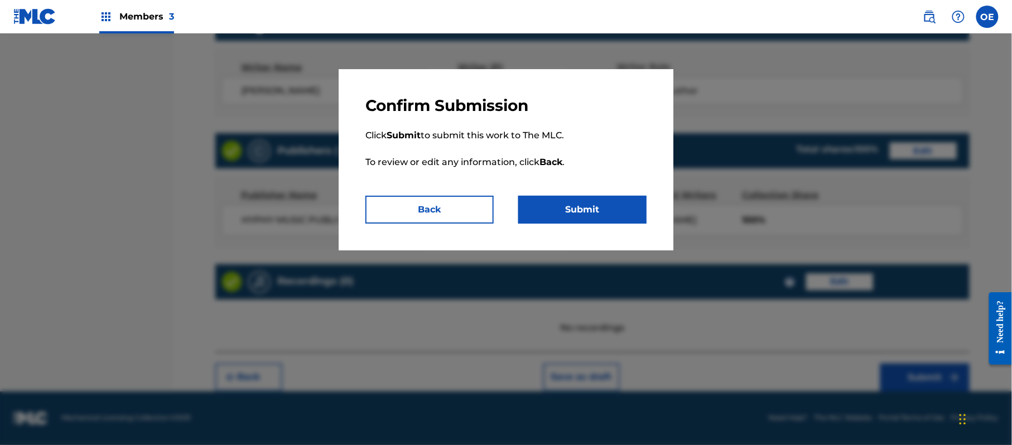
click at [568, 201] on button "Submit" at bounding box center [582, 210] width 128 height 28
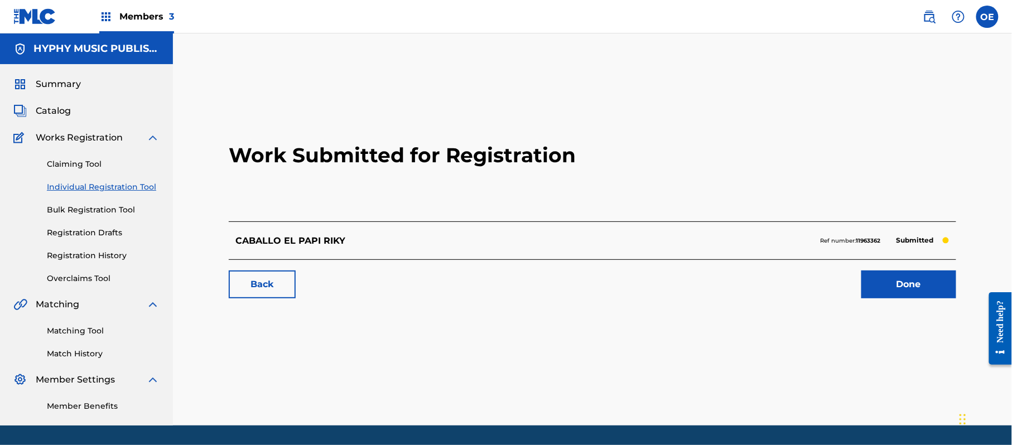
drag, startPoint x: 132, startPoint y: 185, endPoint x: 139, endPoint y: 188, distance: 7.8
click at [132, 184] on link "Individual Registration Tool" at bounding box center [103, 187] width 113 height 12
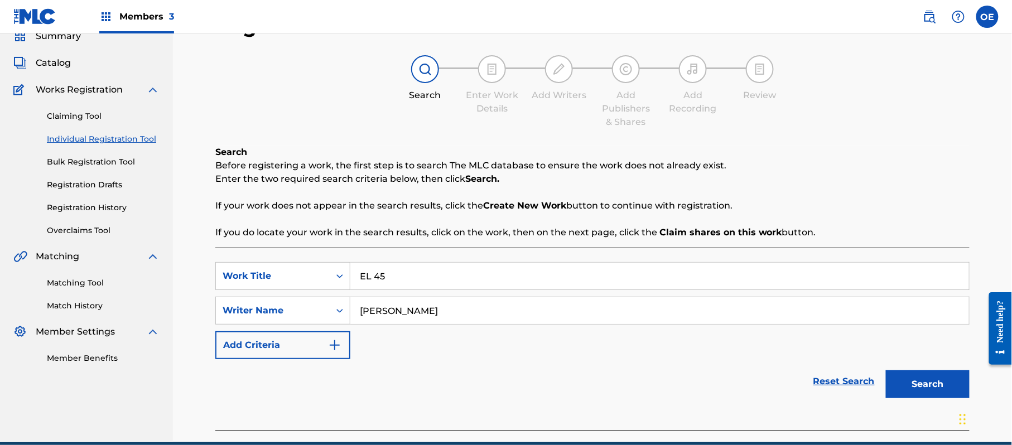
scroll to position [99, 0]
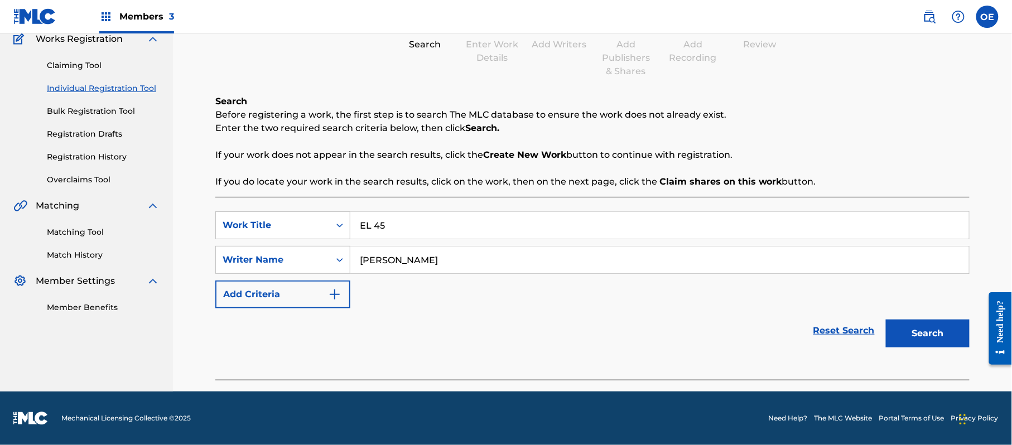
click at [895, 321] on button "Search" at bounding box center [928, 334] width 84 height 28
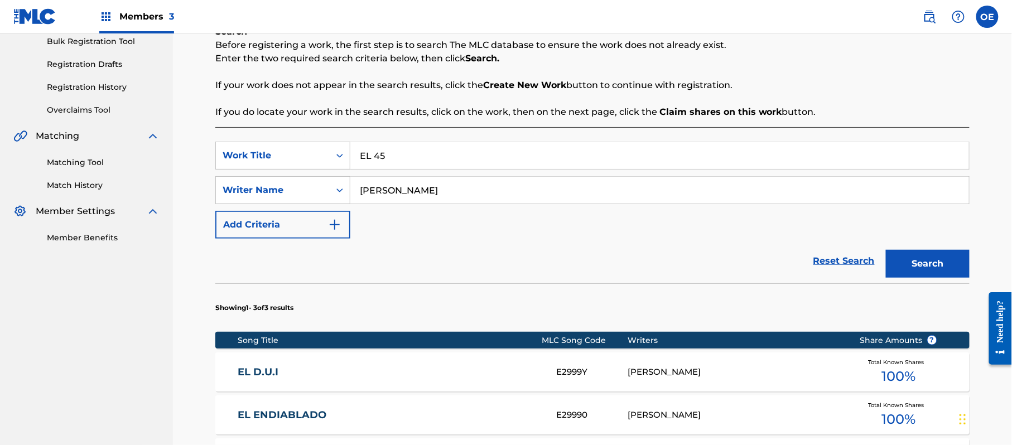
scroll to position [248, 0]
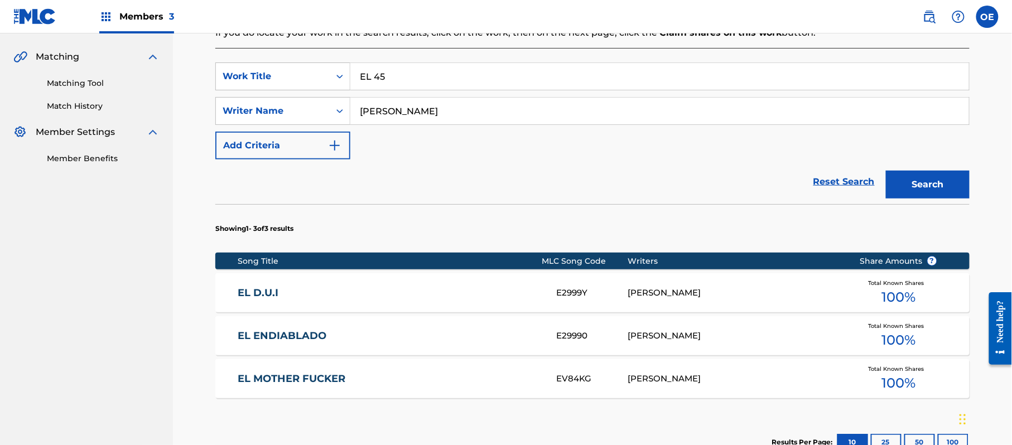
click at [416, 112] on input "[PERSON_NAME]" at bounding box center [659, 111] width 619 height 27
drag, startPoint x: 412, startPoint y: 112, endPoint x: 394, endPoint y: 117, distance: 18.4
click at [394, 117] on input "[PERSON_NAME]" at bounding box center [659, 111] width 619 height 27
click at [886, 171] on button "Search" at bounding box center [928, 185] width 84 height 28
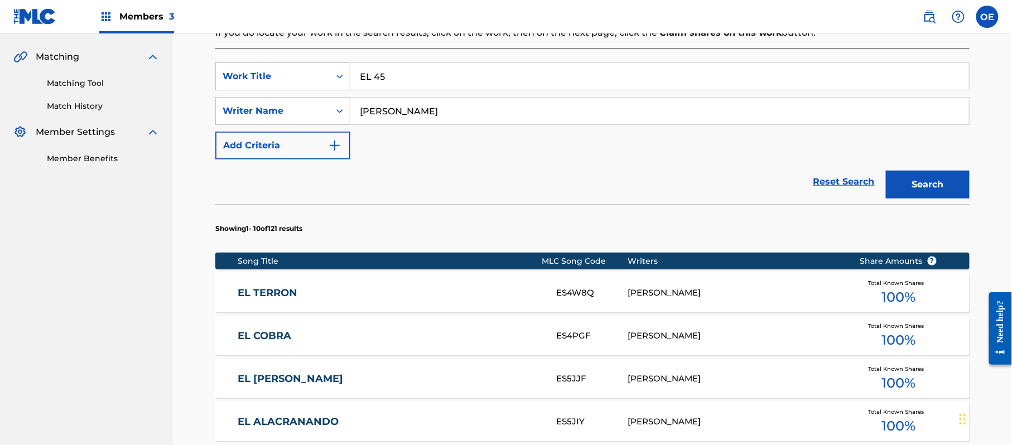
click at [886, 171] on button "Search" at bounding box center [928, 185] width 84 height 28
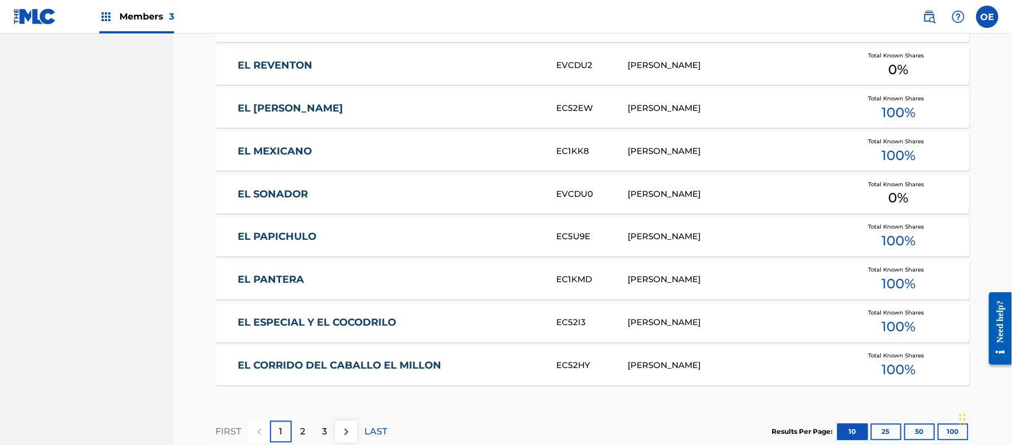
scroll to position [694, 0]
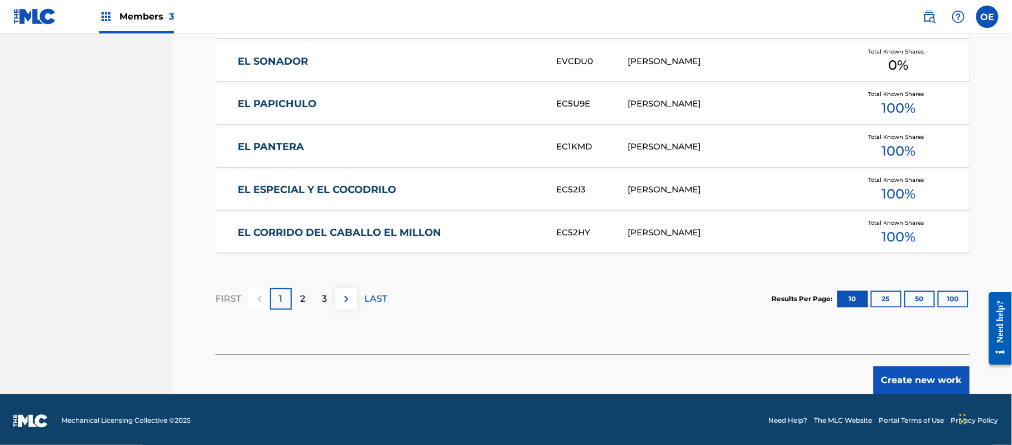
click at [907, 376] on button "Create new work" at bounding box center [922, 381] width 96 height 28
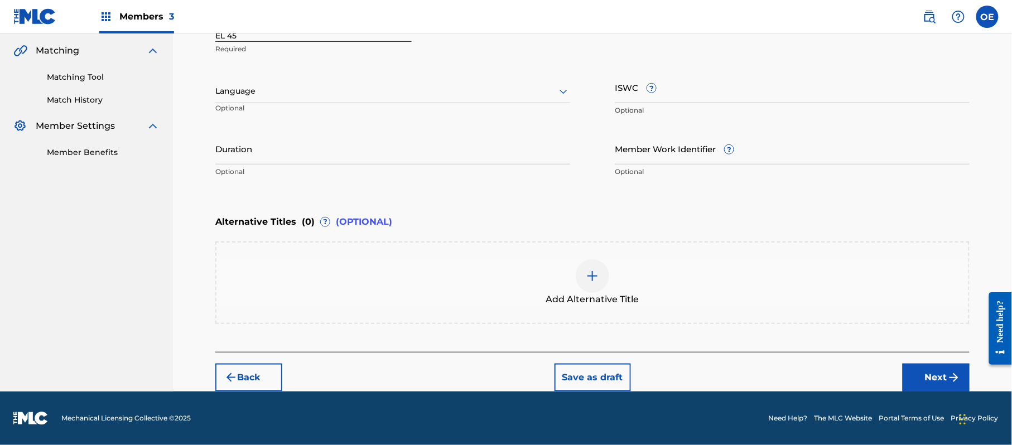
scroll to position [253, 0]
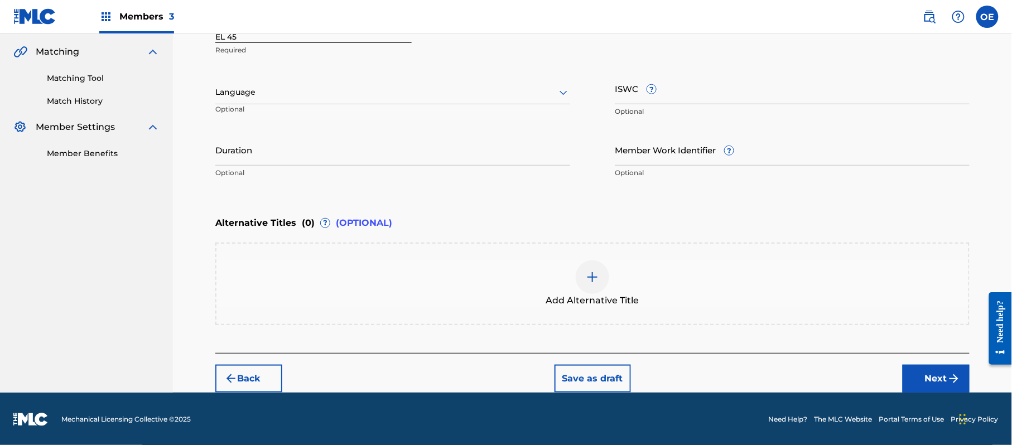
click at [256, 88] on div at bounding box center [392, 92] width 355 height 14
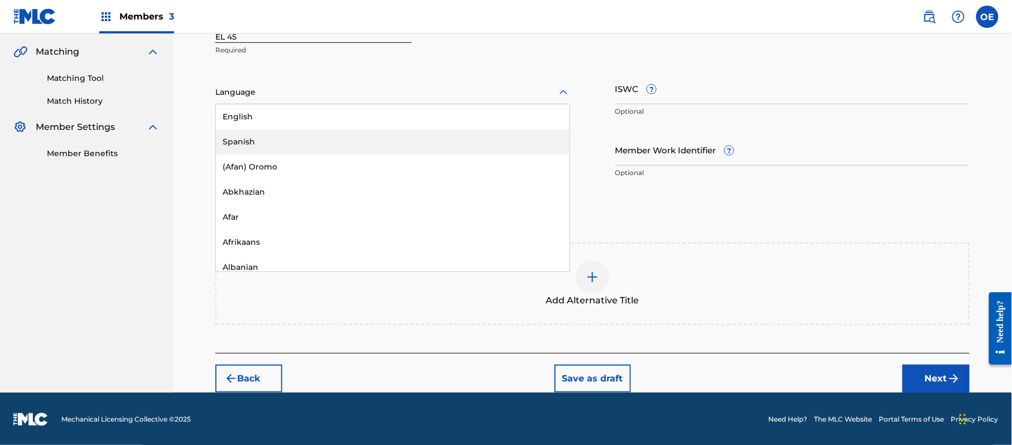
click at [260, 131] on div "Spanish" at bounding box center [393, 141] width 354 height 25
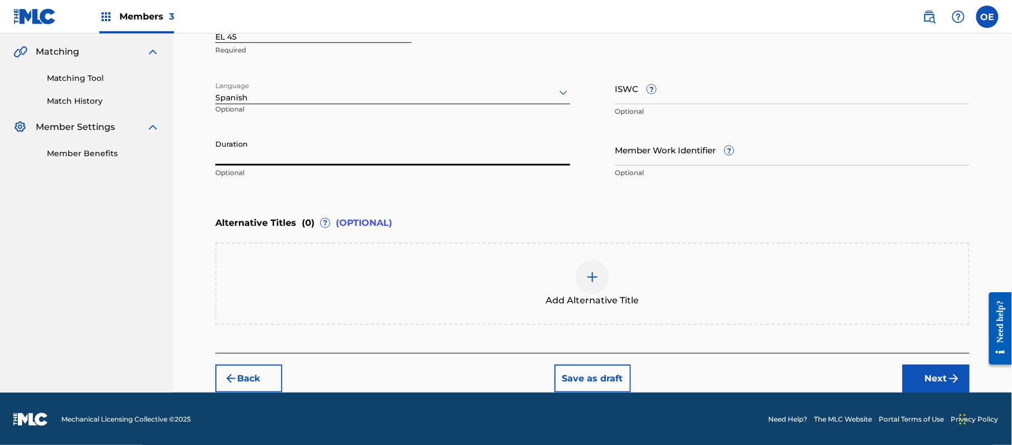
click at [340, 158] on input "Duration" at bounding box center [392, 150] width 355 height 32
click at [920, 375] on button "Next" at bounding box center [936, 379] width 67 height 28
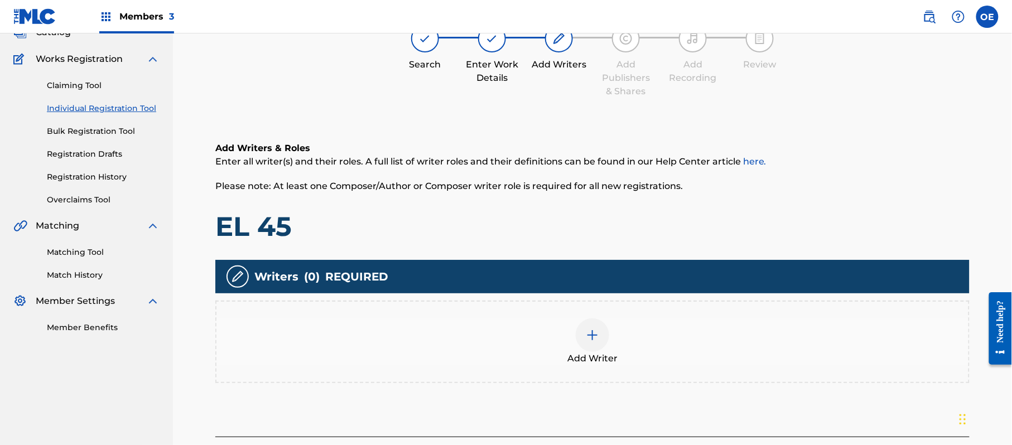
scroll to position [50, 0]
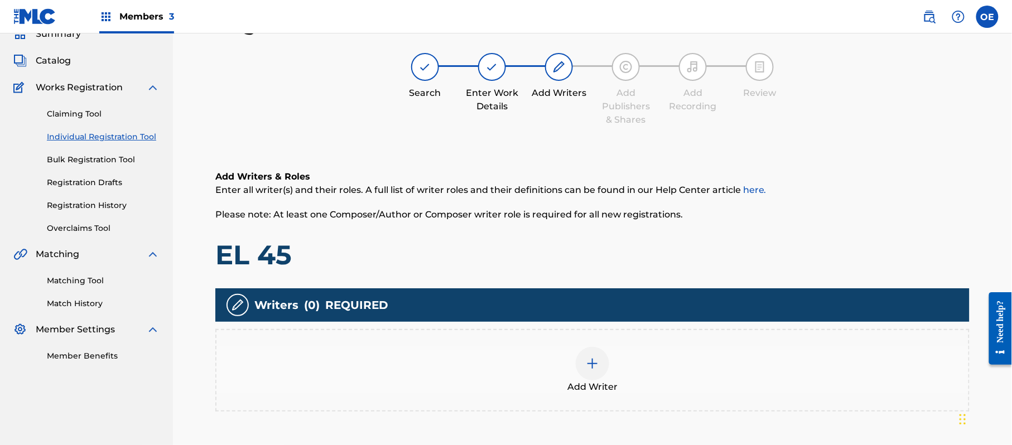
click at [588, 359] on img at bounding box center [592, 363] width 13 height 13
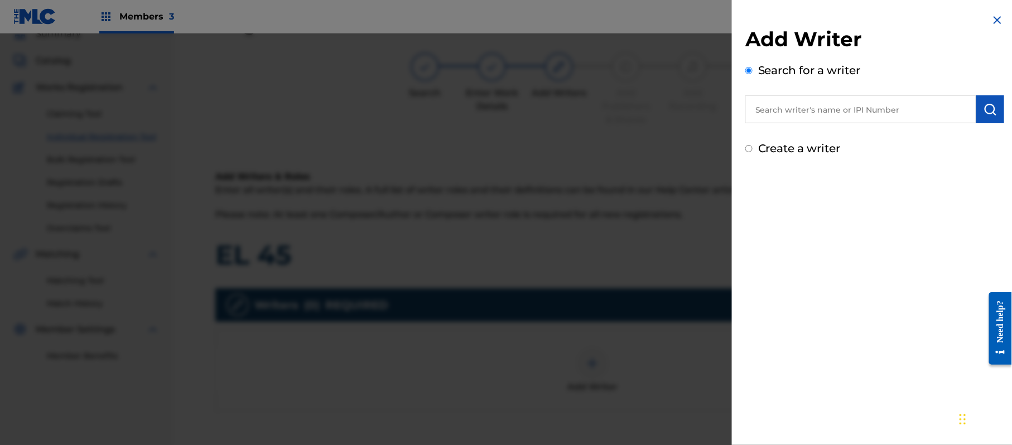
click at [777, 143] on label "Create a writer" at bounding box center [799, 148] width 83 height 13
click at [753, 145] on input "Create a writer" at bounding box center [748, 148] width 7 height 7
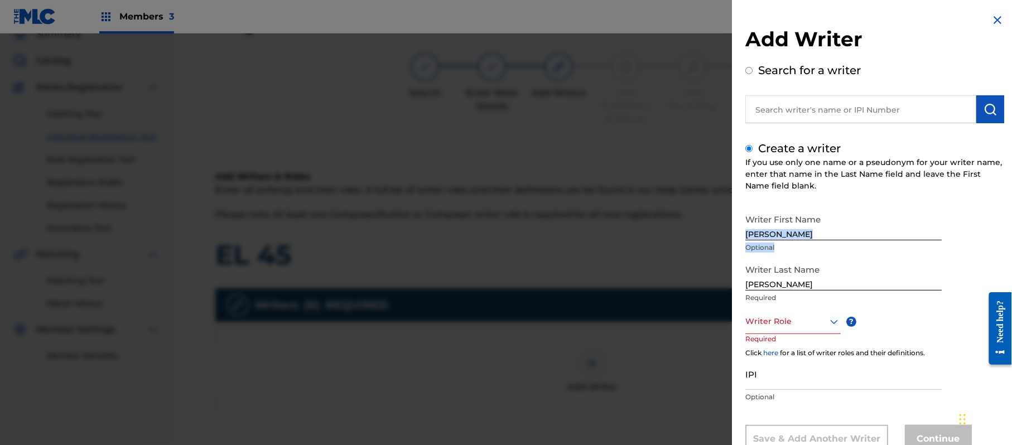
drag, startPoint x: 856, startPoint y: 246, endPoint x: 800, endPoint y: 235, distance: 57.4
click at [799, 237] on div "Writer First Name [PERSON_NAME] Optional" at bounding box center [843, 234] width 196 height 50
drag, startPoint x: 864, startPoint y: 227, endPoint x: 789, endPoint y: 231, distance: 74.9
click at [789, 231] on input "[PERSON_NAME]" at bounding box center [843, 225] width 196 height 32
drag, startPoint x: 795, startPoint y: 287, endPoint x: 690, endPoint y: 285, distance: 104.9
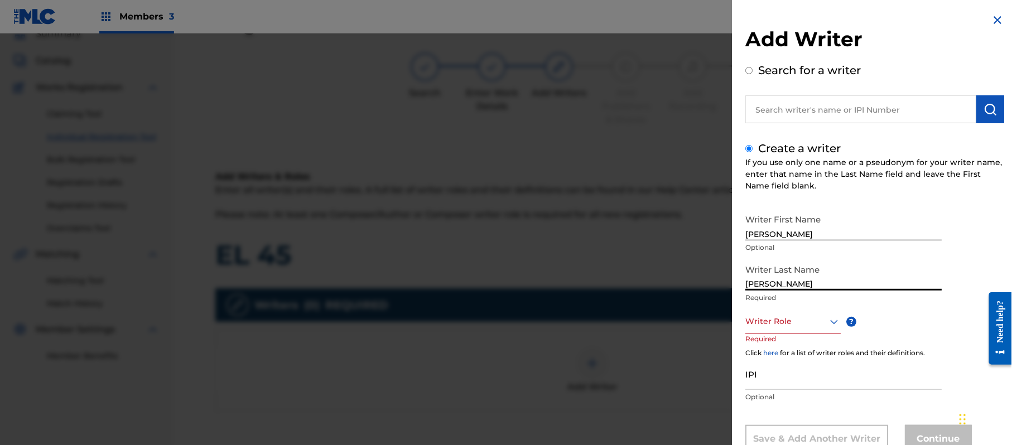
click at [695, 286] on div "Add Writer Search for a writer Create a writer If you use only one name or a ps…" at bounding box center [506, 239] width 1012 height 412
click at [769, 316] on div "Writer Role" at bounding box center [792, 321] width 95 height 25
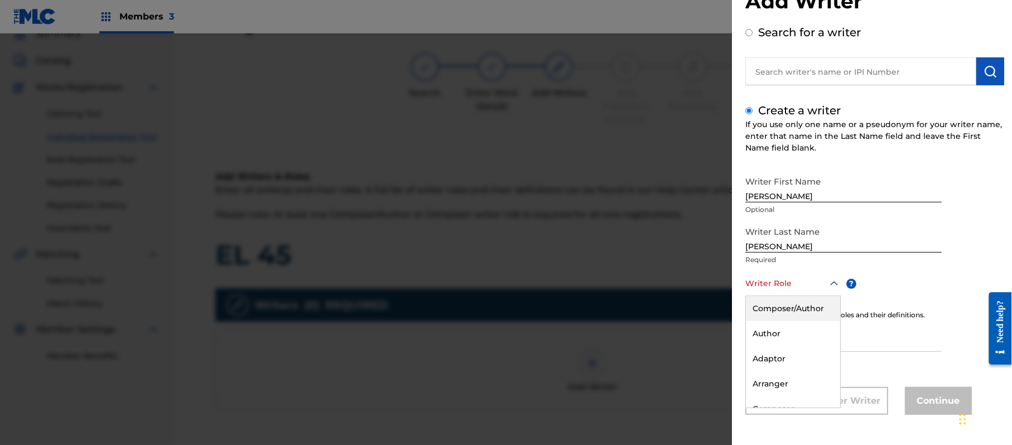
click at [770, 316] on div "Composer/Author" at bounding box center [793, 308] width 94 height 25
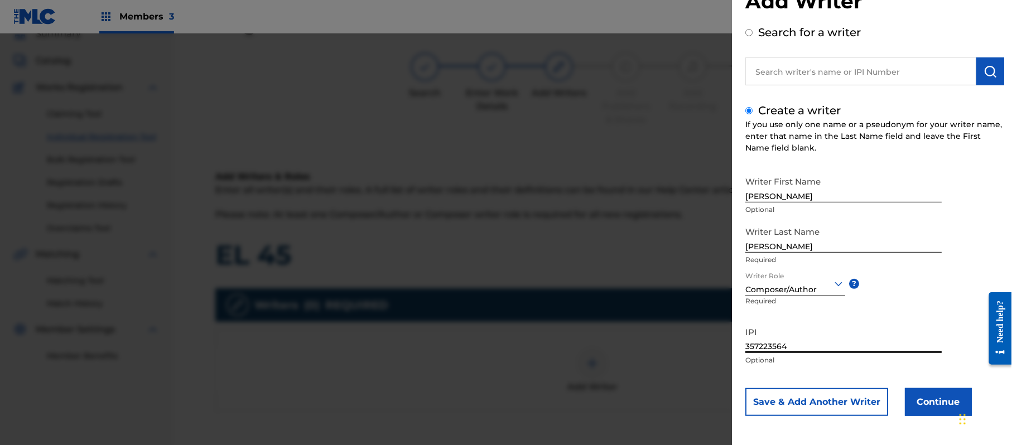
click at [938, 393] on button "Continue" at bounding box center [938, 402] width 67 height 28
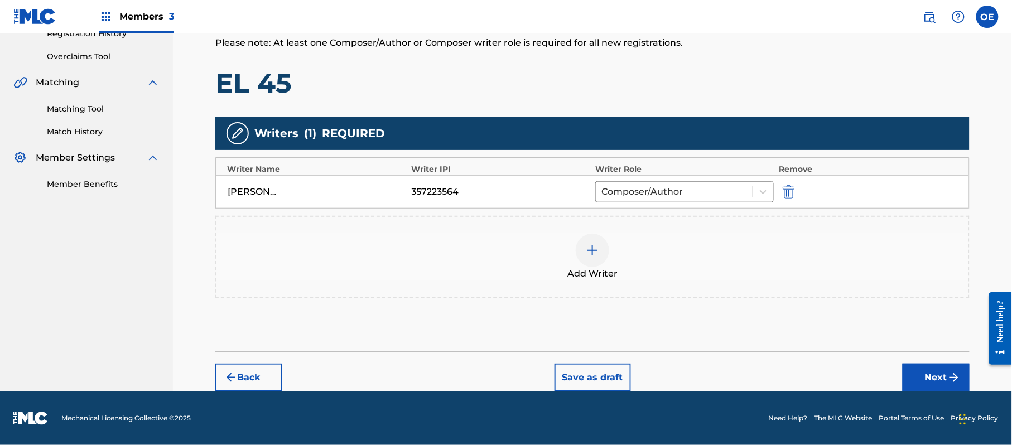
click at [940, 370] on button "Next" at bounding box center [936, 378] width 67 height 28
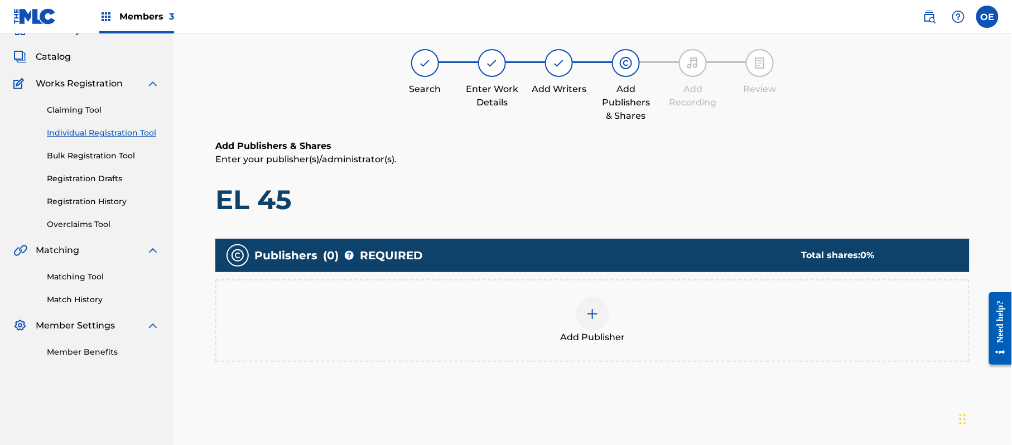
scroll to position [50, 0]
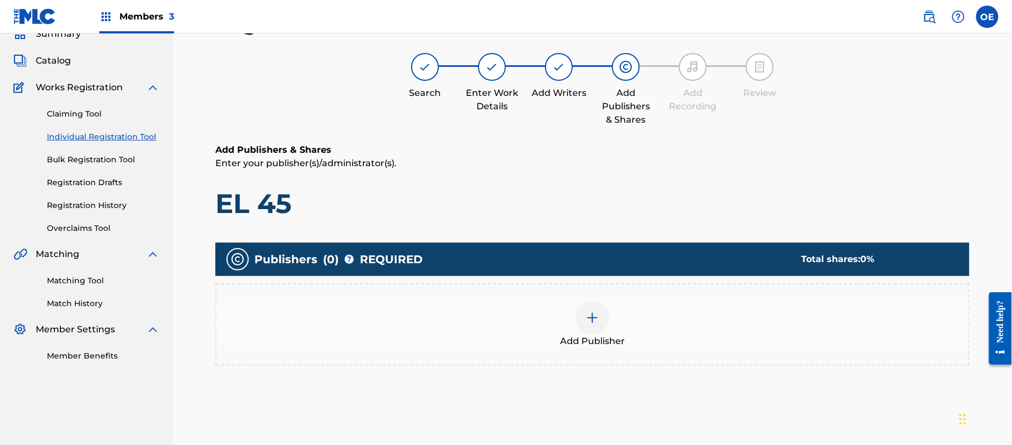
click at [496, 324] on div "Add Publisher" at bounding box center [592, 324] width 752 height 47
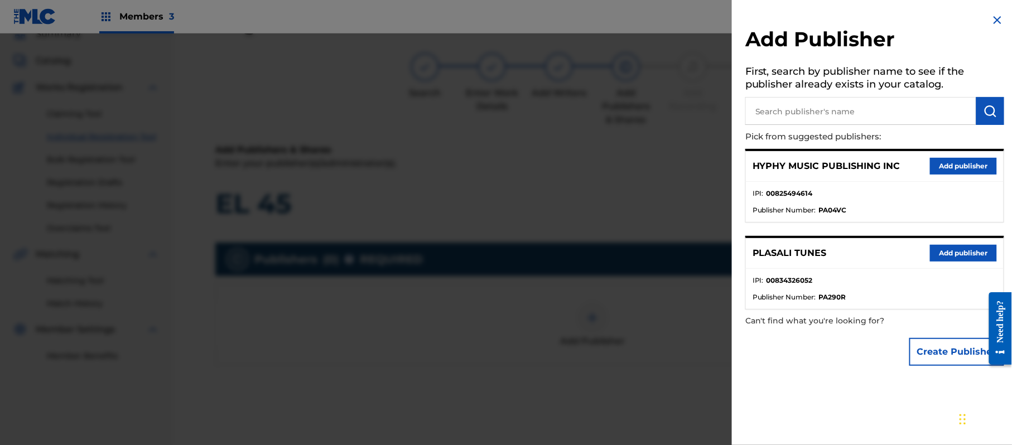
click at [941, 164] on button "Add publisher" at bounding box center [963, 166] width 67 height 17
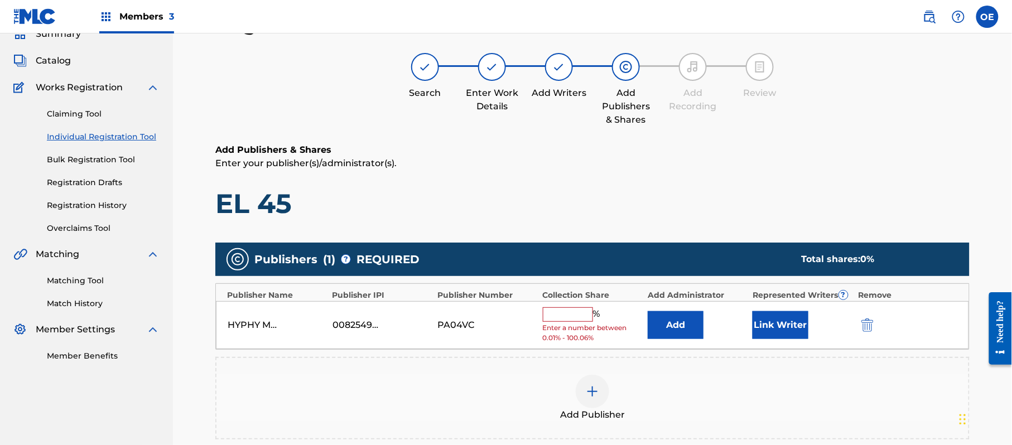
click at [571, 312] on input "text" at bounding box center [568, 314] width 50 height 15
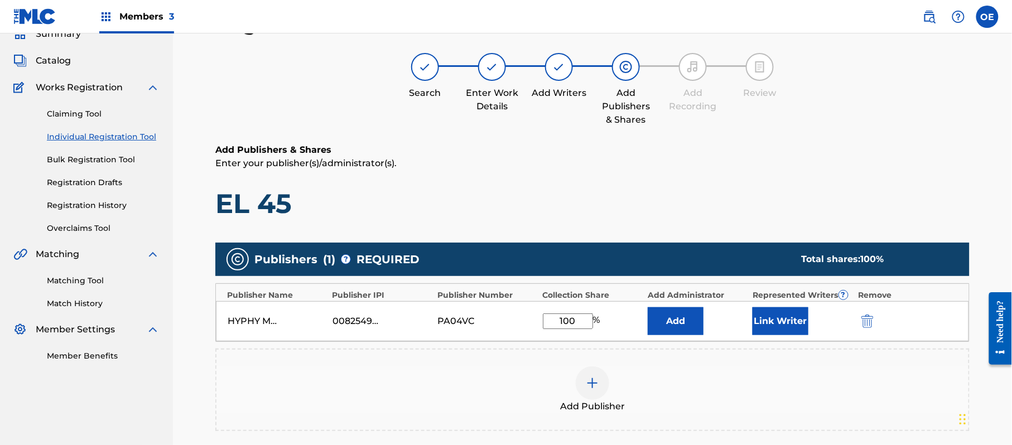
click at [806, 311] on button "Link Writer" at bounding box center [781, 321] width 56 height 28
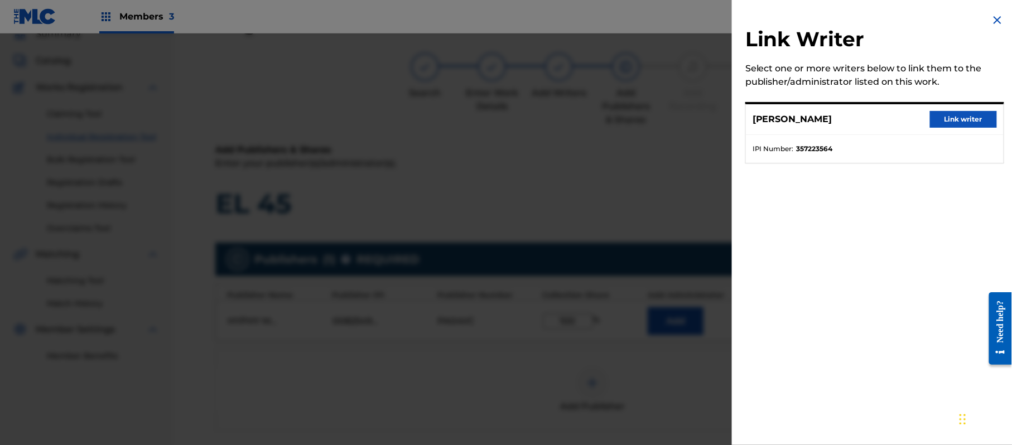
click at [982, 114] on button "Link writer" at bounding box center [963, 119] width 67 height 17
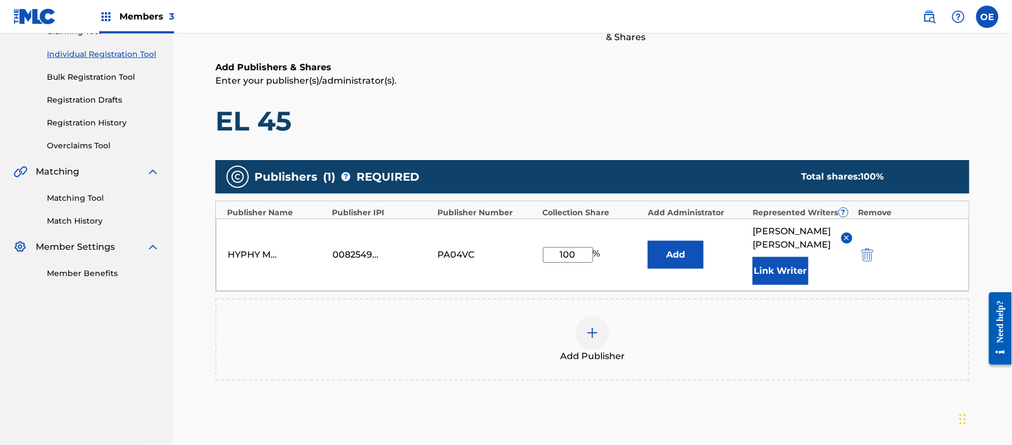
scroll to position [248, 0]
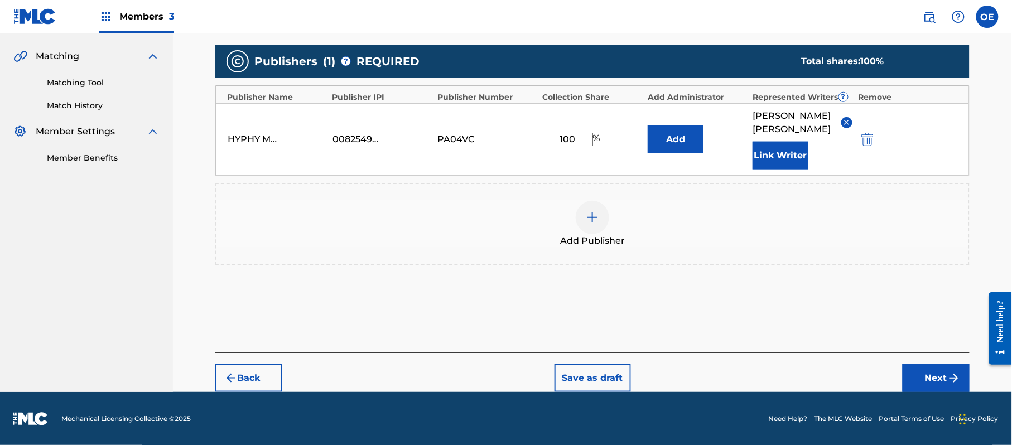
drag, startPoint x: 898, startPoint y: 362, endPoint x: 923, endPoint y: 363, distance: 25.1
click at [915, 362] on div "Back Save as draft Next" at bounding box center [592, 373] width 754 height 40
click at [923, 363] on div "Back Save as draft Next" at bounding box center [592, 373] width 754 height 40
click at [935, 384] on button "Next" at bounding box center [936, 378] width 67 height 28
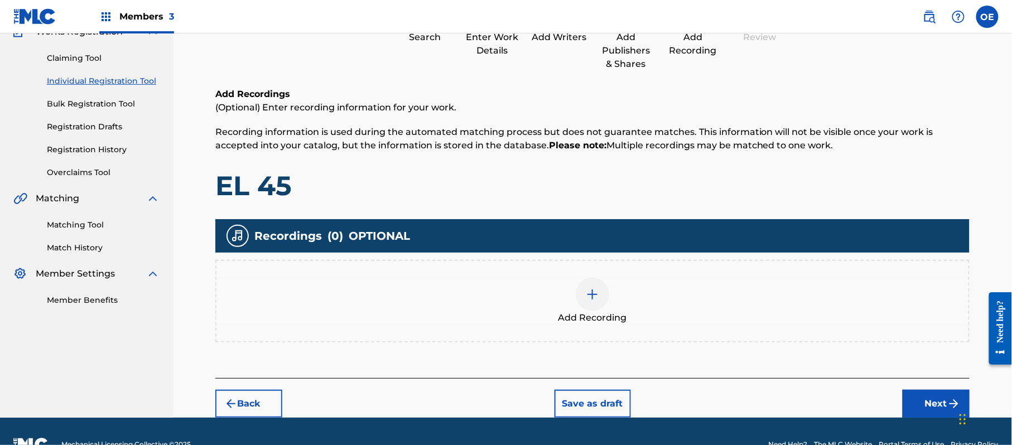
scroll to position [50, 0]
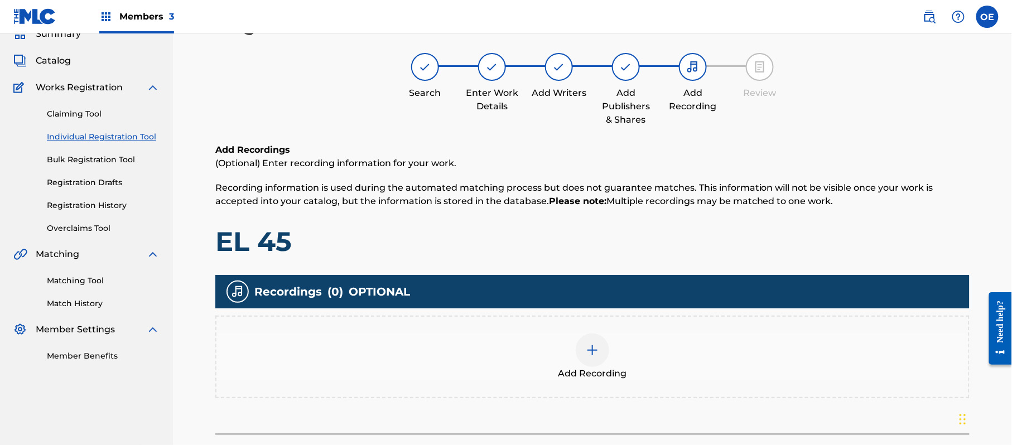
click at [541, 344] on div "Add Recording" at bounding box center [592, 357] width 752 height 47
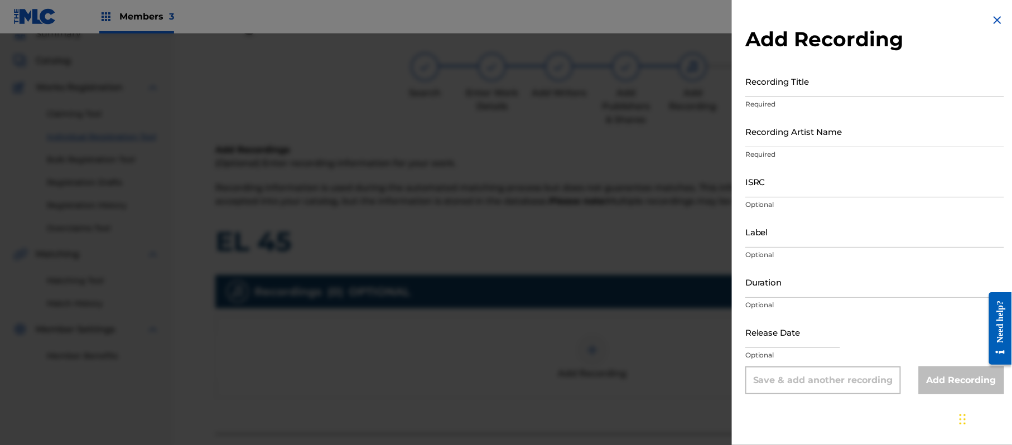
drag, startPoint x: 783, startPoint y: 97, endPoint x: 782, endPoint y: 87, distance: 10.1
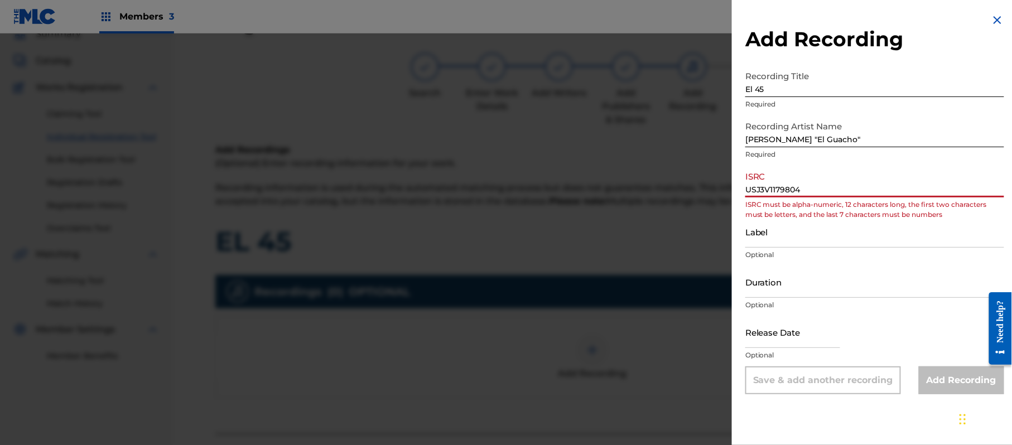
drag, startPoint x: 760, startPoint y: 192, endPoint x: 684, endPoint y: 190, distance: 76.5
click at [684, 190] on div "Add Recording Recording Title El 45 Required Recording Artist Name [PERSON_NAME…" at bounding box center [506, 239] width 1012 height 412
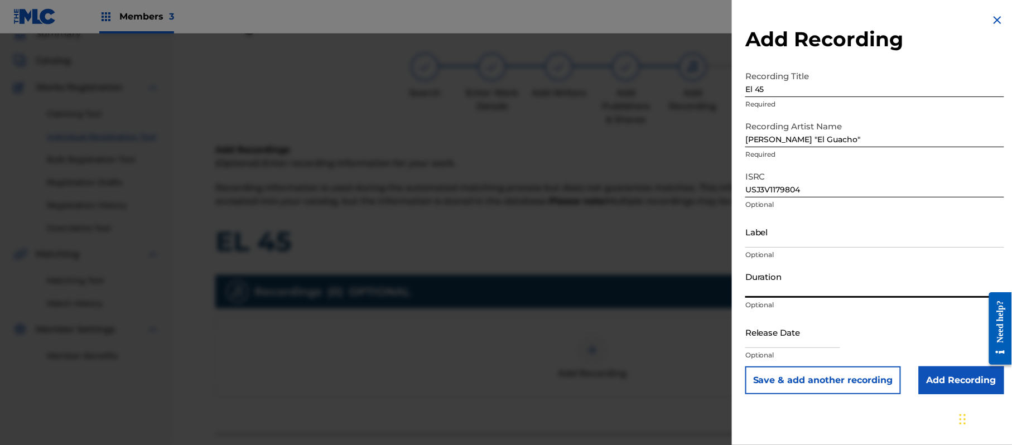
click at [796, 271] on input "Duration" at bounding box center [874, 282] width 259 height 32
drag, startPoint x: 808, startPoint y: 335, endPoint x: 813, endPoint y: 341, distance: 8.4
click at [808, 335] on input "text" at bounding box center [792, 332] width 95 height 32
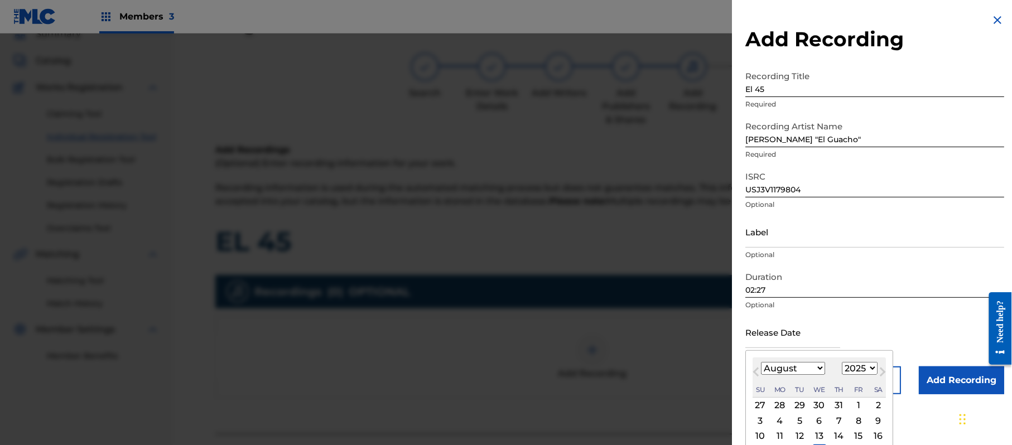
click at [875, 378] on div "August [DATE] February March April May June July August September October Novem…" at bounding box center [819, 378] width 133 height 40
click at [875, 373] on select "1899 1900 1901 1902 1903 1904 1905 1906 1907 1908 1909 1910 1911 1912 1913 1914…" at bounding box center [860, 368] width 36 height 13
click at [844, 362] on select "1899 1900 1901 1902 1903 1904 1905 1906 1907 1908 1909 1910 1911 1912 1913 1914…" at bounding box center [860, 368] width 36 height 13
click at [782, 373] on select "January February March April May June July August September October November De…" at bounding box center [793, 368] width 64 height 13
click at [762, 362] on select "January February March April May June July August September October November De…" at bounding box center [793, 368] width 64 height 13
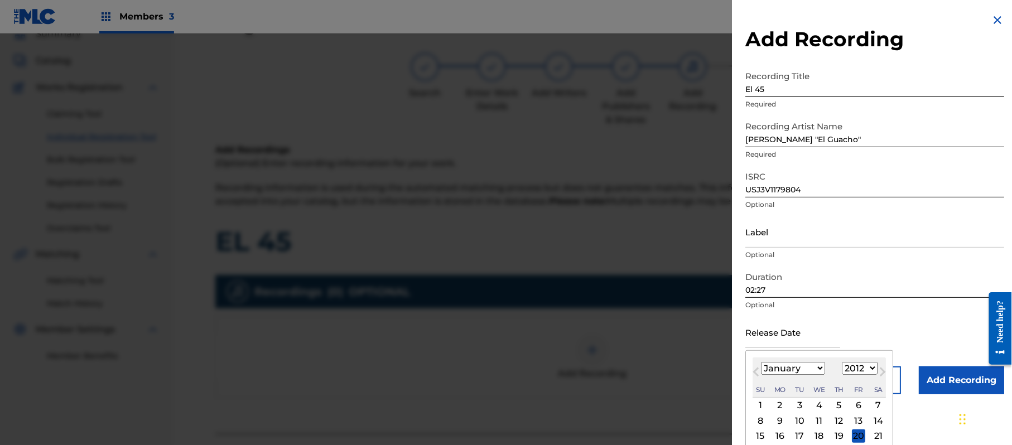
click at [761, 406] on div "1" at bounding box center [760, 405] width 13 height 13
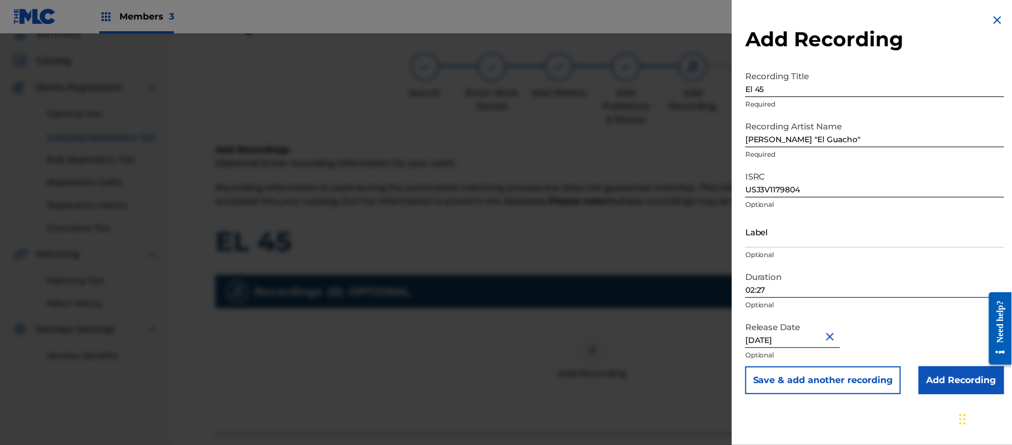
click at [942, 389] on input "Add Recording" at bounding box center [961, 381] width 85 height 28
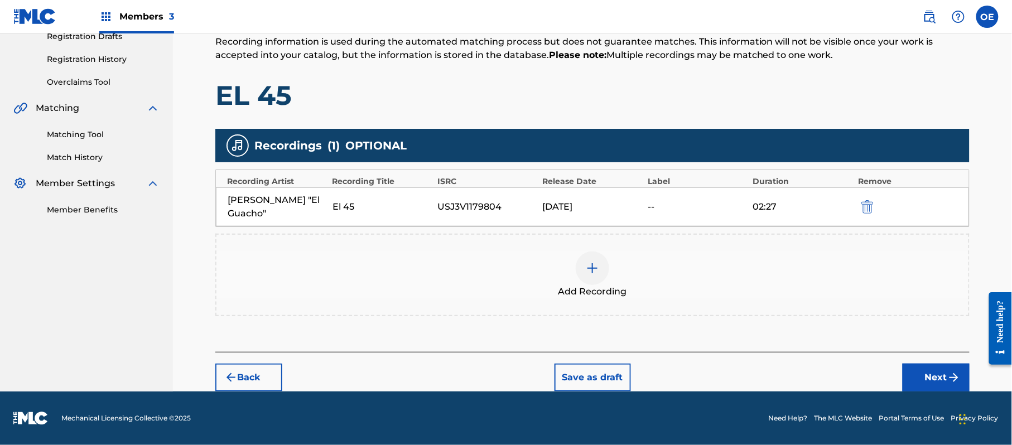
click at [909, 380] on button "Next" at bounding box center [936, 378] width 67 height 28
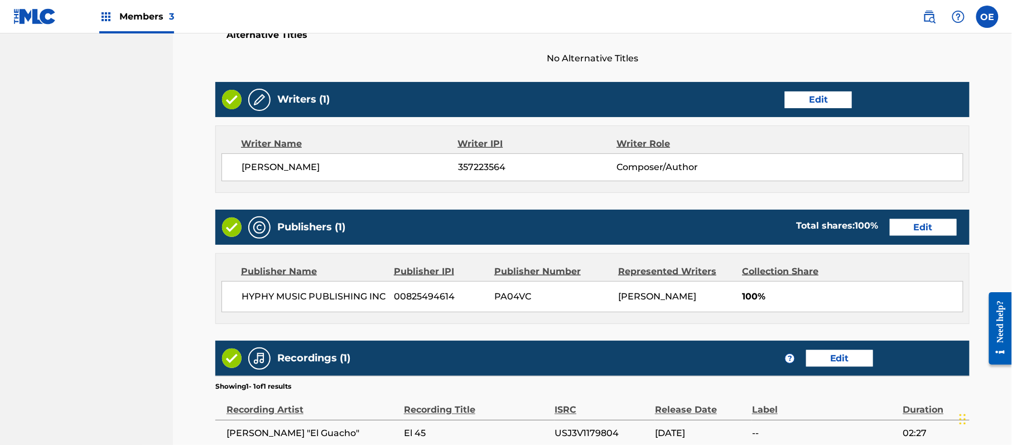
scroll to position [497, 0]
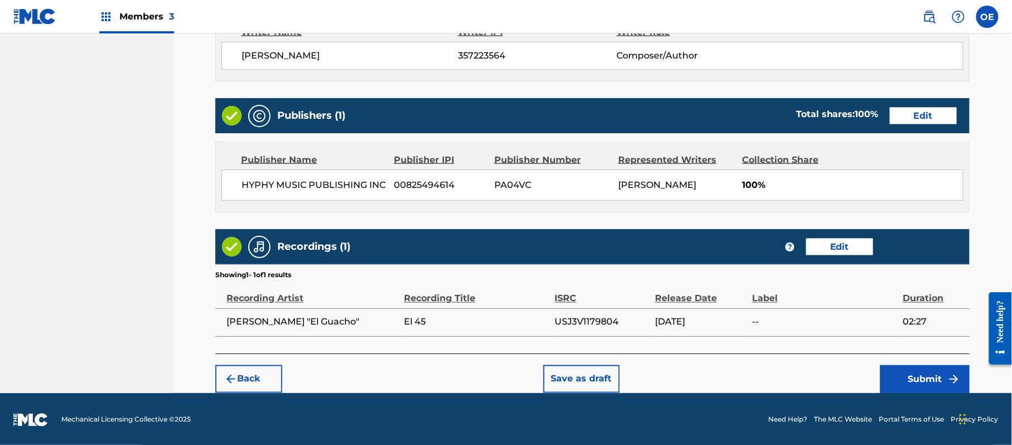
click at [931, 375] on button "Submit" at bounding box center [924, 379] width 89 height 28
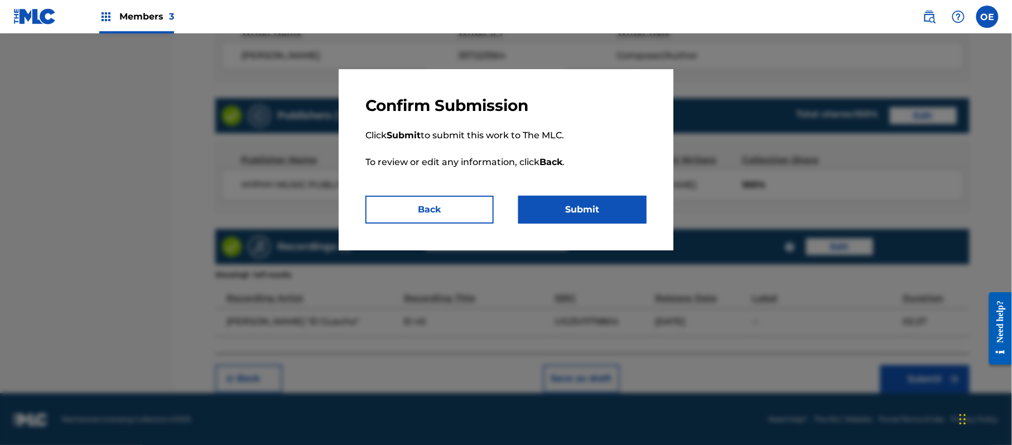
click at [584, 213] on button "Submit" at bounding box center [582, 210] width 128 height 28
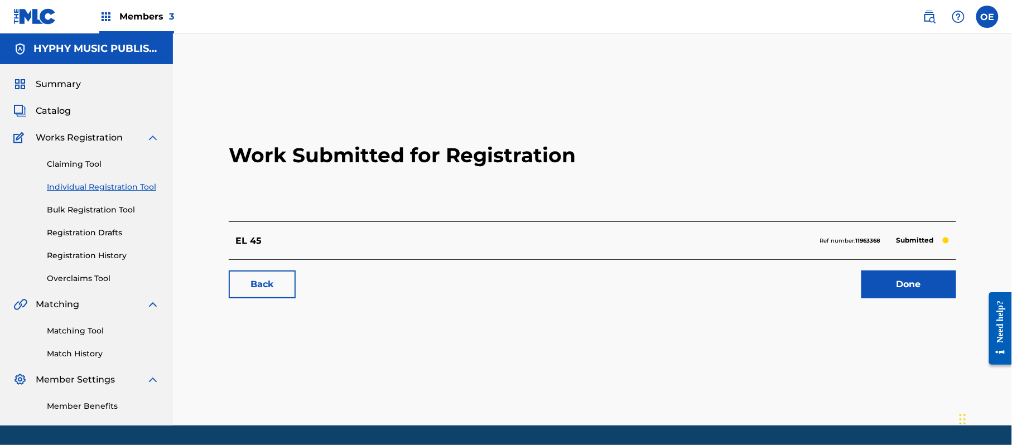
click at [121, 184] on link "Individual Registration Tool" at bounding box center [103, 187] width 113 height 12
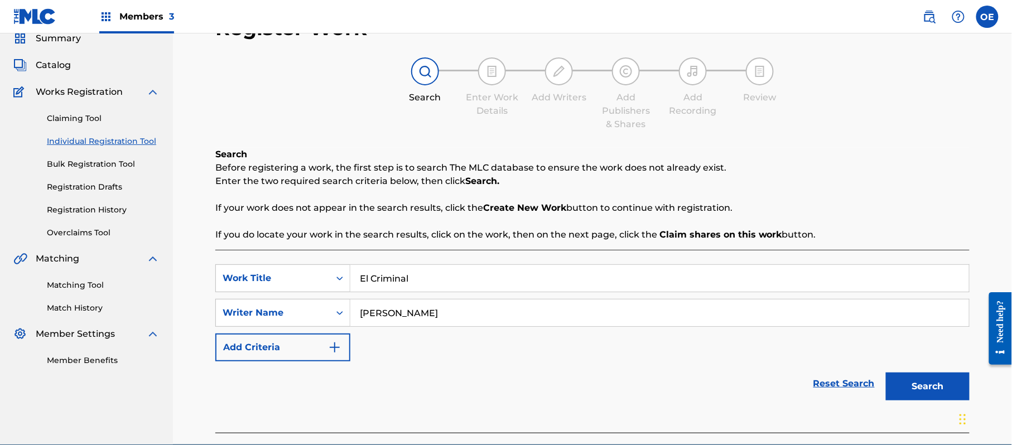
scroll to position [99, 0]
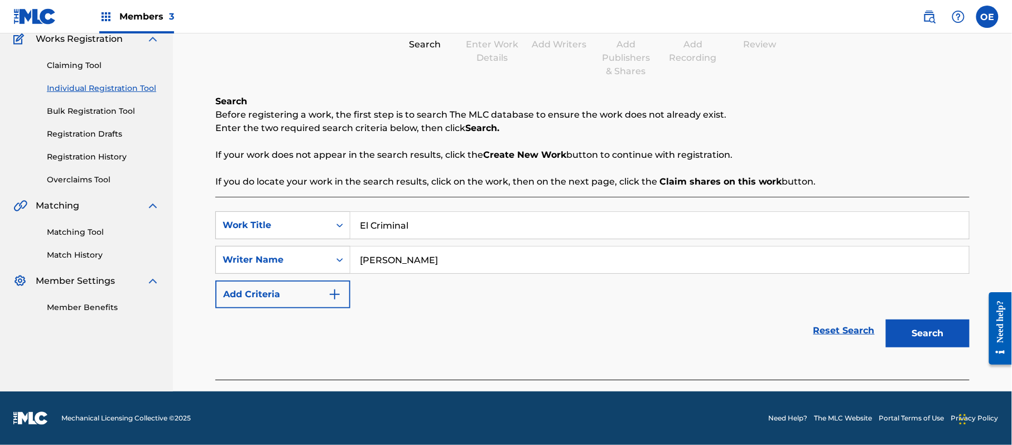
click at [935, 331] on button "Search" at bounding box center [928, 334] width 84 height 28
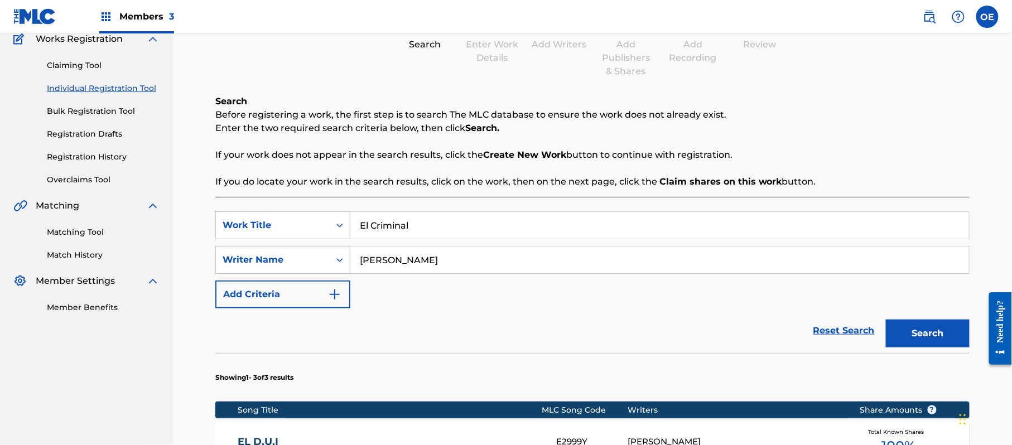
drag, startPoint x: 408, startPoint y: 264, endPoint x: 393, endPoint y: 266, distance: 15.7
click at [393, 266] on input "[PERSON_NAME]" at bounding box center [659, 260] width 619 height 27
drag, startPoint x: 409, startPoint y: 264, endPoint x: 393, endPoint y: 262, distance: 16.3
click at [393, 262] on input "[PERSON_NAME]" at bounding box center [659, 260] width 619 height 27
click at [886, 320] on button "Search" at bounding box center [928, 334] width 84 height 28
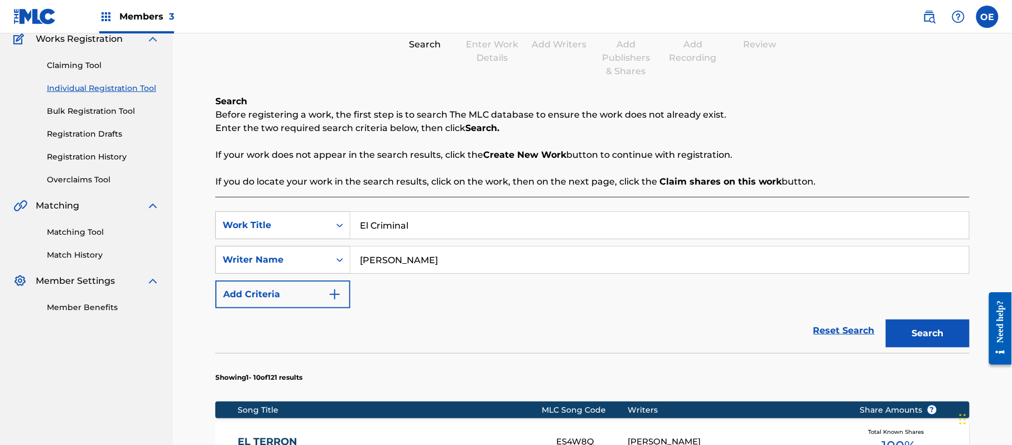
click at [886, 320] on button "Search" at bounding box center [928, 334] width 84 height 28
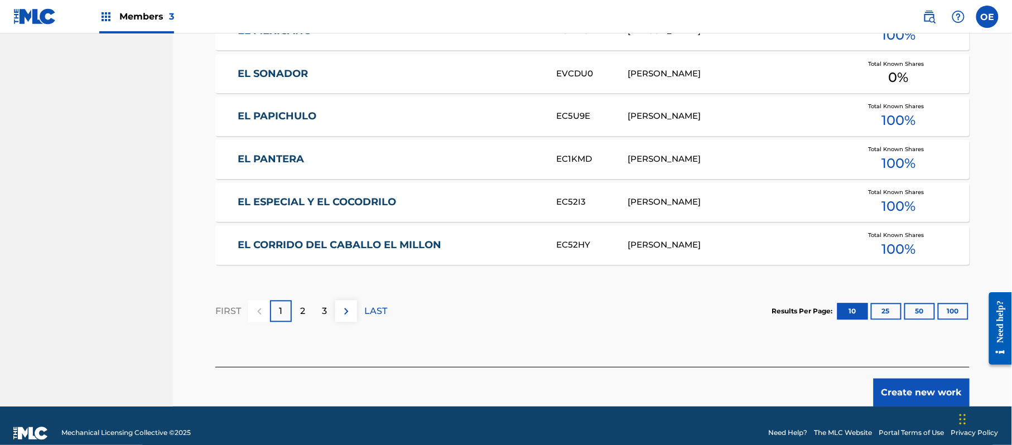
scroll to position [697, 0]
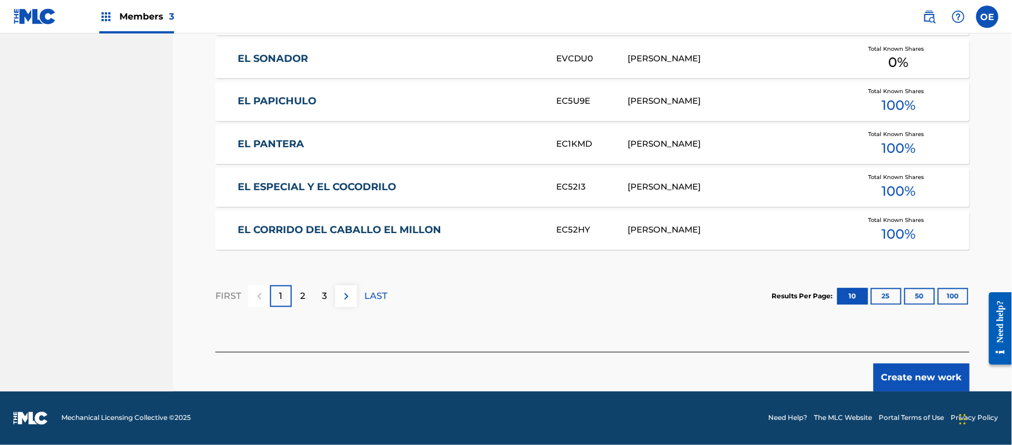
click at [931, 369] on button "Create new work" at bounding box center [922, 378] width 96 height 28
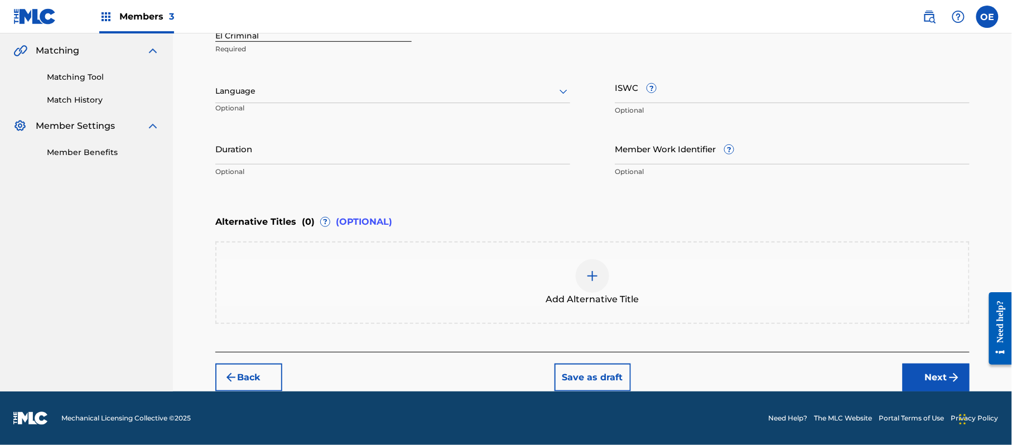
scroll to position [253, 0]
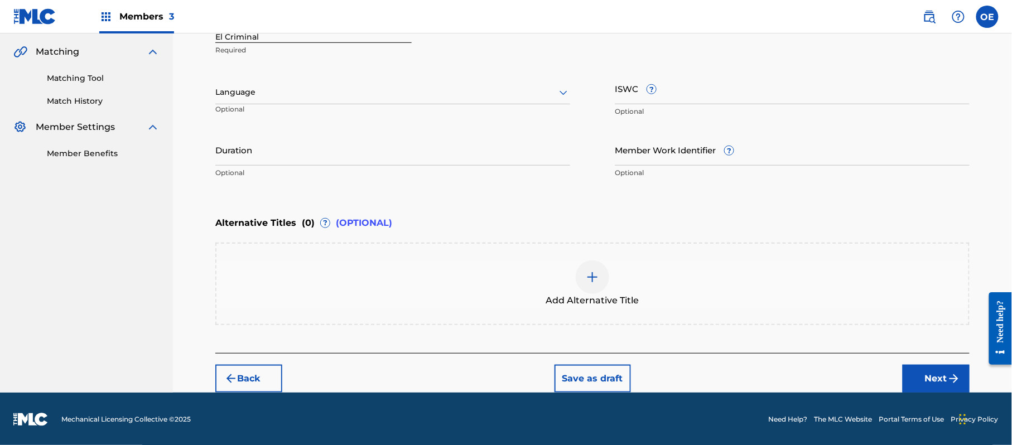
click at [281, 90] on div at bounding box center [392, 92] width 355 height 14
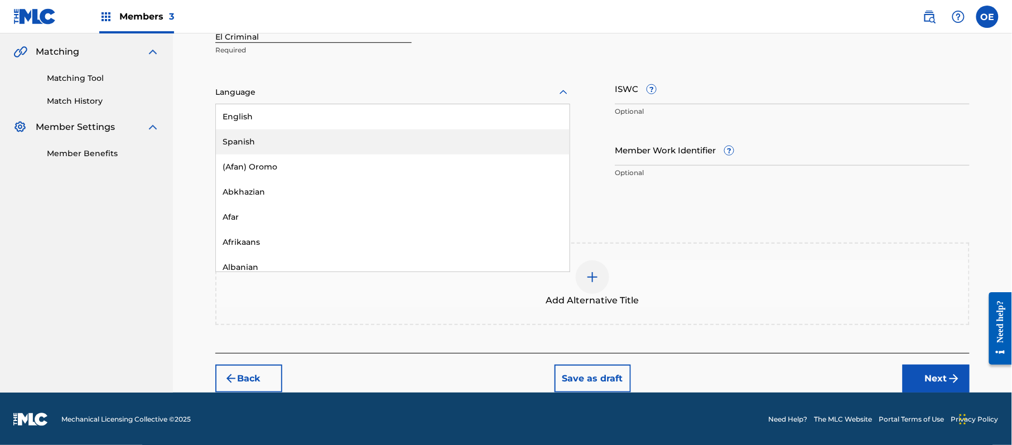
click at [291, 141] on div "Spanish" at bounding box center [393, 141] width 354 height 25
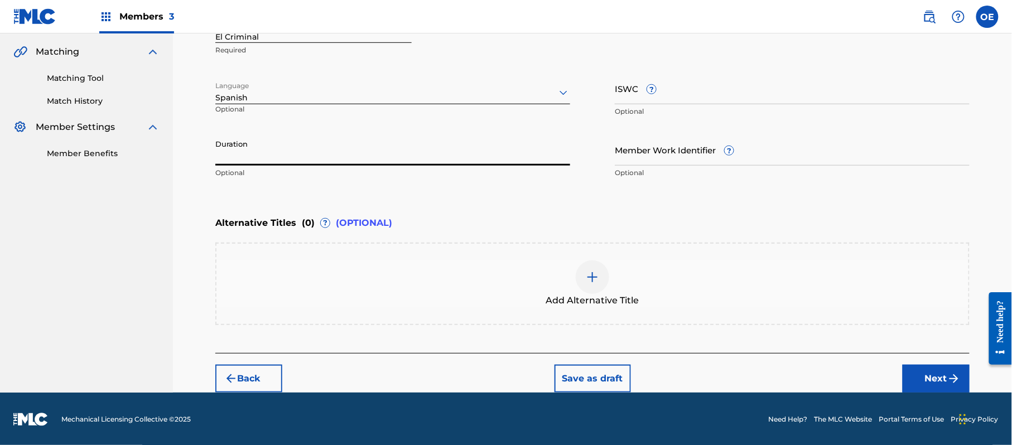
click at [322, 141] on input "Duration" at bounding box center [392, 150] width 355 height 32
click at [405, 285] on div "Add Alternative Title" at bounding box center [592, 284] width 752 height 47
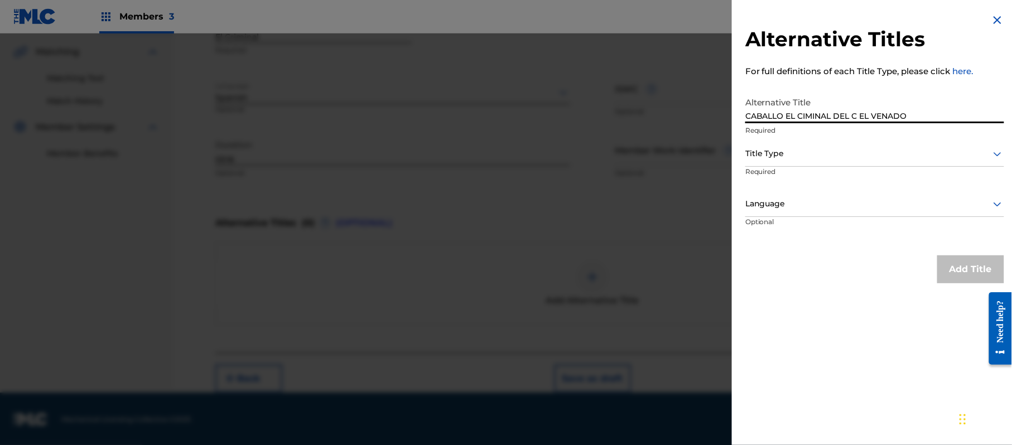
click at [829, 152] on div at bounding box center [874, 154] width 259 height 14
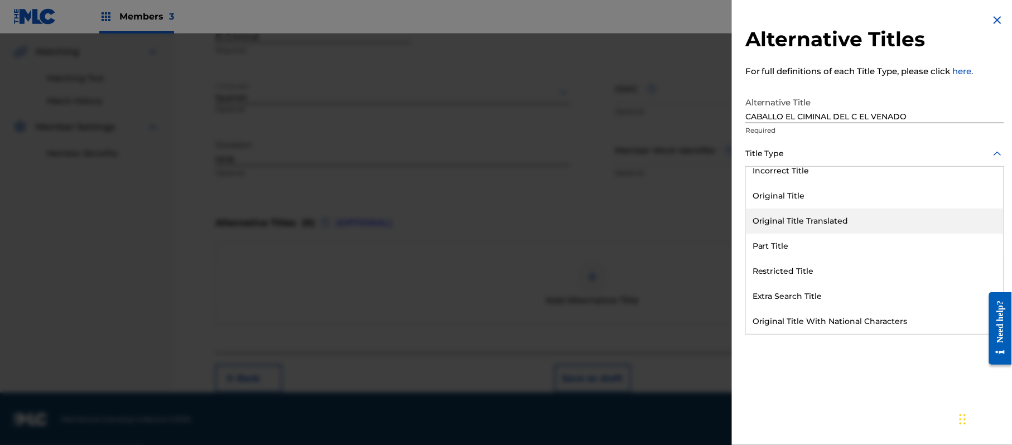
scroll to position [108, 0]
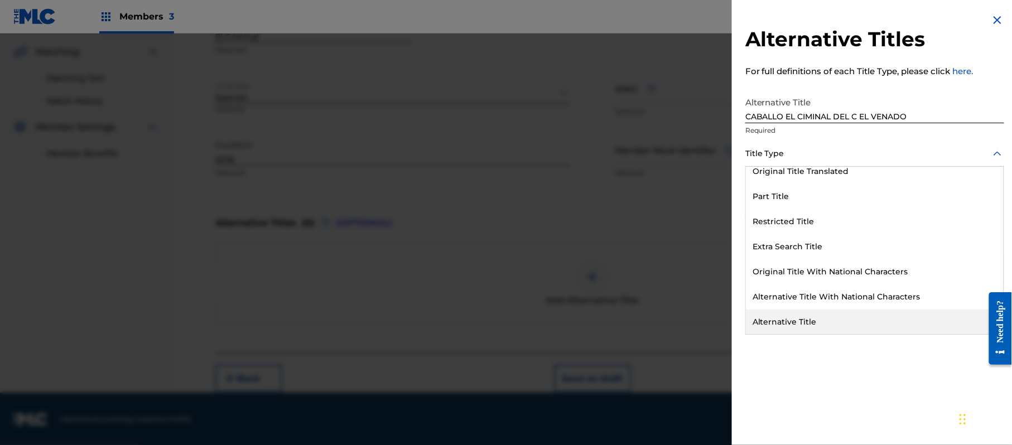
click at [799, 319] on div "Alternative Title" at bounding box center [875, 322] width 258 height 25
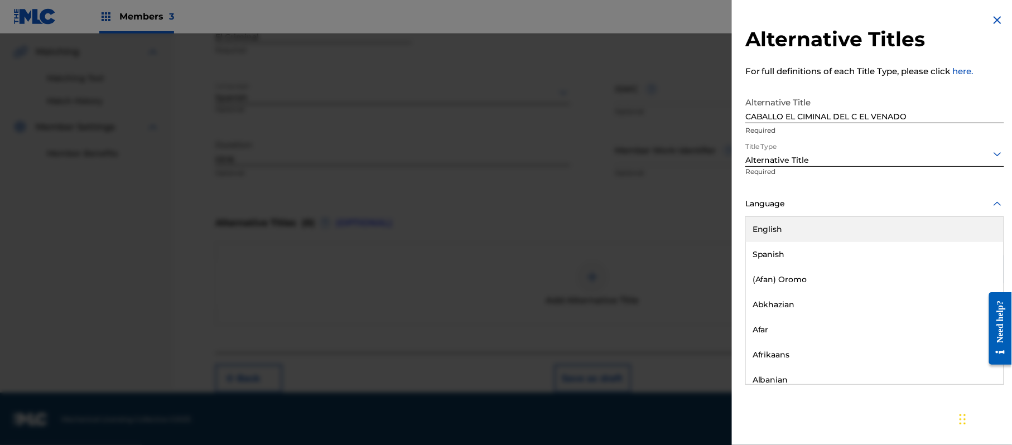
click at [800, 205] on div at bounding box center [874, 204] width 259 height 14
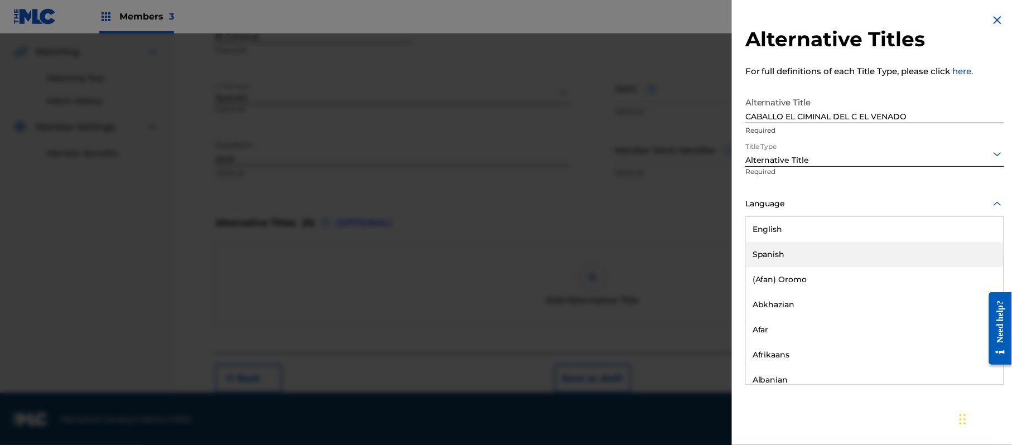
click at [795, 259] on div "Spanish" at bounding box center [875, 254] width 258 height 25
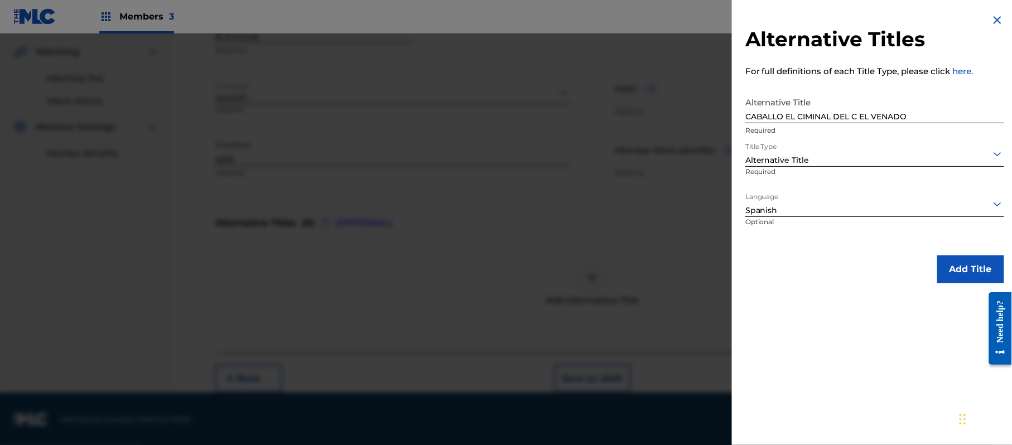
click at [947, 259] on button "Add Title" at bounding box center [970, 270] width 67 height 28
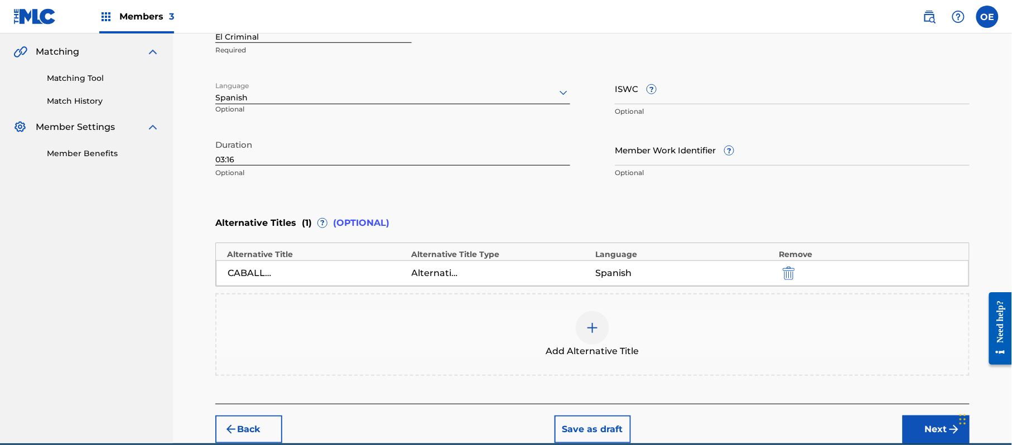
click at [566, 325] on div "Add Alternative Title" at bounding box center [592, 334] width 752 height 47
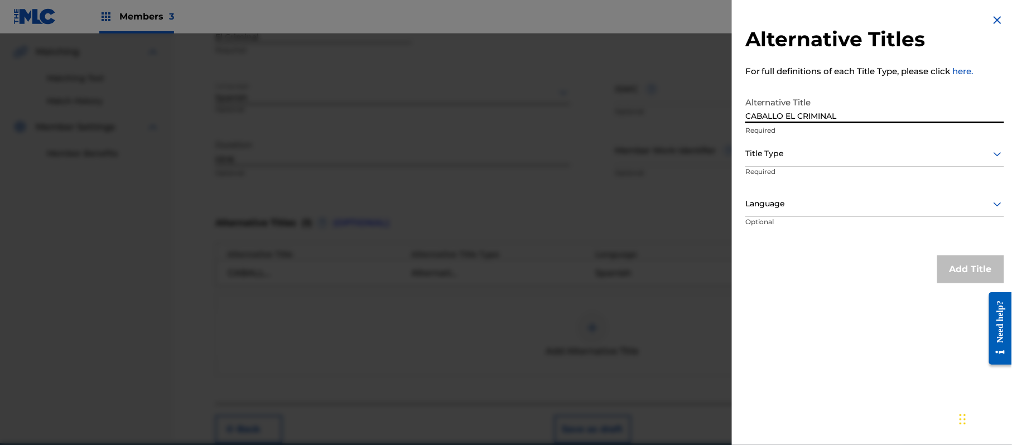
click at [797, 162] on div "Title Type" at bounding box center [874, 154] width 259 height 25
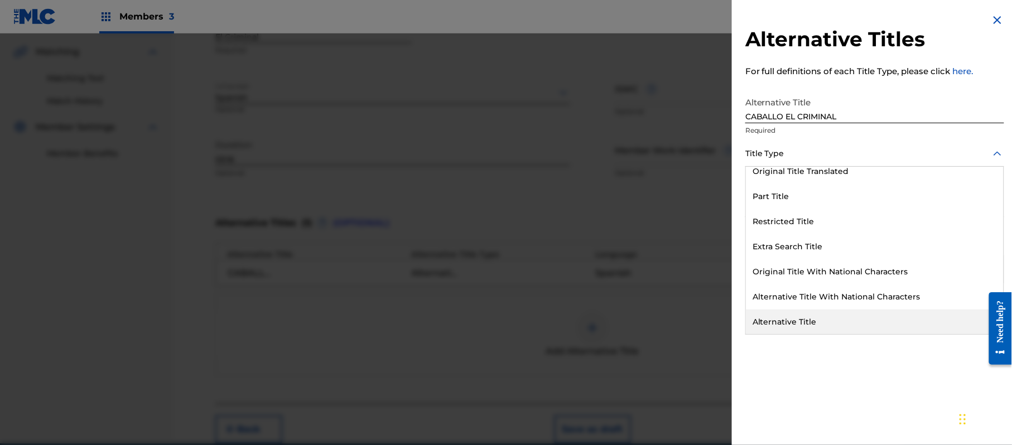
click at [803, 314] on div "Alternative Title" at bounding box center [875, 322] width 258 height 25
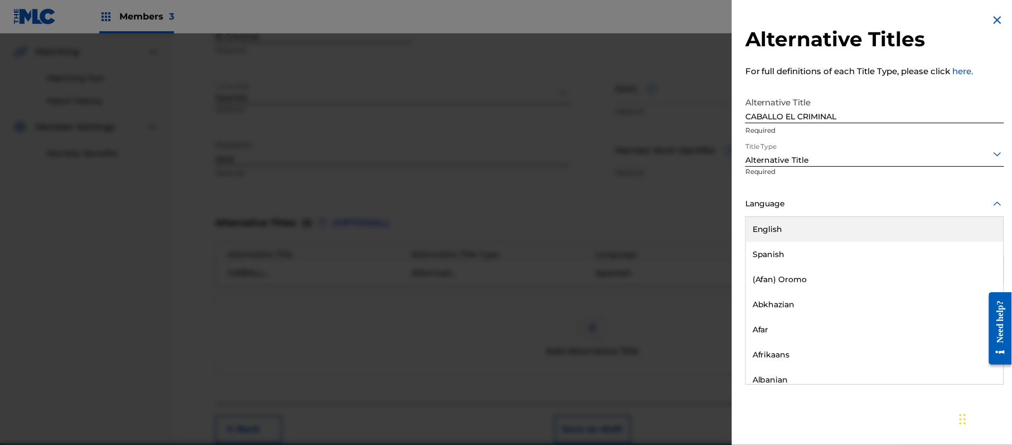
click at [803, 208] on div at bounding box center [874, 204] width 259 height 14
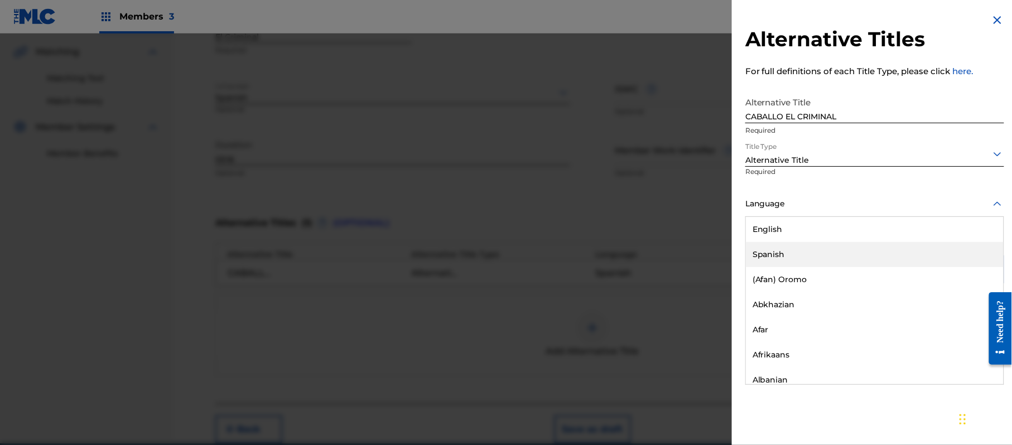
click at [803, 259] on div "Spanish" at bounding box center [875, 254] width 258 height 25
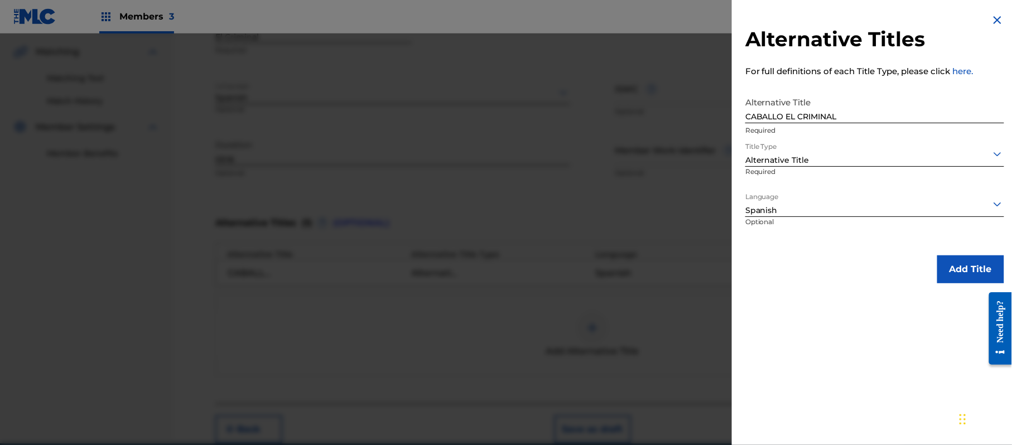
click at [964, 264] on button "Add Title" at bounding box center [970, 270] width 67 height 28
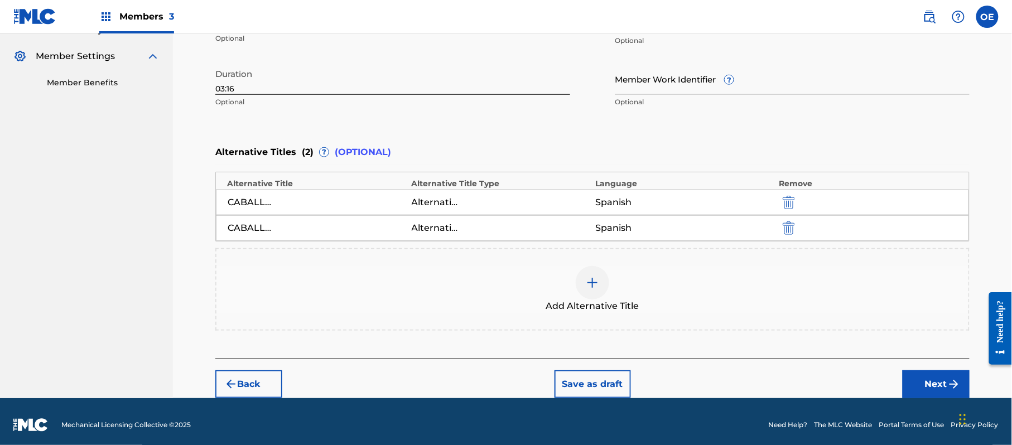
scroll to position [330, 0]
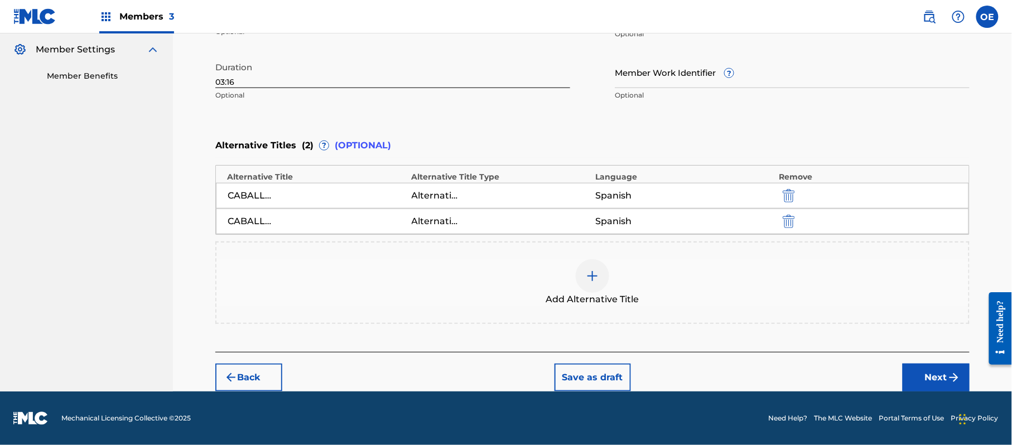
click at [915, 376] on button "Next" at bounding box center [936, 378] width 67 height 28
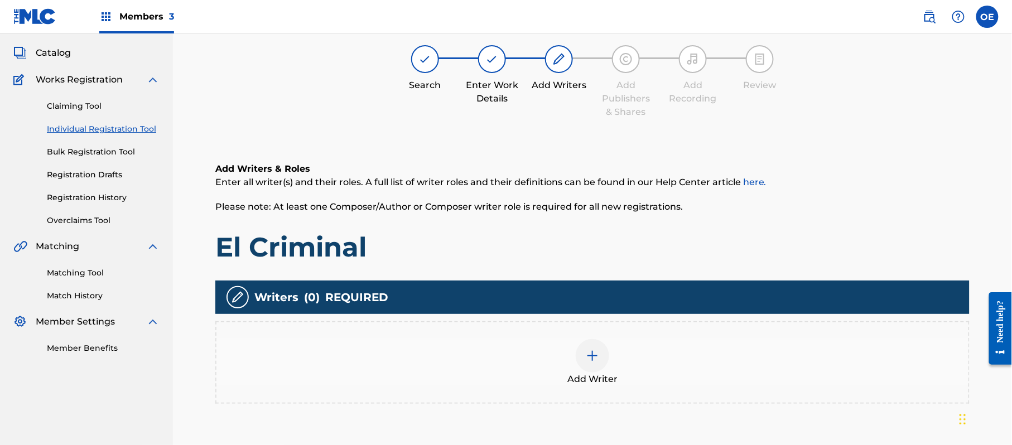
scroll to position [50, 0]
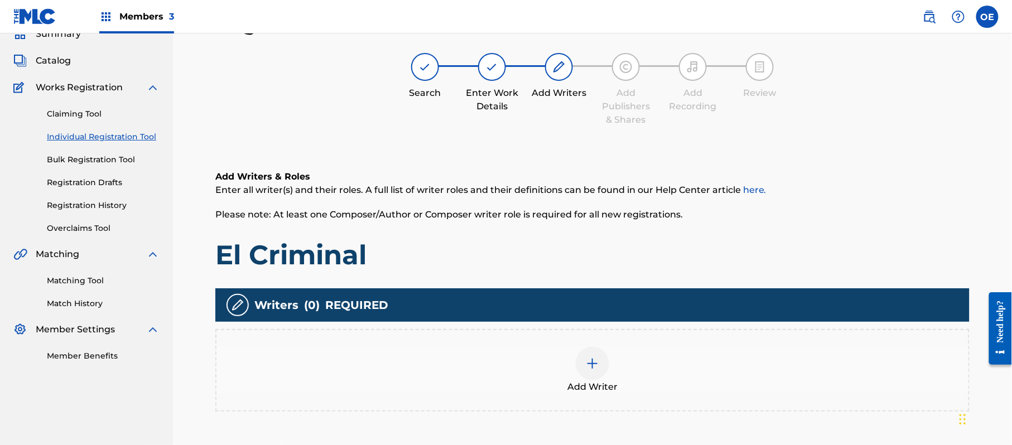
click at [575, 365] on div "Add Writer" at bounding box center [592, 370] width 752 height 47
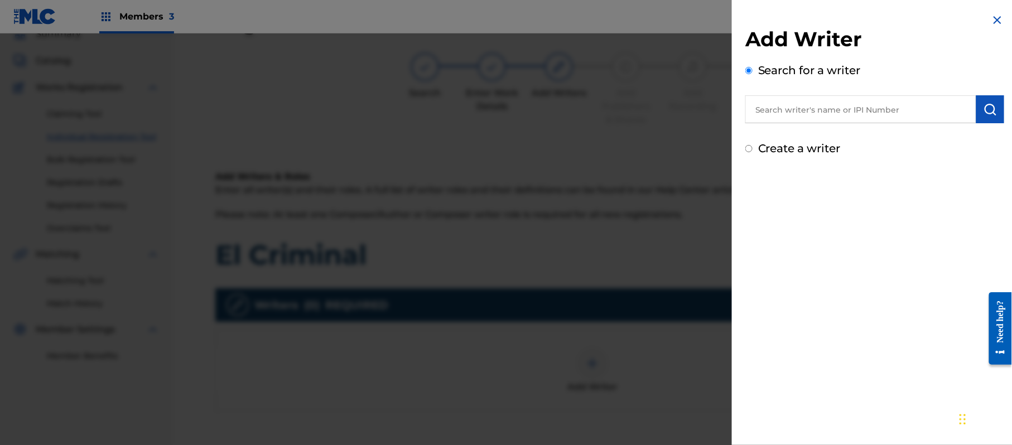
drag, startPoint x: 788, startPoint y: 146, endPoint x: 788, endPoint y: 157, distance: 11.2
click at [788, 146] on label "Create a writer" at bounding box center [799, 148] width 83 height 13
click at [753, 146] on input "Create a writer" at bounding box center [748, 148] width 7 height 7
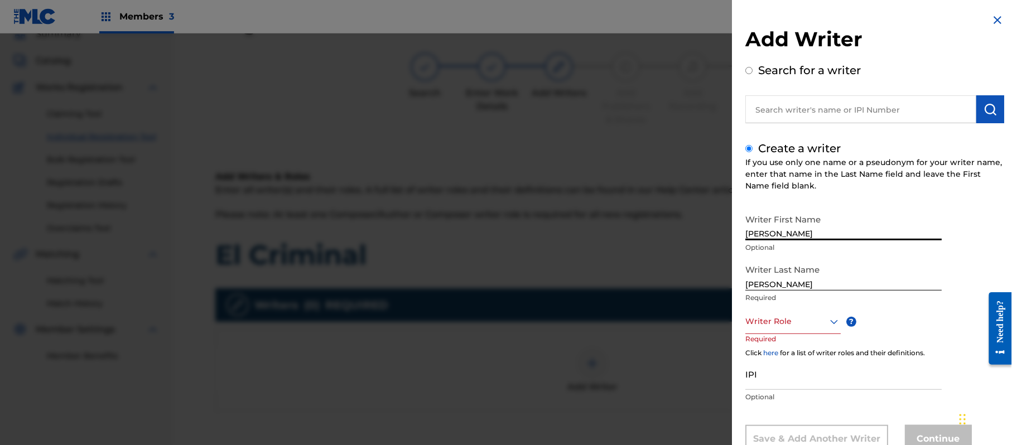
drag, startPoint x: 858, startPoint y: 238, endPoint x: 790, endPoint y: 243, distance: 67.7
click at [790, 243] on div "Writer First Name [PERSON_NAME] Optional" at bounding box center [843, 234] width 196 height 50
drag, startPoint x: 795, startPoint y: 282, endPoint x: 755, endPoint y: 291, distance: 40.6
click at [755, 291] on div "Writer Last Name [PERSON_NAME] Required" at bounding box center [843, 284] width 196 height 50
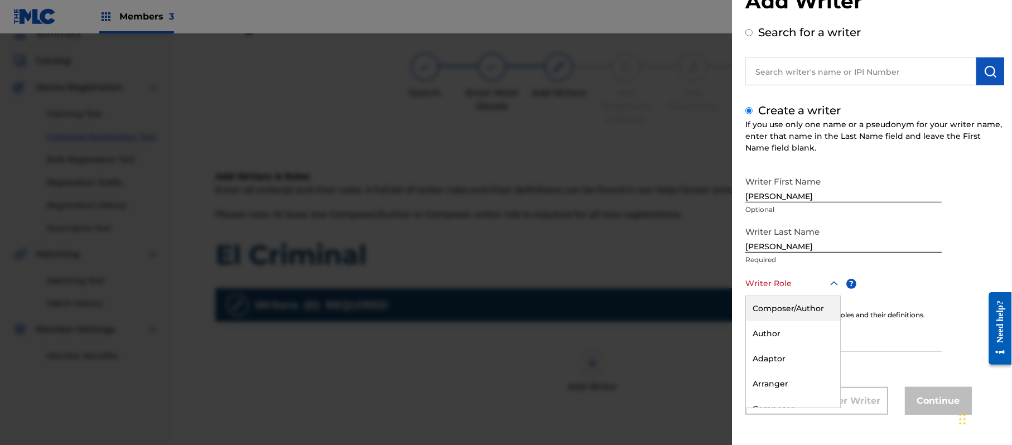
click at [793, 296] on div "8 results available. Use Up and Down to choose options, press Enter to select t…" at bounding box center [792, 283] width 95 height 25
click at [792, 316] on div "Composer/Author" at bounding box center [793, 308] width 94 height 25
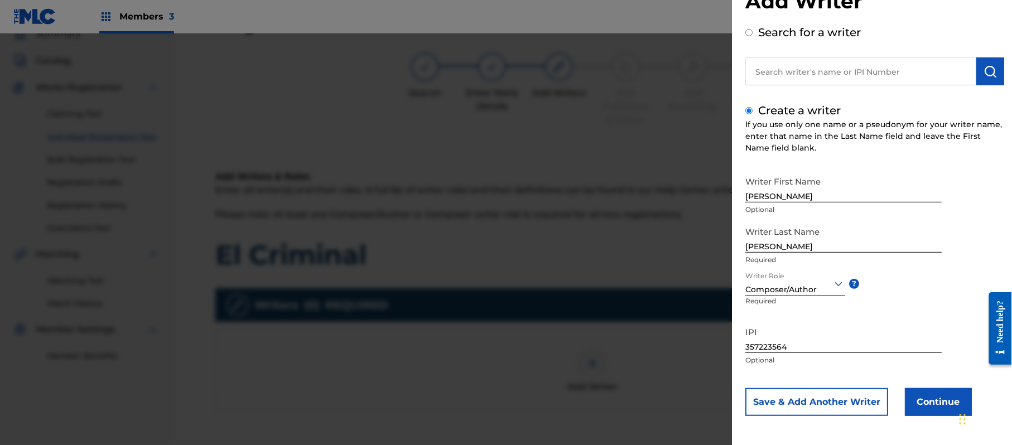
click at [935, 391] on button "Continue" at bounding box center [938, 402] width 67 height 28
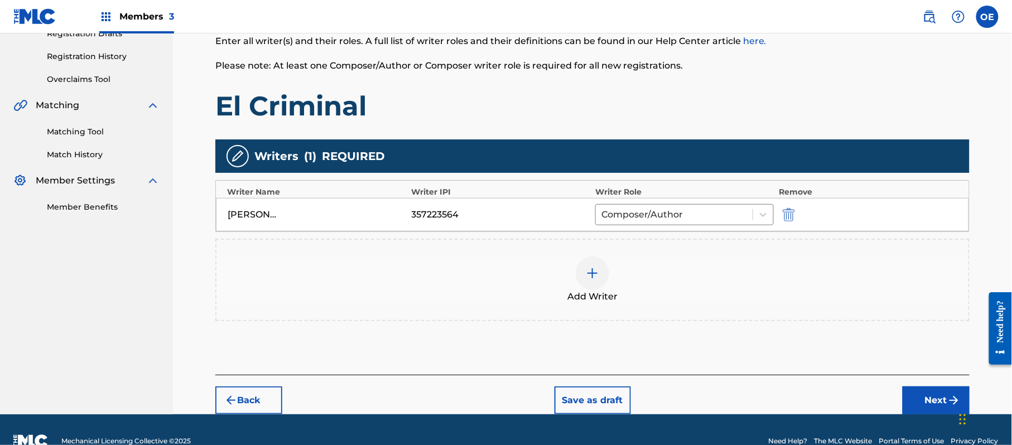
click at [920, 393] on button "Next" at bounding box center [936, 401] width 67 height 28
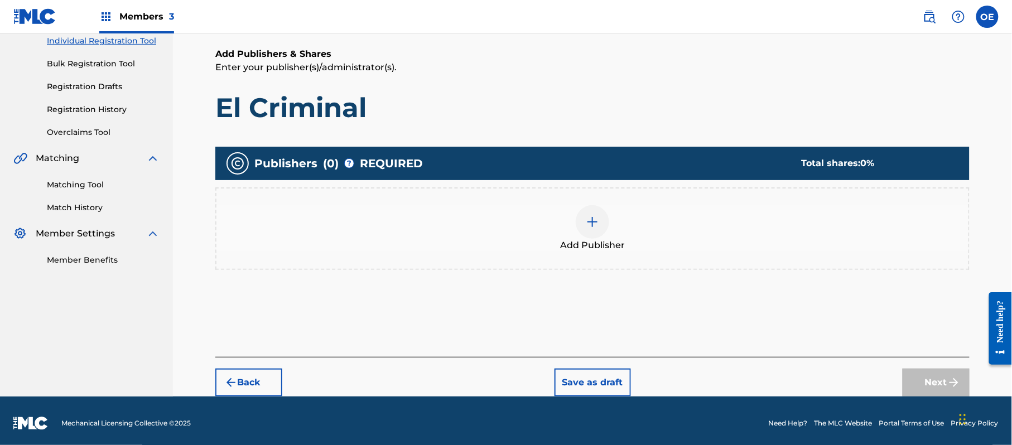
scroll to position [150, 0]
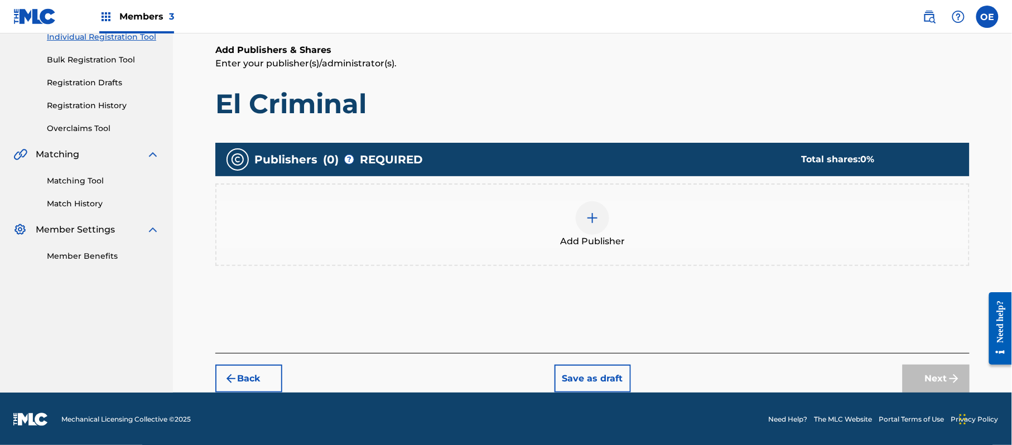
click at [558, 241] on div "Add Publisher" at bounding box center [592, 224] width 752 height 47
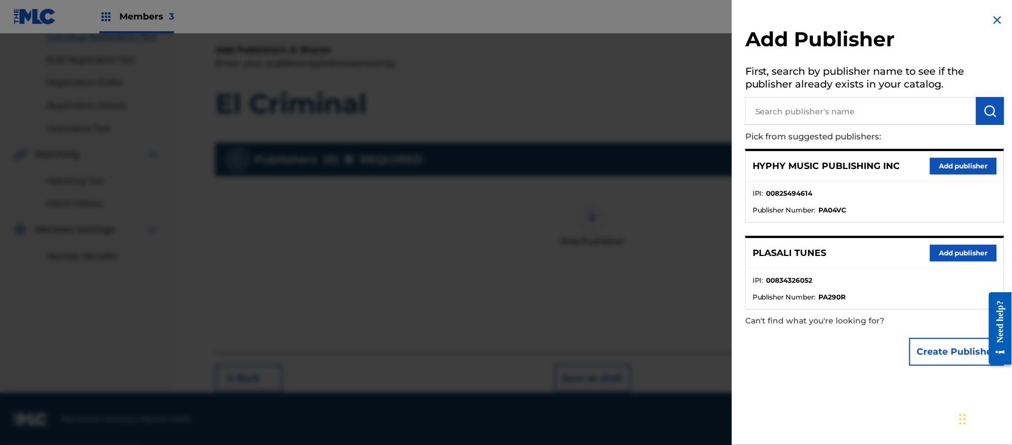
click at [950, 165] on button "Add publisher" at bounding box center [963, 166] width 67 height 17
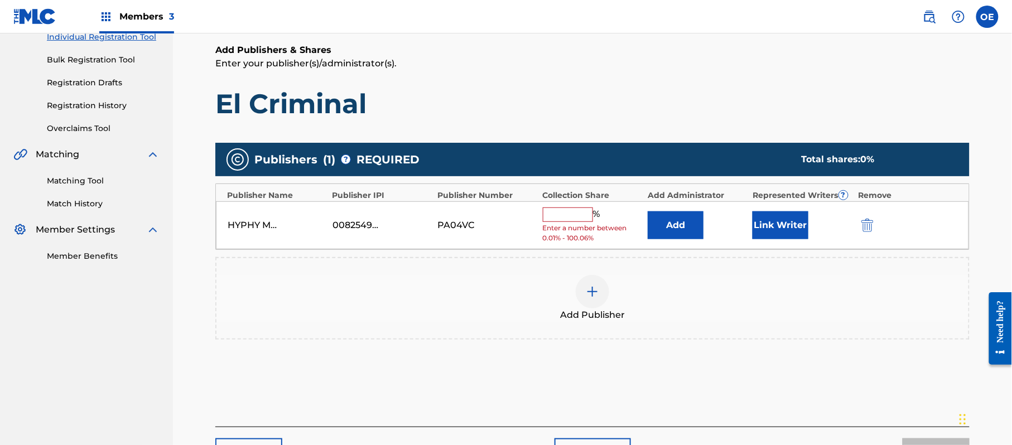
click at [565, 218] on input "text" at bounding box center [568, 215] width 50 height 15
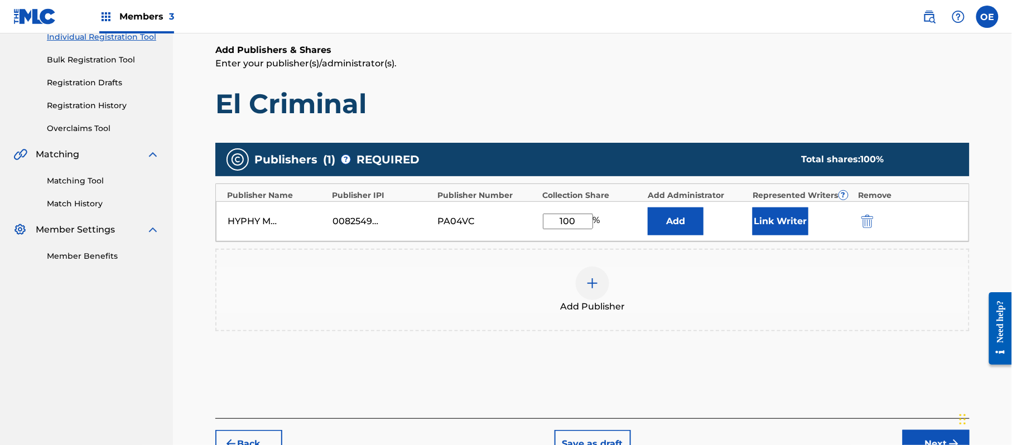
click at [754, 230] on button "Link Writer" at bounding box center [781, 222] width 56 height 28
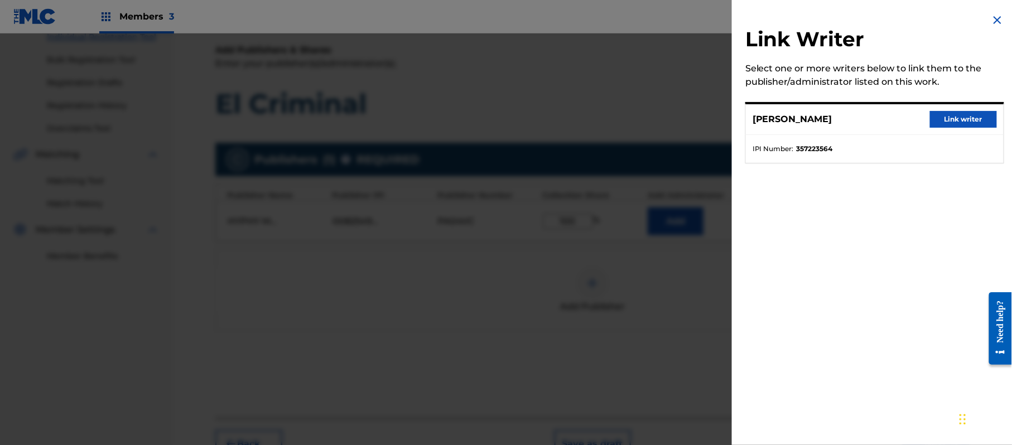
click at [949, 117] on button "Link writer" at bounding box center [963, 119] width 67 height 17
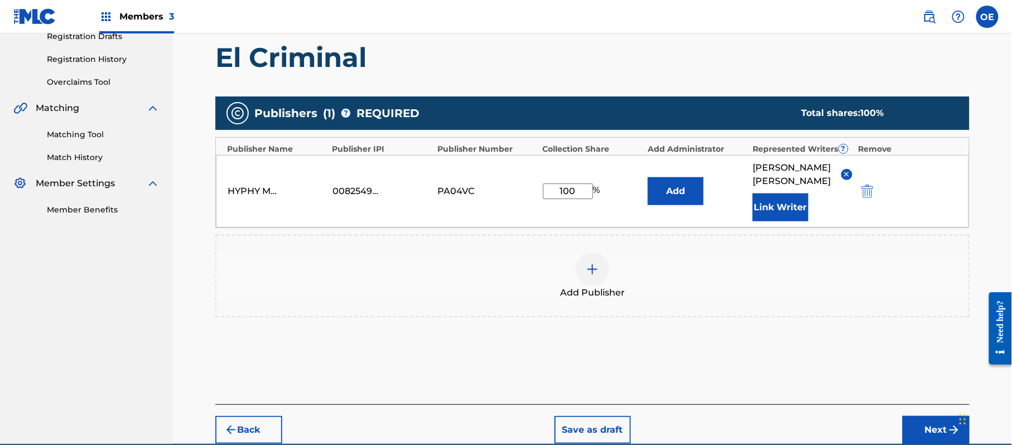
scroll to position [248, 0]
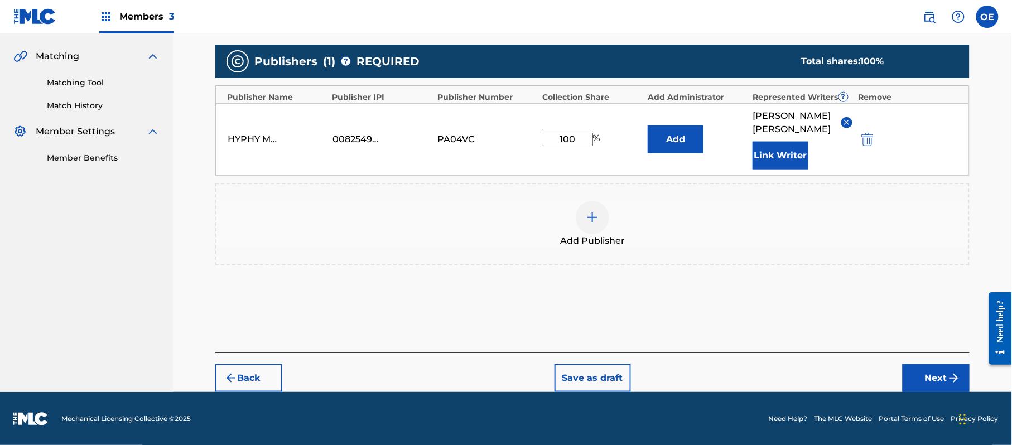
click at [942, 363] on div "Back Save as draft Next" at bounding box center [592, 373] width 754 height 40
click at [916, 385] on button "Next" at bounding box center [936, 378] width 67 height 28
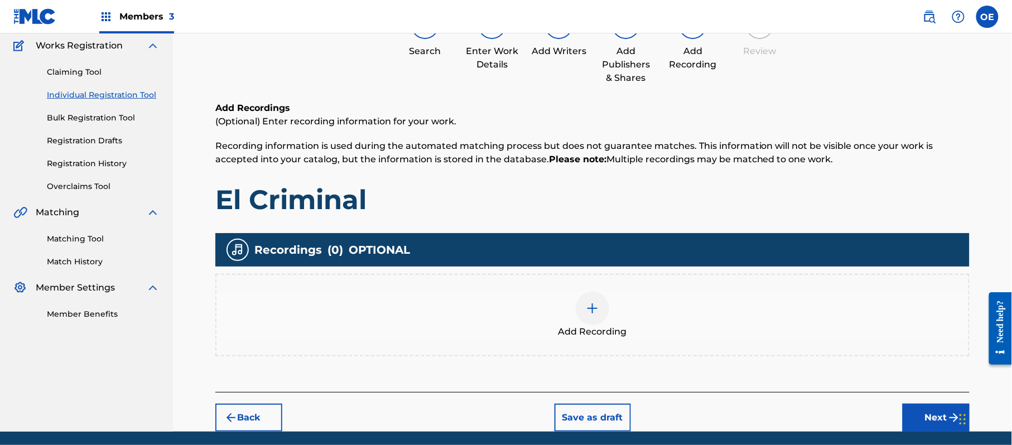
scroll to position [131, 0]
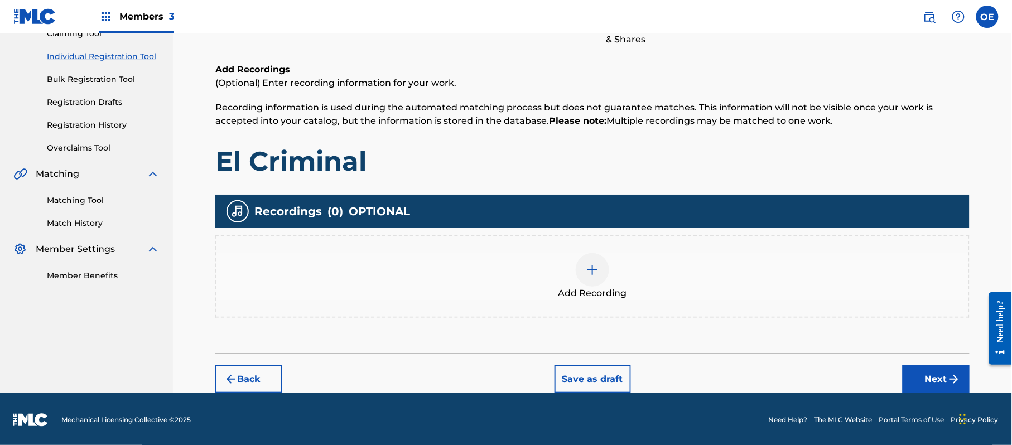
click at [594, 280] on div at bounding box center [592, 269] width 33 height 33
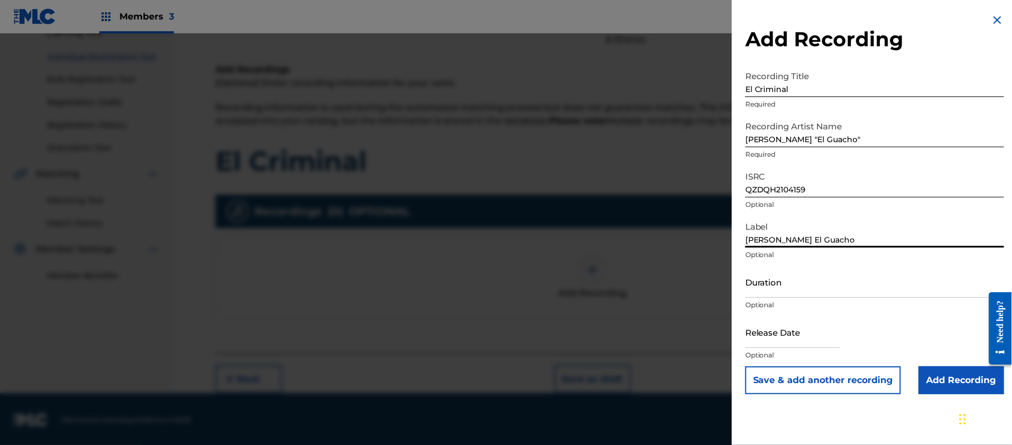
click at [773, 280] on input "Duration" at bounding box center [874, 282] width 259 height 32
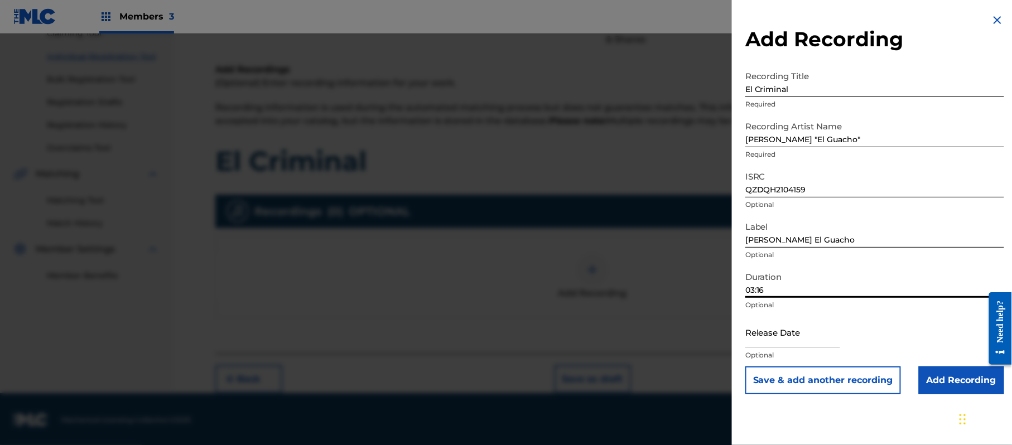
click at [817, 343] on input "text" at bounding box center [792, 332] width 95 height 32
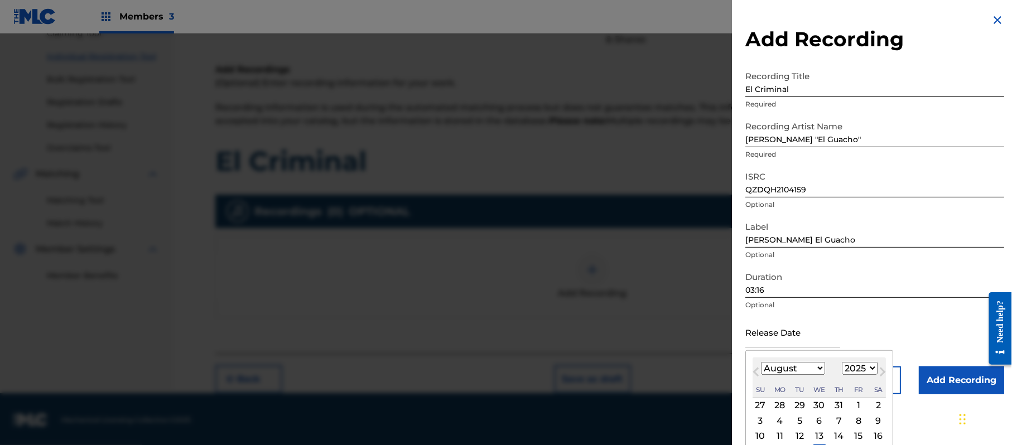
click at [858, 371] on select "1899 1900 1901 1902 1903 1904 1905 1906 1907 1908 1909 1910 1911 1912 1913 1914…" at bounding box center [860, 368] width 36 height 13
click at [844, 362] on select "1899 1900 1901 1902 1903 1904 1905 1906 1907 1908 1909 1910 1911 1912 1913 1914…" at bounding box center [860, 368] width 36 height 13
click at [792, 367] on select "January February March April May June July August September October November De…" at bounding box center [793, 368] width 64 height 13
click at [762, 362] on select "January February March April May June July August September October November De…" at bounding box center [793, 368] width 64 height 13
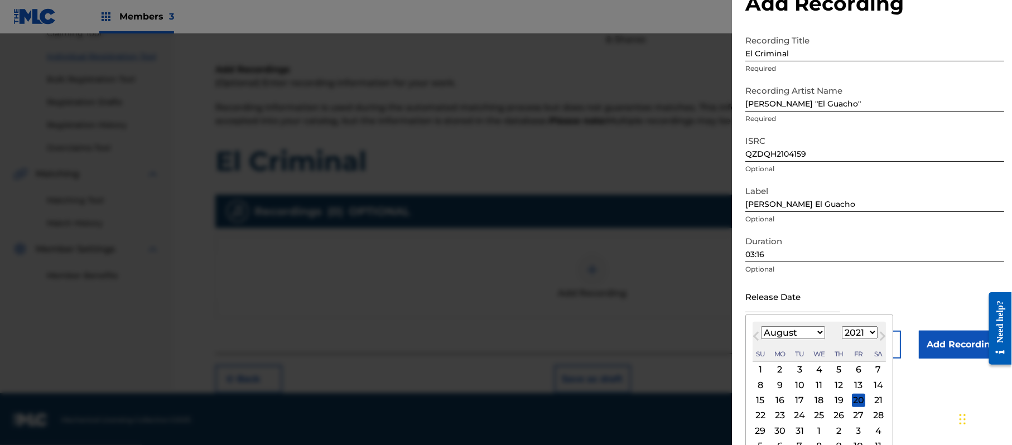
scroll to position [51, 0]
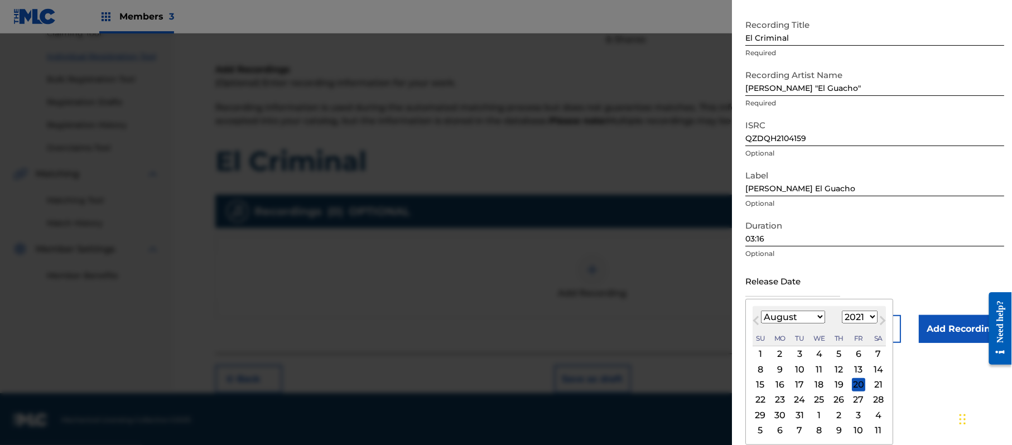
click at [859, 387] on div "20" at bounding box center [858, 384] width 13 height 13
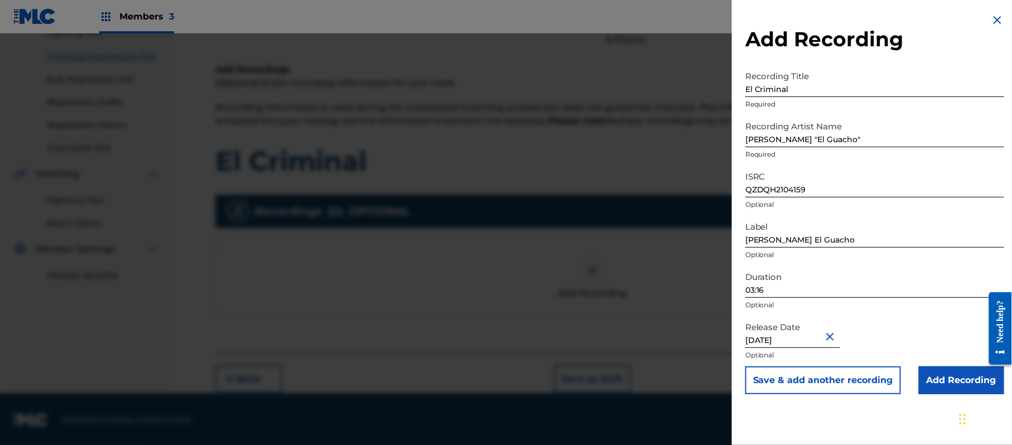
click at [941, 369] on input "Add Recording" at bounding box center [961, 381] width 85 height 28
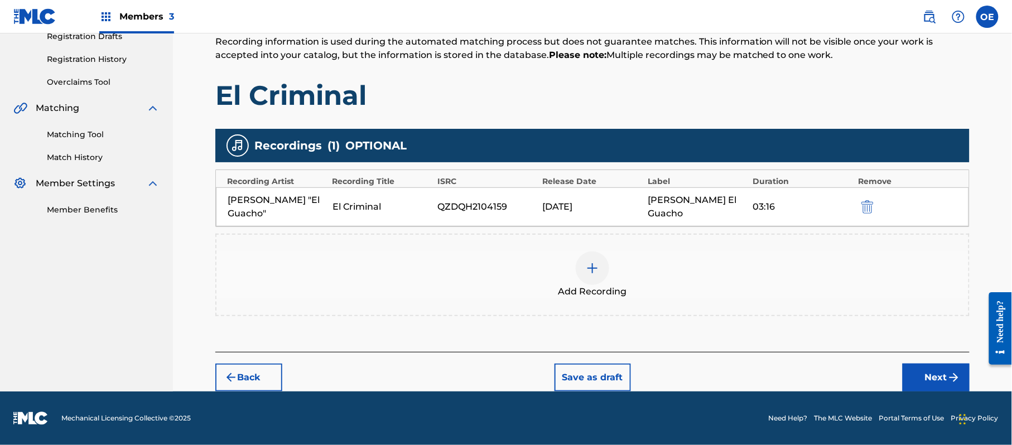
click at [912, 373] on button "Next" at bounding box center [936, 378] width 67 height 28
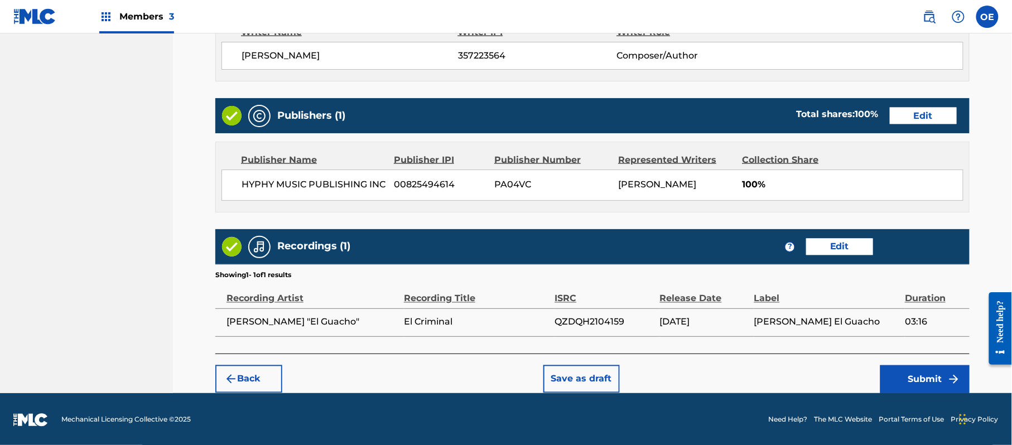
scroll to position [589, 0]
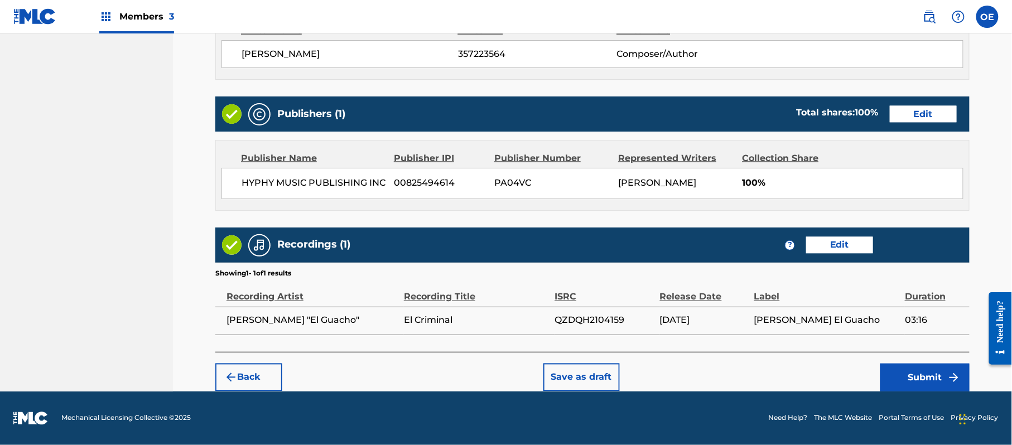
click at [896, 380] on button "Submit" at bounding box center [924, 378] width 89 height 28
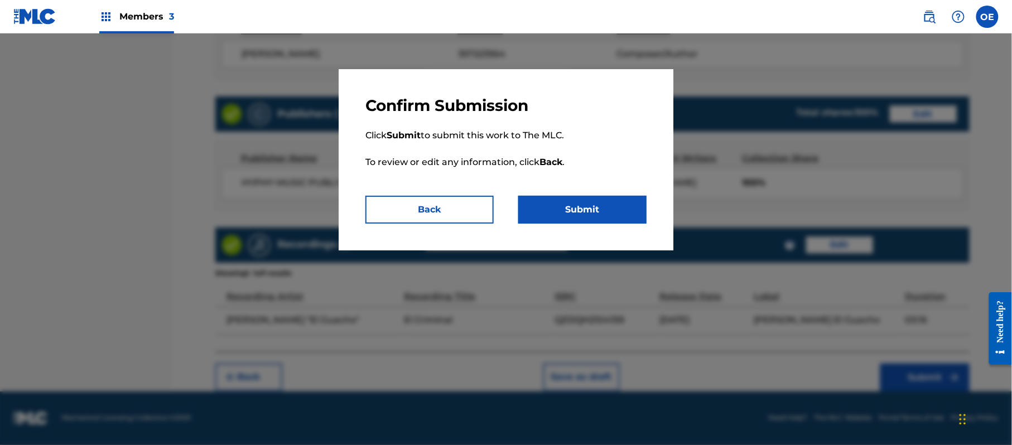
click at [608, 201] on button "Submit" at bounding box center [582, 210] width 128 height 28
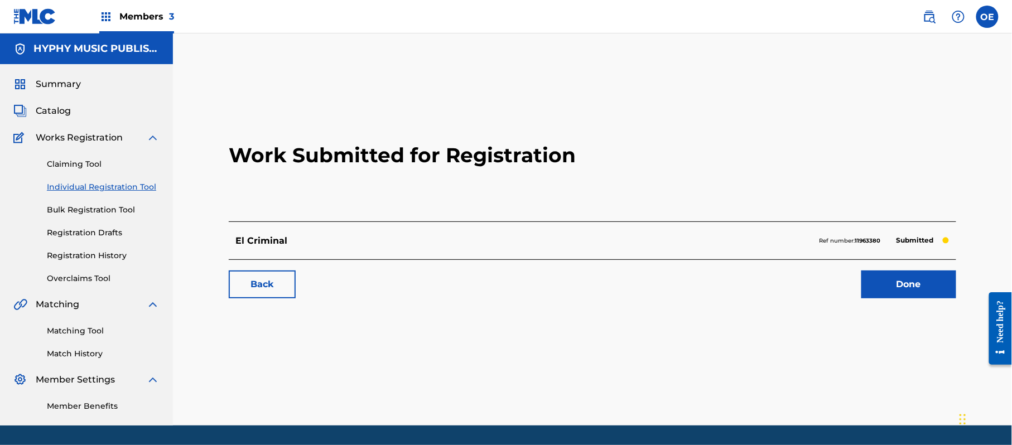
click at [112, 183] on link "Individual Registration Tool" at bounding box center [103, 187] width 113 height 12
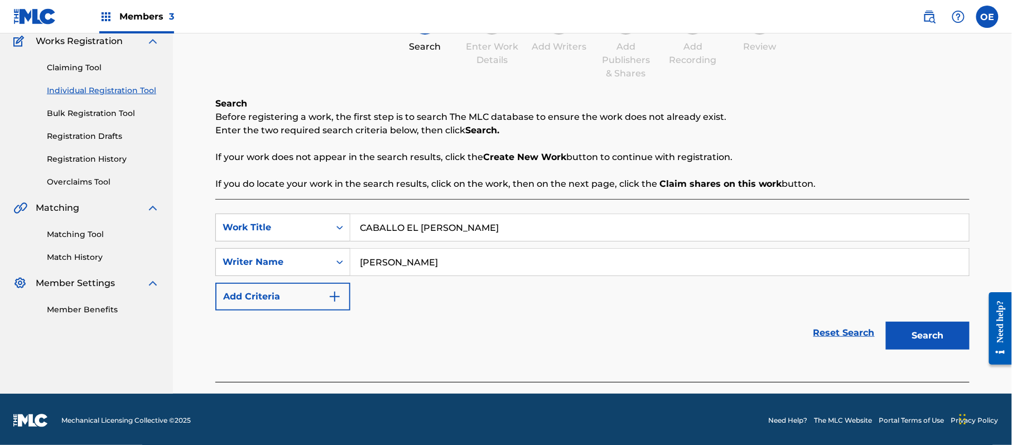
scroll to position [99, 0]
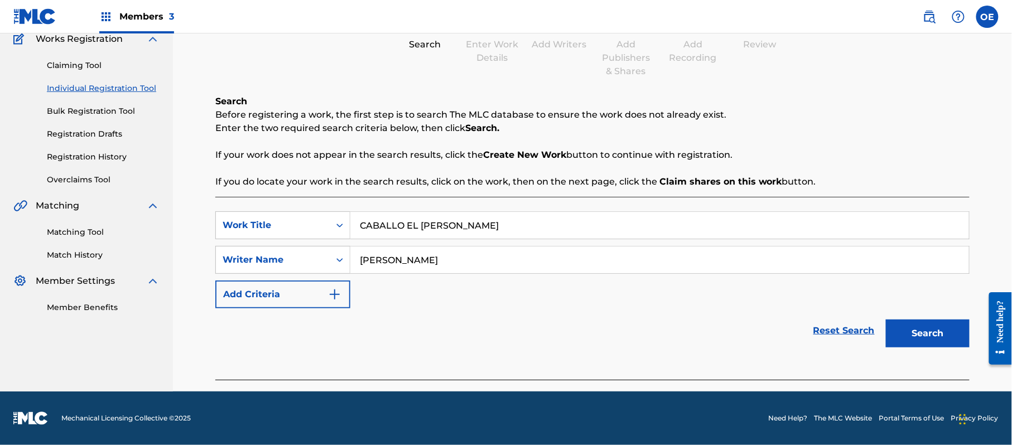
drag, startPoint x: 958, startPoint y: 329, endPoint x: 632, endPoint y: 300, distance: 327.1
click at [954, 329] on button "Search" at bounding box center [928, 334] width 84 height 28
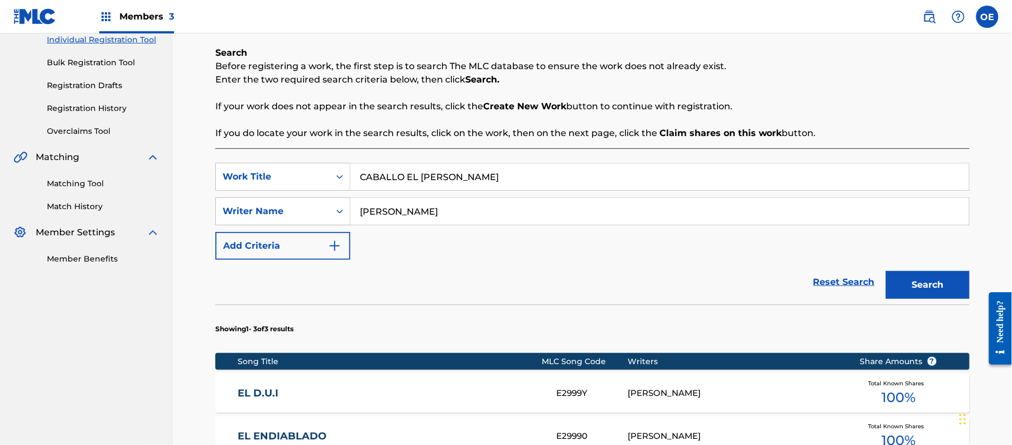
scroll to position [173, 0]
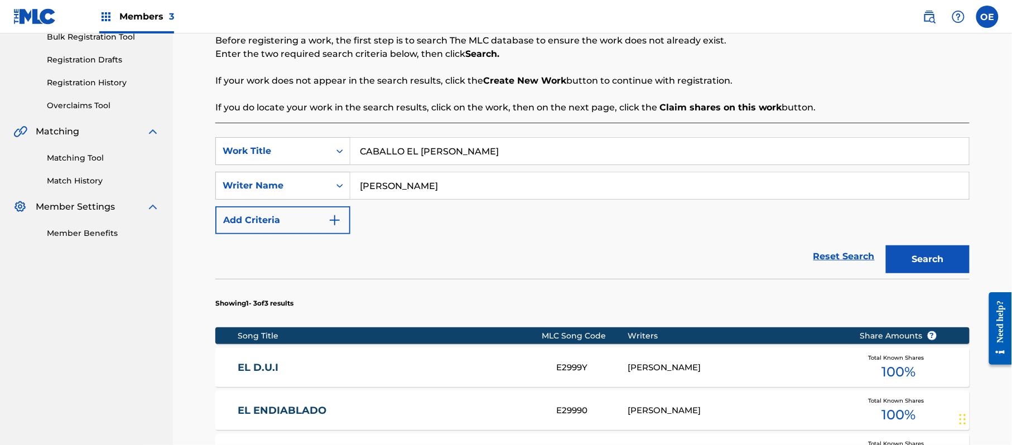
drag, startPoint x: 411, startPoint y: 188, endPoint x: 391, endPoint y: 190, distance: 20.7
click at [391, 190] on input "[PERSON_NAME]" at bounding box center [659, 185] width 619 height 27
click at [886, 246] on button "Search" at bounding box center [928, 260] width 84 height 28
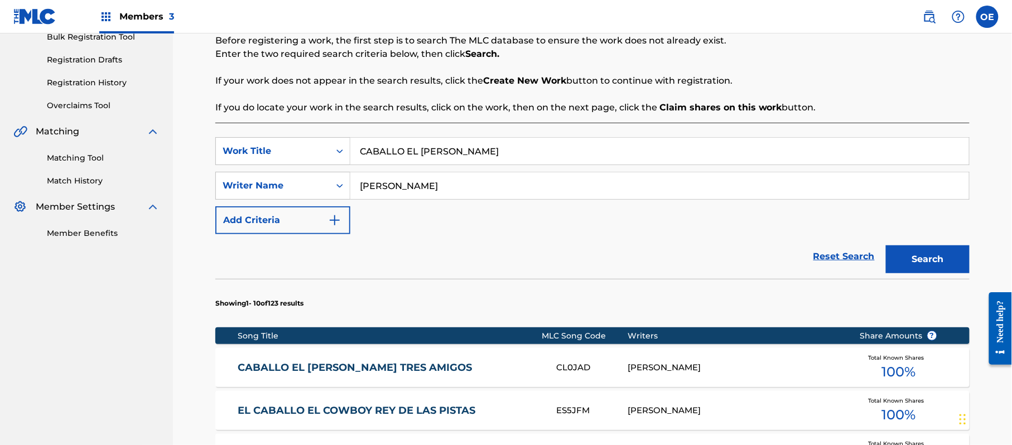
click at [886, 246] on button "Search" at bounding box center [928, 260] width 84 height 28
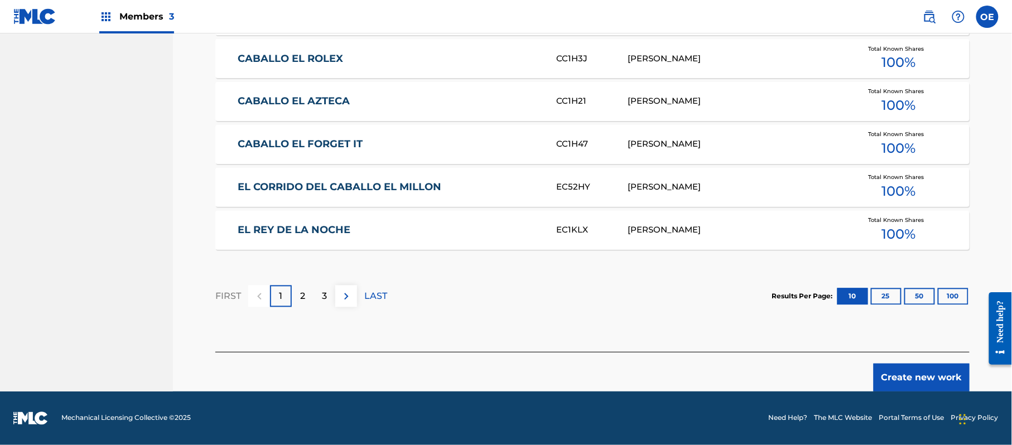
click at [903, 387] on button "Create new work" at bounding box center [922, 378] width 96 height 28
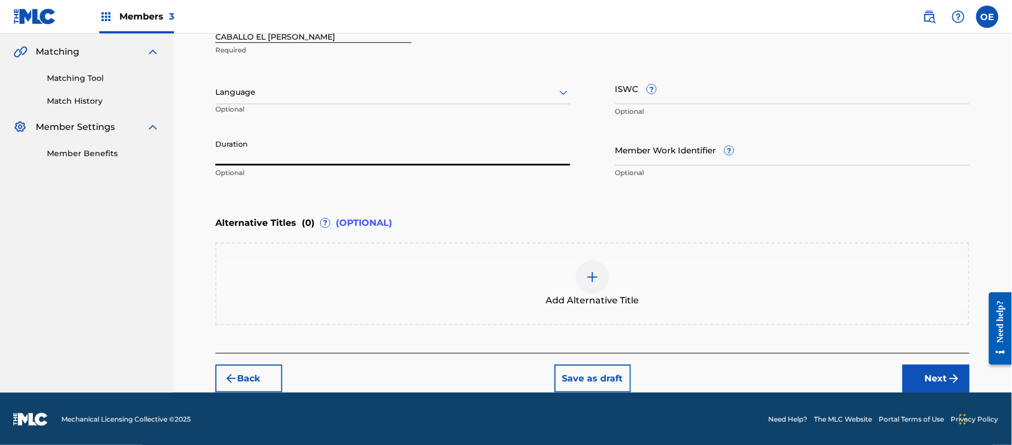
click at [306, 158] on input "Duration" at bounding box center [392, 150] width 355 height 32
click at [270, 84] on div "Language" at bounding box center [392, 92] width 355 height 23
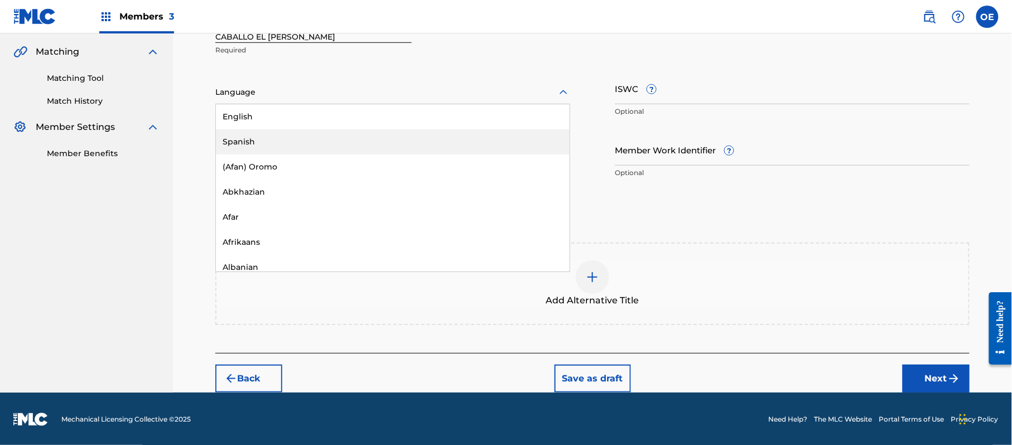
click at [277, 146] on div "Spanish" at bounding box center [393, 141] width 354 height 25
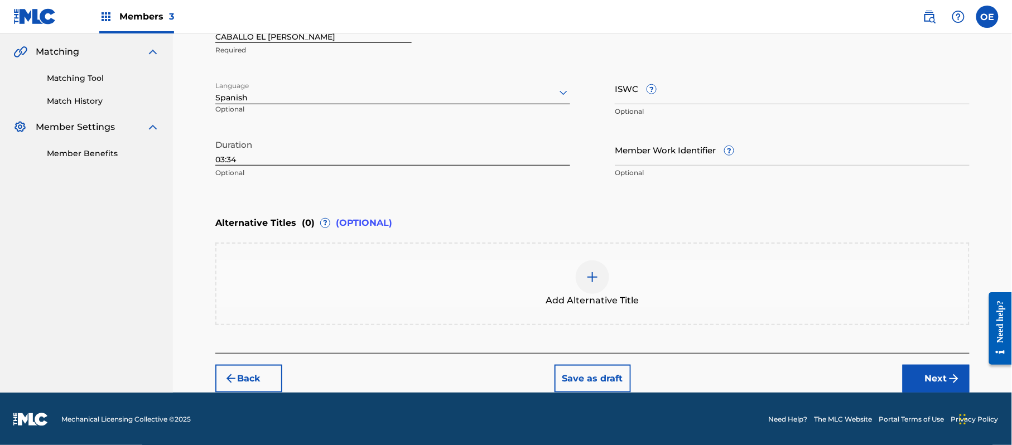
click at [476, 282] on div "Add Alternative Title" at bounding box center [592, 284] width 752 height 47
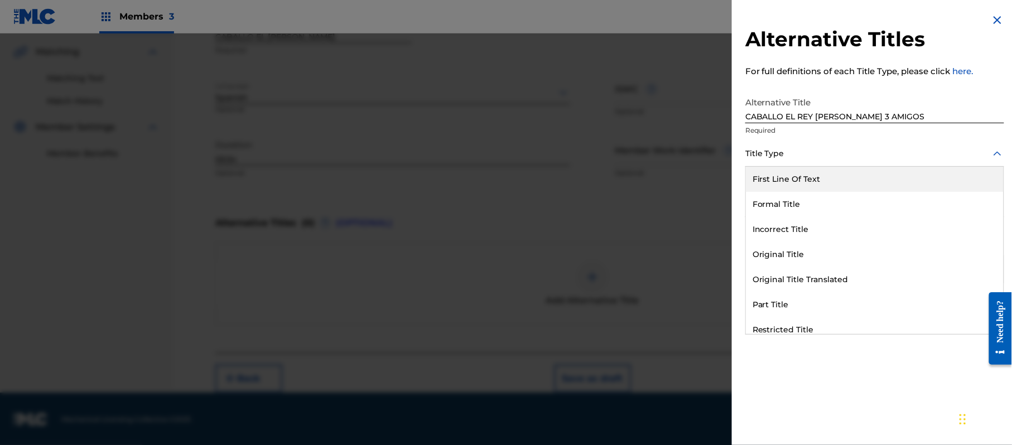
click at [809, 160] on div at bounding box center [874, 154] width 259 height 14
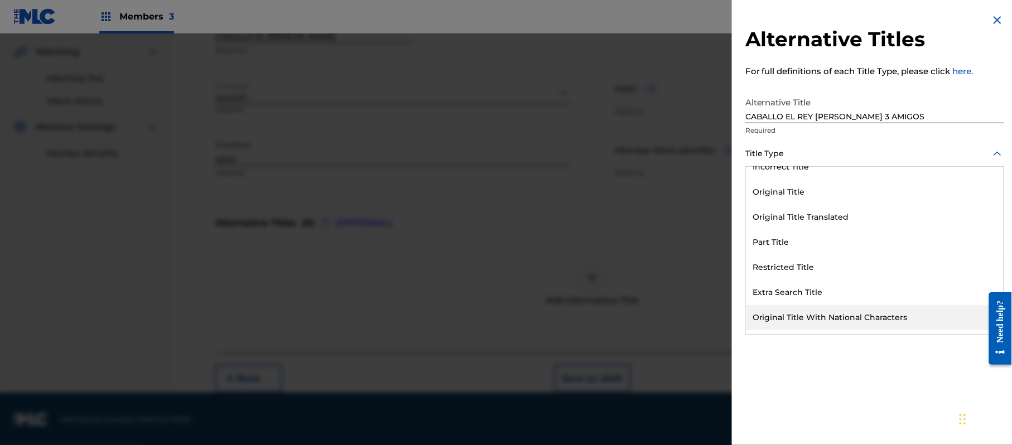
scroll to position [108, 0]
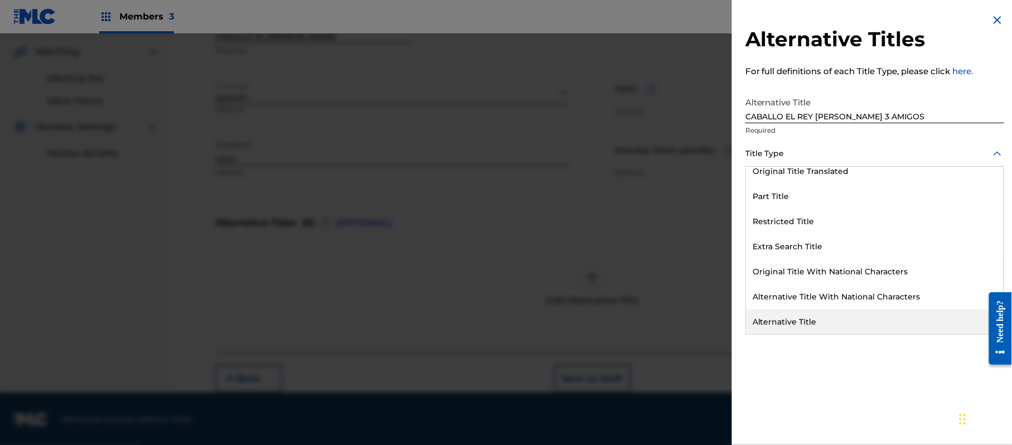
click at [802, 322] on div "Alternative Title" at bounding box center [875, 322] width 258 height 25
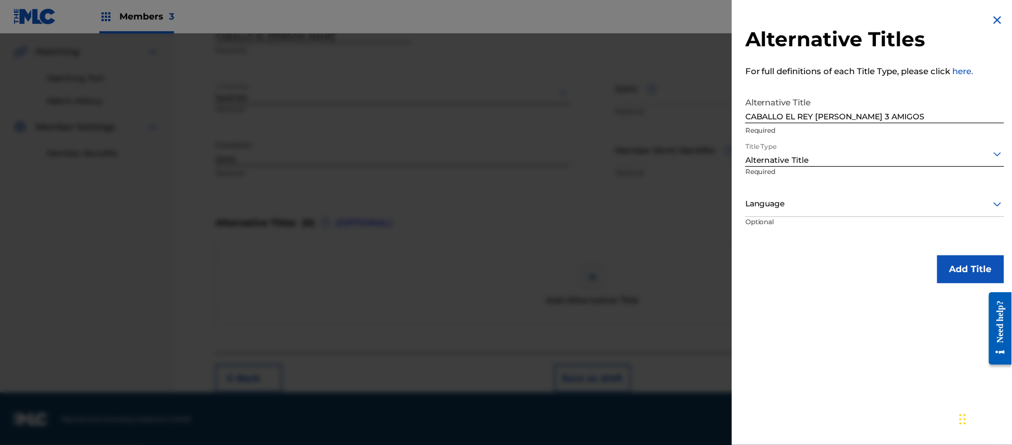
click at [849, 194] on div "Language" at bounding box center [874, 204] width 259 height 25
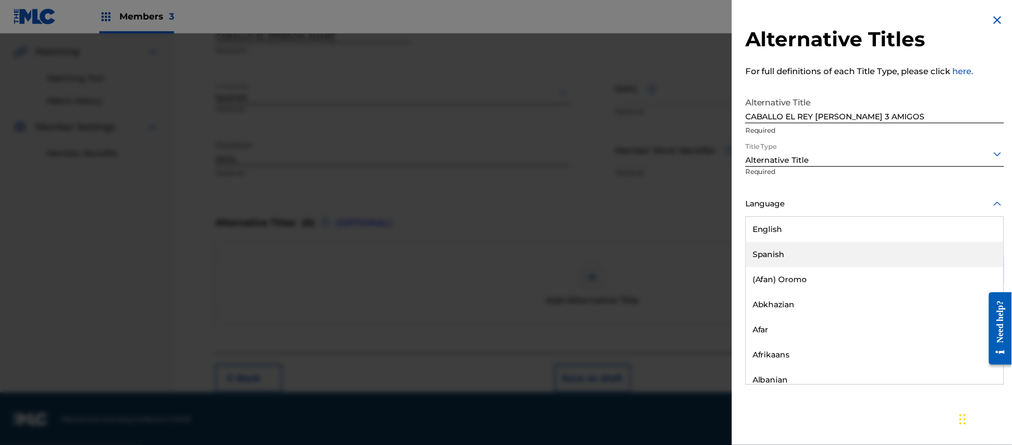
click at [810, 251] on div "Spanish" at bounding box center [875, 254] width 258 height 25
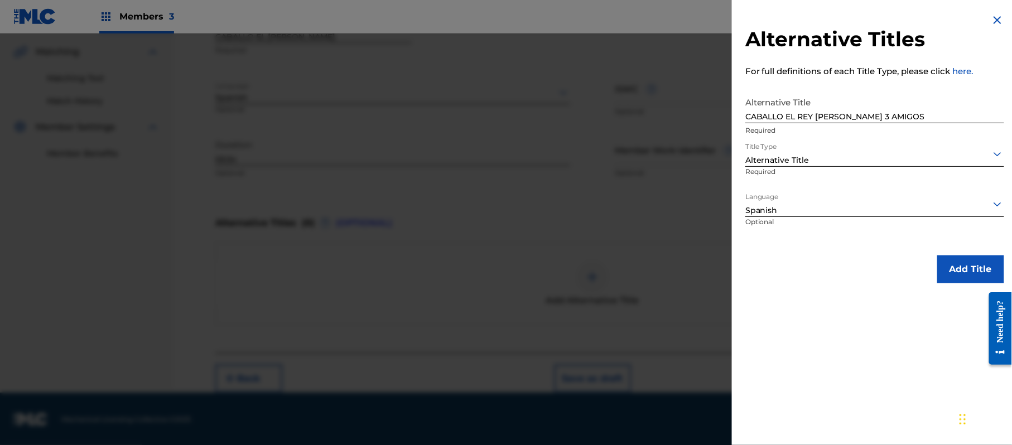
click at [949, 264] on button "Add Title" at bounding box center [970, 270] width 67 height 28
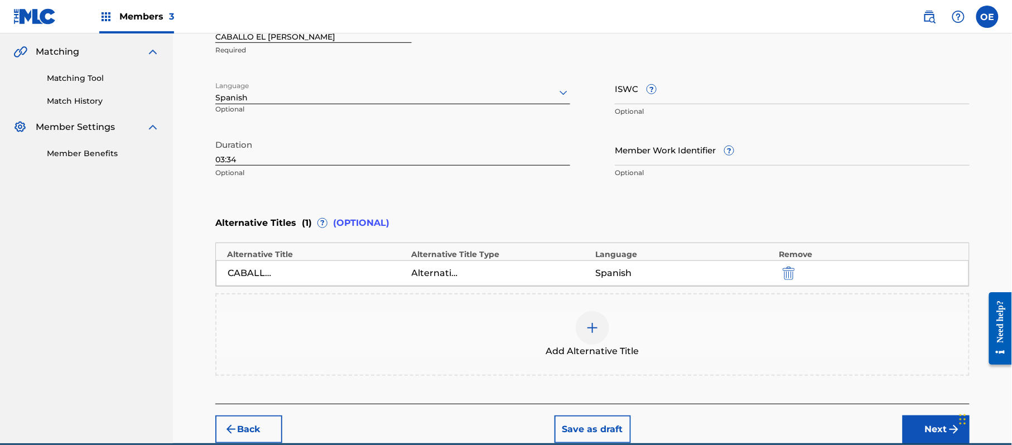
click at [557, 348] on span "Add Alternative Title" at bounding box center [592, 351] width 93 height 13
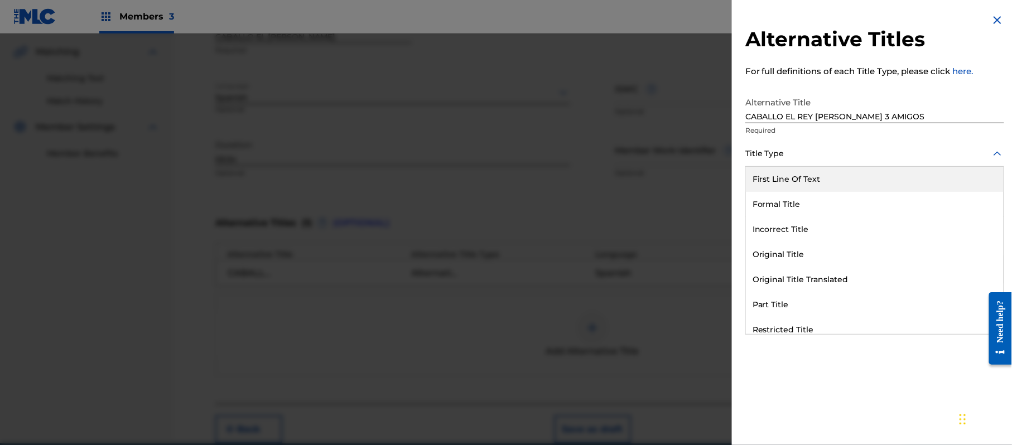
click at [781, 163] on div "Title Type" at bounding box center [874, 154] width 259 height 25
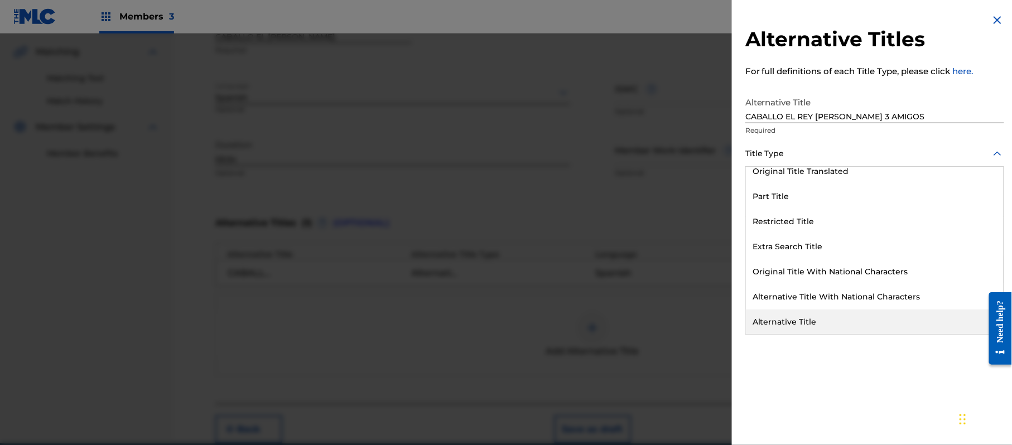
click at [809, 312] on div "Alternative Title" at bounding box center [875, 322] width 258 height 25
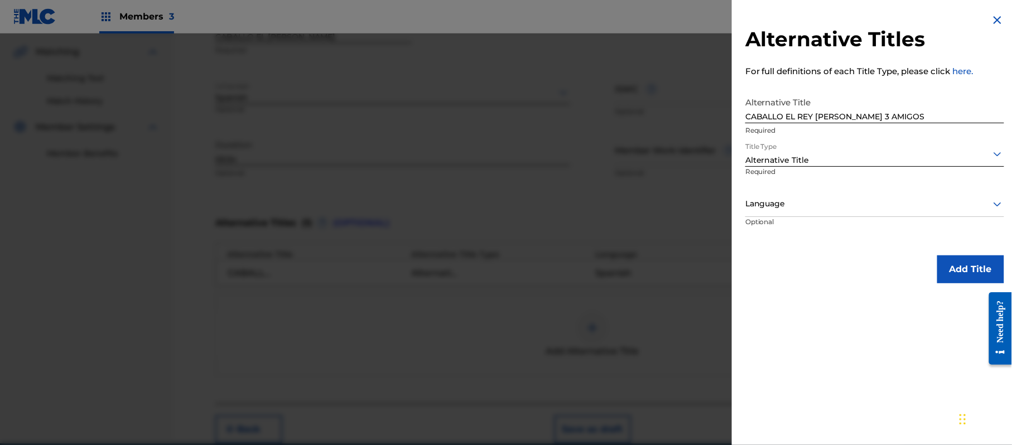
click at [792, 202] on div at bounding box center [874, 204] width 259 height 14
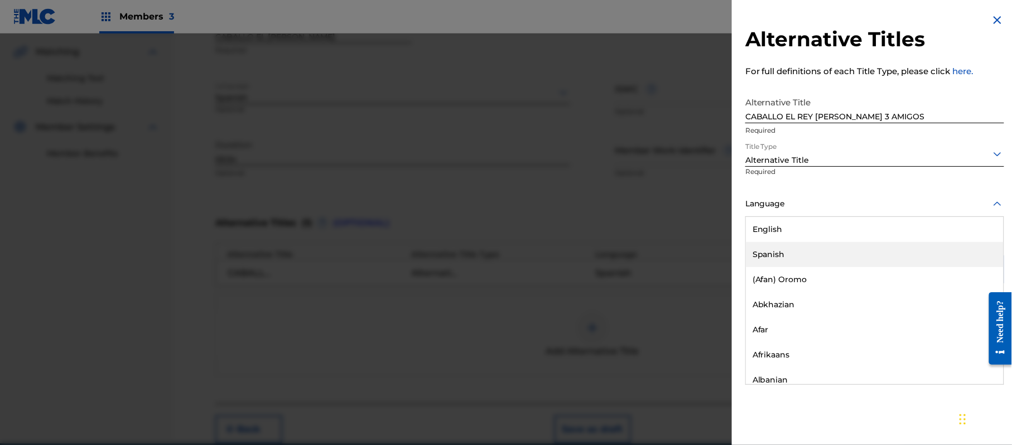
click at [793, 248] on div "Spanish" at bounding box center [875, 254] width 258 height 25
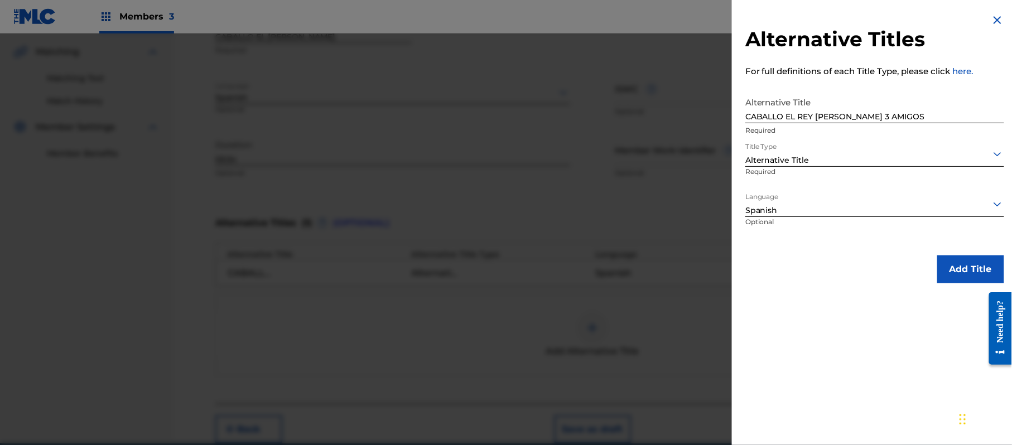
click at [954, 257] on button "Add Title" at bounding box center [970, 270] width 67 height 28
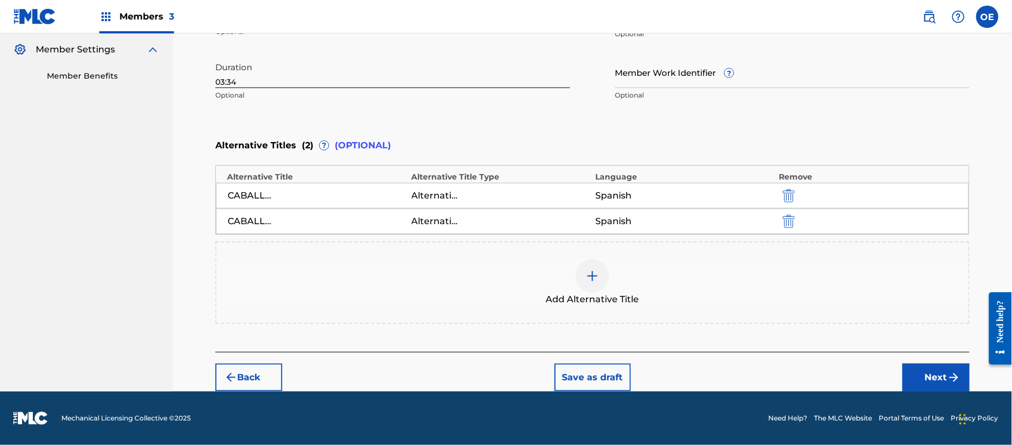
click at [935, 368] on button "Next" at bounding box center [936, 378] width 67 height 28
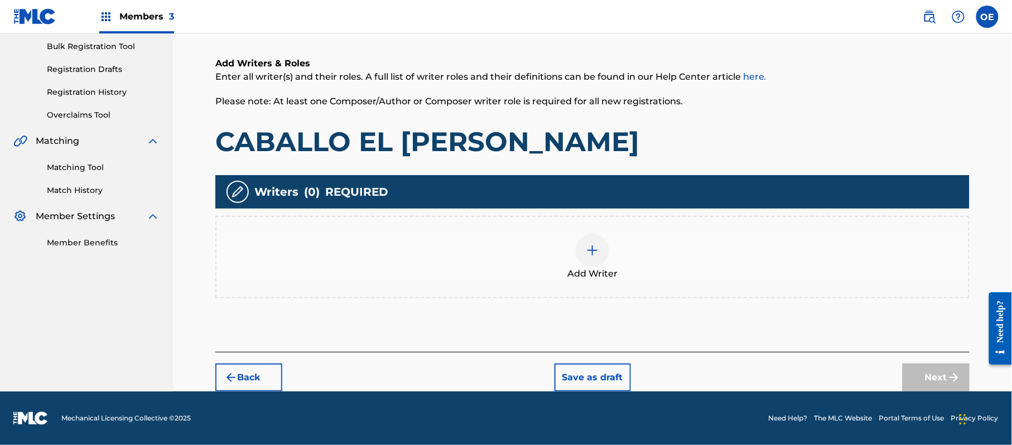
scroll to position [50, 0]
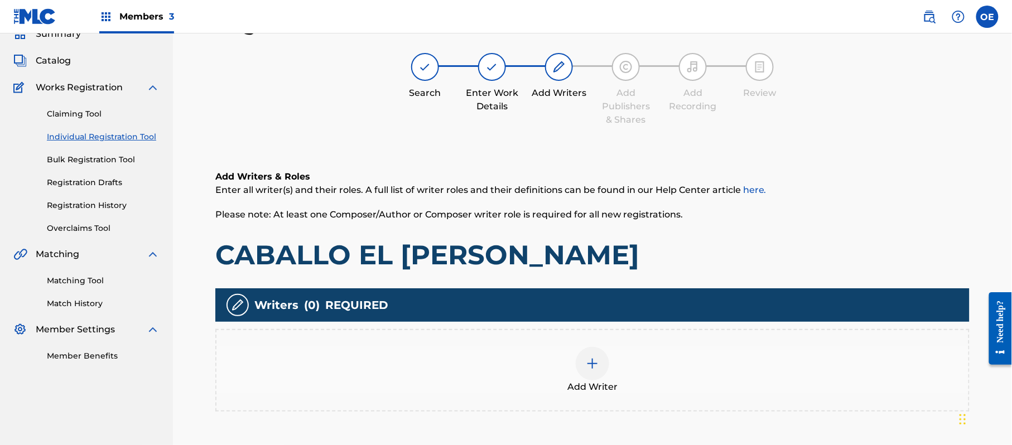
click at [585, 355] on div at bounding box center [592, 363] width 33 height 33
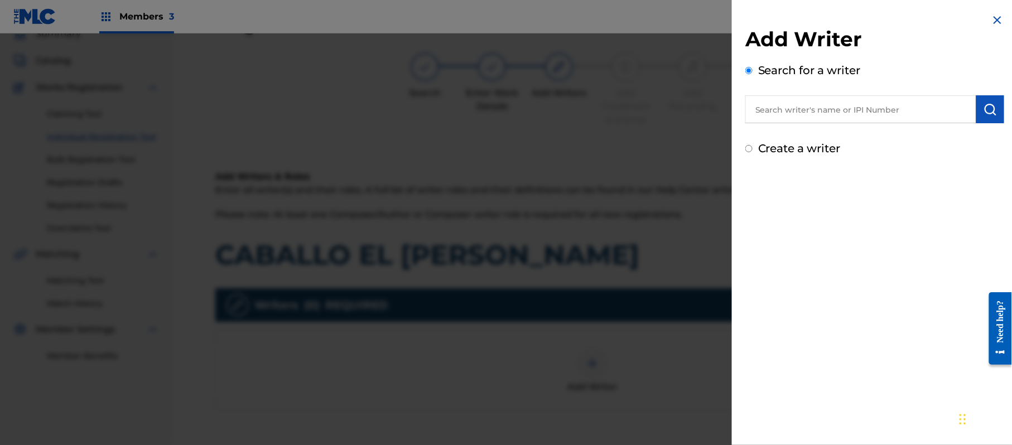
click at [766, 148] on label "Create a writer" at bounding box center [799, 148] width 83 height 13
click at [753, 148] on input "Create a writer" at bounding box center [748, 148] width 7 height 7
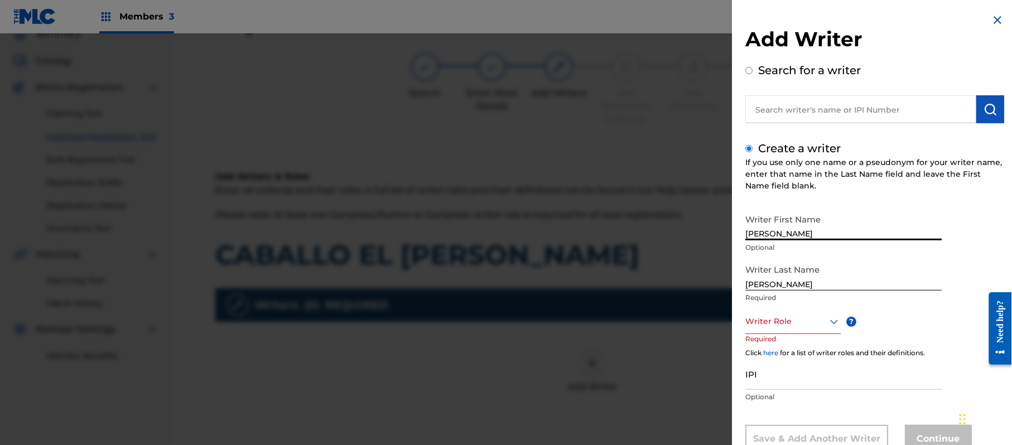
drag, startPoint x: 838, startPoint y: 227, endPoint x: 791, endPoint y: 237, distance: 48.5
click at [791, 237] on input "[PERSON_NAME]" at bounding box center [843, 225] width 196 height 32
click at [791, 283] on input "[PERSON_NAME]" at bounding box center [843, 275] width 196 height 32
drag, startPoint x: 793, startPoint y: 283, endPoint x: 646, endPoint y: 287, distance: 147.3
click at [646, 287] on div "Add Writer Search for a writer Create a writer If you use only one name or a ps…" at bounding box center [506, 239] width 1012 height 412
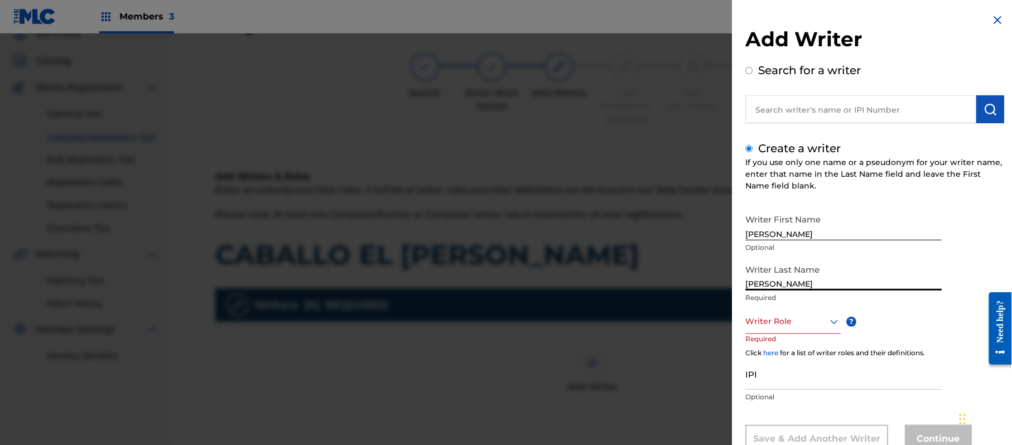
click at [782, 306] on div "Writer Last Name [PERSON_NAME] Required" at bounding box center [843, 284] width 196 height 50
click at [779, 315] on div "8 results available. Use Up and Down to choose options, press Enter to select t…" at bounding box center [792, 321] width 95 height 25
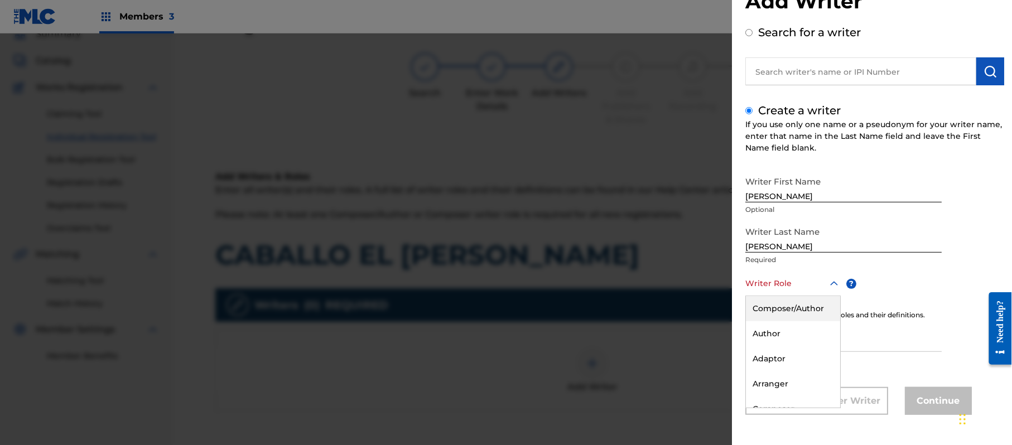
click at [780, 309] on div "Composer/Author" at bounding box center [793, 308] width 94 height 25
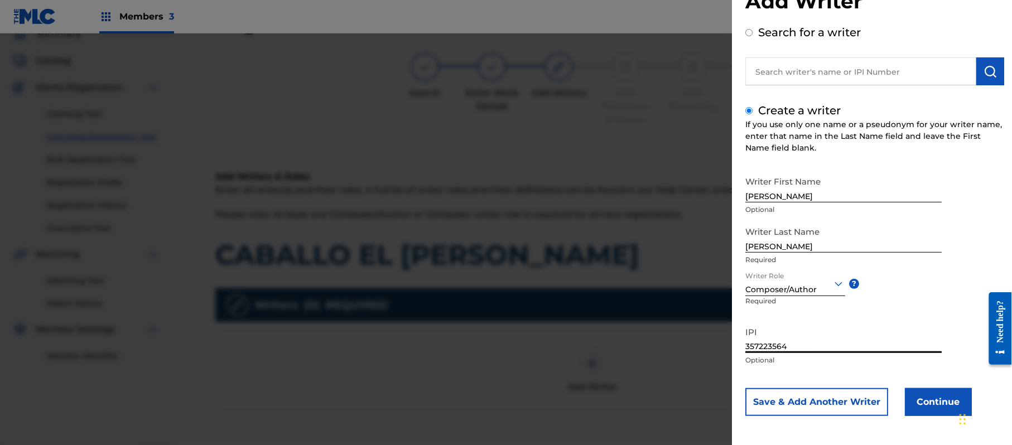
click at [947, 402] on button "Continue" at bounding box center [938, 402] width 67 height 28
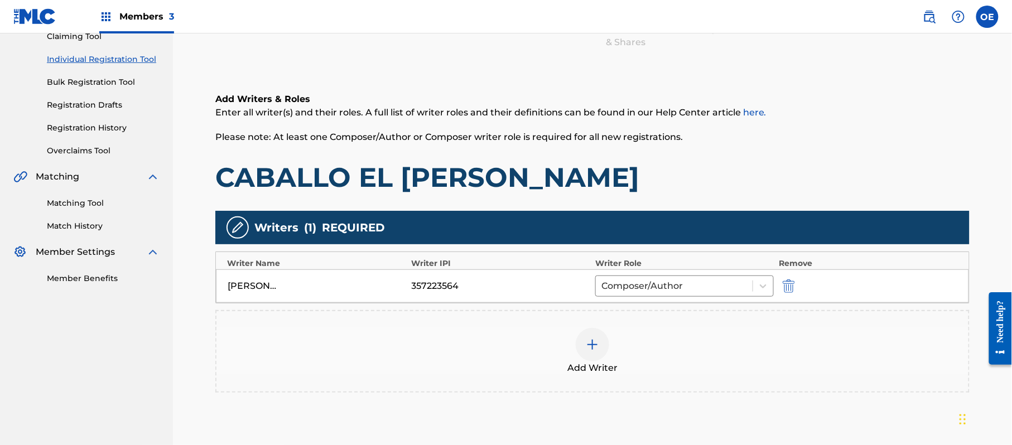
scroll to position [199, 0]
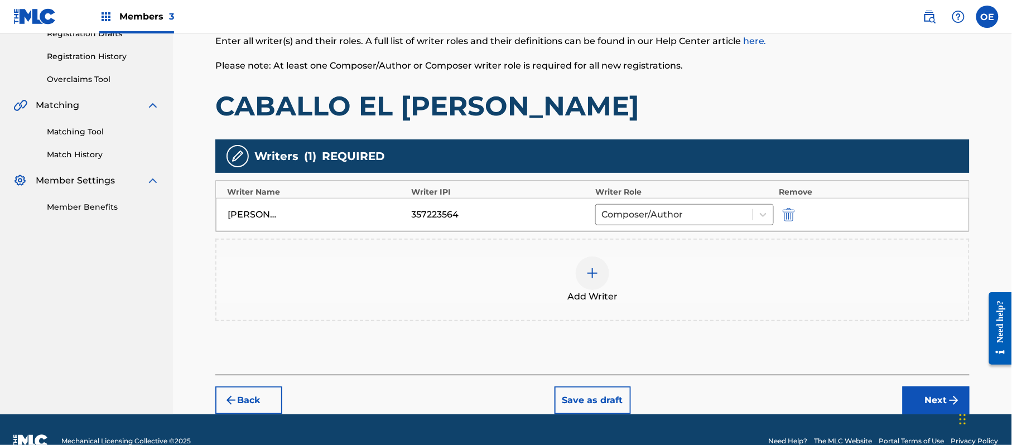
click at [938, 379] on div "Back Save as draft Next" at bounding box center [592, 395] width 754 height 40
click at [931, 403] on button "Next" at bounding box center [936, 401] width 67 height 28
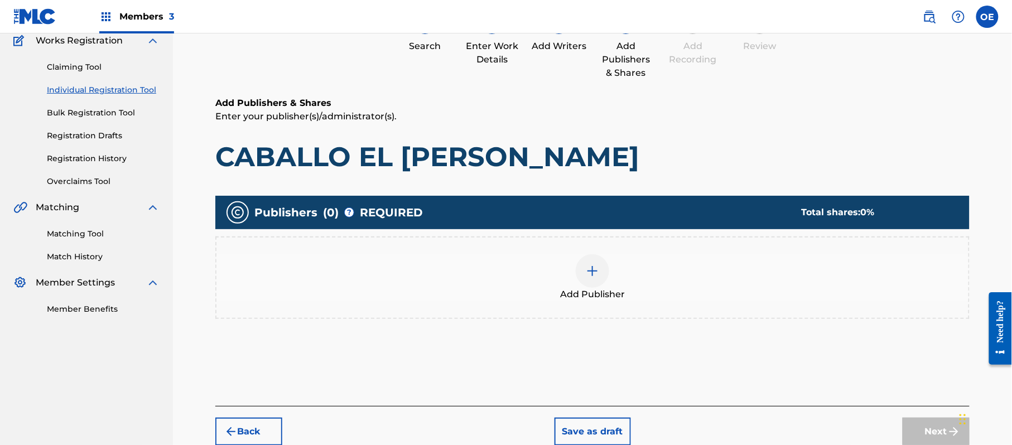
scroll to position [150, 0]
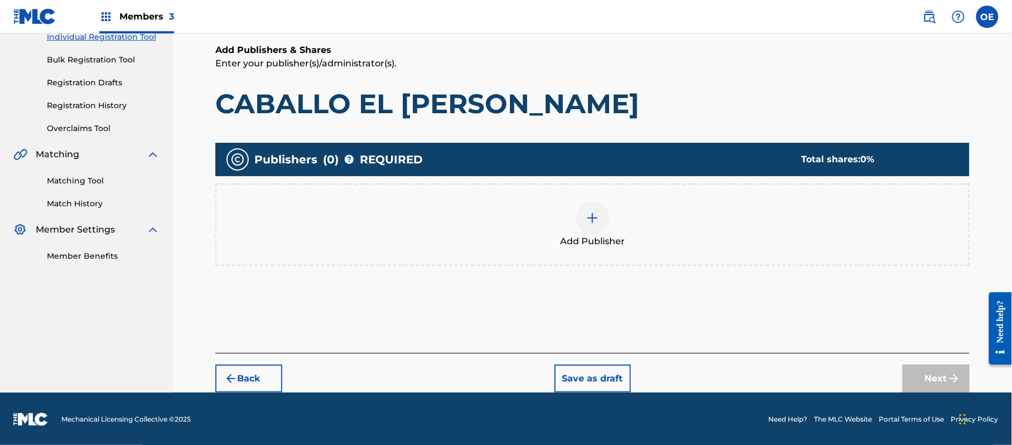
click at [580, 252] on div "Add Publisher" at bounding box center [592, 225] width 754 height 83
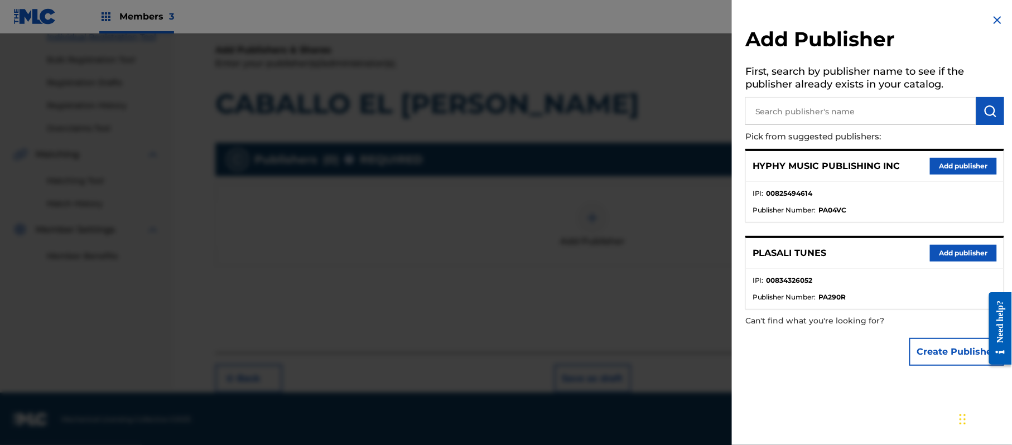
click at [949, 158] on button "Add publisher" at bounding box center [963, 166] width 67 height 17
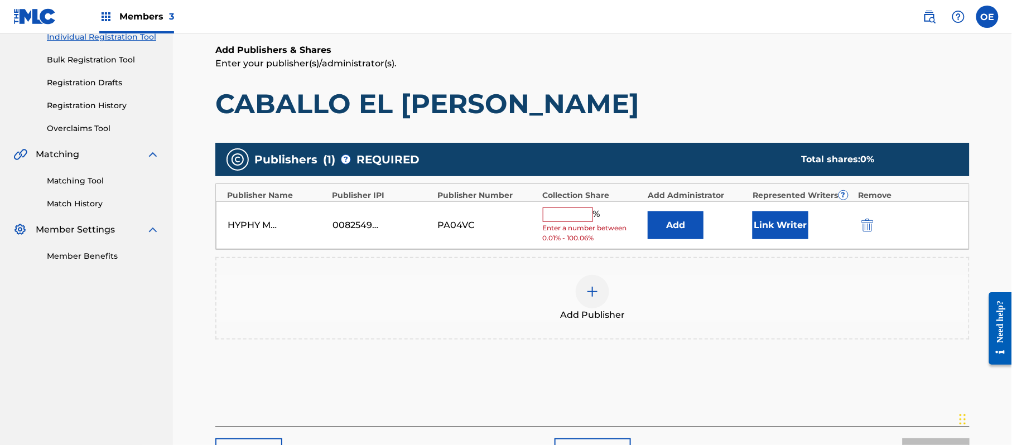
drag, startPoint x: 563, startPoint y: 213, endPoint x: 571, endPoint y: 222, distance: 12.7
click at [563, 213] on input "text" at bounding box center [568, 215] width 50 height 15
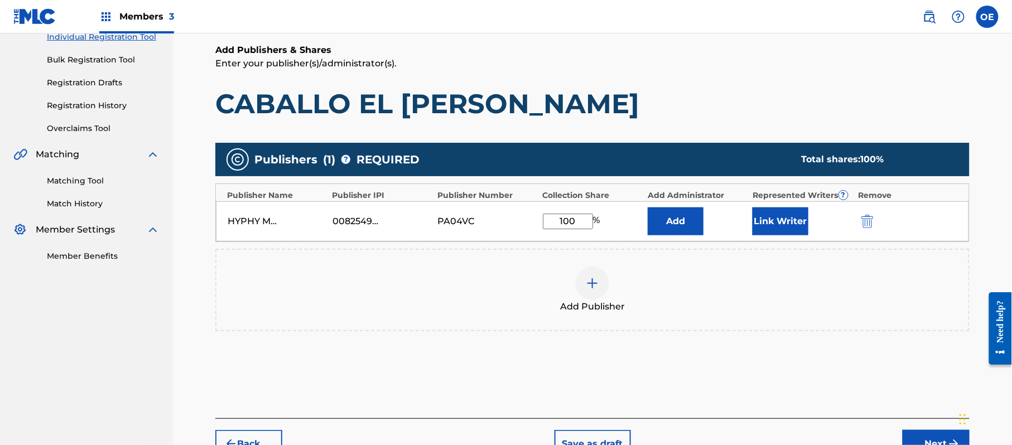
click at [766, 227] on button "Link Writer" at bounding box center [781, 222] width 56 height 28
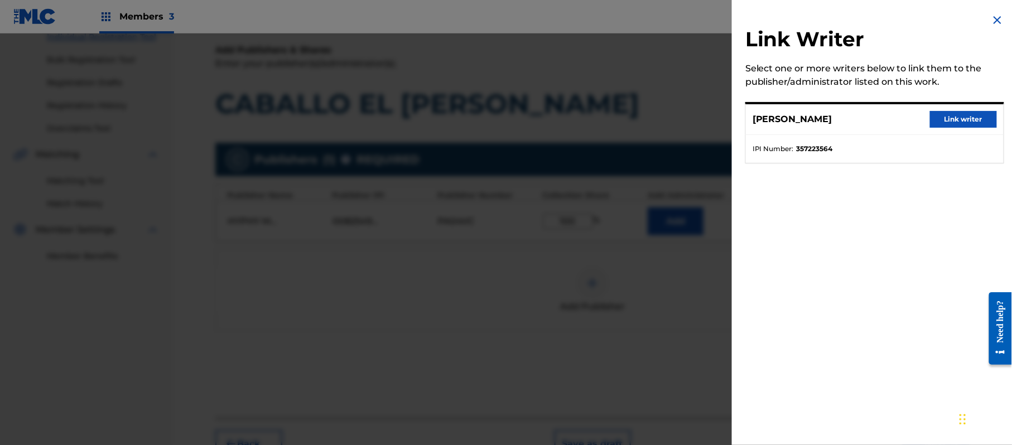
click at [922, 121] on div "[PERSON_NAME] Link writer" at bounding box center [875, 119] width 258 height 31
click at [939, 121] on button "Link writer" at bounding box center [963, 119] width 67 height 17
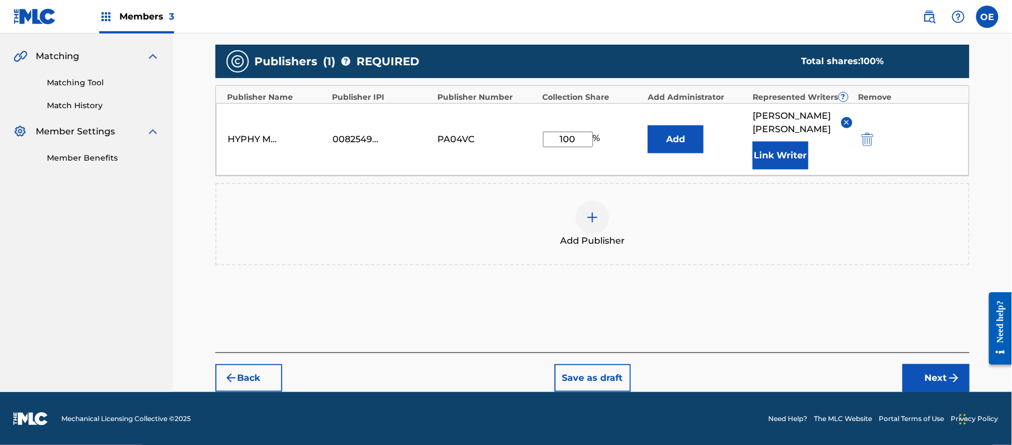
click at [922, 384] on button "Next" at bounding box center [936, 378] width 67 height 28
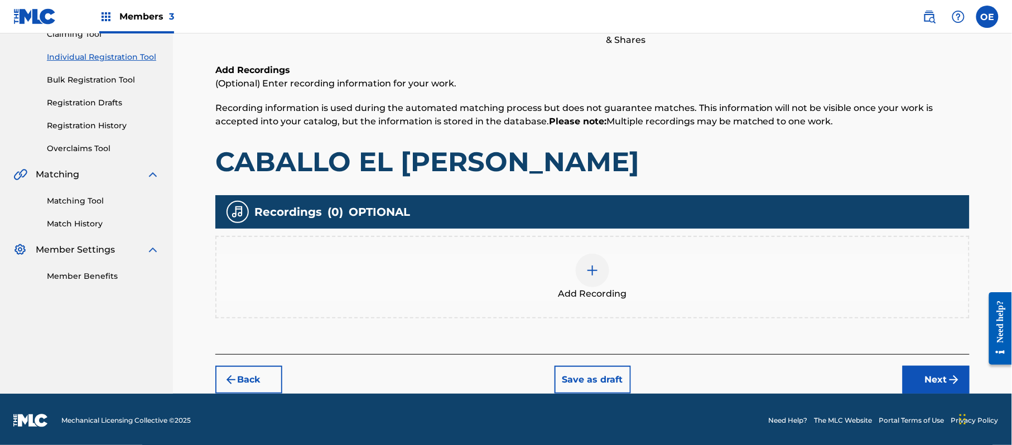
scroll to position [131, 0]
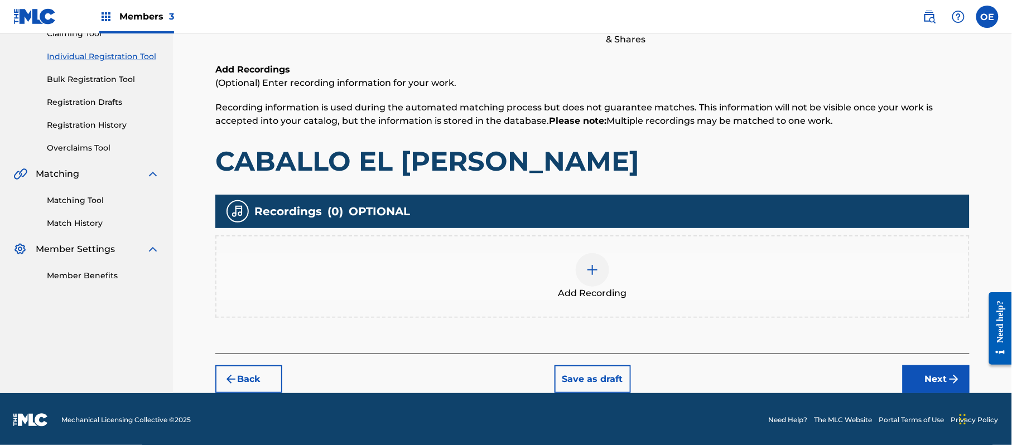
click at [571, 273] on div "Add Recording" at bounding box center [592, 276] width 752 height 47
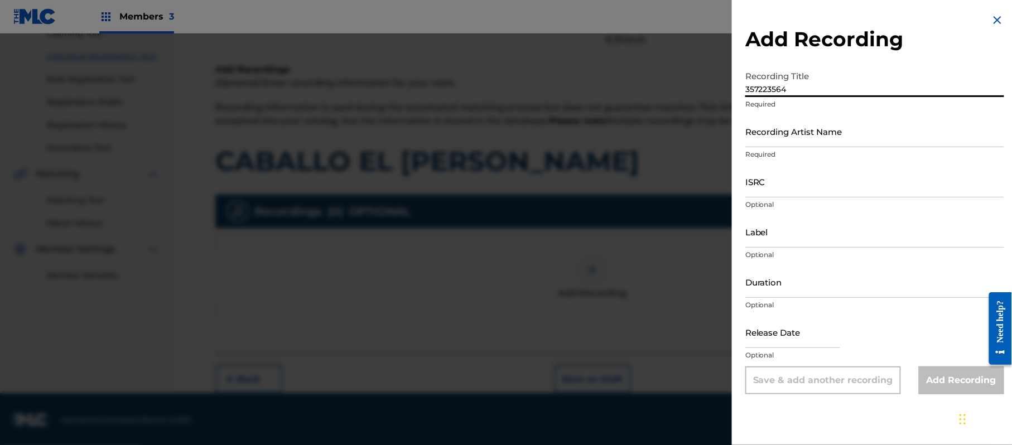
drag, startPoint x: 818, startPoint y: 83, endPoint x: 661, endPoint y: 88, distance: 157.4
click at [661, 88] on div "Add Recording Recording Title 357223564 Required Recording Artist Name Required…" at bounding box center [506, 239] width 1012 height 412
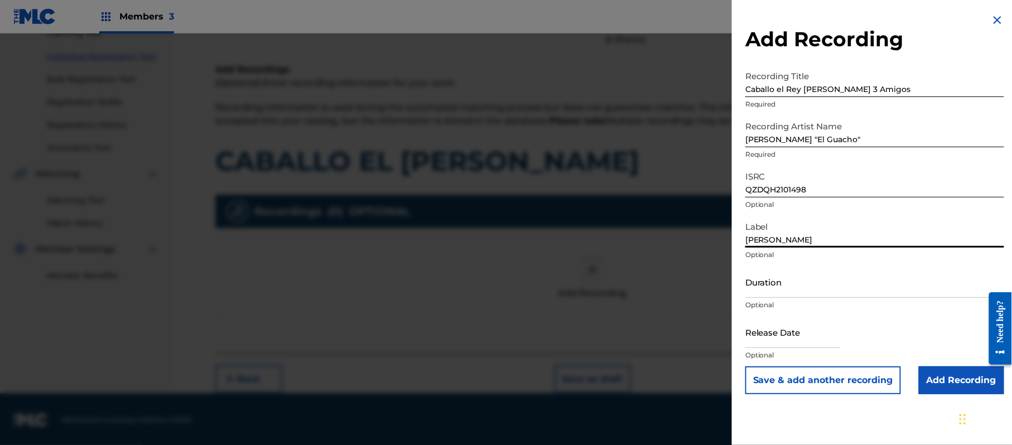
click at [798, 282] on input "Duration" at bounding box center [874, 282] width 259 height 32
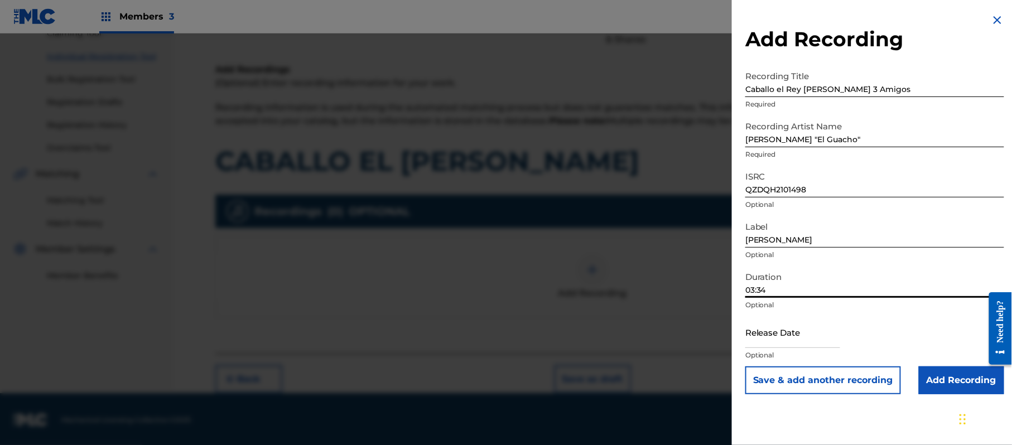
click at [754, 335] on input "text" at bounding box center [792, 332] width 95 height 32
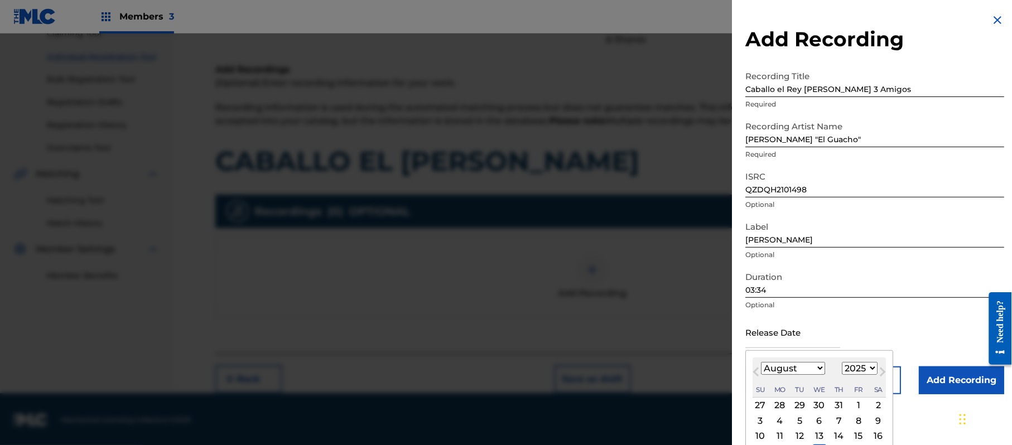
click at [866, 371] on select "1899 1900 1901 1902 1903 1904 1905 1906 1907 1908 1909 1910 1911 1912 1913 1914…" at bounding box center [860, 368] width 36 height 13
click at [844, 362] on select "1899 1900 1901 1902 1903 1904 1905 1906 1907 1908 1909 1910 1911 1912 1913 1914…" at bounding box center [860, 368] width 36 height 13
click at [803, 360] on div "[DATE] Previous Month Next Month August [DATE] February March April May June Ju…" at bounding box center [819, 423] width 148 height 146
click at [802, 367] on select "January February March April May June July August September October November De…" at bounding box center [793, 368] width 64 height 13
click at [762, 362] on select "January February March April May June July August September October November De…" at bounding box center [793, 368] width 64 height 13
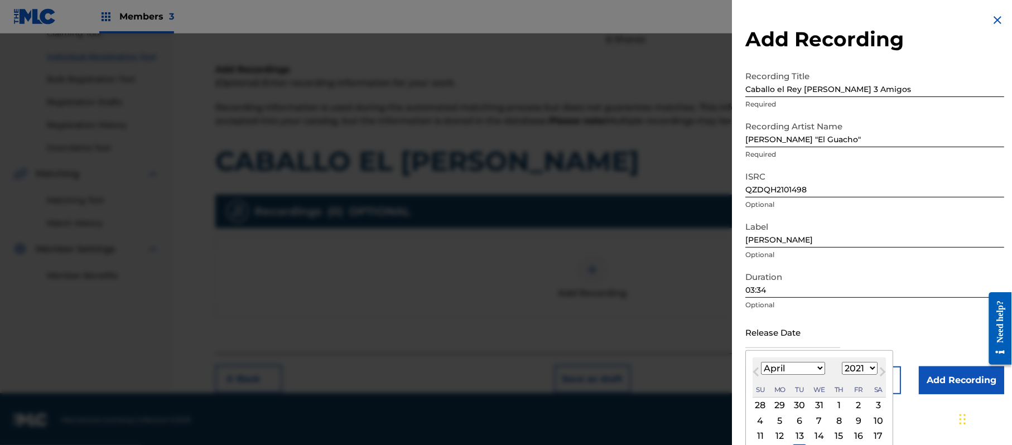
click at [862, 435] on div "16" at bounding box center [858, 436] width 13 height 13
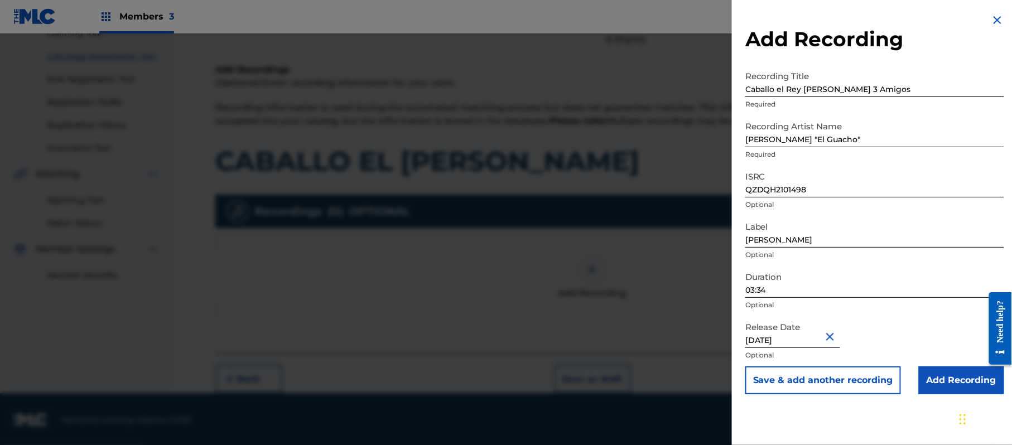
click at [949, 386] on input "Add Recording" at bounding box center [961, 381] width 85 height 28
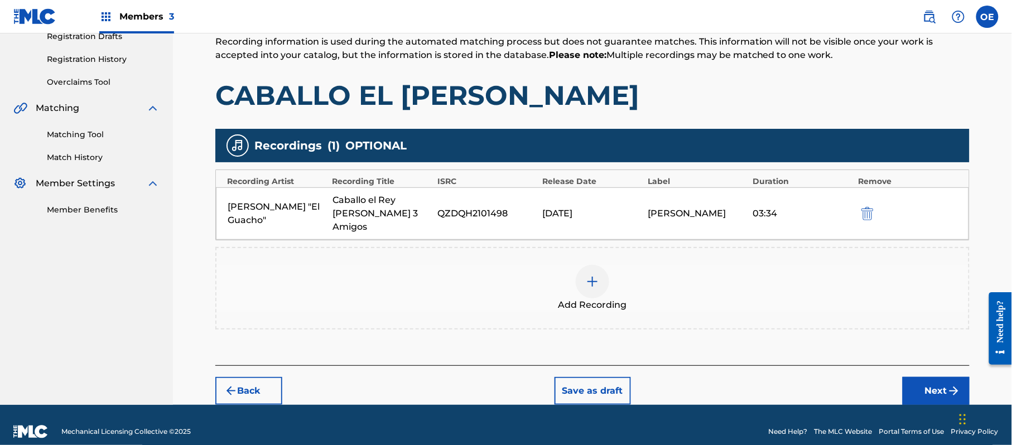
click at [915, 377] on button "Next" at bounding box center [936, 391] width 67 height 28
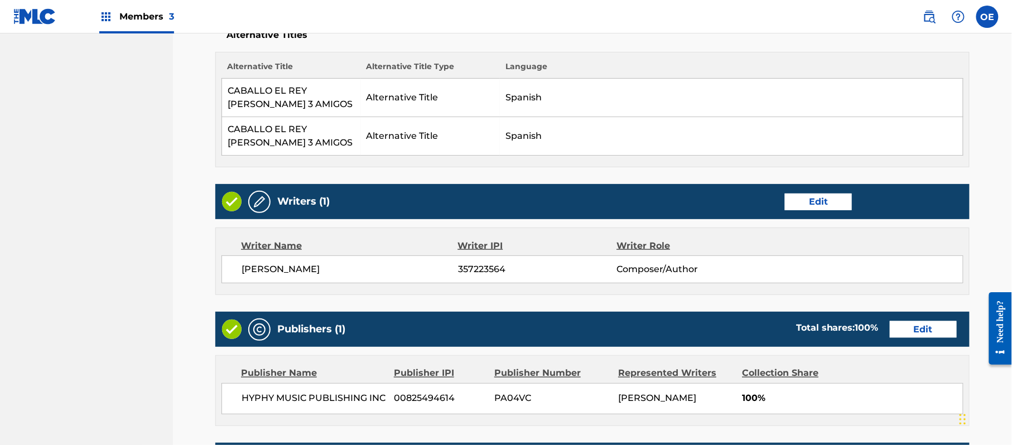
scroll to position [571, 0]
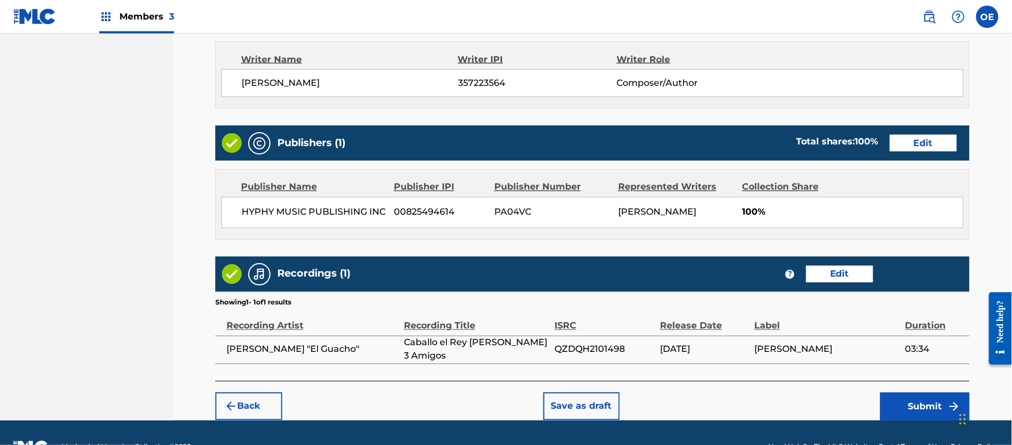
click at [904, 396] on button "Submit" at bounding box center [924, 407] width 89 height 28
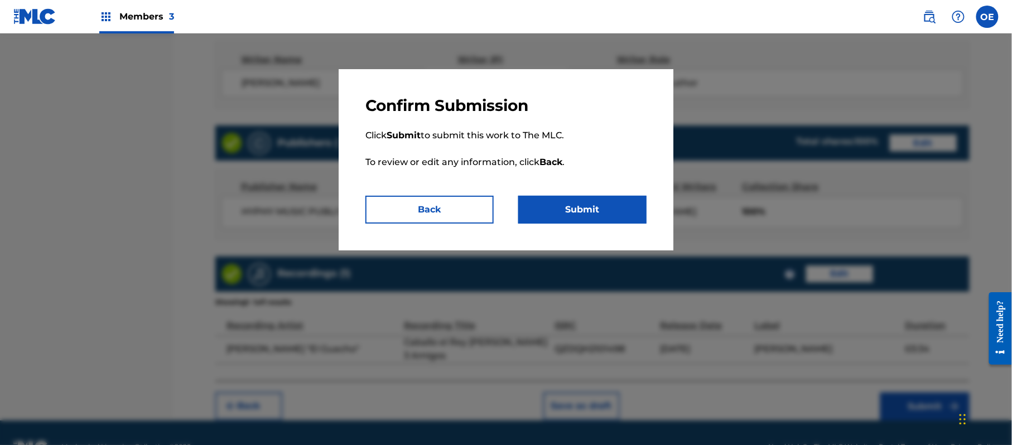
click at [605, 201] on button "Submit" at bounding box center [582, 210] width 128 height 28
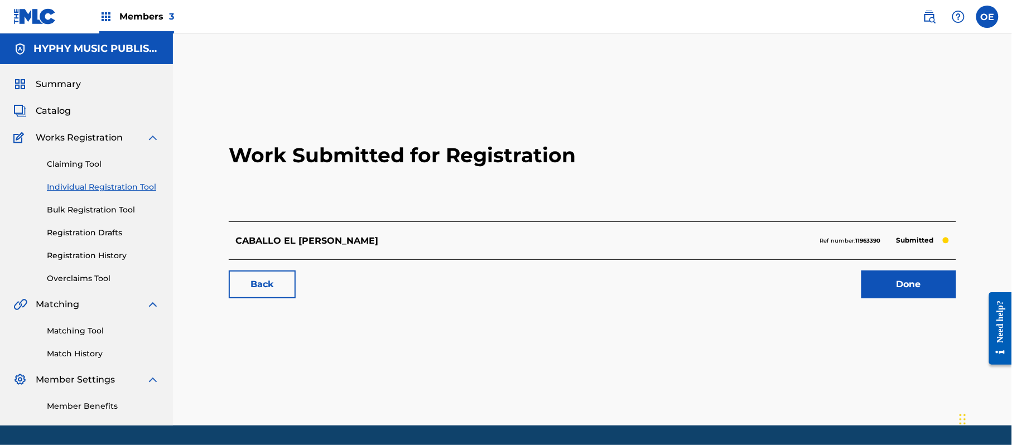
click at [139, 191] on link "Individual Registration Tool" at bounding box center [103, 187] width 113 height 12
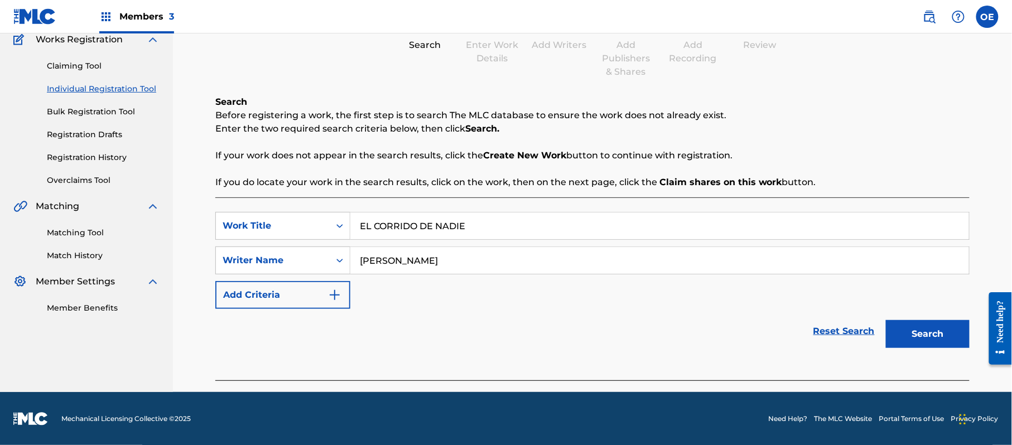
scroll to position [99, 0]
click at [897, 326] on button "Search" at bounding box center [928, 334] width 84 height 28
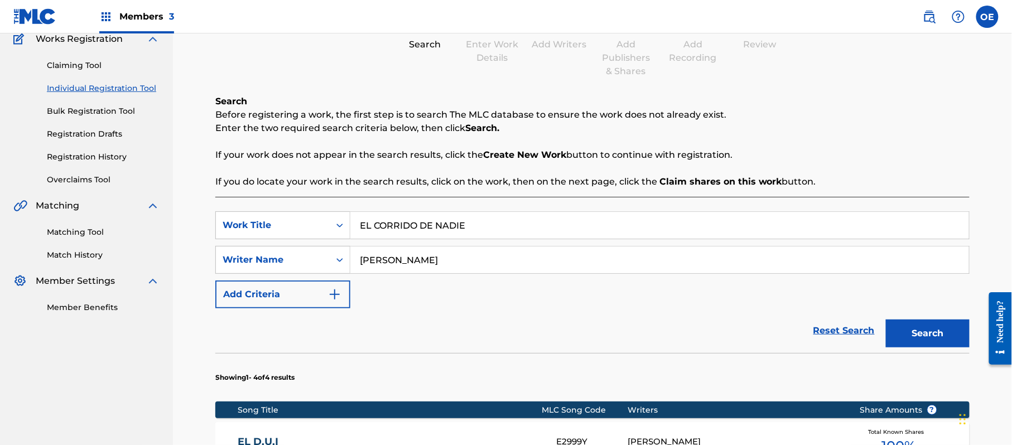
drag, startPoint x: 413, startPoint y: 262, endPoint x: 395, endPoint y: 264, distance: 17.9
click at [395, 264] on input "[PERSON_NAME]" at bounding box center [659, 260] width 619 height 27
click at [886, 320] on button "Search" at bounding box center [928, 334] width 84 height 28
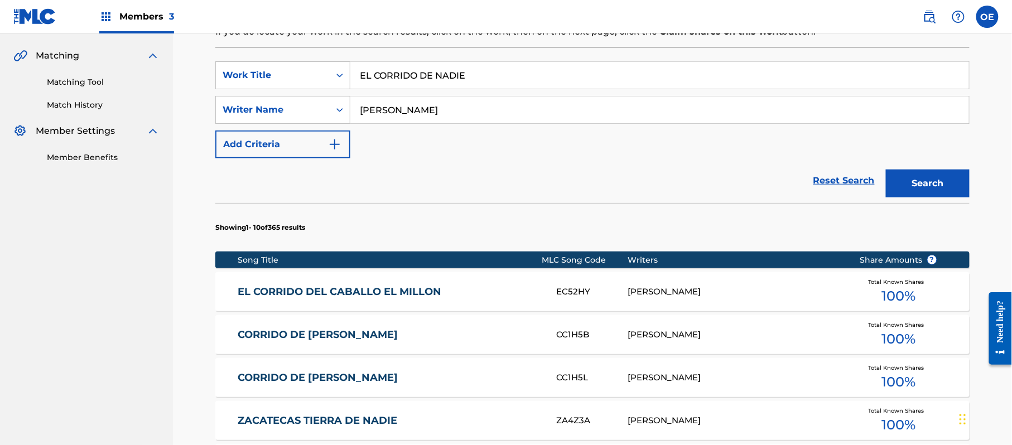
scroll to position [248, 0]
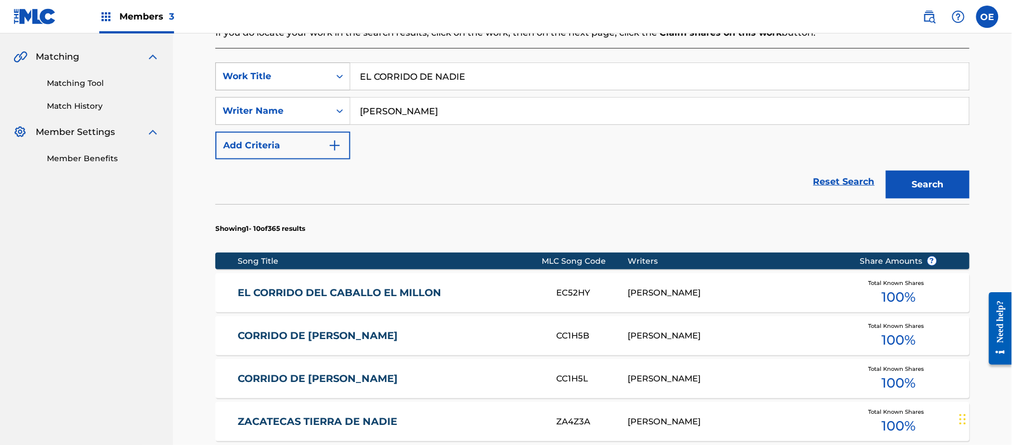
drag, startPoint x: 375, startPoint y: 80, endPoint x: 333, endPoint y: 83, distance: 41.9
click at [336, 80] on div "SearchWithCriteria89ca6398-ee69-4b15-8227-21a42842f840 Work Title EL CORRIDO DE…" at bounding box center [592, 76] width 754 height 28
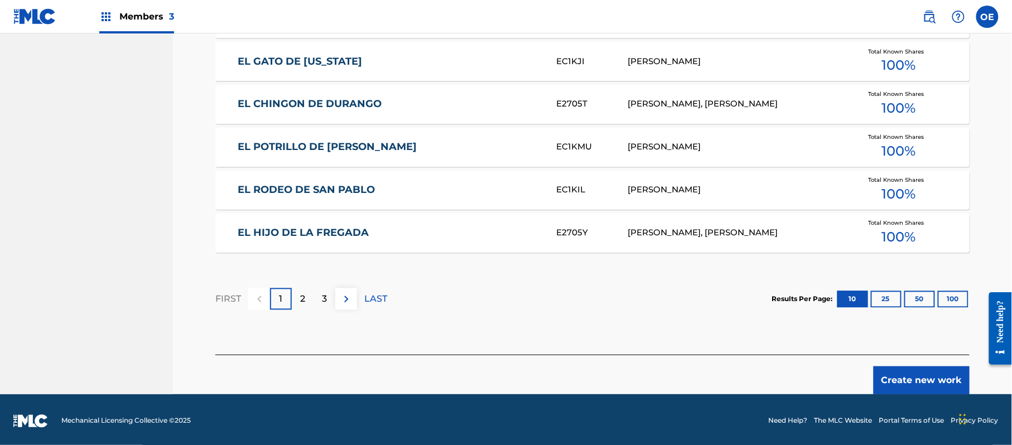
click at [903, 372] on button "Create new work" at bounding box center [922, 381] width 96 height 28
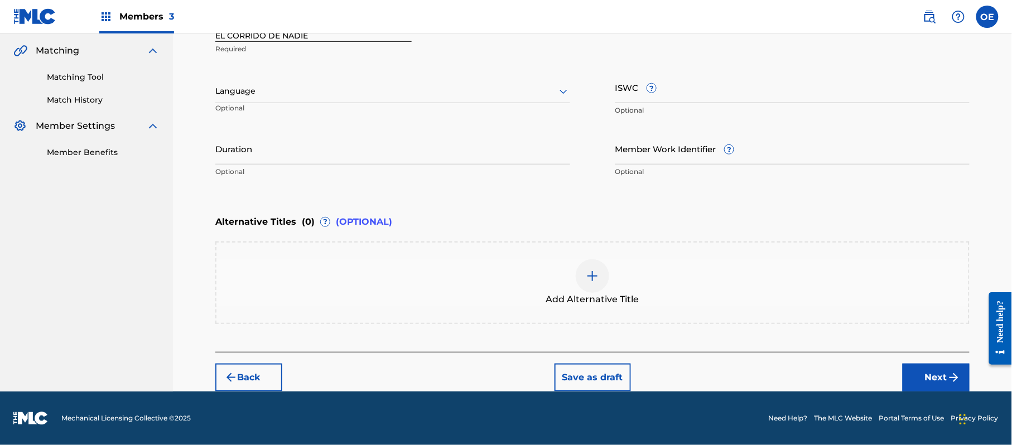
scroll to position [253, 0]
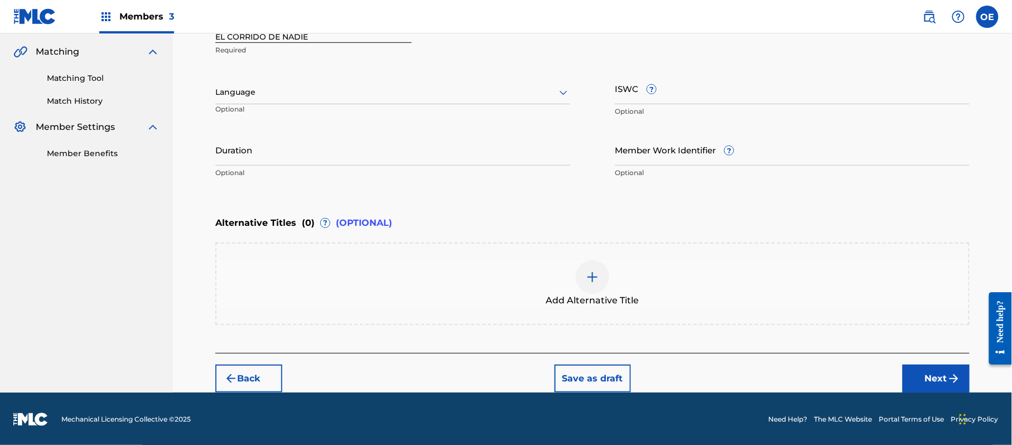
click at [300, 93] on div at bounding box center [392, 92] width 355 height 14
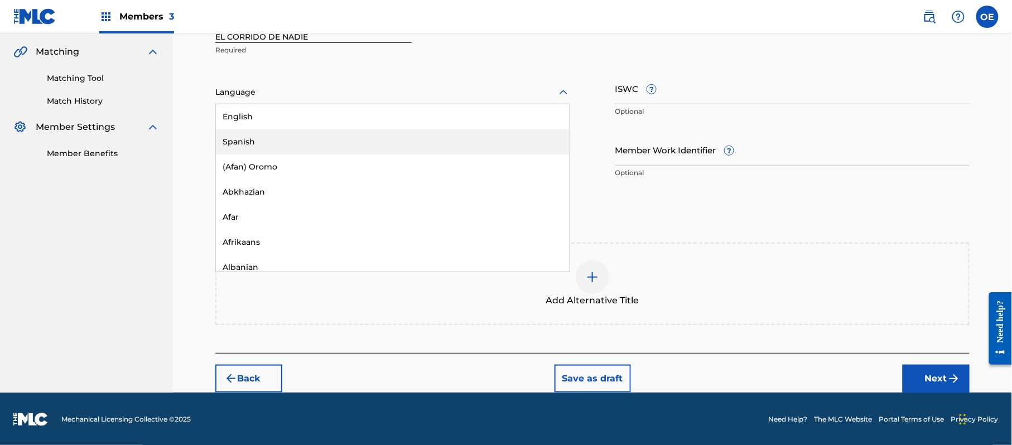
click at [288, 132] on div "Spanish" at bounding box center [393, 141] width 354 height 25
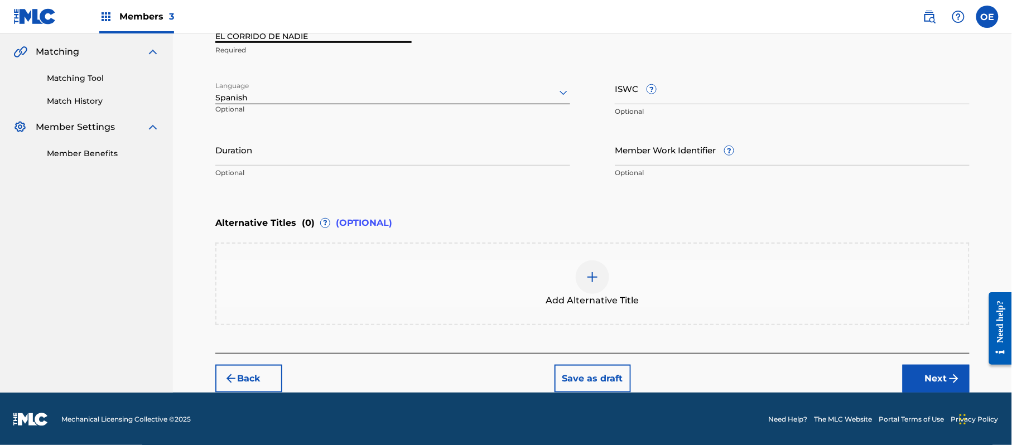
drag, startPoint x: 228, startPoint y: 36, endPoint x: 202, endPoint y: 46, distance: 27.6
click at [206, 42] on div "Register Work Search Enter Work Details Add Writers Add Publishers & Shares Add…" at bounding box center [592, 101] width 781 height 584
click at [614, 284] on div "Add Alternative Title" at bounding box center [592, 284] width 752 height 47
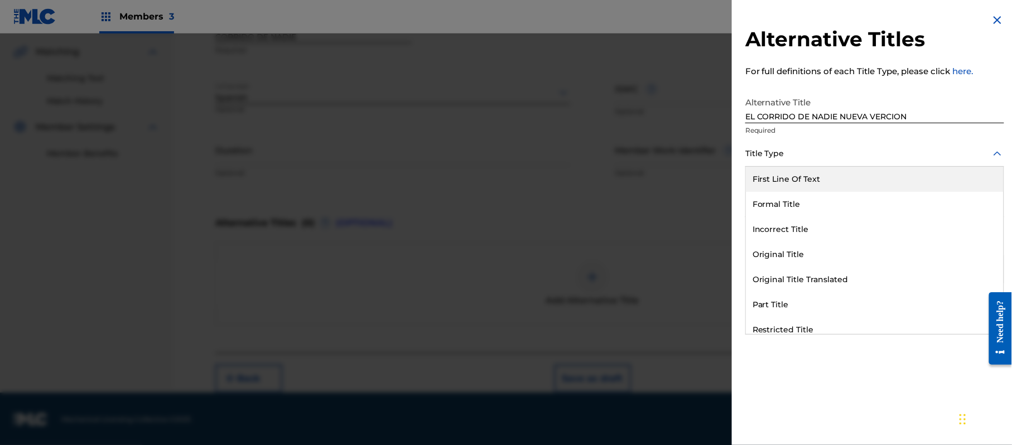
click at [789, 162] on div "Title Type" at bounding box center [874, 154] width 259 height 25
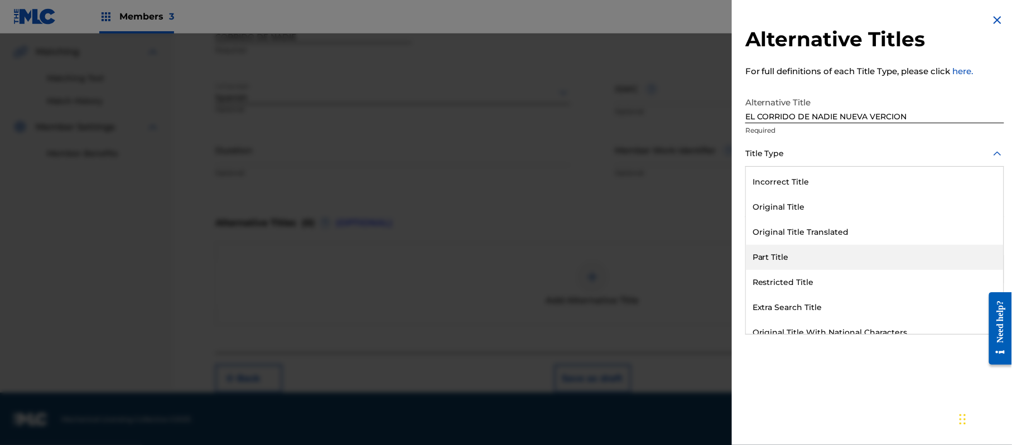
scroll to position [108, 0]
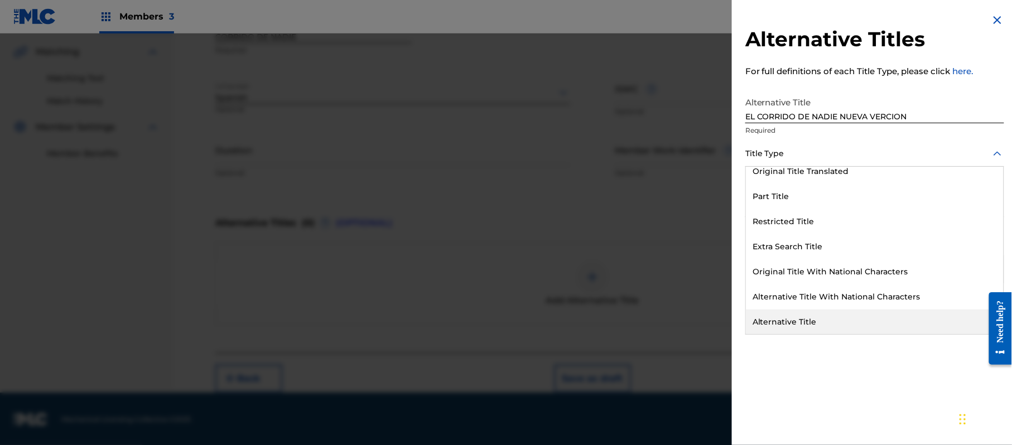
click at [788, 322] on div "Alternative Title" at bounding box center [875, 322] width 258 height 25
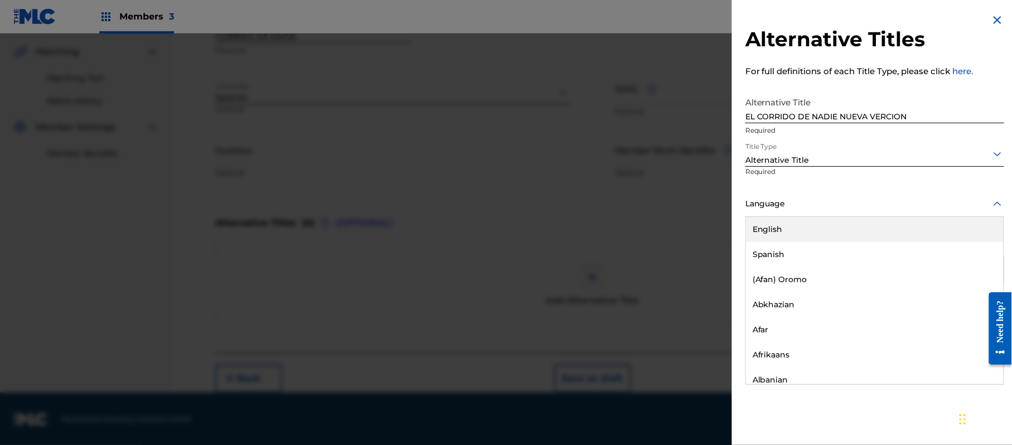
click at [768, 199] on div at bounding box center [874, 204] width 259 height 14
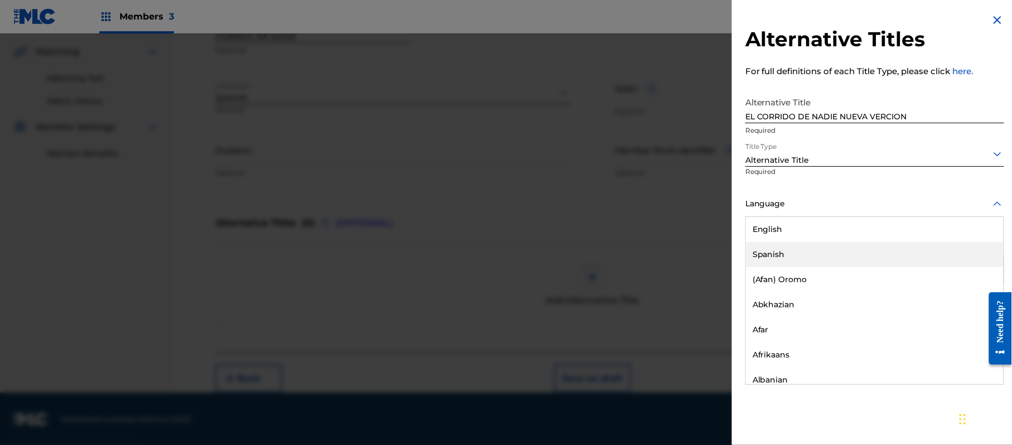
drag, startPoint x: 782, startPoint y: 255, endPoint x: 835, endPoint y: 246, distance: 53.8
click at [782, 255] on div "Spanish" at bounding box center [875, 254] width 258 height 25
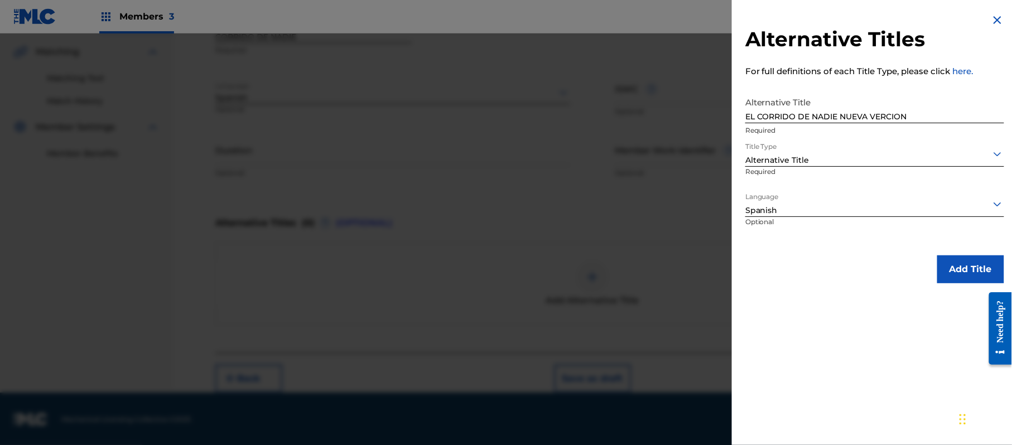
click at [945, 263] on button "Add Title" at bounding box center [970, 270] width 67 height 28
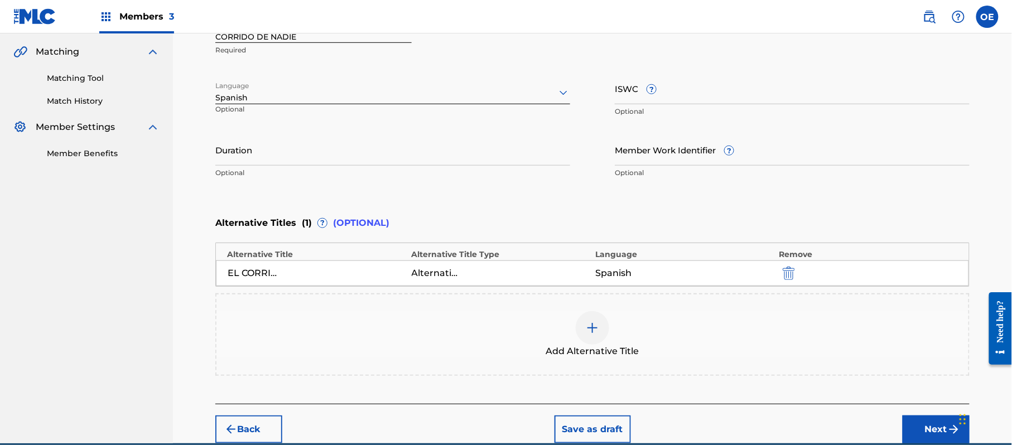
click at [405, 168] on p "Optional" at bounding box center [392, 173] width 355 height 10
click at [400, 153] on input "Duration" at bounding box center [392, 150] width 355 height 32
click at [916, 416] on button "Next" at bounding box center [936, 430] width 67 height 28
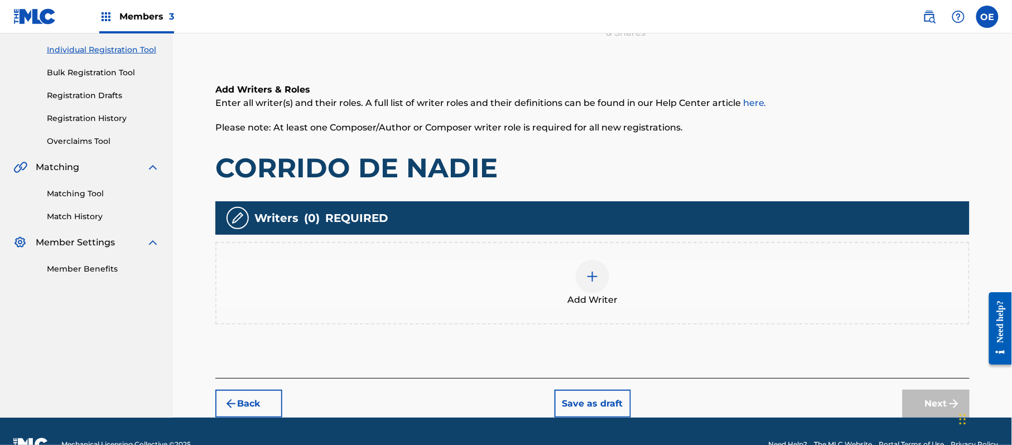
scroll to position [50, 0]
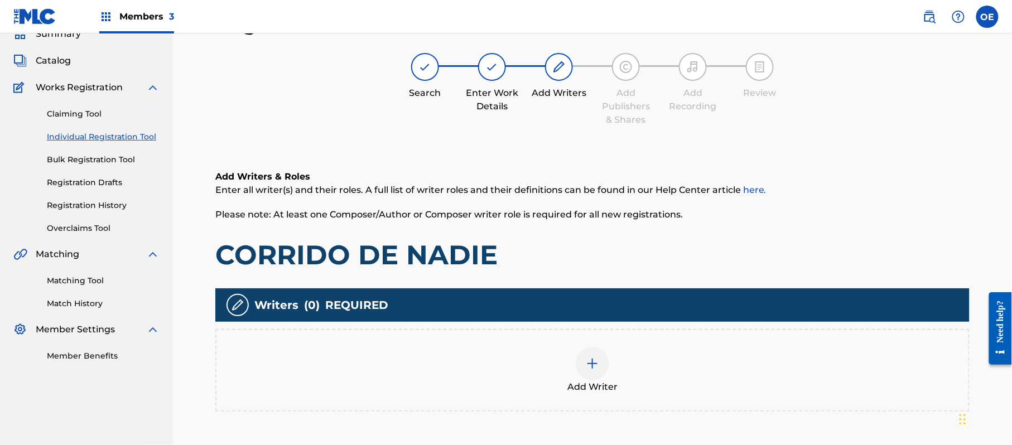
click at [649, 370] on div "Add Writer" at bounding box center [592, 370] width 752 height 47
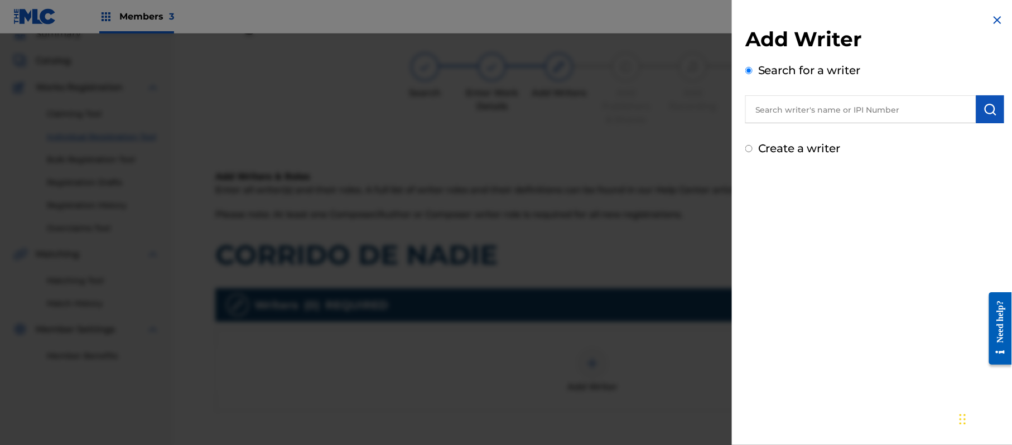
drag, startPoint x: 773, startPoint y: 141, endPoint x: 773, endPoint y: 148, distance: 6.7
click at [773, 142] on label "Create a writer" at bounding box center [799, 148] width 83 height 13
click at [753, 145] on input "Create a writer" at bounding box center [748, 148] width 7 height 7
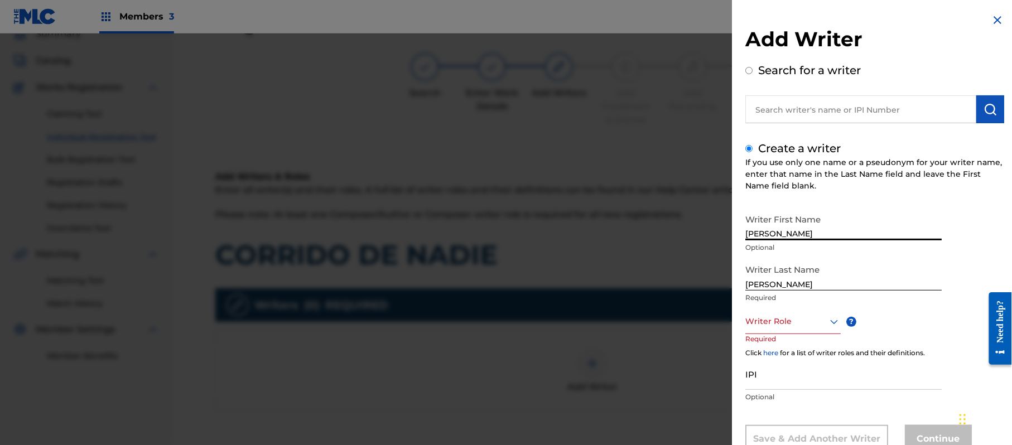
drag, startPoint x: 855, startPoint y: 228, endPoint x: 789, endPoint y: 239, distance: 67.2
click at [789, 239] on input "[PERSON_NAME]" at bounding box center [843, 225] width 196 height 32
drag, startPoint x: 795, startPoint y: 286, endPoint x: 735, endPoint y: 289, distance: 59.8
click at [735, 289] on div "Add Writer Search for a writer Create a writer If you use only one name or a ps…" at bounding box center [875, 241] width 286 height 483
click at [785, 325] on div "Writer Role" at bounding box center [792, 321] width 95 height 25
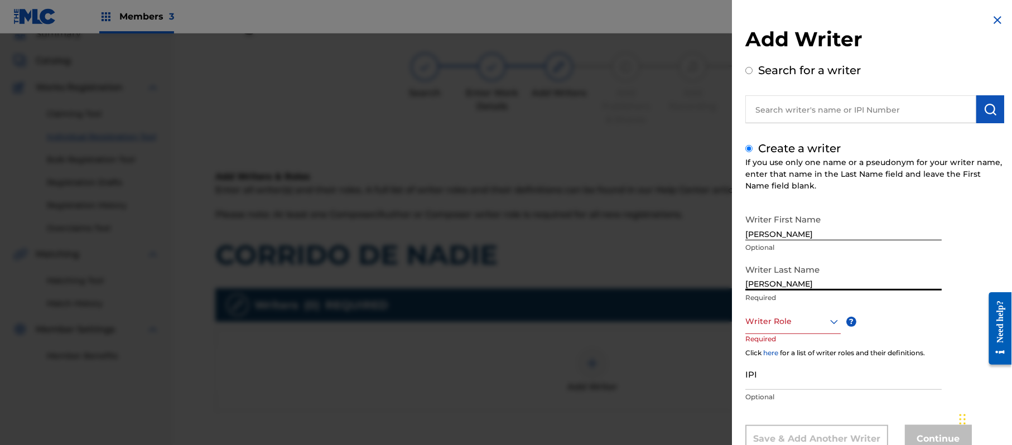
scroll to position [38, 0]
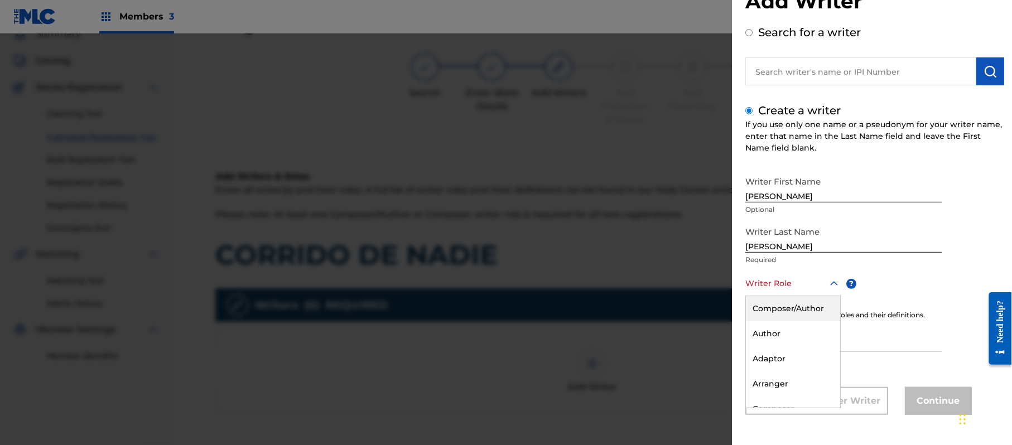
click at [779, 304] on div "Composer/Author" at bounding box center [793, 308] width 94 height 25
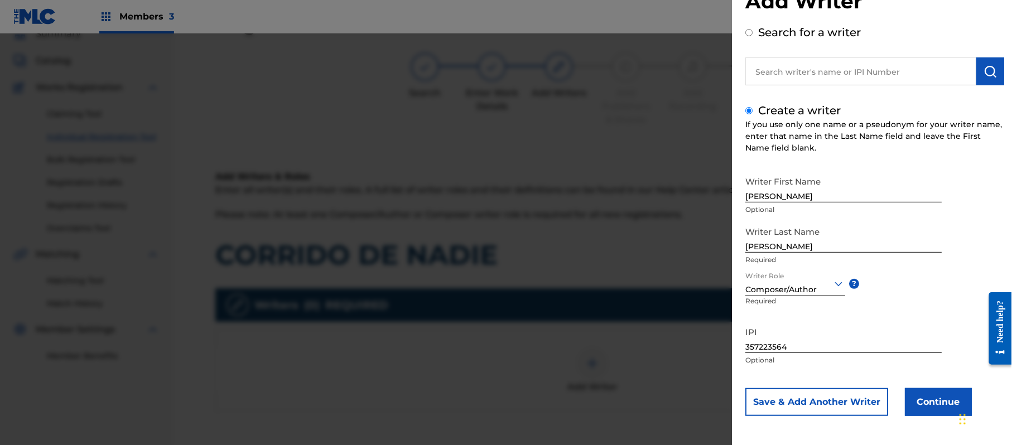
click at [921, 392] on button "Continue" at bounding box center [938, 402] width 67 height 28
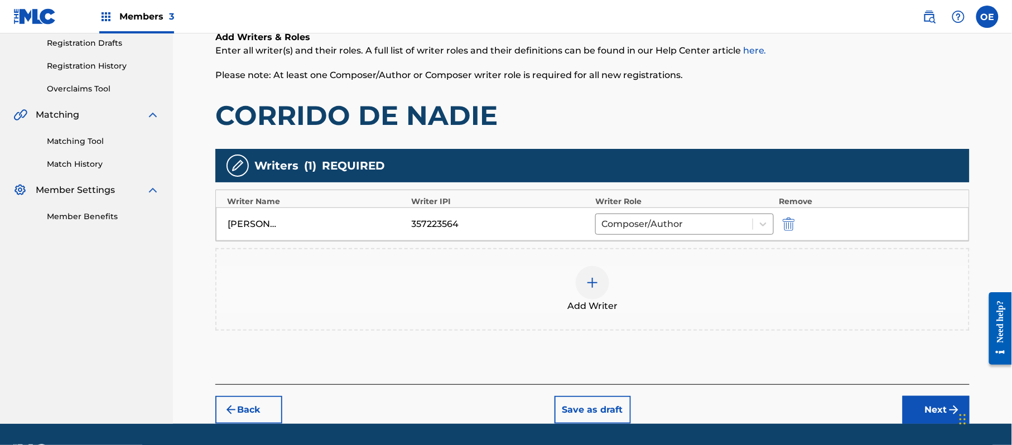
scroll to position [199, 0]
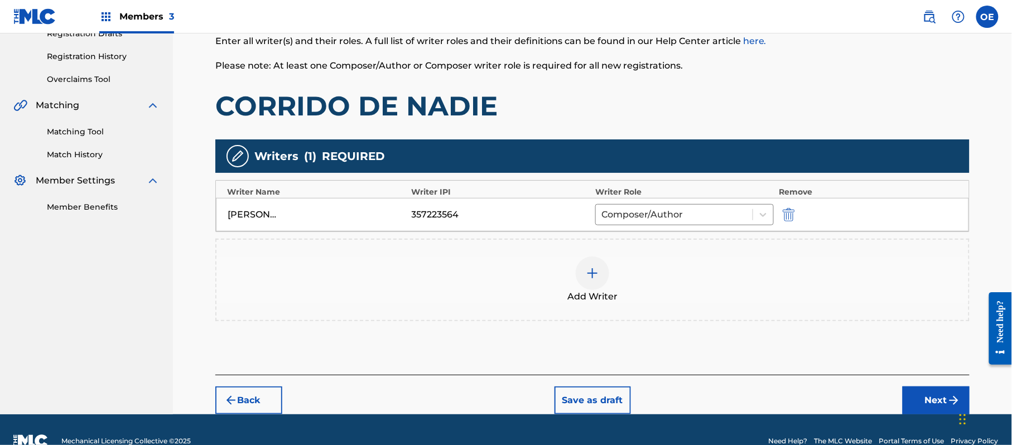
drag, startPoint x: 907, startPoint y: 384, endPoint x: 702, endPoint y: 344, distance: 209.2
click at [904, 384] on div "Back Save as draft Next" at bounding box center [592, 395] width 754 height 40
click at [937, 387] on button "Next" at bounding box center [936, 401] width 67 height 28
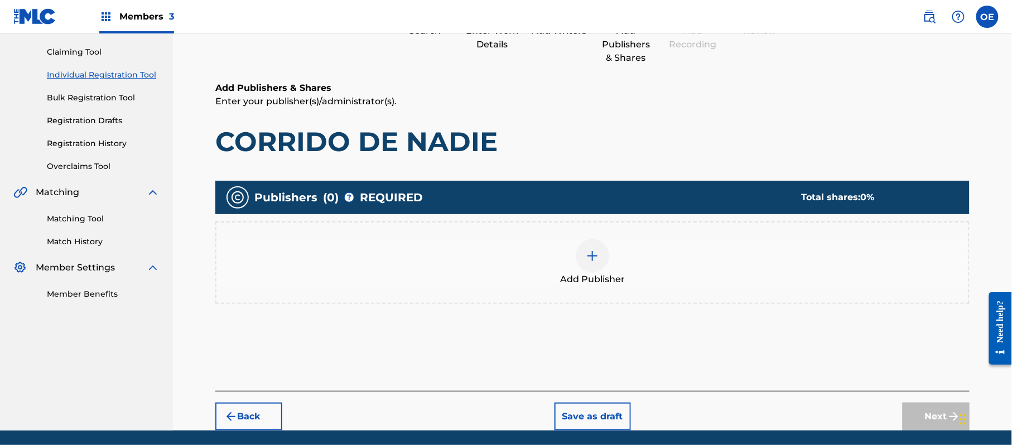
scroll to position [50, 0]
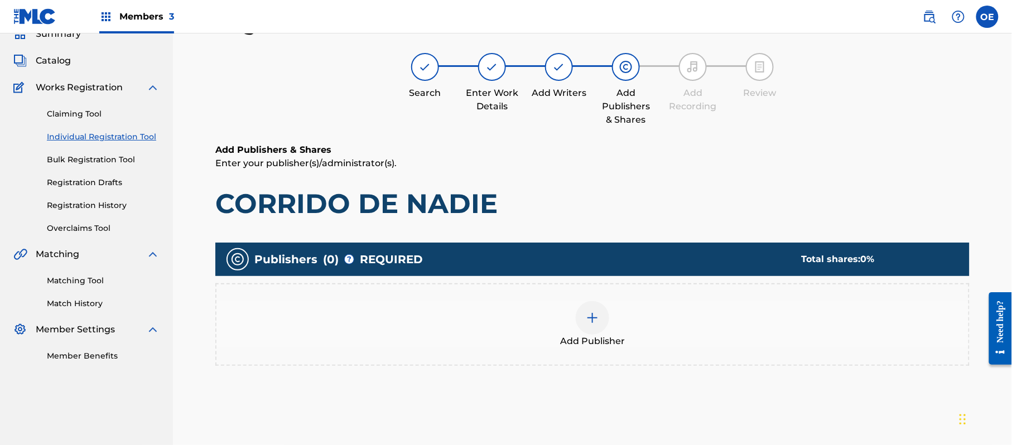
click at [676, 355] on div "Add Publisher" at bounding box center [592, 324] width 754 height 83
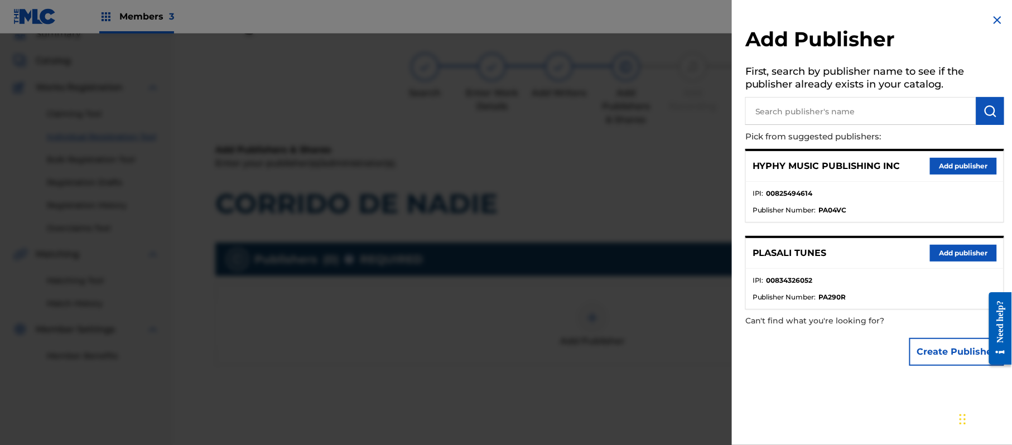
click at [947, 158] on button "Add publisher" at bounding box center [963, 166] width 67 height 17
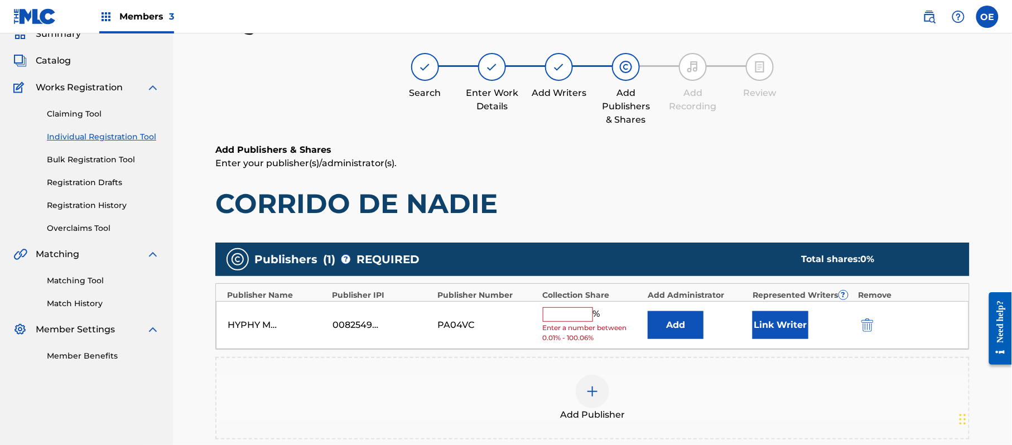
click at [585, 307] on input "text" at bounding box center [568, 314] width 50 height 15
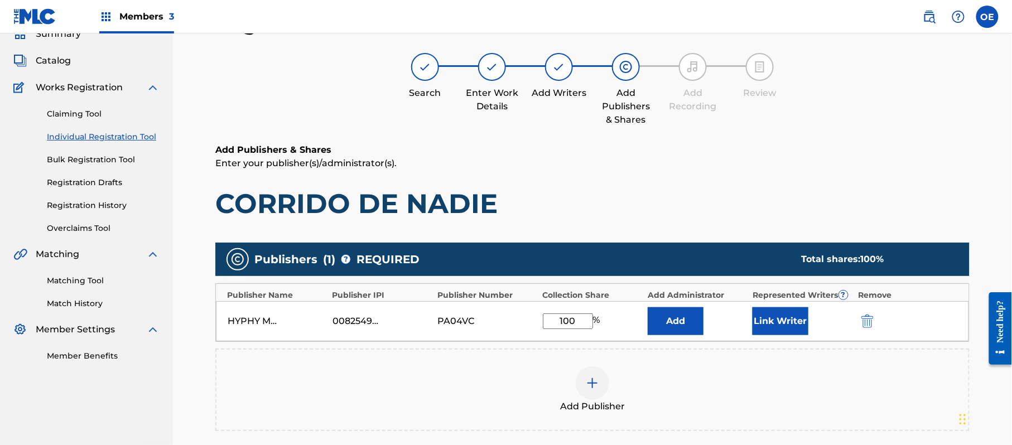
click at [767, 333] on button "Link Writer" at bounding box center [781, 321] width 56 height 28
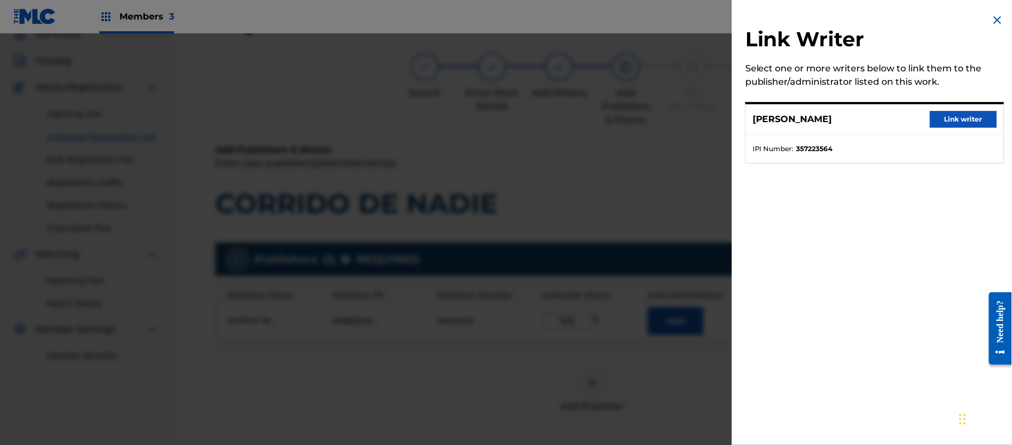
click at [930, 121] on button "Link writer" at bounding box center [963, 119] width 67 height 17
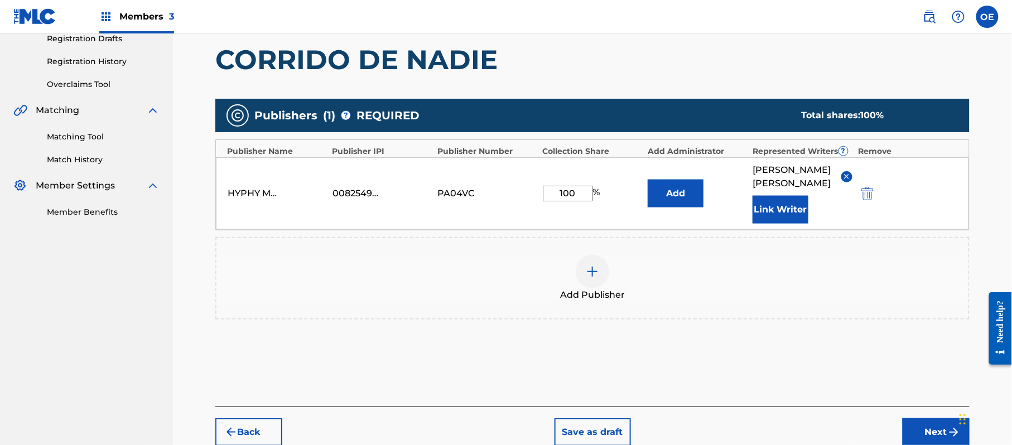
scroll to position [199, 0]
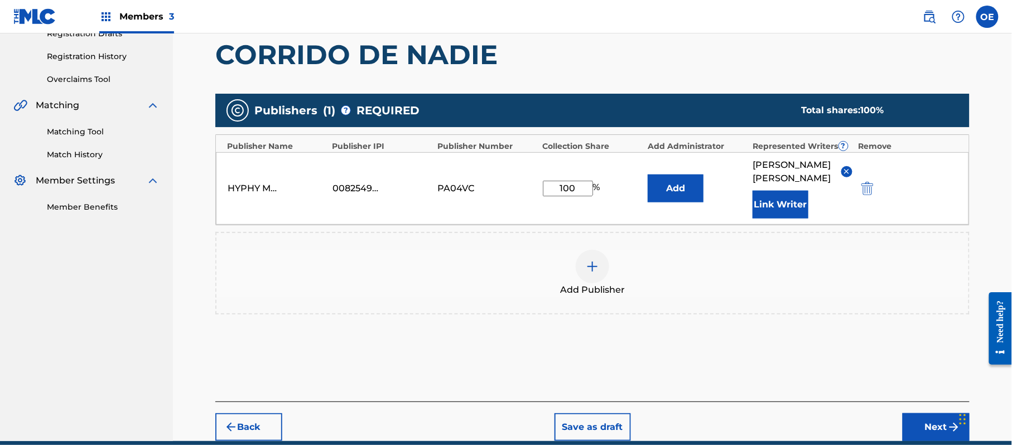
click at [933, 425] on button "Next" at bounding box center [936, 427] width 67 height 28
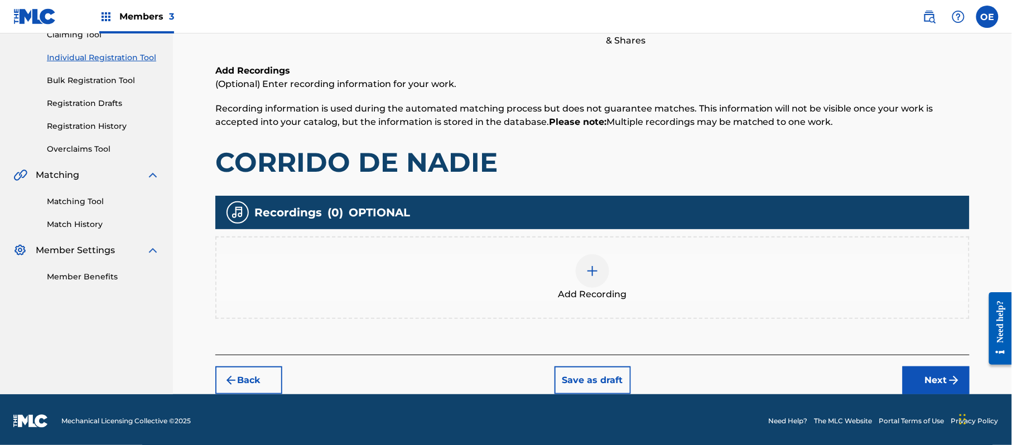
scroll to position [50, 0]
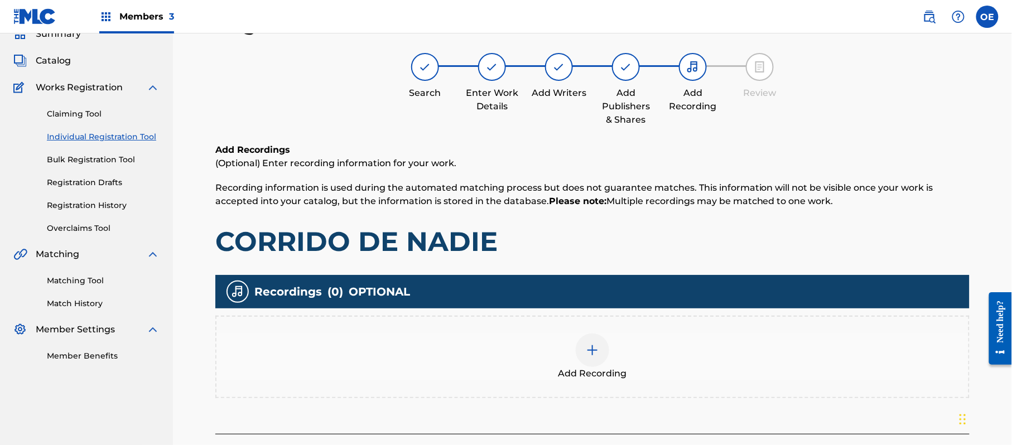
click at [600, 373] on span "Add Recording" at bounding box center [593, 373] width 69 height 13
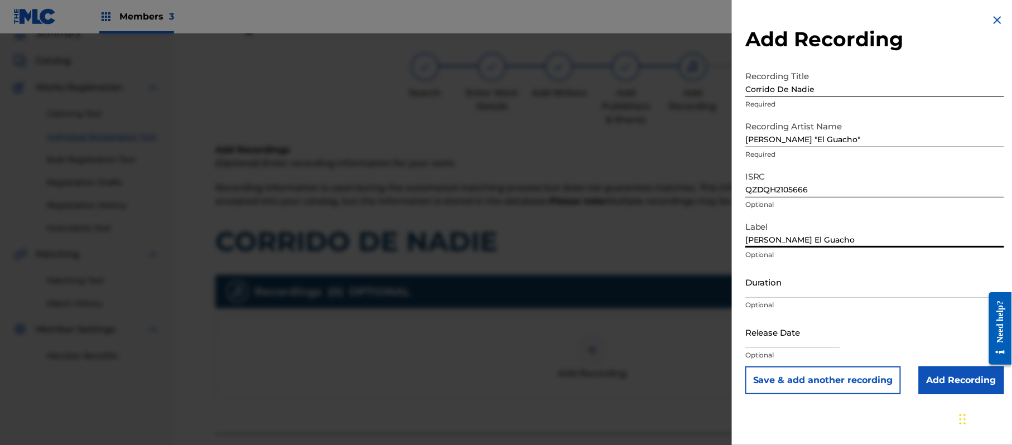
click at [826, 292] on input "Duration" at bounding box center [874, 282] width 259 height 32
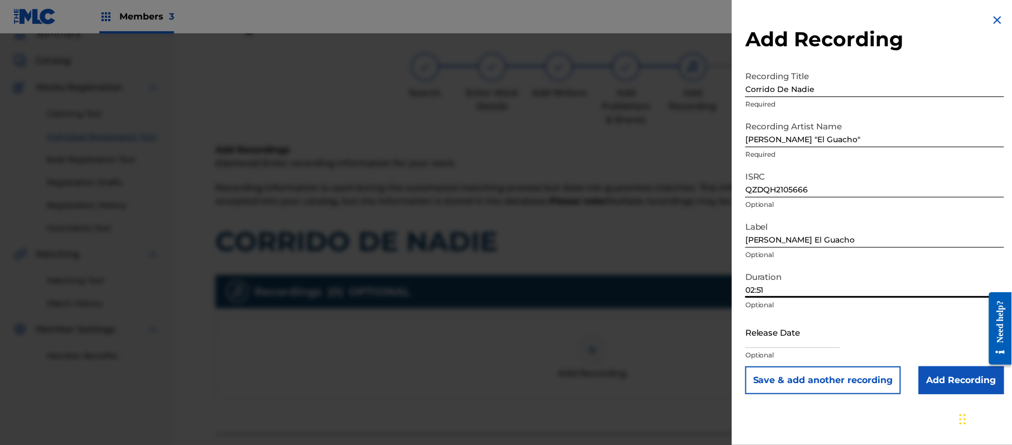
drag, startPoint x: 791, startPoint y: 328, endPoint x: 864, endPoint y: 342, distance: 74.4
click at [791, 328] on input "text" at bounding box center [792, 332] width 95 height 32
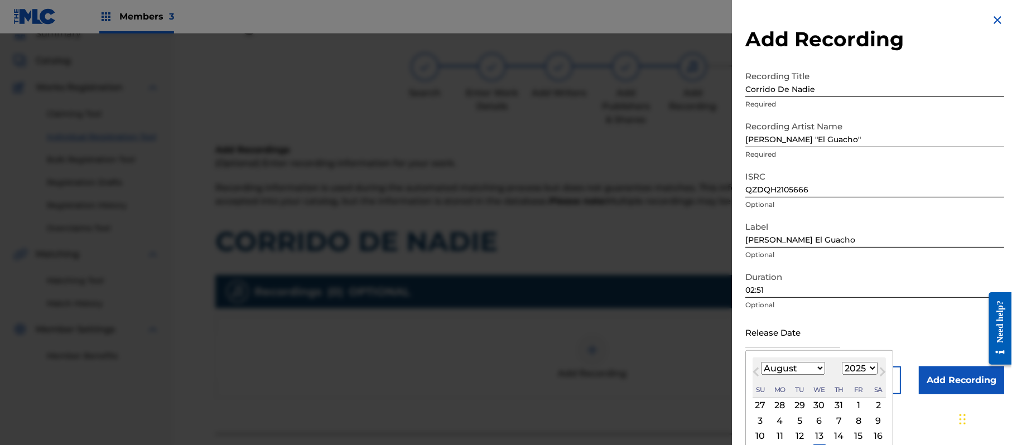
click at [871, 364] on select "1899 1900 1901 1902 1903 1904 1905 1906 1907 1908 1909 1910 1911 1912 1913 1914…" at bounding box center [860, 368] width 36 height 13
click at [844, 362] on select "1899 1900 1901 1902 1903 1904 1905 1906 1907 1908 1909 1910 1911 1912 1913 1914…" at bounding box center [860, 368] width 36 height 13
drag, startPoint x: 797, startPoint y: 372, endPoint x: 793, endPoint y: 364, distance: 8.2
click at [797, 372] on select "January February March April May June July August September October November De…" at bounding box center [793, 368] width 64 height 13
click at [762, 362] on select "January February March April May June July August September October November De…" at bounding box center [793, 368] width 64 height 13
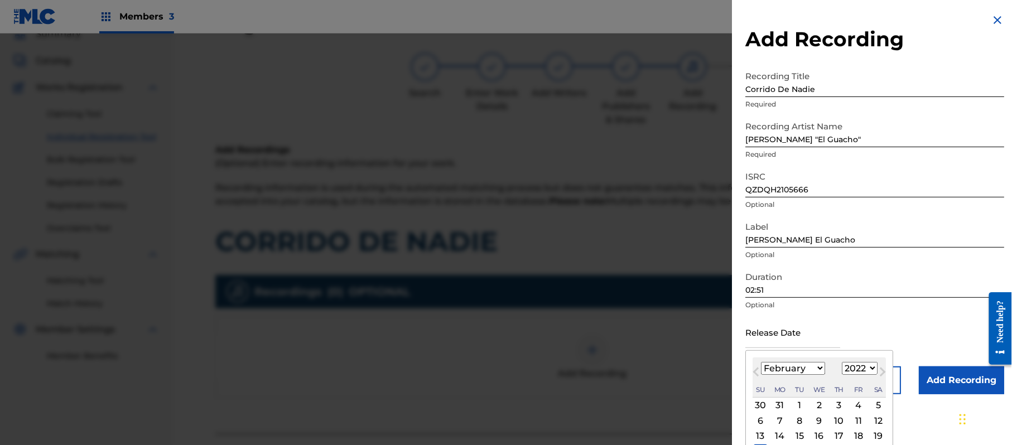
click at [784, 368] on select "January February March April May June July August September October November De…" at bounding box center [793, 368] width 64 height 13
click at [762, 362] on select "January February March April May June July August September October November De…" at bounding box center [793, 368] width 64 height 13
click at [862, 436] on div "14" at bounding box center [858, 436] width 13 height 13
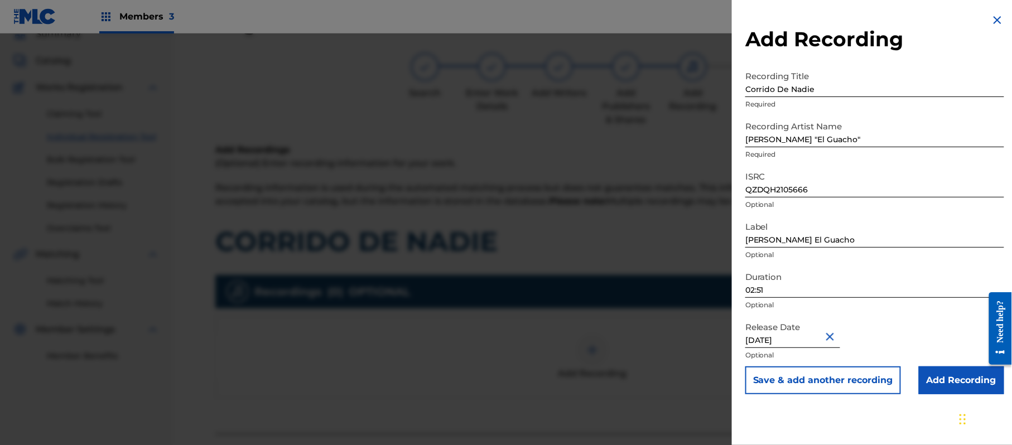
click at [946, 387] on input "Add Recording" at bounding box center [961, 381] width 85 height 28
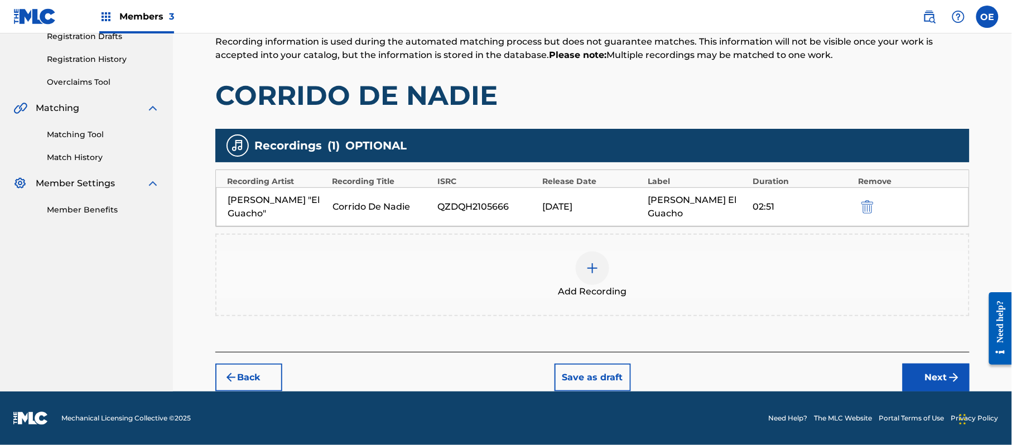
click at [943, 389] on button "Next" at bounding box center [936, 378] width 67 height 28
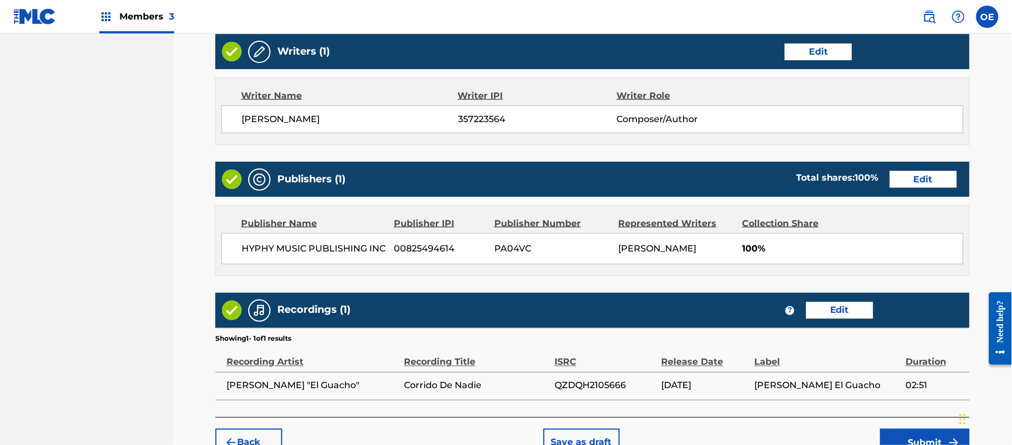
scroll to position [564, 0]
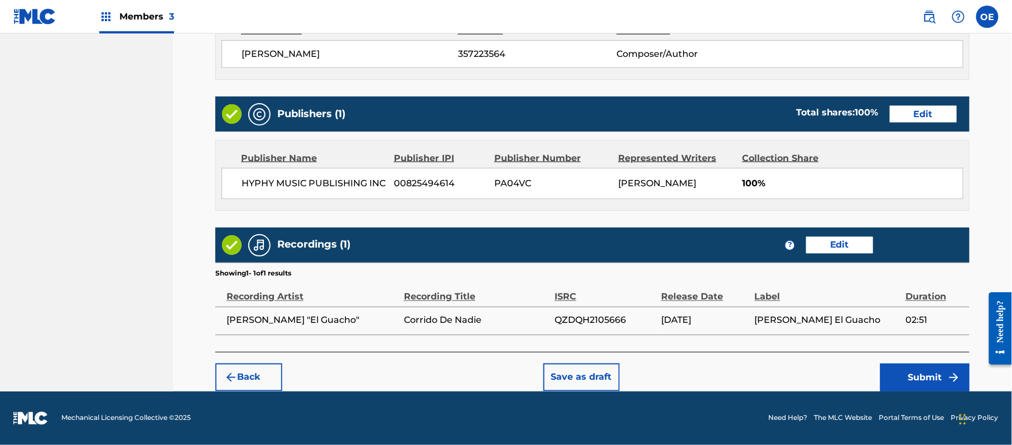
click at [916, 373] on button "Submit" at bounding box center [924, 378] width 89 height 28
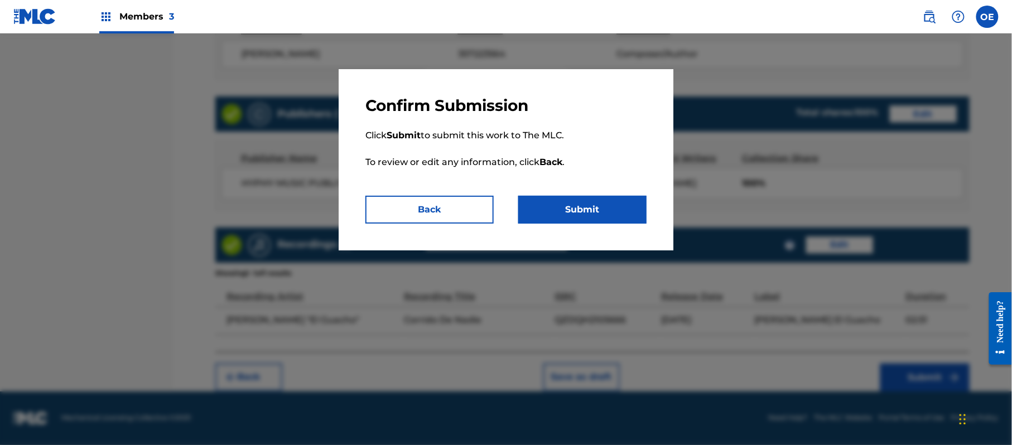
drag, startPoint x: 585, startPoint y: 215, endPoint x: 552, endPoint y: 210, distance: 33.2
click at [585, 215] on button "Submit" at bounding box center [582, 210] width 128 height 28
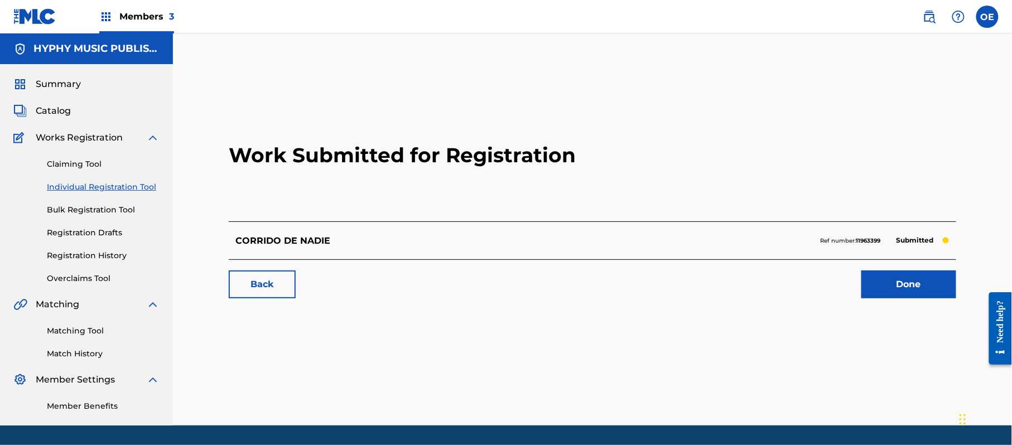
click at [109, 182] on link "Individual Registration Tool" at bounding box center [103, 187] width 113 height 12
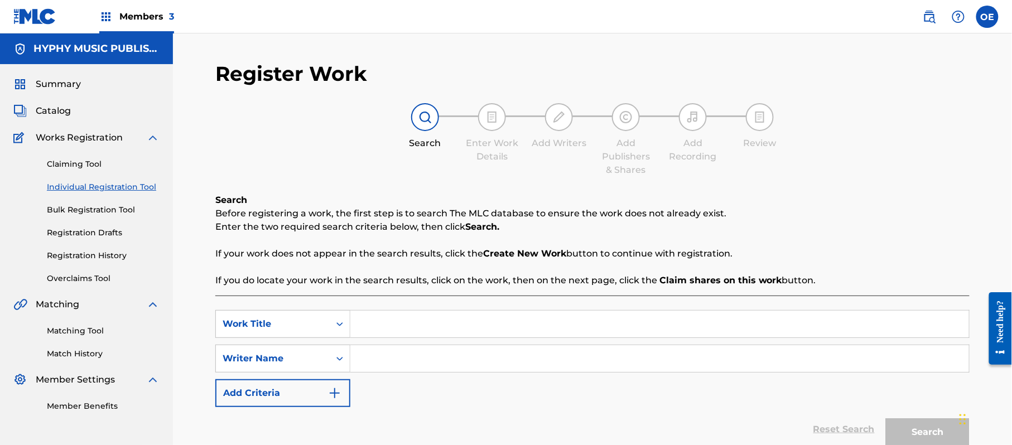
drag, startPoint x: 378, startPoint y: 309, endPoint x: 381, endPoint y: 320, distance: 12.0
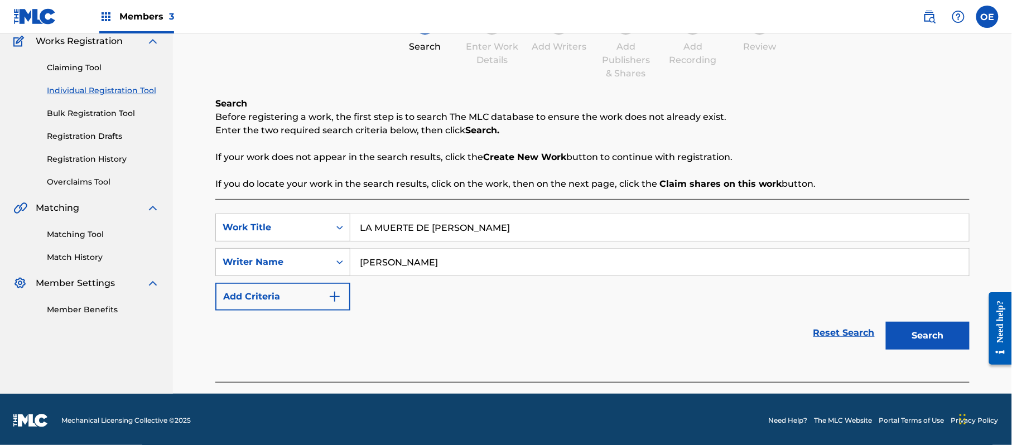
scroll to position [99, 0]
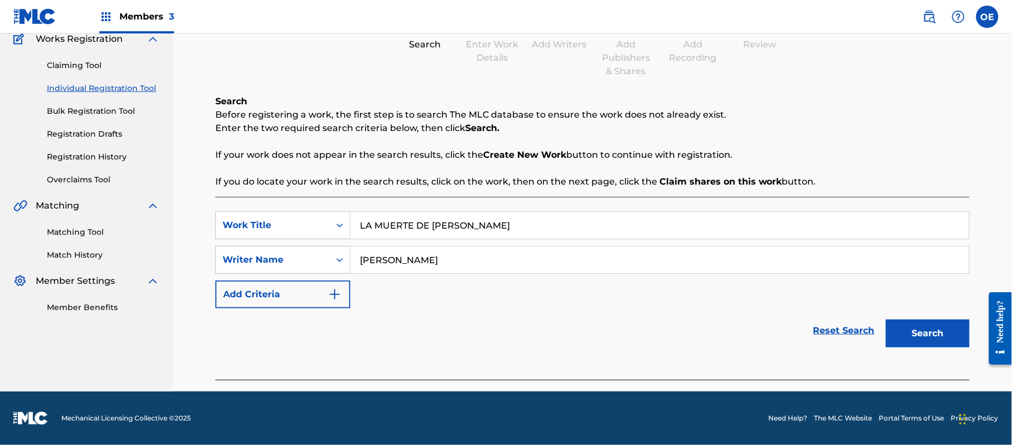
click at [926, 327] on button "Search" at bounding box center [928, 334] width 84 height 28
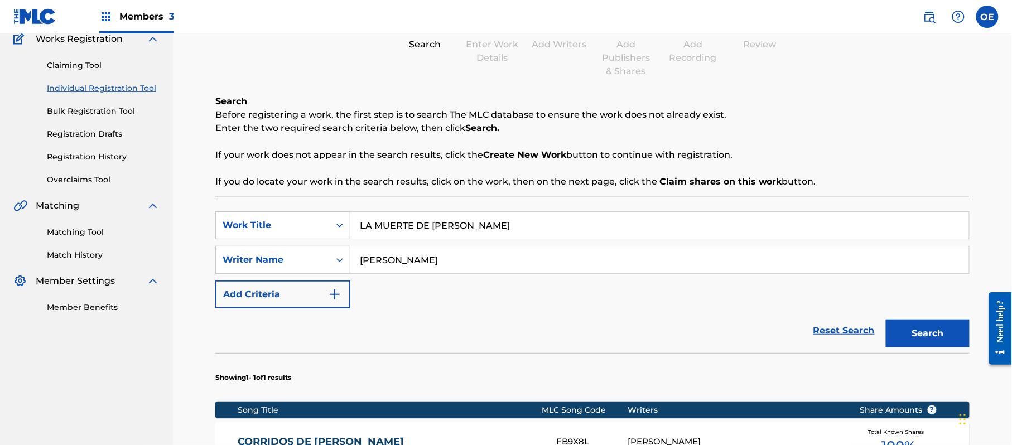
drag, startPoint x: 411, startPoint y: 258, endPoint x: 389, endPoint y: 264, distance: 22.1
click at [389, 264] on input "[PERSON_NAME]" at bounding box center [659, 260] width 619 height 27
click at [886, 320] on button "Search" at bounding box center [928, 334] width 84 height 28
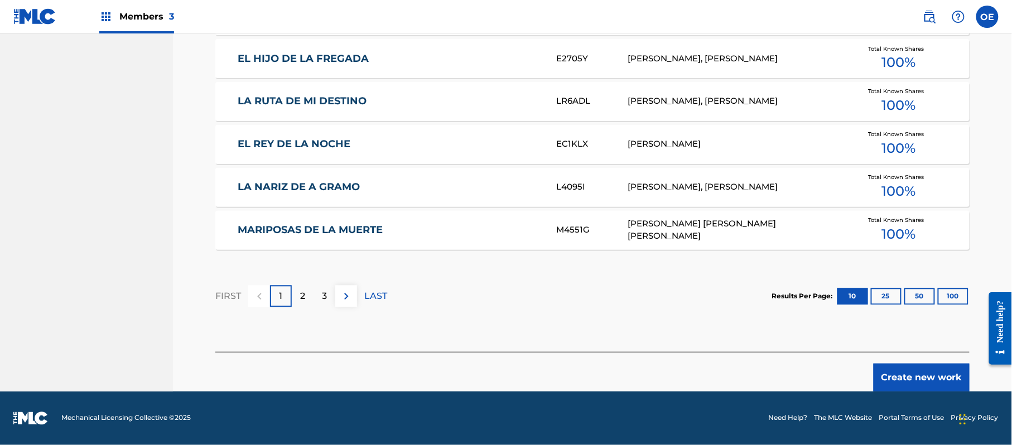
click at [928, 372] on button "Create new work" at bounding box center [922, 378] width 96 height 28
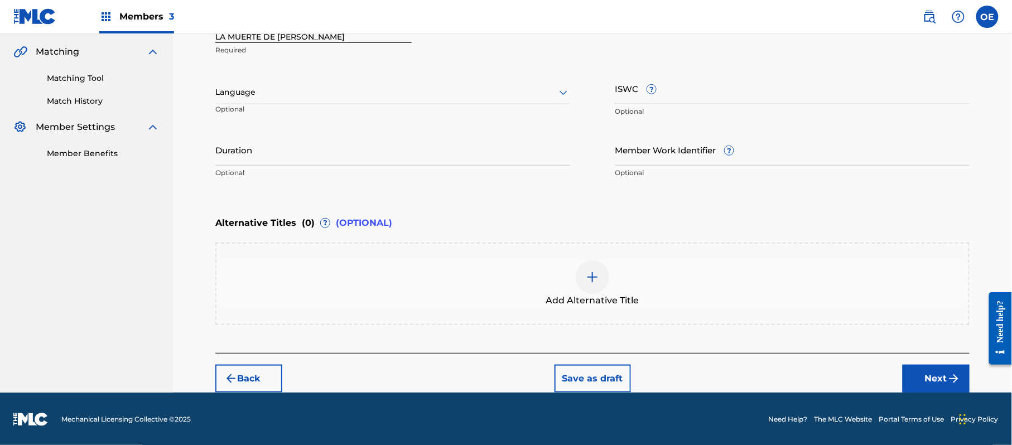
click at [264, 94] on div at bounding box center [392, 92] width 355 height 14
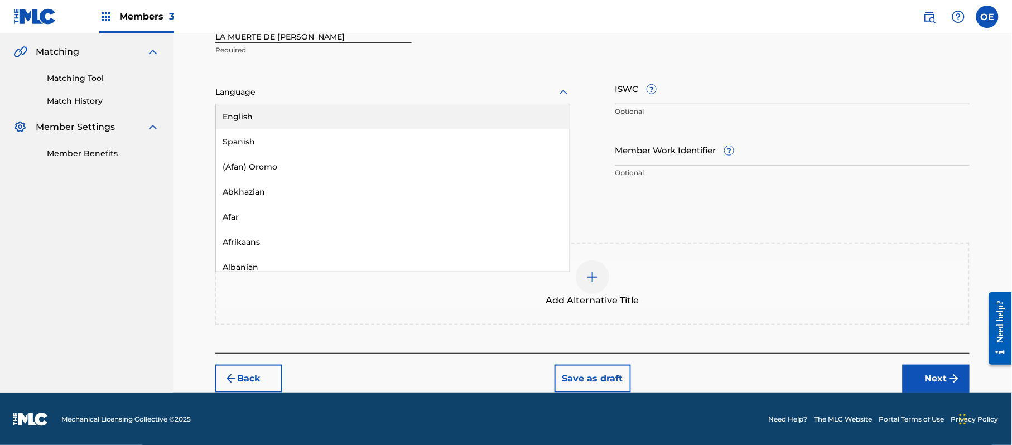
click at [262, 129] on div "Spanish" at bounding box center [393, 141] width 354 height 25
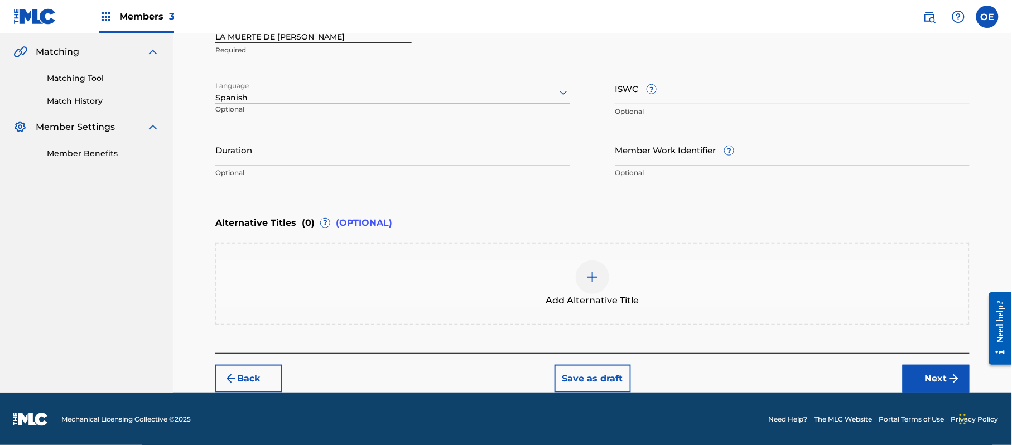
click at [554, 297] on span "Add Alternative Title" at bounding box center [592, 300] width 93 height 13
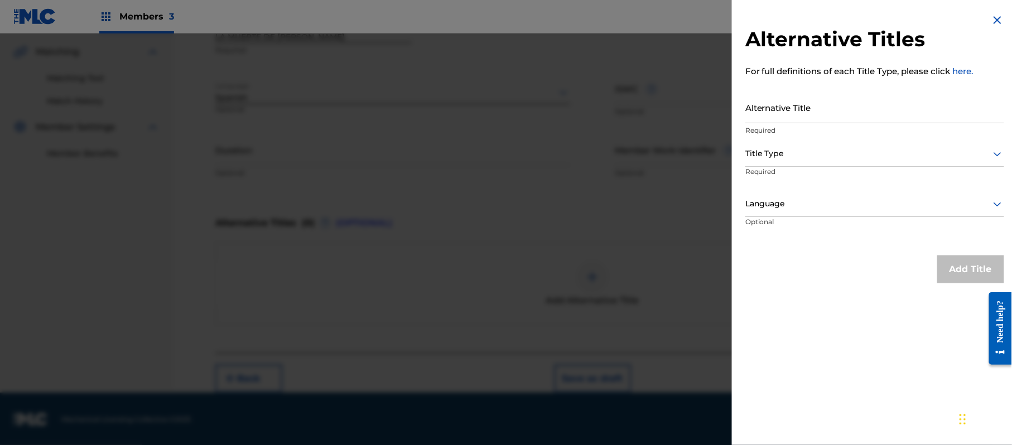
click at [996, 18] on img at bounding box center [997, 19] width 13 height 13
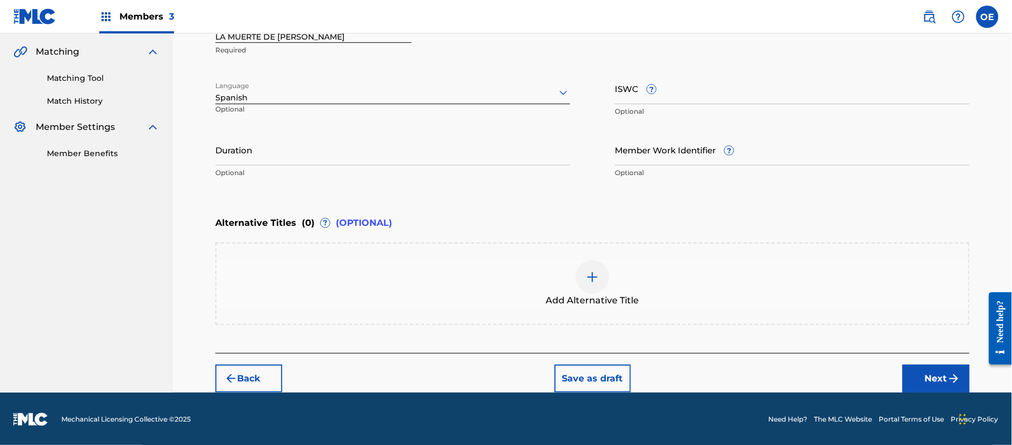
click at [913, 367] on button "Next" at bounding box center [936, 379] width 67 height 28
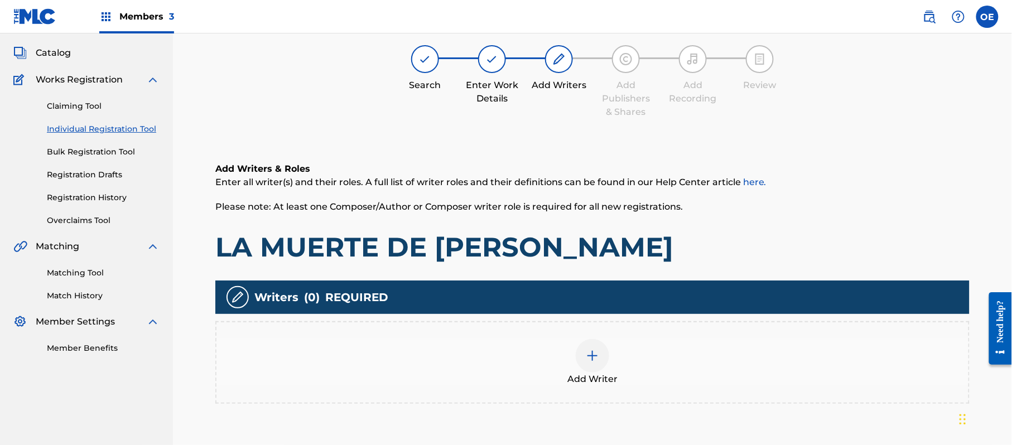
scroll to position [50, 0]
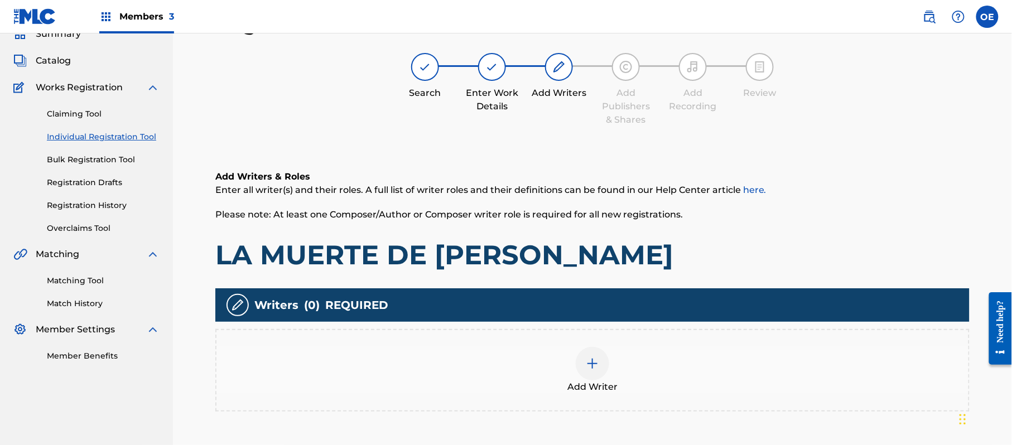
click at [584, 364] on div at bounding box center [592, 363] width 33 height 33
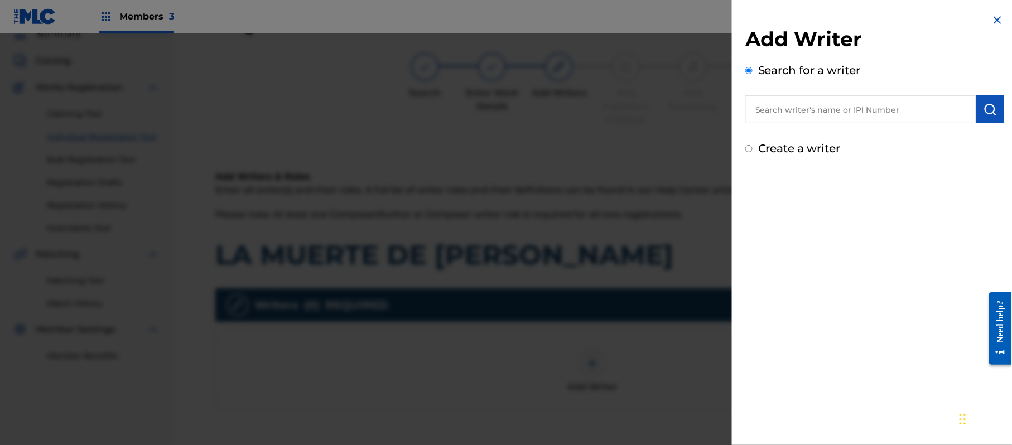
click at [819, 143] on label "Create a writer" at bounding box center [799, 148] width 83 height 13
click at [753, 145] on input "Create a writer" at bounding box center [748, 148] width 7 height 7
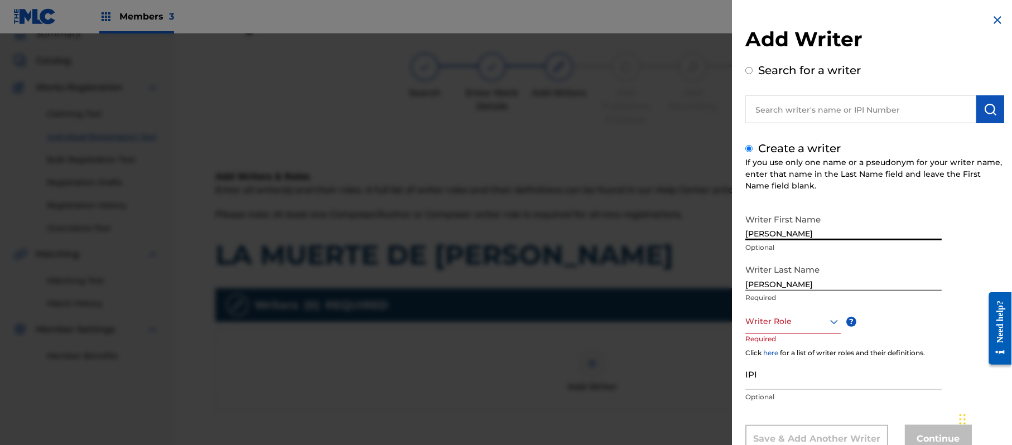
drag, startPoint x: 849, startPoint y: 224, endPoint x: 791, endPoint y: 239, distance: 59.6
click at [791, 239] on input "[PERSON_NAME]" at bounding box center [843, 225] width 196 height 32
drag, startPoint x: 796, startPoint y: 282, endPoint x: 649, endPoint y: 288, distance: 146.3
click at [657, 287] on div "Add Writer Search for a writer Create a writer If you use only one name or a ps…" at bounding box center [506, 239] width 1012 height 412
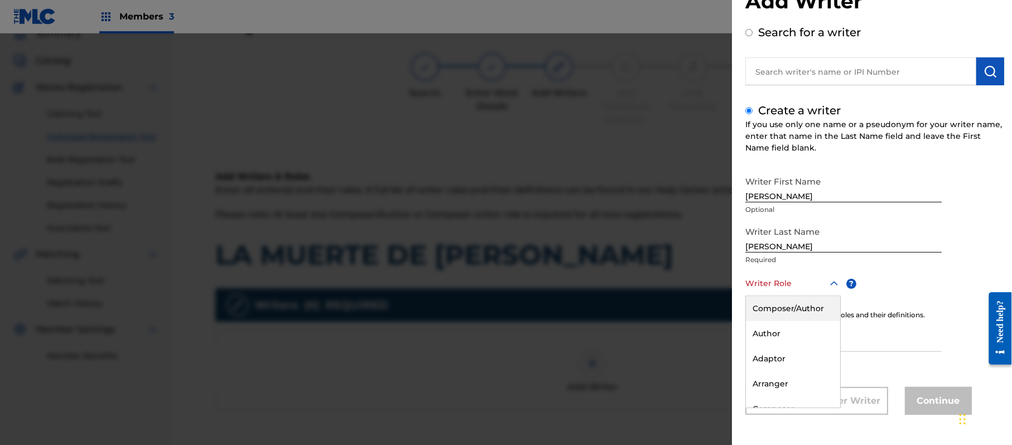
click at [810, 296] on div "8 results available. Use Up and Down to choose options, press Enter to select t…" at bounding box center [792, 283] width 95 height 25
click at [809, 317] on div "Composer/Author" at bounding box center [793, 308] width 94 height 25
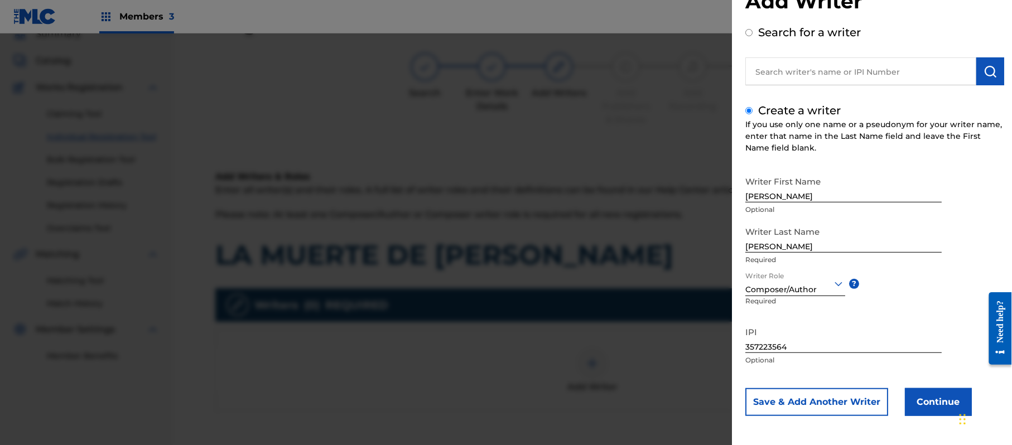
click at [928, 402] on button "Continue" at bounding box center [938, 402] width 67 height 28
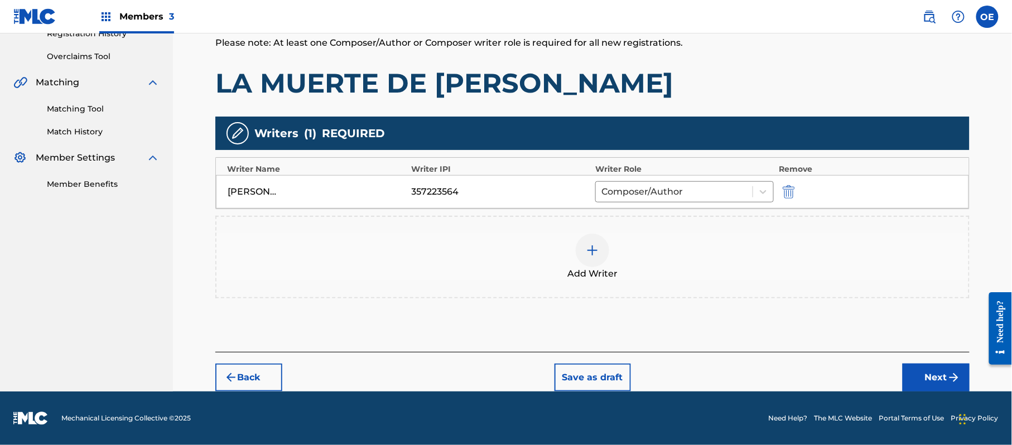
click at [918, 364] on button "Next" at bounding box center [936, 378] width 67 height 28
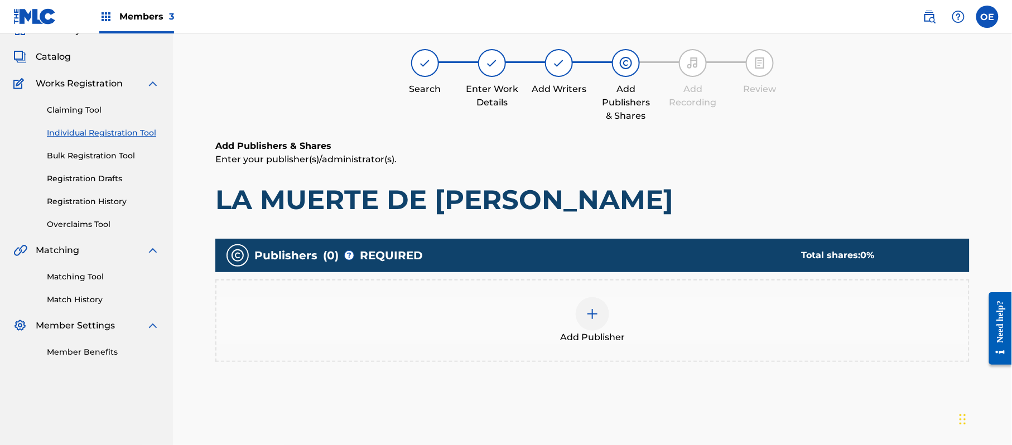
scroll to position [50, 0]
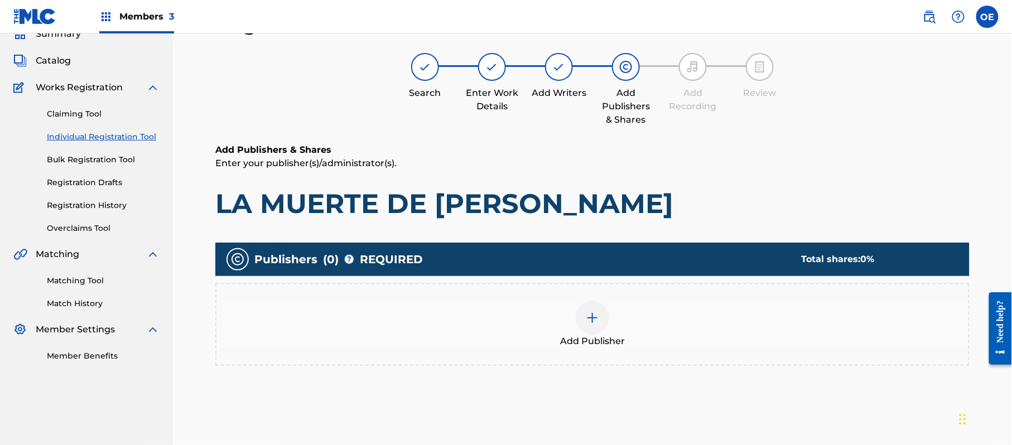
click at [643, 325] on div "Add Publisher" at bounding box center [592, 324] width 752 height 47
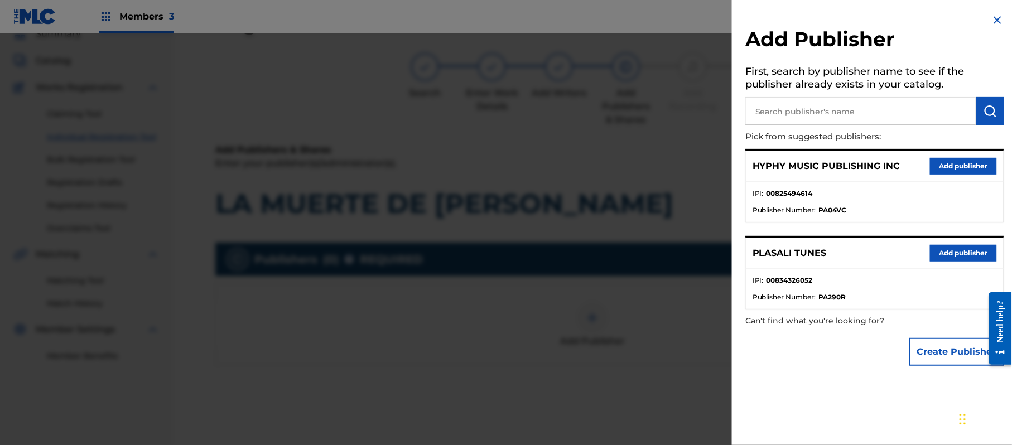
click at [949, 173] on button "Add publisher" at bounding box center [963, 166] width 67 height 17
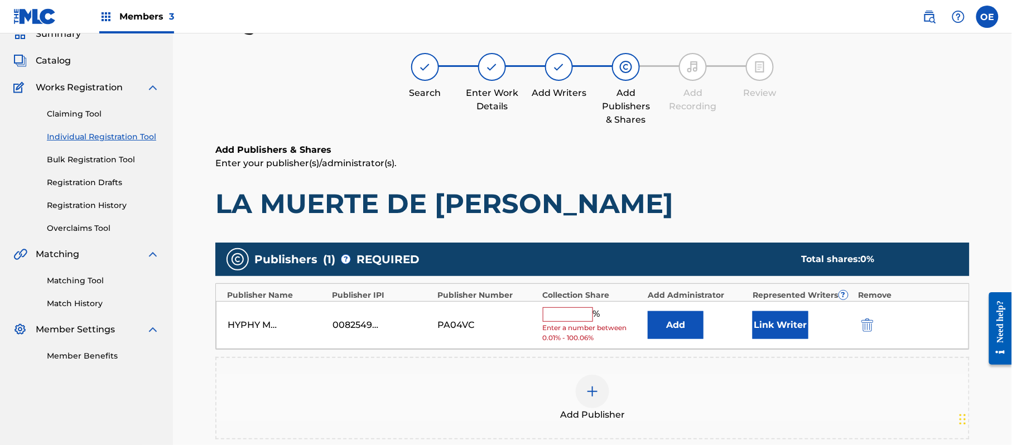
click at [586, 320] on input "text" at bounding box center [568, 314] width 50 height 15
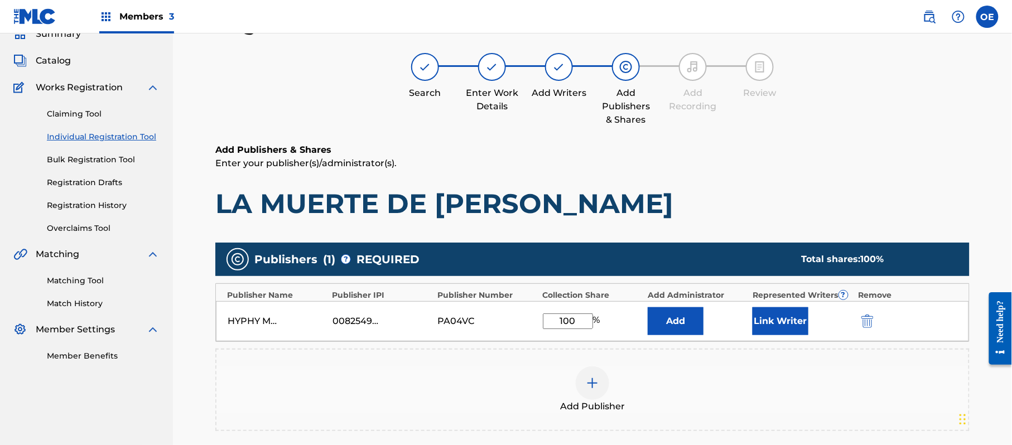
click at [786, 310] on button "Link Writer" at bounding box center [781, 321] width 56 height 28
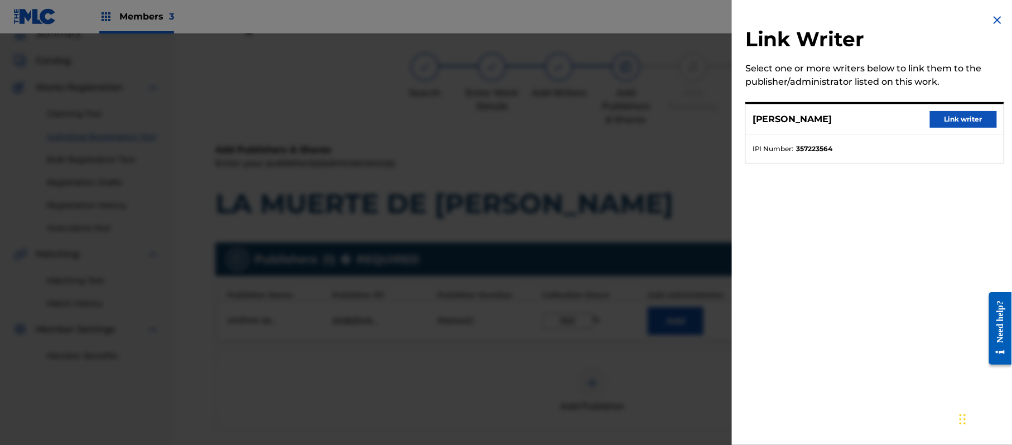
click at [950, 117] on button "Link writer" at bounding box center [963, 119] width 67 height 17
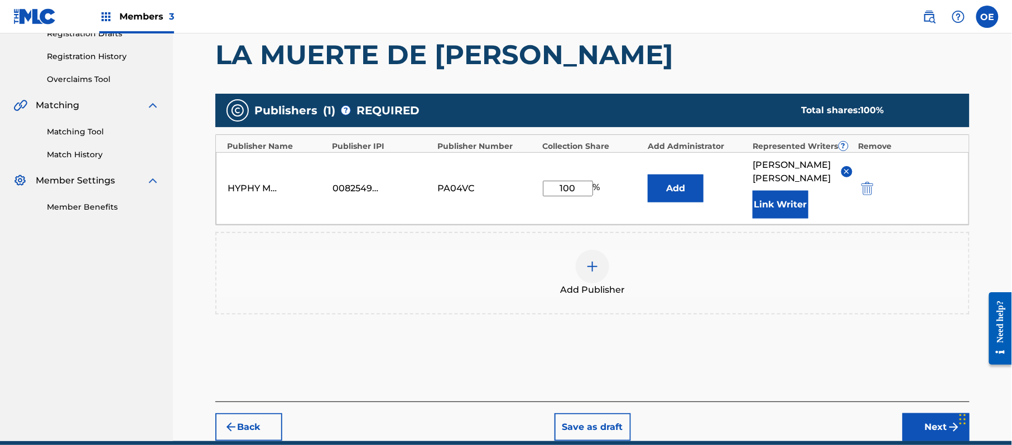
click at [916, 418] on button "Next" at bounding box center [936, 427] width 67 height 28
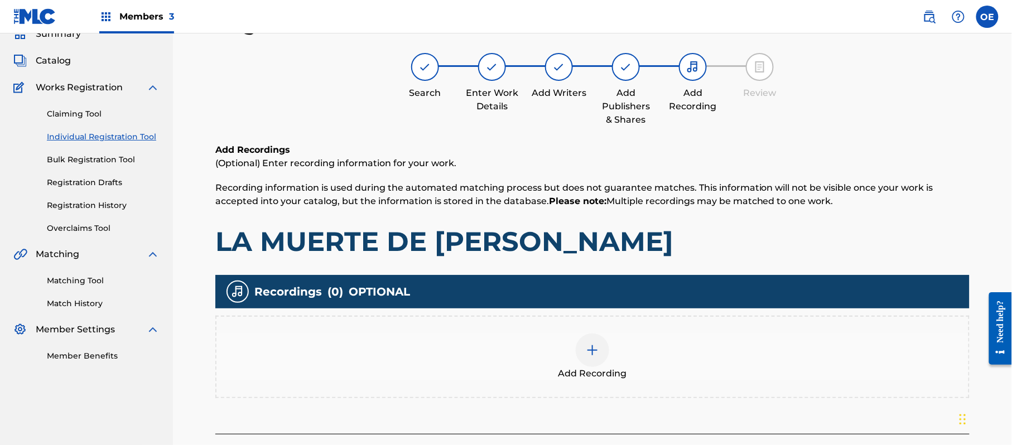
click at [641, 367] on div "Add Recording" at bounding box center [592, 357] width 752 height 47
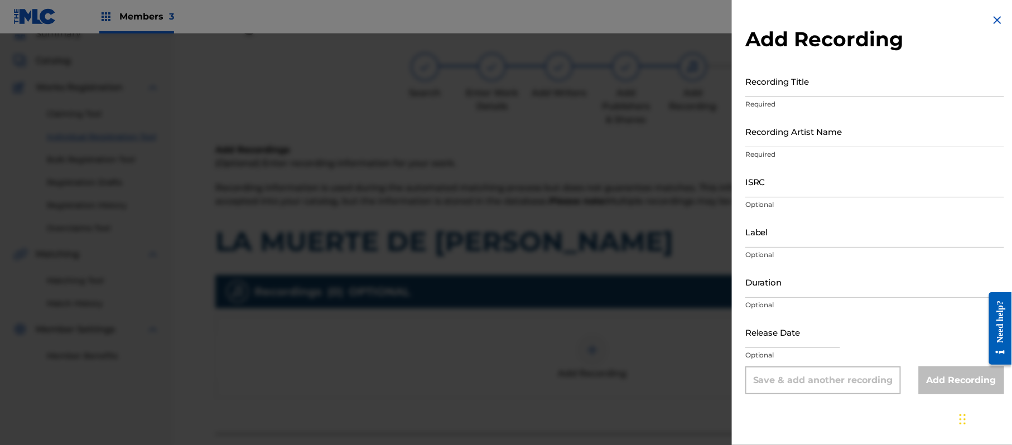
click at [991, 19] on img at bounding box center [997, 19] width 13 height 13
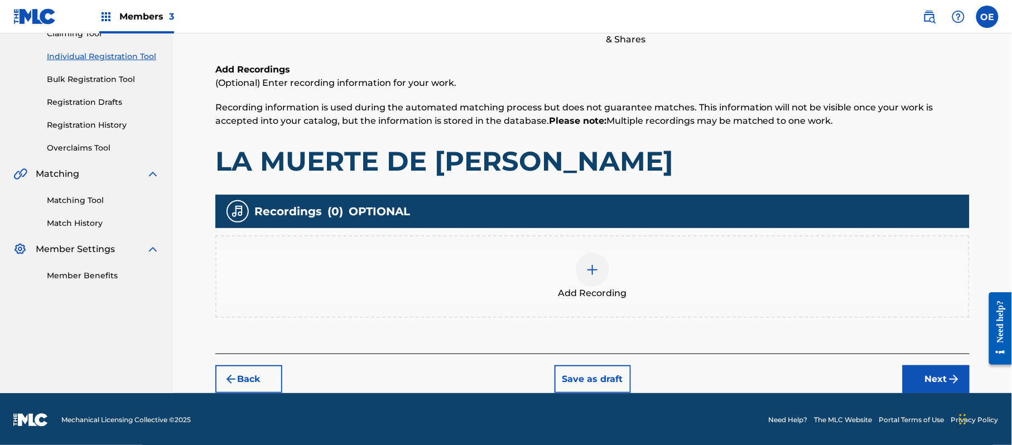
click at [954, 383] on img "submit" at bounding box center [953, 379] width 13 height 13
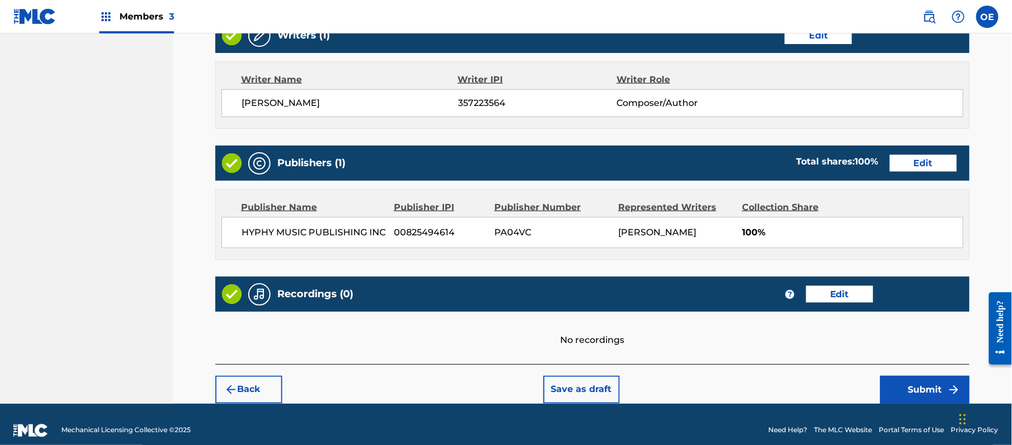
scroll to position [463, 0]
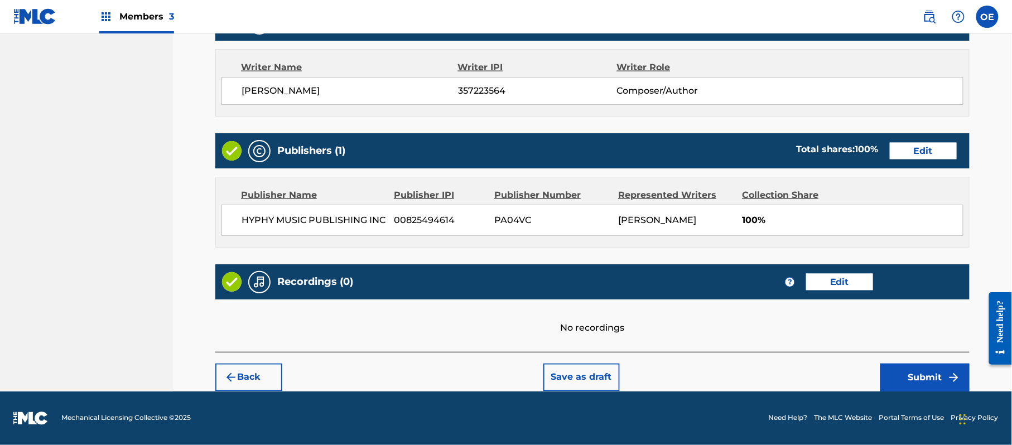
click at [909, 364] on button "Submit" at bounding box center [924, 378] width 89 height 28
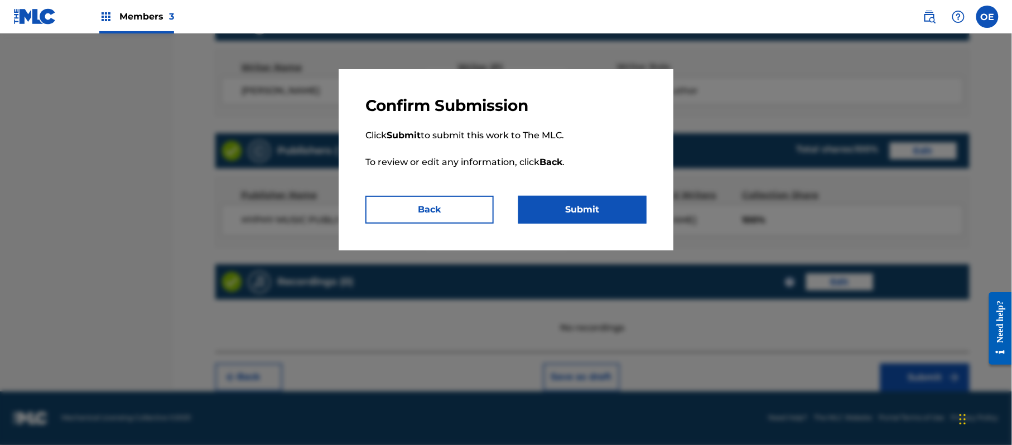
click at [628, 215] on button "Submit" at bounding box center [582, 210] width 128 height 28
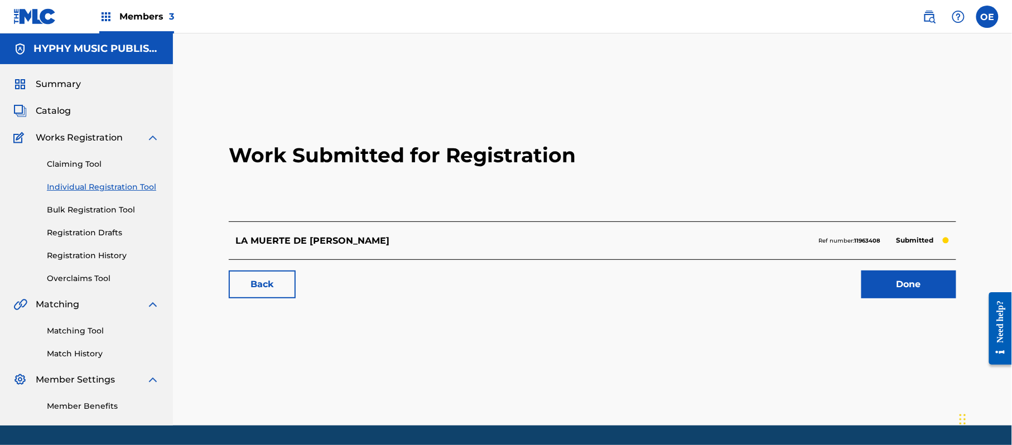
drag, startPoint x: 124, startPoint y: 188, endPoint x: 150, endPoint y: 192, distance: 26.5
click at [124, 188] on link "Individual Registration Tool" at bounding box center [103, 187] width 113 height 12
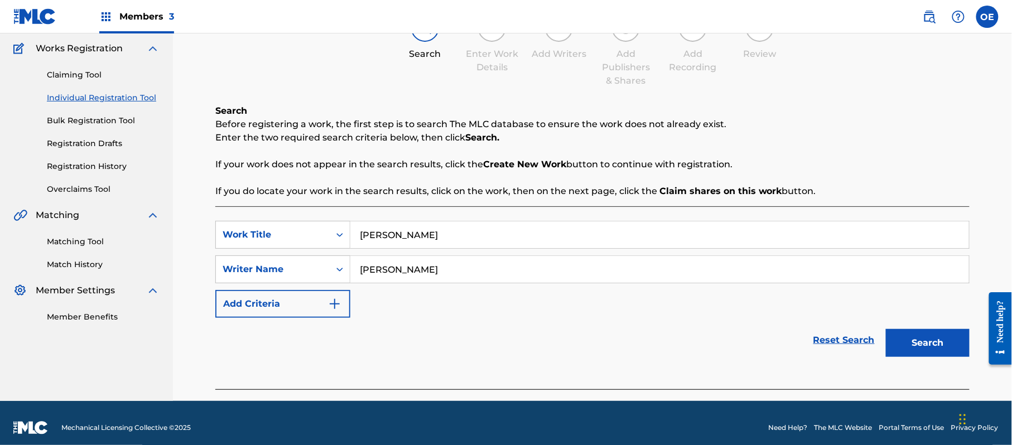
scroll to position [99, 0]
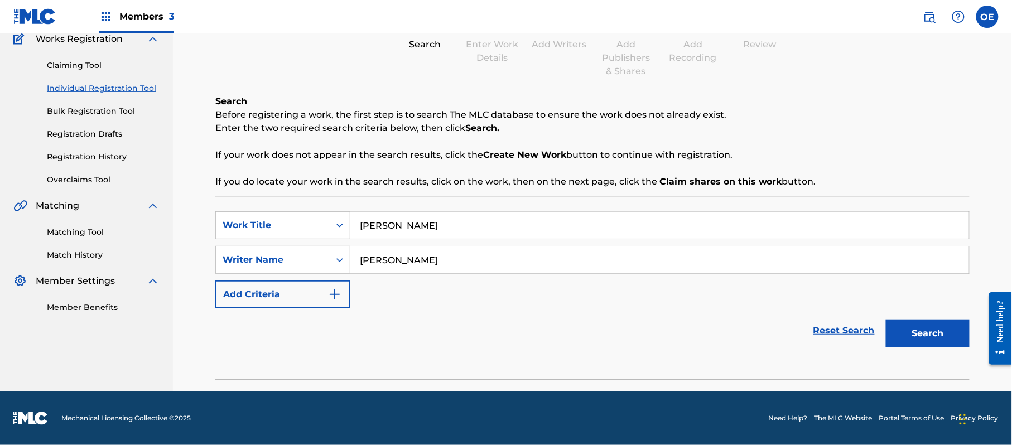
click at [918, 331] on button "Search" at bounding box center [928, 334] width 84 height 28
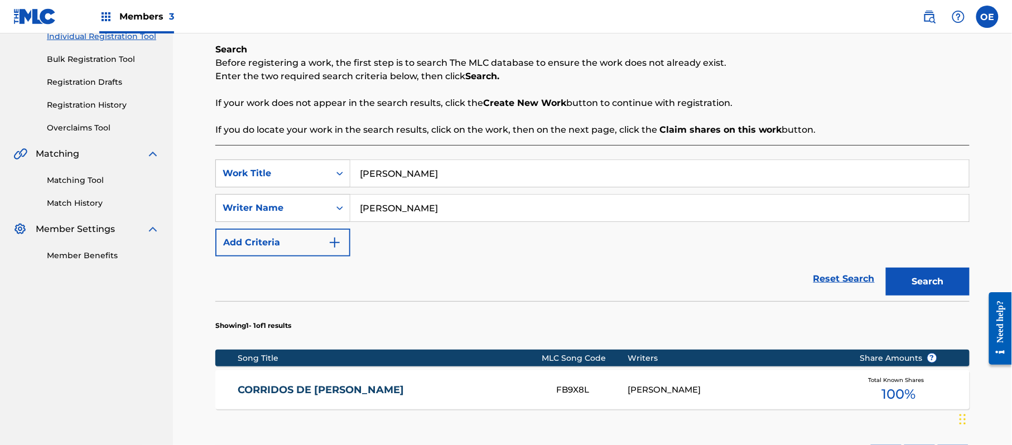
scroll to position [173, 0]
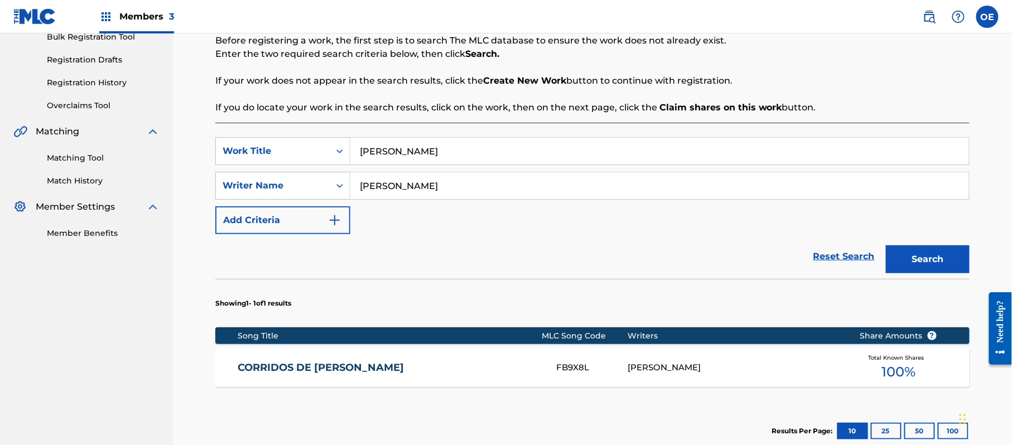
drag, startPoint x: 410, startPoint y: 192, endPoint x: 389, endPoint y: 192, distance: 20.1
click at [389, 192] on input "[PERSON_NAME]" at bounding box center [659, 185] width 619 height 27
click at [886, 246] on button "Search" at bounding box center [928, 260] width 84 height 28
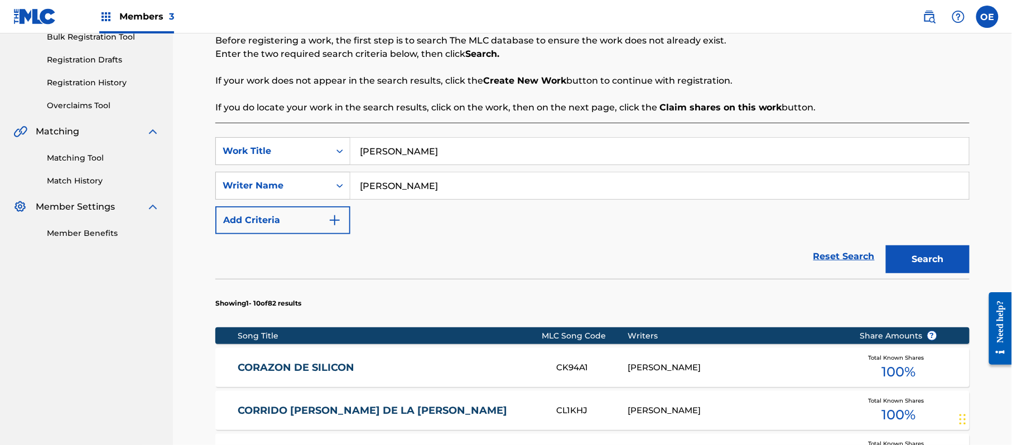
click at [886, 246] on button "Search" at bounding box center [928, 260] width 84 height 28
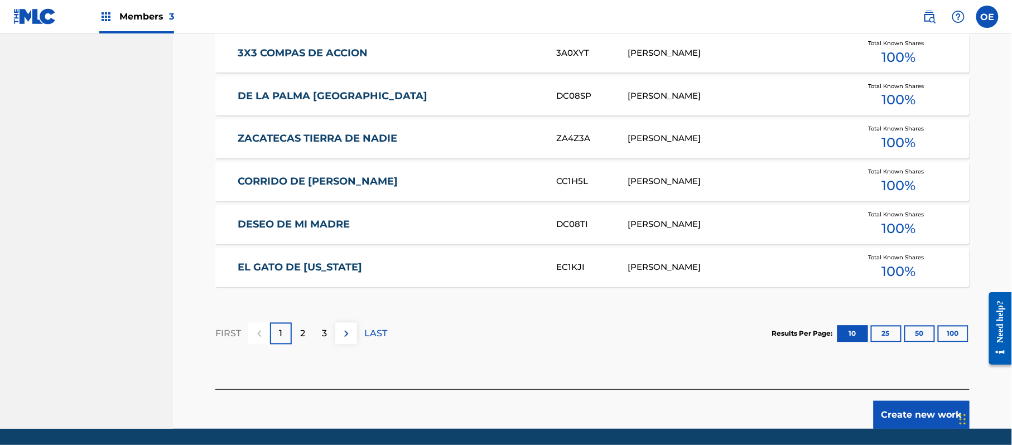
scroll to position [697, 0]
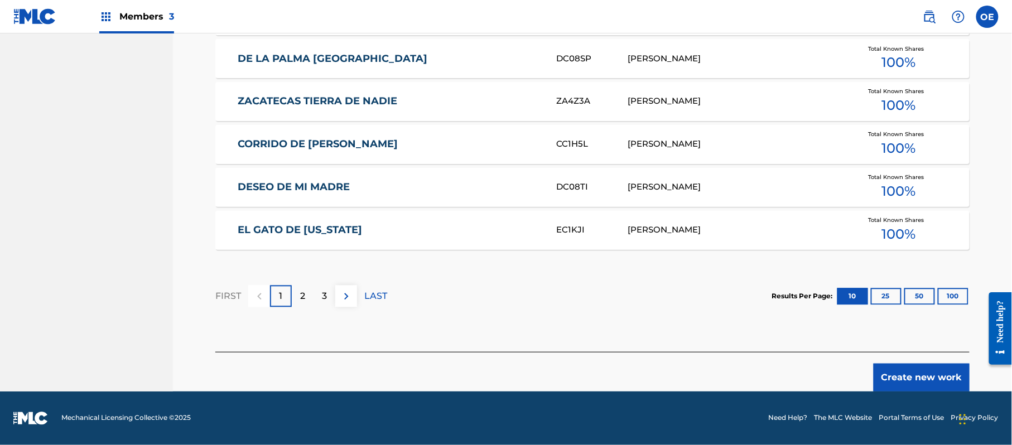
click at [913, 373] on button "Create new work" at bounding box center [922, 378] width 96 height 28
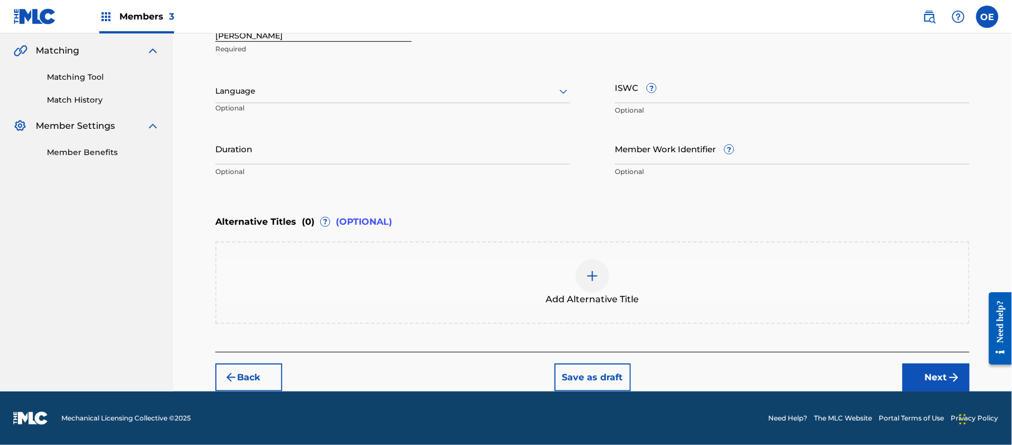
scroll to position [253, 0]
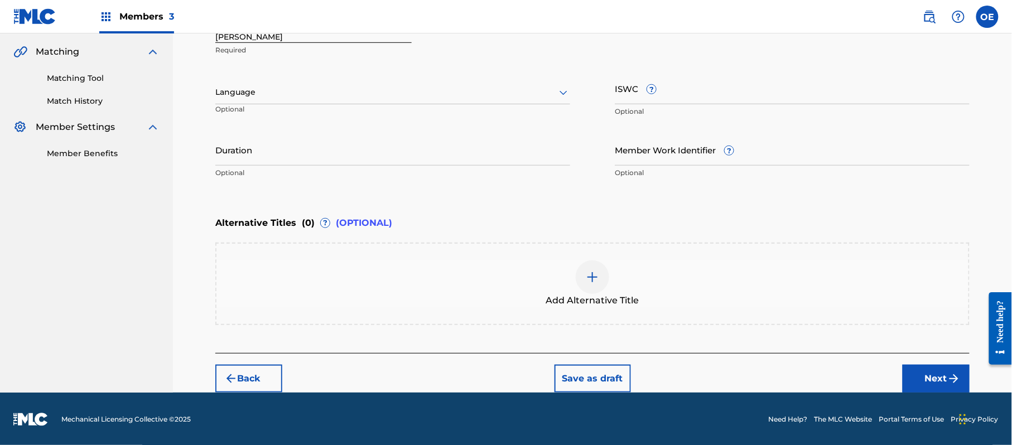
click at [280, 99] on div at bounding box center [392, 92] width 355 height 14
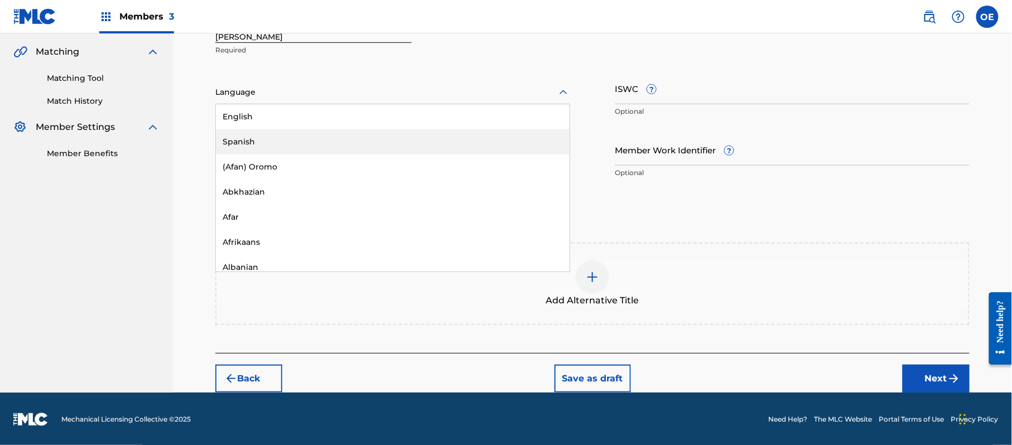
click at [277, 138] on div "Spanish" at bounding box center [393, 141] width 354 height 25
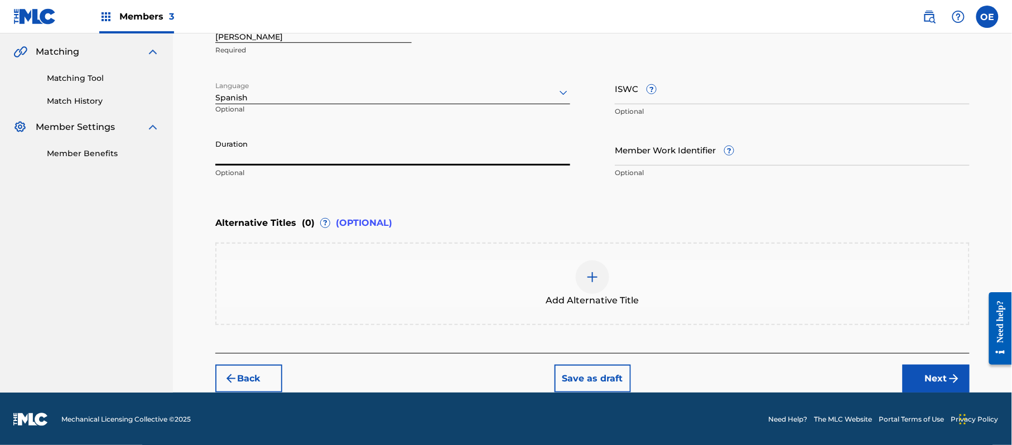
click at [334, 148] on input "Duration" at bounding box center [392, 150] width 355 height 32
click at [415, 271] on div "Add Alternative Title" at bounding box center [592, 284] width 752 height 47
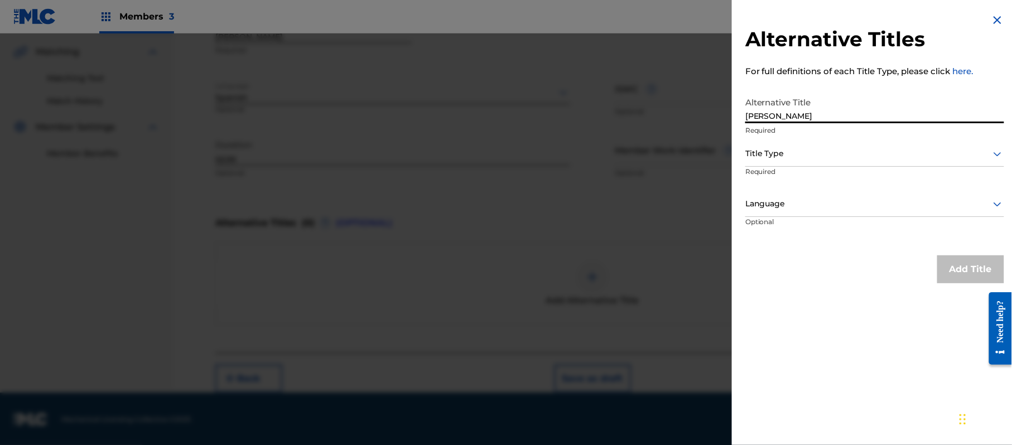
click at [776, 146] on div "Title Type" at bounding box center [874, 154] width 259 height 25
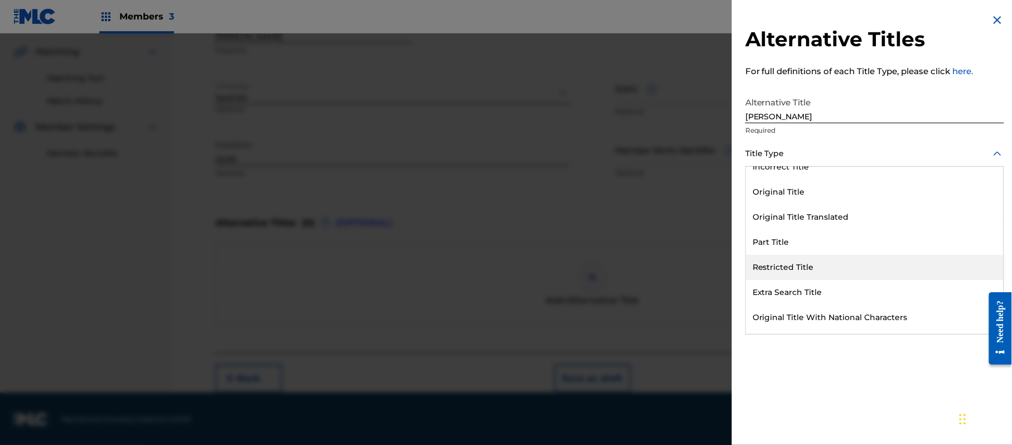
scroll to position [108, 0]
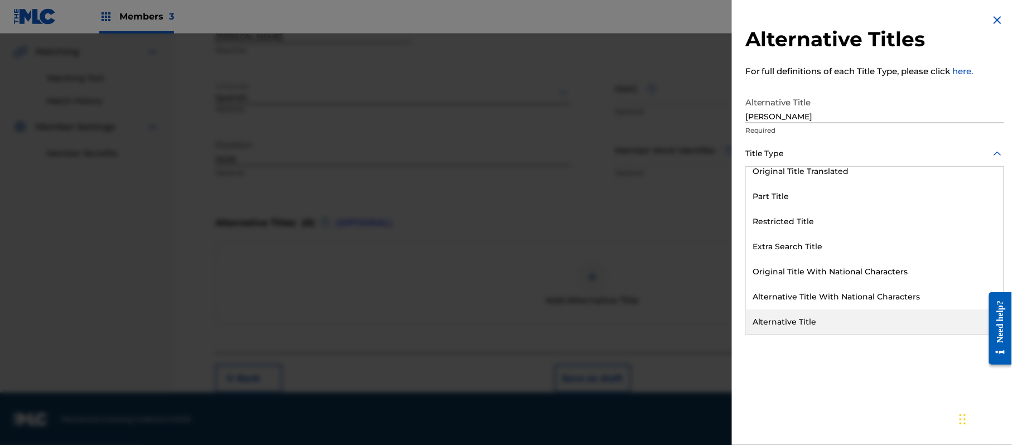
click at [788, 311] on div "Alternative Title" at bounding box center [875, 322] width 258 height 25
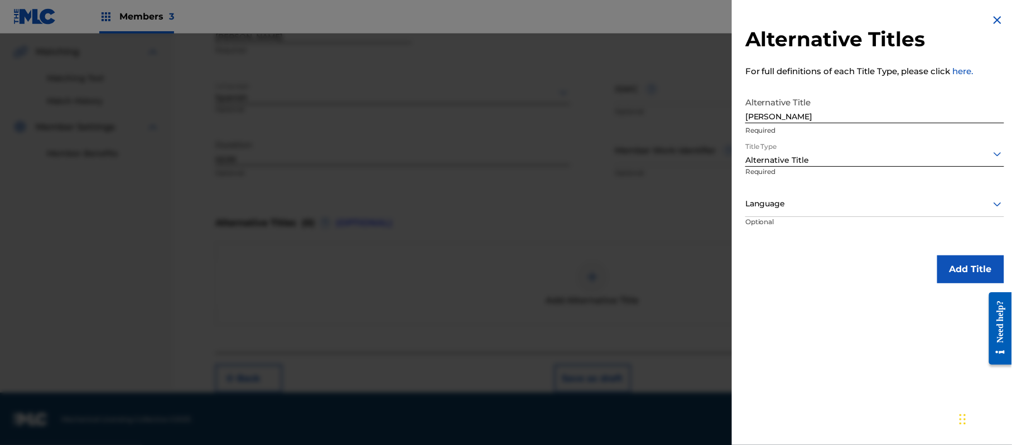
click at [764, 190] on p "Required" at bounding box center [784, 179] width 79 height 25
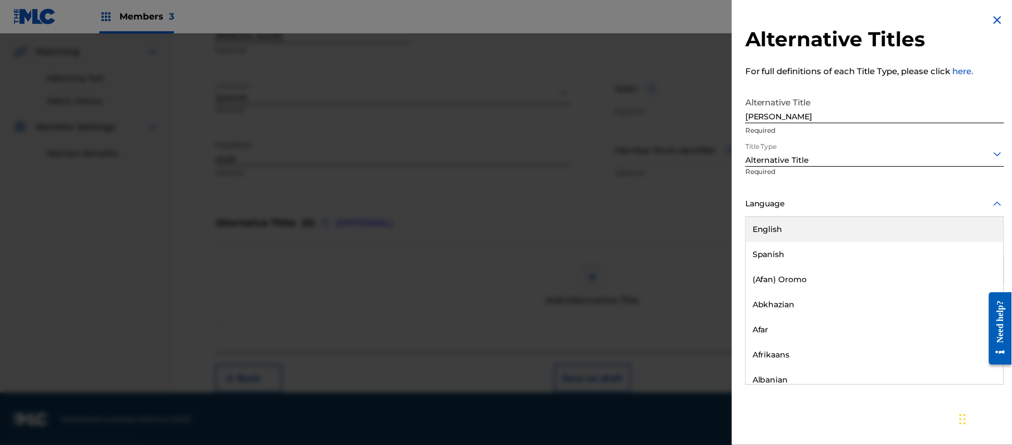
click at [767, 208] on div at bounding box center [874, 204] width 259 height 14
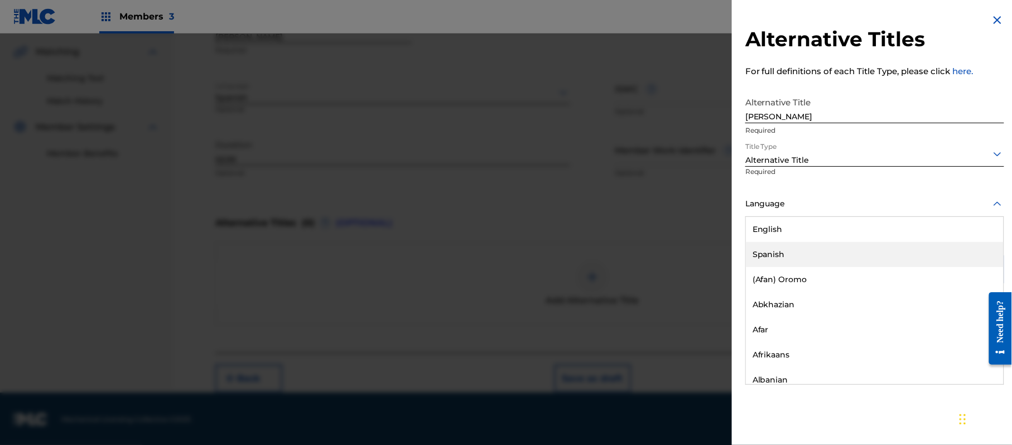
click at [778, 259] on div "Spanish" at bounding box center [875, 254] width 258 height 25
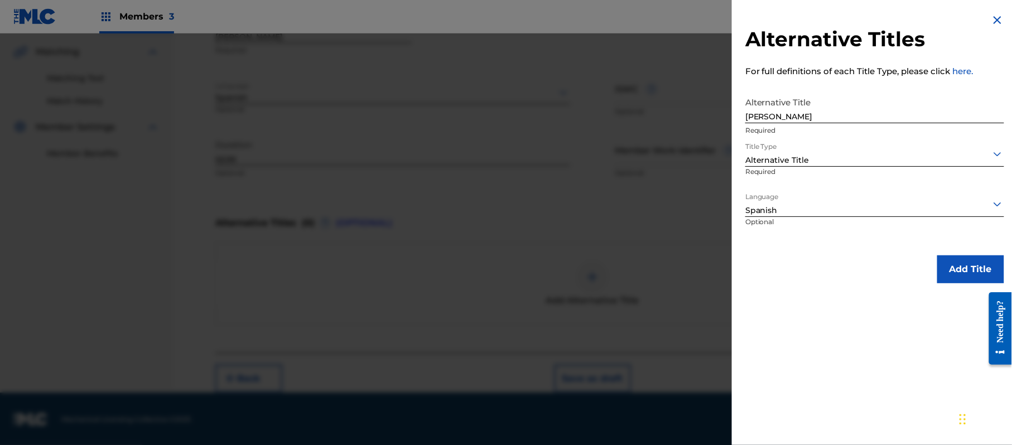
click at [954, 270] on button "Add Title" at bounding box center [970, 270] width 67 height 28
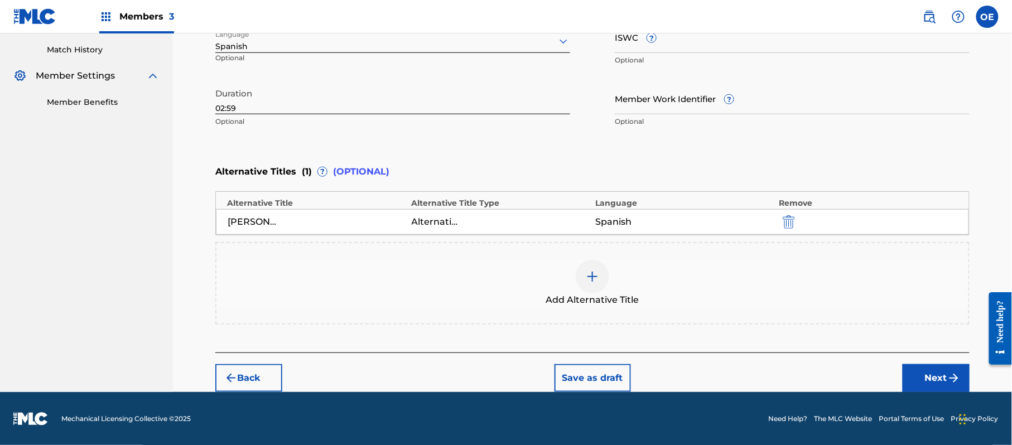
click at [925, 376] on button "Next" at bounding box center [936, 378] width 67 height 28
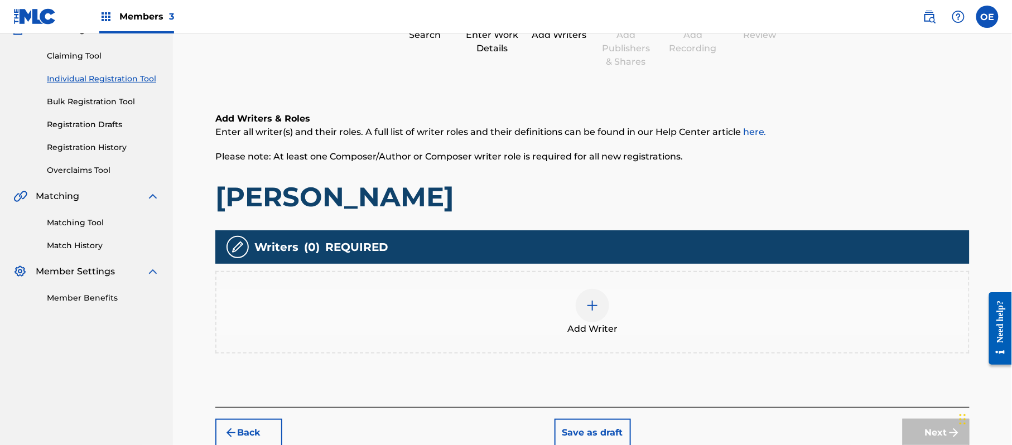
scroll to position [50, 0]
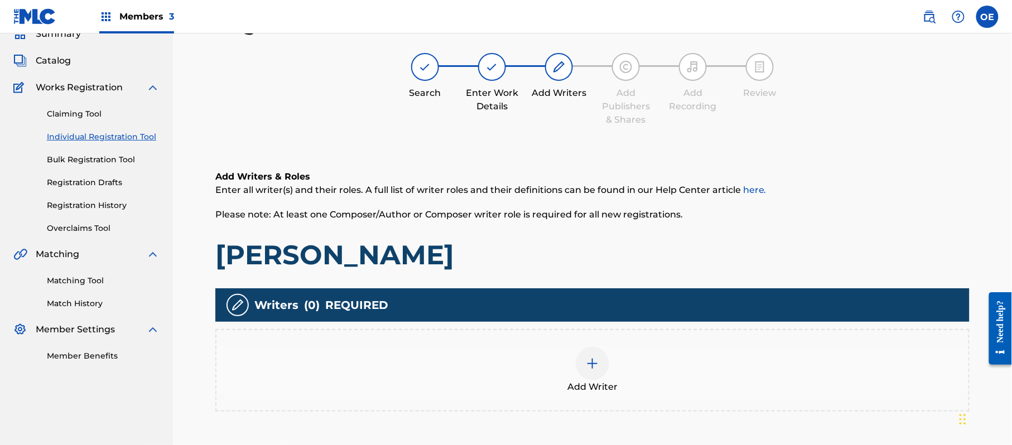
click at [551, 329] on div "Add Writer" at bounding box center [592, 370] width 754 height 83
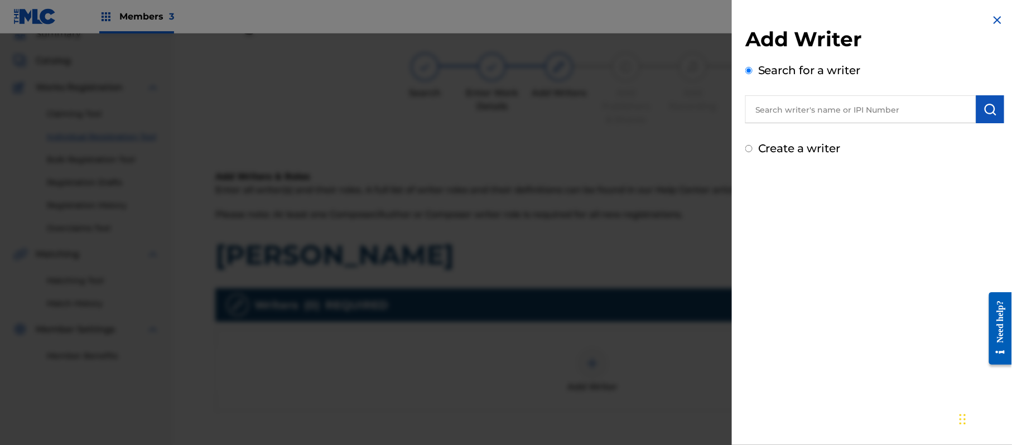
click at [791, 148] on label "Create a writer" at bounding box center [799, 148] width 83 height 13
click at [753, 148] on input "Create a writer" at bounding box center [748, 148] width 7 height 7
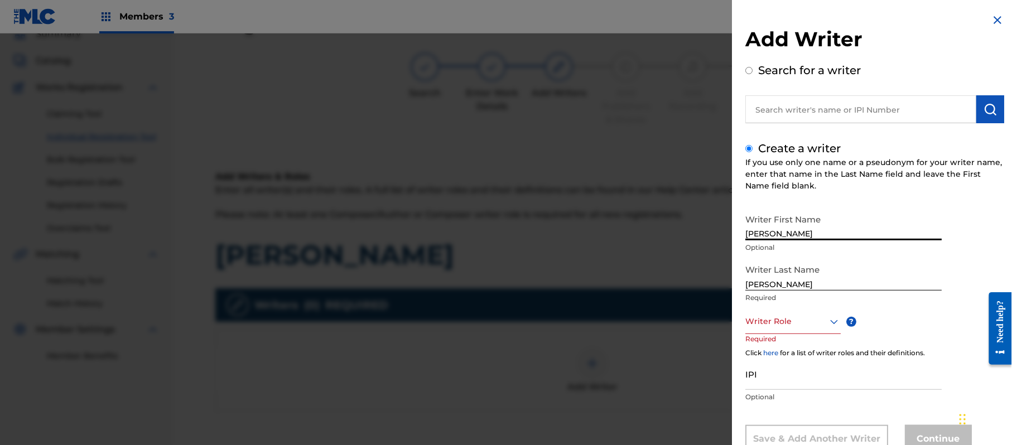
drag, startPoint x: 839, startPoint y: 234, endPoint x: 790, endPoint y: 235, distance: 49.1
click at [790, 235] on input "[PERSON_NAME]" at bounding box center [843, 225] width 196 height 32
drag, startPoint x: 792, startPoint y: 282, endPoint x: 704, endPoint y: 287, distance: 88.3
click at [704, 287] on div "Add Writer Search for a writer Create a writer If you use only one name or a ps…" at bounding box center [506, 239] width 1012 height 412
click at [773, 314] on div "Writer Role" at bounding box center [792, 321] width 95 height 25
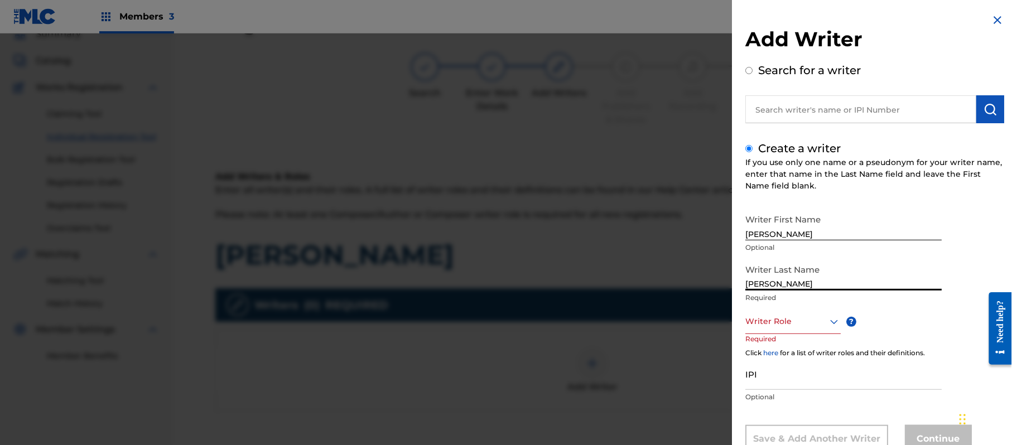
scroll to position [38, 0]
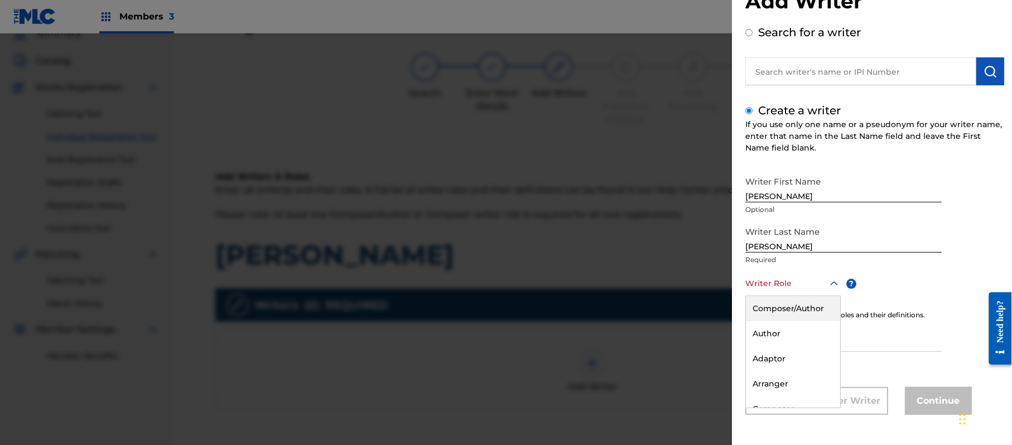
click at [773, 314] on div "Composer/Author" at bounding box center [793, 308] width 94 height 25
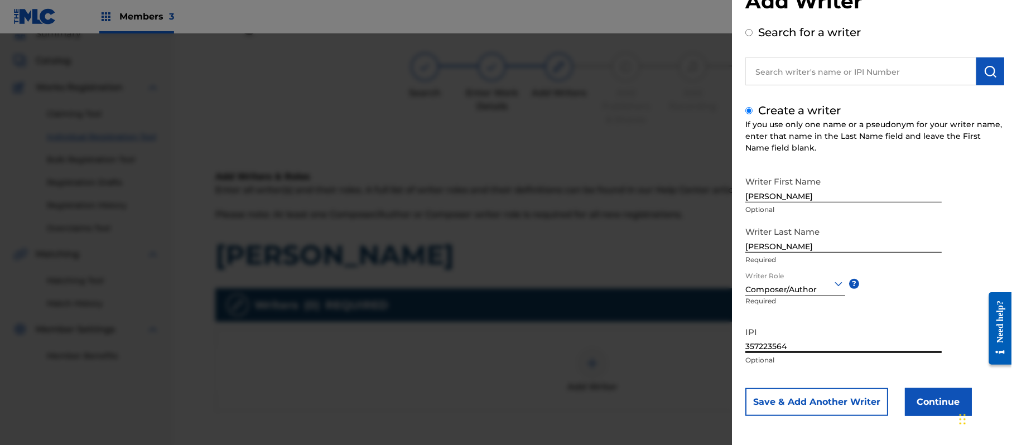
click at [934, 407] on button "Continue" at bounding box center [938, 402] width 67 height 28
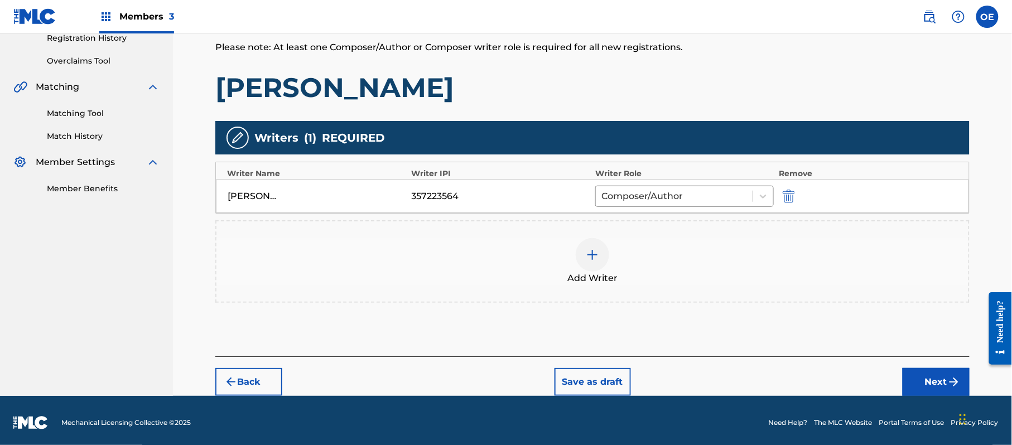
scroll to position [222, 0]
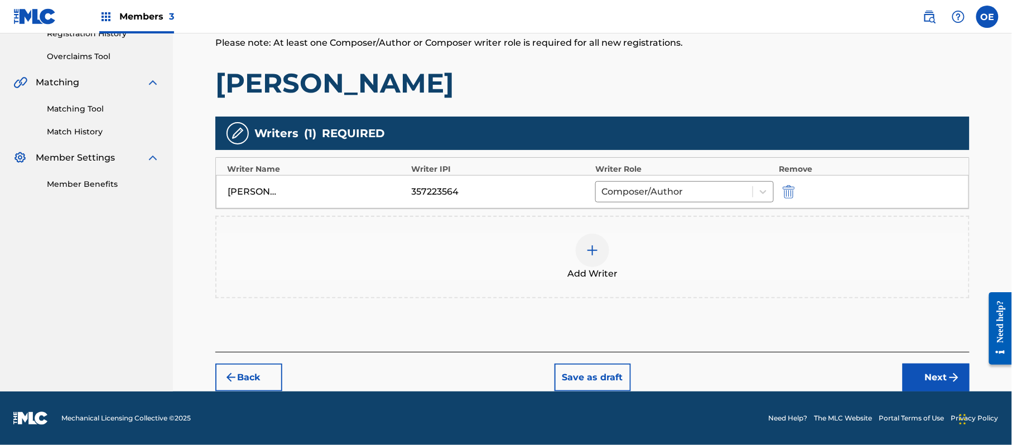
click at [918, 363] on div "Back Save as draft Next" at bounding box center [592, 372] width 754 height 40
click at [921, 372] on button "Next" at bounding box center [936, 378] width 67 height 28
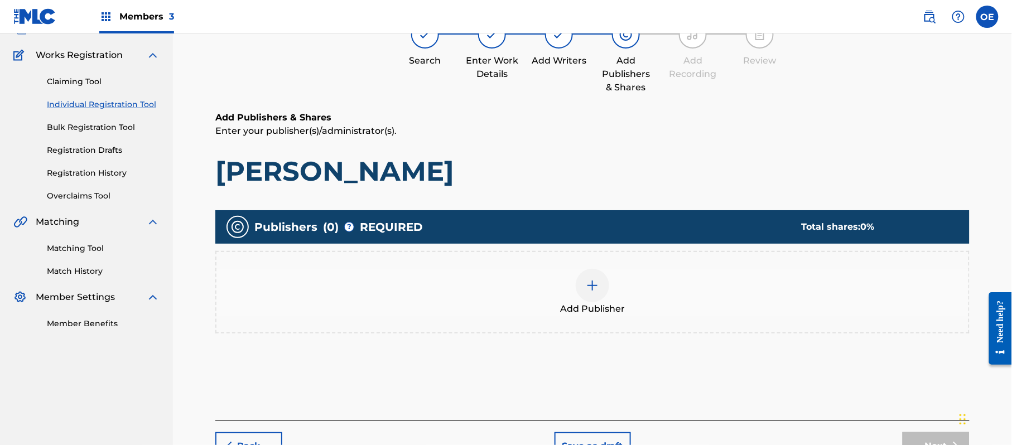
scroll to position [50, 0]
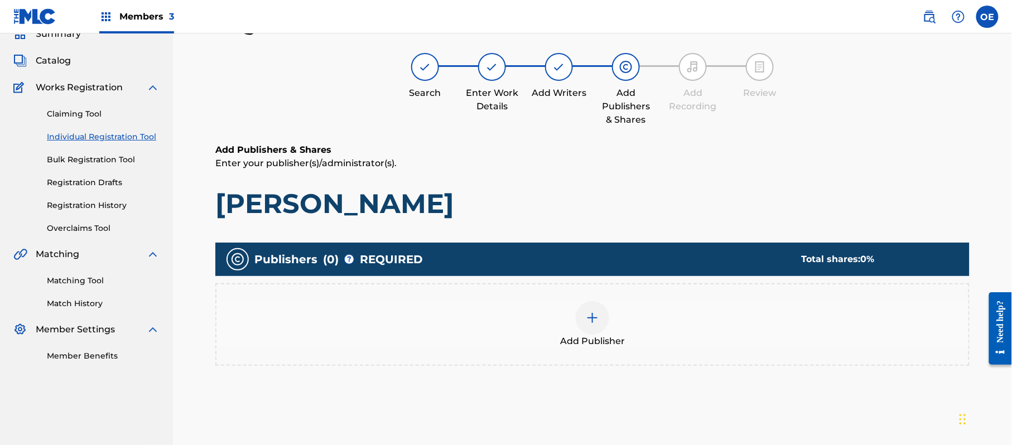
click at [618, 353] on div "Add Publisher" at bounding box center [592, 324] width 754 height 83
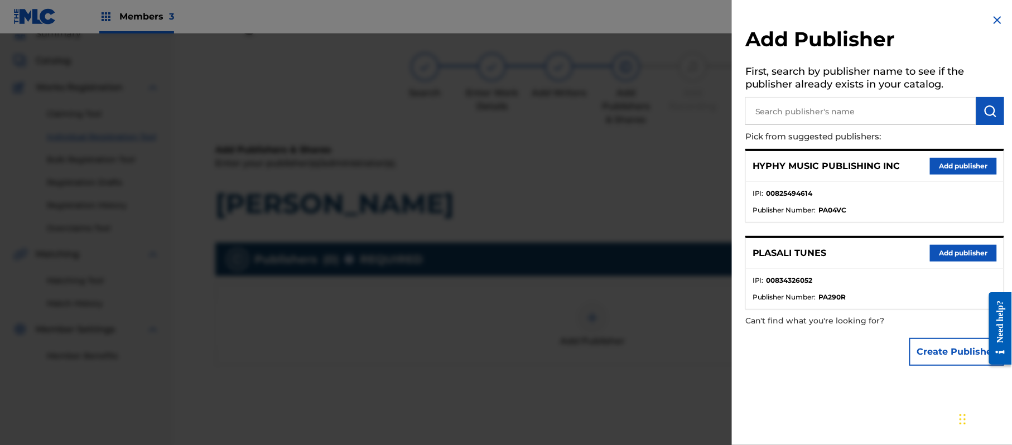
click at [947, 160] on button "Add publisher" at bounding box center [963, 166] width 67 height 17
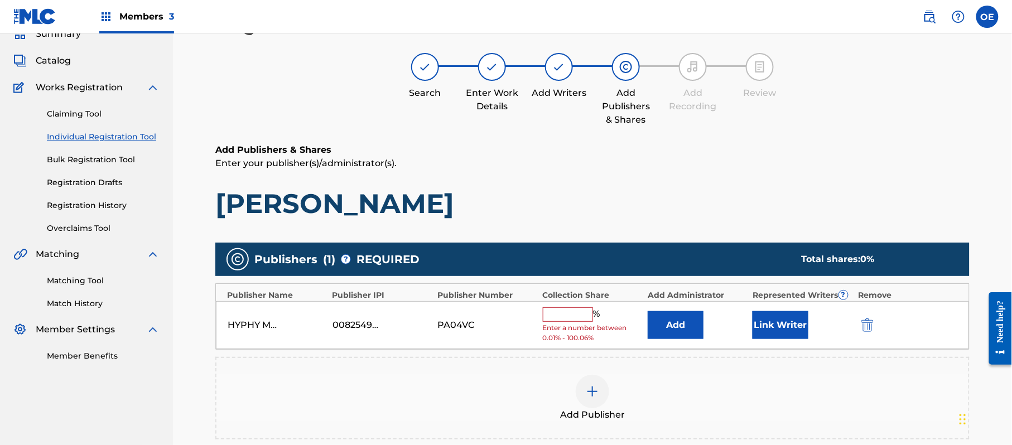
click at [576, 320] on input "text" at bounding box center [568, 314] width 50 height 15
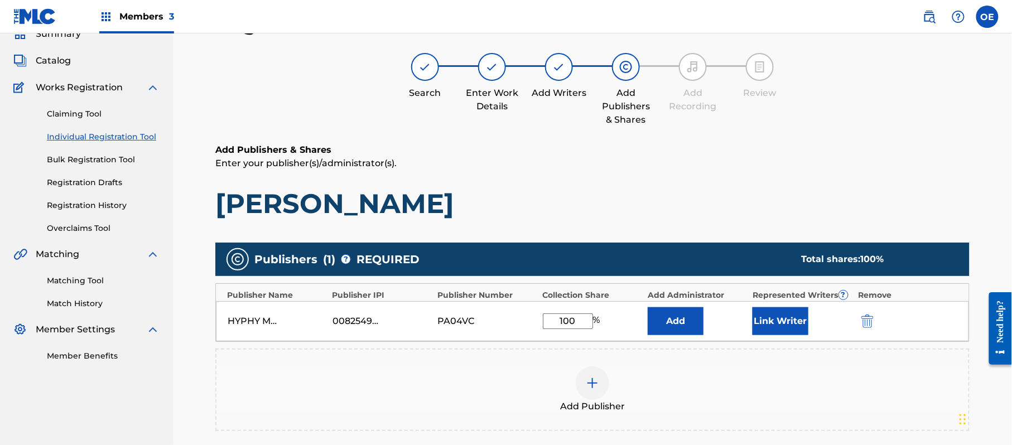
click at [760, 329] on button "Link Writer" at bounding box center [781, 321] width 56 height 28
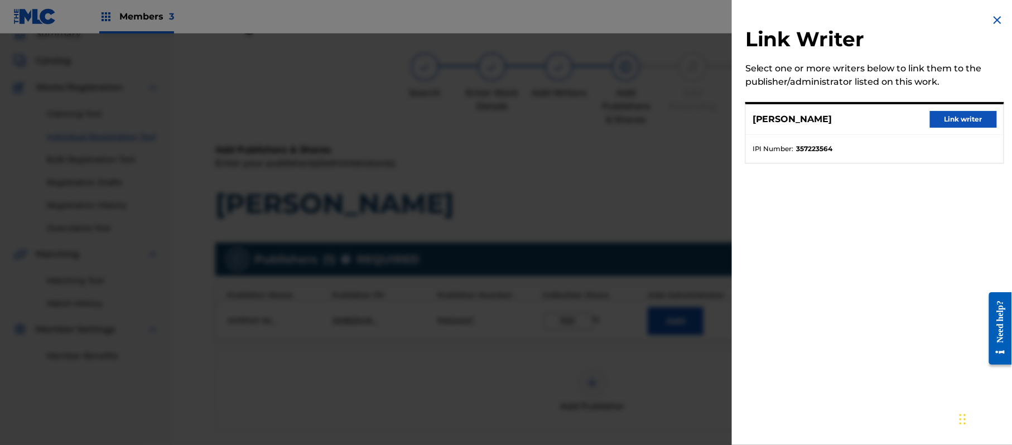
click at [943, 119] on button "Link writer" at bounding box center [963, 119] width 67 height 17
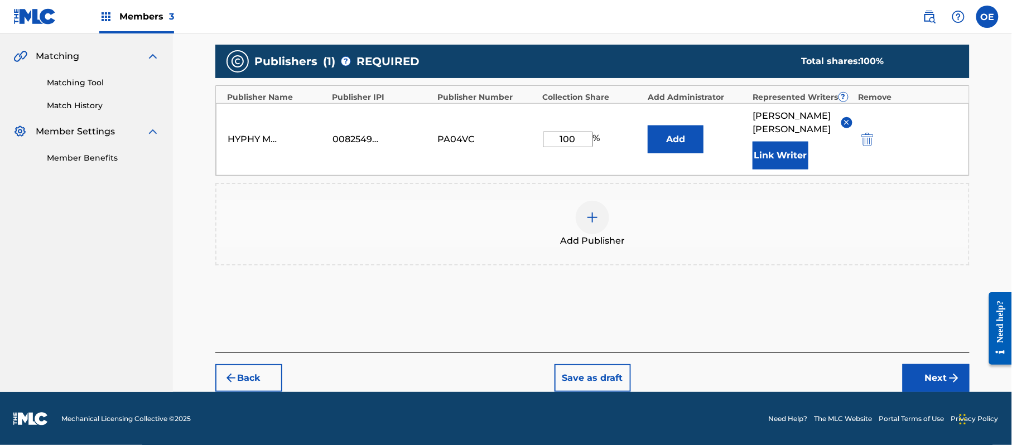
click at [926, 376] on button "Next" at bounding box center [936, 378] width 67 height 28
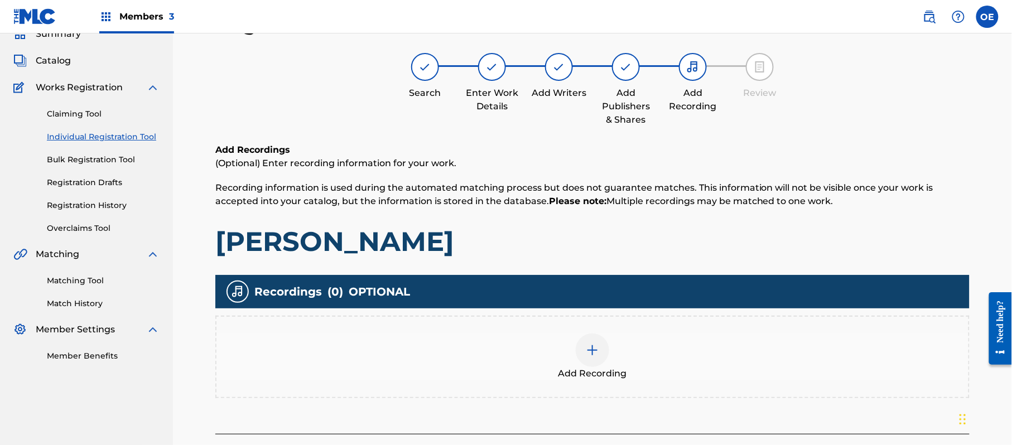
click at [663, 350] on div "Add Recording" at bounding box center [592, 357] width 752 height 47
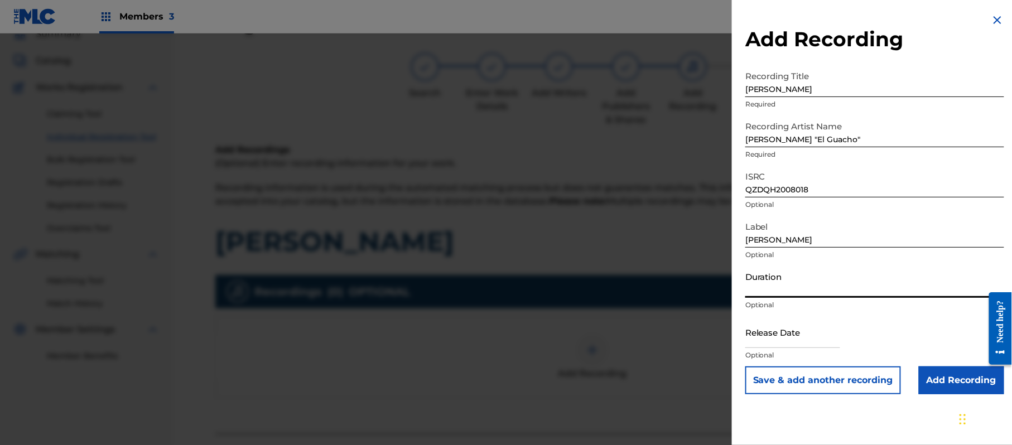
click at [772, 287] on input "Duration" at bounding box center [874, 282] width 259 height 32
click at [775, 327] on input "text" at bounding box center [792, 332] width 95 height 32
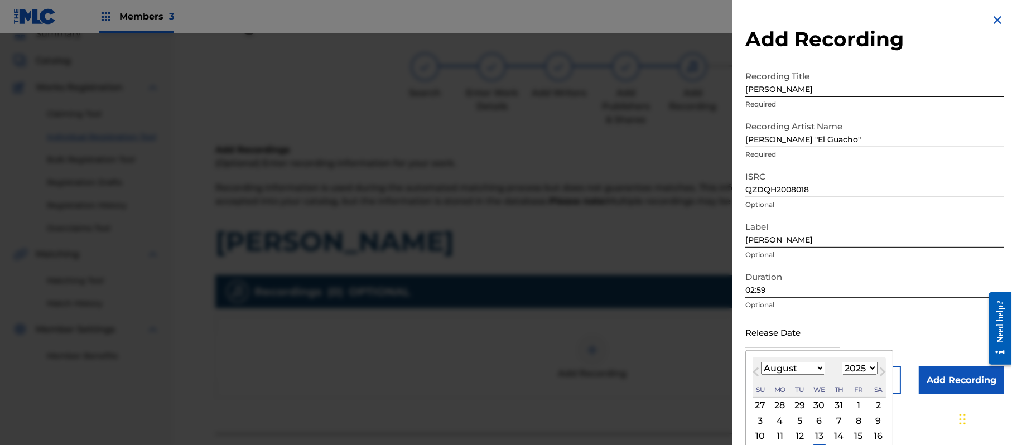
click at [863, 362] on div "August [DATE] February March April May June July August September October Novem…" at bounding box center [819, 378] width 133 height 40
click at [869, 373] on select "1899 1900 1901 1902 1903 1904 1905 1906 1907 1908 1909 1910 1911 1912 1913 1914…" at bounding box center [860, 368] width 36 height 13
click at [844, 362] on select "1899 1900 1901 1902 1903 1904 1905 1906 1907 1908 1909 1910 1911 1912 1913 1914…" at bounding box center [860, 368] width 36 height 13
drag, startPoint x: 790, startPoint y: 373, endPoint x: 787, endPoint y: 367, distance: 7.0
click at [790, 373] on select "January February March April May June July August September October November De…" at bounding box center [793, 368] width 64 height 13
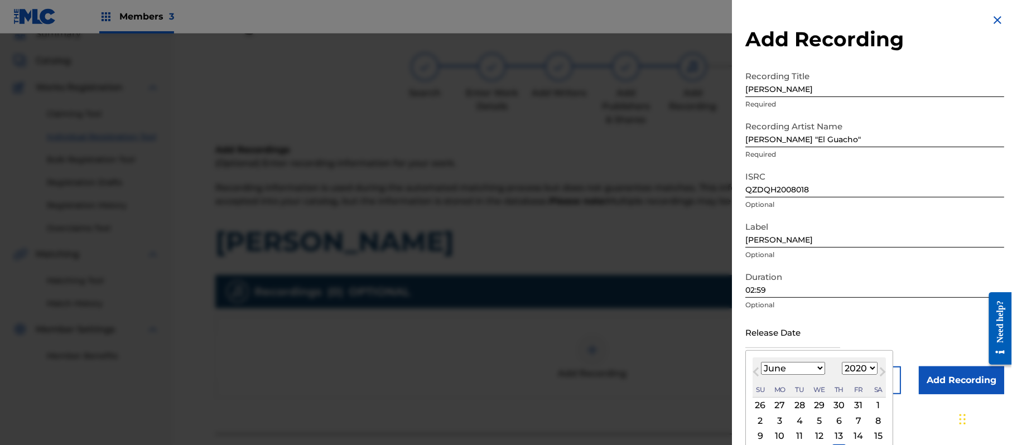
click at [762, 362] on select "January February March April May June July August September October November De…" at bounding box center [793, 368] width 64 height 13
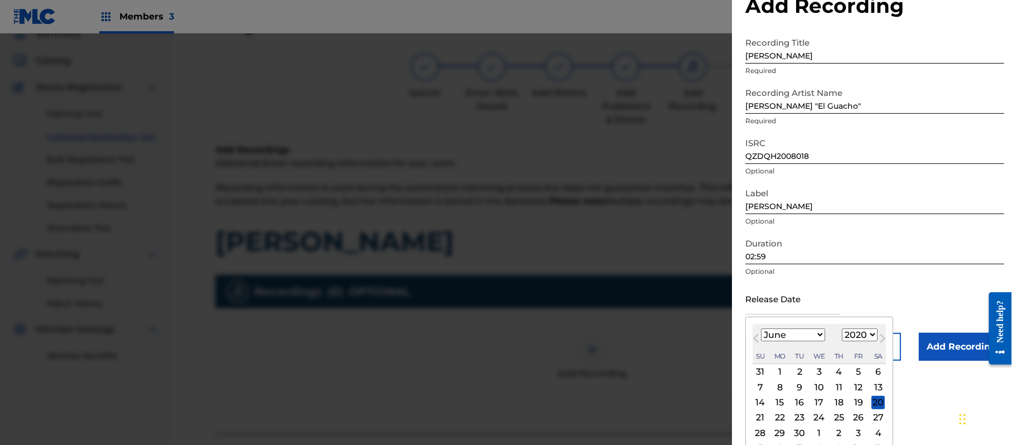
scroll to position [51, 0]
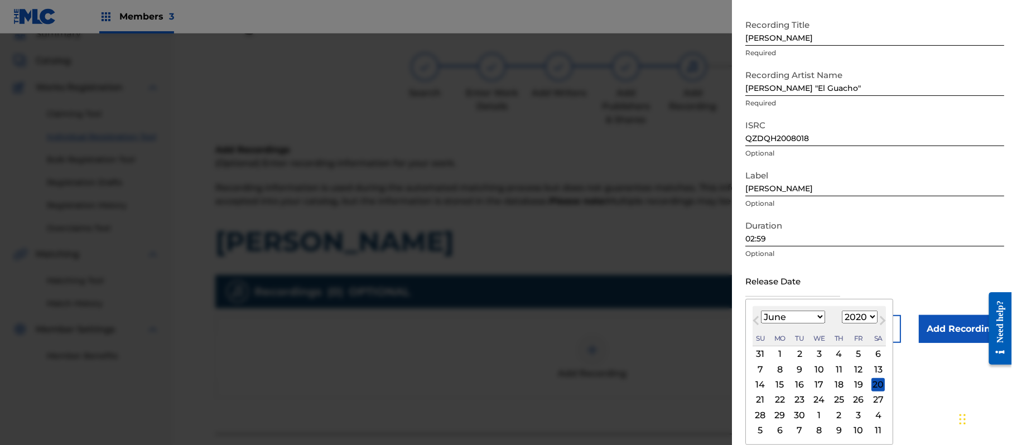
click at [802, 383] on div "16" at bounding box center [799, 384] width 13 height 13
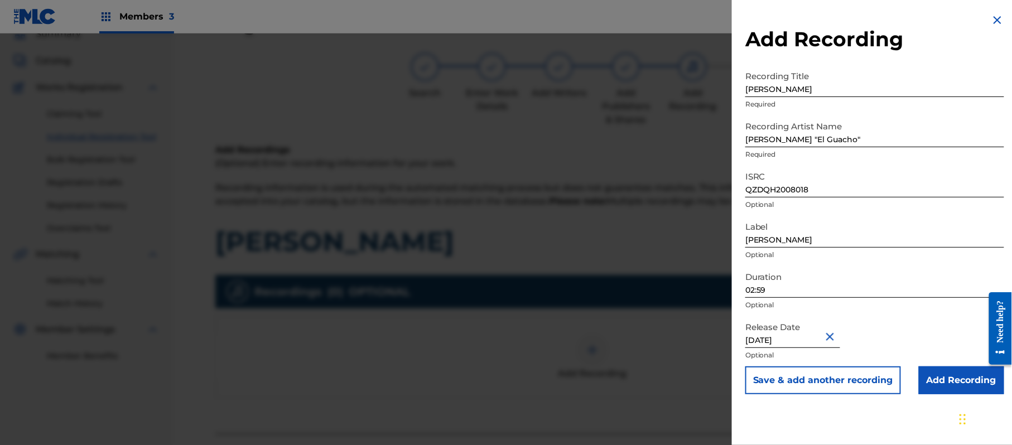
scroll to position [0, 0]
click at [933, 376] on input "Add Recording" at bounding box center [961, 381] width 85 height 28
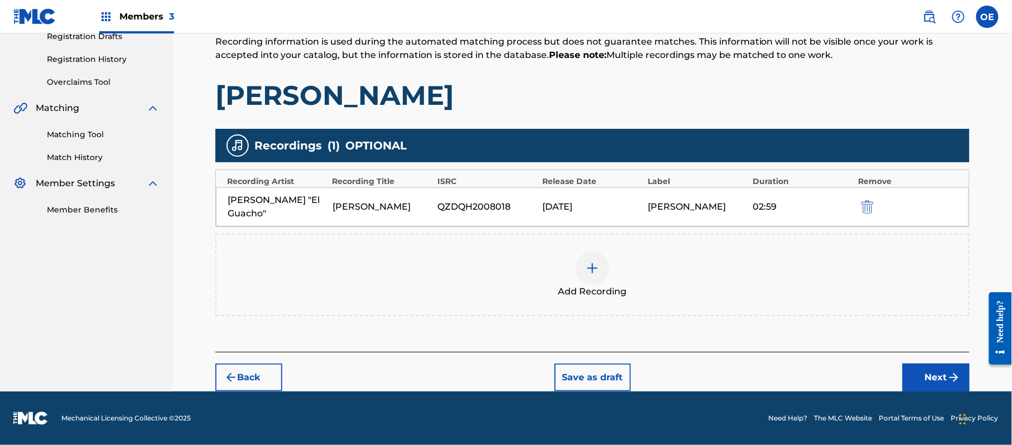
click at [946, 383] on button "Next" at bounding box center [936, 378] width 67 height 28
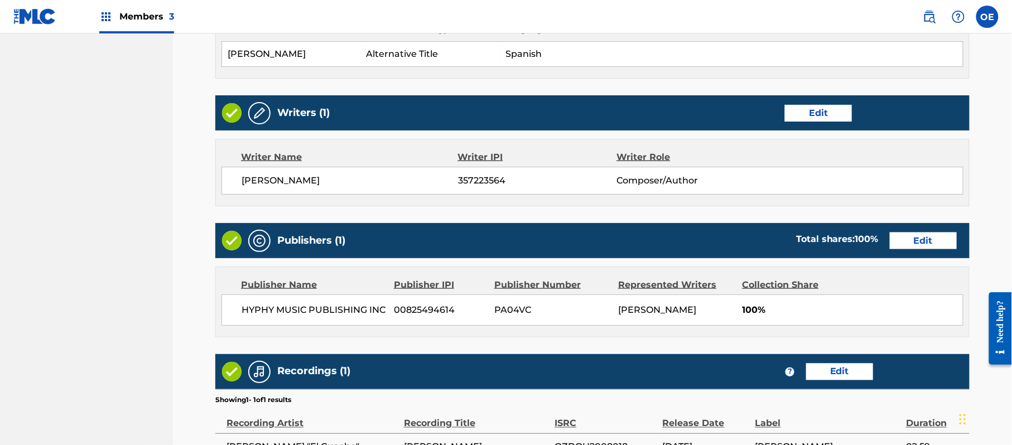
scroll to position [550, 0]
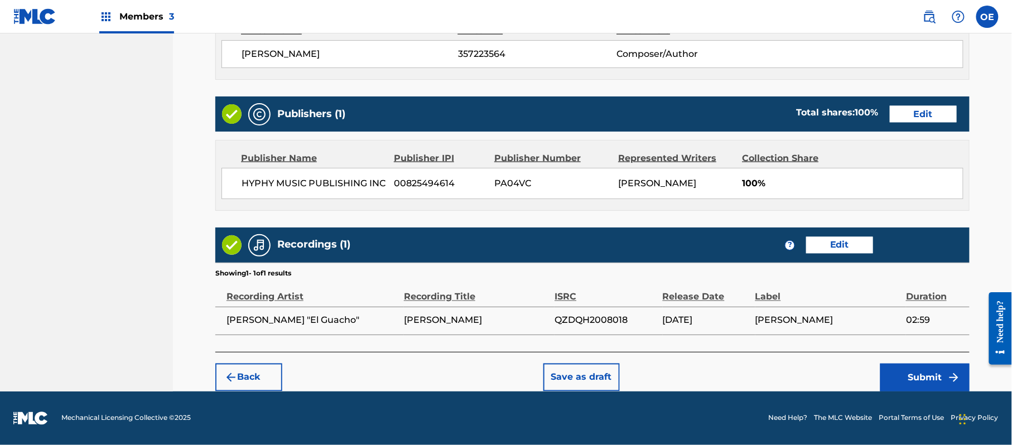
click at [886, 378] on button "Submit" at bounding box center [924, 378] width 89 height 28
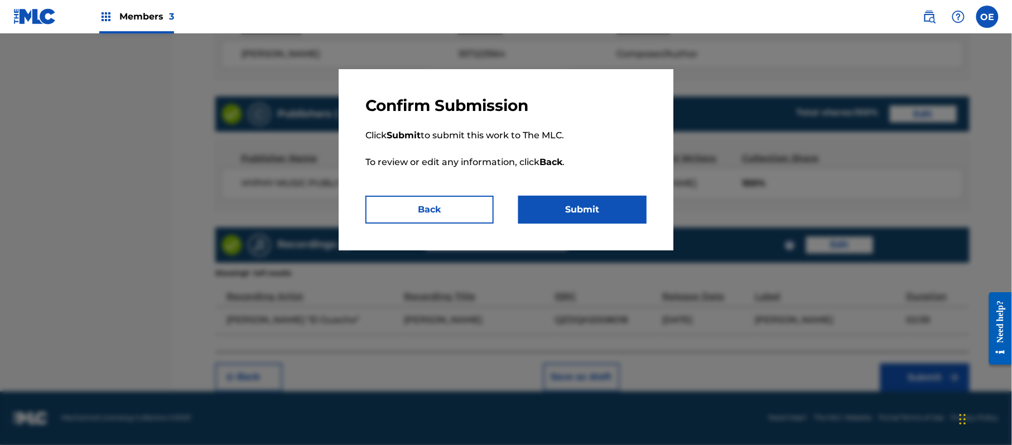
drag, startPoint x: 581, startPoint y: 197, endPoint x: 574, endPoint y: 199, distance: 8.0
click at [581, 199] on button "Submit" at bounding box center [582, 210] width 128 height 28
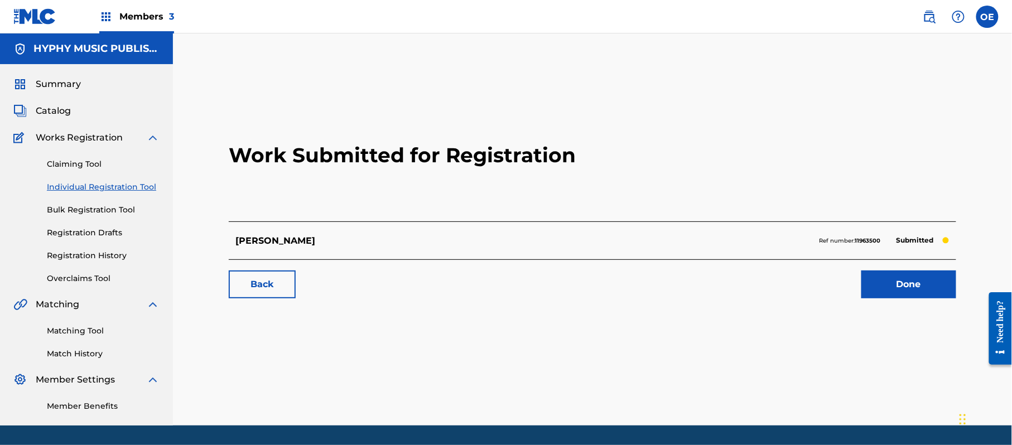
drag, startPoint x: 119, startPoint y: 183, endPoint x: 132, endPoint y: 186, distance: 13.7
click at [119, 183] on link "Individual Registration Tool" at bounding box center [103, 187] width 113 height 12
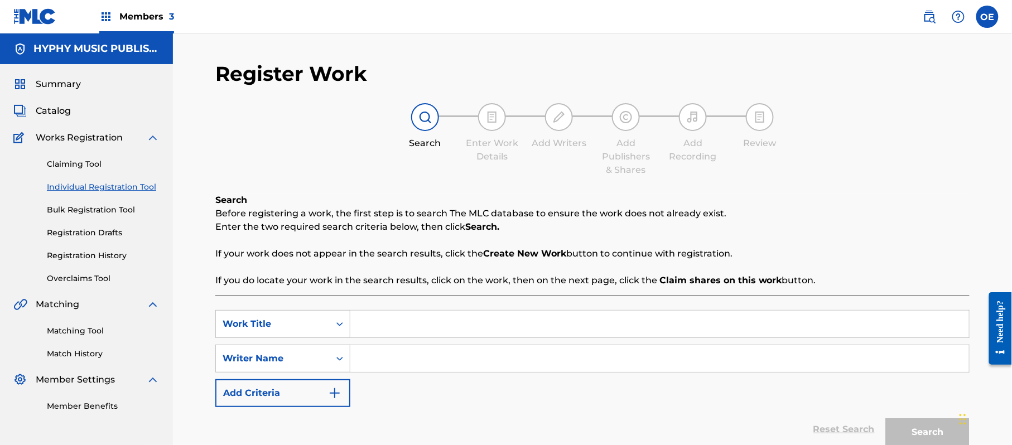
drag, startPoint x: 383, startPoint y: 309, endPoint x: 402, endPoint y: 329, distance: 27.6
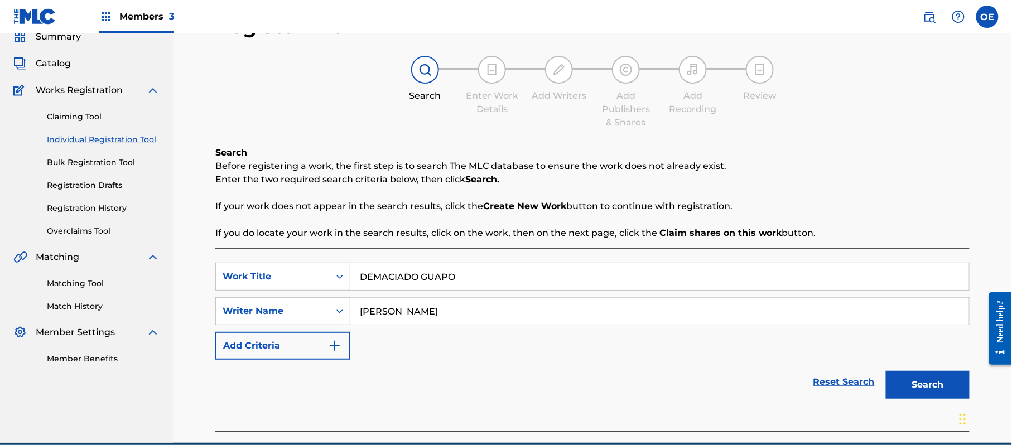
scroll to position [99, 0]
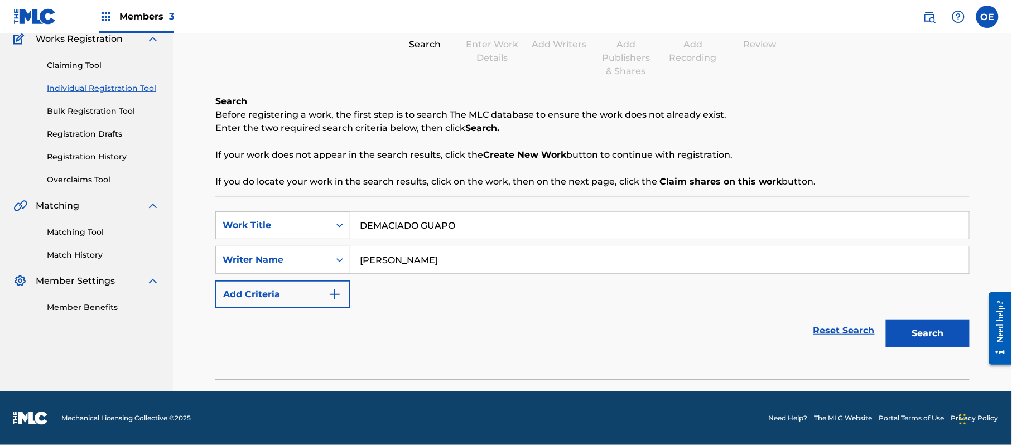
click at [905, 326] on button "Search" at bounding box center [928, 334] width 84 height 28
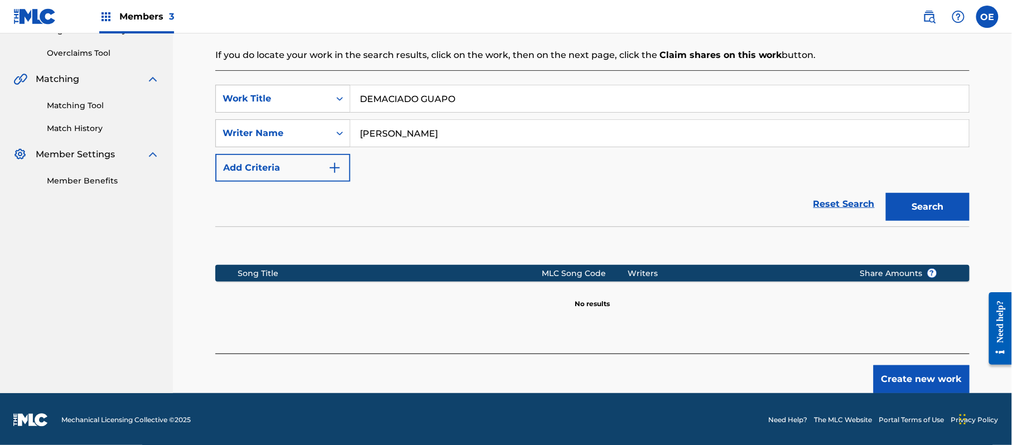
scroll to position [228, 0]
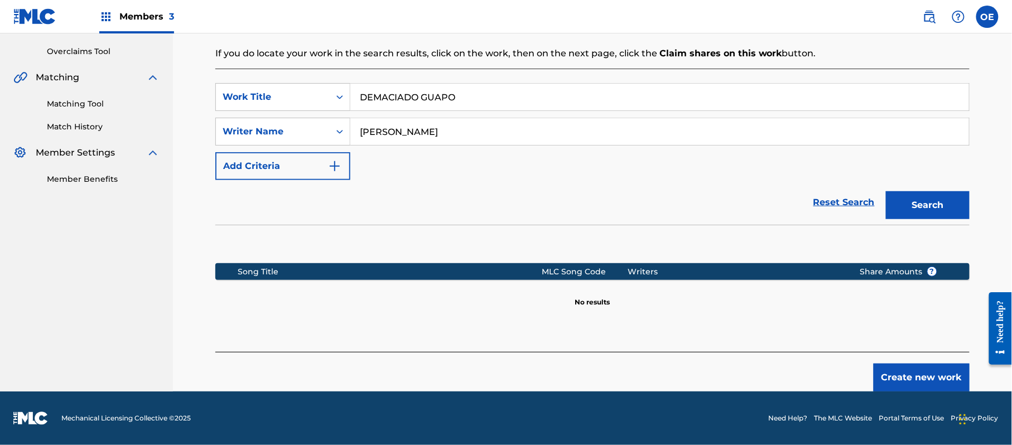
drag, startPoint x: 411, startPoint y: 126, endPoint x: 391, endPoint y: 133, distance: 20.6
click at [391, 133] on input "[PERSON_NAME]" at bounding box center [659, 131] width 619 height 27
click at [886, 191] on button "Search" at bounding box center [928, 205] width 84 height 28
click at [901, 365] on button "Create new work" at bounding box center [922, 378] width 96 height 28
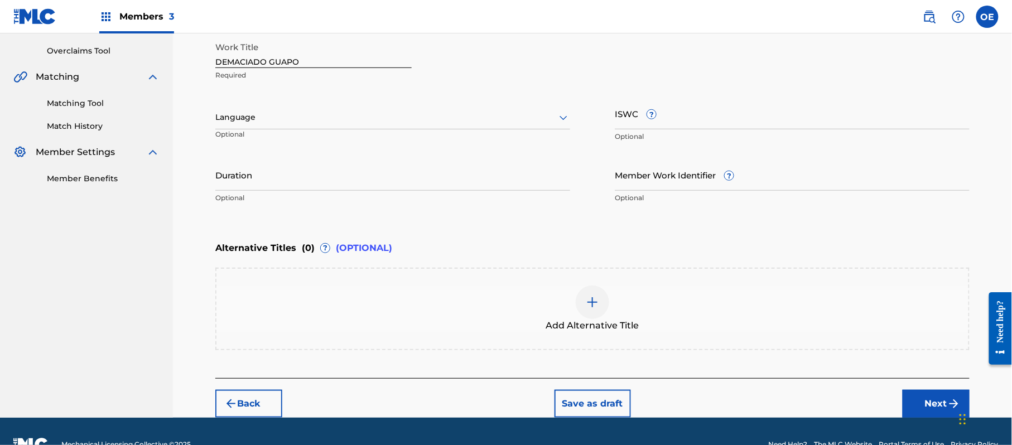
click at [234, 105] on div "Language Optional" at bounding box center [392, 123] width 355 height 50
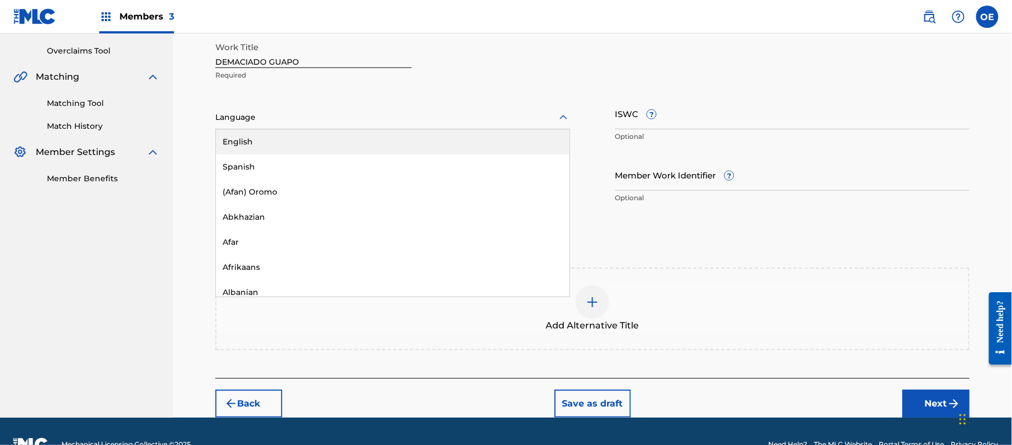
click at [254, 117] on div at bounding box center [392, 117] width 355 height 14
click at [261, 158] on div "Spanish" at bounding box center [393, 167] width 354 height 25
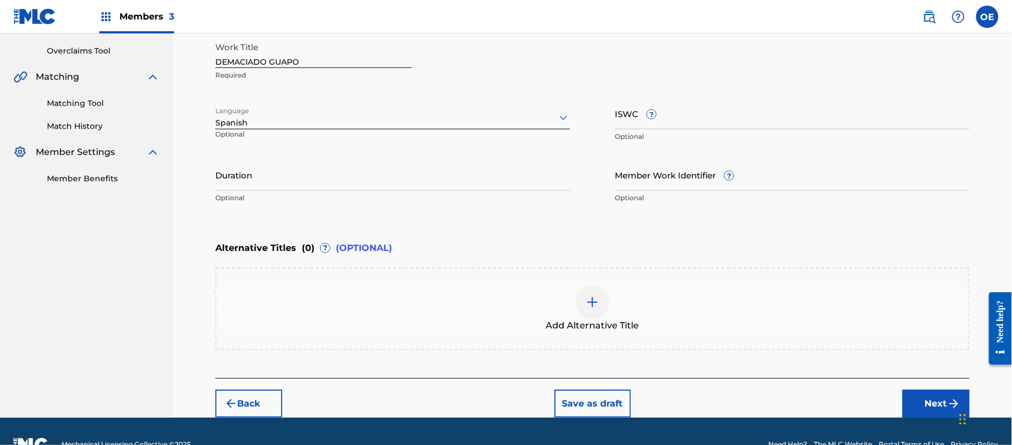
click at [369, 193] on p "Optional" at bounding box center [392, 198] width 355 height 10
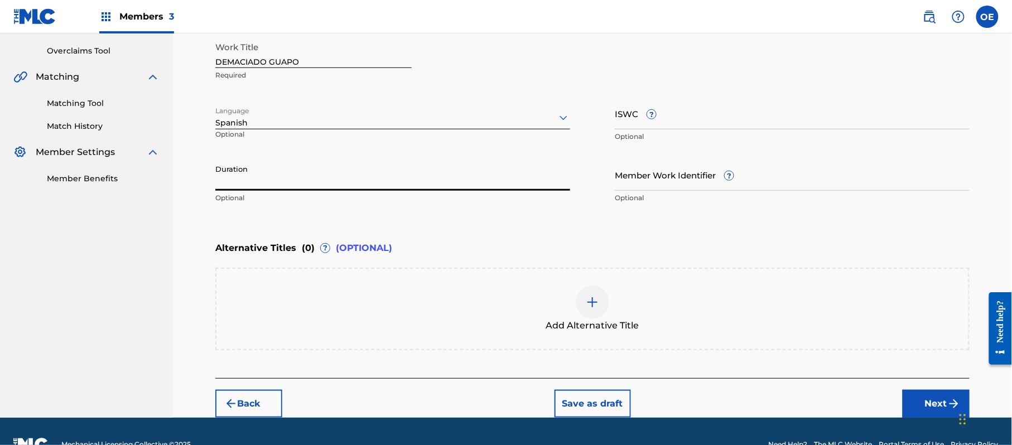
click at [367, 170] on input "Duration" at bounding box center [392, 175] width 355 height 32
click at [436, 293] on div "Add Alternative Title" at bounding box center [592, 309] width 752 height 47
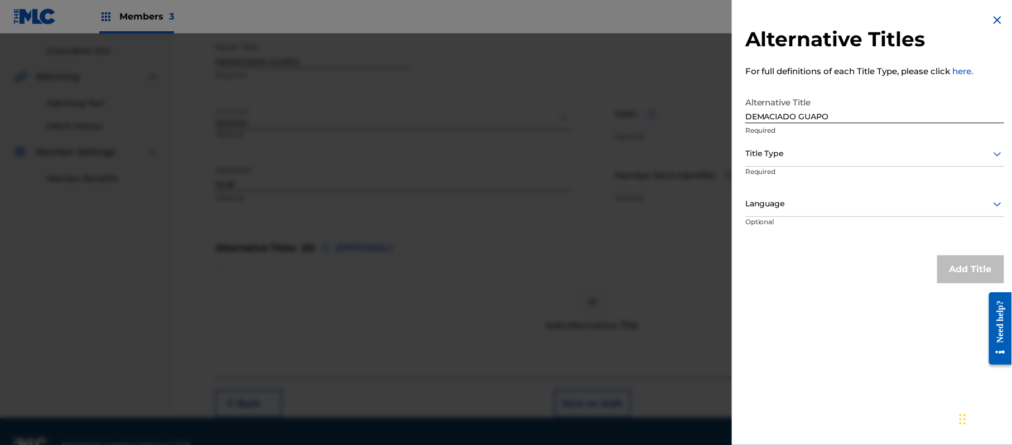
click at [834, 139] on div "Alternative Title DEMACIADO GUAPO Required" at bounding box center [874, 117] width 259 height 50
click at [831, 147] on div at bounding box center [874, 154] width 259 height 14
drag, startPoint x: 839, startPoint y: 114, endPoint x: 719, endPoint y: 110, distance: 120.6
click at [719, 110] on div "Alternative Titles For full definitions of each Title Type, please click here. …" at bounding box center [506, 239] width 1012 height 412
click at [779, 157] on div at bounding box center [874, 154] width 259 height 14
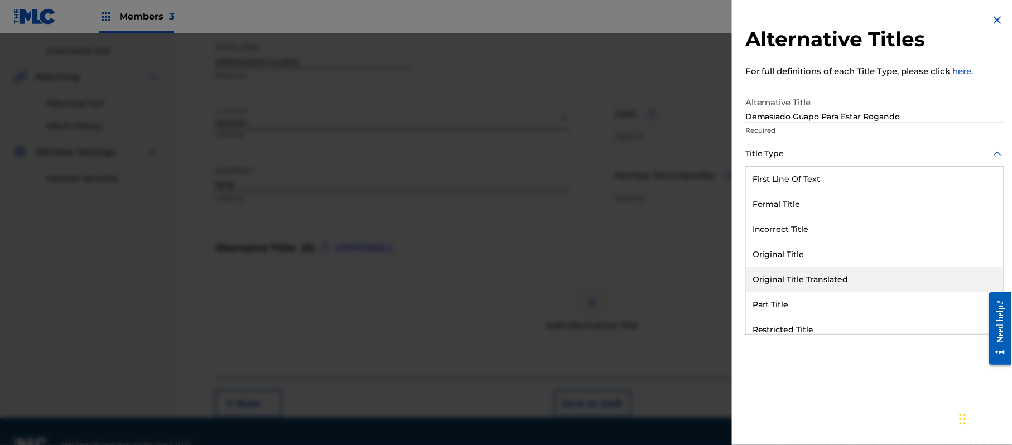
scroll to position [108, 0]
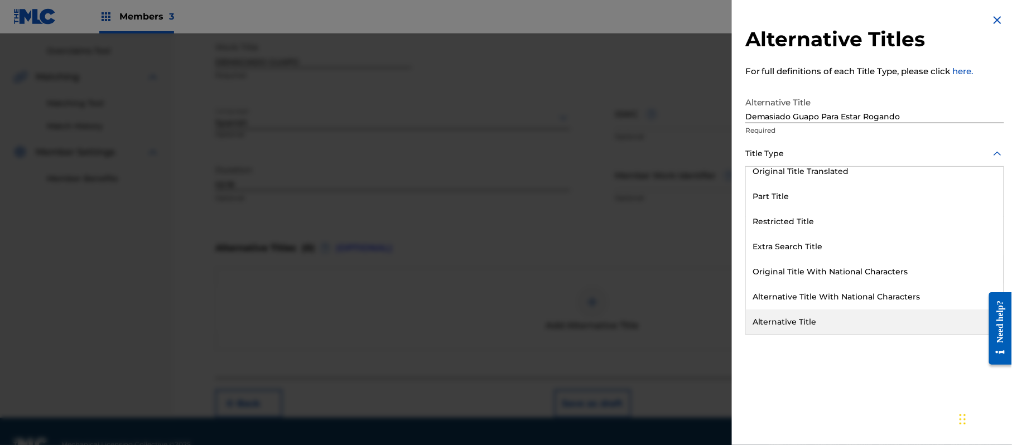
click at [786, 315] on div "Alternative Title" at bounding box center [875, 322] width 258 height 25
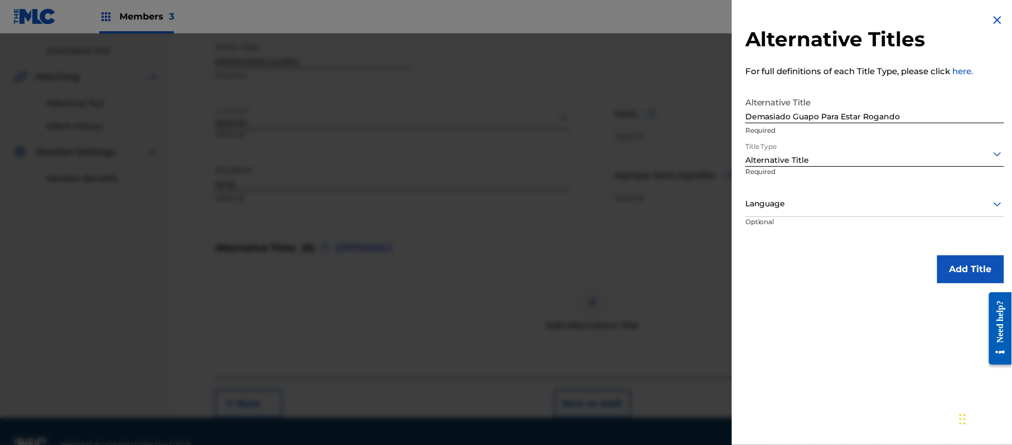
click at [829, 206] on div at bounding box center [874, 204] width 259 height 14
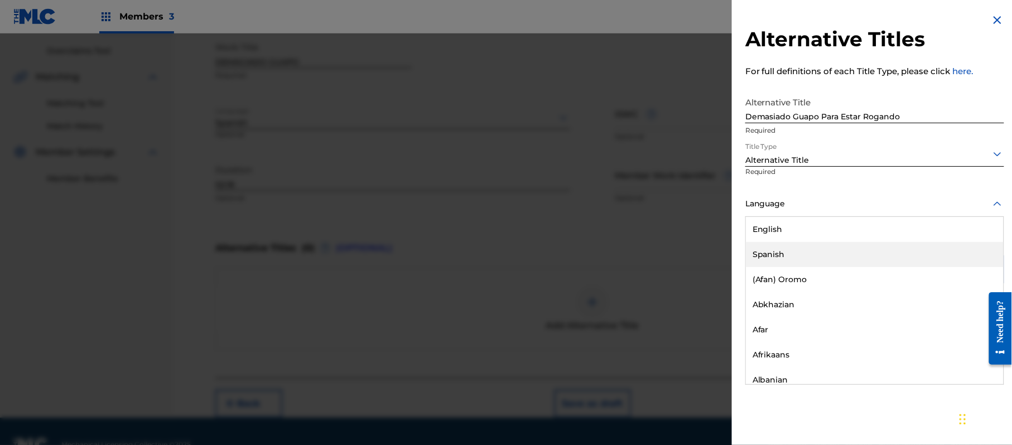
click at [802, 261] on div "Spanish" at bounding box center [875, 254] width 258 height 25
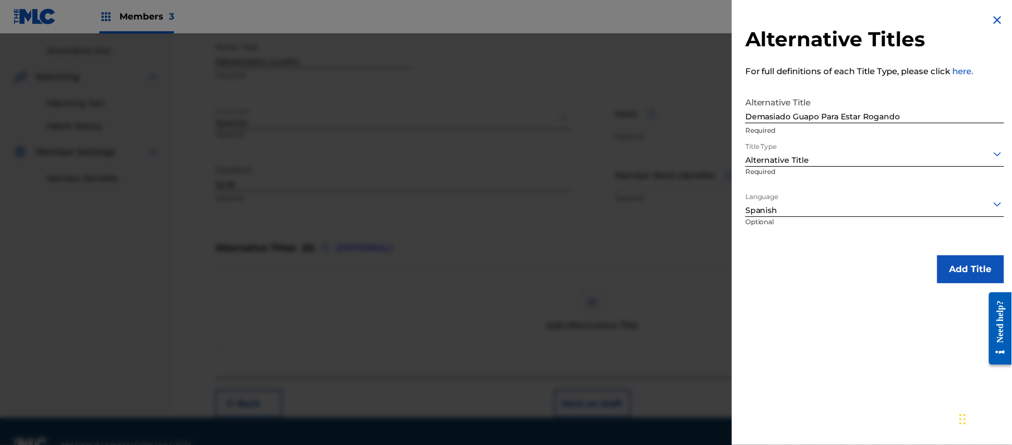
drag, startPoint x: 972, startPoint y: 262, endPoint x: 797, endPoint y: 262, distance: 174.6
click at [973, 262] on button "Add Title" at bounding box center [970, 270] width 67 height 28
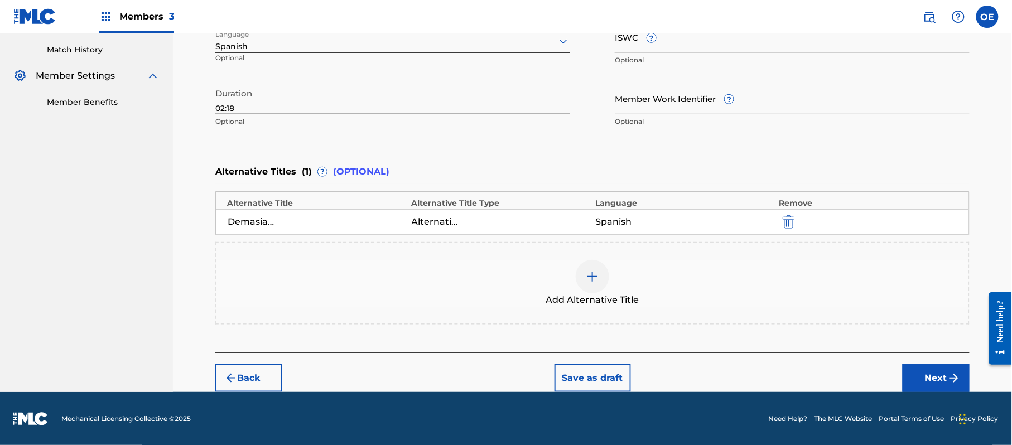
click at [924, 367] on button "Next" at bounding box center [936, 378] width 67 height 28
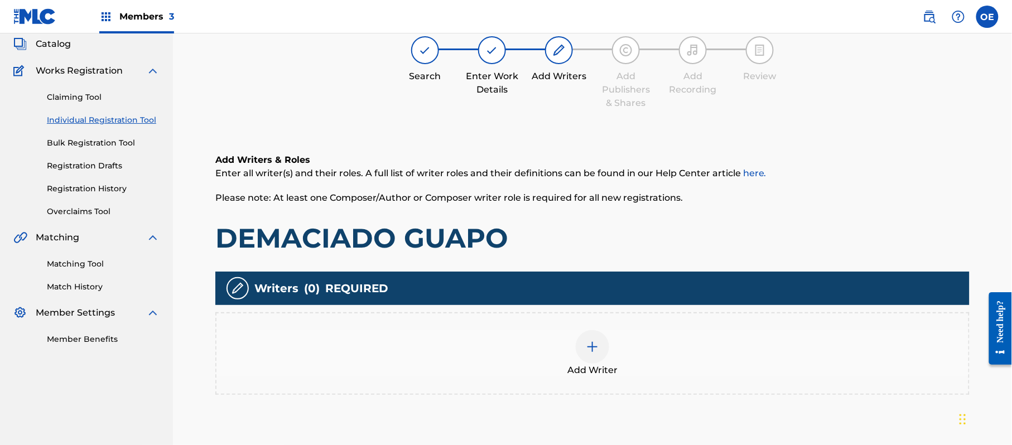
scroll to position [50, 0]
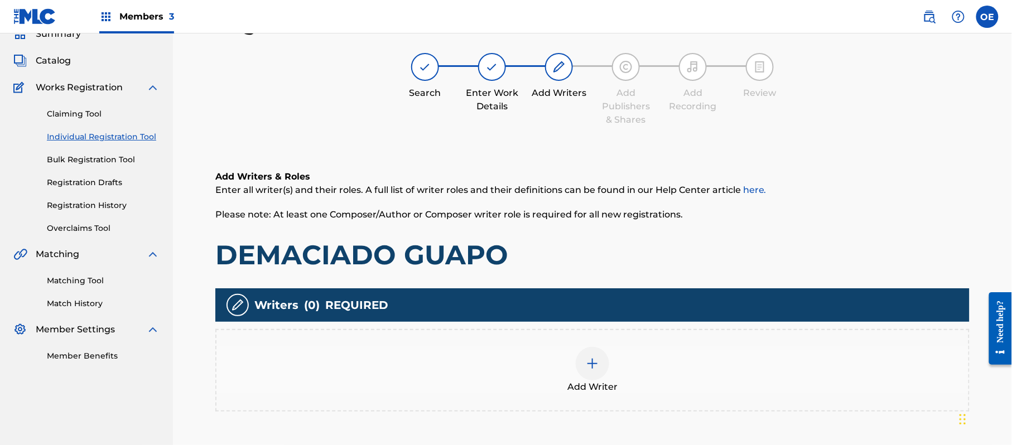
click at [583, 353] on div at bounding box center [592, 363] width 33 height 33
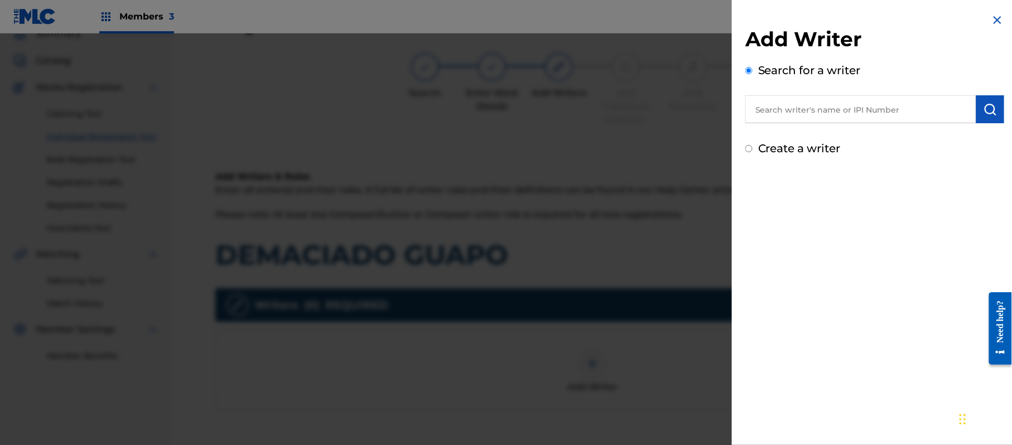
click at [799, 142] on label "Create a writer" at bounding box center [799, 148] width 83 height 13
click at [753, 145] on input "Create a writer" at bounding box center [748, 148] width 7 height 7
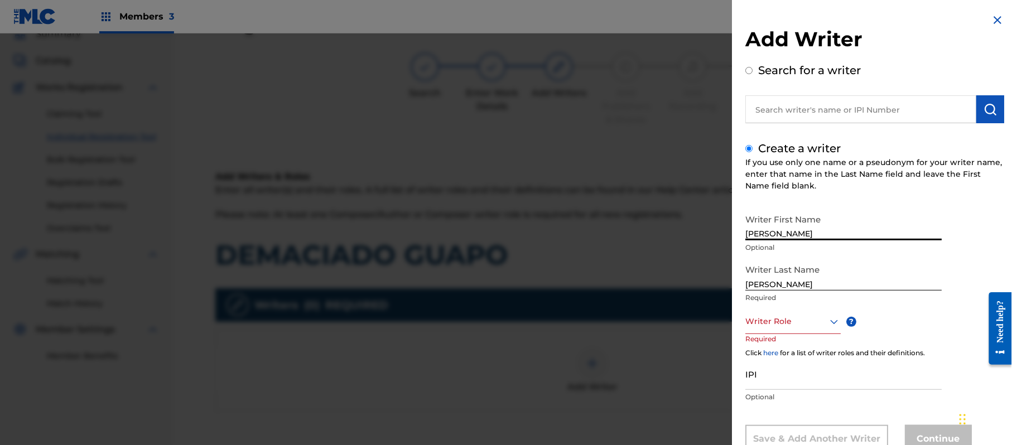
drag, startPoint x: 845, startPoint y: 233, endPoint x: 791, endPoint y: 246, distance: 55.5
click at [791, 246] on div "Writer First Name [PERSON_NAME] Optional" at bounding box center [843, 234] width 196 height 50
click at [796, 296] on p "Required" at bounding box center [843, 298] width 196 height 10
drag, startPoint x: 796, startPoint y: 282, endPoint x: 690, endPoint y: 288, distance: 106.2
click at [690, 288] on div "Add Writer Search for a writer Create a writer If you use only one name or a ps…" at bounding box center [506, 239] width 1012 height 412
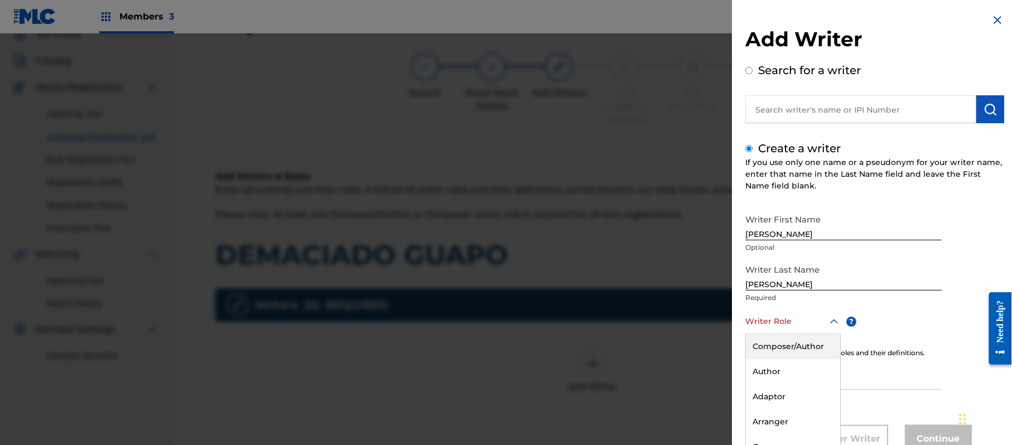
scroll to position [38, 0]
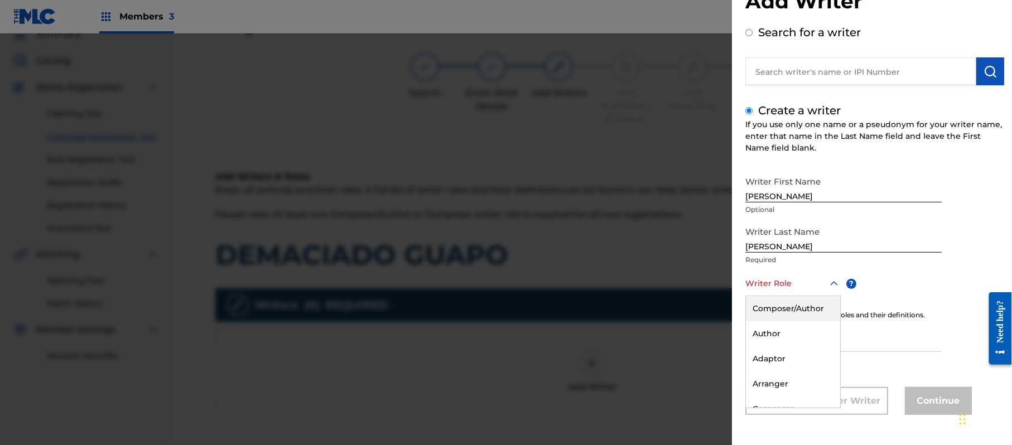
click at [758, 296] on div "8 results available. Use Up and Down to choose options, press Enter to select t…" at bounding box center [792, 283] width 95 height 25
click at [758, 314] on div "Composer/Author" at bounding box center [793, 308] width 94 height 25
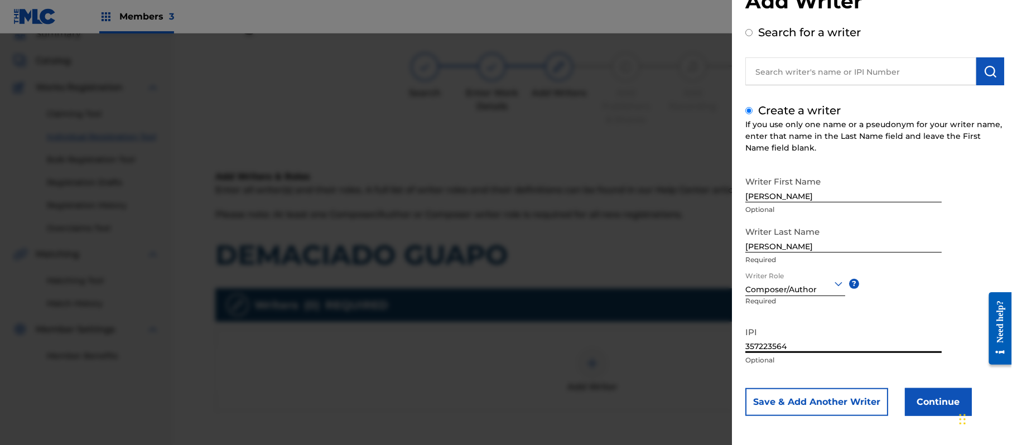
click at [923, 403] on button "Continue" at bounding box center [938, 402] width 67 height 28
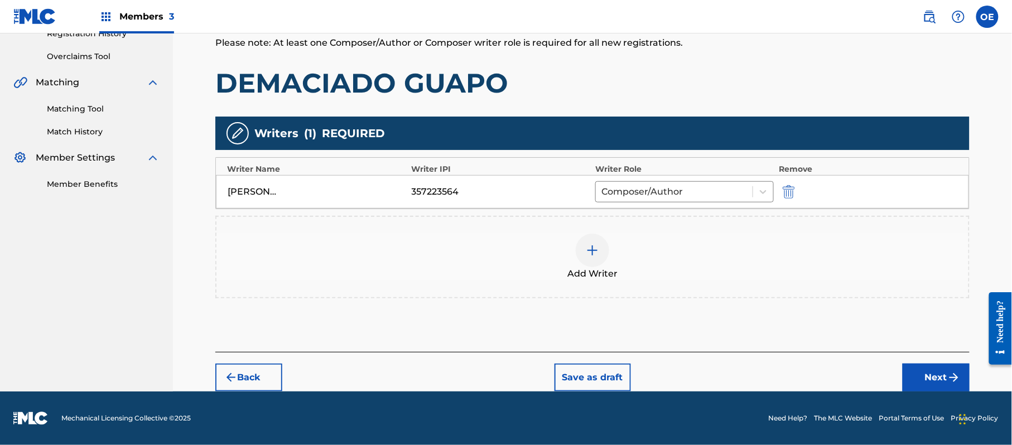
click at [934, 371] on button "Next" at bounding box center [936, 378] width 67 height 28
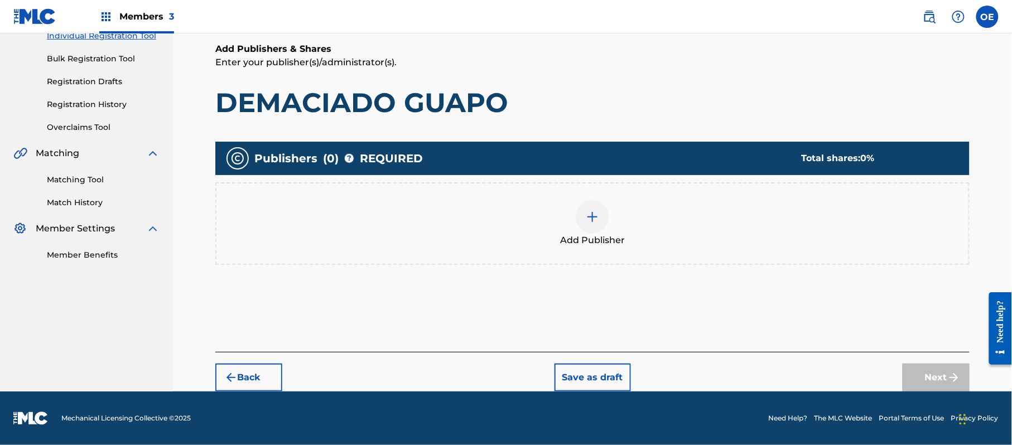
scroll to position [50, 0]
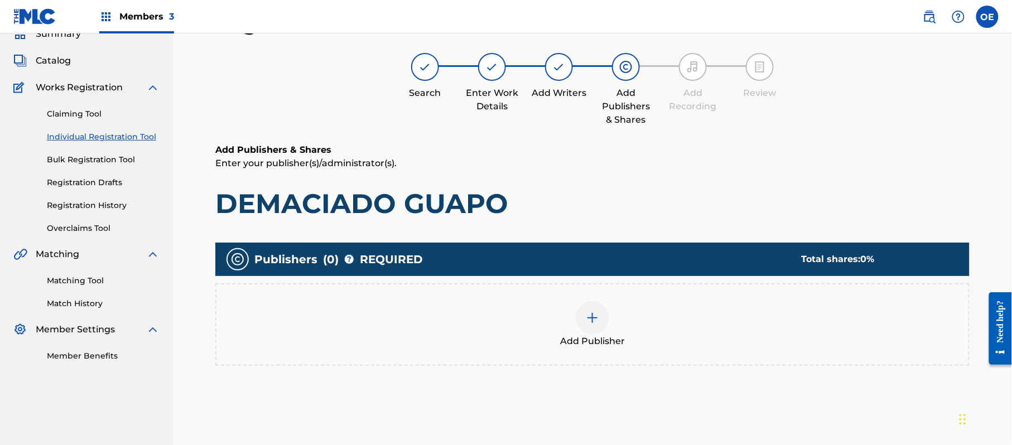
click at [668, 362] on div "Add Publisher" at bounding box center [592, 324] width 754 height 83
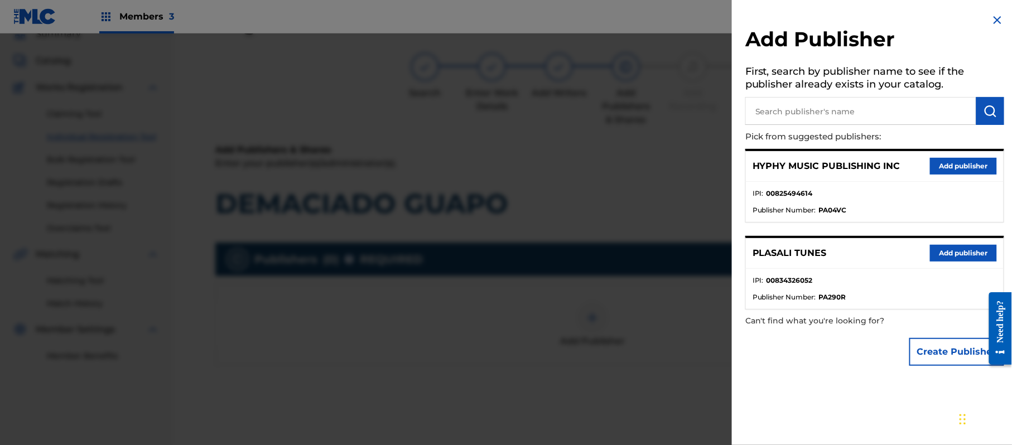
drag, startPoint x: 957, startPoint y: 168, endPoint x: 806, endPoint y: 215, distance: 158.8
click at [956, 168] on button "Add publisher" at bounding box center [963, 166] width 67 height 17
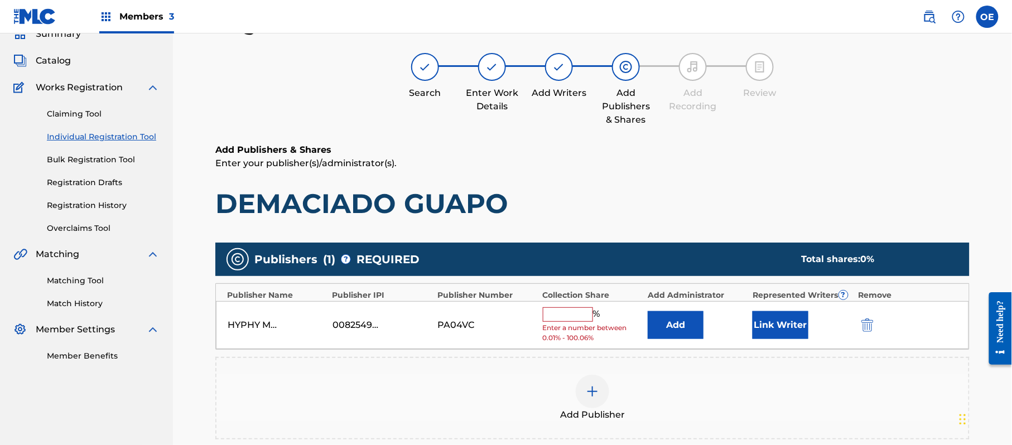
click at [577, 311] on input "text" at bounding box center [568, 314] width 50 height 15
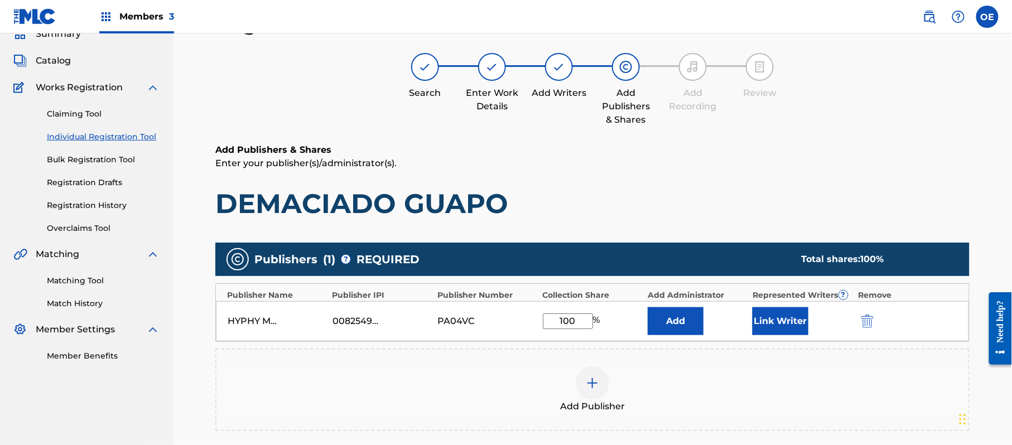
click at [753, 322] on button "Link Writer" at bounding box center [781, 321] width 56 height 28
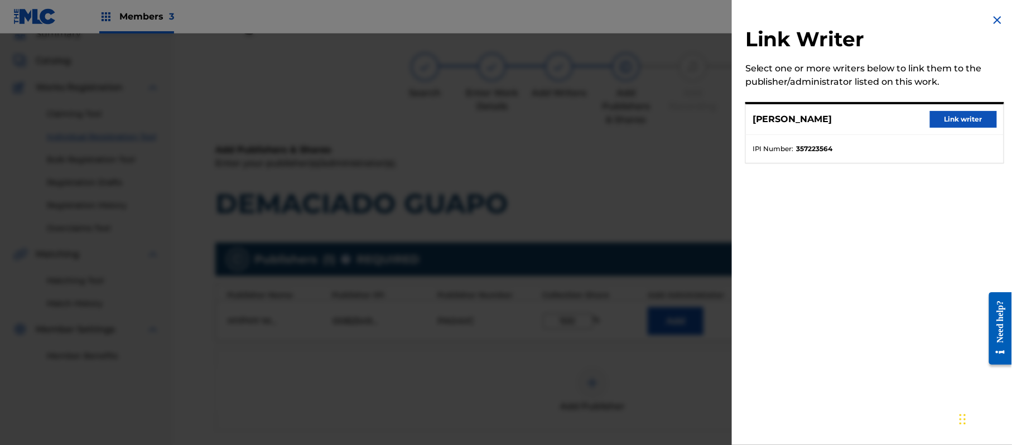
click at [944, 113] on button "Link writer" at bounding box center [963, 119] width 67 height 17
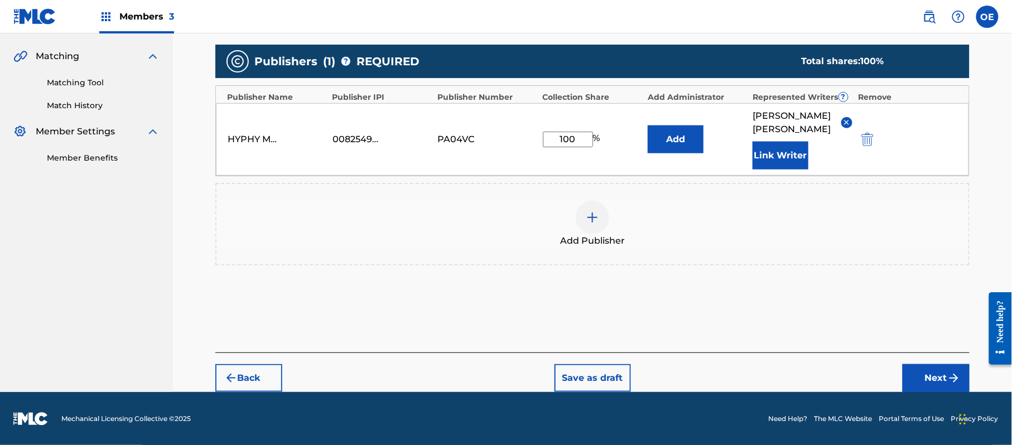
click at [936, 377] on button "Next" at bounding box center [936, 378] width 67 height 28
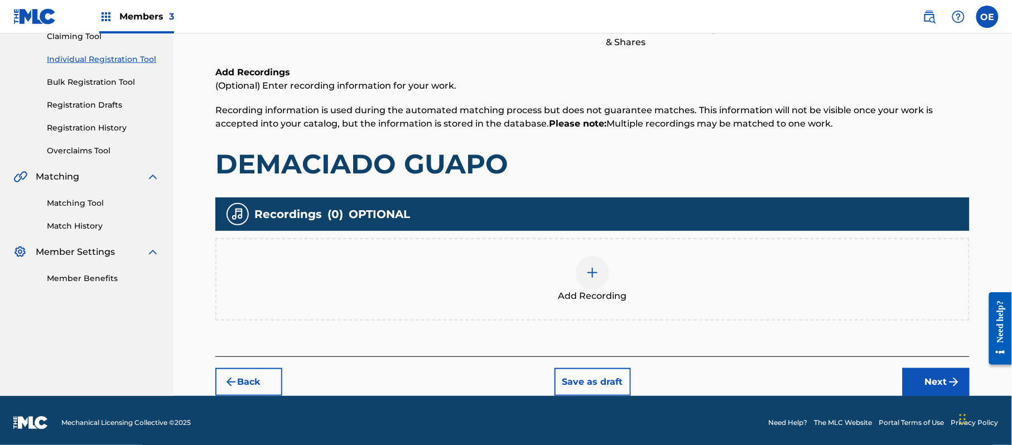
scroll to position [131, 0]
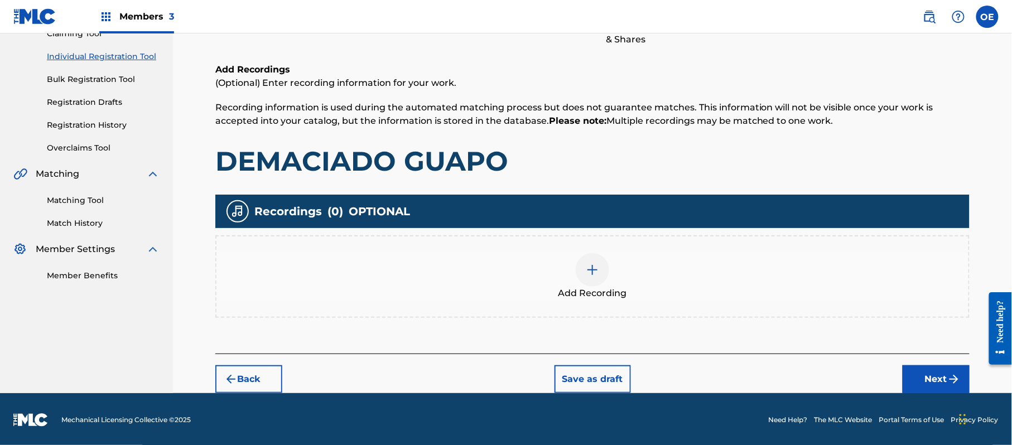
click at [603, 264] on div at bounding box center [592, 269] width 33 height 33
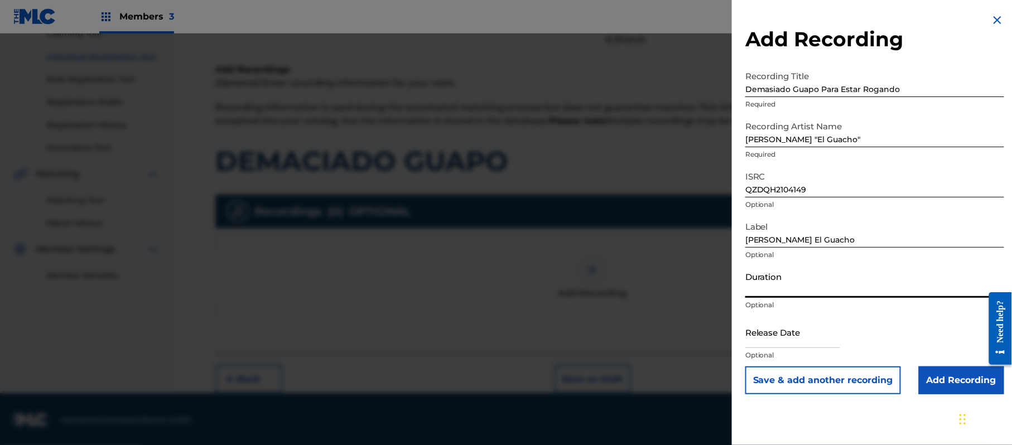
click at [783, 297] on input "Duration" at bounding box center [874, 282] width 259 height 32
drag, startPoint x: 791, startPoint y: 336, endPoint x: 802, endPoint y: 338, distance: 11.8
click at [791, 336] on input "text" at bounding box center [792, 332] width 95 height 32
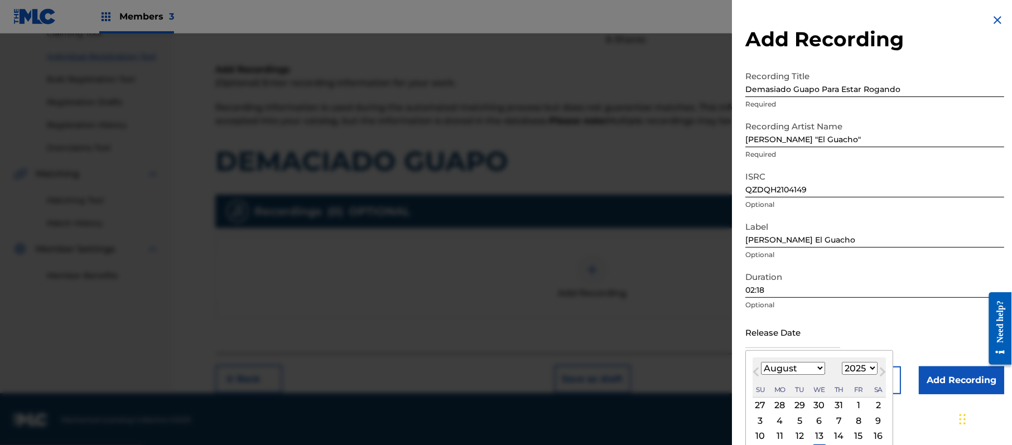
click at [857, 372] on select "1899 1900 1901 1902 1903 1904 1905 1906 1907 1908 1909 1910 1911 1912 1913 1914…" at bounding box center [860, 368] width 36 height 13
click at [844, 362] on select "1899 1900 1901 1902 1903 1904 1905 1906 1907 1908 1909 1910 1911 1912 1913 1914…" at bounding box center [860, 368] width 36 height 13
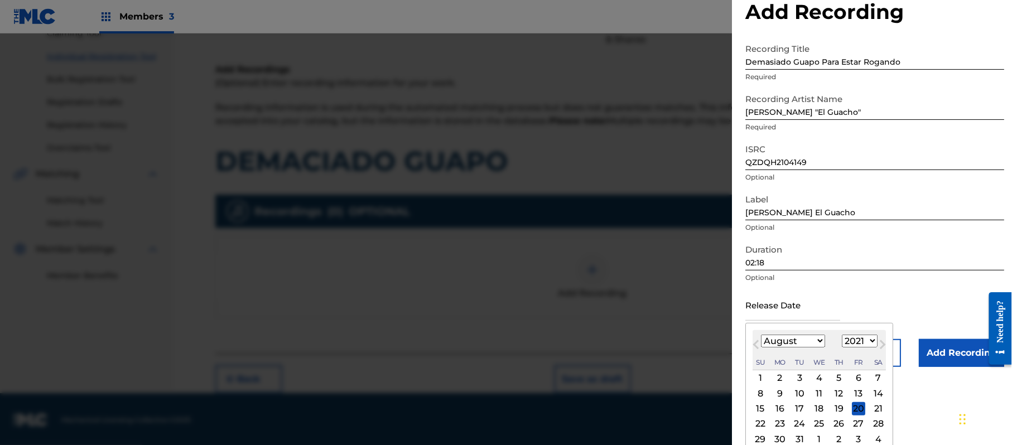
scroll to position [51, 0]
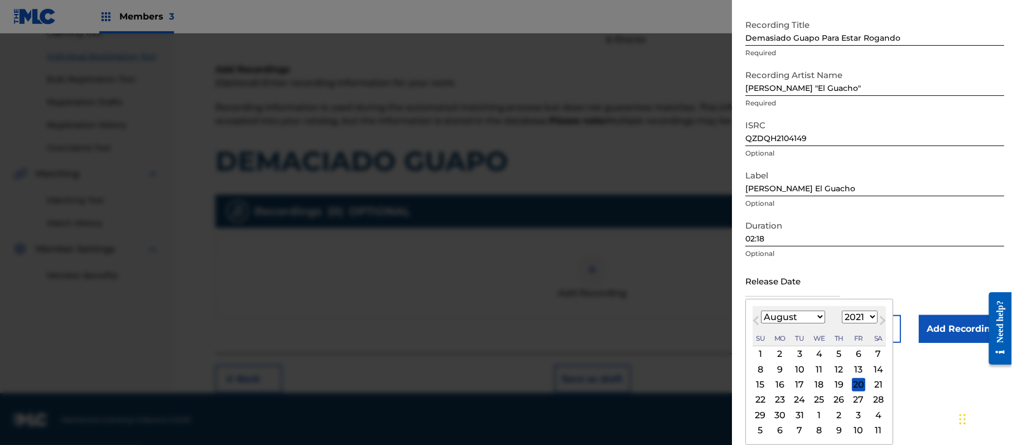
click at [862, 385] on div "20" at bounding box center [858, 384] width 13 height 13
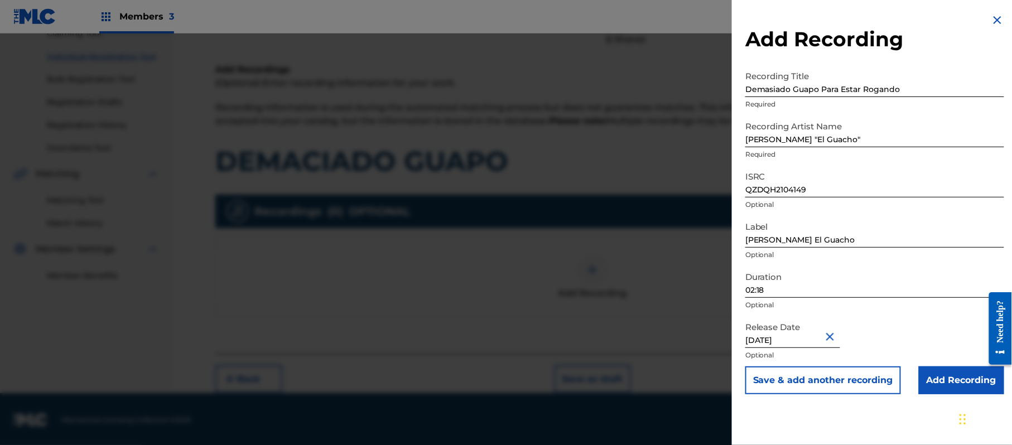
click at [947, 376] on input "Add Recording" at bounding box center [961, 381] width 85 height 28
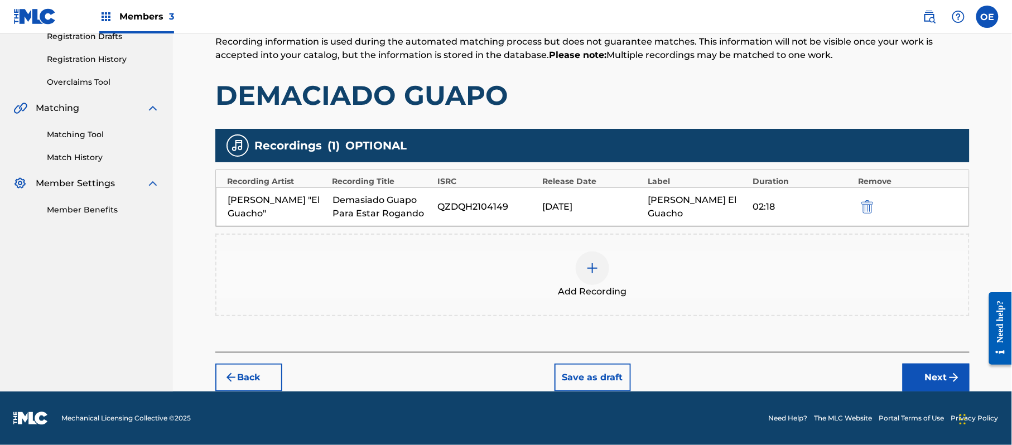
click at [916, 374] on button "Next" at bounding box center [936, 378] width 67 height 28
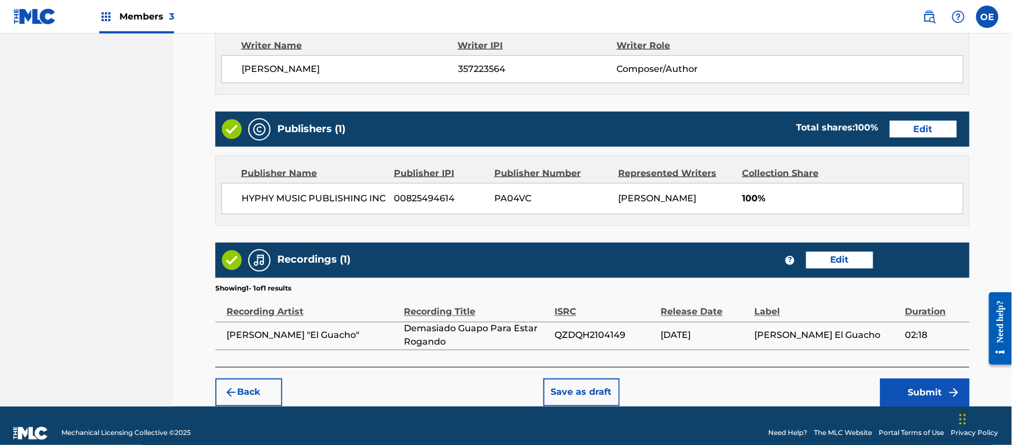
scroll to position [564, 0]
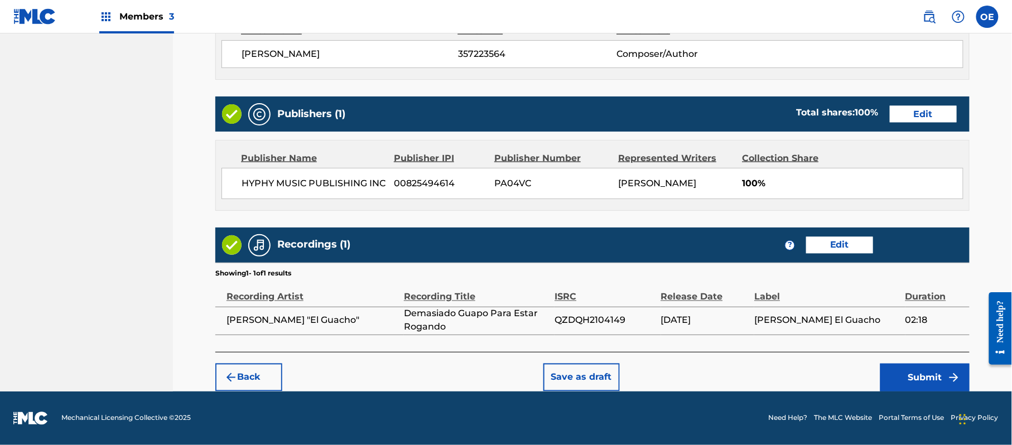
click at [913, 383] on button "Submit" at bounding box center [924, 378] width 89 height 28
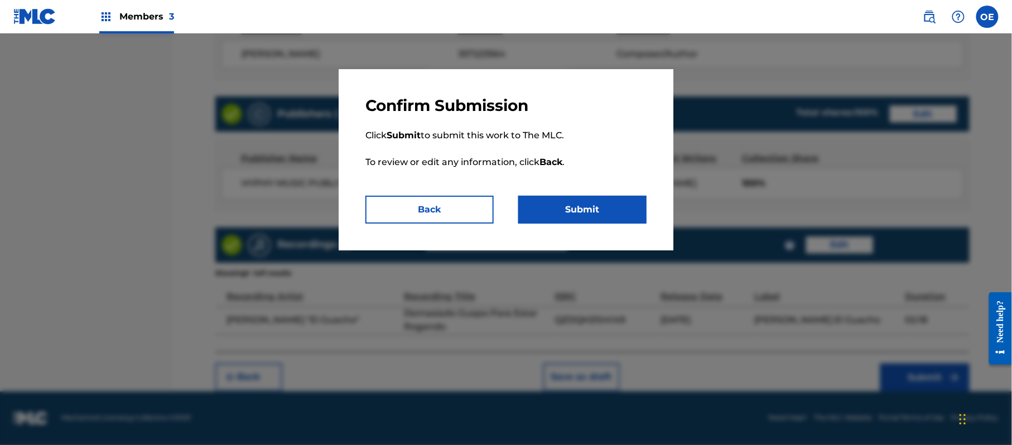
click at [617, 218] on button "Submit" at bounding box center [582, 210] width 128 height 28
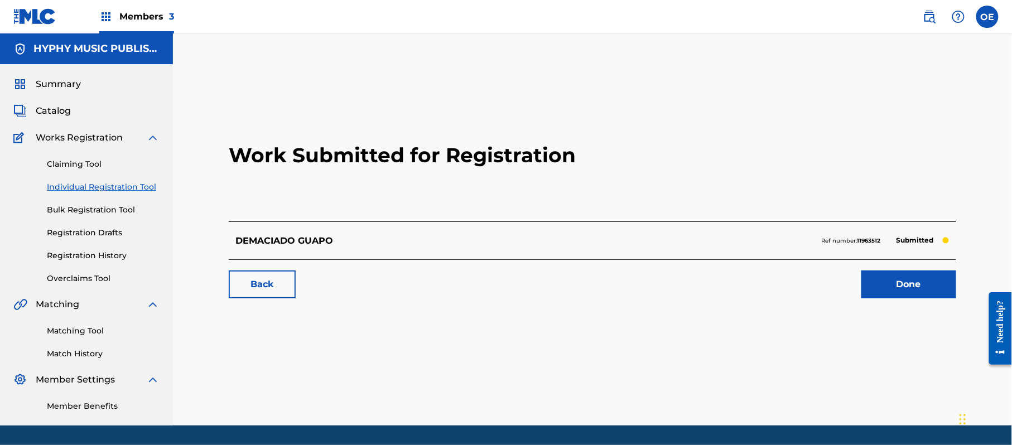
click at [121, 190] on link "Individual Registration Tool" at bounding box center [103, 187] width 113 height 12
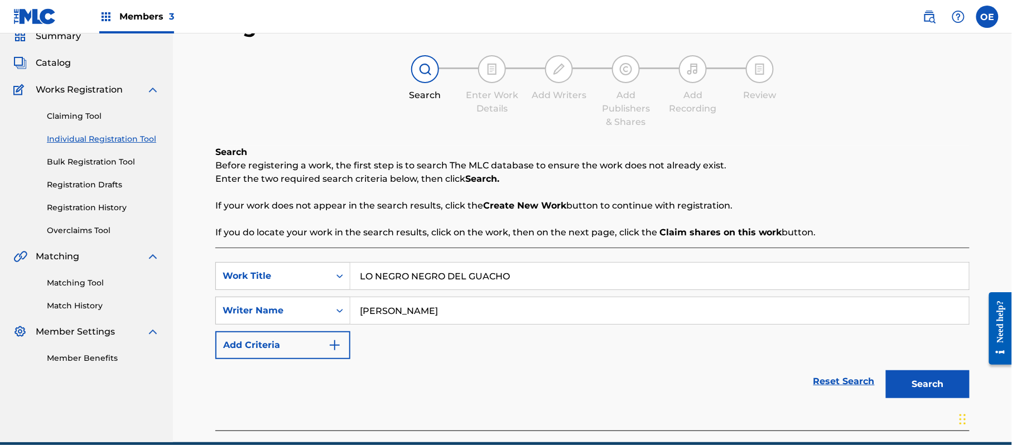
scroll to position [99, 0]
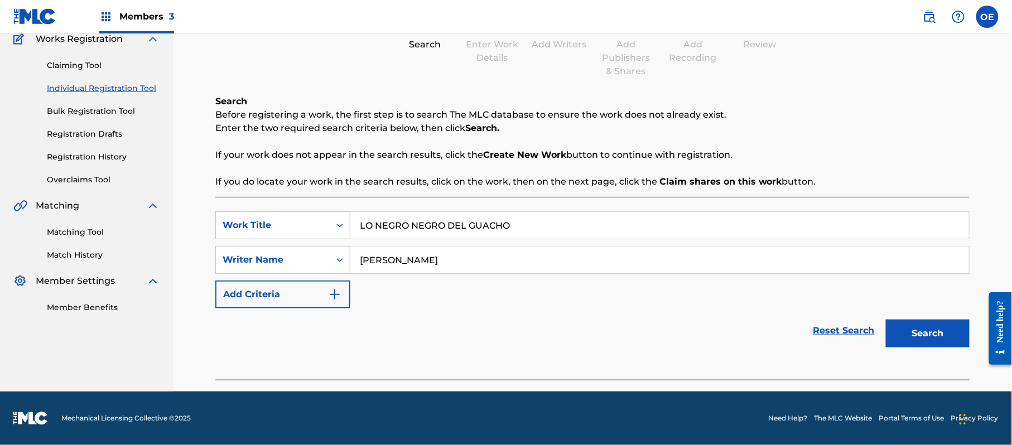
click at [906, 326] on button "Search" at bounding box center [928, 334] width 84 height 28
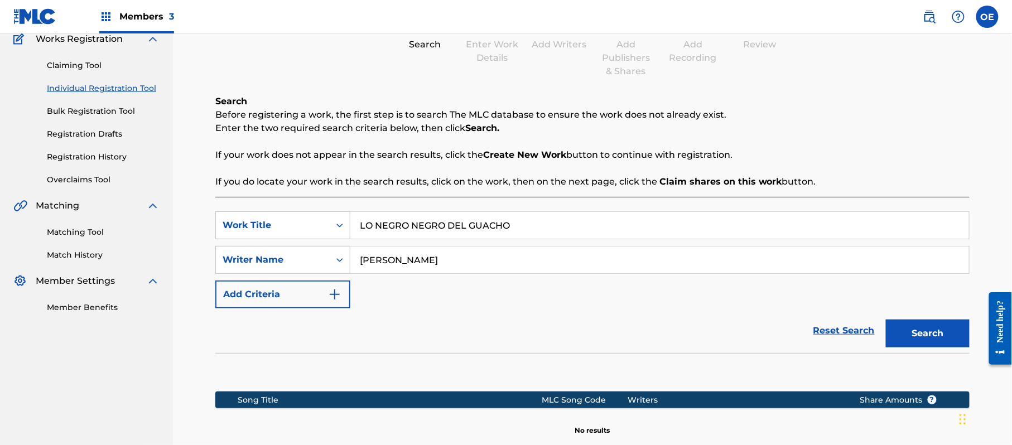
drag, startPoint x: 412, startPoint y: 261, endPoint x: 392, endPoint y: 263, distance: 20.2
click at [392, 263] on input "[PERSON_NAME]" at bounding box center [659, 260] width 619 height 27
click at [886, 320] on button "Search" at bounding box center [928, 334] width 84 height 28
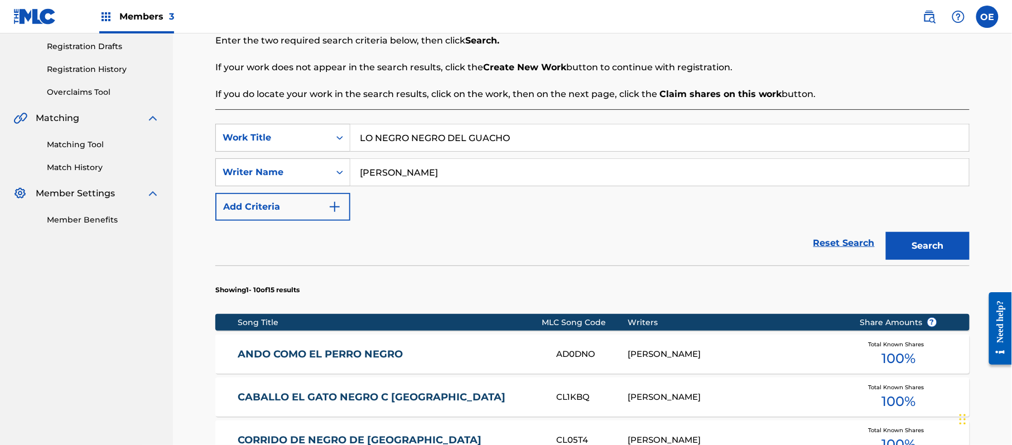
scroll to position [173, 0]
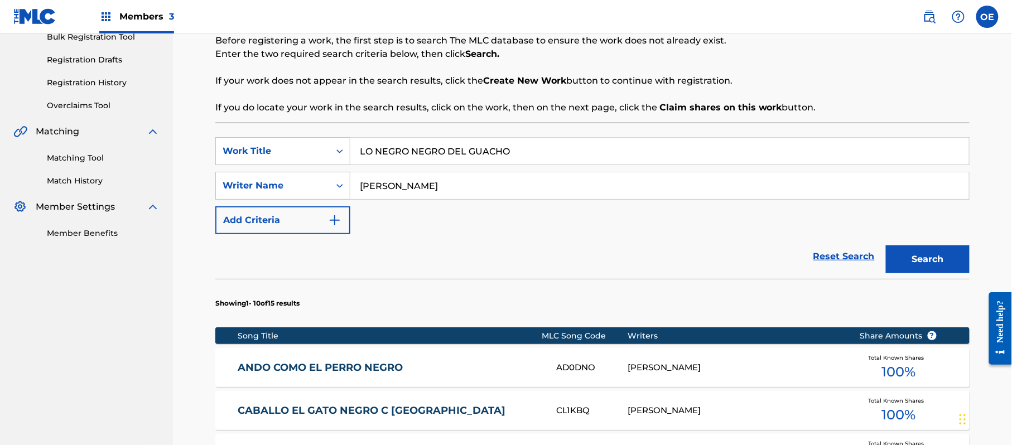
drag, startPoint x: 396, startPoint y: 186, endPoint x: 387, endPoint y: 186, distance: 8.4
click at [387, 186] on input "[PERSON_NAME]" at bounding box center [659, 185] width 619 height 27
click at [886, 246] on button "Search" at bounding box center [928, 260] width 84 height 28
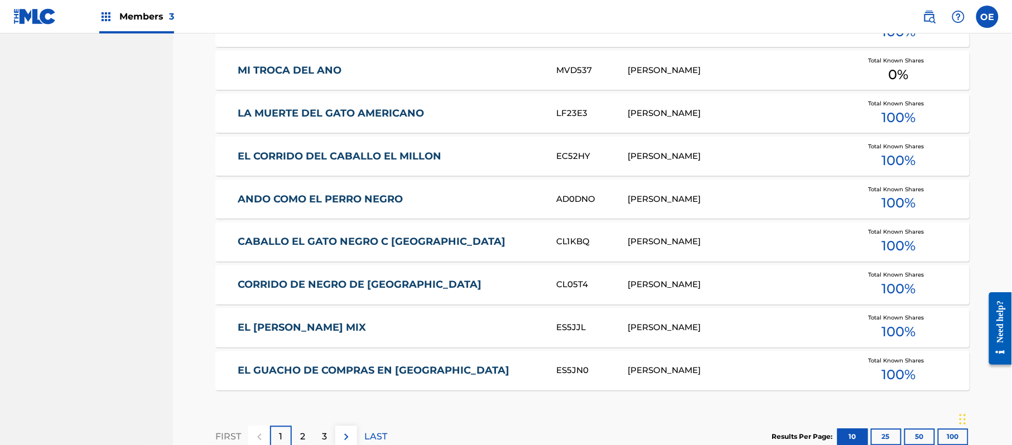
scroll to position [619, 0]
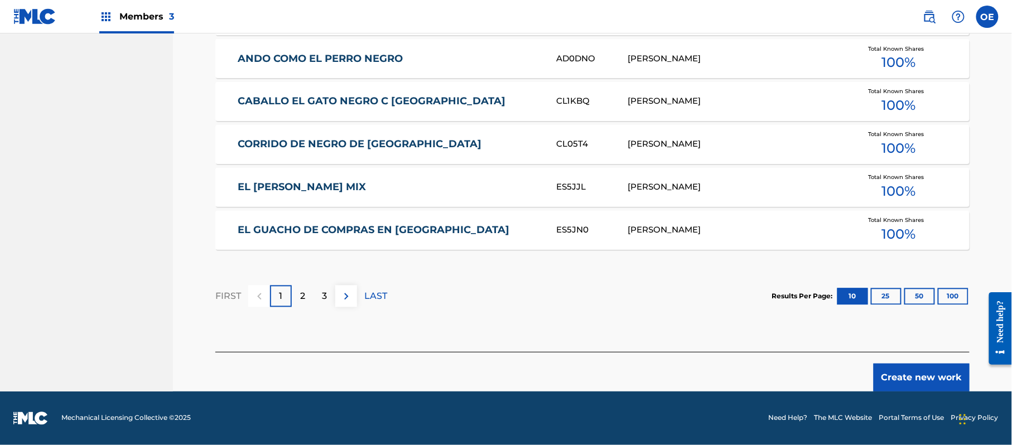
click at [911, 376] on button "Create new work" at bounding box center [922, 378] width 96 height 28
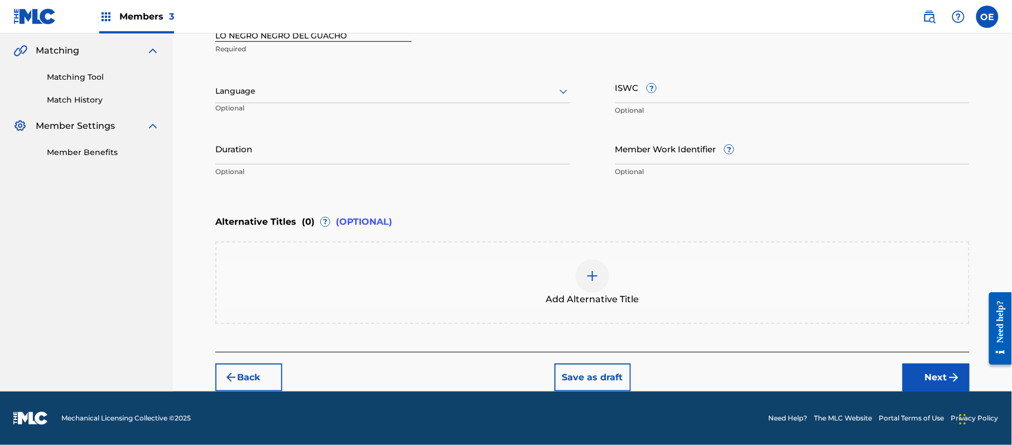
scroll to position [253, 0]
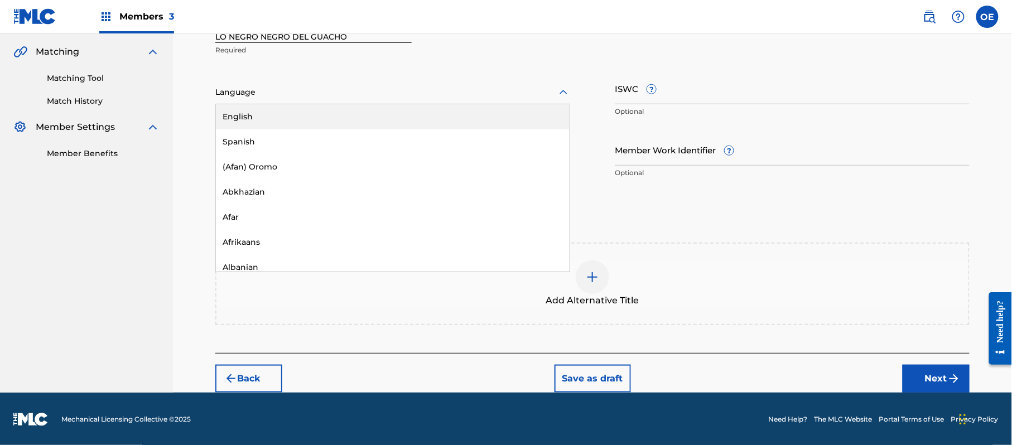
click at [280, 92] on div at bounding box center [392, 92] width 355 height 14
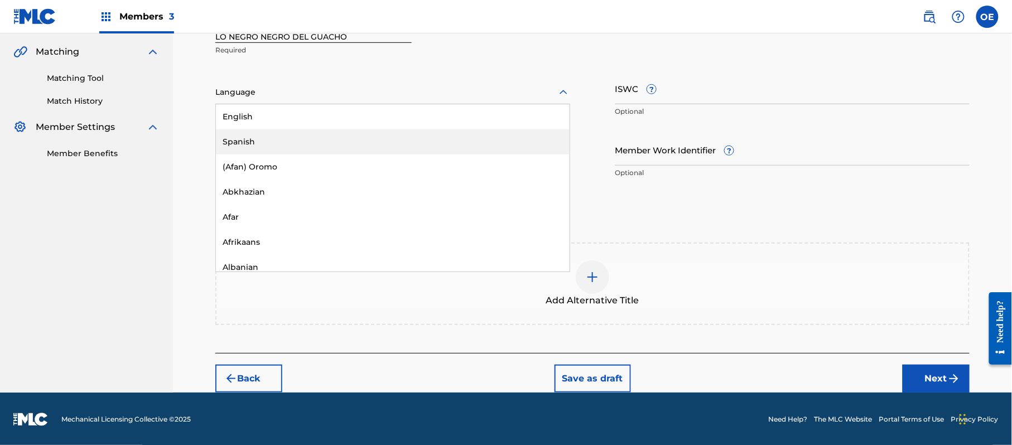
click at [267, 139] on div "Spanish" at bounding box center [393, 141] width 354 height 25
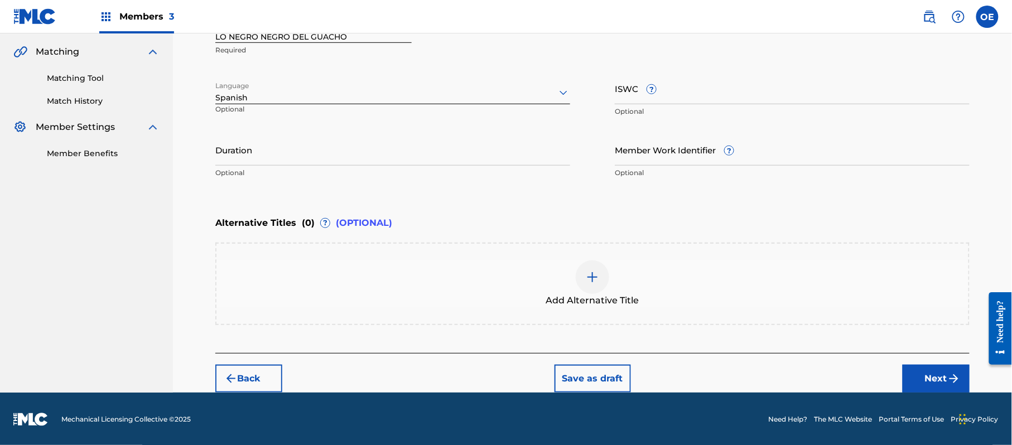
click at [916, 372] on button "Next" at bounding box center [936, 379] width 67 height 28
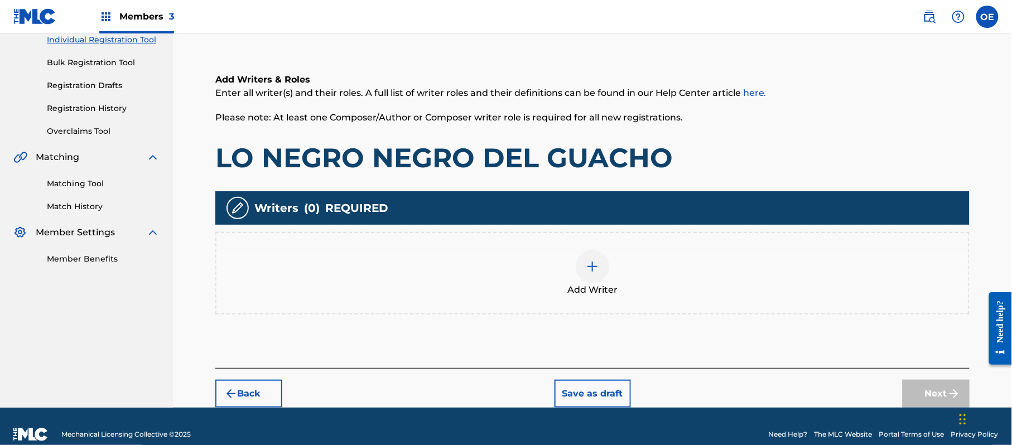
scroll to position [162, 0]
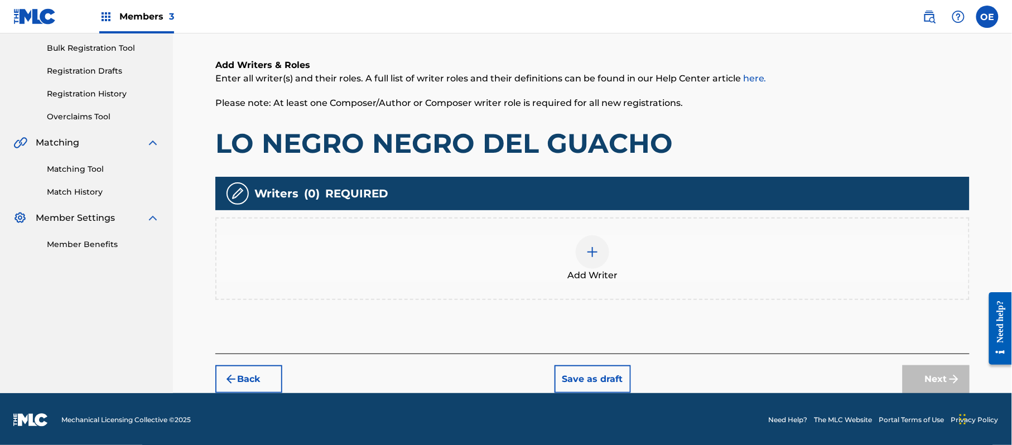
click at [239, 372] on button "Back" at bounding box center [248, 379] width 67 height 28
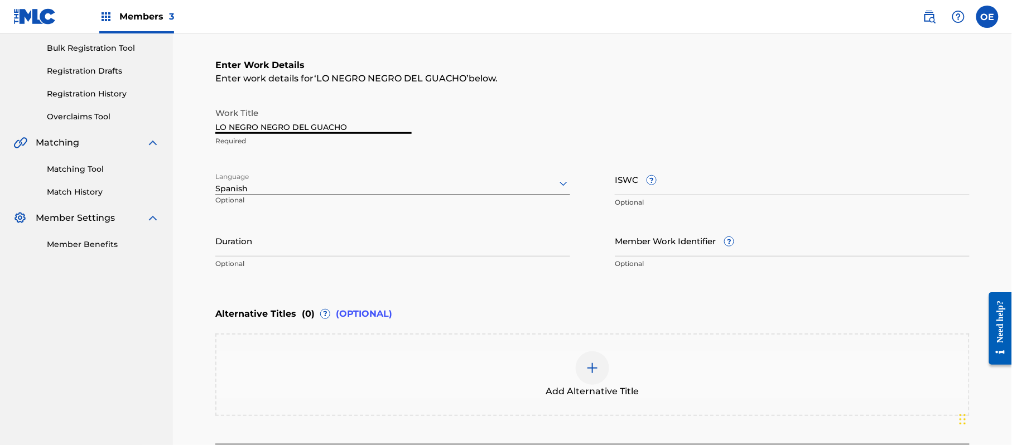
drag, startPoint x: 298, startPoint y: 127, endPoint x: 262, endPoint y: 128, distance: 35.7
click at [262, 128] on input "LO NEGRO NEGRO DEL GUACHO" at bounding box center [313, 118] width 196 height 32
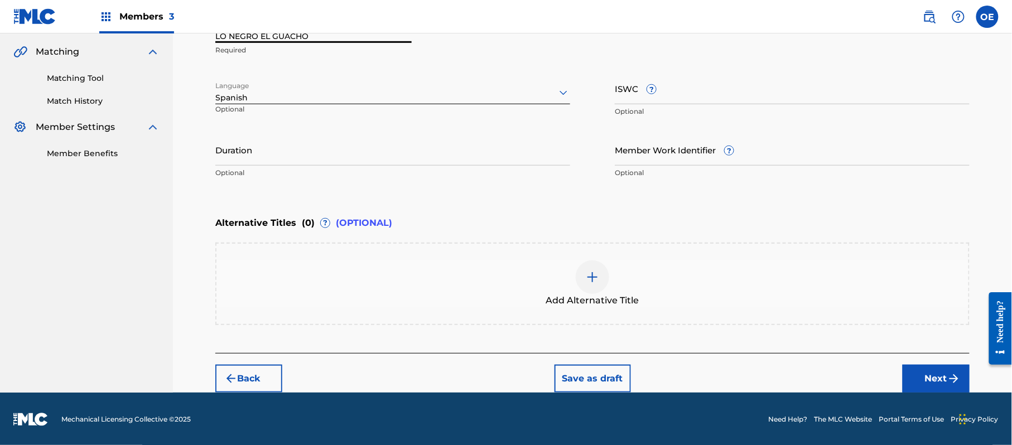
click at [916, 370] on button "Next" at bounding box center [936, 379] width 67 height 28
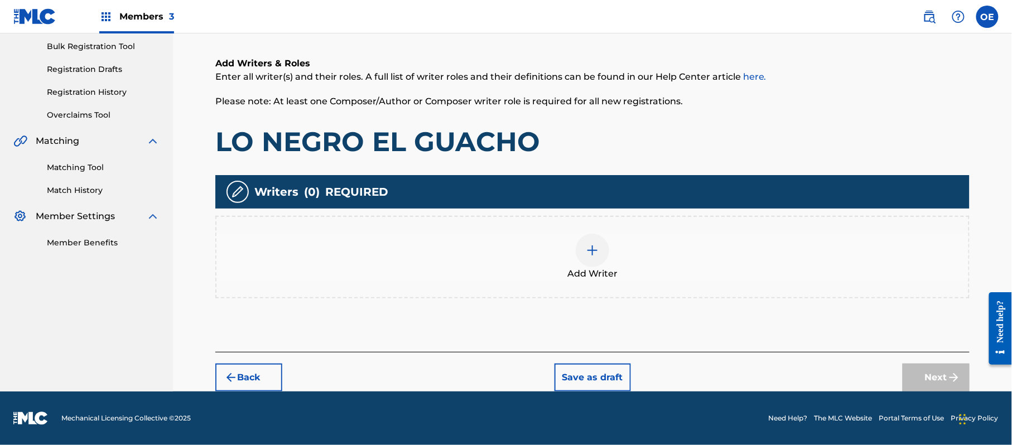
scroll to position [50, 0]
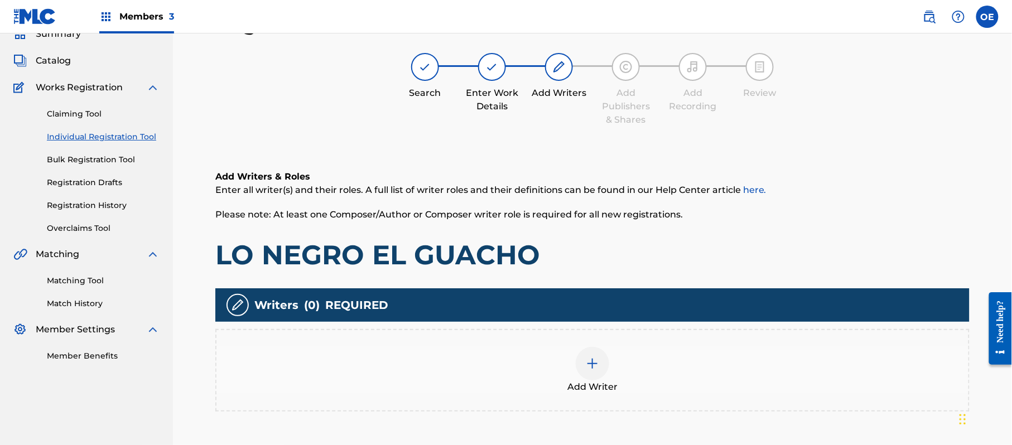
click at [552, 364] on div "Add Writer" at bounding box center [592, 370] width 752 height 47
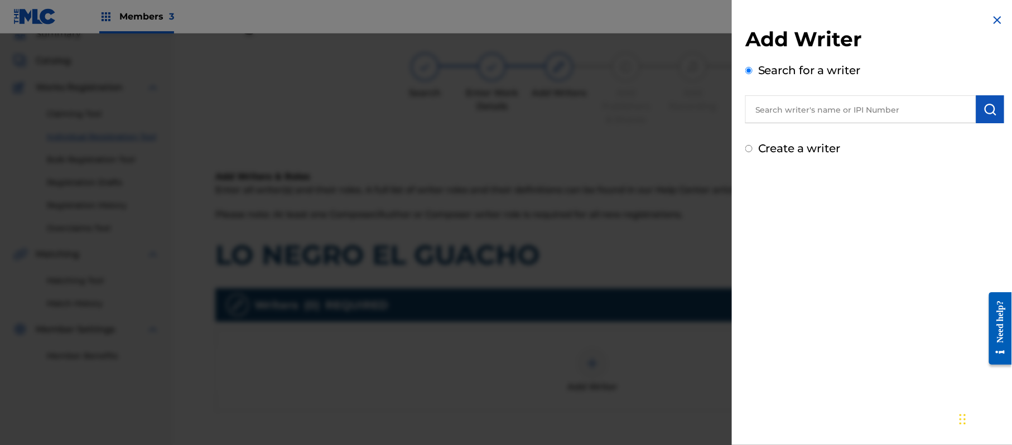
click at [784, 143] on label "Create a writer" at bounding box center [799, 148] width 83 height 13
click at [753, 145] on input "Create a writer" at bounding box center [748, 148] width 7 height 7
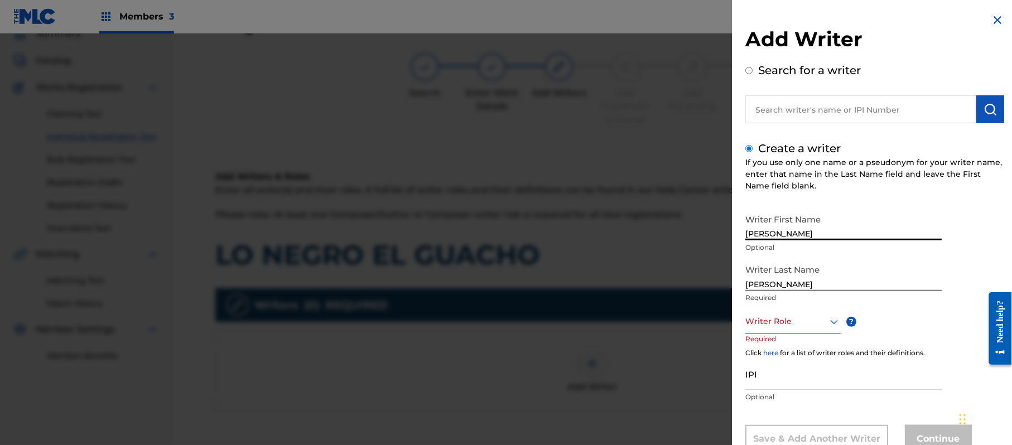
drag, startPoint x: 836, startPoint y: 230, endPoint x: 790, endPoint y: 237, distance: 46.3
click at [790, 237] on input "[PERSON_NAME]" at bounding box center [843, 225] width 196 height 32
drag, startPoint x: 793, startPoint y: 282, endPoint x: 721, endPoint y: 284, distance: 72.0
click at [721, 284] on div "Add Writer Search for a writer Create a writer If you use only one name or a ps…" at bounding box center [506, 239] width 1012 height 412
click at [771, 316] on div "Writer Role" at bounding box center [792, 321] width 95 height 25
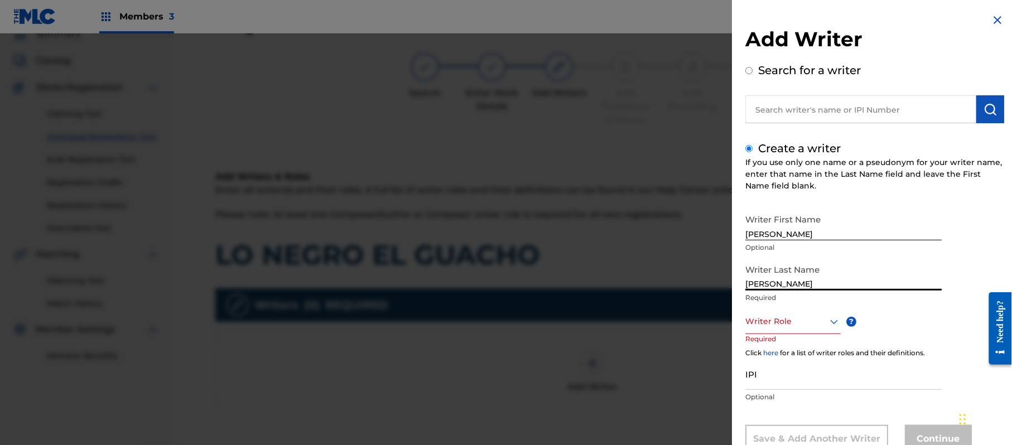
scroll to position [38, 0]
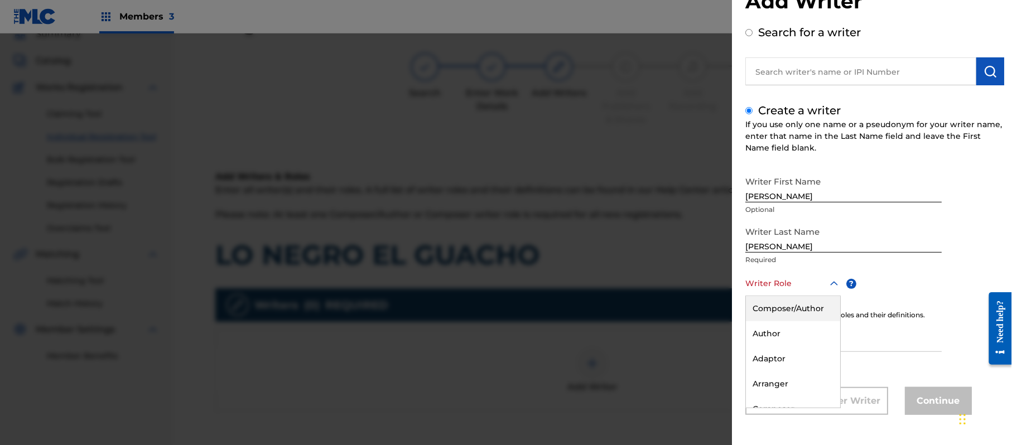
click at [771, 316] on div "Composer/Author" at bounding box center [793, 308] width 94 height 25
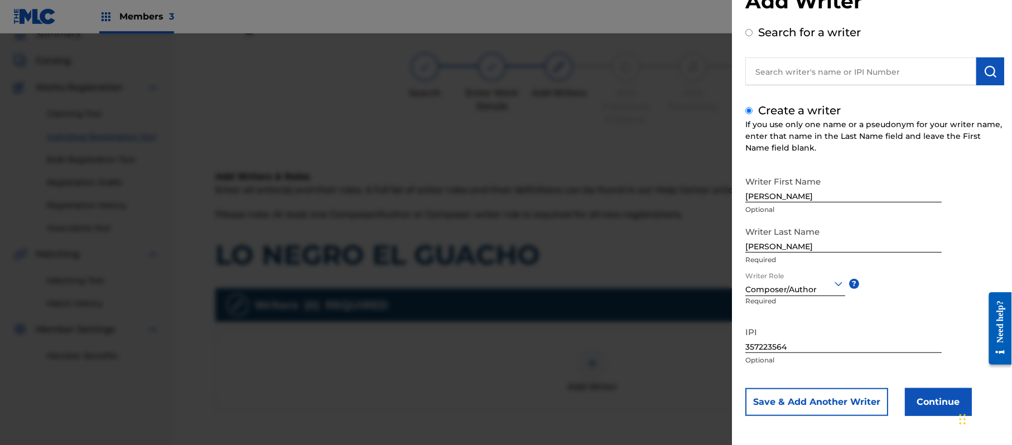
click at [945, 398] on button "Continue" at bounding box center [938, 402] width 67 height 28
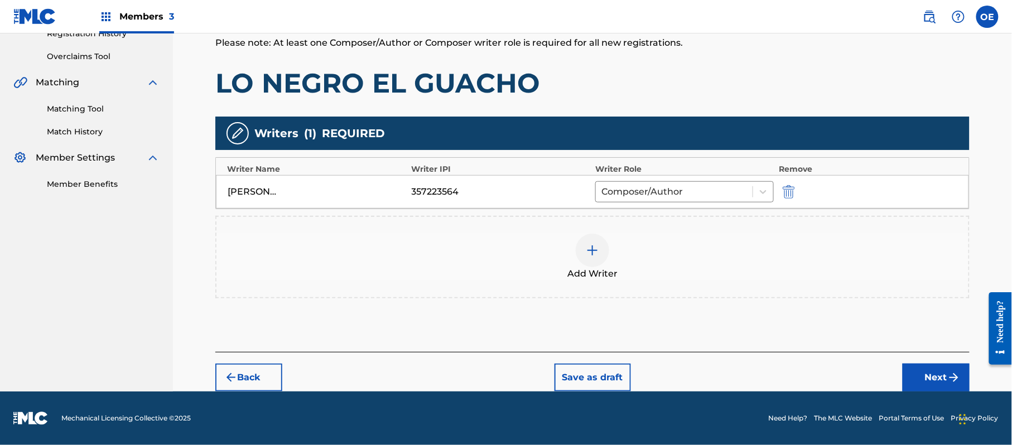
click at [916, 364] on button "Next" at bounding box center [936, 378] width 67 height 28
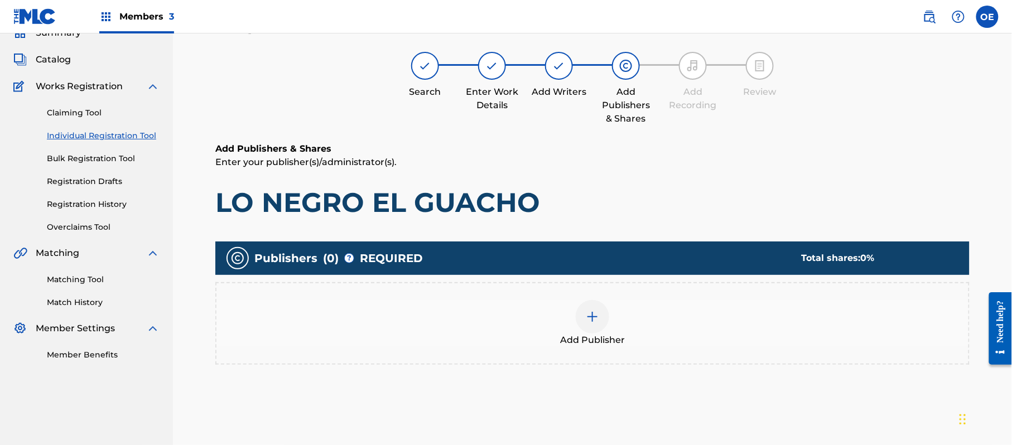
scroll to position [50, 0]
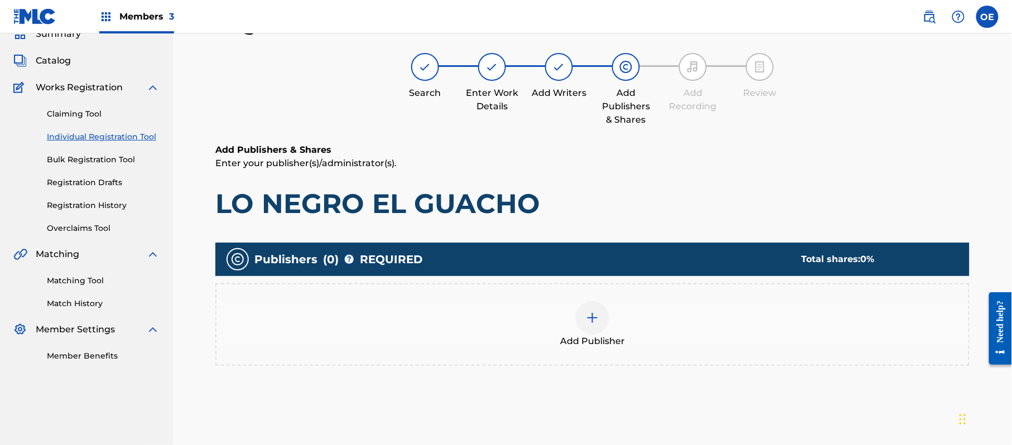
click at [637, 355] on div "Add Publisher" at bounding box center [592, 324] width 754 height 83
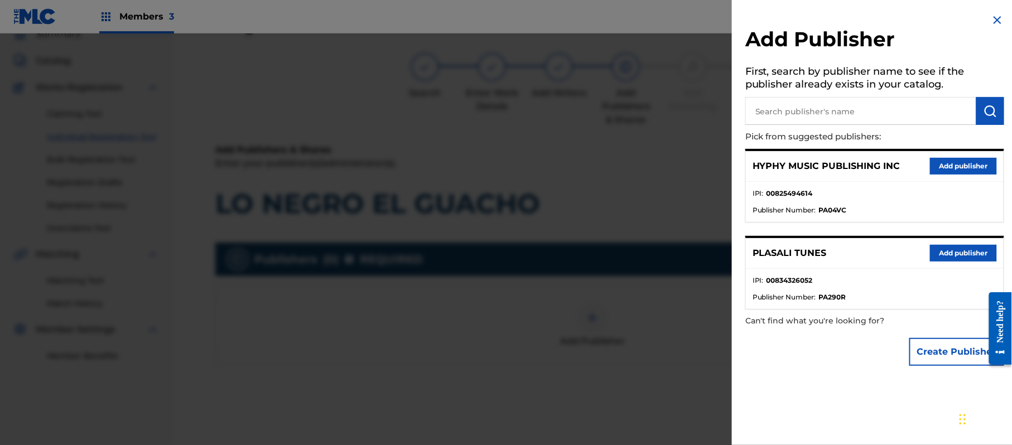
click at [965, 163] on button "Add publisher" at bounding box center [963, 166] width 67 height 17
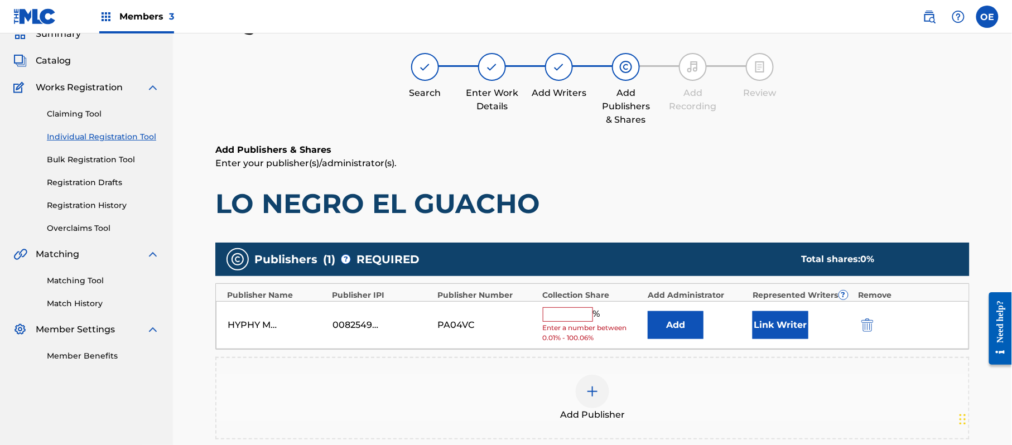
click at [578, 314] on input "text" at bounding box center [568, 314] width 50 height 15
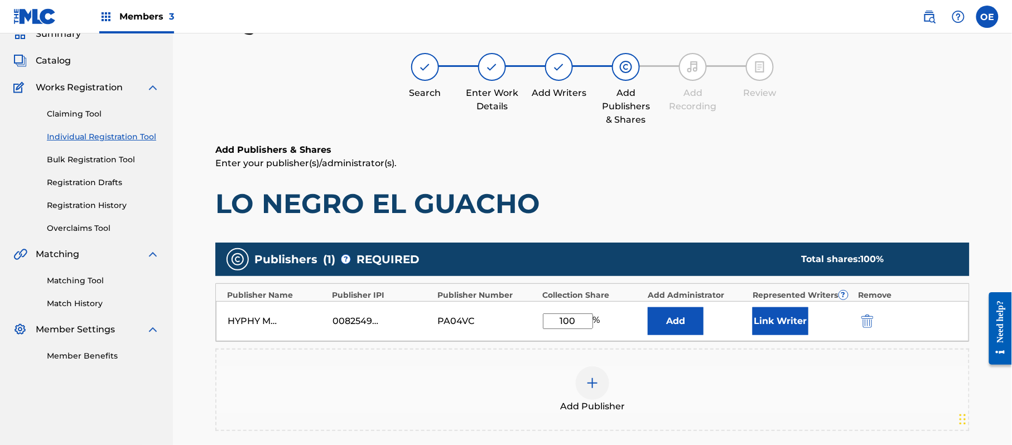
click at [797, 316] on button "Link Writer" at bounding box center [781, 321] width 56 height 28
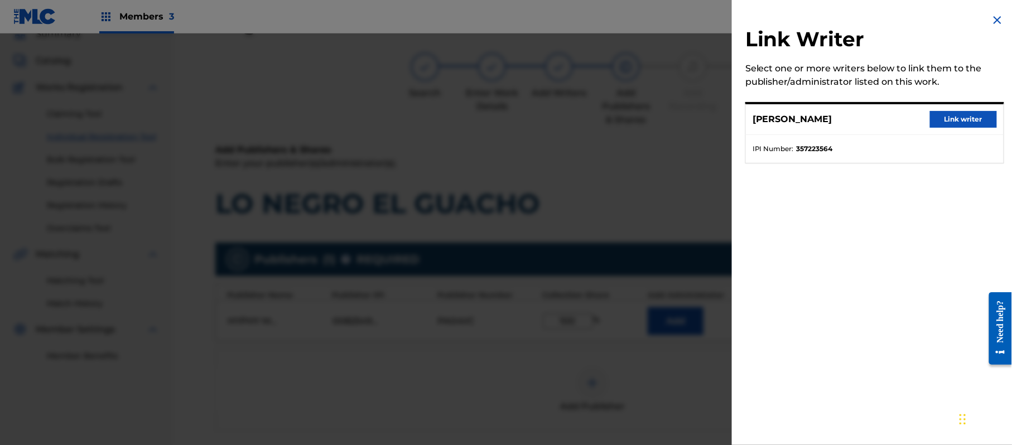
drag, startPoint x: 993, startPoint y: 122, endPoint x: 988, endPoint y: 123, distance: 5.8
click at [991, 123] on div "[PERSON_NAME] Link writer" at bounding box center [875, 119] width 258 height 31
click at [978, 125] on button "Link writer" at bounding box center [963, 119] width 67 height 17
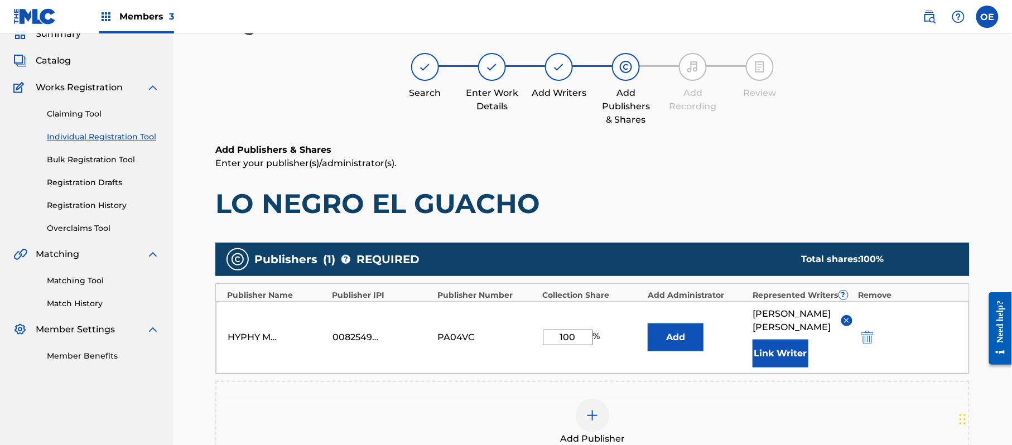
scroll to position [248, 0]
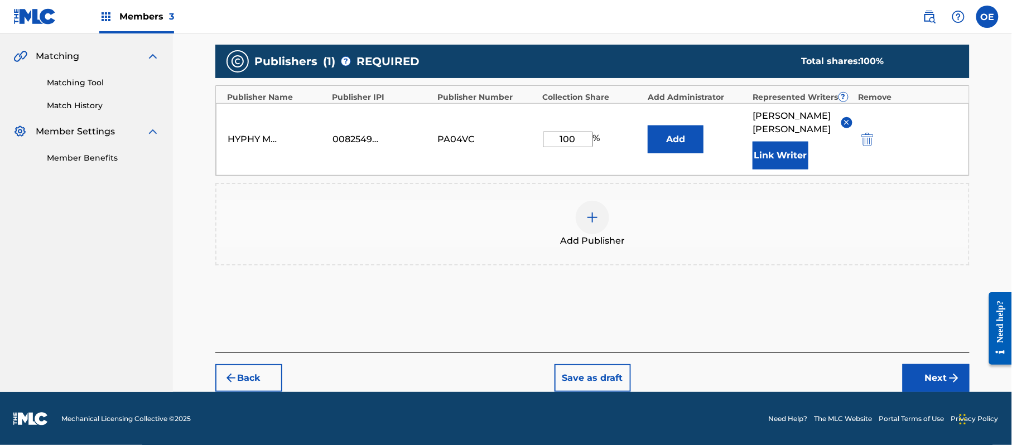
click at [940, 369] on button "Next" at bounding box center [936, 378] width 67 height 28
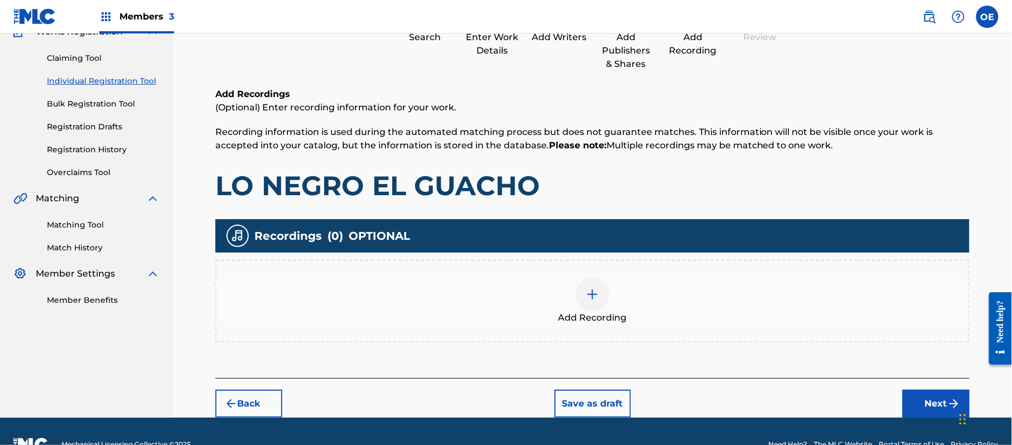
scroll to position [50, 0]
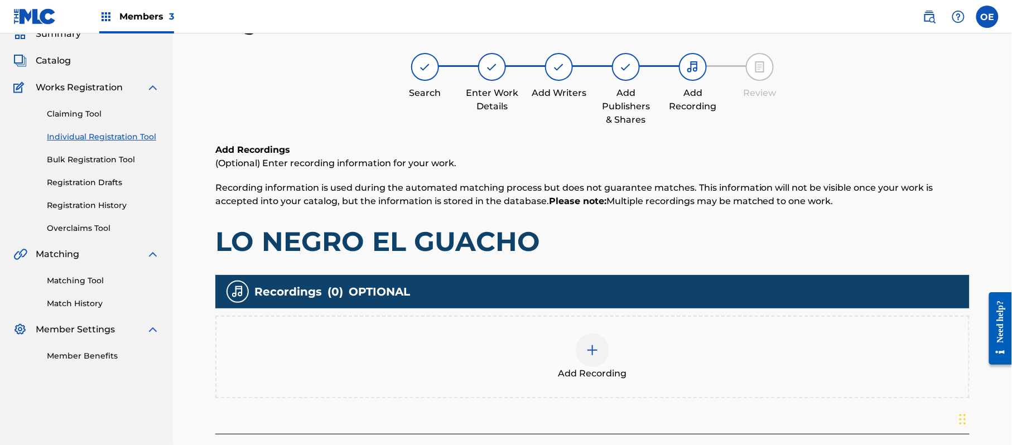
click at [605, 354] on div at bounding box center [592, 350] width 33 height 33
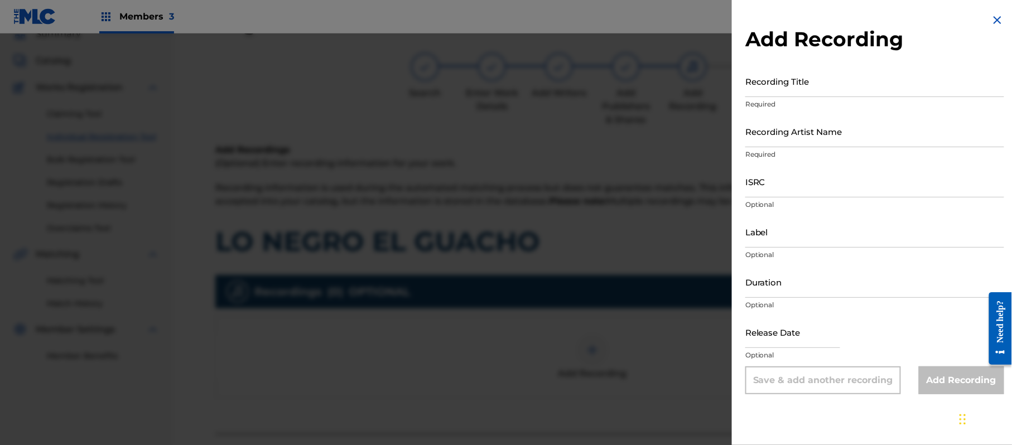
click at [995, 18] on img at bounding box center [997, 19] width 13 height 13
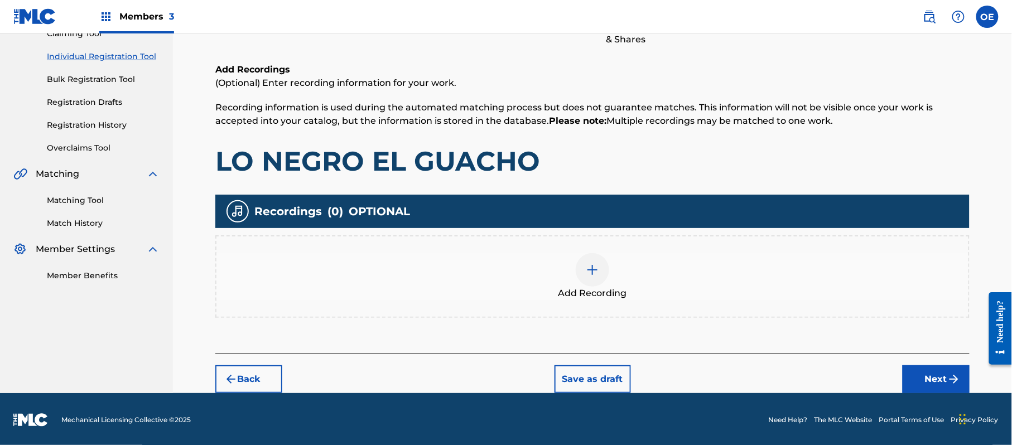
click at [922, 372] on button "Next" at bounding box center [936, 379] width 67 height 28
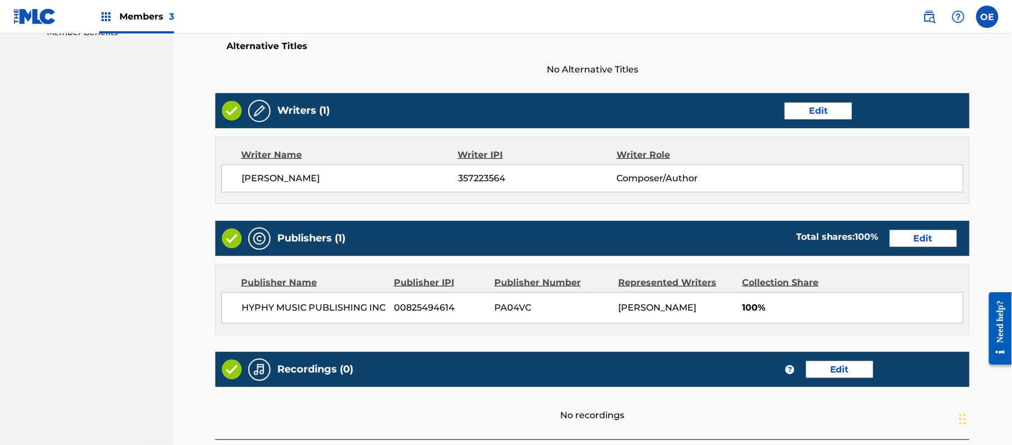
scroll to position [463, 0]
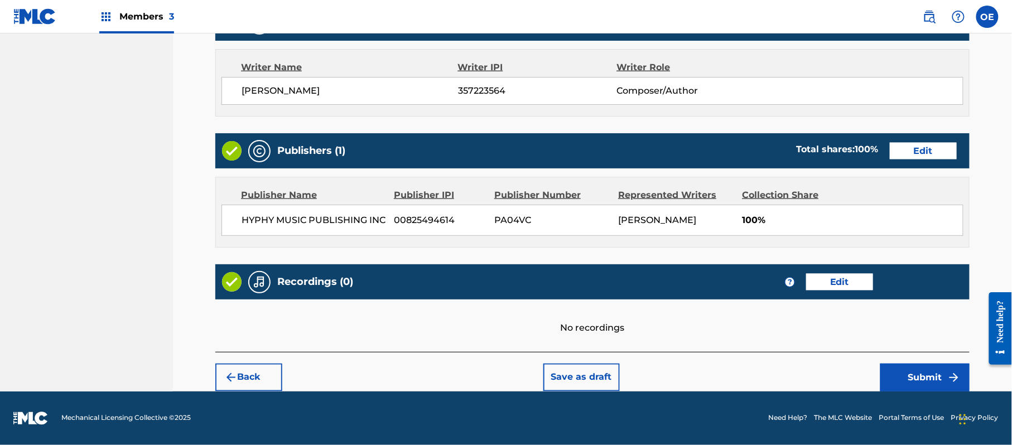
click at [949, 378] on img "submit" at bounding box center [953, 377] width 13 height 13
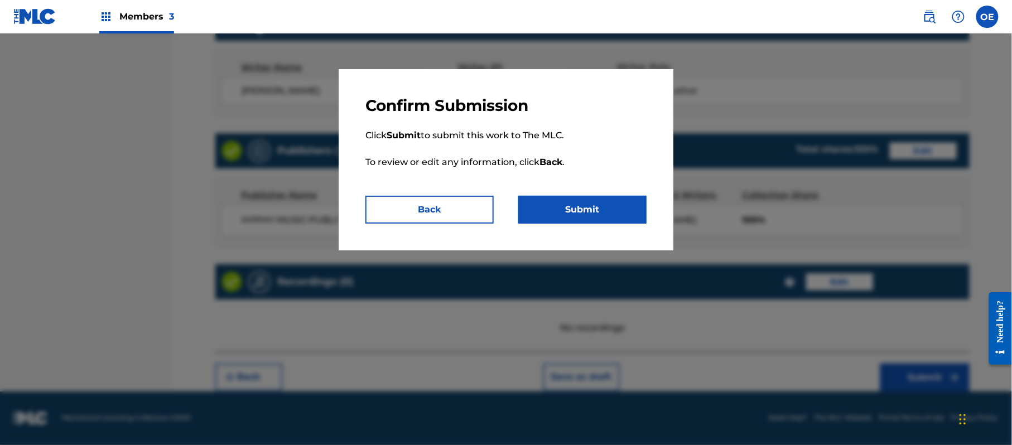
click at [575, 200] on button "Submit" at bounding box center [582, 210] width 128 height 28
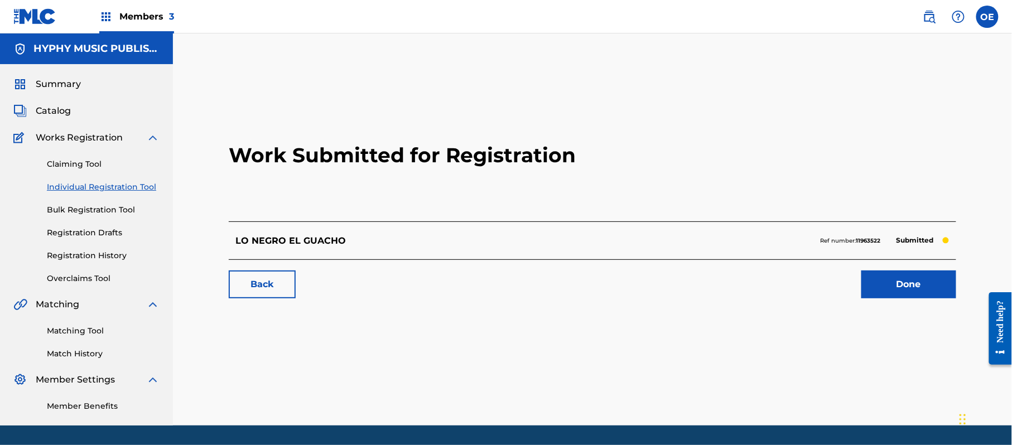
click at [109, 189] on link "Individual Registration Tool" at bounding box center [103, 187] width 113 height 12
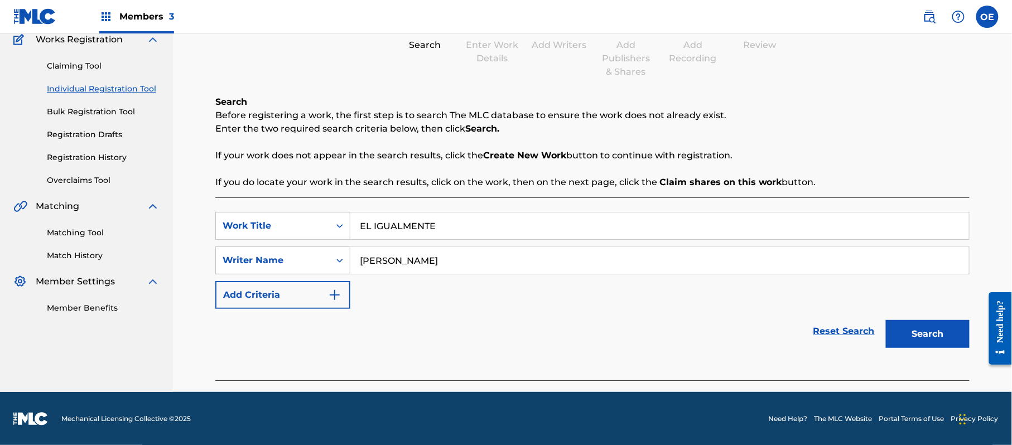
scroll to position [99, 0]
click at [909, 333] on button "Search" at bounding box center [928, 334] width 84 height 28
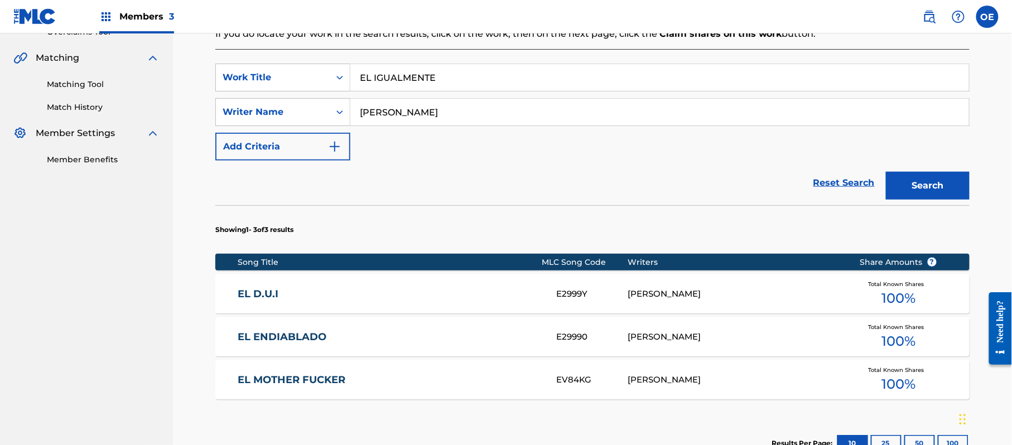
scroll to position [248, 0]
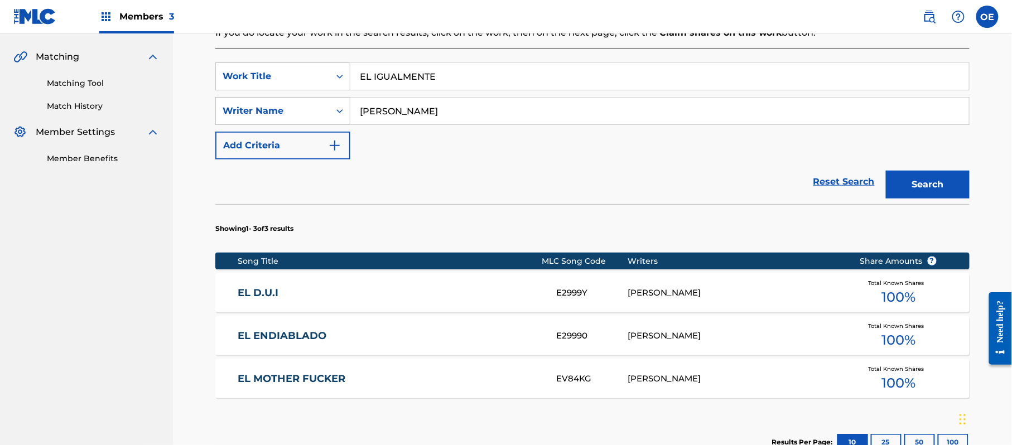
drag, startPoint x: 413, startPoint y: 114, endPoint x: 393, endPoint y: 117, distance: 20.4
click at [393, 117] on input "[PERSON_NAME]" at bounding box center [659, 111] width 619 height 27
click at [886, 171] on button "Search" at bounding box center [928, 185] width 84 height 28
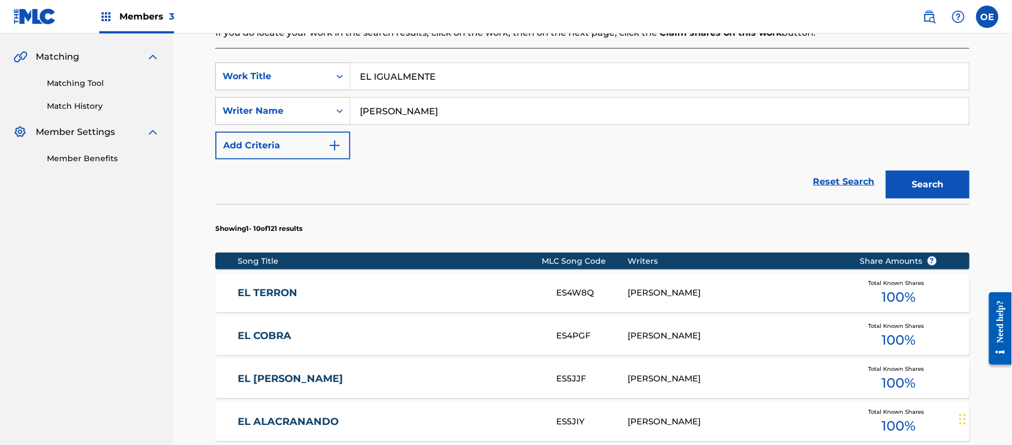
click at [886, 171] on button "Search" at bounding box center [928, 185] width 84 height 28
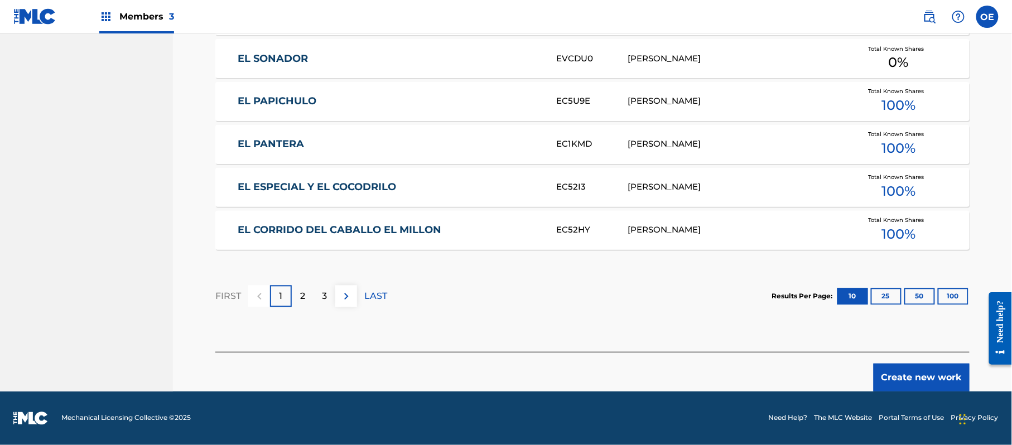
click at [929, 364] on button "Create new work" at bounding box center [922, 378] width 96 height 28
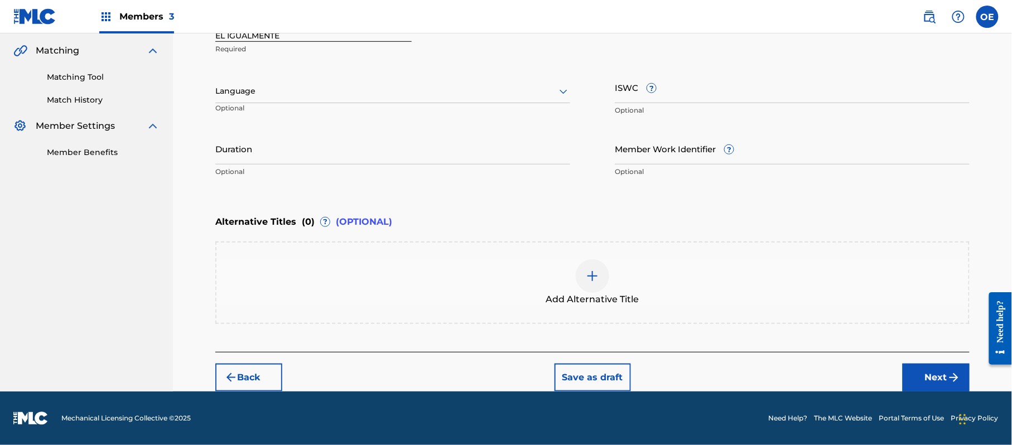
scroll to position [253, 0]
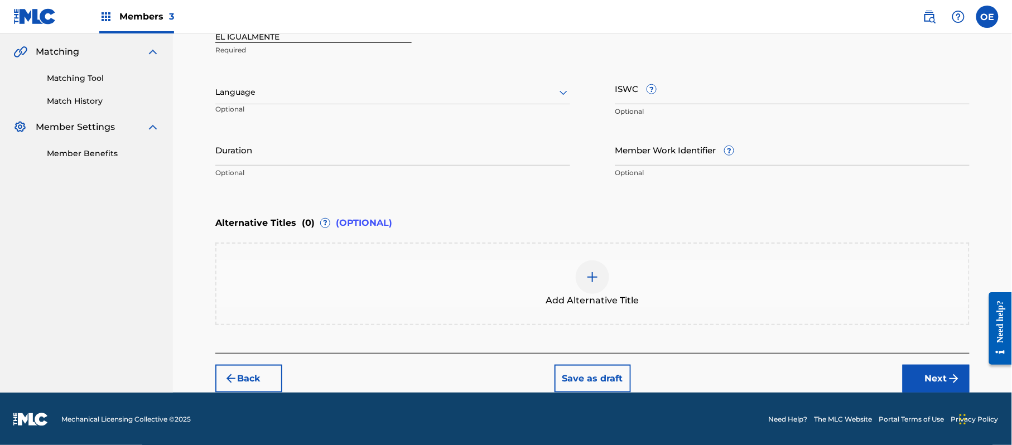
click at [275, 85] on div at bounding box center [392, 92] width 355 height 14
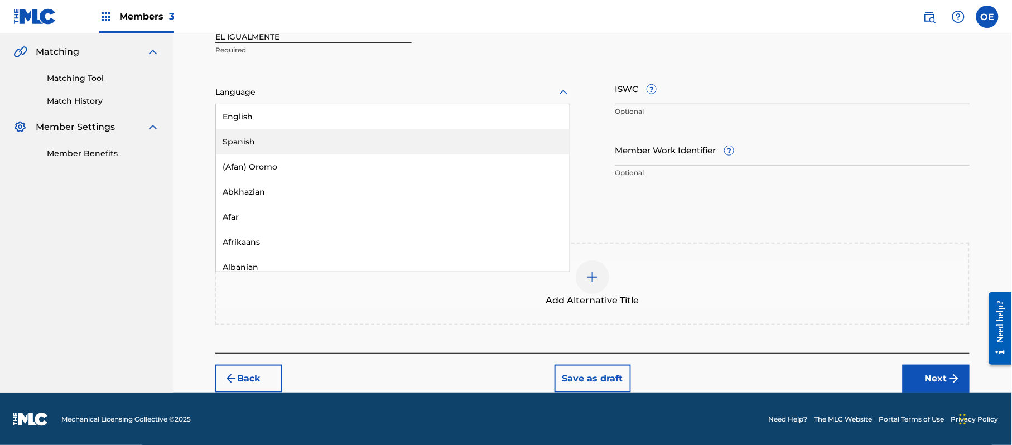
click at [286, 142] on div "Spanish" at bounding box center [393, 141] width 354 height 25
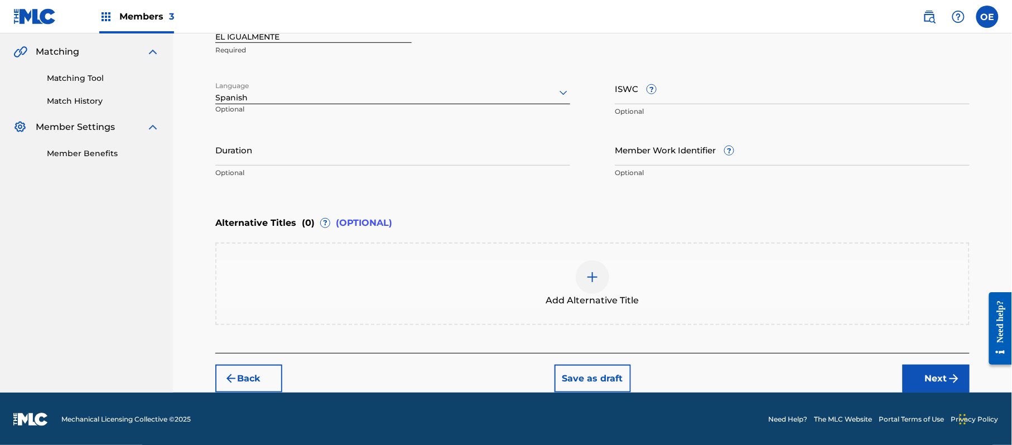
click at [936, 378] on button "Next" at bounding box center [936, 379] width 67 height 28
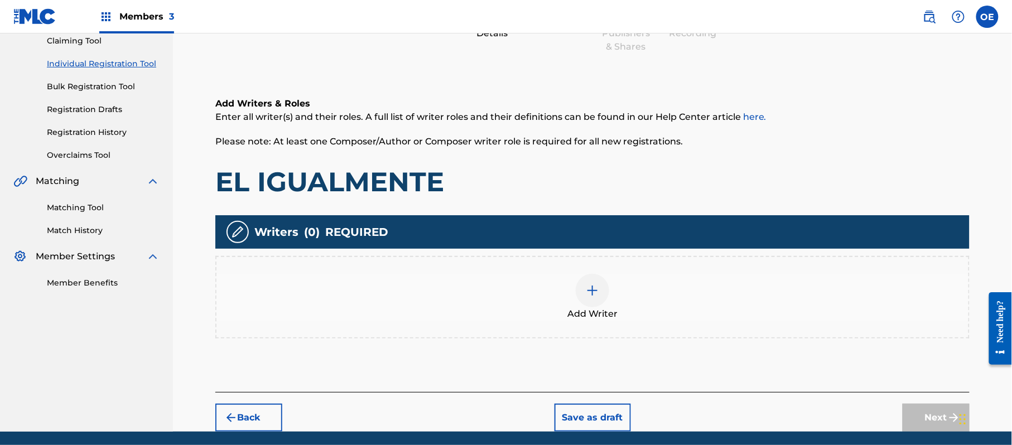
scroll to position [50, 0]
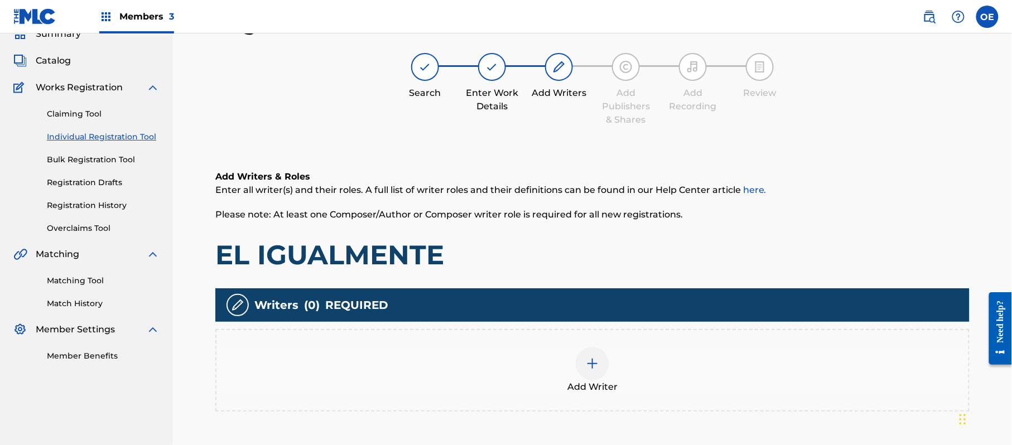
click at [512, 351] on div "Add Writer" at bounding box center [592, 370] width 752 height 47
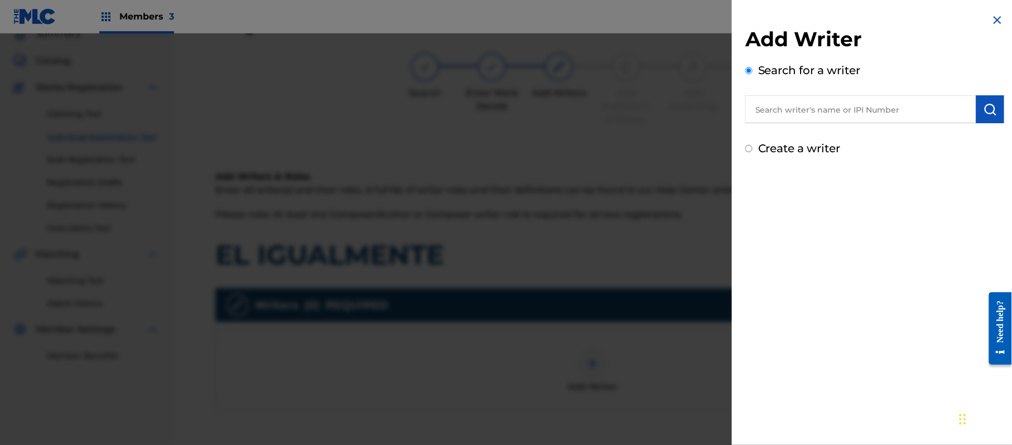
click at [831, 143] on label "Create a writer" at bounding box center [799, 148] width 83 height 13
click at [753, 145] on input "Create a writer" at bounding box center [748, 148] width 7 height 7
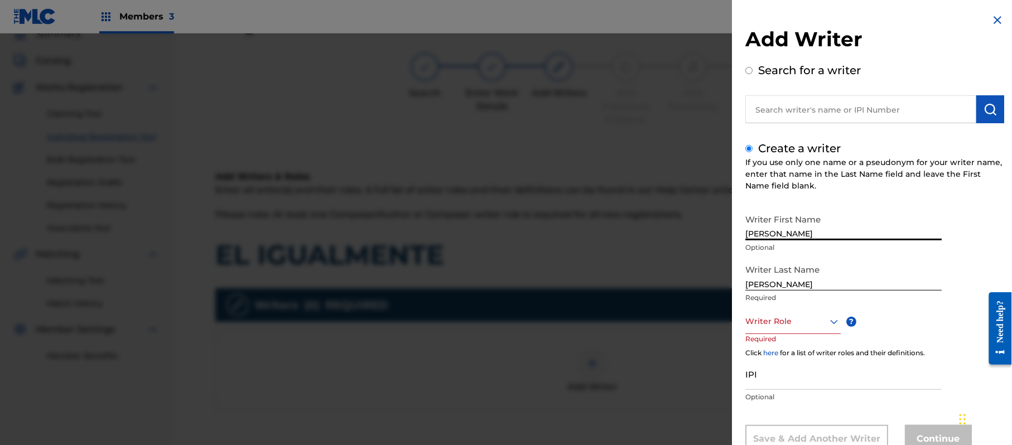
drag, startPoint x: 829, startPoint y: 233, endPoint x: 791, endPoint y: 241, distance: 39.3
click at [791, 241] on div "Writer First Name [PERSON_NAME] Optional" at bounding box center [843, 234] width 196 height 50
drag, startPoint x: 795, startPoint y: 282, endPoint x: 690, endPoint y: 286, distance: 105.0
click at [693, 286] on div "Add Writer Search for a writer Create a writer If you use only one name or a ps…" at bounding box center [506, 239] width 1012 height 412
click at [783, 327] on div "Writer Role" at bounding box center [792, 321] width 95 height 25
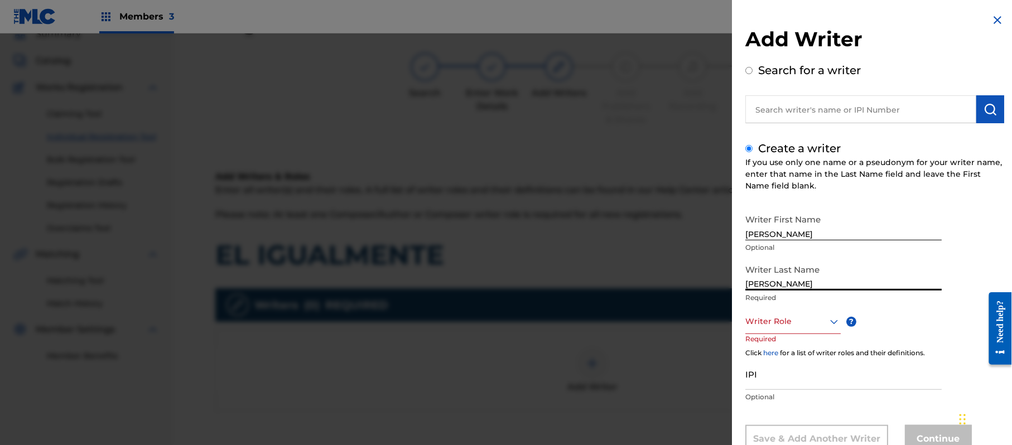
scroll to position [38, 0]
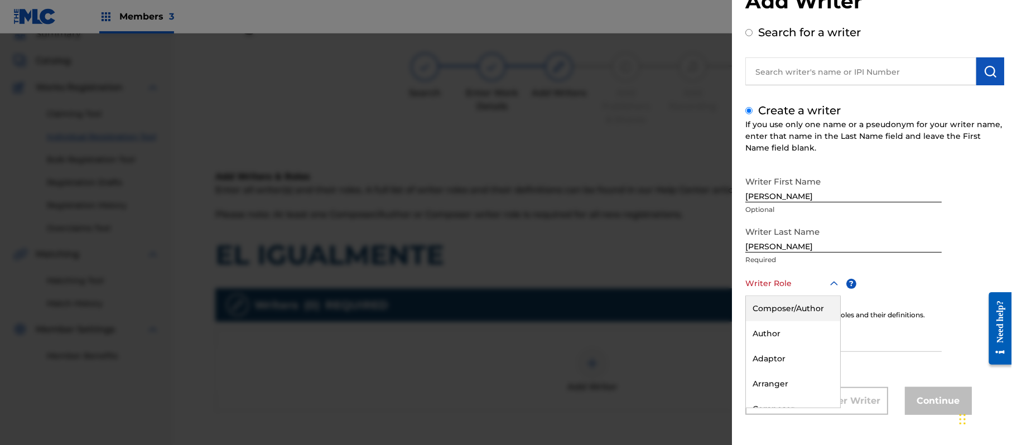
click at [800, 317] on div "Composer/Author" at bounding box center [793, 308] width 94 height 25
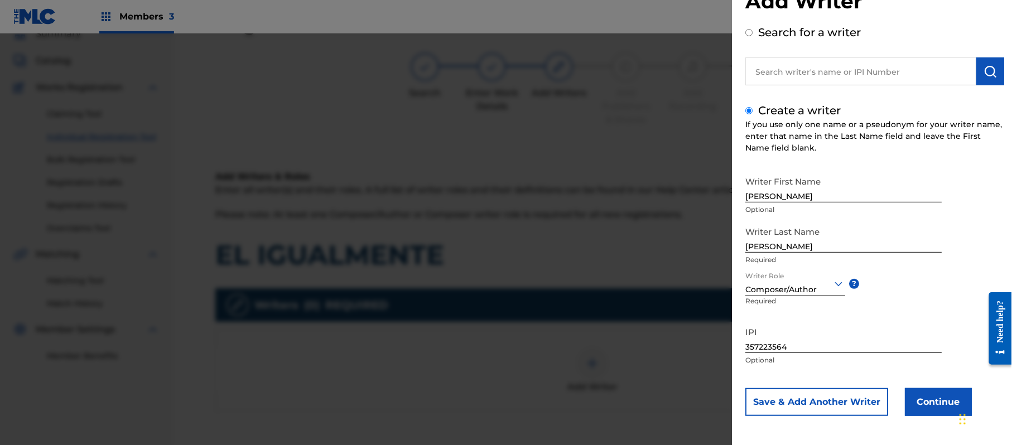
click at [917, 391] on button "Continue" at bounding box center [938, 402] width 67 height 28
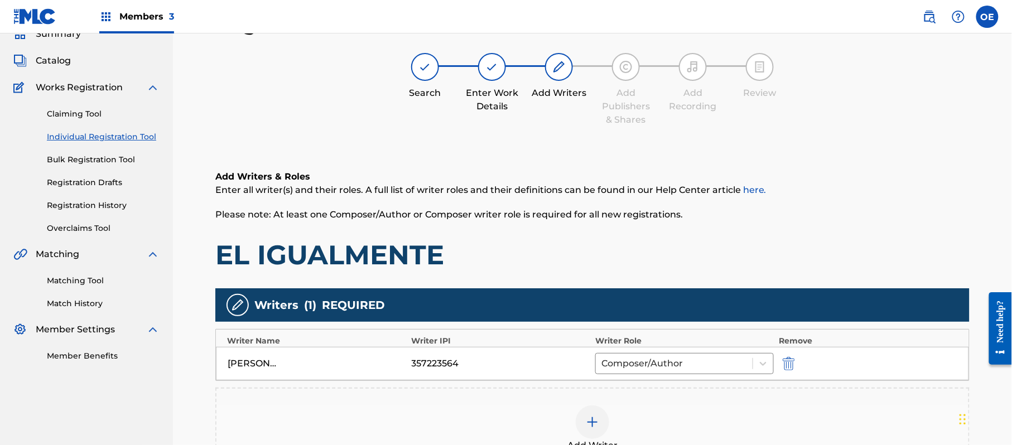
scroll to position [222, 0]
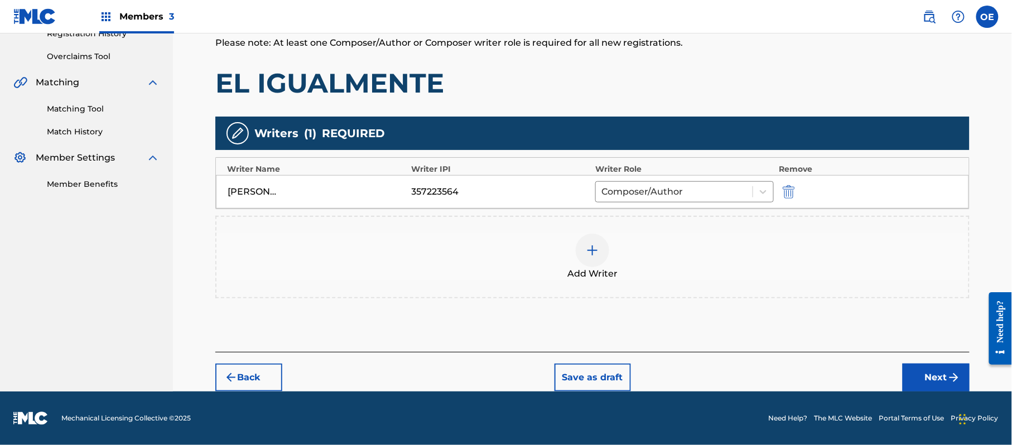
click at [940, 374] on button "Next" at bounding box center [936, 378] width 67 height 28
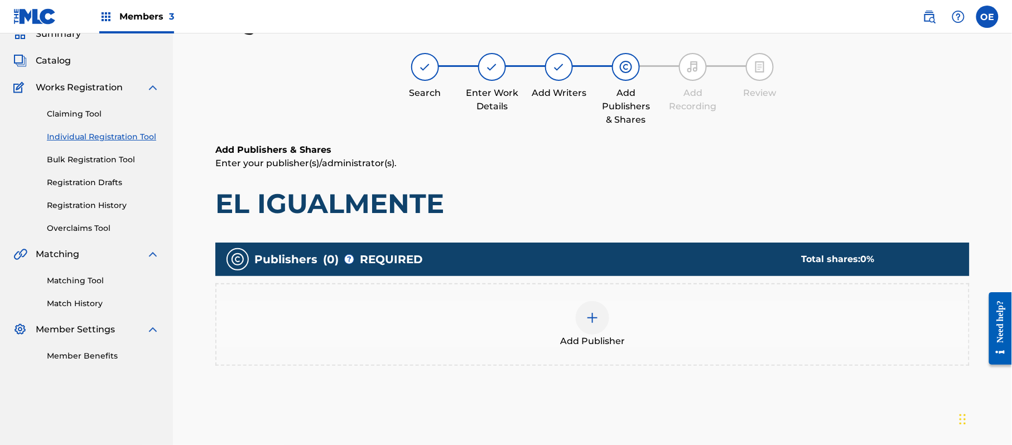
scroll to position [150, 0]
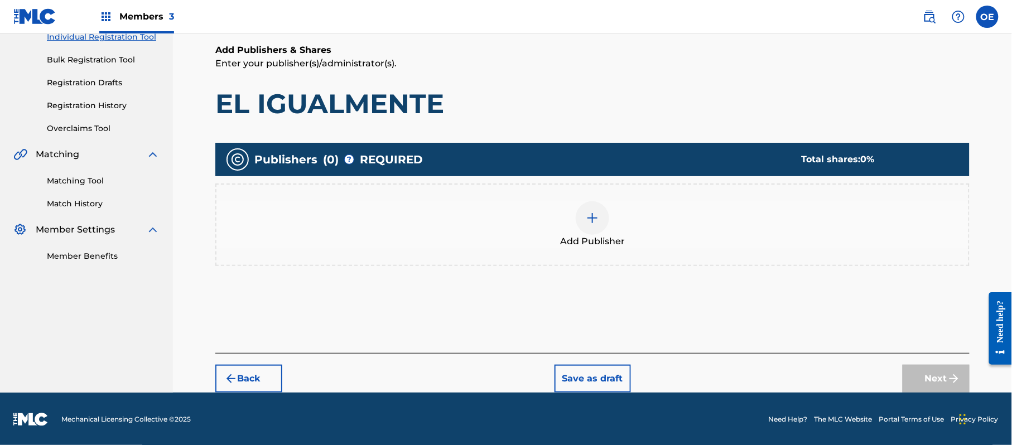
click at [571, 235] on span "Add Publisher" at bounding box center [592, 241] width 65 height 13
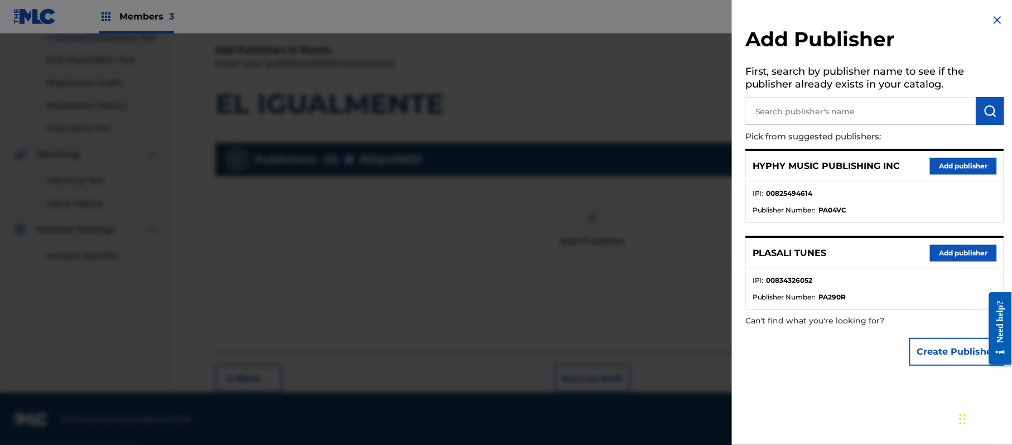
click at [969, 162] on button "Add publisher" at bounding box center [963, 166] width 67 height 17
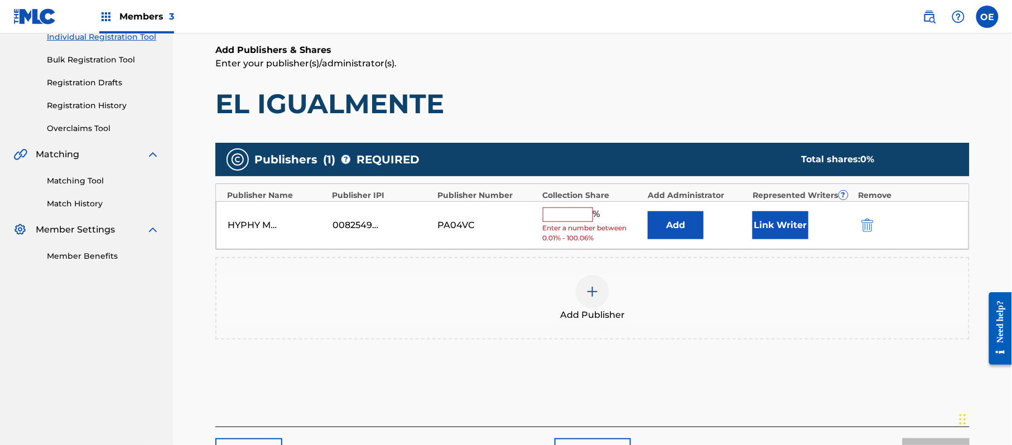
click at [581, 219] on input "text" at bounding box center [568, 215] width 50 height 15
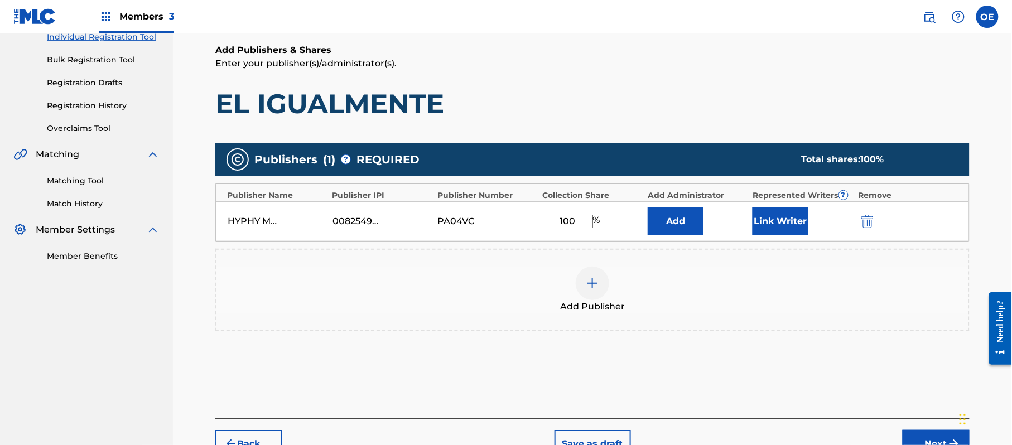
click at [789, 214] on button "Link Writer" at bounding box center [781, 222] width 56 height 28
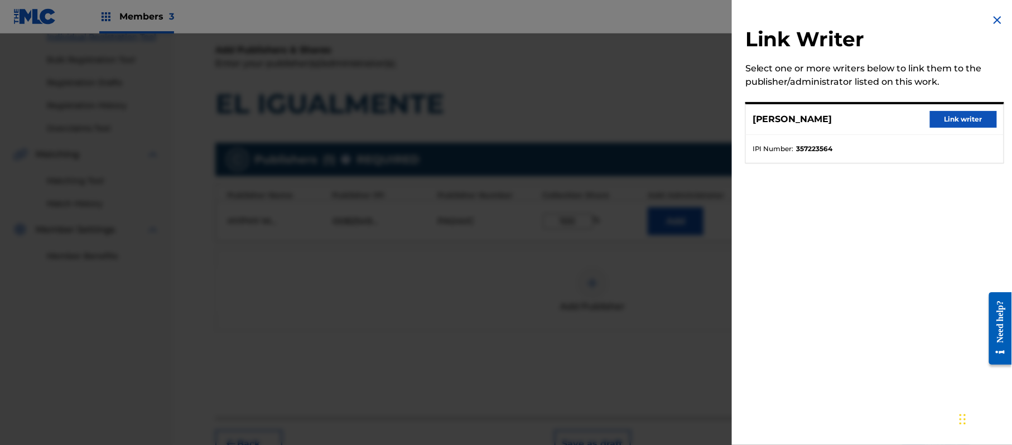
click at [947, 121] on button "Link writer" at bounding box center [963, 119] width 67 height 17
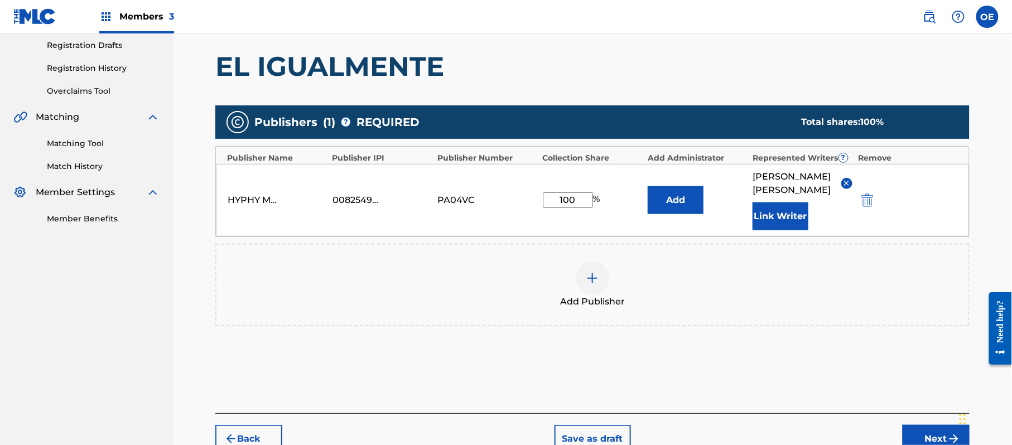
scroll to position [248, 0]
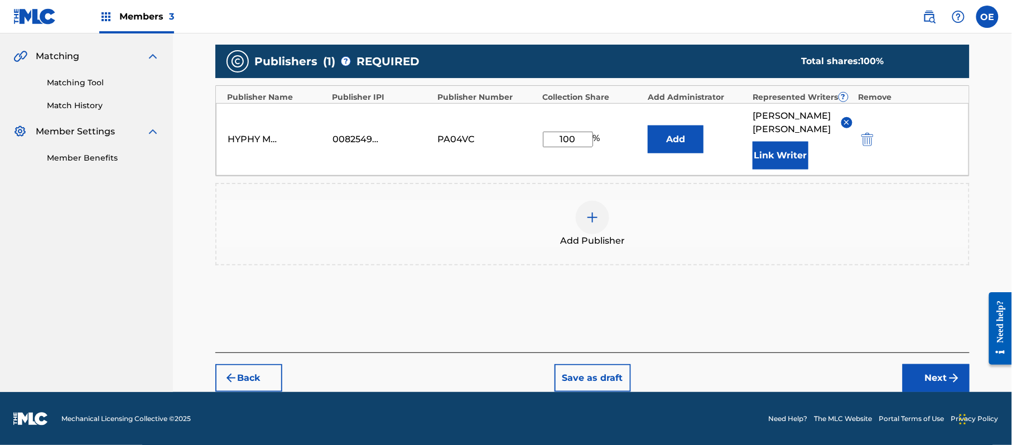
click at [915, 364] on button "Next" at bounding box center [936, 378] width 67 height 28
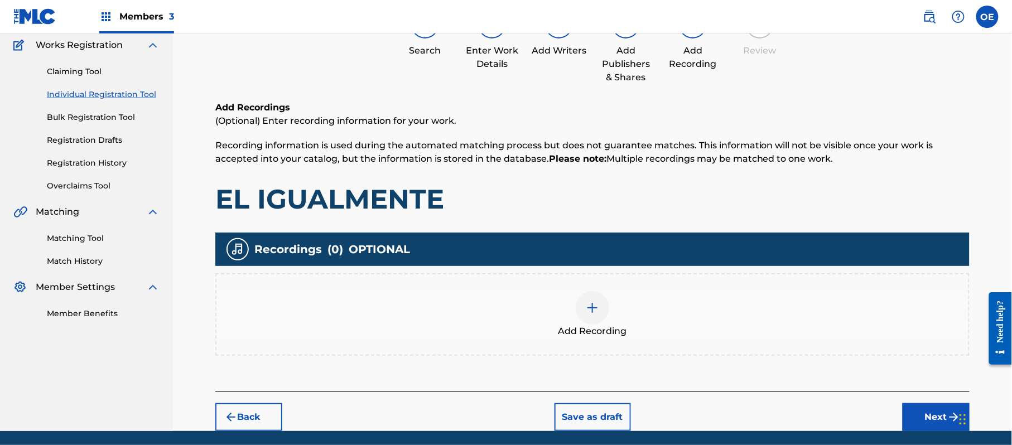
scroll to position [131, 0]
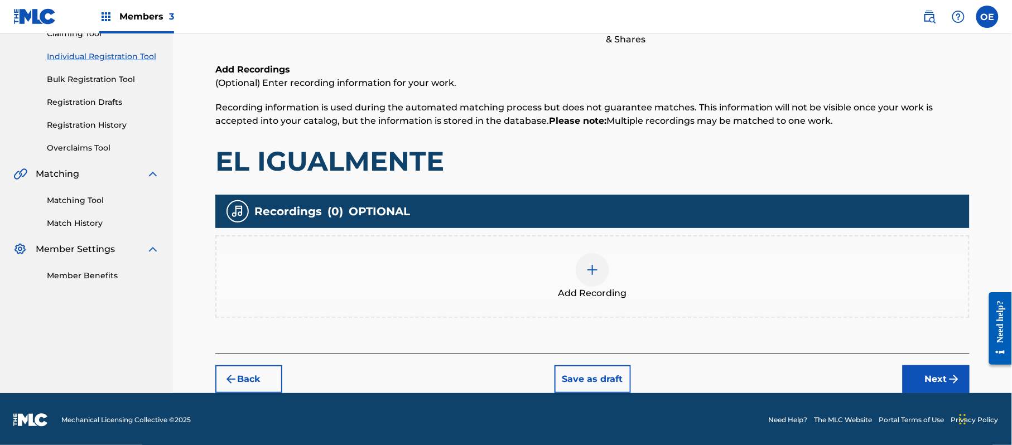
click at [604, 293] on span "Add Recording" at bounding box center [593, 293] width 69 height 13
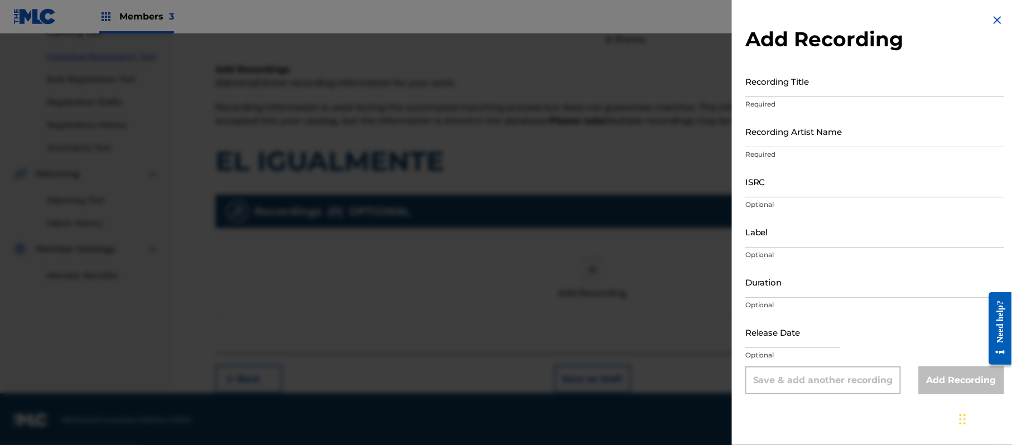
click at [997, 18] on img at bounding box center [997, 19] width 13 height 13
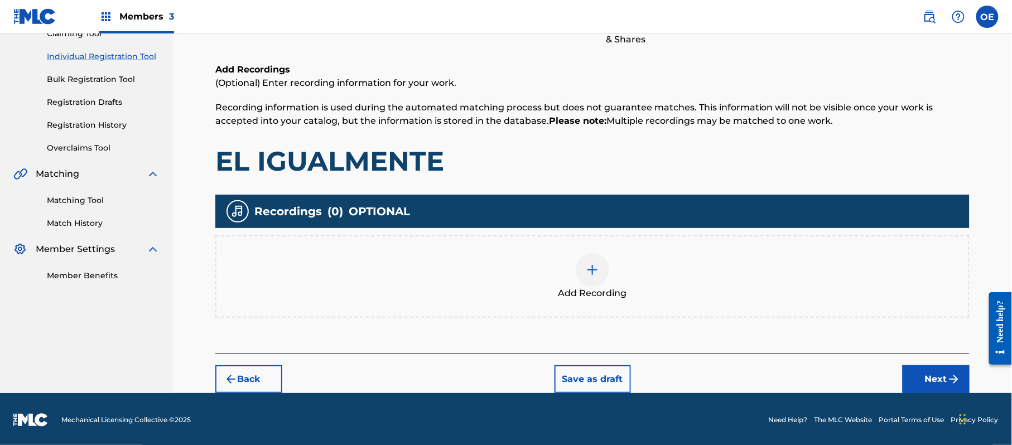
click at [931, 373] on button "Next" at bounding box center [936, 379] width 67 height 28
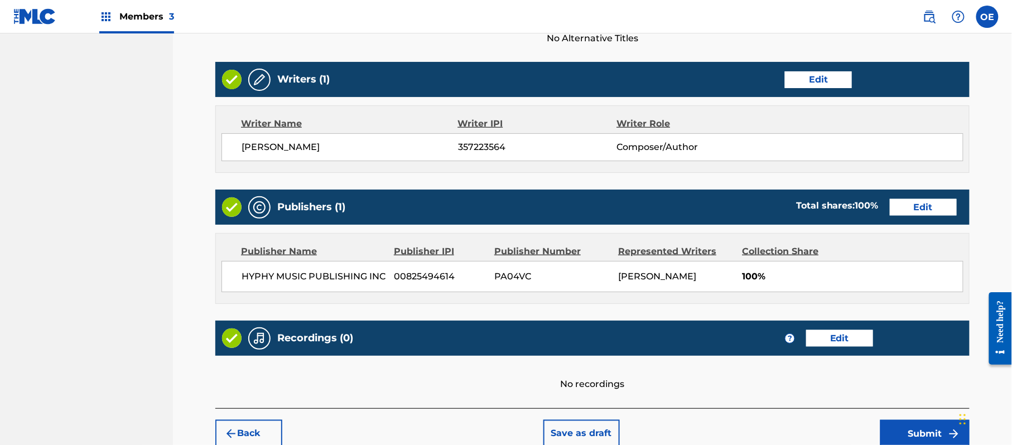
scroll to position [463, 0]
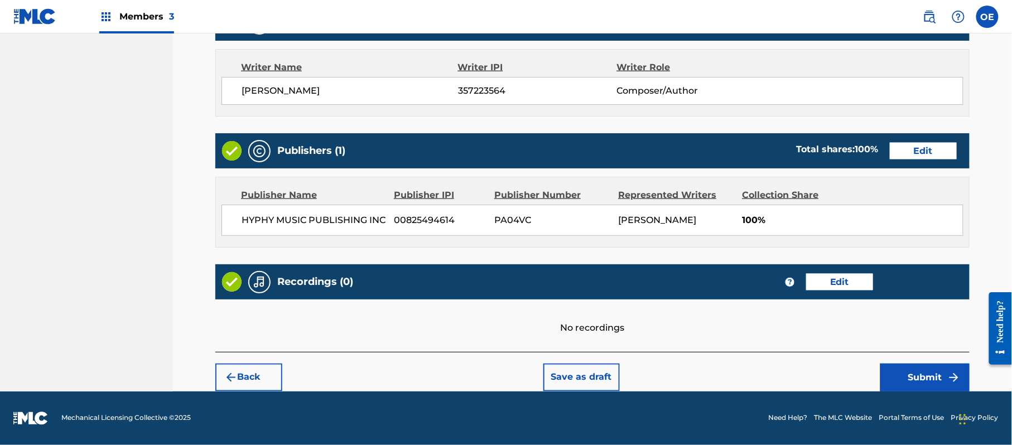
click at [909, 369] on button "Submit" at bounding box center [924, 378] width 89 height 28
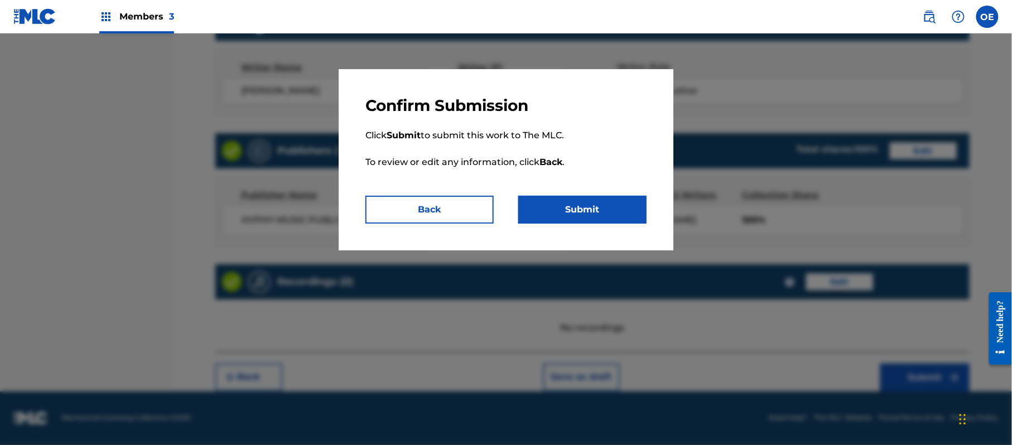
click at [559, 199] on button "Submit" at bounding box center [582, 210] width 128 height 28
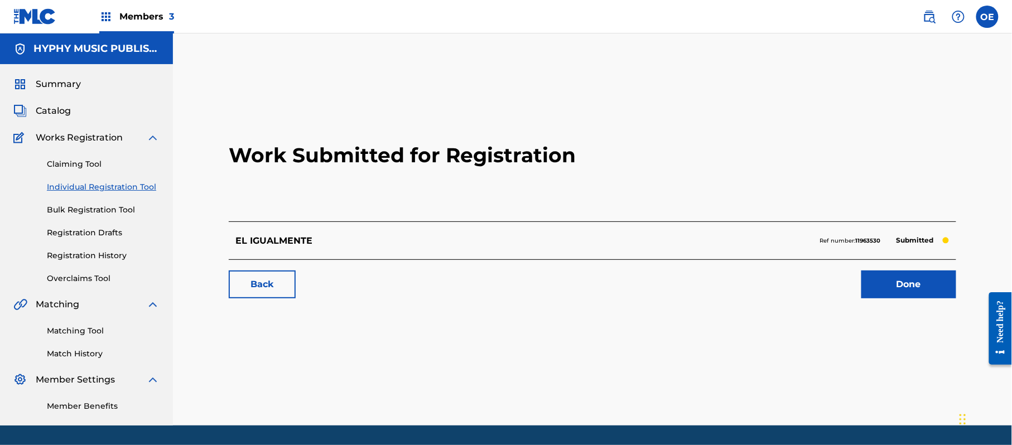
drag, startPoint x: 101, startPoint y: 172, endPoint x: 103, endPoint y: 180, distance: 7.4
click at [101, 172] on div "Claiming Tool Individual Registration Tool Bulk Registration Tool Registration …" at bounding box center [86, 215] width 146 height 140
click at [103, 181] on link "Individual Registration Tool" at bounding box center [103, 187] width 113 height 12
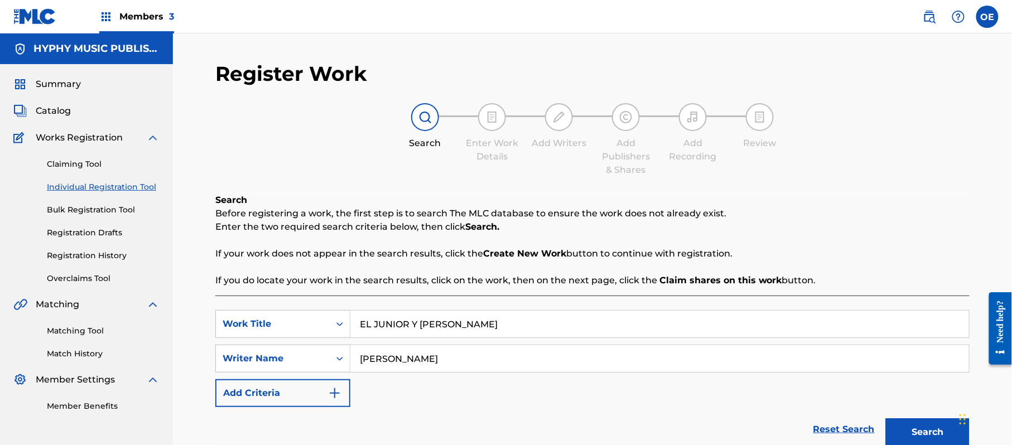
click at [109, 254] on link "Registration History" at bounding box center [103, 256] width 113 height 12
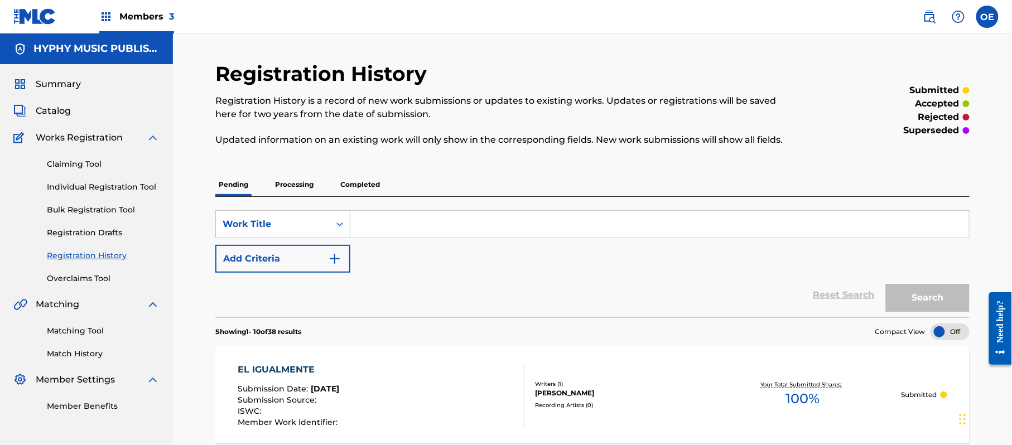
click at [114, 185] on link "Individual Registration Tool" at bounding box center [103, 187] width 113 height 12
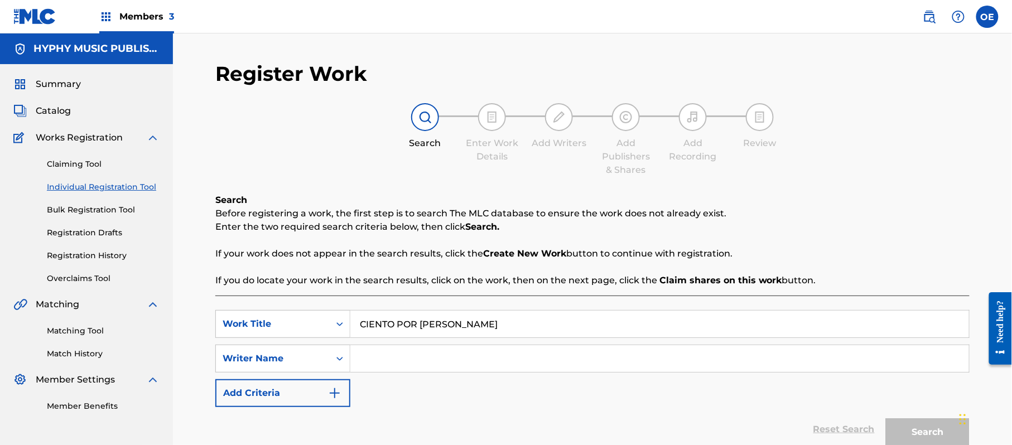
drag, startPoint x: 479, startPoint y: 373, endPoint x: 463, endPoint y: 365, distance: 18.2
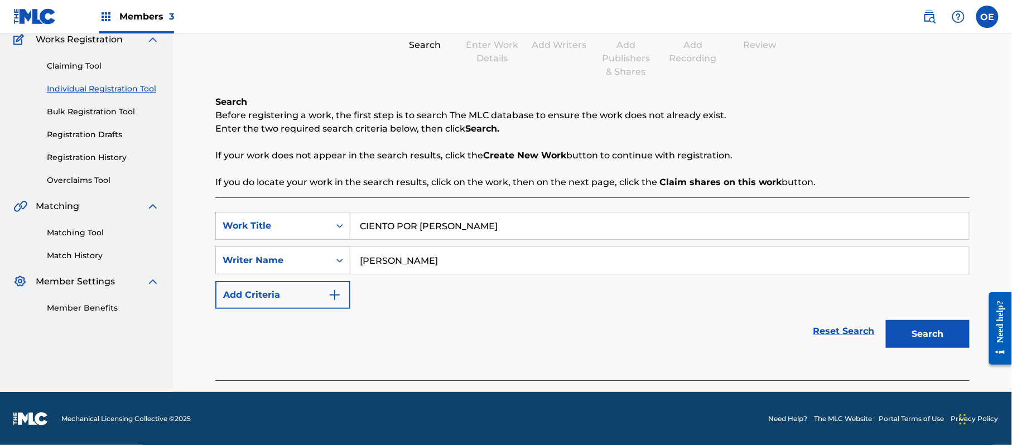
scroll to position [99, 0]
drag, startPoint x: 915, startPoint y: 324, endPoint x: 634, endPoint y: 309, distance: 281.6
click at [915, 325] on button "Search" at bounding box center [928, 334] width 84 height 28
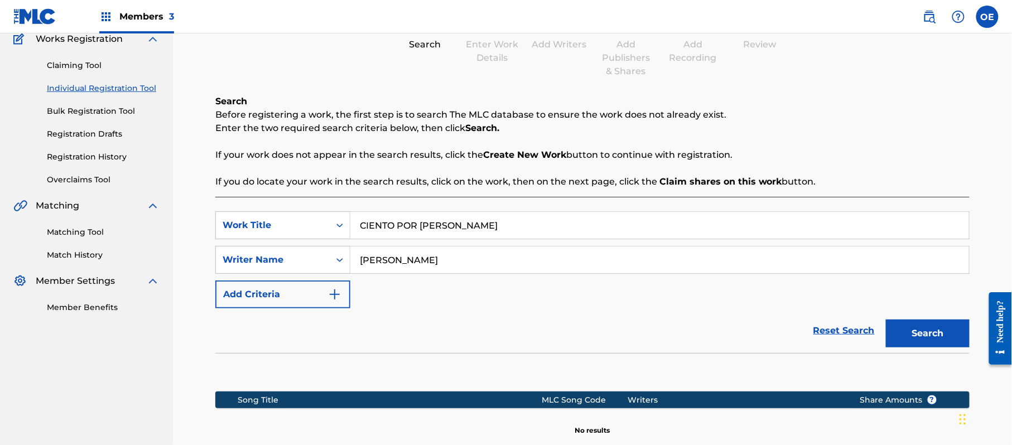
drag, startPoint x: 411, startPoint y: 258, endPoint x: 393, endPoint y: 264, distance: 19.6
click at [393, 264] on input "[PERSON_NAME]" at bounding box center [659, 260] width 619 height 27
click at [886, 320] on button "Search" at bounding box center [928, 334] width 84 height 28
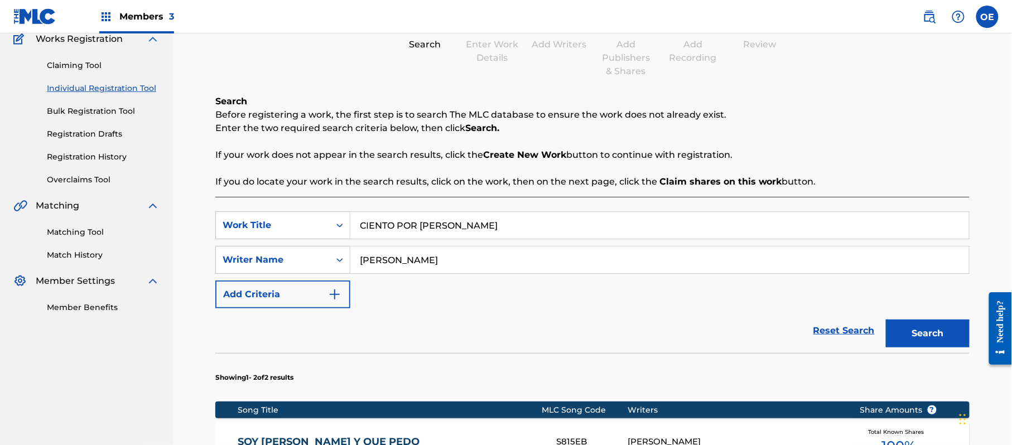
click at [886, 320] on button "Search" at bounding box center [928, 334] width 84 height 28
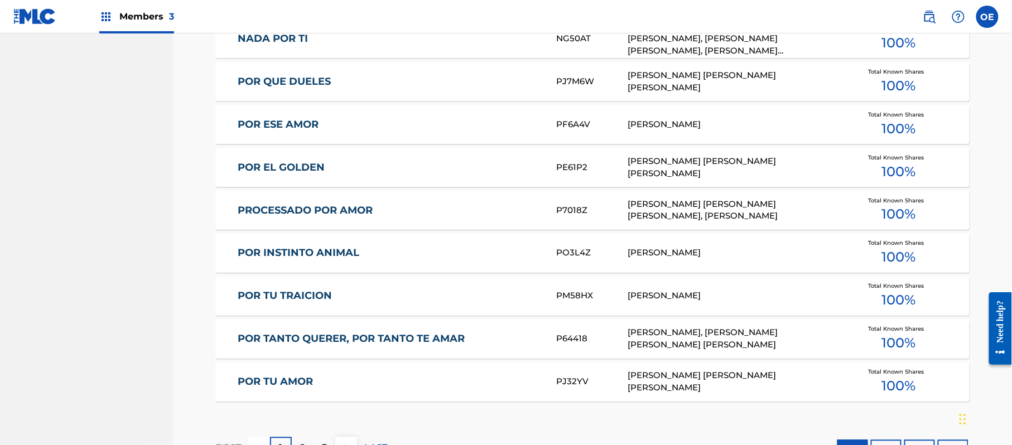
scroll to position [697, 0]
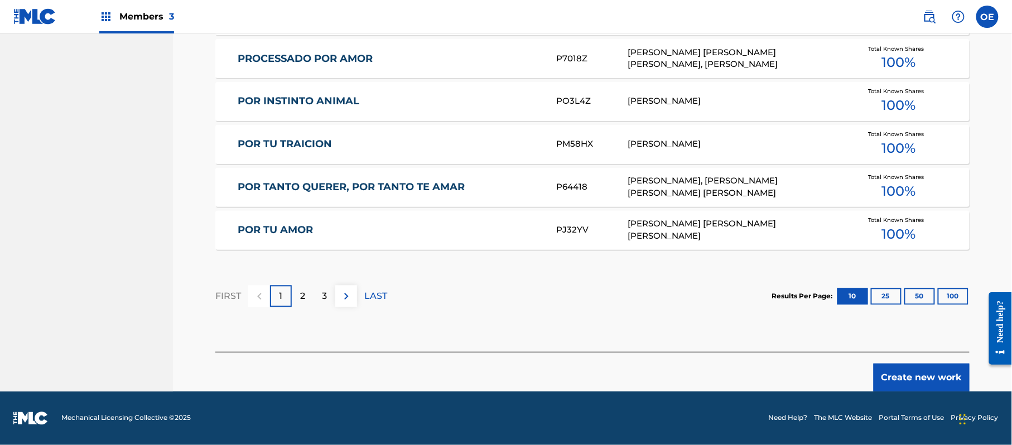
click at [908, 373] on button "Create new work" at bounding box center [922, 378] width 96 height 28
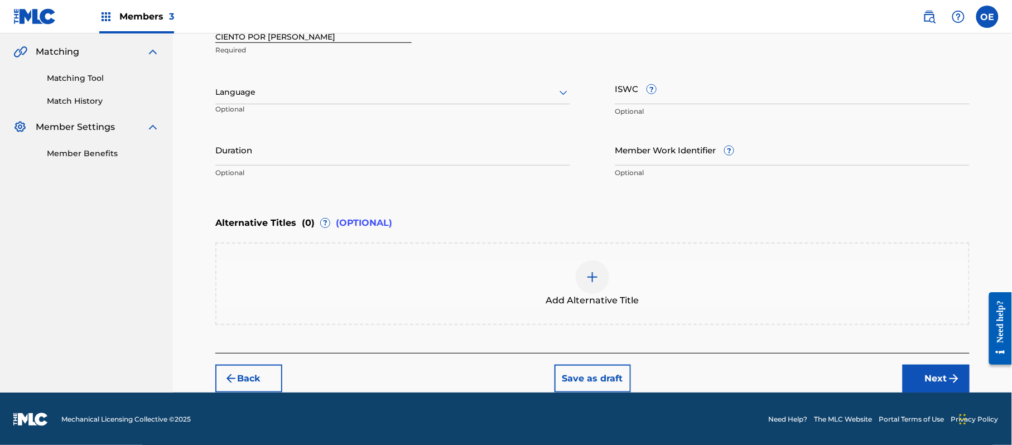
click at [239, 95] on div at bounding box center [392, 92] width 355 height 14
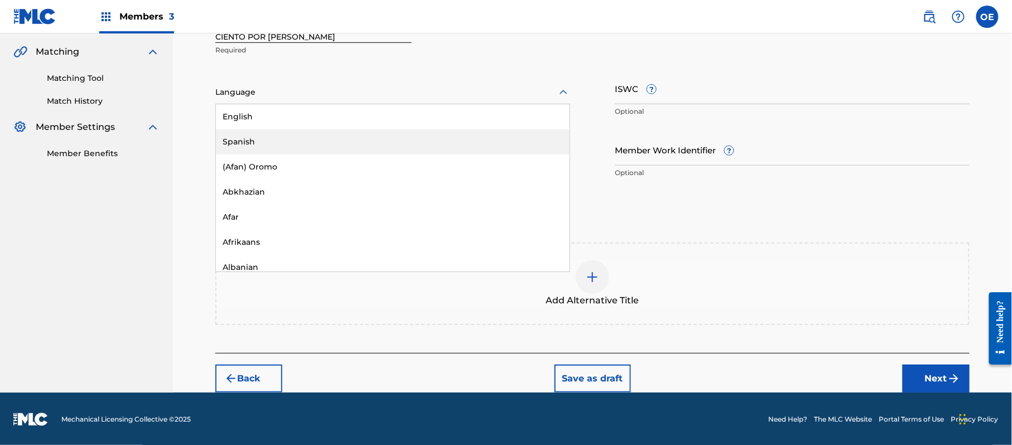
drag, startPoint x: 256, startPoint y: 147, endPoint x: 166, endPoint y: 141, distance: 90.1
click at [257, 147] on div "Spanish" at bounding box center [393, 141] width 354 height 25
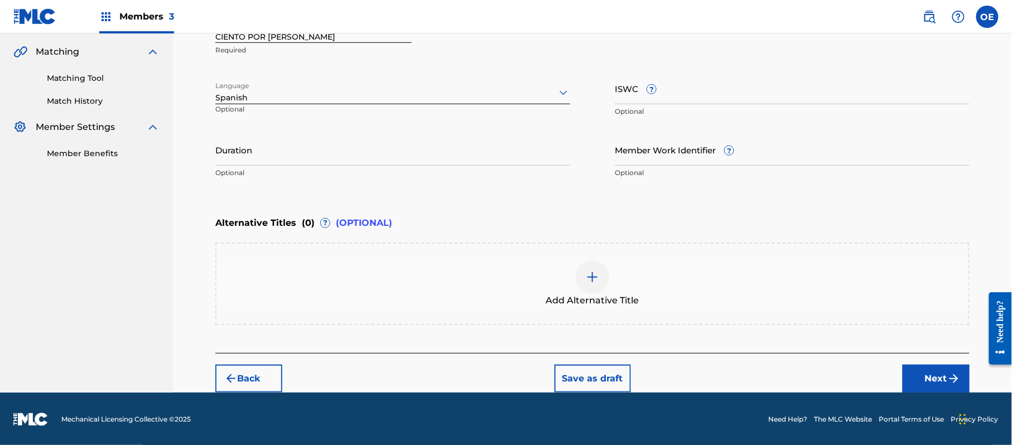
click at [941, 379] on button "Next" at bounding box center [936, 379] width 67 height 28
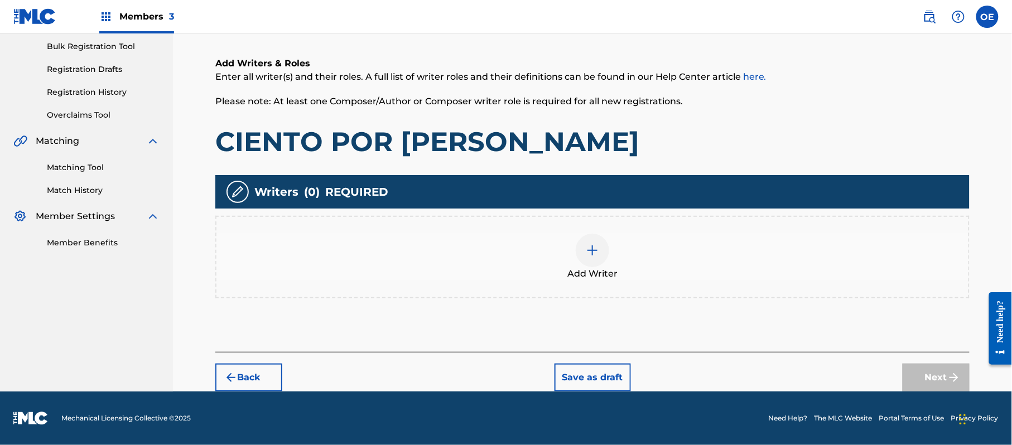
scroll to position [50, 0]
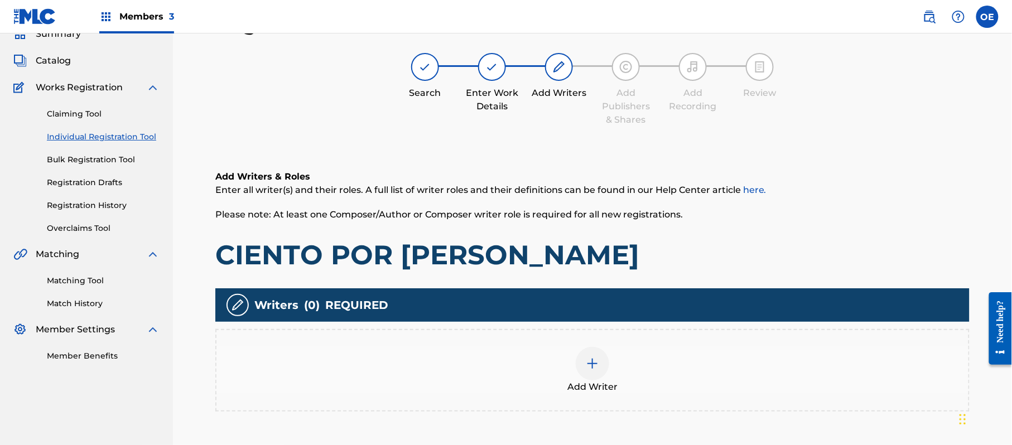
click at [529, 393] on div "Add Writer" at bounding box center [592, 370] width 754 height 83
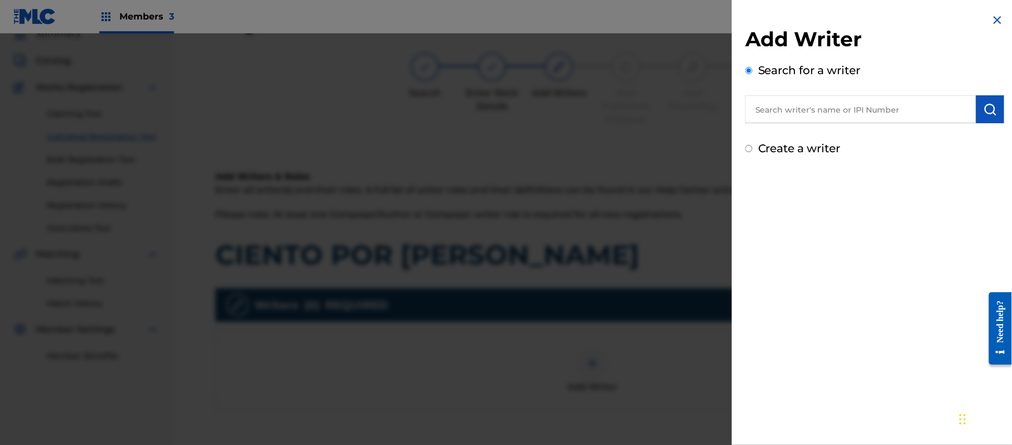
drag, startPoint x: 786, startPoint y: 116, endPoint x: 760, endPoint y: 148, distance: 41.7
click at [760, 148] on label "Create a writer" at bounding box center [799, 148] width 83 height 13
click at [753, 148] on input "Create a writer" at bounding box center [748, 148] width 7 height 7
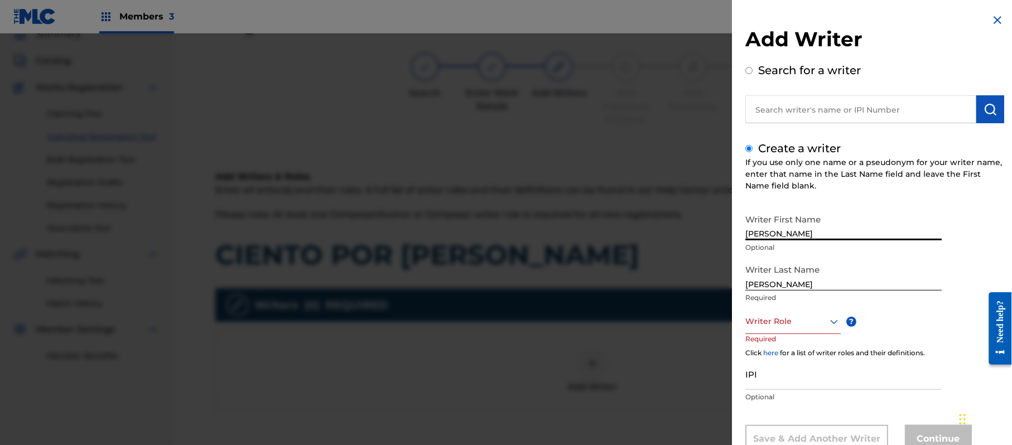
drag, startPoint x: 845, startPoint y: 238, endPoint x: 793, endPoint y: 239, distance: 51.4
click at [793, 239] on input "[PERSON_NAME]" at bounding box center [843, 225] width 196 height 32
drag, startPoint x: 793, startPoint y: 282, endPoint x: 747, endPoint y: 285, distance: 47.0
click at [748, 285] on input "[PERSON_NAME]" at bounding box center [843, 275] width 196 height 32
click at [770, 317] on div "8 results available. Use Up and Down to choose options, press Enter to select t…" at bounding box center [792, 321] width 95 height 25
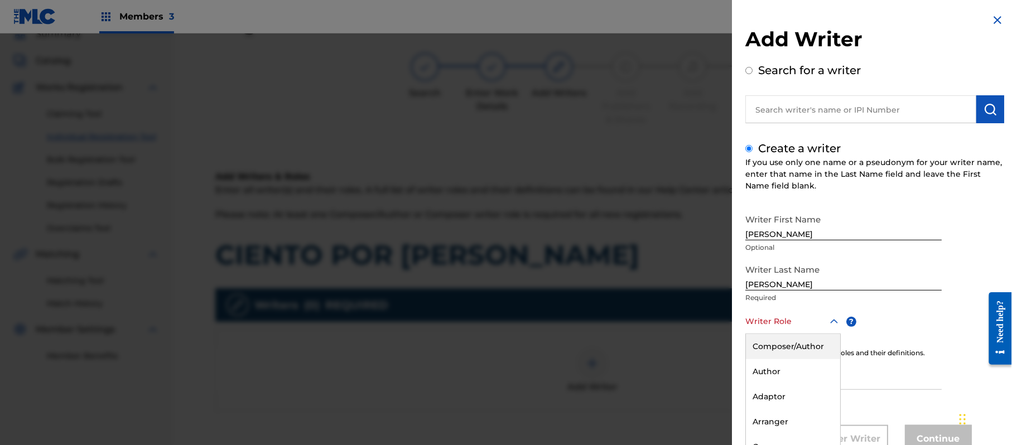
scroll to position [38, 0]
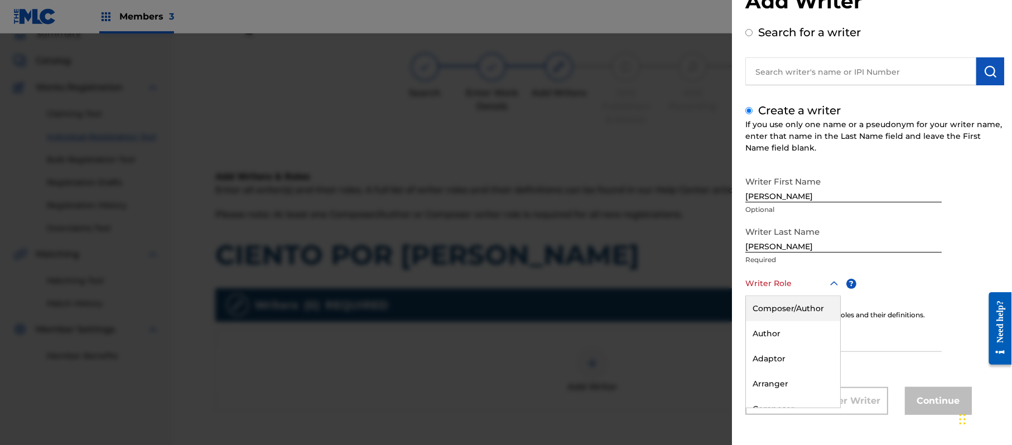
click at [772, 315] on div "Composer/Author" at bounding box center [793, 308] width 94 height 25
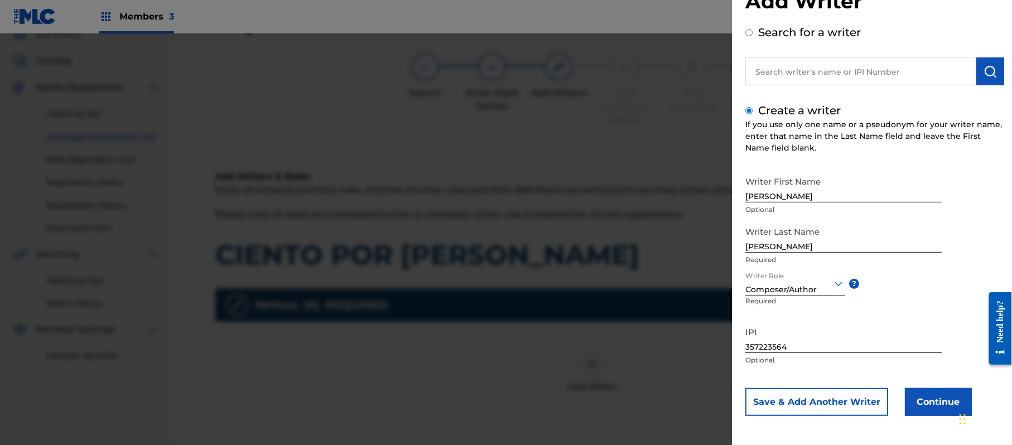
click at [917, 396] on button "Continue" at bounding box center [938, 402] width 67 height 28
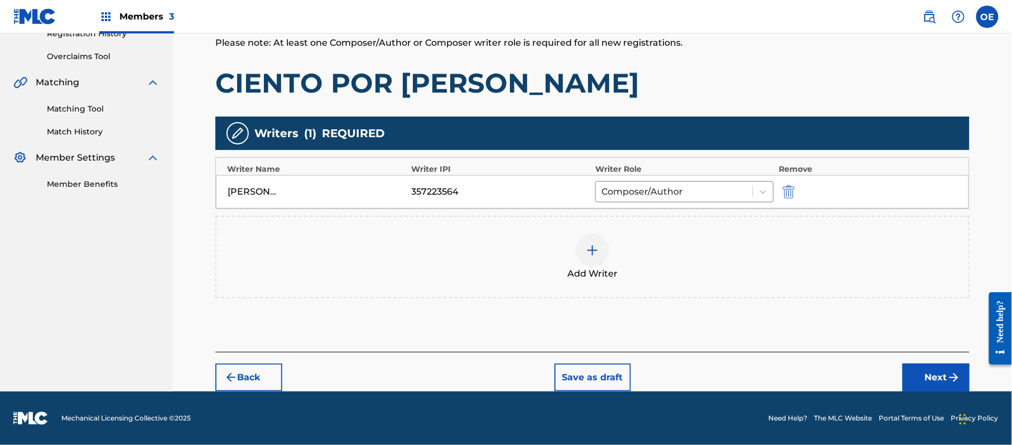
click at [922, 382] on button "Next" at bounding box center [936, 378] width 67 height 28
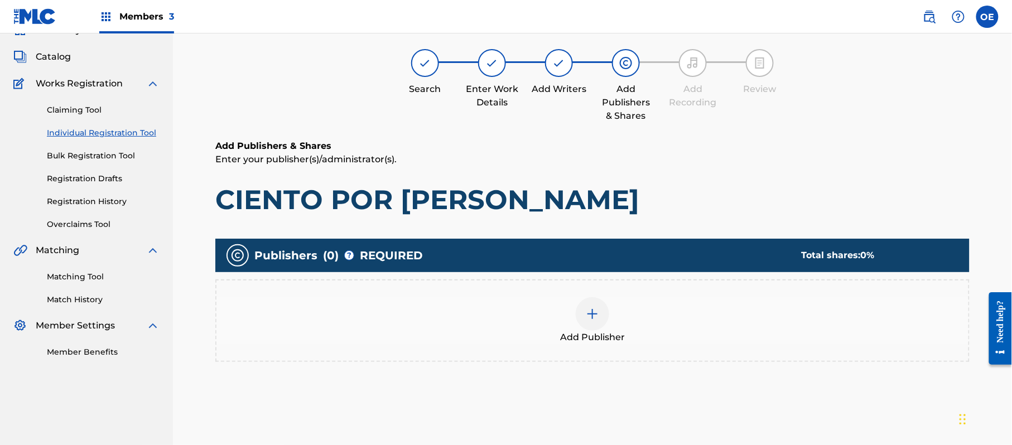
scroll to position [50, 0]
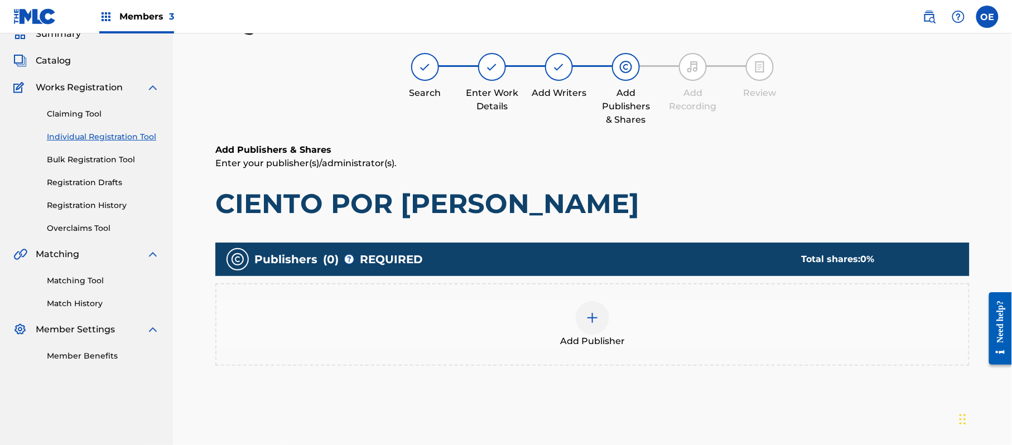
click at [591, 341] on span "Add Publisher" at bounding box center [592, 341] width 65 height 13
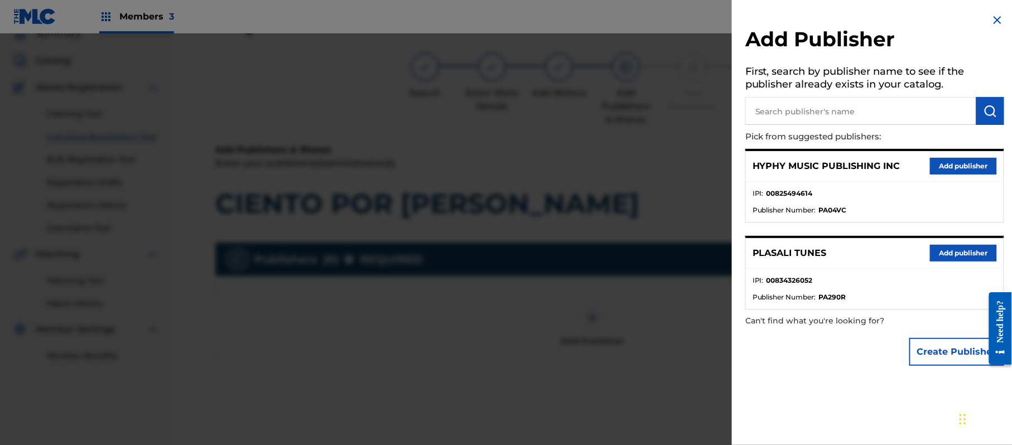
click at [951, 165] on button "Add publisher" at bounding box center [963, 166] width 67 height 17
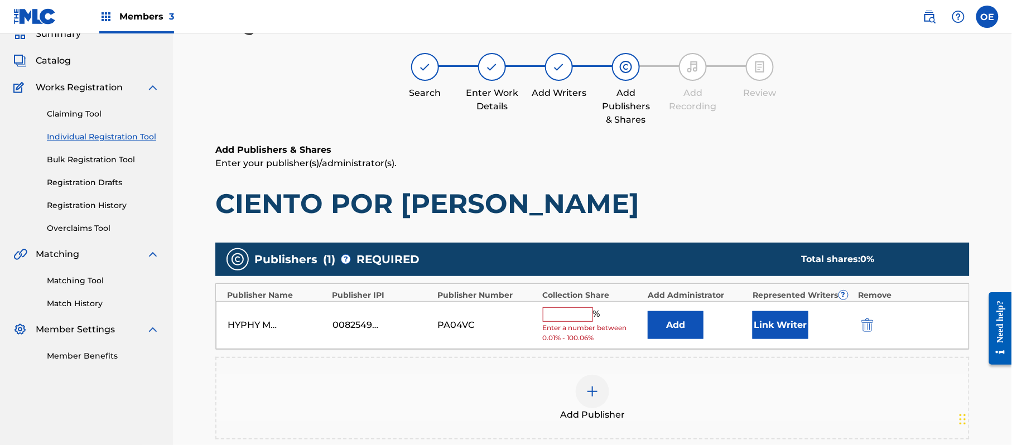
click at [585, 320] on input "text" at bounding box center [568, 314] width 50 height 15
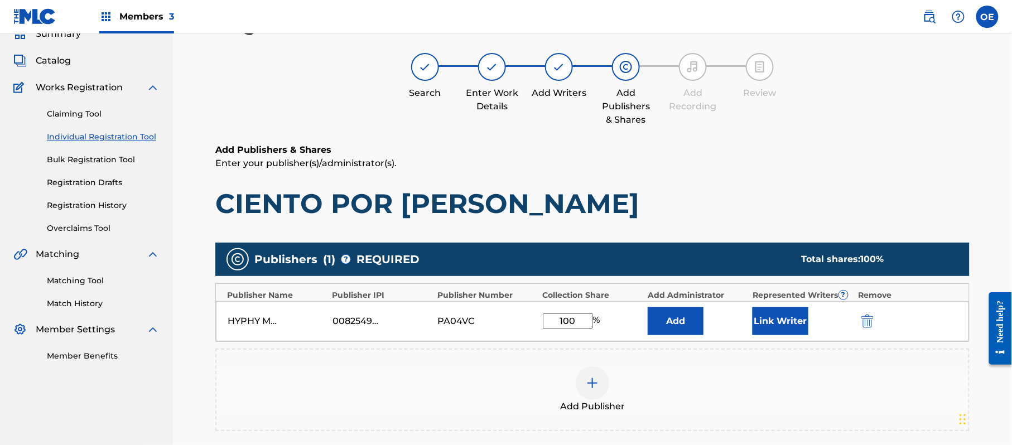
click at [772, 315] on button "Link Writer" at bounding box center [781, 321] width 56 height 28
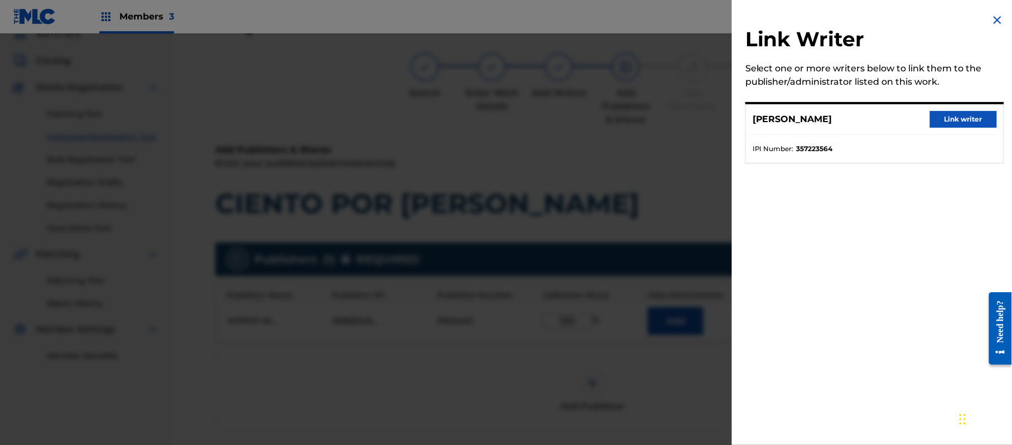
click at [949, 117] on button "Link writer" at bounding box center [963, 119] width 67 height 17
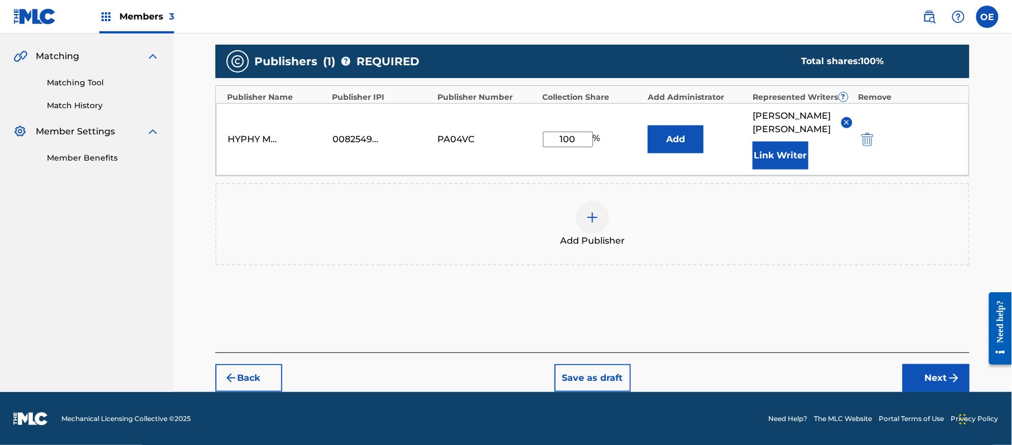
click at [913, 367] on button "Next" at bounding box center [936, 378] width 67 height 28
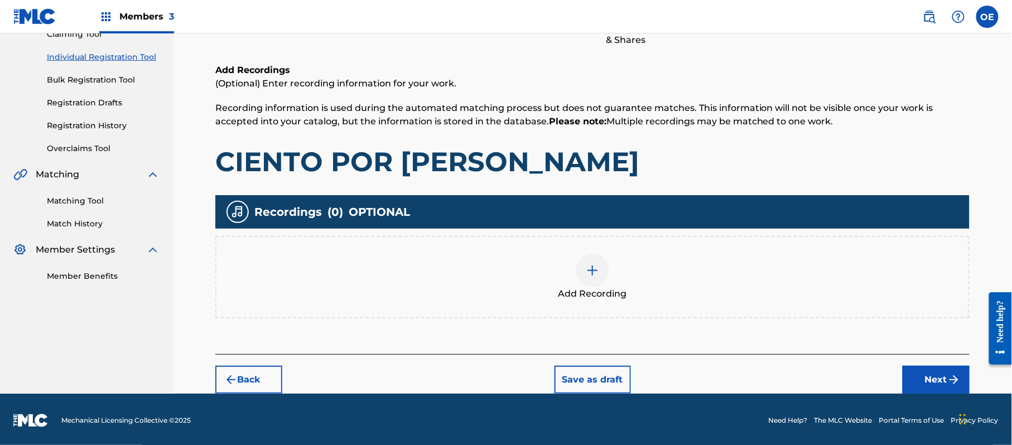
scroll to position [131, 0]
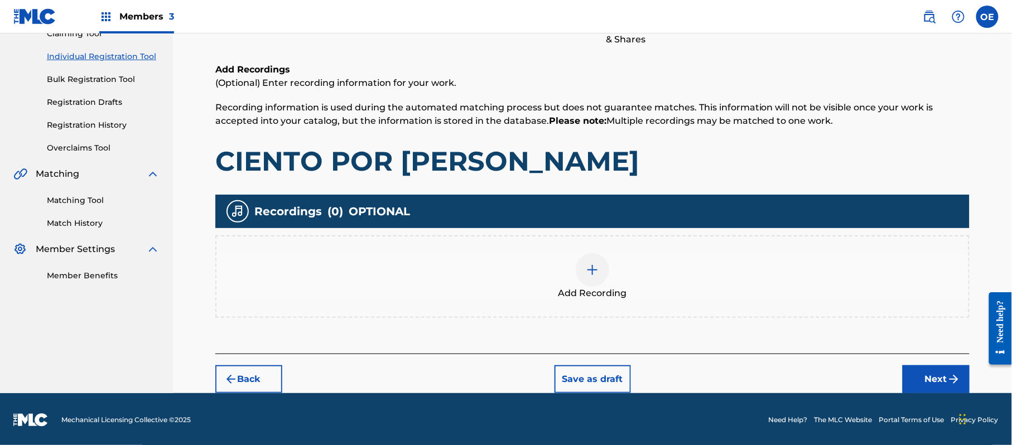
click at [597, 264] on img at bounding box center [592, 269] width 13 height 13
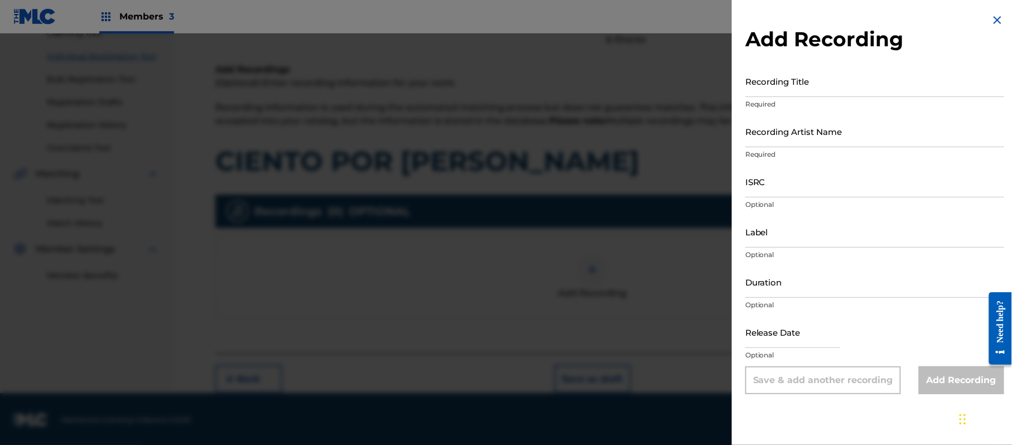
click at [991, 25] on img at bounding box center [997, 19] width 13 height 13
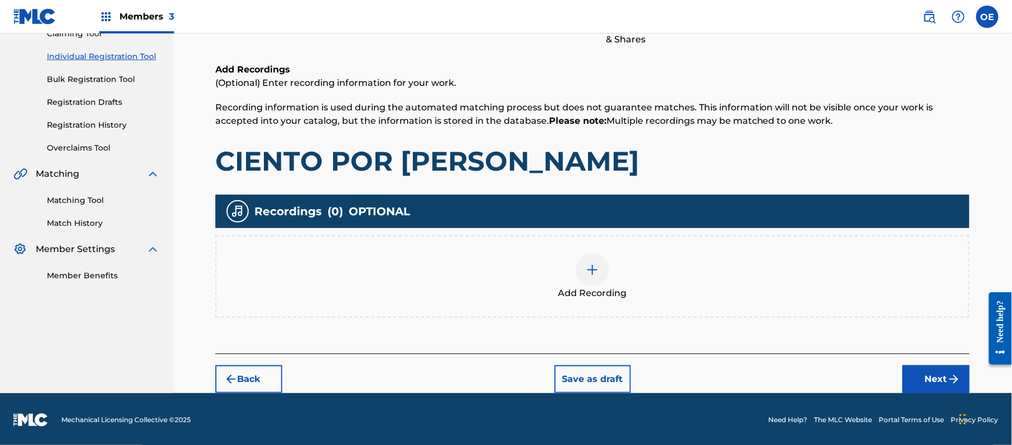
click at [923, 360] on div "Back Save as draft Next" at bounding box center [592, 374] width 754 height 40
click at [923, 367] on button "Next" at bounding box center [936, 379] width 67 height 28
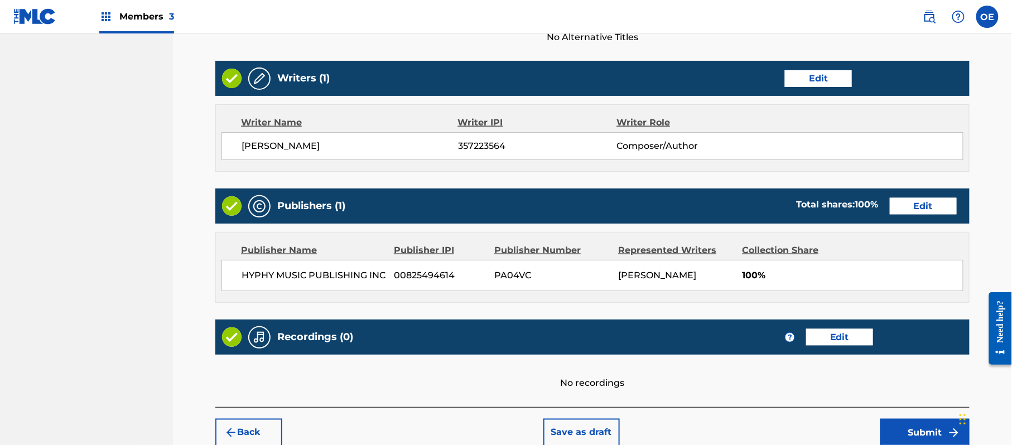
scroll to position [463, 0]
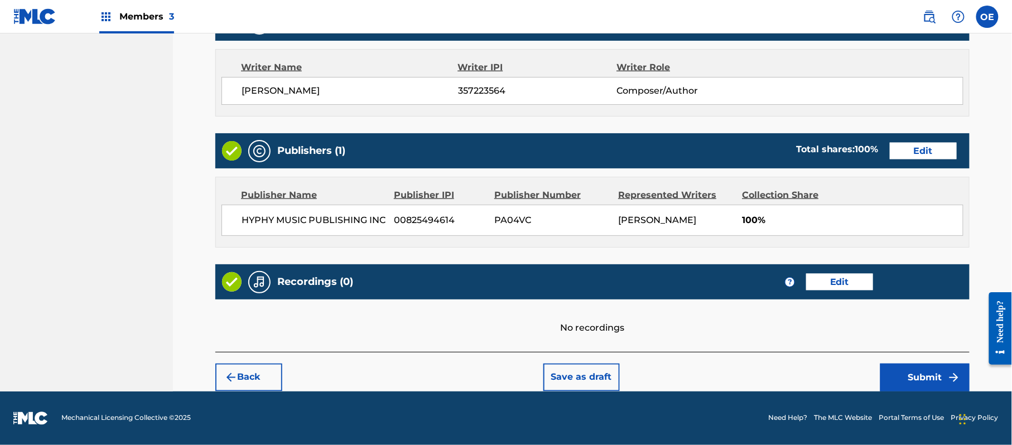
click at [918, 372] on button "Submit" at bounding box center [924, 378] width 89 height 28
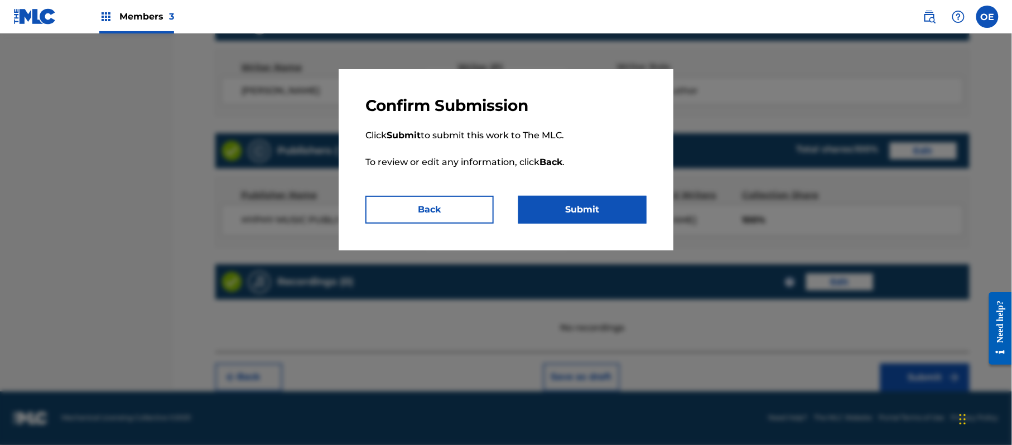
click at [596, 212] on button "Submit" at bounding box center [582, 210] width 128 height 28
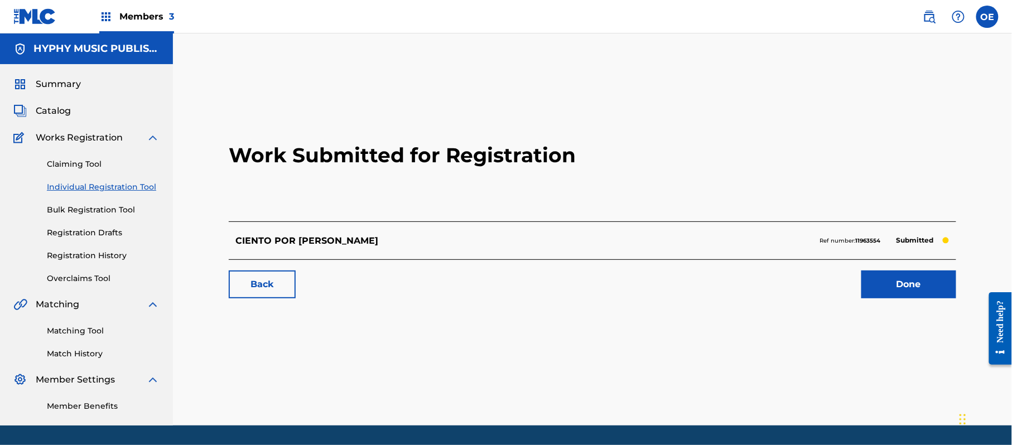
click at [131, 191] on link "Individual Registration Tool" at bounding box center [103, 187] width 113 height 12
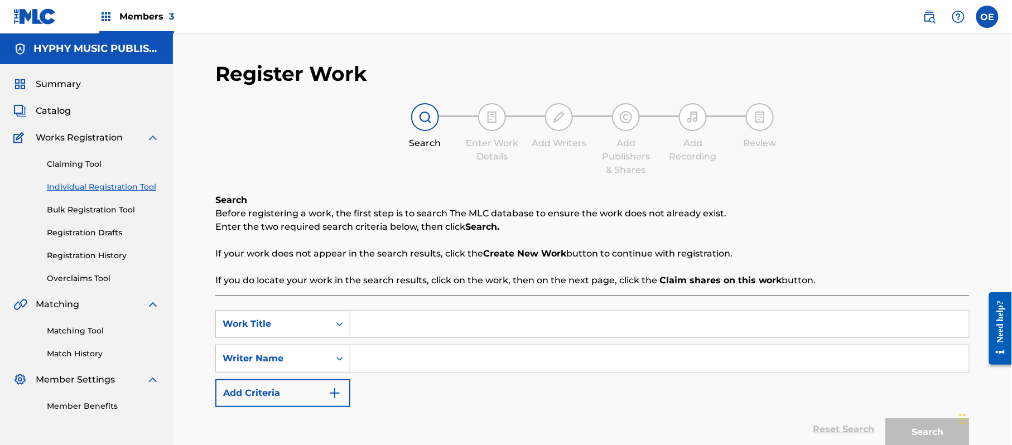
drag, startPoint x: 397, startPoint y: 339, endPoint x: 389, endPoint y: 324, distance: 17.0
drag, startPoint x: 494, startPoint y: 318, endPoint x: 321, endPoint y: 311, distance: 173.1
click at [321, 311] on div "SearchWithCriteria89ca6398-ee69-4b15-8227-21a42842f840 Work Title [PERSON_NAME]…" at bounding box center [592, 324] width 754 height 28
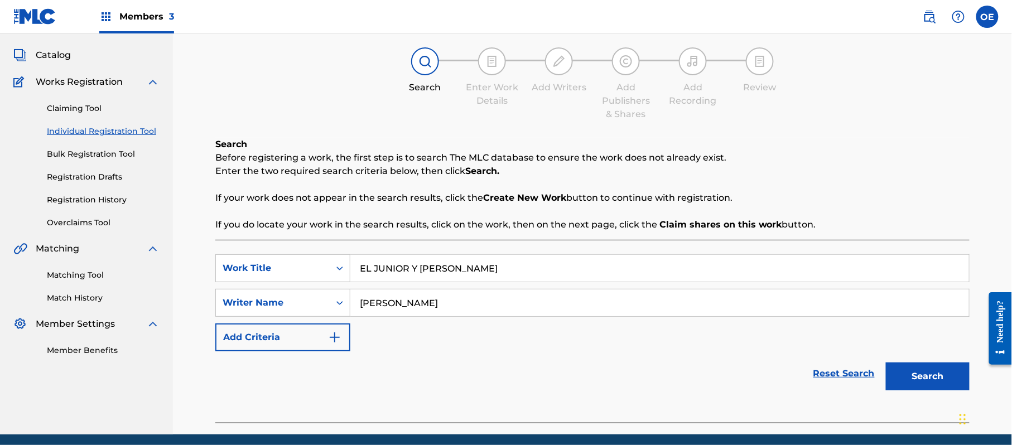
scroll to position [99, 0]
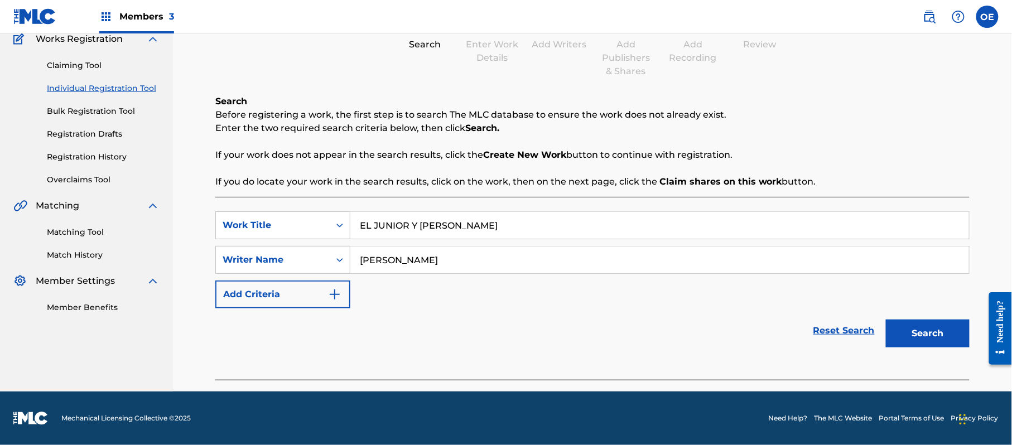
click at [928, 339] on button "Search" at bounding box center [928, 334] width 84 height 28
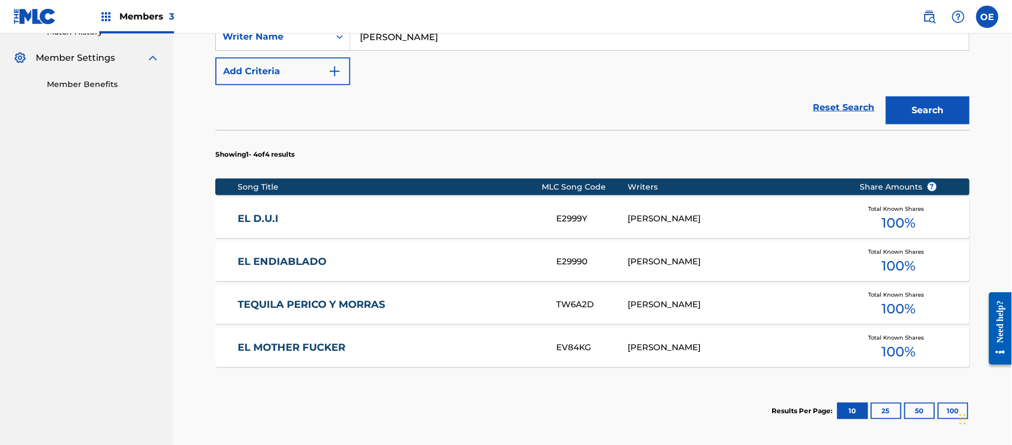
scroll to position [248, 0]
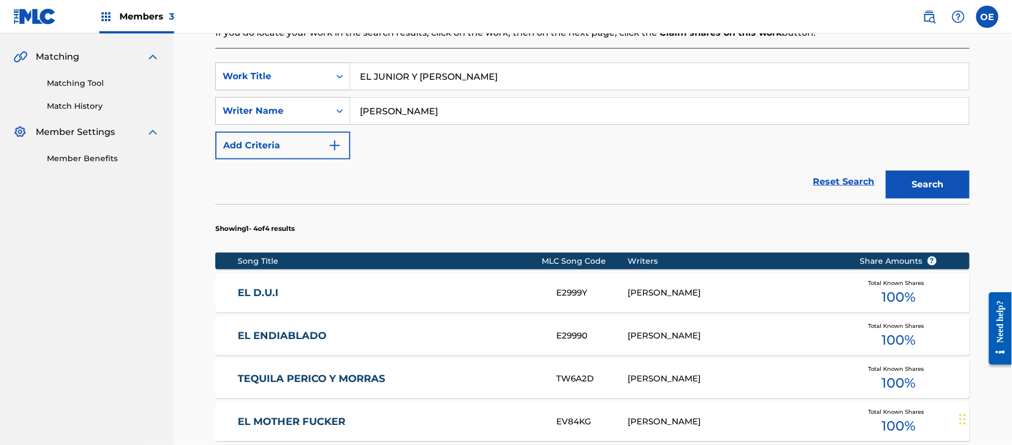
drag, startPoint x: 411, startPoint y: 113, endPoint x: 394, endPoint y: 118, distance: 18.2
click at [394, 118] on input "[PERSON_NAME]" at bounding box center [659, 111] width 619 height 27
click at [886, 171] on button "Search" at bounding box center [928, 185] width 84 height 28
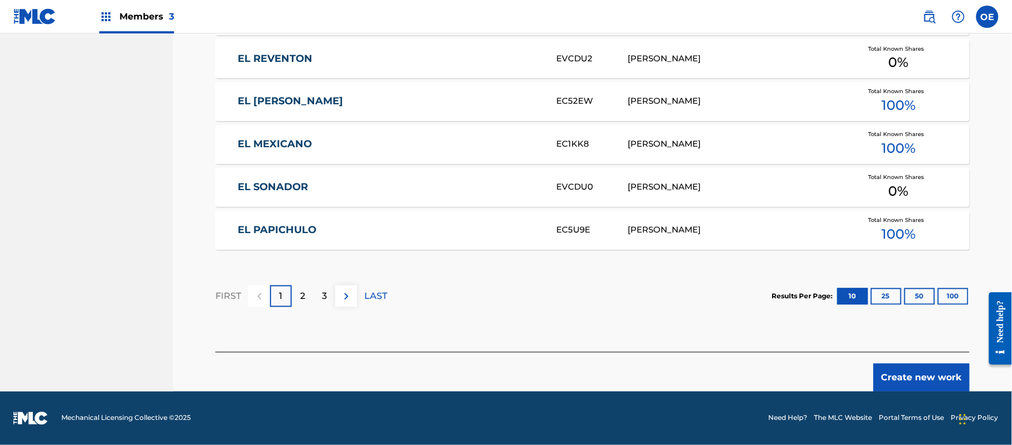
click at [907, 367] on button "Create new work" at bounding box center [922, 378] width 96 height 28
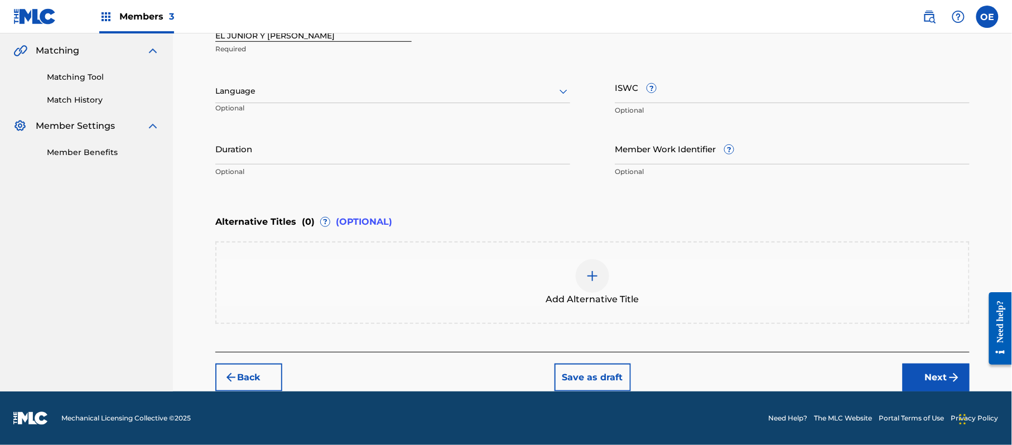
scroll to position [253, 0]
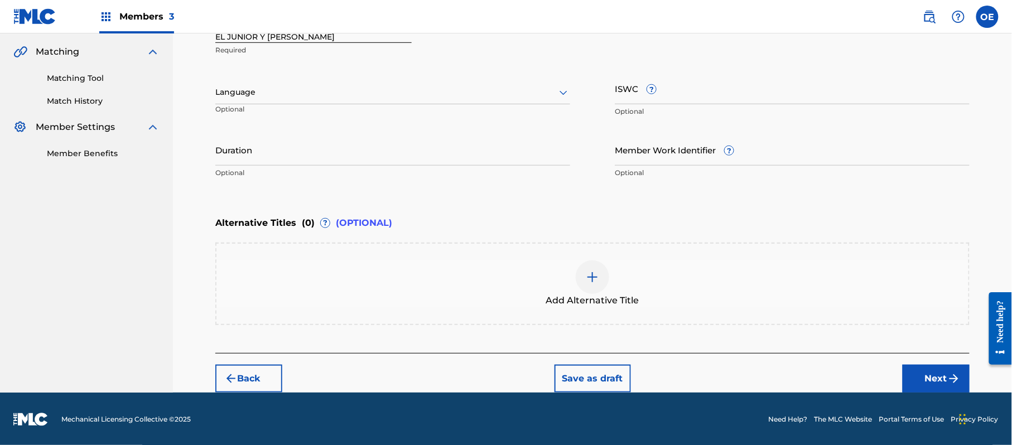
click at [235, 89] on div at bounding box center [392, 92] width 355 height 14
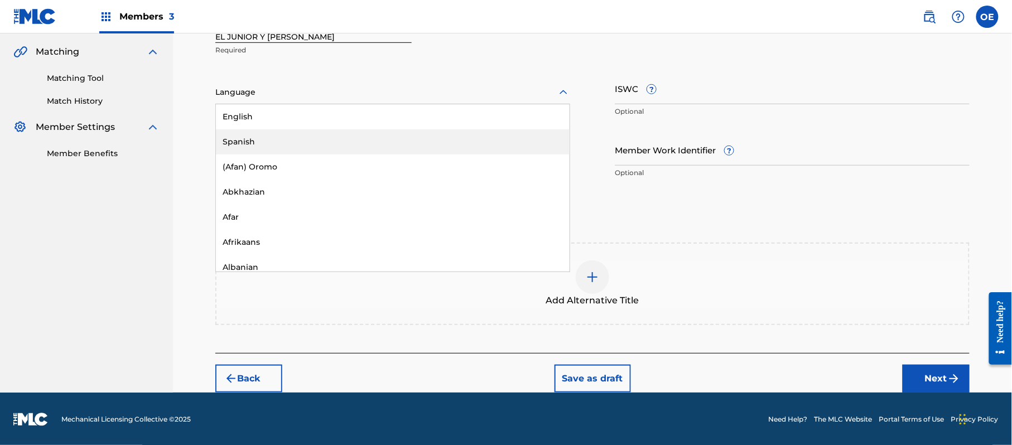
click at [250, 133] on div "Spanish" at bounding box center [393, 141] width 354 height 25
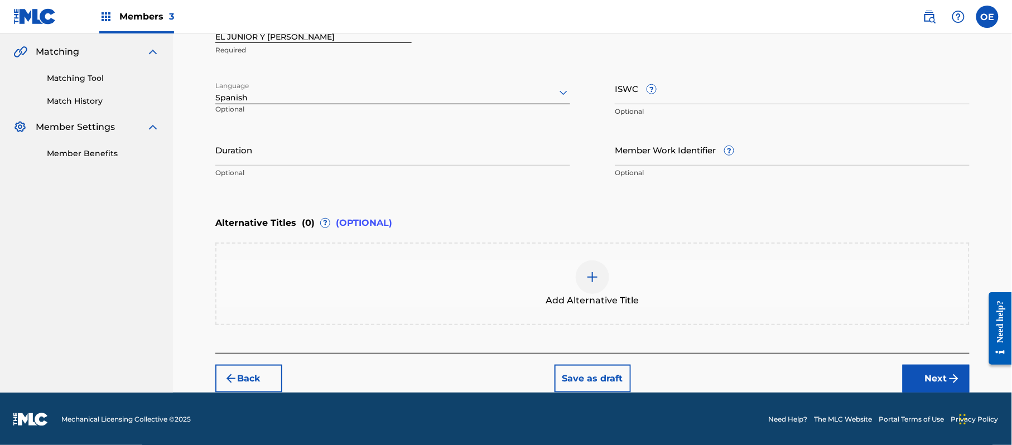
click at [339, 278] on div "Add Alternative Title" at bounding box center [592, 284] width 752 height 47
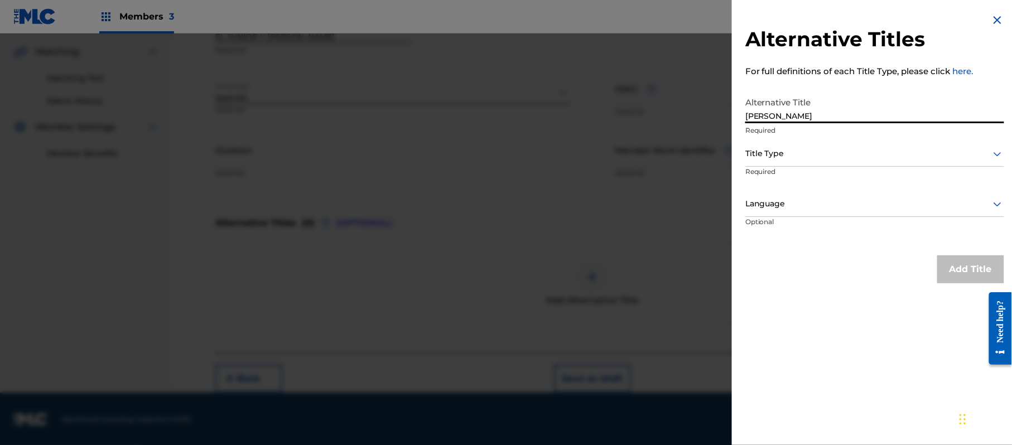
click at [801, 143] on div "Title Type" at bounding box center [874, 154] width 259 height 25
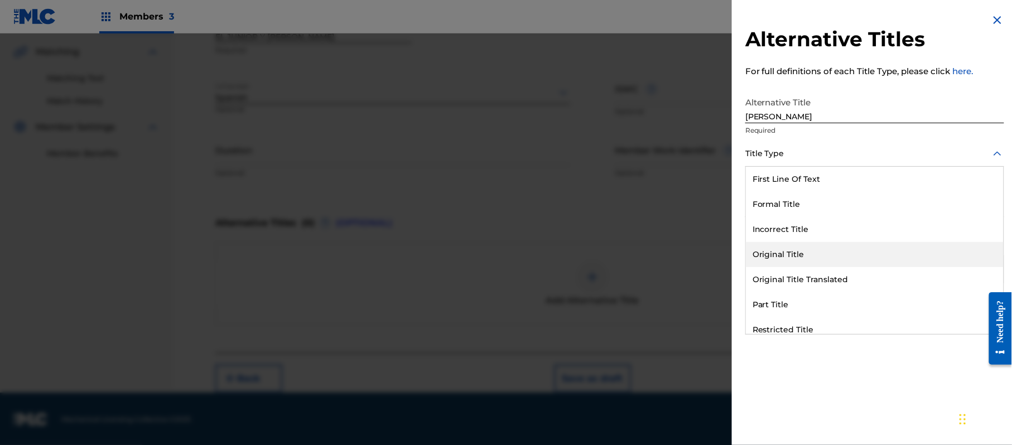
scroll to position [108, 0]
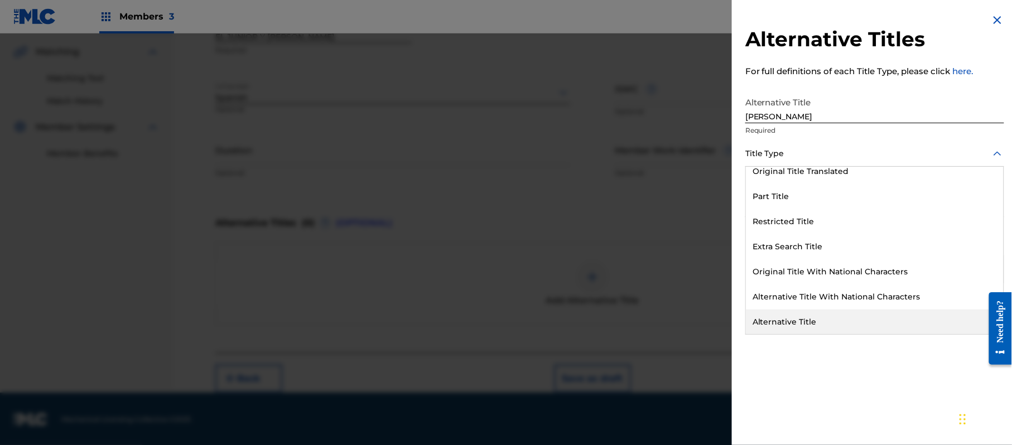
click at [804, 315] on div "Alternative Title" at bounding box center [875, 322] width 258 height 25
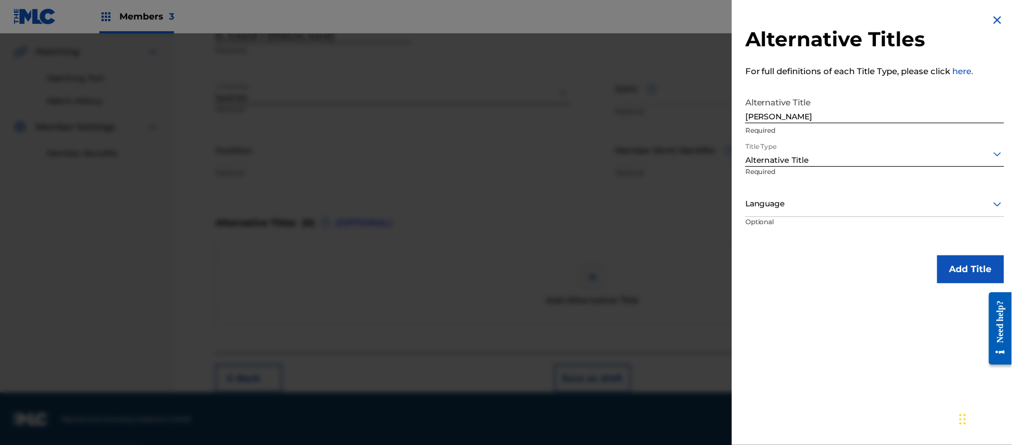
click at [780, 205] on div at bounding box center [874, 204] width 259 height 14
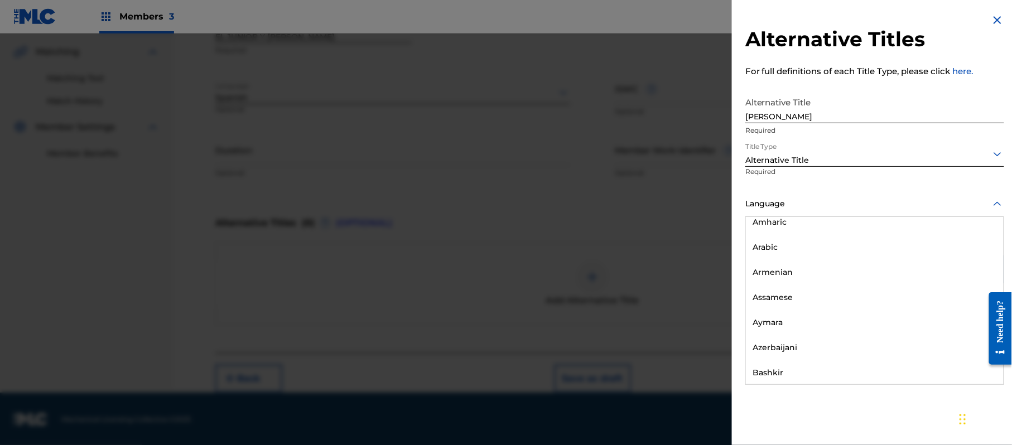
scroll to position [0, 0]
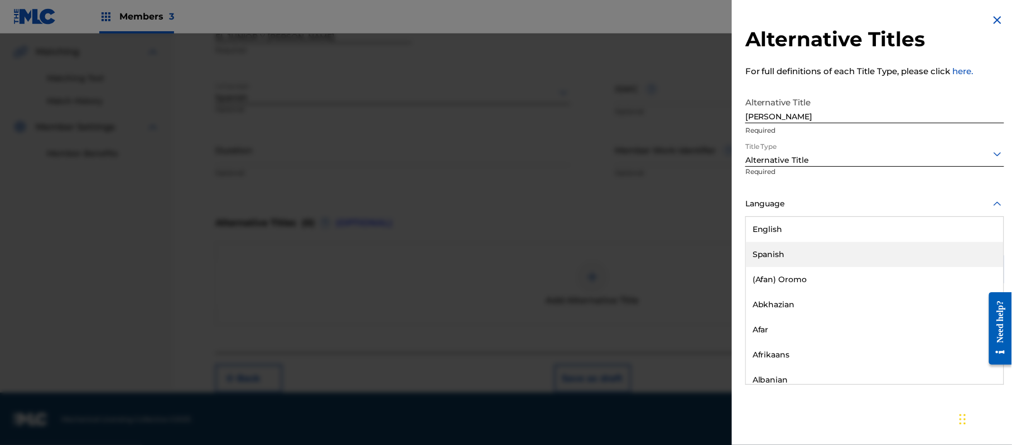
drag, startPoint x: 790, startPoint y: 248, endPoint x: 831, endPoint y: 259, distance: 42.6
click at [790, 249] on div "Spanish" at bounding box center [875, 254] width 258 height 25
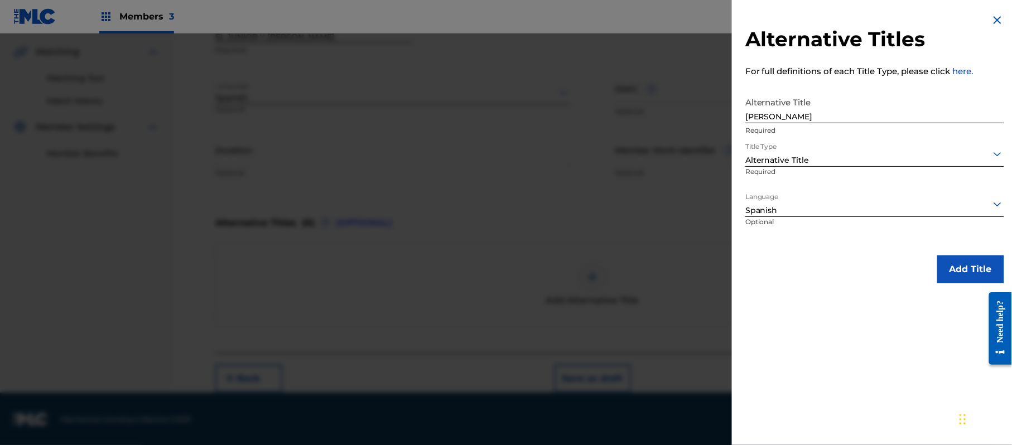
click at [960, 266] on button "Add Title" at bounding box center [970, 270] width 67 height 28
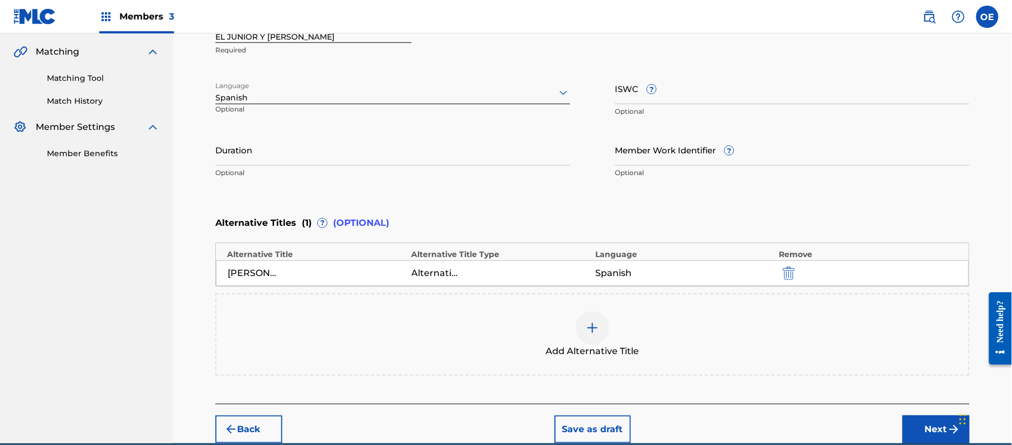
click at [283, 155] on input "Duration" at bounding box center [392, 150] width 355 height 32
click at [916, 420] on button "Next" at bounding box center [936, 430] width 67 height 28
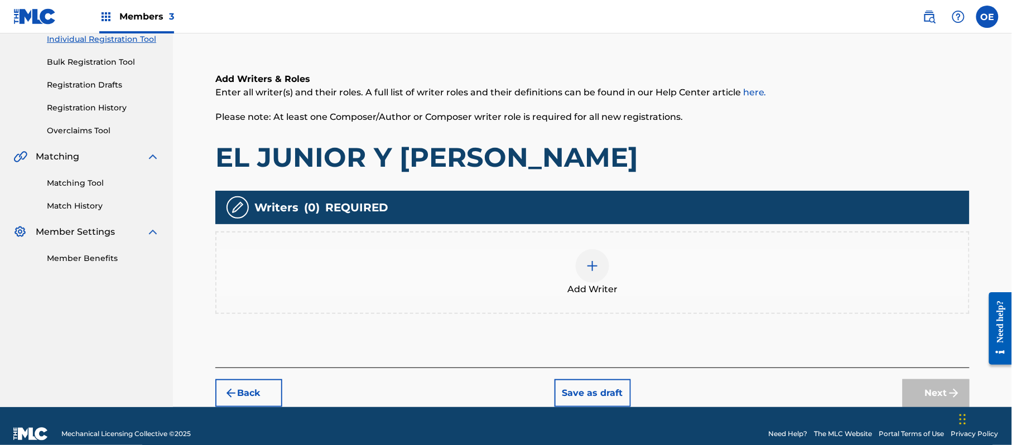
scroll to position [50, 0]
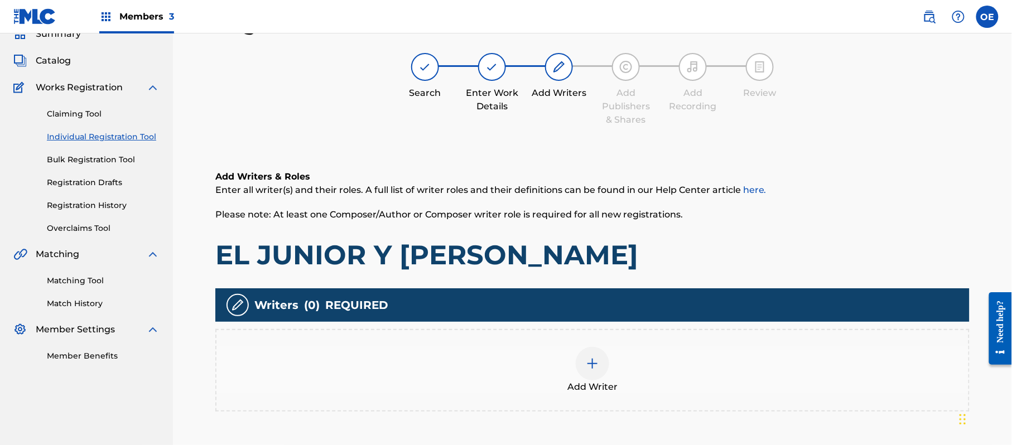
click at [654, 389] on div "Add Writer" at bounding box center [592, 370] width 752 height 47
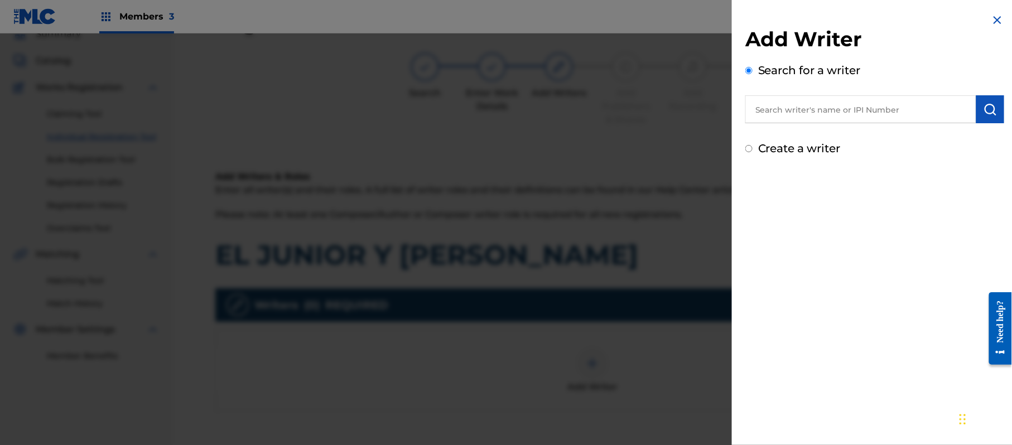
click at [791, 148] on label "Create a writer" at bounding box center [799, 148] width 83 height 13
click at [753, 148] on input "Create a writer" at bounding box center [748, 148] width 7 height 7
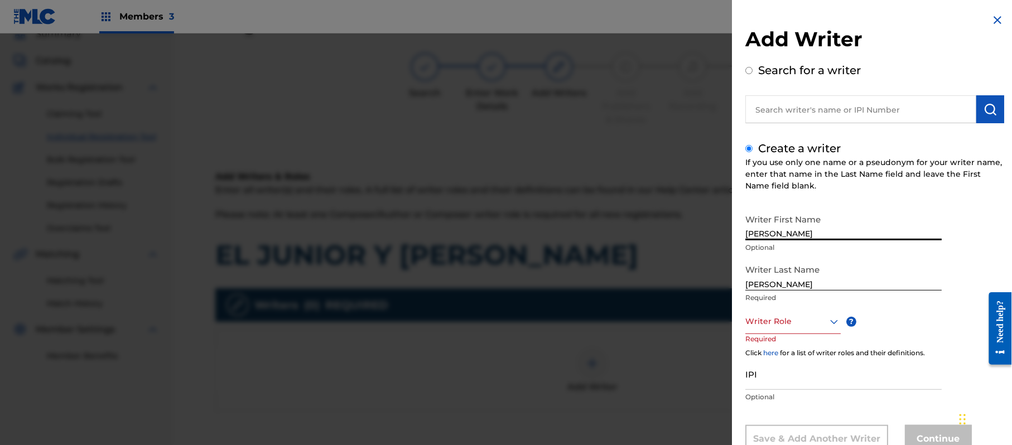
drag, startPoint x: 841, startPoint y: 228, endPoint x: 790, endPoint y: 239, distance: 52.4
click at [790, 239] on input "[PERSON_NAME]" at bounding box center [843, 225] width 196 height 32
drag, startPoint x: 797, startPoint y: 285, endPoint x: 738, endPoint y: 288, distance: 59.8
click at [738, 288] on div "Add Writer Search for a writer Create a writer If you use only one name or a ps…" at bounding box center [875, 241] width 286 height 483
click at [786, 320] on div "Writer Role" at bounding box center [792, 321] width 95 height 25
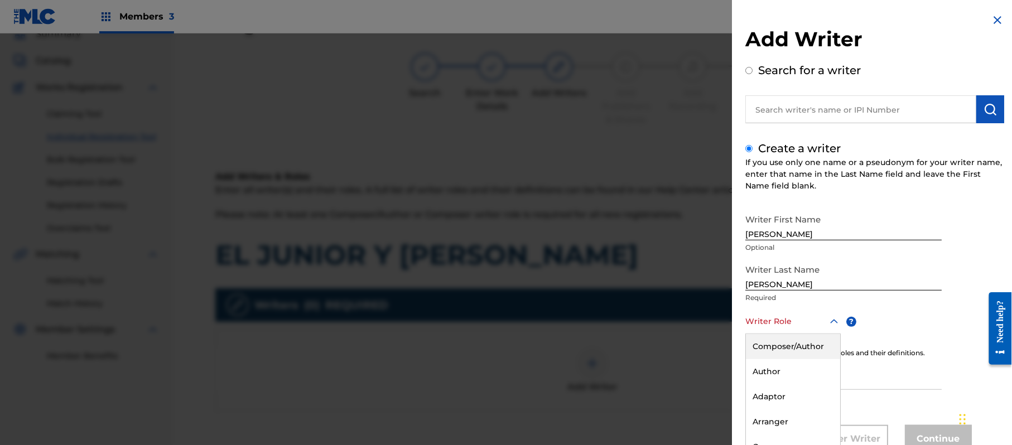
scroll to position [38, 0]
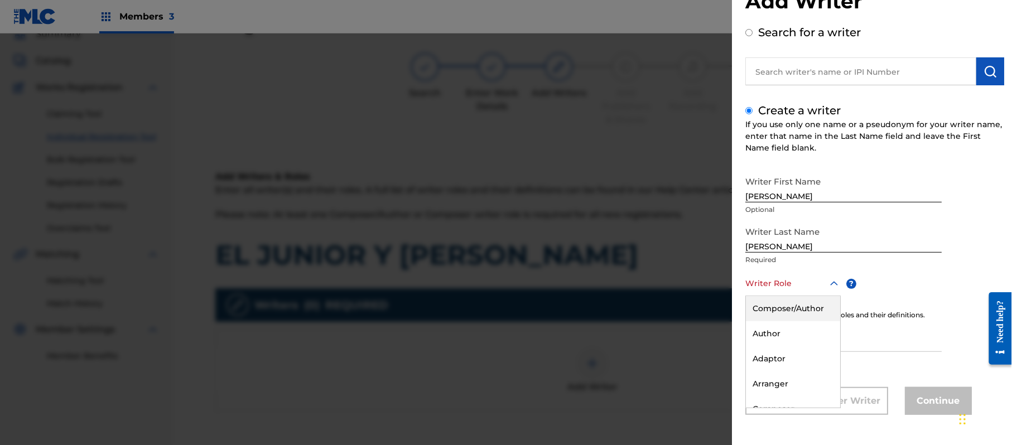
click at [786, 320] on div "Composer/Author" at bounding box center [793, 308] width 94 height 25
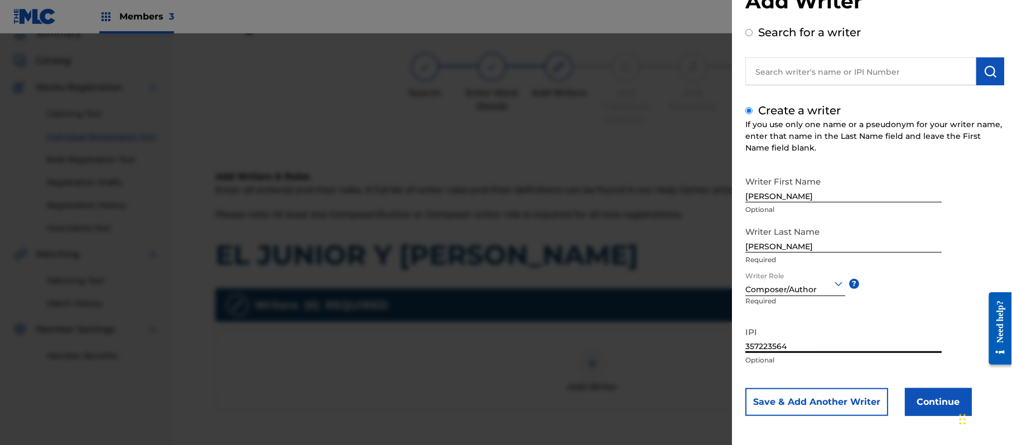
click at [921, 396] on button "Continue" at bounding box center [938, 402] width 67 height 28
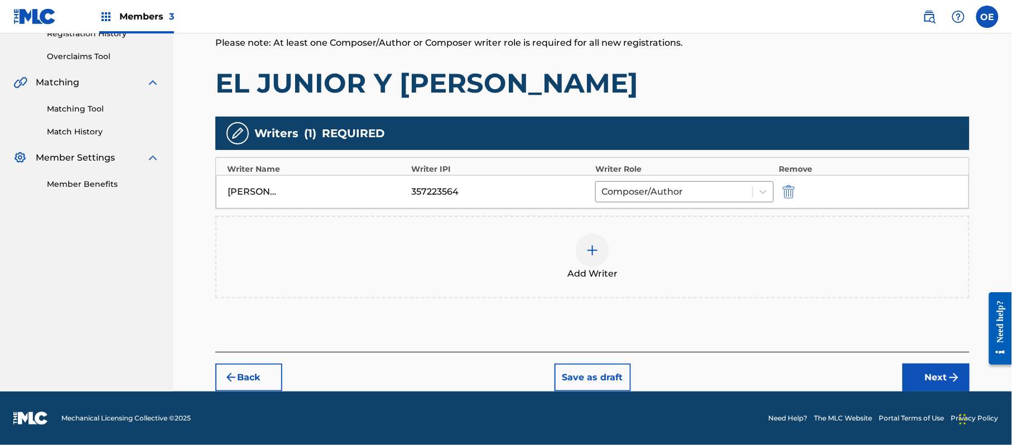
click at [941, 375] on button "Next" at bounding box center [936, 378] width 67 height 28
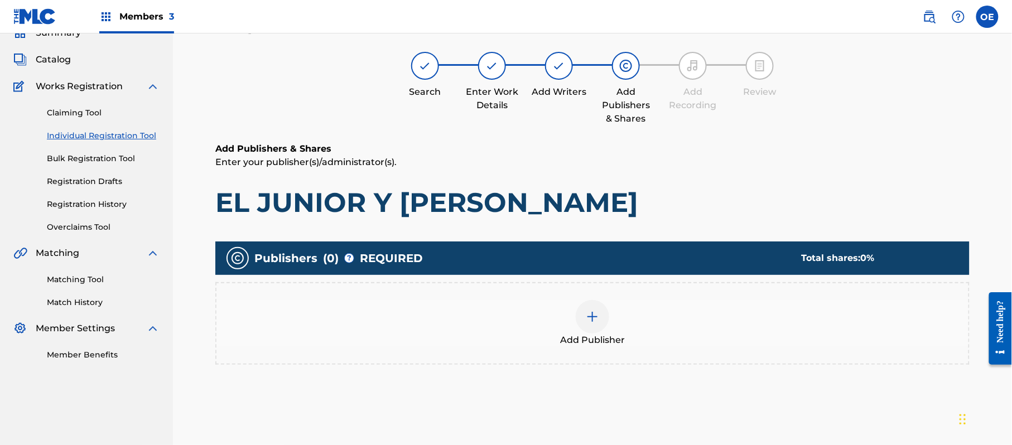
scroll to position [50, 0]
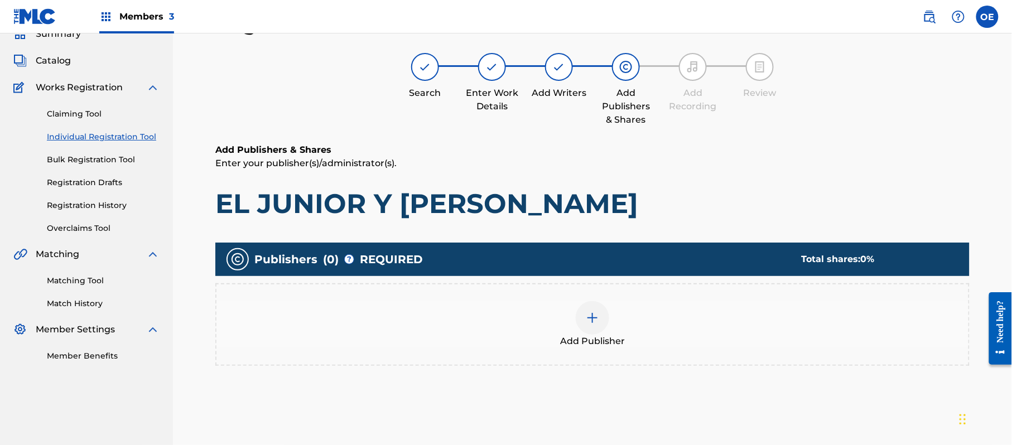
click at [577, 344] on span "Add Publisher" at bounding box center [592, 341] width 65 height 13
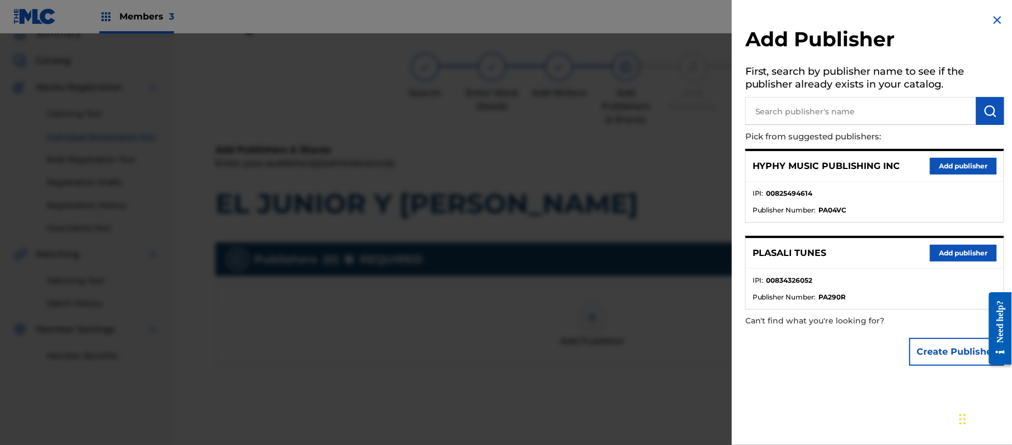
click at [941, 171] on button "Add publisher" at bounding box center [963, 166] width 67 height 17
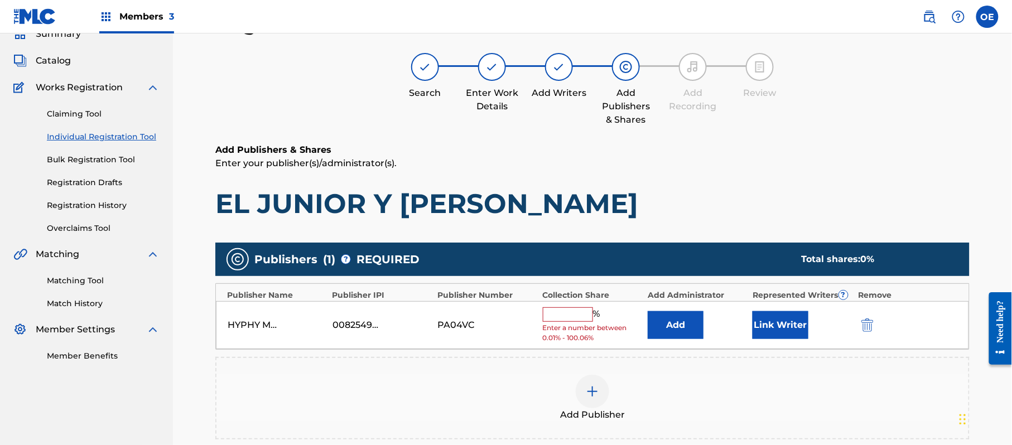
click at [577, 320] on input "text" at bounding box center [568, 314] width 50 height 15
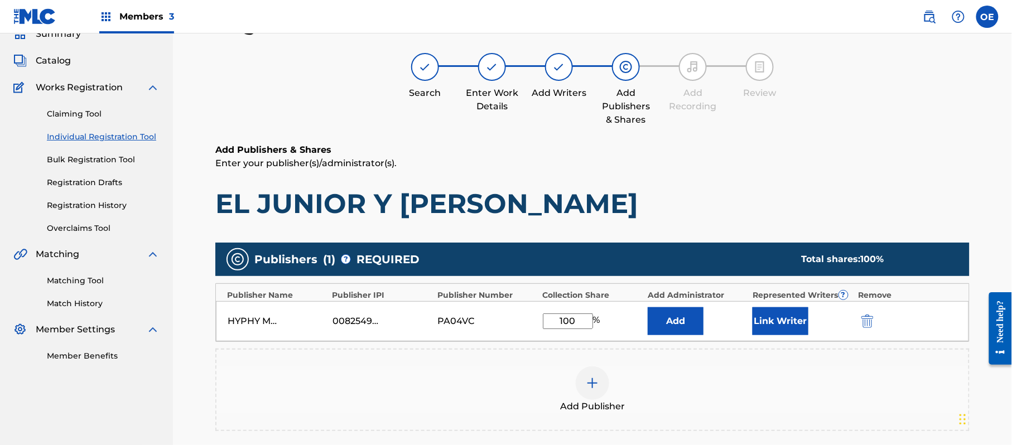
click at [809, 312] on div "Link Writer" at bounding box center [802, 321] width 99 height 28
click at [786, 324] on button "Link Writer" at bounding box center [781, 321] width 56 height 28
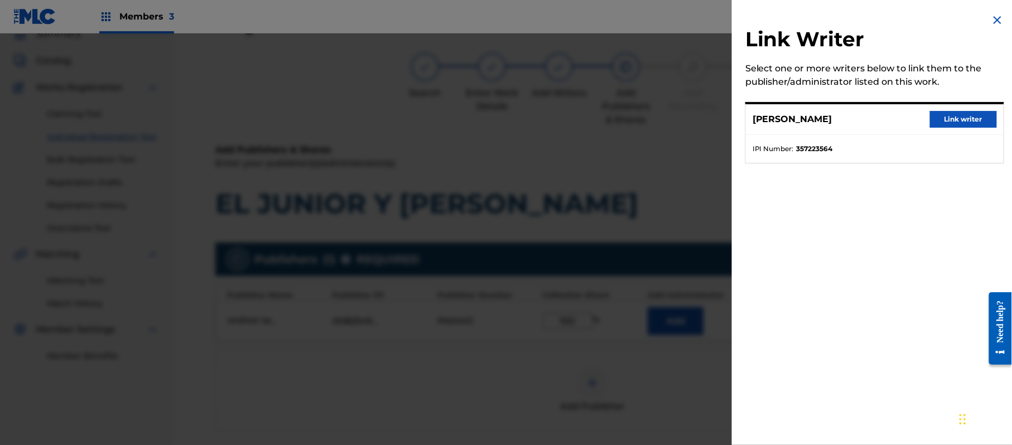
click at [963, 117] on button "Link writer" at bounding box center [963, 119] width 67 height 17
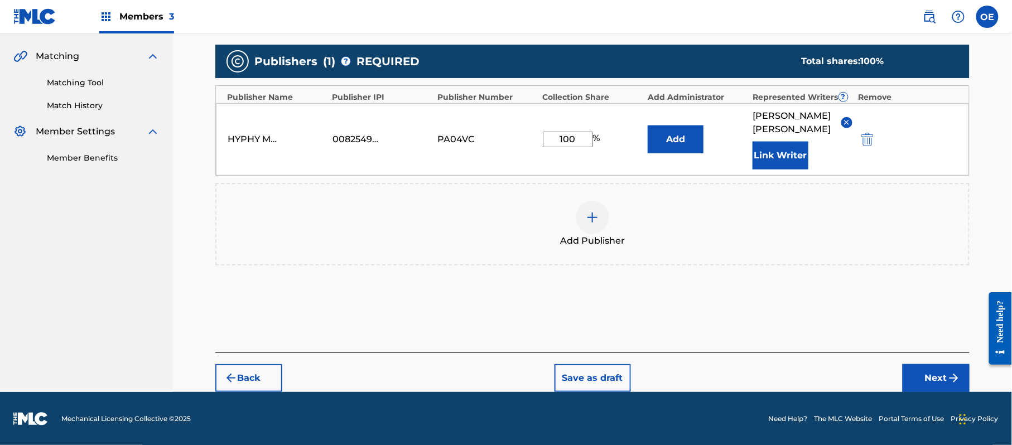
click at [940, 378] on button "Next" at bounding box center [936, 378] width 67 height 28
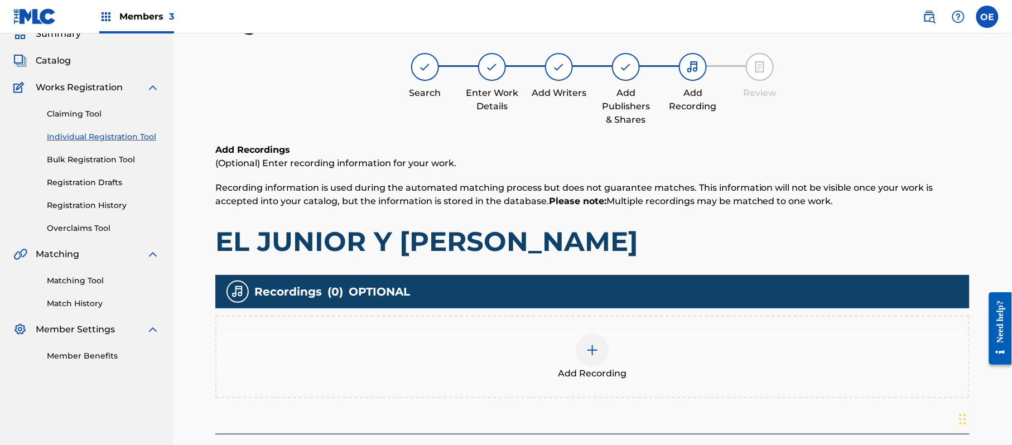
click at [675, 358] on div "Add Recording" at bounding box center [592, 357] width 752 height 47
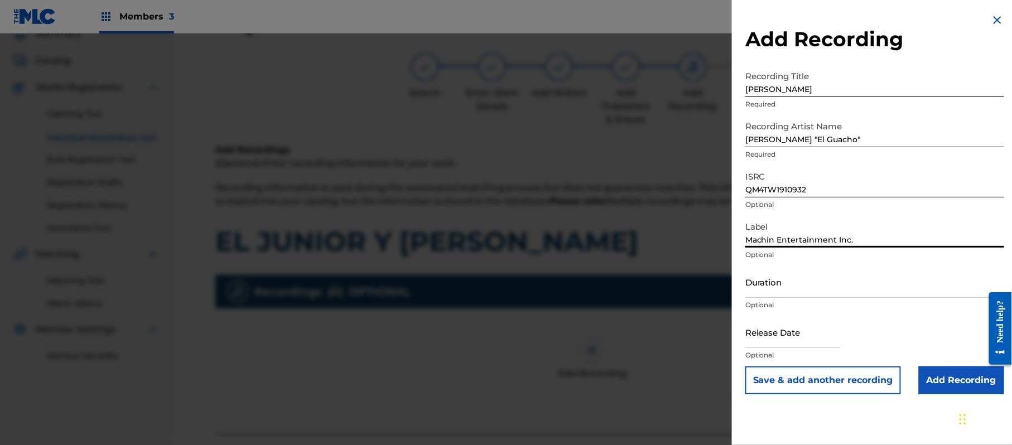
click at [806, 288] on input "Duration" at bounding box center [874, 282] width 259 height 32
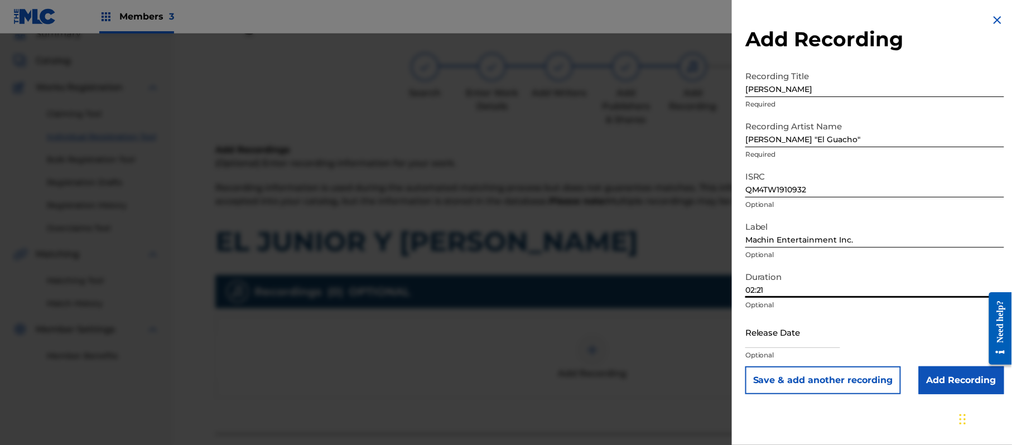
drag, startPoint x: 755, startPoint y: 329, endPoint x: 770, endPoint y: 333, distance: 15.6
click at [755, 329] on input "text" at bounding box center [792, 332] width 95 height 32
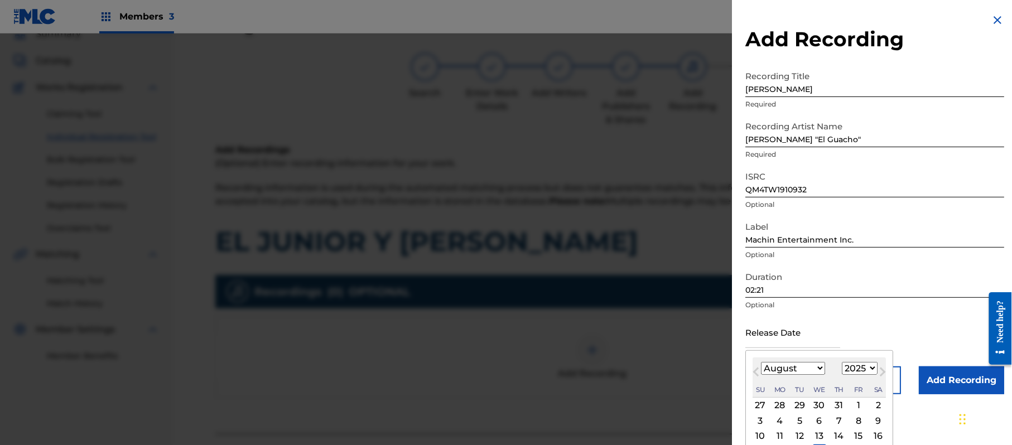
click at [854, 358] on div "August [DATE] February March April May June July August September October Novem…" at bounding box center [819, 378] width 133 height 40
click at [856, 365] on select "1899 1900 1901 1902 1903 1904 1905 1906 1907 1908 1909 1910 1911 1912 1913 1914…" at bounding box center [860, 368] width 36 height 13
click at [844, 362] on select "1899 1900 1901 1902 1903 1904 1905 1906 1907 1908 1909 1910 1911 1912 1913 1914…" at bounding box center [860, 368] width 36 height 13
click at [817, 370] on select "January February March April May June July August September October November De…" at bounding box center [793, 368] width 64 height 13
click at [762, 362] on select "January February March April May June July August September October November De…" at bounding box center [793, 368] width 64 height 13
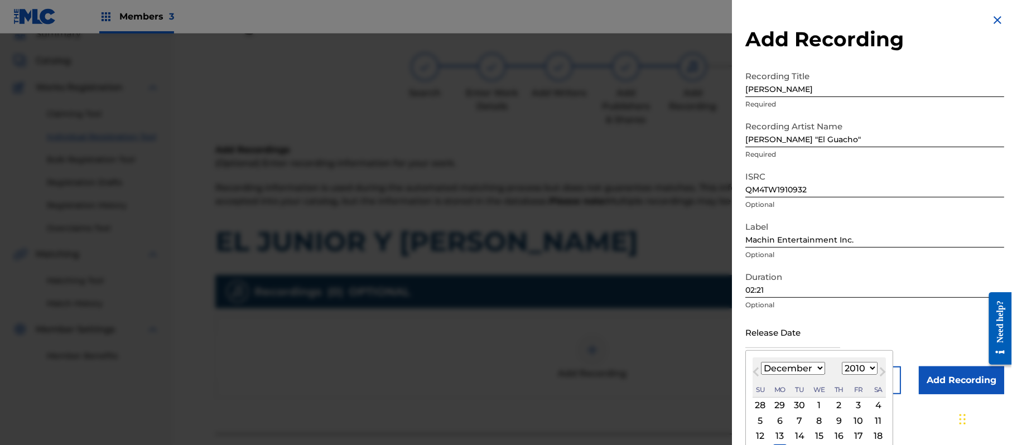
drag, startPoint x: 858, startPoint y: 405, endPoint x: 873, endPoint y: 405, distance: 15.1
click at [859, 405] on div "3" at bounding box center [858, 405] width 13 height 13
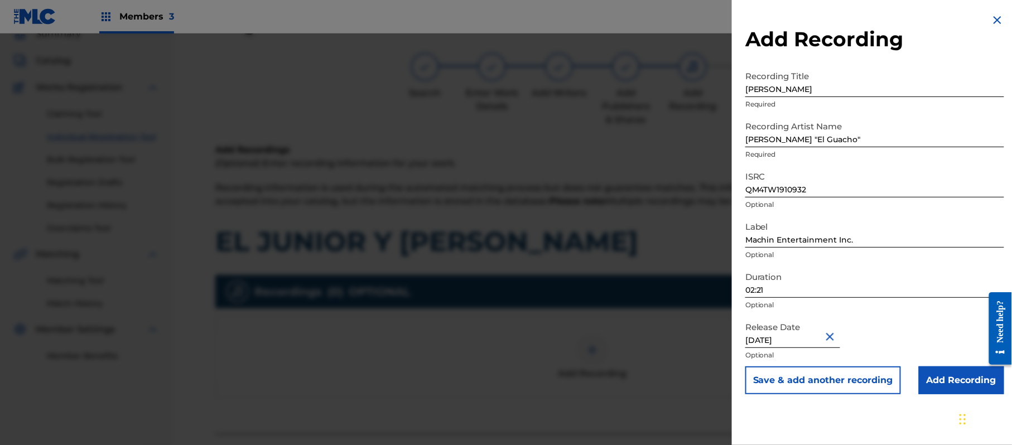
click at [940, 393] on input "Add Recording" at bounding box center [961, 381] width 85 height 28
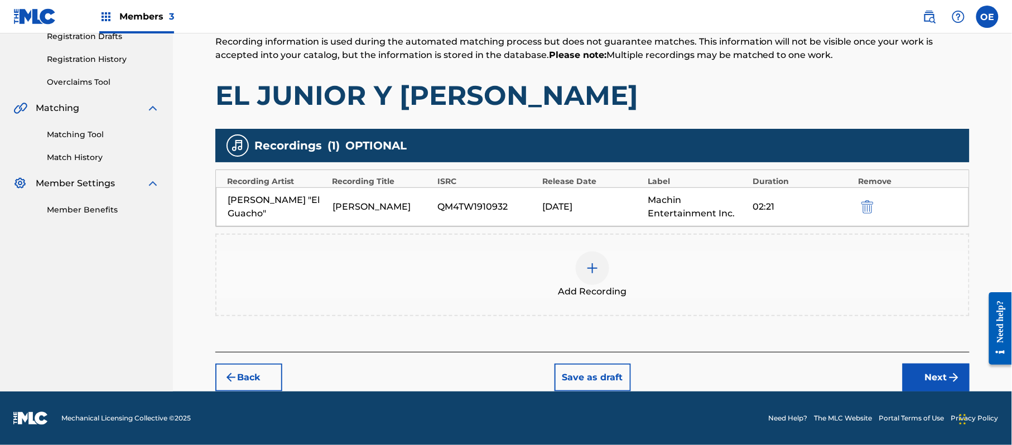
click at [922, 387] on button "Next" at bounding box center [936, 378] width 67 height 28
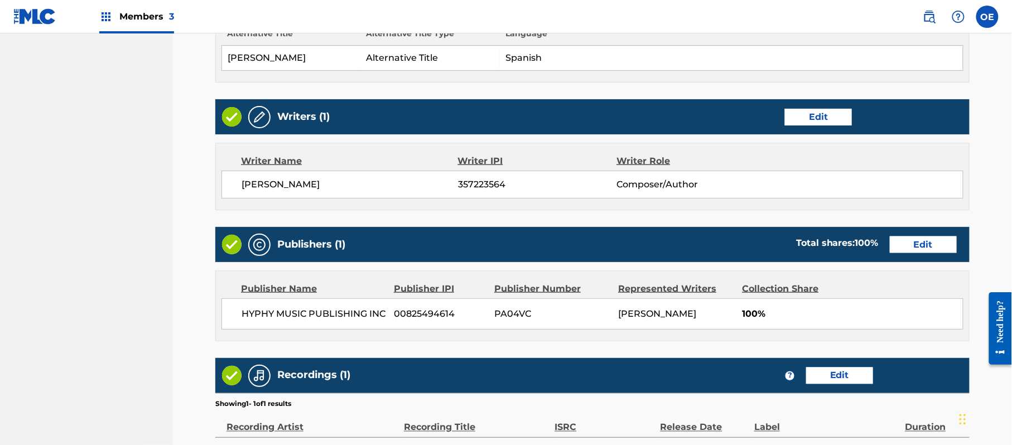
scroll to position [550, 0]
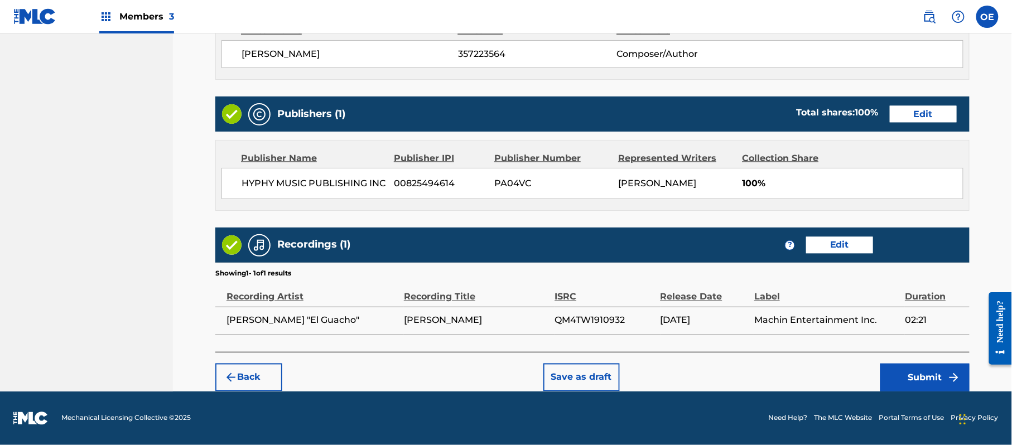
click at [909, 372] on button "Submit" at bounding box center [924, 378] width 89 height 28
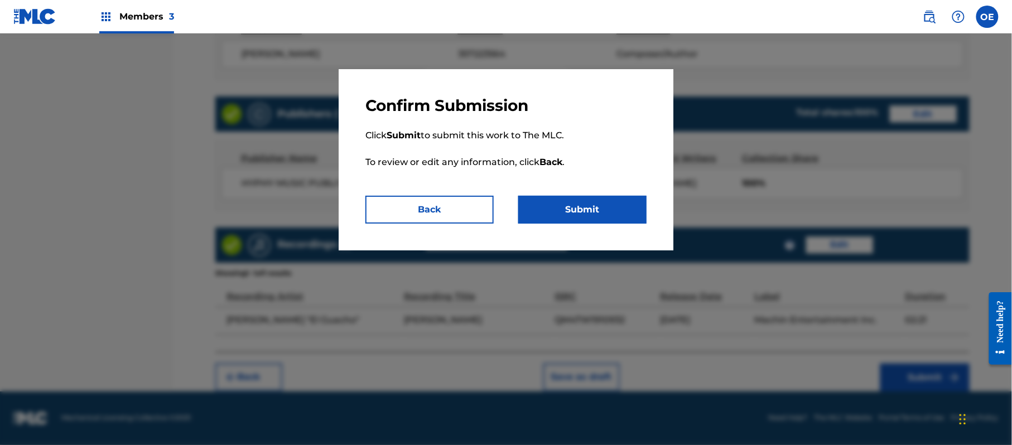
click at [588, 203] on button "Submit" at bounding box center [582, 210] width 128 height 28
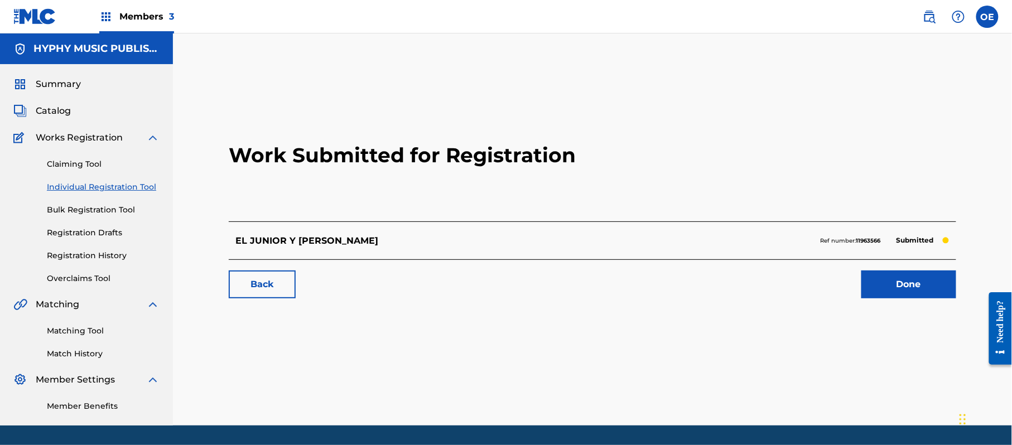
click at [137, 189] on link "Individual Registration Tool" at bounding box center [103, 187] width 113 height 12
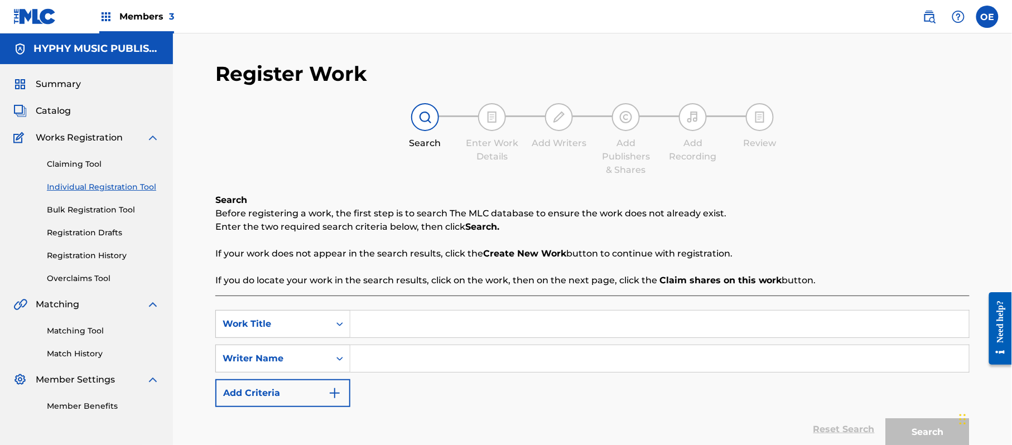
drag, startPoint x: 402, startPoint y: 309, endPoint x: 394, endPoint y: 335, distance: 27.0
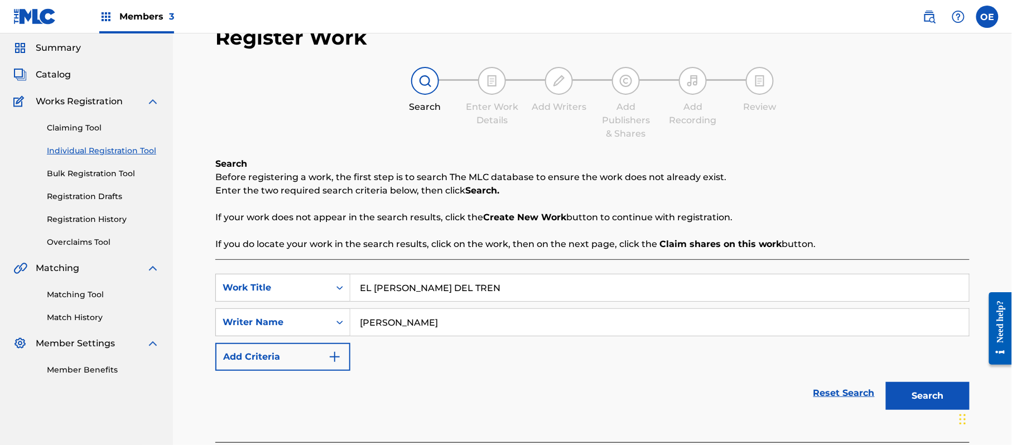
scroll to position [99, 0]
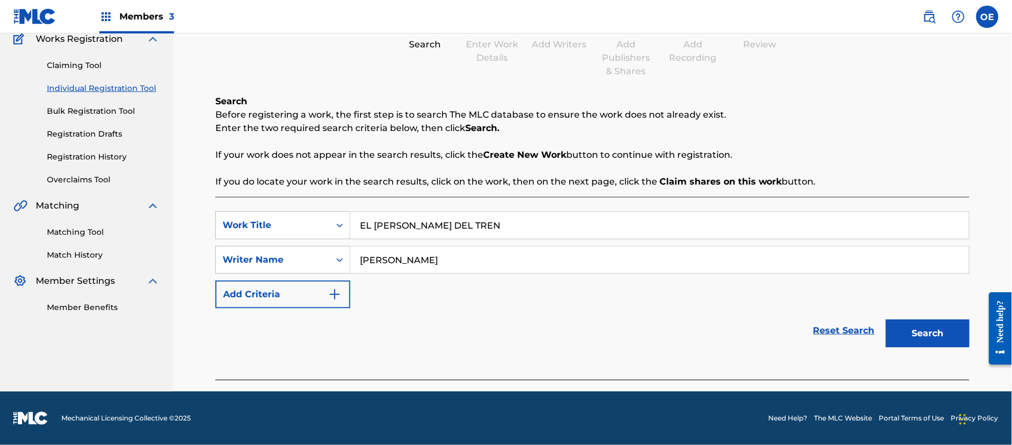
click at [934, 333] on button "Search" at bounding box center [928, 334] width 84 height 28
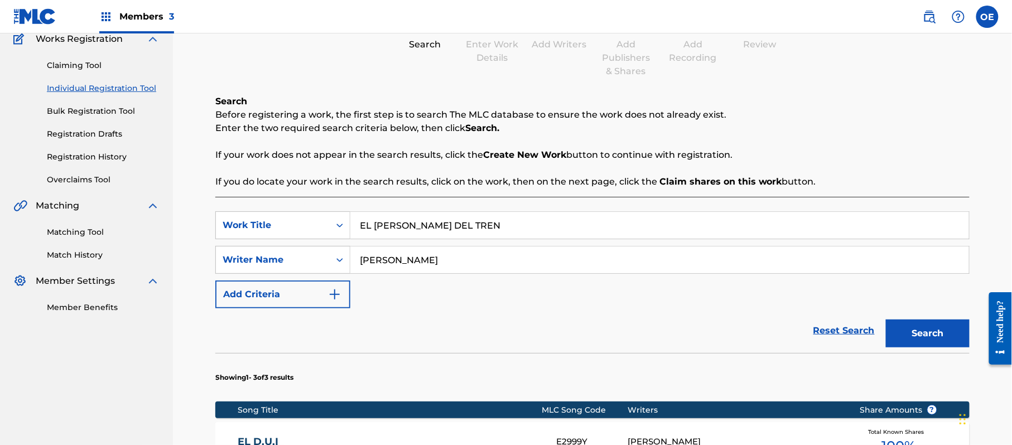
drag, startPoint x: 412, startPoint y: 260, endPoint x: 392, endPoint y: 259, distance: 20.1
click at [392, 259] on input "[PERSON_NAME]" at bounding box center [659, 260] width 619 height 27
click at [886, 320] on button "Search" at bounding box center [928, 334] width 84 height 28
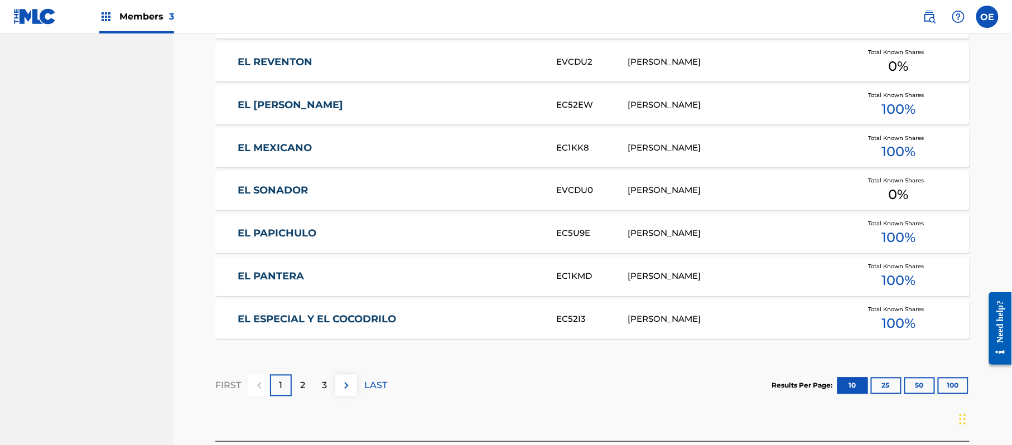
scroll to position [697, 0]
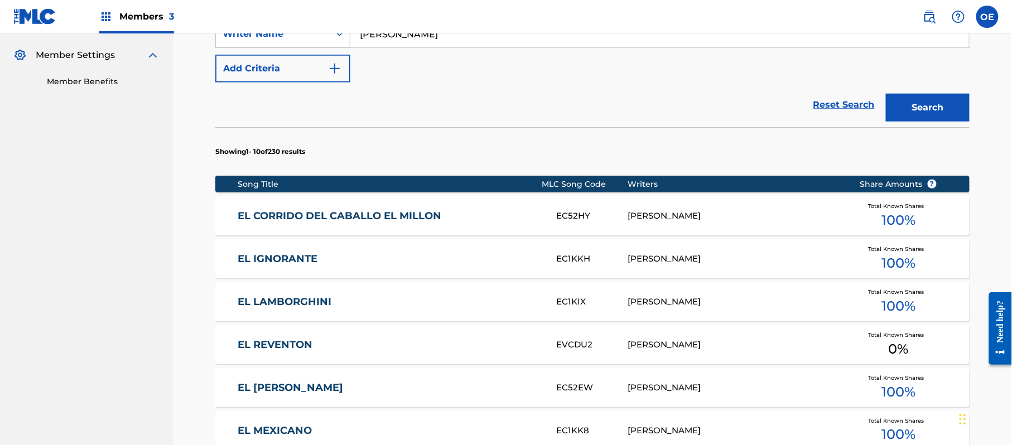
click at [962, 107] on button "Search" at bounding box center [928, 108] width 84 height 28
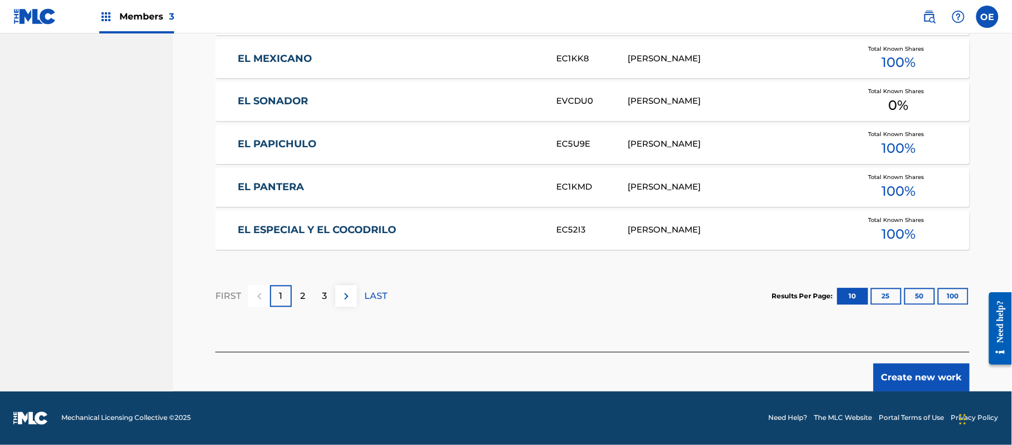
click at [891, 369] on button "Create new work" at bounding box center [922, 378] width 96 height 28
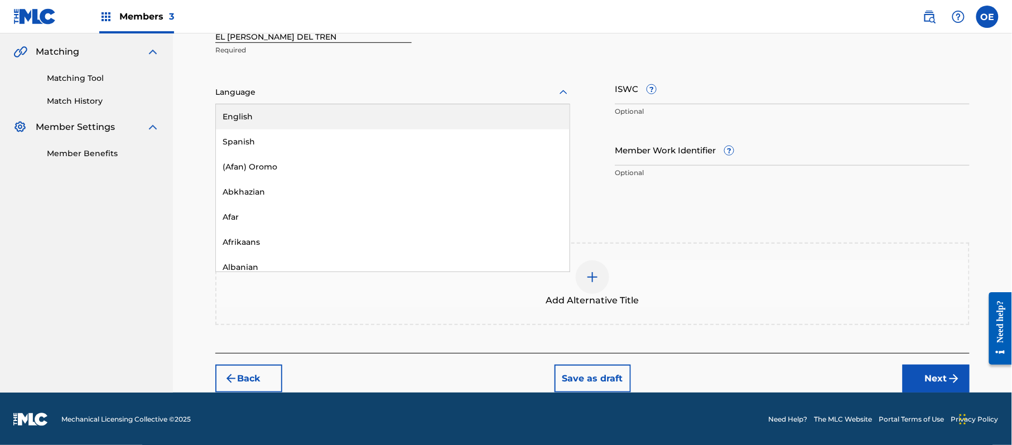
click at [226, 90] on div at bounding box center [392, 92] width 355 height 14
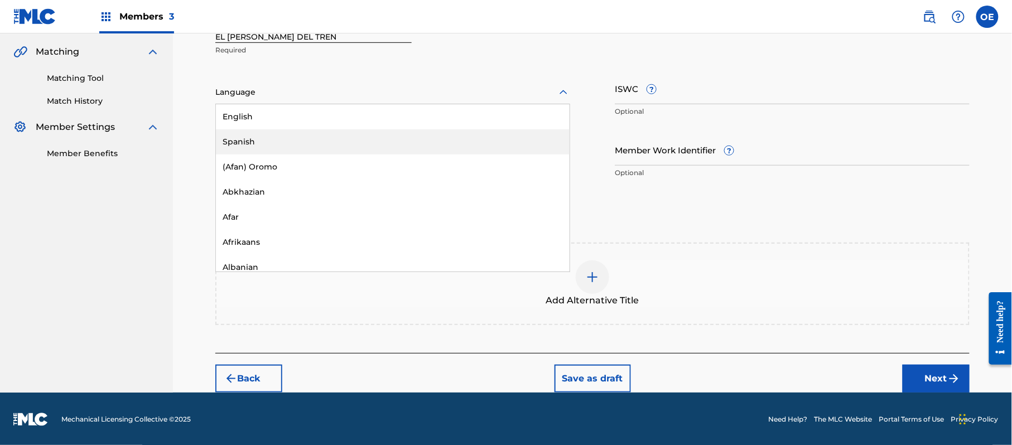
click at [257, 130] on div "Spanish" at bounding box center [393, 141] width 354 height 25
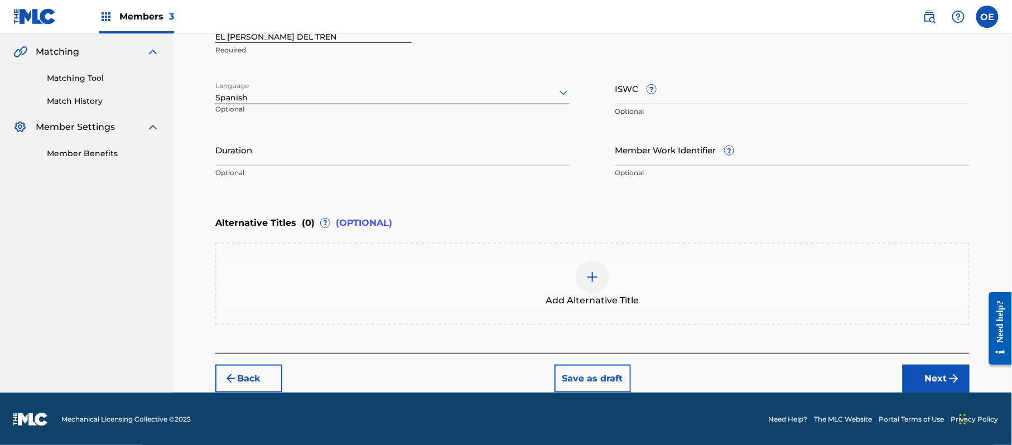
click at [937, 349] on div "Enter Work Details Enter work details for ‘ EL [PERSON_NAME] DEL TREN ’ below. …" at bounding box center [592, 147] width 754 height 412
click at [940, 355] on div "Back Save as draft Next" at bounding box center [592, 373] width 754 height 40
click at [942, 365] on button "Next" at bounding box center [936, 379] width 67 height 28
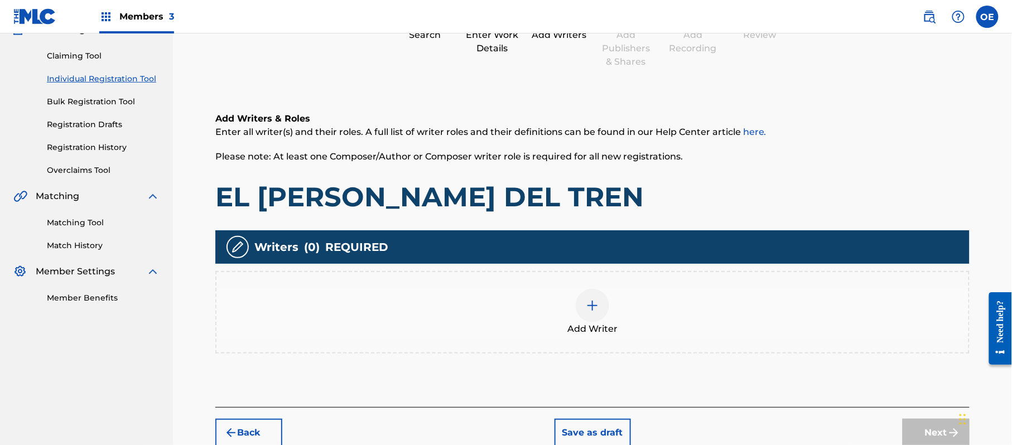
scroll to position [50, 0]
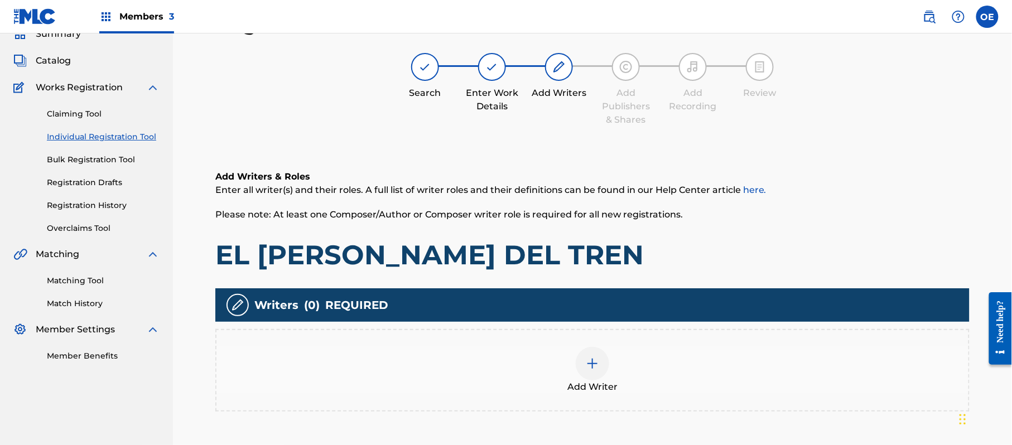
click at [625, 357] on div "Add Writer" at bounding box center [592, 370] width 752 height 47
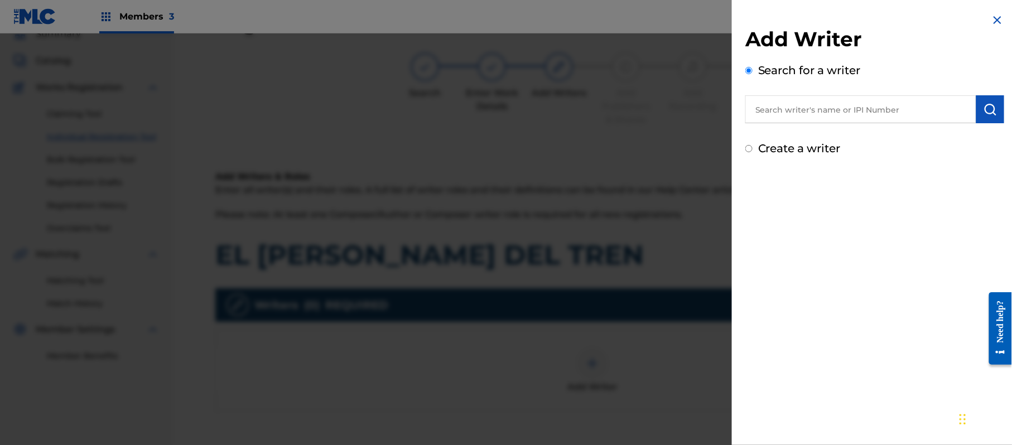
click at [797, 147] on label "Create a writer" at bounding box center [799, 148] width 83 height 13
click at [753, 147] on input "Create a writer" at bounding box center [748, 148] width 7 height 7
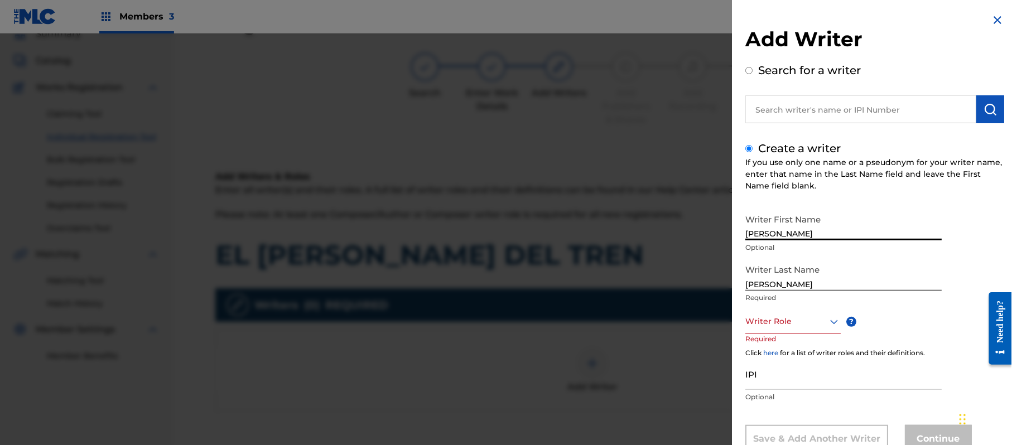
drag, startPoint x: 795, startPoint y: 224, endPoint x: 788, endPoint y: 226, distance: 7.1
click at [788, 226] on input "[PERSON_NAME]" at bounding box center [843, 225] width 196 height 32
drag, startPoint x: 791, startPoint y: 288, endPoint x: 614, endPoint y: 281, distance: 177.0
click at [614, 281] on div "Add Writer Search for a writer Create a writer If you use only one name or a ps…" at bounding box center [506, 239] width 1012 height 412
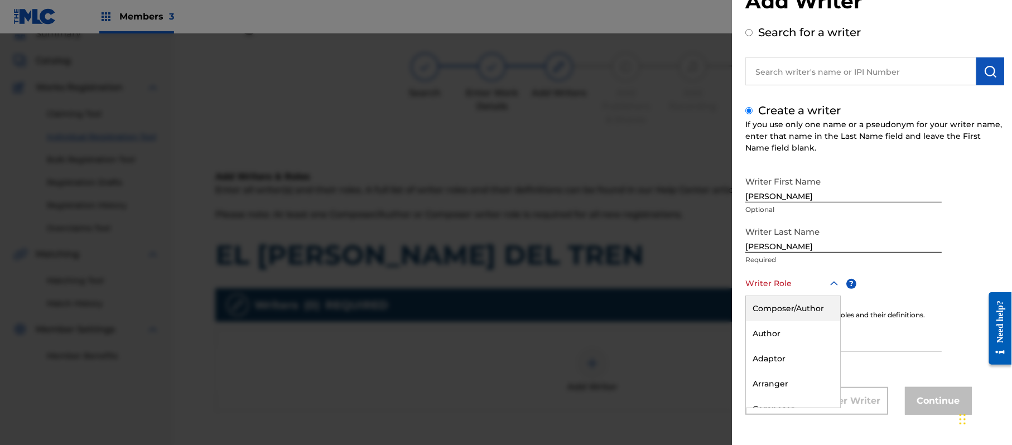
click at [797, 296] on div "8 results available. Use Up and Down to choose options, press Enter to select t…" at bounding box center [792, 283] width 95 height 25
click at [797, 311] on div "Composer/Author" at bounding box center [793, 308] width 94 height 25
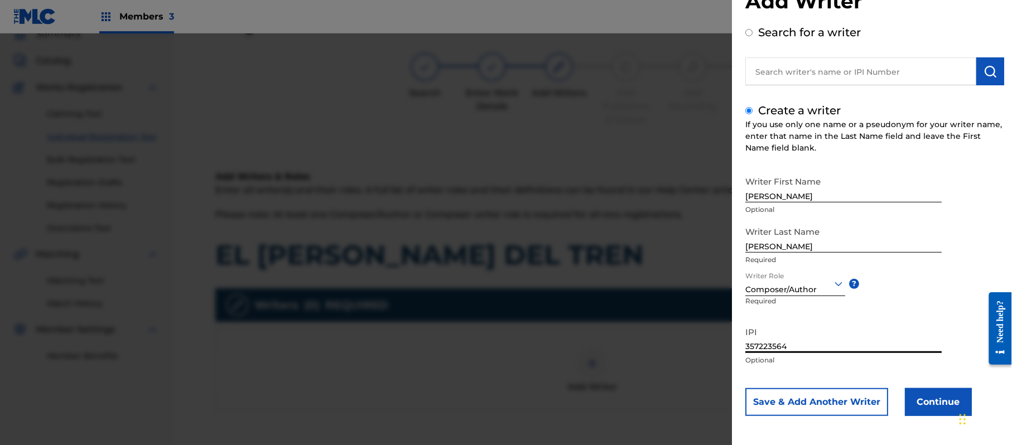
click at [925, 403] on button "Continue" at bounding box center [938, 402] width 67 height 28
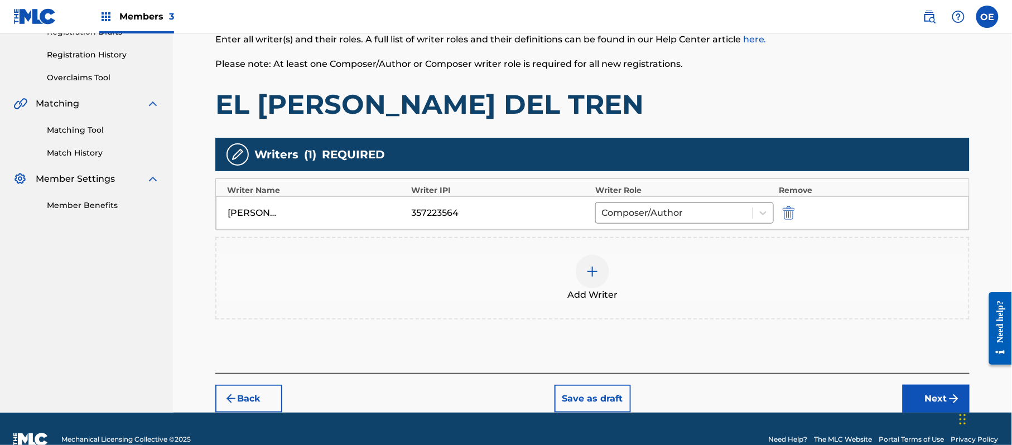
scroll to position [222, 0]
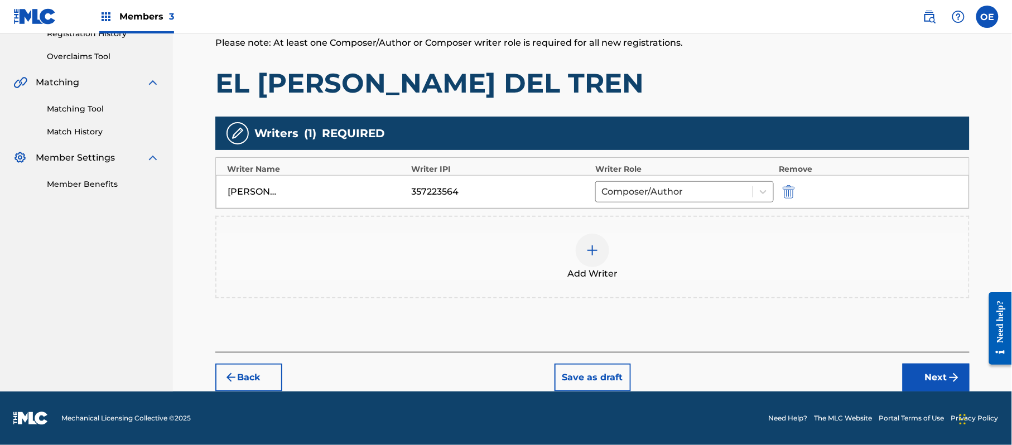
click at [893, 379] on div "Back Save as draft Next" at bounding box center [592, 372] width 754 height 40
click at [951, 375] on img "submit" at bounding box center [953, 377] width 13 height 13
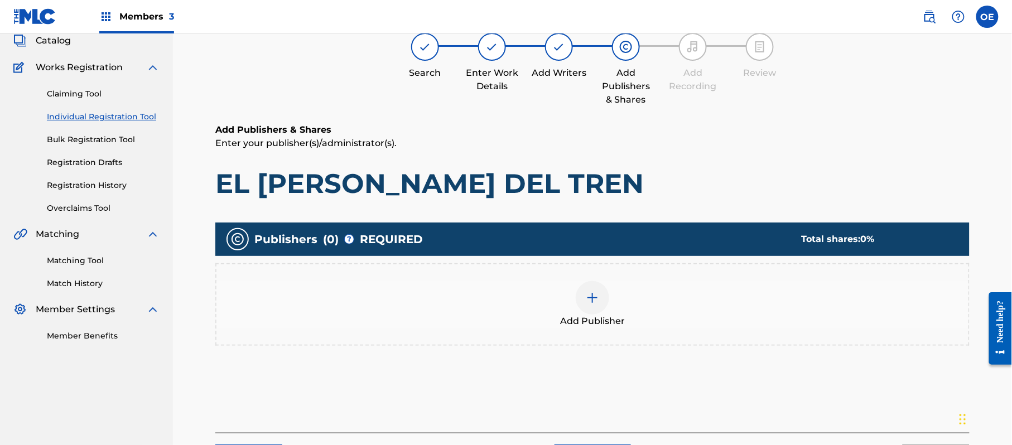
scroll to position [50, 0]
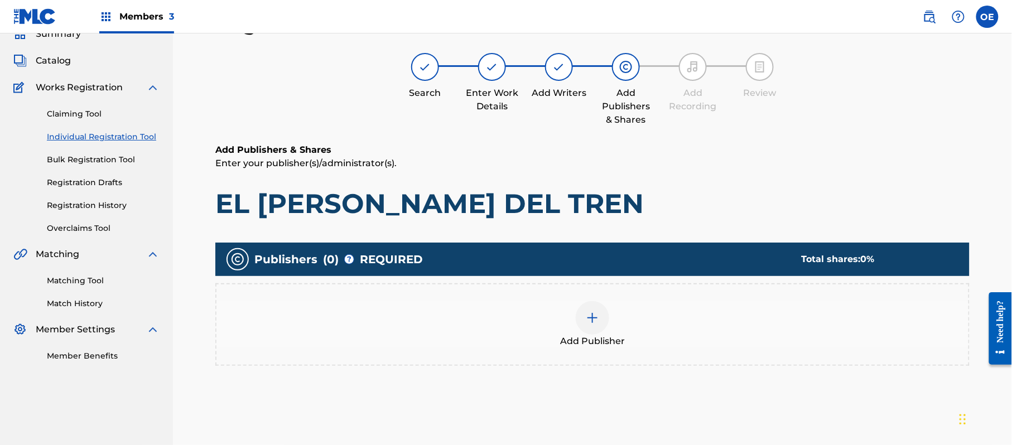
click at [628, 328] on div "Add Publisher" at bounding box center [592, 324] width 752 height 47
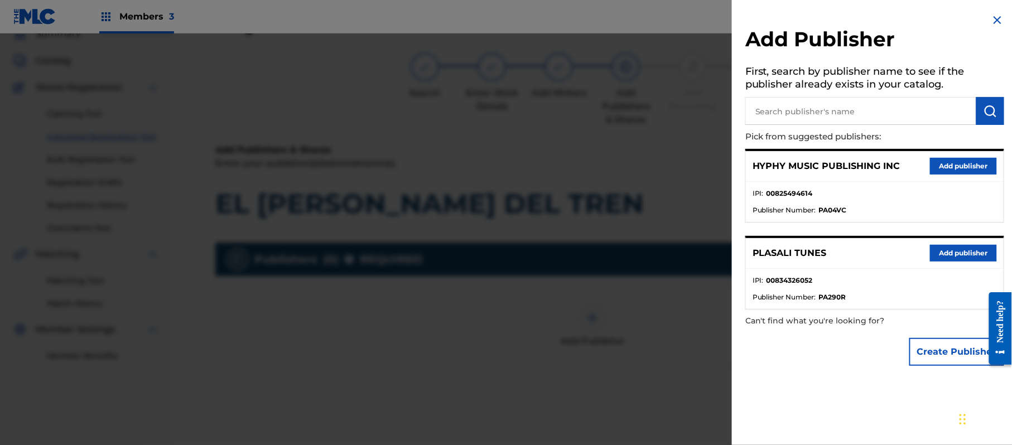
drag, startPoint x: 939, startPoint y: 164, endPoint x: 869, endPoint y: 190, distance: 74.3
click at [939, 165] on button "Add publisher" at bounding box center [963, 166] width 67 height 17
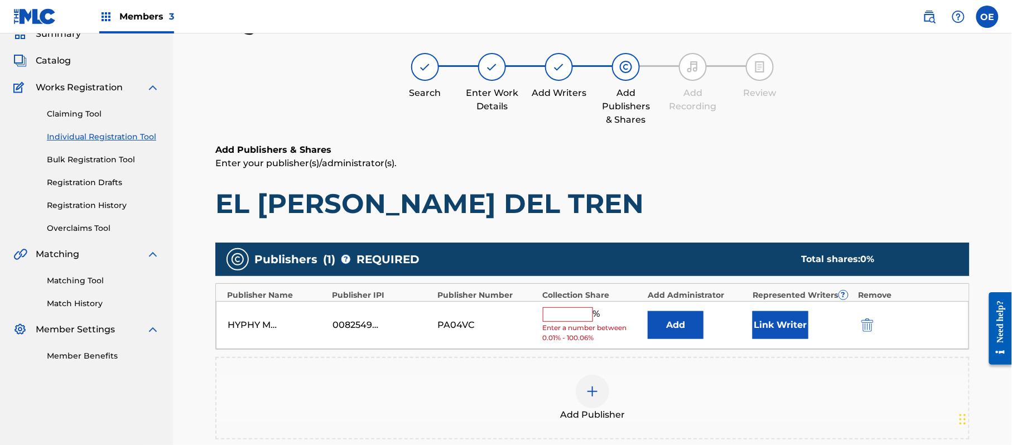
drag, startPoint x: 564, startPoint y: 311, endPoint x: 569, endPoint y: 319, distance: 10.1
click at [564, 311] on input "text" at bounding box center [568, 314] width 50 height 15
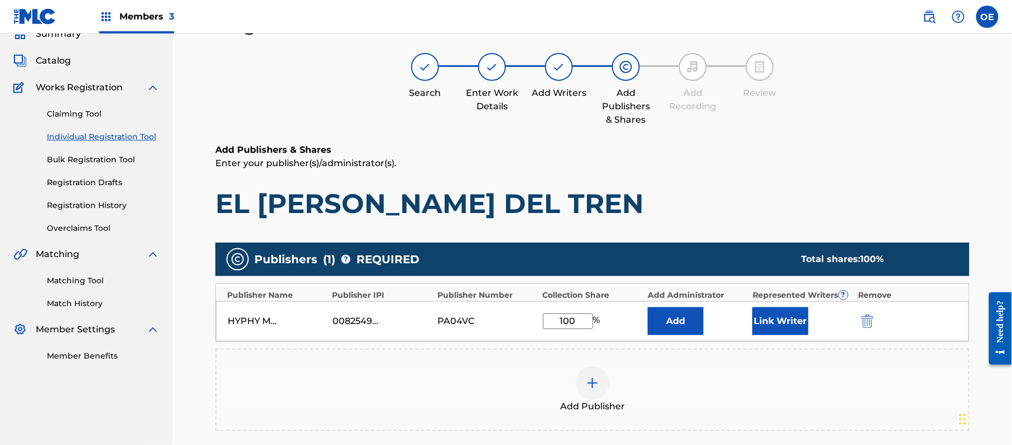
click at [793, 325] on button "Link Writer" at bounding box center [781, 321] width 56 height 28
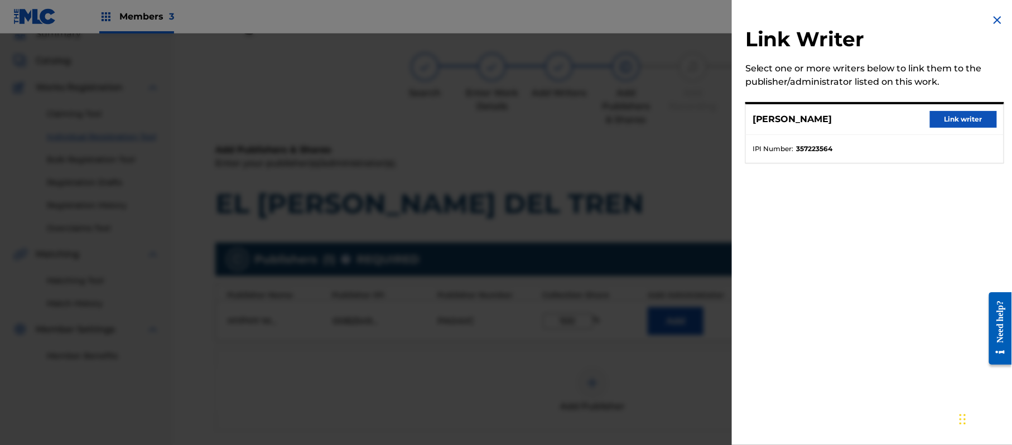
click at [966, 122] on button "Link writer" at bounding box center [963, 119] width 67 height 17
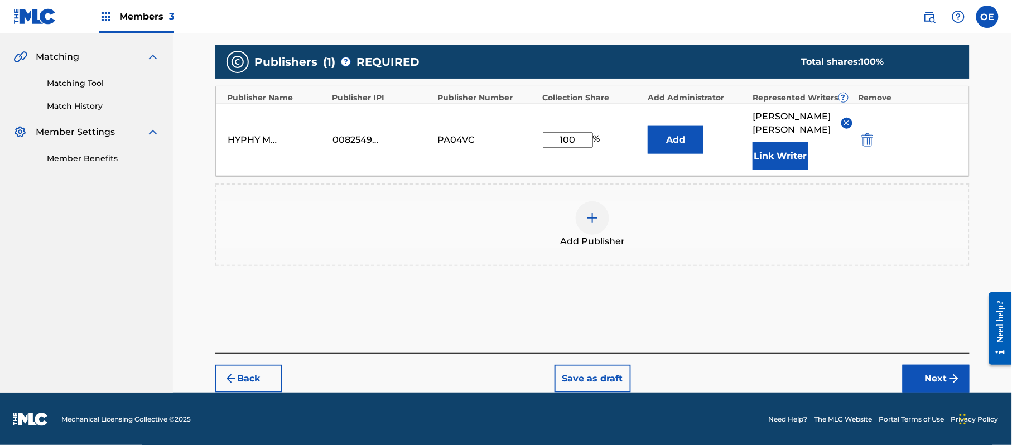
scroll to position [248, 0]
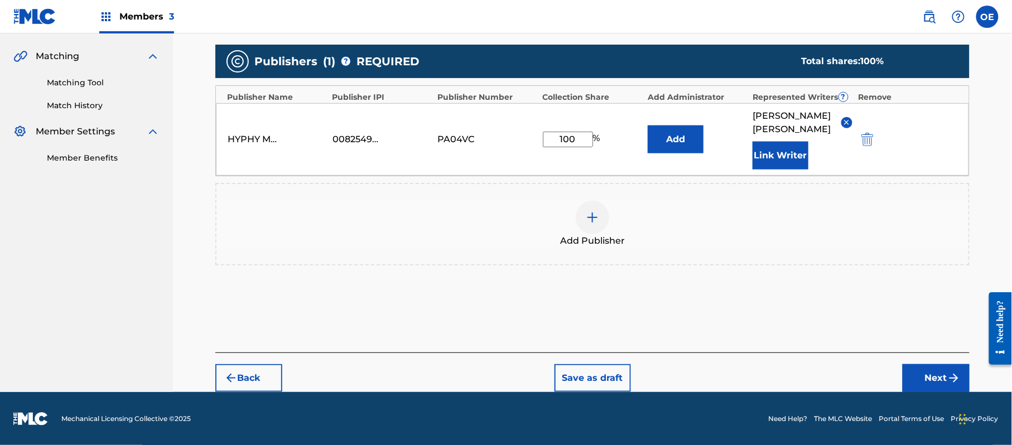
click at [940, 373] on button "Next" at bounding box center [936, 378] width 67 height 28
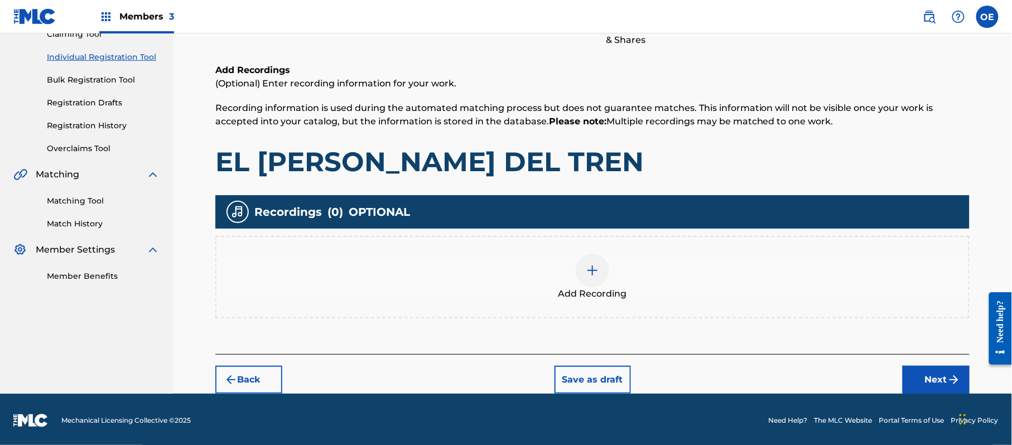
scroll to position [131, 0]
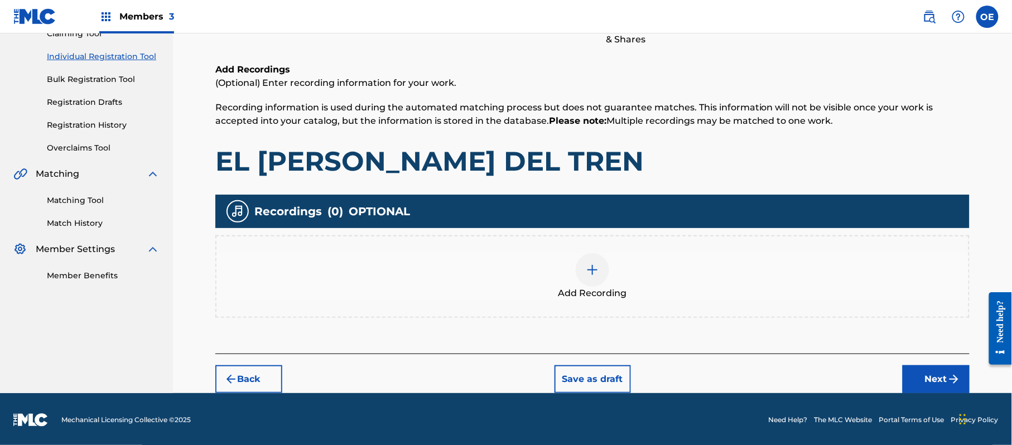
click at [612, 279] on div "Add Recording" at bounding box center [592, 276] width 752 height 47
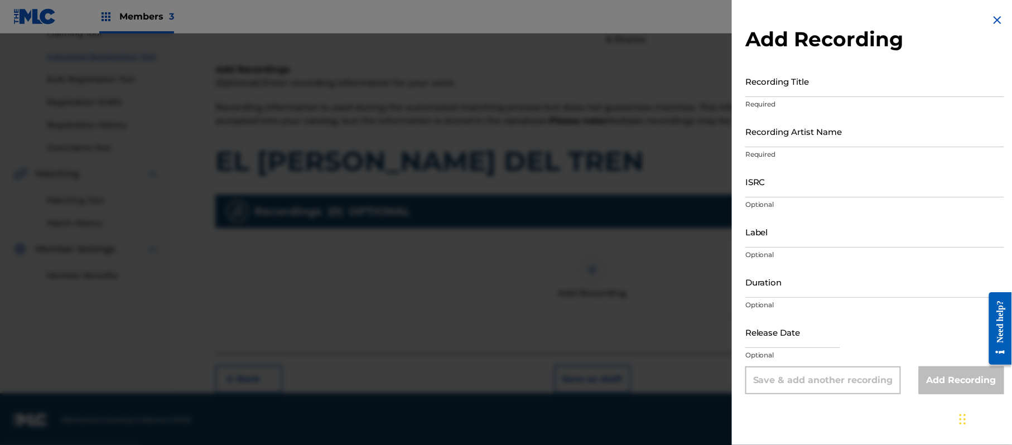
click at [994, 19] on img at bounding box center [997, 19] width 13 height 13
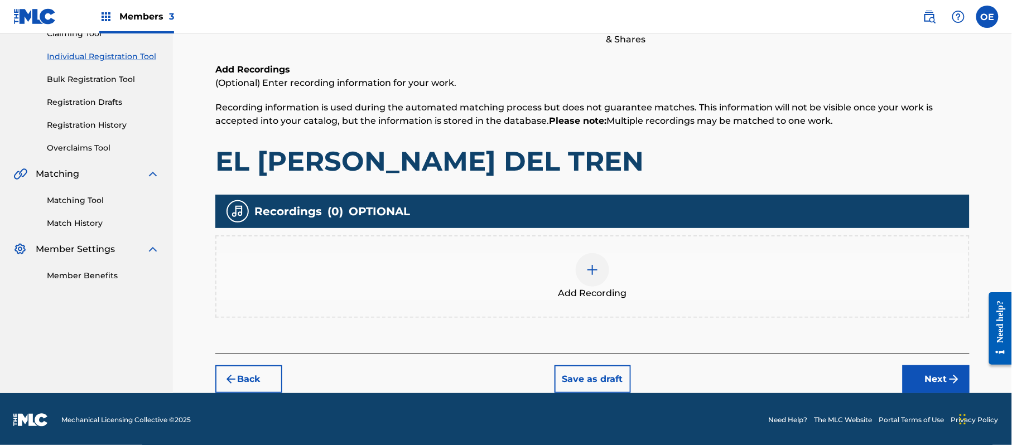
click at [933, 378] on button "Next" at bounding box center [936, 379] width 67 height 28
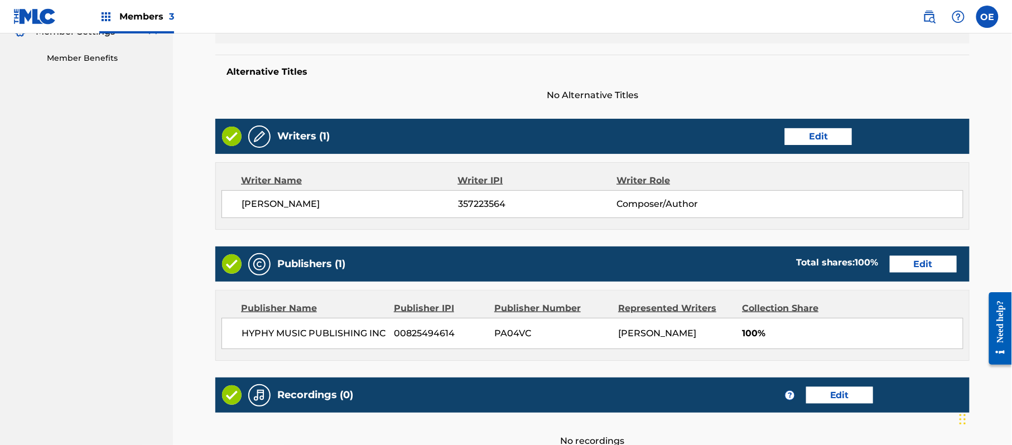
scroll to position [463, 0]
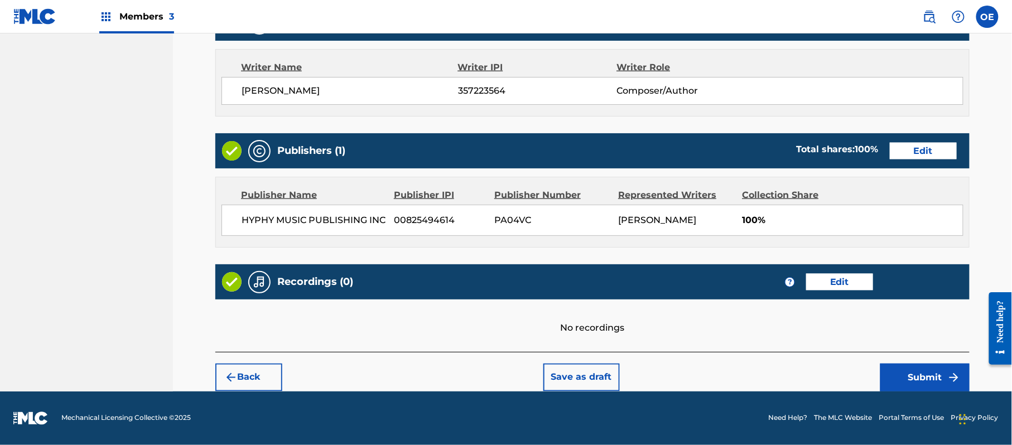
click at [935, 369] on button "Submit" at bounding box center [924, 378] width 89 height 28
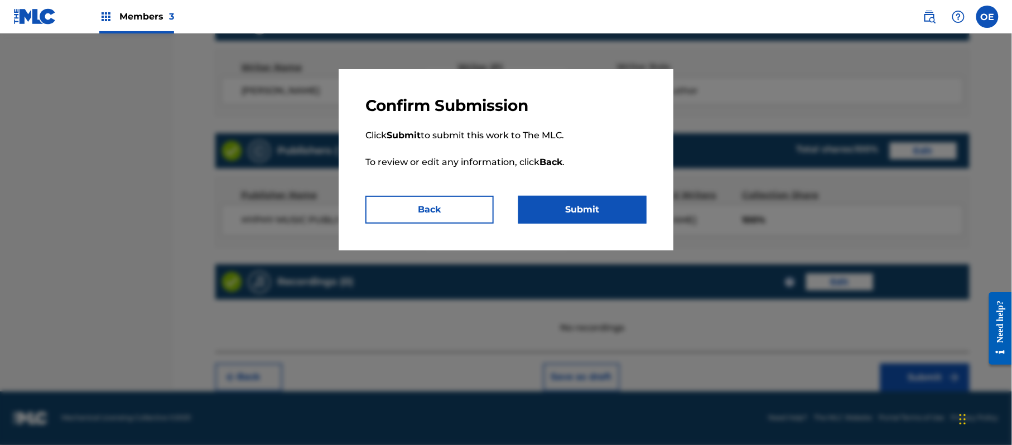
click at [596, 201] on button "Submit" at bounding box center [582, 210] width 128 height 28
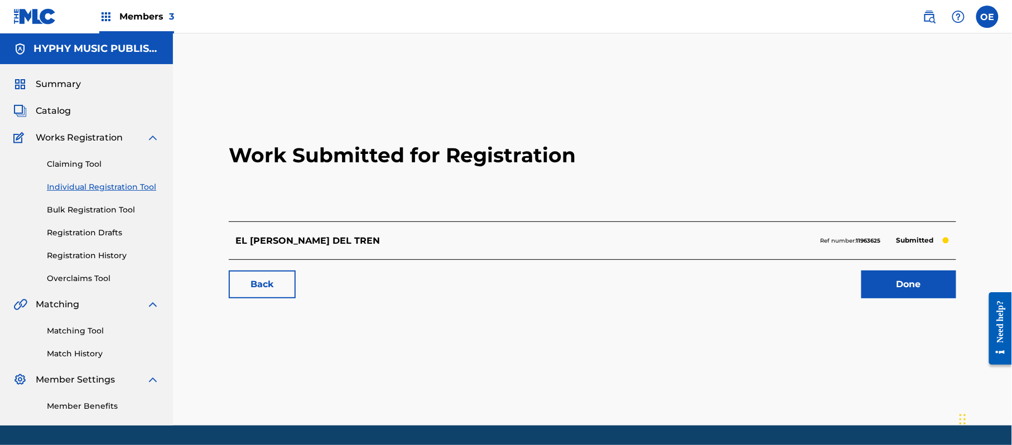
drag, startPoint x: 122, startPoint y: 183, endPoint x: 155, endPoint y: 191, distance: 34.4
click at [122, 183] on link "Individual Registration Tool" at bounding box center [103, 187] width 113 height 12
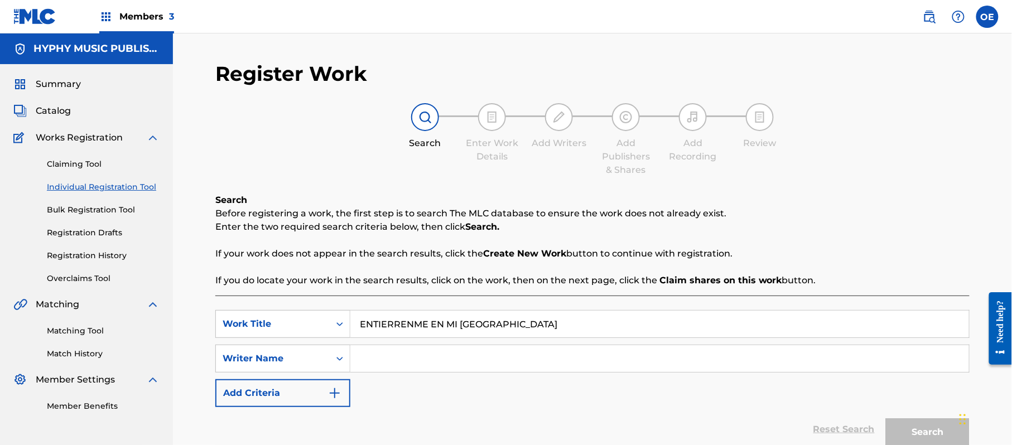
drag, startPoint x: 402, startPoint y: 376, endPoint x: 393, endPoint y: 367, distance: 13.0
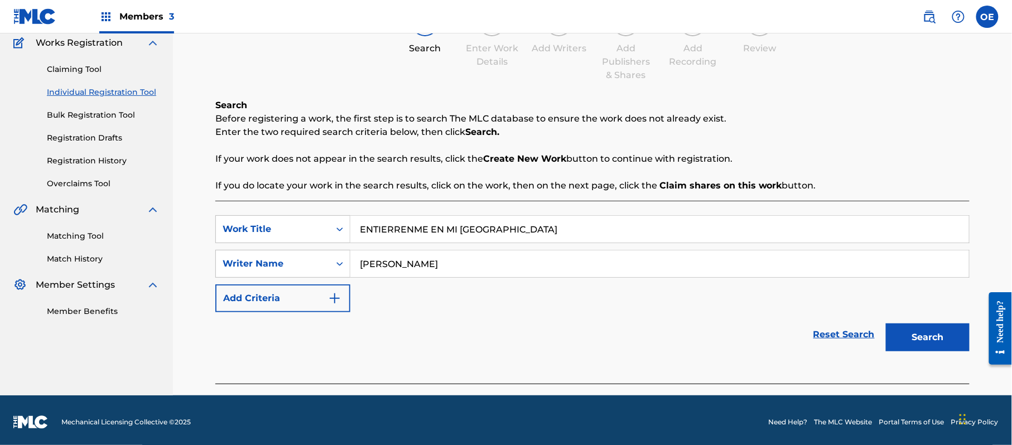
scroll to position [99, 0]
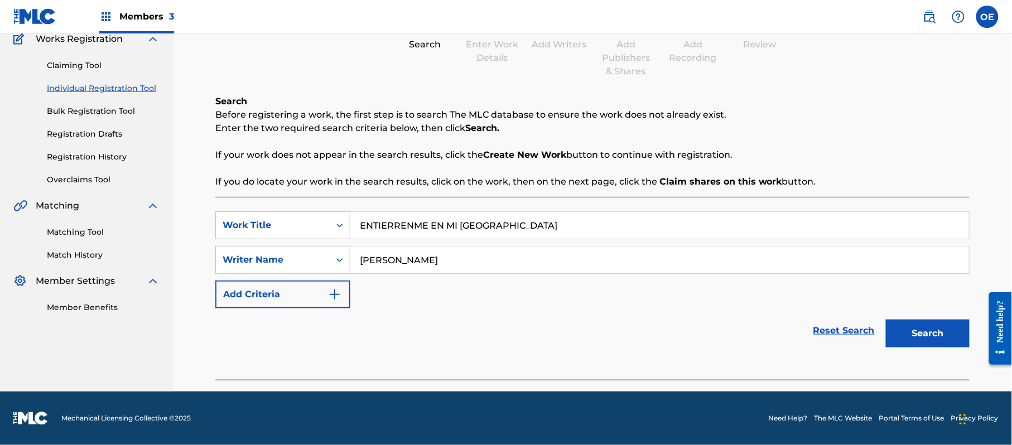
click at [918, 328] on button "Search" at bounding box center [928, 334] width 84 height 28
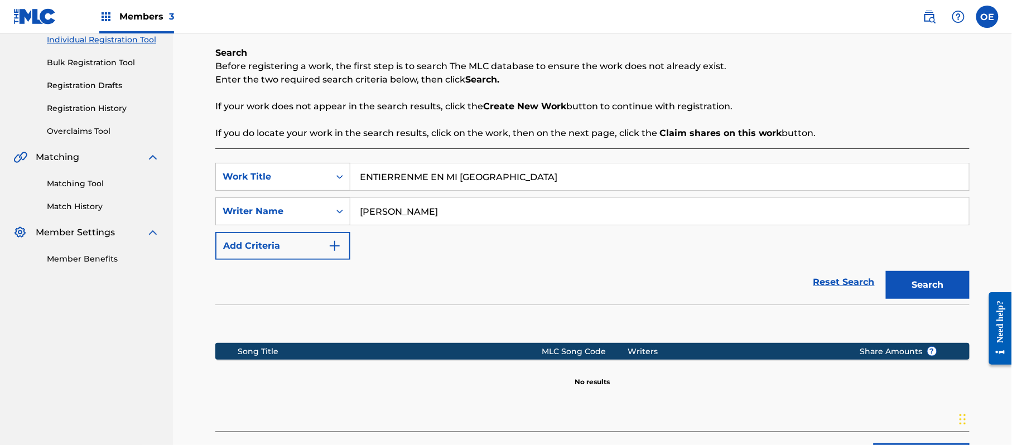
scroll to position [173, 0]
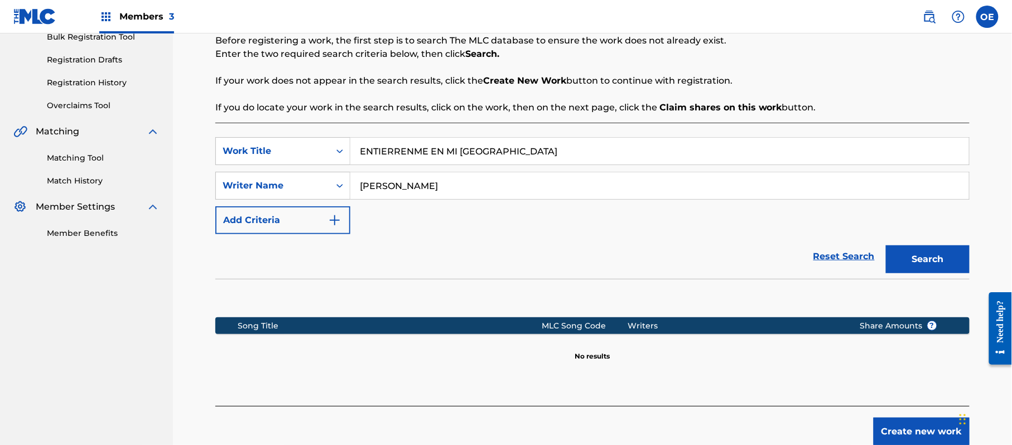
drag, startPoint x: 409, startPoint y: 184, endPoint x: 394, endPoint y: 187, distance: 15.4
click at [394, 187] on input "[PERSON_NAME]" at bounding box center [659, 185] width 619 height 27
click at [408, 186] on input "[PERSON_NAME]" at bounding box center [659, 185] width 619 height 27
click at [415, 188] on input "[PERSON_NAME]" at bounding box center [659, 185] width 619 height 27
drag, startPoint x: 412, startPoint y: 186, endPoint x: 391, endPoint y: 184, distance: 21.3
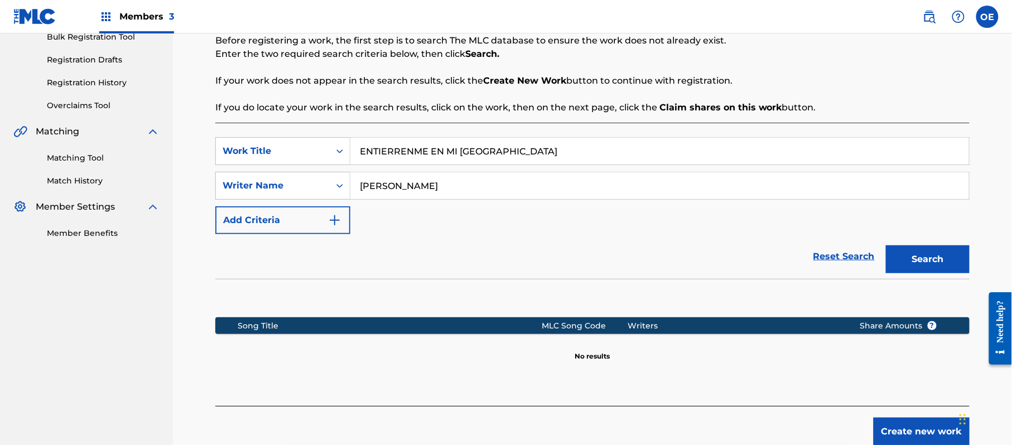
click at [391, 184] on input "[PERSON_NAME]" at bounding box center [659, 185] width 619 height 27
click at [886, 246] on button "Search" at bounding box center [928, 260] width 84 height 28
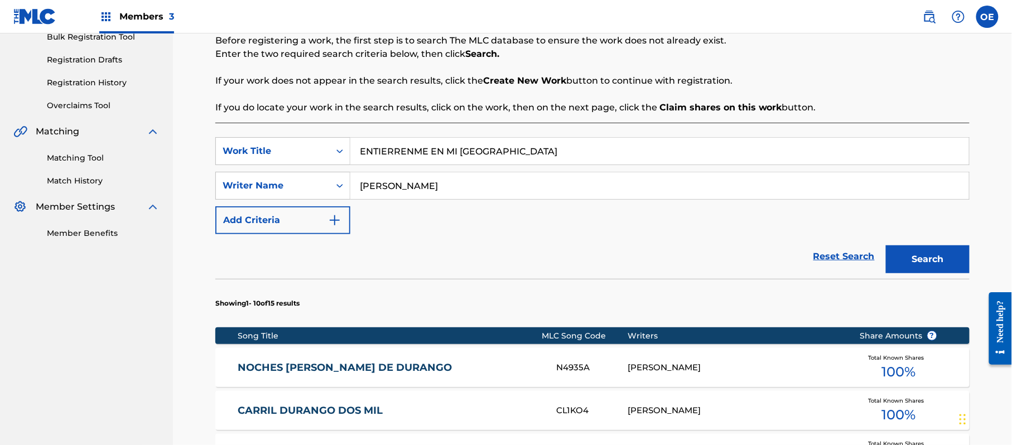
click at [886, 246] on button "Search" at bounding box center [928, 260] width 84 height 28
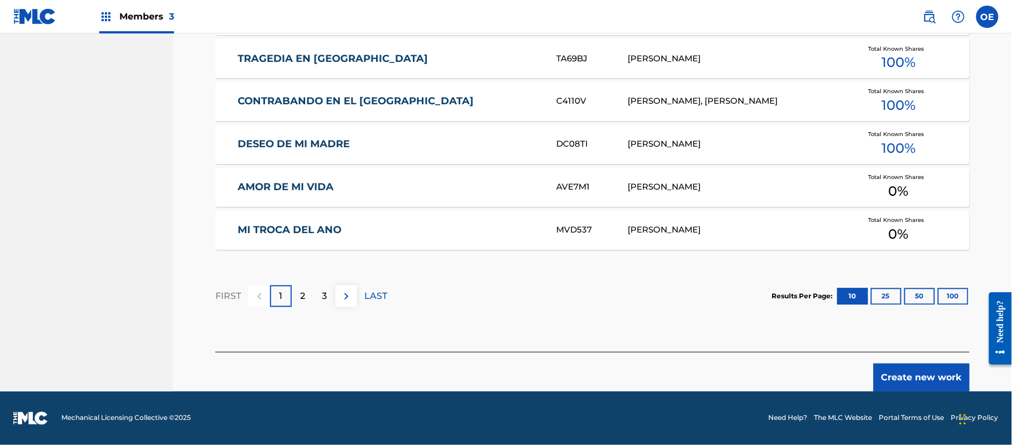
click at [893, 373] on button "Create new work" at bounding box center [922, 378] width 96 height 28
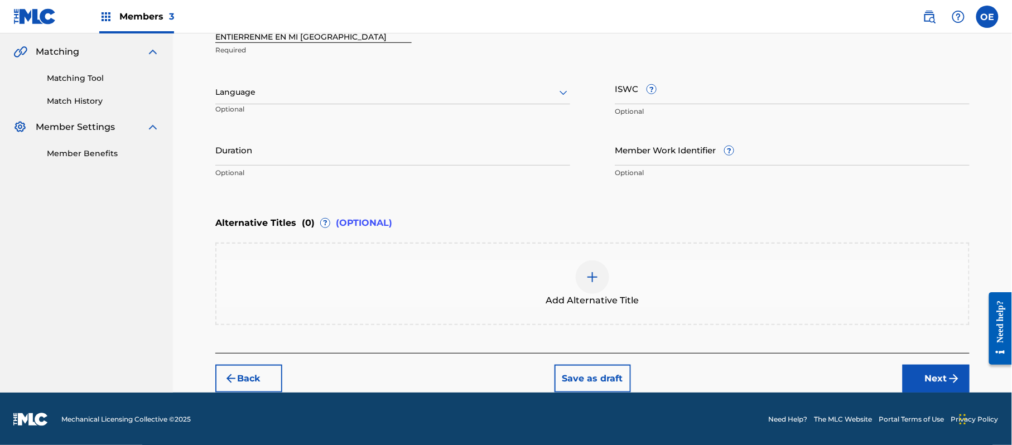
click at [266, 89] on div at bounding box center [392, 92] width 355 height 14
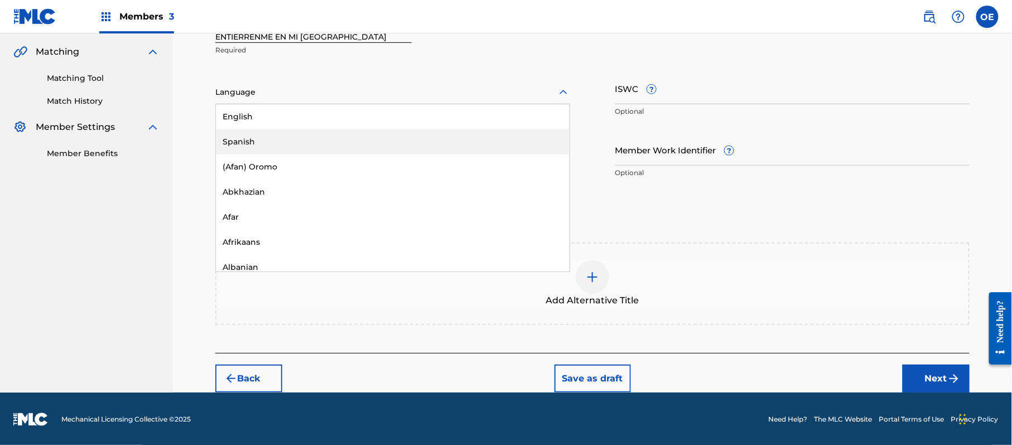
click at [260, 131] on div "Spanish" at bounding box center [393, 141] width 354 height 25
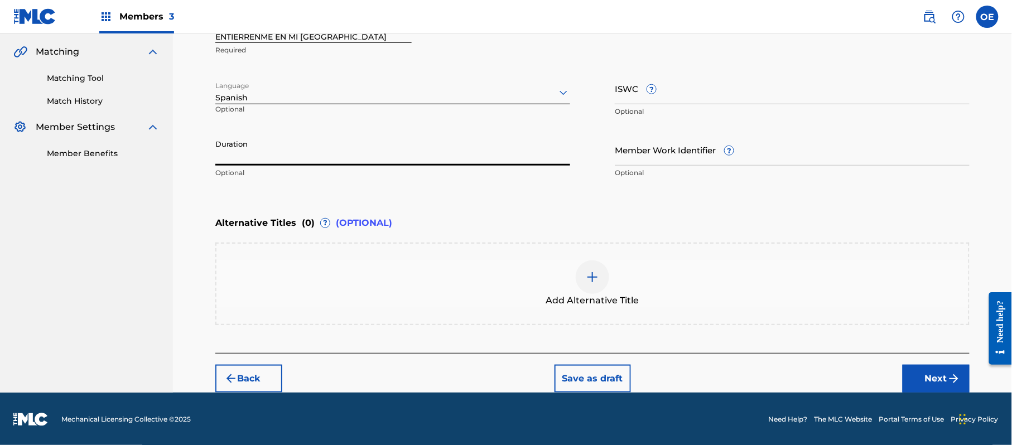
click at [447, 160] on input "Duration" at bounding box center [392, 150] width 355 height 32
click at [922, 373] on button "Next" at bounding box center [936, 379] width 67 height 28
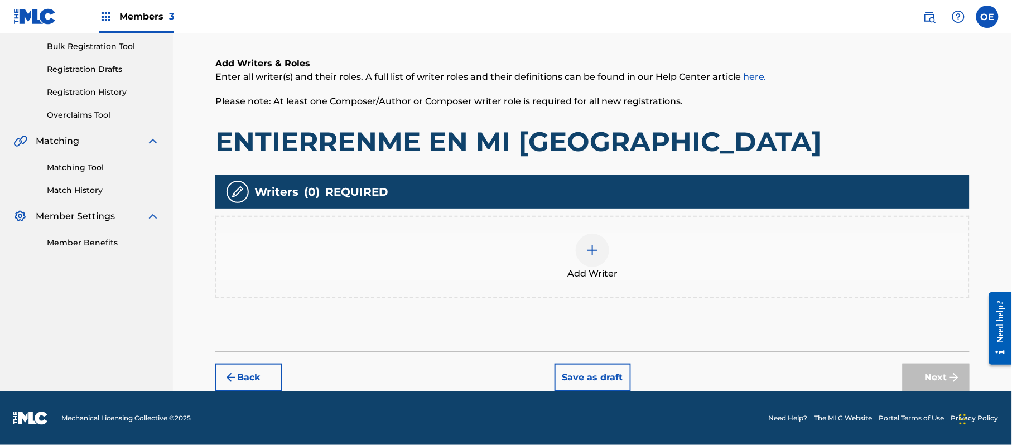
scroll to position [50, 0]
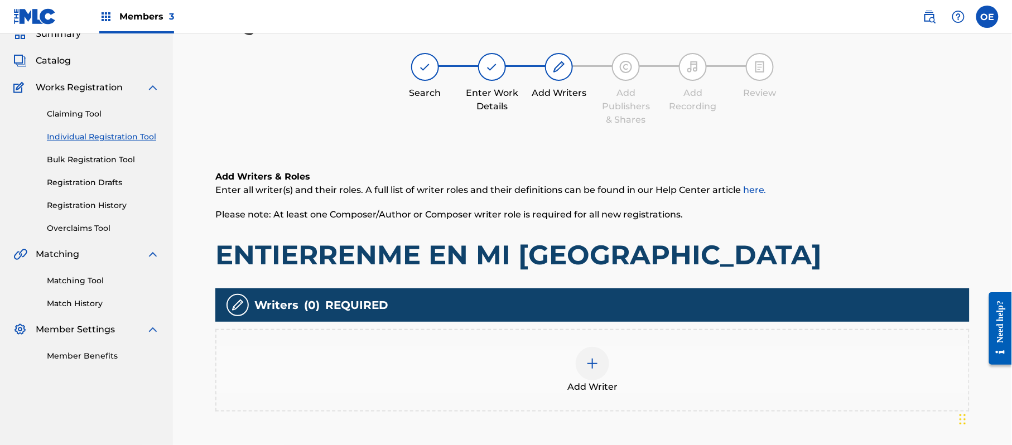
click at [646, 347] on div "Add Writer" at bounding box center [592, 370] width 752 height 47
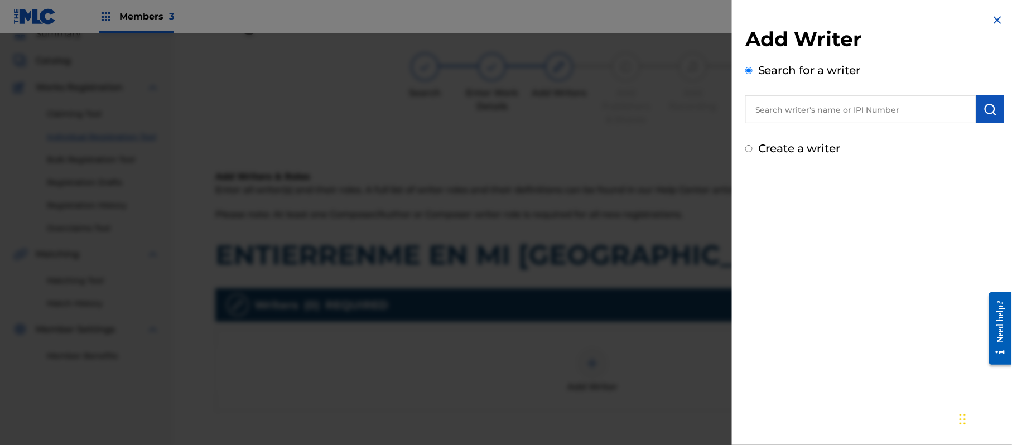
click at [777, 153] on label "Create a writer" at bounding box center [799, 148] width 83 height 13
click at [753, 152] on input "Create a writer" at bounding box center [748, 148] width 7 height 7
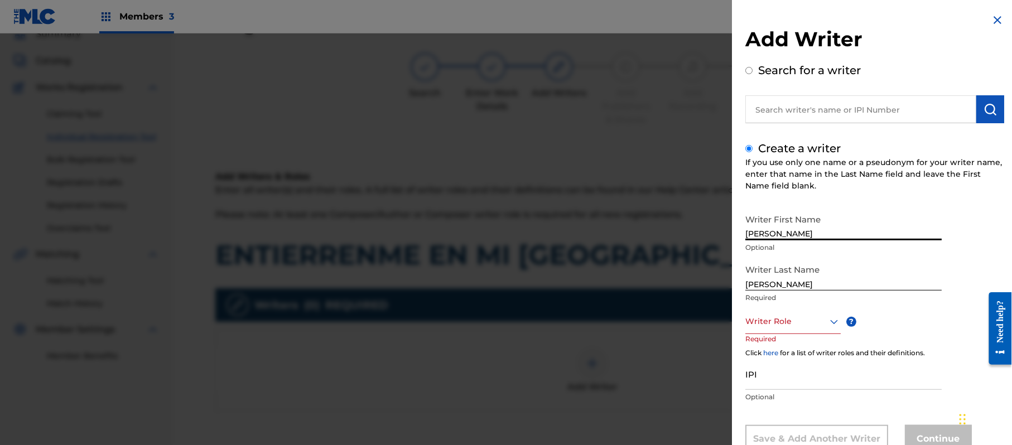
drag, startPoint x: 857, startPoint y: 235, endPoint x: 791, endPoint y: 239, distance: 66.5
click at [791, 239] on input "[PERSON_NAME]" at bounding box center [843, 225] width 196 height 32
click at [844, 225] on input "[PERSON_NAME]" at bounding box center [843, 225] width 196 height 32
drag, startPoint x: 840, startPoint y: 231, endPoint x: 791, endPoint y: 234, distance: 49.2
click at [791, 234] on input "[PERSON_NAME]" at bounding box center [843, 225] width 196 height 32
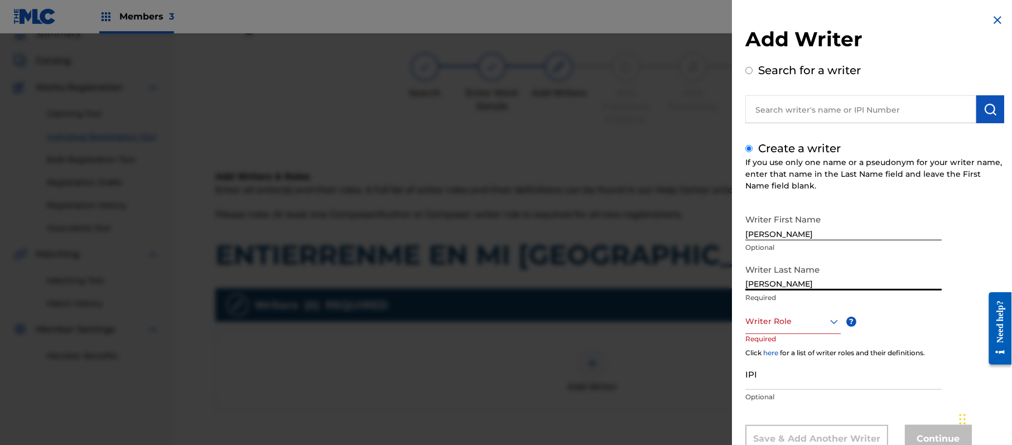
drag, startPoint x: 792, startPoint y: 283, endPoint x: 733, endPoint y: 286, distance: 59.8
click at [733, 286] on div "Add Writer Search for a writer Create a writer If you use only one name or a ps…" at bounding box center [875, 241] width 286 height 483
click at [802, 324] on div "Writer Role" at bounding box center [792, 321] width 95 height 25
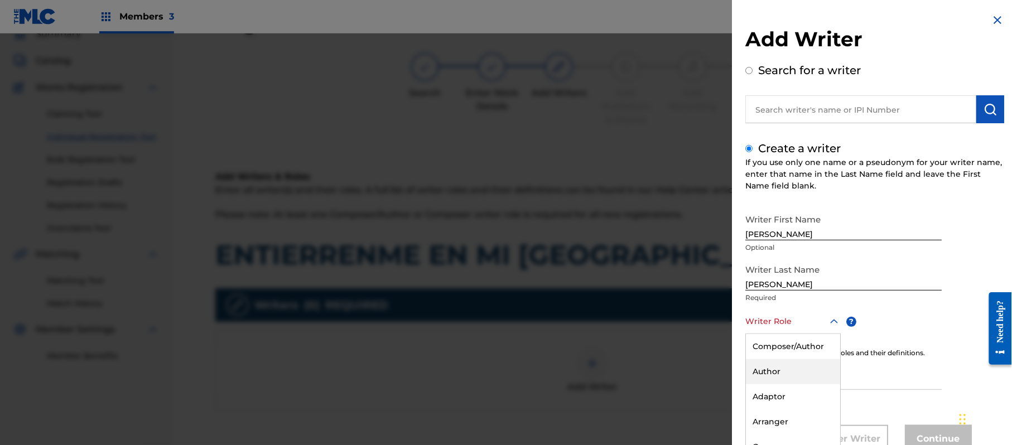
scroll to position [38, 0]
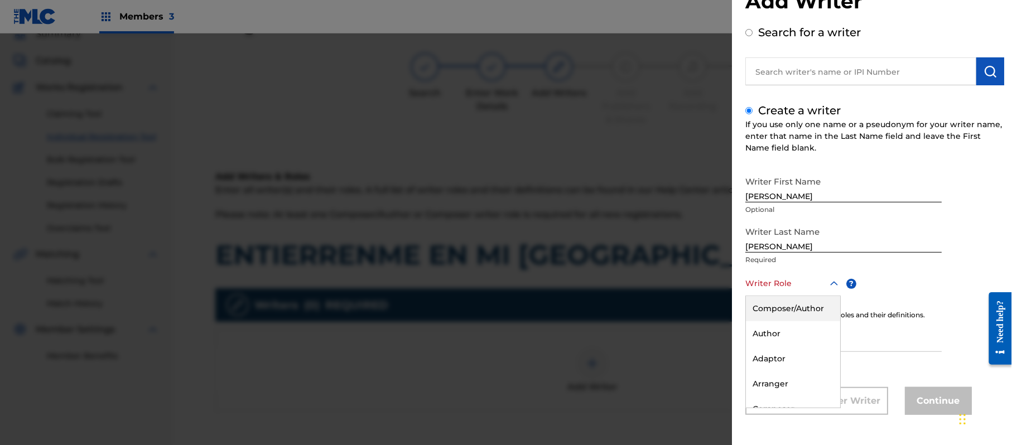
click at [802, 313] on div "Composer/Author" at bounding box center [793, 308] width 94 height 25
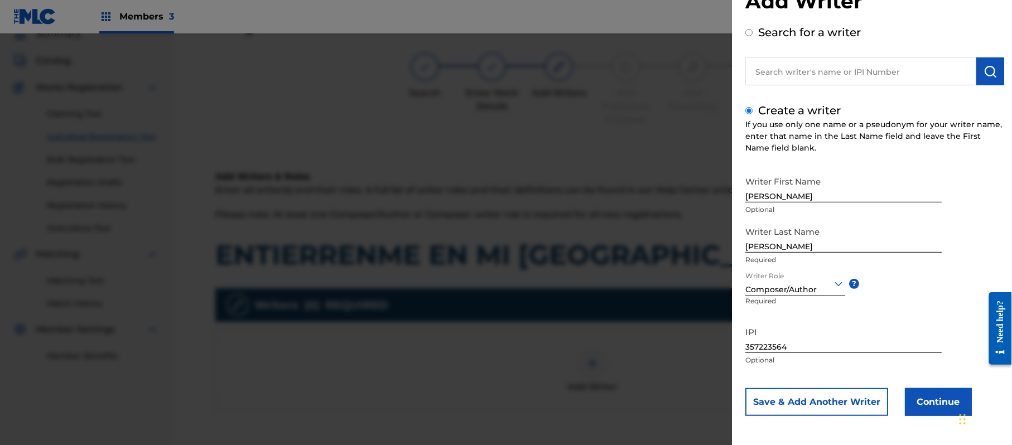
click at [925, 401] on button "Continue" at bounding box center [938, 402] width 67 height 28
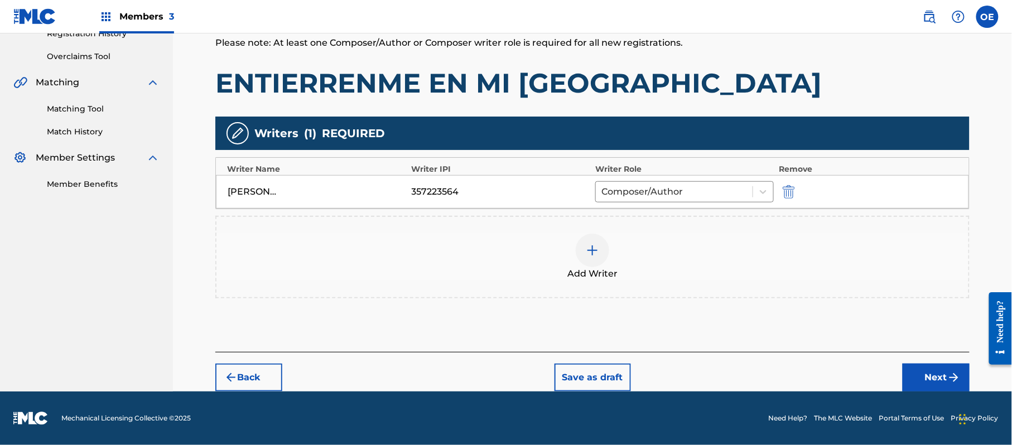
click at [929, 371] on button "Next" at bounding box center [936, 378] width 67 height 28
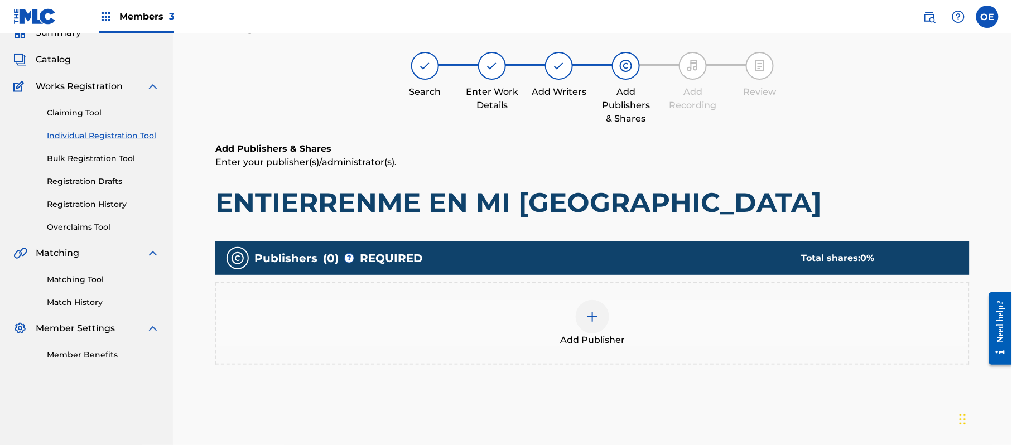
scroll to position [50, 0]
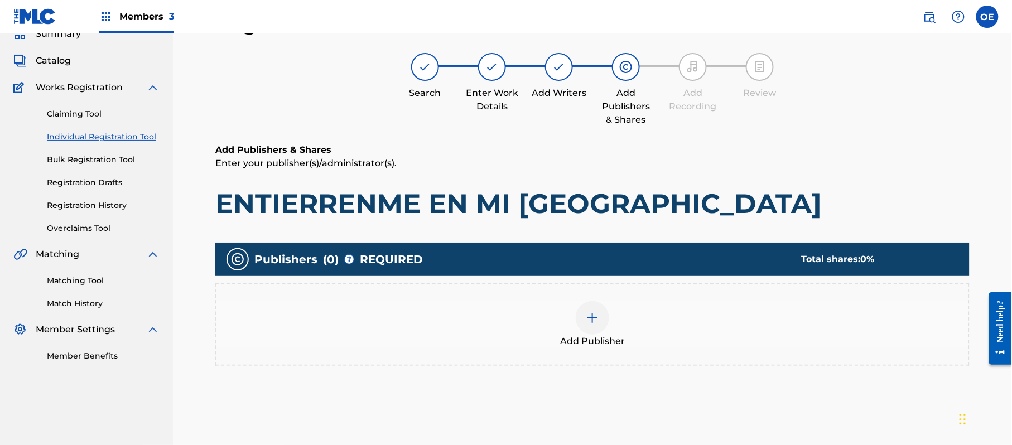
click at [627, 315] on div "Add Publisher" at bounding box center [592, 324] width 752 height 47
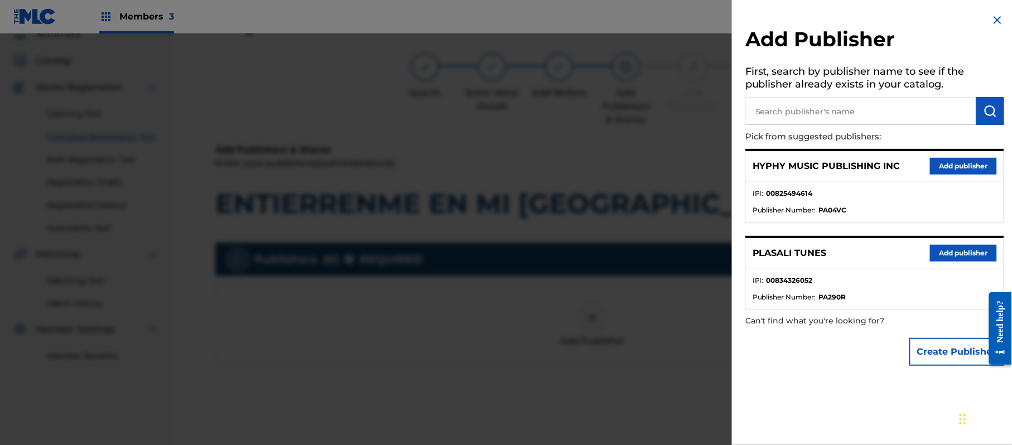
click at [944, 159] on button "Add publisher" at bounding box center [963, 166] width 67 height 17
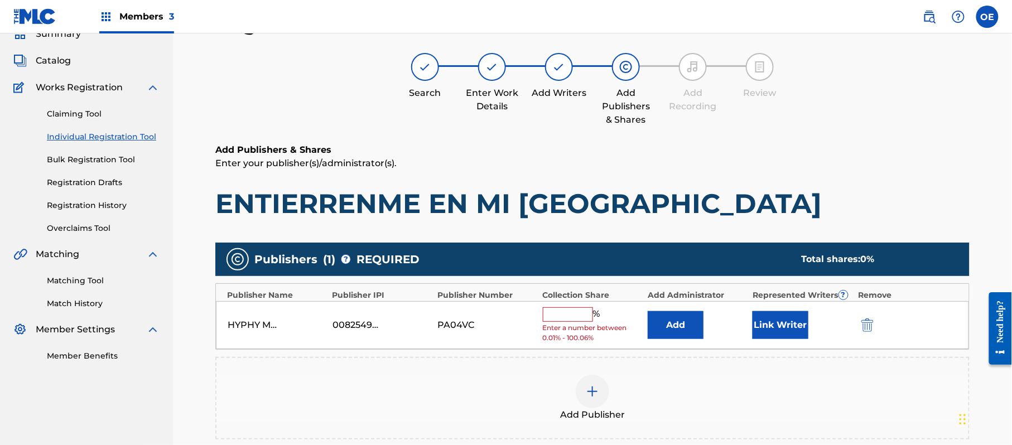
click at [565, 324] on span "Enter a number between 0.01% - 100.06%" at bounding box center [592, 333] width 99 height 20
click at [568, 314] on input "text" at bounding box center [568, 314] width 50 height 15
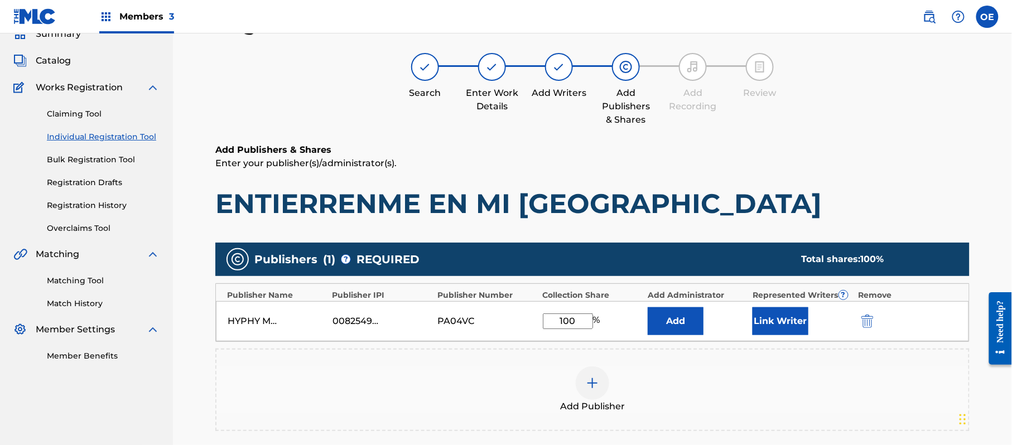
click at [767, 318] on button "Link Writer" at bounding box center [781, 321] width 56 height 28
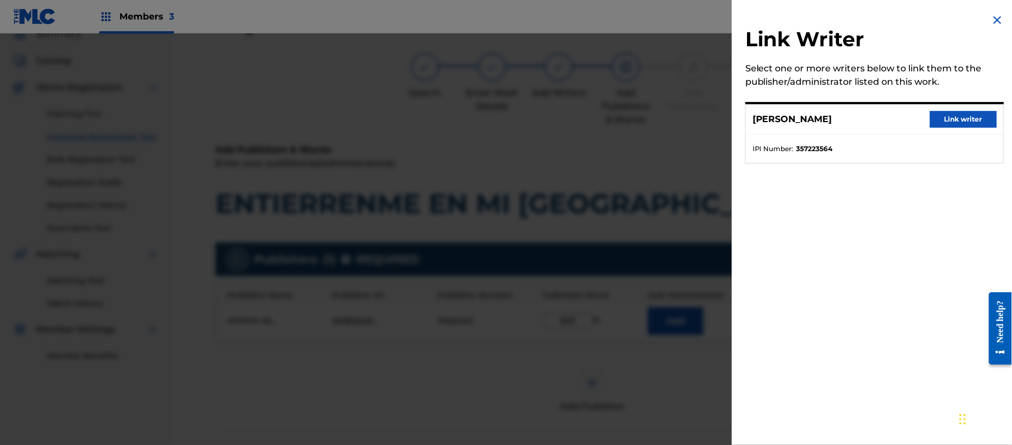
click at [933, 119] on button "Link writer" at bounding box center [963, 119] width 67 height 17
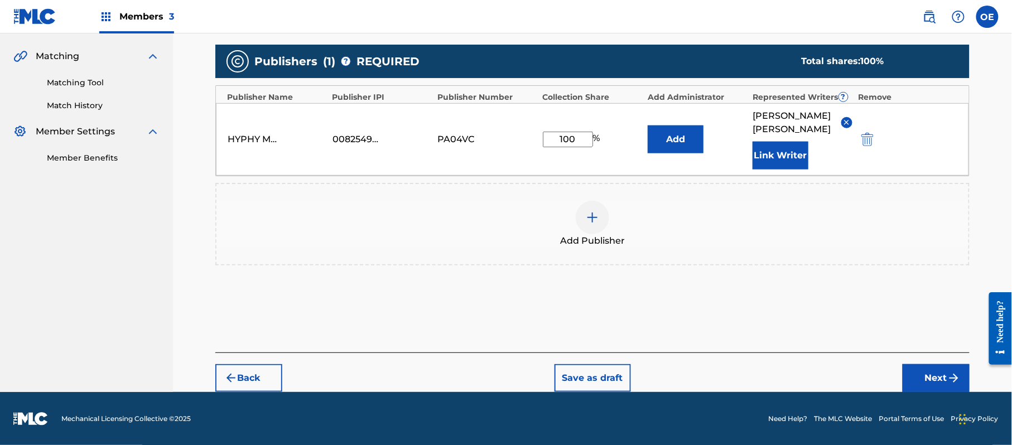
click at [937, 374] on button "Next" at bounding box center [936, 378] width 67 height 28
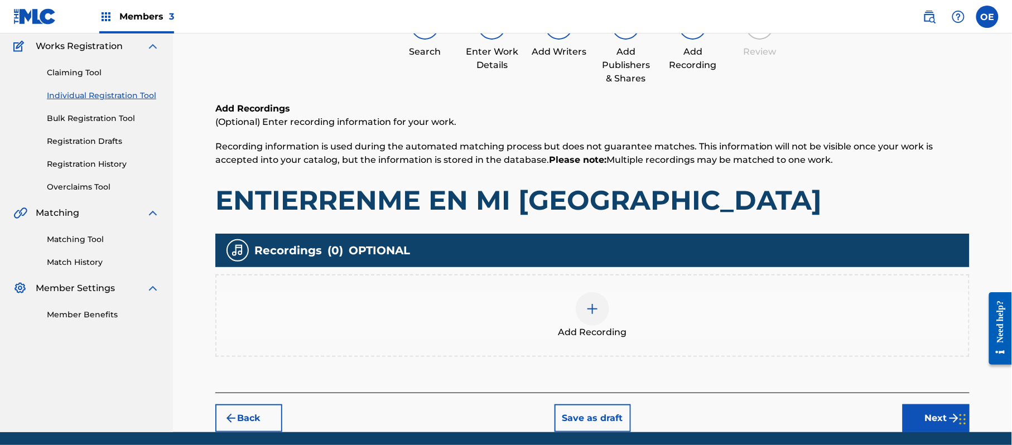
scroll to position [131, 0]
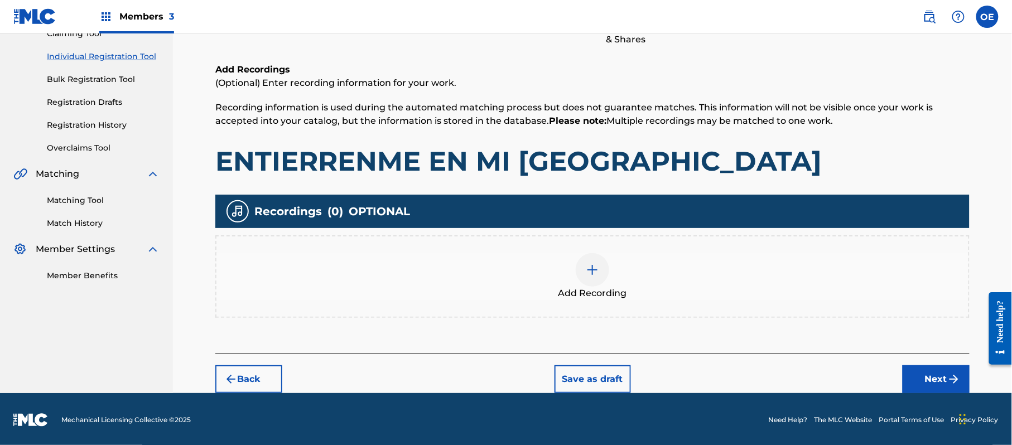
click at [595, 295] on span "Add Recording" at bounding box center [593, 293] width 69 height 13
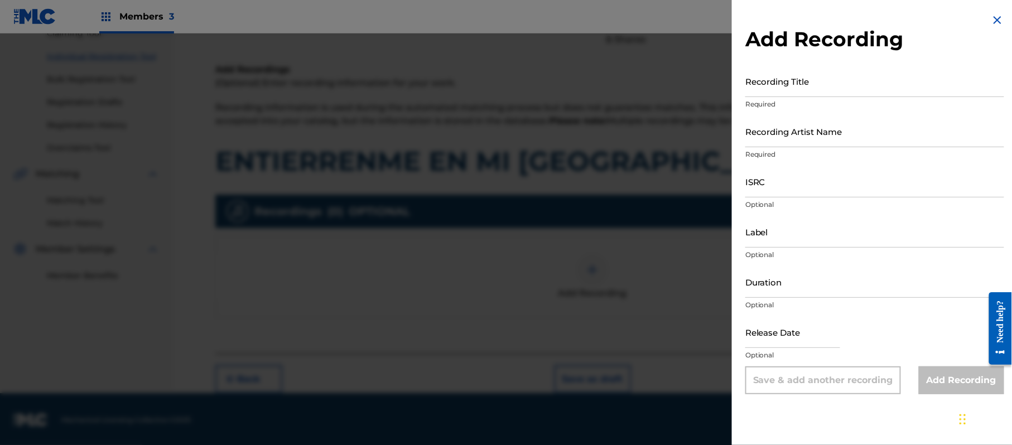
click at [986, 15] on div "Add Recording Recording Title Required Recording Artist Name Required ISRC Opti…" at bounding box center [875, 204] width 286 height 408
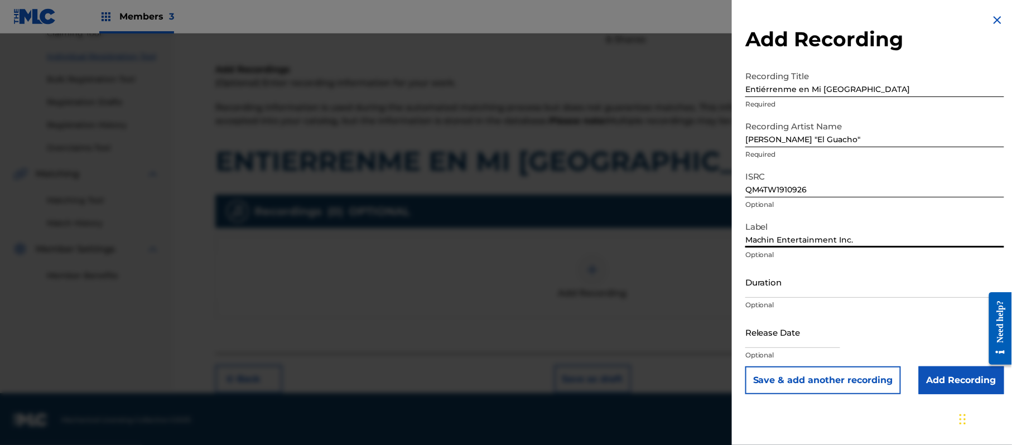
click at [781, 272] on input "Duration" at bounding box center [874, 282] width 259 height 32
click at [772, 335] on input "text" at bounding box center [792, 332] width 95 height 32
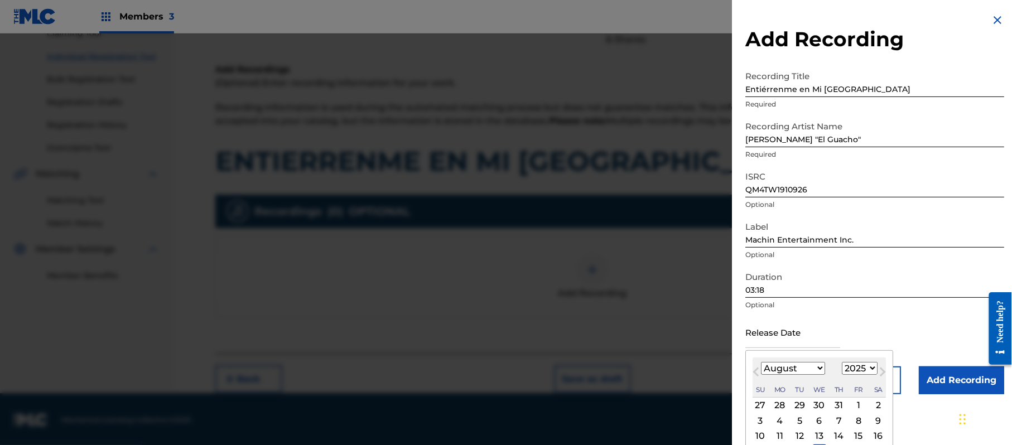
click at [870, 368] on select "1899 1900 1901 1902 1903 1904 1905 1906 1907 1908 1909 1910 1911 1912 1913 1914…" at bounding box center [860, 368] width 36 height 13
click at [844, 362] on select "1899 1900 1901 1902 1903 1904 1905 1906 1907 1908 1909 1910 1911 1912 1913 1914…" at bounding box center [860, 368] width 36 height 13
click at [801, 373] on select "January February March April May June July August September October November De…" at bounding box center [793, 368] width 64 height 13
click at [762, 362] on select "January February March April May June July August September October November De…" at bounding box center [793, 368] width 64 height 13
click at [865, 405] on div "3" at bounding box center [858, 405] width 13 height 13
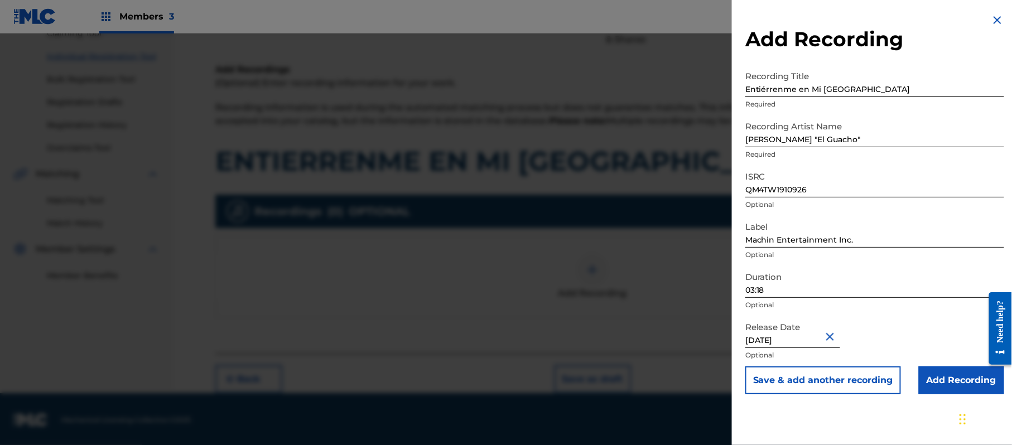
click at [931, 387] on input "Add Recording" at bounding box center [961, 381] width 85 height 28
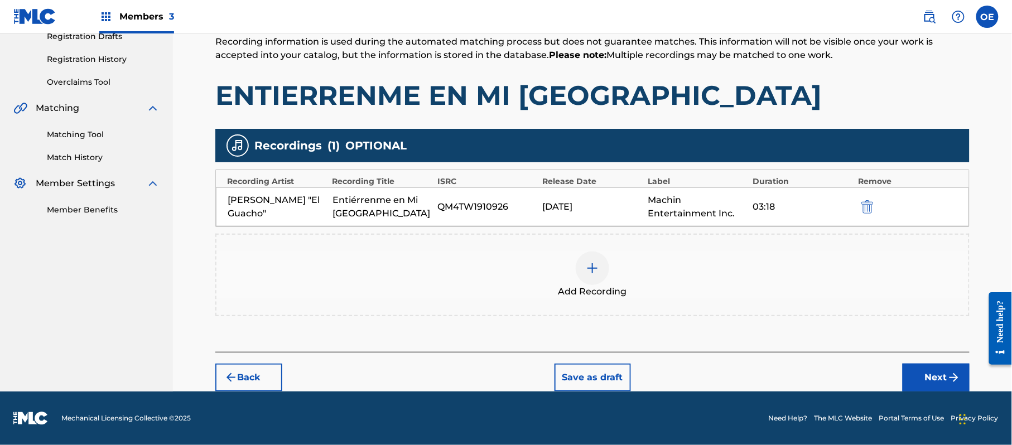
click at [934, 374] on button "Next" at bounding box center [936, 378] width 67 height 28
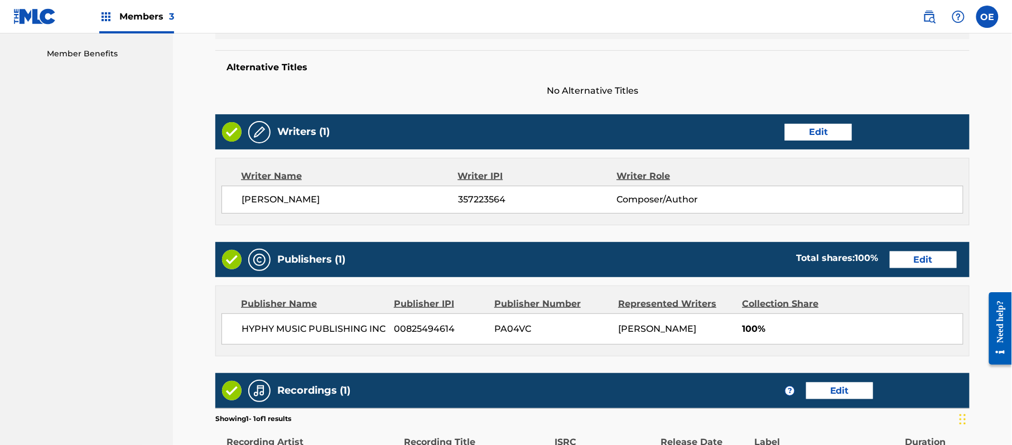
scroll to position [499, 0]
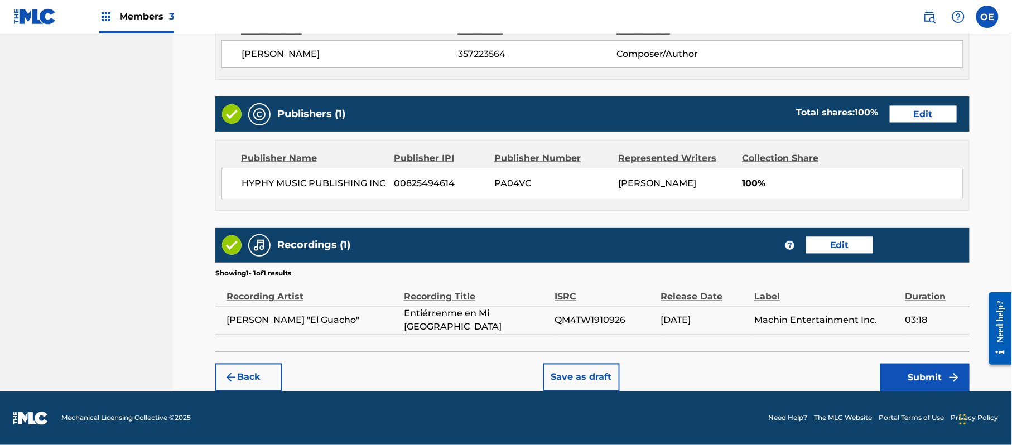
click at [907, 365] on button "Submit" at bounding box center [924, 378] width 89 height 28
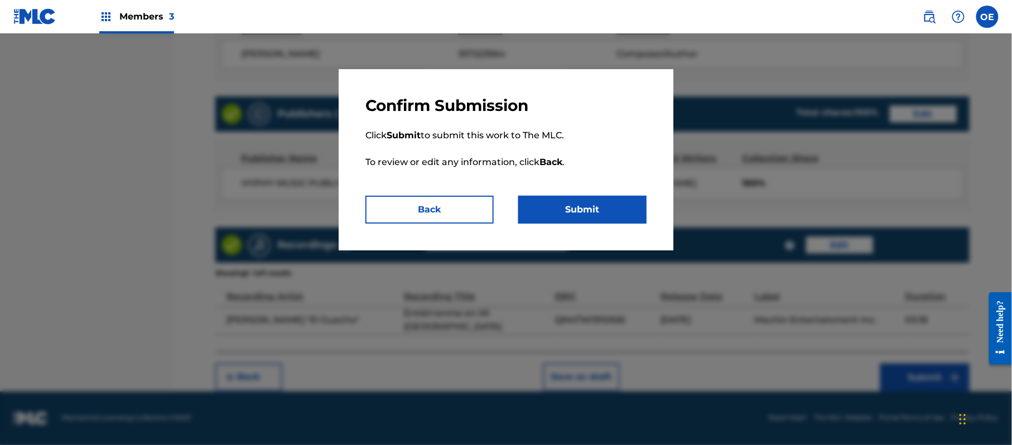
click at [624, 217] on button "Submit" at bounding box center [582, 210] width 128 height 28
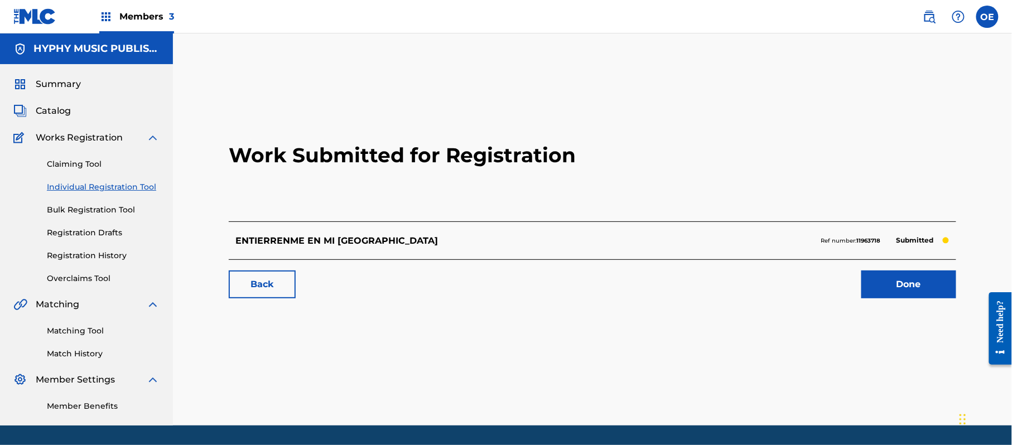
click at [95, 248] on div "Claiming Tool Individual Registration Tool Bulk Registration Tool Registration …" at bounding box center [86, 215] width 146 height 140
click at [95, 251] on link "Registration History" at bounding box center [103, 256] width 113 height 12
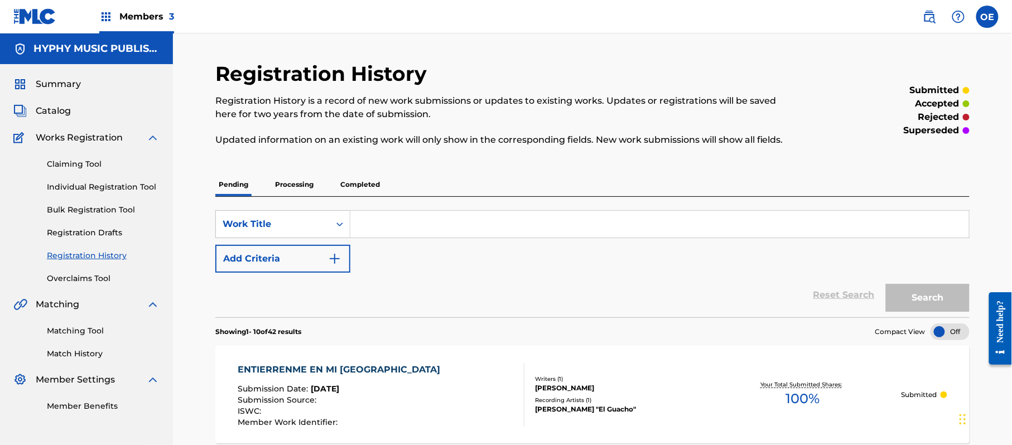
click at [304, 190] on p "Processing" at bounding box center [294, 184] width 45 height 23
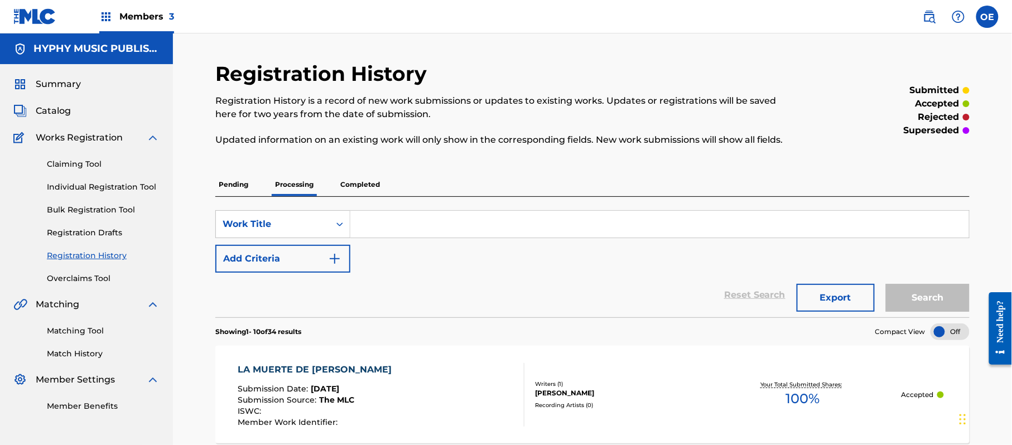
click at [344, 192] on p "Completed" at bounding box center [360, 184] width 46 height 23
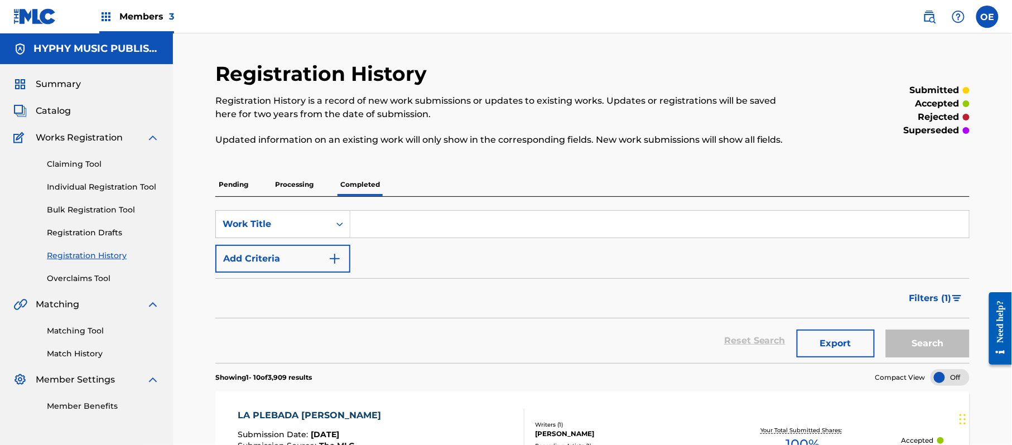
click at [949, 292] on span "Filters ( 1 )" at bounding box center [930, 298] width 42 height 13
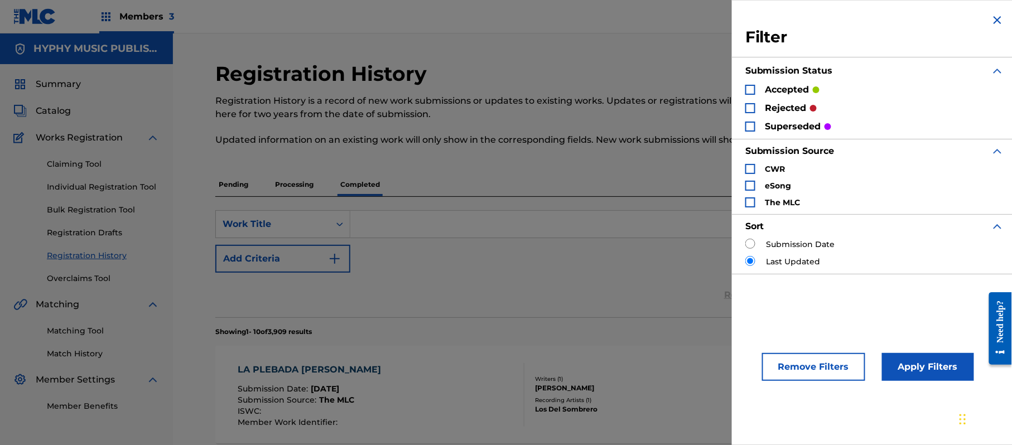
click at [748, 110] on div "Search Form" at bounding box center [750, 108] width 10 height 10
drag, startPoint x: 932, startPoint y: 365, endPoint x: 750, endPoint y: 331, distance: 184.5
click at [930, 364] on button "Apply Filters" at bounding box center [928, 367] width 92 height 28
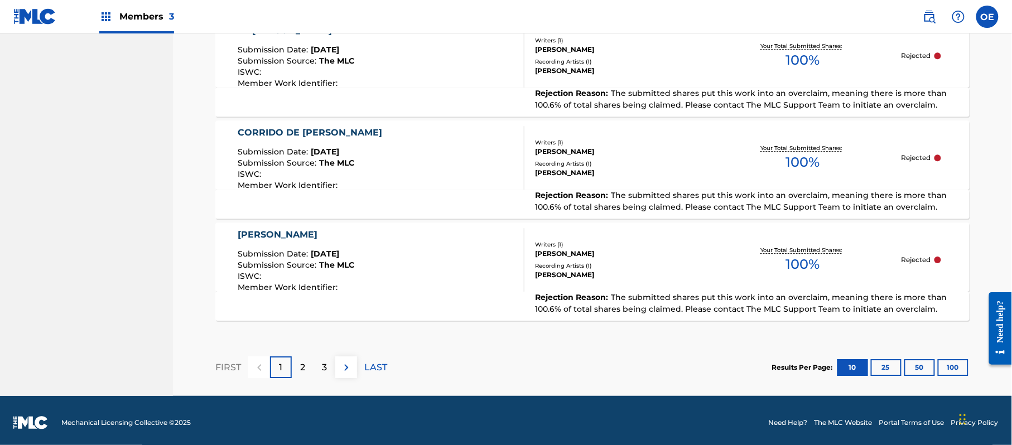
scroll to position [1093, 0]
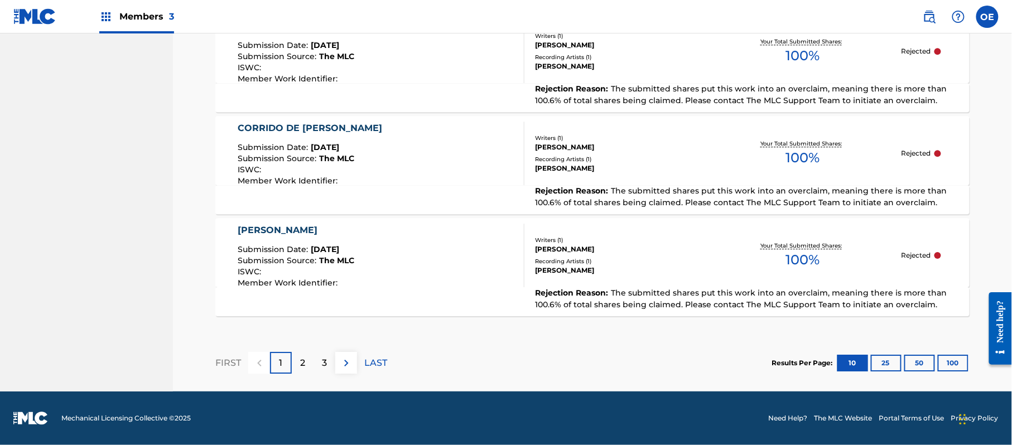
click at [308, 367] on div "2" at bounding box center [303, 363] width 22 height 22
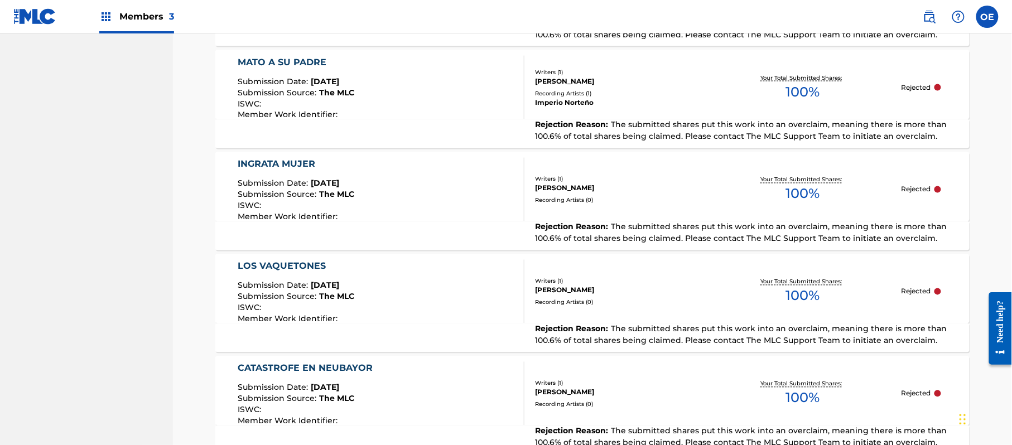
scroll to position [646, 0]
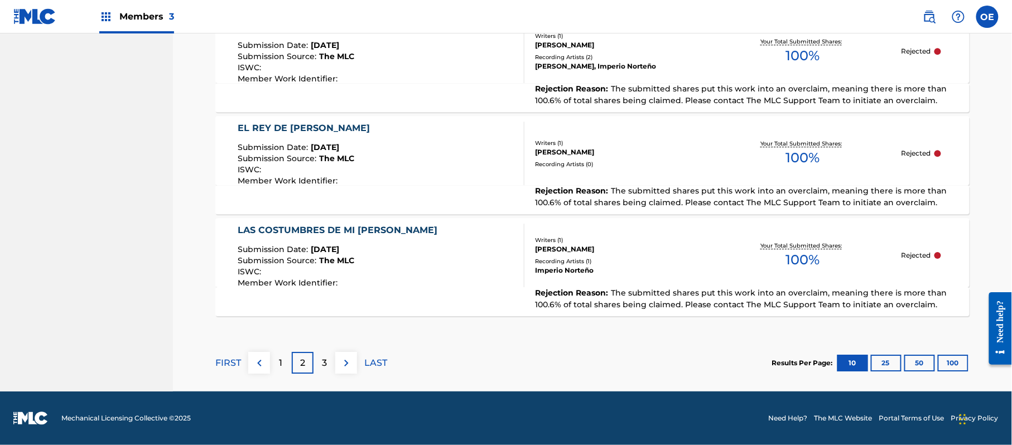
click at [285, 369] on div "1" at bounding box center [281, 363] width 22 height 22
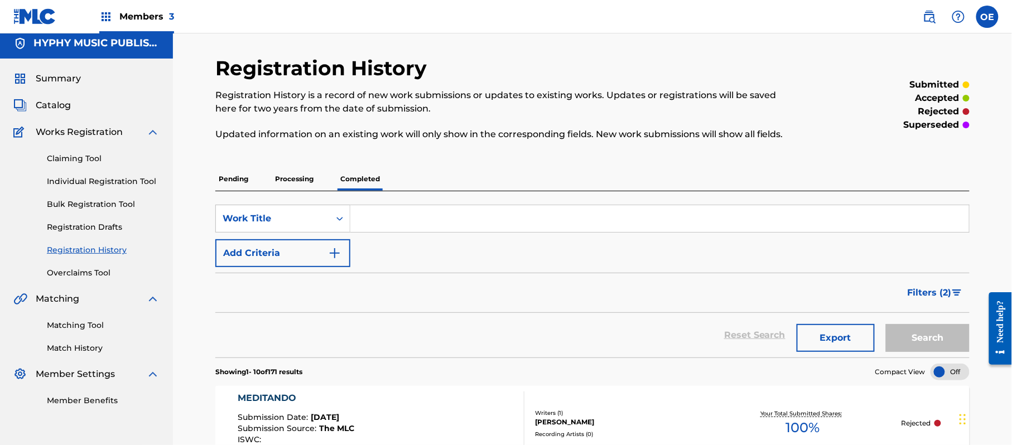
scroll to position [0, 0]
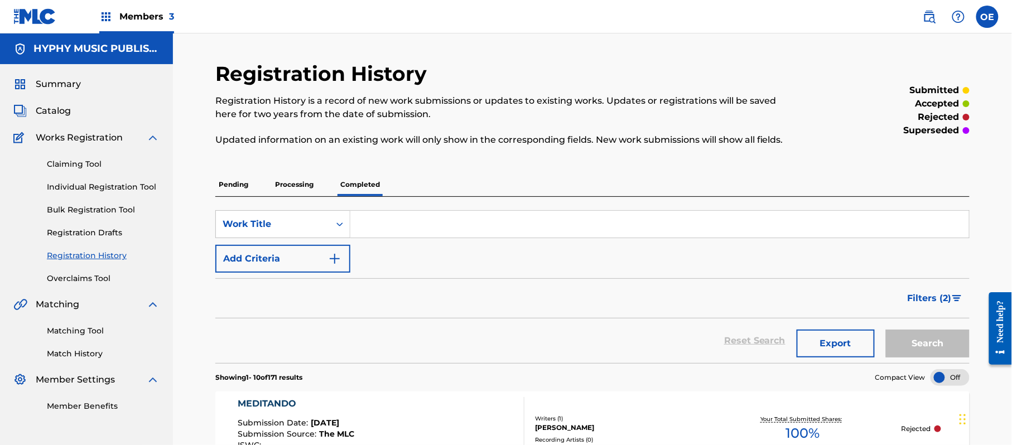
click at [95, 191] on link "Individual Registration Tool" at bounding box center [103, 187] width 113 height 12
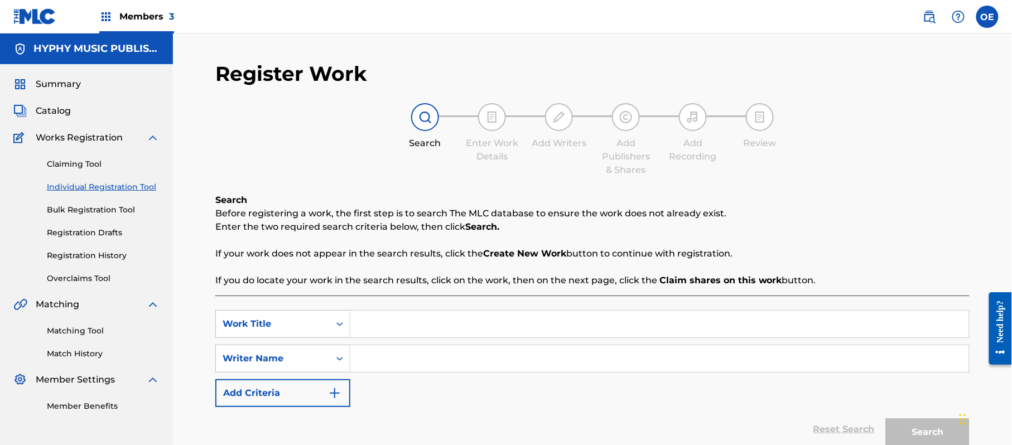
click at [116, 189] on link "Individual Registration Tool" at bounding box center [103, 187] width 113 height 12
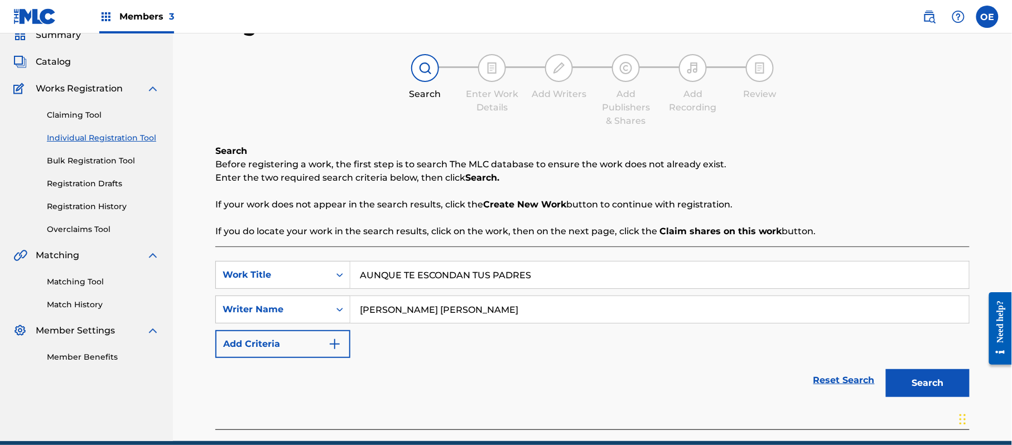
scroll to position [99, 0]
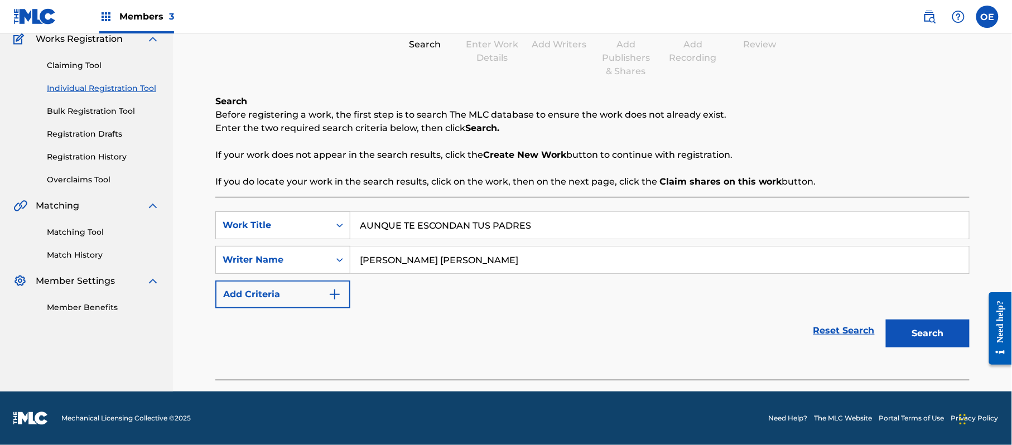
click at [953, 338] on button "Search" at bounding box center [928, 334] width 84 height 28
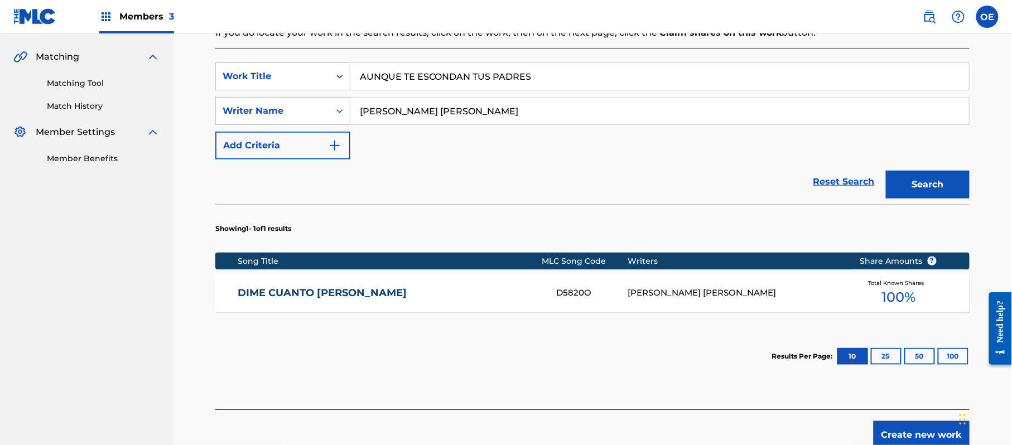
scroll to position [173, 0]
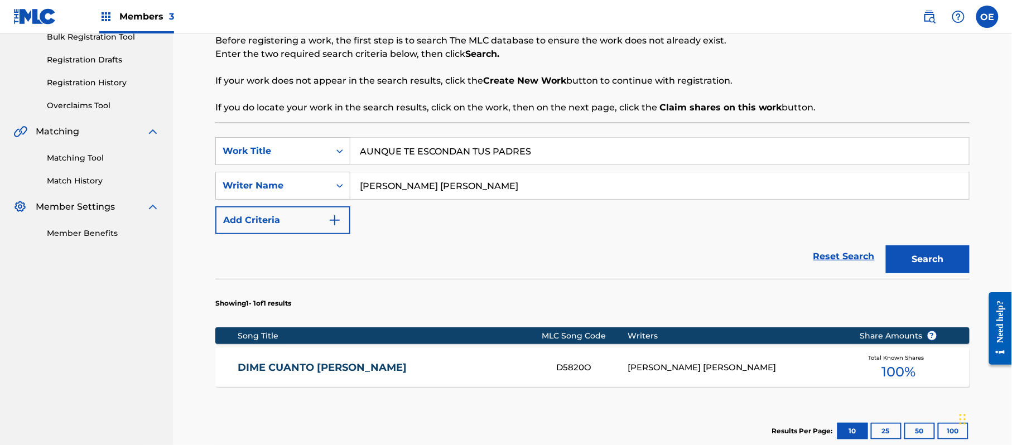
click at [342, 375] on div "DIME CUANTO [PERSON_NAME] D5820O [PERSON_NAME] [PERSON_NAME] Total Known Shares…" at bounding box center [592, 367] width 754 height 39
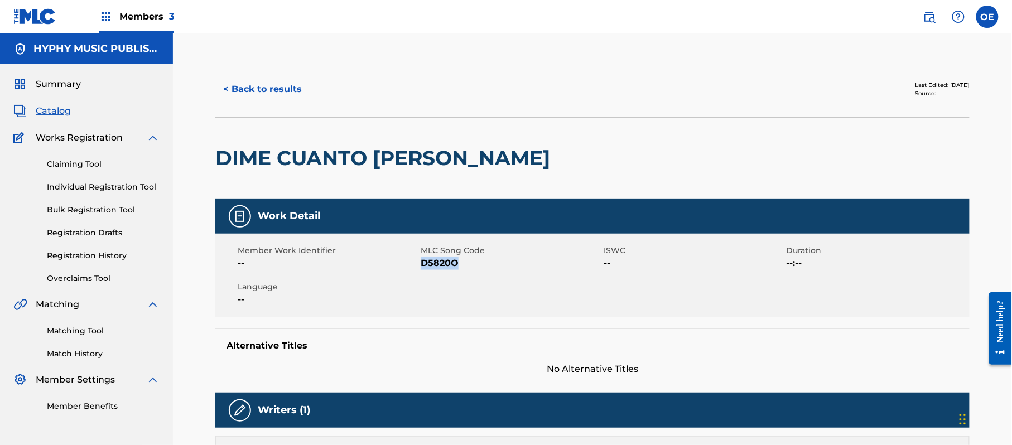
drag, startPoint x: 469, startPoint y: 271, endPoint x: 420, endPoint y: 269, distance: 49.1
click at [420, 269] on div "Member Work Identifier -- MLC Song Code D5820O ISWC -- Duration --:-- Language …" at bounding box center [592, 276] width 754 height 84
copy span "D5820O"
click at [270, 95] on button "< Back to results" at bounding box center [262, 89] width 94 height 28
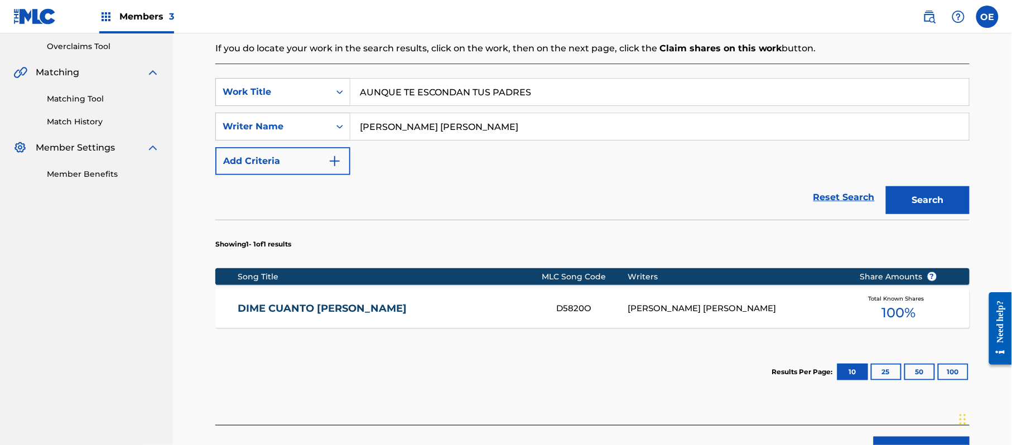
scroll to position [137, 0]
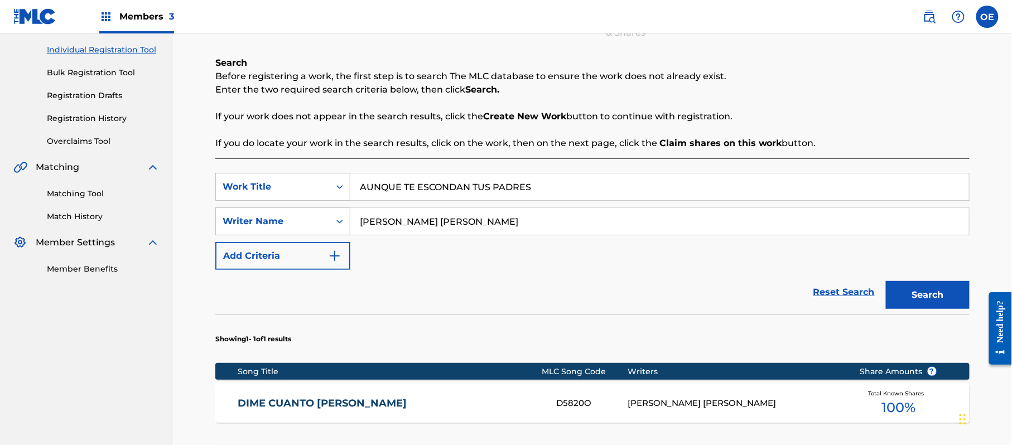
drag, startPoint x: 498, startPoint y: 228, endPoint x: 382, endPoint y: 230, distance: 116.6
click at [382, 230] on input "[PERSON_NAME] [PERSON_NAME]" at bounding box center [659, 221] width 619 height 27
click at [525, 220] on input "[PERSON_NAME] [PERSON_NAME]" at bounding box center [659, 221] width 619 height 27
drag, startPoint x: 525, startPoint y: 220, endPoint x: 384, endPoint y: 222, distance: 140.6
click at [384, 222] on input "[PERSON_NAME] [PERSON_NAME]" at bounding box center [659, 221] width 619 height 27
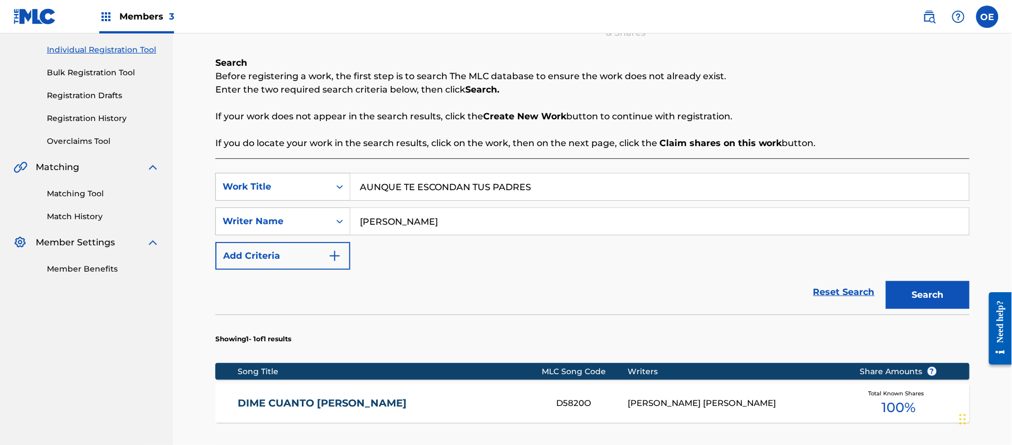
click at [886, 281] on button "Search" at bounding box center [928, 295] width 84 height 28
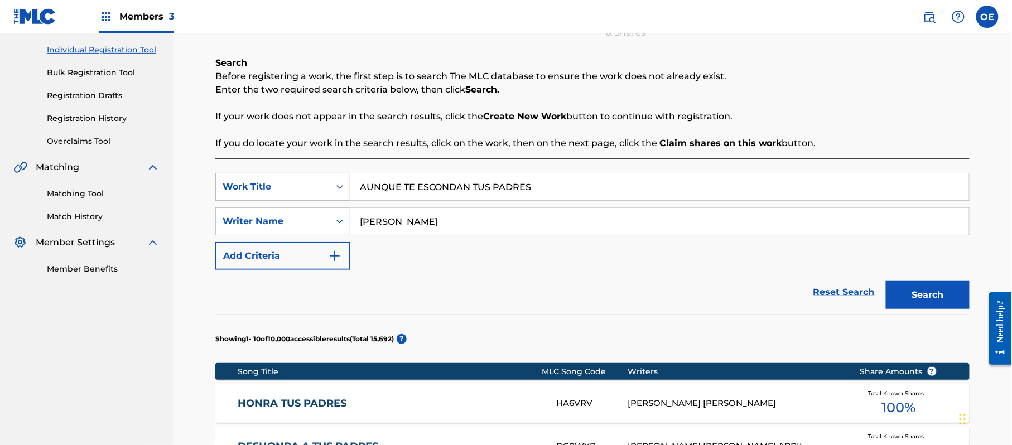
drag, startPoint x: 541, startPoint y: 193, endPoint x: 346, endPoint y: 192, distance: 195.3
click at [346, 192] on div "SearchWithCriteria89ca6398-ee69-4b15-8227-21a42842f840 Work Title AUNQUE TE ESC…" at bounding box center [592, 187] width 754 height 28
click at [949, 293] on button "Search" at bounding box center [928, 295] width 84 height 28
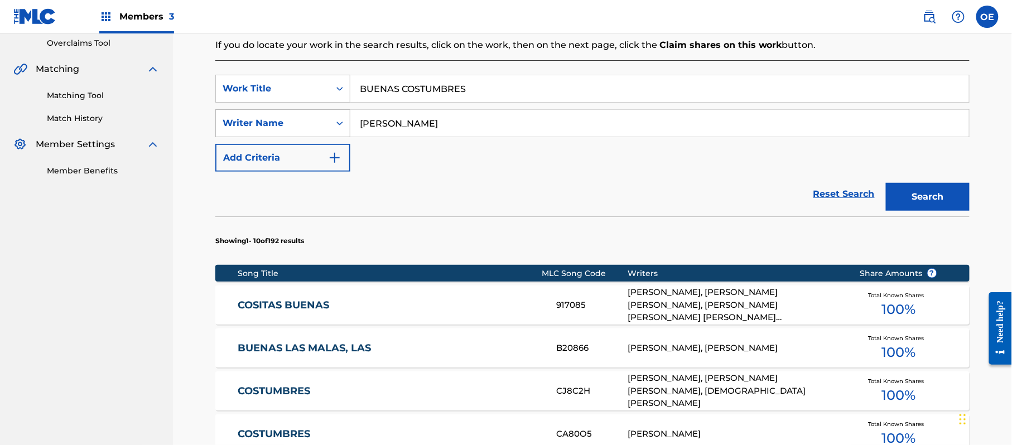
scroll to position [212, 0]
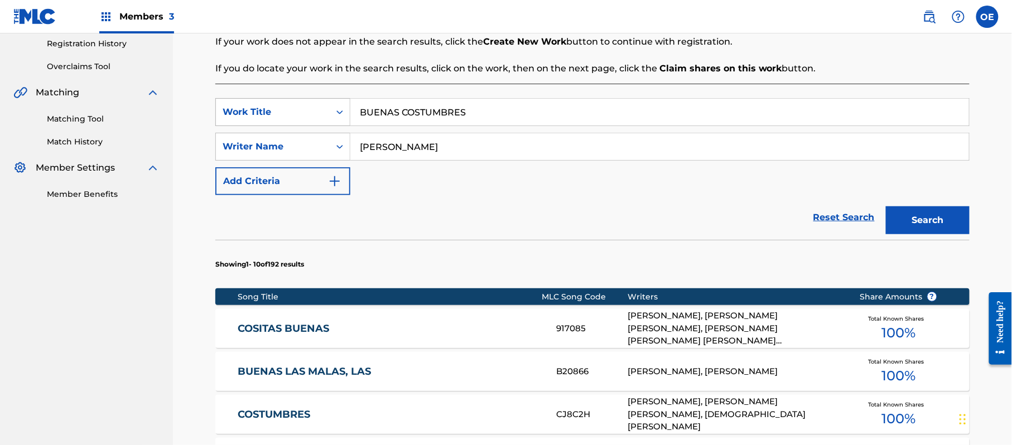
drag, startPoint x: 487, startPoint y: 105, endPoint x: 289, endPoint y: 108, distance: 197.5
click at [289, 108] on div "SearchWithCriteria89ca6398-ee69-4b15-8227-21a42842f840 Work Title BUENAS COSTUM…" at bounding box center [592, 112] width 754 height 28
click at [891, 237] on div "Search" at bounding box center [924, 217] width 89 height 45
click at [902, 228] on button "Search" at bounding box center [928, 220] width 84 height 28
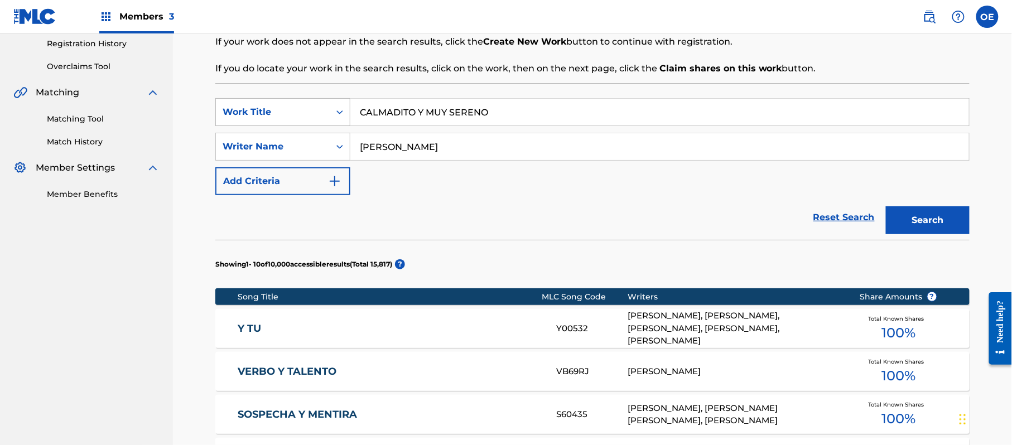
drag, startPoint x: 494, startPoint y: 116, endPoint x: 288, endPoint y: 121, distance: 205.4
click at [285, 121] on div "SearchWithCriteria89ca6398-ee69-4b15-8227-21a42842f840 Work Title CALMADITO Y M…" at bounding box center [592, 112] width 754 height 28
click at [942, 226] on button "Search" at bounding box center [928, 220] width 84 height 28
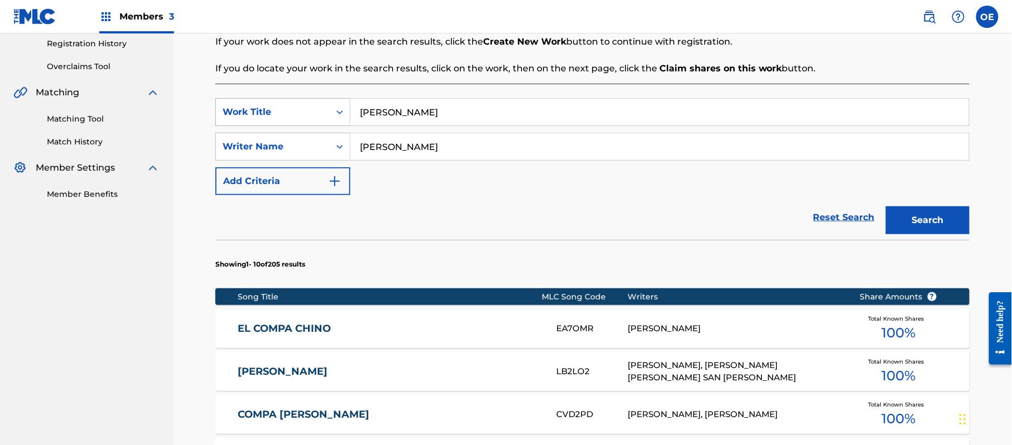
drag, startPoint x: 411, startPoint y: 112, endPoint x: 336, endPoint y: 117, distance: 75.5
click at [336, 117] on div "SearchWithCriteria89ca6398-ee69-4b15-8227-21a42842f840 Work Title [PERSON_NAME]" at bounding box center [592, 112] width 754 height 28
click at [906, 217] on button "Search" at bounding box center [928, 220] width 84 height 28
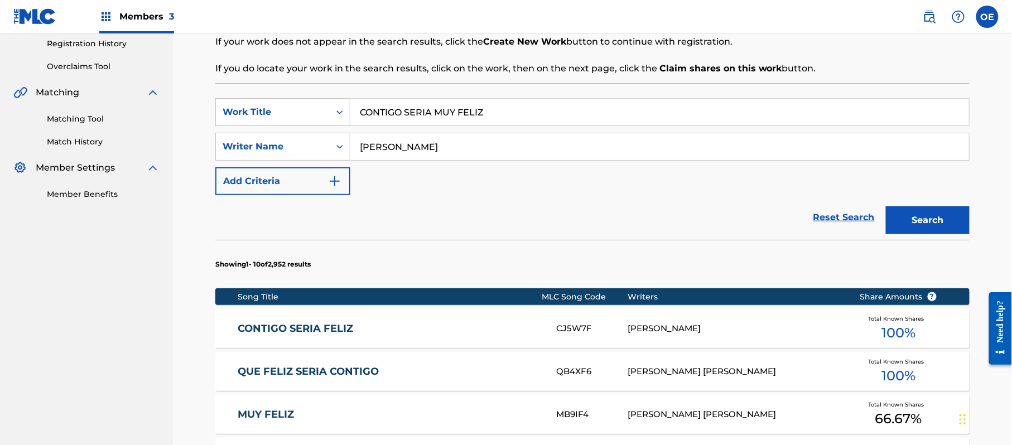
drag, startPoint x: 532, startPoint y: 106, endPoint x: 384, endPoint y: 128, distance: 149.5
click at [384, 128] on div "SearchWithCriteria89ca6398-ee69-4b15-8227-21a42842f840 Work Title CONTIGO SERIA…" at bounding box center [592, 146] width 754 height 97
click at [506, 99] on input "CONTIGO SERIA MUY FELIZ" at bounding box center [659, 112] width 619 height 27
drag, startPoint x: 507, startPoint y: 114, endPoint x: 366, endPoint y: 128, distance: 141.9
click at [366, 128] on div "SearchWithCriteria89ca6398-ee69-4b15-8227-21a42842f840 Work Title CONTIGO SERIA…" at bounding box center [592, 146] width 754 height 97
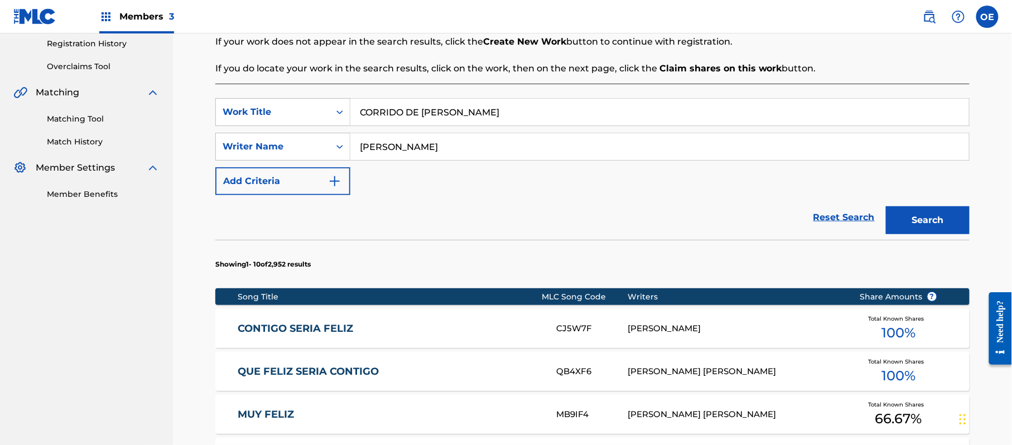
click at [926, 224] on button "Search" at bounding box center [928, 220] width 84 height 28
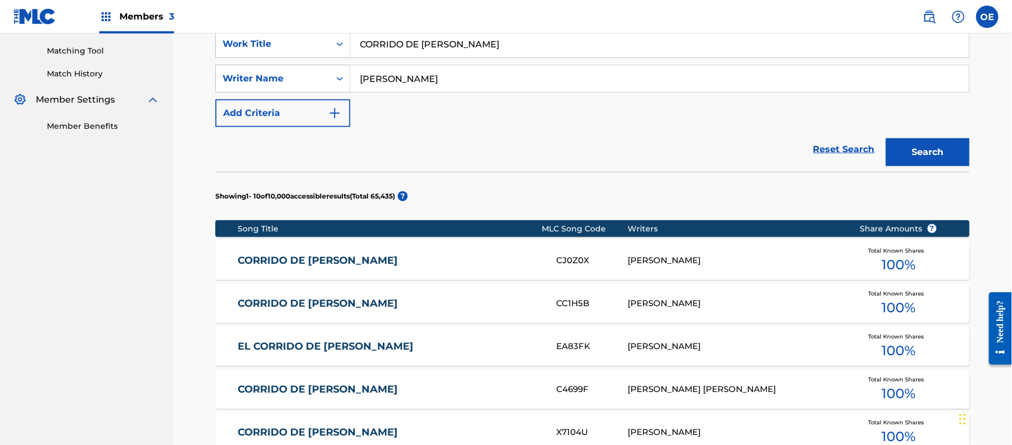
scroll to position [223, 0]
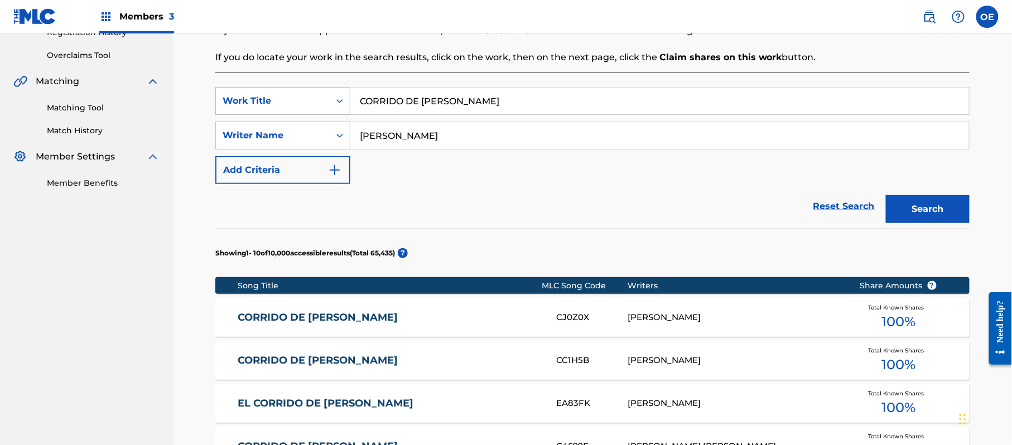
drag, startPoint x: 495, startPoint y: 107, endPoint x: 344, endPoint y: 114, distance: 151.4
click at [335, 114] on div "SearchWithCriteria89ca6398-ee69-4b15-8227-21a42842f840 Work Title CORRIDO DE [P…" at bounding box center [592, 101] width 754 height 28
drag, startPoint x: 947, startPoint y: 213, endPoint x: 920, endPoint y: 212, distance: 26.8
click at [946, 213] on button "Search" at bounding box center [928, 209] width 84 height 28
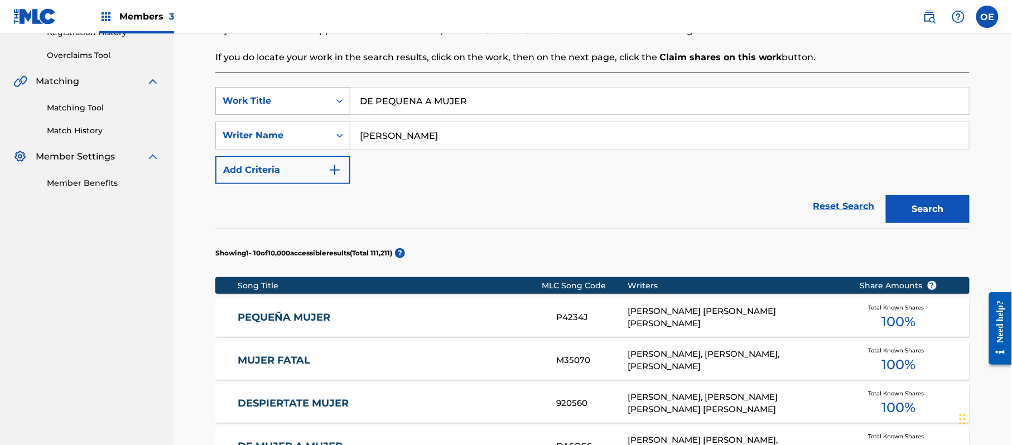
drag, startPoint x: 480, startPoint y: 102, endPoint x: 345, endPoint y: 99, distance: 135.6
click at [345, 99] on div "SearchWithCriteria89ca6398-ee69-4b15-8227-21a42842f840 Work Title DE PEQUENA A …" at bounding box center [592, 101] width 754 height 28
drag, startPoint x: 407, startPoint y: 99, endPoint x: 358, endPoint y: 180, distance: 94.6
click at [358, 180] on div "SearchWithCriteria89ca6398-ee69-4b15-8227-21a42842f840 Work Title DE PEQUENA A …" at bounding box center [592, 135] width 754 height 97
drag, startPoint x: 492, startPoint y: 99, endPoint x: 268, endPoint y: 97, distance: 223.8
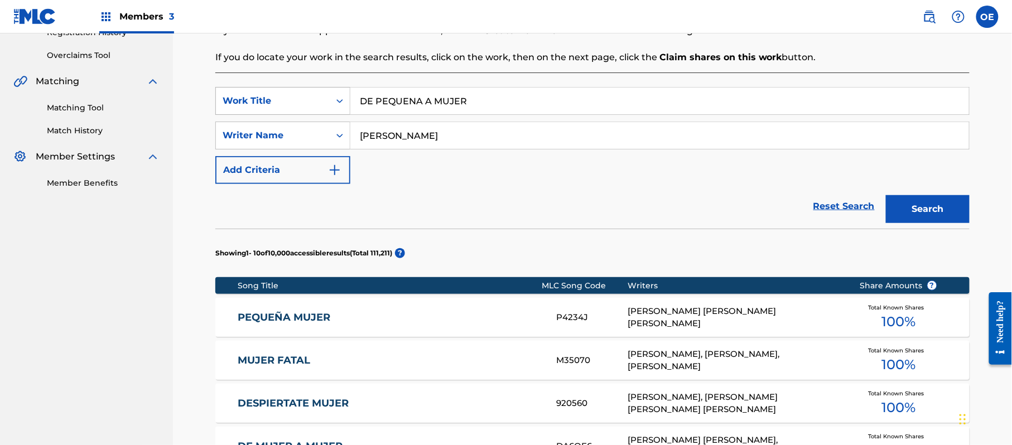
click at [268, 97] on div "SearchWithCriteria89ca6398-ee69-4b15-8227-21a42842f840 Work Title DE PEQUENA A …" at bounding box center [592, 101] width 754 height 28
click at [937, 217] on button "Search" at bounding box center [928, 209] width 84 height 28
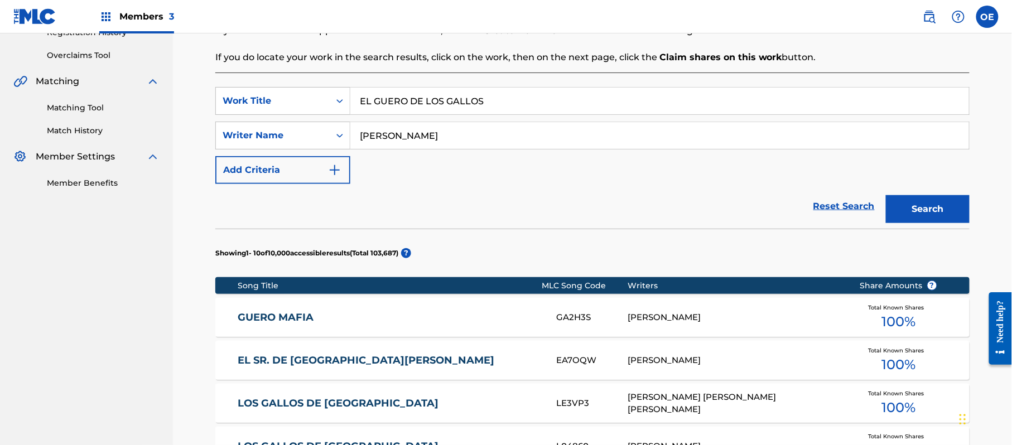
drag, startPoint x: 572, startPoint y: 105, endPoint x: 288, endPoint y: 115, distance: 284.7
click at [278, 118] on div "SearchWithCriteria89ca6398-ee69-4b15-8227-21a42842f840 Work Title EL GUERO DE L…" at bounding box center [592, 135] width 754 height 97
click at [942, 199] on button "Search" at bounding box center [928, 209] width 84 height 28
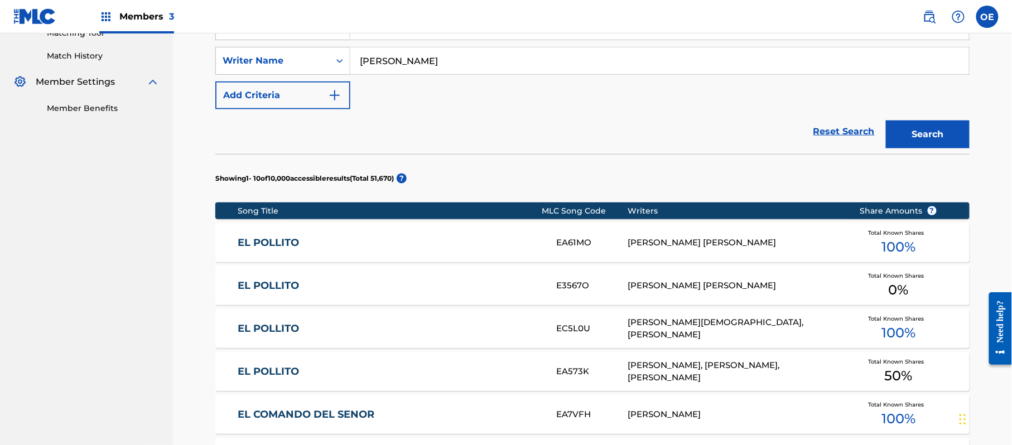
scroll to position [148, 0]
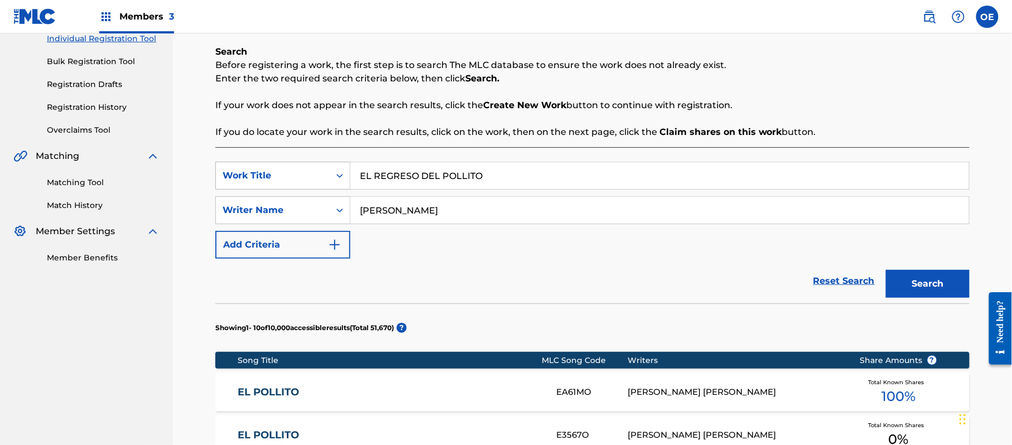
drag, startPoint x: 507, startPoint y: 175, endPoint x: 346, endPoint y: 182, distance: 160.3
click at [346, 182] on div "SearchWithCriteria89ca6398-ee69-4b15-8227-21a42842f840 Work Title EL REGRESO DE…" at bounding box center [592, 176] width 754 height 28
click at [925, 289] on button "Search" at bounding box center [928, 284] width 84 height 28
drag, startPoint x: 445, startPoint y: 161, endPoint x: 422, endPoint y: 165, distance: 22.7
click at [423, 165] on div "EL VENADO" at bounding box center [659, 176] width 619 height 28
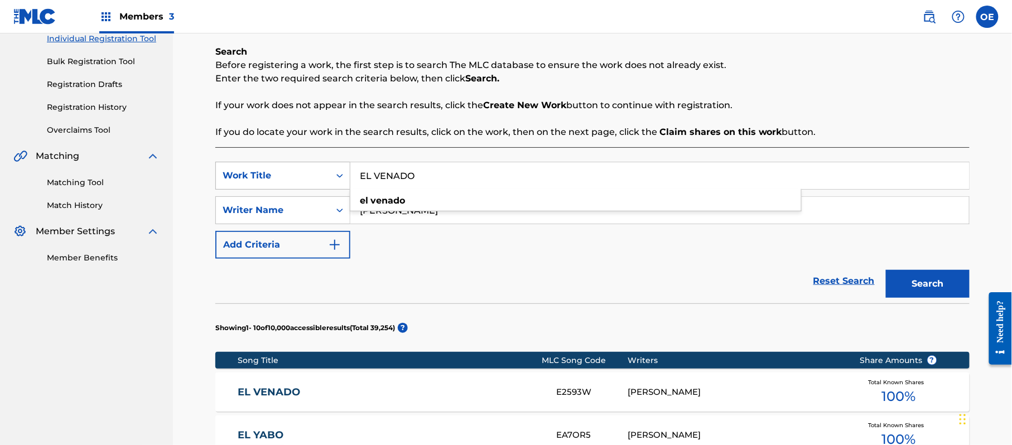
drag, startPoint x: 433, startPoint y: 166, endPoint x: 331, endPoint y: 181, distance: 103.2
click at [331, 181] on div "SearchWithCriteria89ca6398-ee69-4b15-8227-21a42842f840 Work Title EL VENADO el …" at bounding box center [592, 176] width 754 height 28
click at [921, 273] on button "Search" at bounding box center [928, 284] width 84 height 28
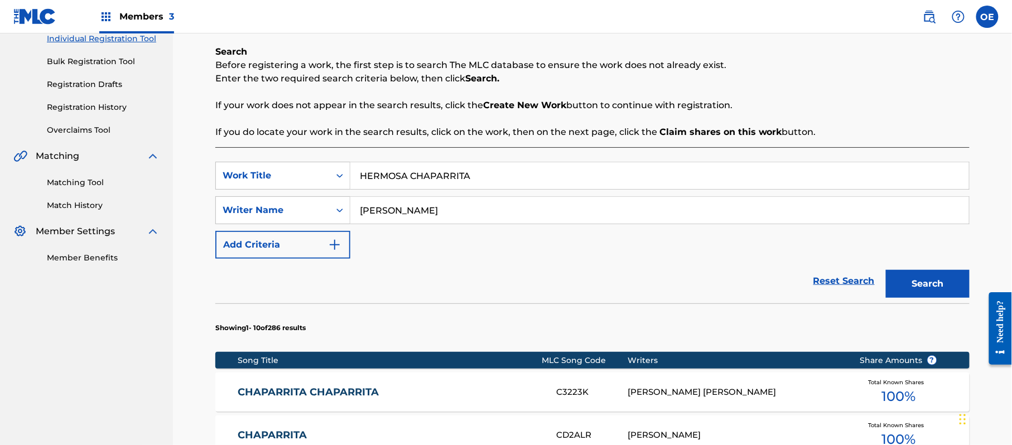
drag, startPoint x: 487, startPoint y: 171, endPoint x: 184, endPoint y: 172, distance: 303.0
click at [176, 176] on div "Register Work Search Enter Work Details Add Writers Add Publishers & Shares Add…" at bounding box center [592, 412] width 839 height 1055
click at [920, 279] on button "Search" at bounding box center [928, 284] width 84 height 28
drag, startPoint x: 523, startPoint y: 174, endPoint x: 262, endPoint y: 192, distance: 262.3
click at [250, 196] on div "SearchWithCriteria89ca6398-ee69-4b15-8227-21a42842f840 Work Title HOMBRE DE MUN…" at bounding box center [592, 210] width 754 height 97
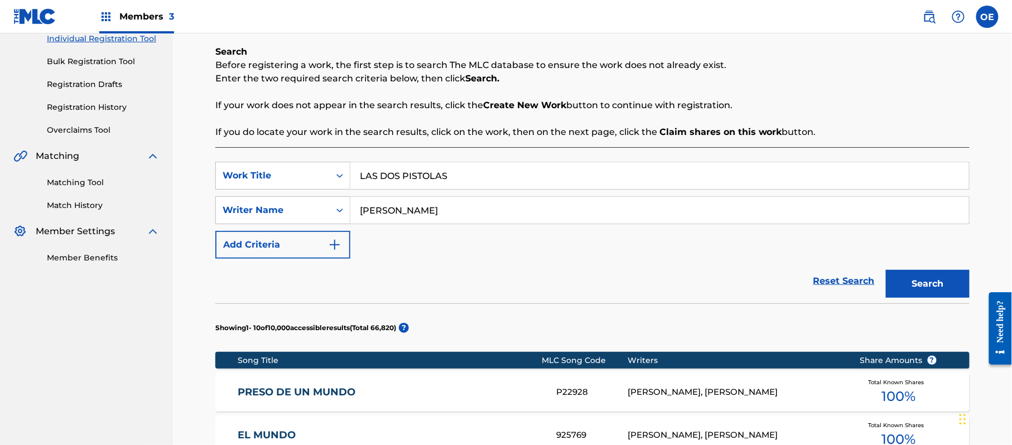
click at [931, 282] on button "Search" at bounding box center [928, 284] width 84 height 28
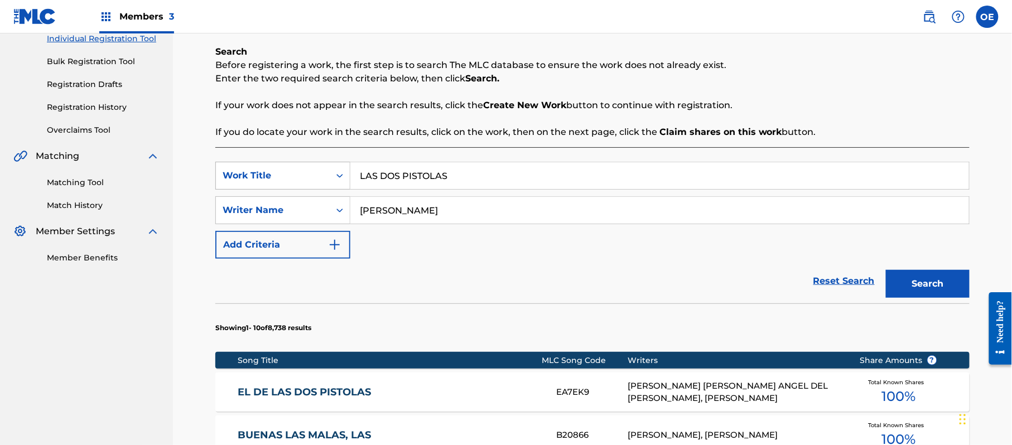
drag, startPoint x: 481, startPoint y: 172, endPoint x: 331, endPoint y: 171, distance: 149.5
click at [331, 171] on div "SearchWithCriteria89ca6398-ee69-4b15-8227-21a42842f840 Work Title LAS DOS PISTO…" at bounding box center [592, 176] width 754 height 28
click at [893, 286] on button "Search" at bounding box center [928, 284] width 84 height 28
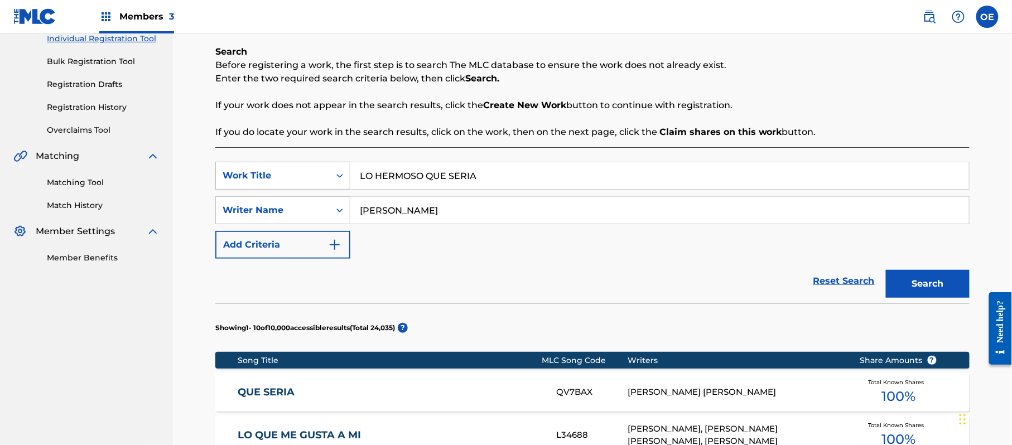
drag, startPoint x: 498, startPoint y: 166, endPoint x: 346, endPoint y: 174, distance: 152.5
click at [346, 174] on div "SearchWithCriteria89ca6398-ee69-4b15-8227-21a42842f840 Work Title LO HERMOSO QU…" at bounding box center [592, 176] width 754 height 28
click at [906, 282] on button "Search" at bounding box center [928, 284] width 84 height 28
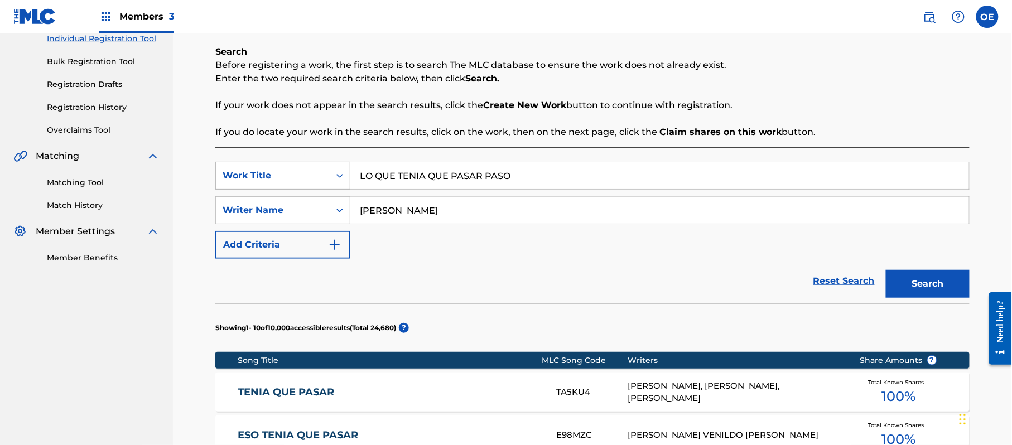
drag, startPoint x: 534, startPoint y: 168, endPoint x: 259, endPoint y: 175, distance: 274.6
click at [258, 175] on div "SearchWithCriteria89ca6398-ee69-4b15-8227-21a42842f840 Work Title LO QUE TENIA …" at bounding box center [592, 176] width 754 height 28
click at [934, 275] on button "Search" at bounding box center [928, 284] width 84 height 28
drag, startPoint x: 617, startPoint y: 172, endPoint x: 280, endPoint y: 167, distance: 337.6
click at [117, 183] on main "HYPHY MUSIC PUBLISHING INC Summary Catalog Works Registration Claiming Tool Ind…" at bounding box center [506, 412] width 1012 height 1055
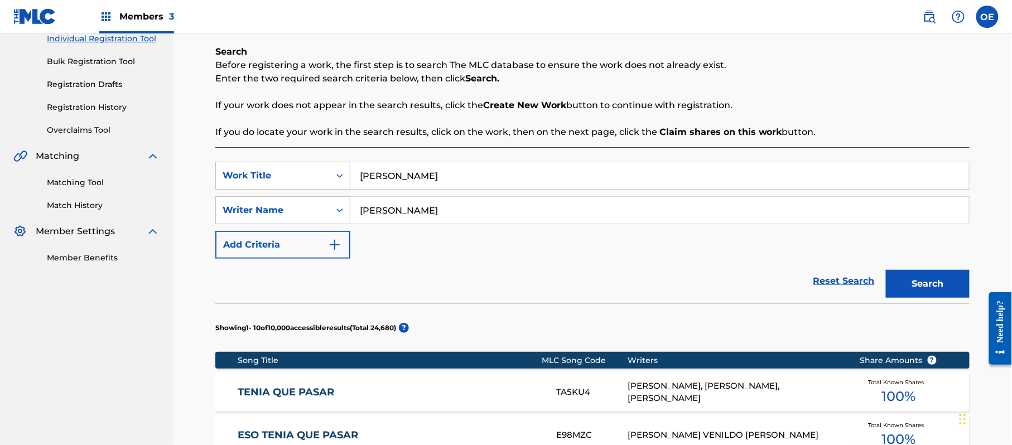
click at [950, 282] on button "Search" at bounding box center [928, 284] width 84 height 28
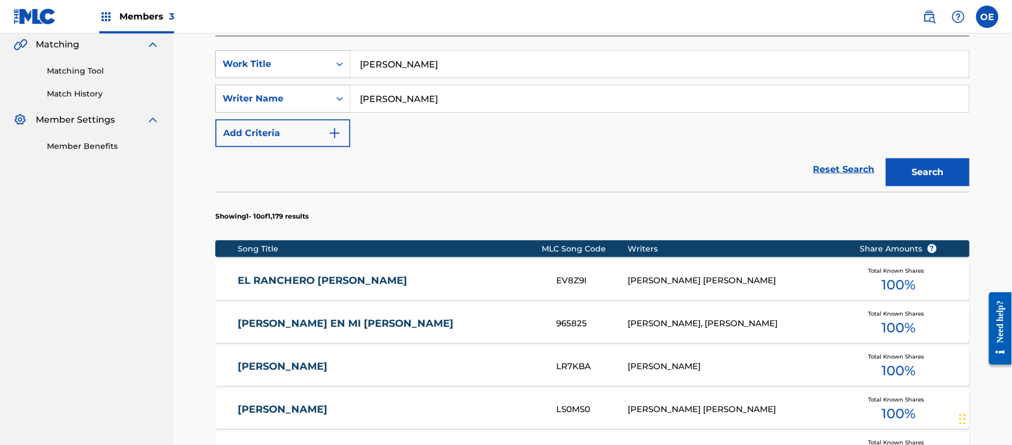
scroll to position [223, 0]
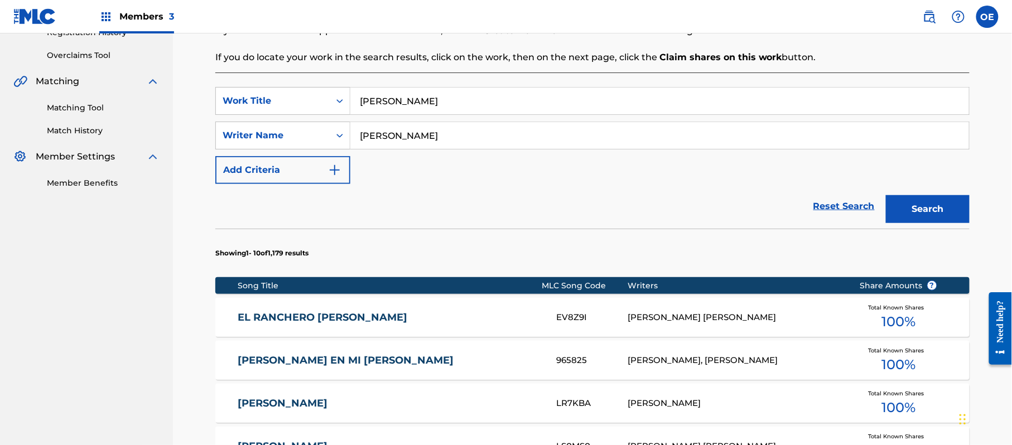
drag, startPoint x: 445, startPoint y: 97, endPoint x: 329, endPoint y: 119, distance: 118.2
click at [328, 119] on div "SearchWithCriteria89ca6398-ee69-4b15-8227-21a42842f840 Work Title [PERSON_NAME]…" at bounding box center [592, 135] width 754 height 97
drag, startPoint x: 918, startPoint y: 213, endPoint x: 666, endPoint y: 117, distance: 269.6
click at [916, 212] on button "Search" at bounding box center [928, 209] width 84 height 28
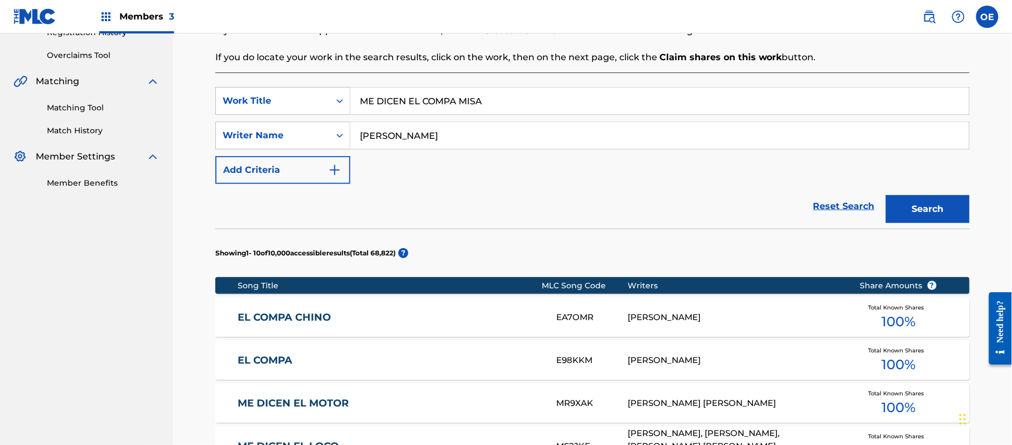
drag, startPoint x: 498, startPoint y: 100, endPoint x: 356, endPoint y: 109, distance: 142.0
click at [356, 109] on input "ME DICEN EL COMPA MISA" at bounding box center [659, 101] width 619 height 27
drag, startPoint x: 922, startPoint y: 199, endPoint x: 737, endPoint y: 186, distance: 186.2
click at [922, 199] on button "Search" at bounding box center [928, 209] width 84 height 28
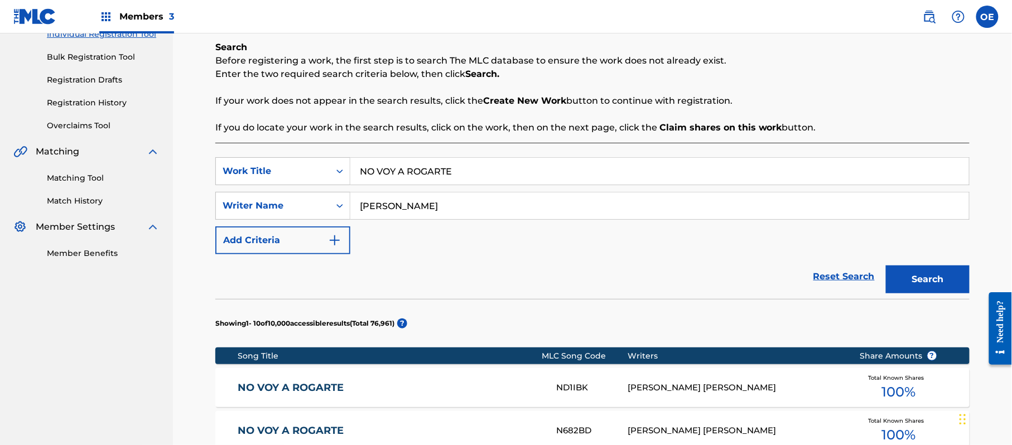
scroll to position [148, 0]
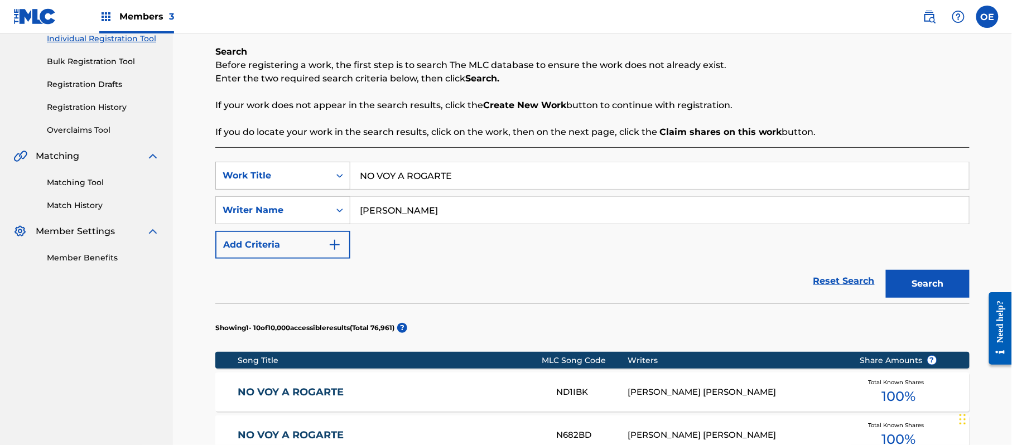
drag, startPoint x: 460, startPoint y: 175, endPoint x: 299, endPoint y: 172, distance: 161.3
click at [299, 172] on div "SearchWithCriteria89ca6398-ee69-4b15-8227-21a42842f840 Work Title NO VOY A ROGA…" at bounding box center [592, 176] width 754 height 28
click at [921, 277] on button "Search" at bounding box center [928, 284] width 84 height 28
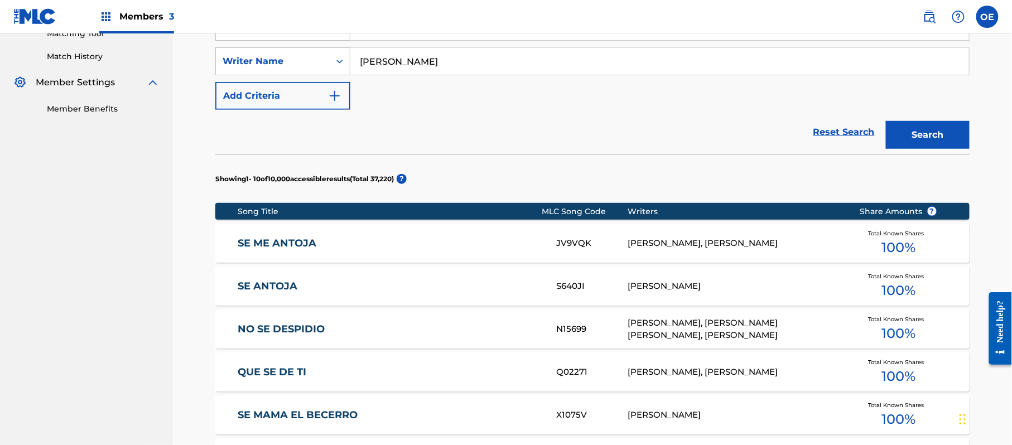
scroll to position [223, 0]
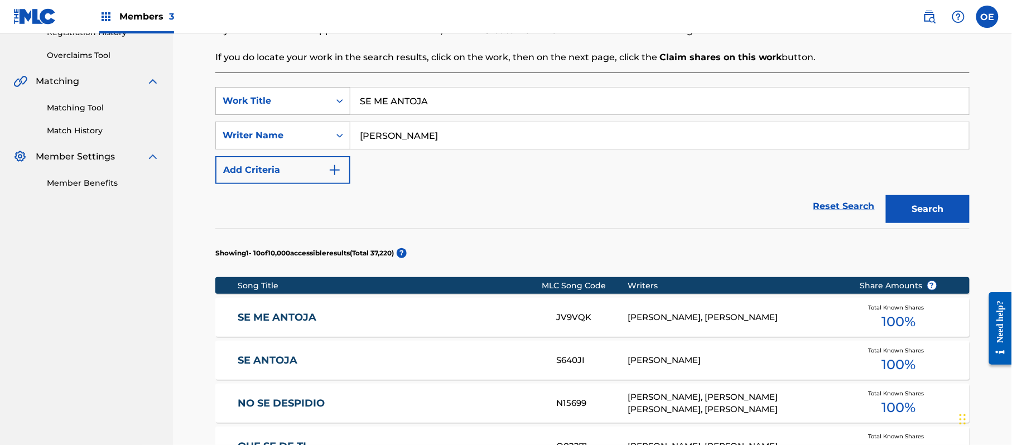
drag, startPoint x: 470, startPoint y: 103, endPoint x: 216, endPoint y: 106, distance: 253.3
click at [210, 106] on div "Register Work Search Enter Work Details Add Writers Add Publishers & Shares Add…" at bounding box center [592, 351] width 781 height 1027
click at [918, 203] on button "Search" at bounding box center [928, 209] width 84 height 28
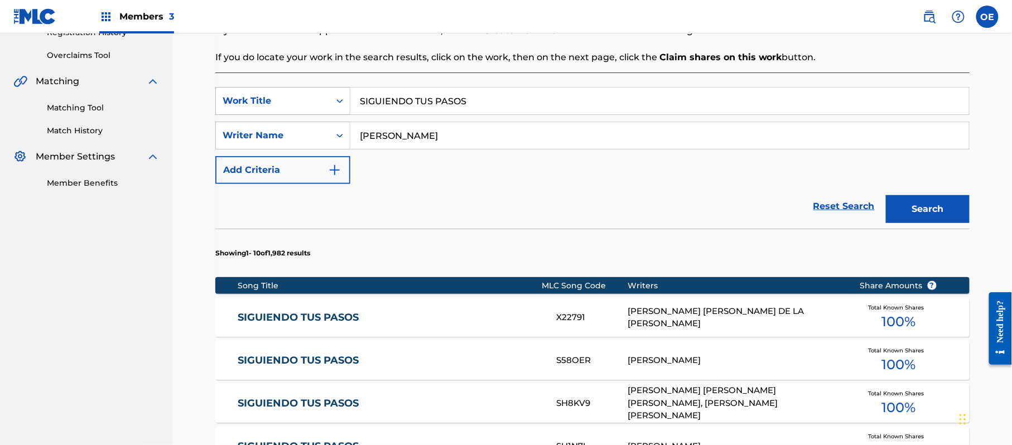
drag, startPoint x: 513, startPoint y: 103, endPoint x: 262, endPoint y: 104, distance: 251.6
click at [262, 104] on div "SearchWithCriteria89ca6398-ee69-4b15-8227-21a42842f840 Work Title SIGUIENDO TUS…" at bounding box center [592, 101] width 754 height 28
click at [898, 217] on button "Search" at bounding box center [928, 209] width 84 height 28
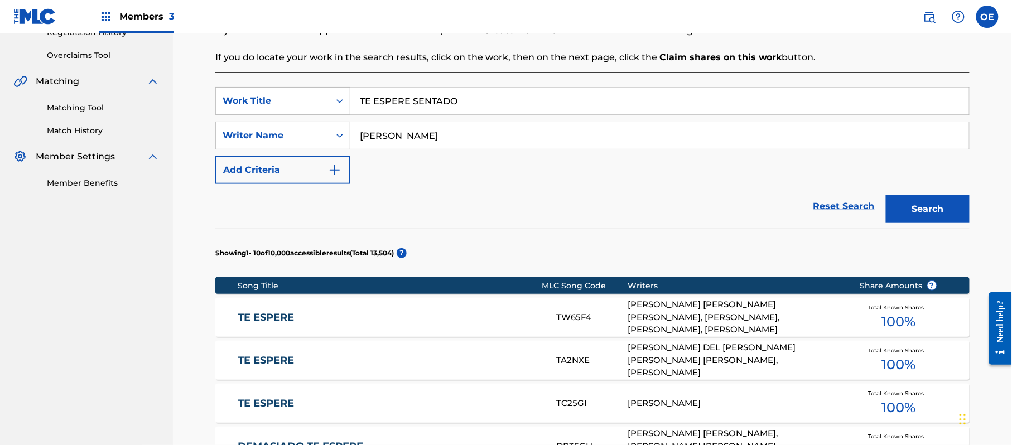
scroll to position [148, 0]
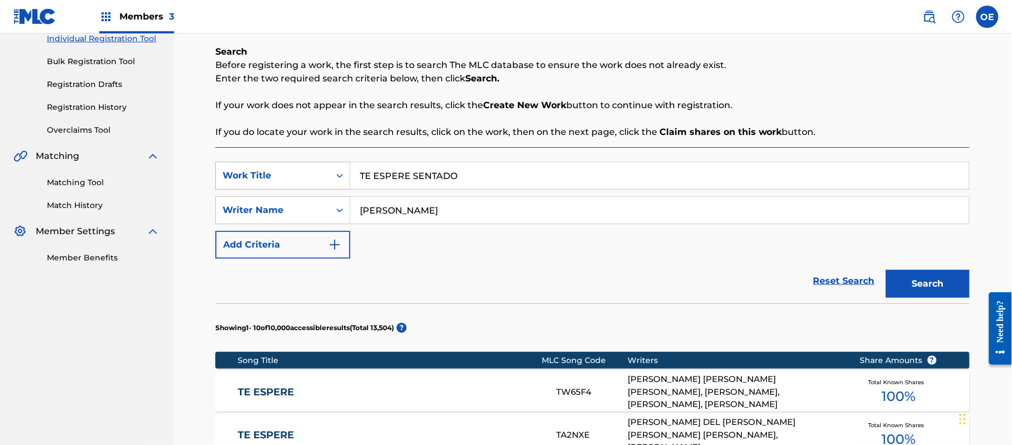
drag, startPoint x: 514, startPoint y: 174, endPoint x: 344, endPoint y: 177, distance: 170.8
click at [259, 180] on div "SearchWithCriteria89ca6398-ee69-4b15-8227-21a42842f840 Work Title TE ESPERE SEN…" at bounding box center [592, 176] width 754 height 28
click at [916, 272] on button "Search" at bounding box center [928, 284] width 84 height 28
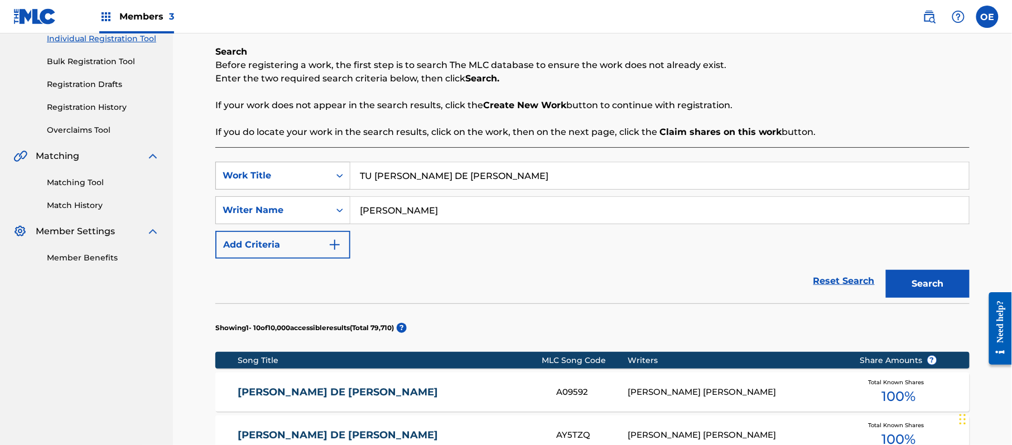
drag, startPoint x: 482, startPoint y: 173, endPoint x: 272, endPoint y: 186, distance: 210.2
click at [272, 186] on div "SearchWithCriteria89ca6398-ee69-4b15-8227-21a42842f840 Work Title TU [PERSON_NA…" at bounding box center [592, 176] width 754 height 28
click at [928, 291] on button "Search" at bounding box center [928, 284] width 84 height 28
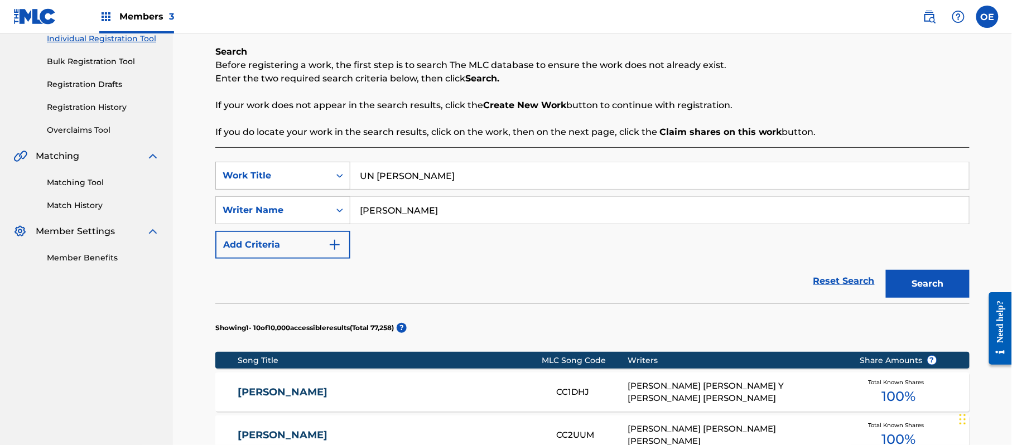
drag, startPoint x: 489, startPoint y: 173, endPoint x: 269, endPoint y: 163, distance: 220.1
click at [260, 163] on div "SearchWithCriteria89ca6398-ee69-4b15-8227-21a42842f840 Work Title UN [PERSON_NA…" at bounding box center [592, 176] width 754 height 28
click at [906, 276] on button "Search" at bounding box center [928, 284] width 84 height 28
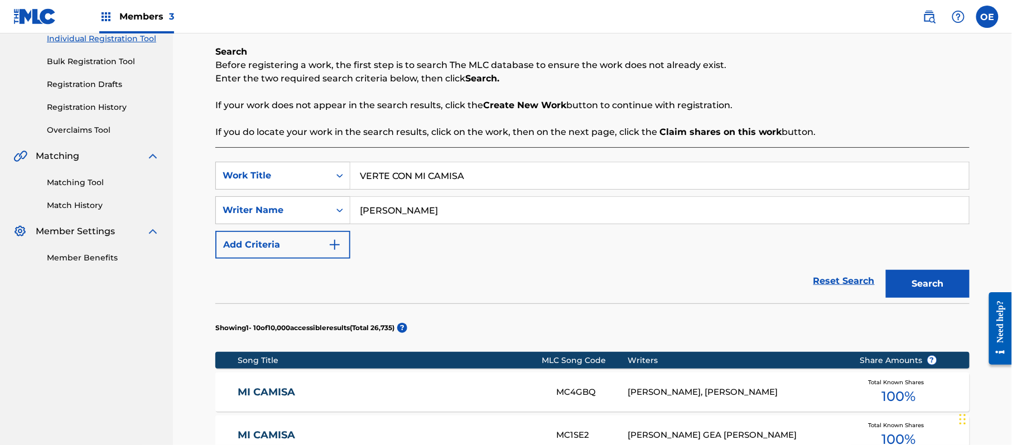
drag, startPoint x: 500, startPoint y: 183, endPoint x: 362, endPoint y: 185, distance: 137.8
click at [362, 185] on input "VERTE CON MI CAMISA" at bounding box center [659, 175] width 619 height 27
click at [927, 287] on button "Search" at bounding box center [928, 284] width 84 height 28
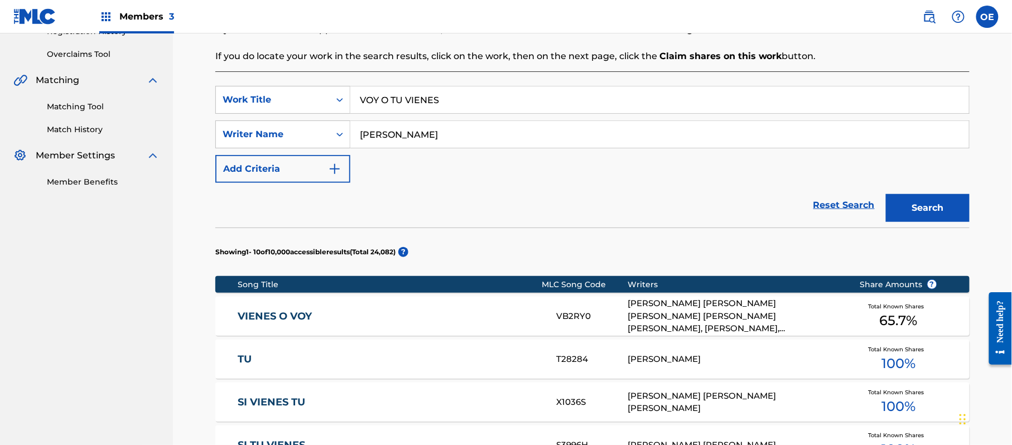
scroll to position [223, 0]
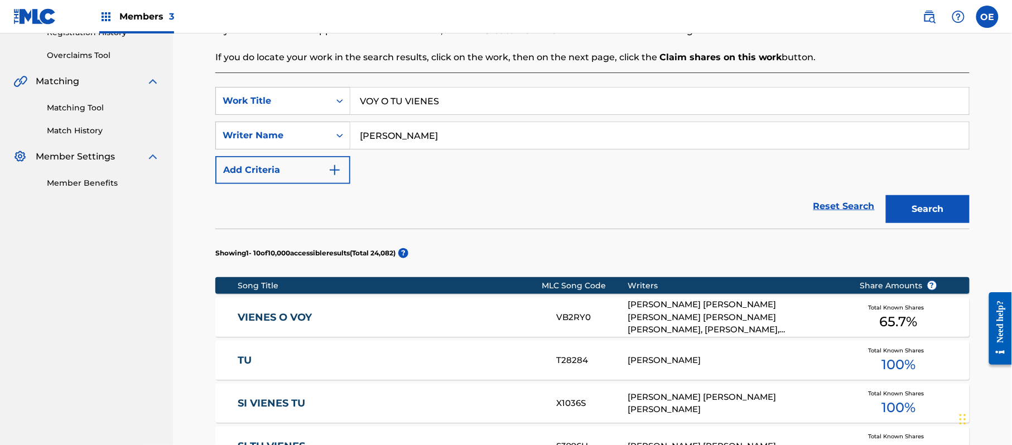
drag, startPoint x: 487, startPoint y: 103, endPoint x: 354, endPoint y: 112, distance: 133.1
click at [353, 112] on input "VOY O TU VIENES" at bounding box center [659, 101] width 619 height 27
click at [909, 208] on button "Search" at bounding box center [928, 209] width 84 height 28
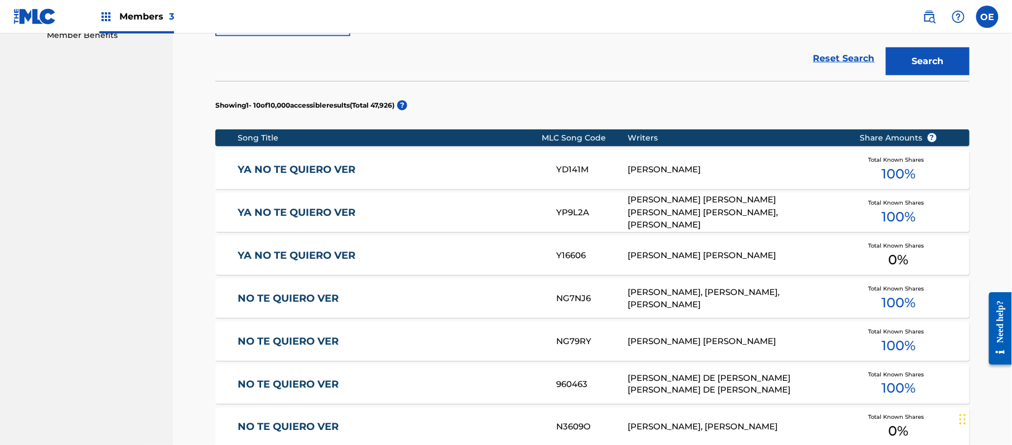
scroll to position [372, 0]
